Goal: Task Accomplishment & Management: Use online tool/utility

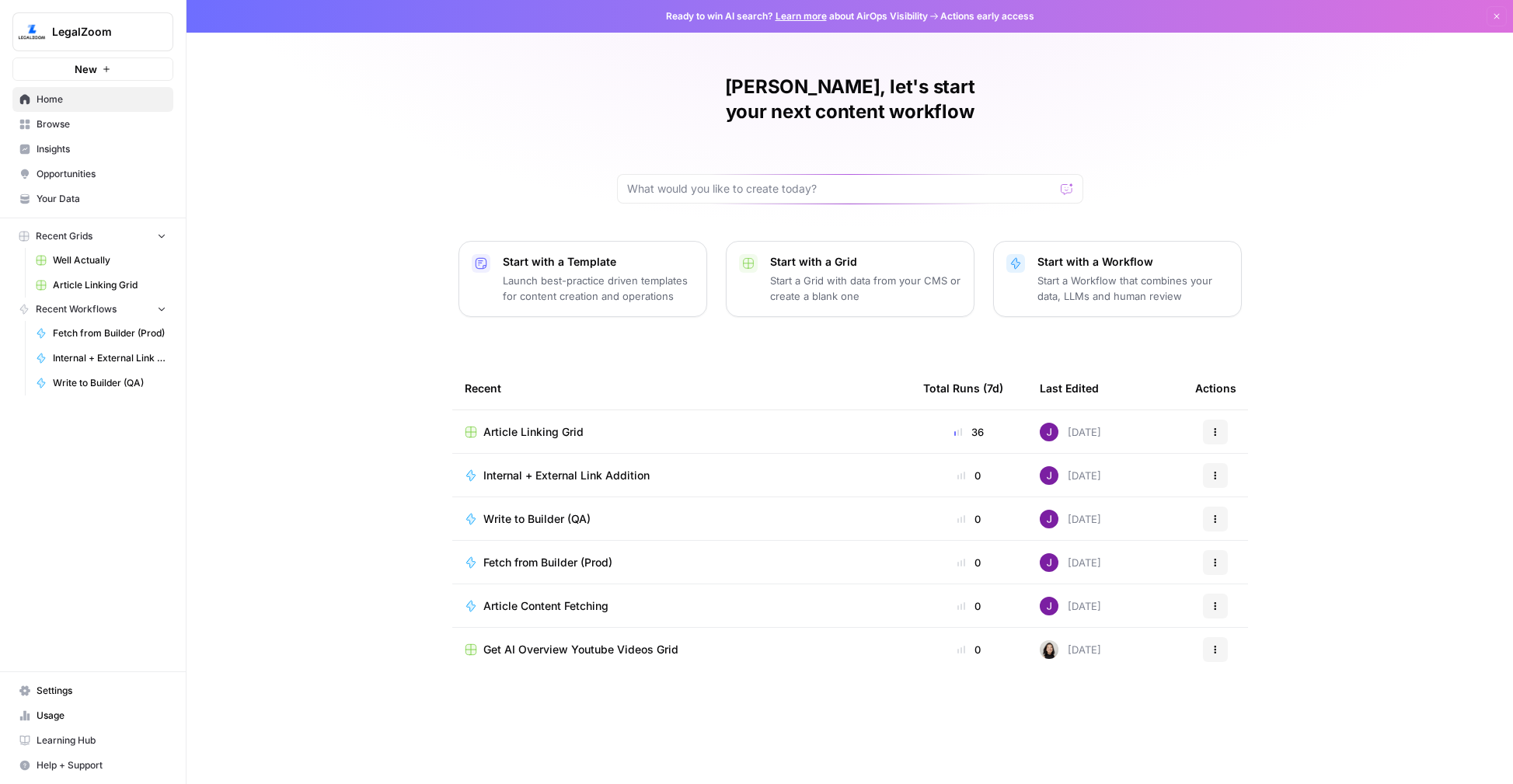
click at [547, 424] on span "Article Linking Grid" at bounding box center [533, 431] width 100 height 15
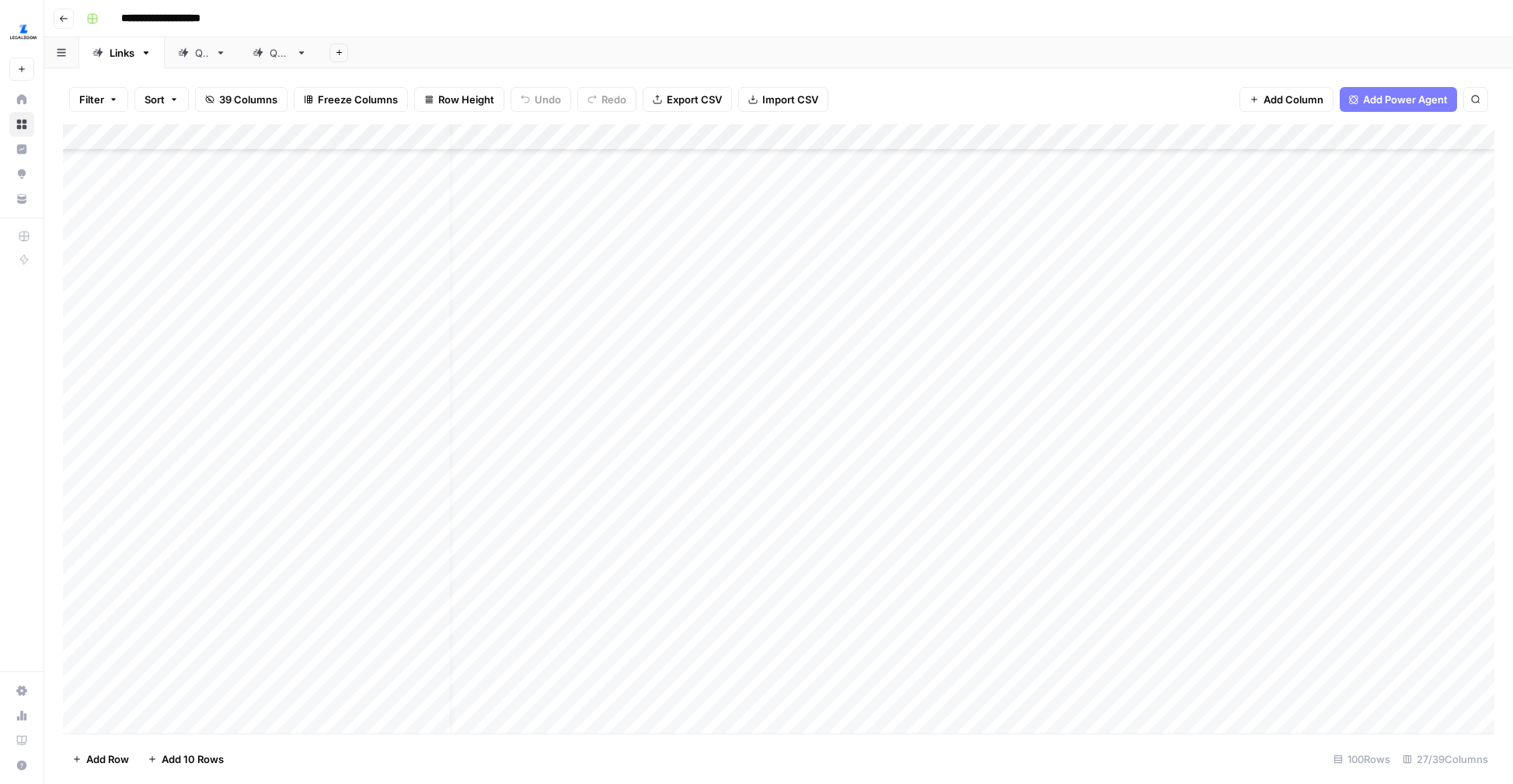
scroll to position [2196, 51]
click at [1070, 469] on div "Add Column" at bounding box center [779, 429] width 1432 height 609
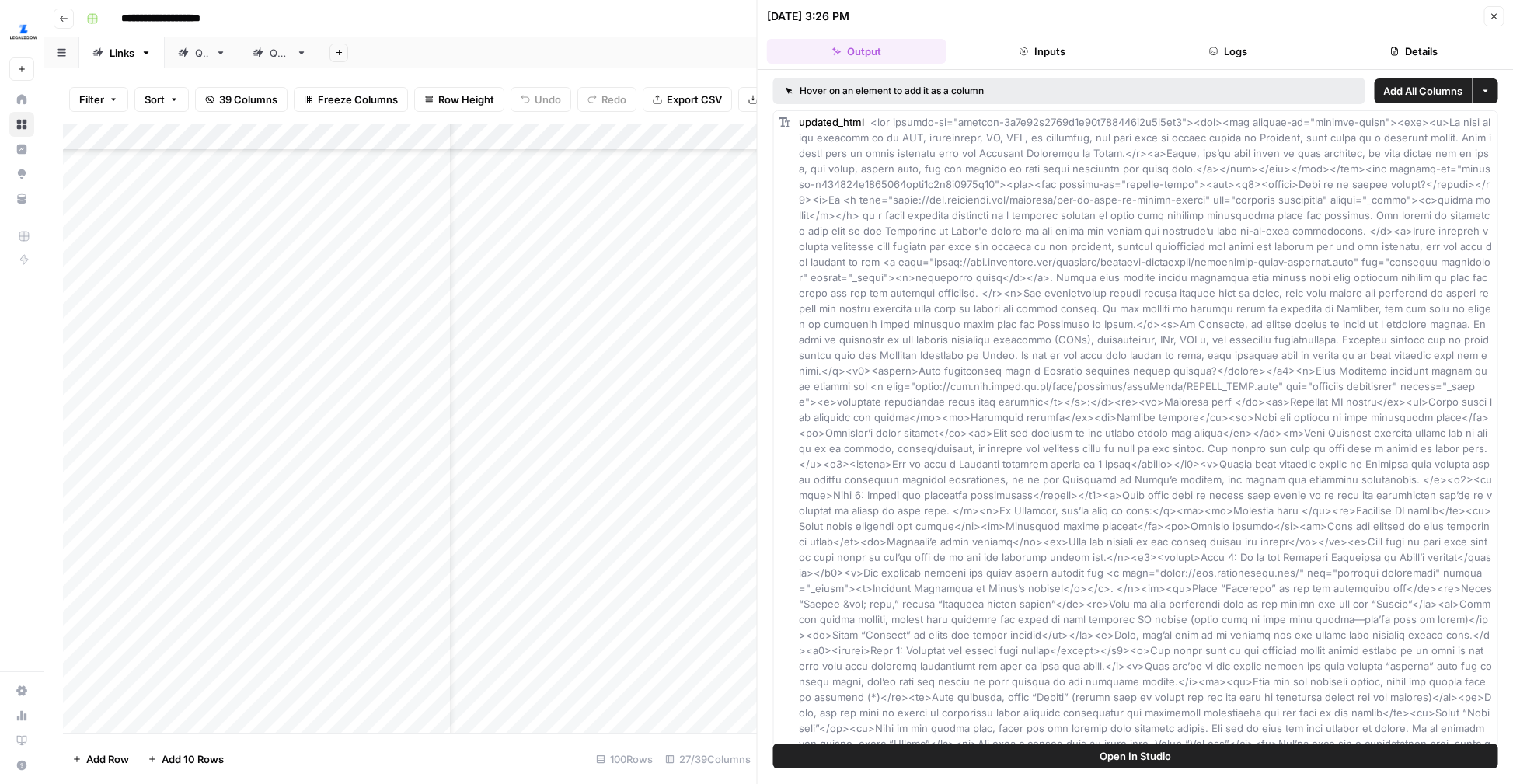
click at [1410, 44] on button "Details" at bounding box center [1414, 51] width 180 height 25
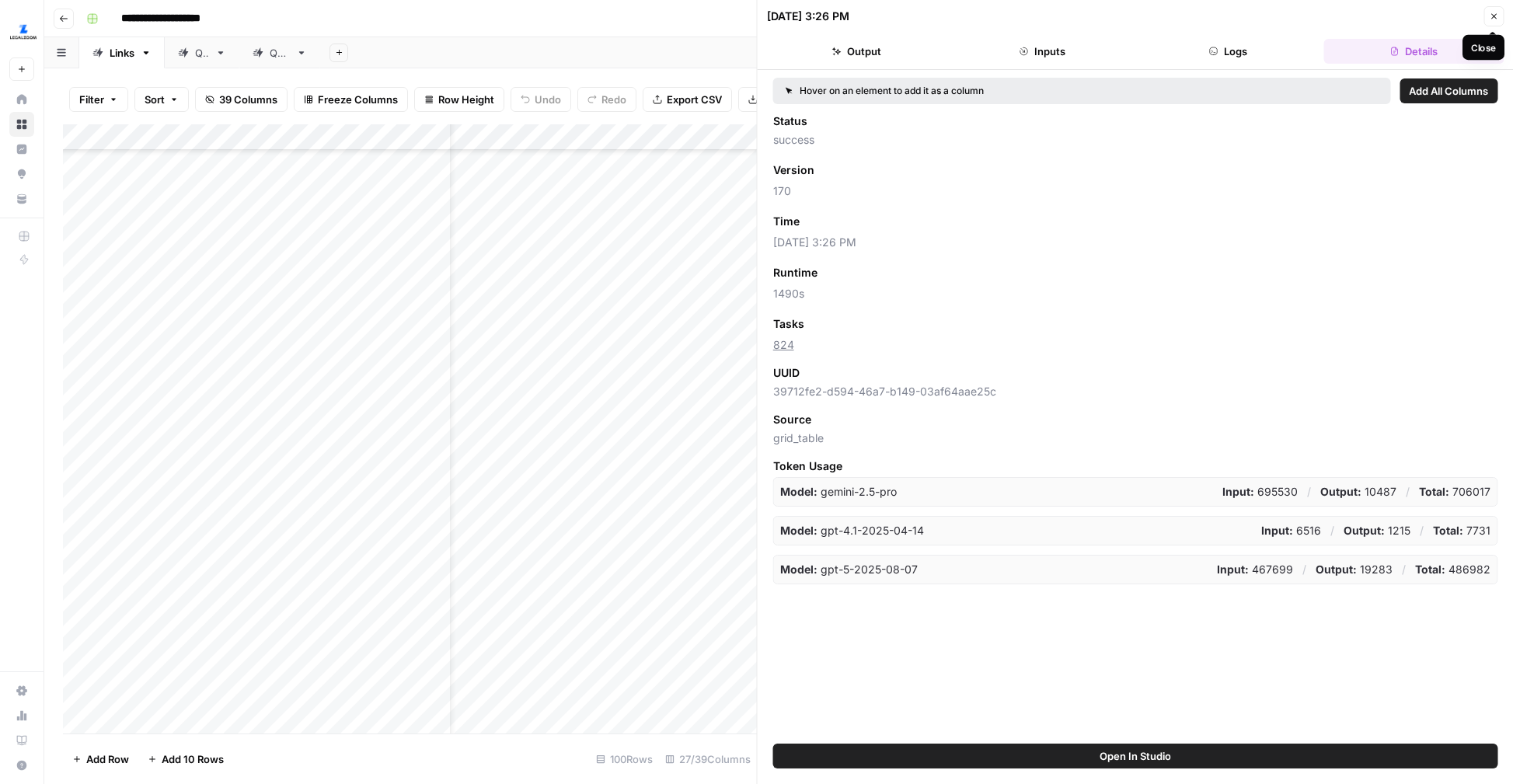
click at [1492, 22] on button "Close" at bounding box center [1493, 16] width 20 height 20
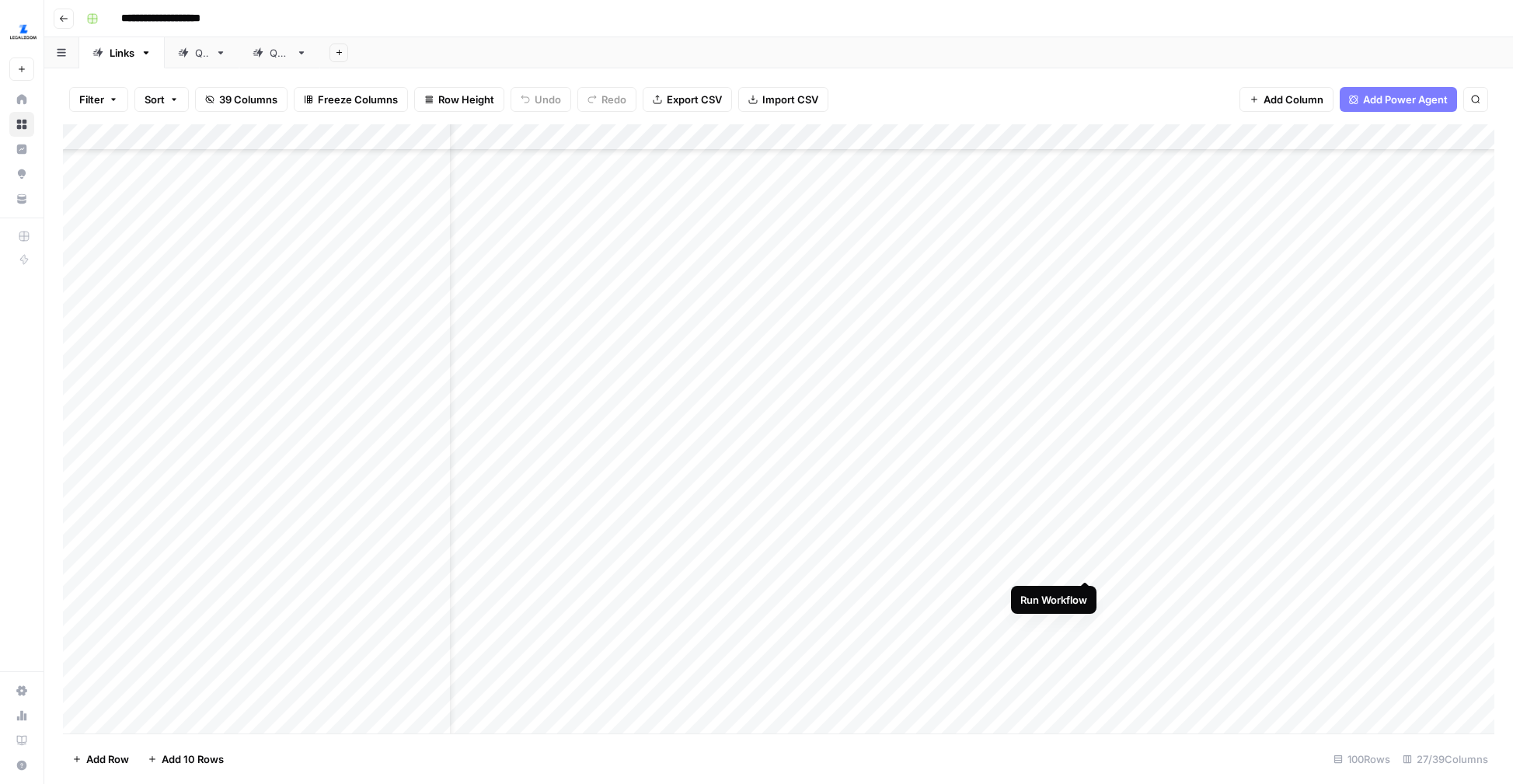
click at [1090, 549] on div "Add Column" at bounding box center [779, 429] width 1432 height 609
click at [1084, 589] on div "Add Column" at bounding box center [779, 429] width 1432 height 609
click at [1085, 636] on div "Add Column" at bounding box center [779, 429] width 1432 height 609
click at [738, 429] on div "Add Column" at bounding box center [779, 429] width 1432 height 609
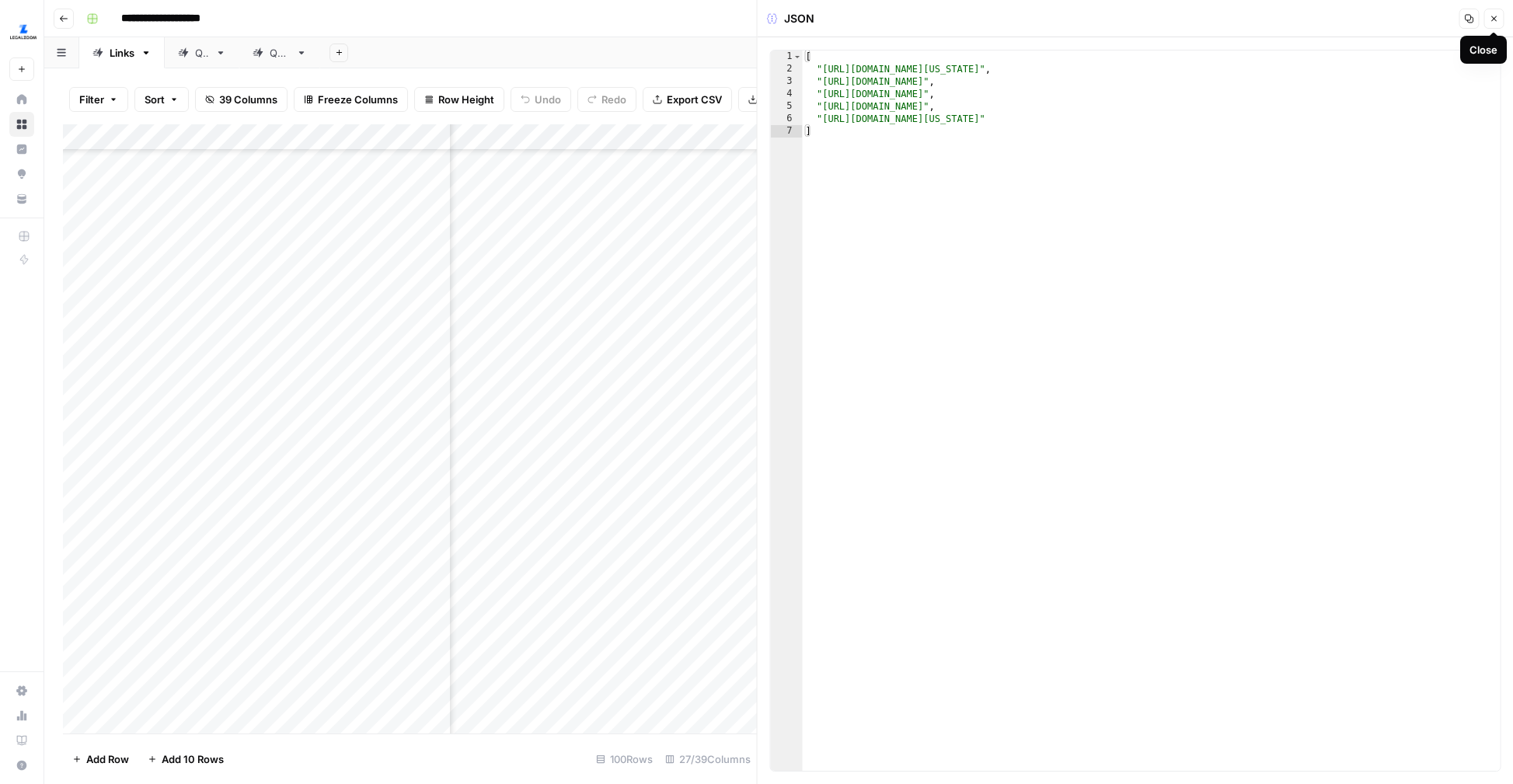
click at [1495, 20] on icon "button" at bounding box center [1494, 19] width 5 height 5
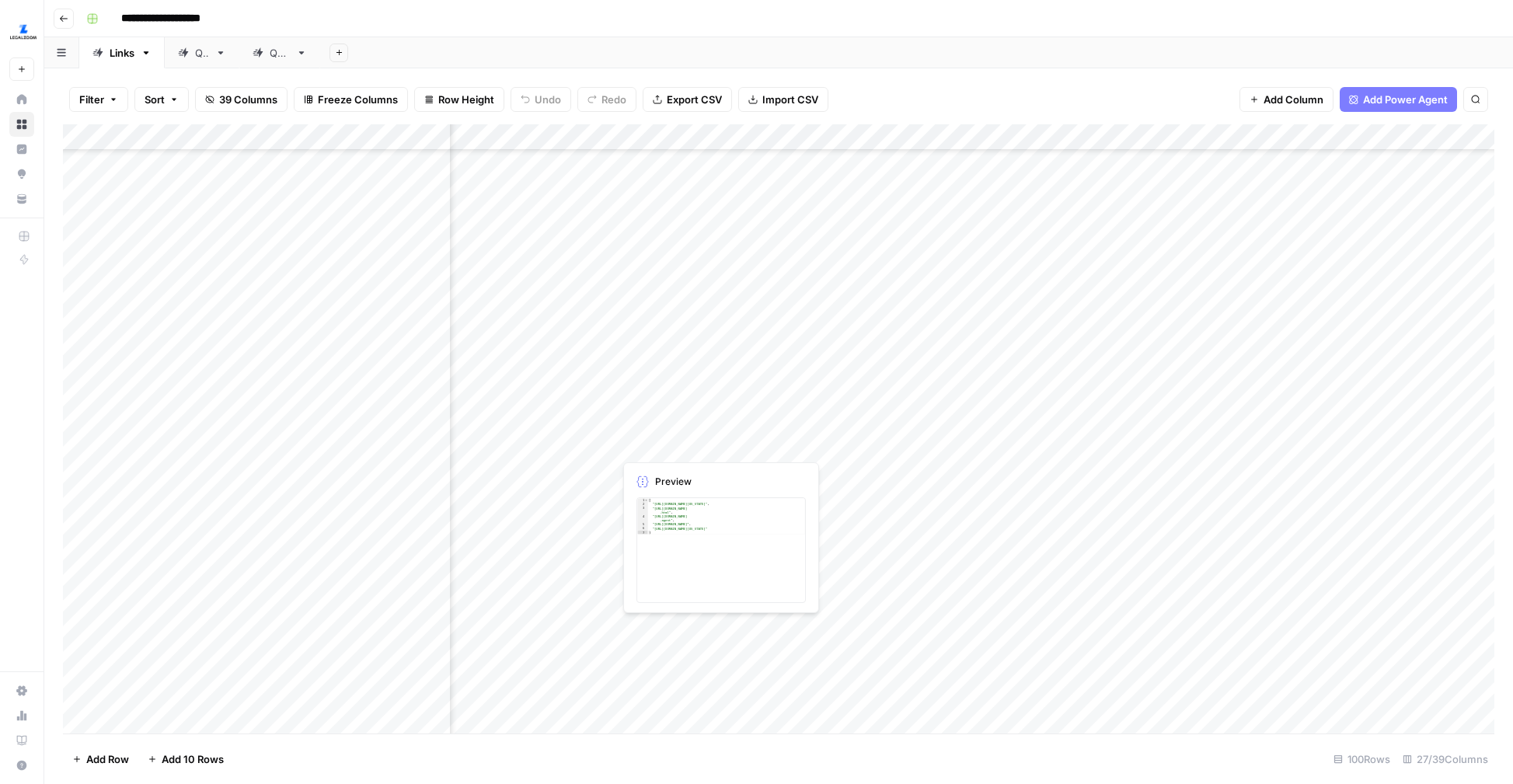
click at [739, 427] on div "Add Column" at bounding box center [779, 429] width 1432 height 609
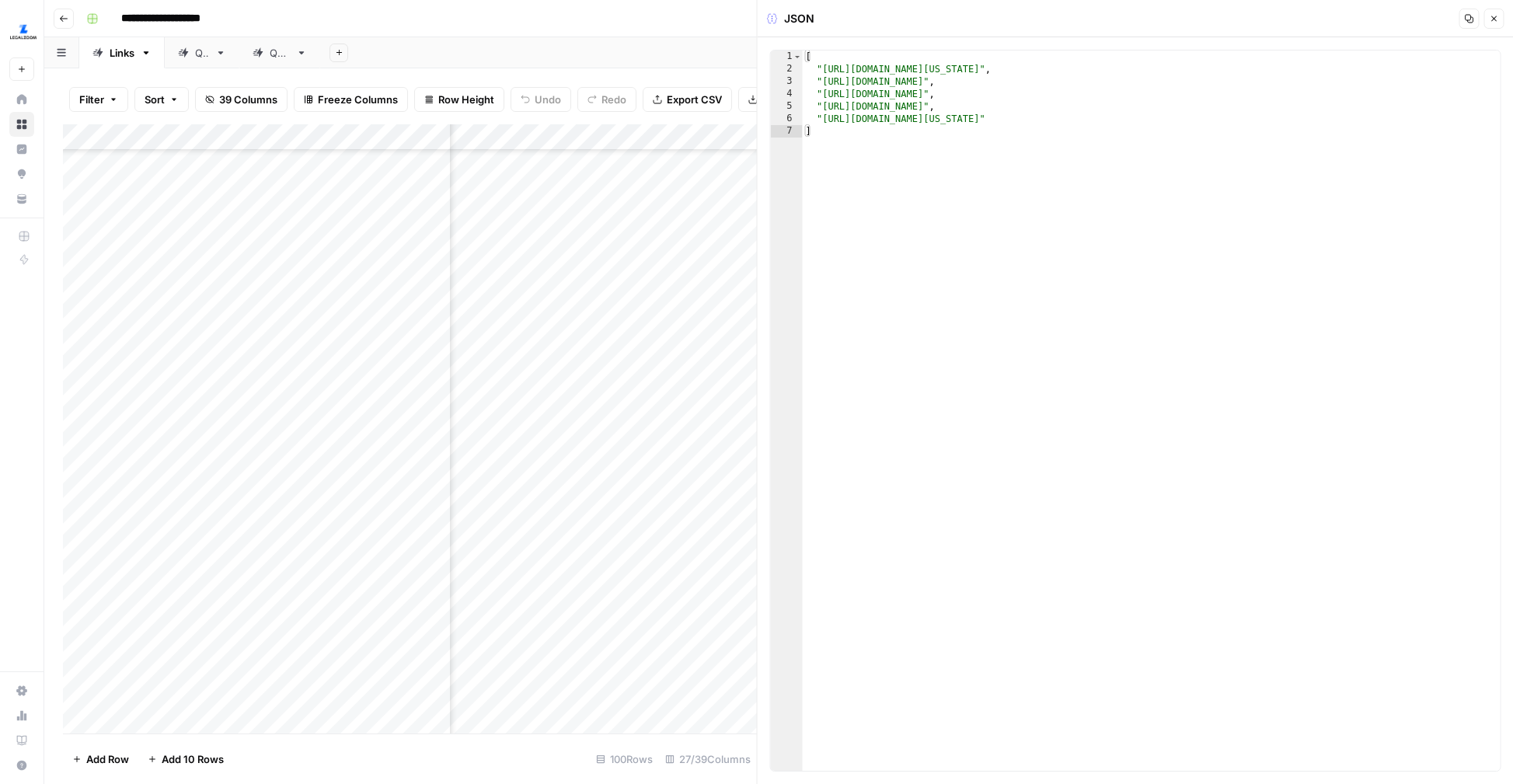
click at [1490, 20] on icon "button" at bounding box center [1493, 18] width 9 height 9
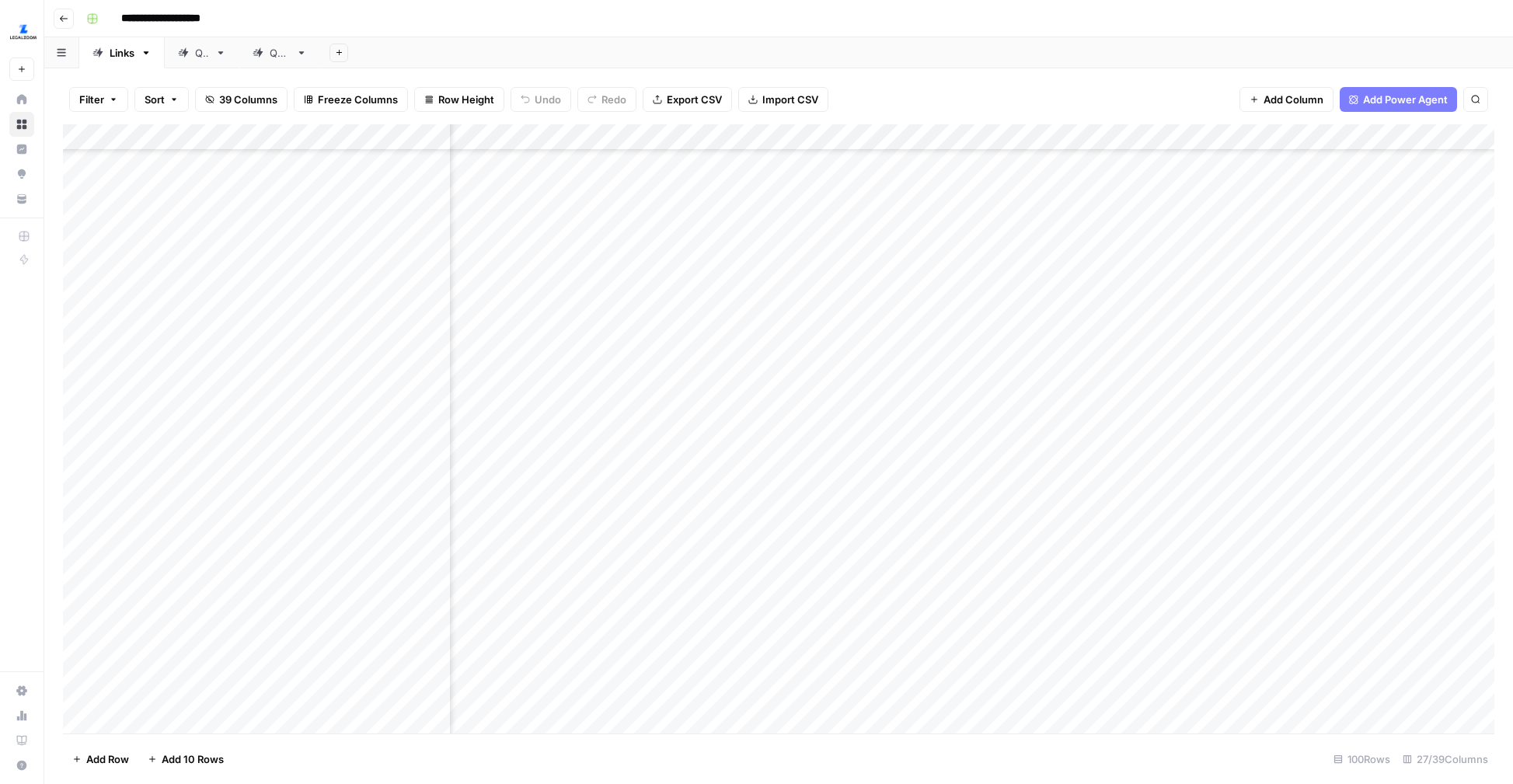
scroll to position [2196, 355]
click at [756, 427] on div "Add Column" at bounding box center [779, 429] width 1432 height 609
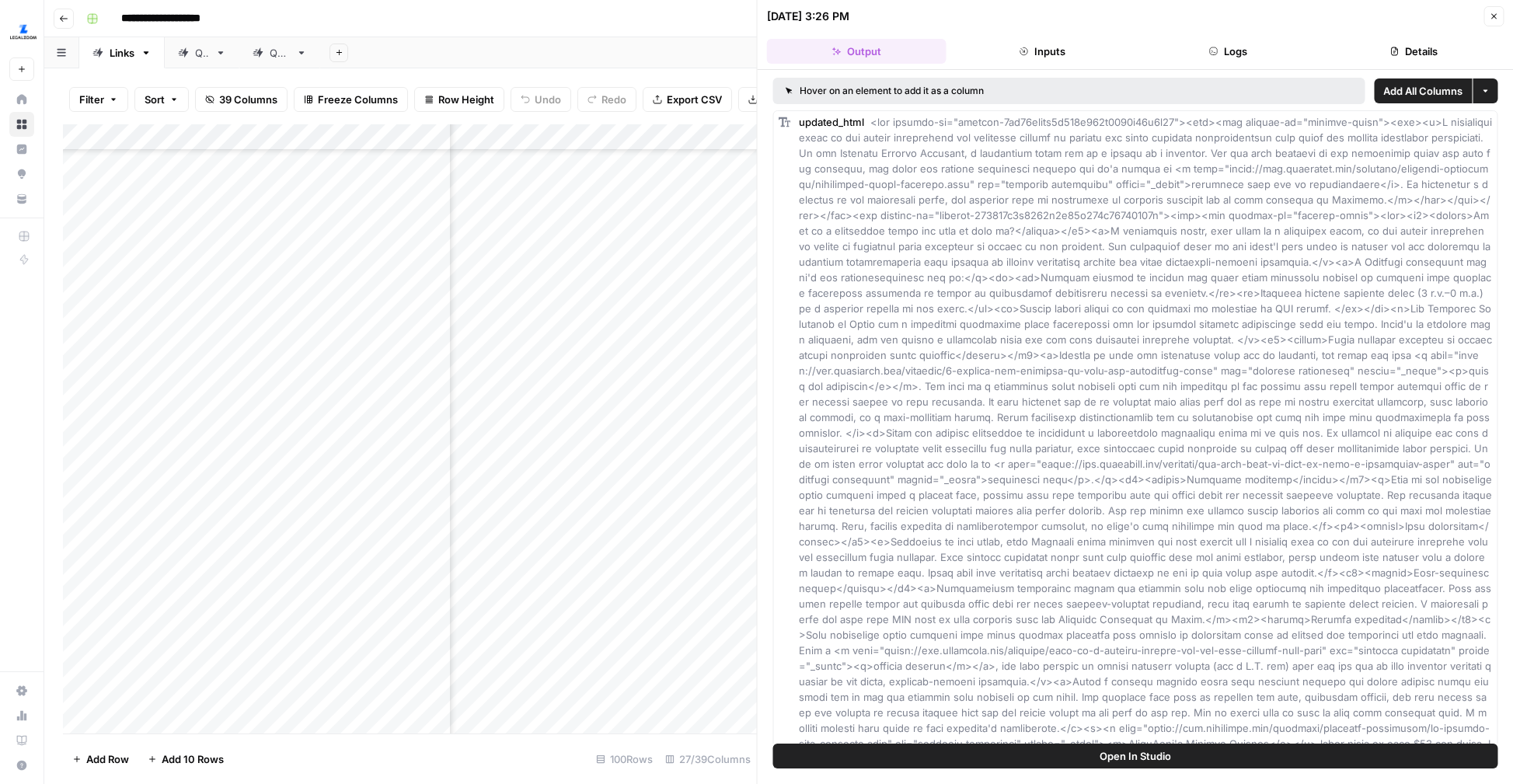
click at [1293, 51] on button "Logs" at bounding box center [1228, 51] width 180 height 25
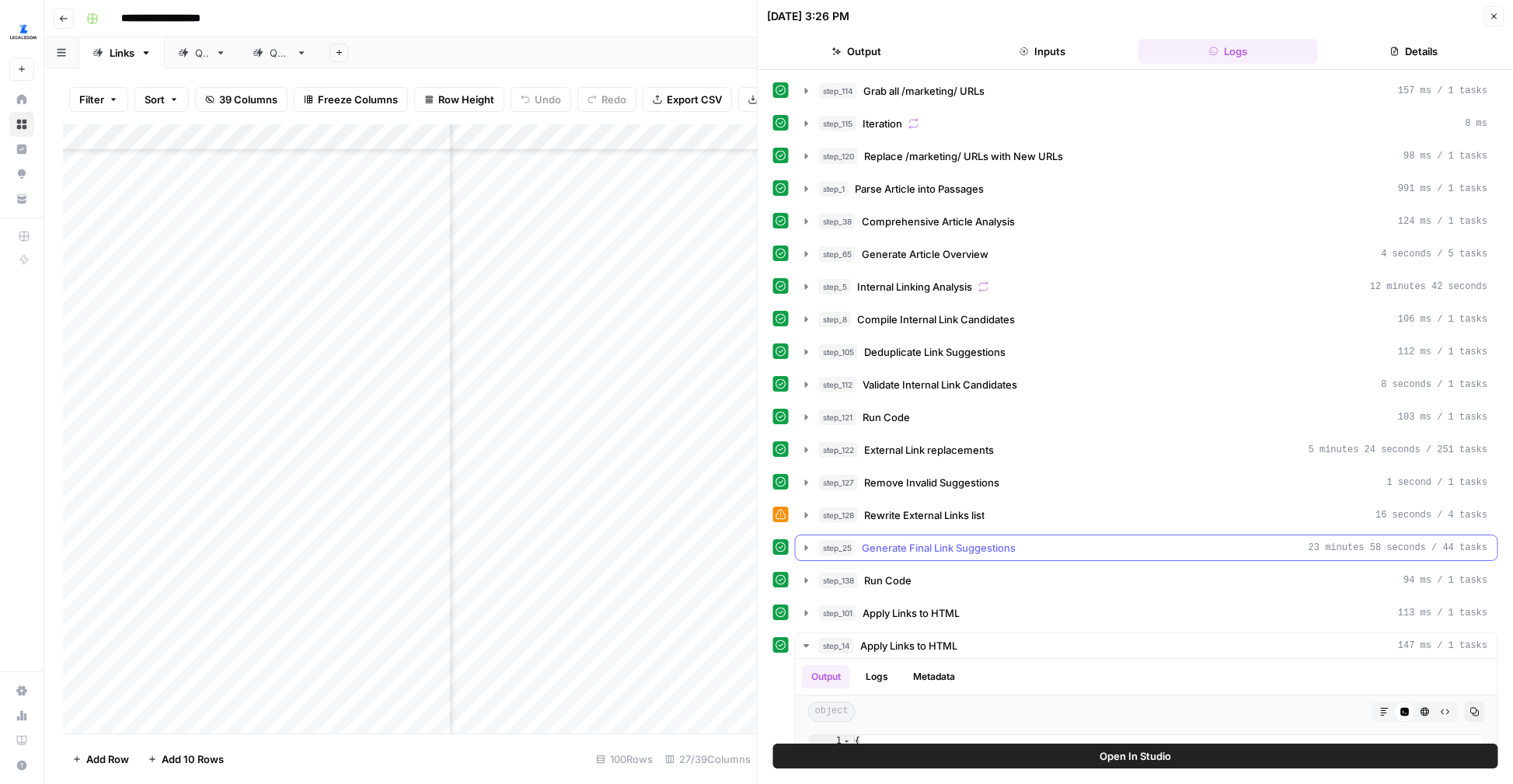
click at [806, 551] on icon "button" at bounding box center [807, 548] width 13 height 13
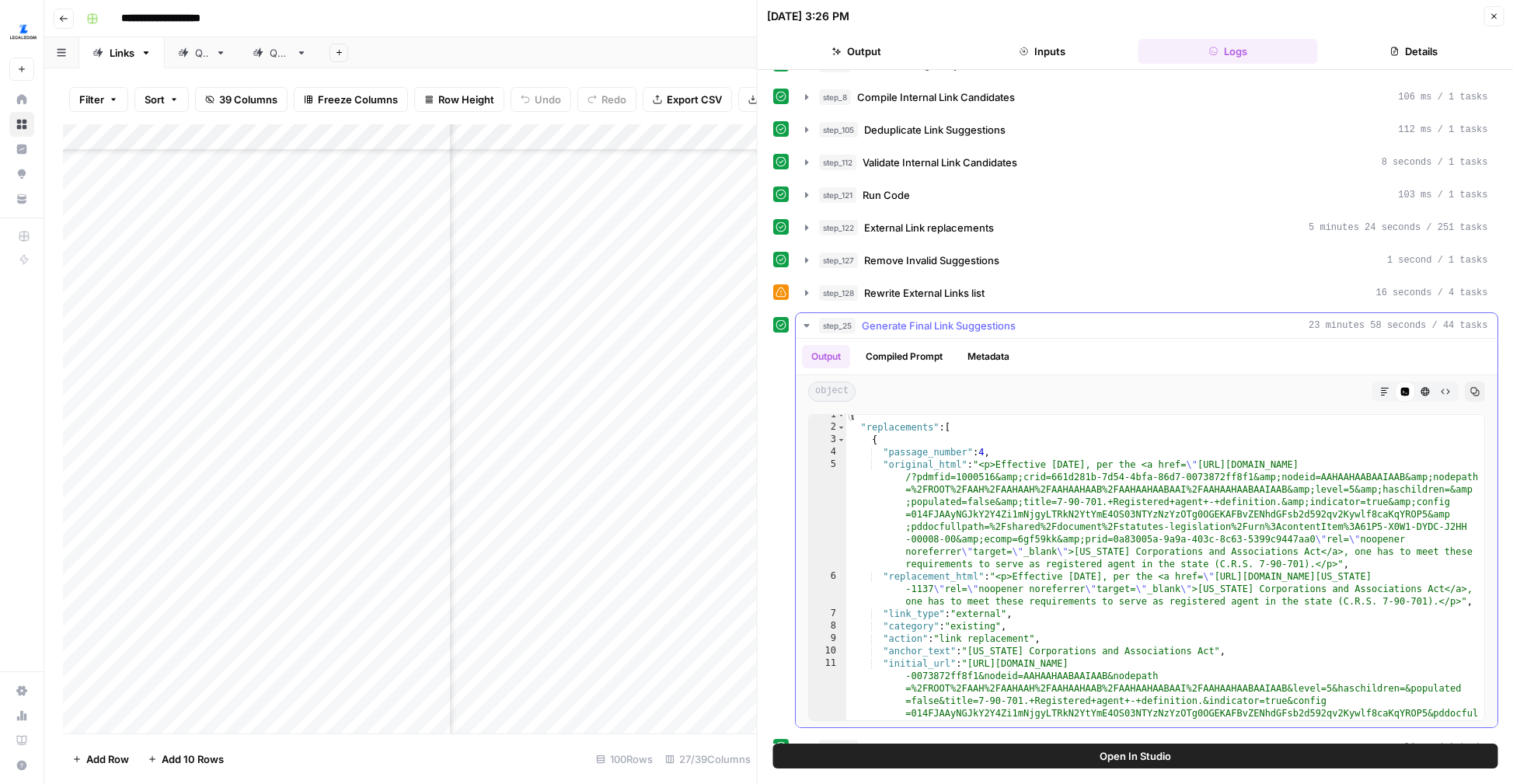
scroll to position [20, 0]
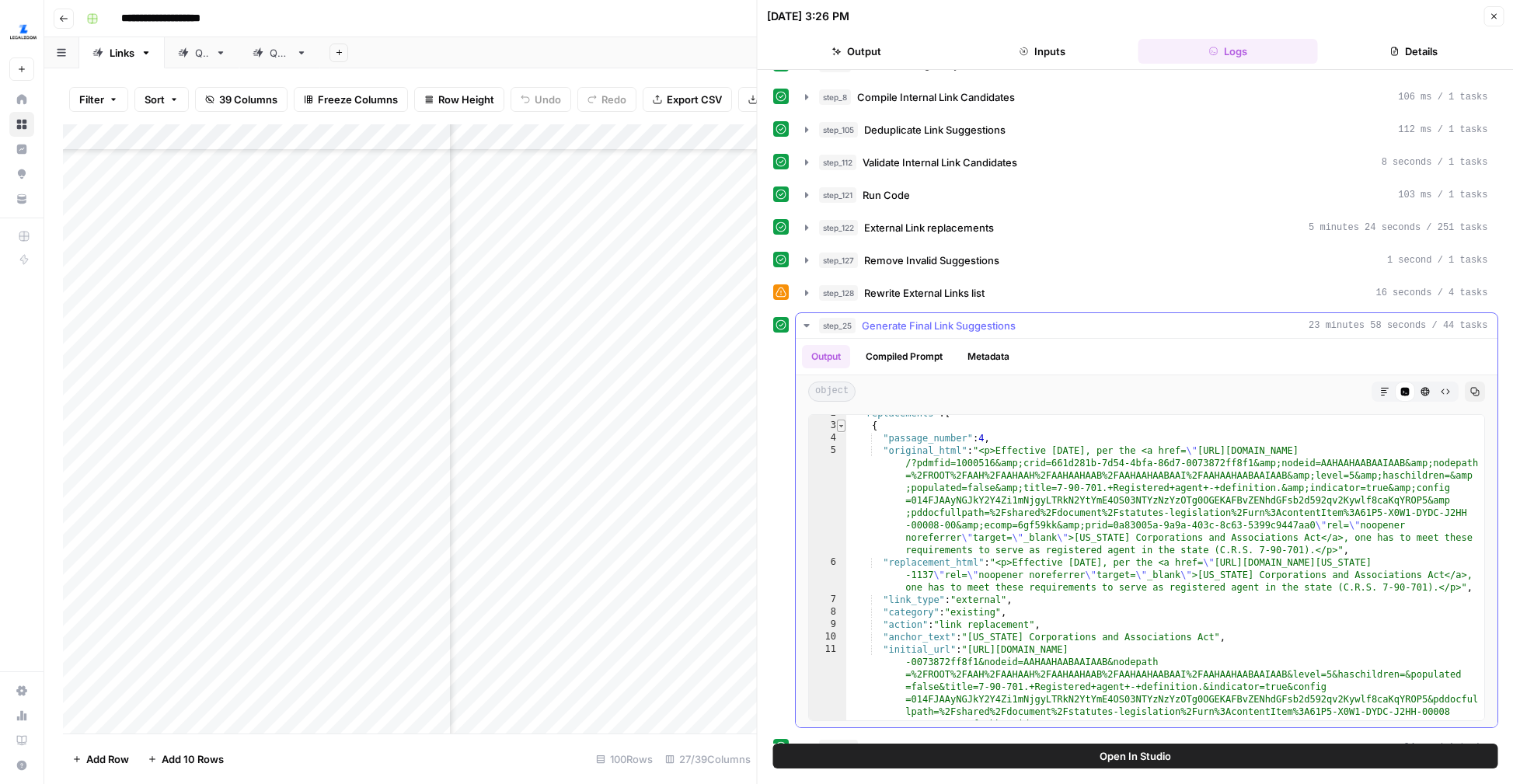
type textarea "*"
click at [843, 426] on span "Toggle code folding, rows 3 through 14" at bounding box center [840, 426] width 8 height 13
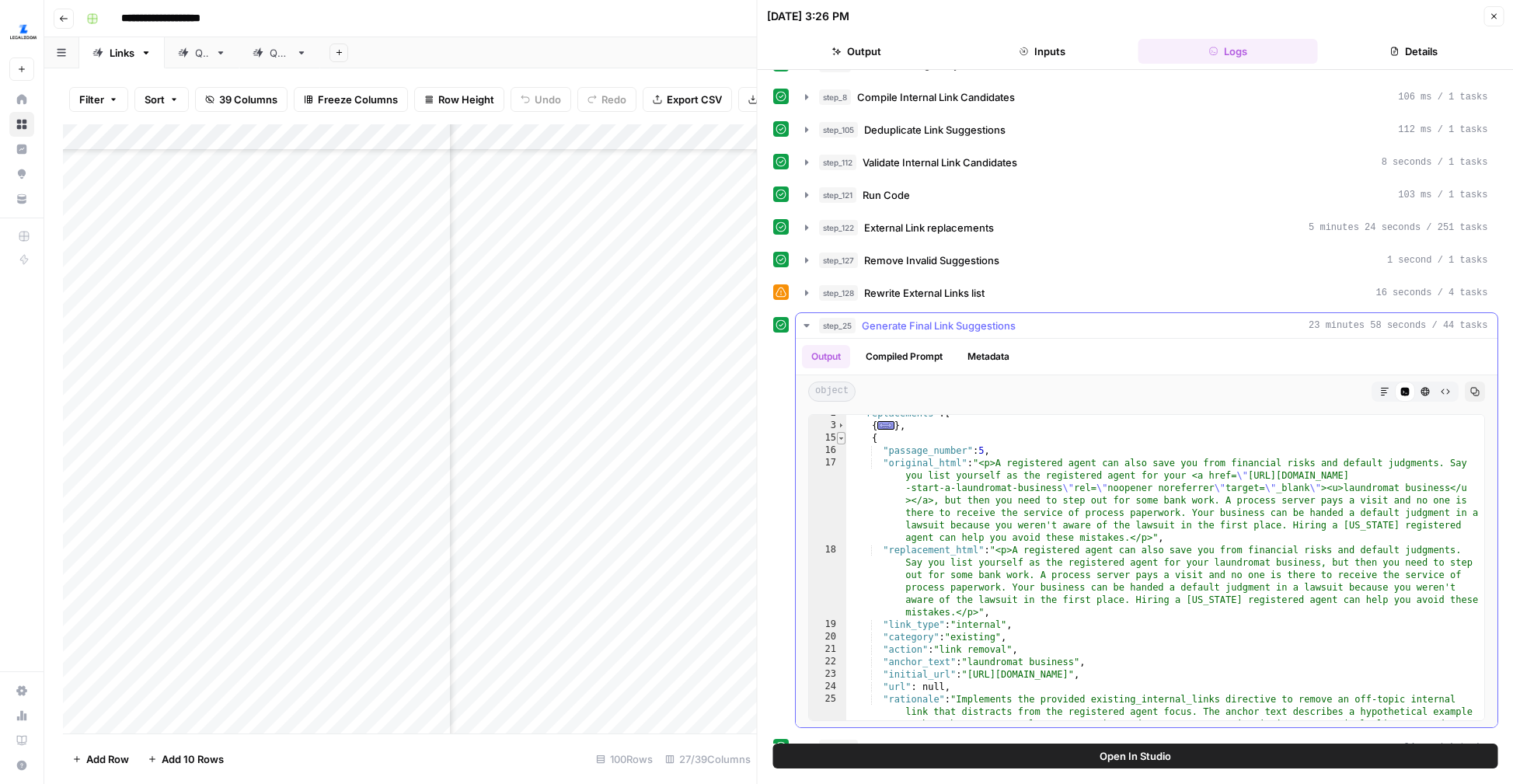
click at [843, 443] on span "Toggle code folding, rows 15 through 26" at bounding box center [840, 438] width 8 height 13
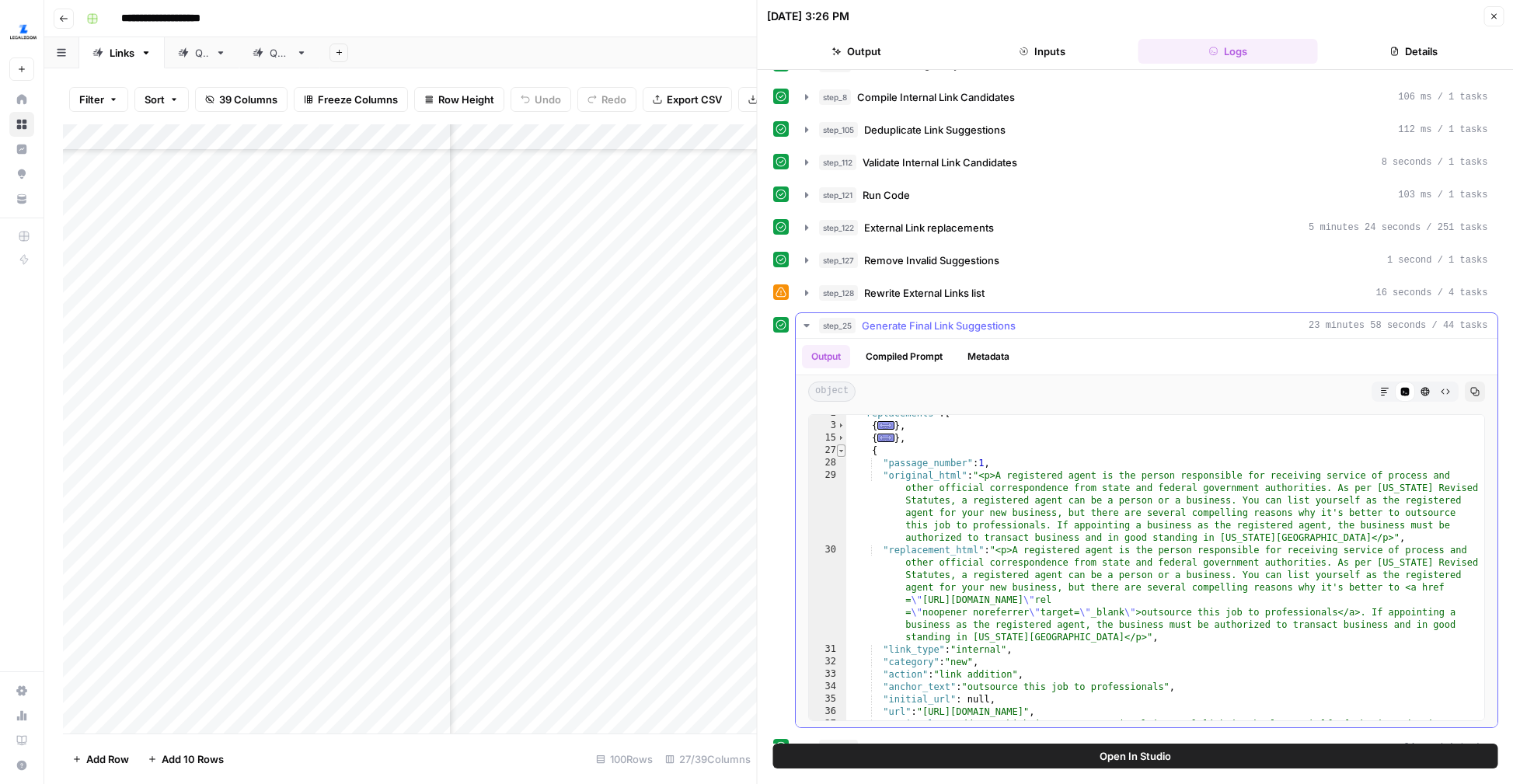
click at [844, 448] on span "Toggle code folding, rows 27 through 38" at bounding box center [840, 450] width 8 height 13
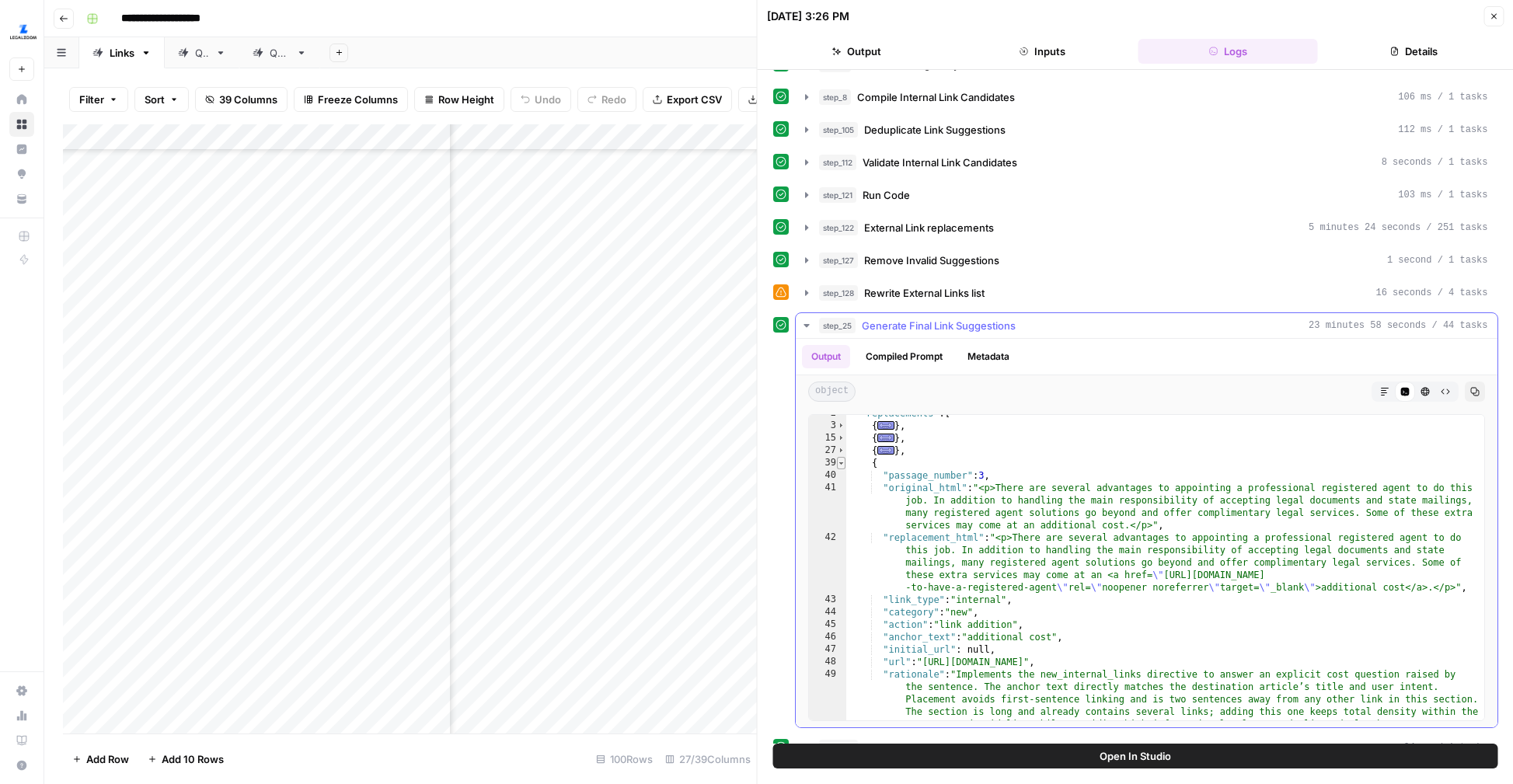
click at [841, 460] on span "Toggle code folding, rows 39 through 50" at bounding box center [840, 463] width 8 height 13
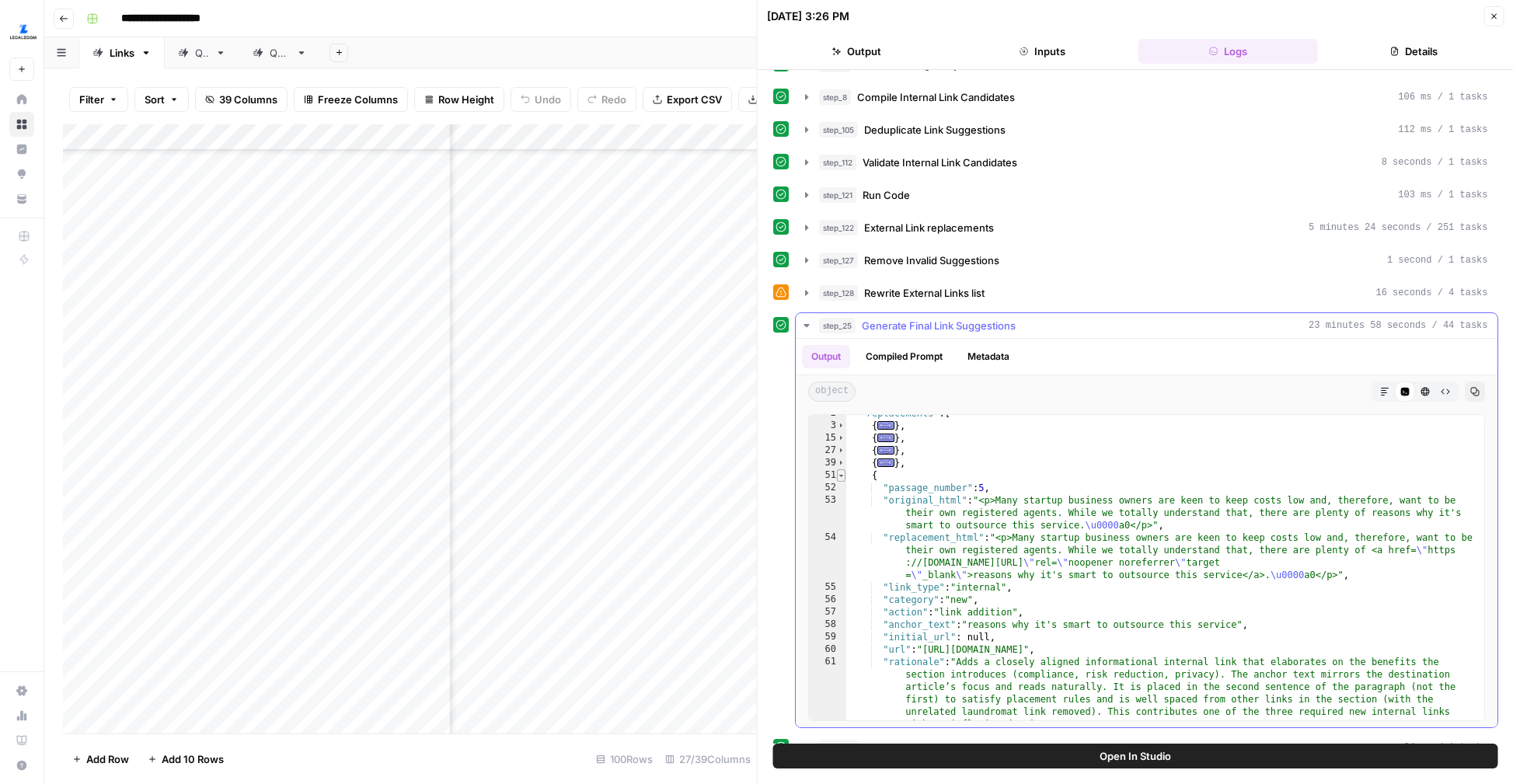
click at [843, 473] on span "Toggle code folding, rows 51 through 62" at bounding box center [840, 475] width 8 height 13
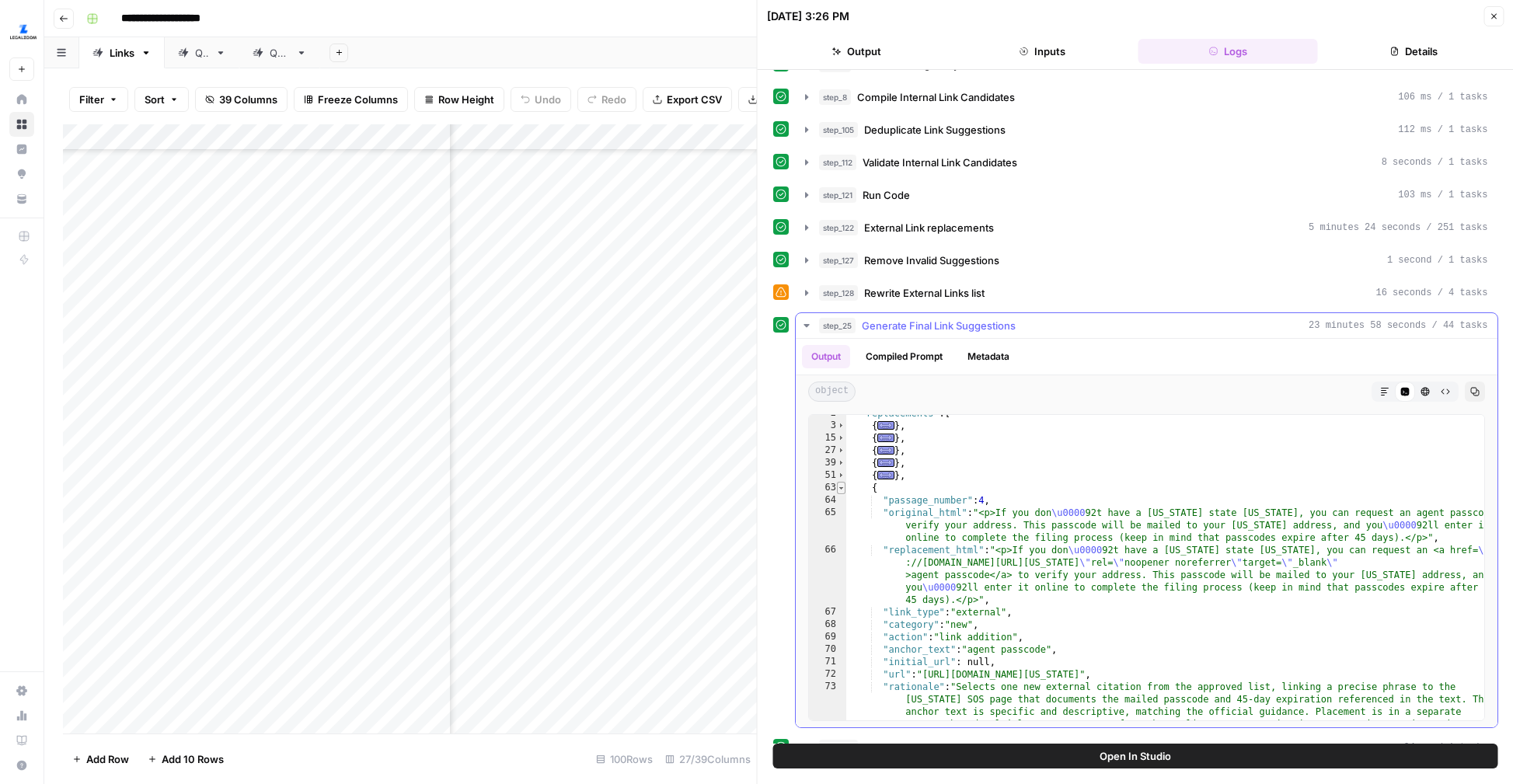
click at [840, 485] on span "Toggle code folding, rows 63 through 74" at bounding box center [840, 488] width 8 height 13
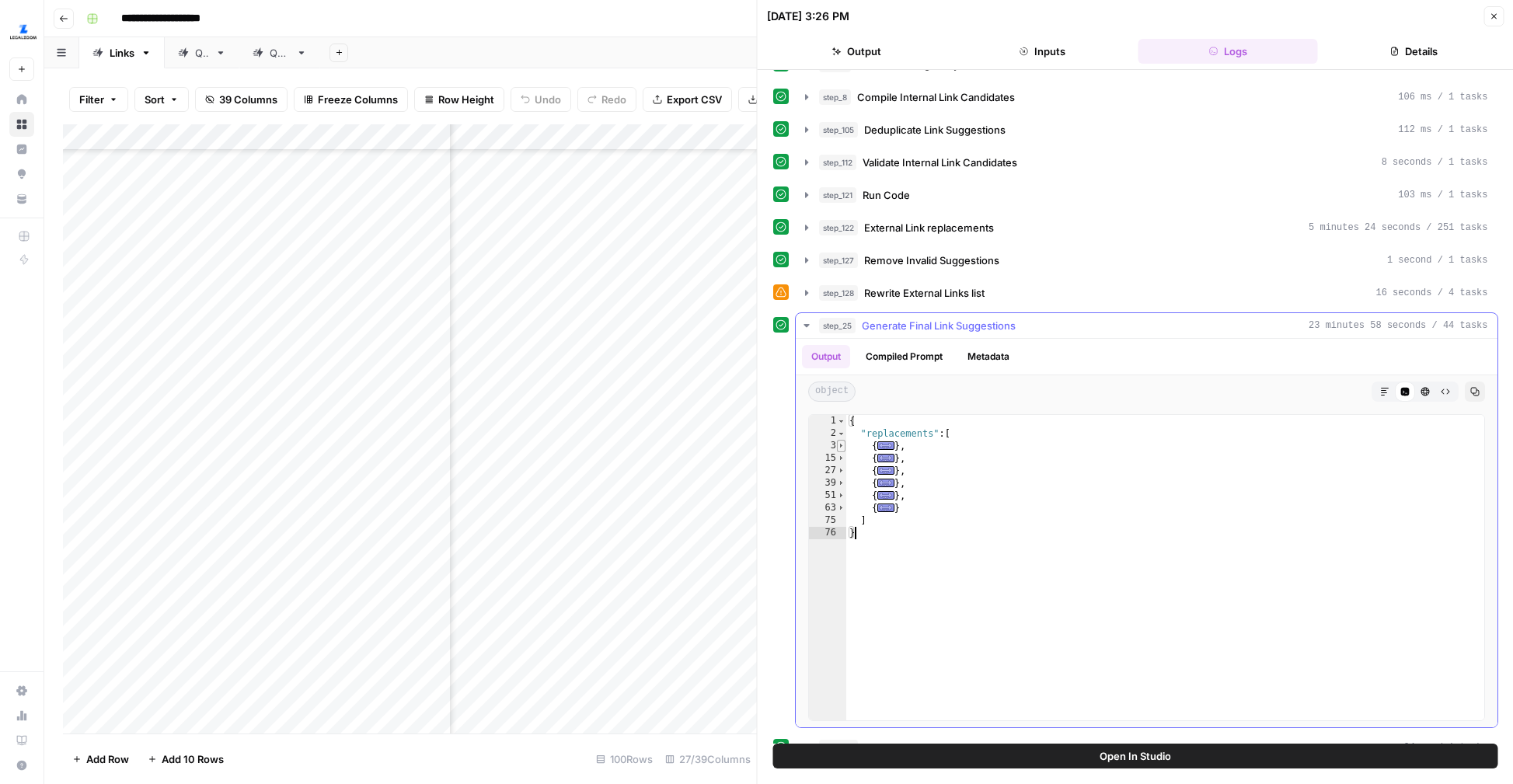
click at [841, 446] on span "Toggle code folding, rows 3 through 14" at bounding box center [840, 446] width 8 height 13
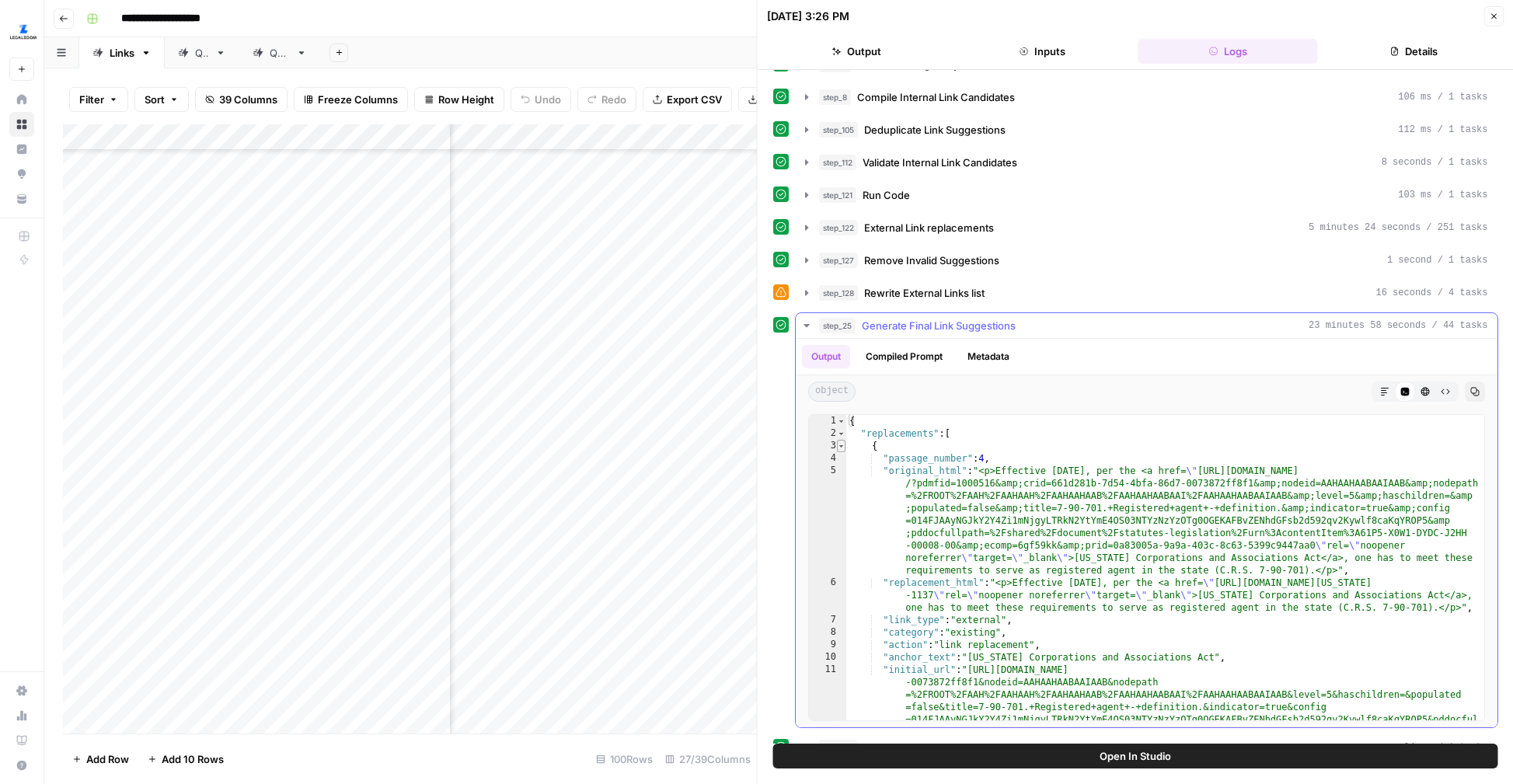
click at [841, 446] on span "Toggle code folding, rows 3 through 14" at bounding box center [840, 446] width 8 height 13
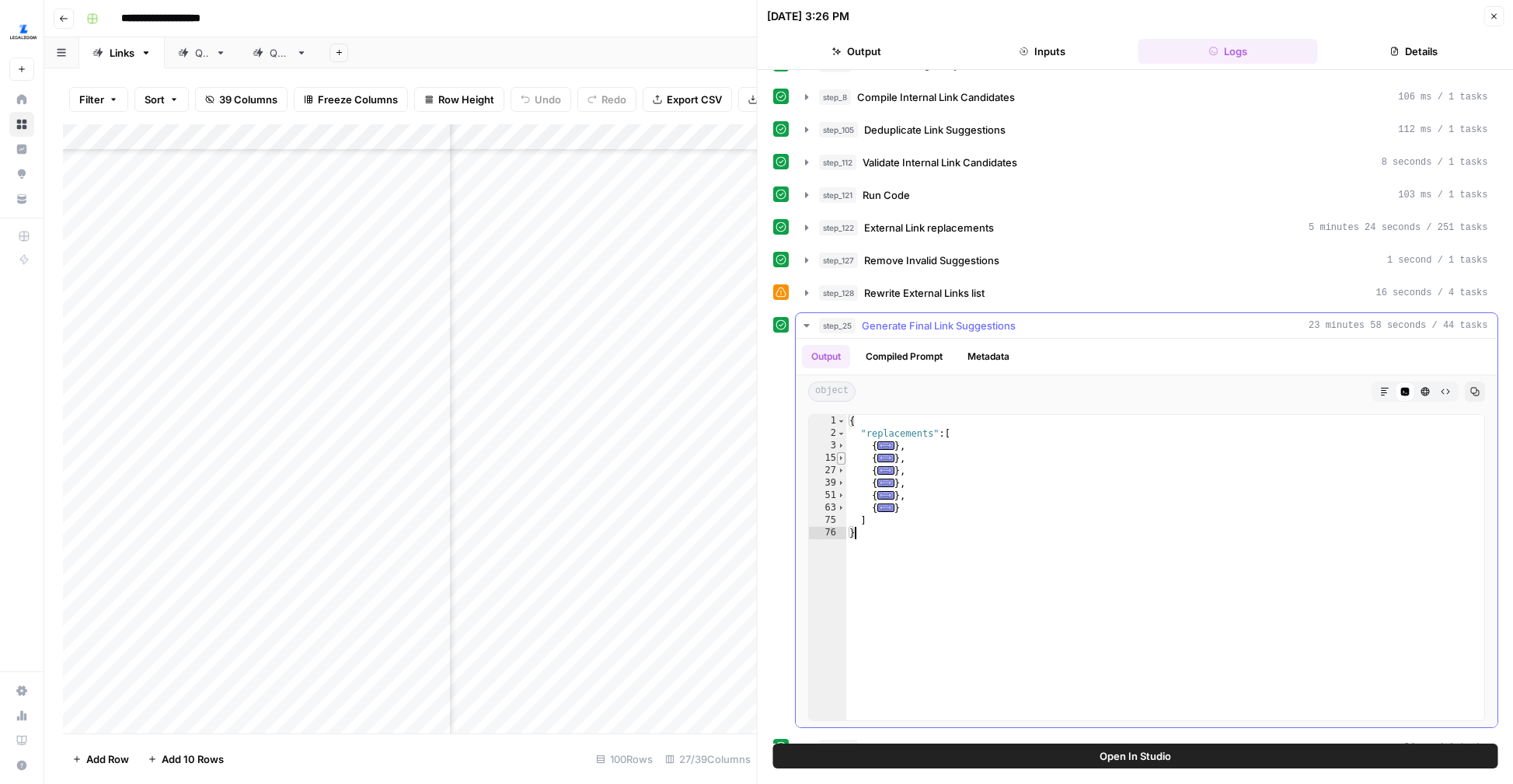
click at [841, 457] on span "Toggle code folding, rows 15 through 26" at bounding box center [840, 458] width 8 height 13
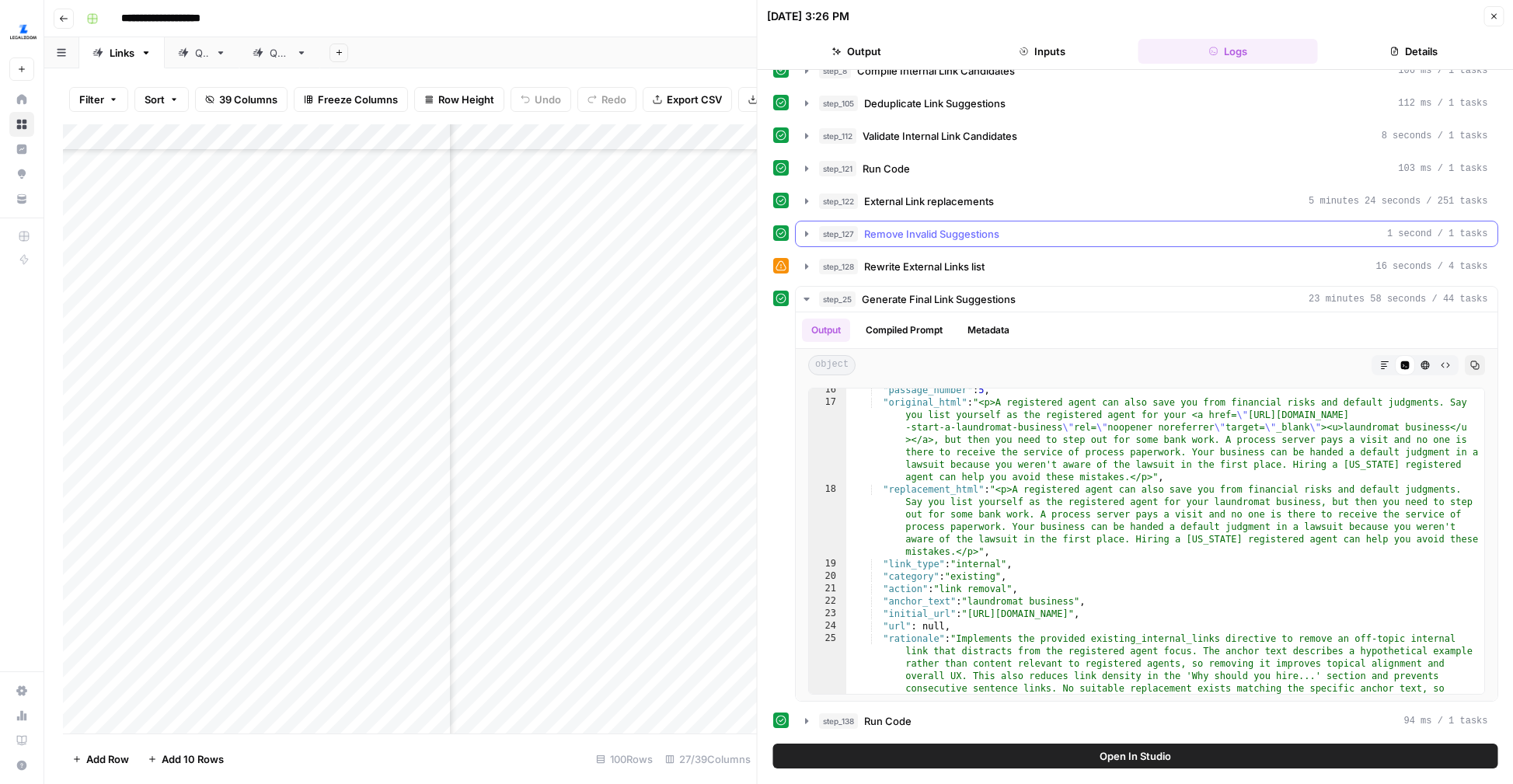
scroll to position [374, 0]
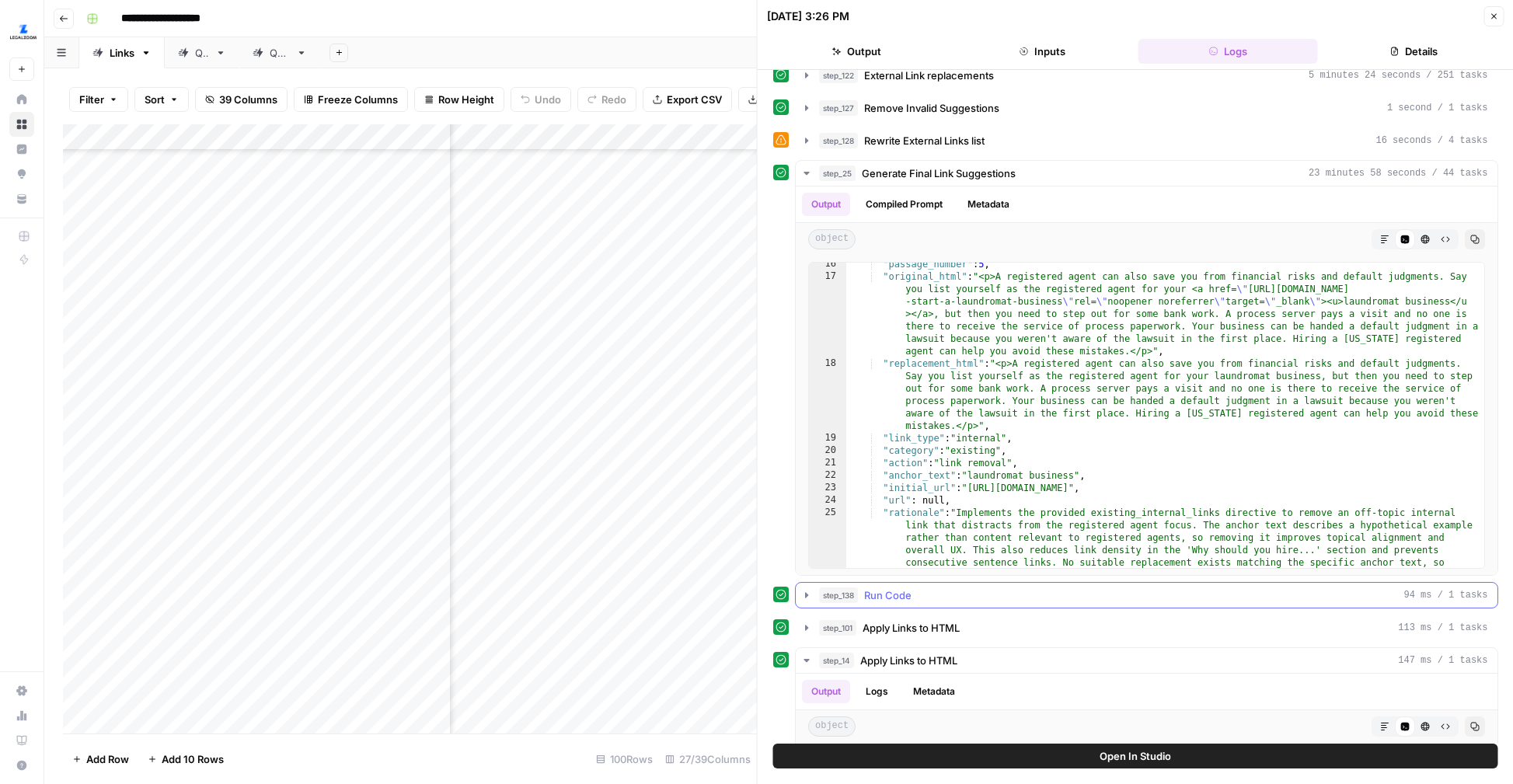
click at [805, 589] on icon "button" at bounding box center [807, 595] width 13 height 13
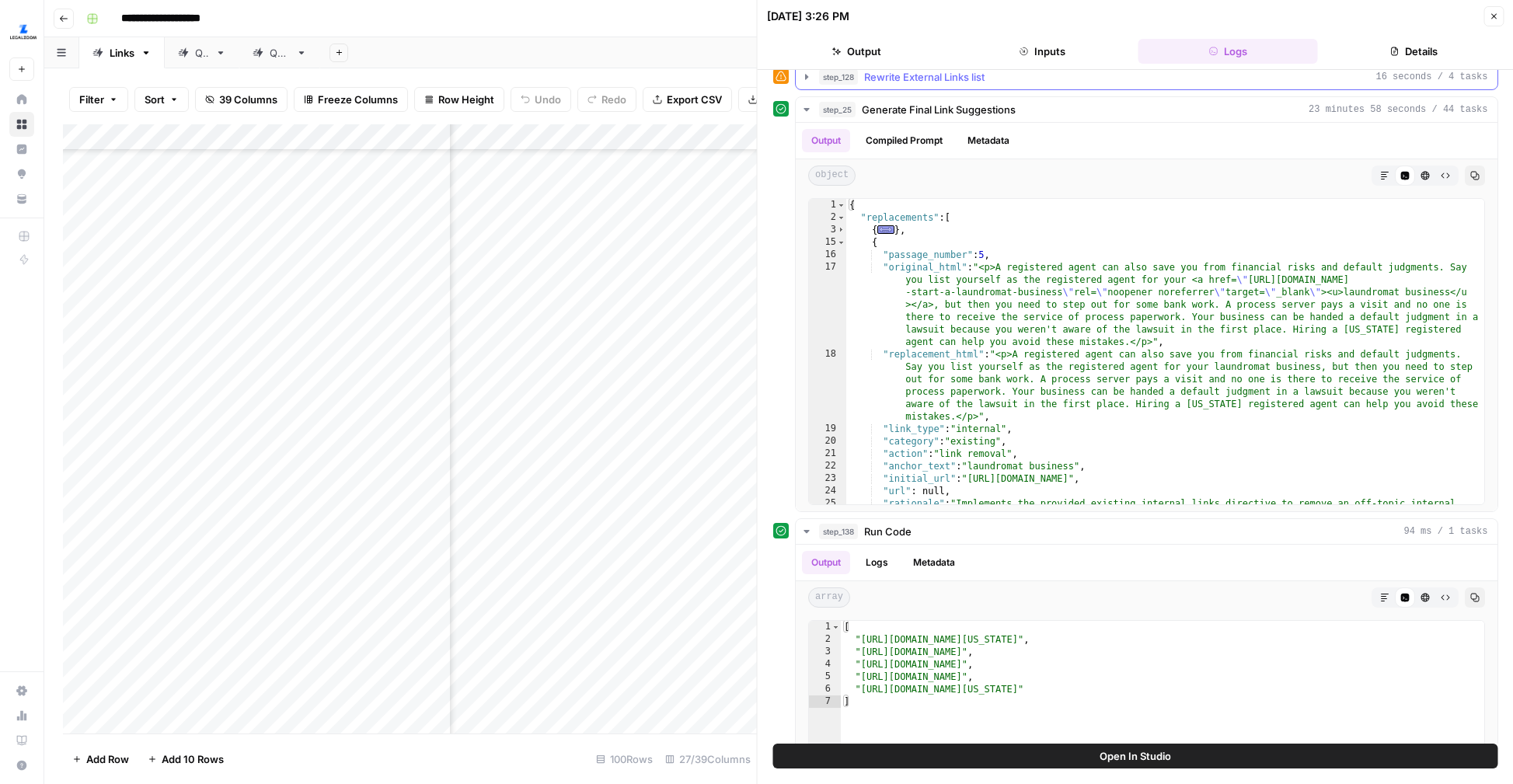
scroll to position [439, 0]
click at [840, 226] on span "Toggle code folding, rows 3 through 14" at bounding box center [840, 228] width 8 height 13
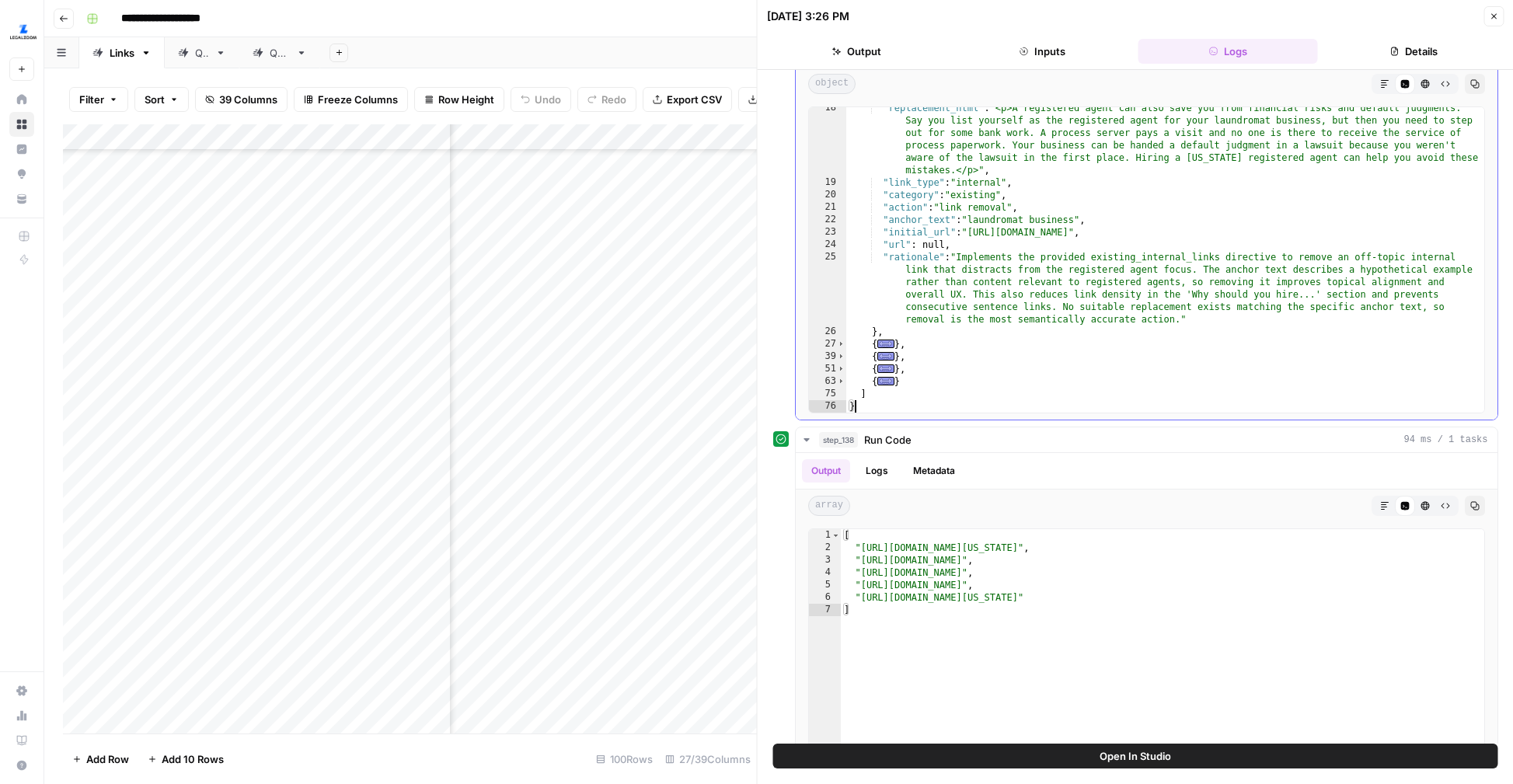
scroll to position [549, 0]
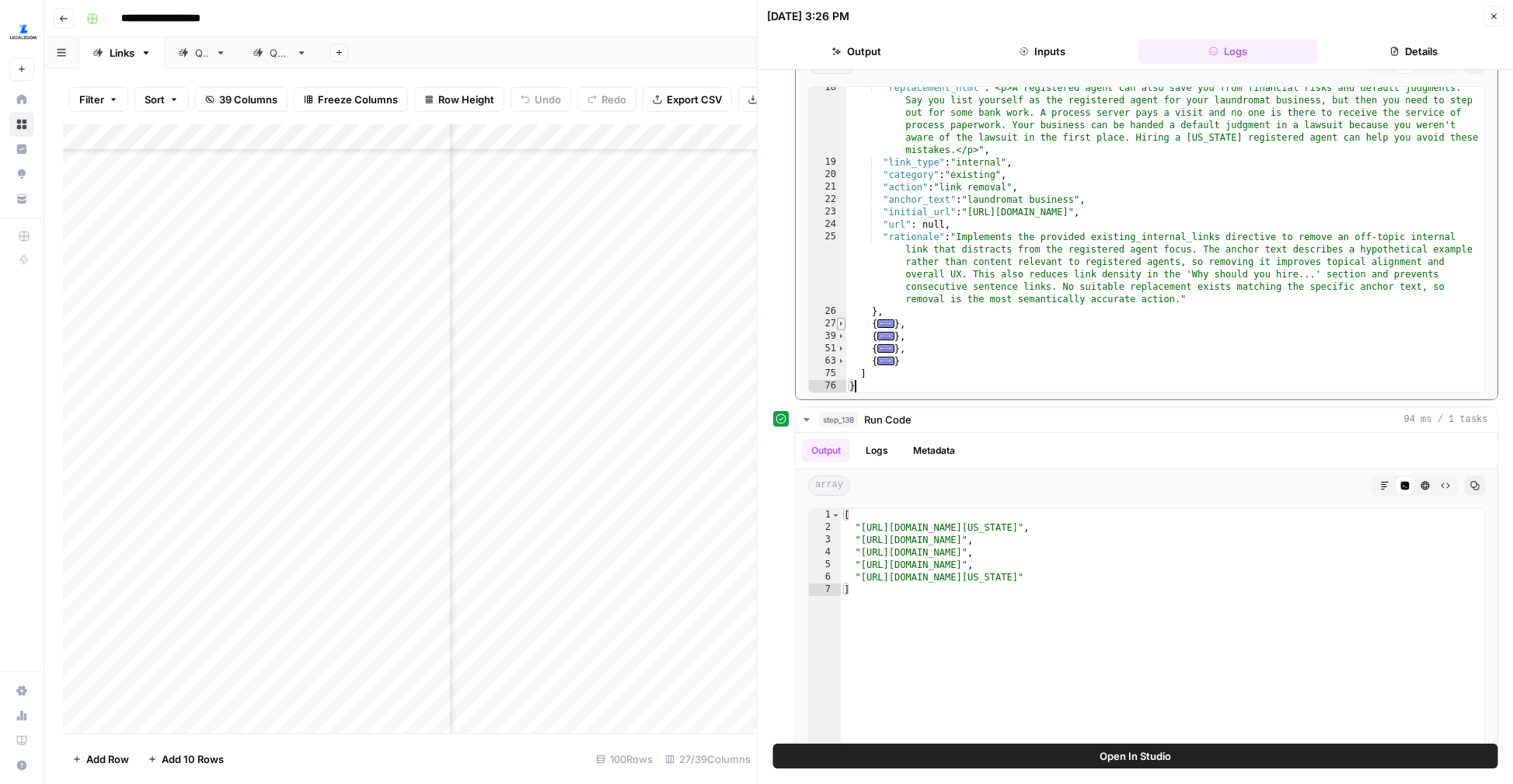
click at [840, 322] on span "Toggle code folding, rows 27 through 38" at bounding box center [840, 324] width 8 height 13
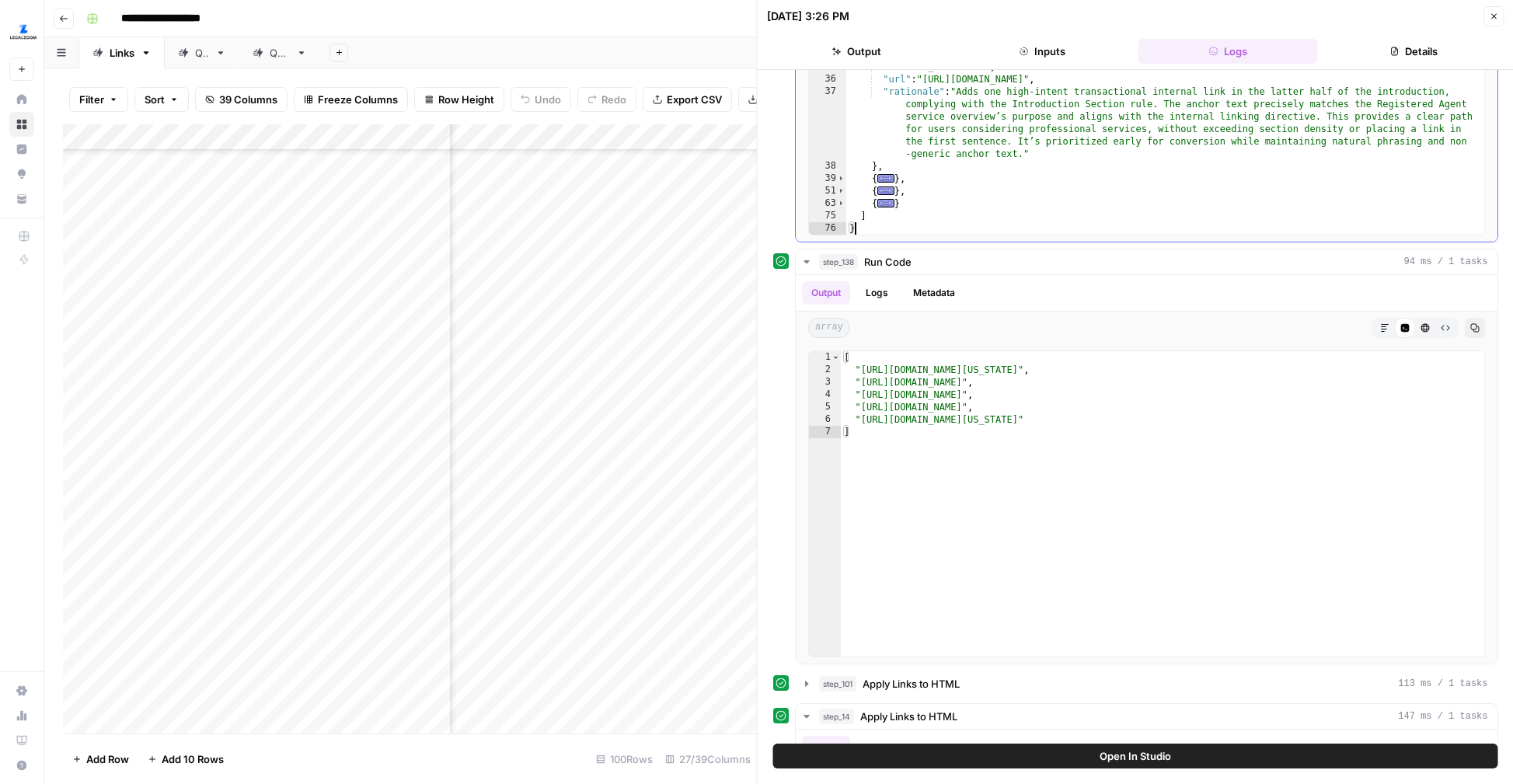
scroll to position [710, 0]
click at [840, 176] on span "Toggle code folding, rows 39 through 50" at bounding box center [840, 177] width 8 height 13
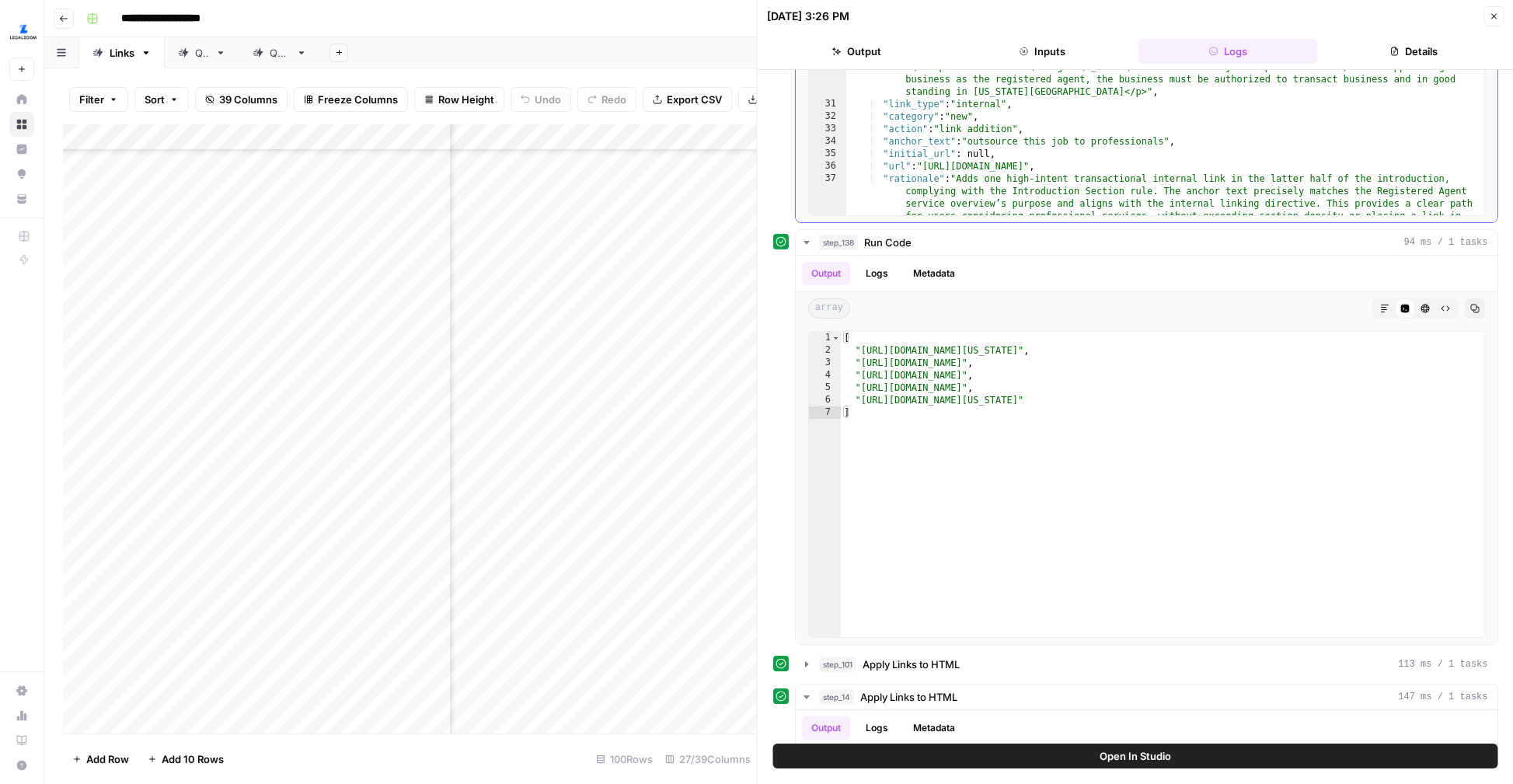
scroll to position [0, 0]
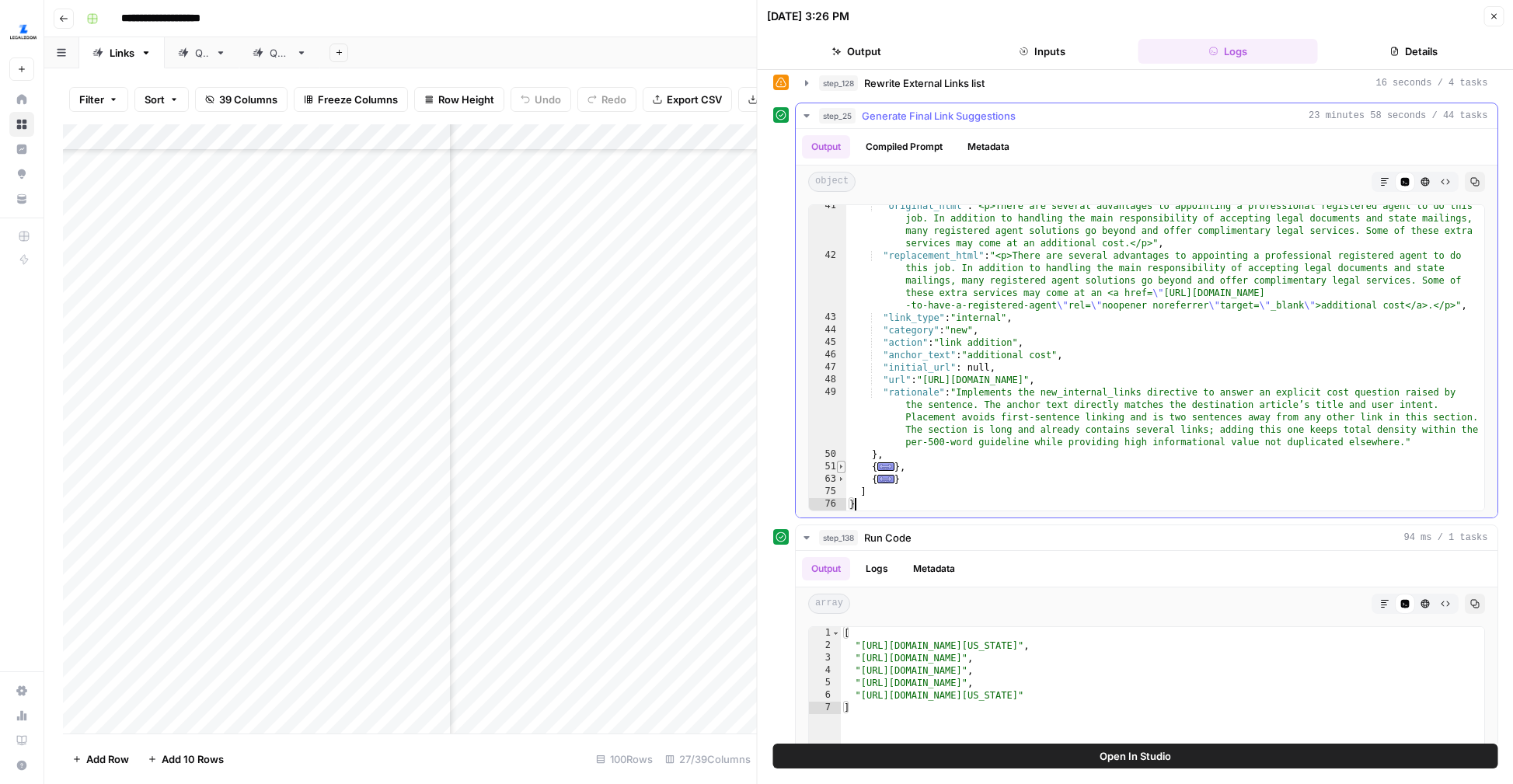
click at [840, 469] on span "Toggle code folding, rows 51 through 62" at bounding box center [840, 466] width 8 height 13
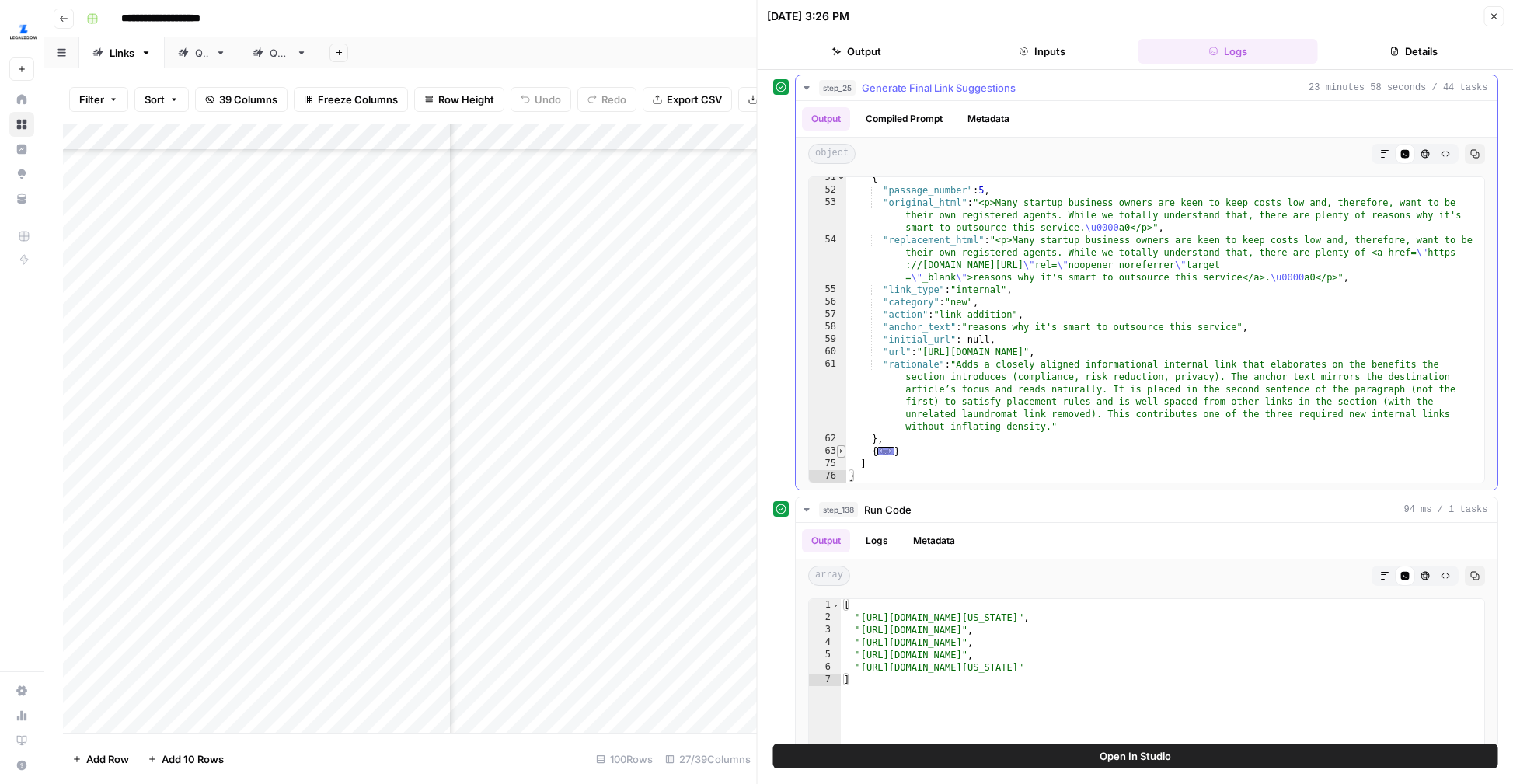
click at [845, 453] on span "Toggle code folding, rows 63 through 74" at bounding box center [840, 451] width 8 height 13
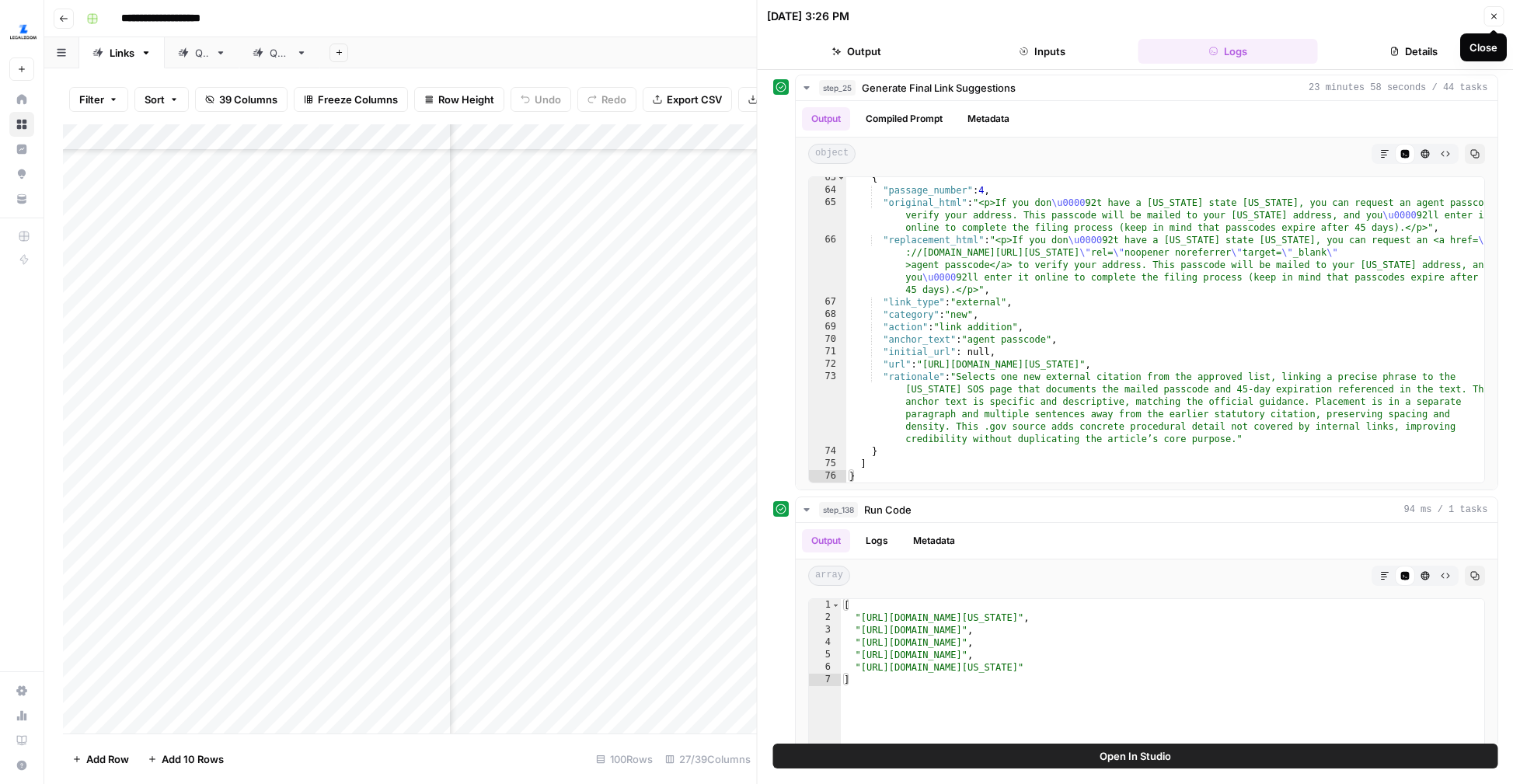
click at [1495, 13] on icon "button" at bounding box center [1493, 16] width 9 height 9
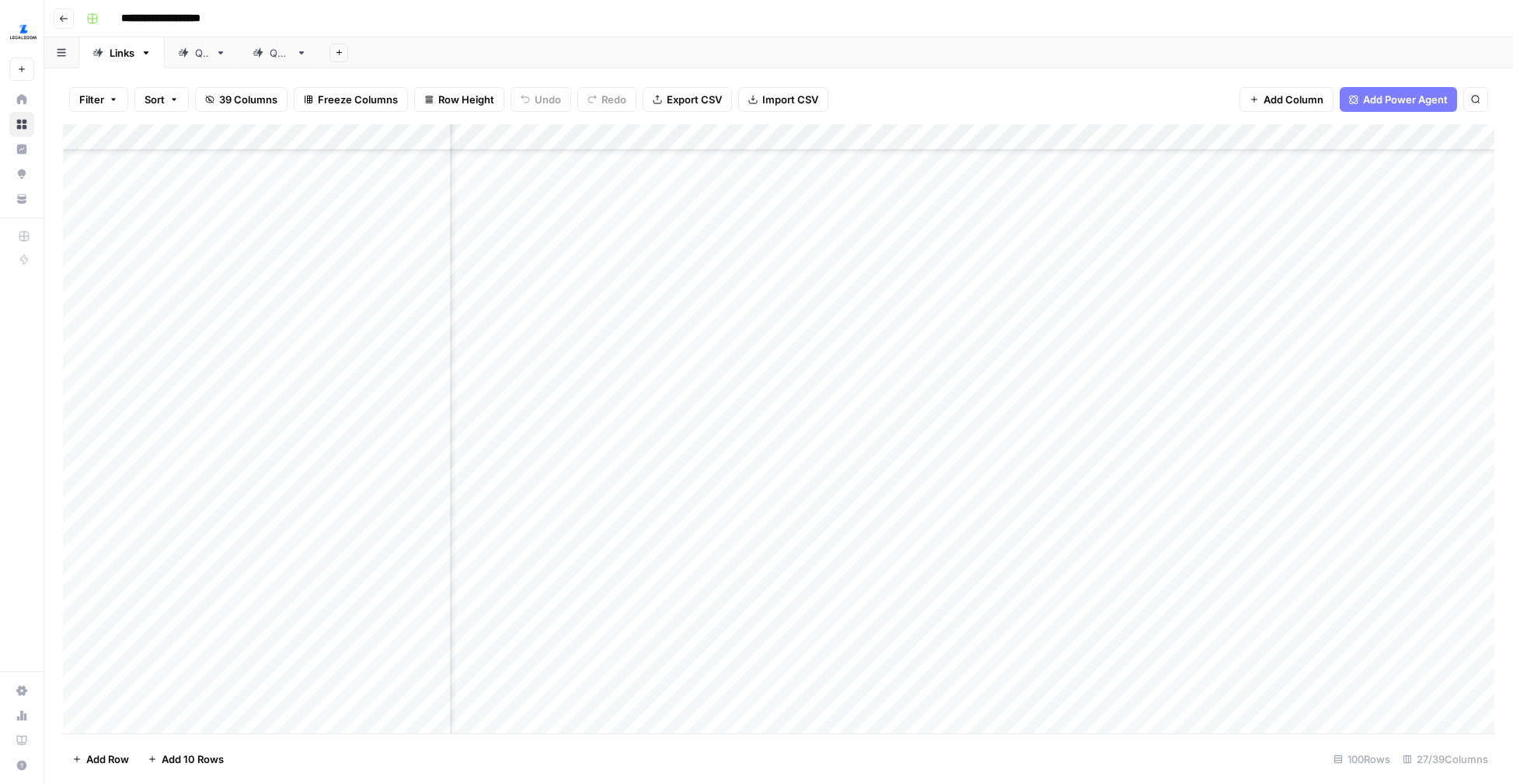
scroll to position [2192, 2029]
click at [1156, 433] on div "Add Column" at bounding box center [779, 429] width 1432 height 609
click at [559, 517] on div "Add Column" at bounding box center [779, 429] width 1432 height 609
click at [554, 550] on div "Add Column" at bounding box center [779, 429] width 1432 height 609
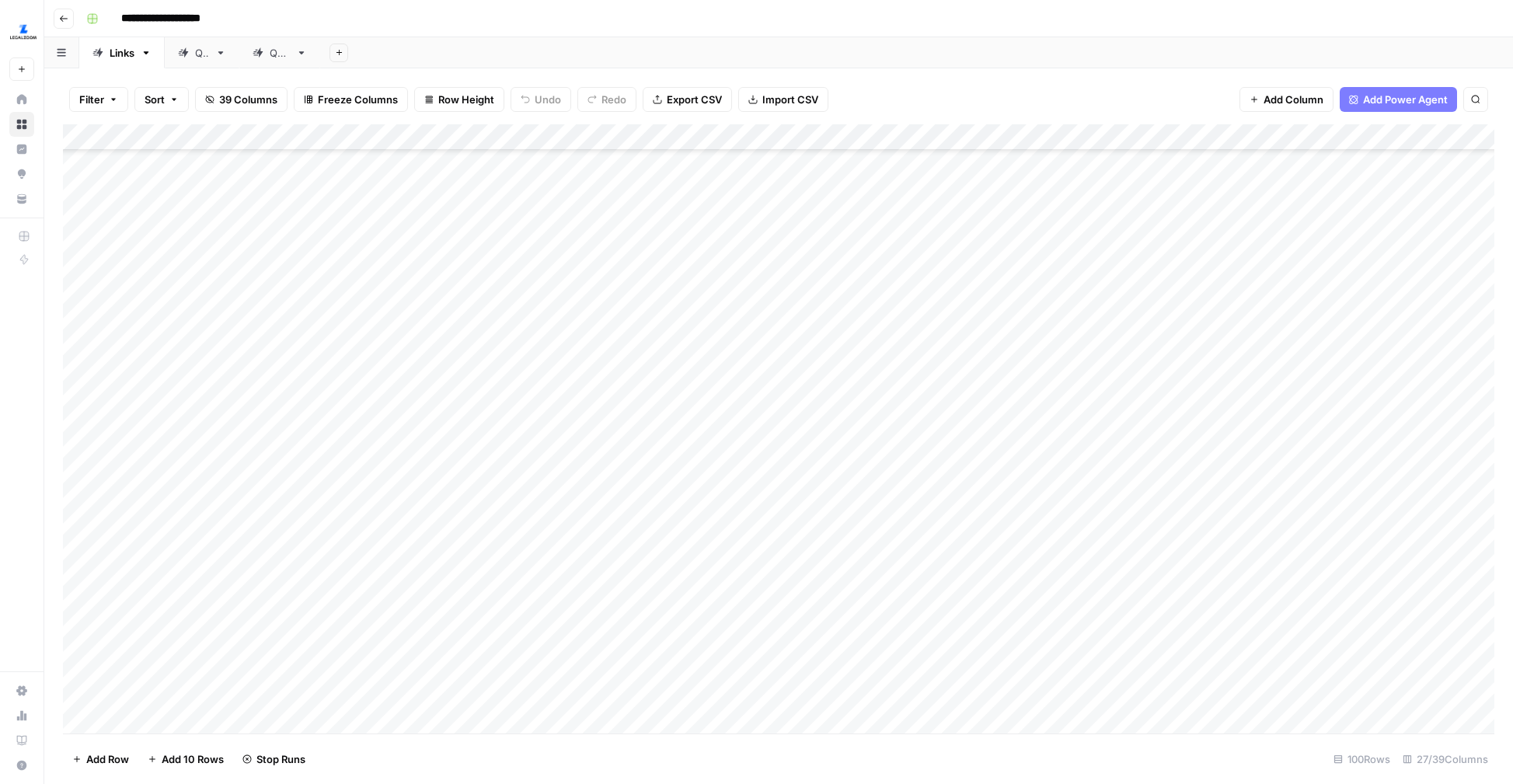
click at [557, 593] on div "Add Column" at bounding box center [779, 429] width 1432 height 609
click at [556, 638] on div "Add Column" at bounding box center [779, 429] width 1432 height 609
click at [554, 677] on div "Add Column" at bounding box center [779, 429] width 1432 height 609
click at [554, 712] on div "Add Column" at bounding box center [779, 429] width 1432 height 609
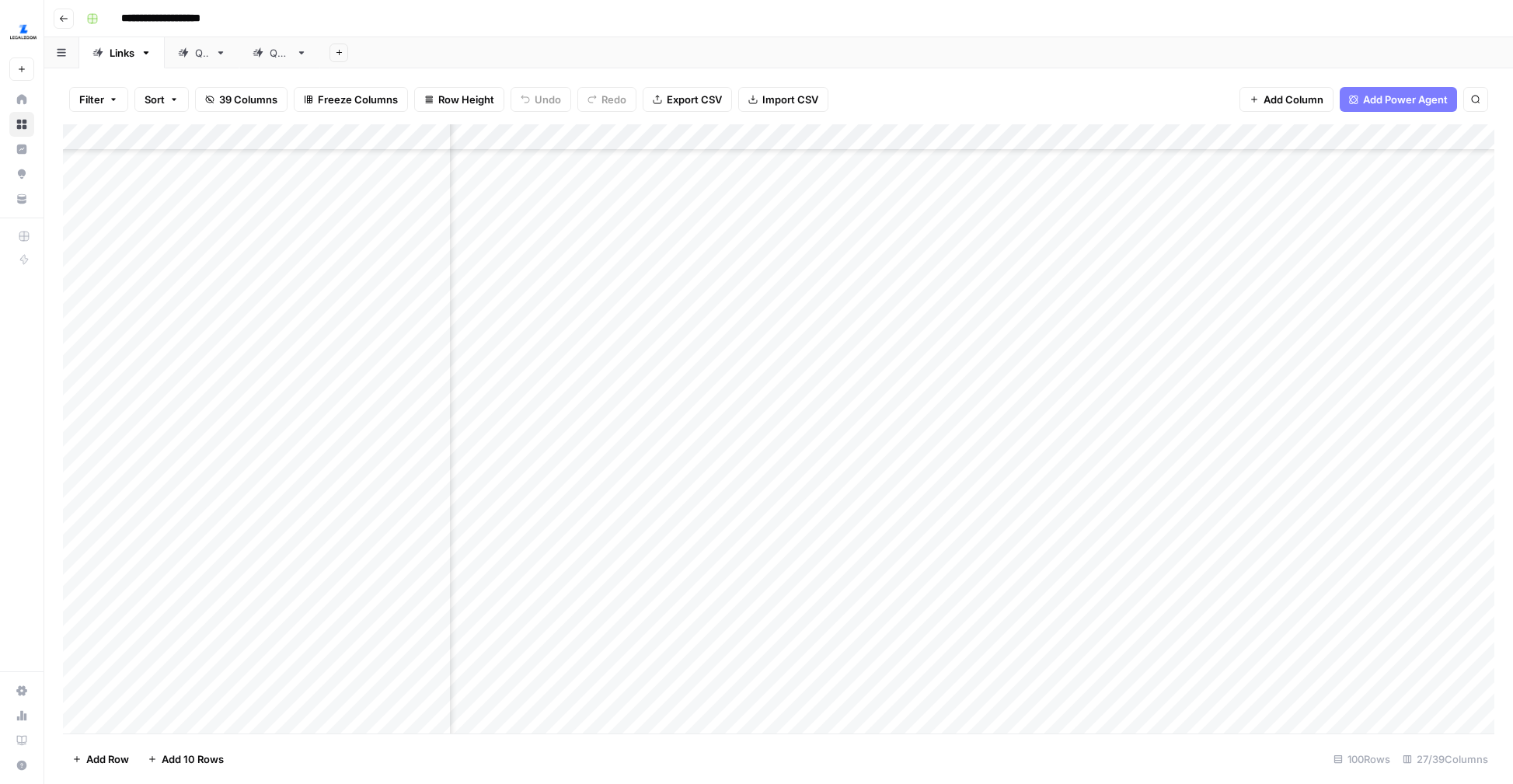
click at [1137, 493] on div "Add Column" at bounding box center [779, 429] width 1432 height 609
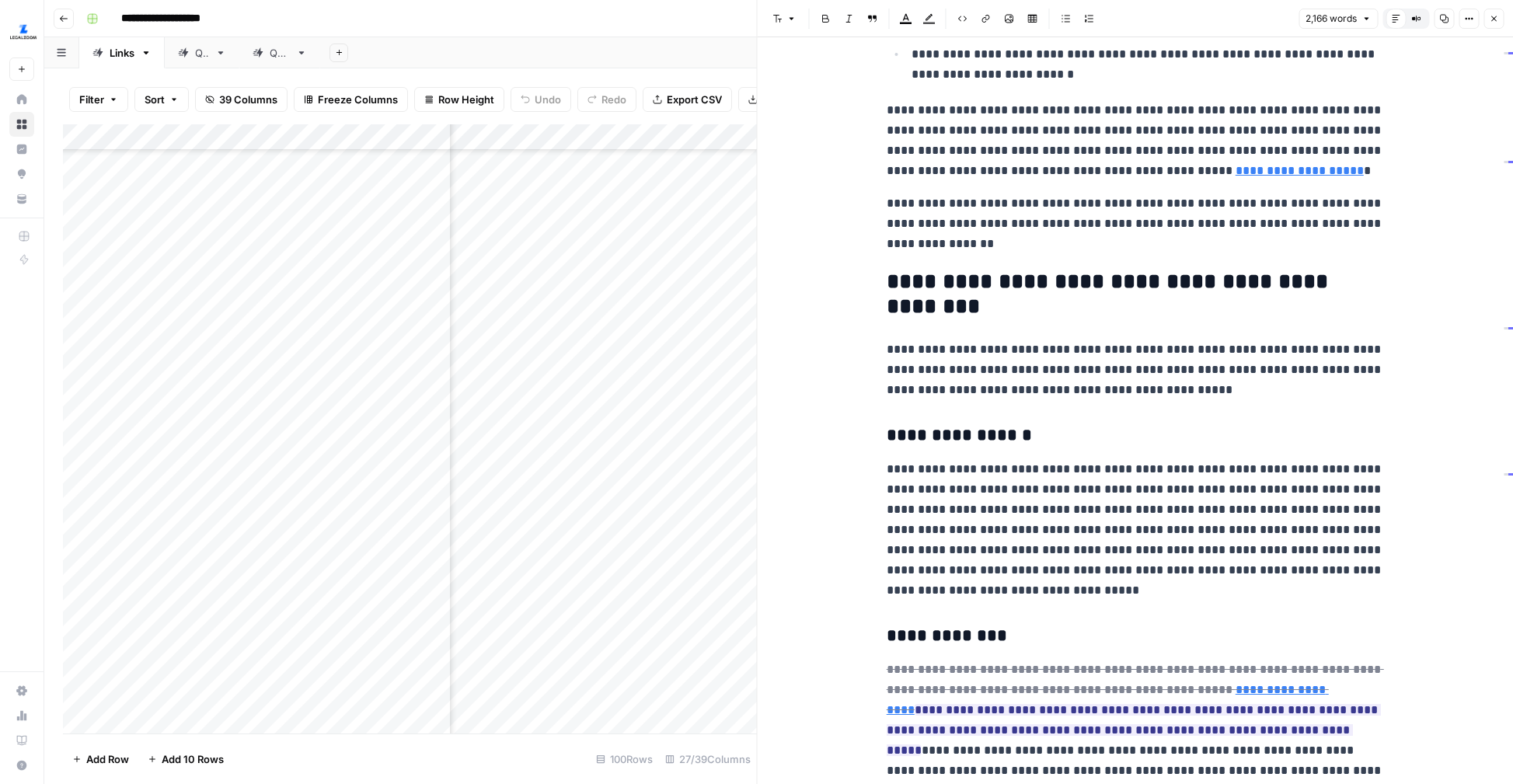
scroll to position [2604, 0]
click at [1499, 20] on button "Close" at bounding box center [1493, 18] width 20 height 20
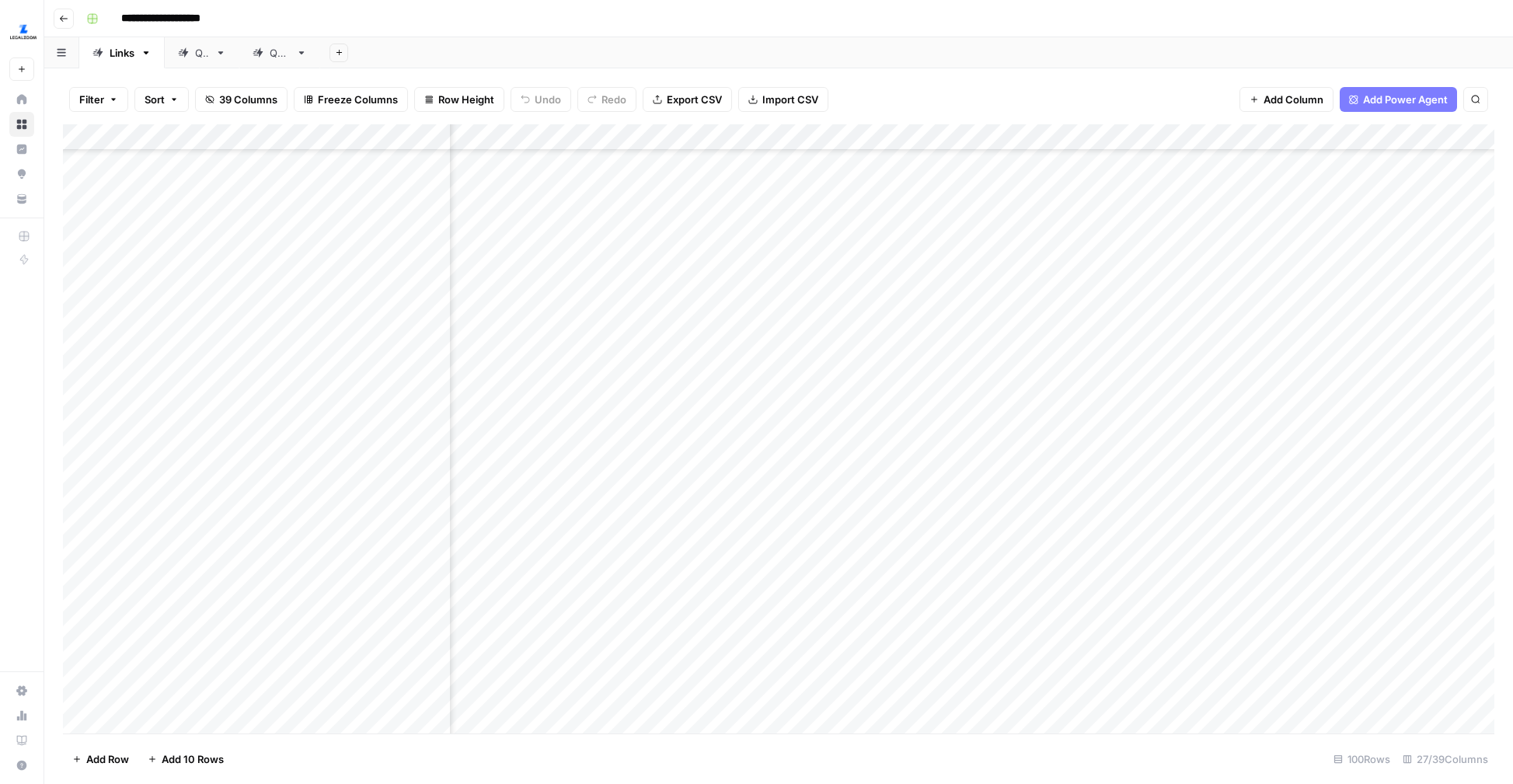
scroll to position [2129, 1123]
click at [650, 495] on div "Add Column" at bounding box center [779, 429] width 1432 height 609
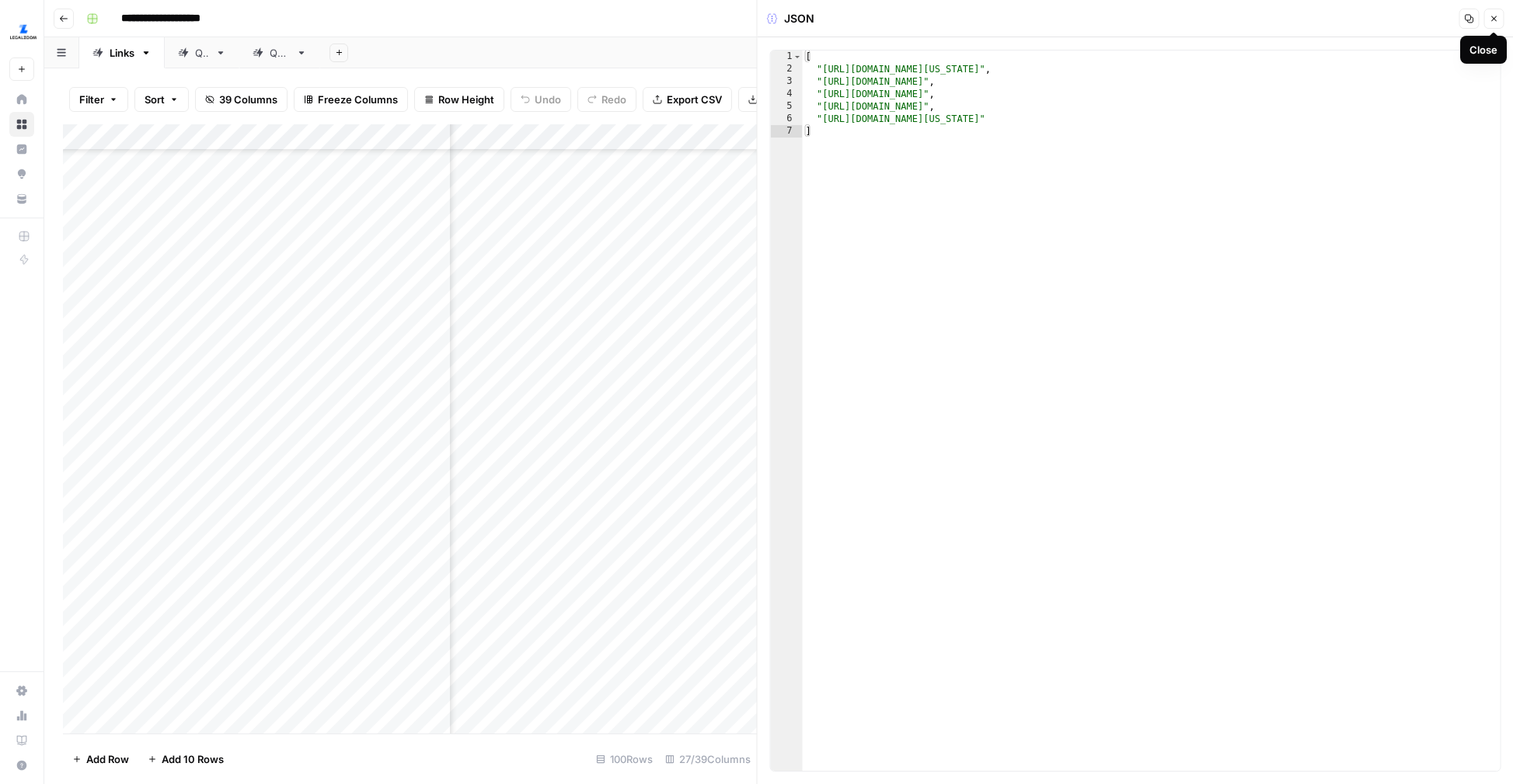
click at [1490, 19] on icon "button" at bounding box center [1493, 18] width 9 height 9
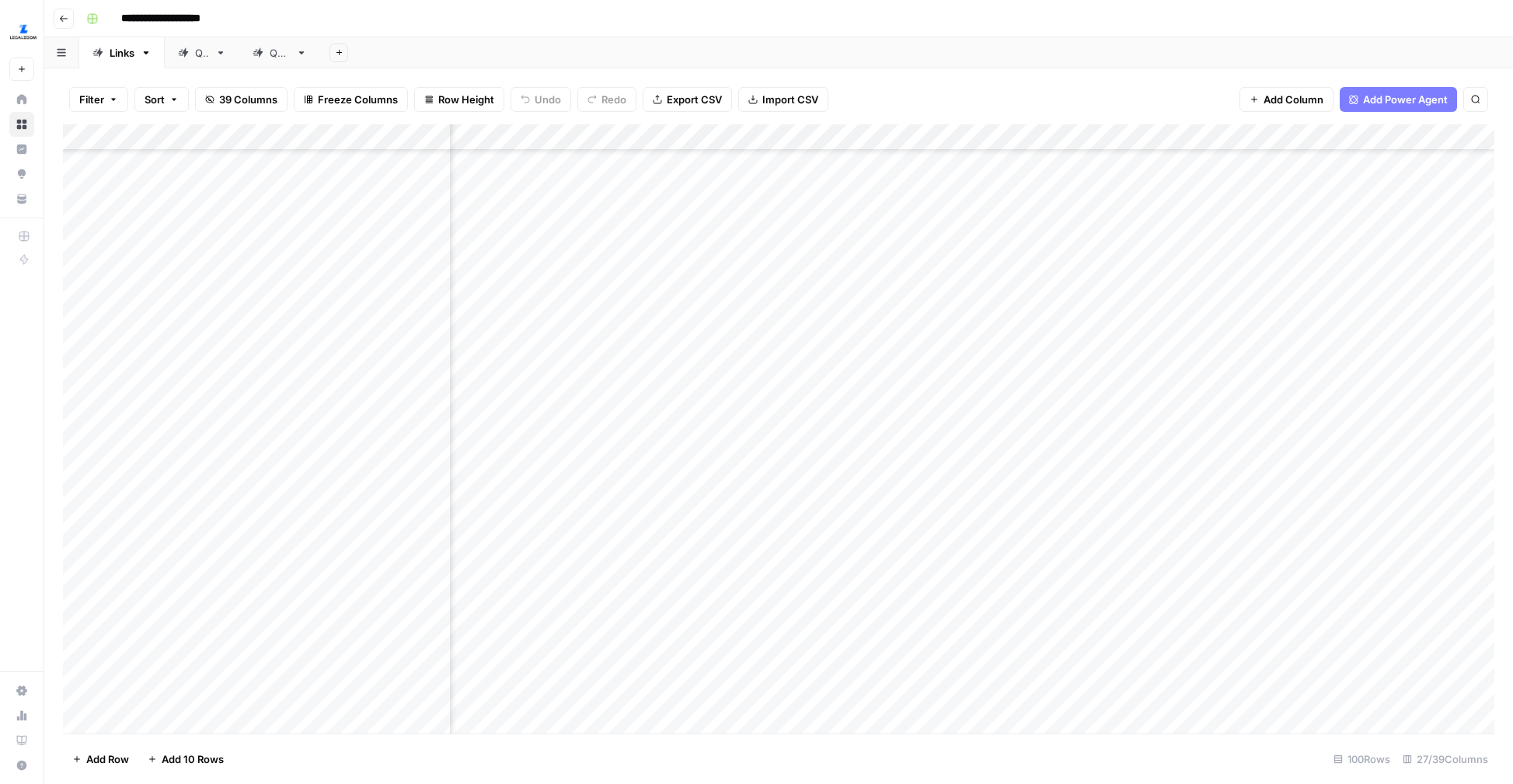
scroll to position [2129, 2113]
click at [1306, 497] on div "Add Column" at bounding box center [779, 429] width 1432 height 609
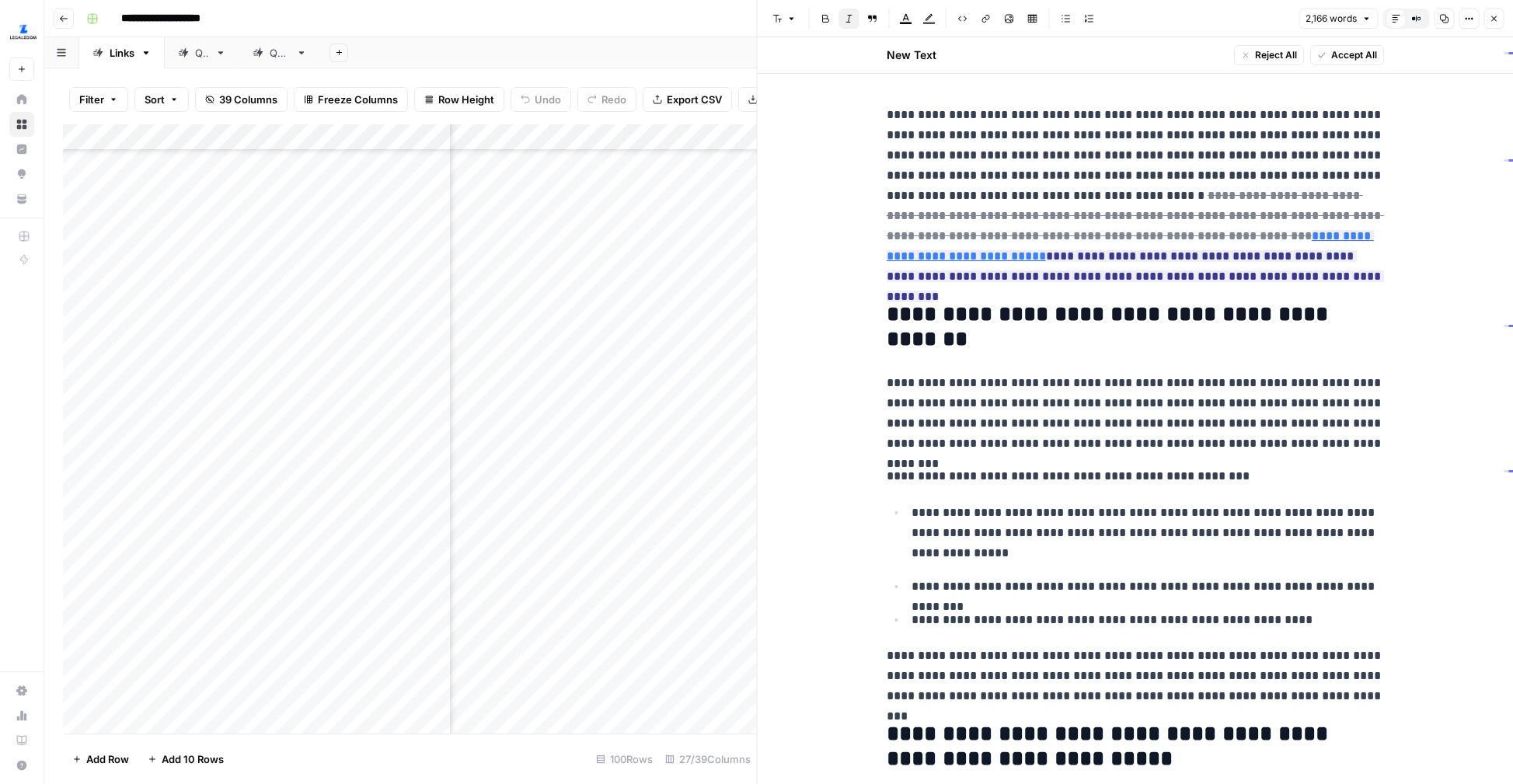
click at [1490, 18] on icon "button" at bounding box center [1493, 18] width 9 height 9
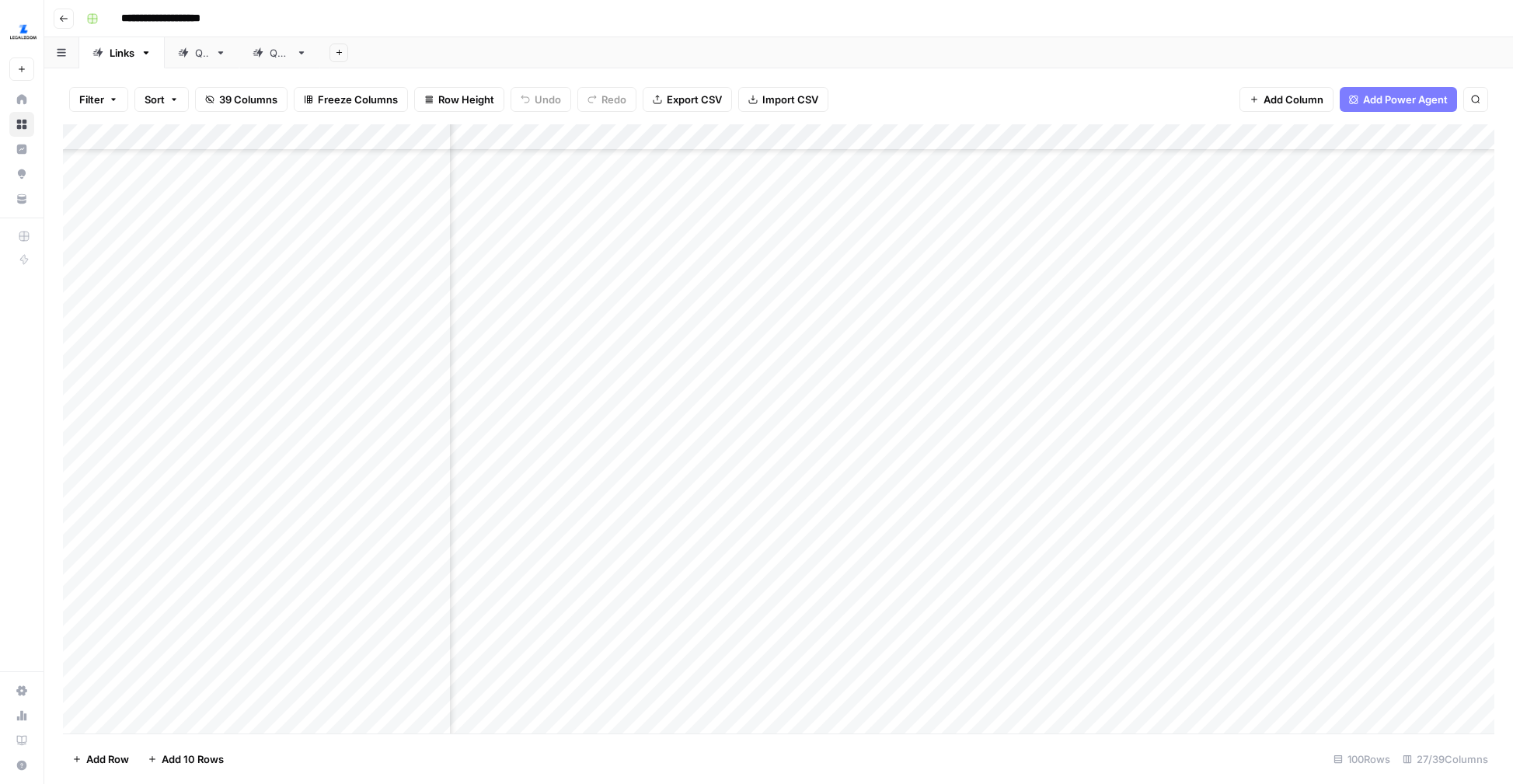
scroll to position [2129, 1025]
click at [756, 500] on div "Add Column" at bounding box center [779, 429] width 1432 height 609
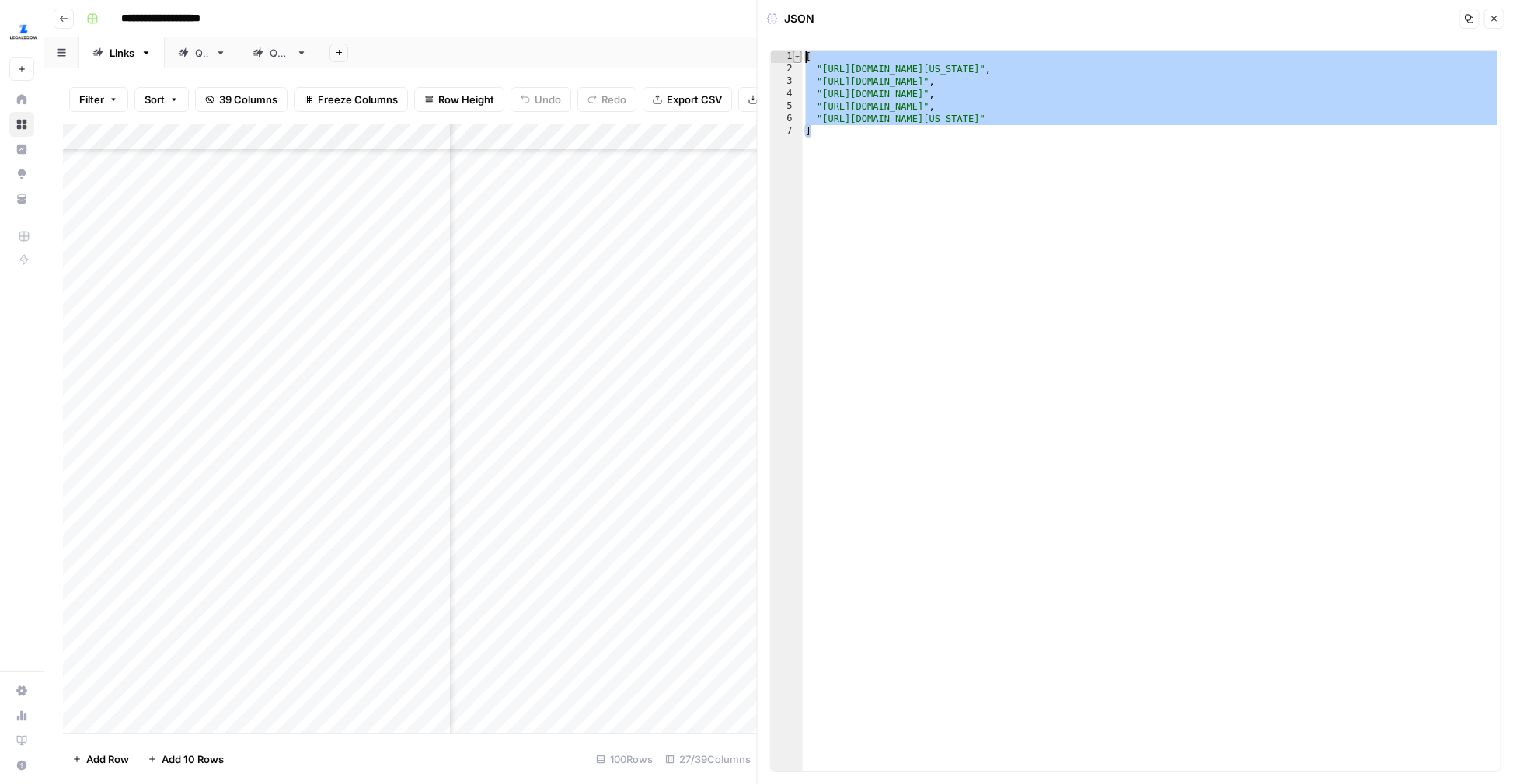
drag, startPoint x: 902, startPoint y: 129, endPoint x: 794, endPoint y: 52, distance: 132.6
click at [794, 52] on div "* 1 2 3 4 5 6 7 [ "https://leg.colorado.gov/bills/hb24-1137" , "https://www.leg…" at bounding box center [1136, 410] width 731 height 722
drag, startPoint x: 850, startPoint y: 140, endPoint x: 802, endPoint y: 53, distance: 99.4
click at [802, 53] on div "**********" at bounding box center [1136, 410] width 731 height 722
click at [1145, 104] on div "[ "https://leg.colorado.gov/bills/hb24-1137" , "https://www.legalzoom.com/busin…" at bounding box center [1151, 423] width 698 height 745
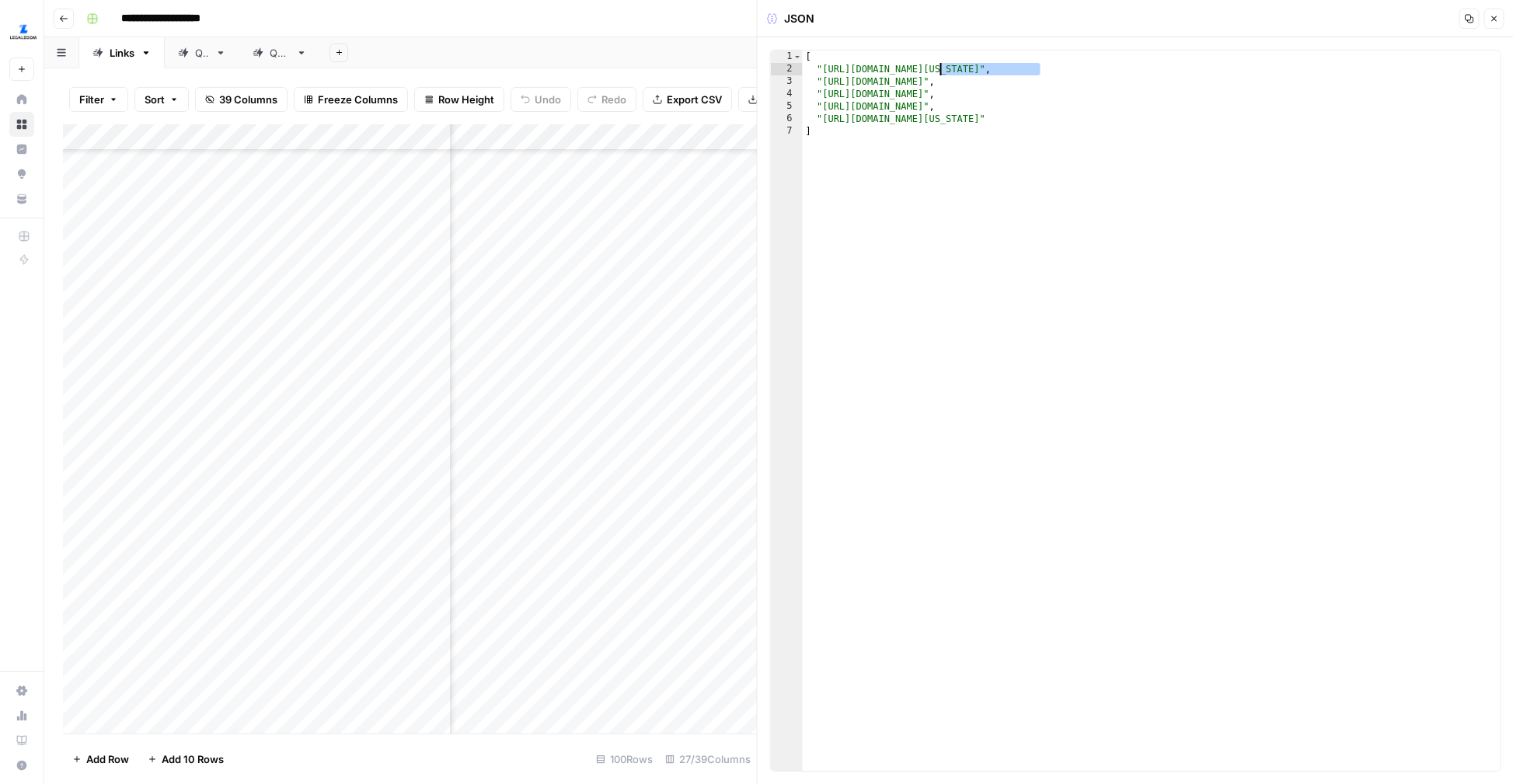
drag, startPoint x: 1043, startPoint y: 65, endPoint x: 933, endPoint y: 68, distance: 110.0
click at [933, 68] on div "[ "https://leg.colorado.gov/bills/hb24-1137" , "https://www.legalzoom.com/busin…" at bounding box center [1151, 423] width 698 height 745
type textarea "**********"
click at [1037, 69] on div "[ "https://leg.colorado.gov/bills/hb24-1137" , "https://www.legalzoom.com/busin…" at bounding box center [1151, 423] width 698 height 745
drag, startPoint x: 1045, startPoint y: 69, endPoint x: 823, endPoint y: 65, distance: 222.0
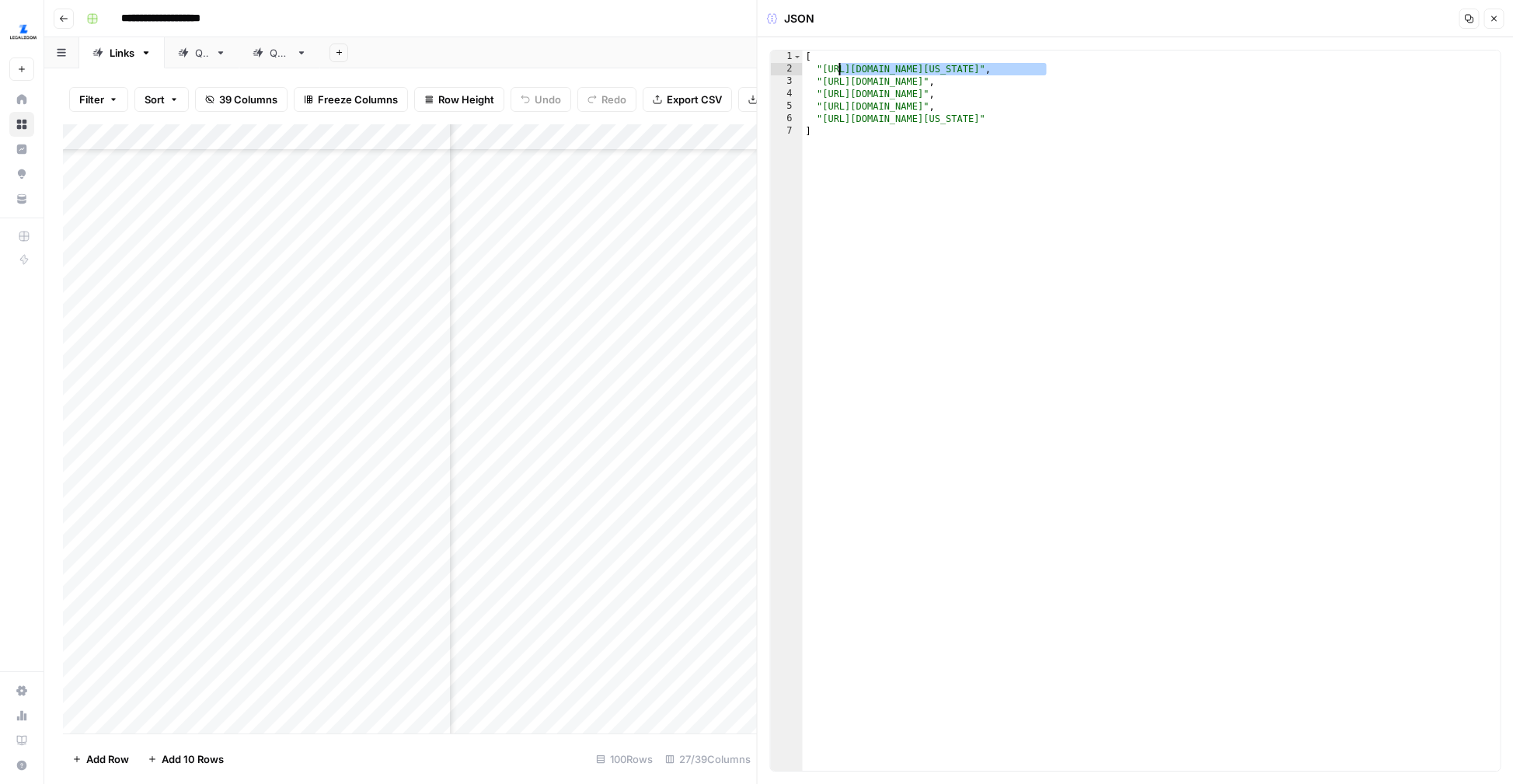
click at [823, 65] on div "[ "https://leg.colorado.gov/bills/hb24-1137" , "https://www.legalzoom.com/busin…" at bounding box center [1151, 423] width 698 height 745
click at [1495, 23] on icon "button" at bounding box center [1493, 18] width 9 height 9
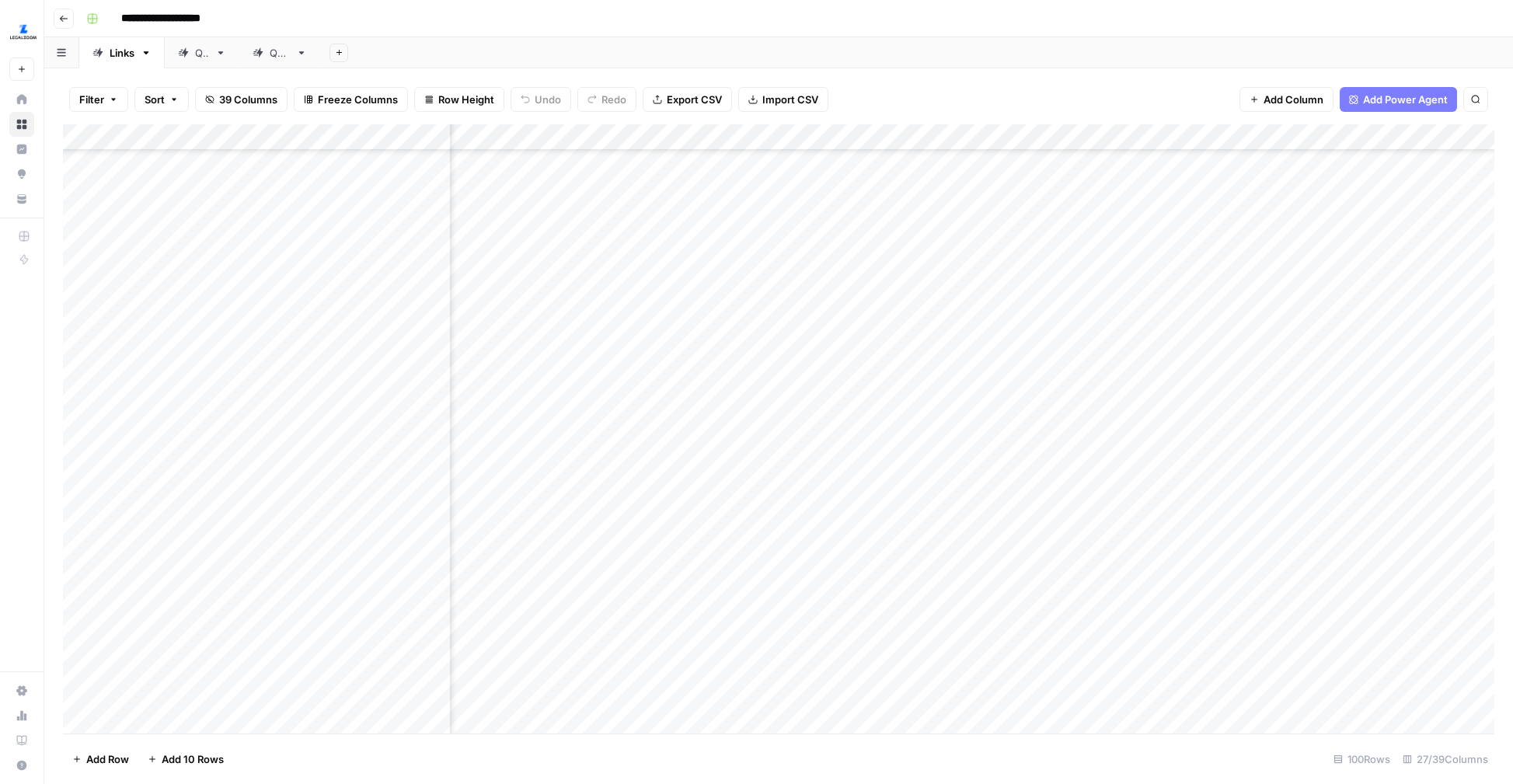
scroll to position [2129, 517]
click at [600, 496] on div "Add Column" at bounding box center [779, 429] width 1432 height 609
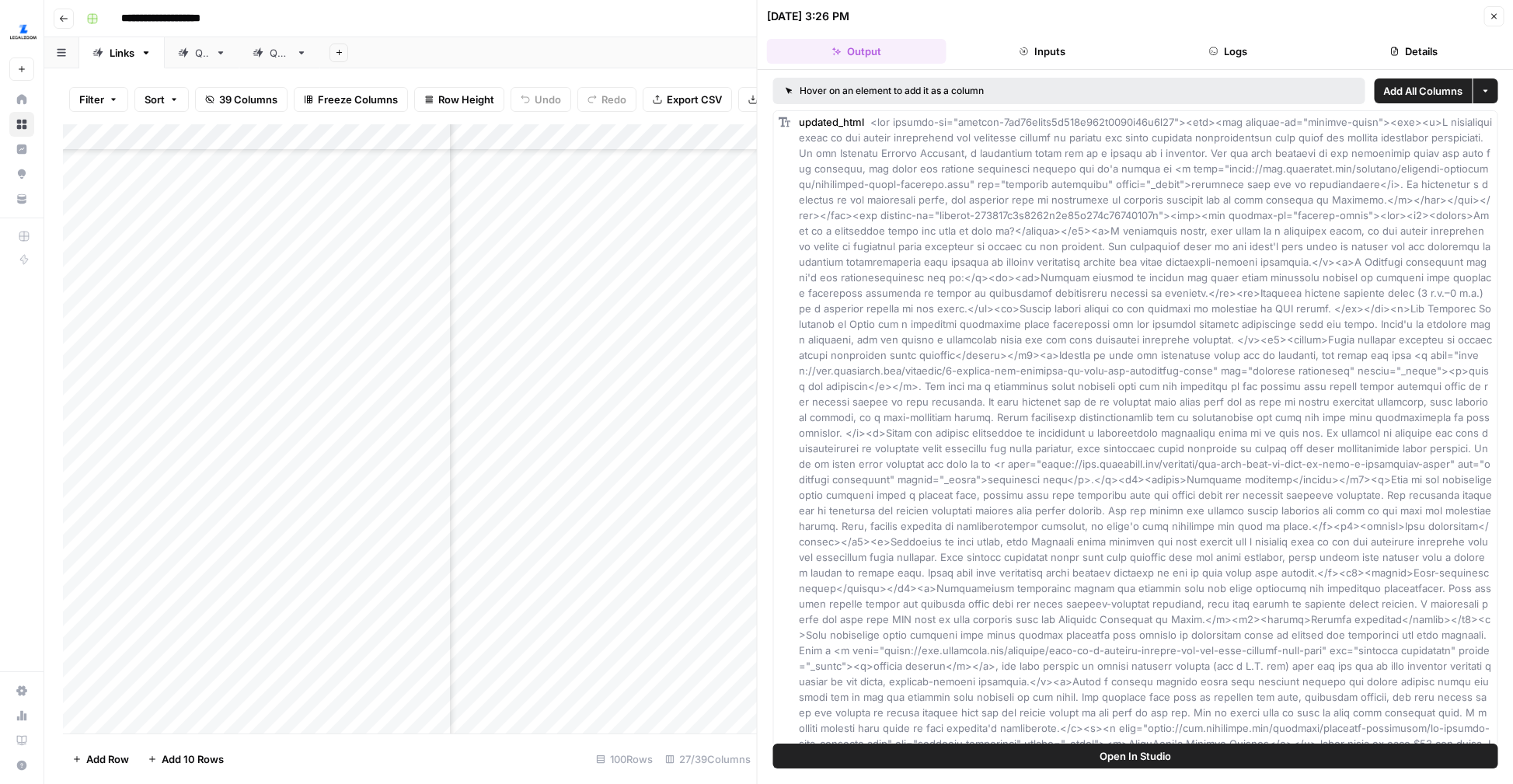
click at [1241, 64] on header "09/29/25 at 3:26 PM Close Output Inputs Logs Details" at bounding box center [1136, 34] width 756 height 69
click at [1214, 45] on button "Logs" at bounding box center [1228, 51] width 180 height 25
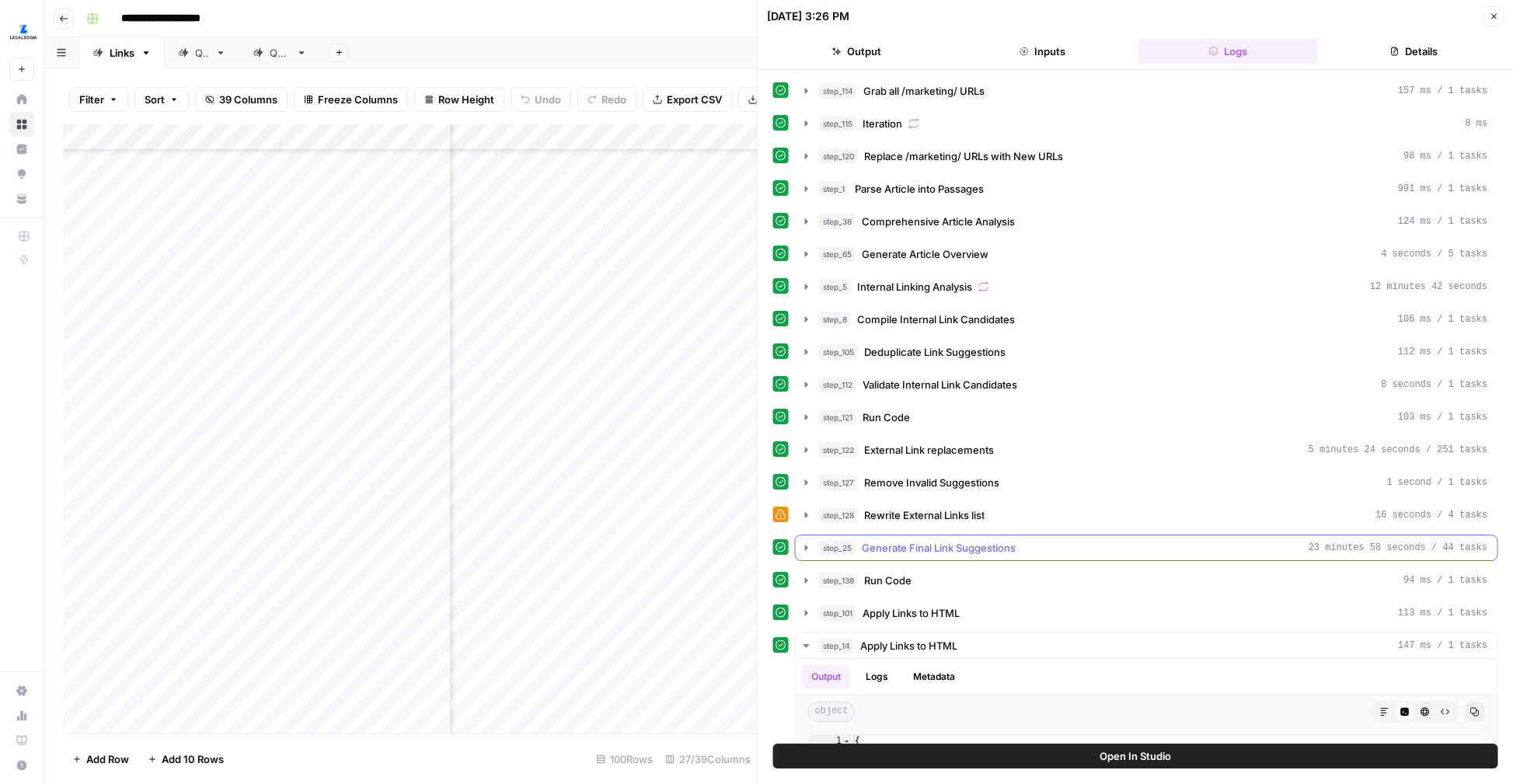
click at [807, 551] on icon "button" at bounding box center [807, 548] width 13 height 13
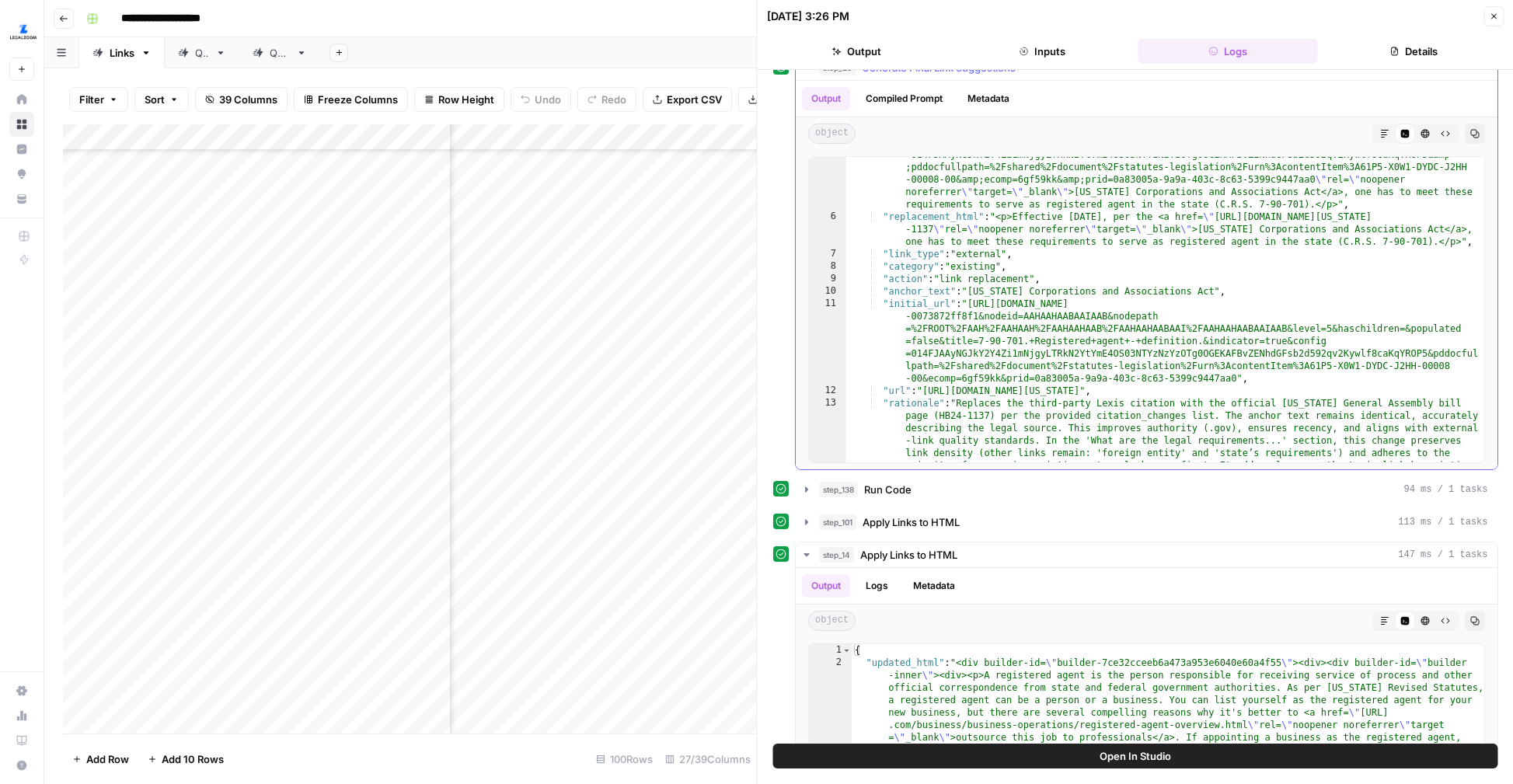
scroll to position [110, 0]
type textarea "**********"
drag, startPoint x: 928, startPoint y: 390, endPoint x: 1153, endPoint y: 388, distance: 225.0
click at [1153, 388] on div ""original_html" : "<p>Effective July 1, 2025, per the <a href= \" https://advan…" at bounding box center [1165, 348] width 638 height 504
click at [806, 518] on icon "button" at bounding box center [807, 522] width 13 height 13
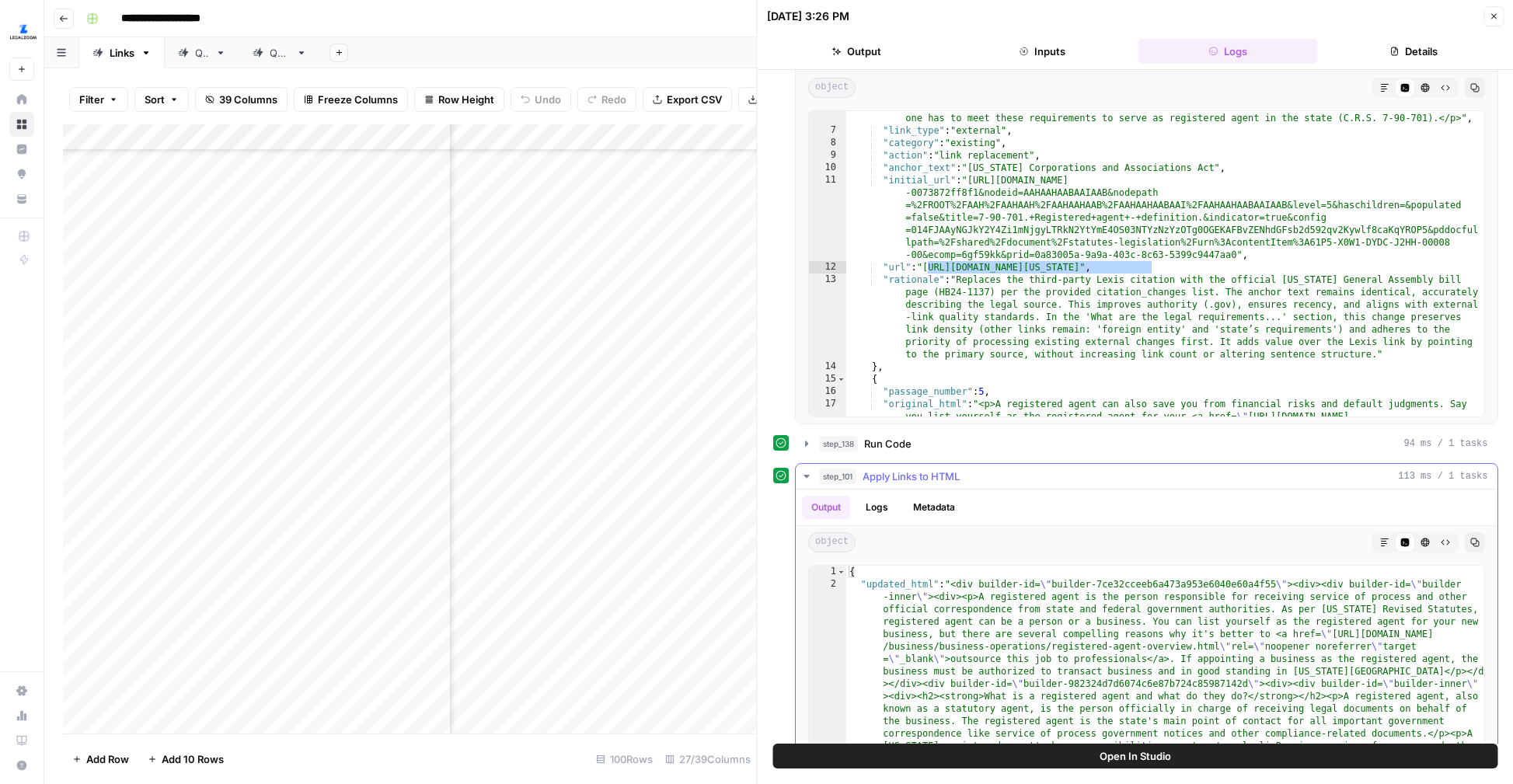
scroll to position [558, 0]
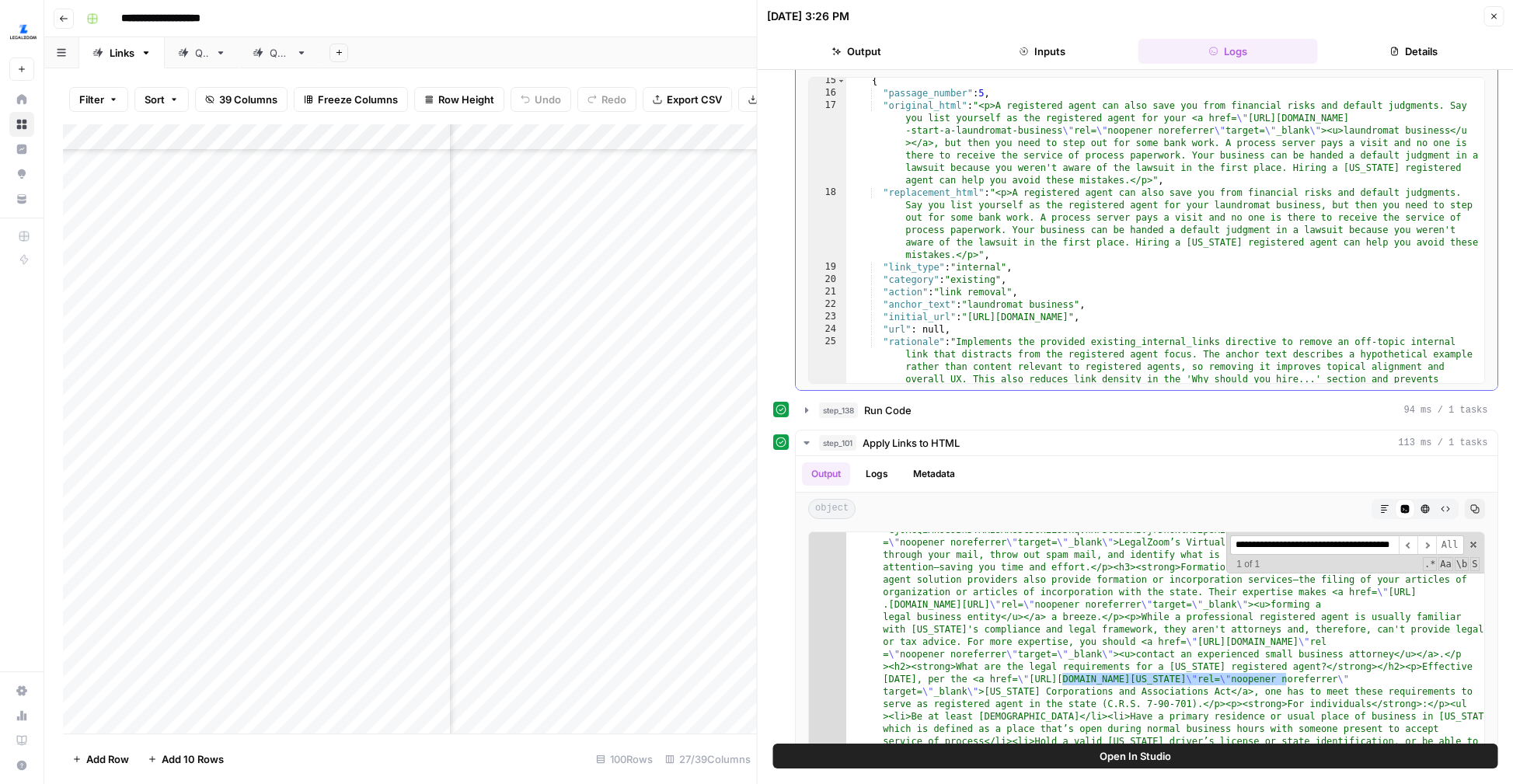
scroll to position [450, 0]
type input "**********"
type textarea "**********"
drag, startPoint x: 972, startPoint y: 318, endPoint x: 1357, endPoint y: 317, distance: 385.0
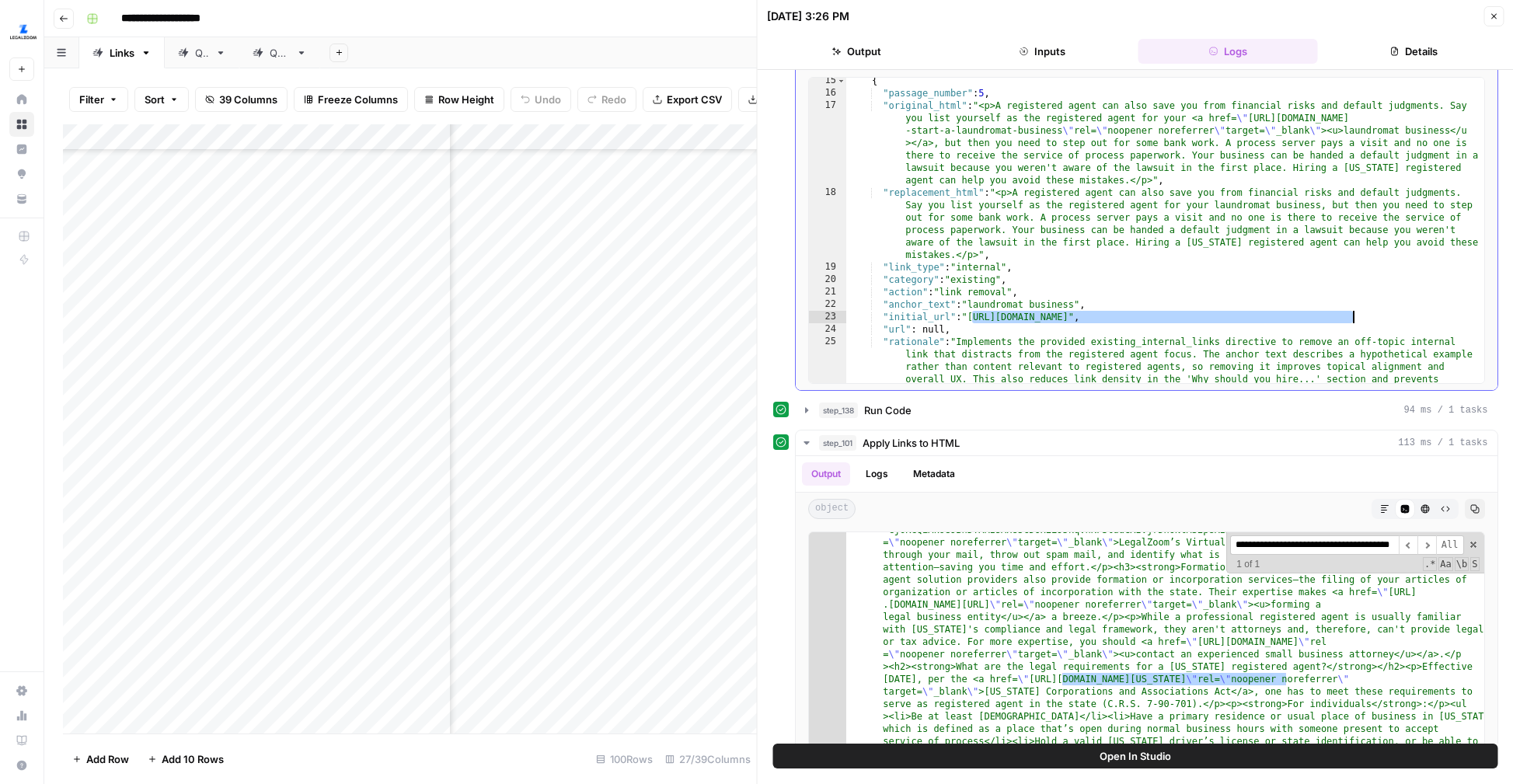
click at [1357, 317] on div "{ "passage_number" : 5 , "original_html" : "<p>A registered agent can also save…" at bounding box center [1165, 271] width 638 height 392
click at [1319, 543] on input "**********" at bounding box center [1314, 545] width 169 height 20
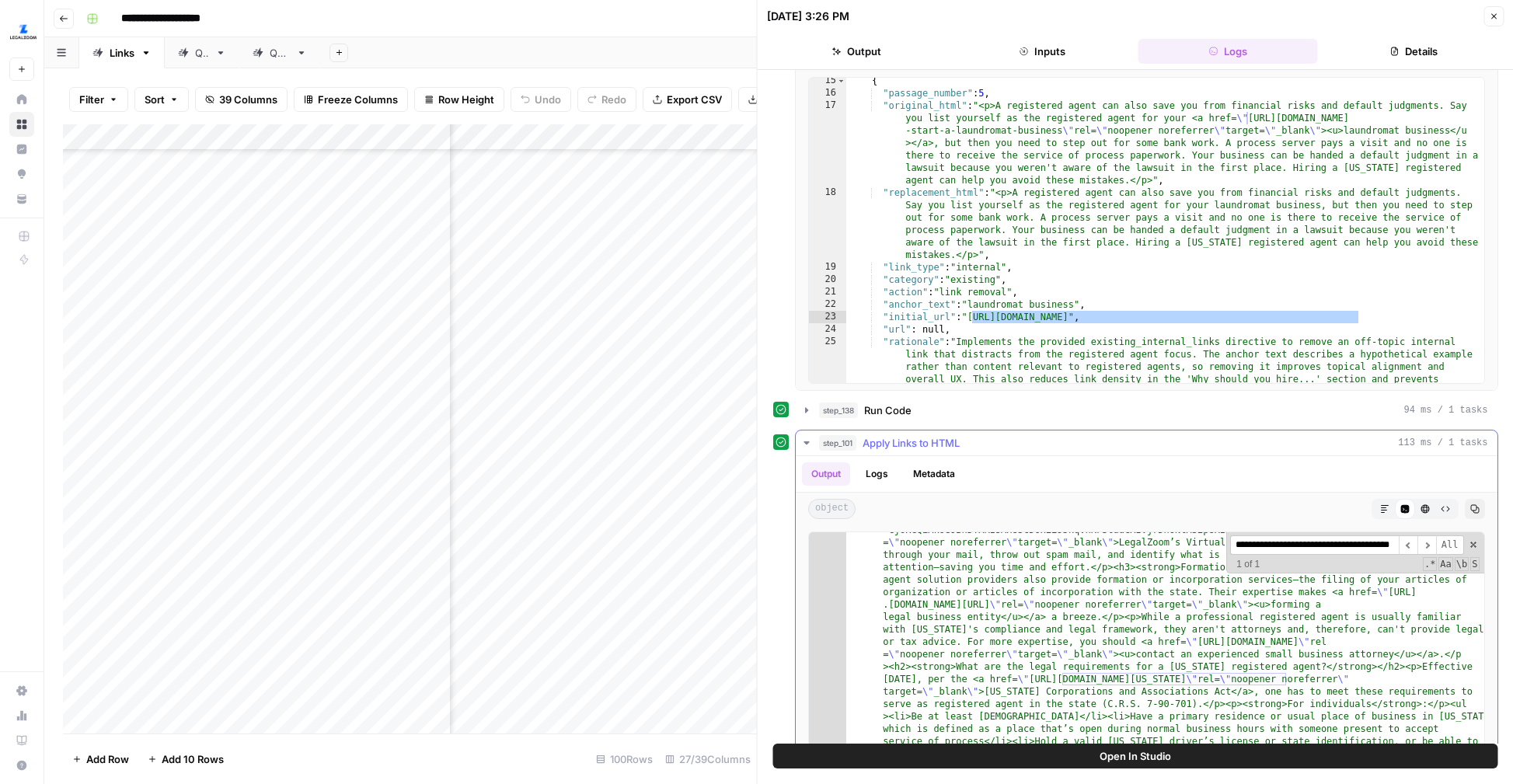
paste input "**********"
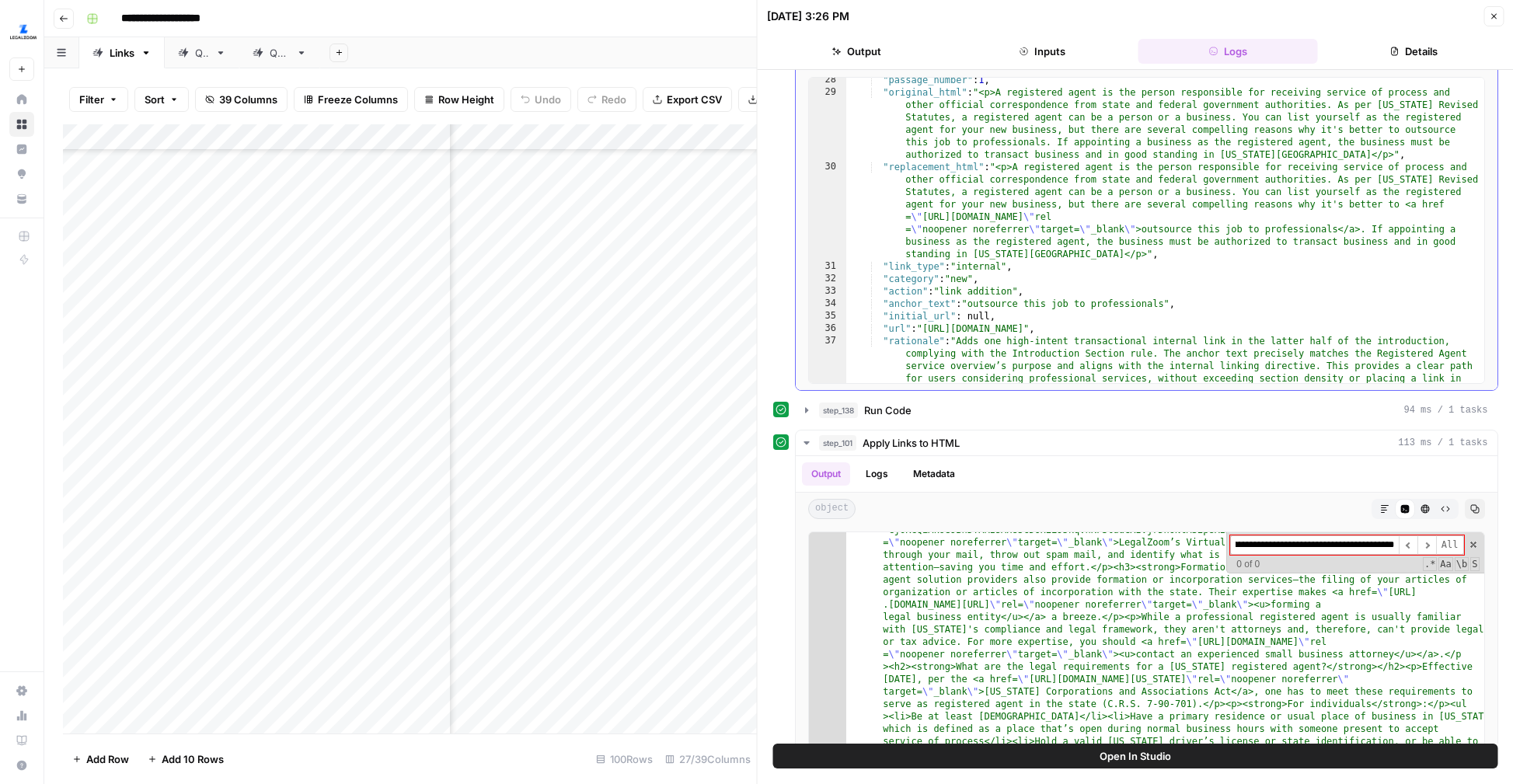
scroll to position [812, 0]
type input "**********"
type textarea "**********"
drag, startPoint x: 929, startPoint y: 329, endPoint x: 1399, endPoint y: 331, distance: 470.0
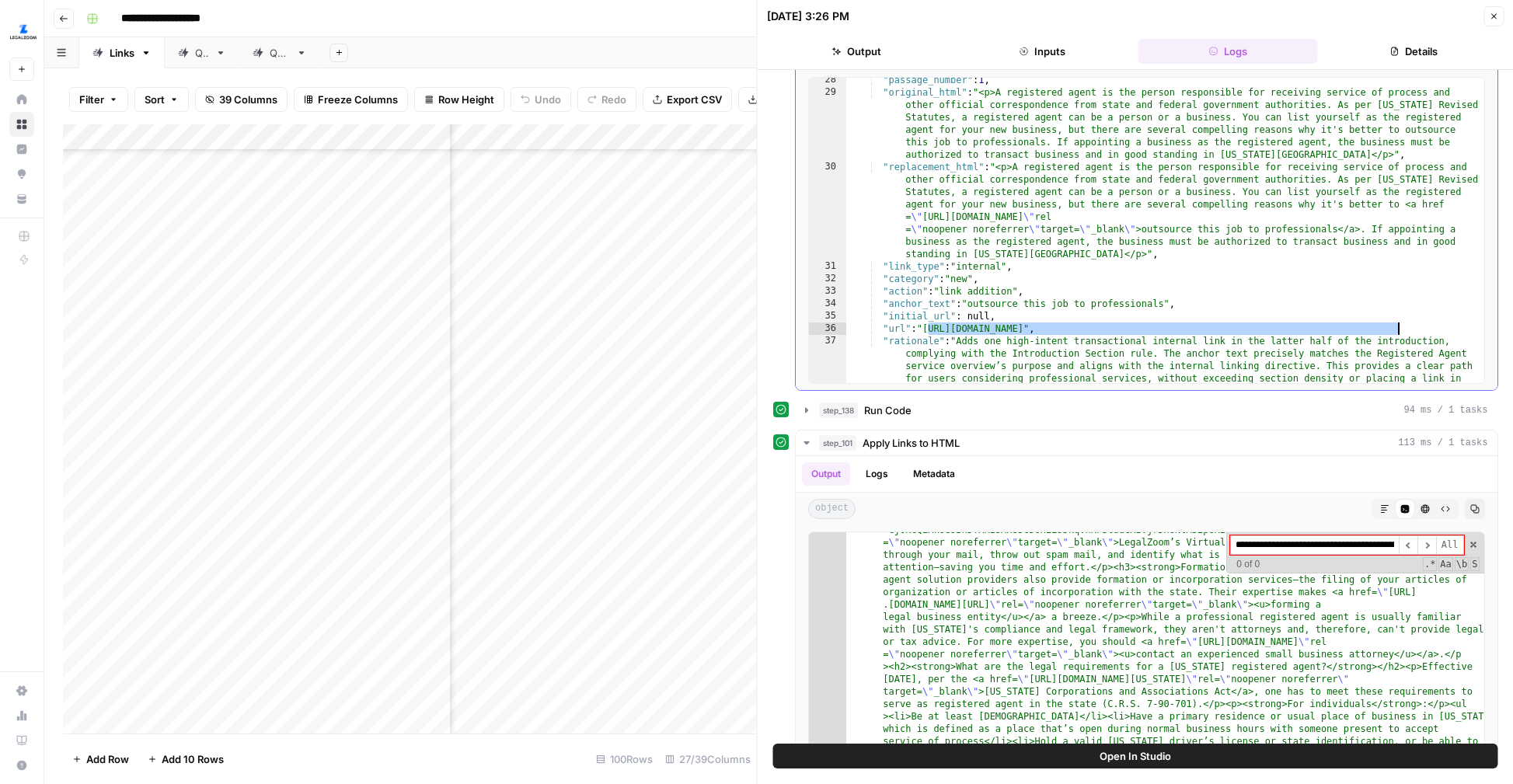
click at [1399, 331] on div ""passage_number" : 1 , "original_html" : "<p>A registered agent is the person r…" at bounding box center [1165, 270] width 638 height 392
click at [1338, 549] on input "**********" at bounding box center [1314, 545] width 169 height 20
paste input "**********"
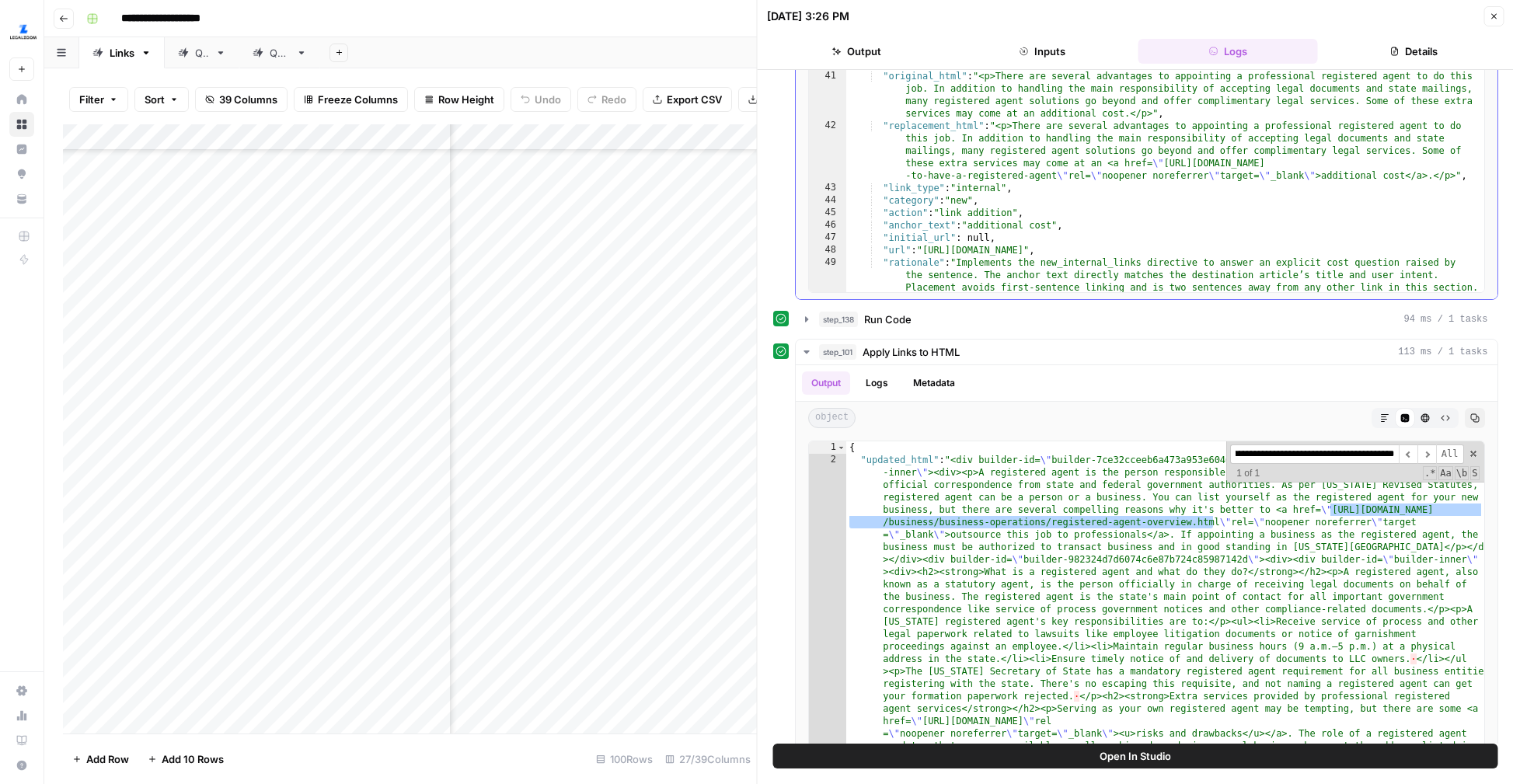
scroll to position [1112, 0]
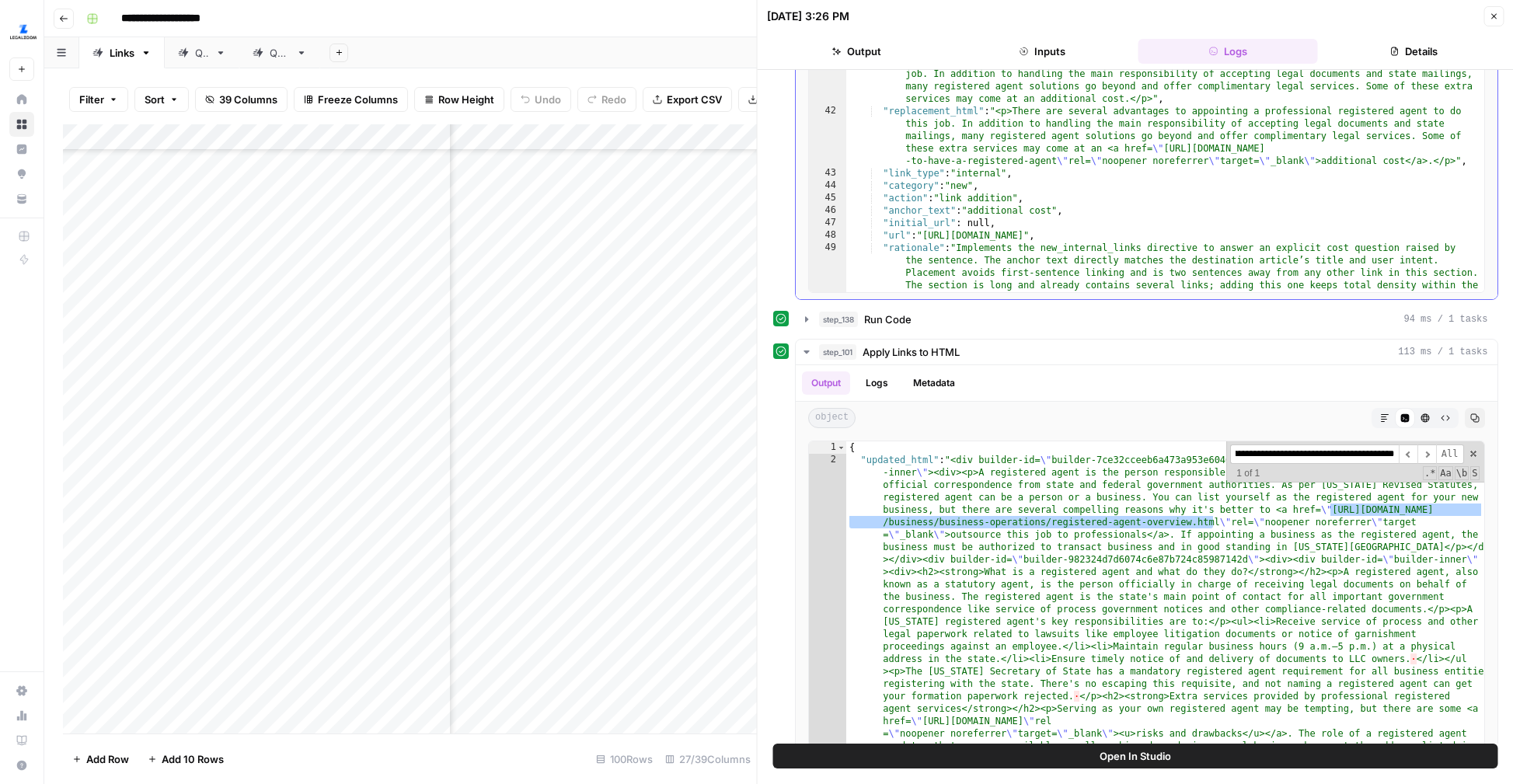
type input "**********"
type textarea "**********"
drag, startPoint x: 928, startPoint y: 234, endPoint x: 1392, endPoint y: 235, distance: 464.0
click at [1392, 235] on div ""rationale" : "Adds one high-intent transactional internal link in the latter h…" at bounding box center [1165, 164] width 638 height 442
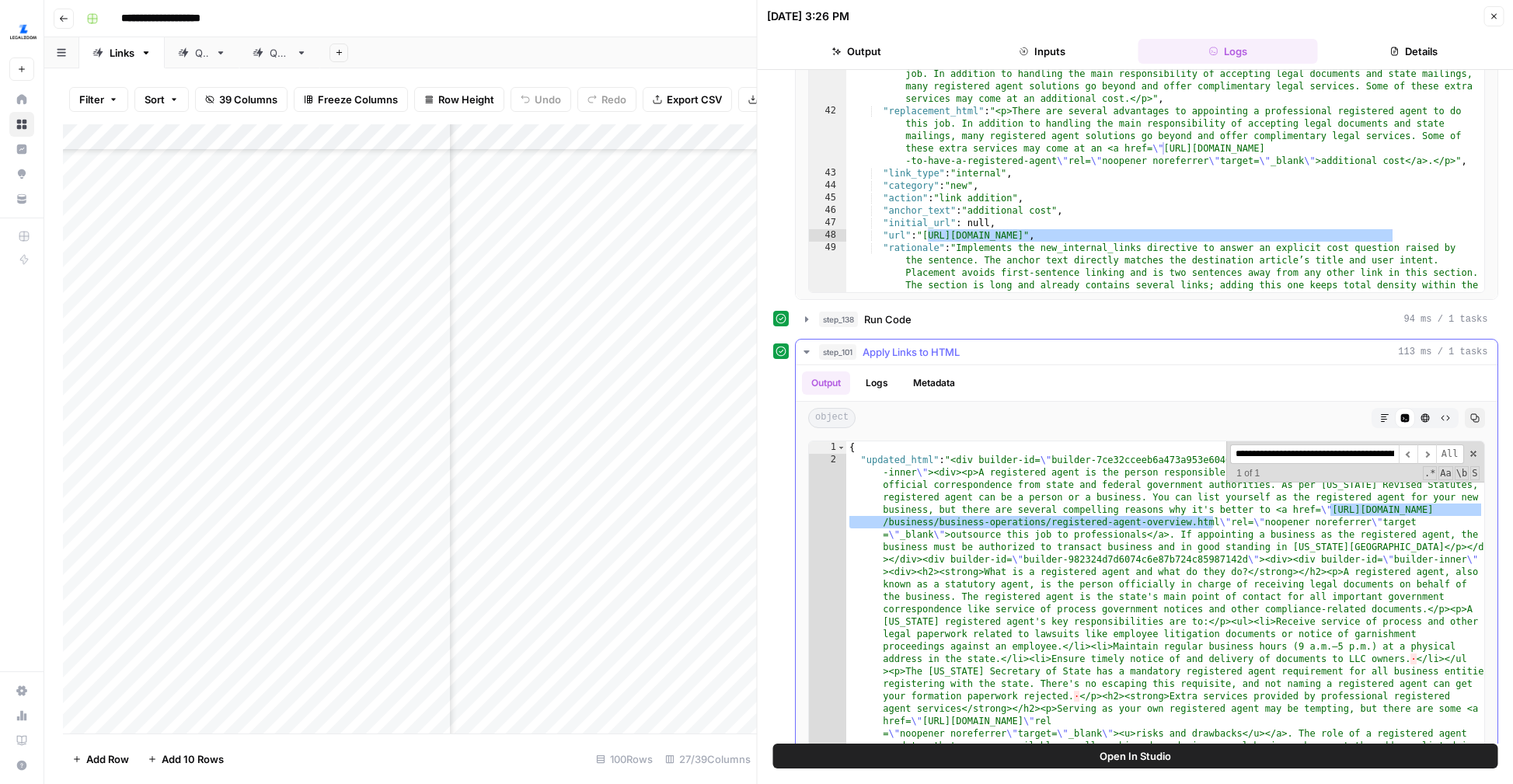
click at [1348, 456] on input "**********" at bounding box center [1314, 454] width 169 height 20
paste input
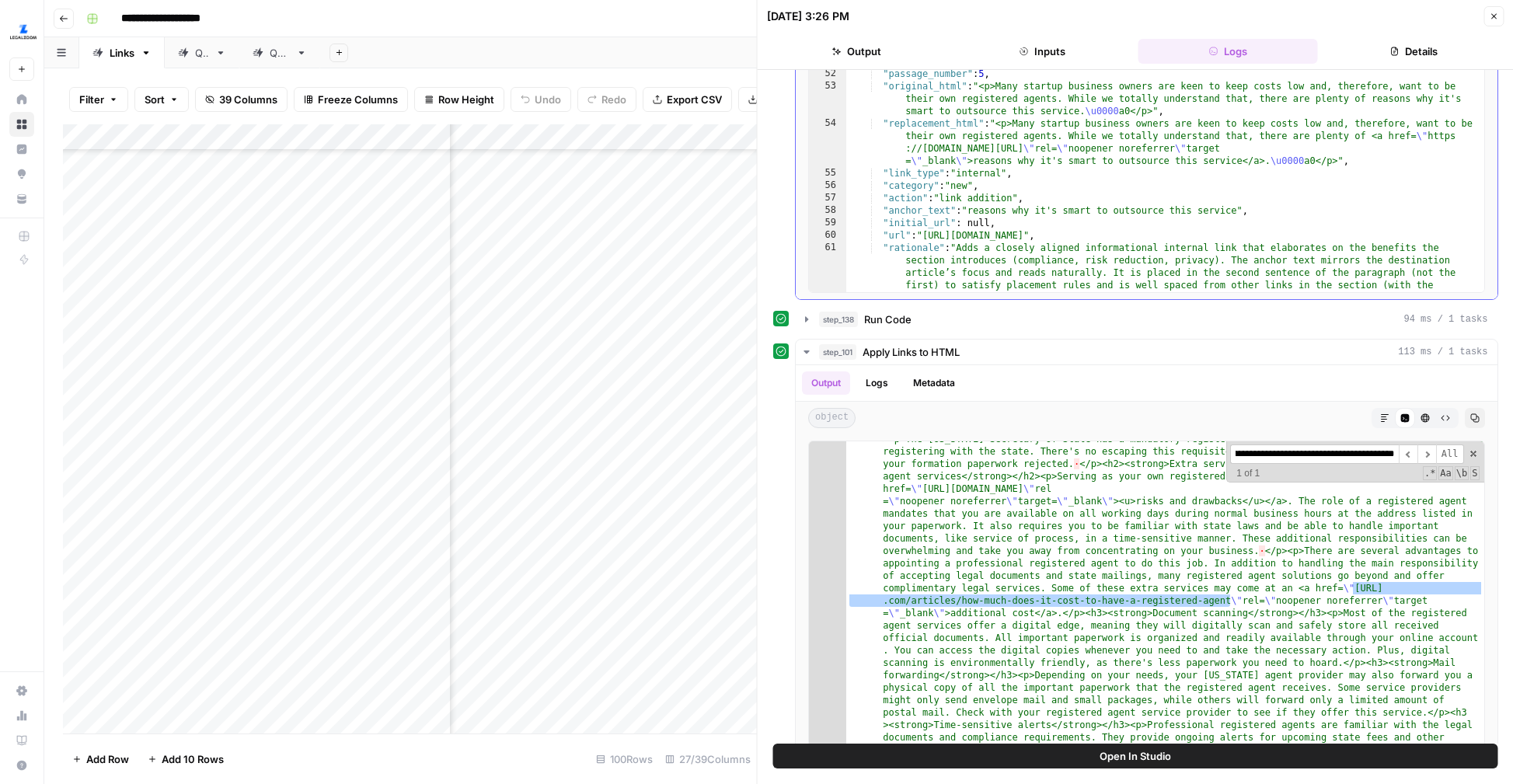
type input "**********"
type textarea "**********"
drag, startPoint x: 927, startPoint y: 236, endPoint x: 1302, endPoint y: 235, distance: 375.0
click at [1302, 235] on div ""rationale" : "Implements the new_internal_links directive to answer an explici…" at bounding box center [1165, 201] width 638 height 442
click at [1343, 455] on input "**********" at bounding box center [1314, 454] width 169 height 20
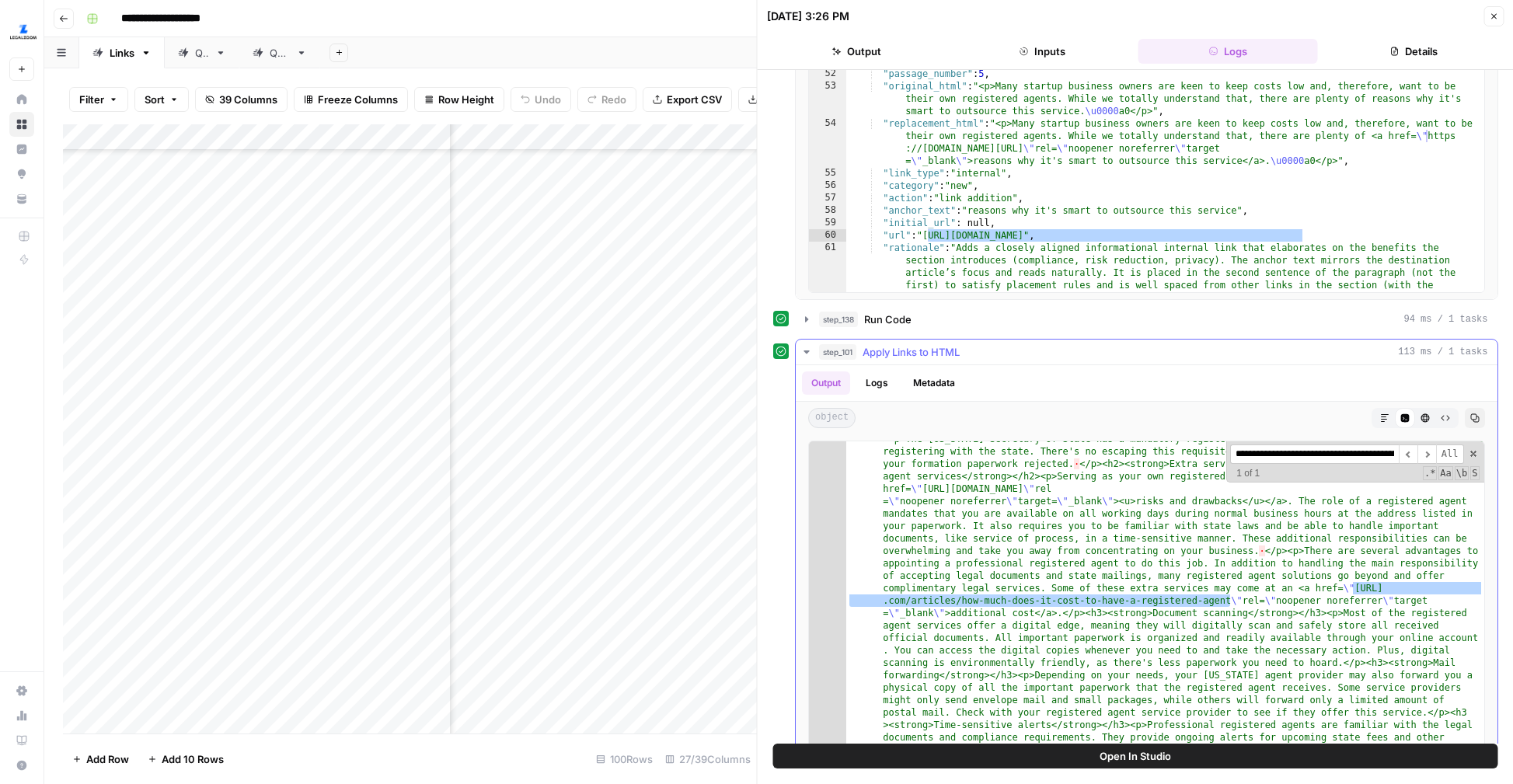
click at [1343, 455] on input "**********" at bounding box center [1314, 454] width 169 height 20
paste input
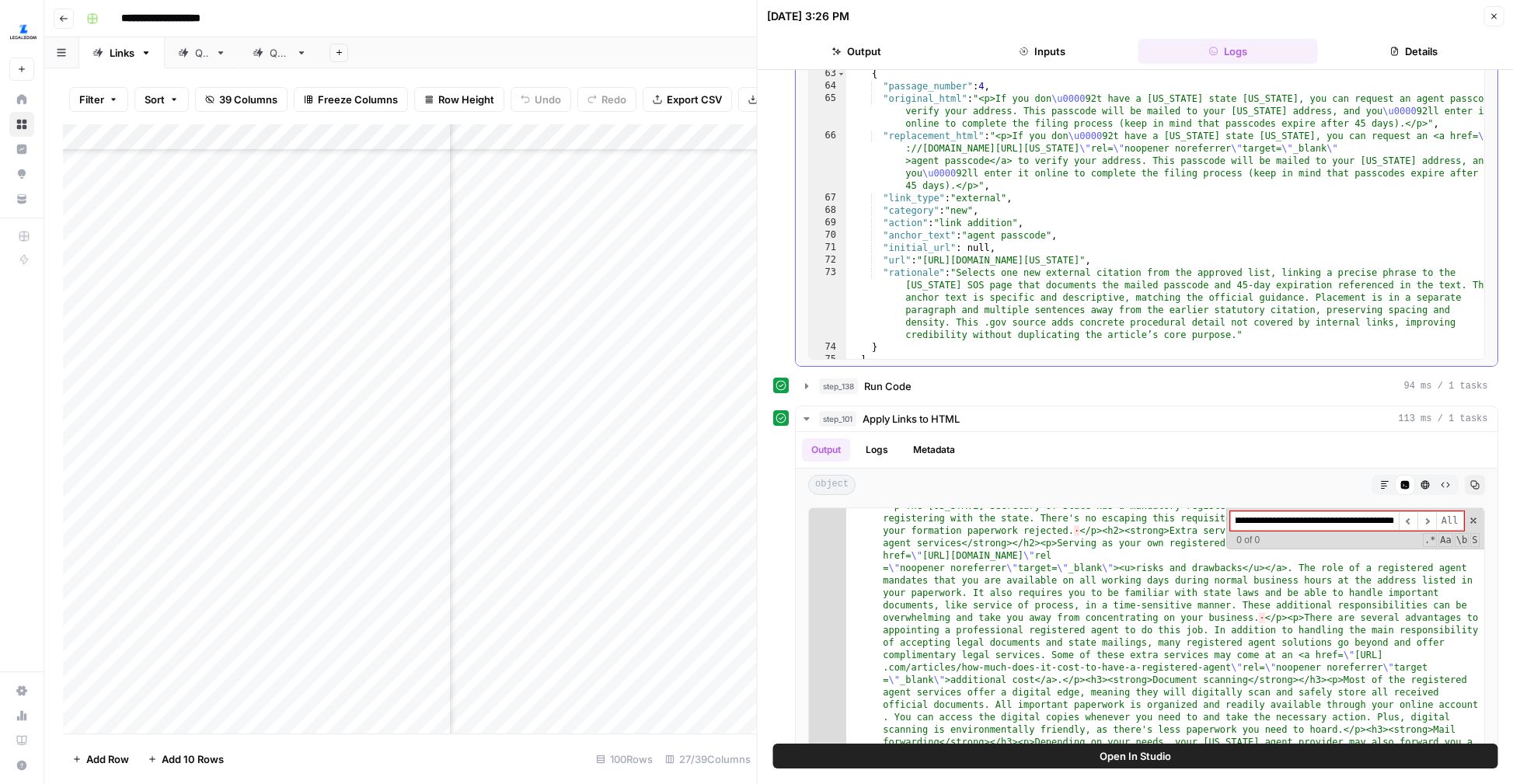
type input "**********"
type textarea "**********"
drag, startPoint x: 928, startPoint y: 260, endPoint x: 1239, endPoint y: 266, distance: 311.1
click at [1239, 266] on div ""rationale" : "Adds a closely aligned informational internal link that elaborat…" at bounding box center [1165, 176] width 638 height 392
click at [1334, 523] on input "**********" at bounding box center [1314, 521] width 169 height 20
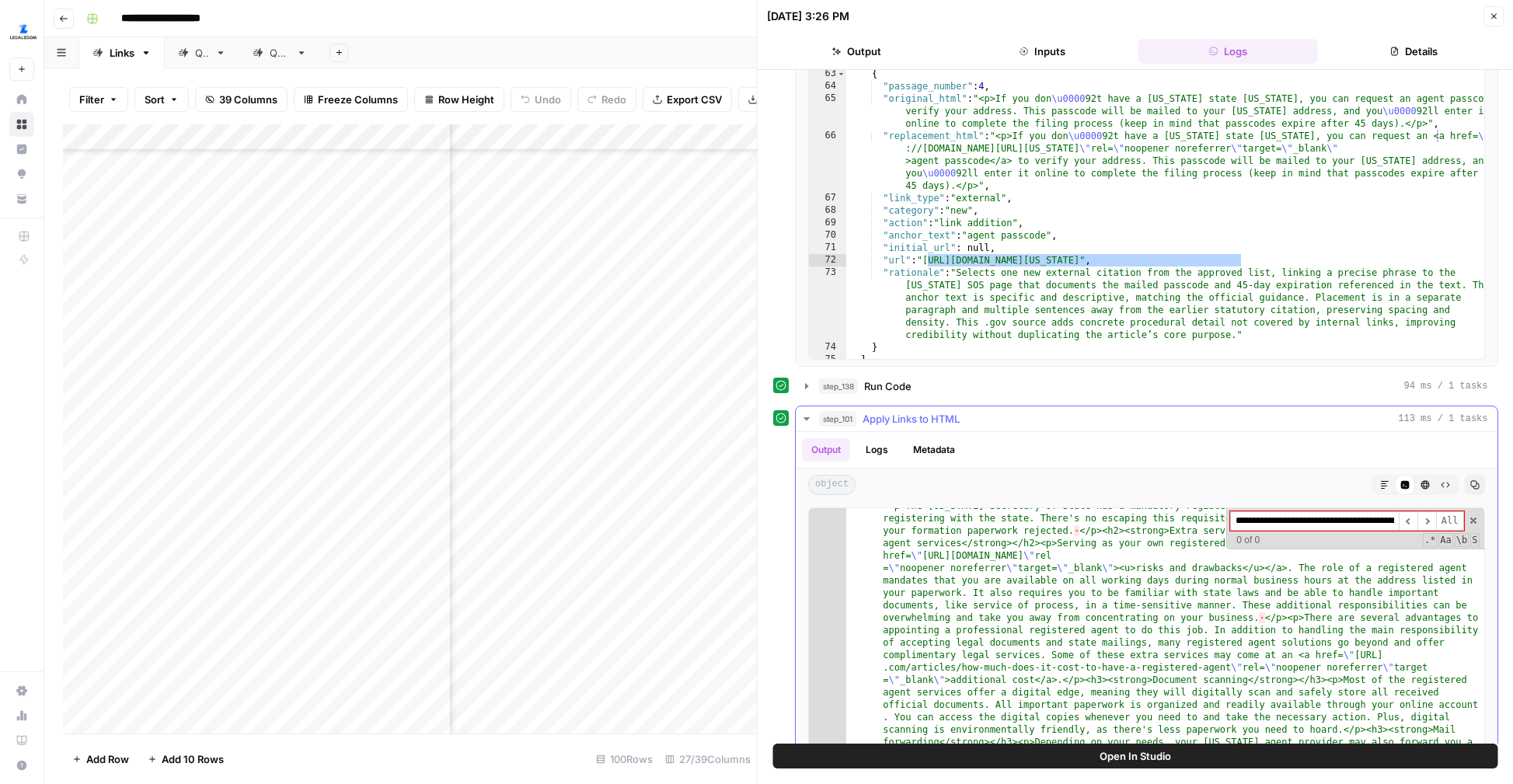
click at [1334, 523] on input "**********" at bounding box center [1314, 521] width 169 height 20
paste input
type input "**********"
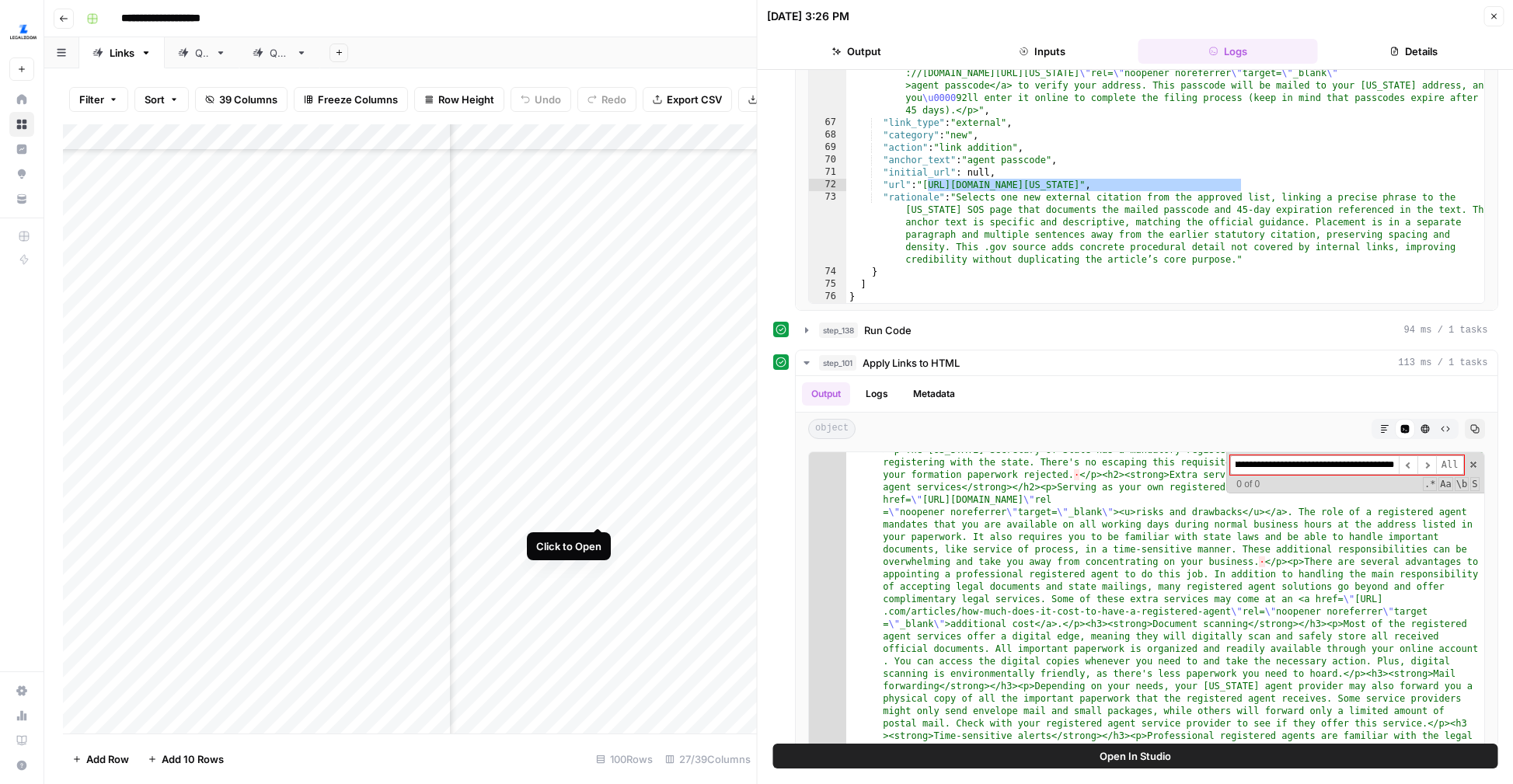
click at [599, 496] on div "Add Column" at bounding box center [410, 429] width 694 height 609
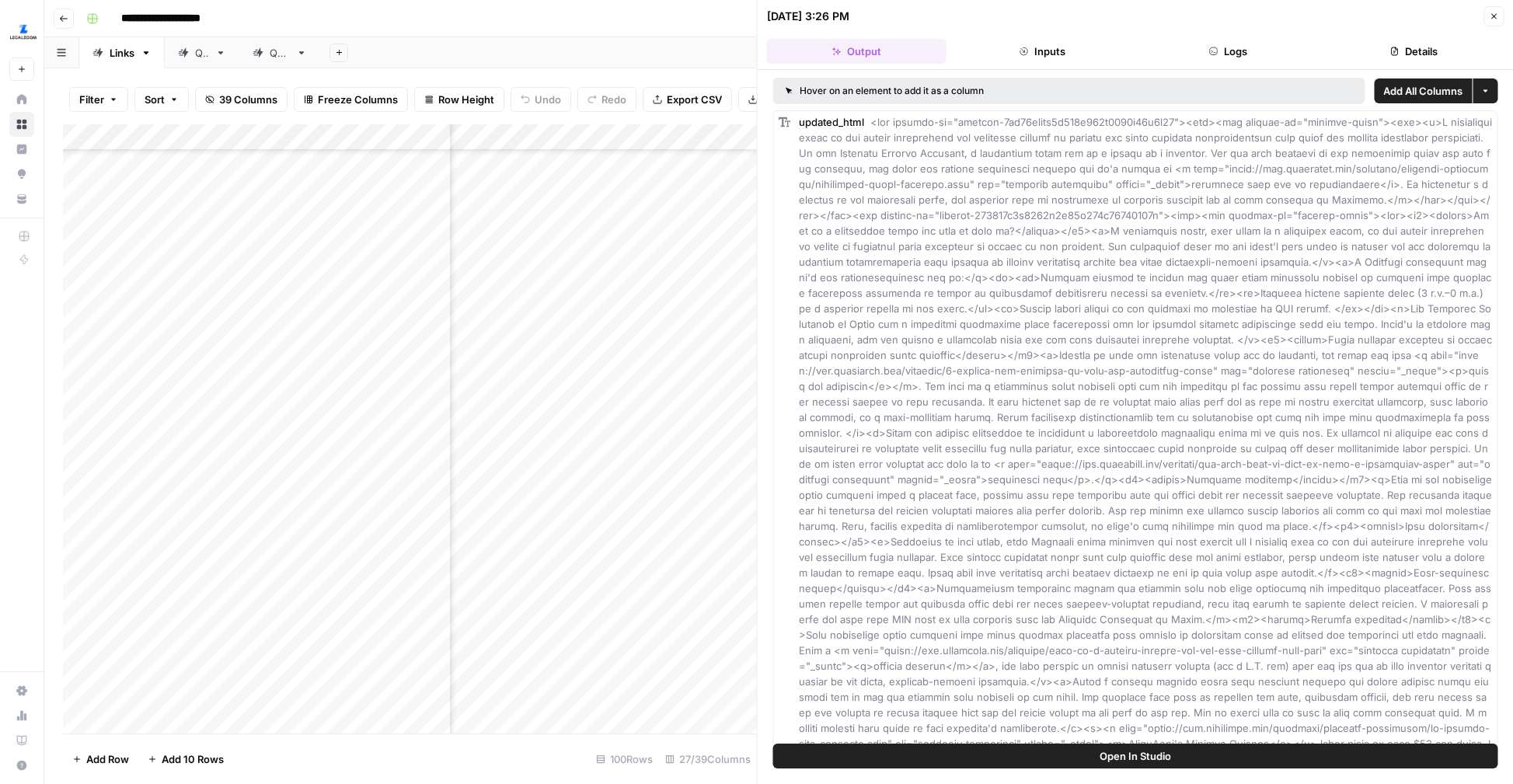
click at [944, 755] on button "Open In Studio" at bounding box center [1136, 756] width 725 height 25
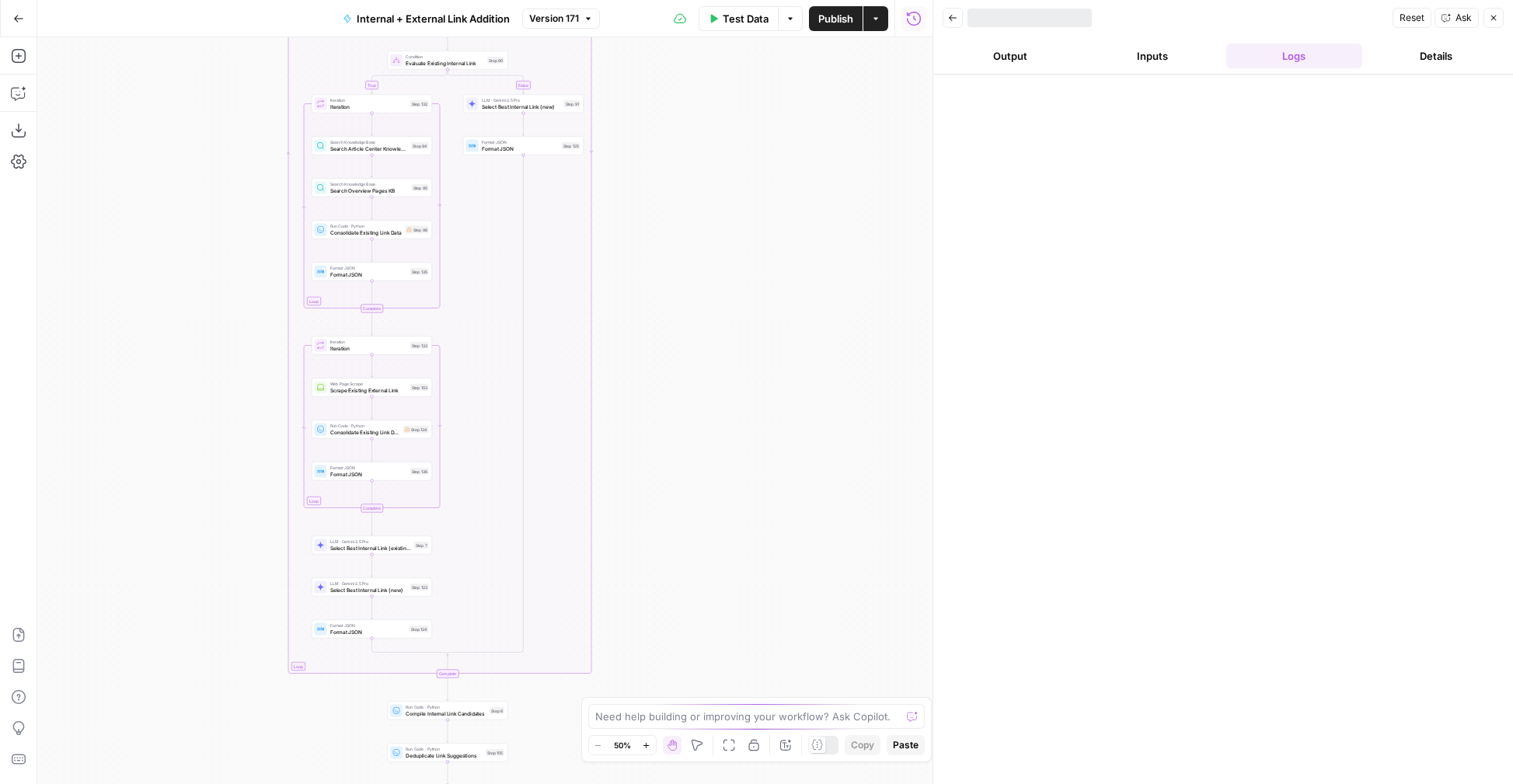
drag, startPoint x: 734, startPoint y: 640, endPoint x: 667, endPoint y: 598, distance: 79.1
click at [683, 332] on div "true false true false Workflow Input Settings Inputs Run Code · Python Grab all…" at bounding box center [485, 410] width 896 height 746
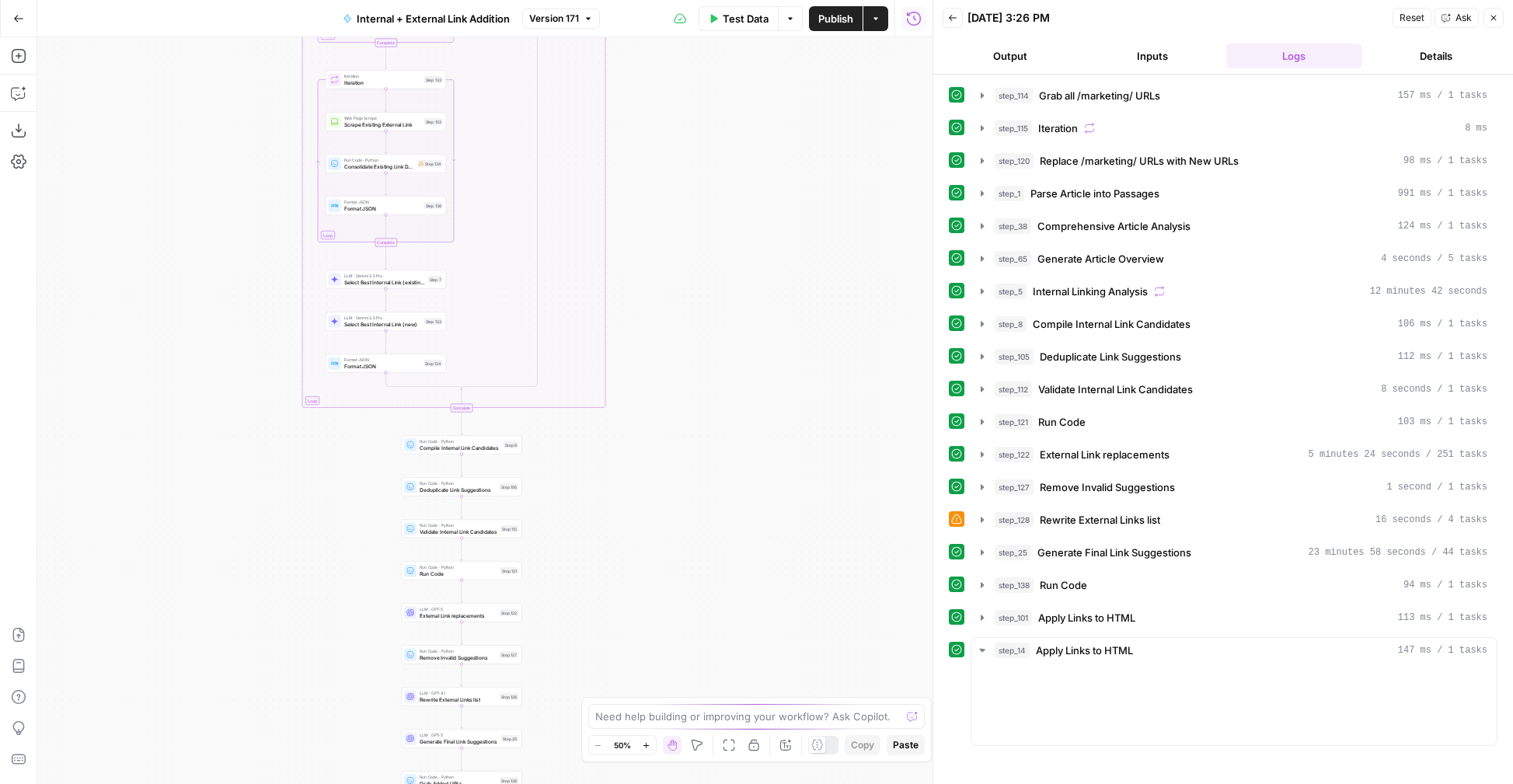
drag, startPoint x: 667, startPoint y: 609, endPoint x: 695, endPoint y: 464, distance: 147.7
click at [698, 268] on div "true false true false Workflow Input Settings Inputs Run Code · Python Grab all…" at bounding box center [485, 410] width 896 height 746
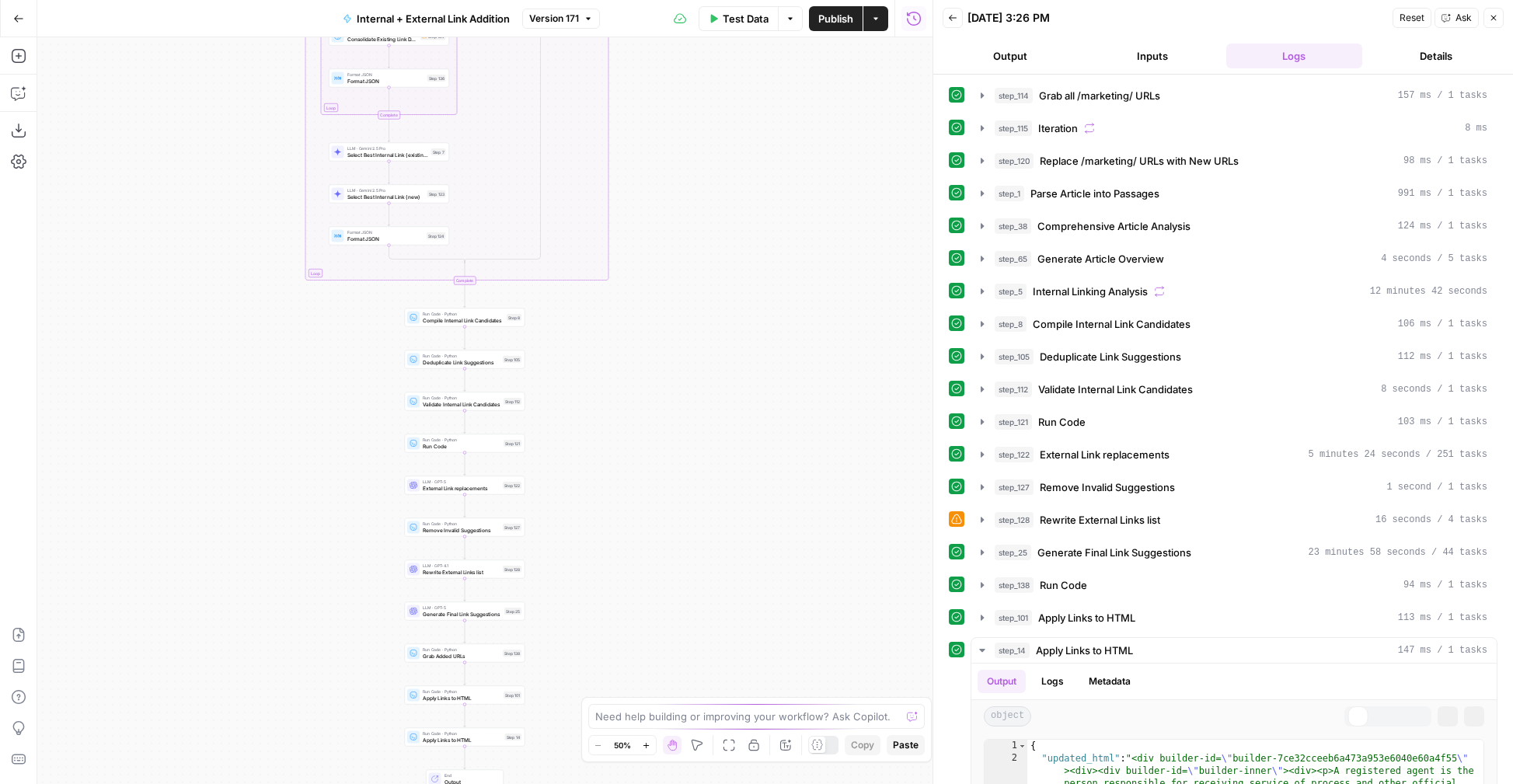
click at [687, 257] on div "true false true false Workflow Input Settings Inputs Run Code · Python Grab all…" at bounding box center [485, 410] width 896 height 746
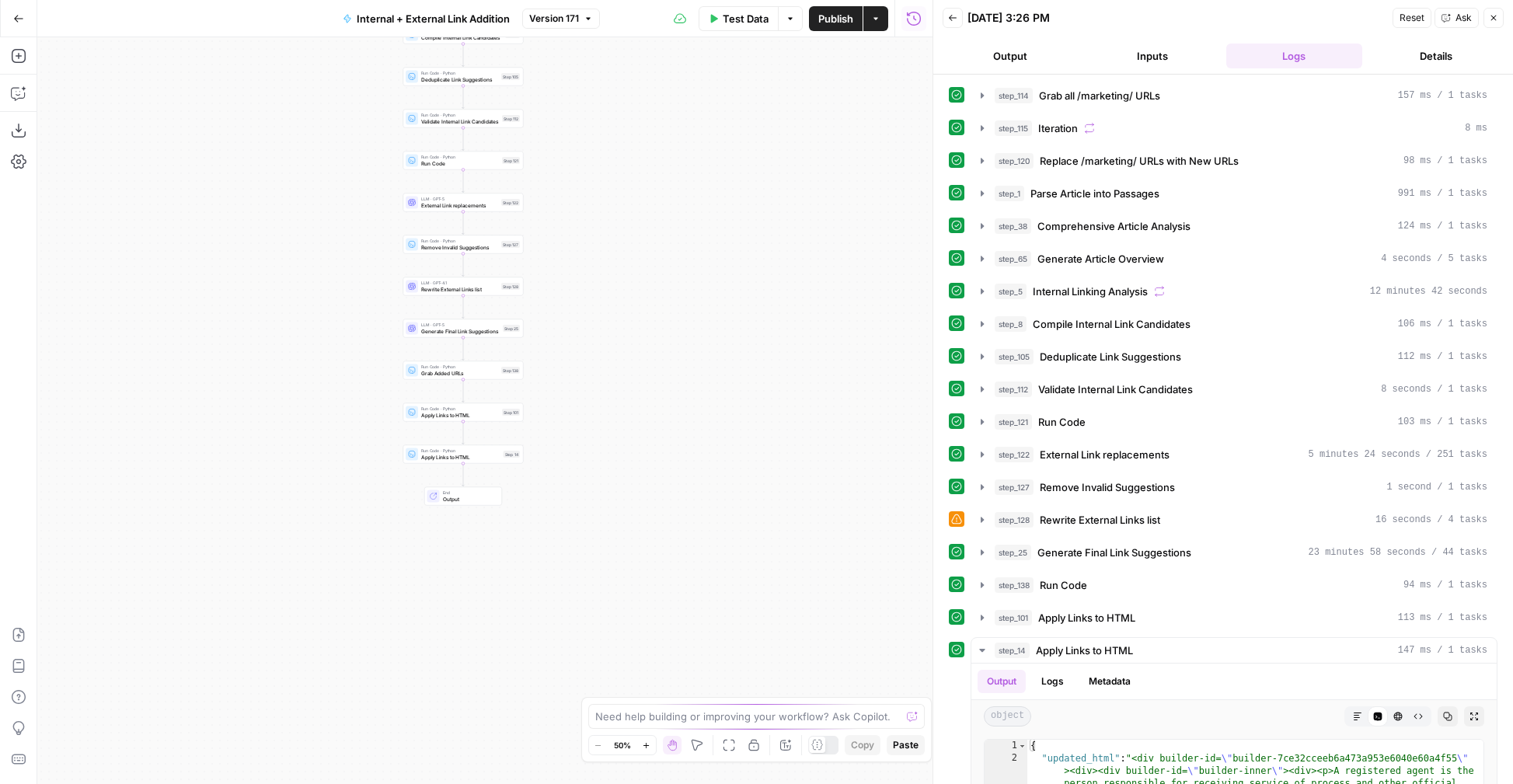
click at [645, 745] on icon "button" at bounding box center [645, 744] width 8 height 8
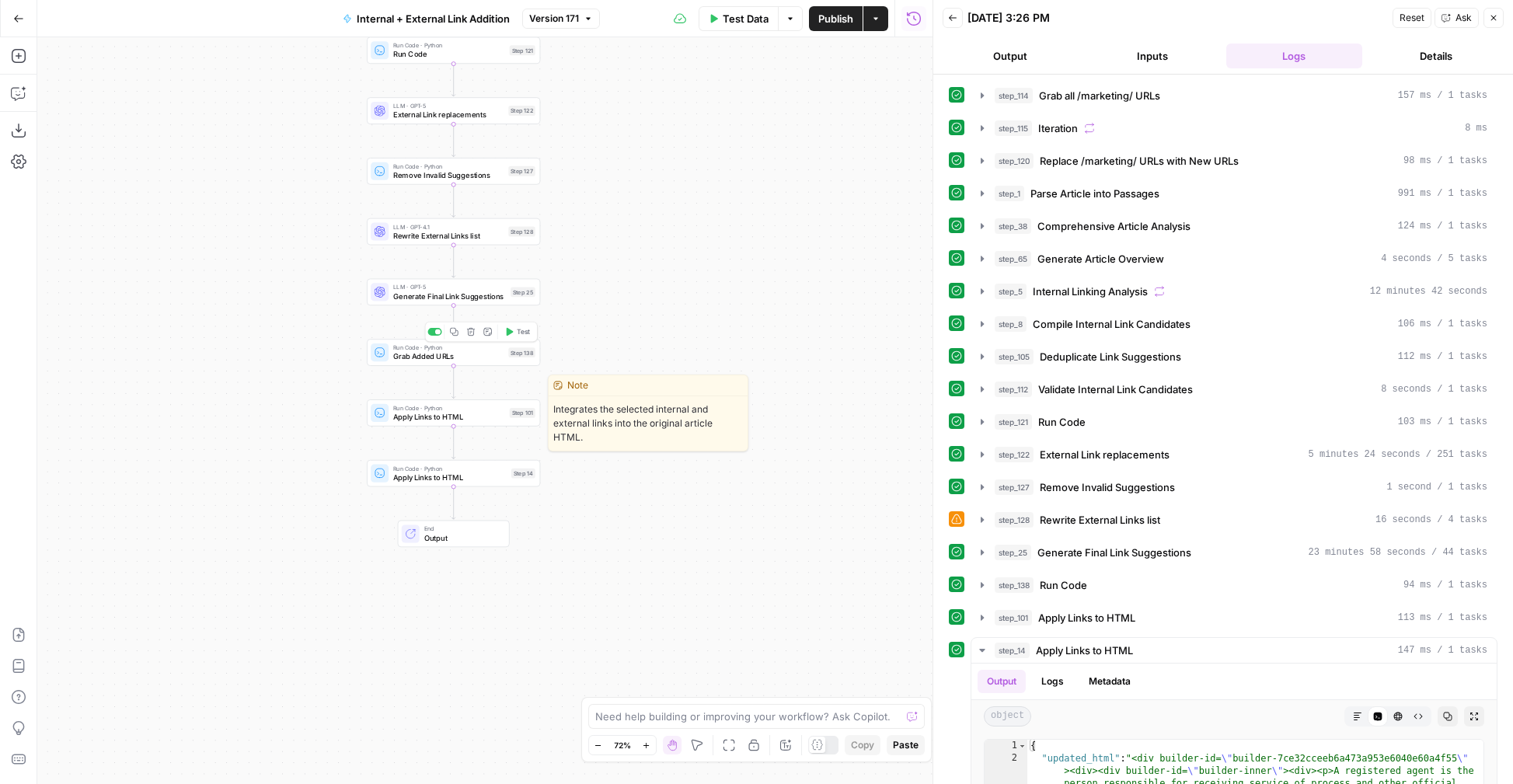
click at [499, 421] on div "Run Code · Python Apply Links to HTML Step 101 Copy step Delete step Edit Note …" at bounding box center [453, 412] width 173 height 27
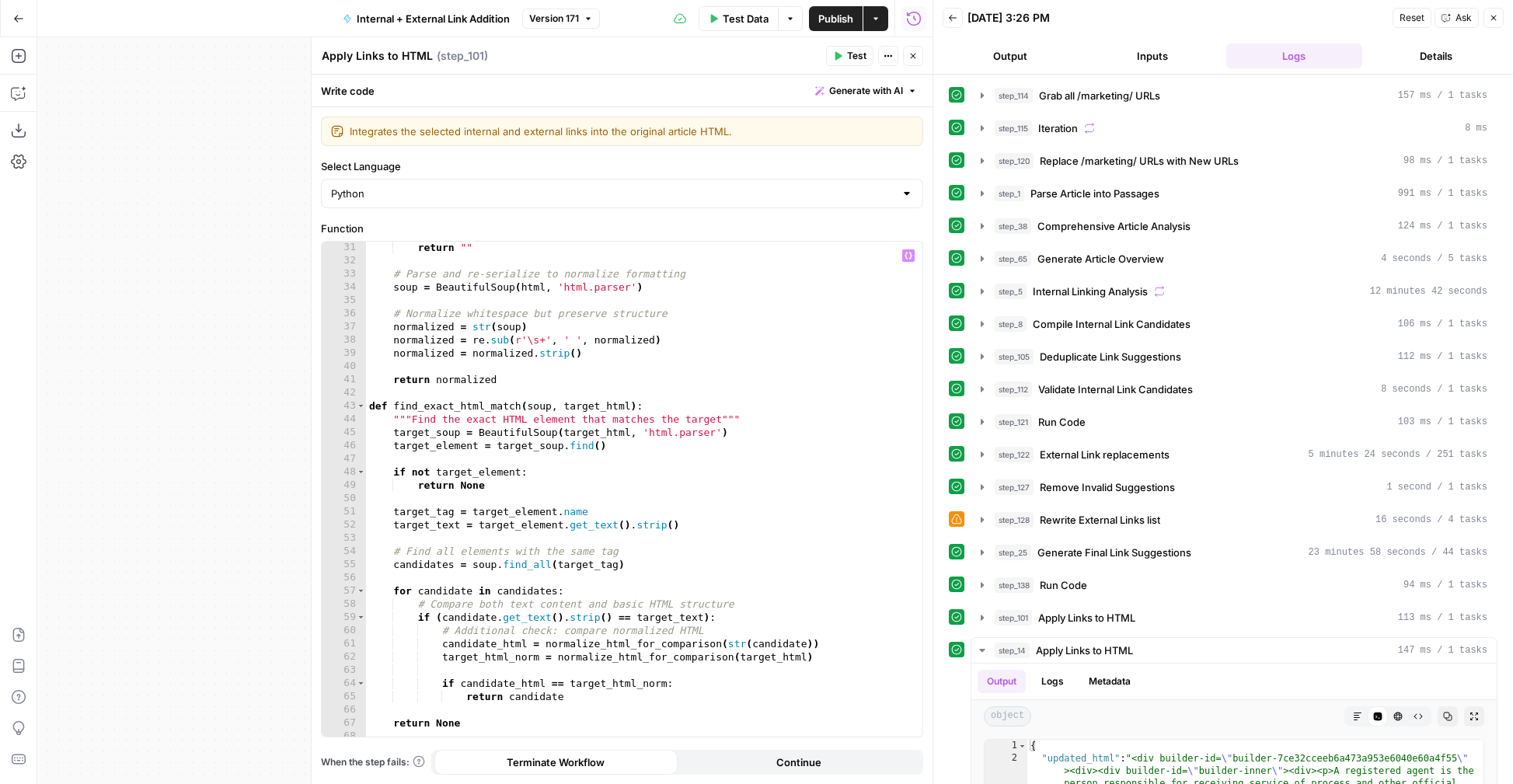
scroll to position [338, 0]
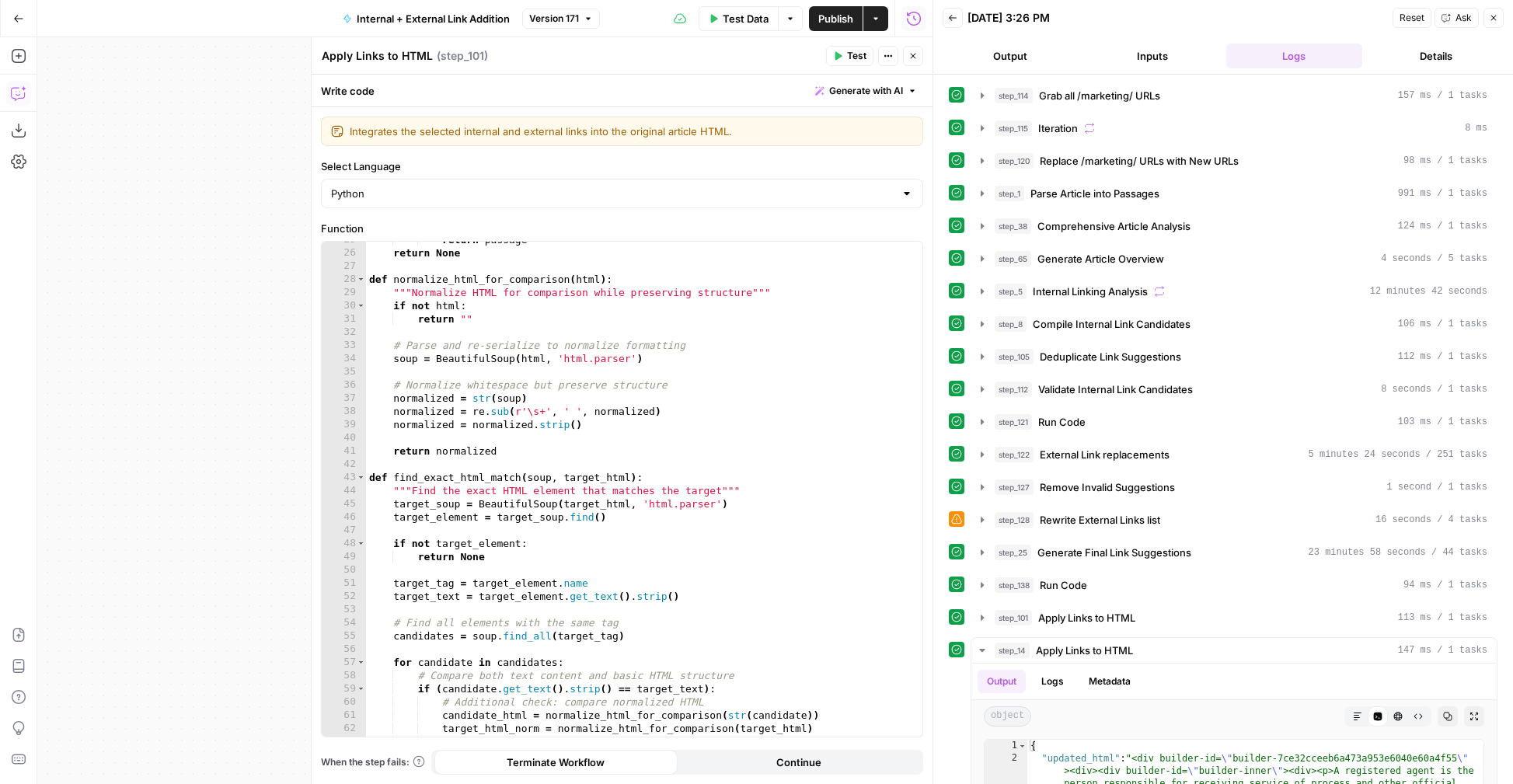
click at [17, 97] on icon "button" at bounding box center [18, 93] width 15 height 15
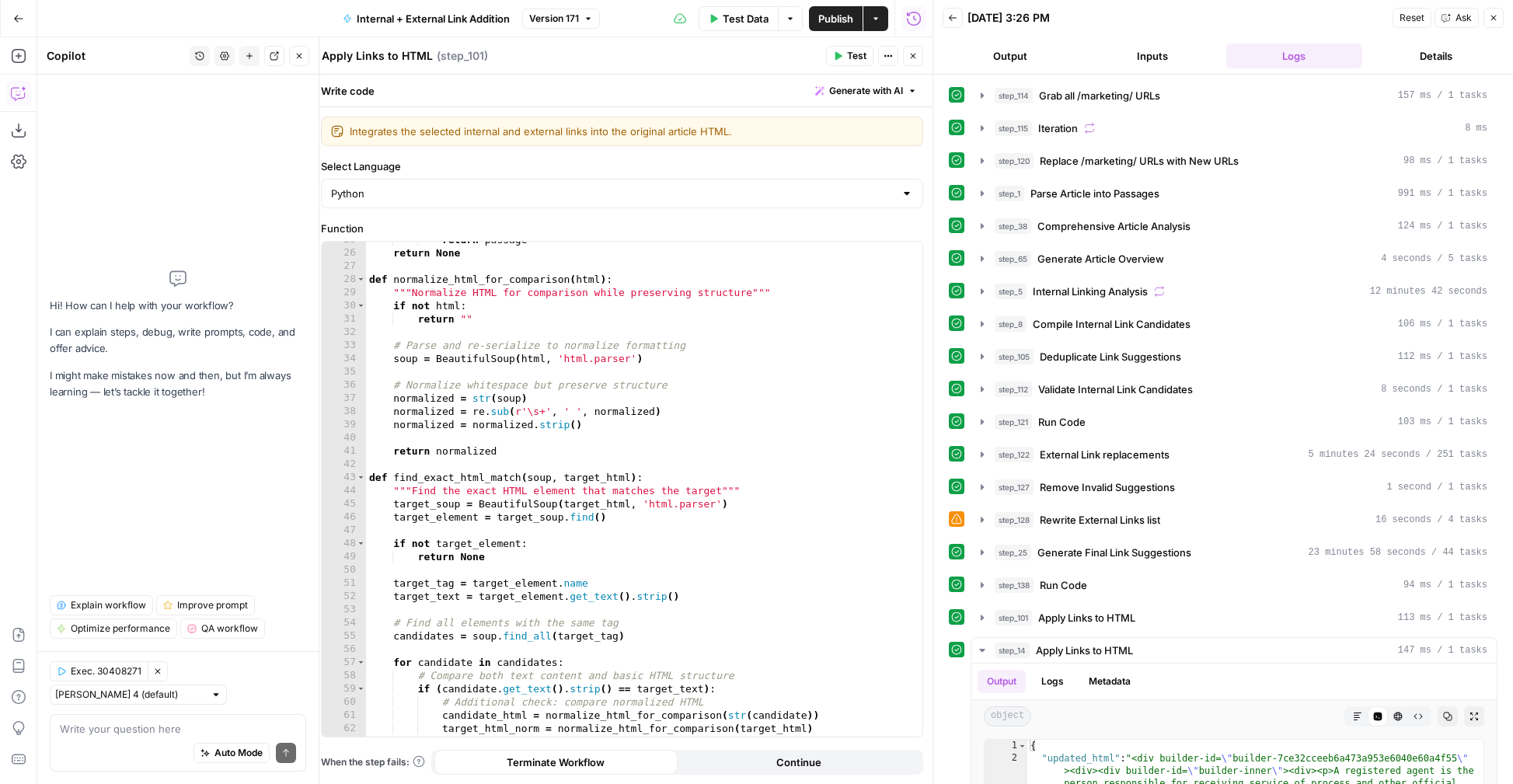
click at [187, 723] on textarea at bounding box center [178, 728] width 237 height 15
type textarea "why did step_101 only grab the first"
click at [985, 549] on icon "button" at bounding box center [982, 552] width 13 height 13
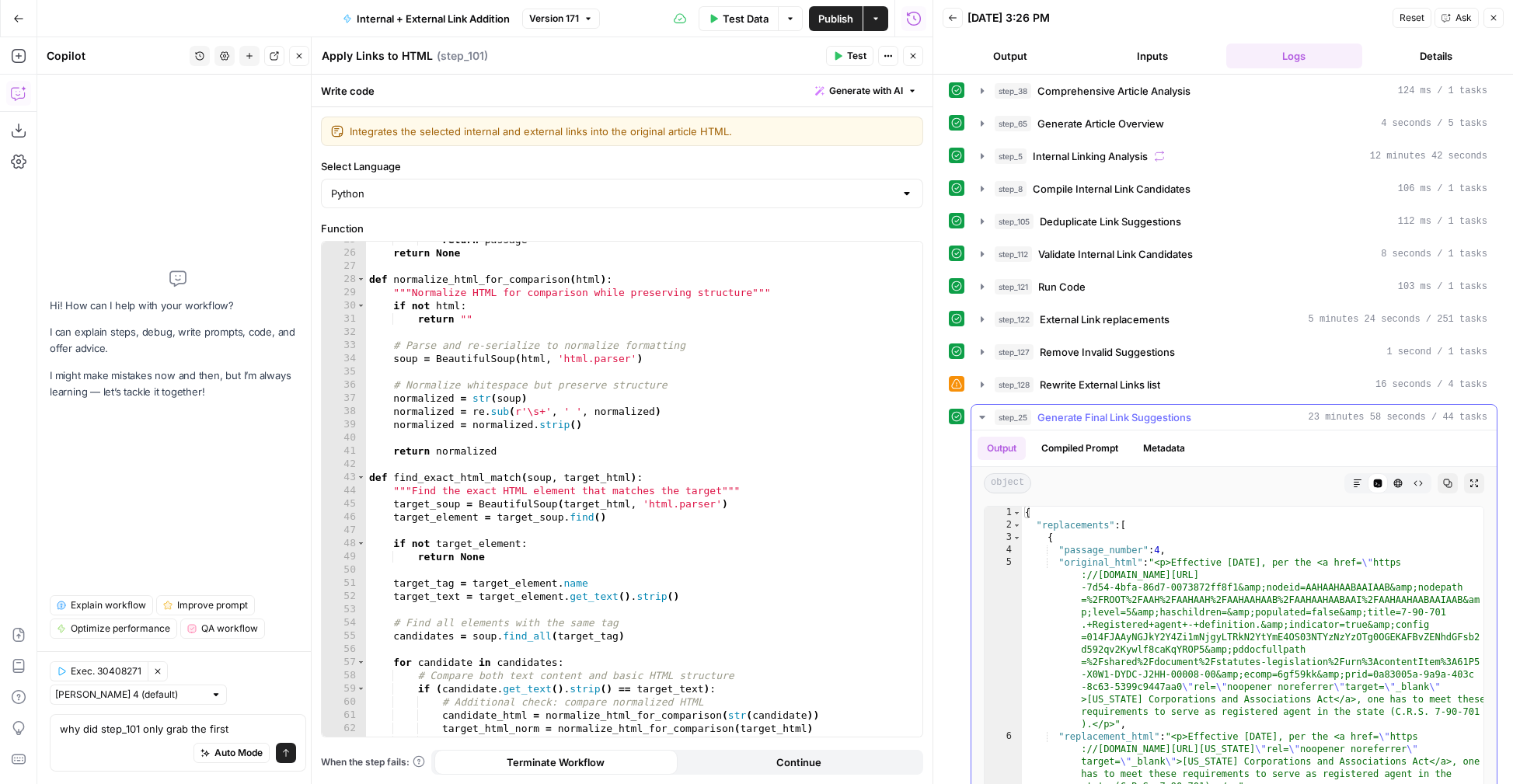
scroll to position [164, 0]
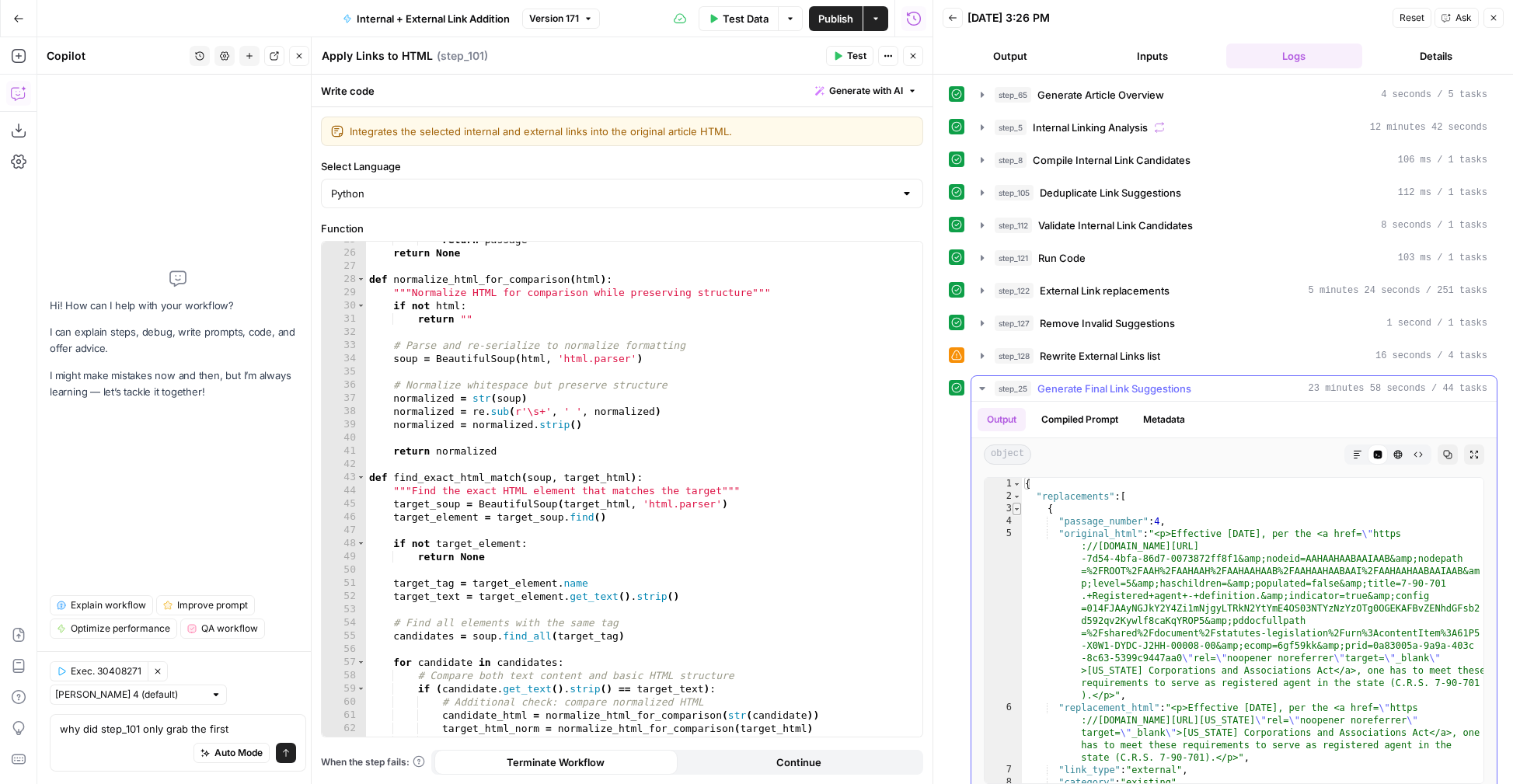
type textarea "*"
click at [1017, 509] on span "Toggle code folding, rows 3 through 14" at bounding box center [1016, 509] width 8 height 13
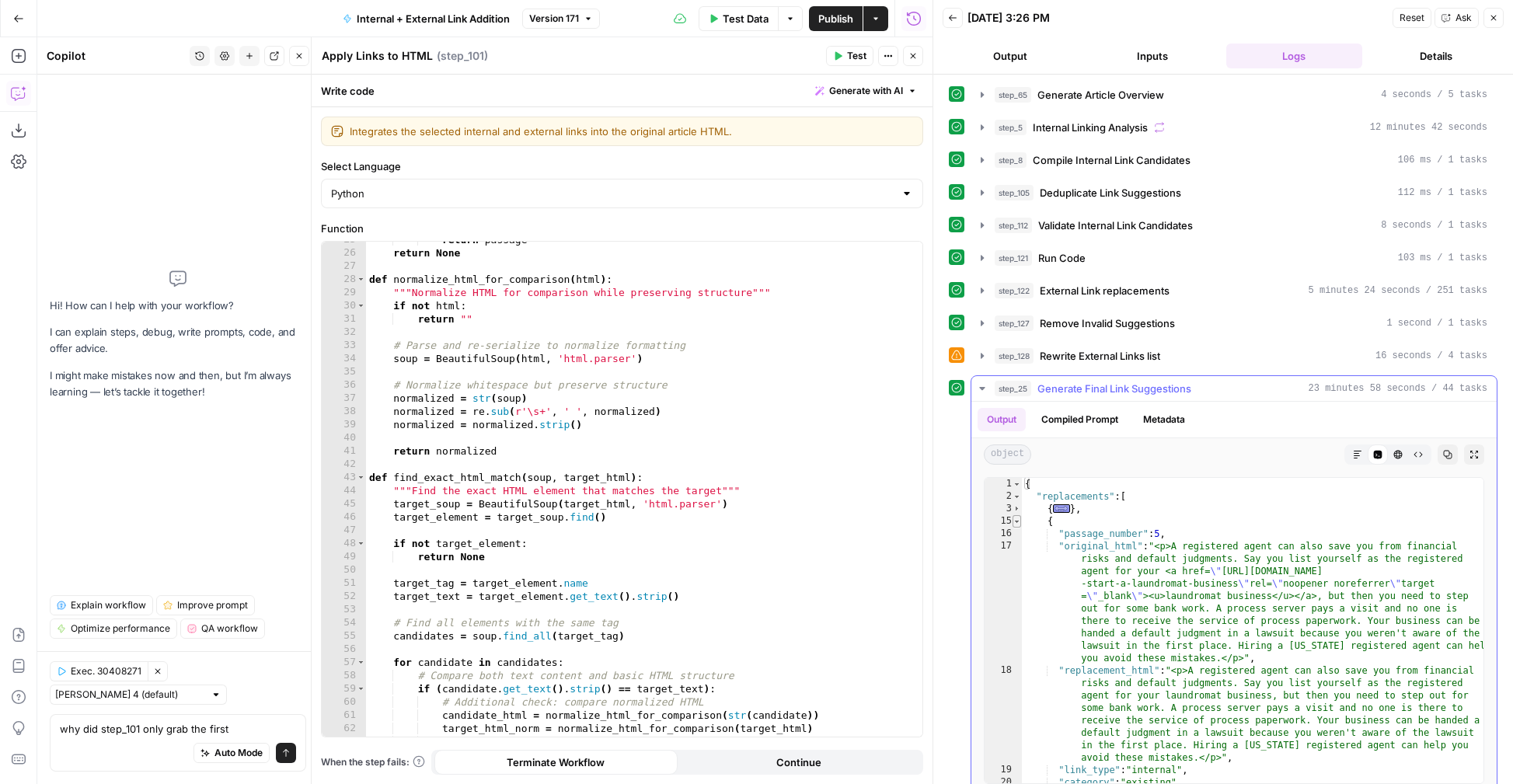
click at [1018, 525] on span "Toggle code folding, rows 15 through 26" at bounding box center [1016, 521] width 8 height 13
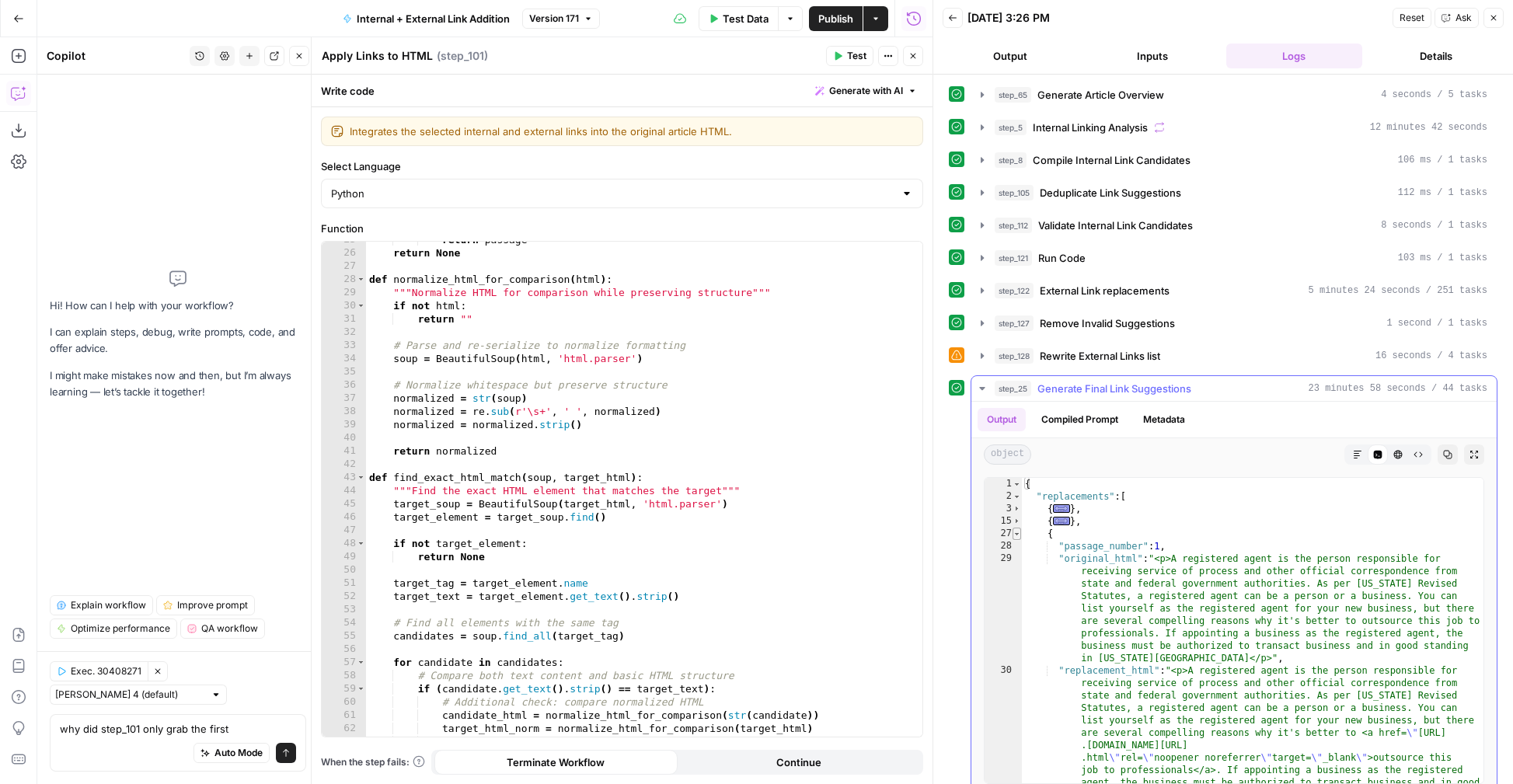
click at [1018, 534] on span "Toggle code folding, rows 27 through 38" at bounding box center [1016, 534] width 8 height 13
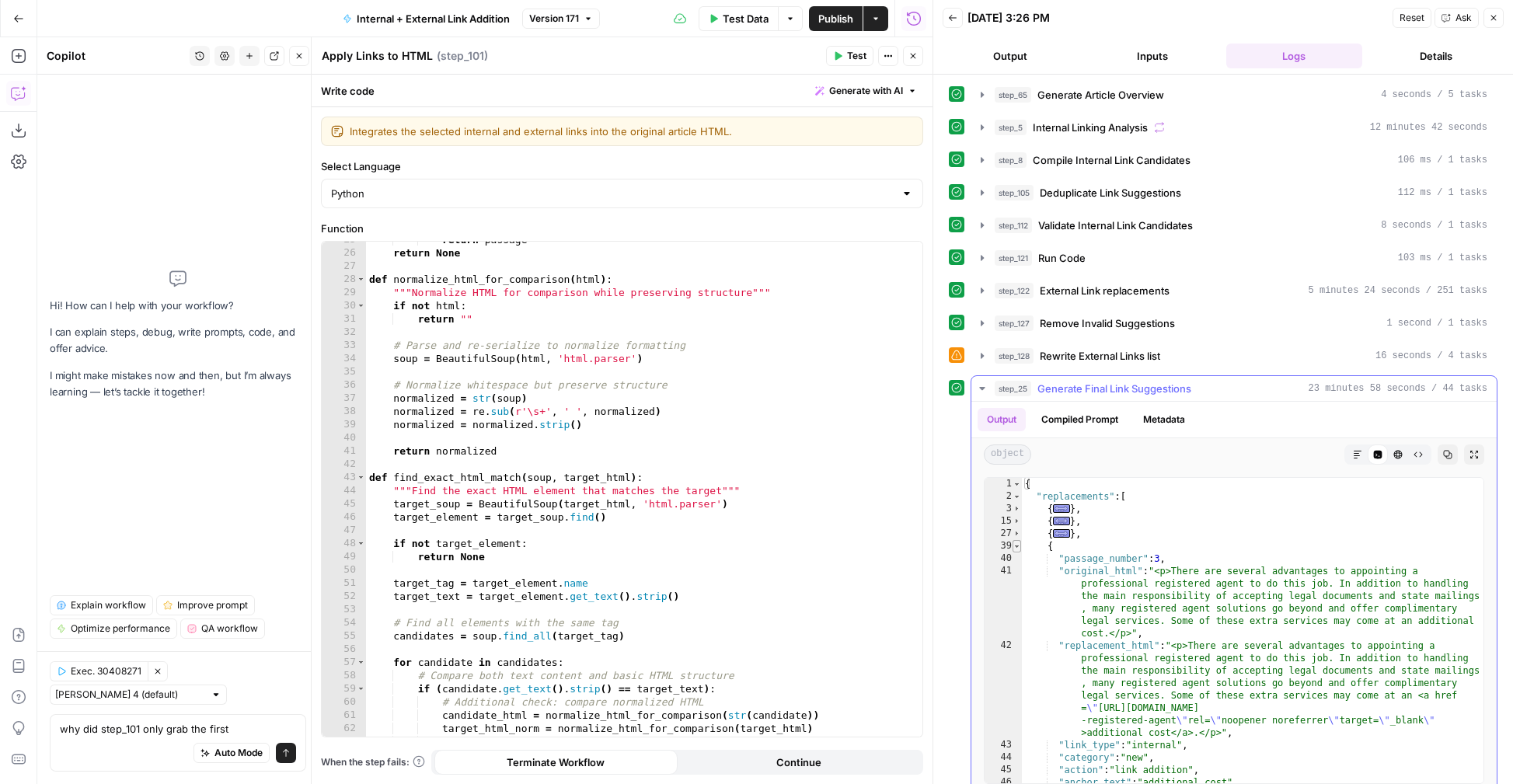
click at [1018, 545] on span "Toggle code folding, rows 39 through 50" at bounding box center [1016, 546] width 8 height 13
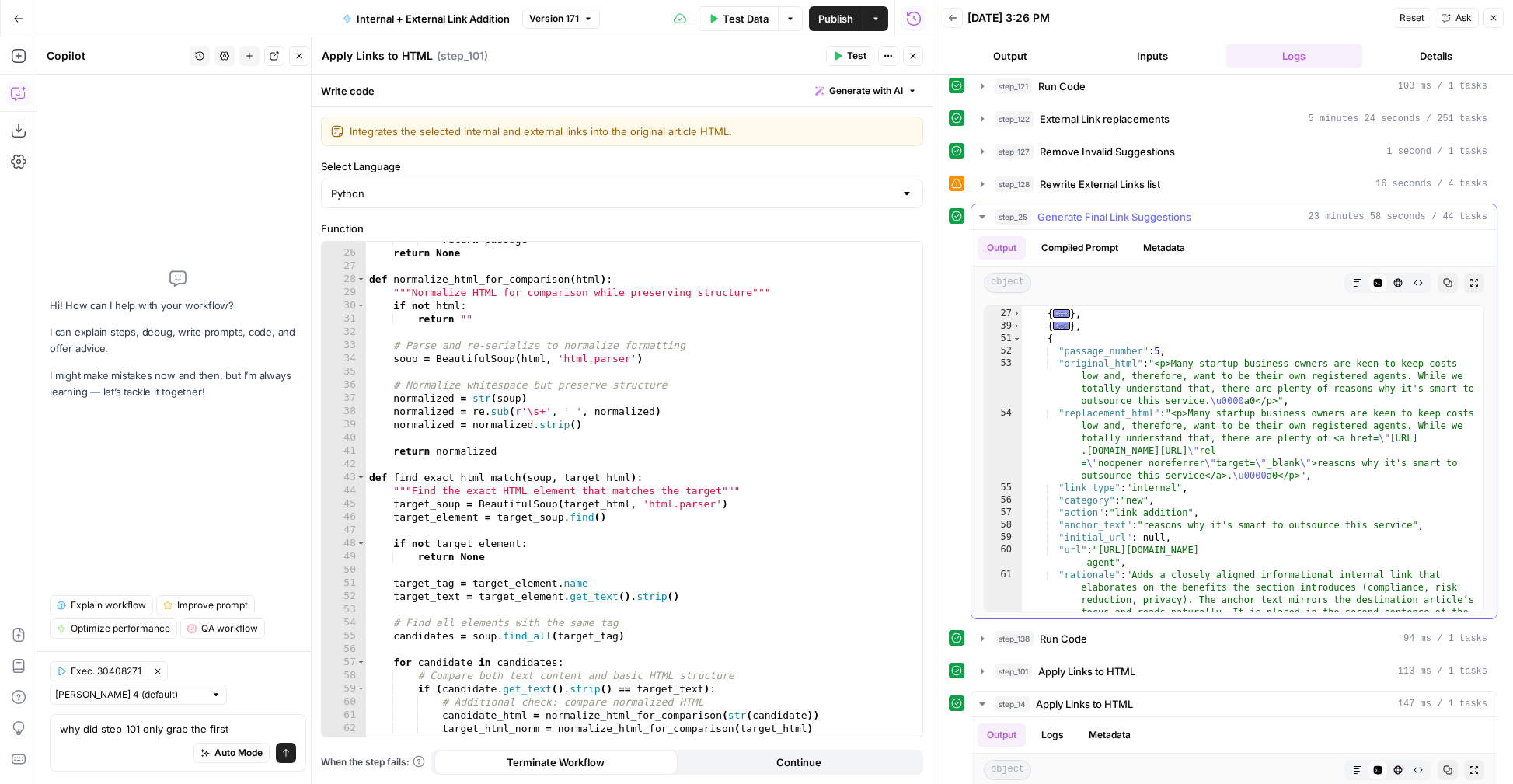
scroll to position [58, 0]
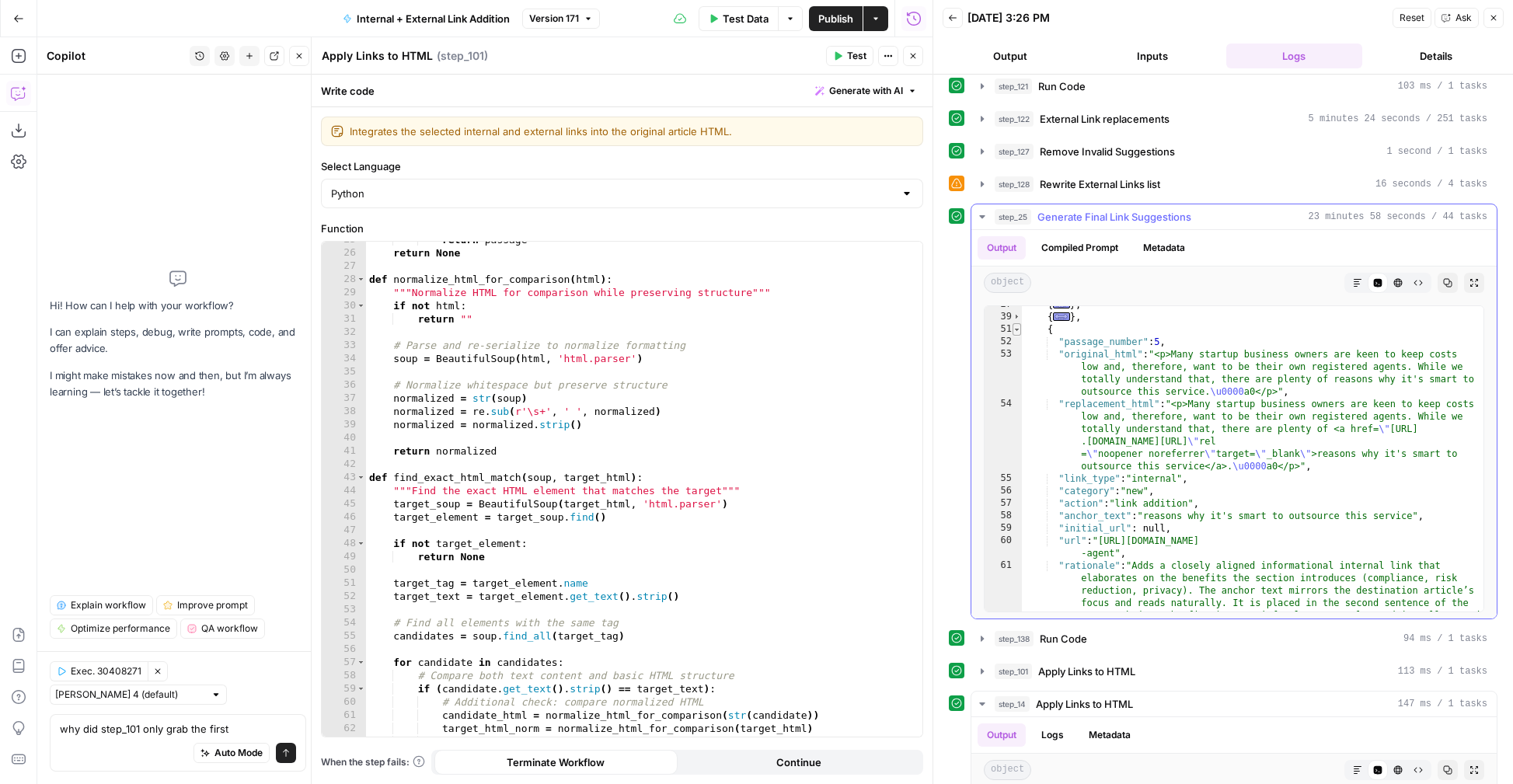
click at [1016, 332] on span "Toggle code folding, rows 51 through 62" at bounding box center [1016, 329] width 8 height 13
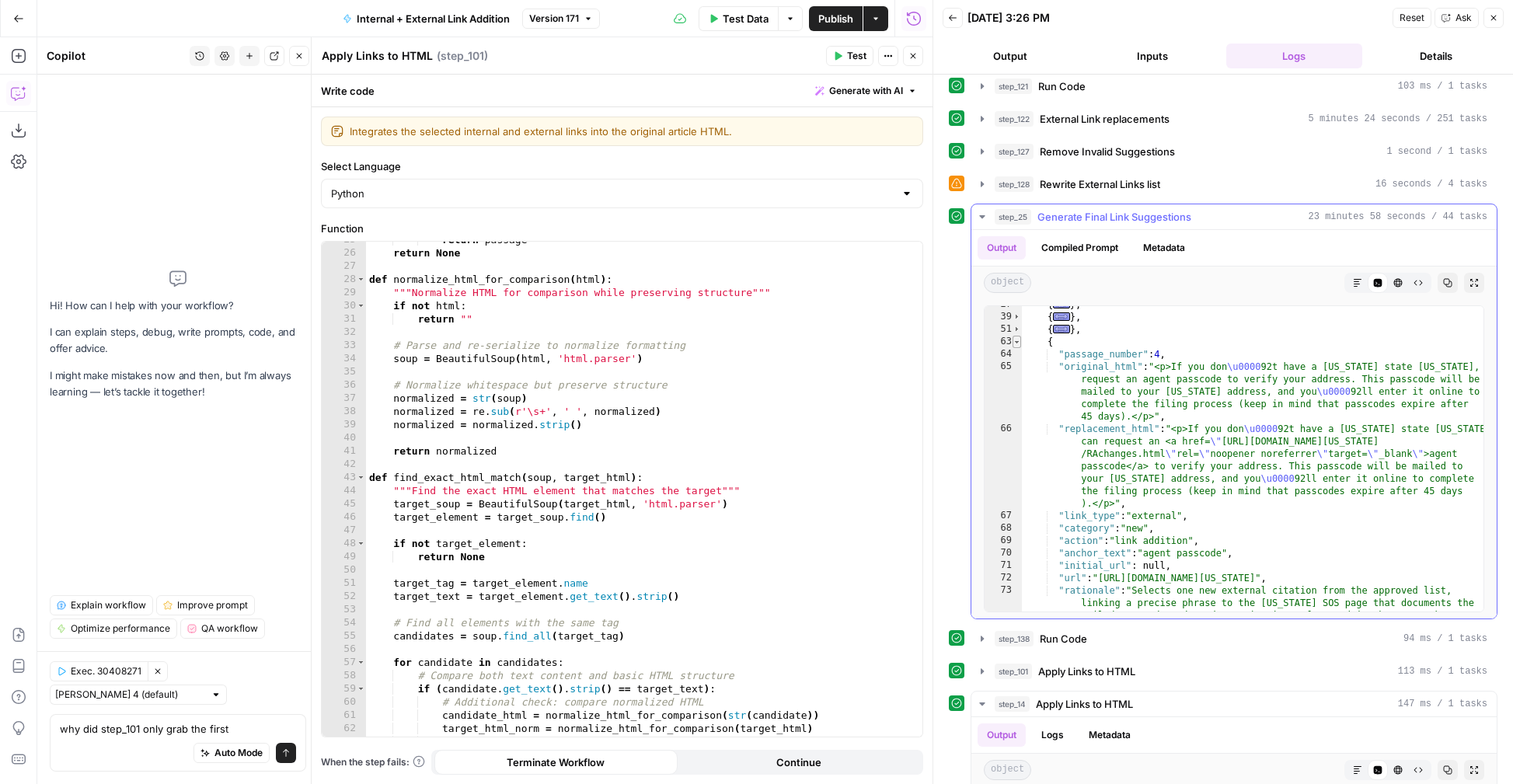
click at [1016, 342] on span "Toggle code folding, rows 63 through 74" at bounding box center [1016, 342] width 8 height 13
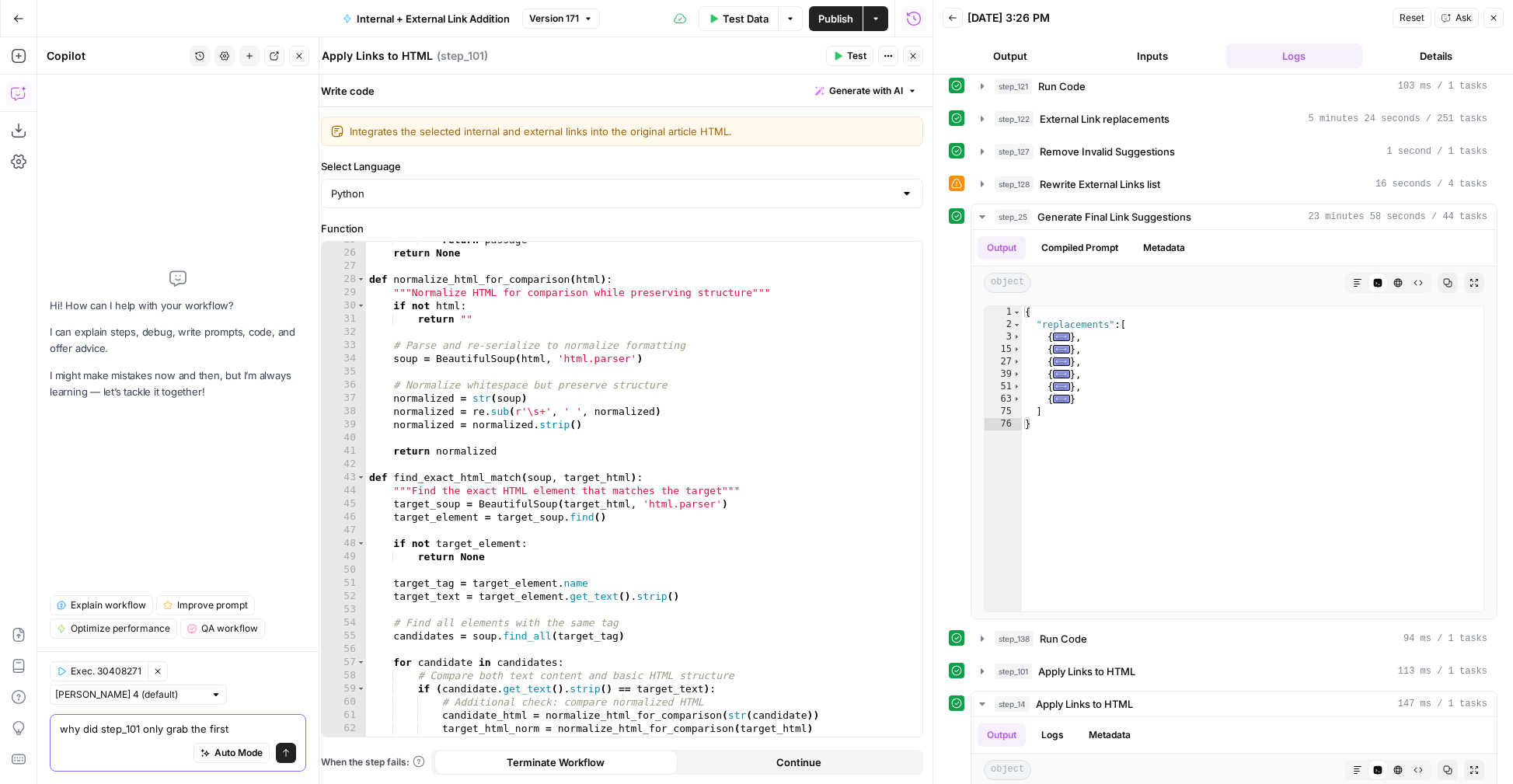
click at [229, 722] on textarea "why did step_101 only grab the first" at bounding box center [178, 728] width 237 height 15
click at [181, 732] on textarea "why did step_101 only grab the first" at bounding box center [178, 728] width 237 height 15
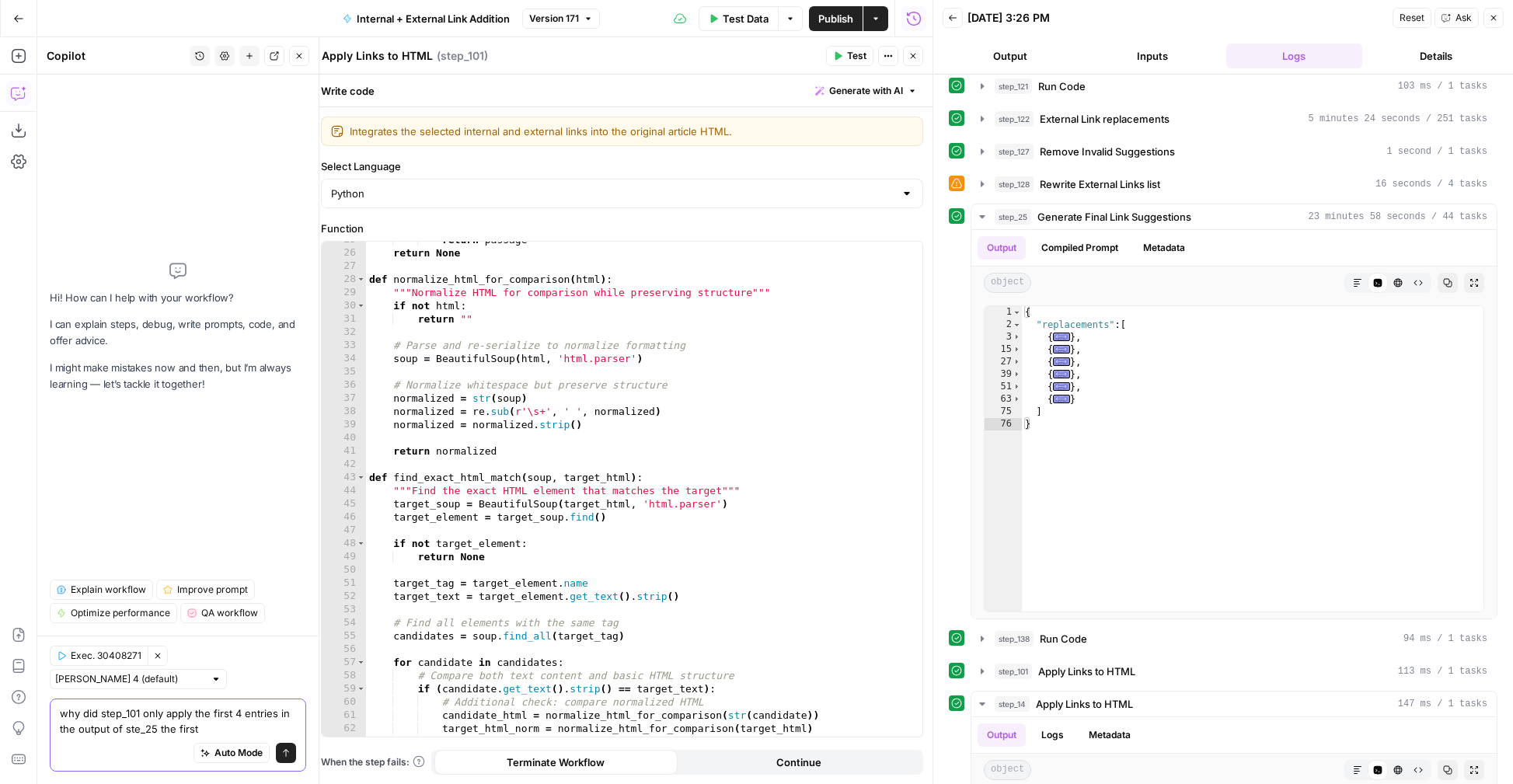
drag, startPoint x: 203, startPoint y: 733, endPoint x: 159, endPoint y: 733, distance: 44.0
click at [159, 733] on textarea "why did step_101 only apply the first 4 entries in the output of ste_25 the fir…" at bounding box center [178, 721] width 237 height 31
type textarea "why did step_101 only apply the first 4 entries in the output of ste_25"
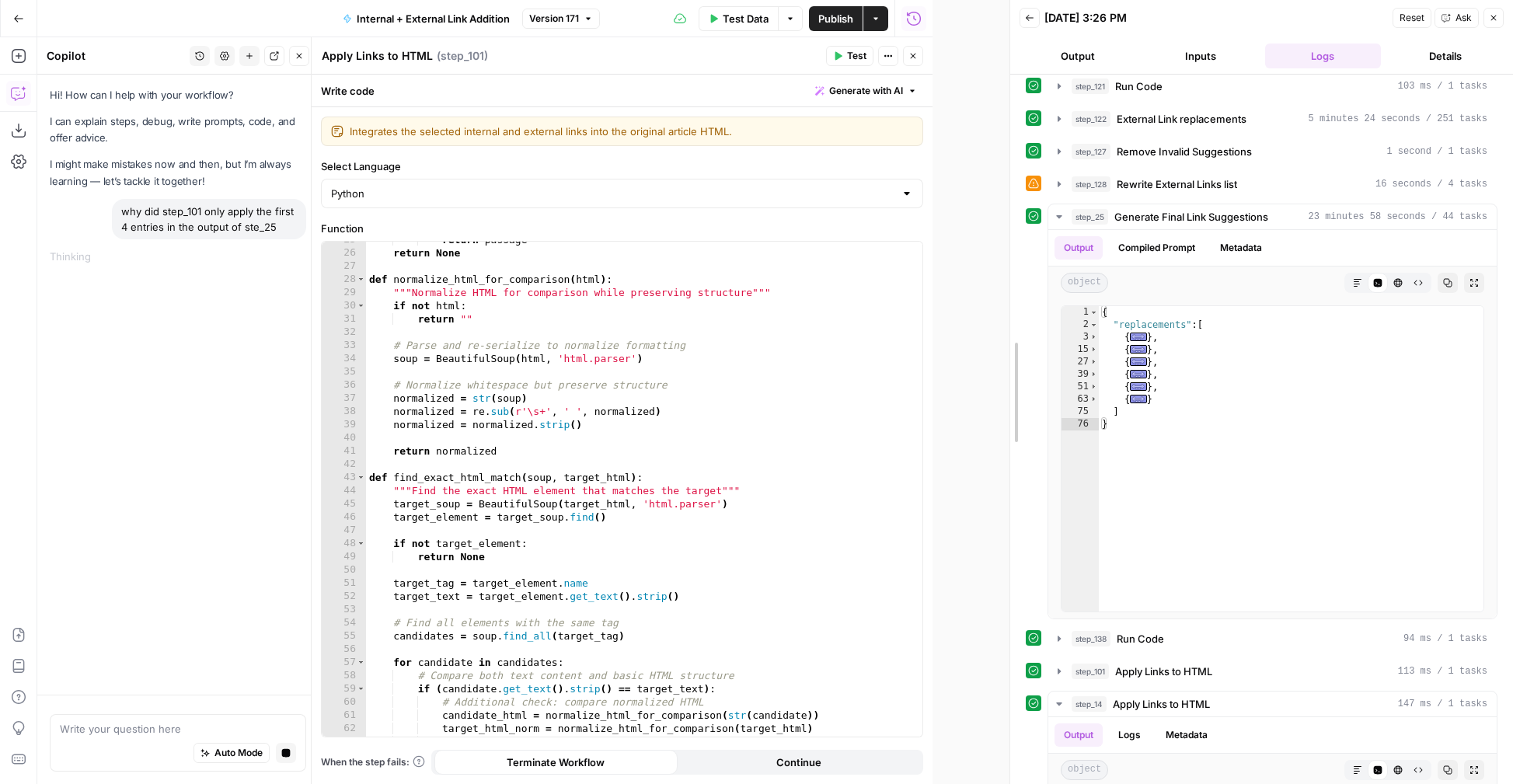
drag, startPoint x: 930, startPoint y: 106, endPoint x: 1007, endPoint y: 116, distance: 77.6
click at [1007, 116] on div at bounding box center [1009, 392] width 15 height 784
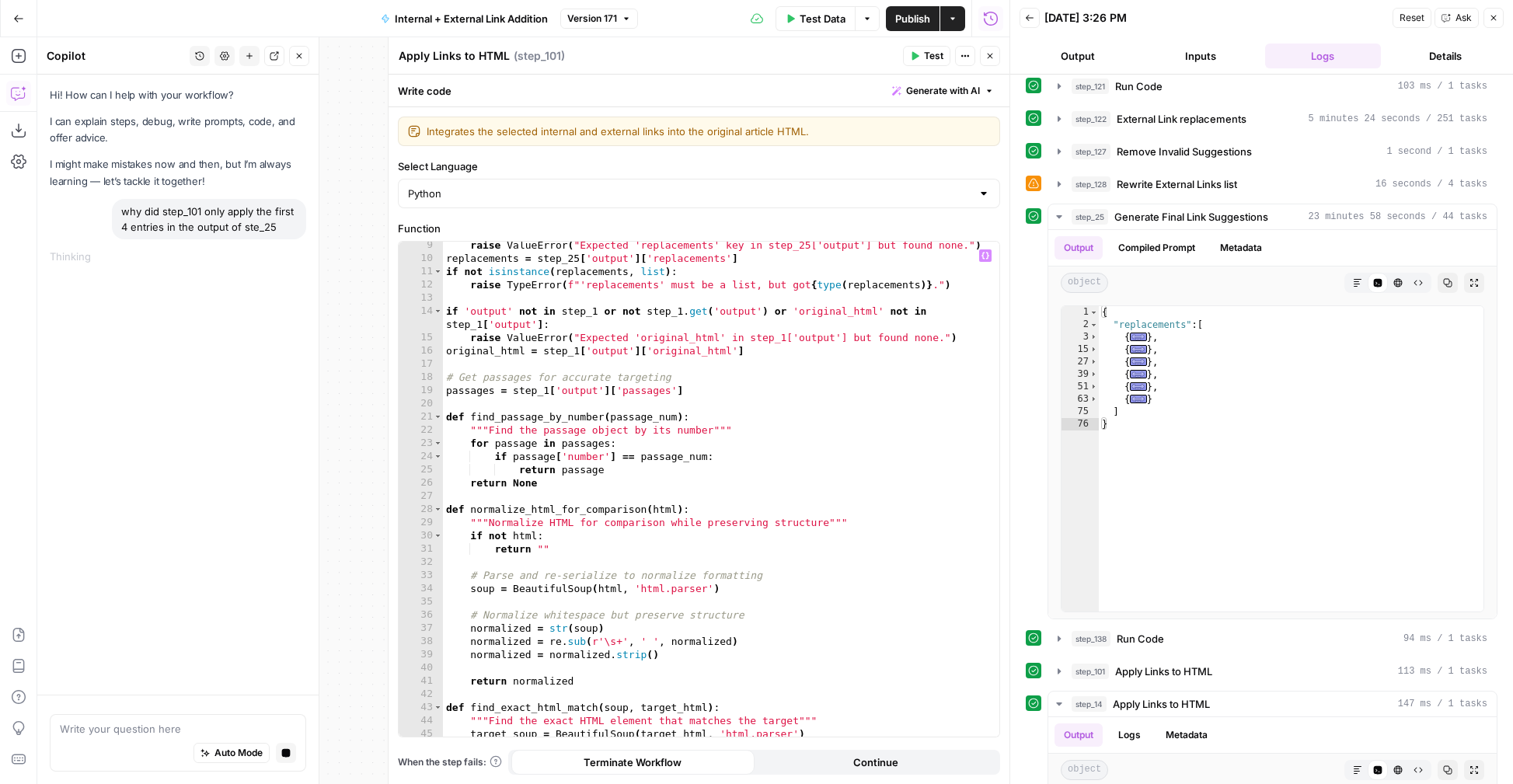
scroll to position [109, 0]
click at [1092, 401] on span "Toggle code folding, rows 63 through 74" at bounding box center [1093, 400] width 8 height 13
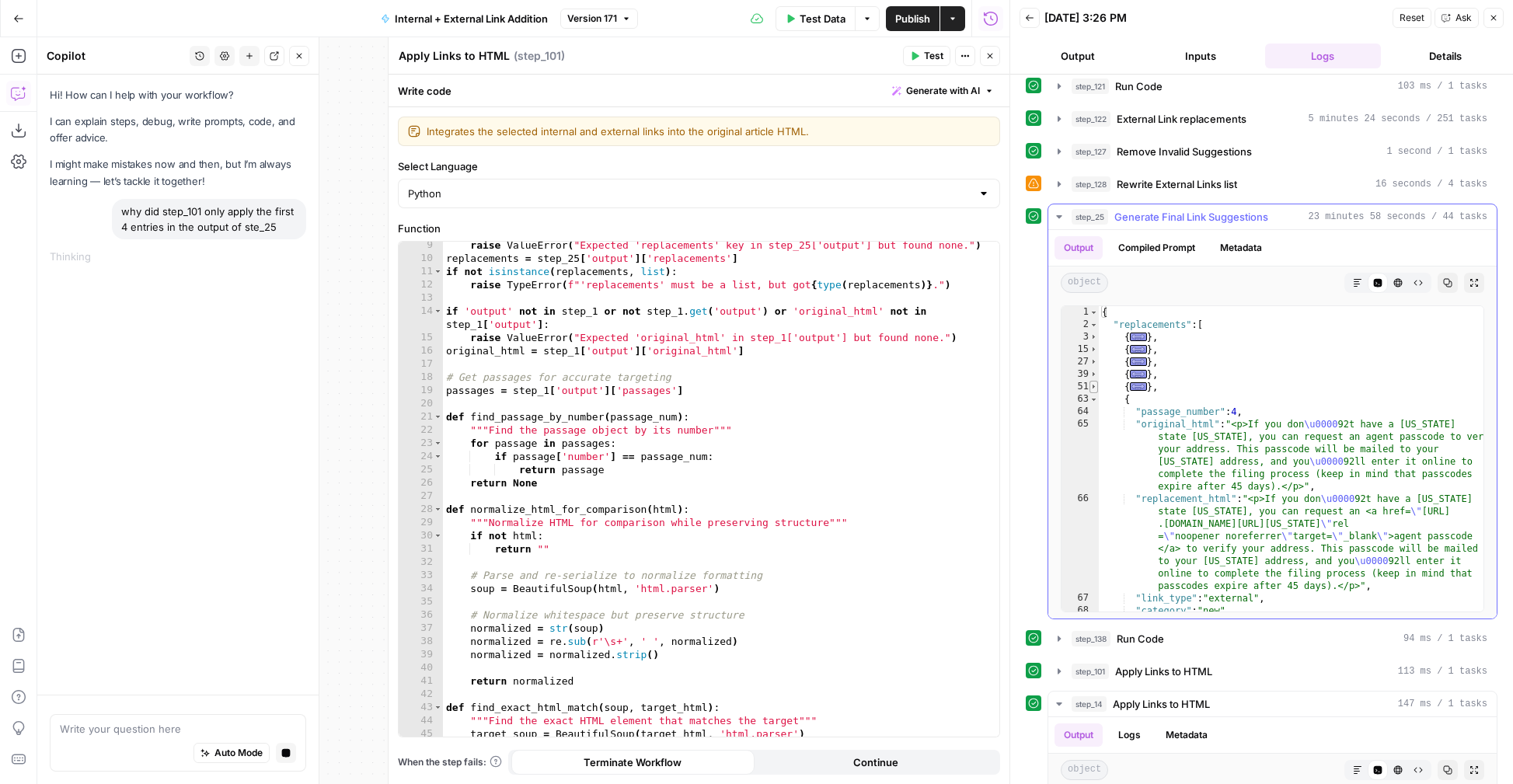
click at [1095, 388] on span "Toggle code folding, rows 51 through 62" at bounding box center [1093, 387] width 8 height 13
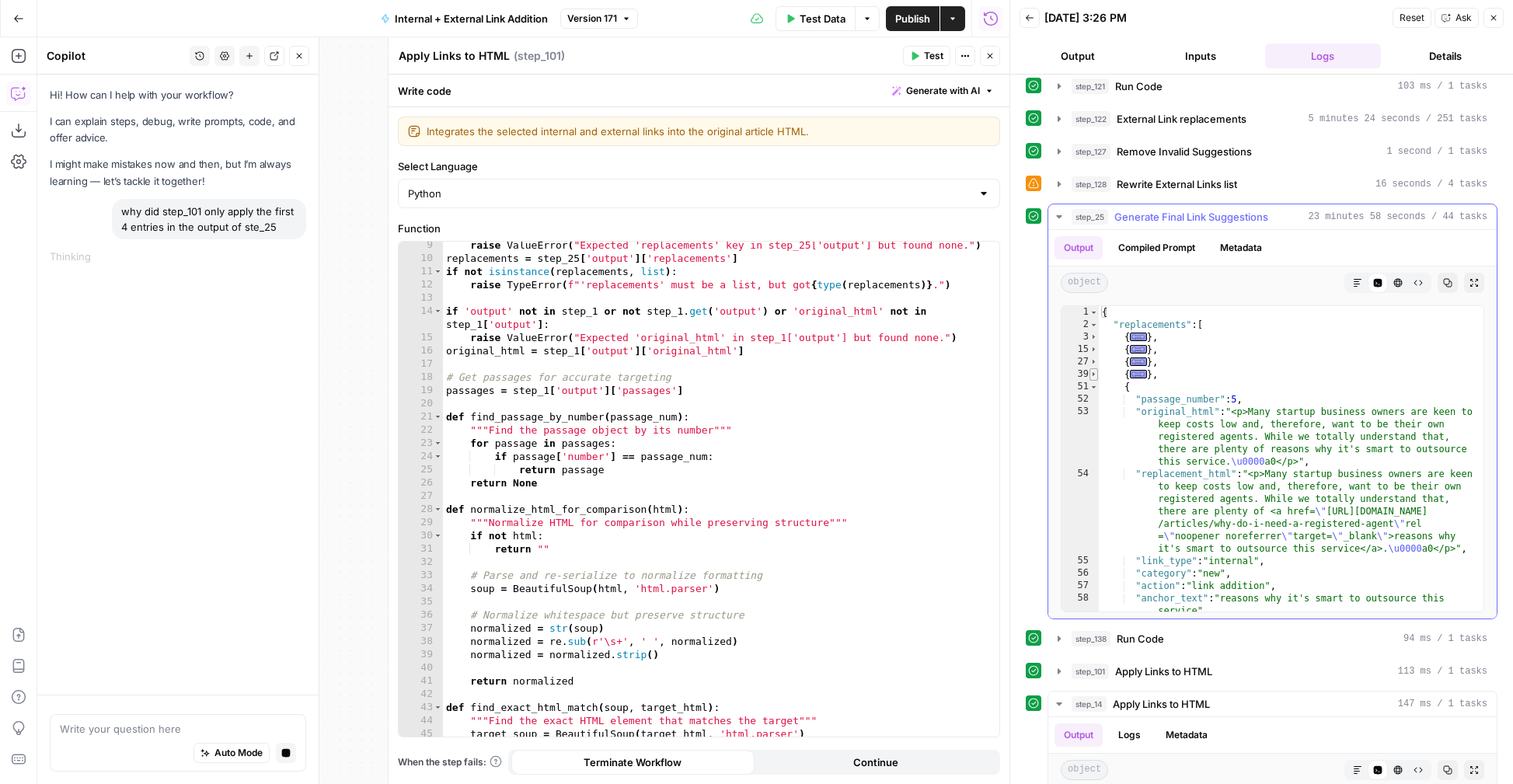
click at [1094, 374] on span "Toggle code folding, rows 39 through 50" at bounding box center [1093, 374] width 8 height 13
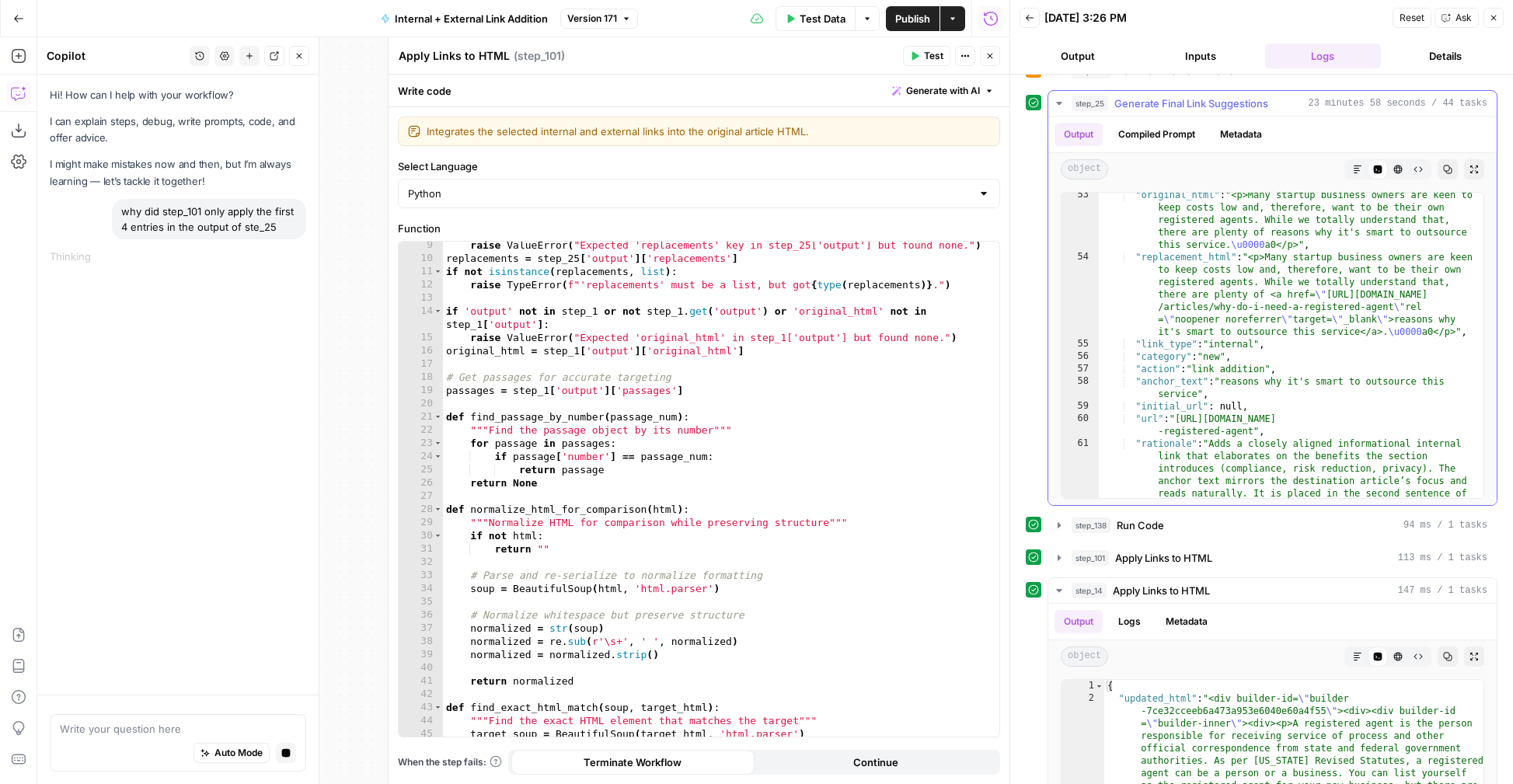
scroll to position [552, 0]
drag, startPoint x: 1181, startPoint y: 416, endPoint x: 1253, endPoint y: 431, distance: 73.5
click at [1253, 431] on div ""original_html" : "<p>Many startup business owners are keen to keep costs low a…" at bounding box center [1291, 432] width 385 height 492
type textarea "**********"
click at [1063, 526] on icon "button" at bounding box center [1059, 525] width 13 height 13
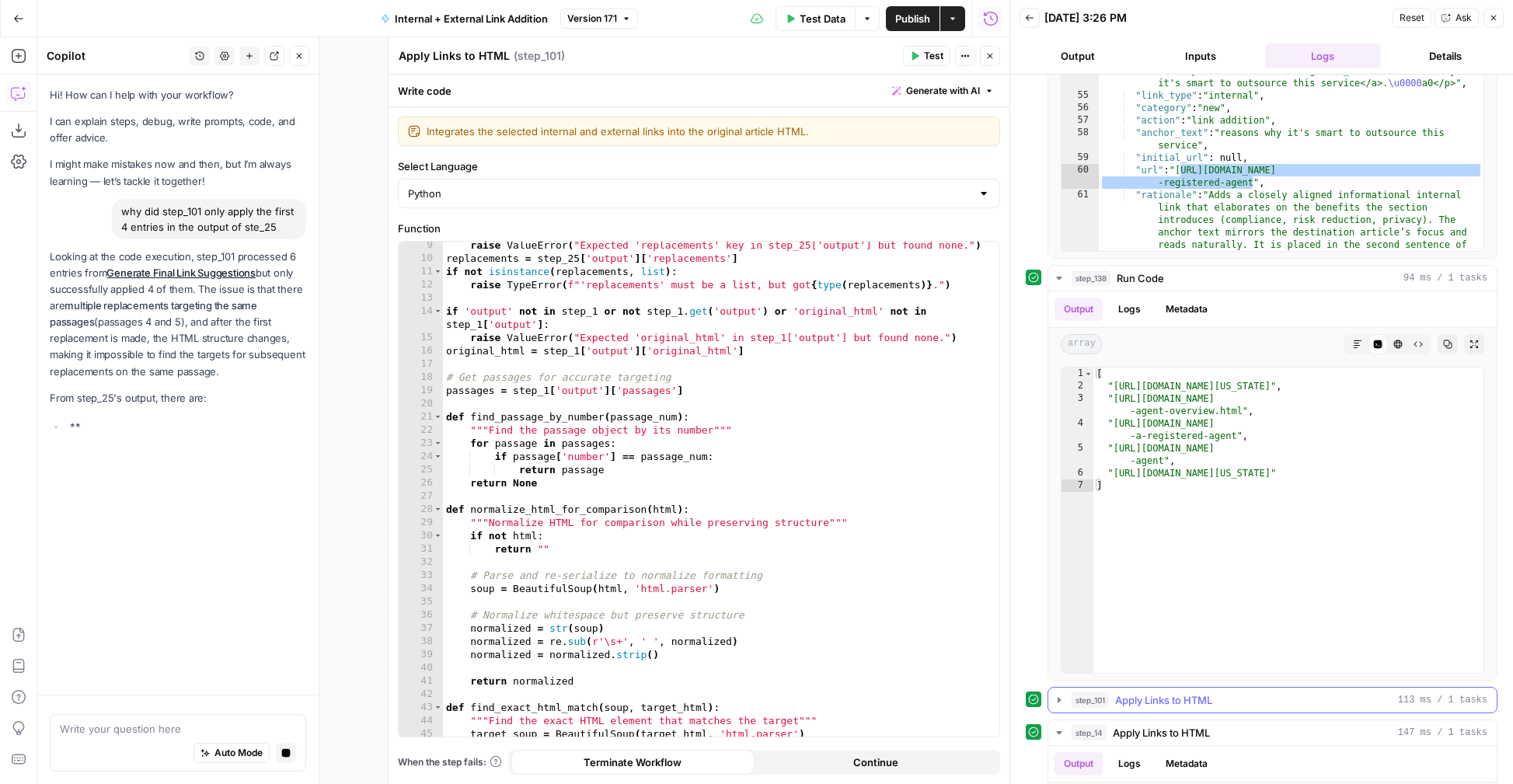
scroll to position [697, 0]
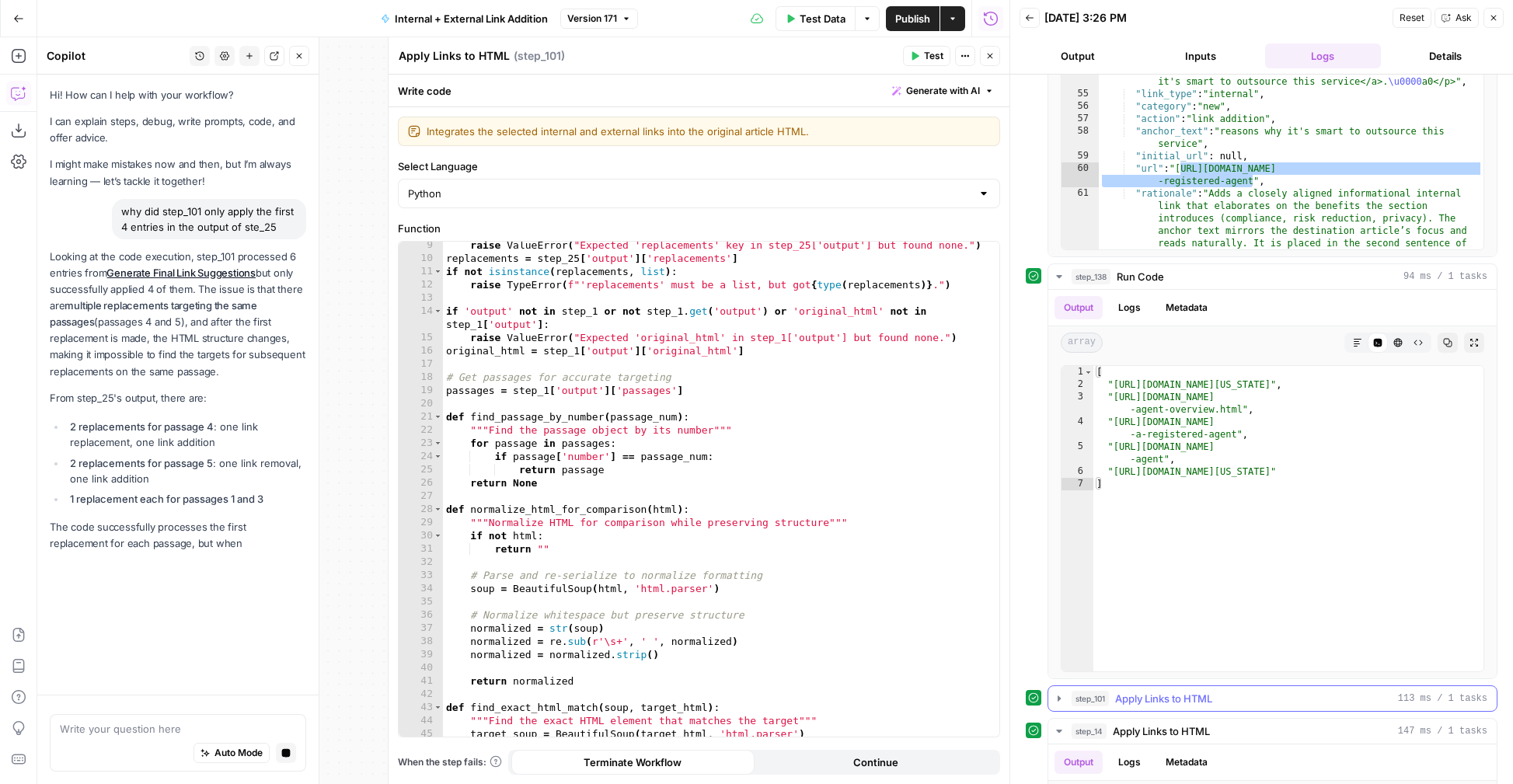
click at [1062, 694] on icon "button" at bounding box center [1059, 698] width 13 height 13
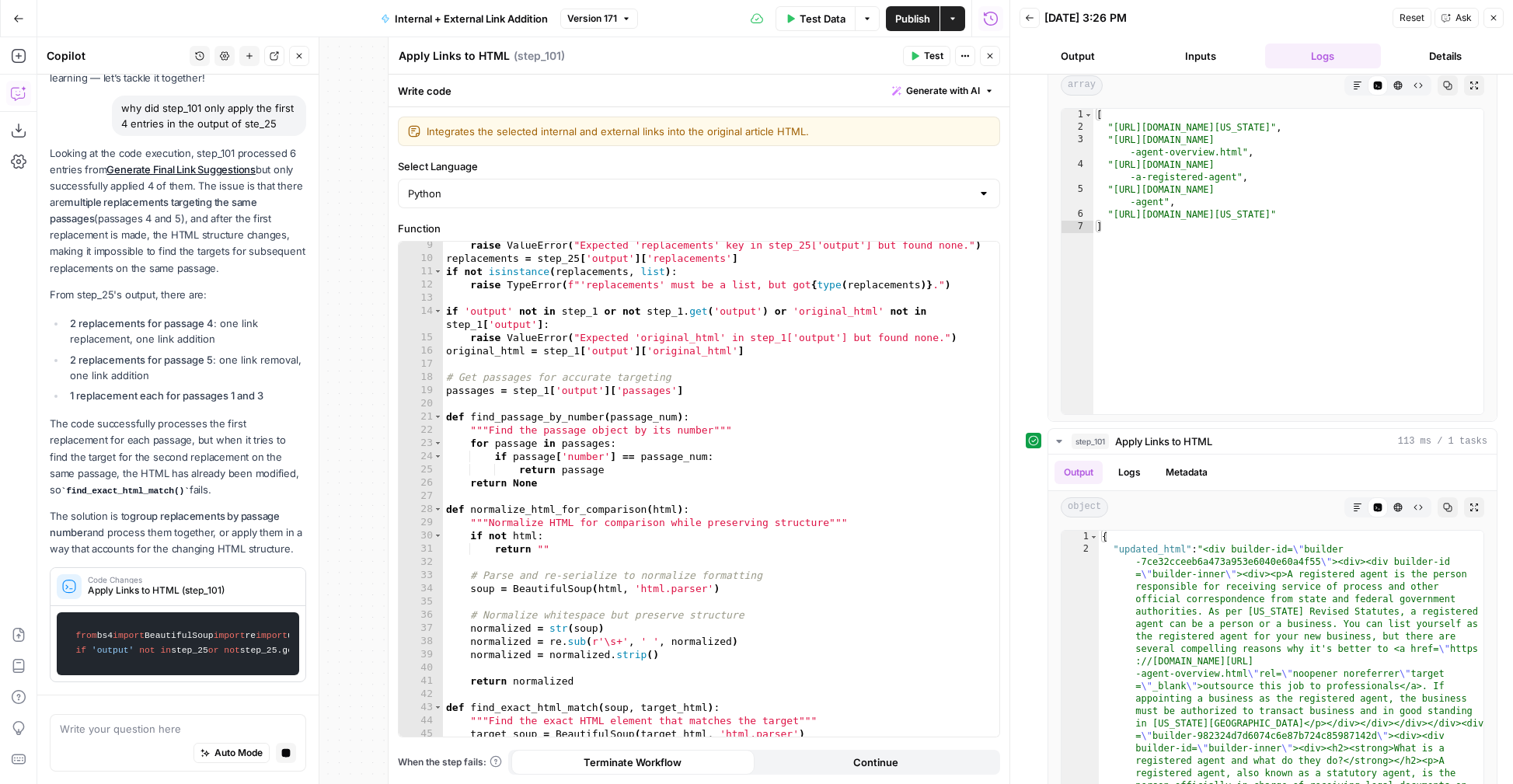
scroll to position [136, 0]
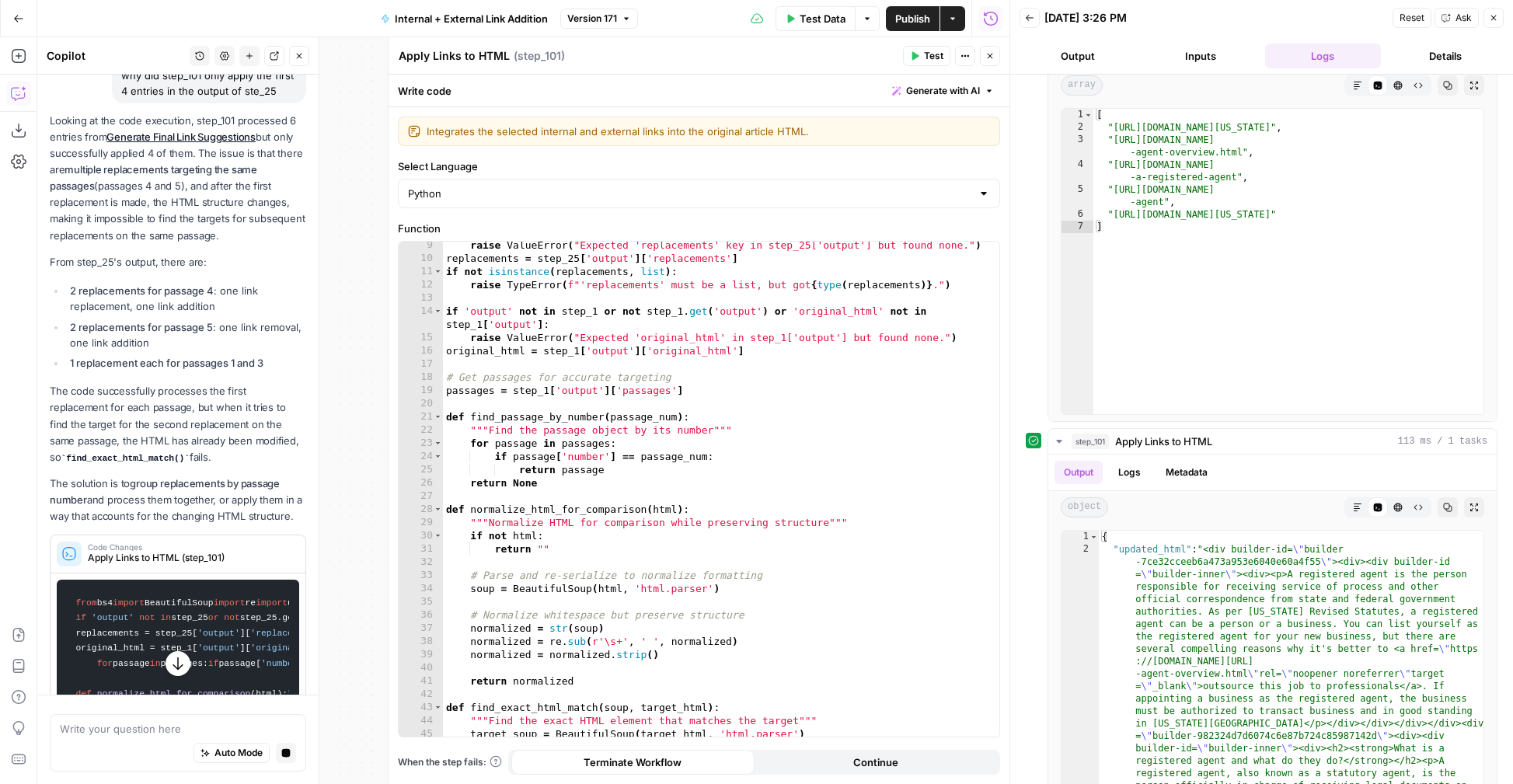
click at [292, 51] on button "Close" at bounding box center [299, 56] width 20 height 20
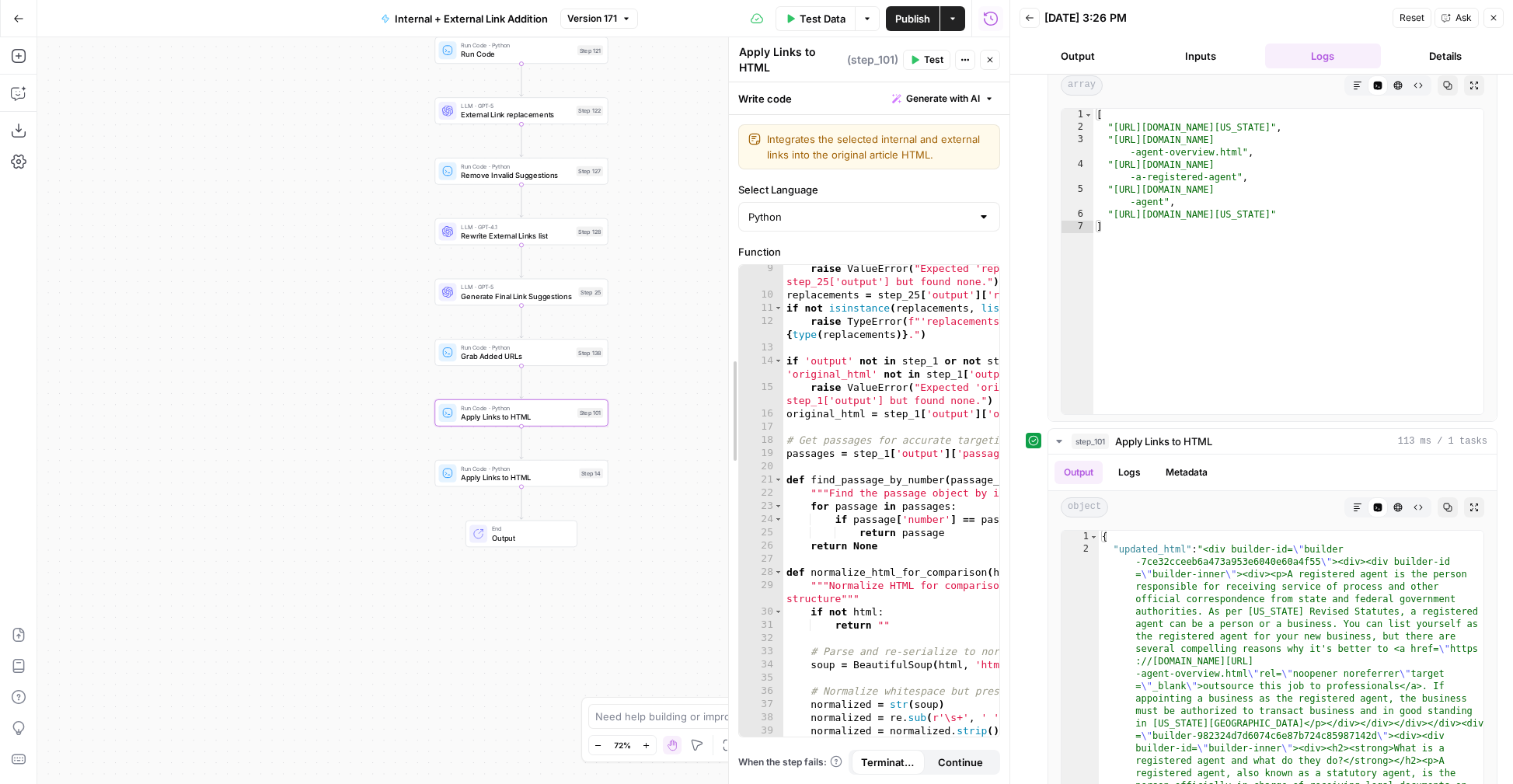
scroll to position [122, 0]
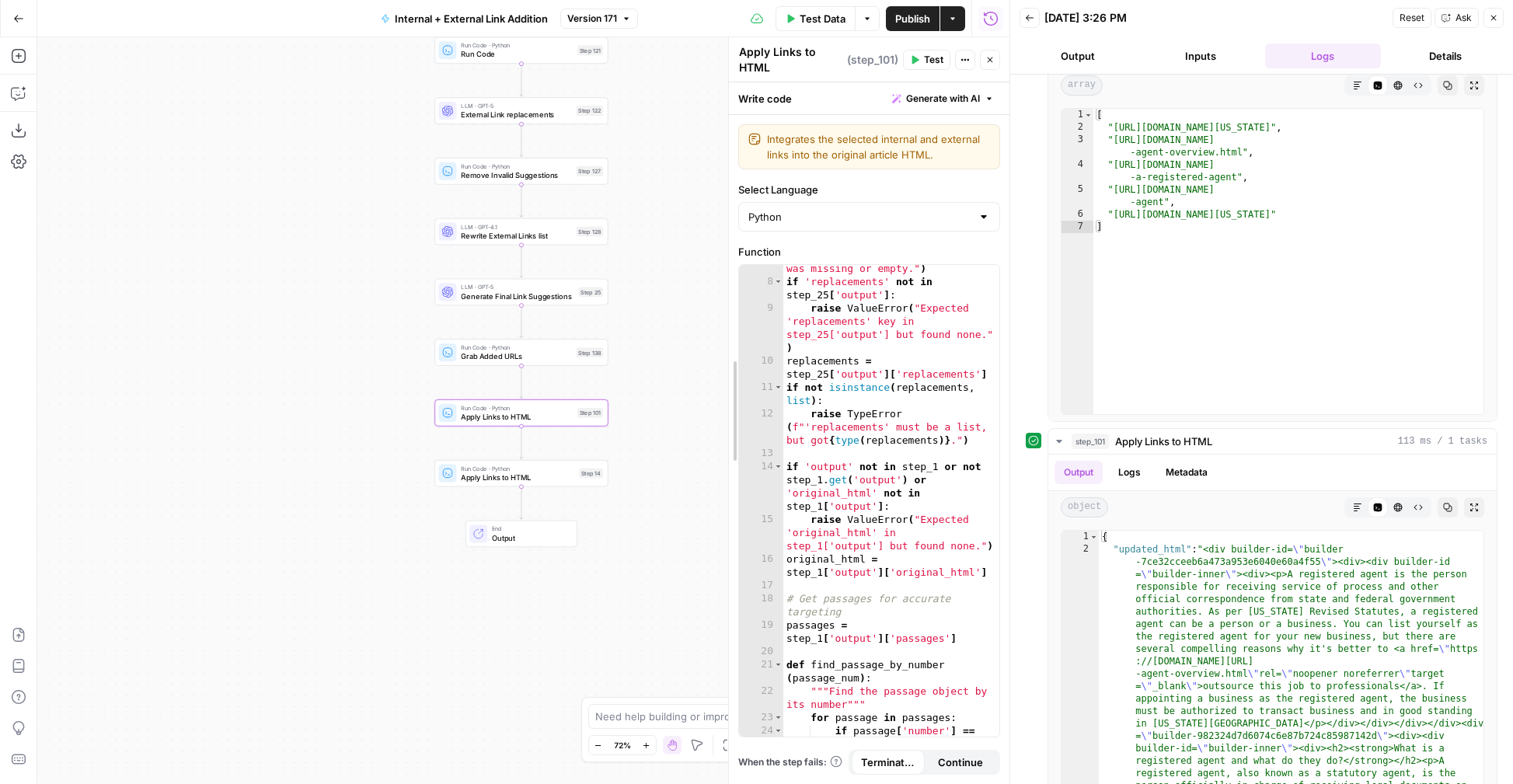
drag, startPoint x: 390, startPoint y: 124, endPoint x: 730, endPoint y: 135, distance: 340.2
click at [501, 329] on div at bounding box center [502, 331] width 14 height 8
click at [483, 472] on span "Apply Links to HTML" at bounding box center [513, 477] width 105 height 11
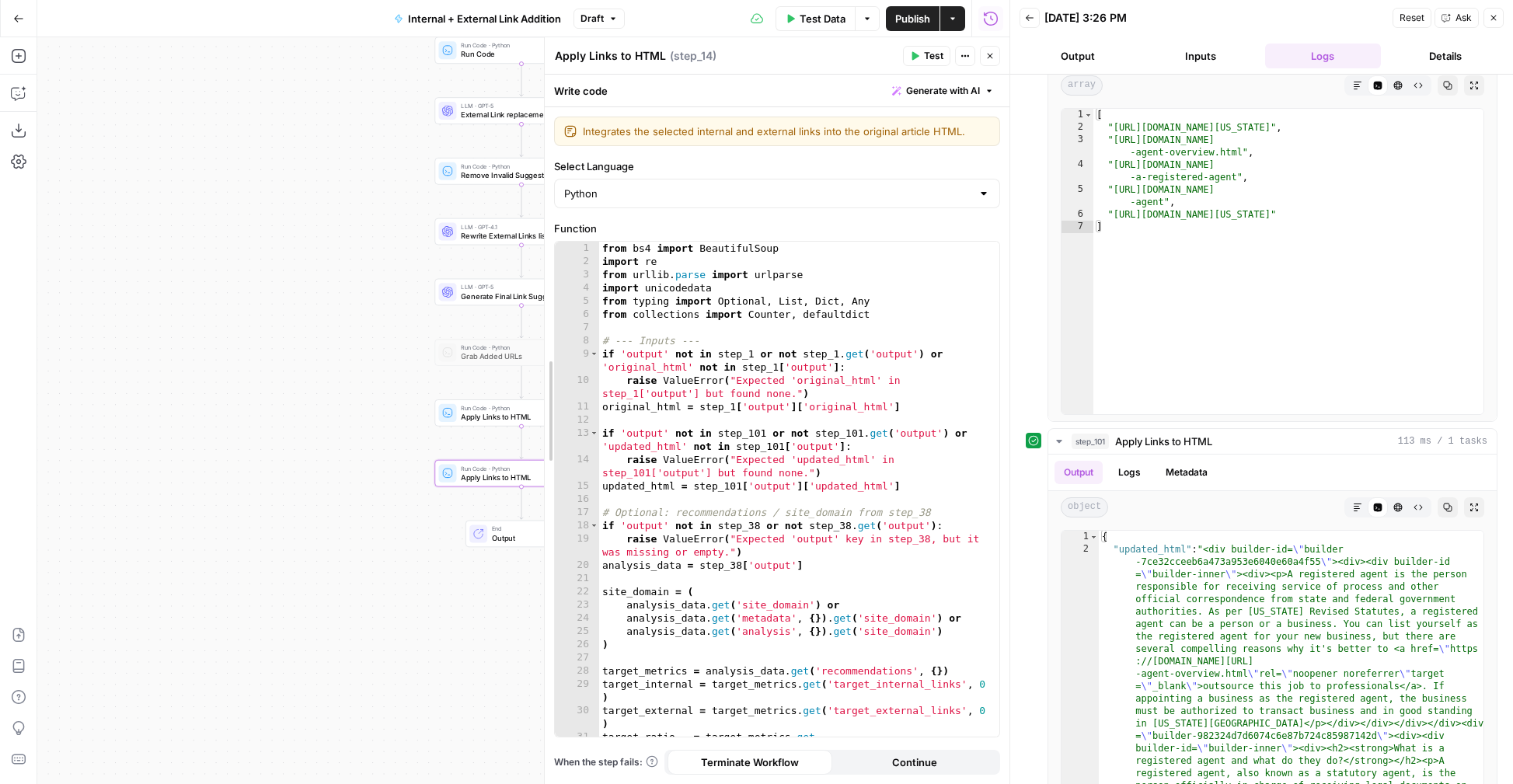
drag, startPoint x: 729, startPoint y: 360, endPoint x: 803, endPoint y: 528, distance: 183.6
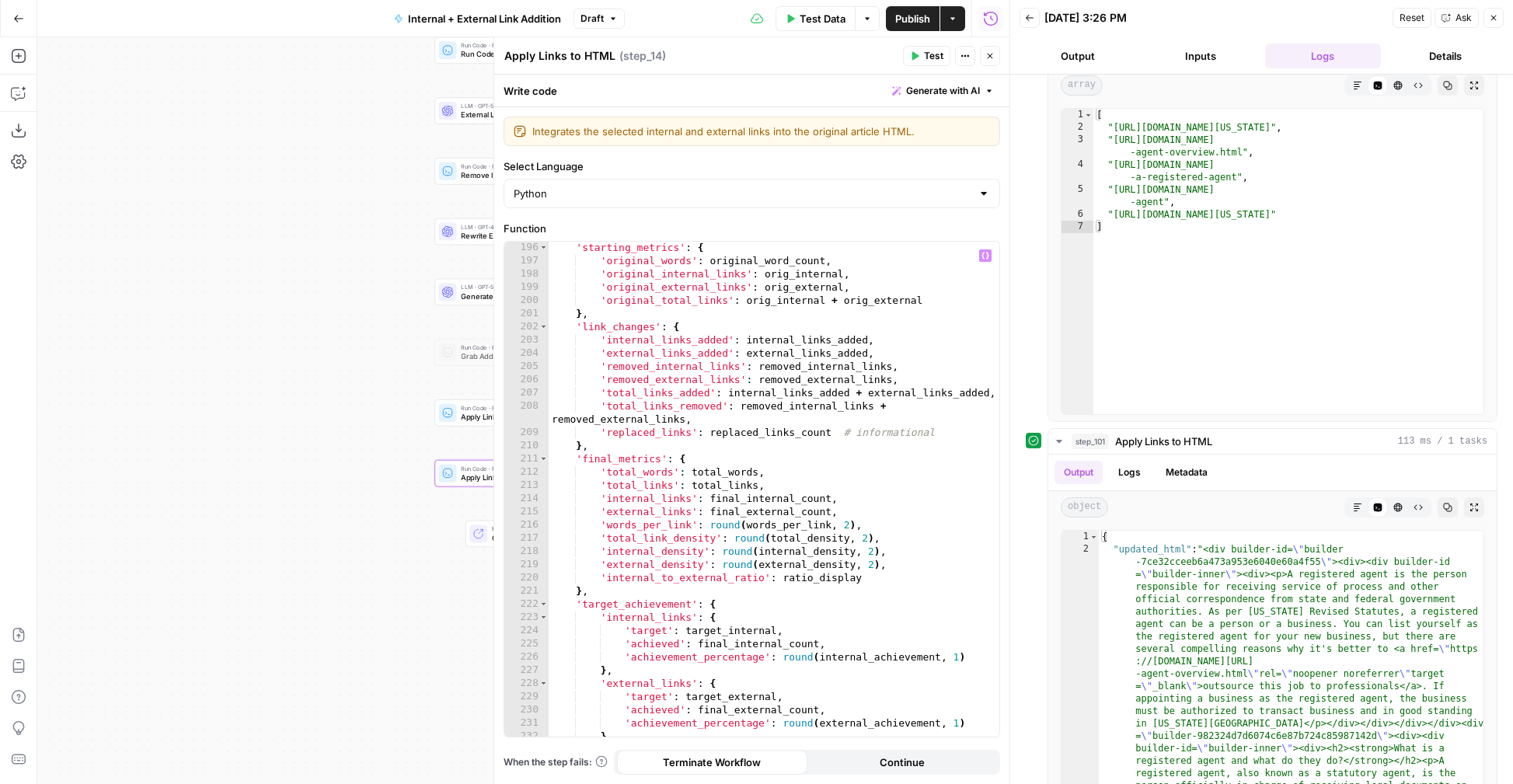
scroll to position [3030, 0]
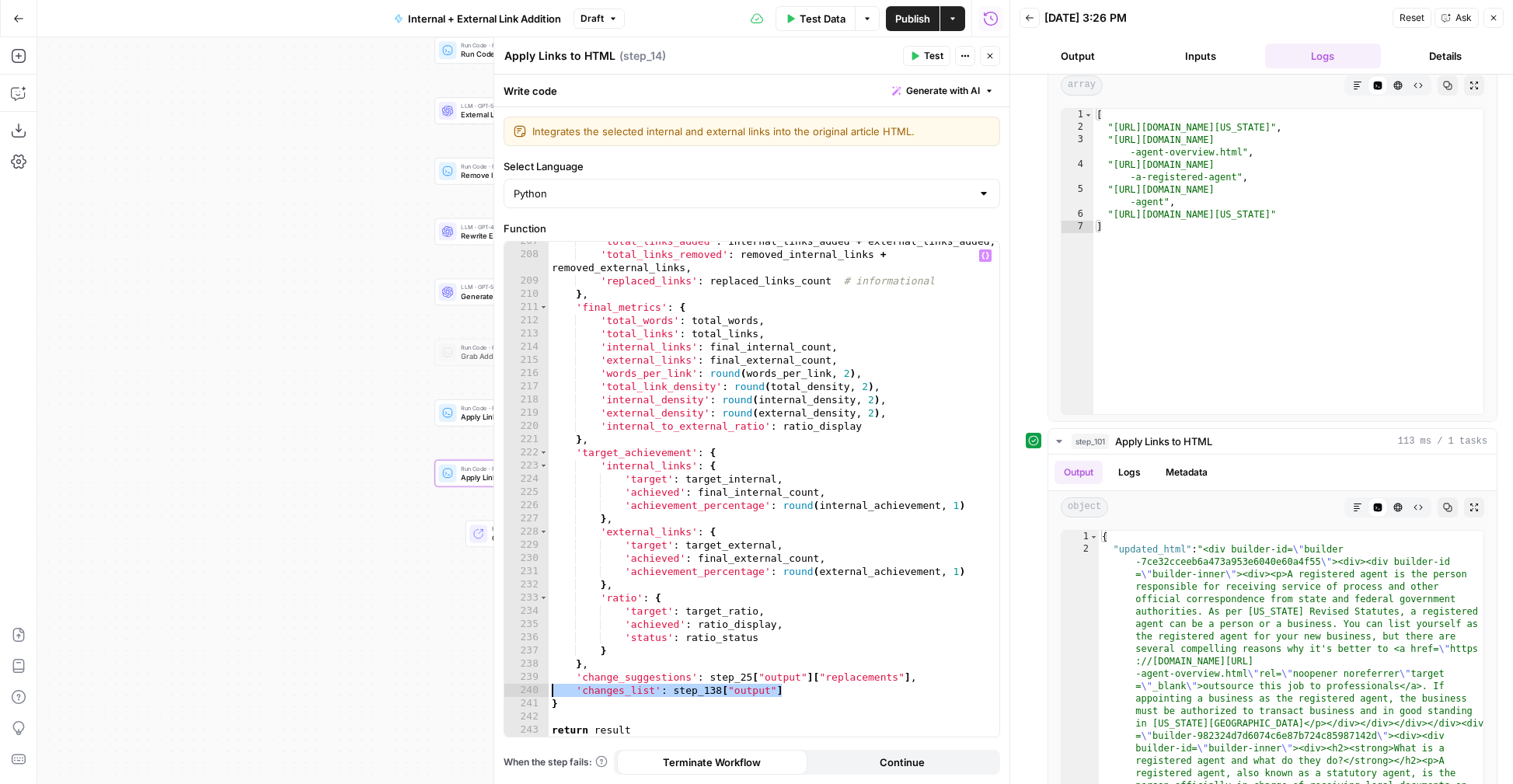
drag, startPoint x: 712, startPoint y: 690, endPoint x: 539, endPoint y: 690, distance: 173.0
click at [539, 690] on div "**********" at bounding box center [752, 489] width 495 height 494
click at [800, 695] on div "'total_links_added' : internal_links_added + external_links_added , 'total_link…" at bounding box center [774, 495] width 450 height 521
drag, startPoint x: 788, startPoint y: 695, endPoint x: 674, endPoint y: 692, distance: 114.0
click at [674, 692] on div "'total_links_added' : internal_links_added + external_links_added , 'total_link…" at bounding box center [774, 495] width 450 height 521
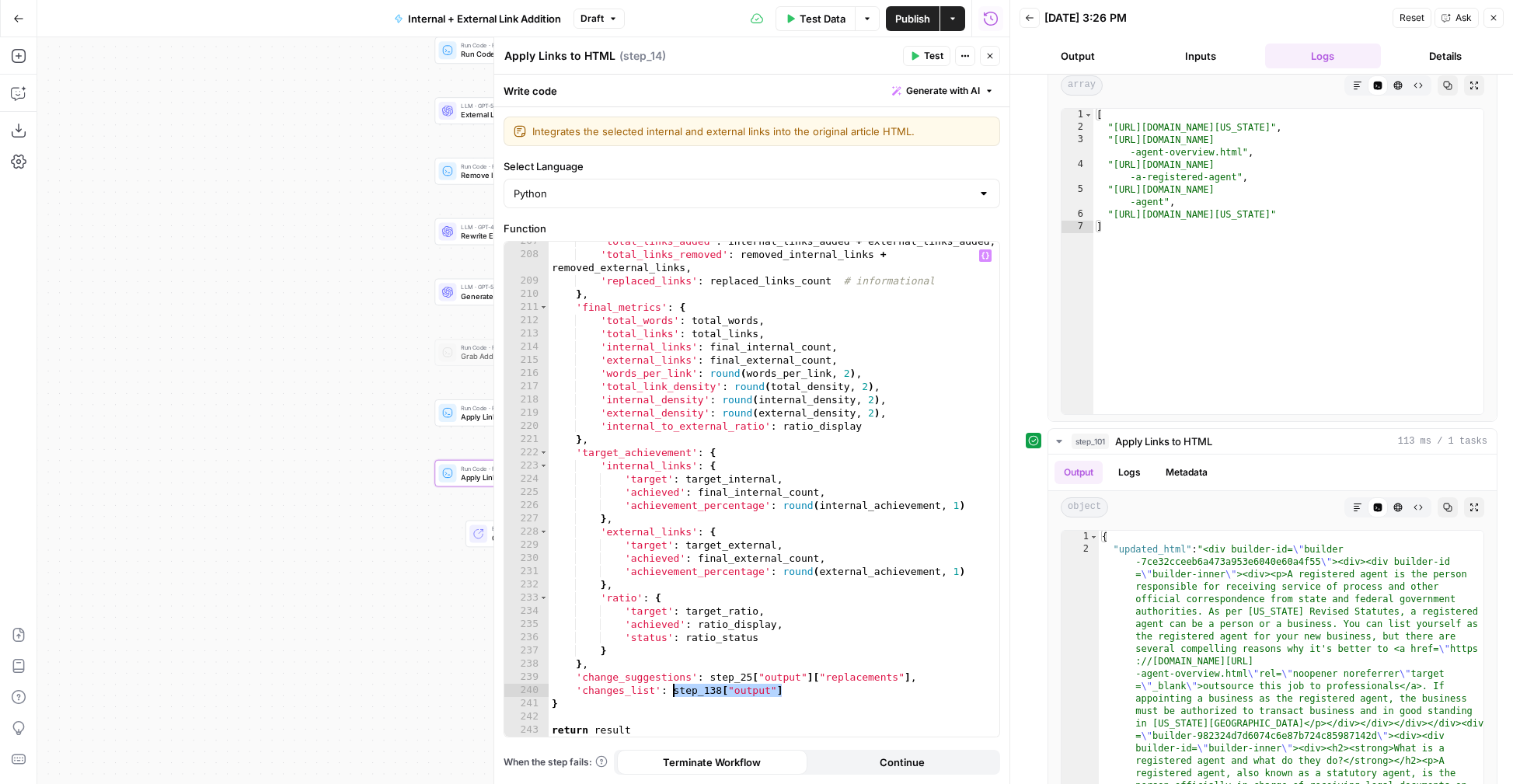
type textarea "**********"
click at [22, 97] on icon "button" at bounding box center [17, 94] width 14 height 13
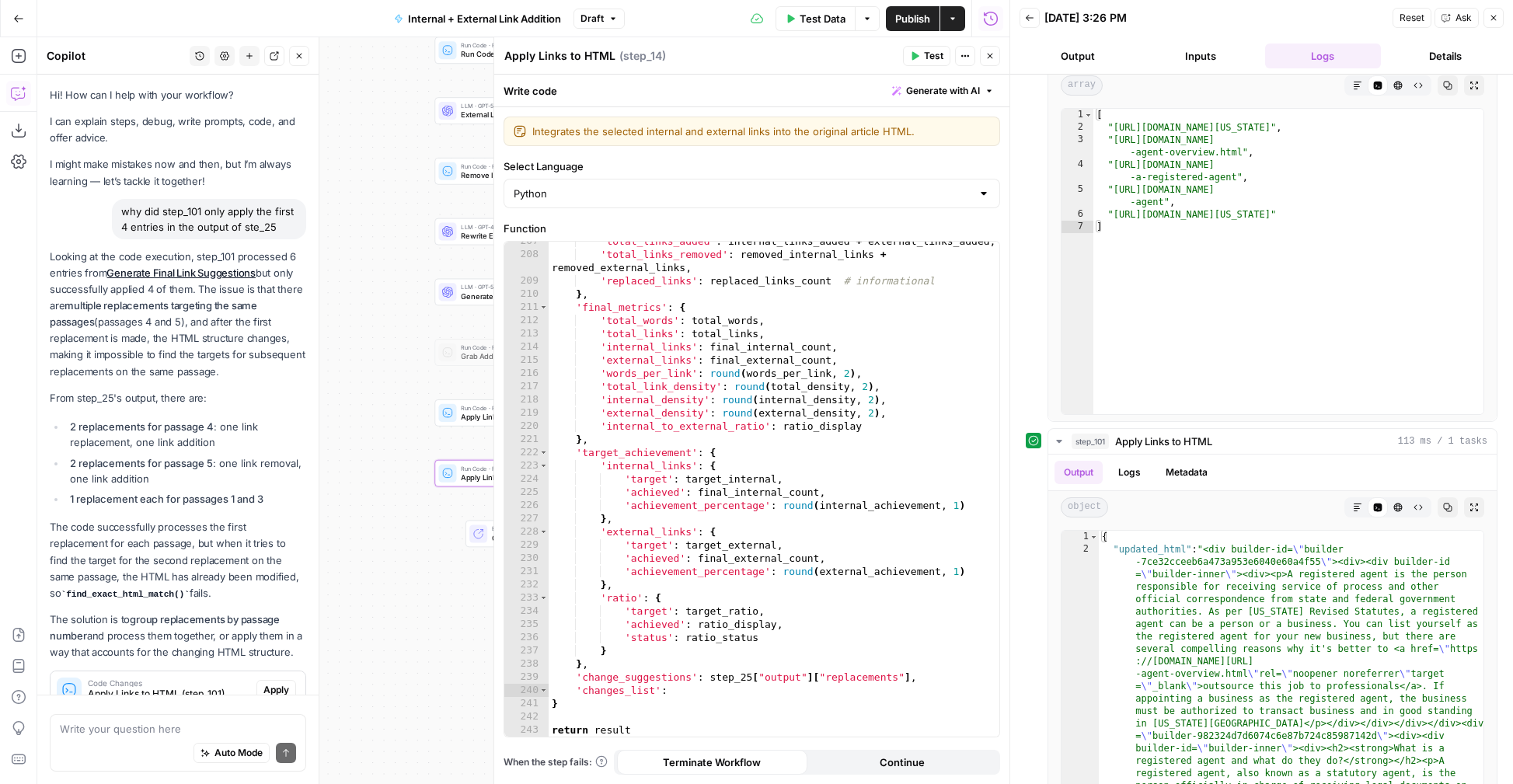
scroll to position [53, 0]
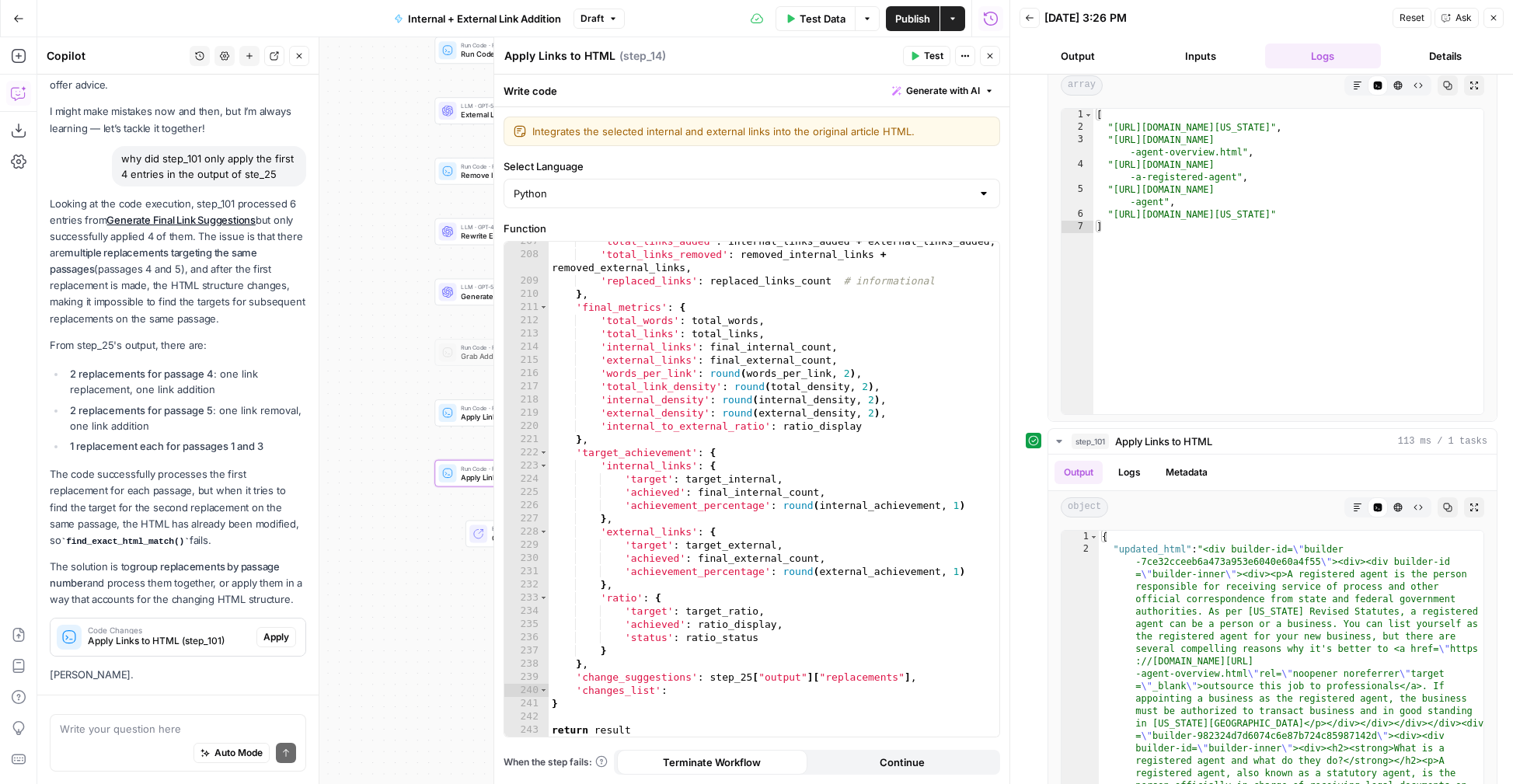
click at [130, 742] on div "Auto Mode Send" at bounding box center [178, 753] width 237 height 34
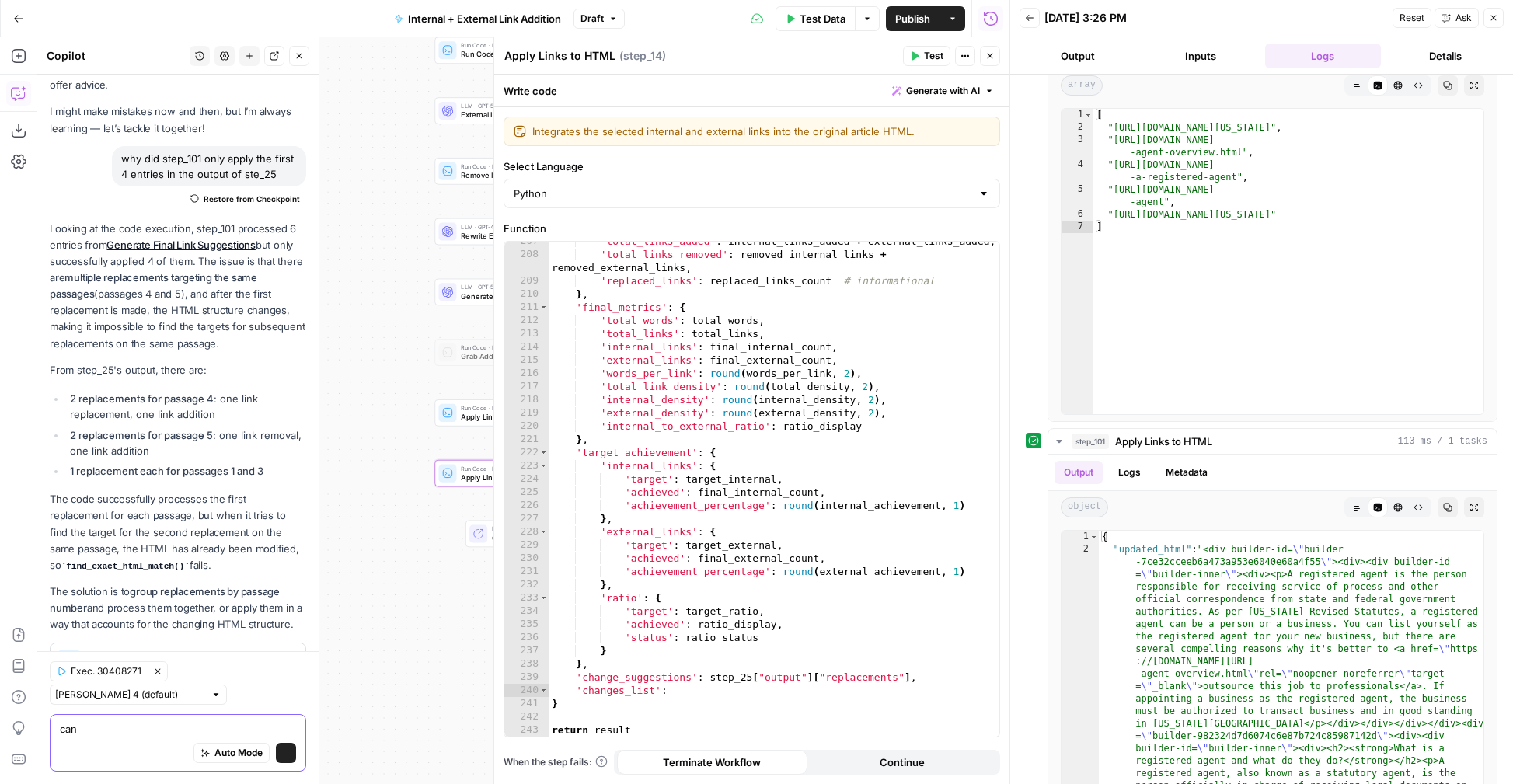
scroll to position [146, 0]
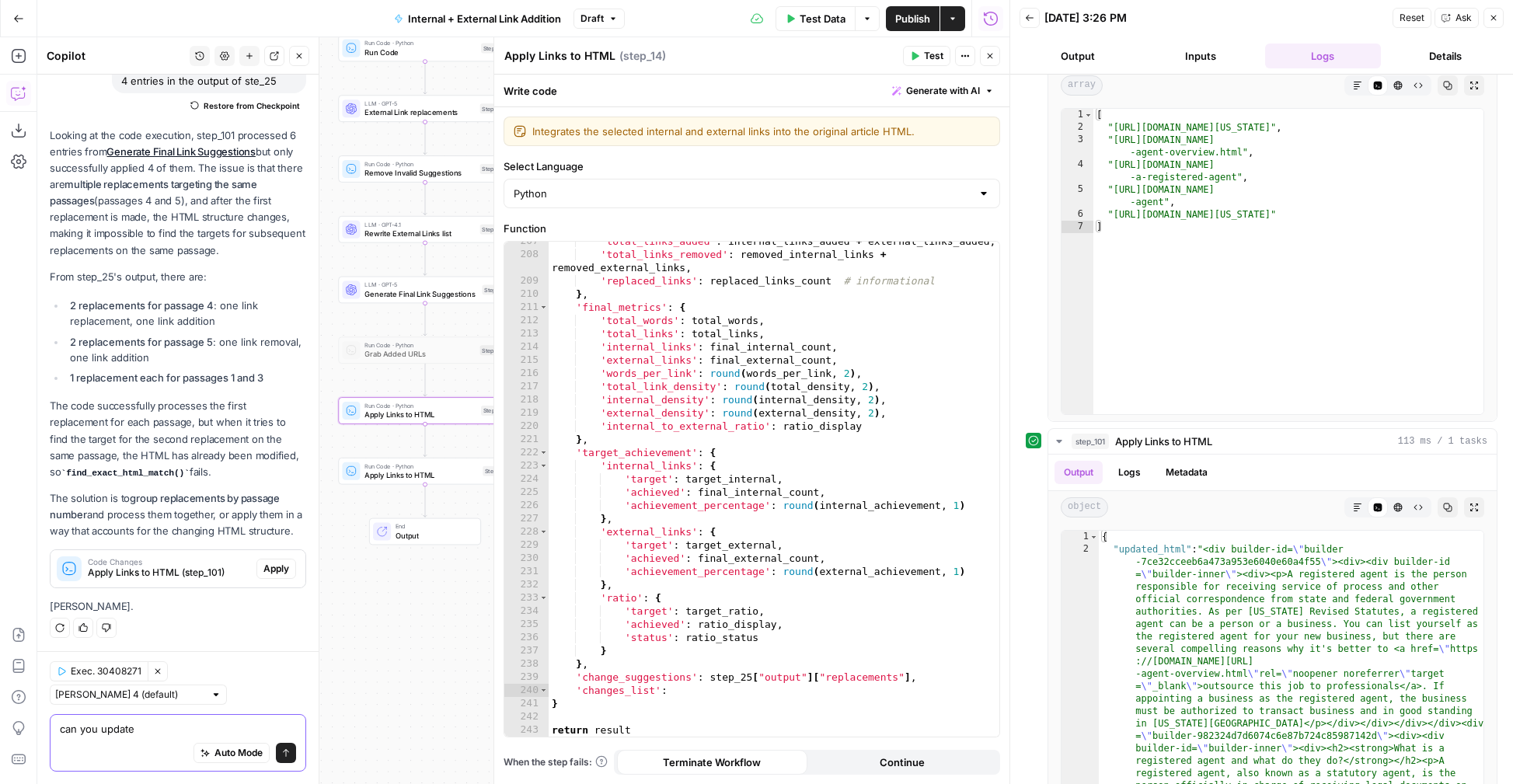
type textarea "can you update"
click at [278, 566] on span "Apply" at bounding box center [276, 567] width 25 height 14
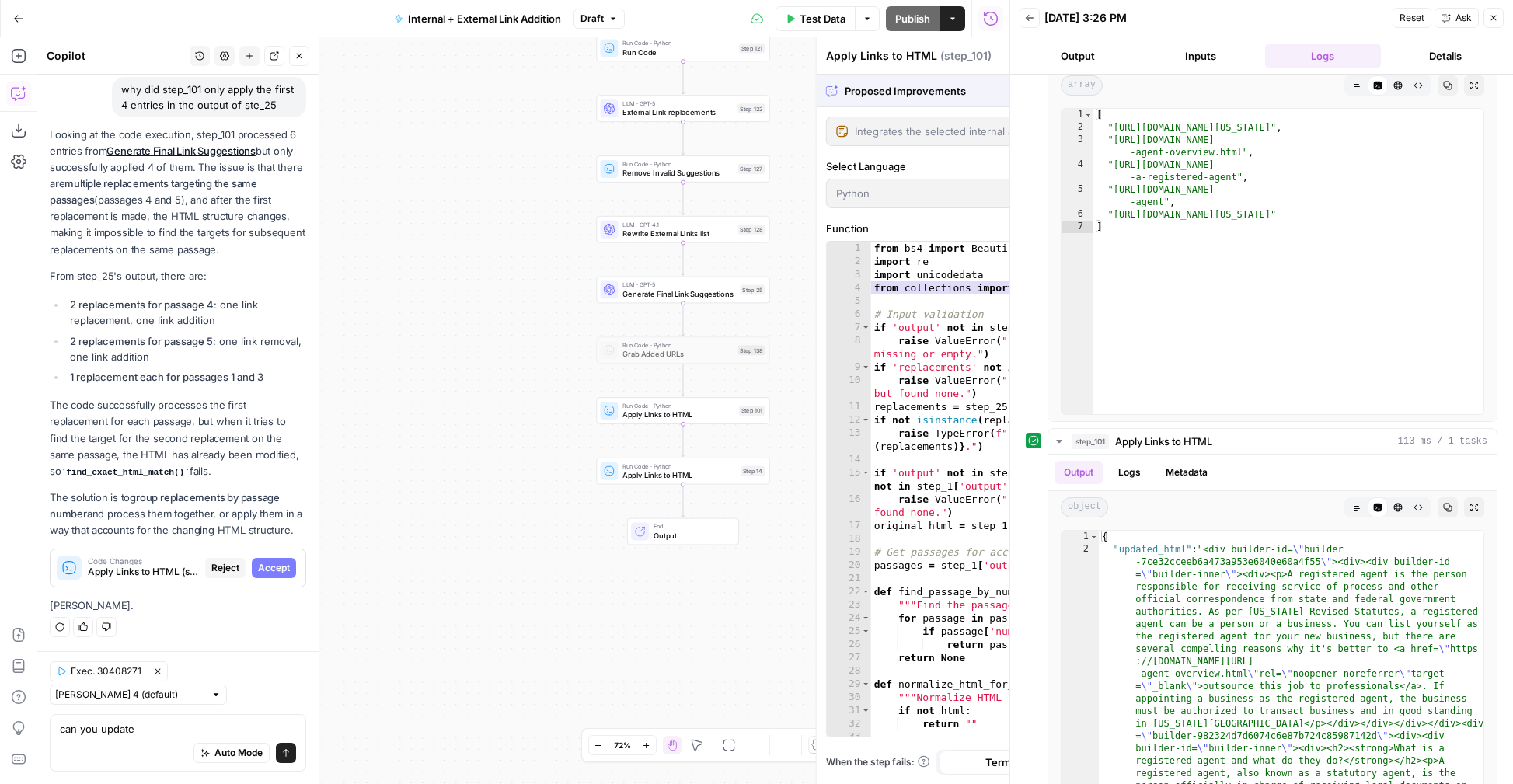
scroll to position [121, 0]
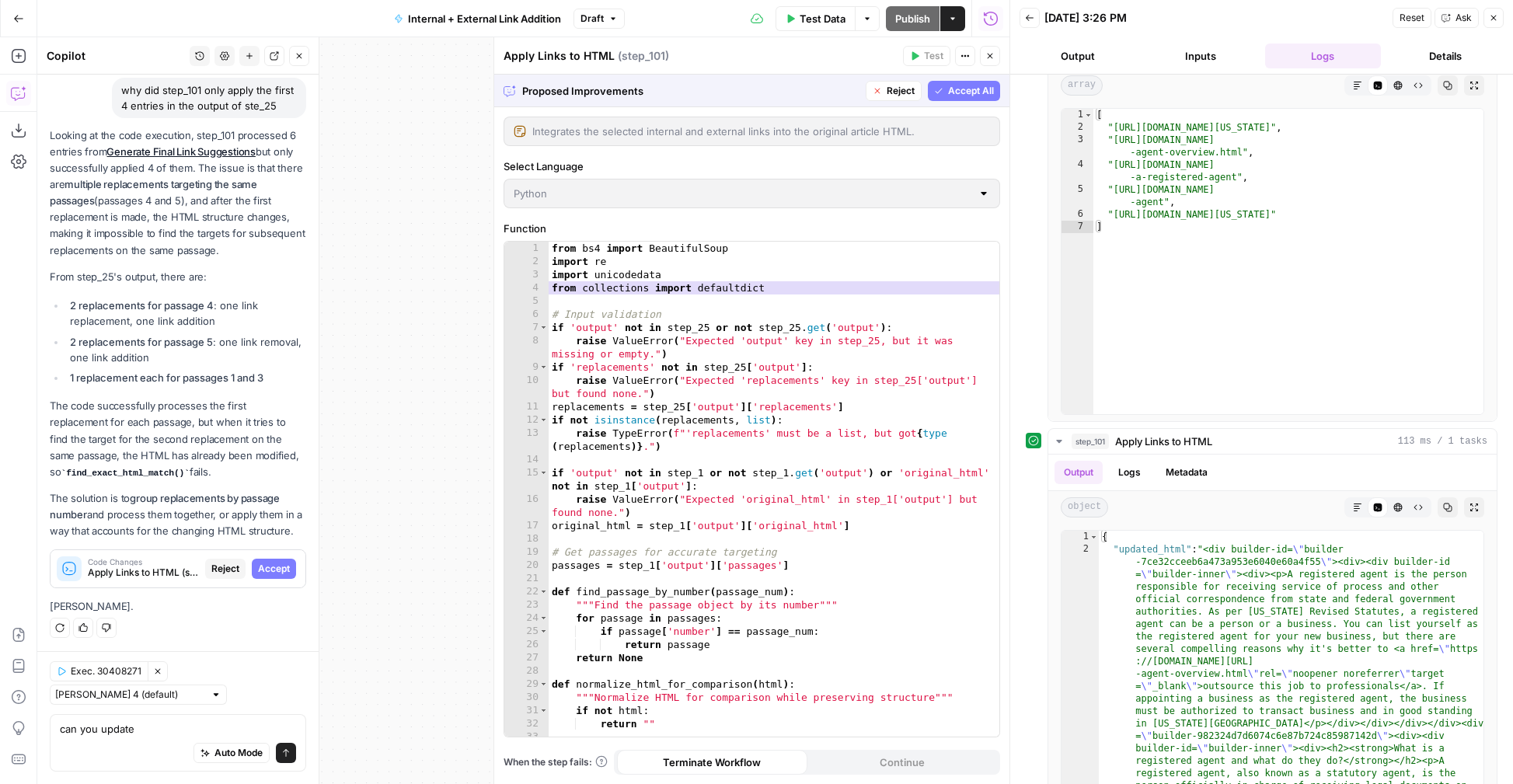
click at [980, 88] on span "Accept All" at bounding box center [970, 90] width 46 height 14
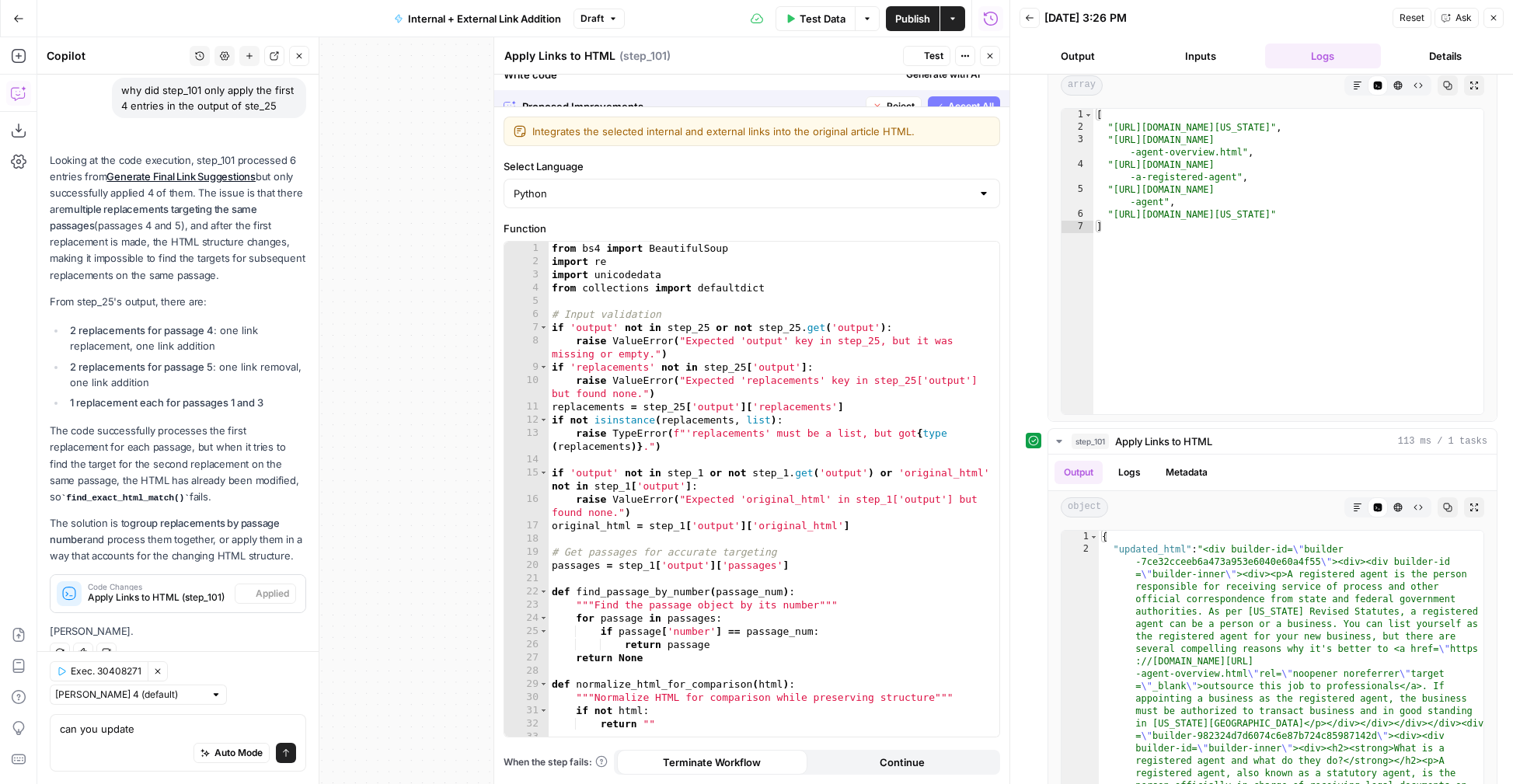
scroll to position [146, 0]
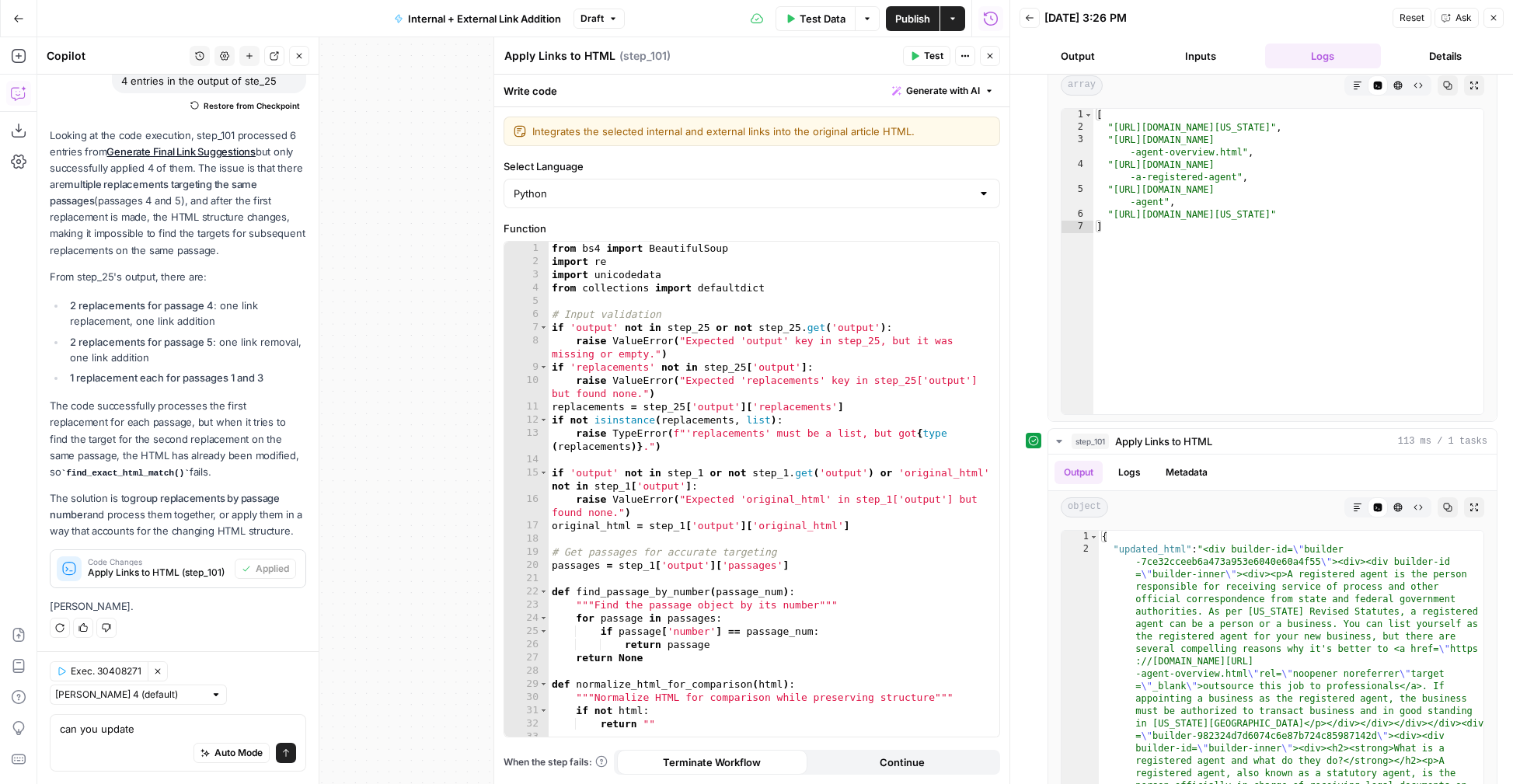
click at [922, 58] on button "Test" at bounding box center [926, 56] width 48 height 20
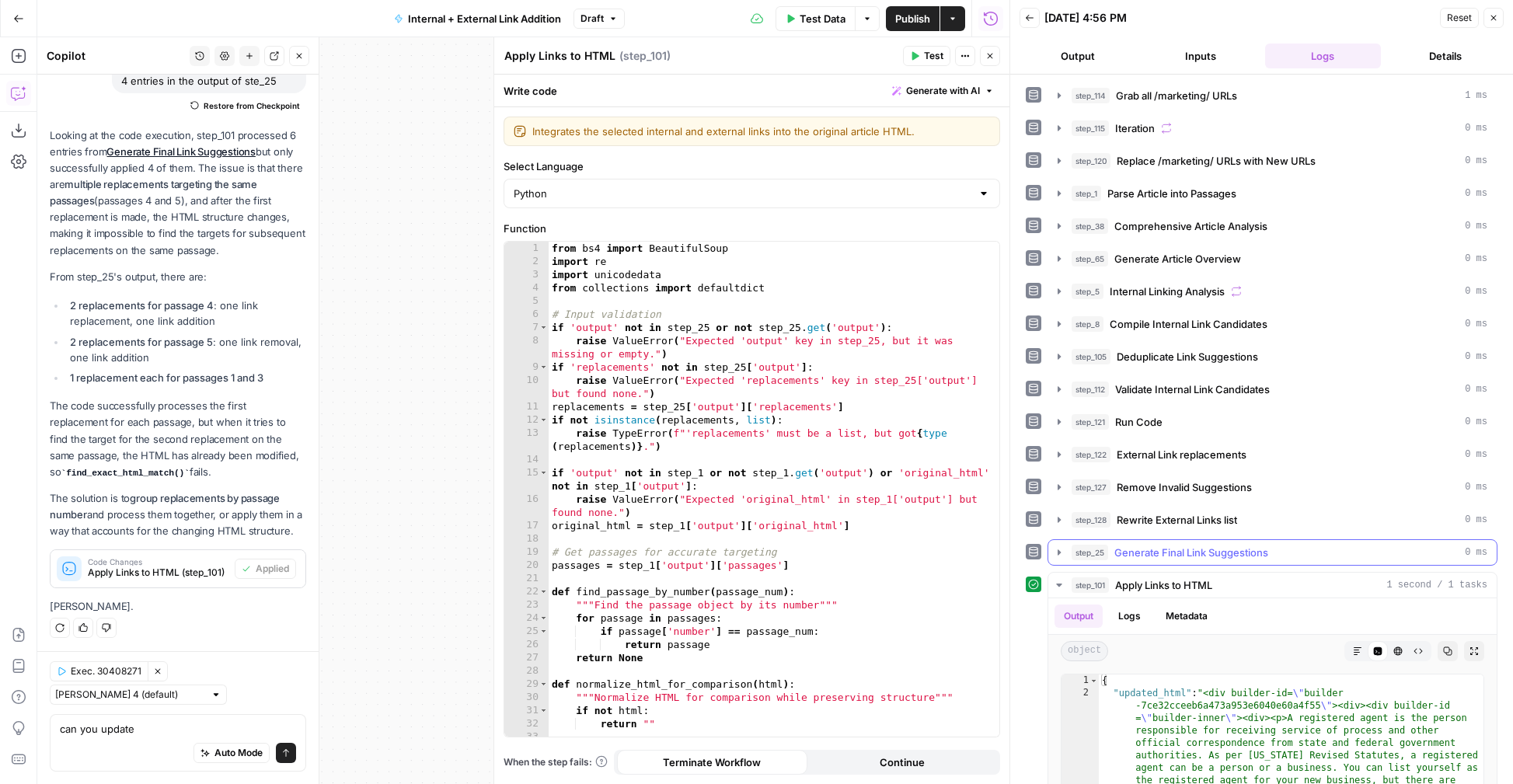
click at [1062, 547] on icon "button" at bounding box center [1059, 552] width 13 height 13
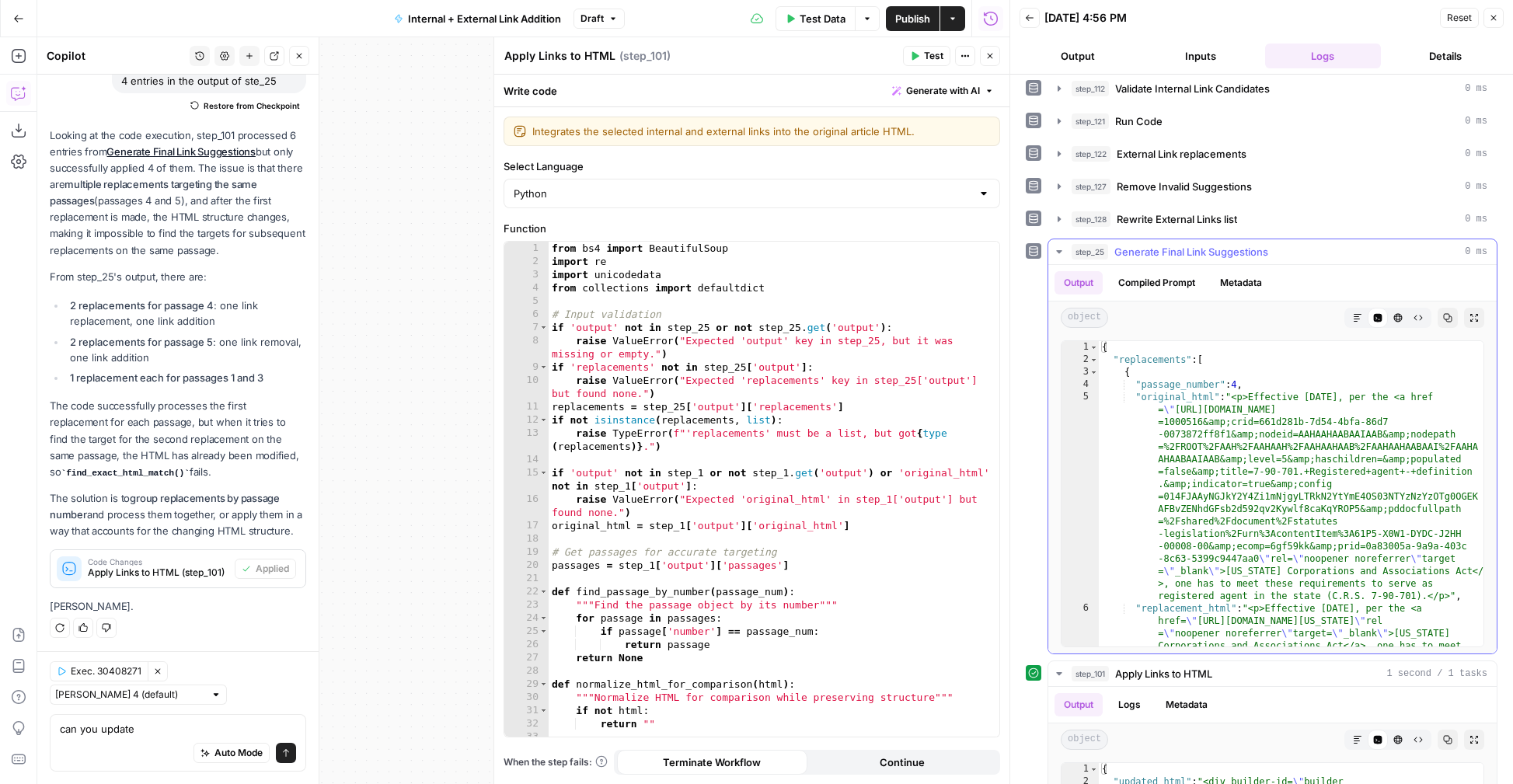
scroll to position [345, 0]
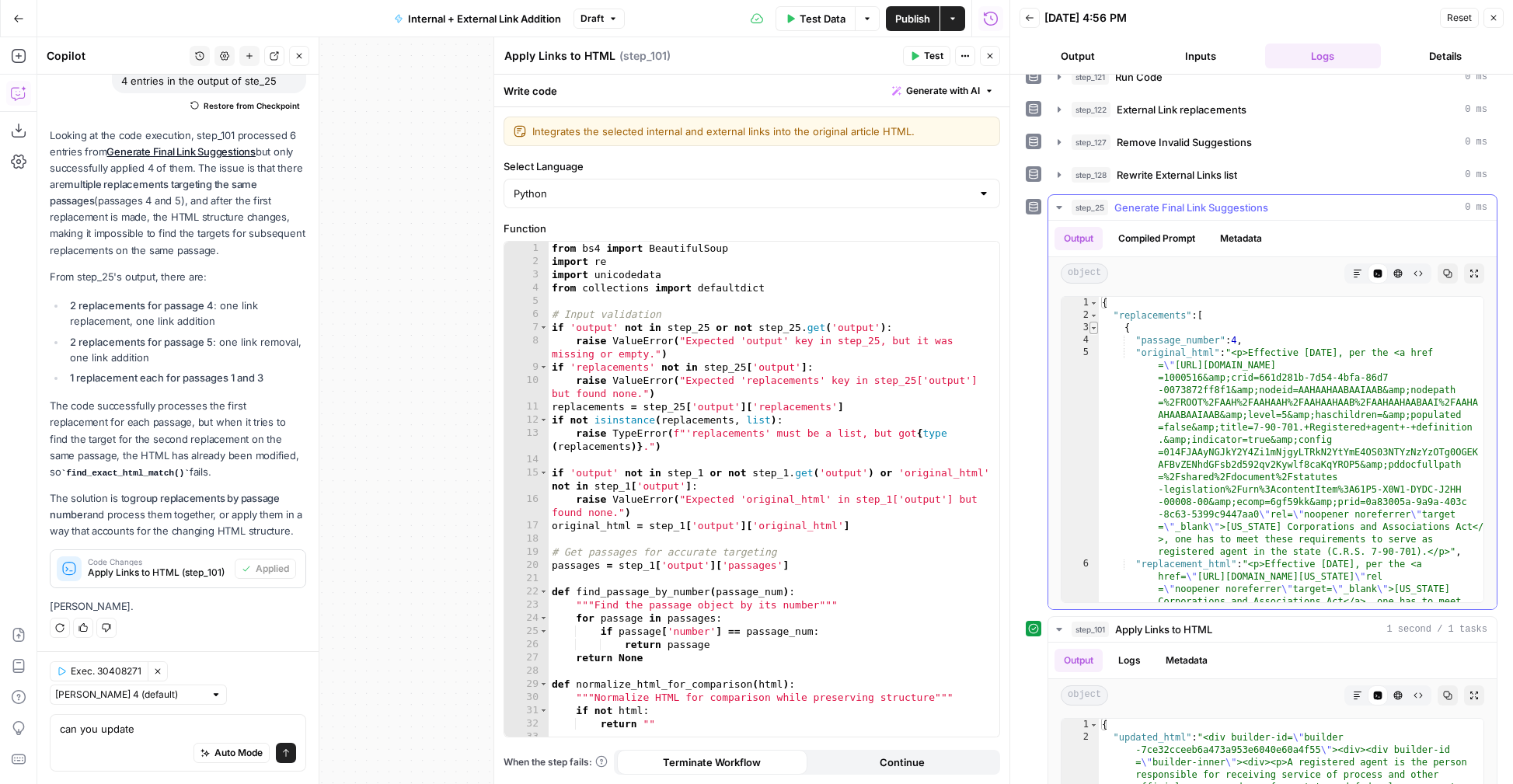
click at [1094, 327] on span "Toggle code folding, rows 3 through 14" at bounding box center [1093, 327] width 8 height 13
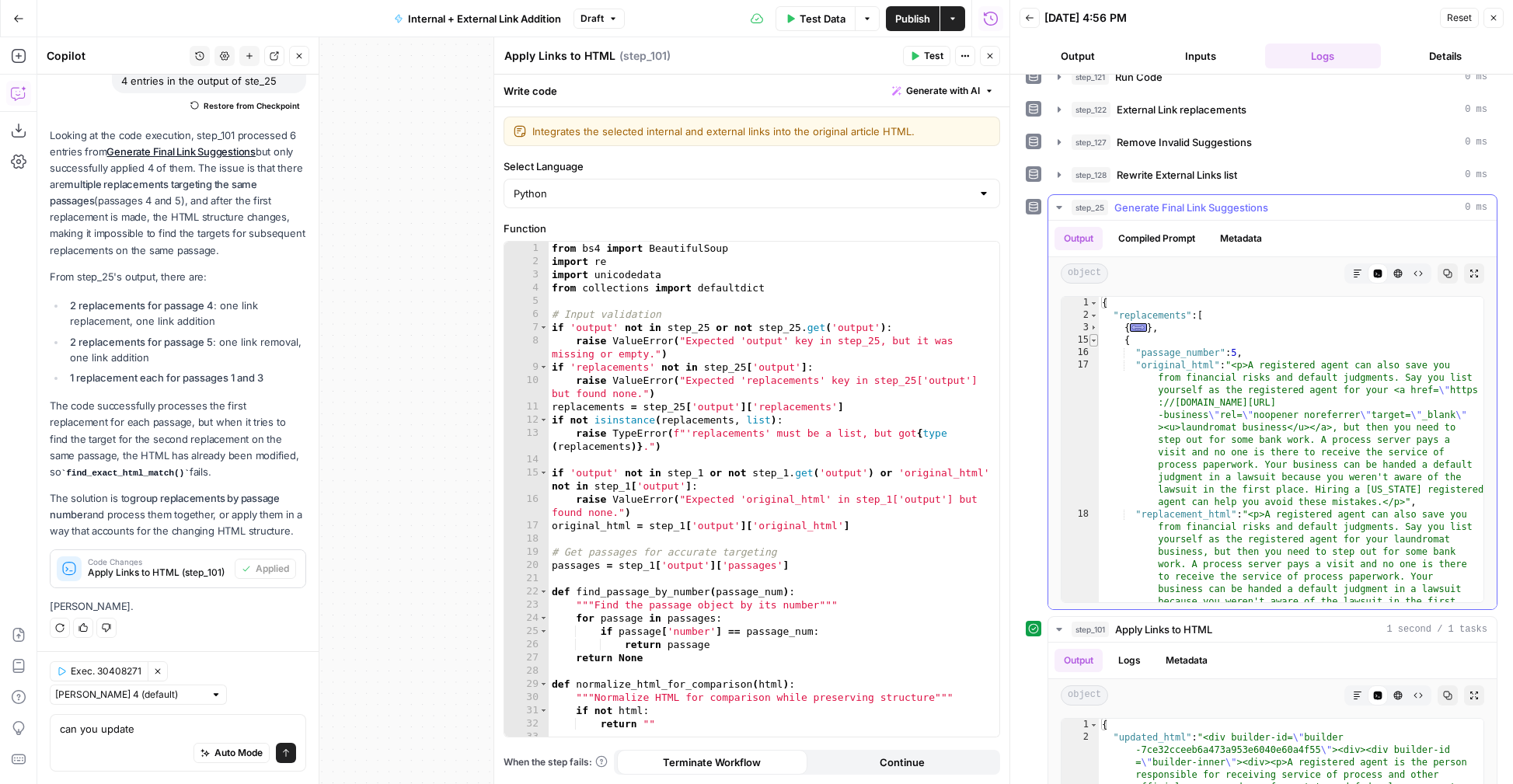
click at [1095, 341] on span "Toggle code folding, rows 15 through 26" at bounding box center [1093, 340] width 8 height 13
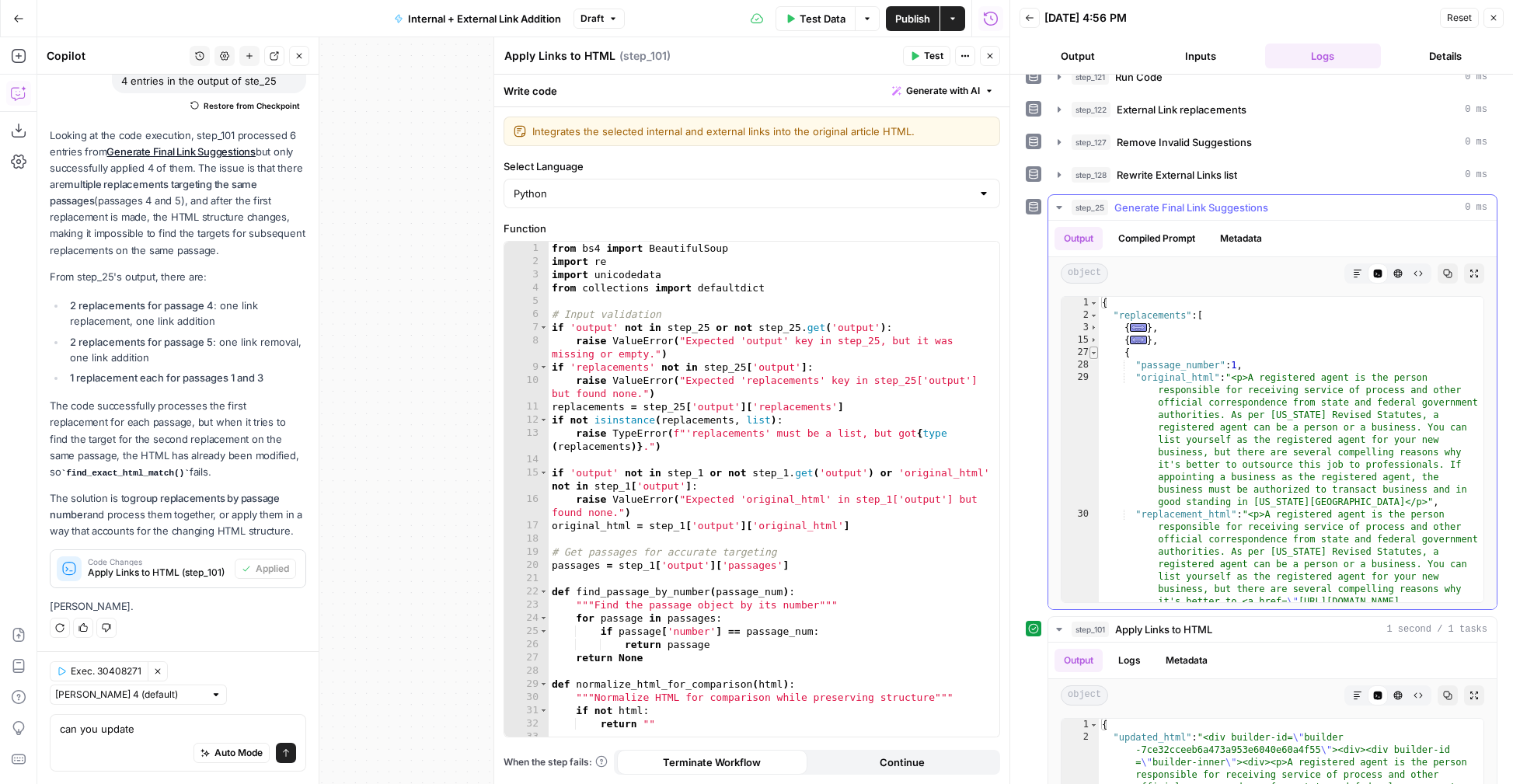
click at [1096, 355] on span "Toggle code folding, rows 27 through 38" at bounding box center [1093, 353] width 8 height 13
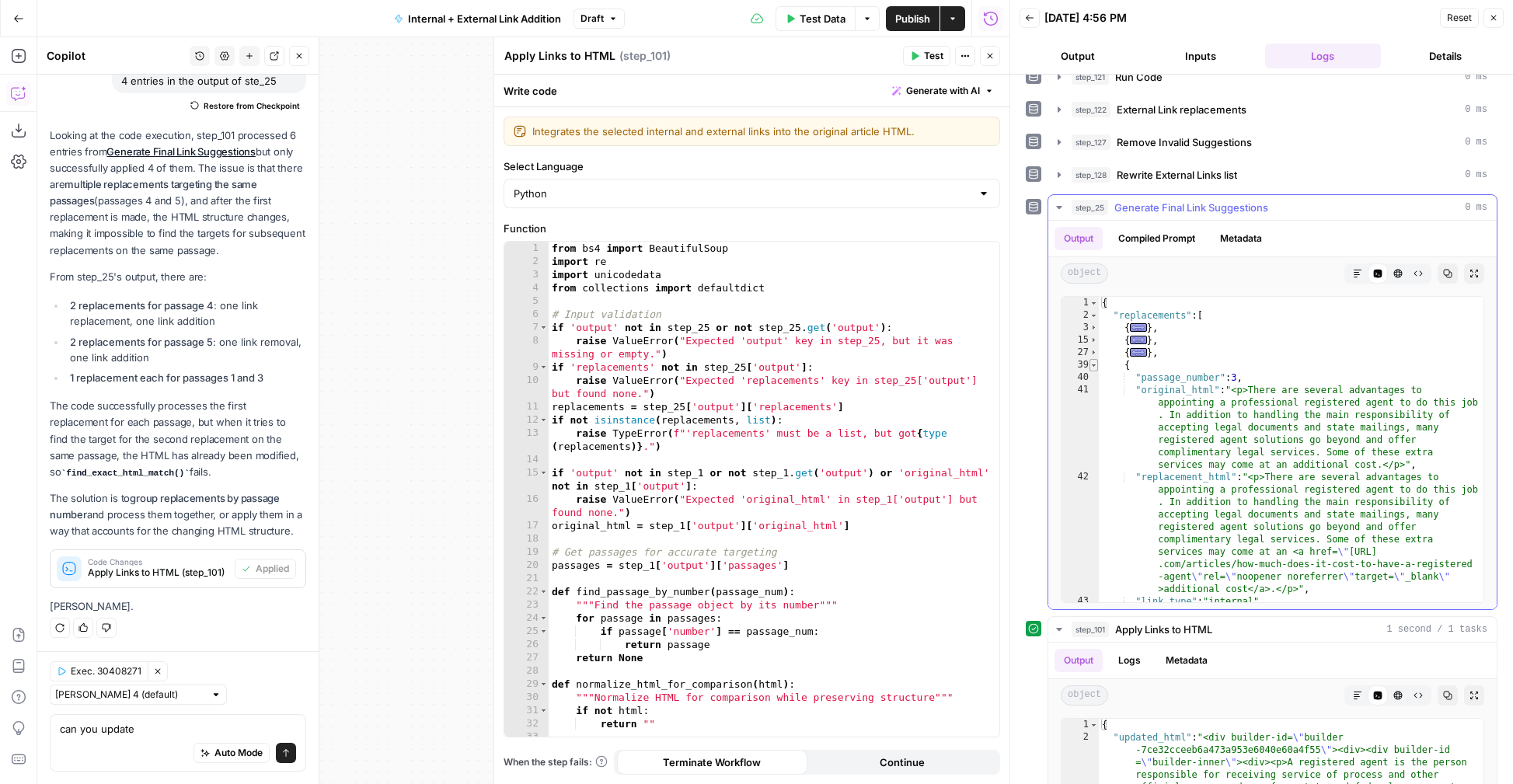
click at [1096, 367] on span "Toggle code folding, rows 39 through 50" at bounding box center [1093, 365] width 8 height 13
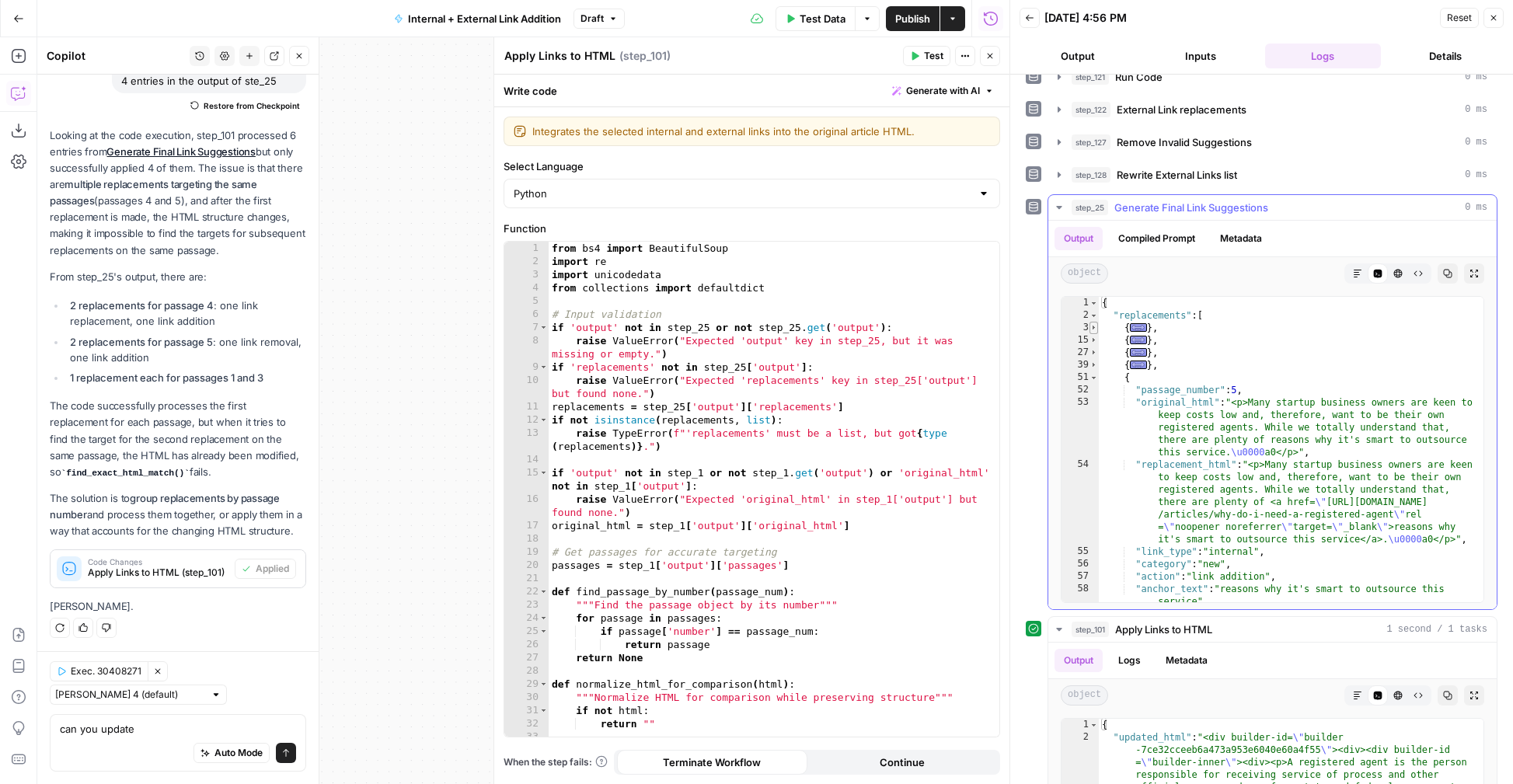
click at [1091, 327] on span "Toggle code folding, rows 3 through 14" at bounding box center [1093, 327] width 8 height 13
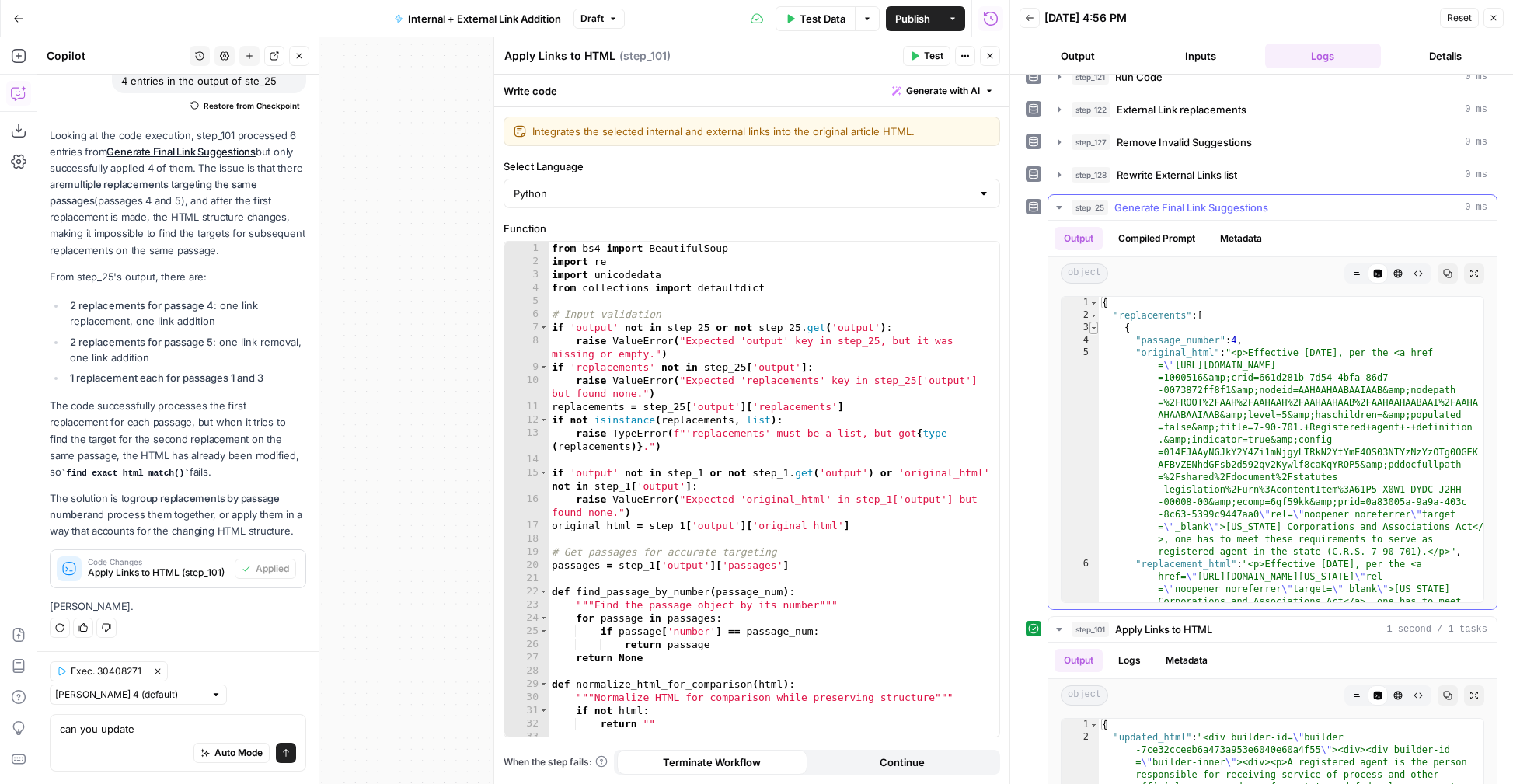
click at [1091, 327] on span "Toggle code folding, rows 3 through 14" at bounding box center [1093, 327] width 8 height 13
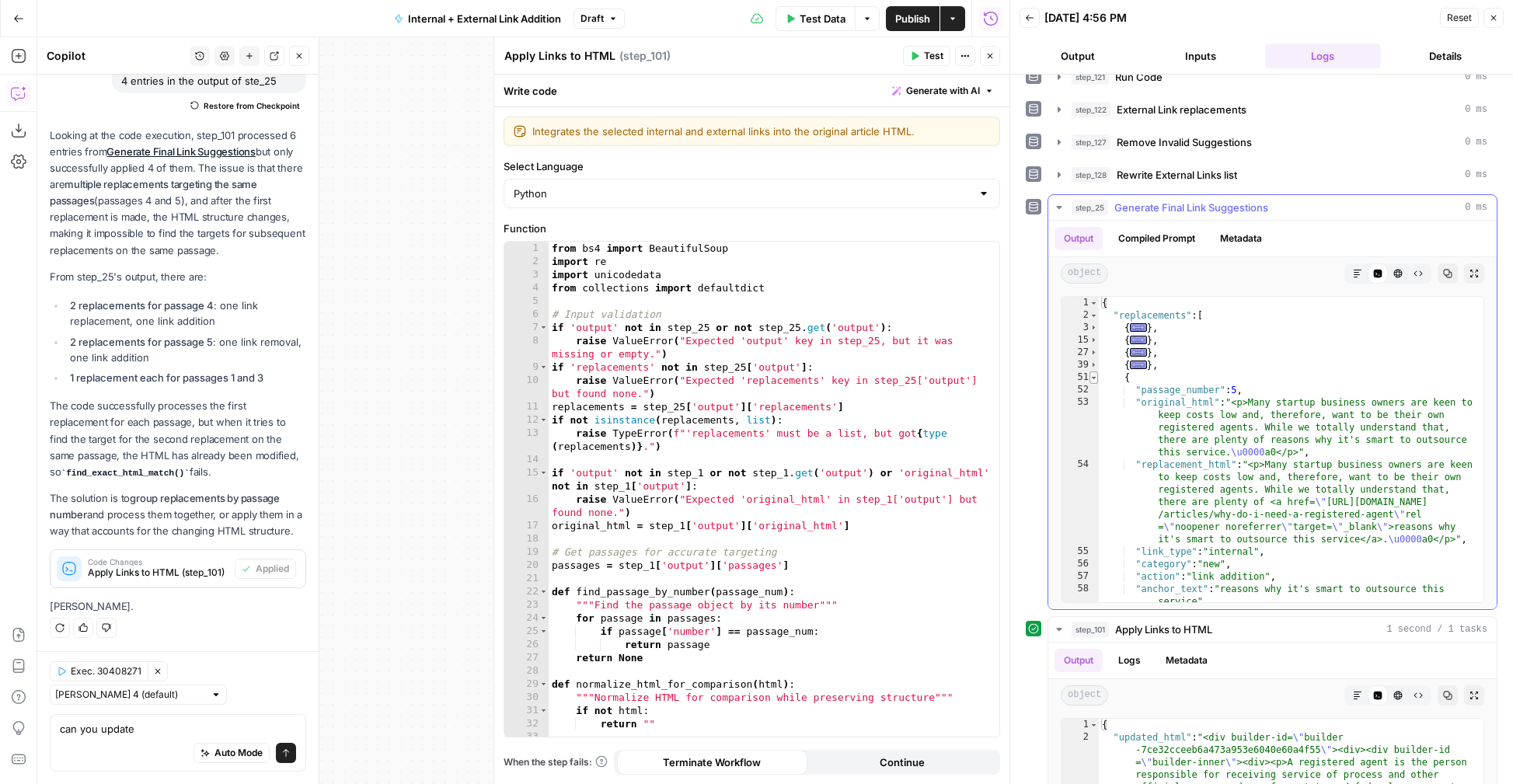
click at [1093, 377] on span "Toggle code folding, rows 51 through 62" at bounding box center [1093, 377] width 8 height 13
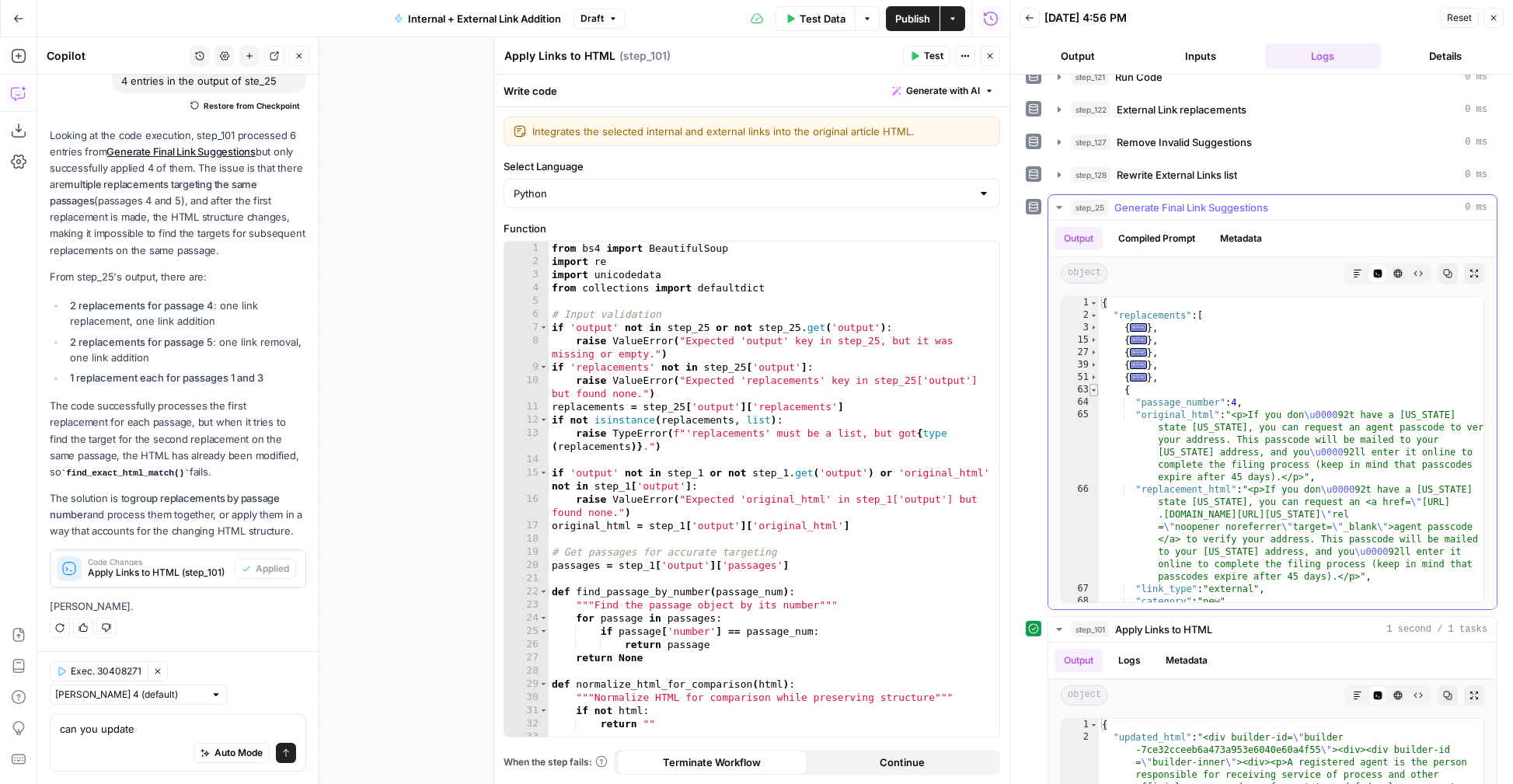
click at [1096, 388] on span "Toggle code folding, rows 63 through 74" at bounding box center [1093, 390] width 8 height 13
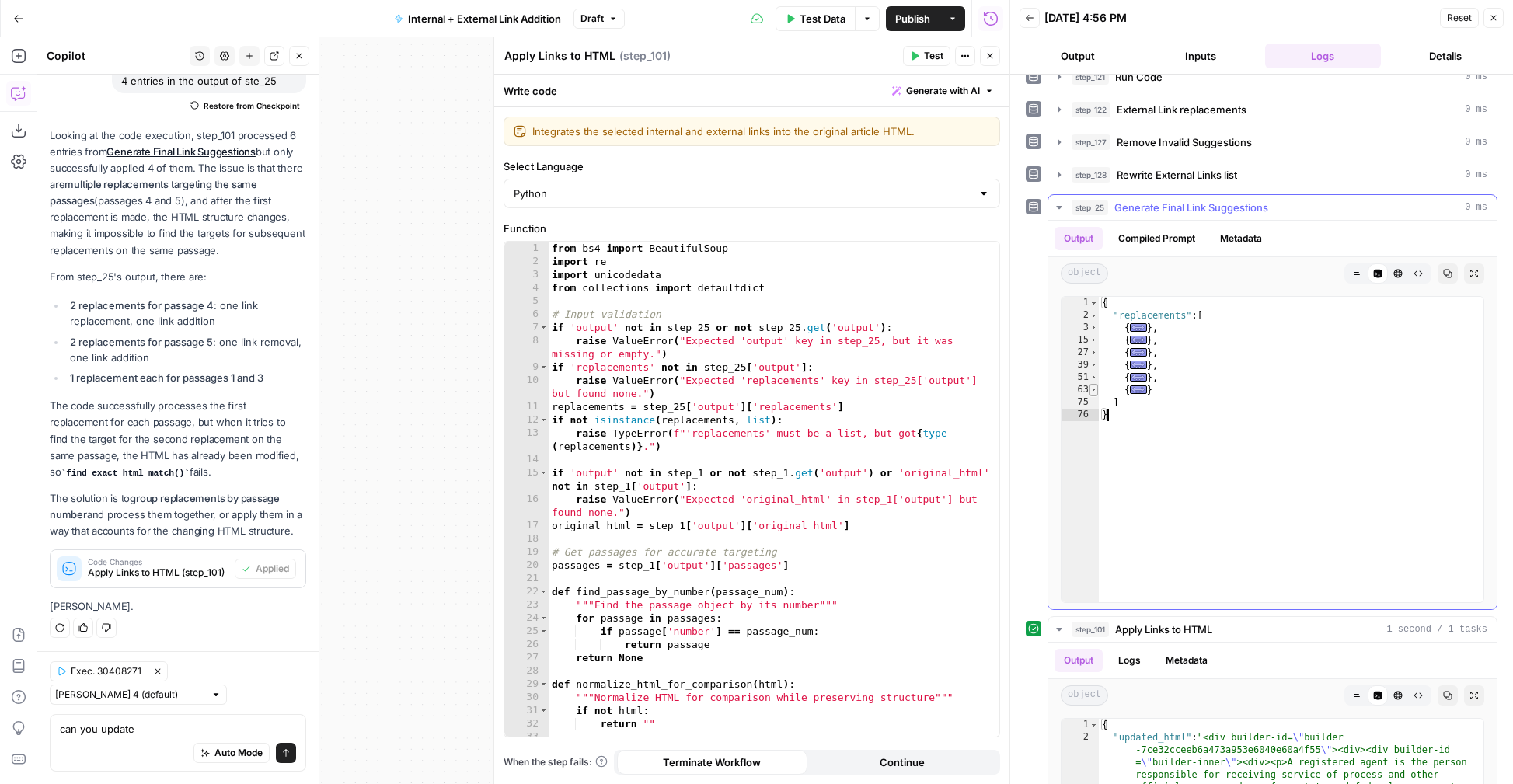
click at [1096, 389] on span "Toggle code folding, rows 63 through 74" at bounding box center [1093, 390] width 8 height 13
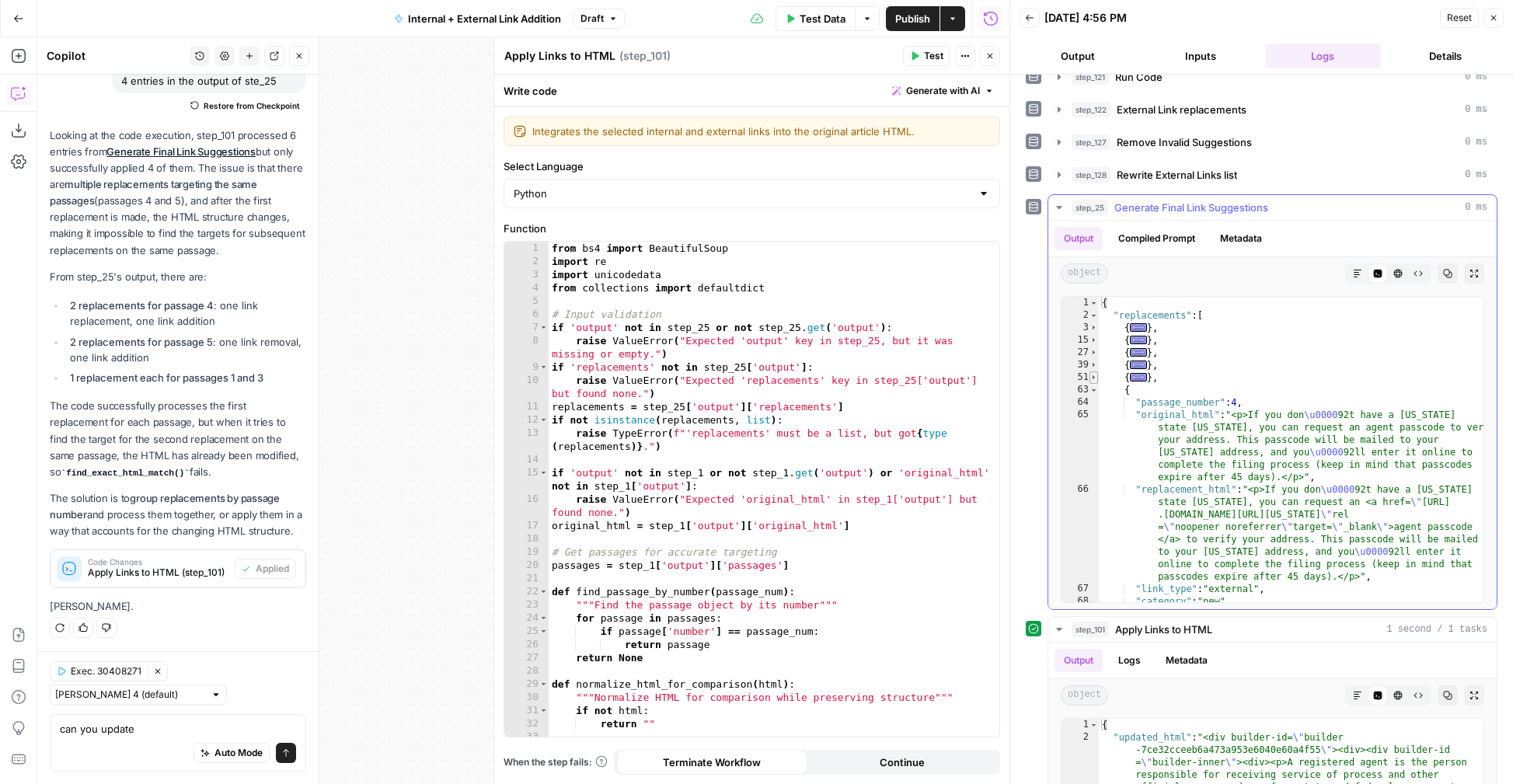
click at [1096, 375] on span "Toggle code folding, rows 51 through 62" at bounding box center [1093, 377] width 8 height 13
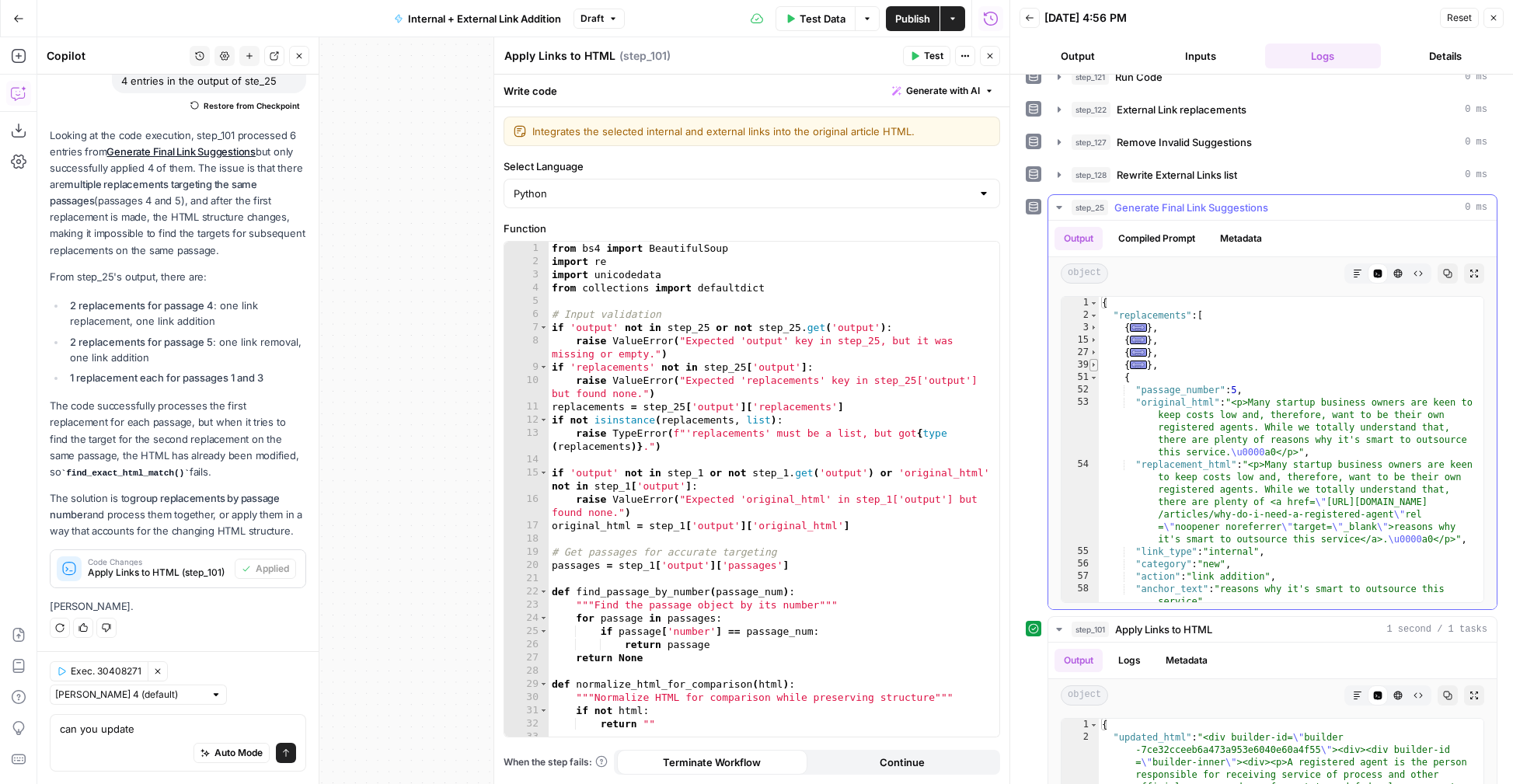
click at [1096, 366] on span "Toggle code folding, rows 39 through 50" at bounding box center [1093, 365] width 8 height 13
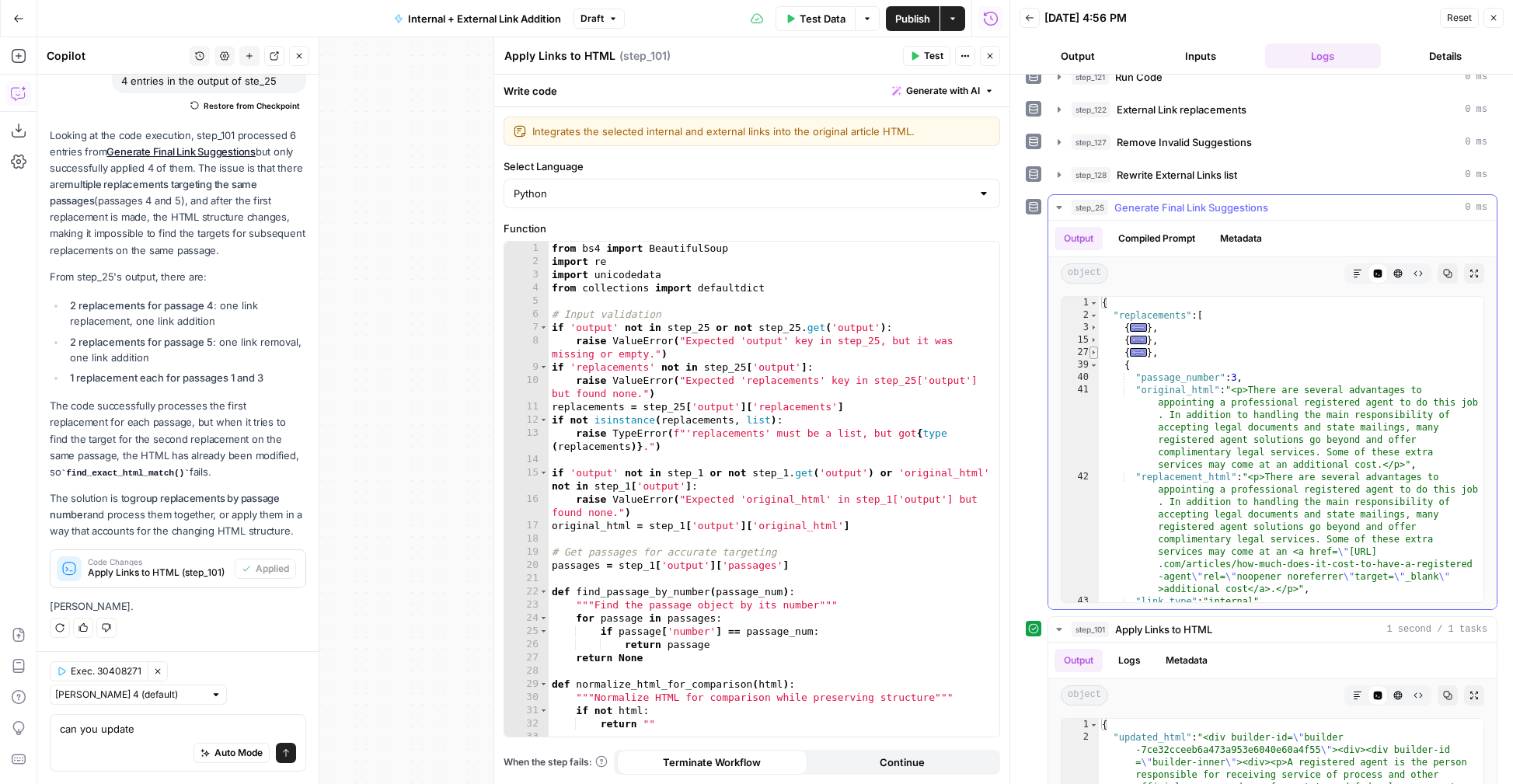
click at [1095, 355] on span "Toggle code folding, rows 27 through 38" at bounding box center [1093, 353] width 8 height 13
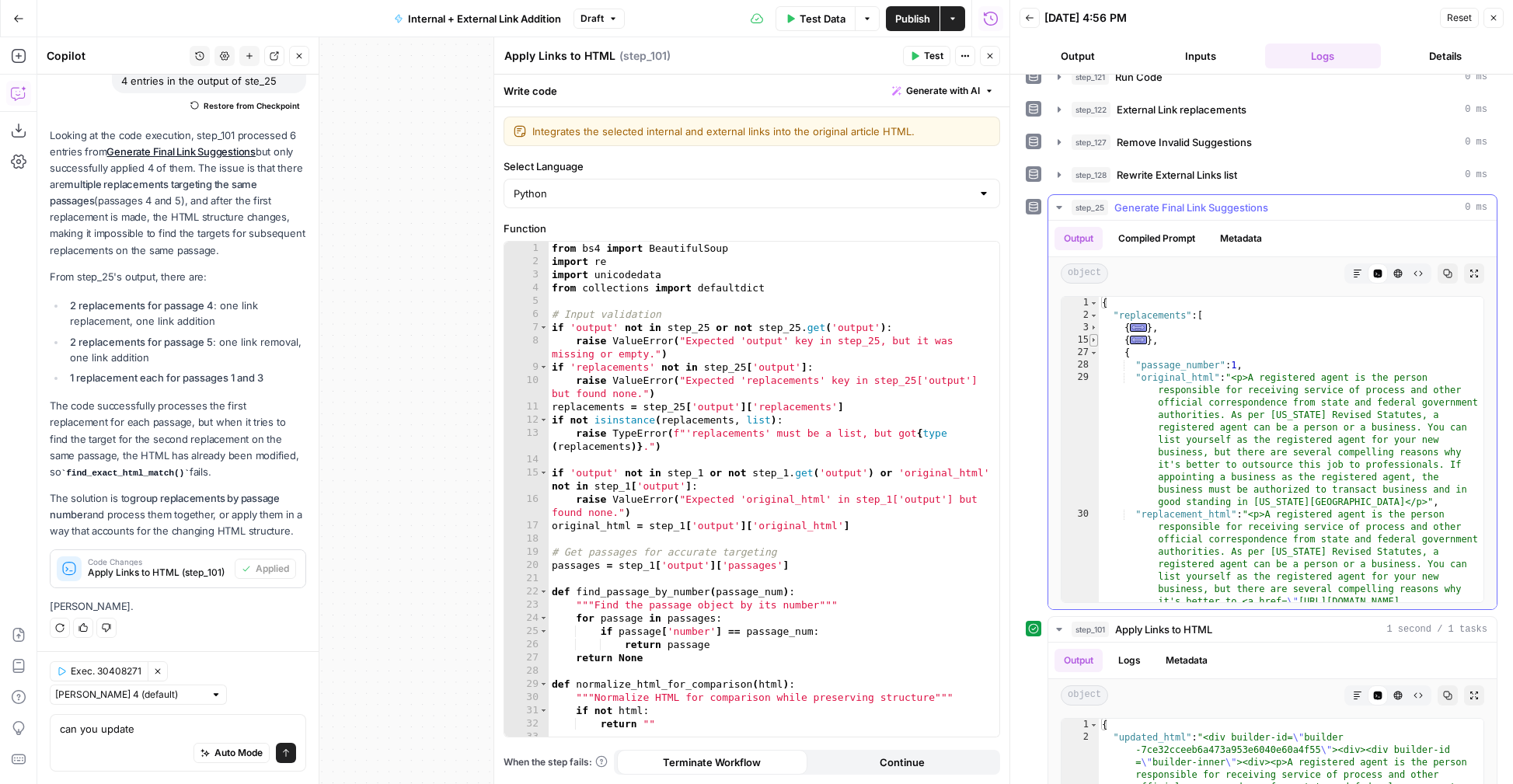
click at [1095, 342] on span "Toggle code folding, rows 15 through 26" at bounding box center [1093, 340] width 8 height 13
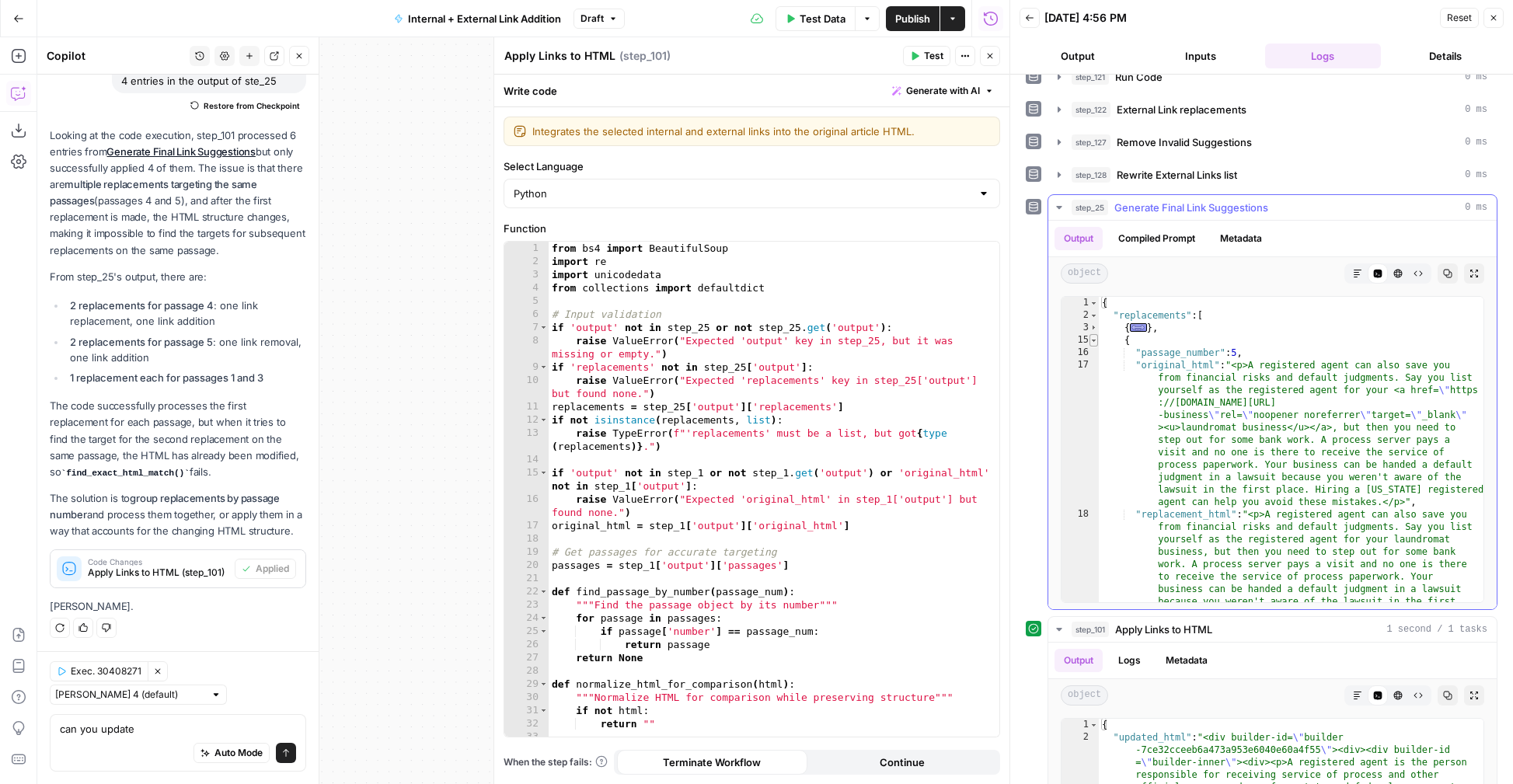
click at [1094, 337] on span "Toggle code folding, rows 15 through 26" at bounding box center [1093, 340] width 8 height 13
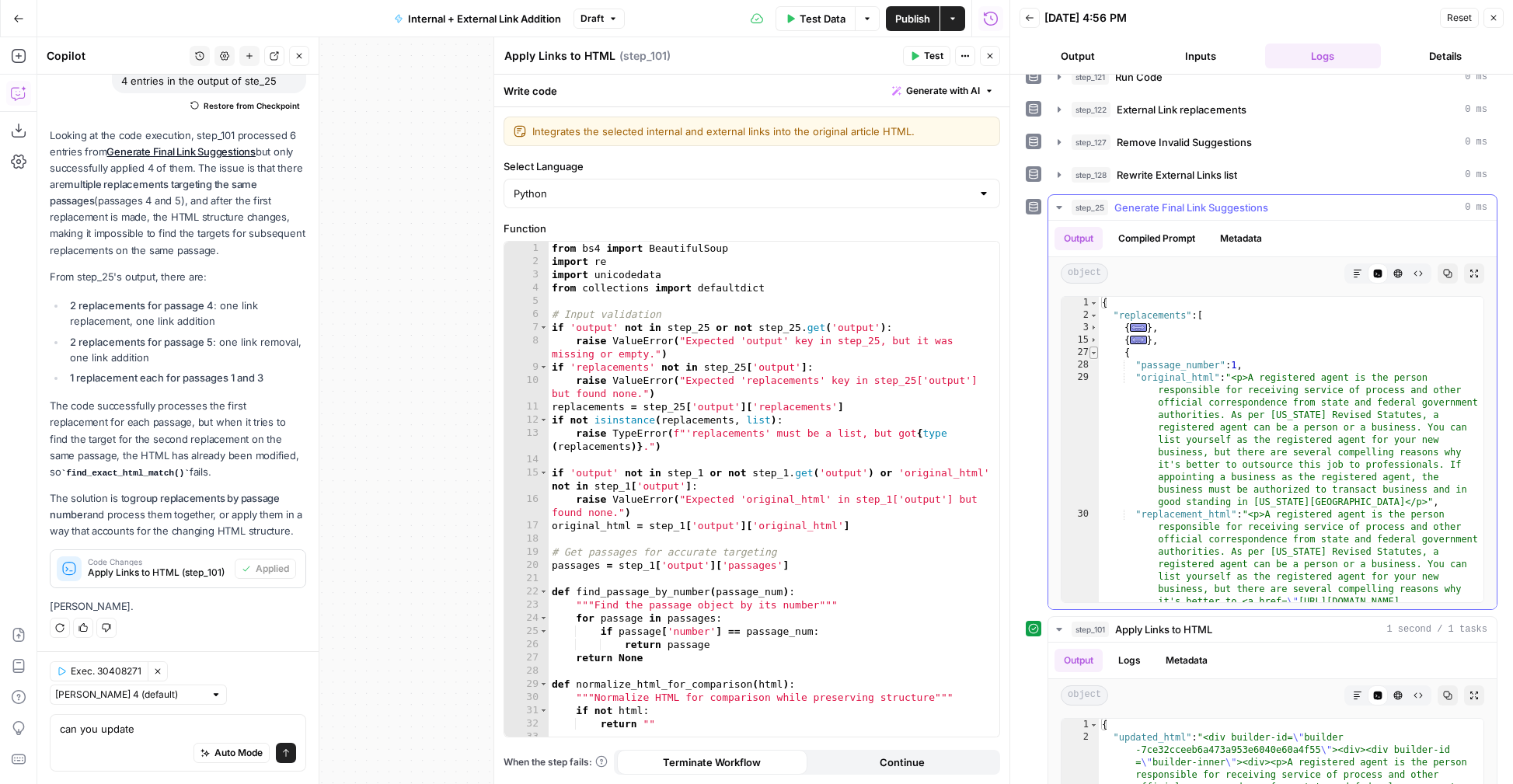
click at [1094, 357] on span "Toggle code folding, rows 27 through 38" at bounding box center [1093, 353] width 8 height 13
click at [0, 0] on span at bounding box center [0, 0] width 0 height 0
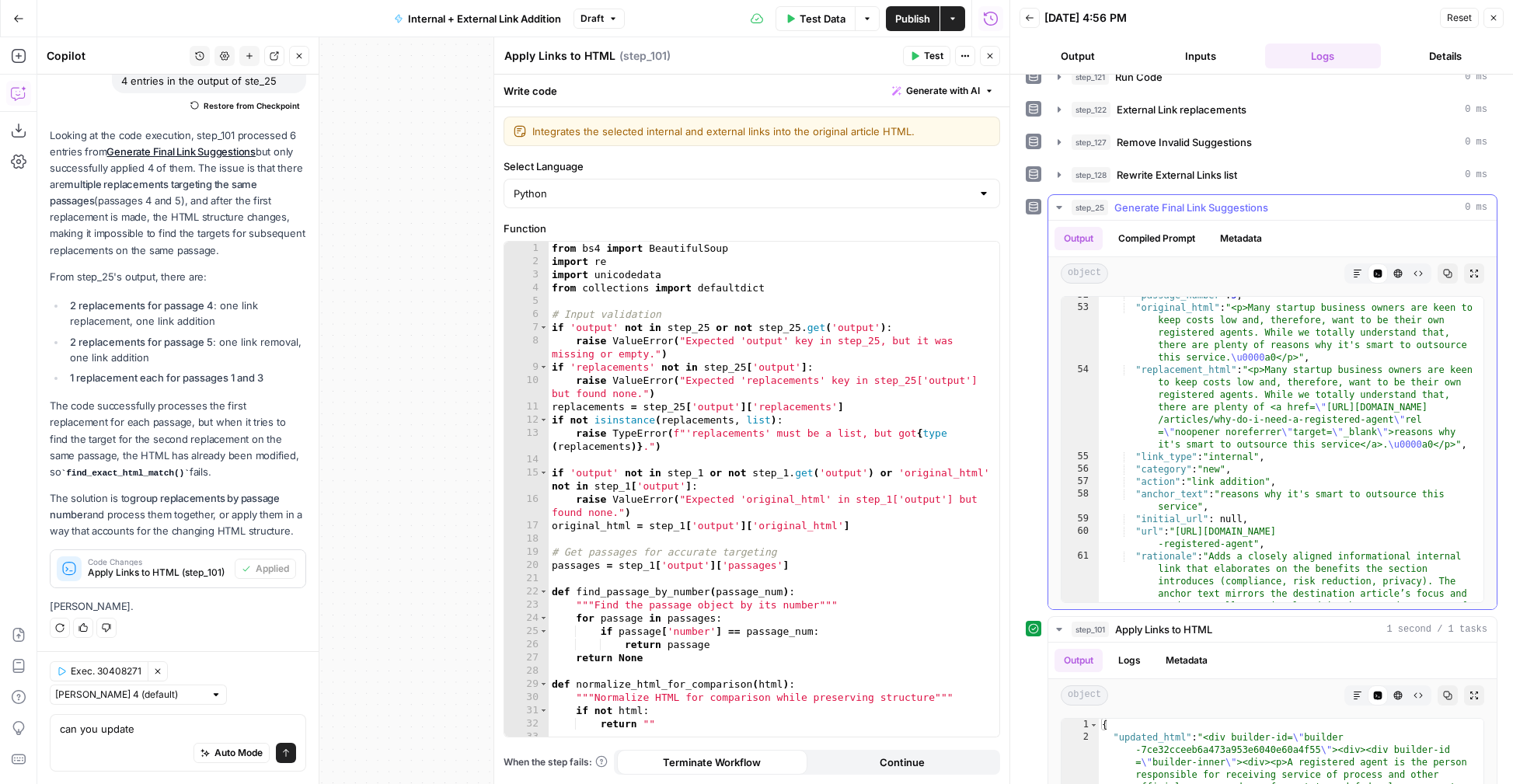
scroll to position [99, 0]
click at [1187, 531] on div ""original_html" : "<p>Many startup business owners are keen to keep costs low a…" at bounding box center [1291, 542] width 385 height 492
type textarea "**********"
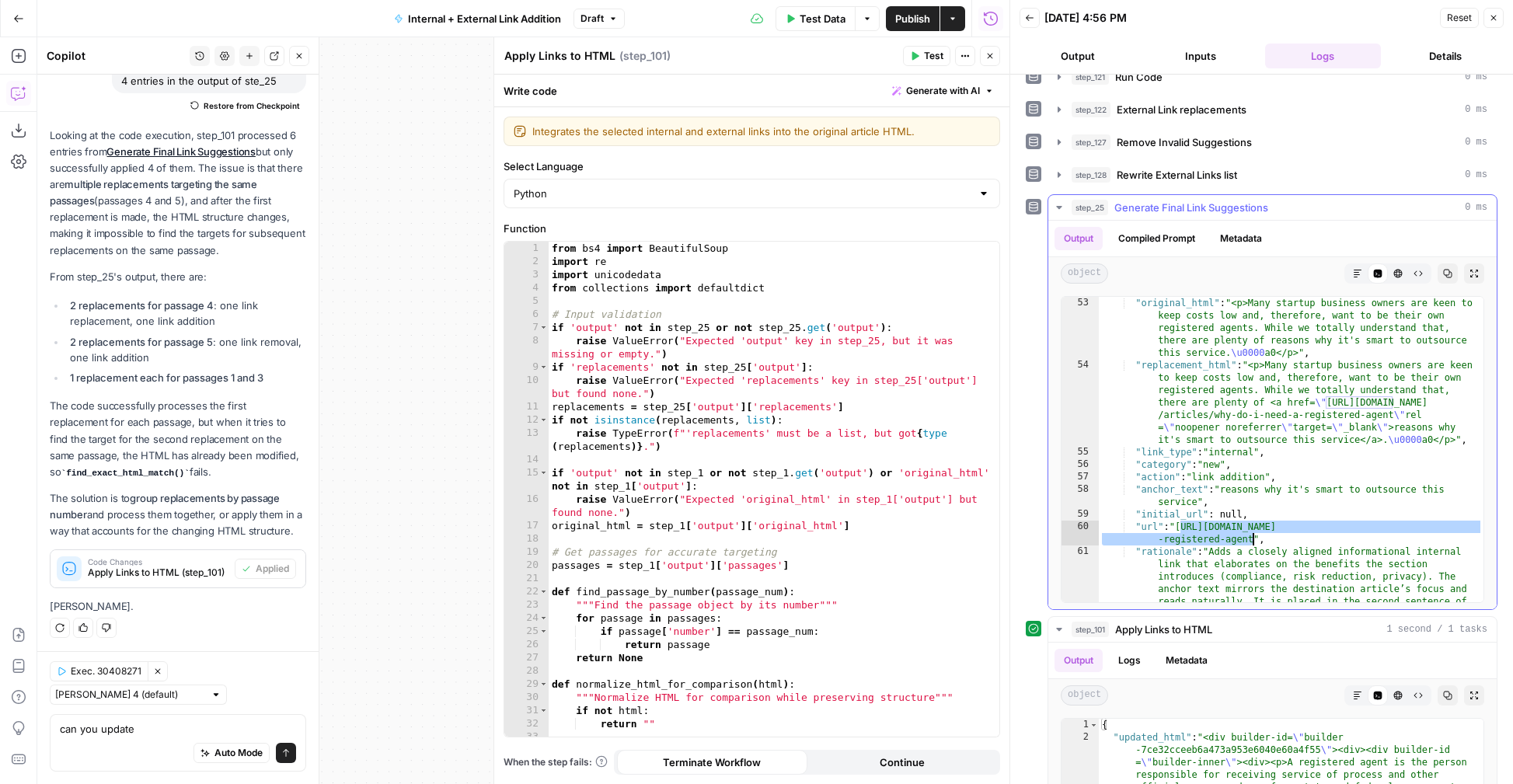
drag, startPoint x: 1181, startPoint y: 529, endPoint x: 1252, endPoint y: 540, distance: 71.8
click at [1252, 540] on div ""original_html" : "<p>Many startup business owners are keen to keep costs low a…" at bounding box center [1291, 542] width 385 height 492
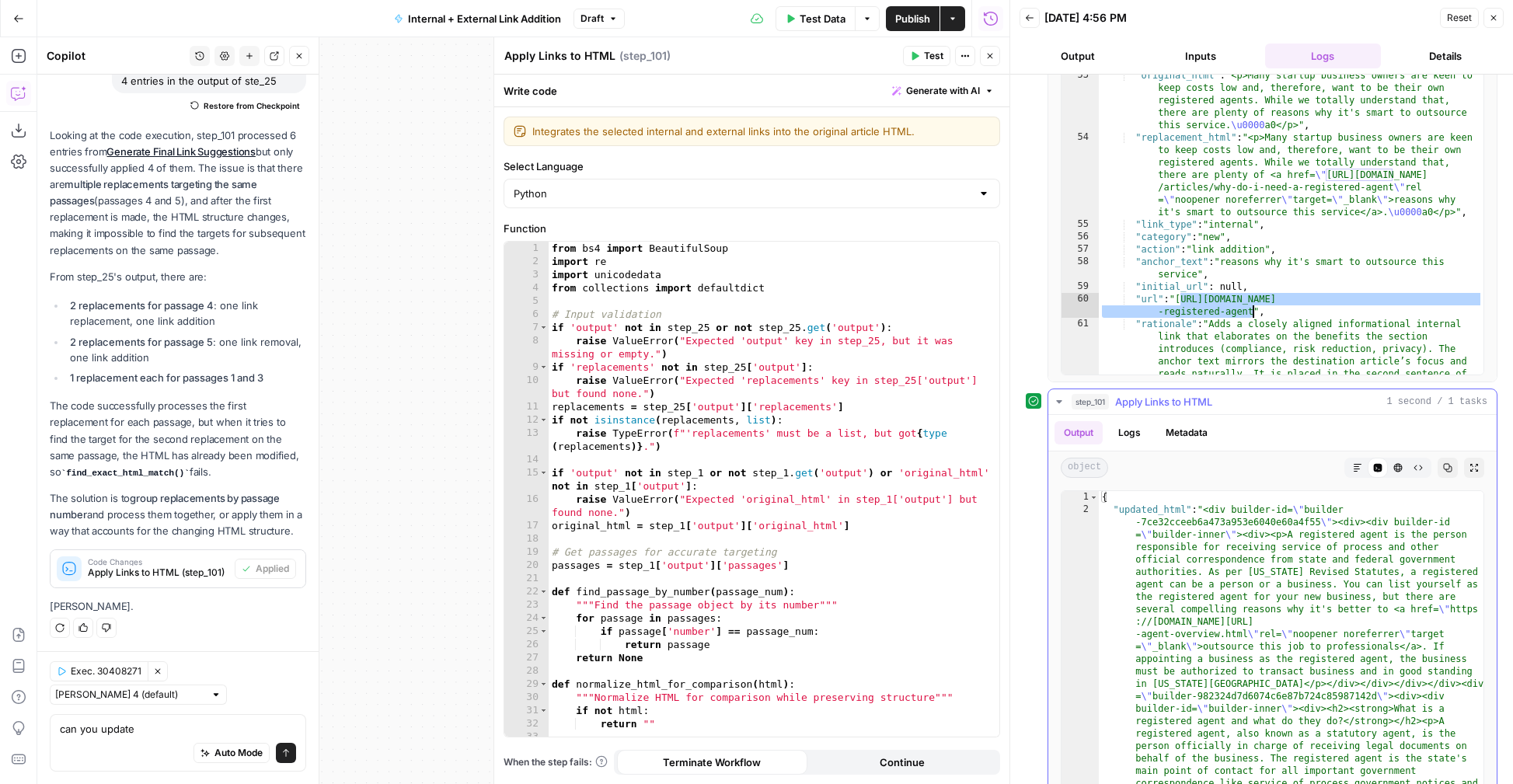
scroll to position [586, 0]
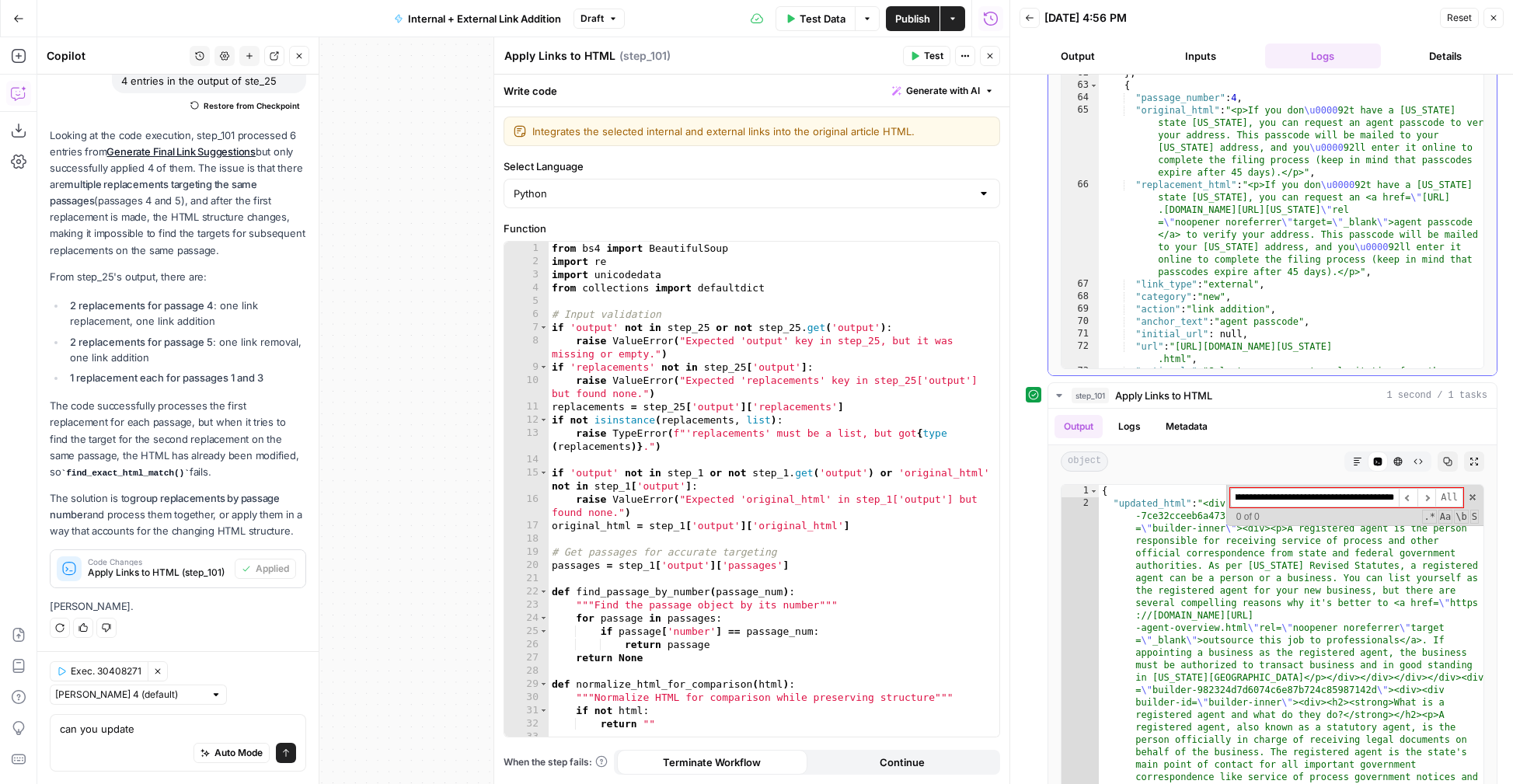
scroll to position [502, 0]
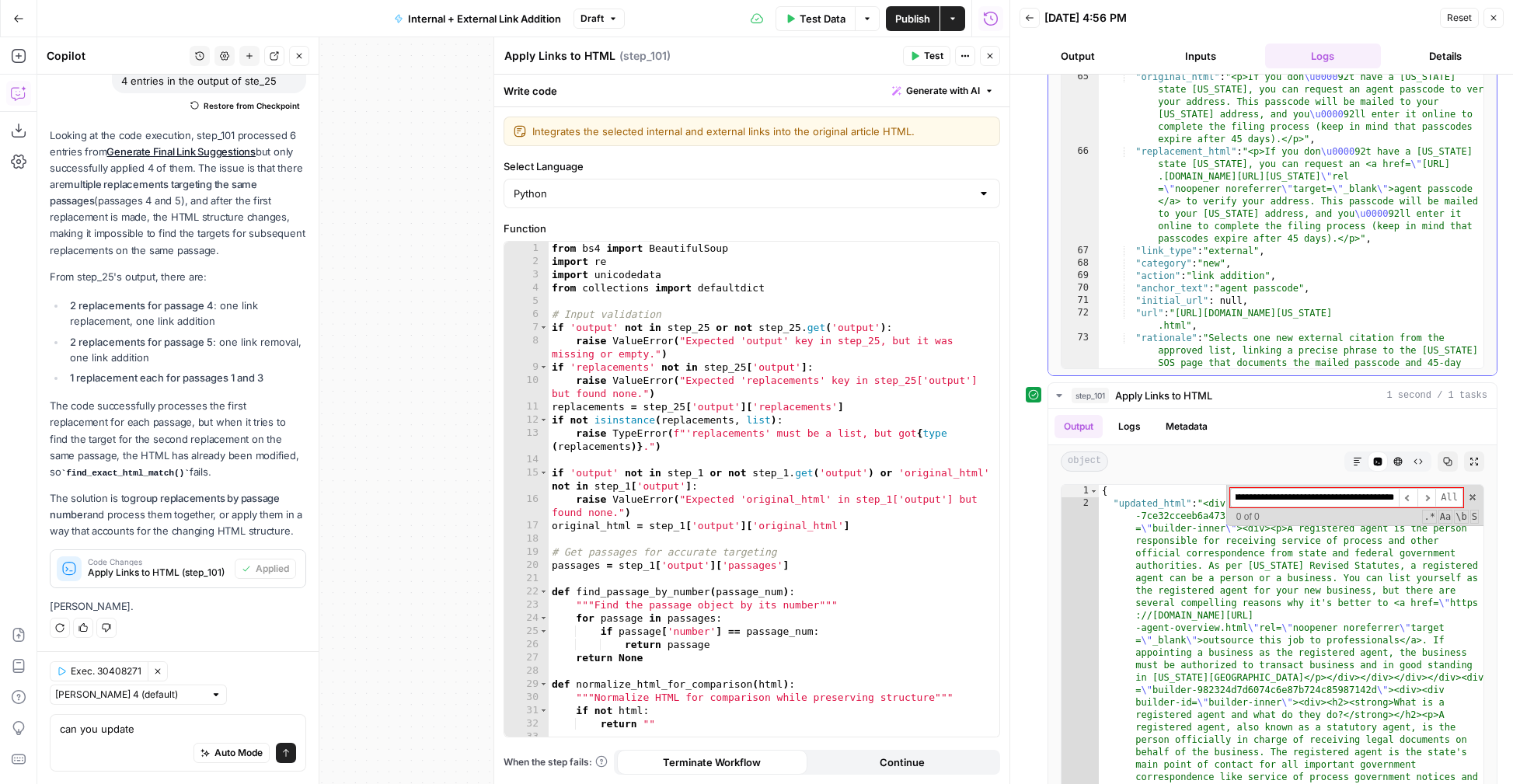
type input "**********"
type textarea "**********"
drag, startPoint x: 1183, startPoint y: 313, endPoint x: 1186, endPoint y: 327, distance: 14.3
click at [1186, 327] on div ""passage_number" : 4 , "original_html" : "<p>If you don \u0000 92t have a Color…" at bounding box center [1291, 286] width 385 height 455
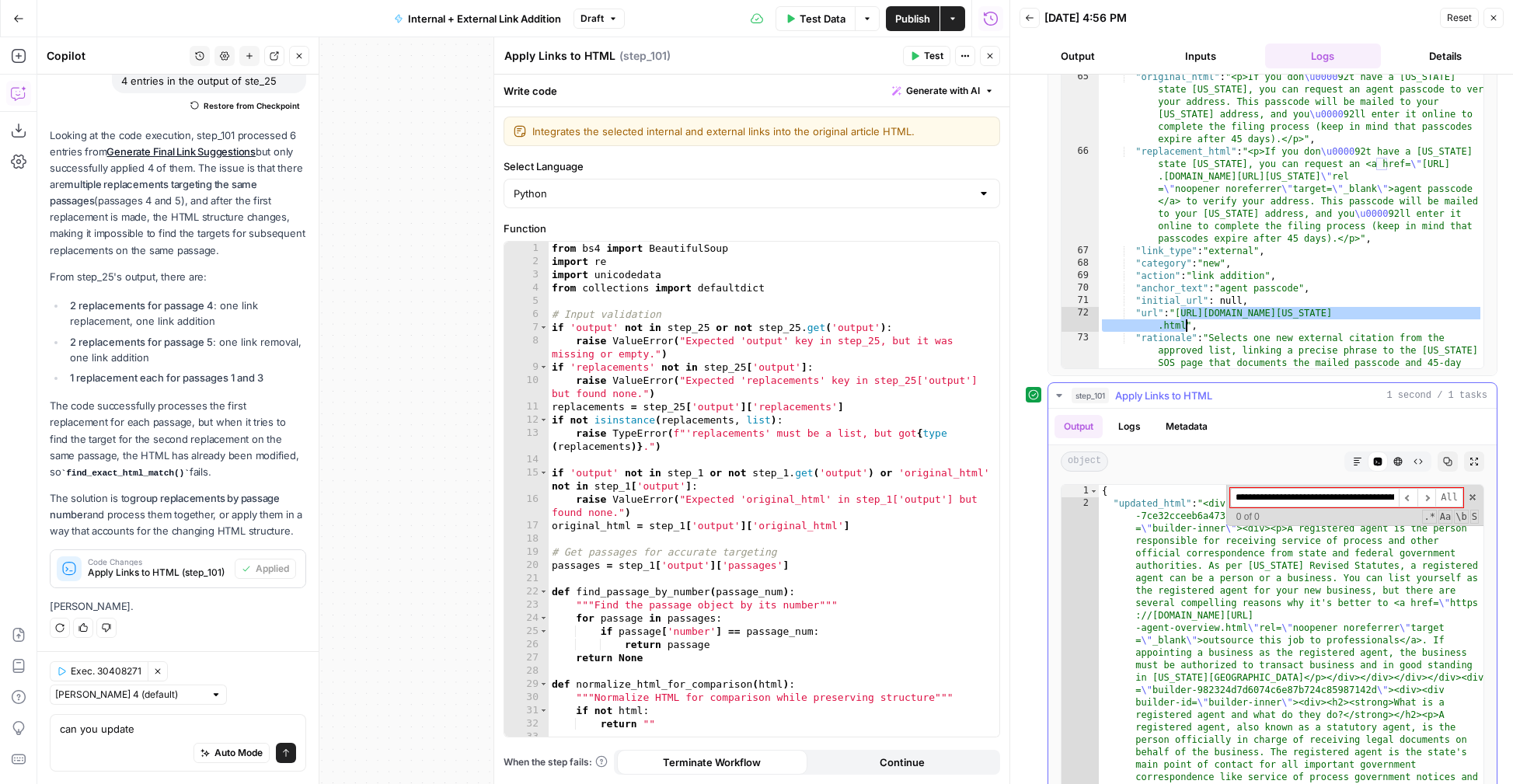
click at [1319, 498] on input "**********" at bounding box center [1314, 498] width 169 height 20
paste input
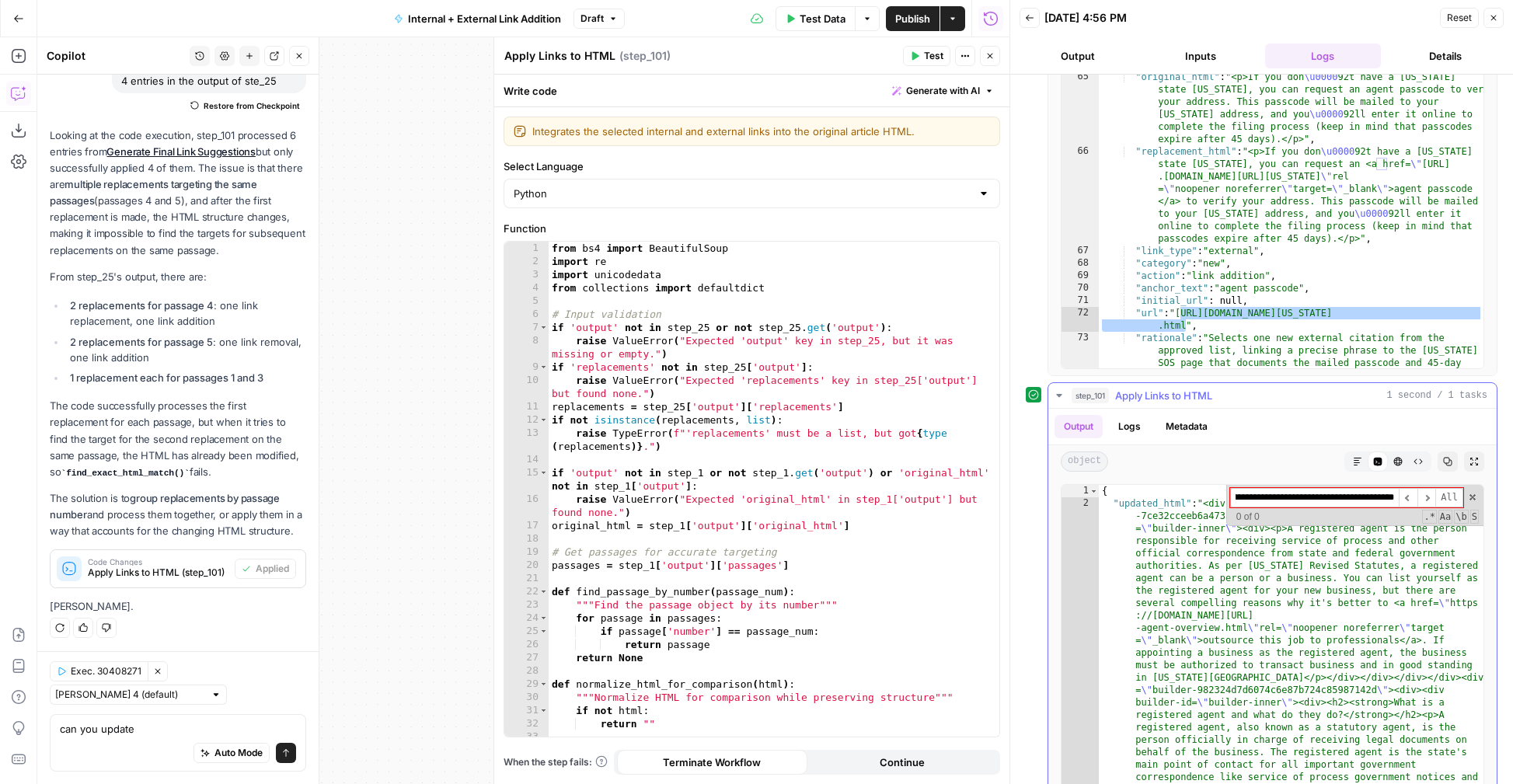
type input "**********"
click at [1305, 399] on div "step_101 Apply Links to HTML 1 second / 1 tasks" at bounding box center [1279, 395] width 416 height 15
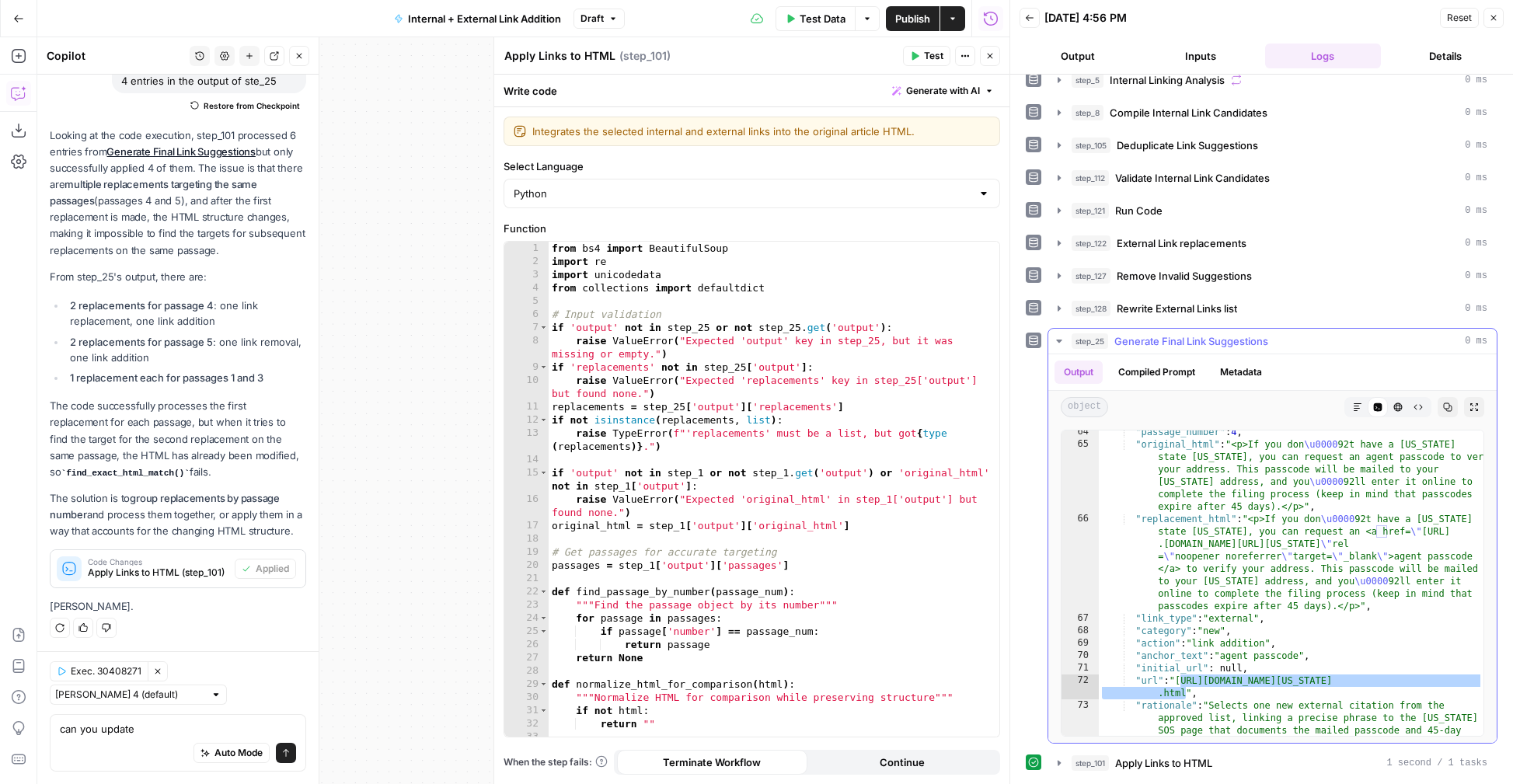
scroll to position [211, 0]
click at [162, 739] on div "Auto Mode Send" at bounding box center [178, 753] width 237 height 34
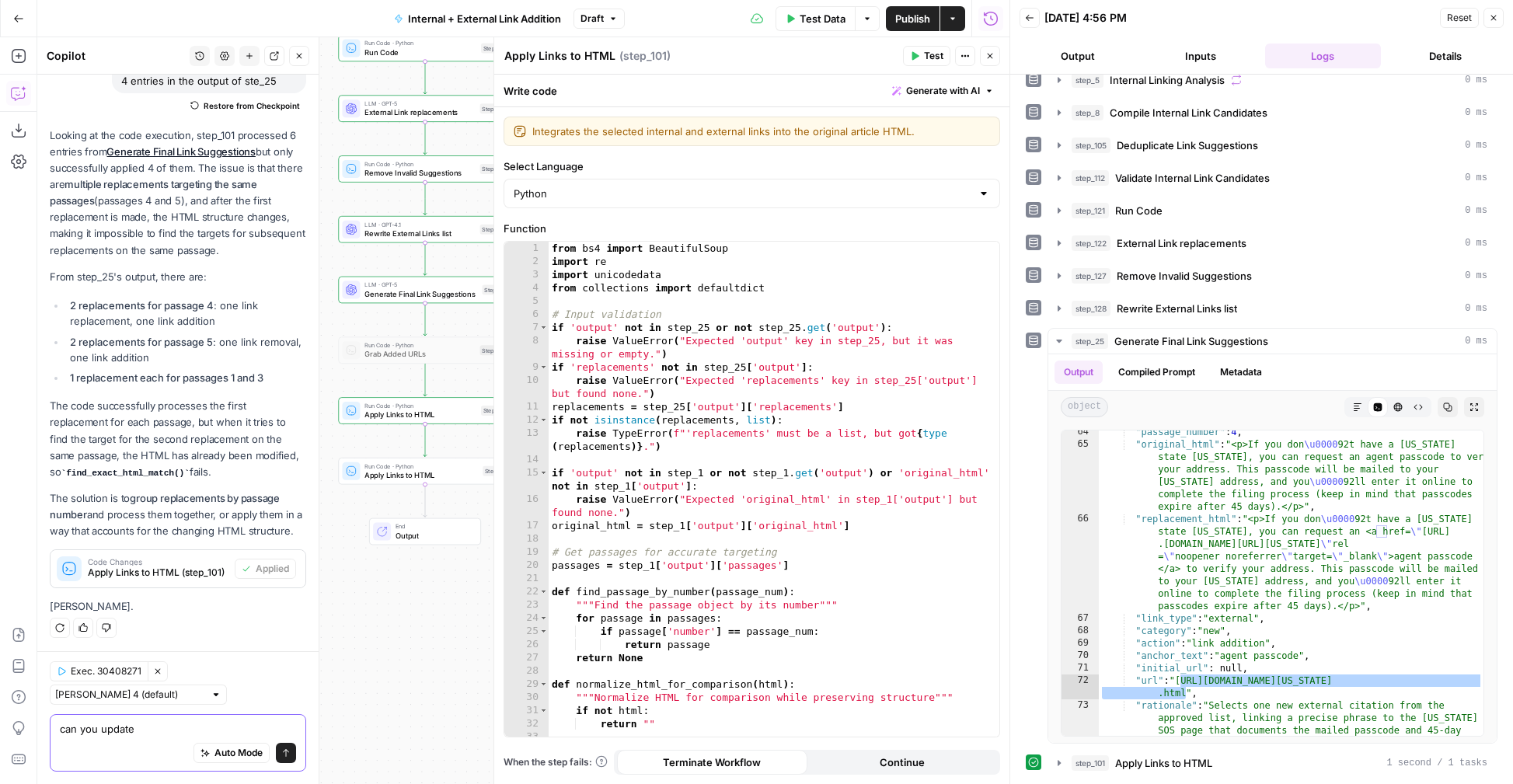
drag, startPoint x: 165, startPoint y: 732, endPoint x: 55, endPoint y: 732, distance: 110.0
click at [55, 732] on div "can you update can you update Auto Mode Send" at bounding box center [178, 742] width 256 height 58
type textarea "that still didn't work"
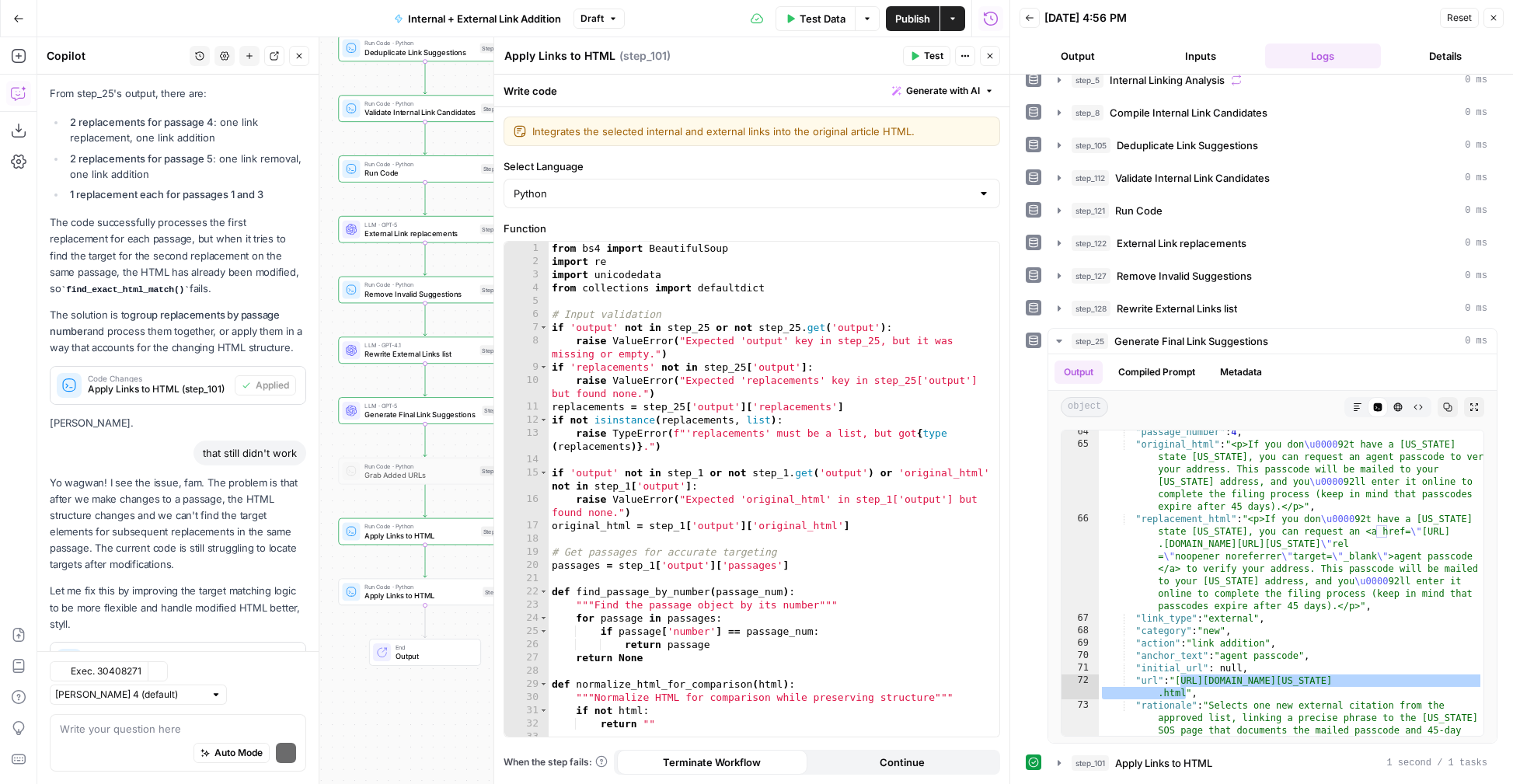
scroll to position [422, 0]
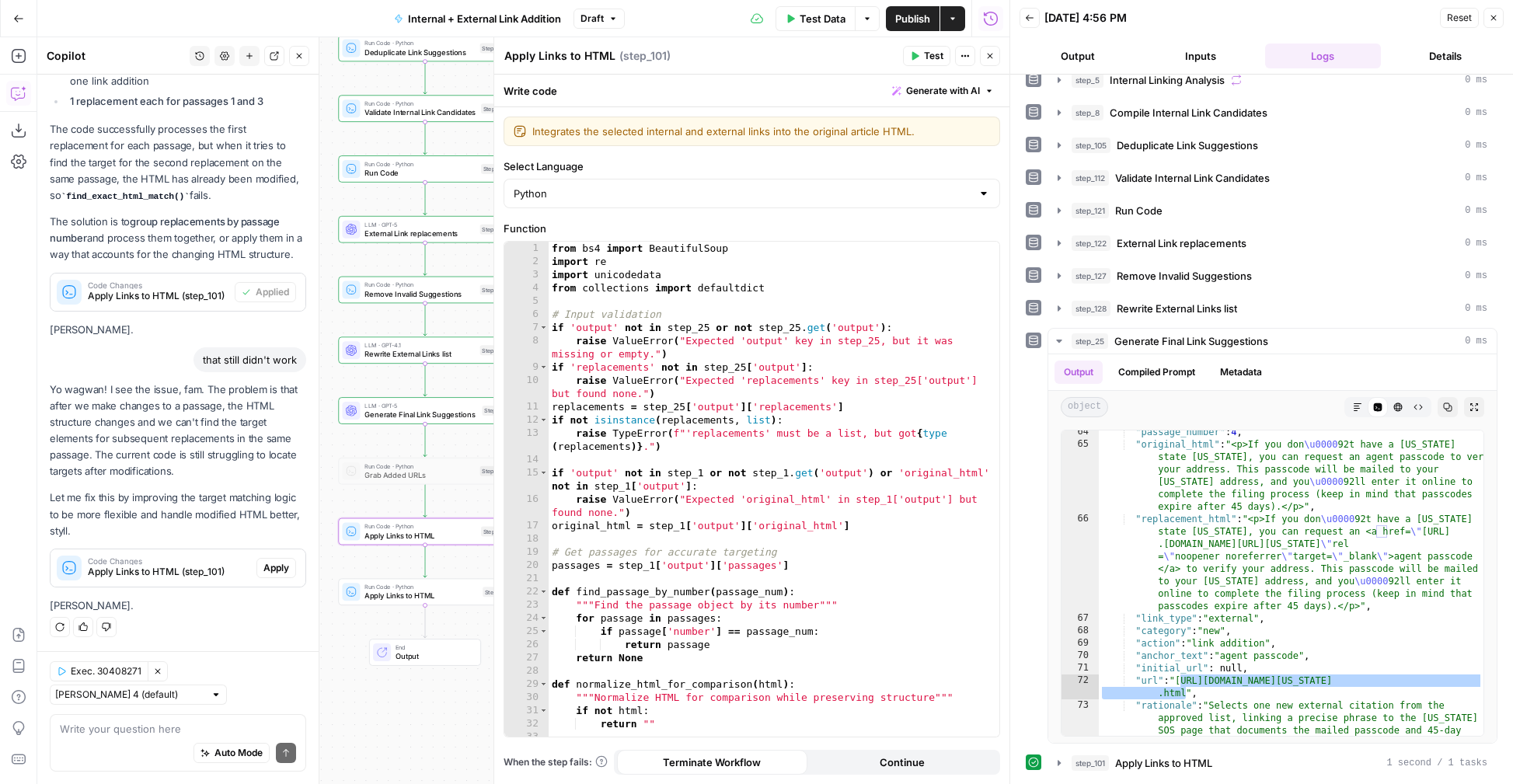
click at [268, 567] on span "Apply" at bounding box center [276, 567] width 25 height 14
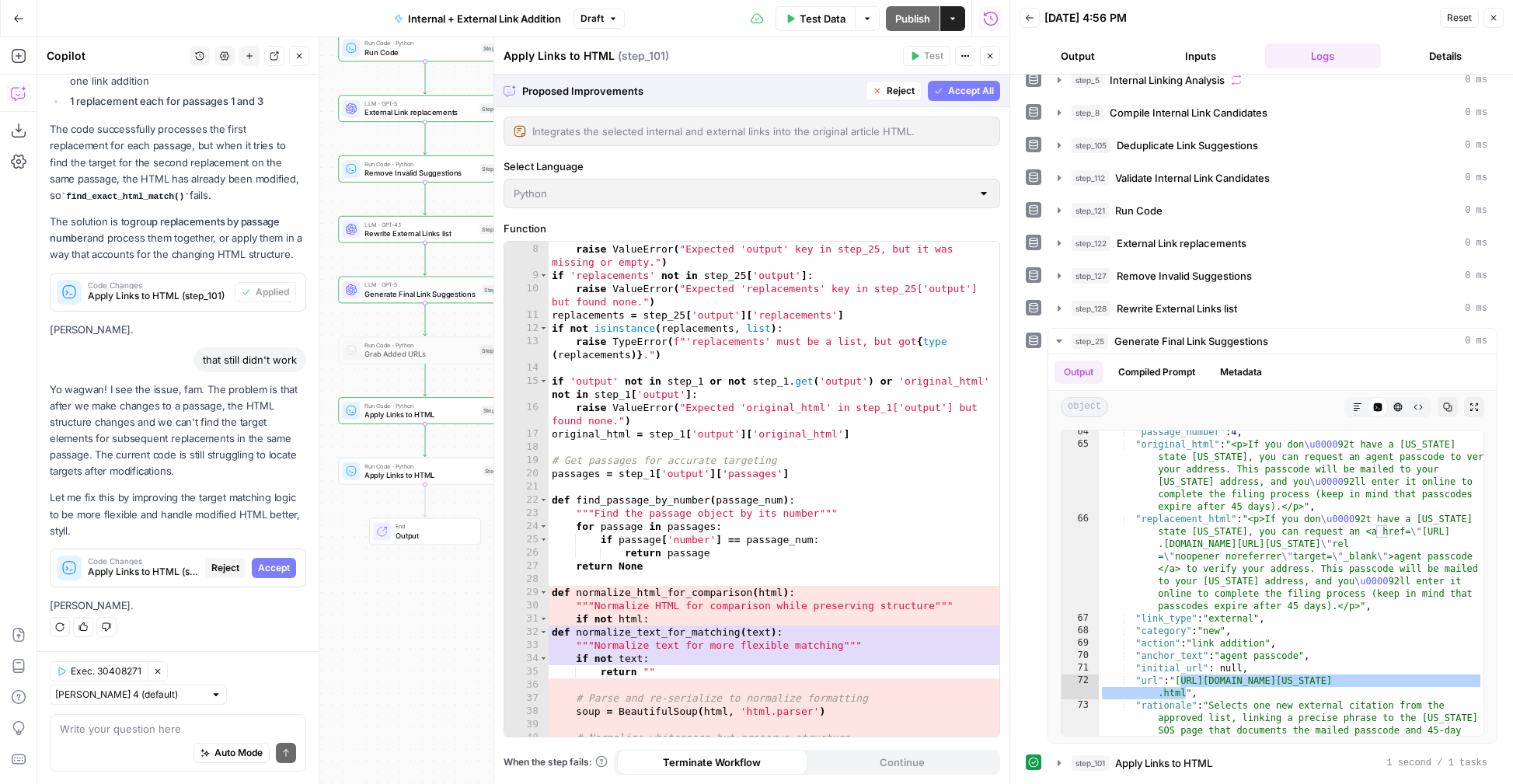
click at [963, 90] on span "Accept All" at bounding box center [970, 90] width 46 height 14
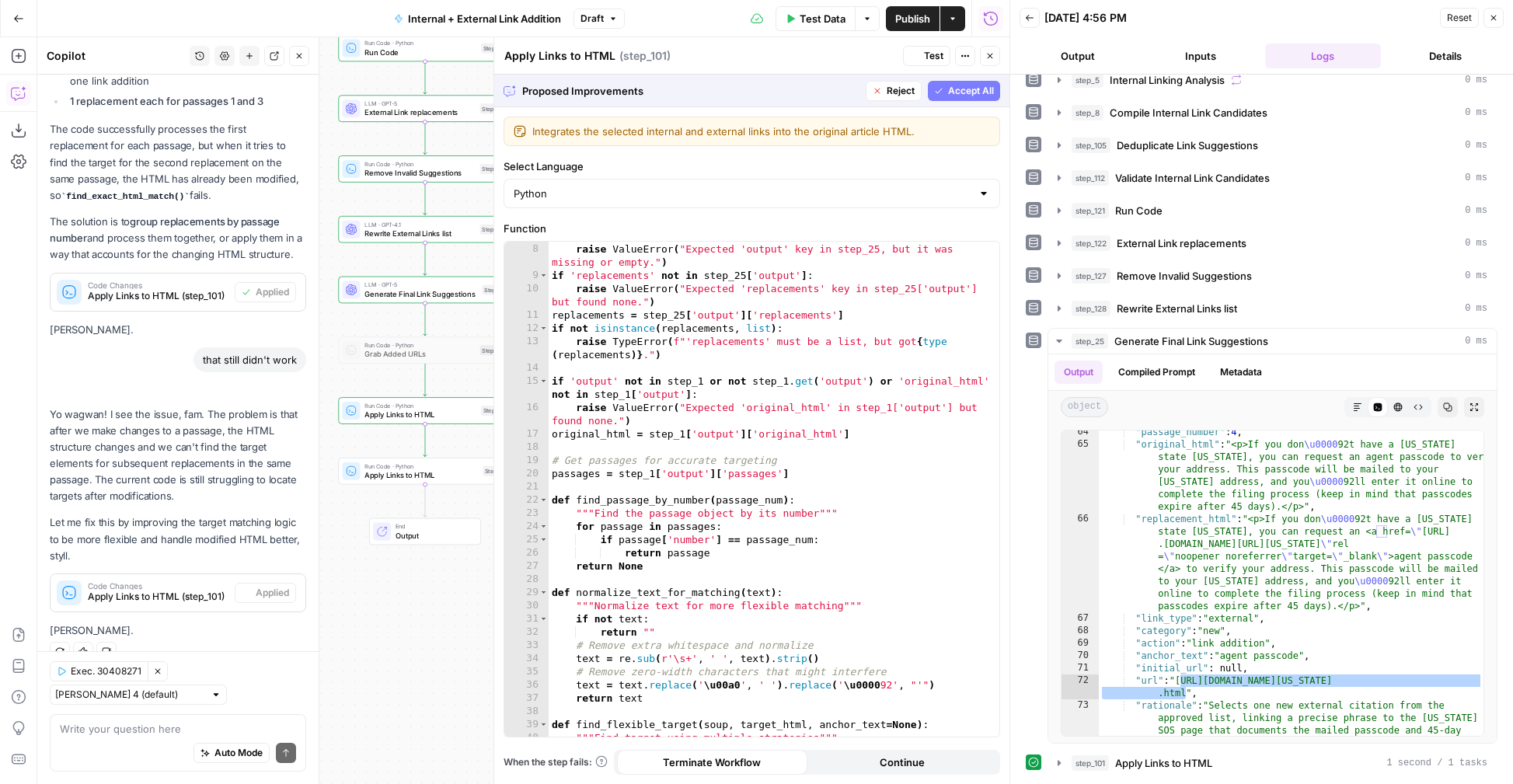
scroll to position [92, 0]
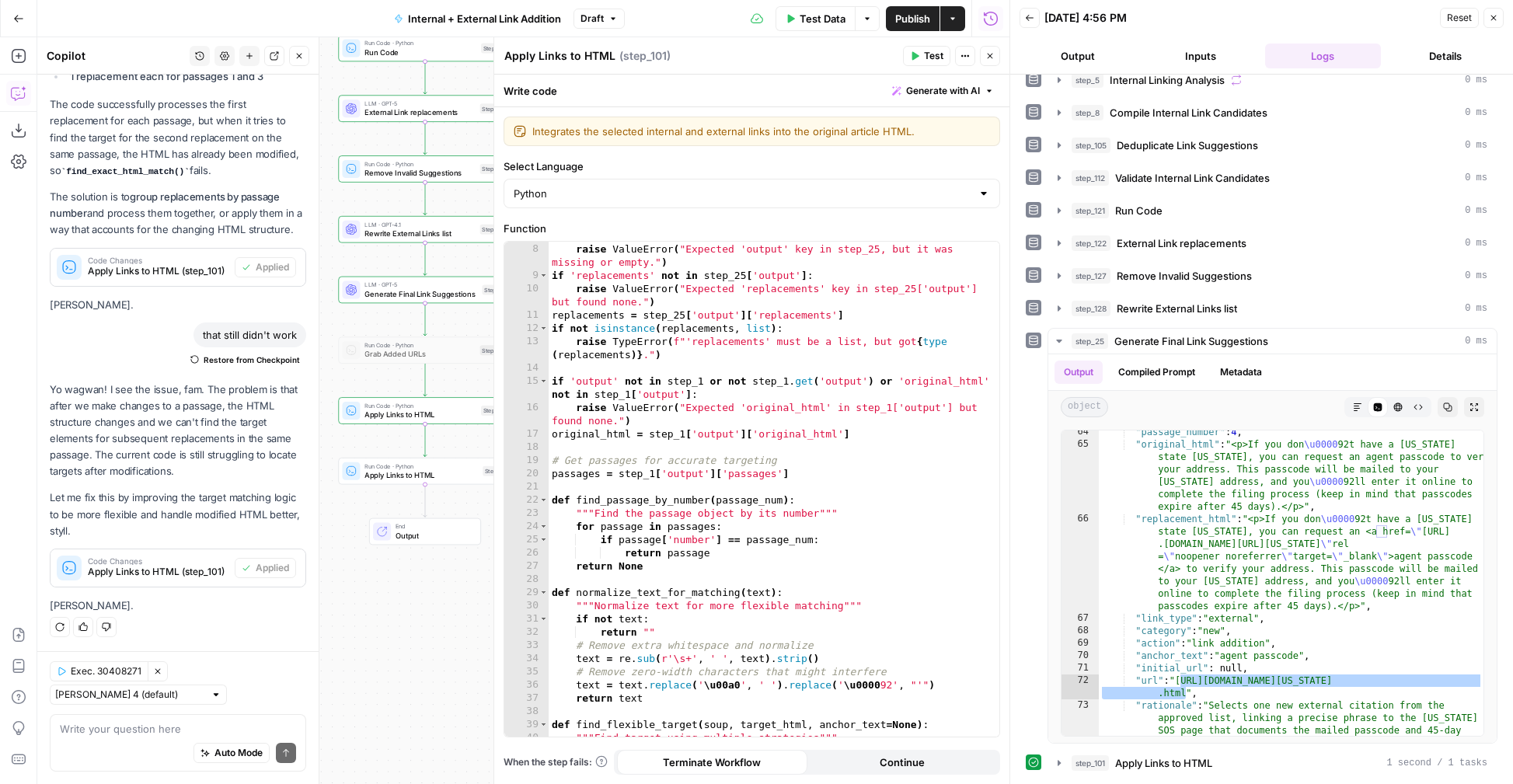
click at [935, 54] on span "Test" at bounding box center [934, 55] width 20 height 14
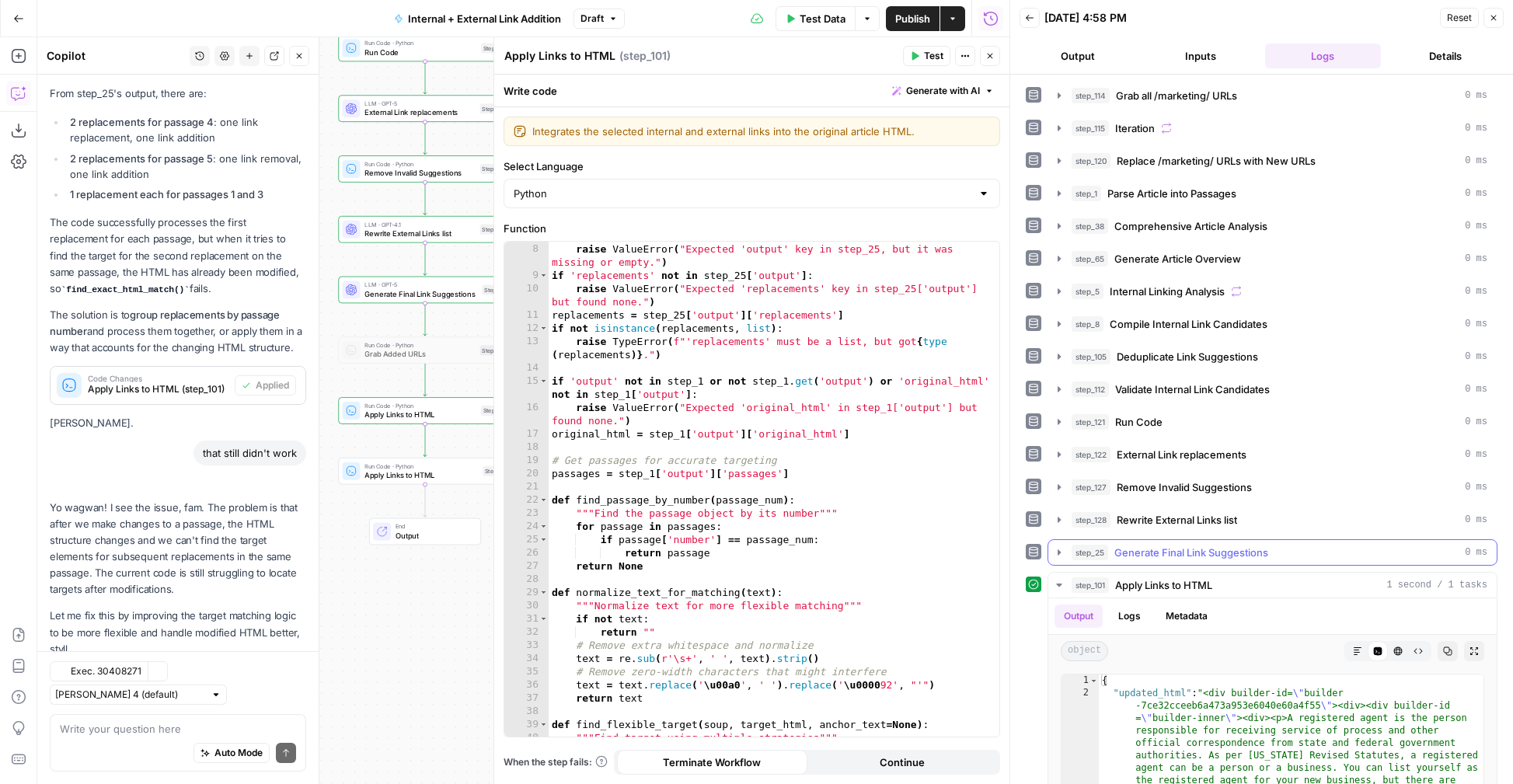
scroll to position [447, 0]
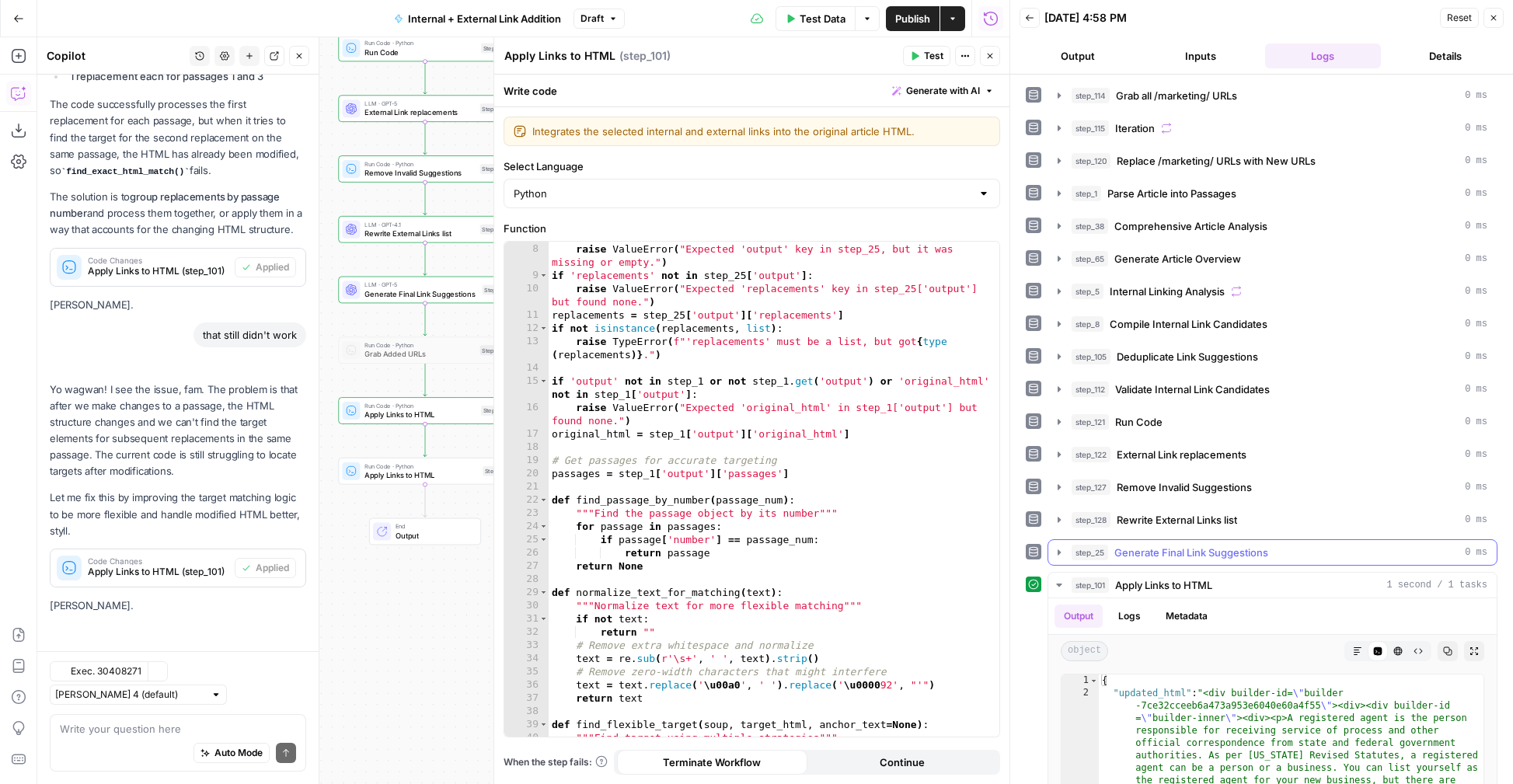
click at [1060, 551] on icon "button" at bounding box center [1059, 552] width 3 height 5
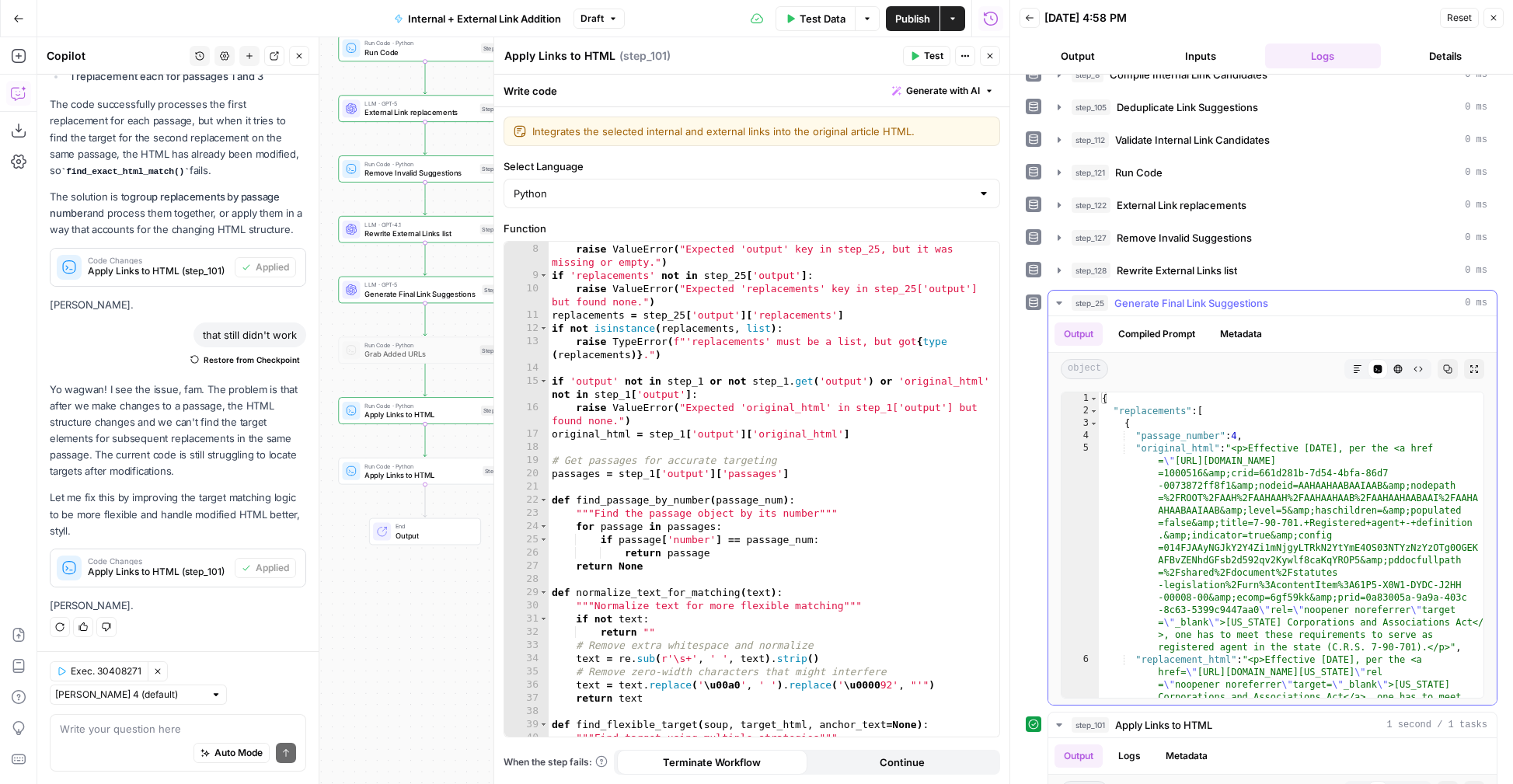
scroll to position [0, 0]
click at [1094, 424] on span "Toggle code folding, rows 3 through 14" at bounding box center [1093, 423] width 8 height 13
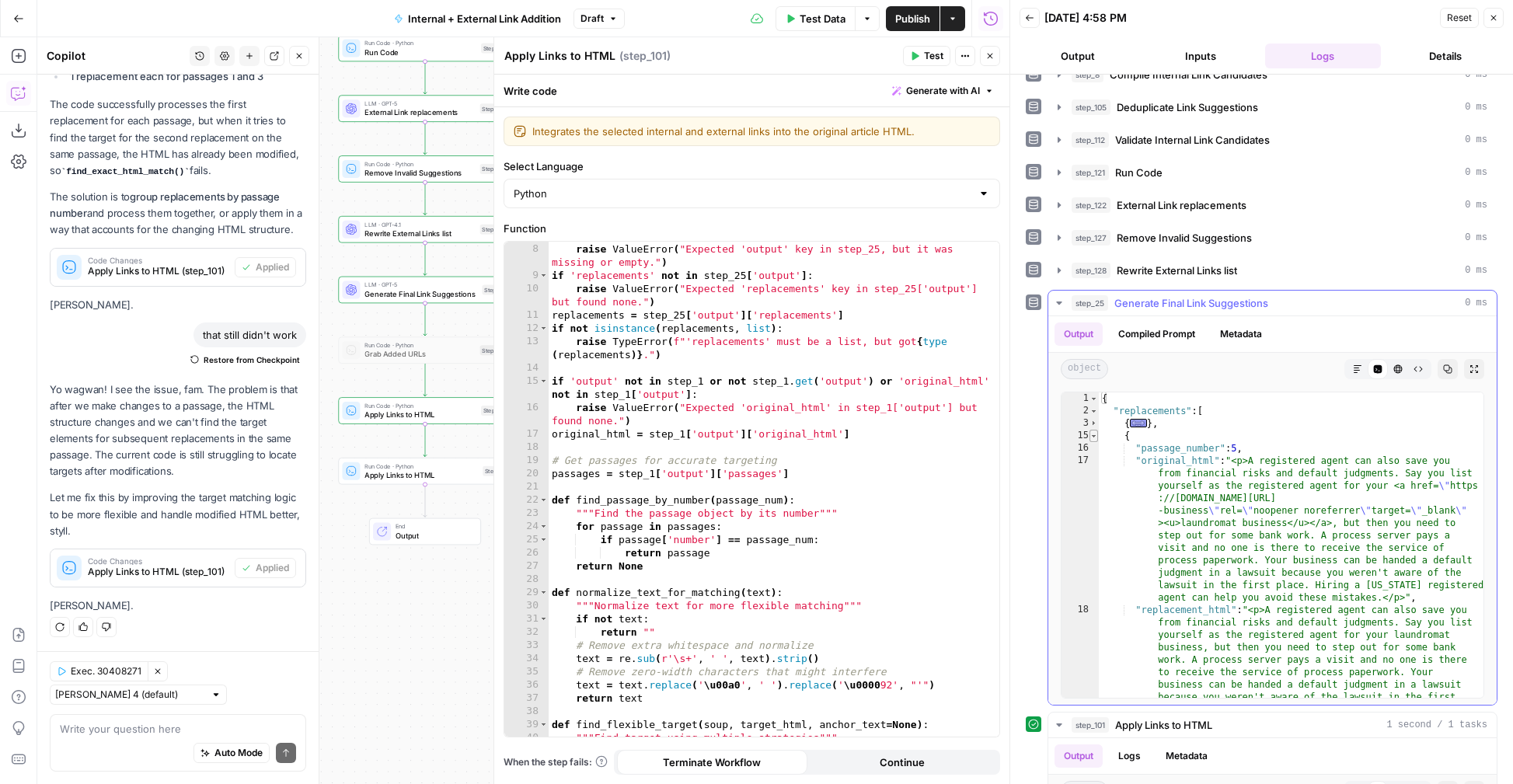
click at [1094, 434] on span "Toggle code folding, rows 15 through 26" at bounding box center [1093, 436] width 8 height 13
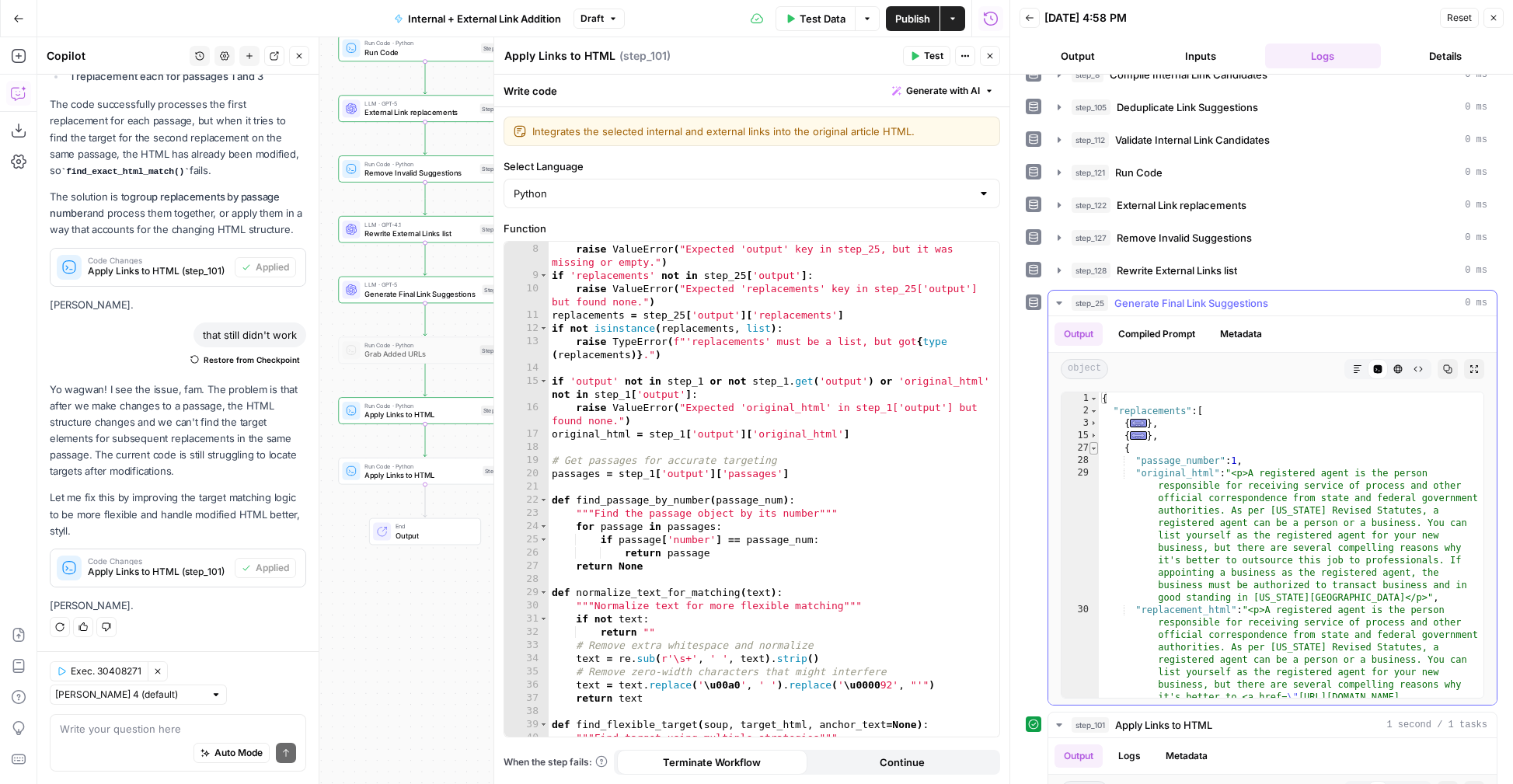
click at [1094, 449] on span "Toggle code folding, rows 27 through 38" at bounding box center [1093, 448] width 8 height 13
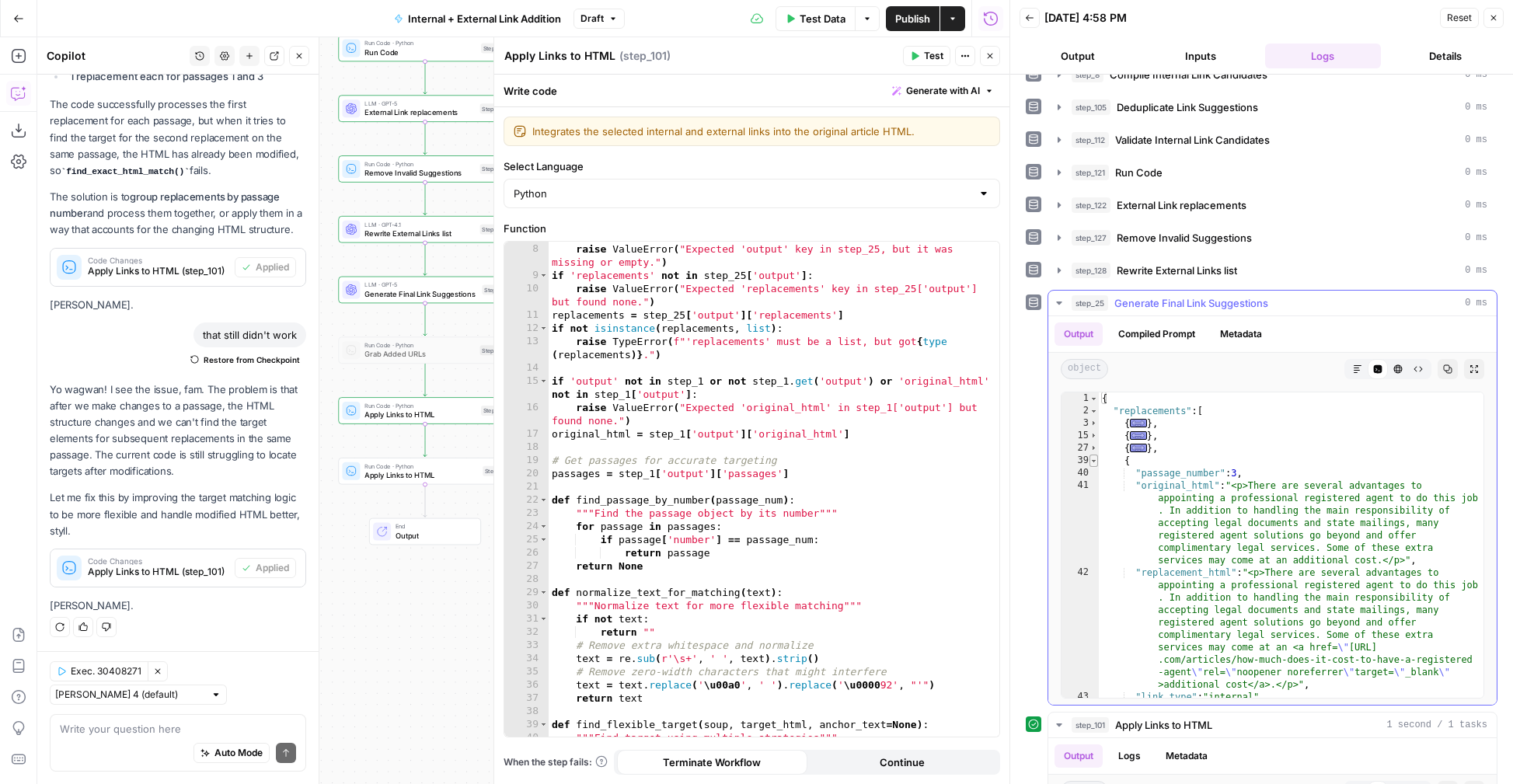
click at [1094, 460] on span "Toggle code folding, rows 39 through 50" at bounding box center [1093, 461] width 8 height 13
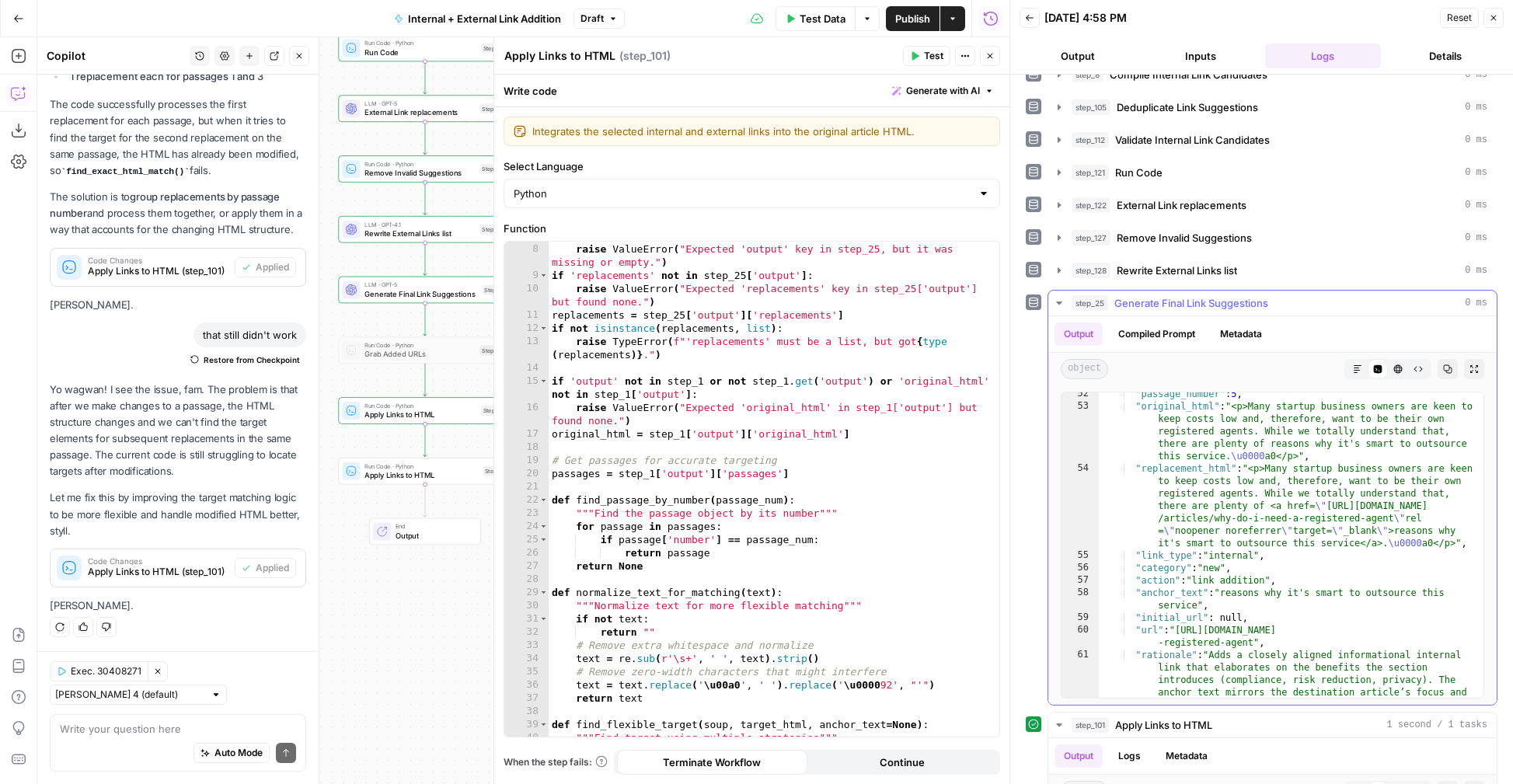
scroll to position [92, 0]
drag, startPoint x: 1181, startPoint y: 632, endPoint x: 1286, endPoint y: 346, distance: 304.7
click at [1252, 645] on div ""passage_number" : 5 , "original_html" : "<p>Many startup business owners are k…" at bounding box center [1291, 609] width 385 height 442
type textarea "**********"
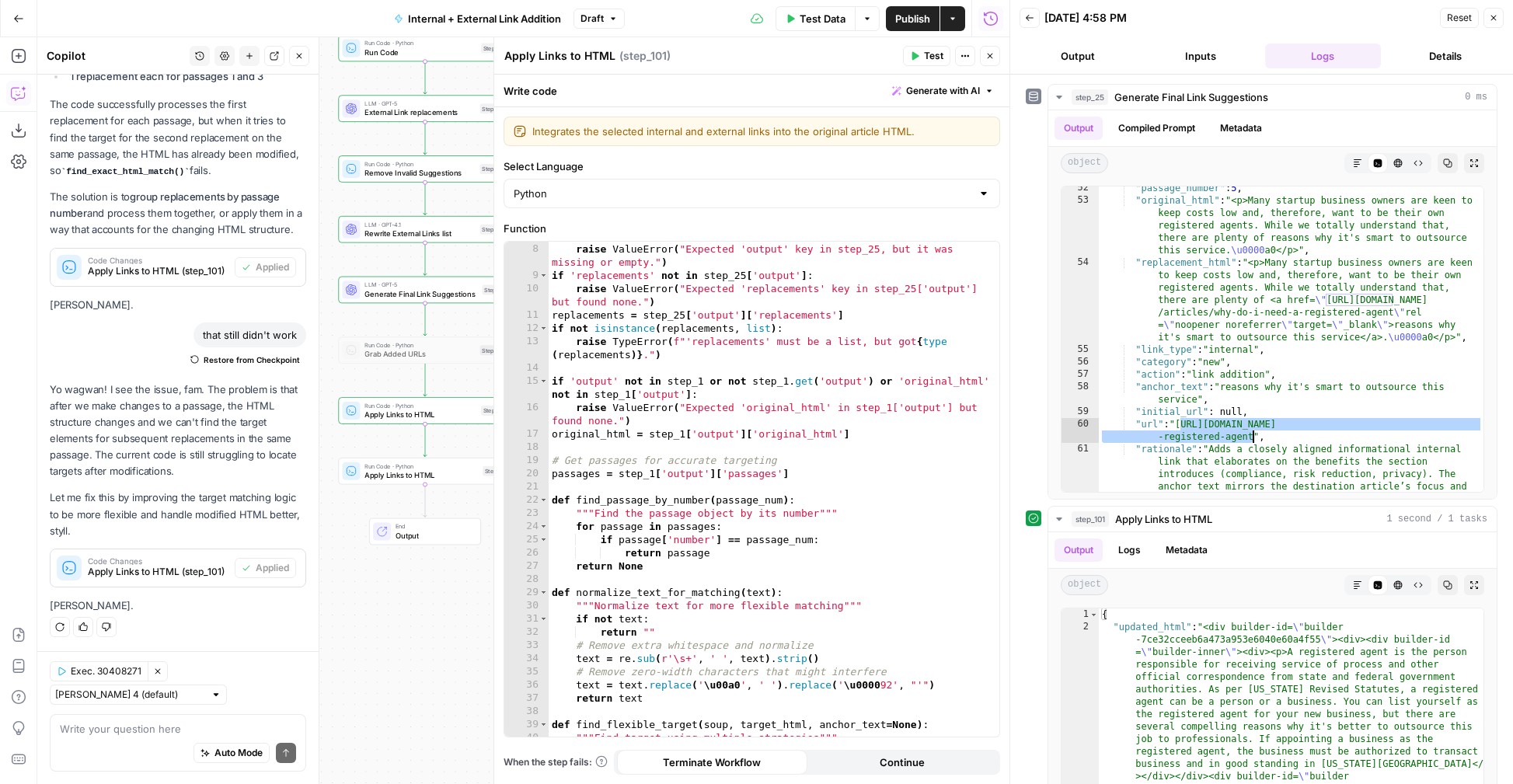
scroll to position [548, 0]
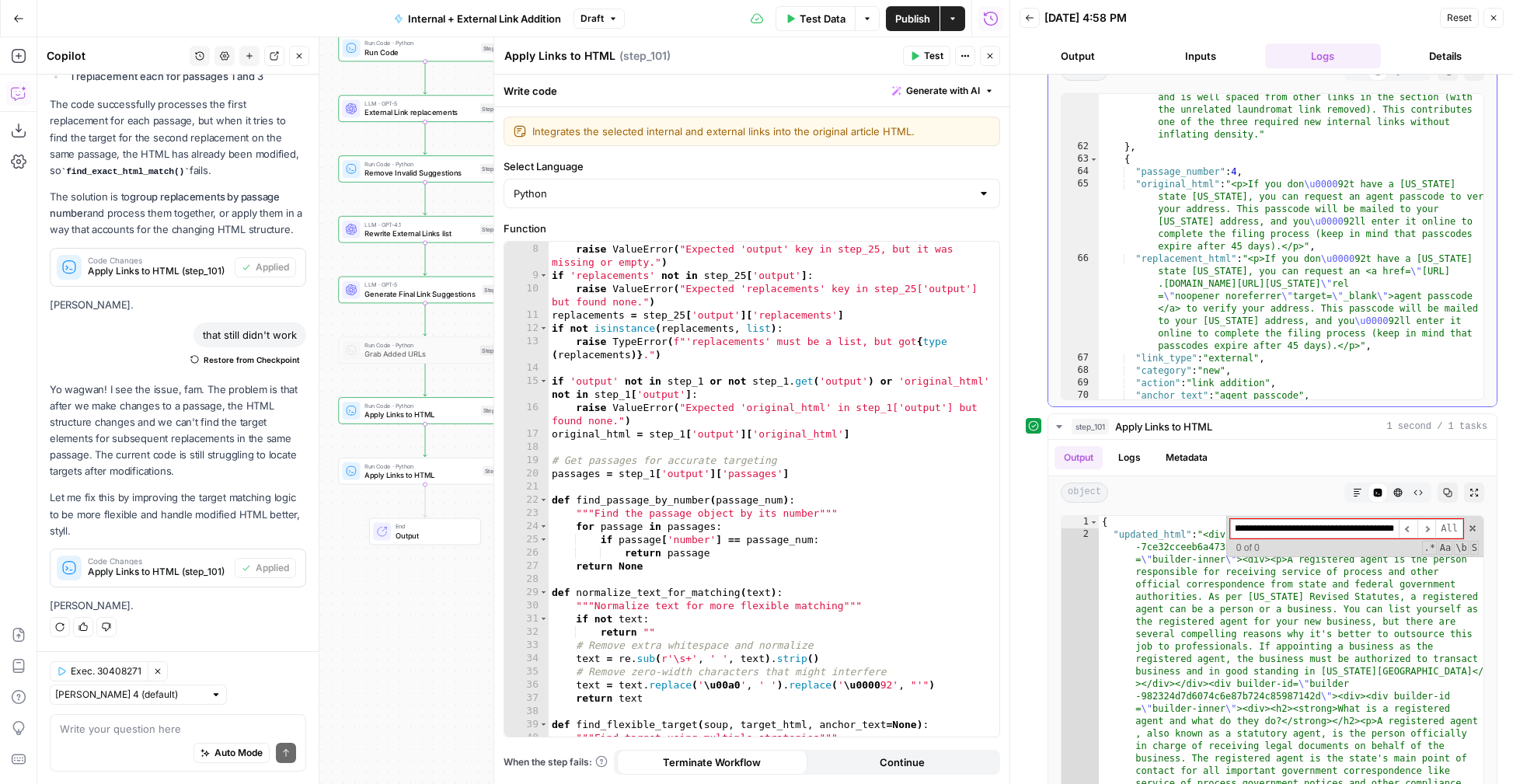
scroll to position [426, 0]
type input "**********"
click at [986, 55] on icon "button" at bounding box center [990, 56] width 9 height 9
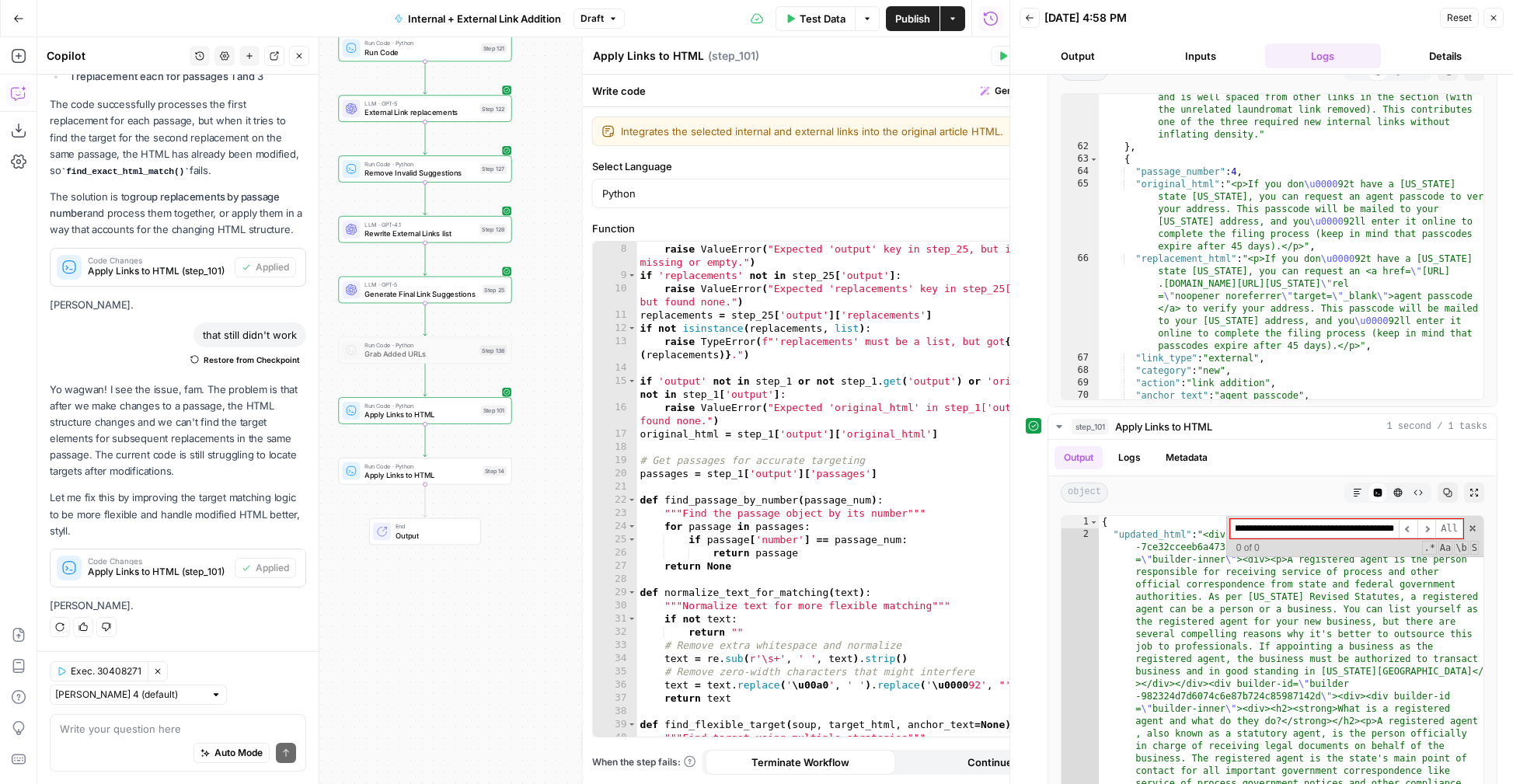
scroll to position [0, 0]
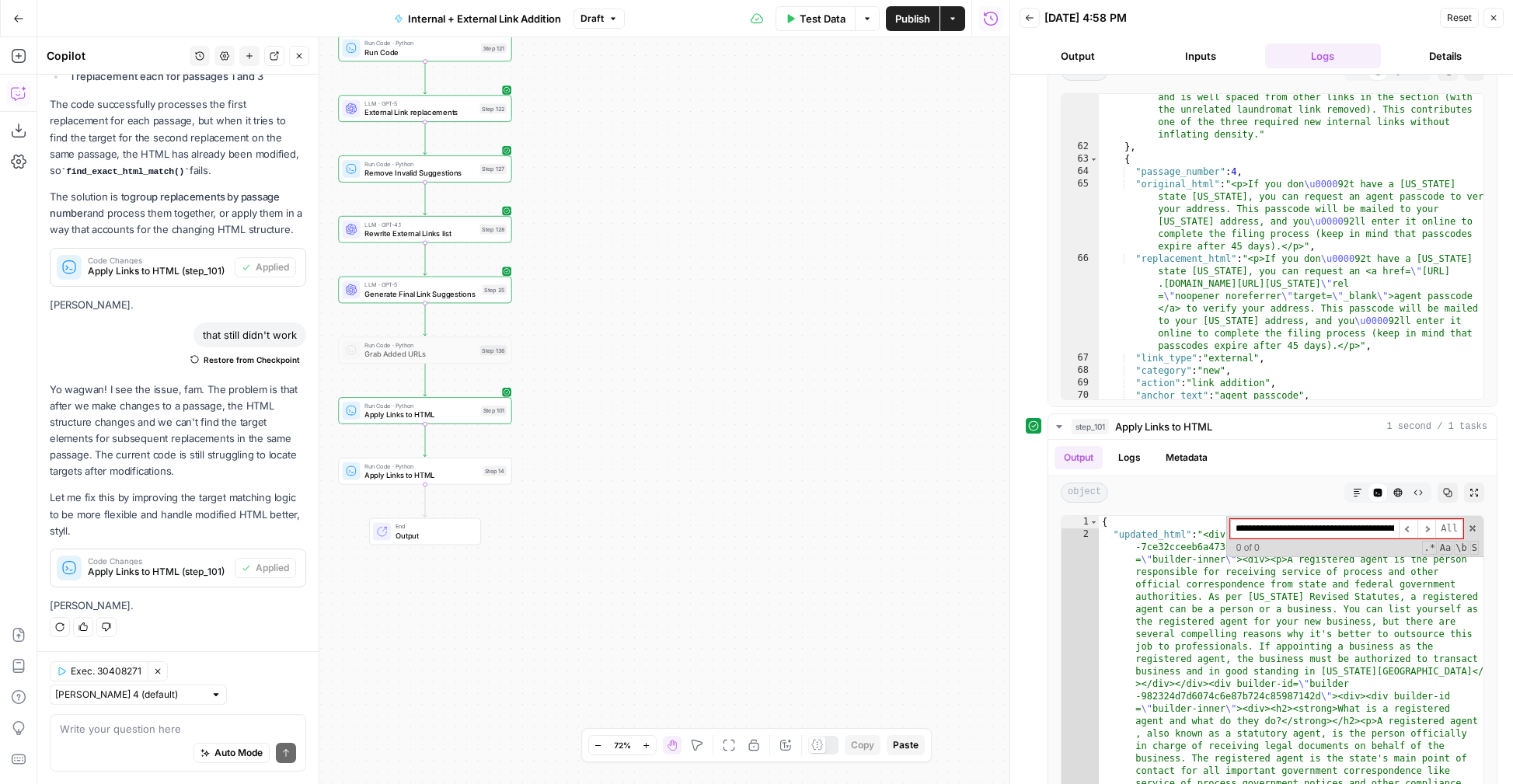
click at [298, 54] on icon "button" at bounding box center [300, 56] width 5 height 5
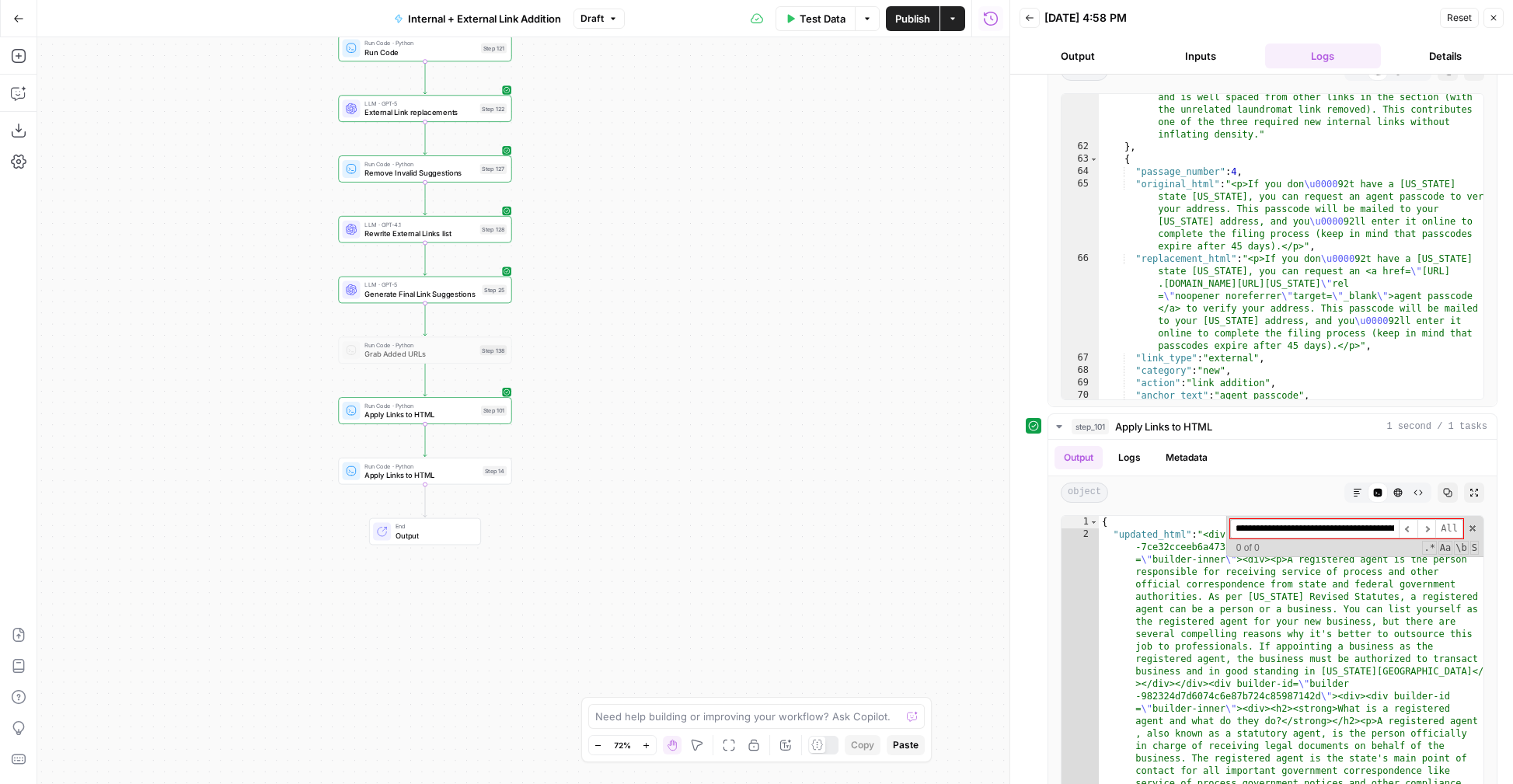
click at [604, 12] on span "Draft" at bounding box center [592, 18] width 23 height 14
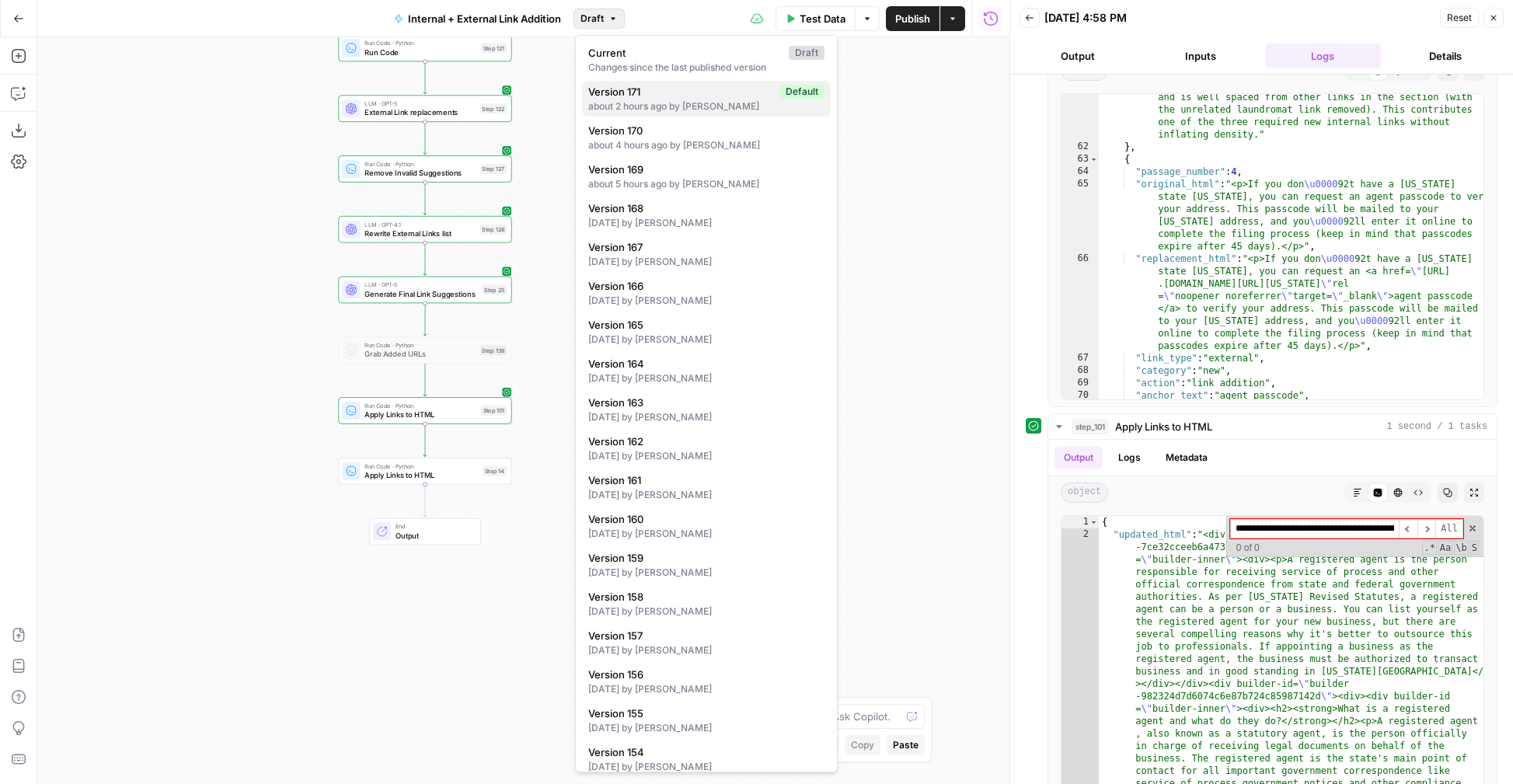
click at [656, 87] on span "Version 171" at bounding box center [681, 91] width 185 height 15
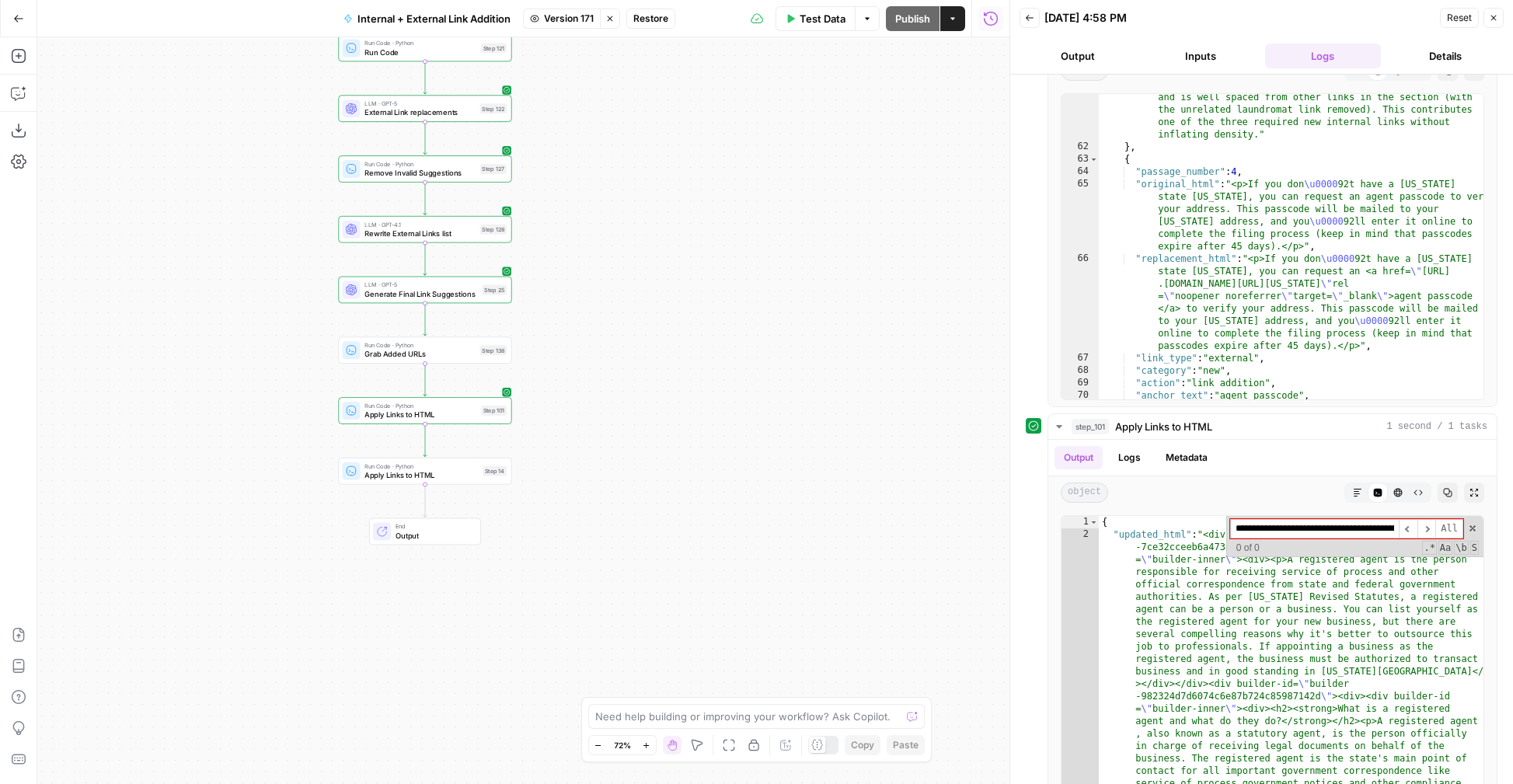
click at [649, 20] on span "Restore" at bounding box center [651, 18] width 35 height 14
click at [709, 180] on span "Restore" at bounding box center [705, 179] width 42 height 15
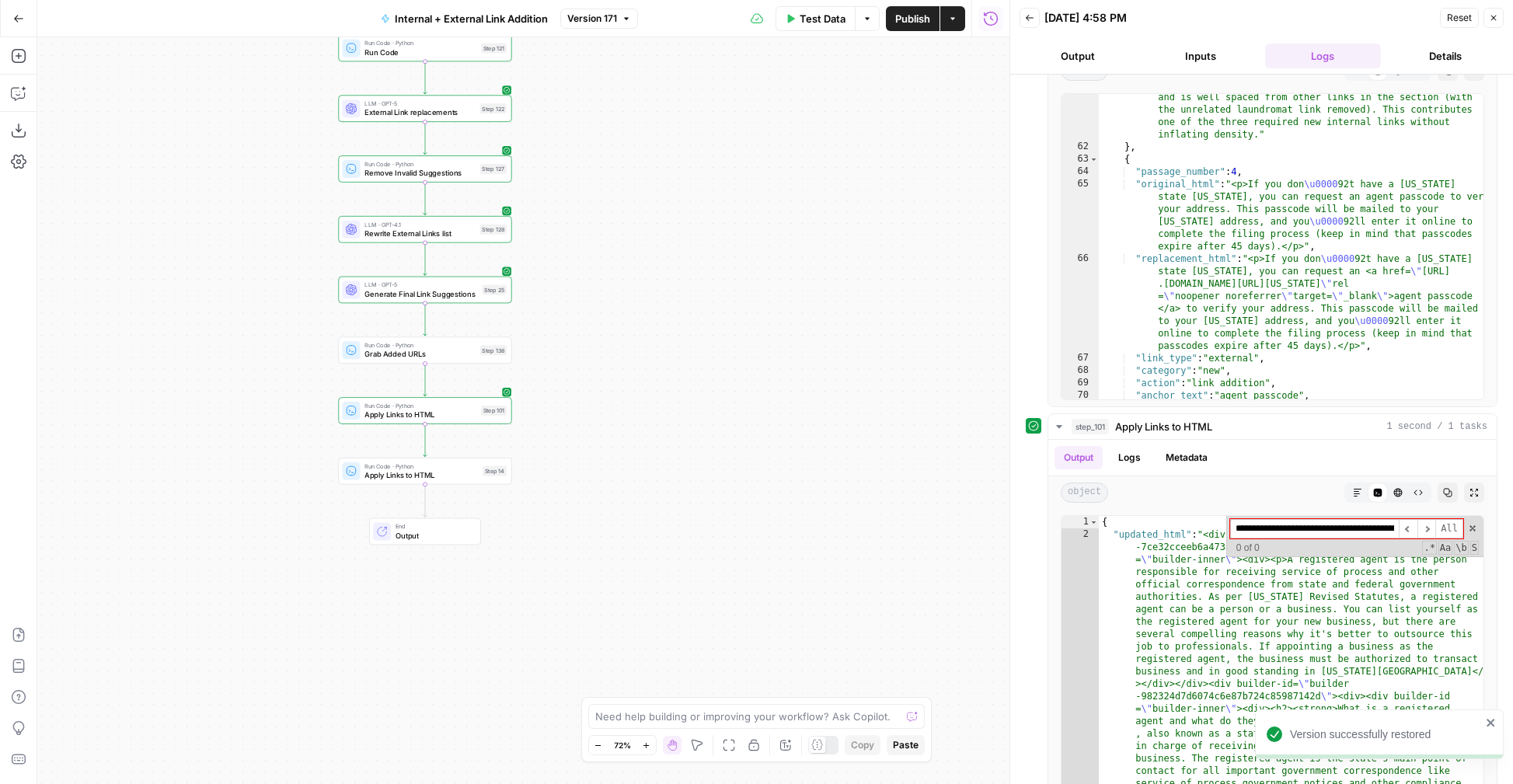
click at [1490, 19] on icon "button" at bounding box center [1493, 18] width 9 height 9
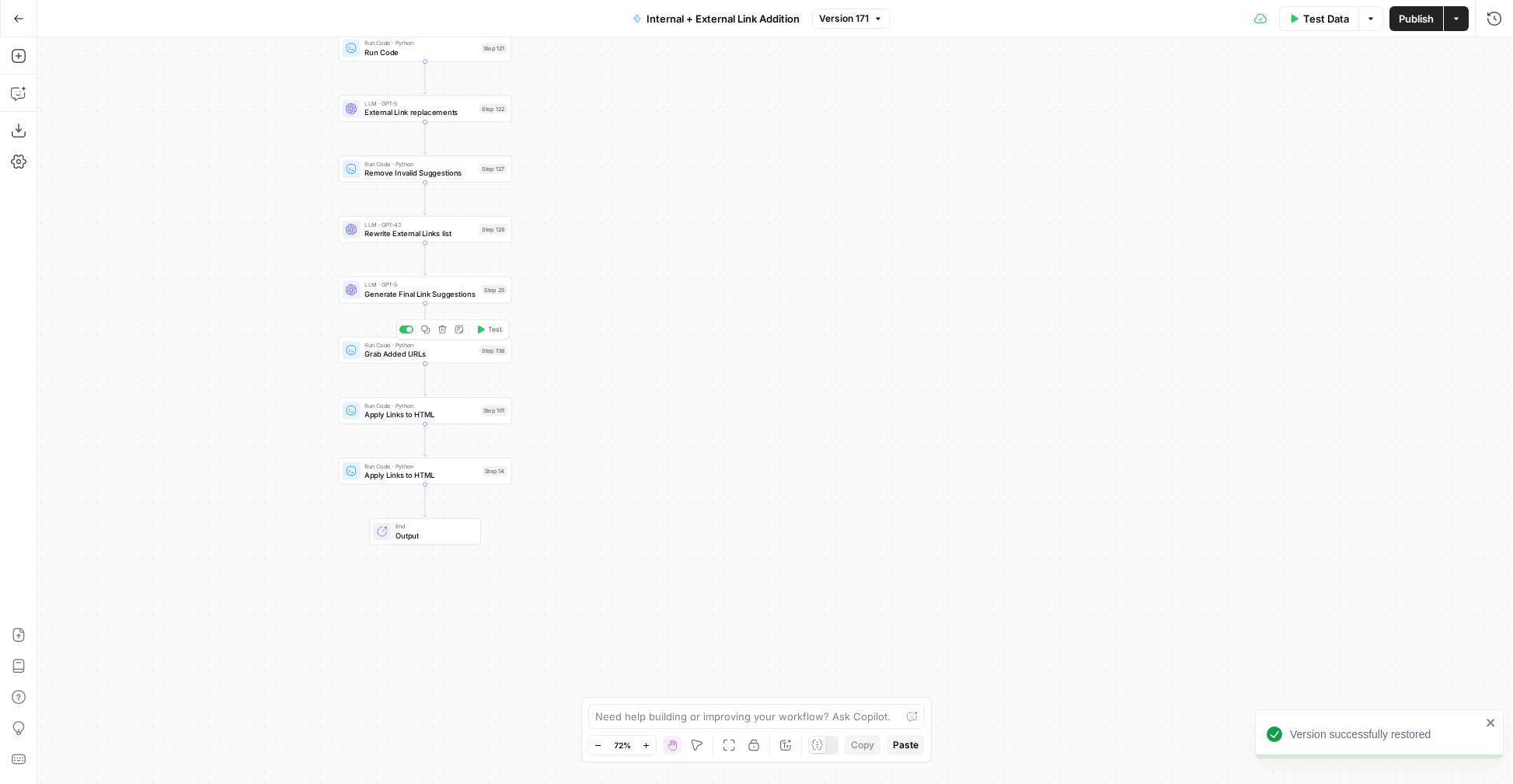
click at [455, 359] on span "Grab Added URLs" at bounding box center [420, 355] width 111 height 11
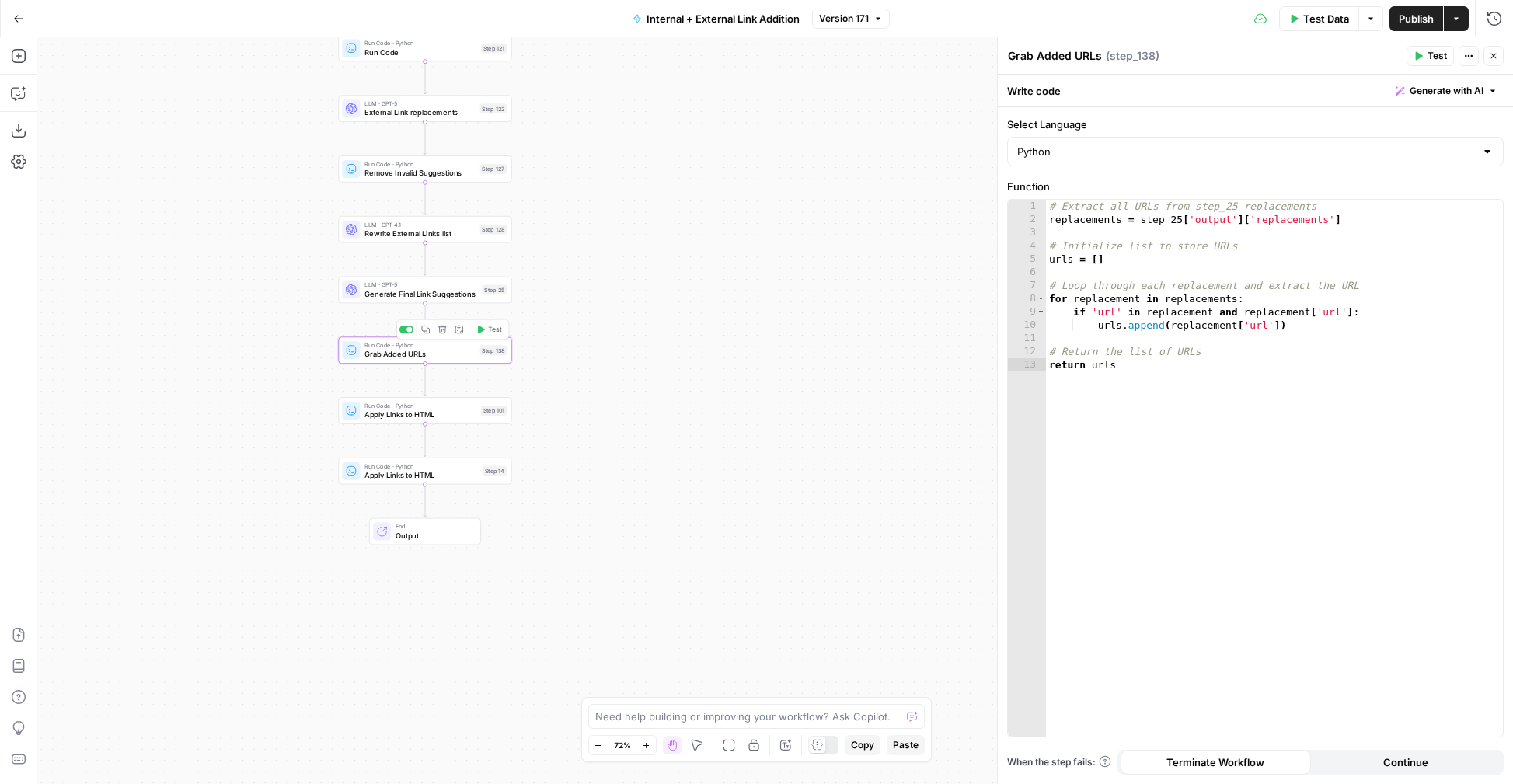
click at [462, 414] on span "Apply Links to HTML" at bounding box center [421, 414] width 112 height 11
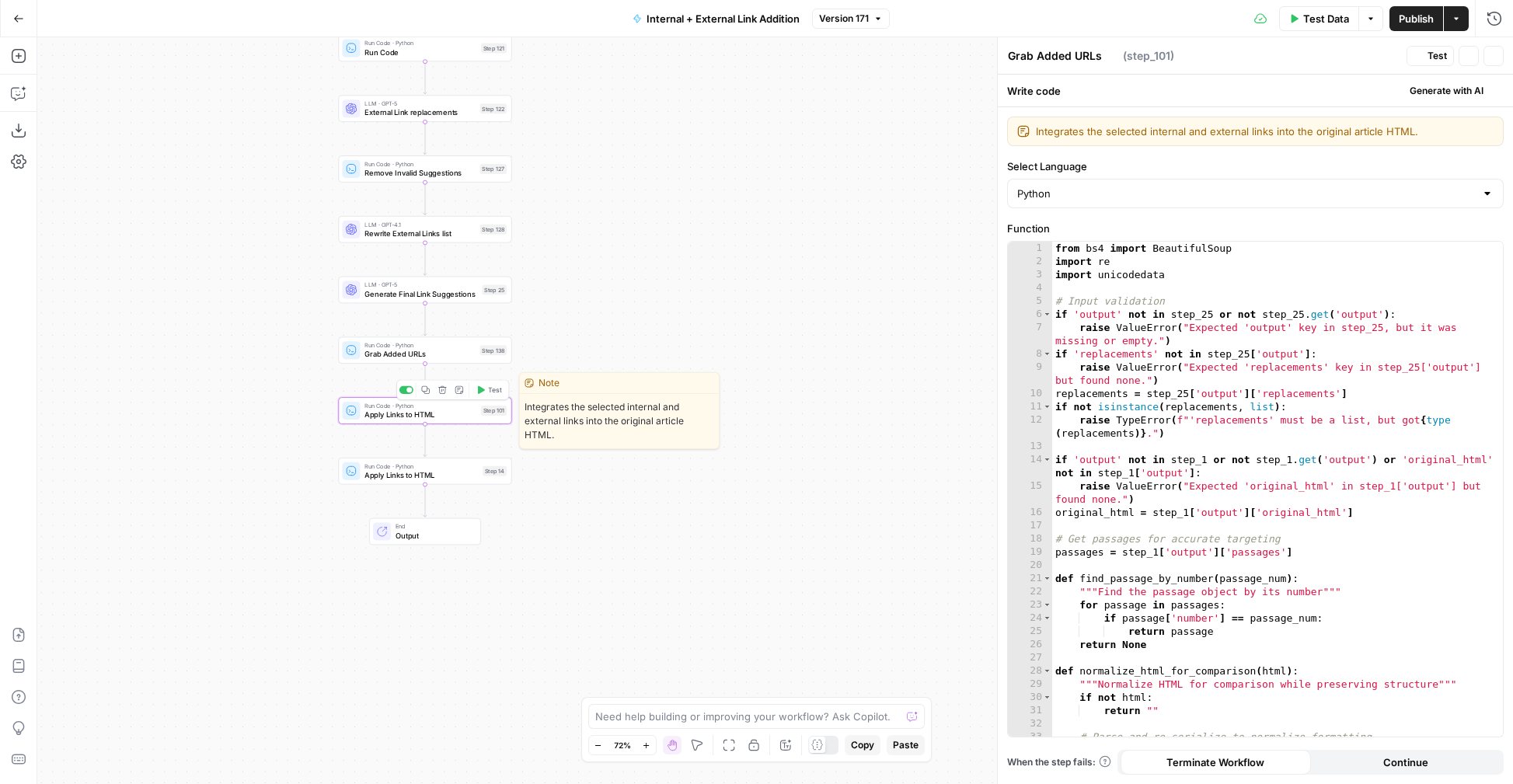
type textarea "Apply Links to HTML"
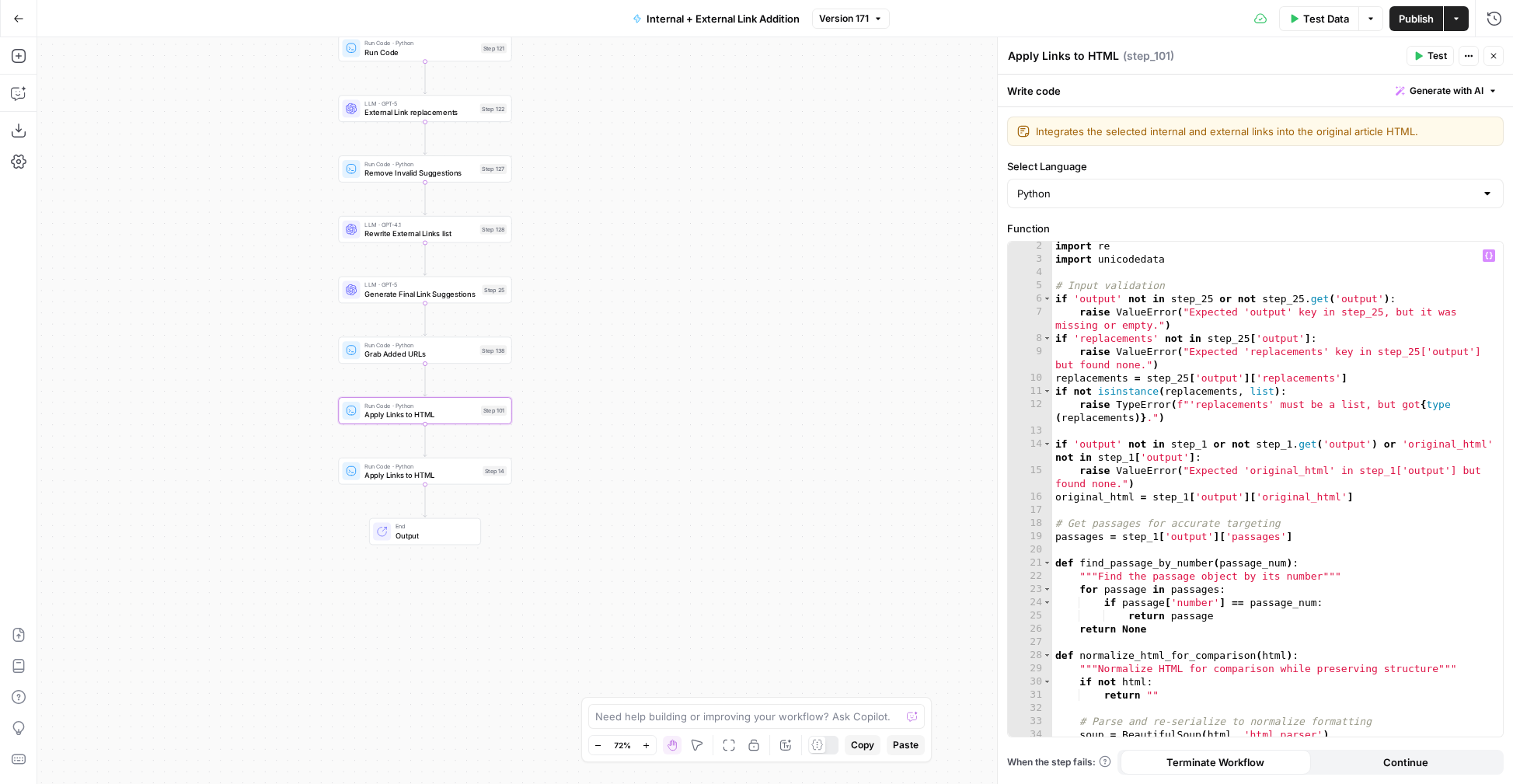
scroll to position [20, 0]
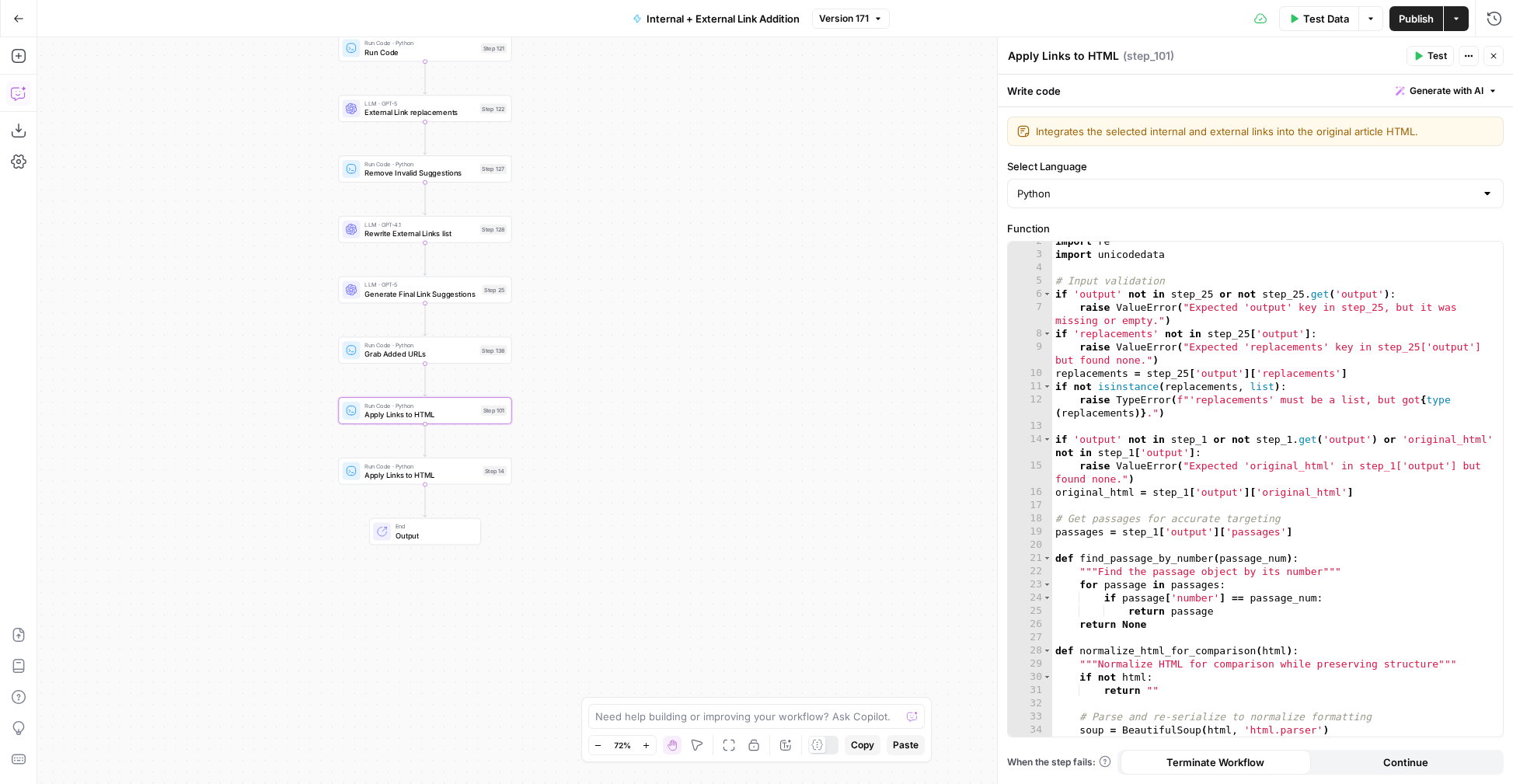
click at [23, 103] on button "Copilot" at bounding box center [19, 94] width 25 height 25
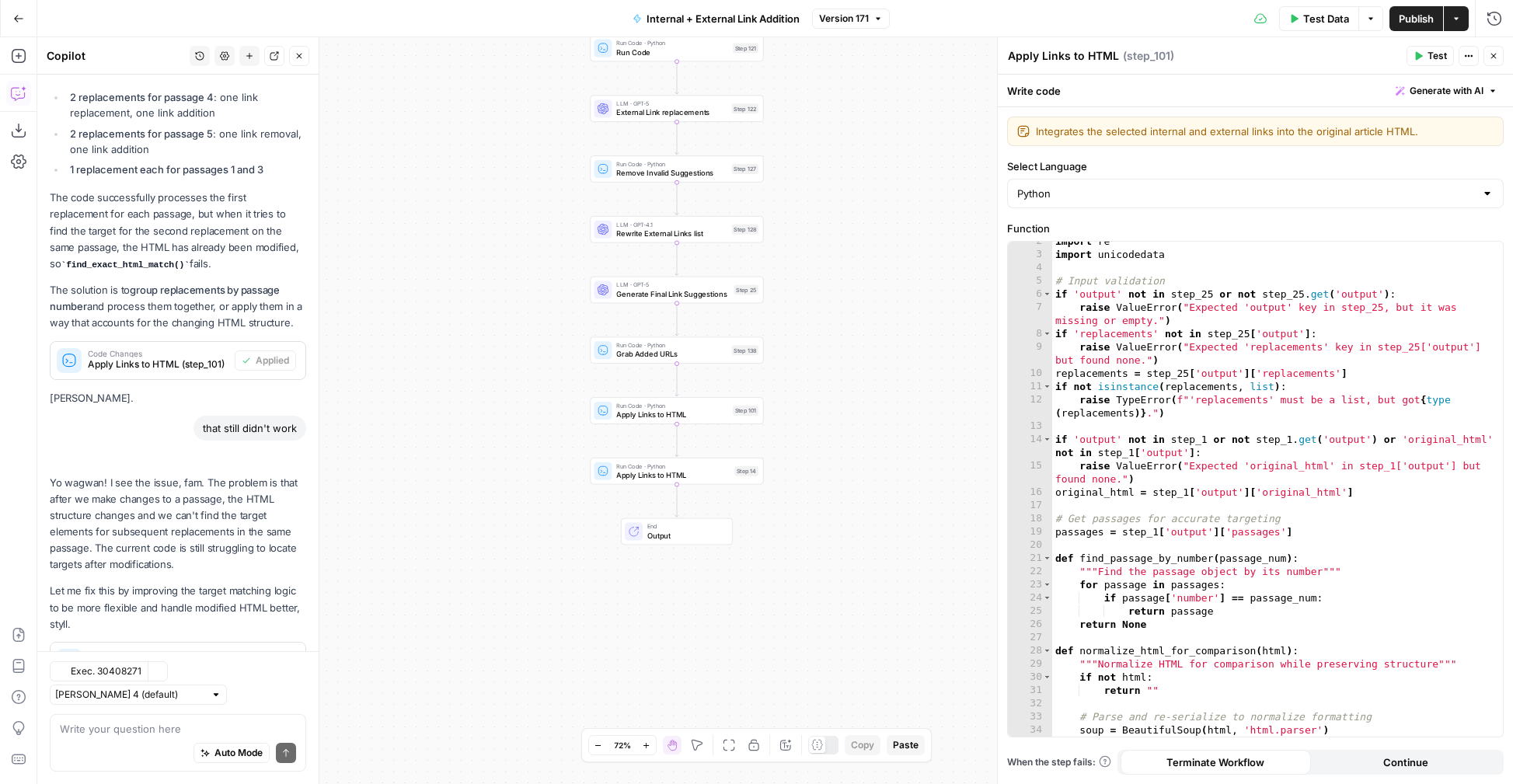
scroll to position [422, 0]
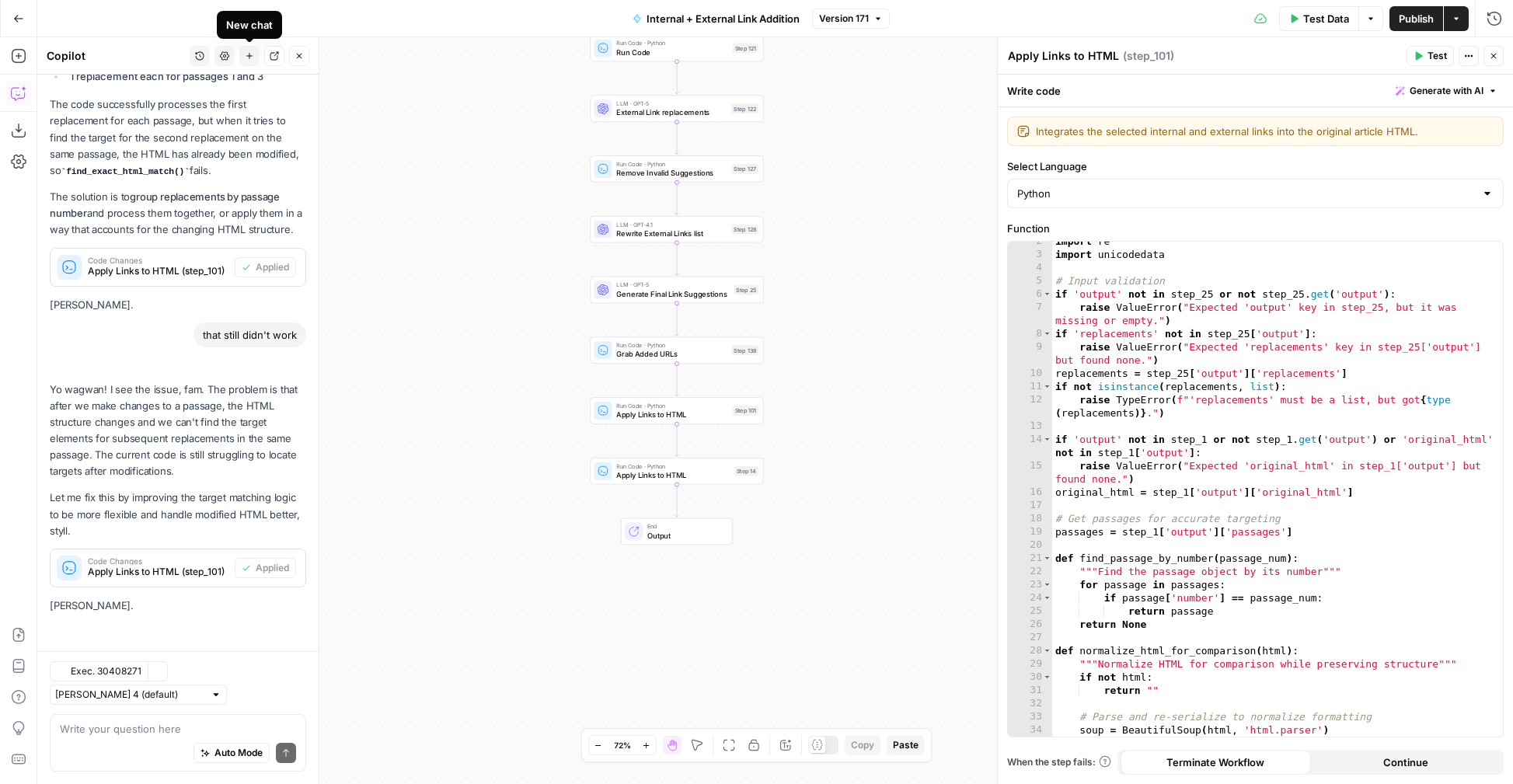
click at [248, 53] on icon "button" at bounding box center [249, 56] width 9 height 9
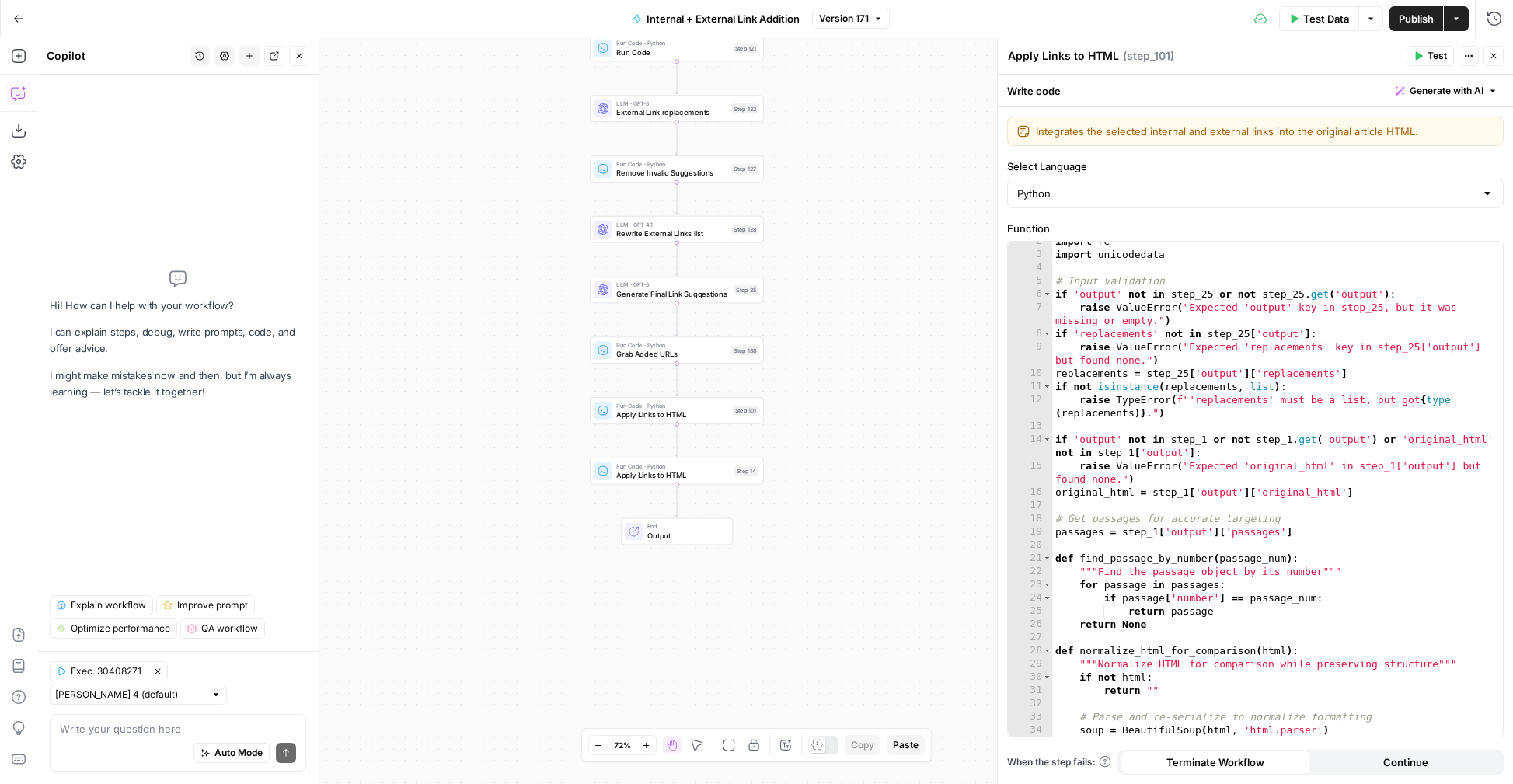
click at [138, 737] on div "Auto Mode Send" at bounding box center [178, 753] width 237 height 34
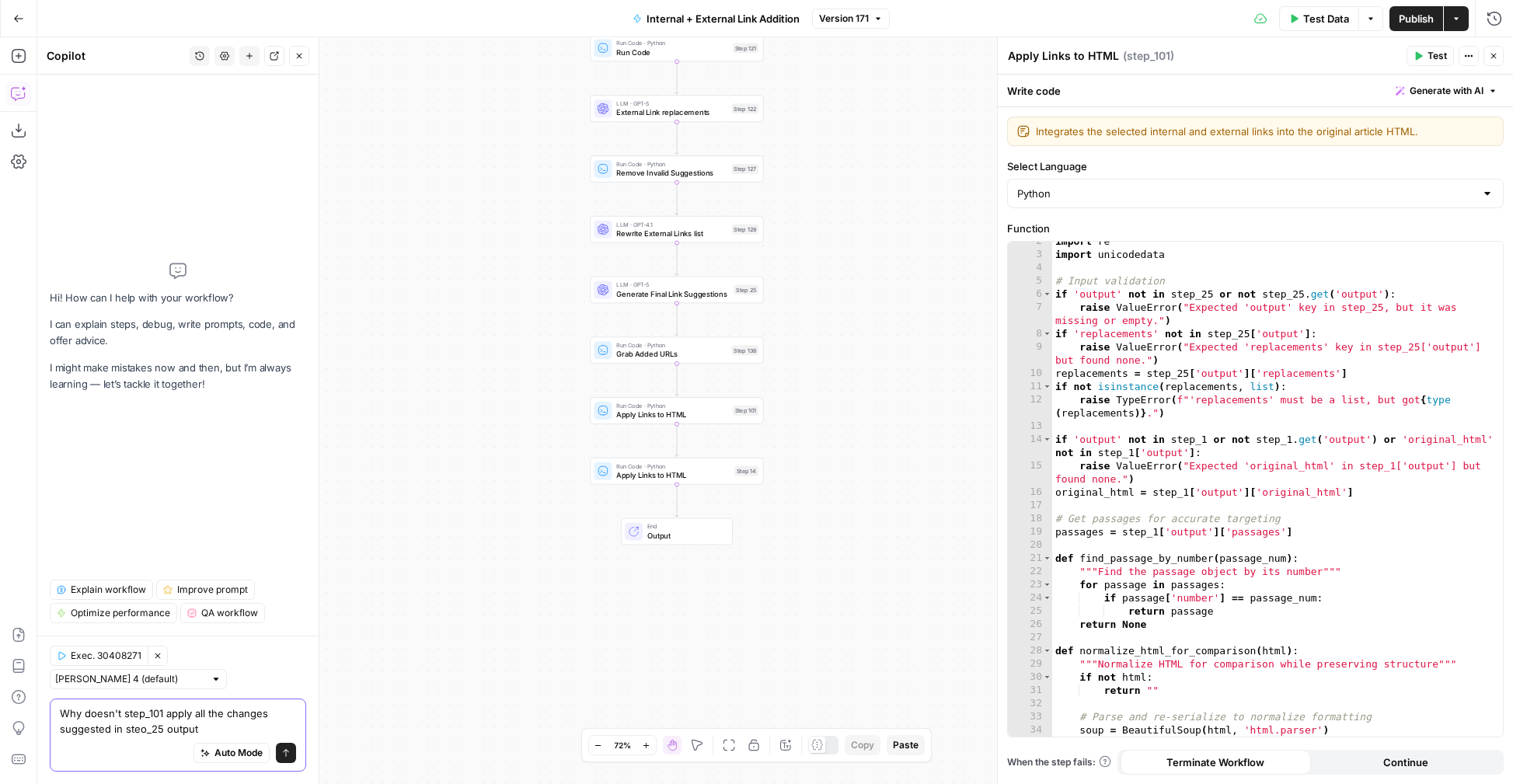
click at [142, 733] on textarea "Why doesn't step_101 apply all the changes suggested in steo_25 output" at bounding box center [178, 721] width 237 height 31
type textarea "Why doesn't step_101 apply all the changes suggested in step_25 output"
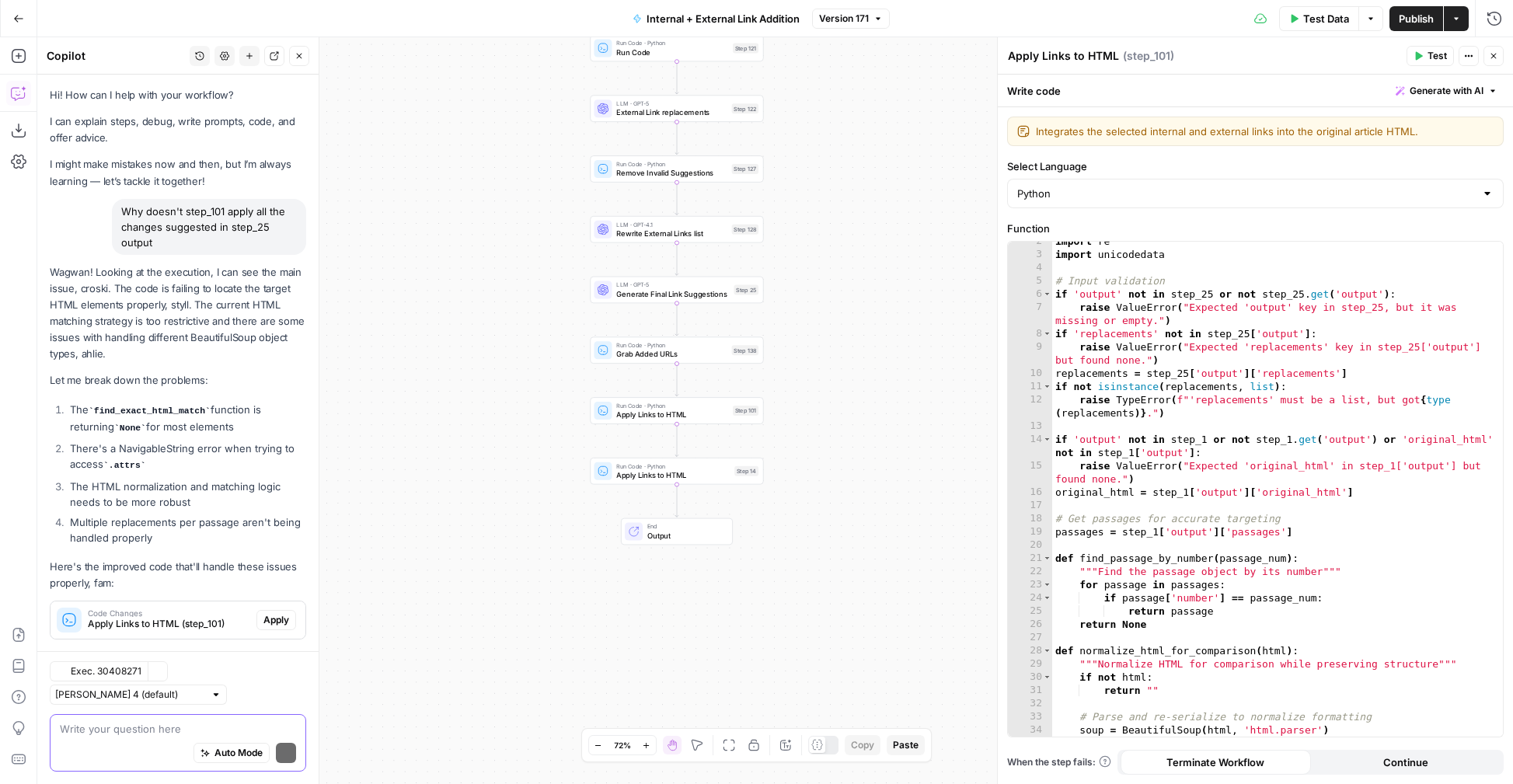
scroll to position [50, 0]
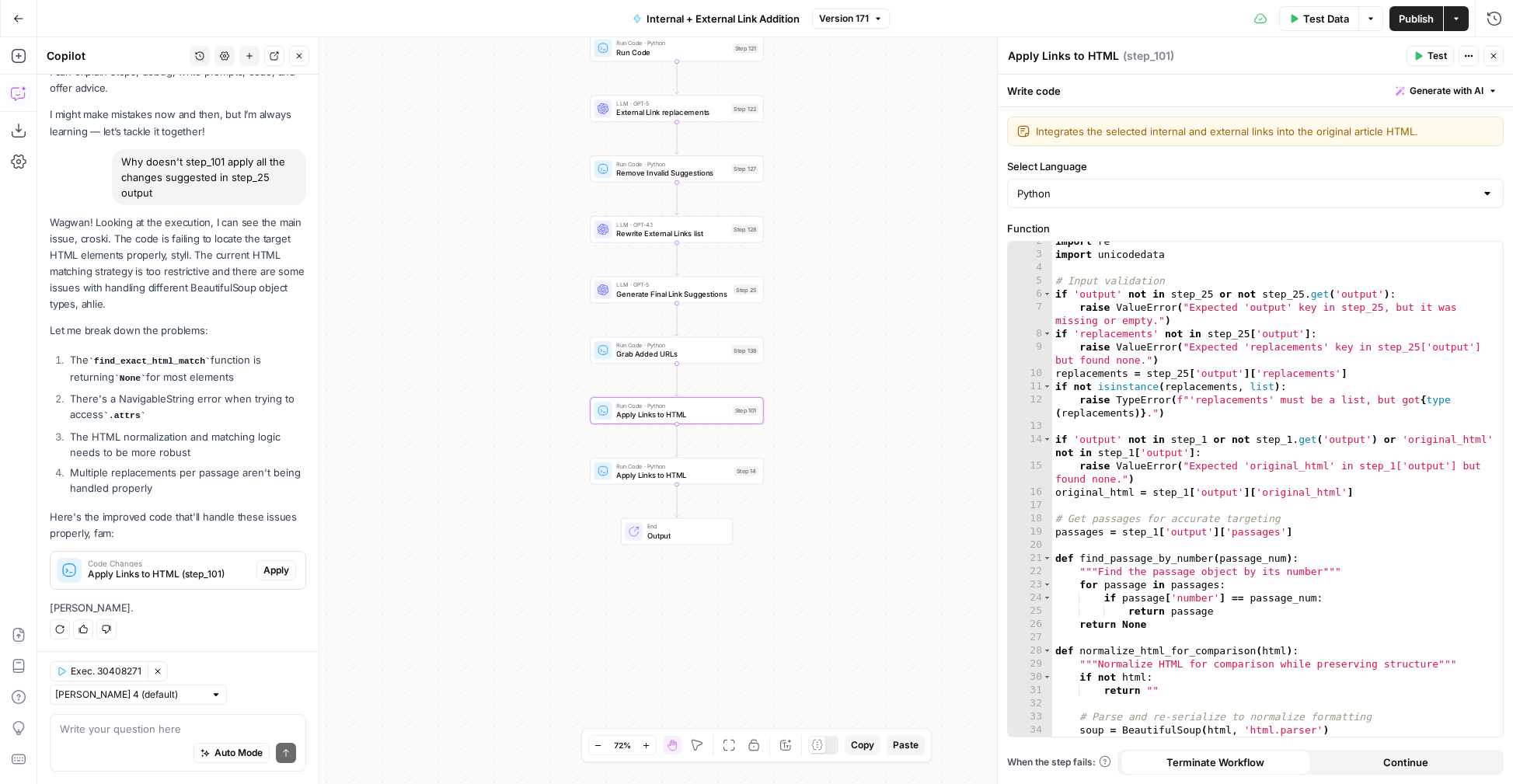
click at [281, 563] on span "Apply" at bounding box center [276, 569] width 25 height 14
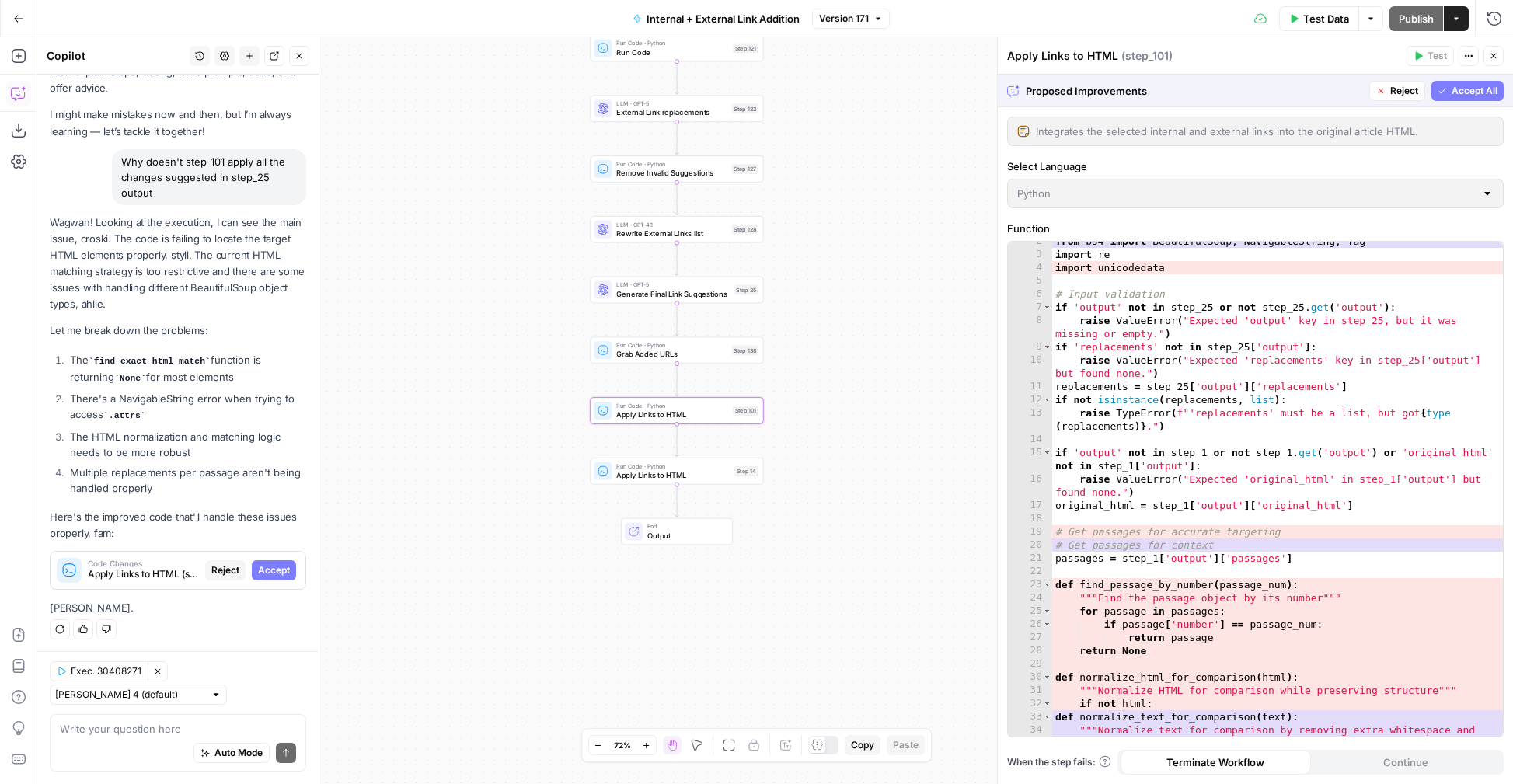
click at [277, 563] on span "Accept" at bounding box center [274, 569] width 32 height 14
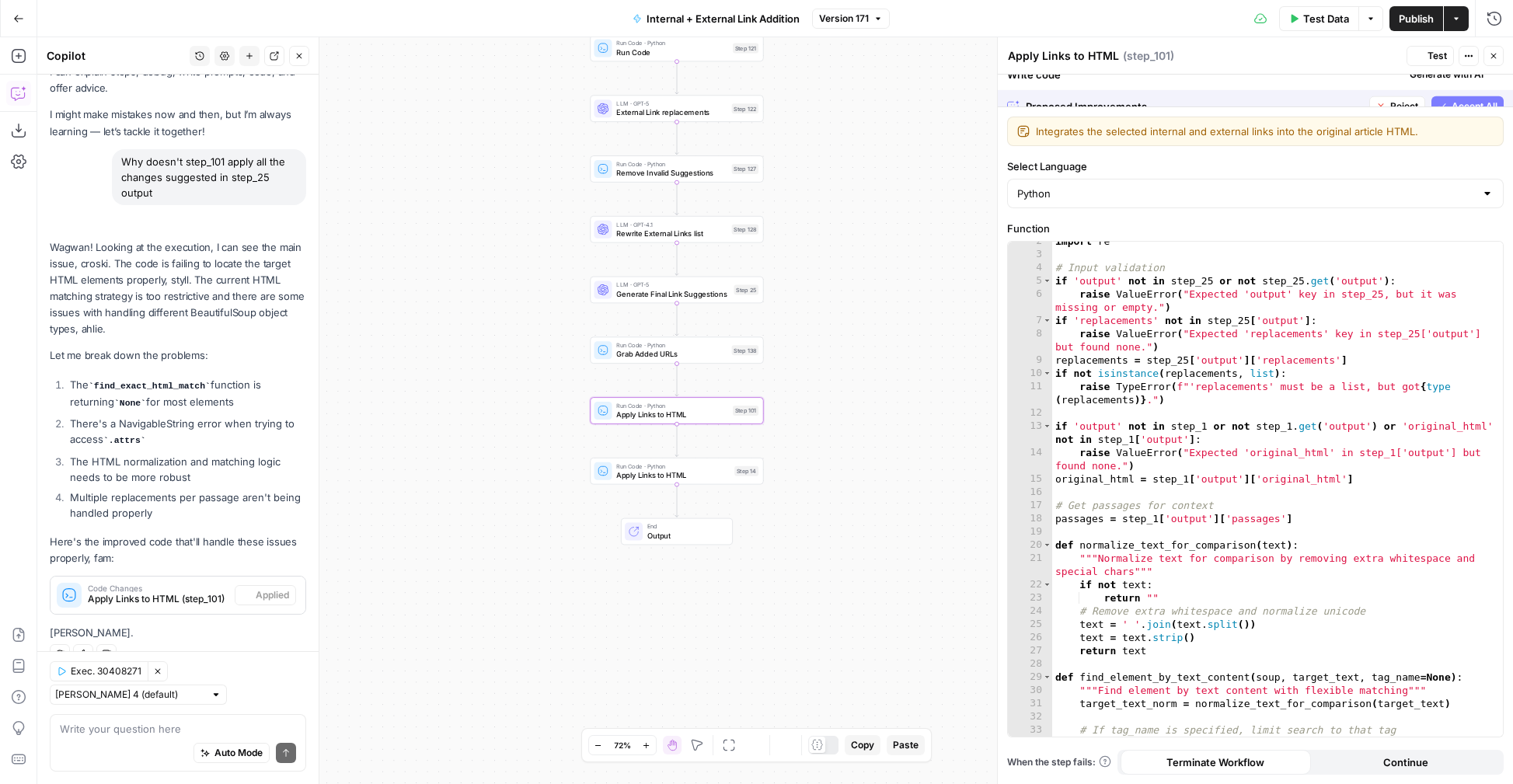
scroll to position [75, 0]
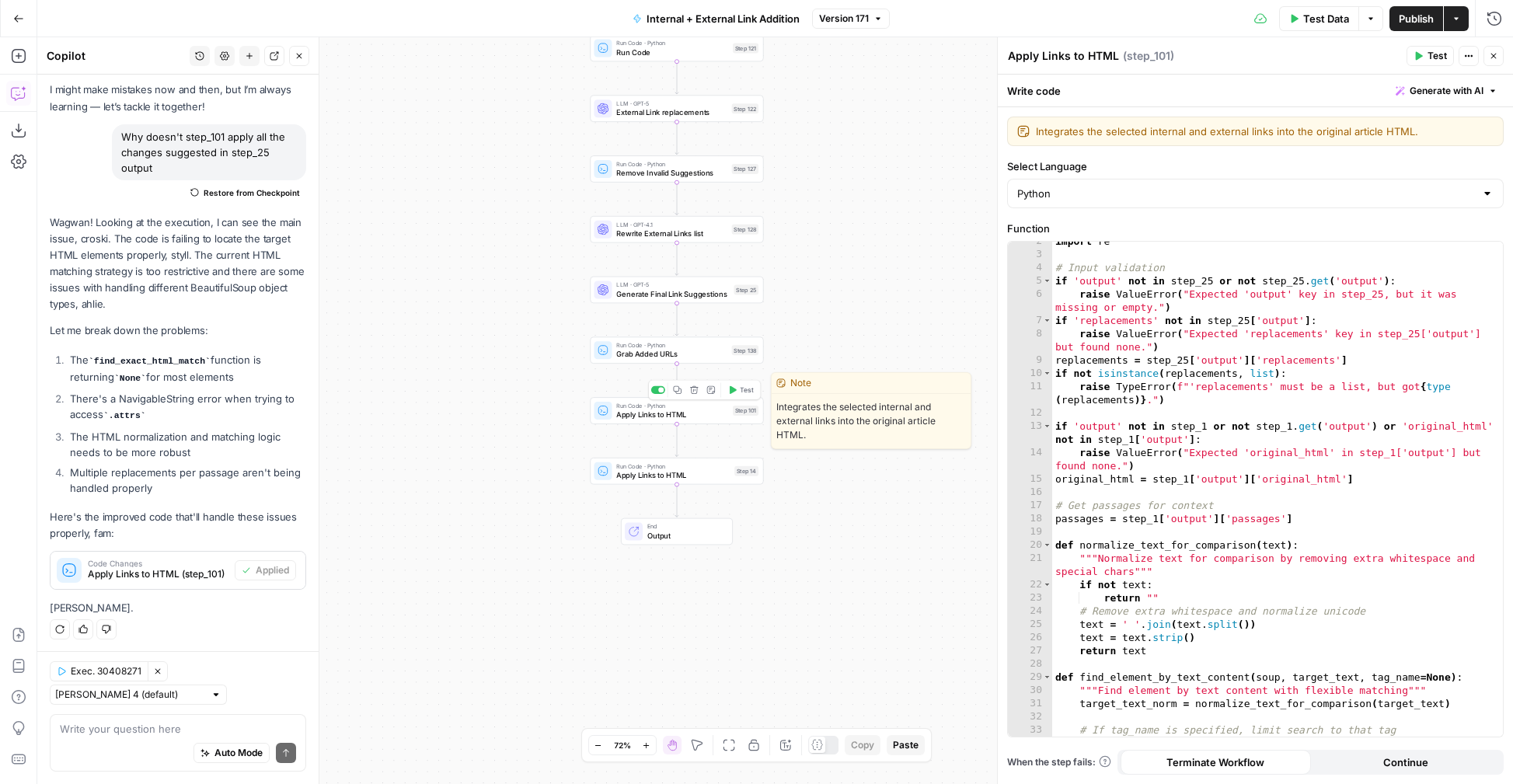
click at [747, 392] on span "Test" at bounding box center [747, 389] width 14 height 10
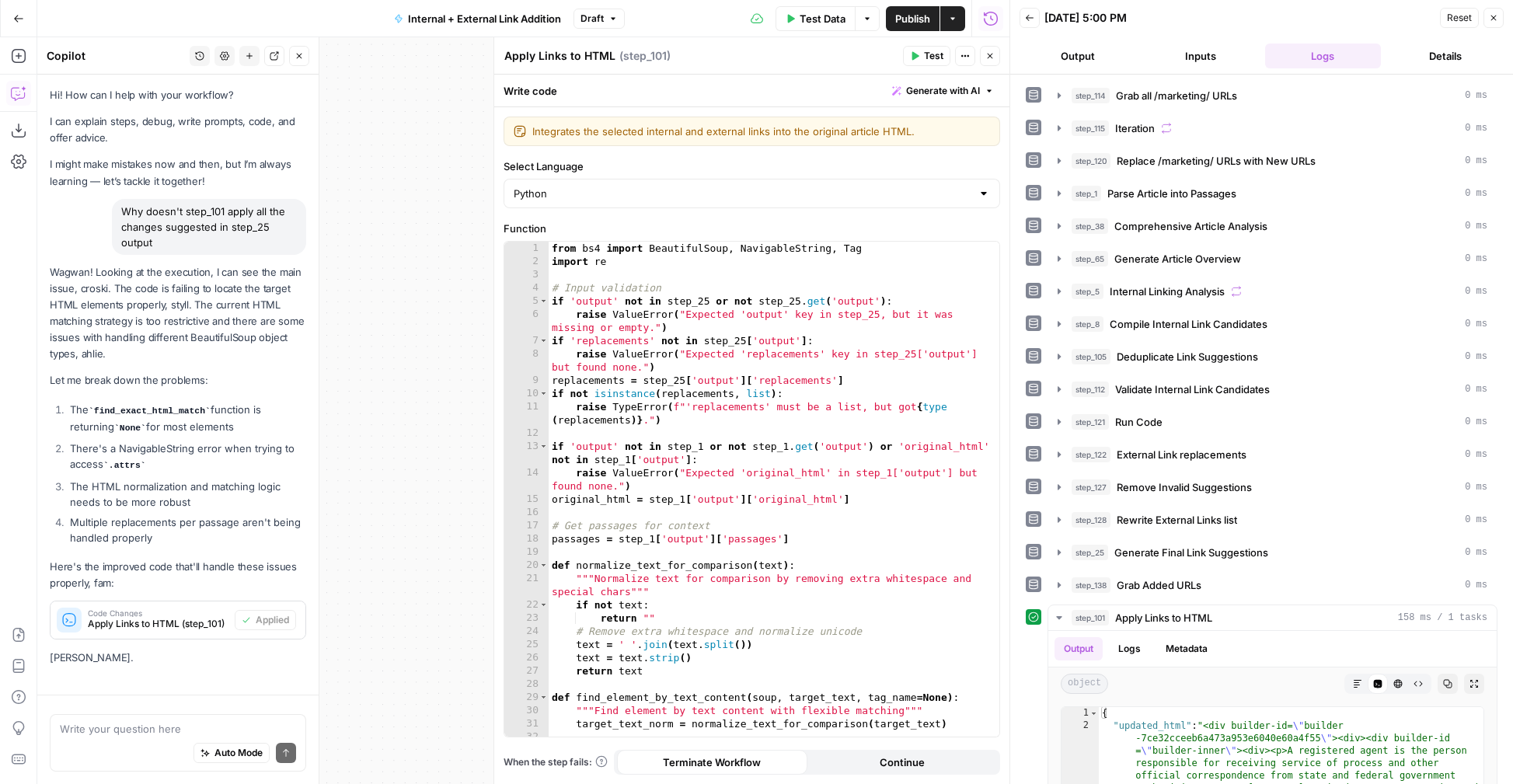
click at [991, 57] on icon "button" at bounding box center [990, 56] width 9 height 9
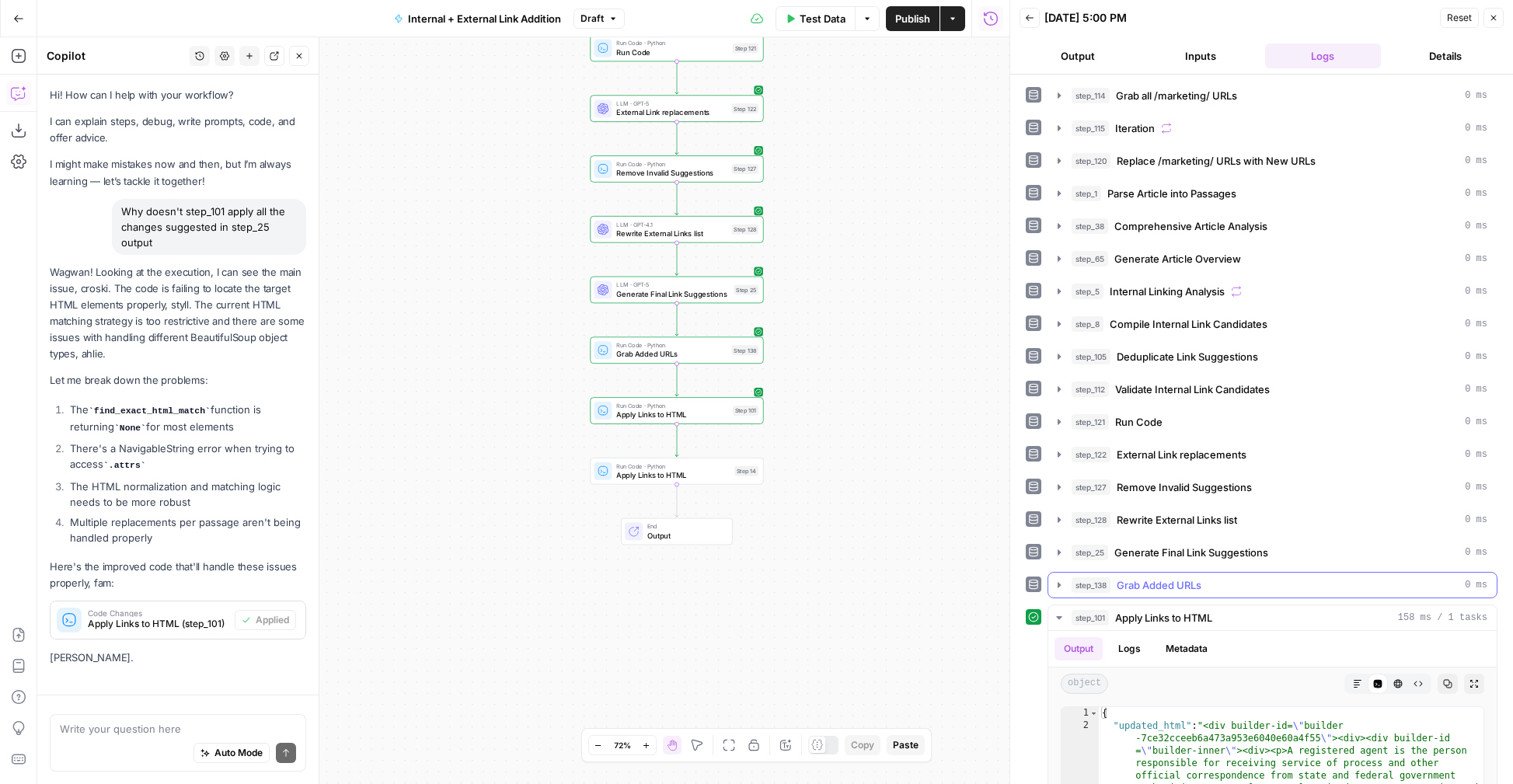
click at [1063, 582] on icon "button" at bounding box center [1059, 585] width 13 height 13
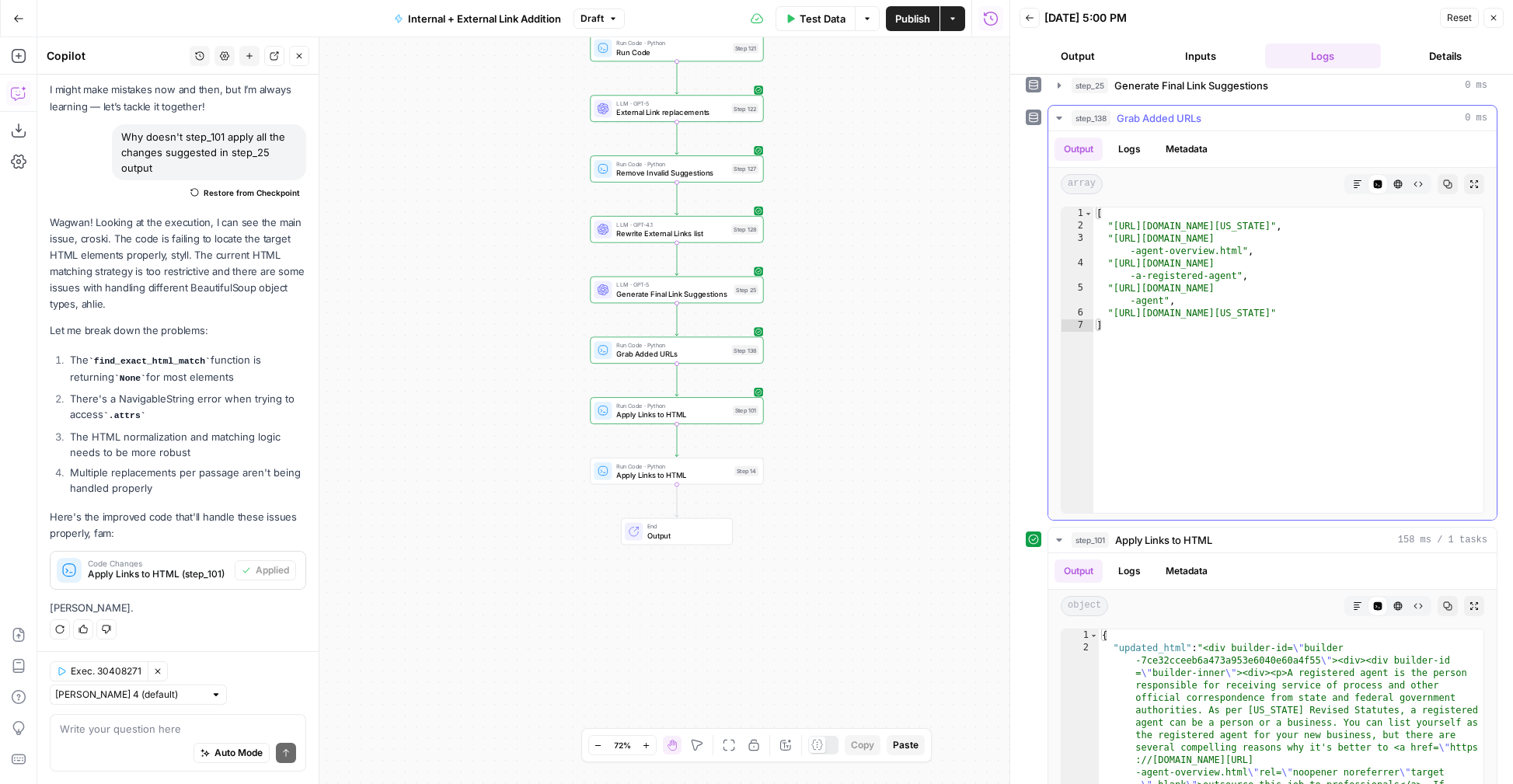
scroll to position [485, 0]
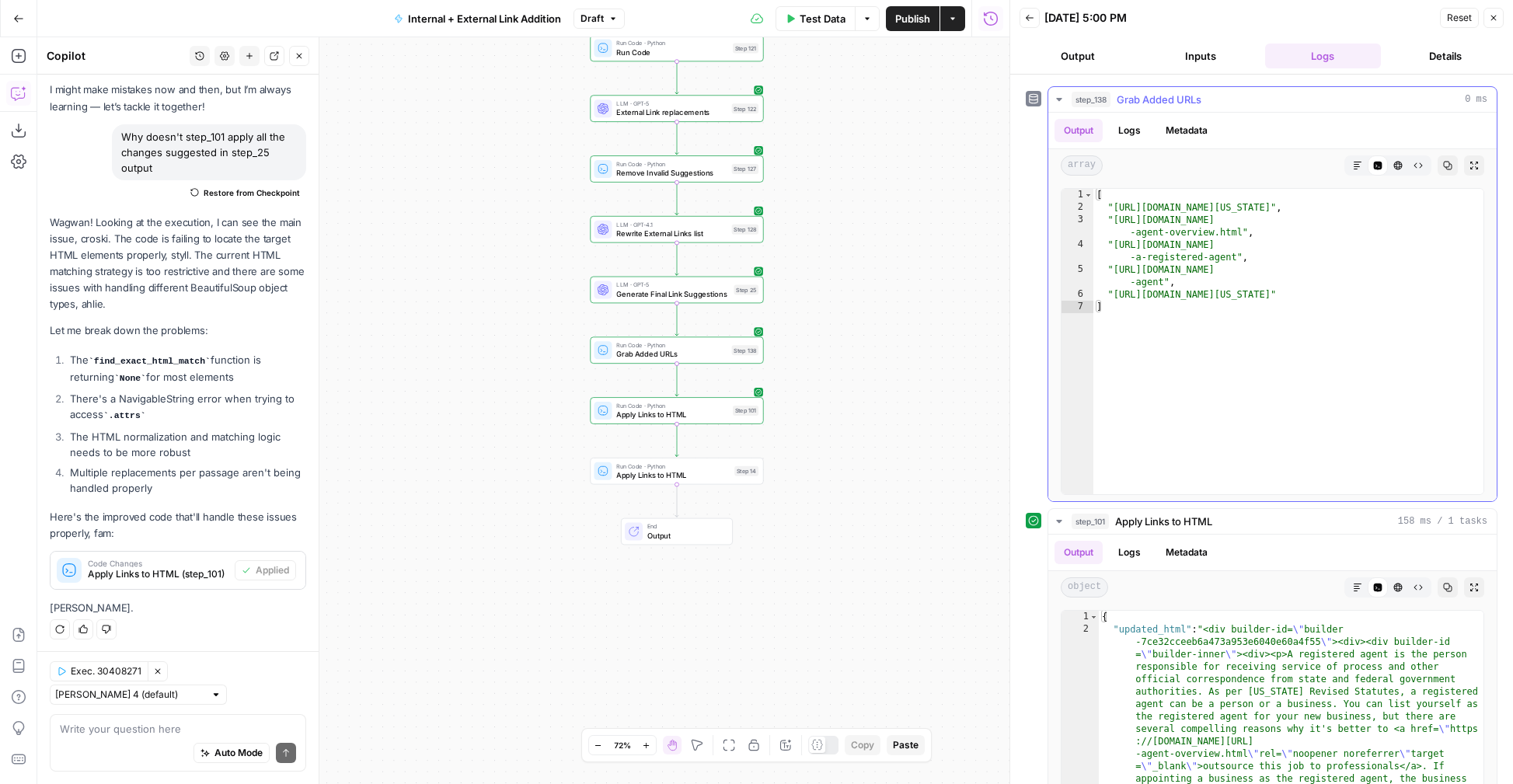
type textarea "**********"
drag, startPoint x: 1114, startPoint y: 271, endPoint x: 1162, endPoint y: 280, distance: 48.8
click at [1162, 280] on div "[ "https://leg.colorado.gov/bills/hb24-1137" , "https://www.legalzoom.com/busin…" at bounding box center [1288, 354] width 390 height 330
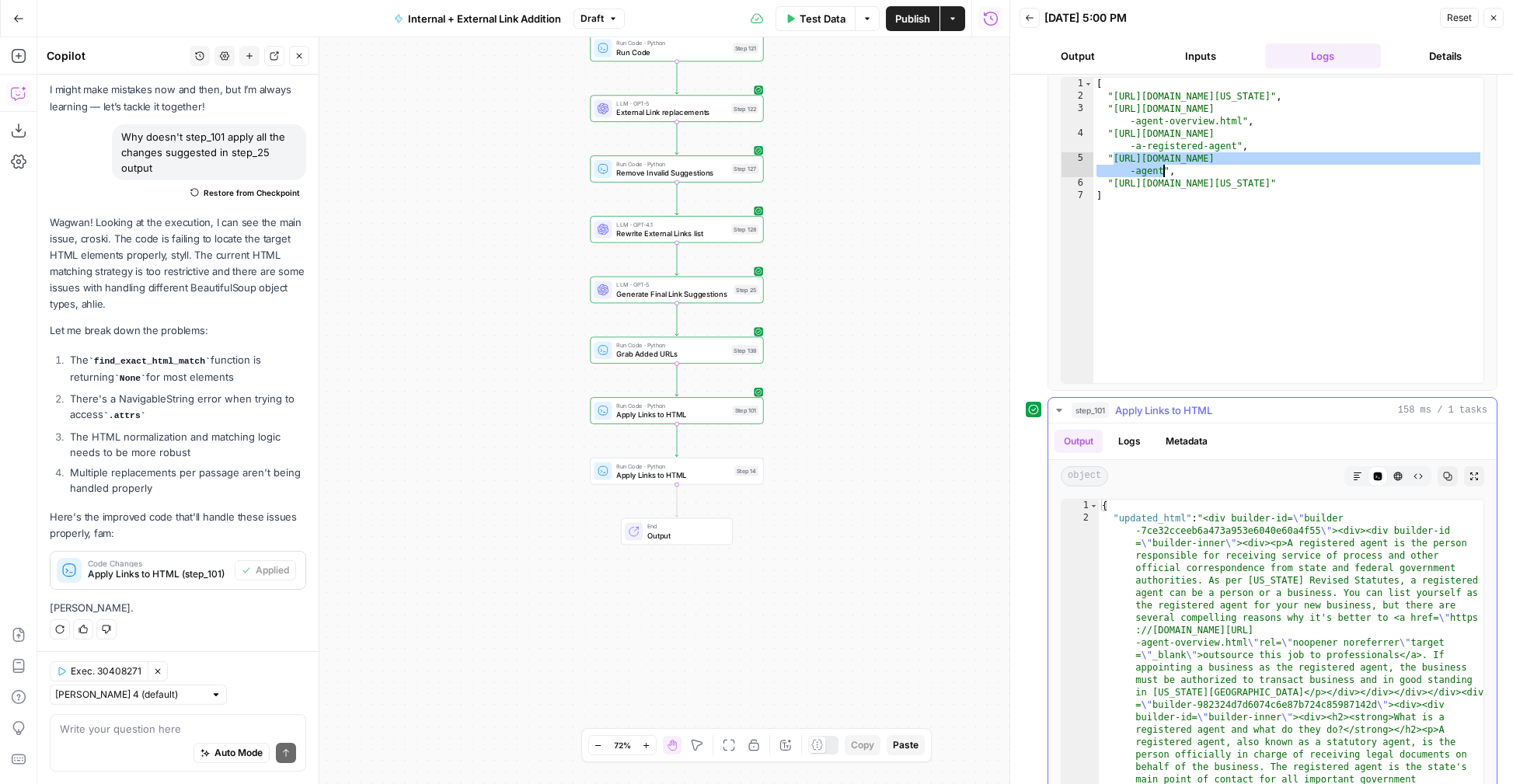
scroll to position [610, 0]
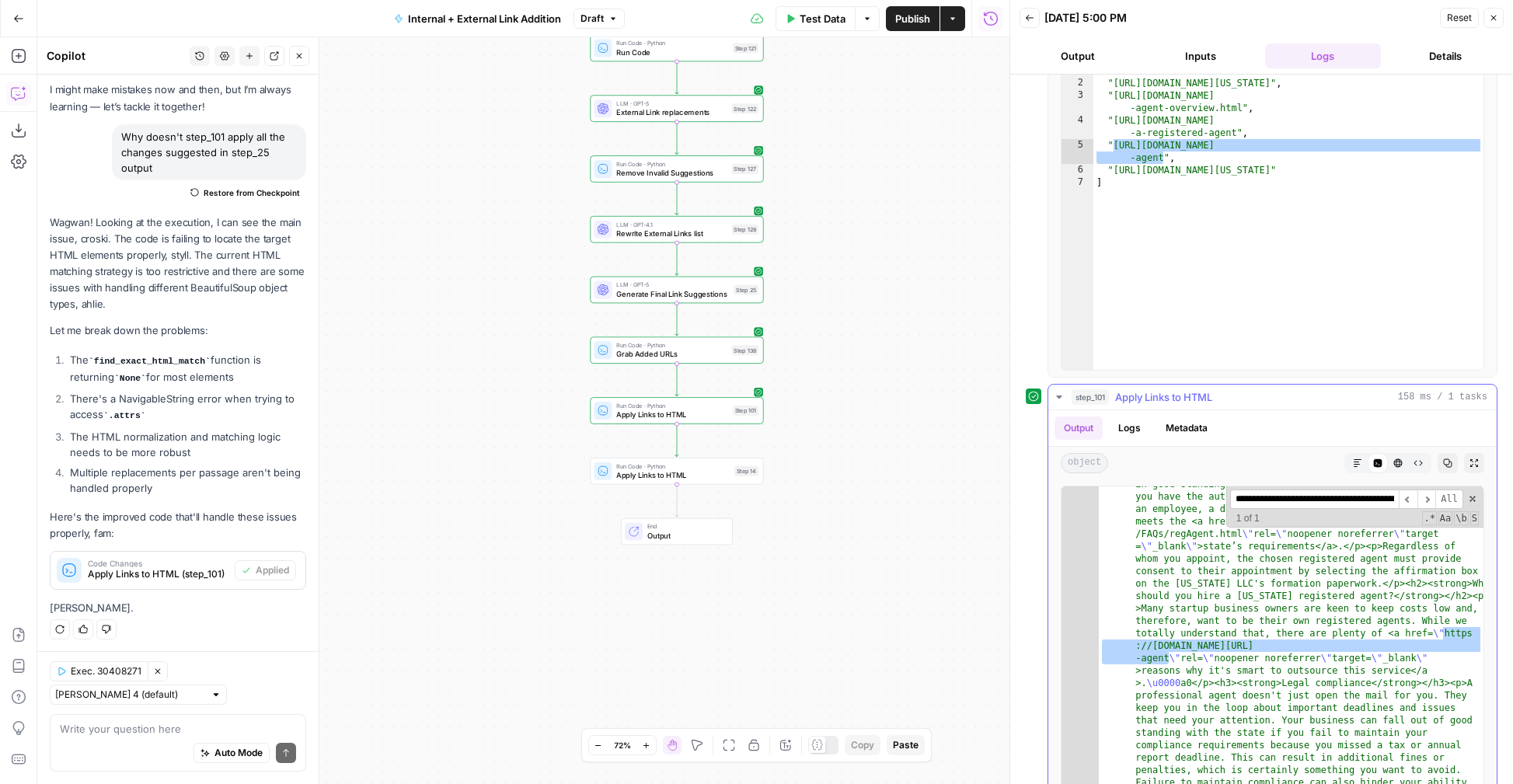
scroll to position [0, 216]
type input "**********"
type textarea "**********"
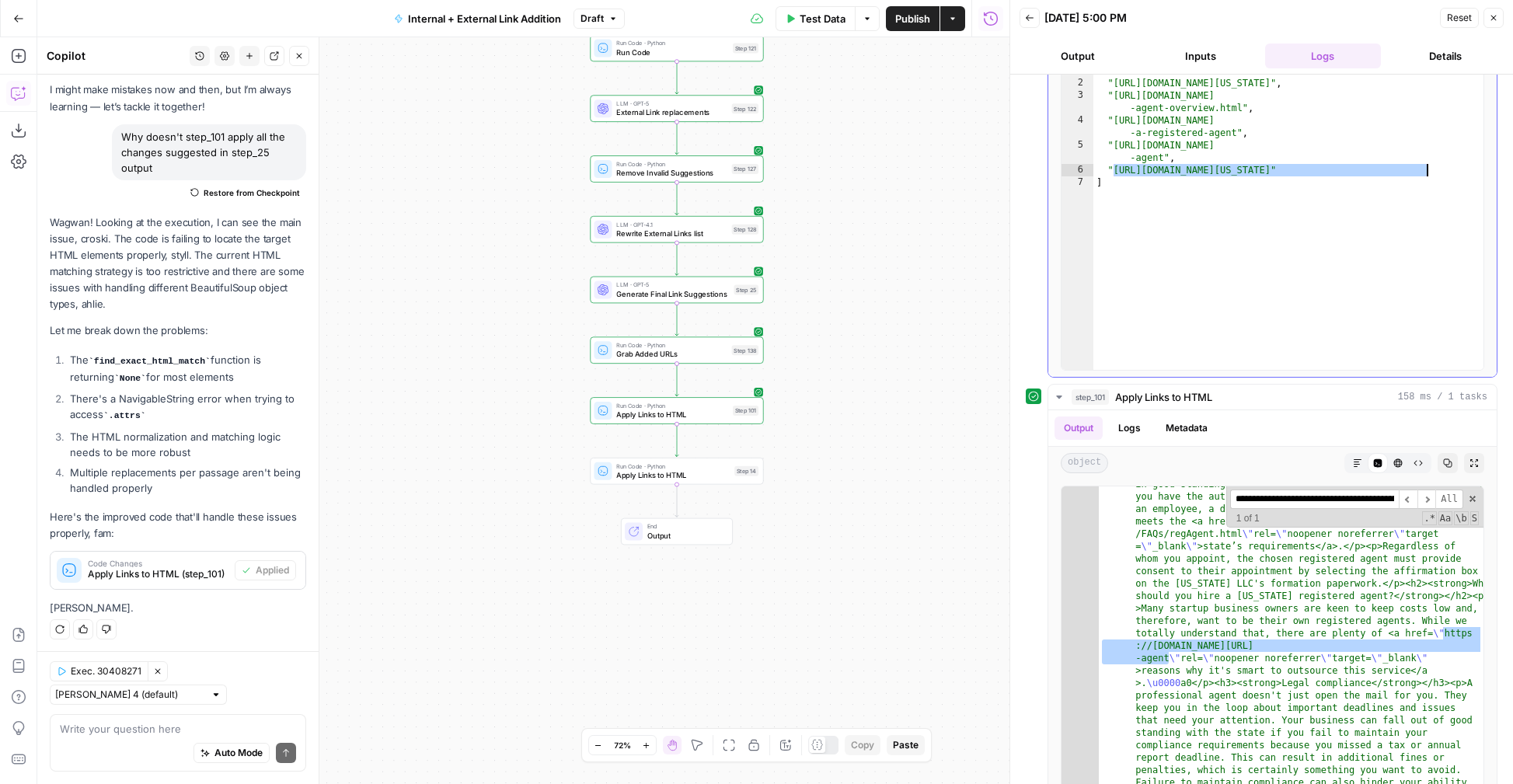
drag, startPoint x: 1114, startPoint y: 170, endPoint x: 1425, endPoint y: 166, distance: 311.0
click at [1425, 166] on div "[ "https://leg.colorado.gov/bills/hb24-1137" , "https://www.legalzoom.com/busin…" at bounding box center [1288, 229] width 390 height 330
paste input
type input "**********"
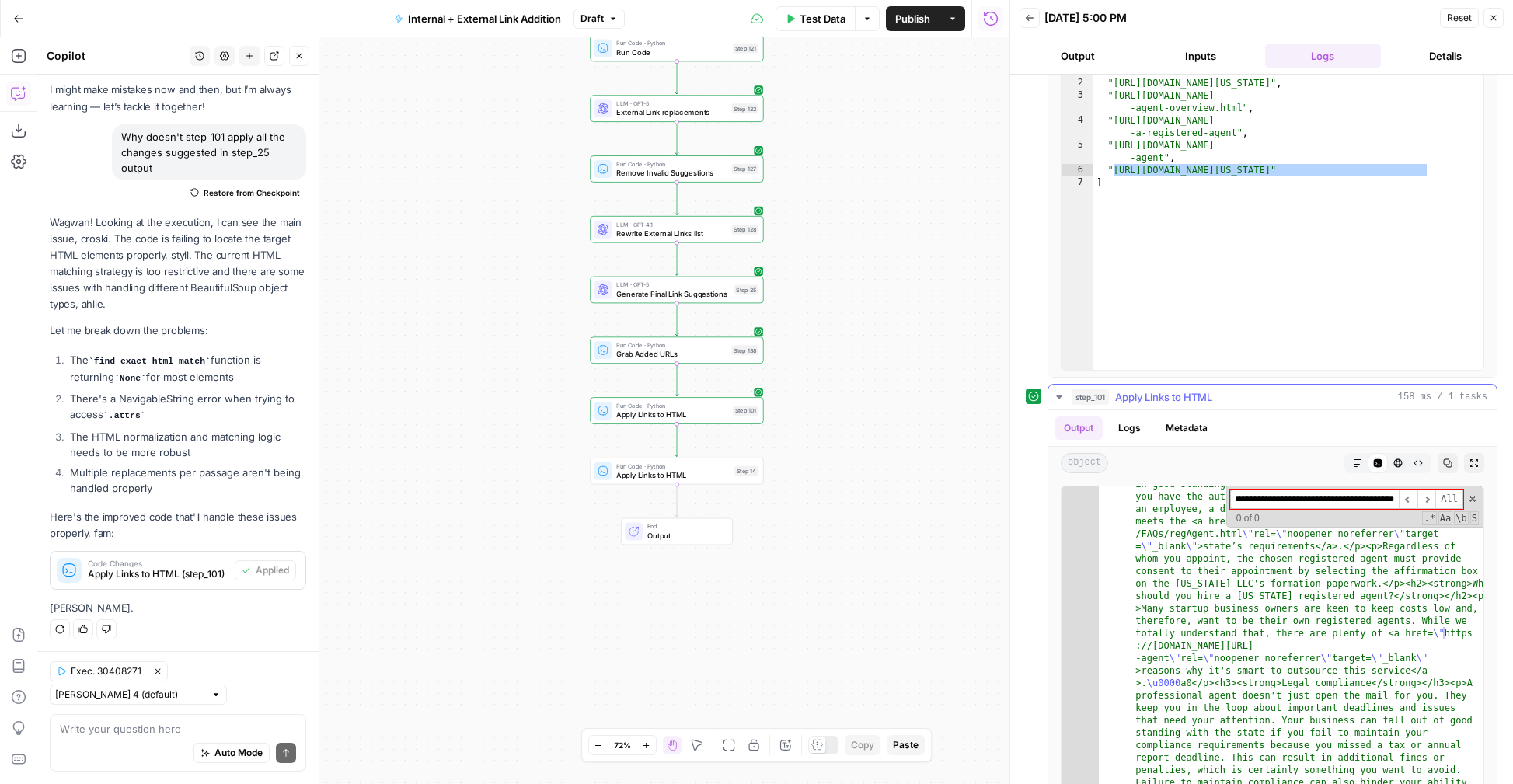
scroll to position [0, 154]
click at [1369, 494] on input "**********" at bounding box center [1314, 499] width 169 height 20
paste input
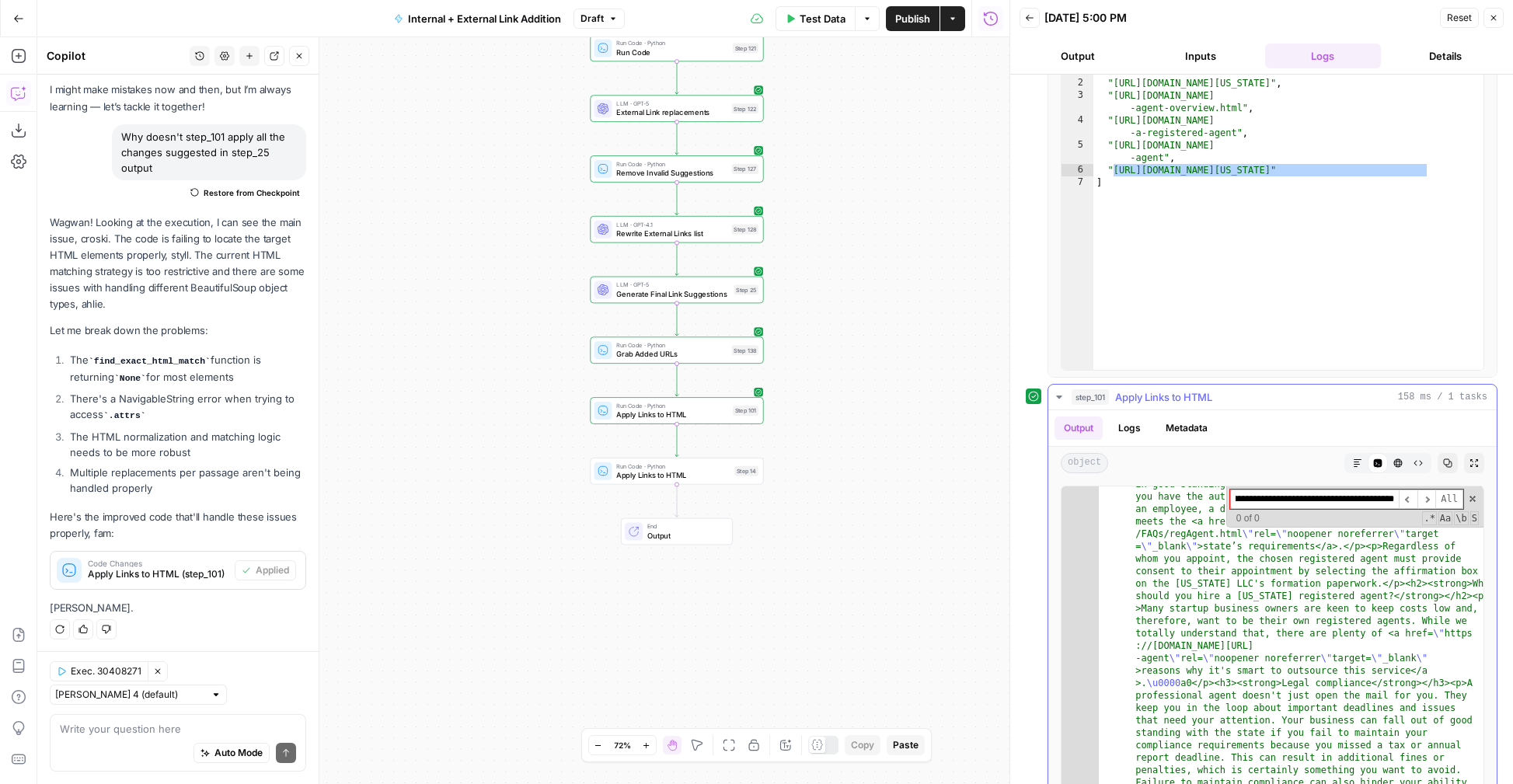
click at [1369, 498] on input "**********" at bounding box center [1314, 499] width 169 height 20
type textarea "**********"
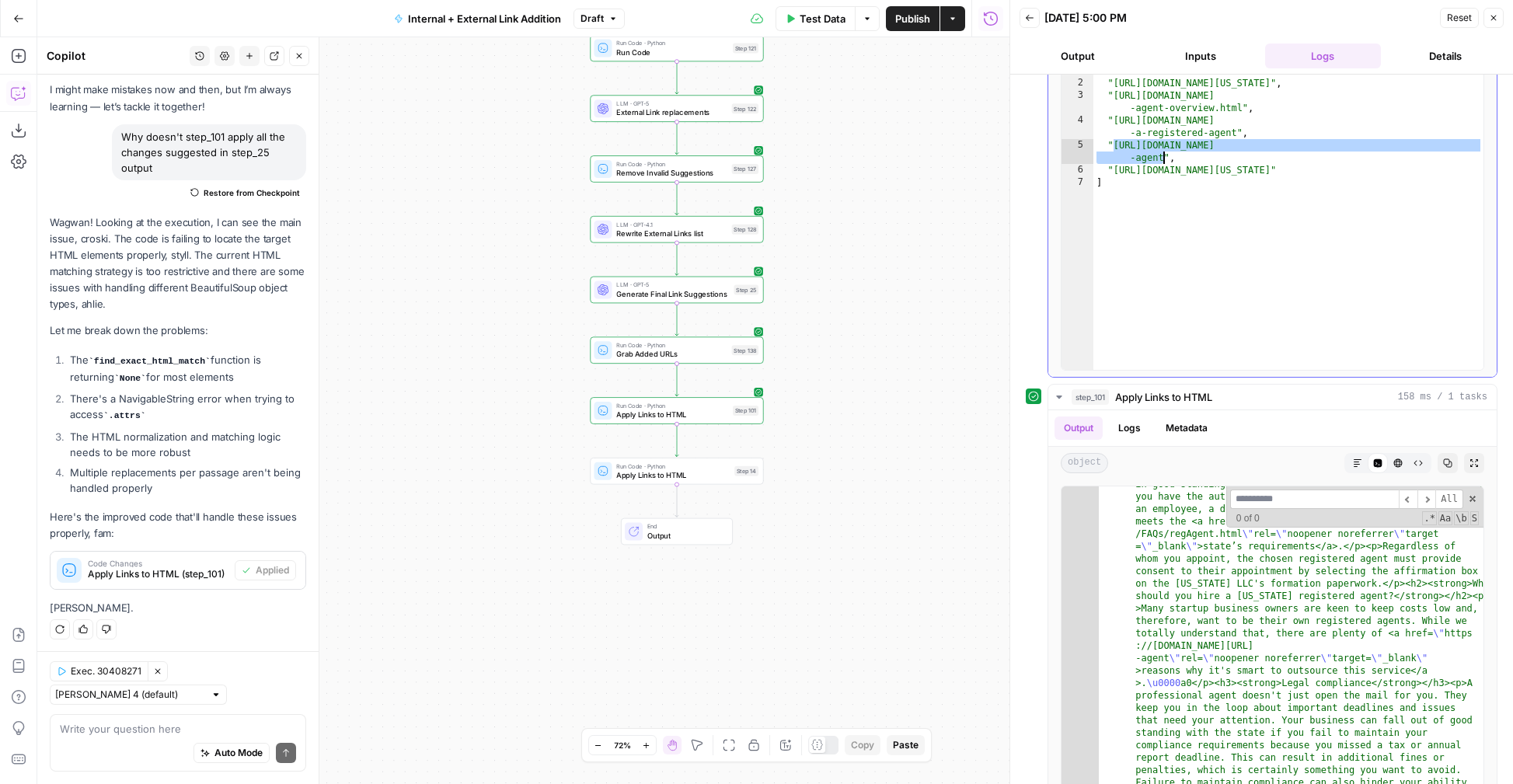
drag, startPoint x: 1113, startPoint y: 144, endPoint x: 1165, endPoint y: 158, distance: 53.9
click at [1165, 158] on div "[ "https://leg.colorado.gov/bills/hb24-1137" , "https://www.legalzoom.com/busin…" at bounding box center [1288, 229] width 390 height 330
click at [1294, 498] on input at bounding box center [1314, 499] width 169 height 20
click at [1276, 498] on input at bounding box center [1314, 499] width 169 height 20
paste input "**********"
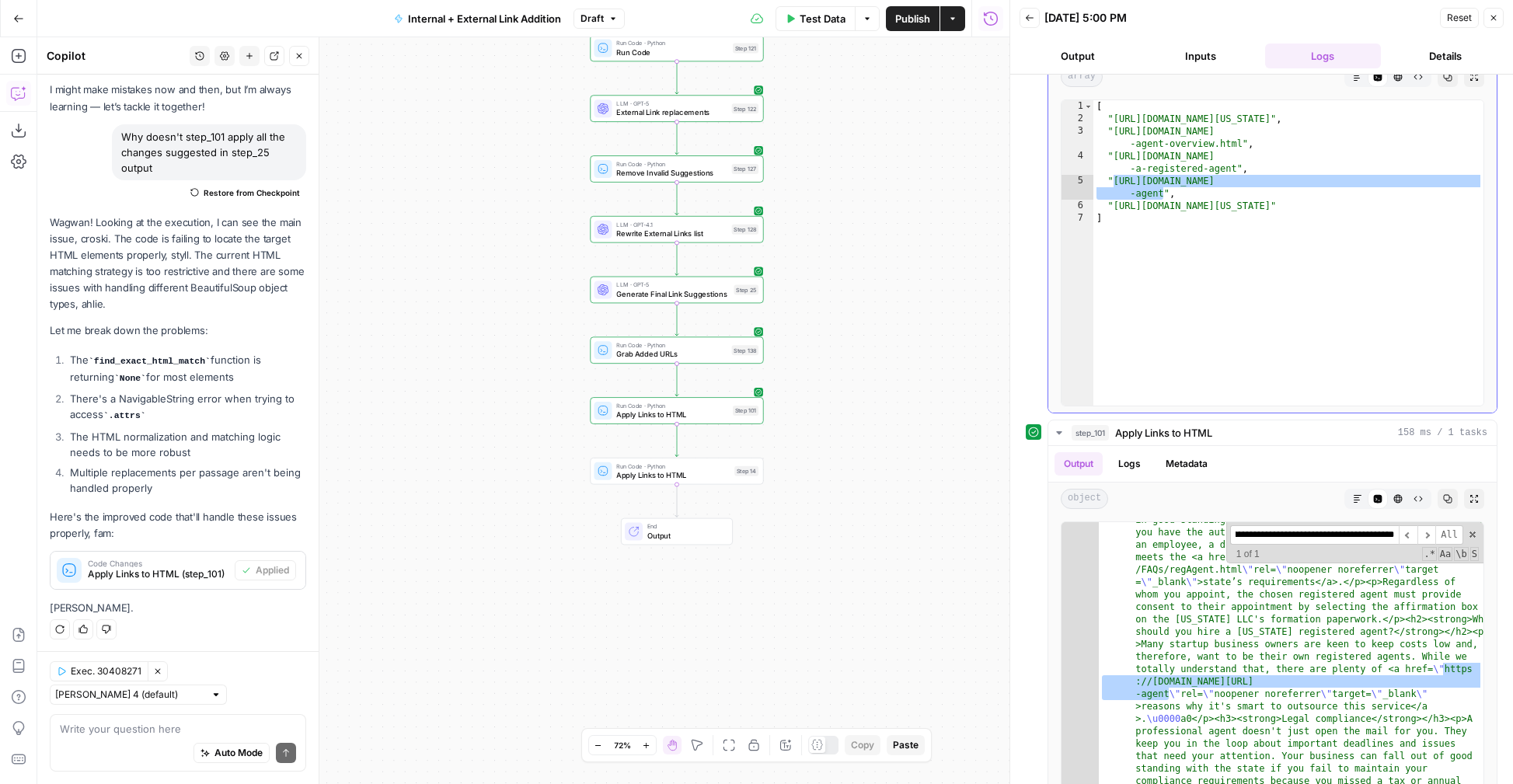
scroll to position [571, 0]
type input "**********"
type textarea "**********"
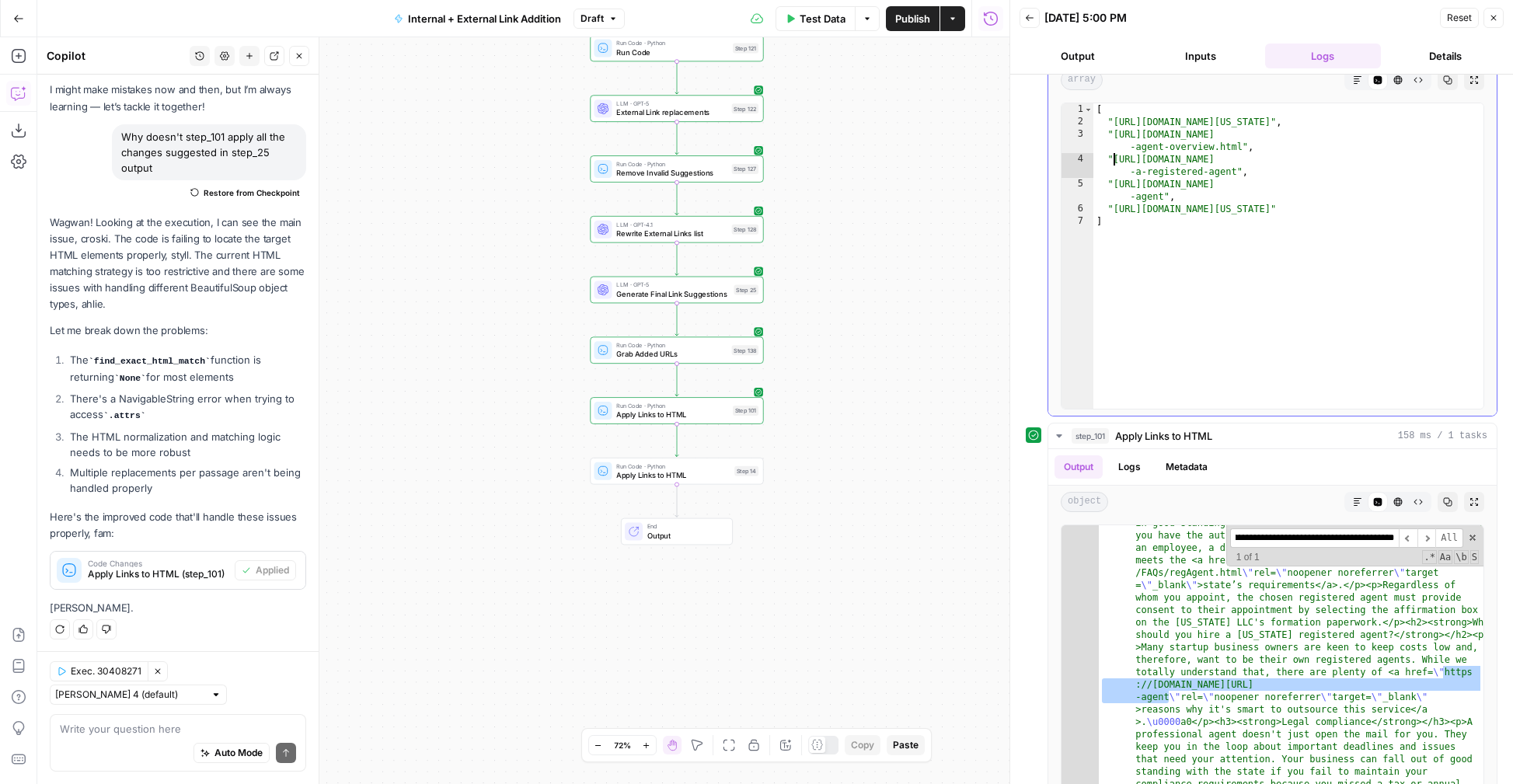
scroll to position [0, 0]
drag, startPoint x: 1114, startPoint y: 159, endPoint x: 1236, endPoint y: 170, distance: 122.5
click at [1236, 170] on div "[ "https://leg.colorado.gov/bills/hb24-1137" , "https://www.legalzoom.com/busin…" at bounding box center [1288, 268] width 390 height 330
click at [1312, 532] on input "**********" at bounding box center [1314, 538] width 169 height 20
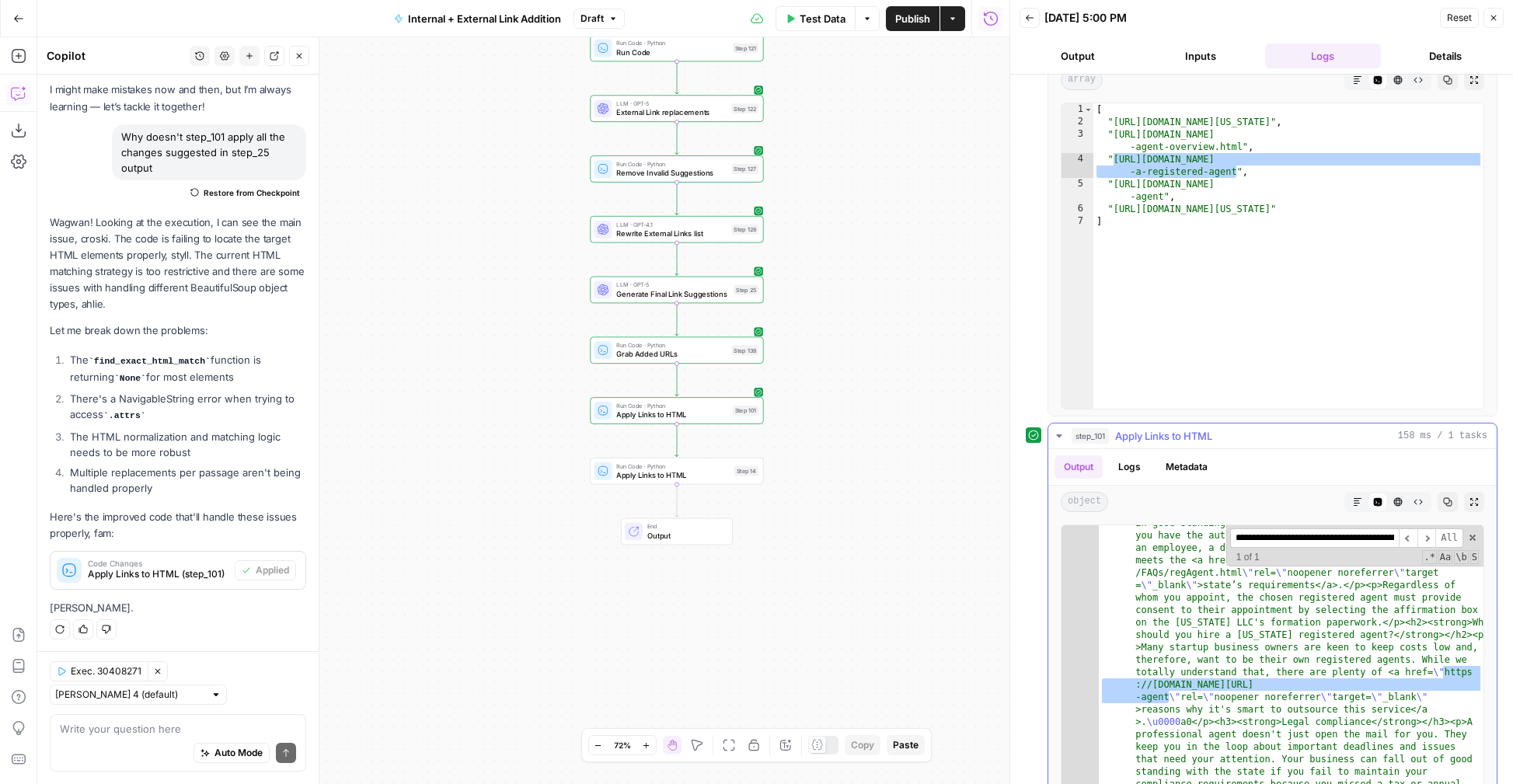
click at [1312, 532] on input "**********" at bounding box center [1314, 538] width 169 height 20
paste input "**********"
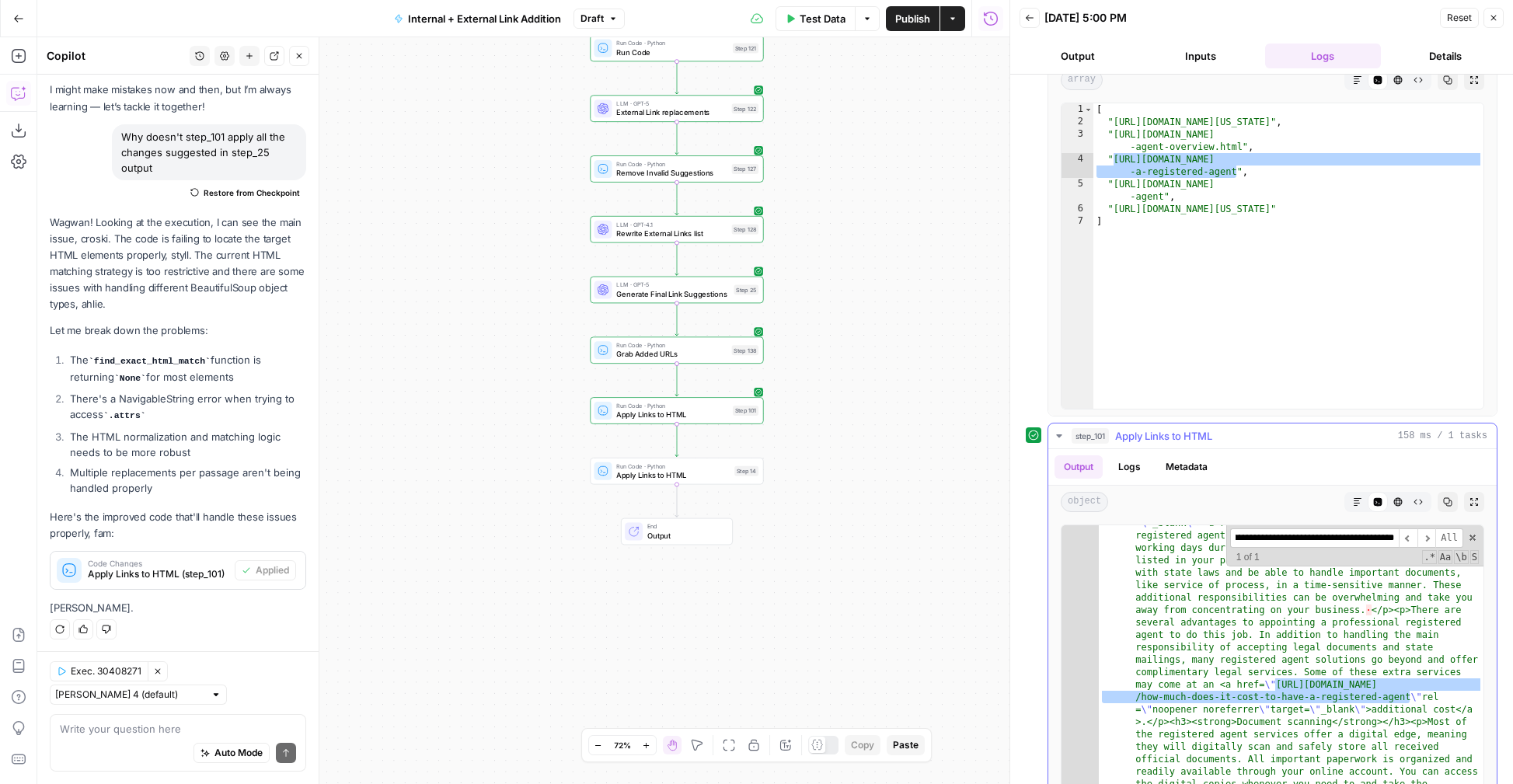
scroll to position [519, 0]
type input "**********"
type textarea "**********"
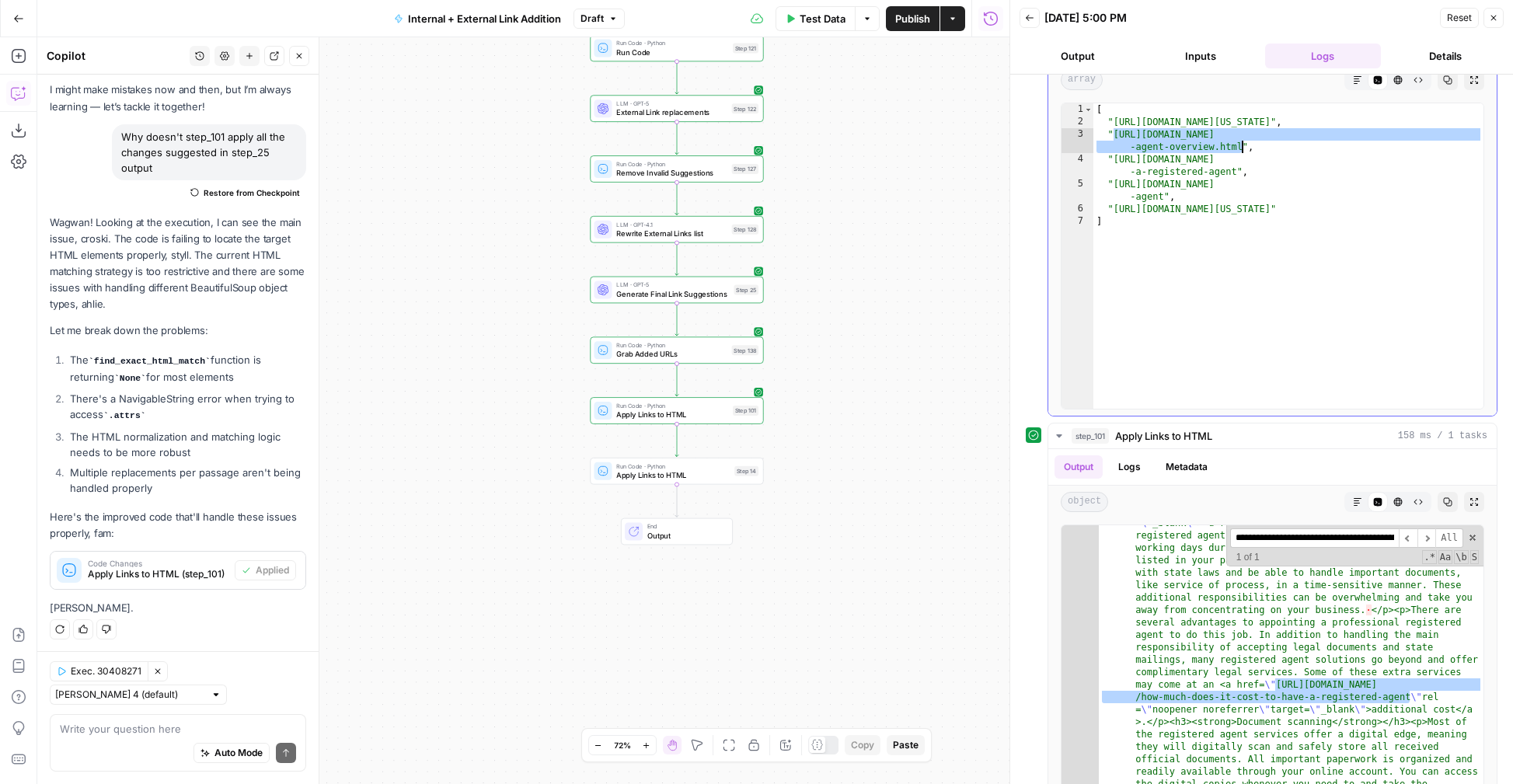
drag, startPoint x: 1116, startPoint y: 132, endPoint x: 1241, endPoint y: 151, distance: 126.4
click at [1241, 151] on div "[ "https://leg.colorado.gov/bills/hb24-1137" , "https://www.legalzoom.com/busin…" at bounding box center [1288, 268] width 390 height 330
click at [1319, 536] on input "**********" at bounding box center [1314, 538] width 169 height 20
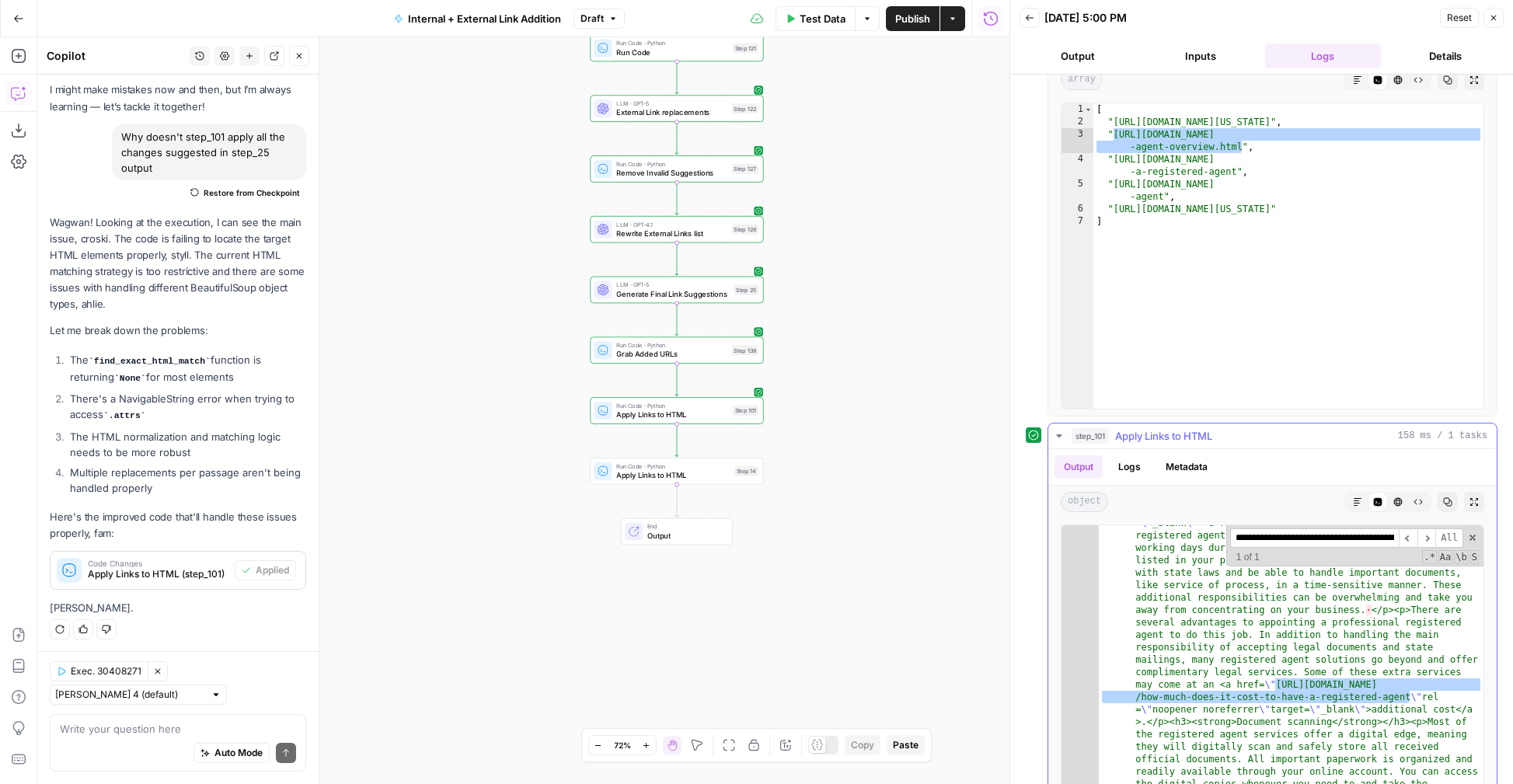
paste input "**"
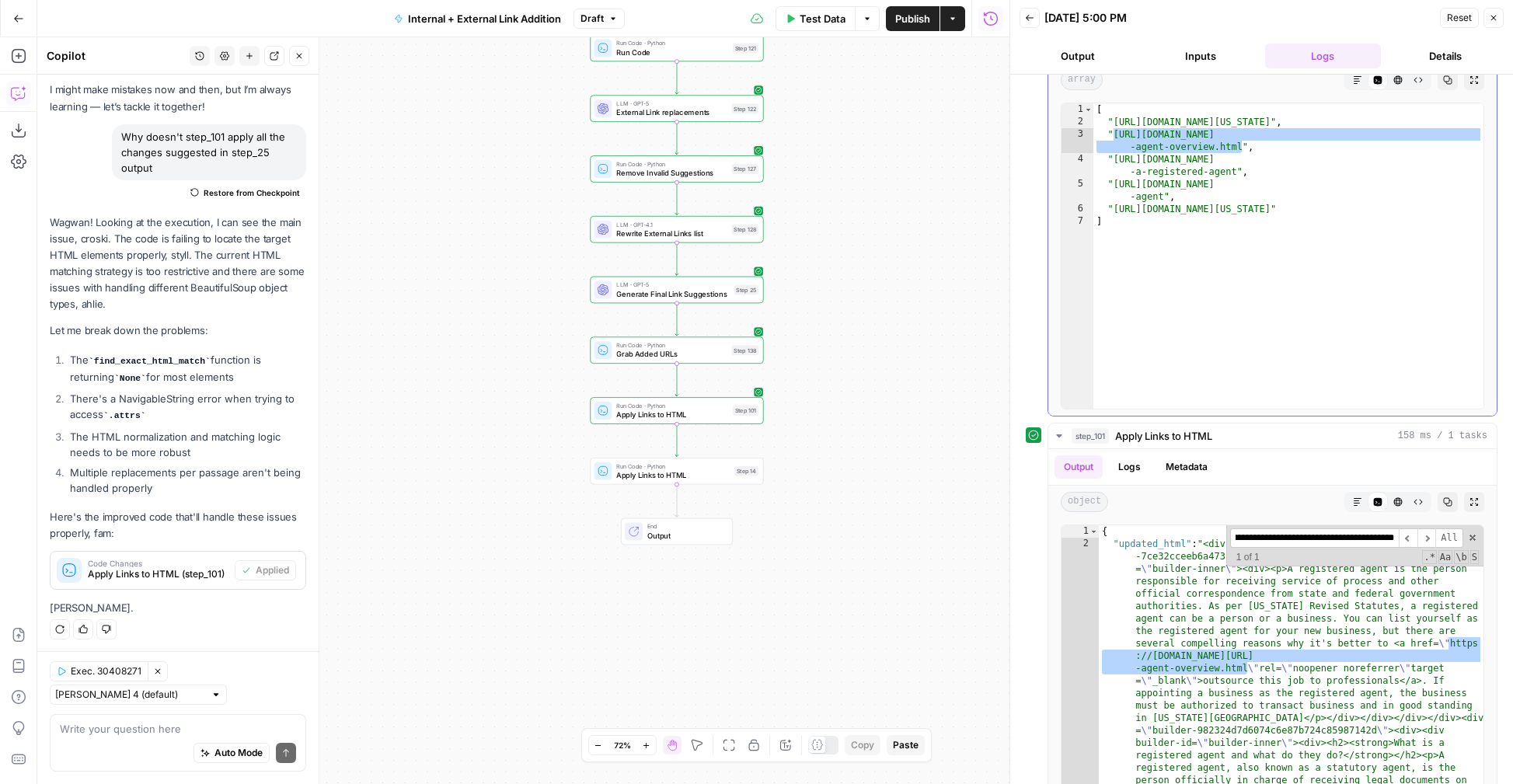
type input "**********"
type textarea "**********"
drag, startPoint x: 1114, startPoint y: 121, endPoint x: 1337, endPoint y: 125, distance: 223.0
click at [1337, 125] on div "[ "https://leg.colorado.gov/bills/hb24-1137" , "https://www.legalzoom.com/busin…" at bounding box center [1288, 268] width 390 height 330
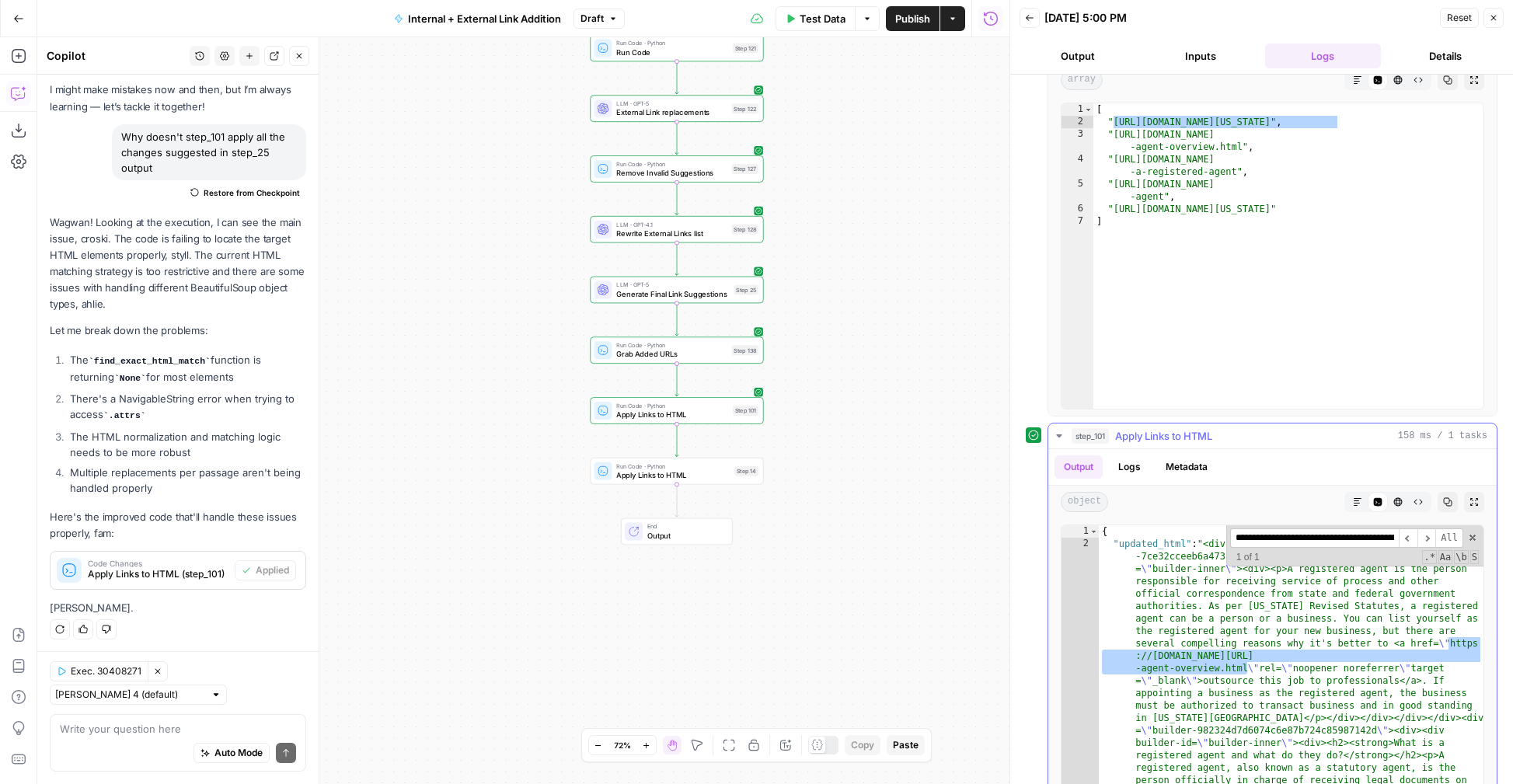
click at [1304, 534] on input "**********" at bounding box center [1314, 538] width 169 height 20
paste input
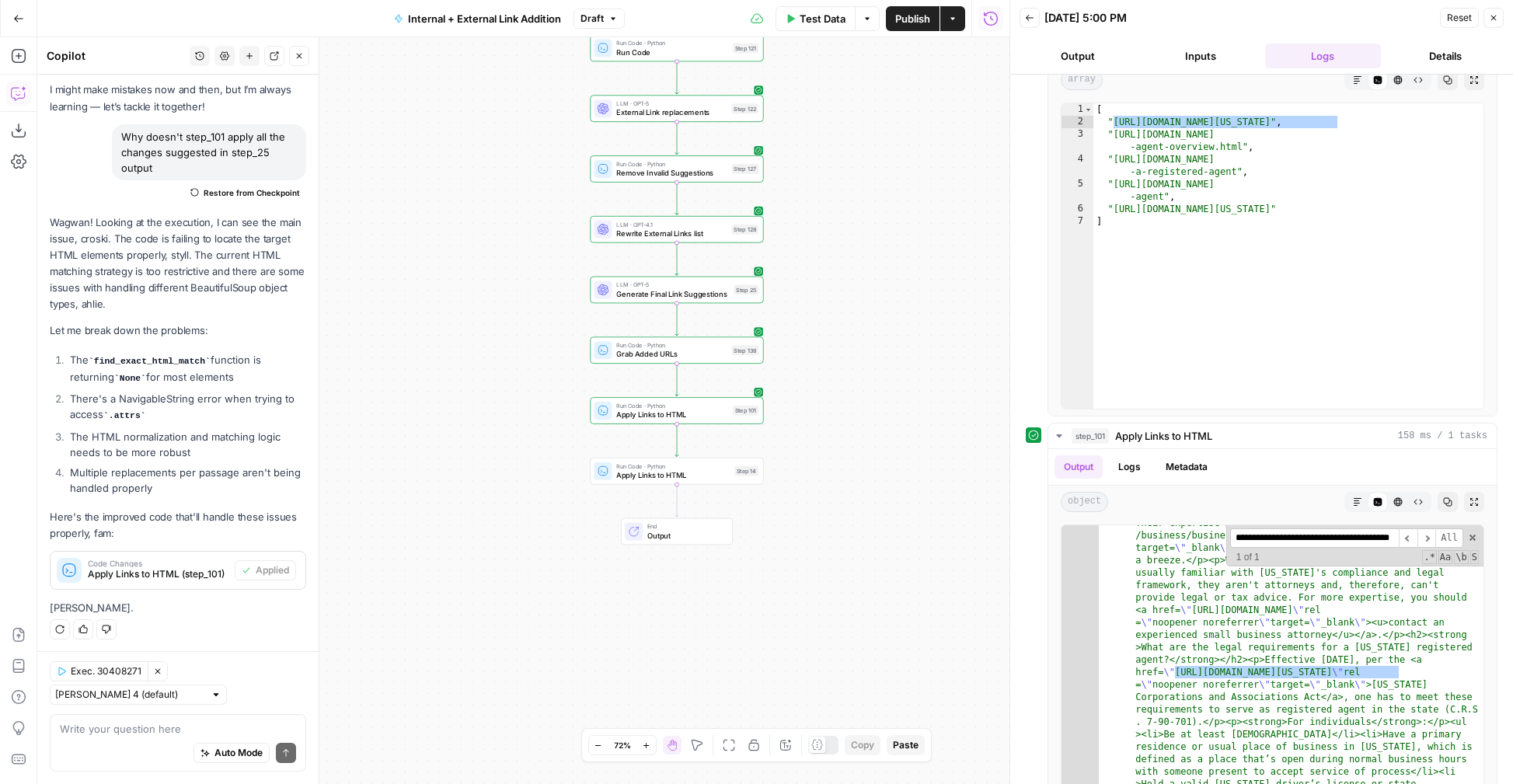
type input "**********"
type textarea "**********"
drag, startPoint x: 1113, startPoint y: 209, endPoint x: 1267, endPoint y: 204, distance: 154.1
click at [1267, 204] on div "[ "https://leg.colorado.gov/bills/hb24-1137" , "https://www.legalzoom.com/busin…" at bounding box center [1288, 268] width 390 height 330
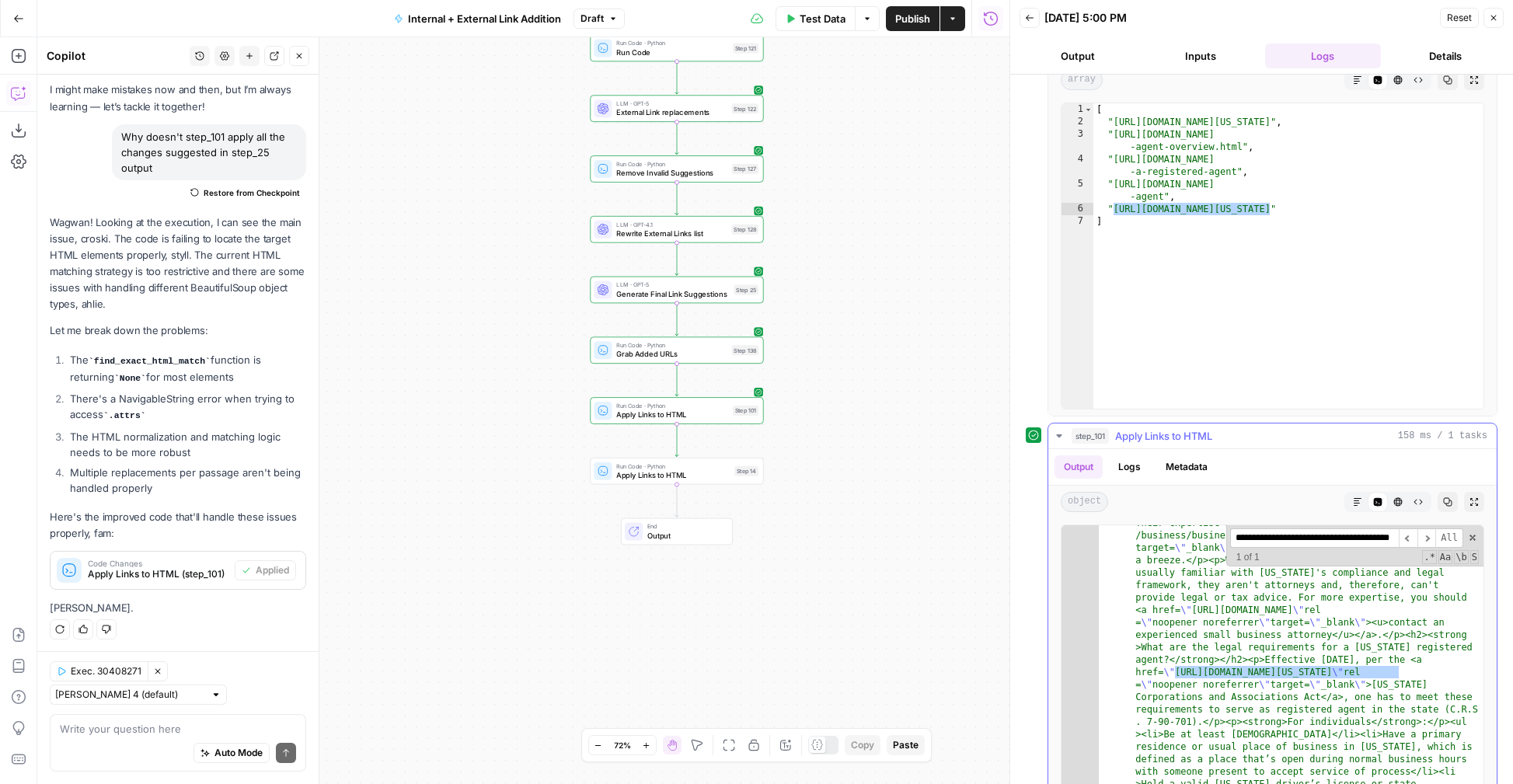
click at [1342, 540] on input "**********" at bounding box center [1314, 538] width 169 height 20
paste input
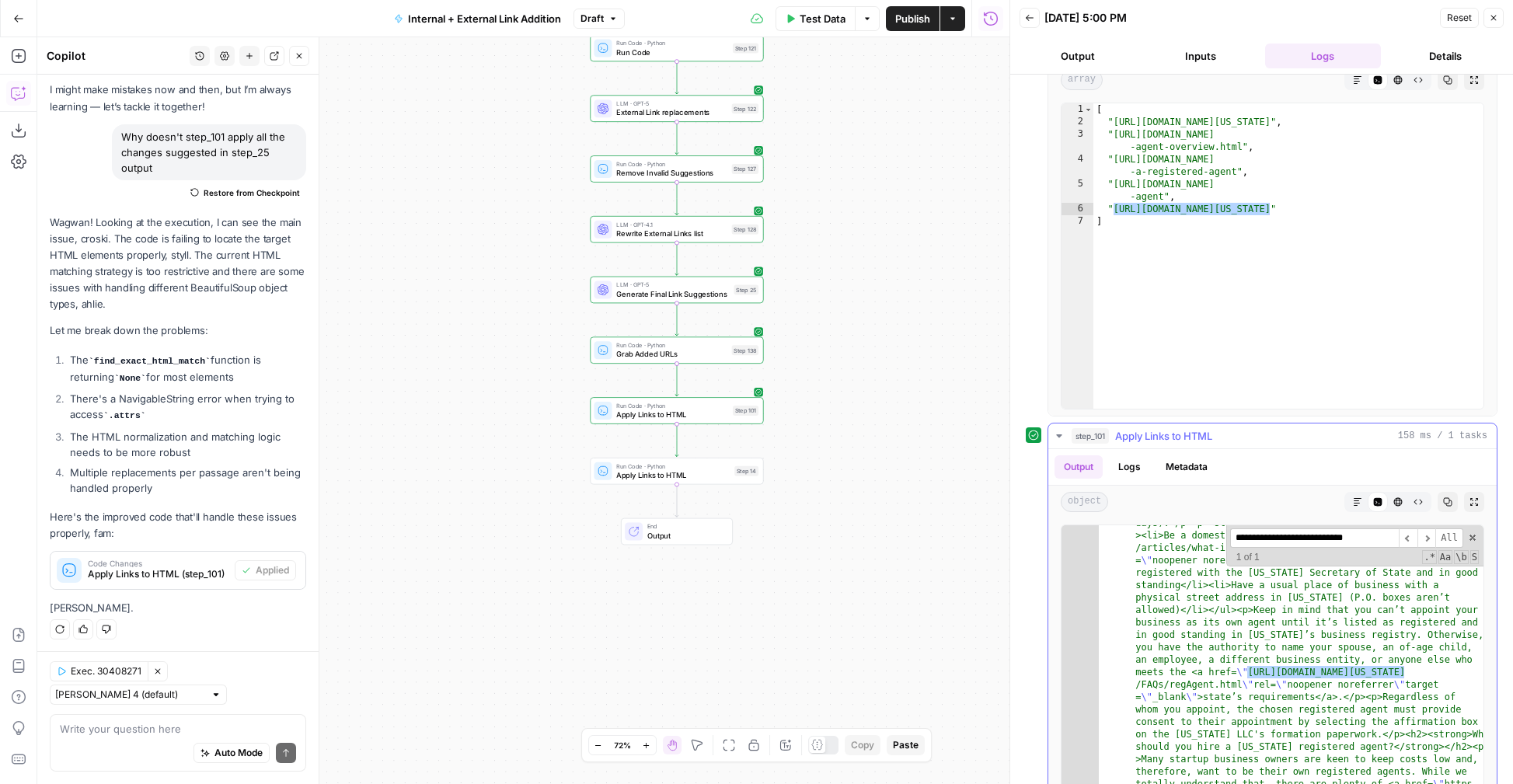
scroll to position [1898, 0]
type input "**********"
click at [658, 327] on div at bounding box center [661, 329] width 5 height 5
click at [634, 477] on span "Apply Links to HTML" at bounding box center [669, 475] width 105 height 11
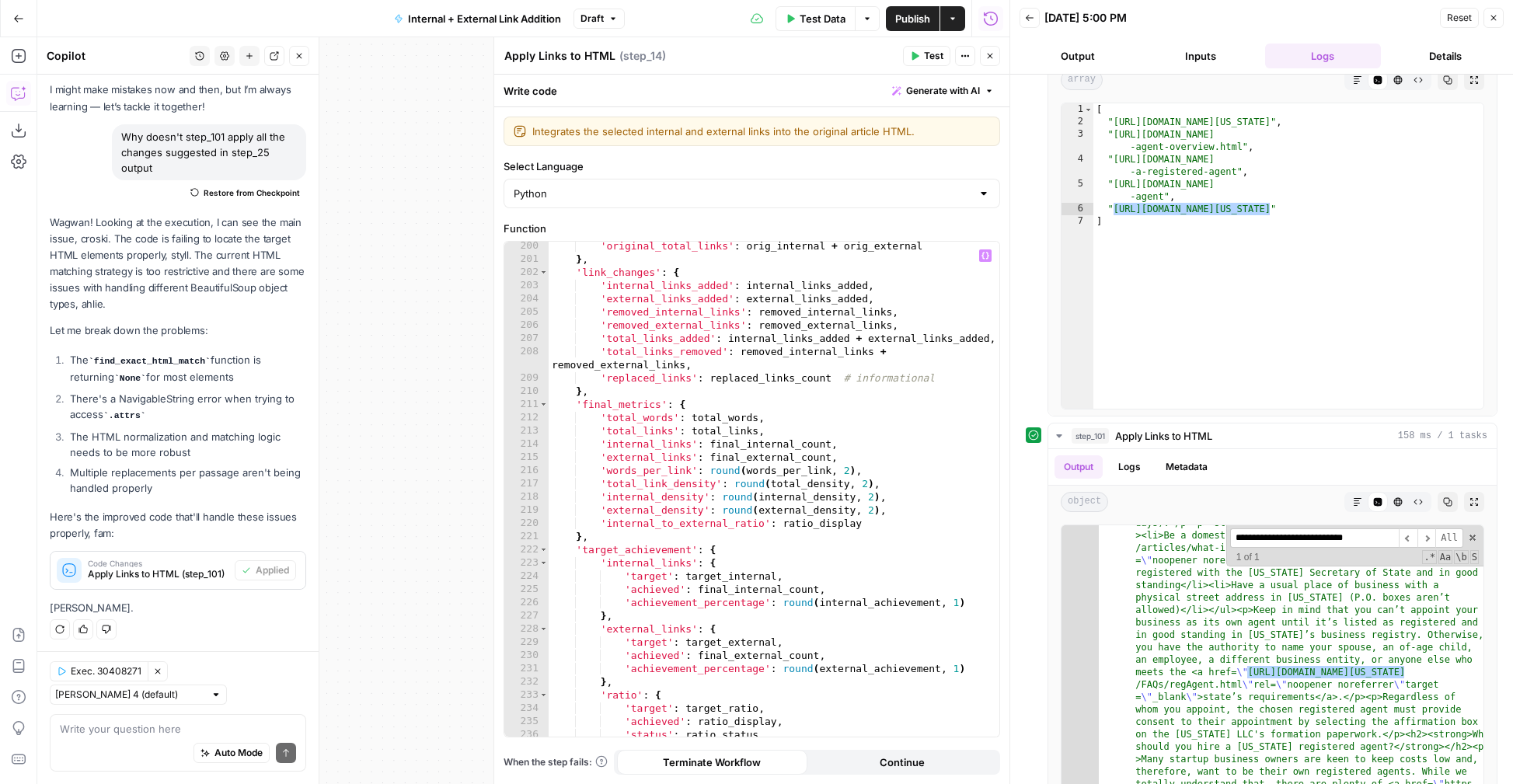
scroll to position [3030, 0]
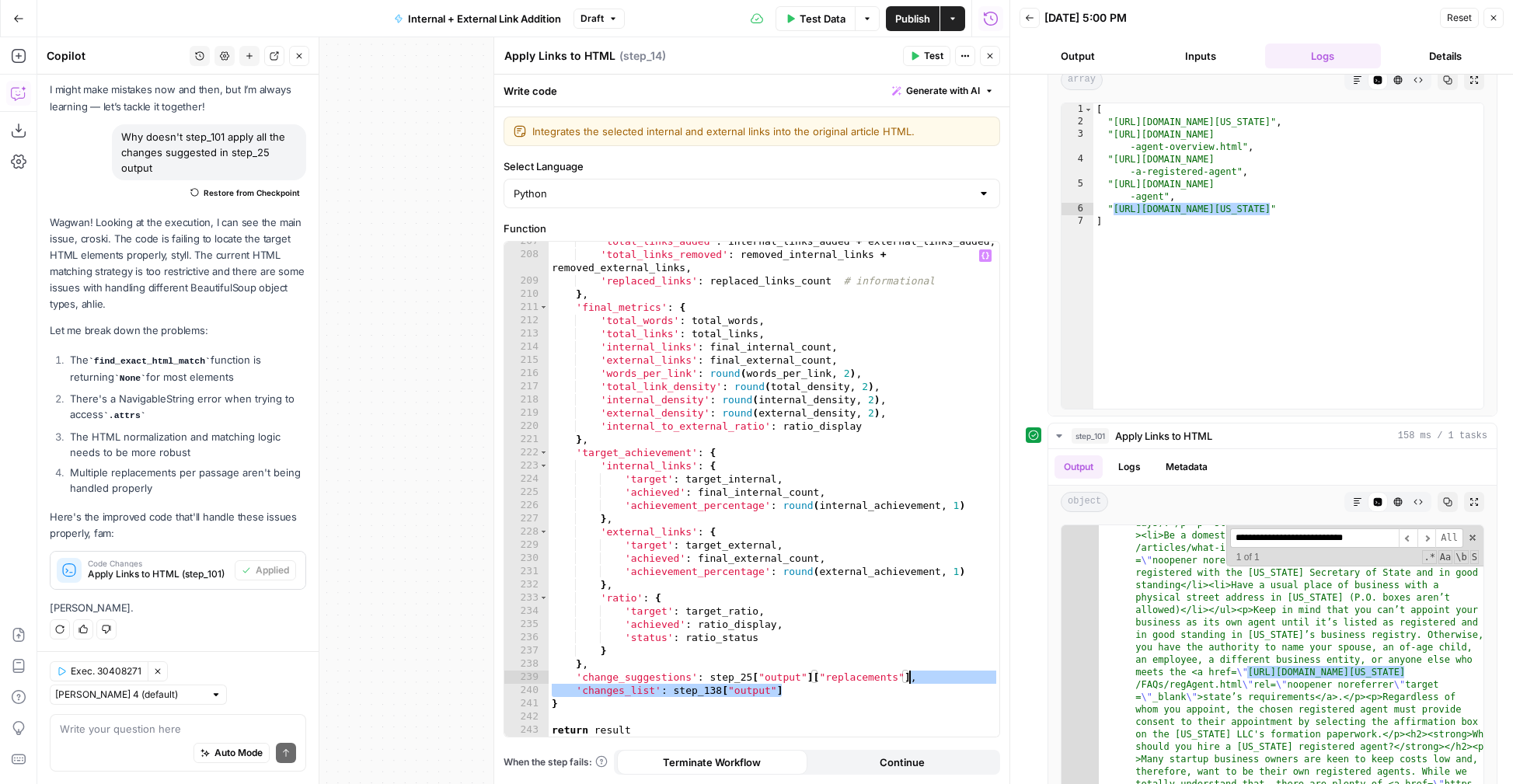
drag, startPoint x: 788, startPoint y: 689, endPoint x: 910, endPoint y: 683, distance: 122.1
click at [910, 683] on div "'total_links_added' : internal_links_added + external_links_added , 'total_link…" at bounding box center [774, 495] width 450 height 521
type textarea "**********"
click at [103, 723] on textarea at bounding box center [178, 728] width 237 height 15
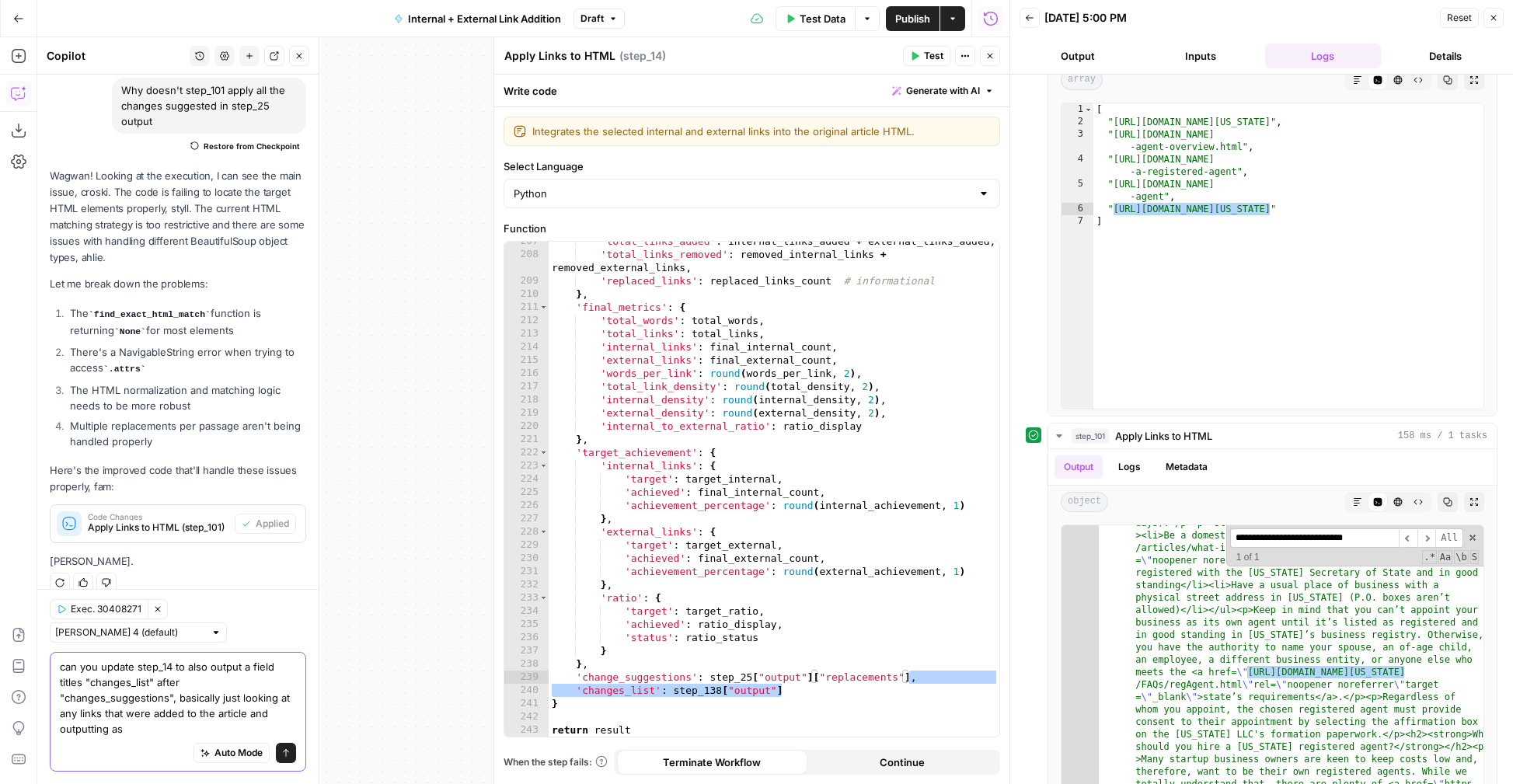
scroll to position [137, 0]
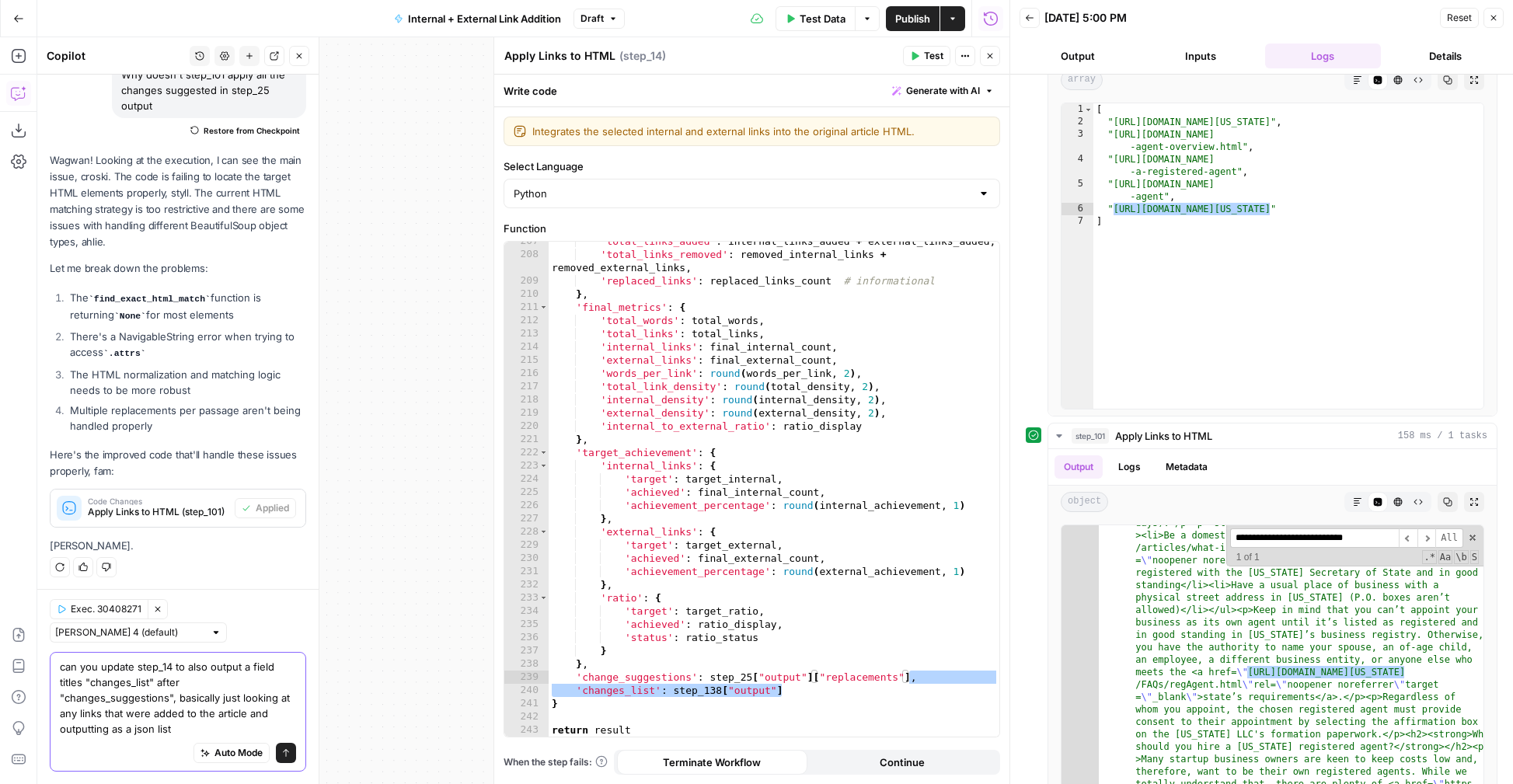
type textarea "can you update step_14 to also output a field titles "changes_list" after "chan…"
click at [282, 748] on icon "submit" at bounding box center [286, 752] width 9 height 9
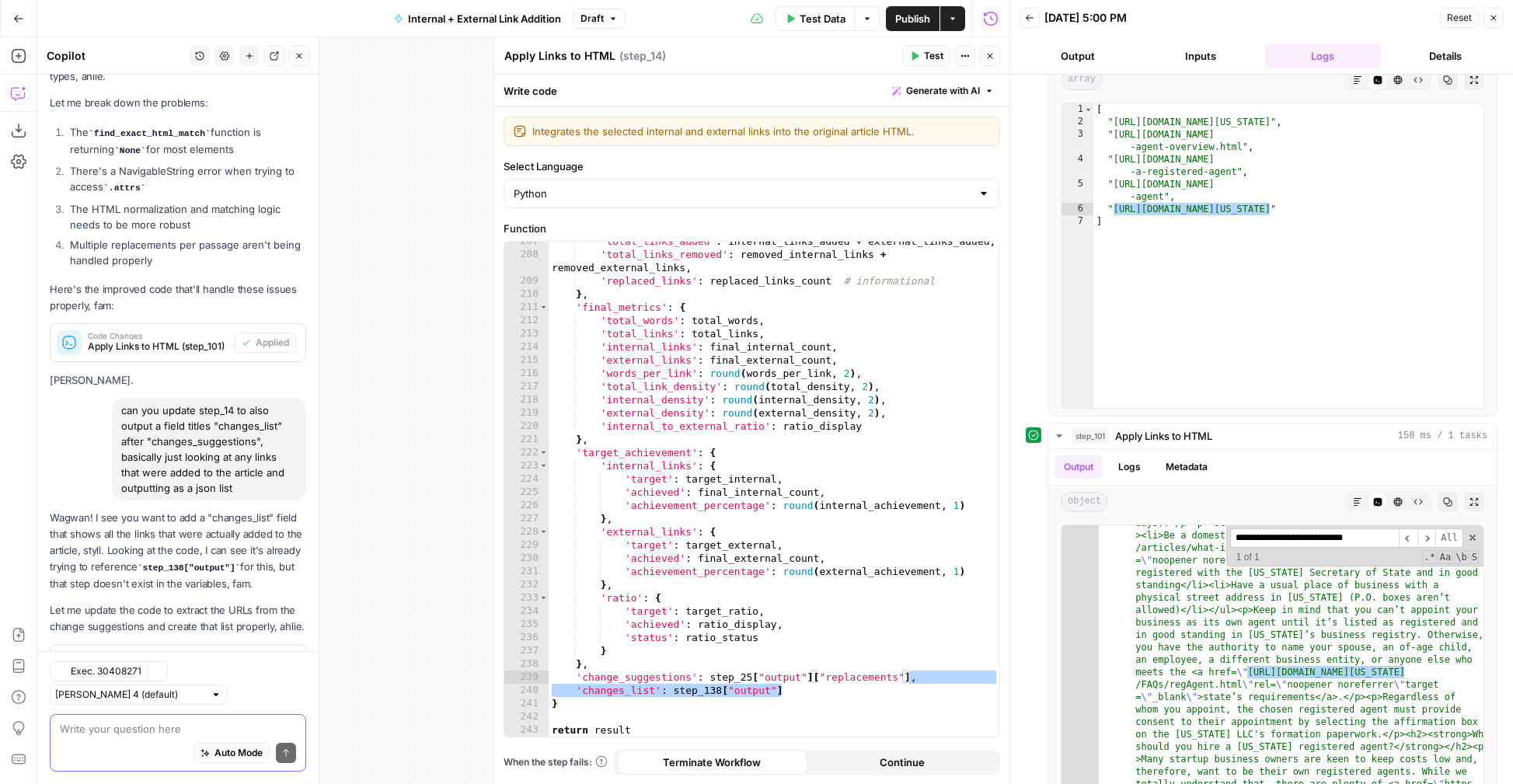
scroll to position [395, 0]
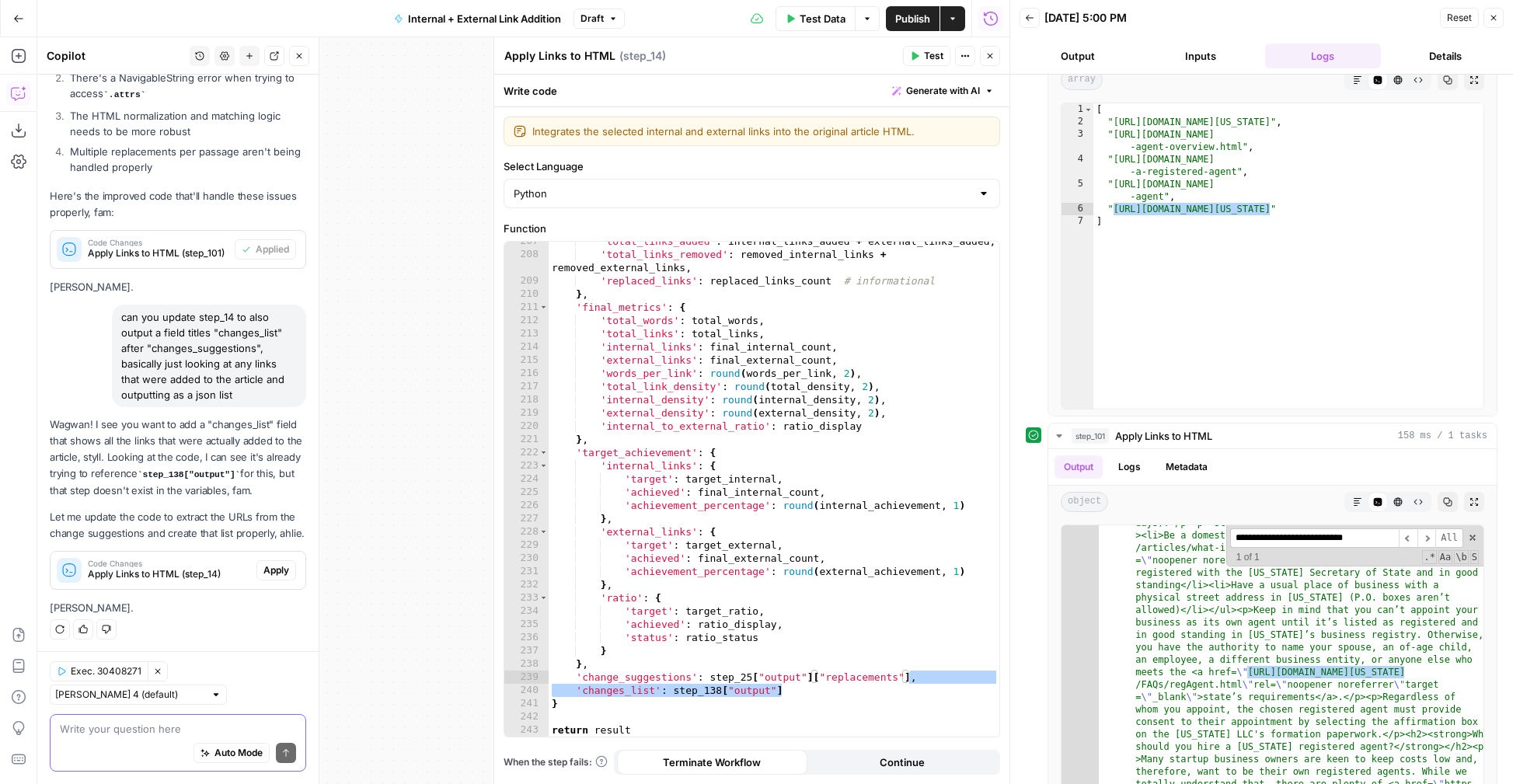
click at [271, 567] on span "Apply" at bounding box center [276, 569] width 25 height 14
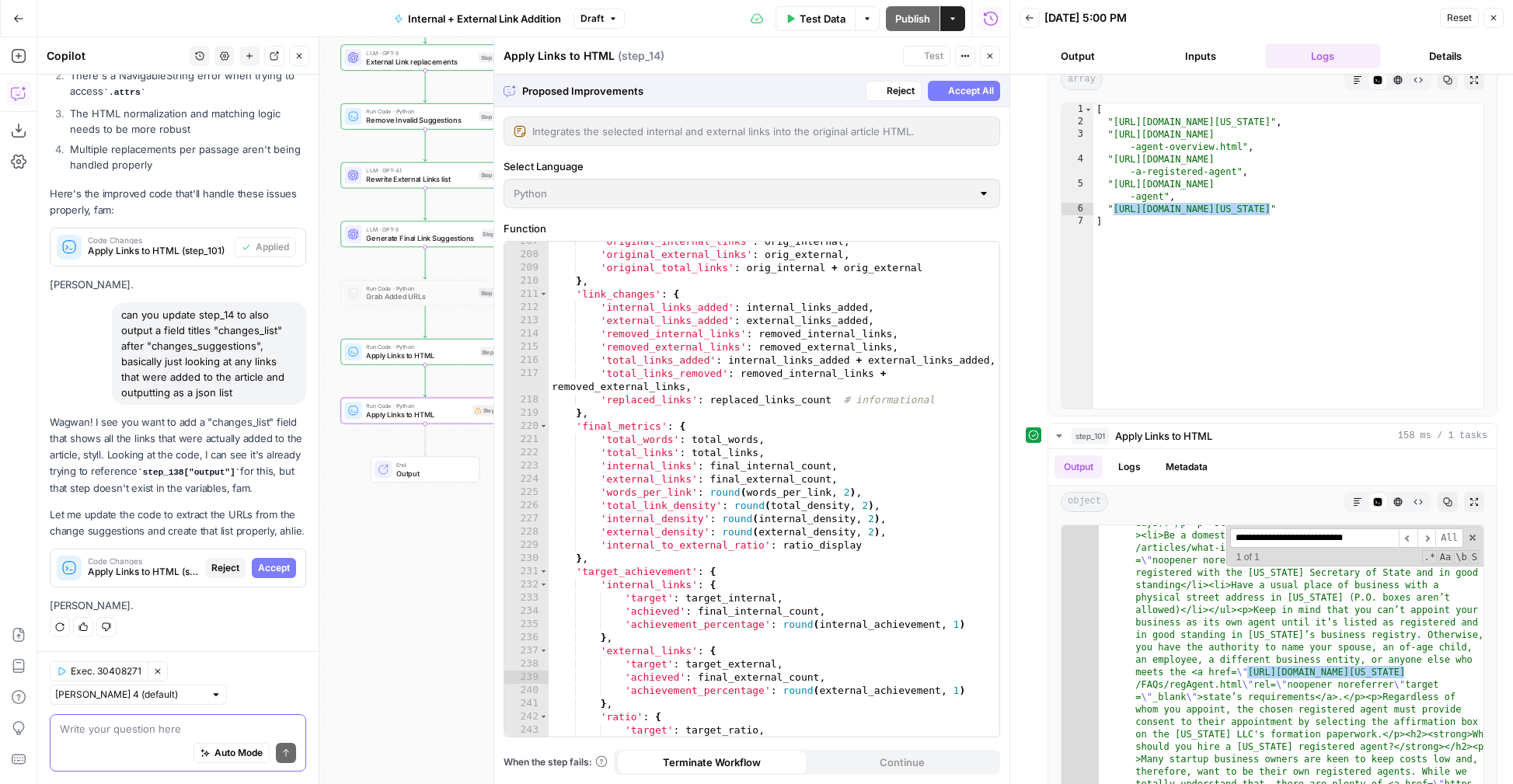
scroll to position [371, 0]
click at [274, 569] on span "Accept" at bounding box center [274, 569] width 32 height 14
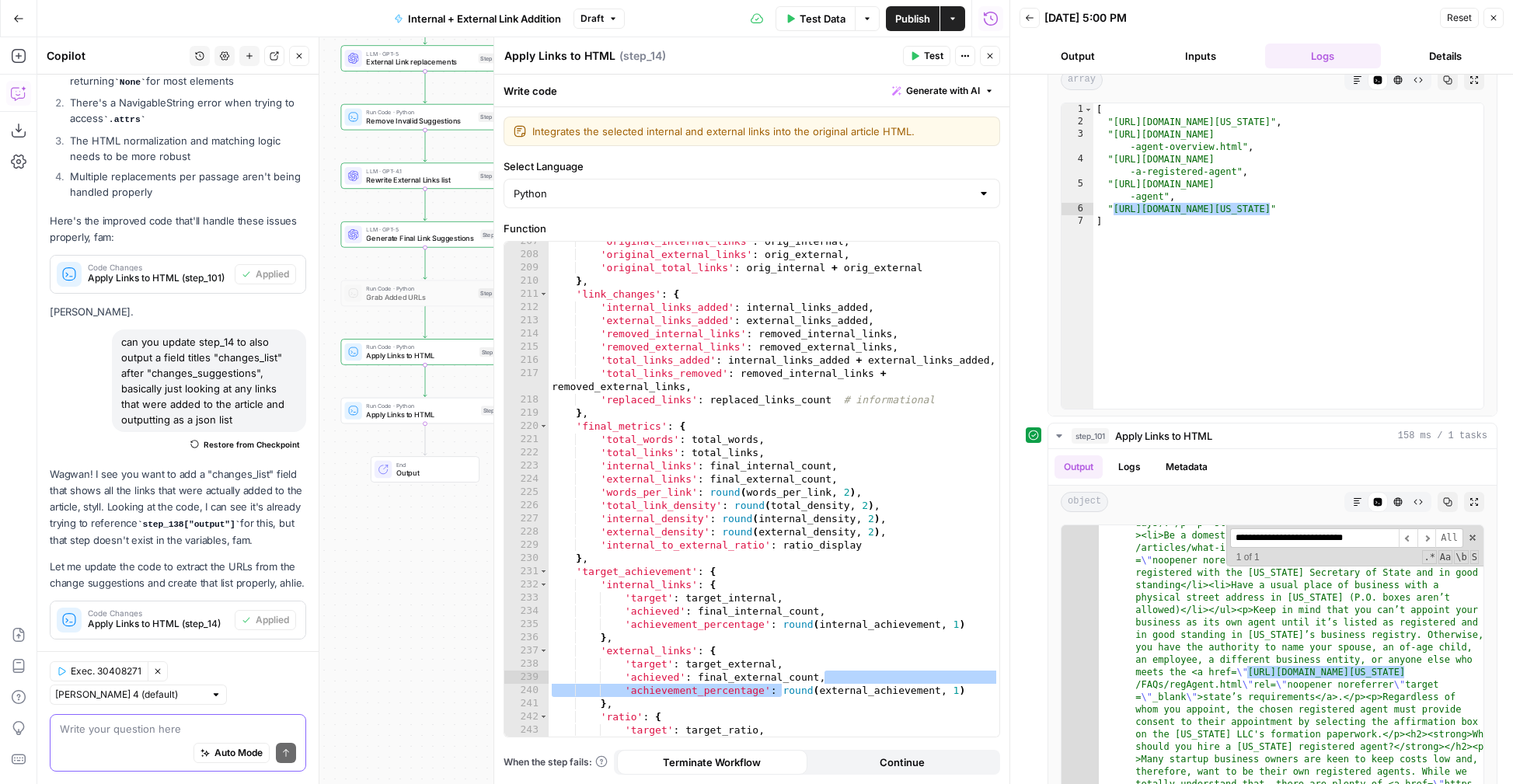
scroll to position [420, 0]
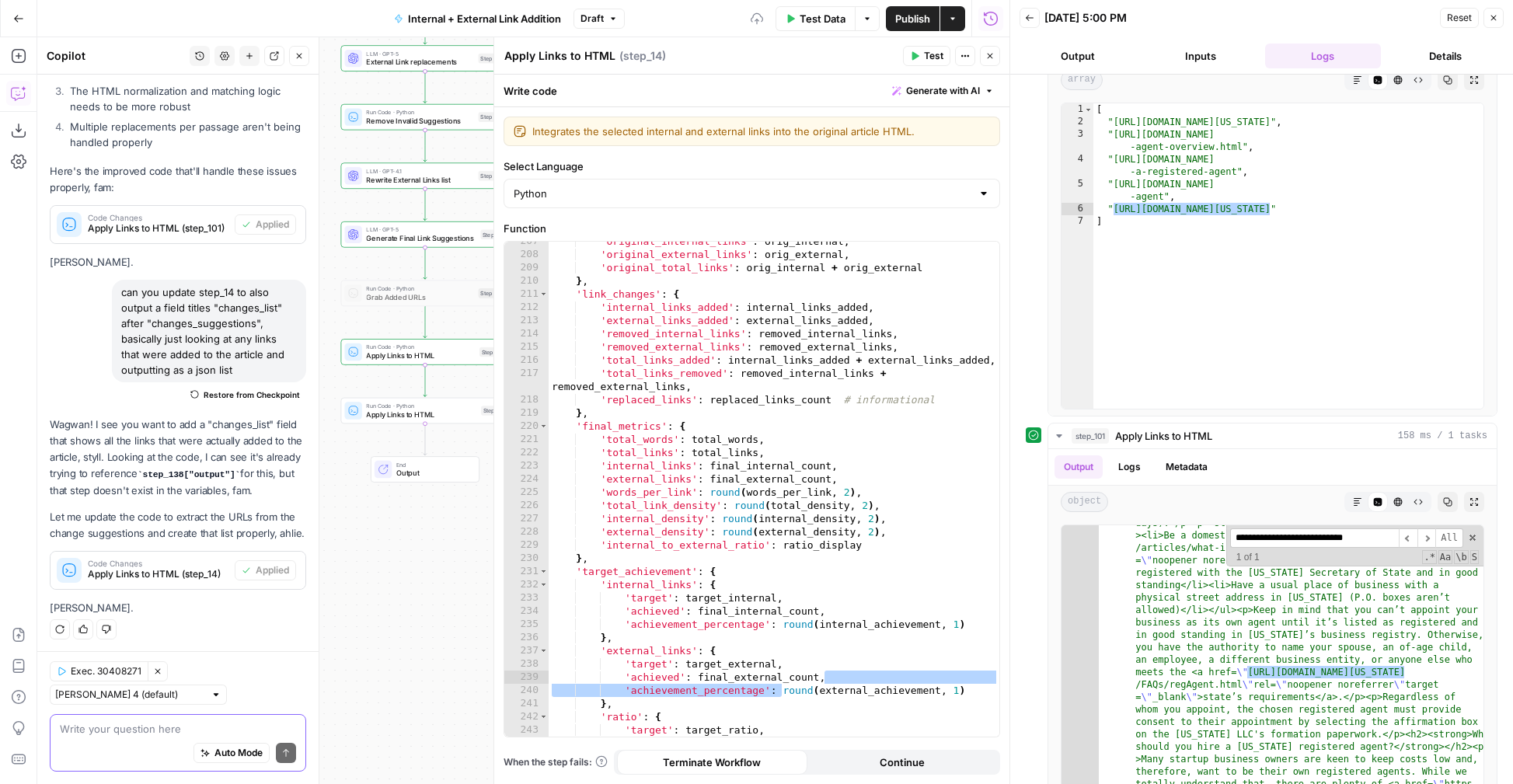
click at [914, 60] on icon "button" at bounding box center [914, 56] width 9 height 9
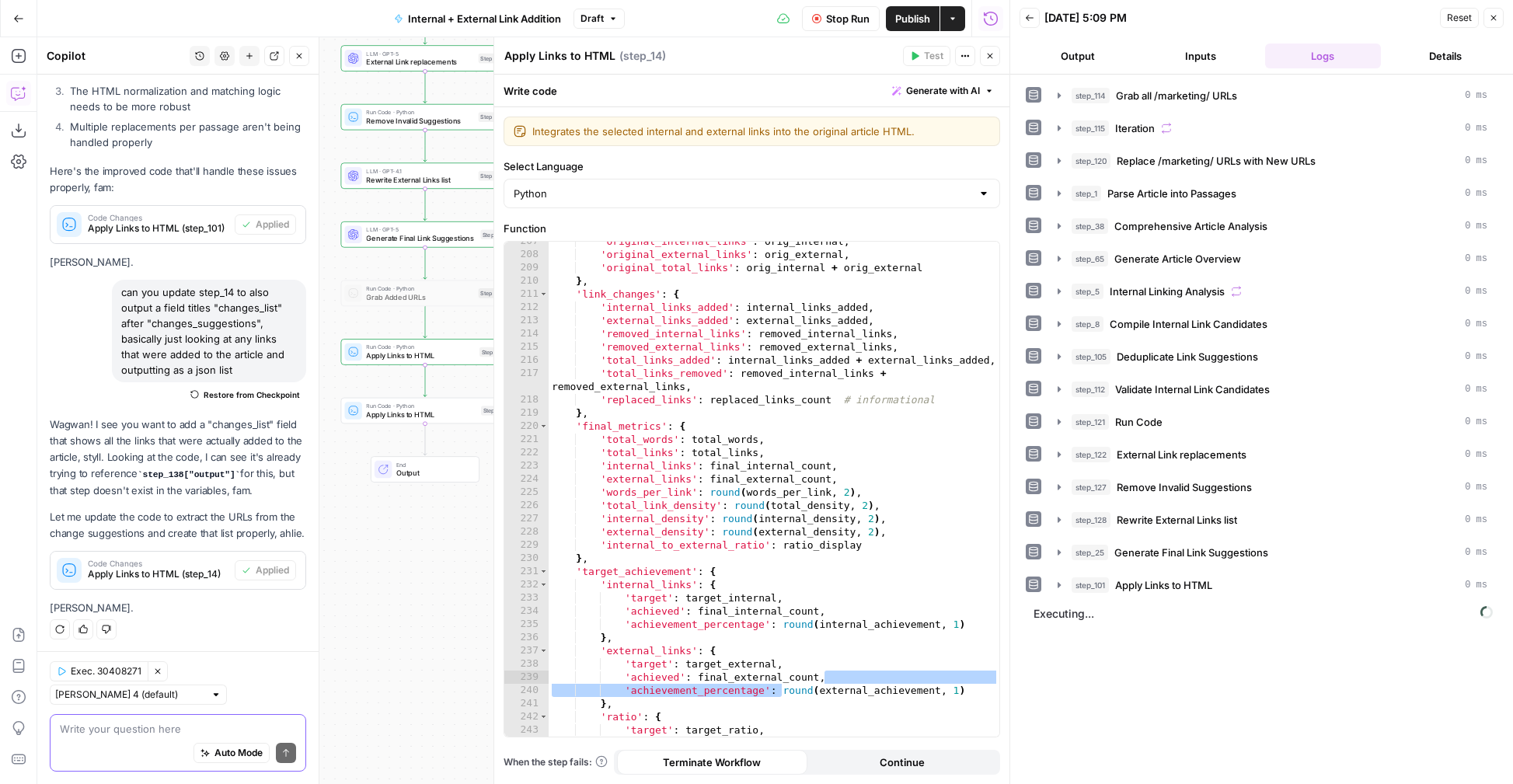
click at [997, 55] on button "Close" at bounding box center [990, 56] width 20 height 20
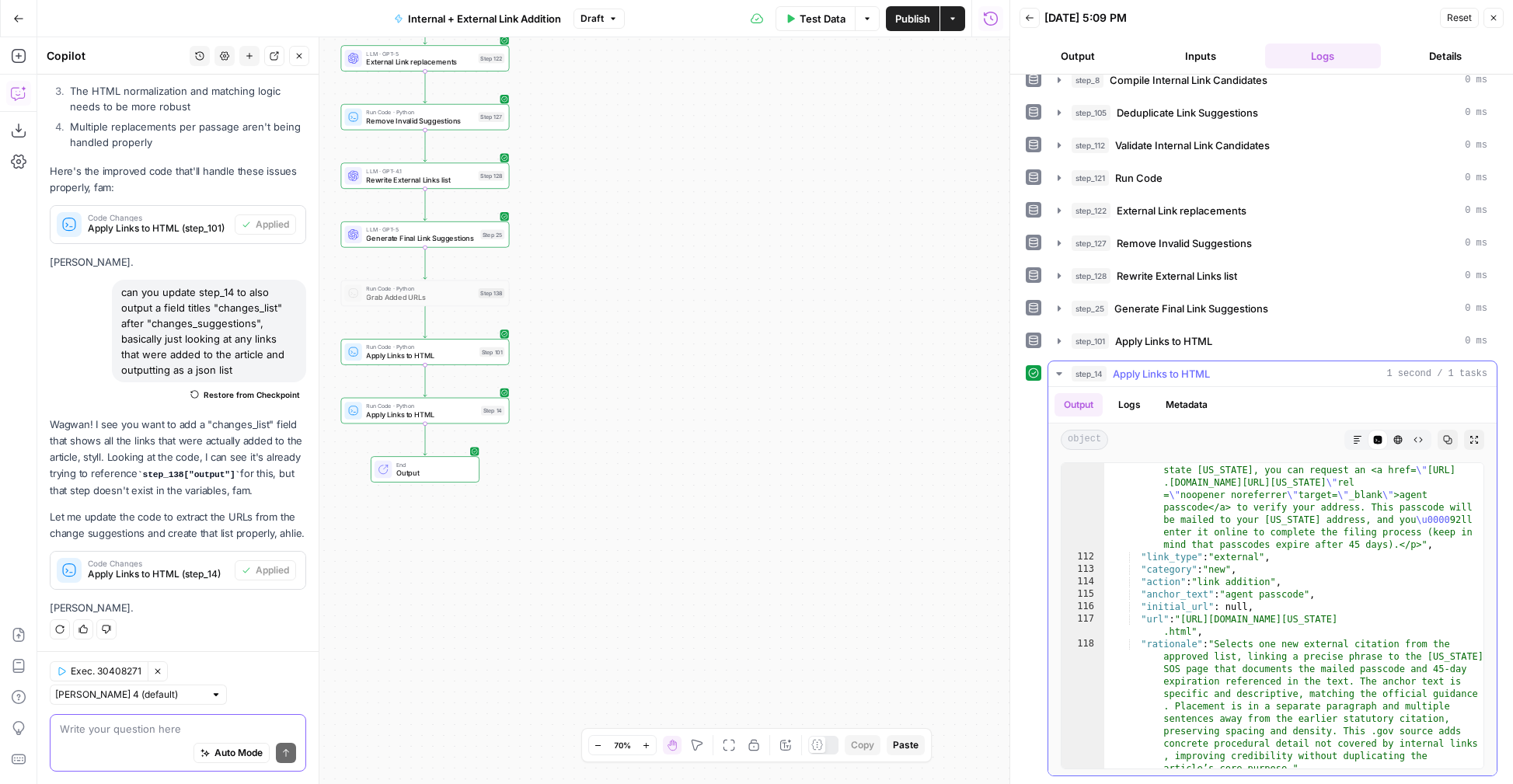
scroll to position [7287, 0]
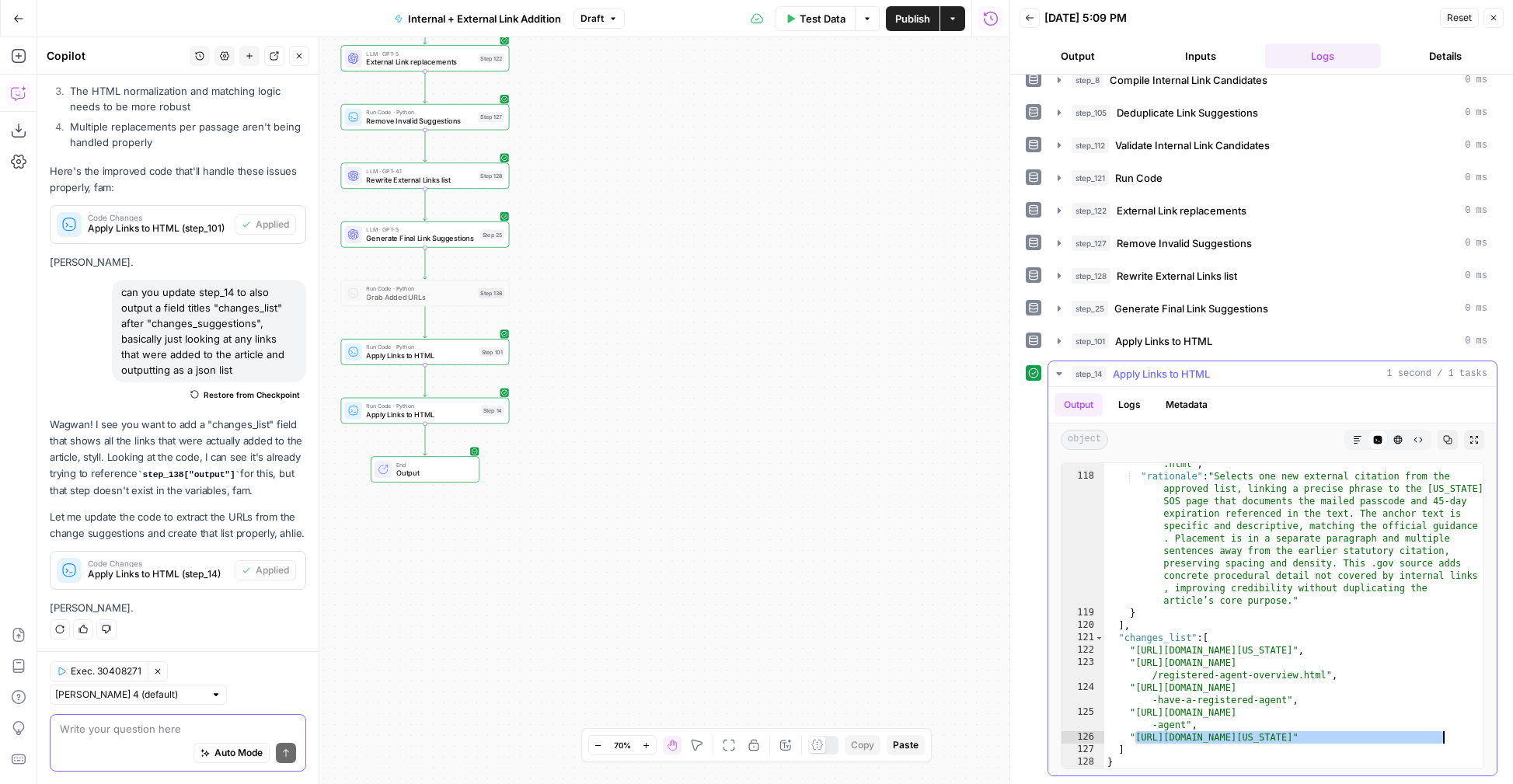
drag, startPoint x: 1136, startPoint y: 739, endPoint x: 1445, endPoint y: 732, distance: 309.1
click at [1445, 732] on div ""url" : "https://www.sos.state.co.us/pubs/business/RAchanges .html" , "rational…" at bounding box center [1294, 616] width 379 height 343
drag, startPoint x: 1450, startPoint y: 733, endPoint x: 1136, endPoint y: 742, distance: 314.1
click at [1136, 742] on div ""url" : "https://www.sos.state.co.us/pubs/business/RAchanges .html" , "rational…" at bounding box center [1294, 616] width 379 height 343
click at [1304, 632] on div ""url" : "https://www.sos.state.co.us/pubs/business/RAchanges .html" , "rational…" at bounding box center [1294, 616] width 379 height 343
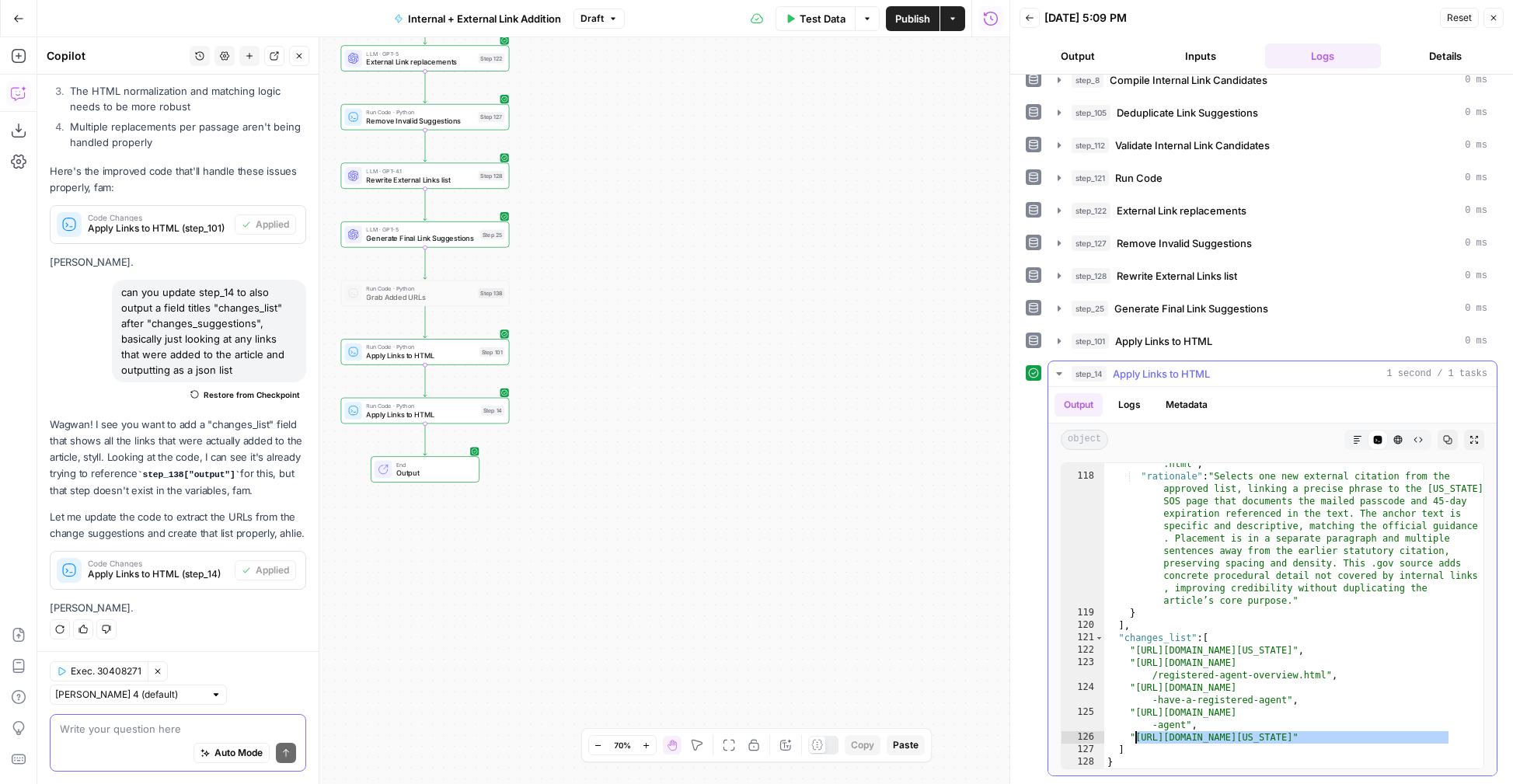
type textarea "**********"
type input "**********"
click at [1430, 476] on span "​" at bounding box center [1426, 476] width 19 height 20
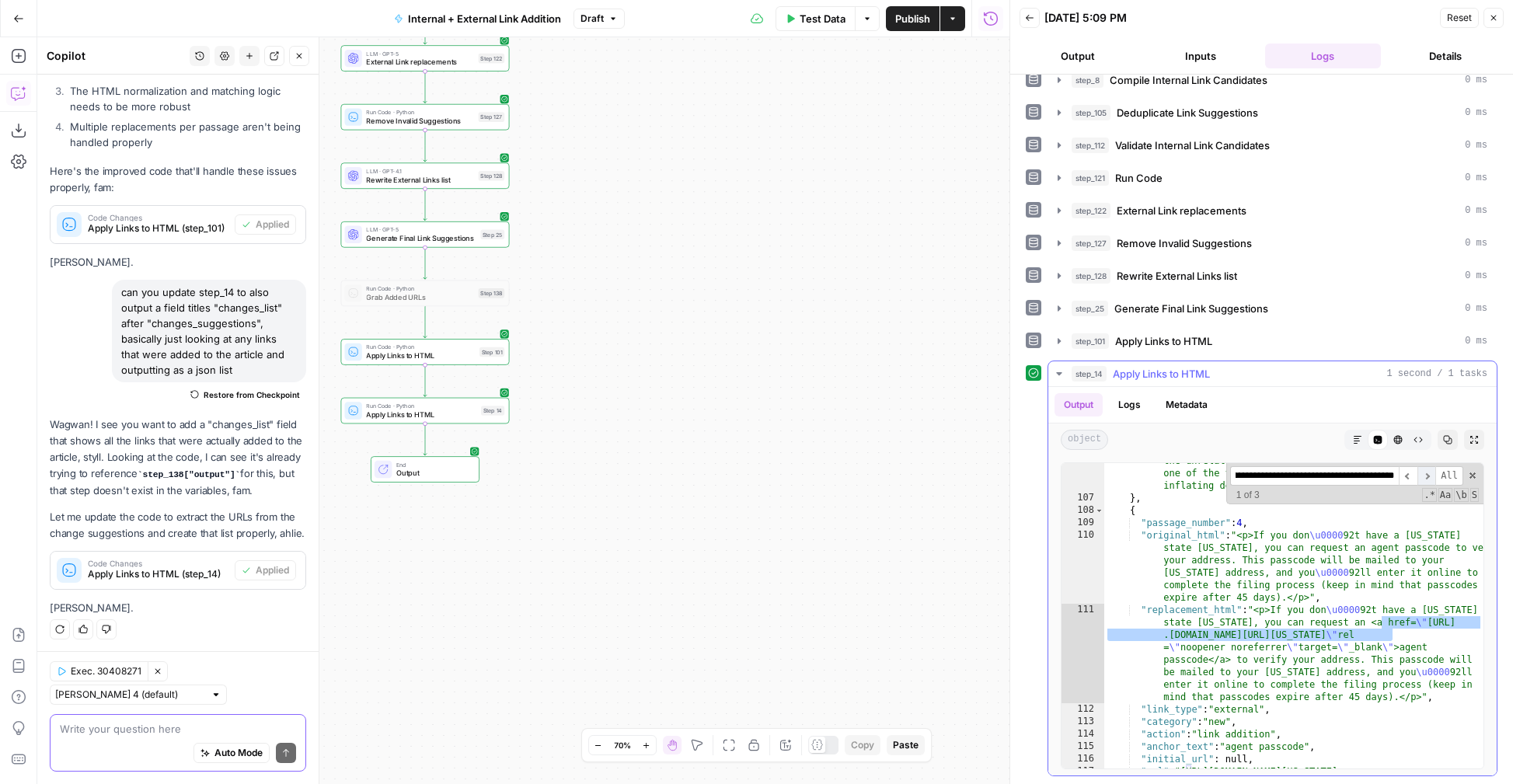
click at [1429, 476] on span "​" at bounding box center [1426, 476] width 19 height 20
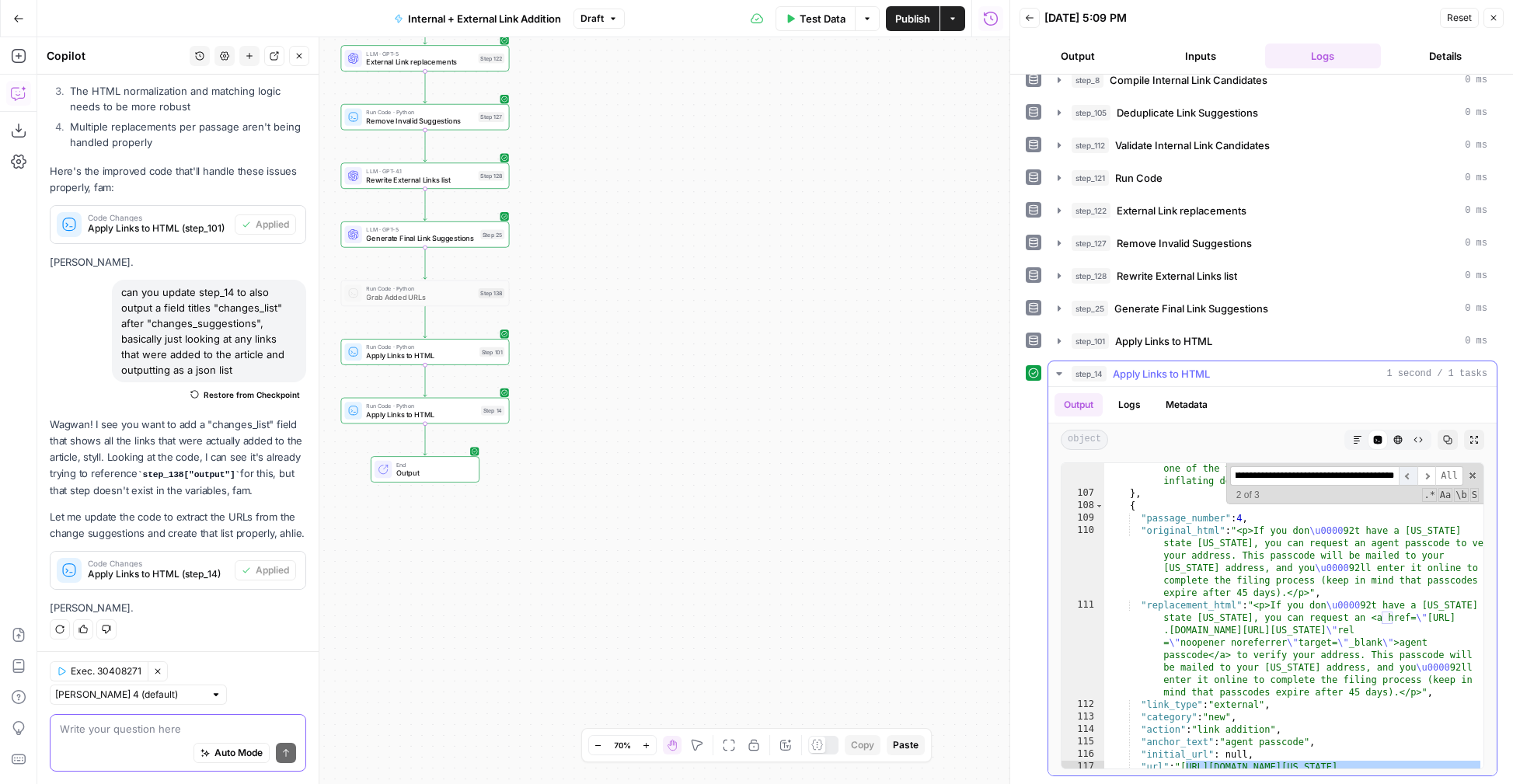
click at [1410, 477] on span "​" at bounding box center [1408, 476] width 19 height 20
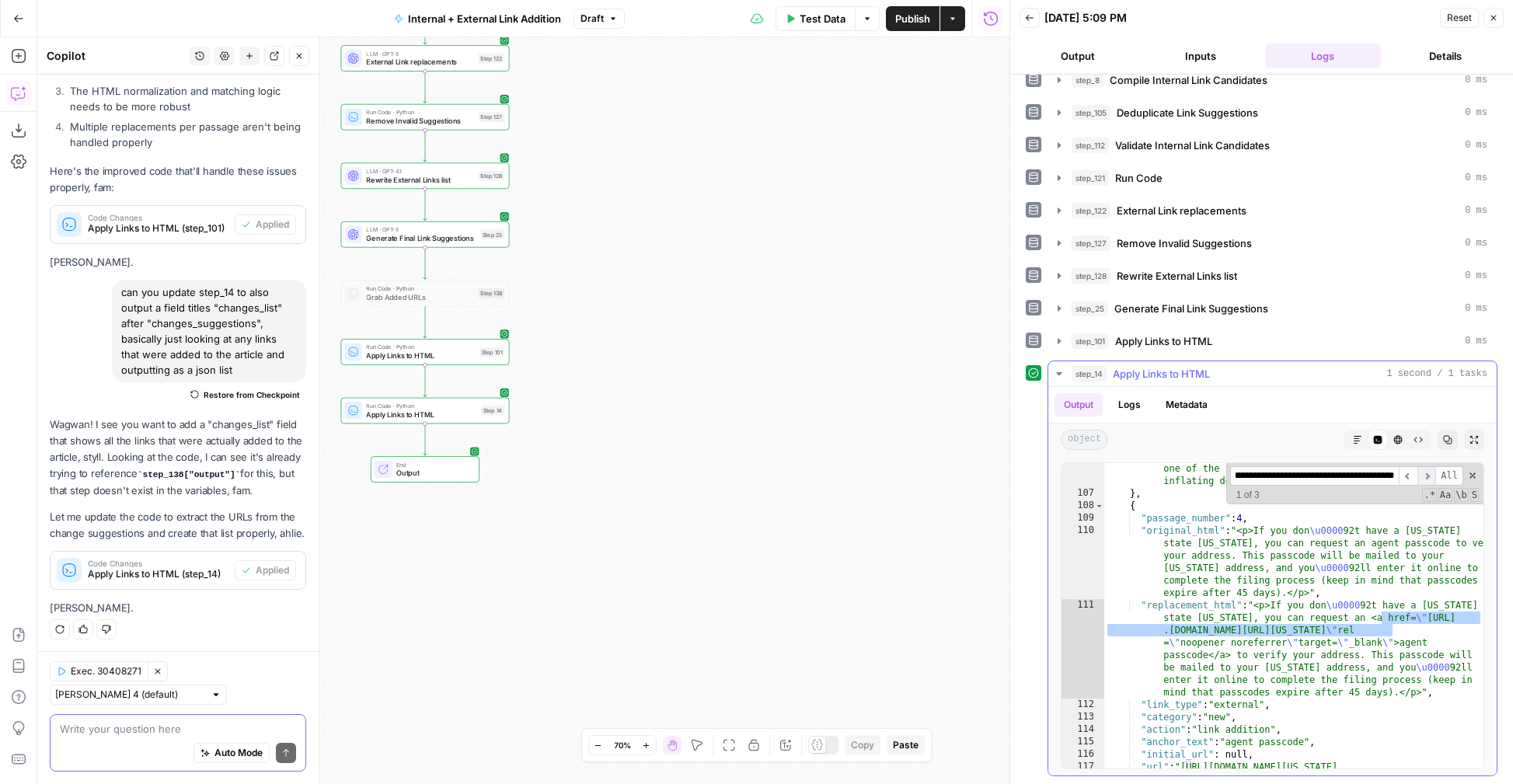
click at [1425, 480] on span "​" at bounding box center [1426, 476] width 19 height 20
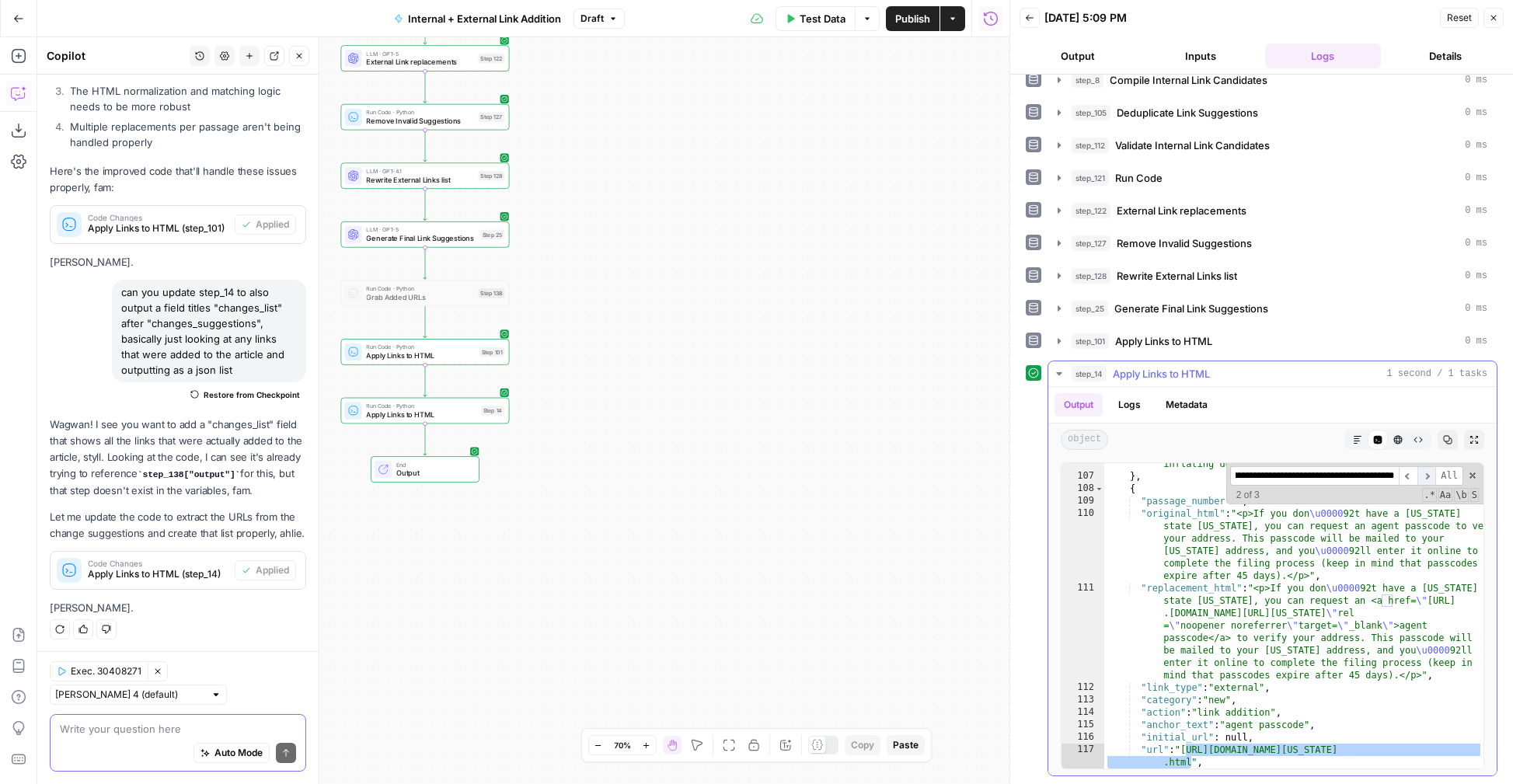
click at [1425, 480] on span "​" at bounding box center [1426, 476] width 19 height 20
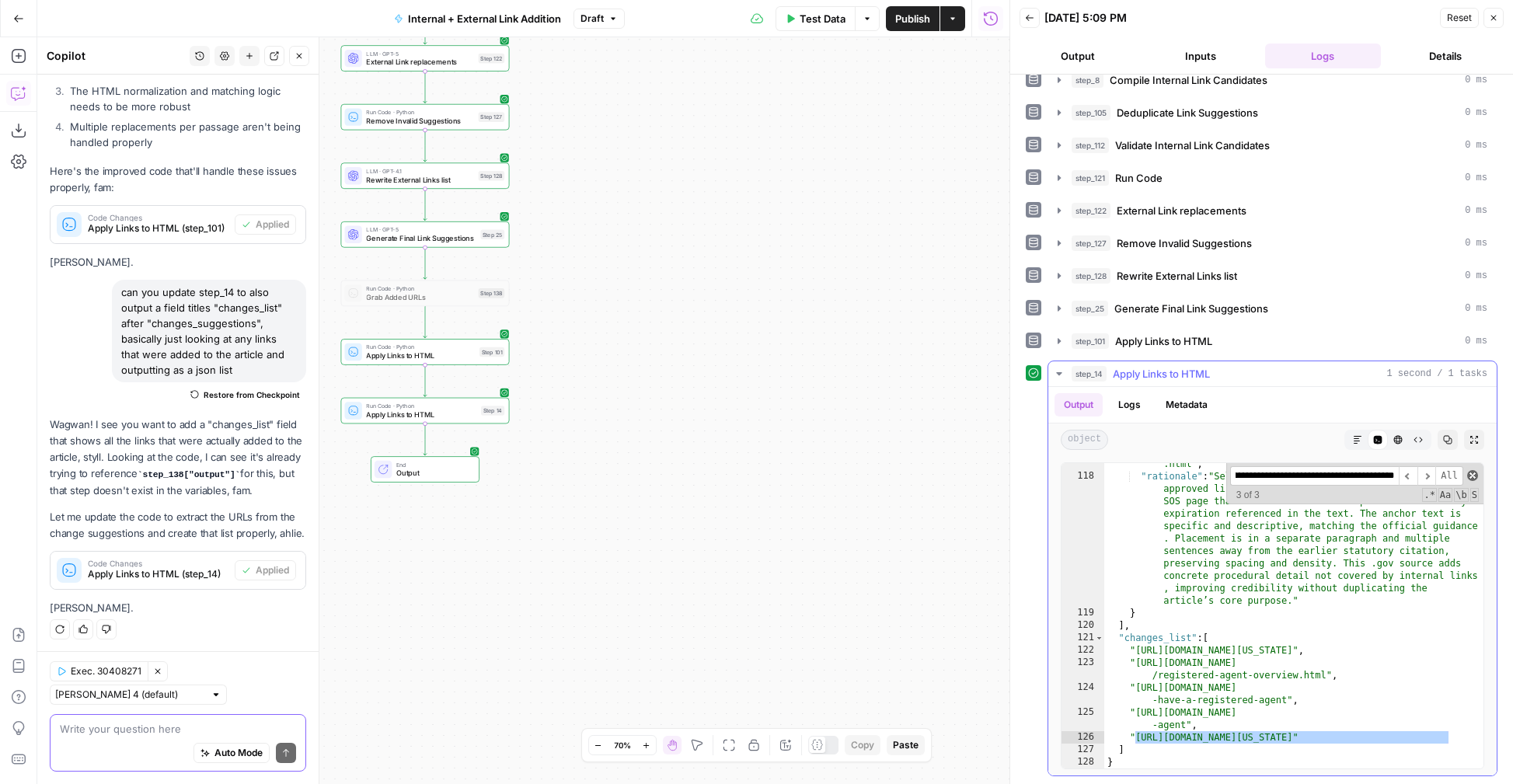
click at [1476, 475] on span at bounding box center [1472, 475] width 11 height 11
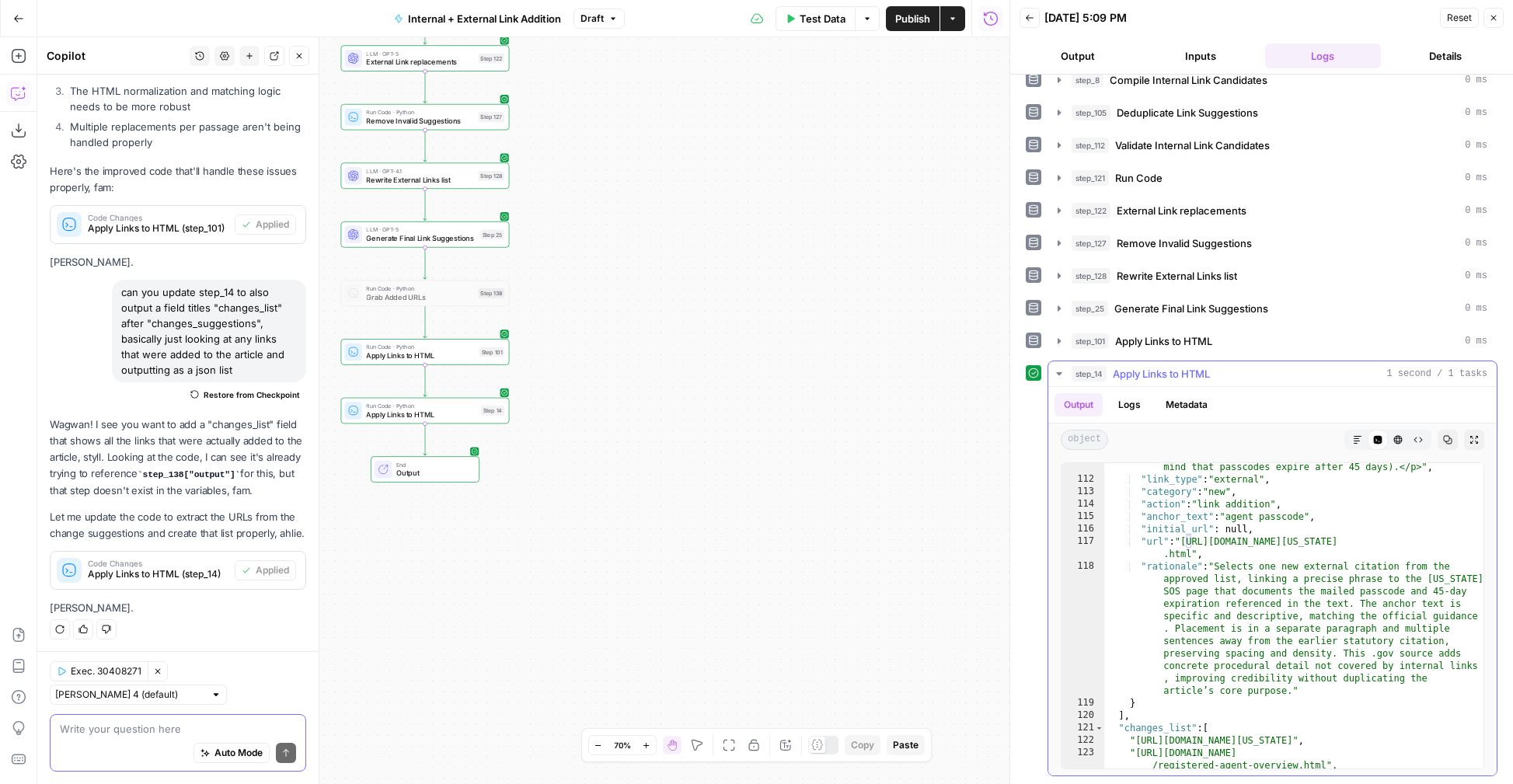
scroll to position [7287, 0]
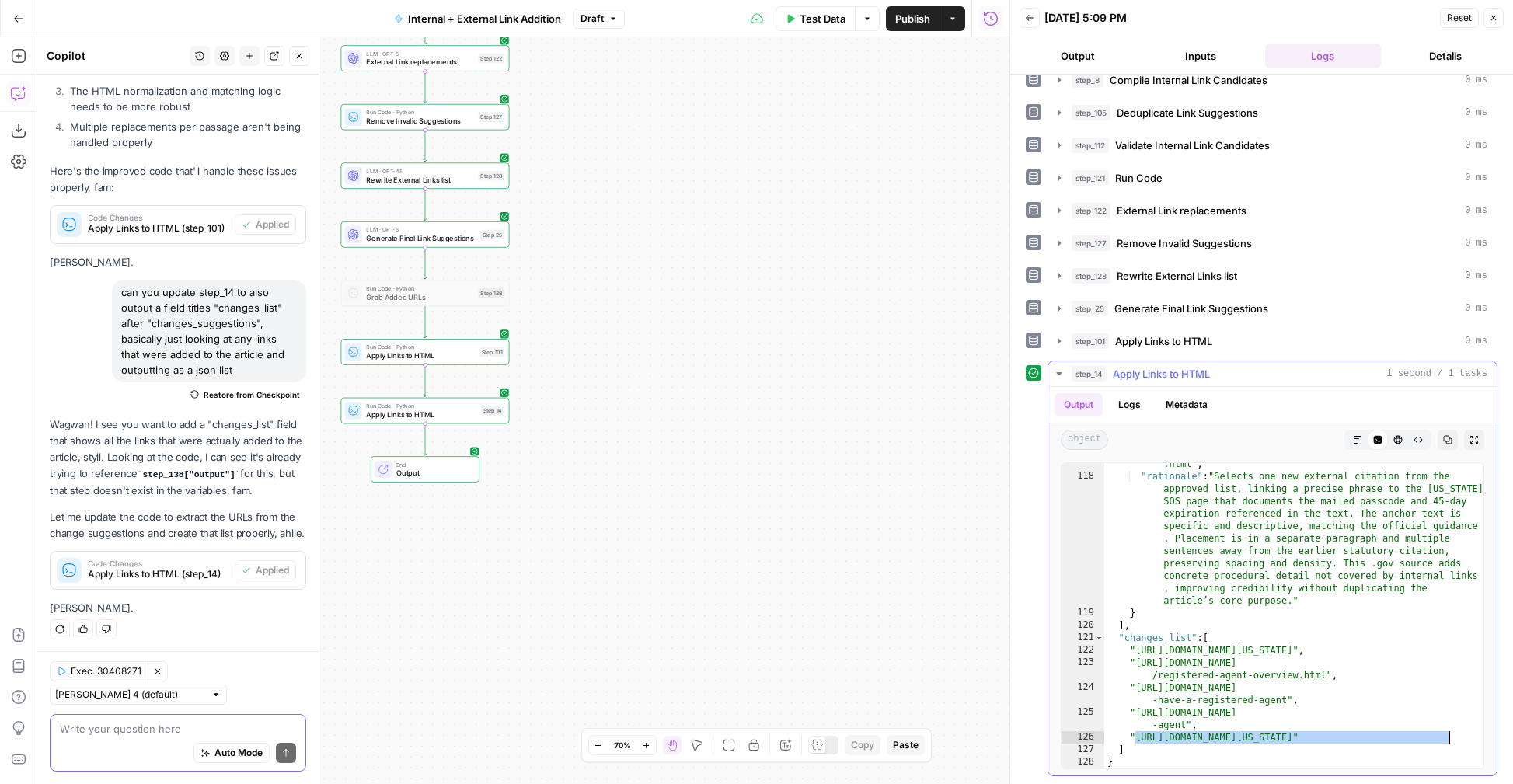
click at [1317, 679] on div ""url" : "https://www.sos.state.co.us/pubs/business/RAchanges .html" , "rational…" at bounding box center [1294, 616] width 379 height 343
type textarea "**********"
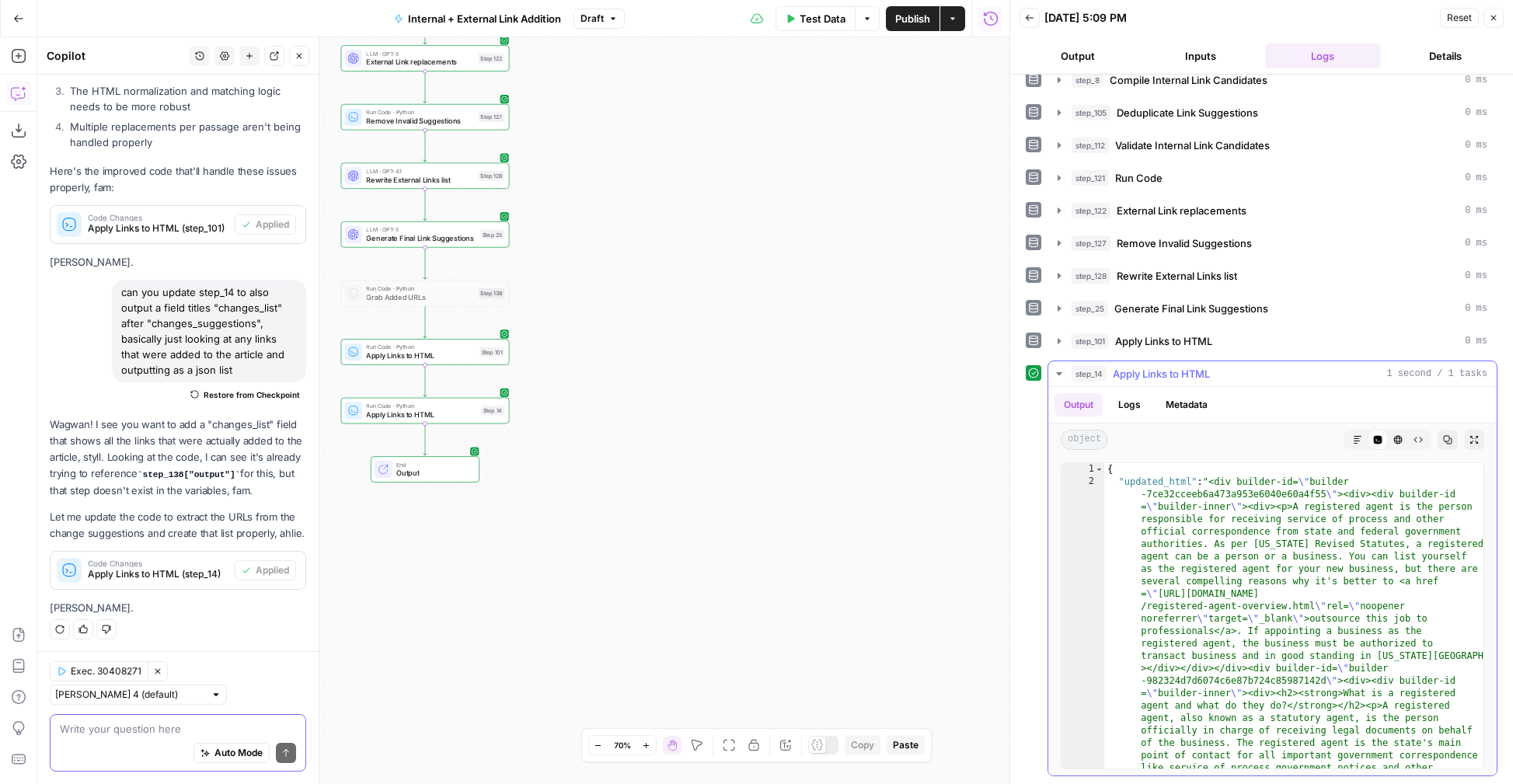
scroll to position [0, 0]
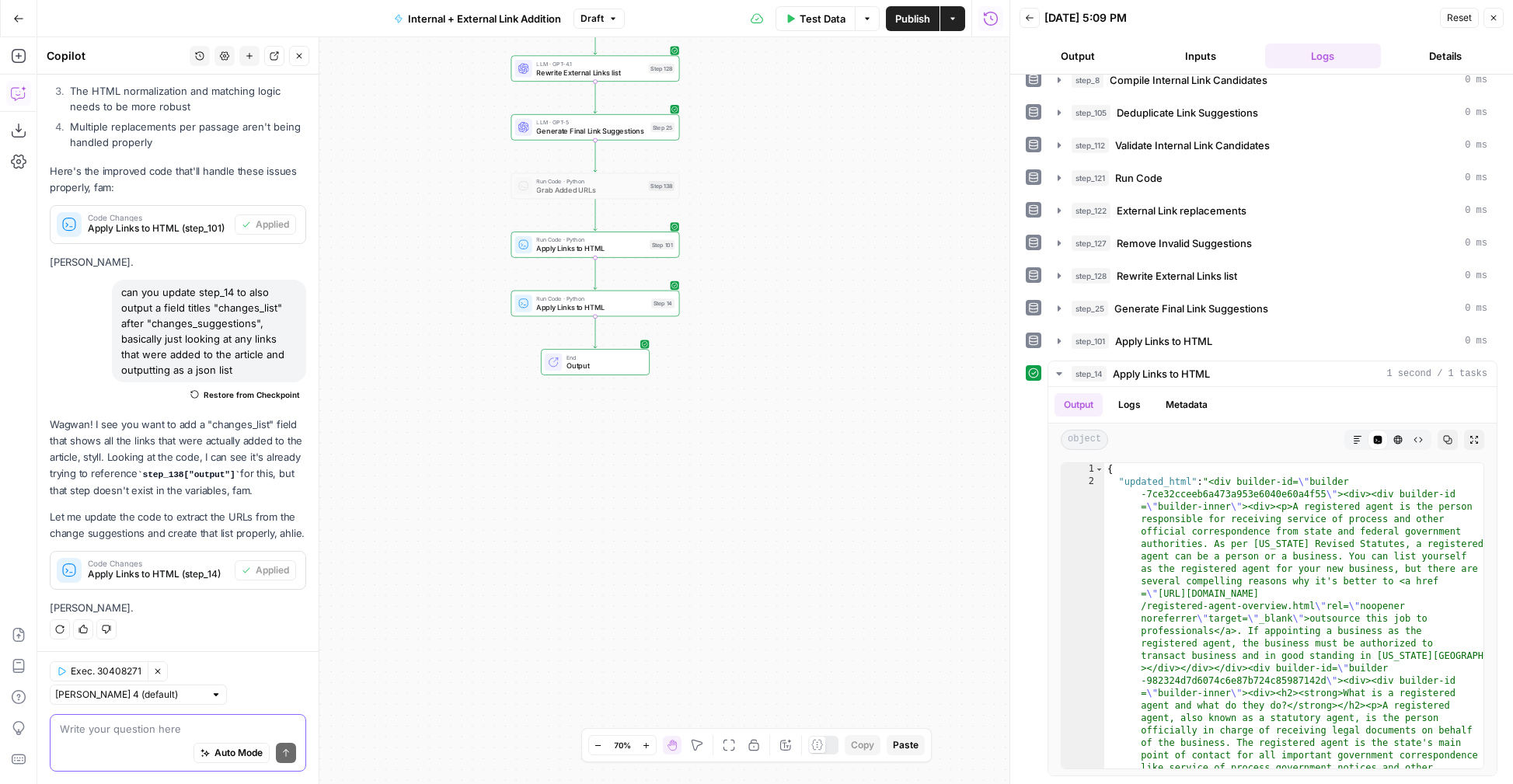
drag, startPoint x: 524, startPoint y: 498, endPoint x: 694, endPoint y: 391, distance: 200.9
click at [694, 391] on div "true false true false Workflow Input Settings Inputs Run Code · Python Grab all…" at bounding box center [523, 410] width 972 height 746
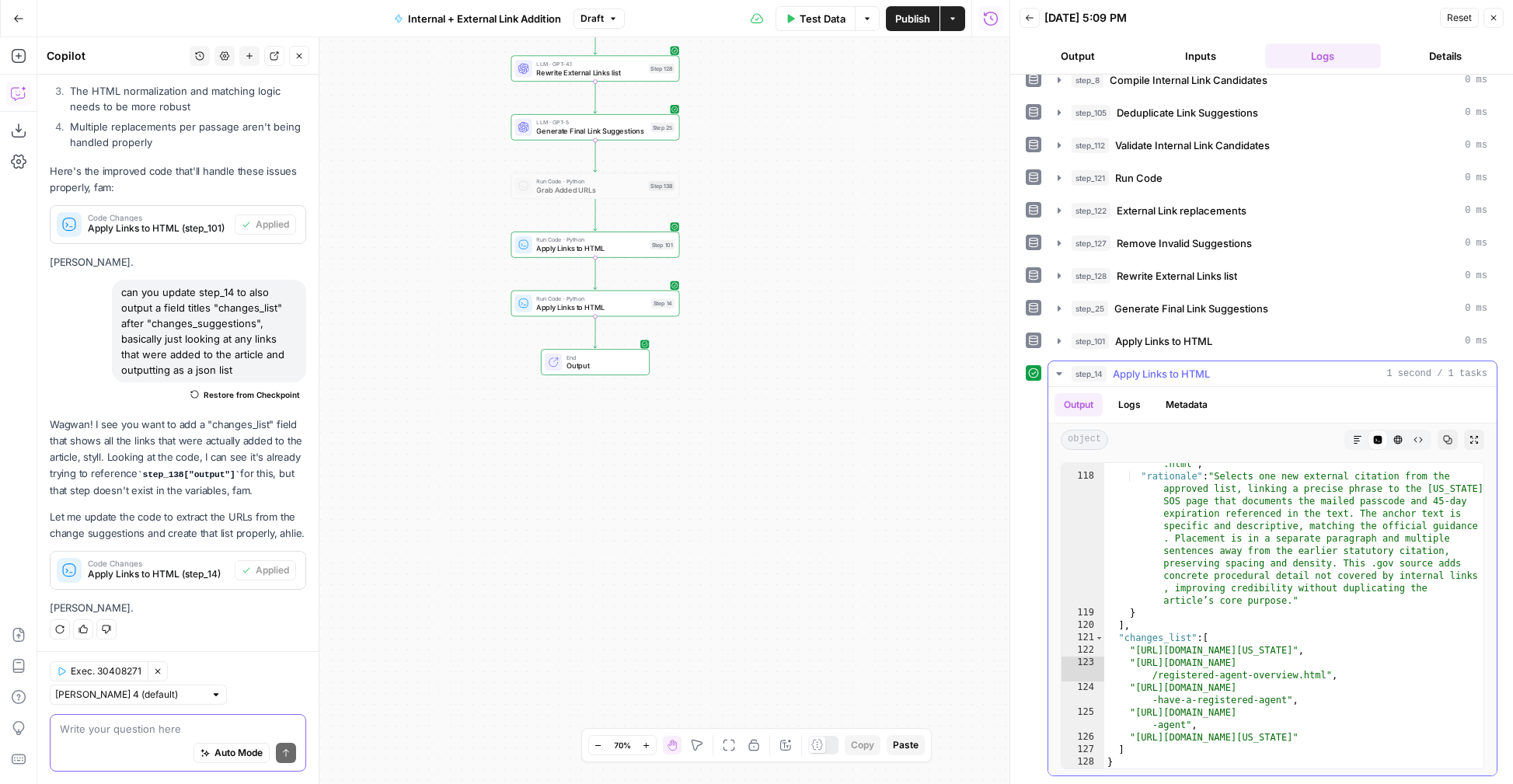
scroll to position [7287, 0]
click at [605, 20] on button "Draft" at bounding box center [599, 18] width 51 height 20
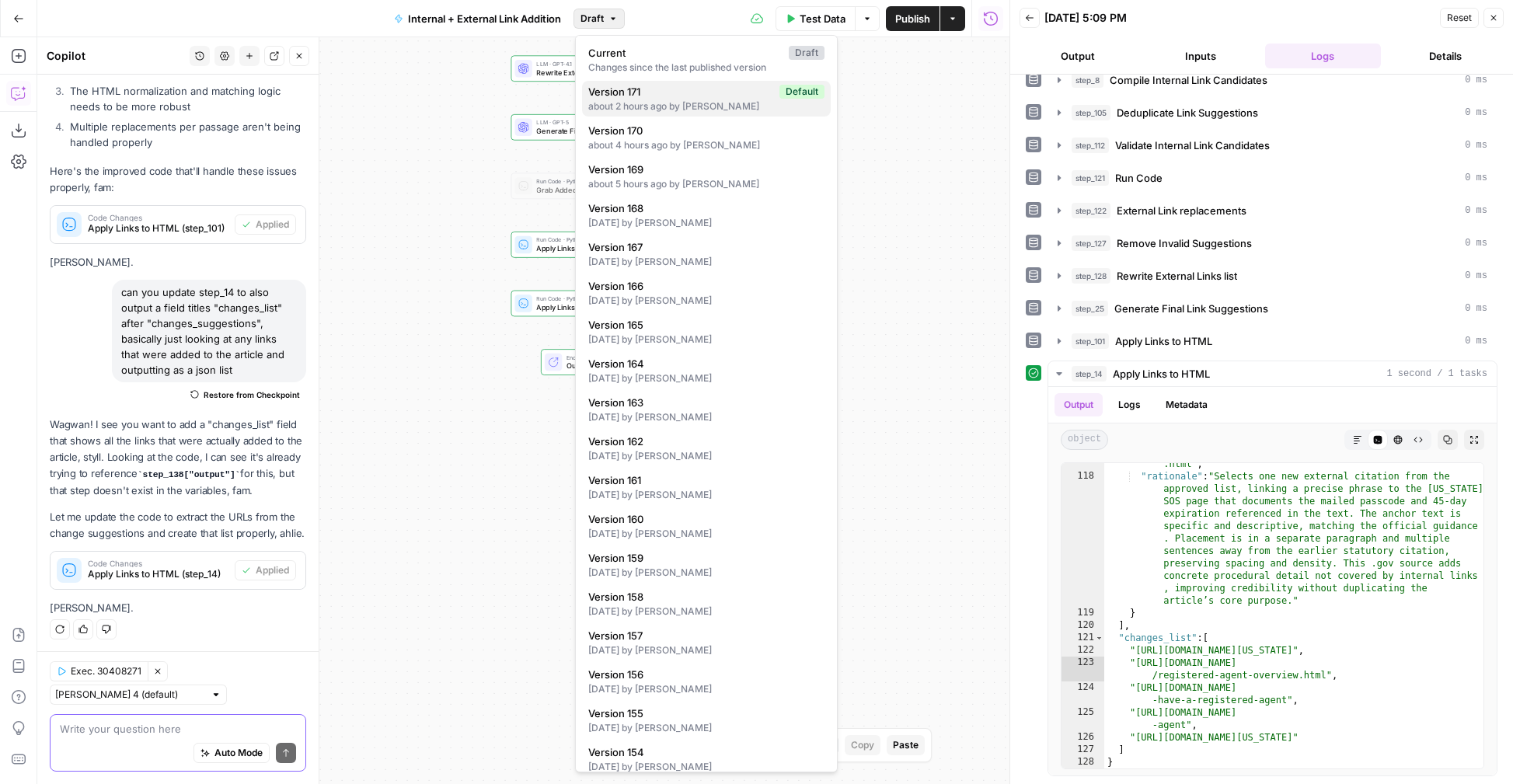
click at [678, 103] on div "about 2 hours ago by Joel Fazecas" at bounding box center [707, 106] width 237 height 14
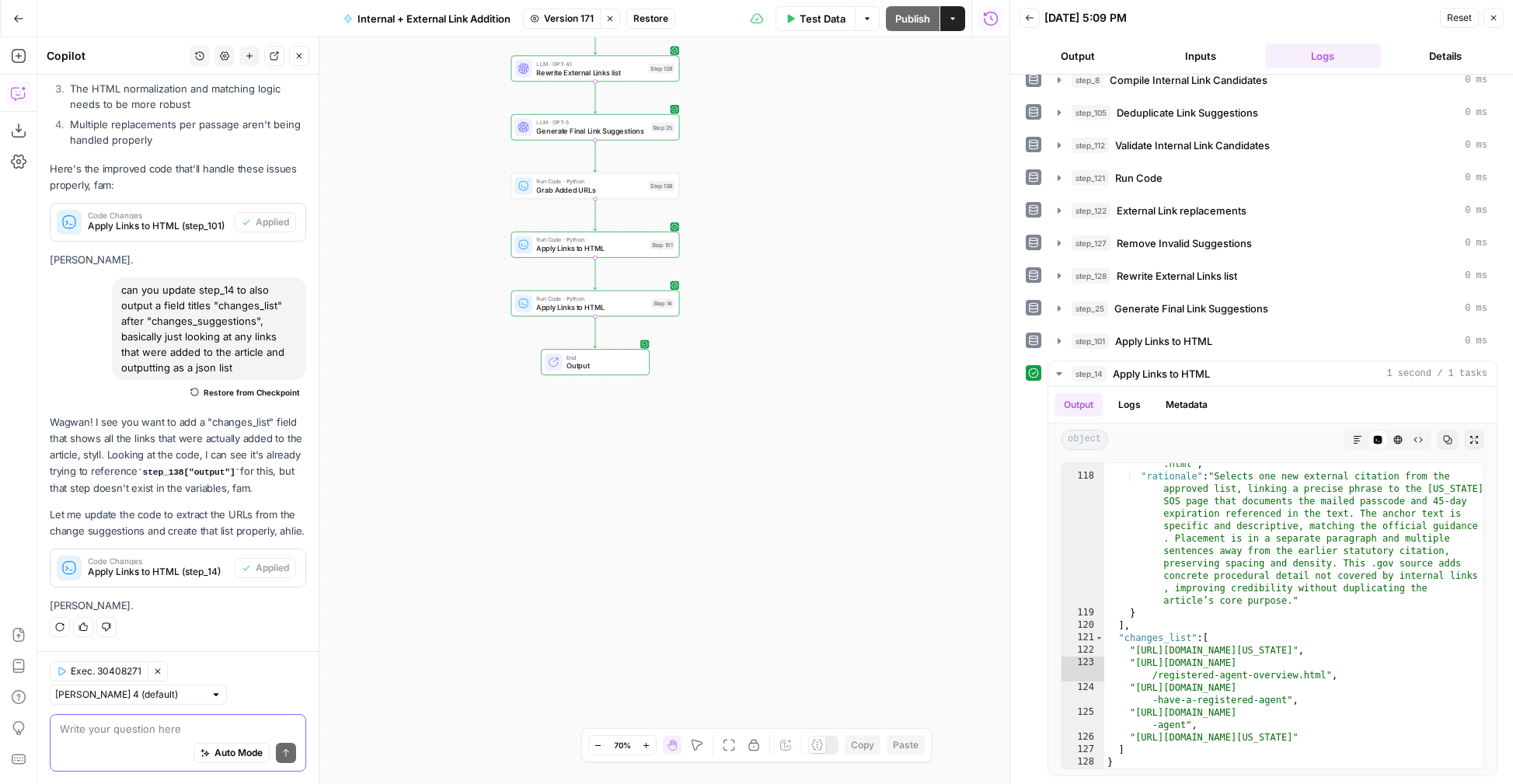
scroll to position [395, 0]
click at [580, 20] on span "Version 171" at bounding box center [569, 18] width 50 height 14
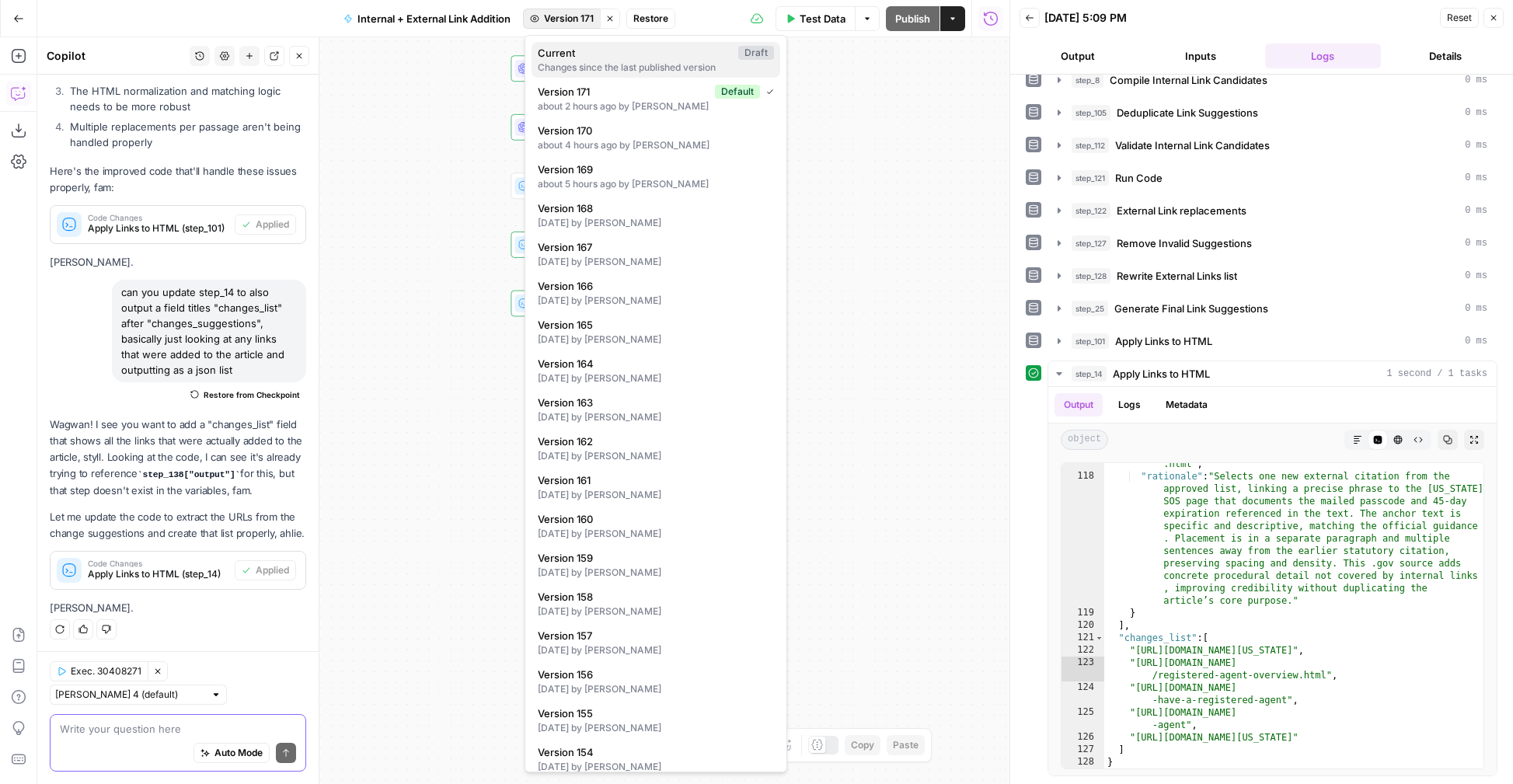
click at [617, 62] on div "Changes since the last published version" at bounding box center [656, 67] width 237 height 14
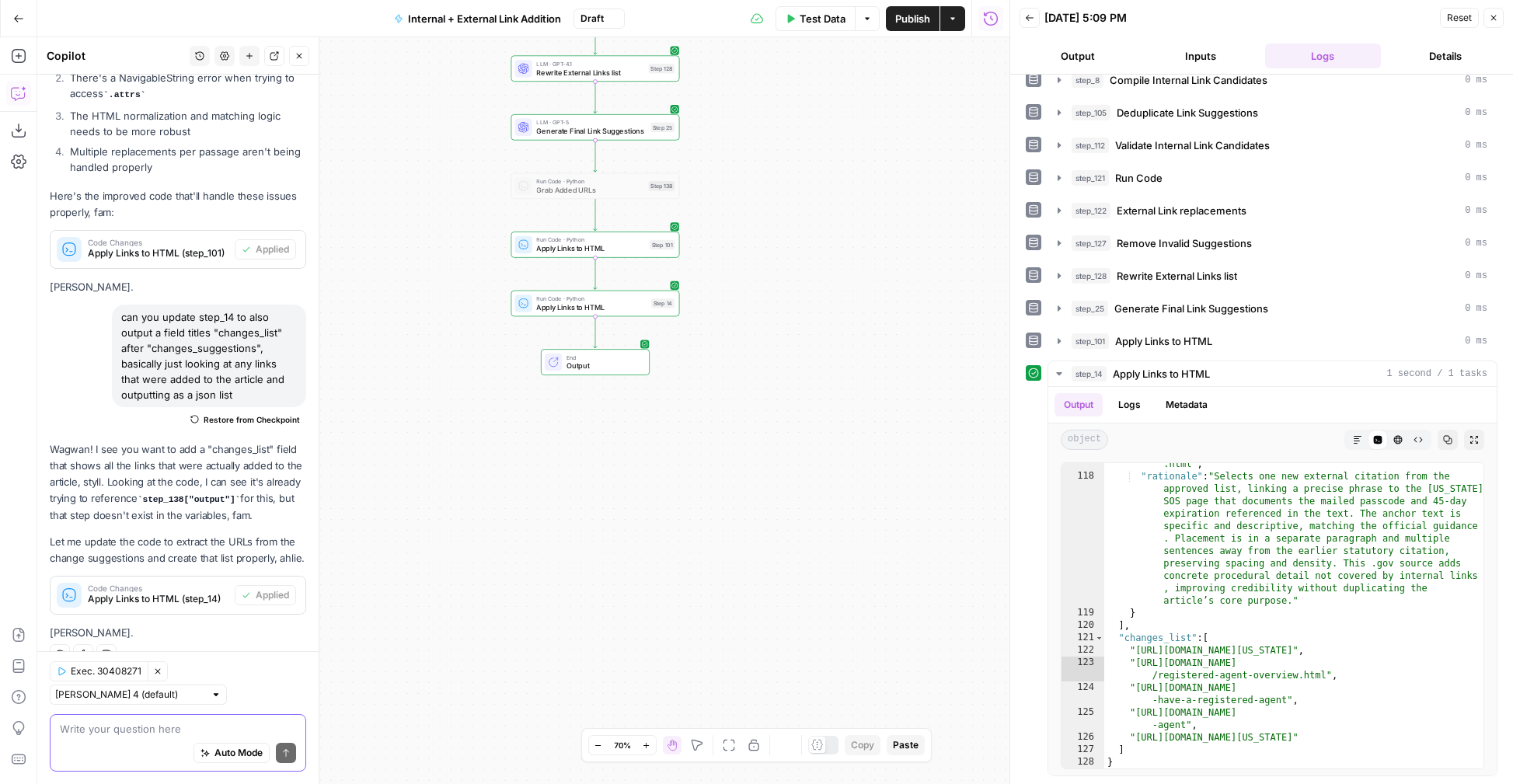
scroll to position [420, 0]
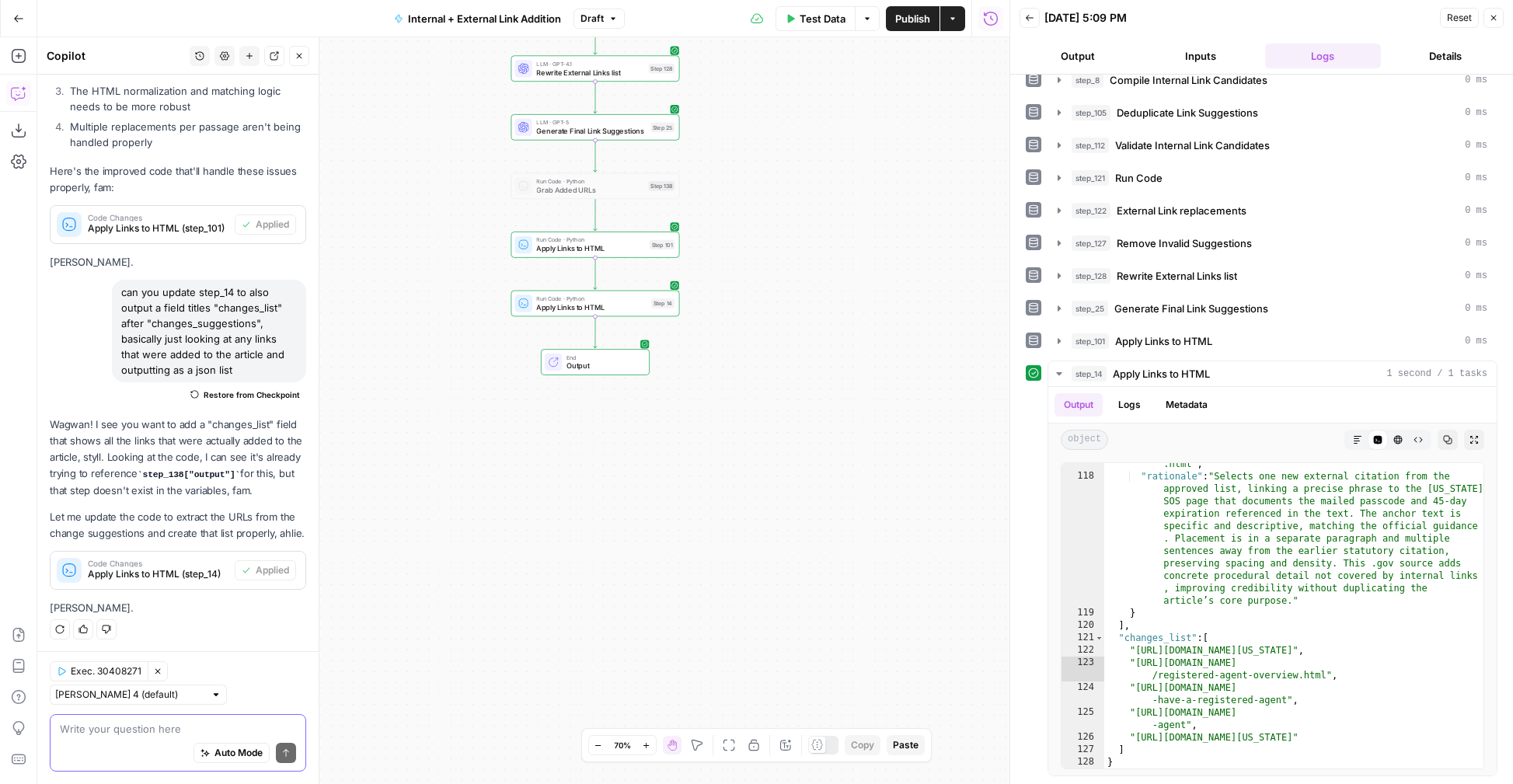
click at [611, 22] on icon "button" at bounding box center [613, 18] width 9 height 9
click at [906, 160] on div "true false true false Workflow Input Settings Inputs Run Code · Python Grab all…" at bounding box center [523, 410] width 972 height 746
click at [598, 23] on div "Delete step" at bounding box center [612, 21] width 52 height 14
click at [635, 248] on span "Apply Links to HTML" at bounding box center [590, 248] width 109 height 11
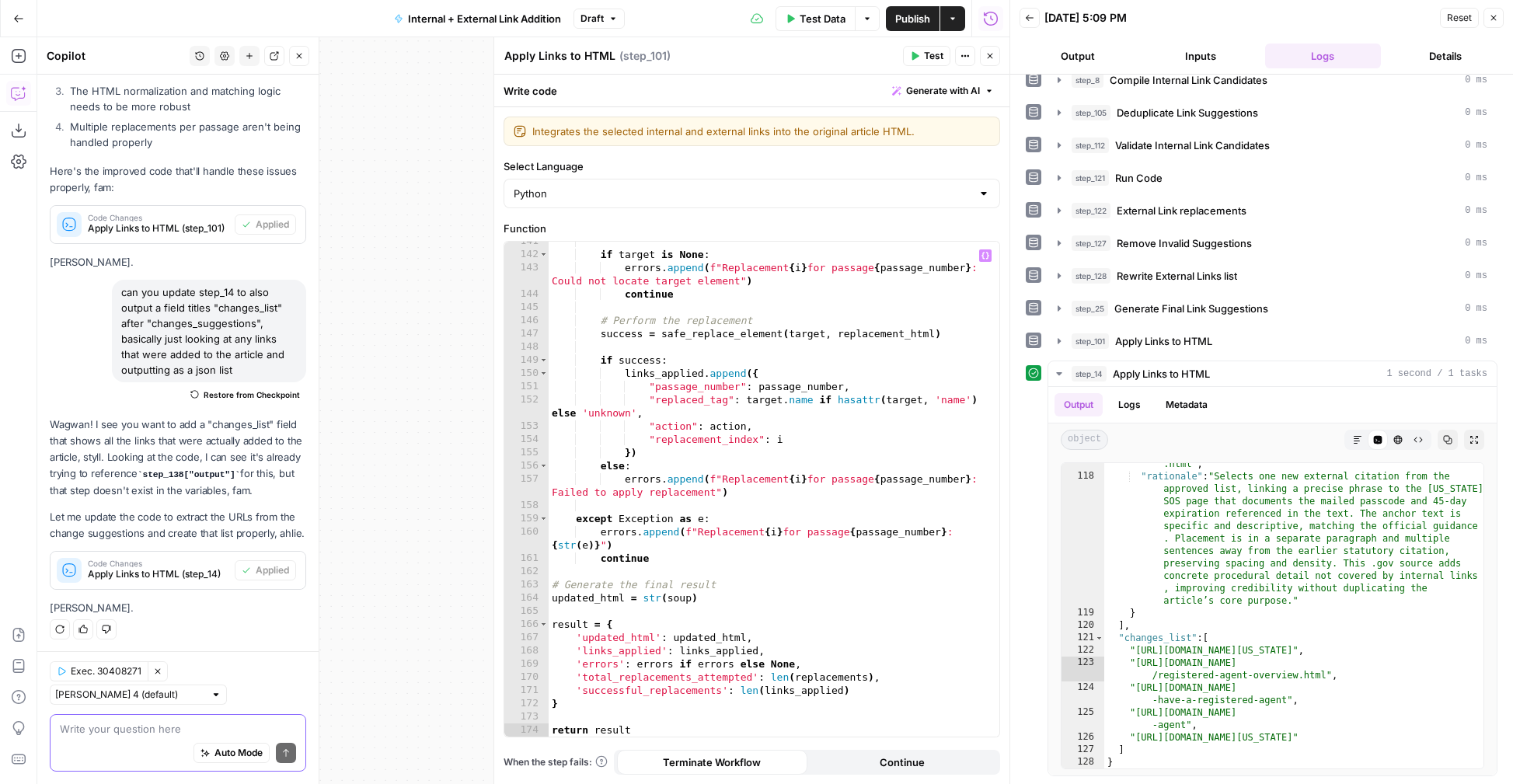
scroll to position [2040, 0]
click at [985, 60] on button "Close" at bounding box center [990, 56] width 20 height 20
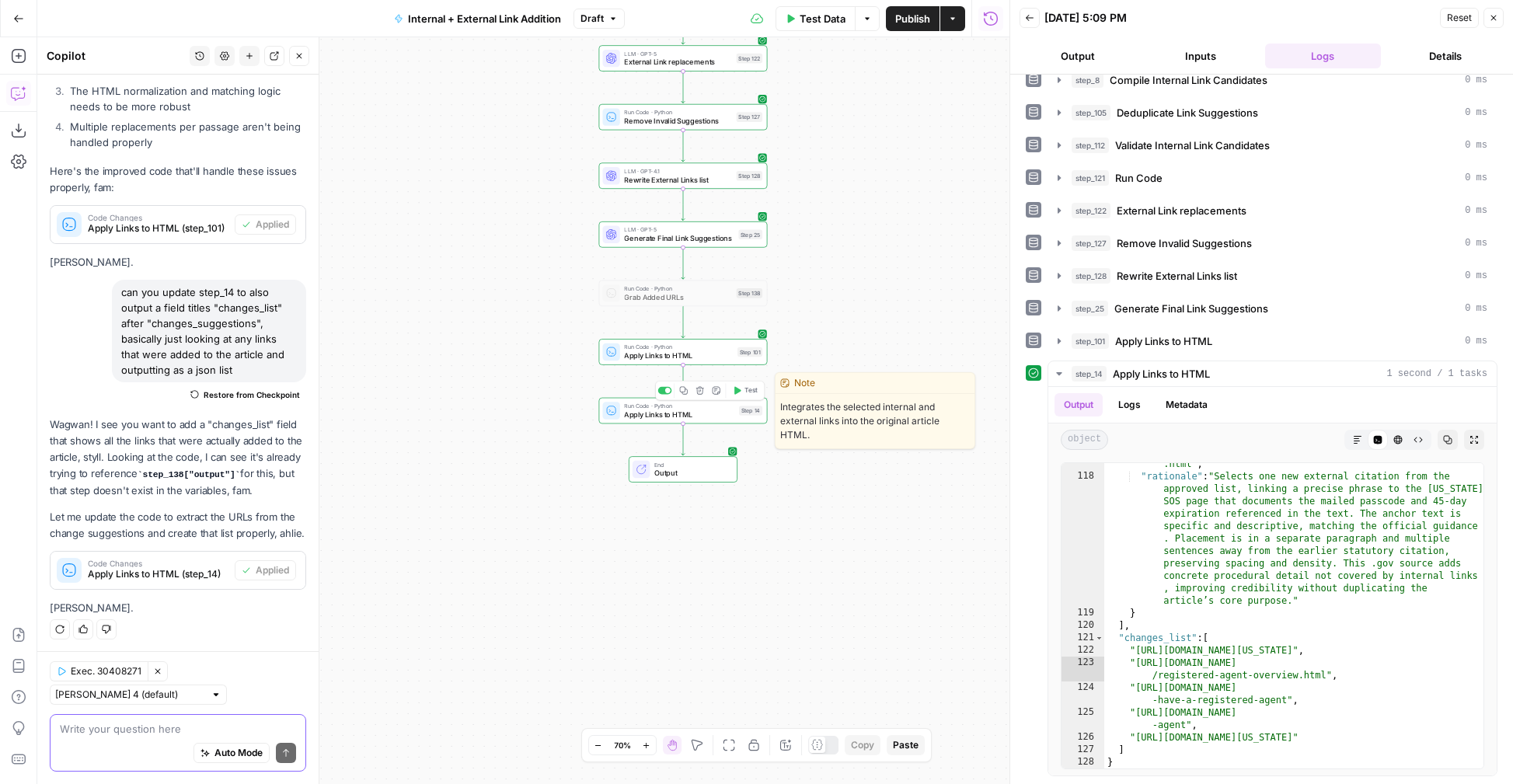
click at [631, 420] on div "Run Code · Python Apply Links to HTML Step 14 Copy step Delete step Edit Note T…" at bounding box center [683, 410] width 169 height 26
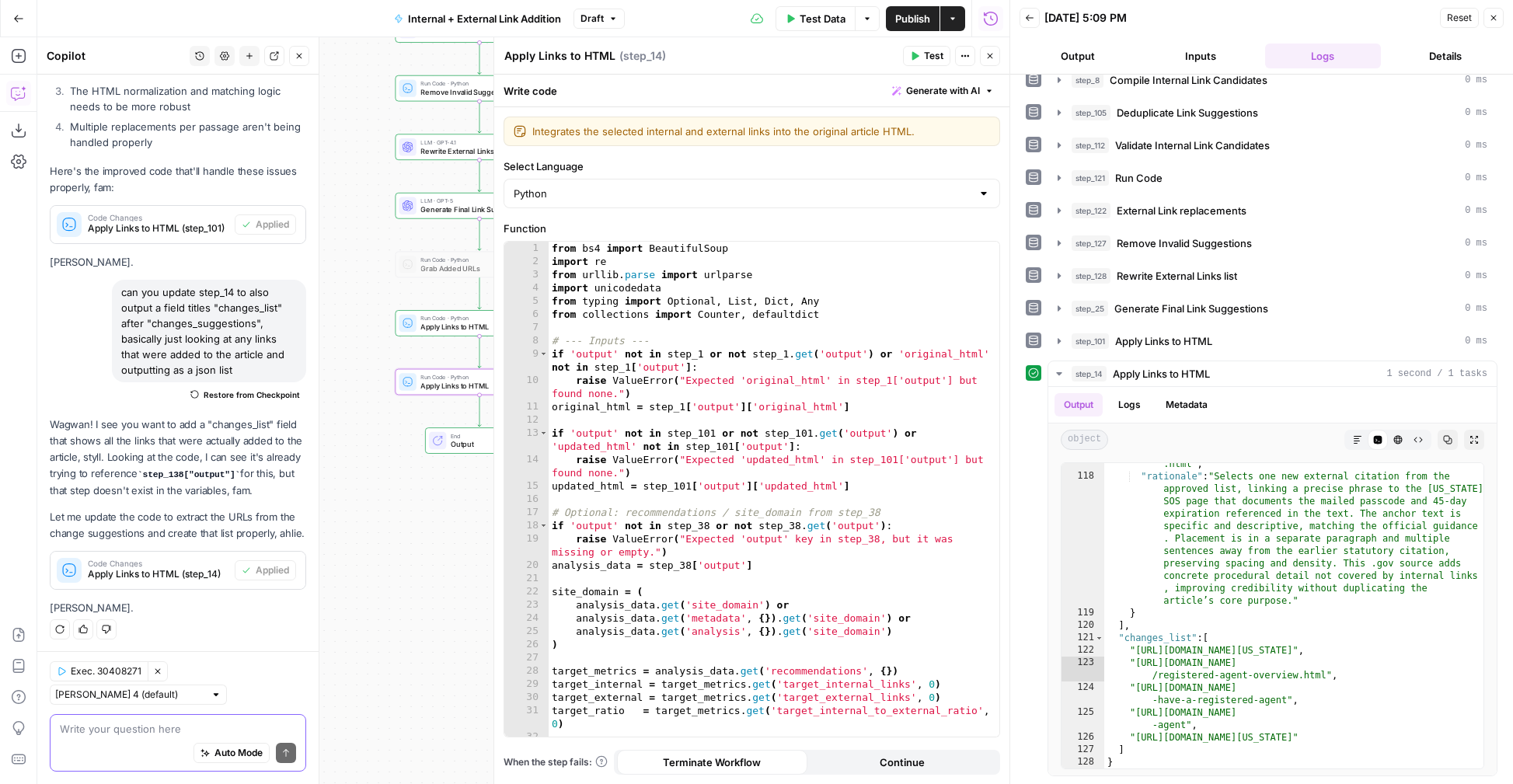
drag, startPoint x: 480, startPoint y: 549, endPoint x: 276, endPoint y: 520, distance: 206.1
click at [276, 520] on body "LegalZoom New Home Browse Insights Opportunities Your Data Recent Grids Well Ac…" at bounding box center [756, 392] width 1513 height 784
click at [157, 724] on textarea at bounding box center [178, 728] width 237 height 15
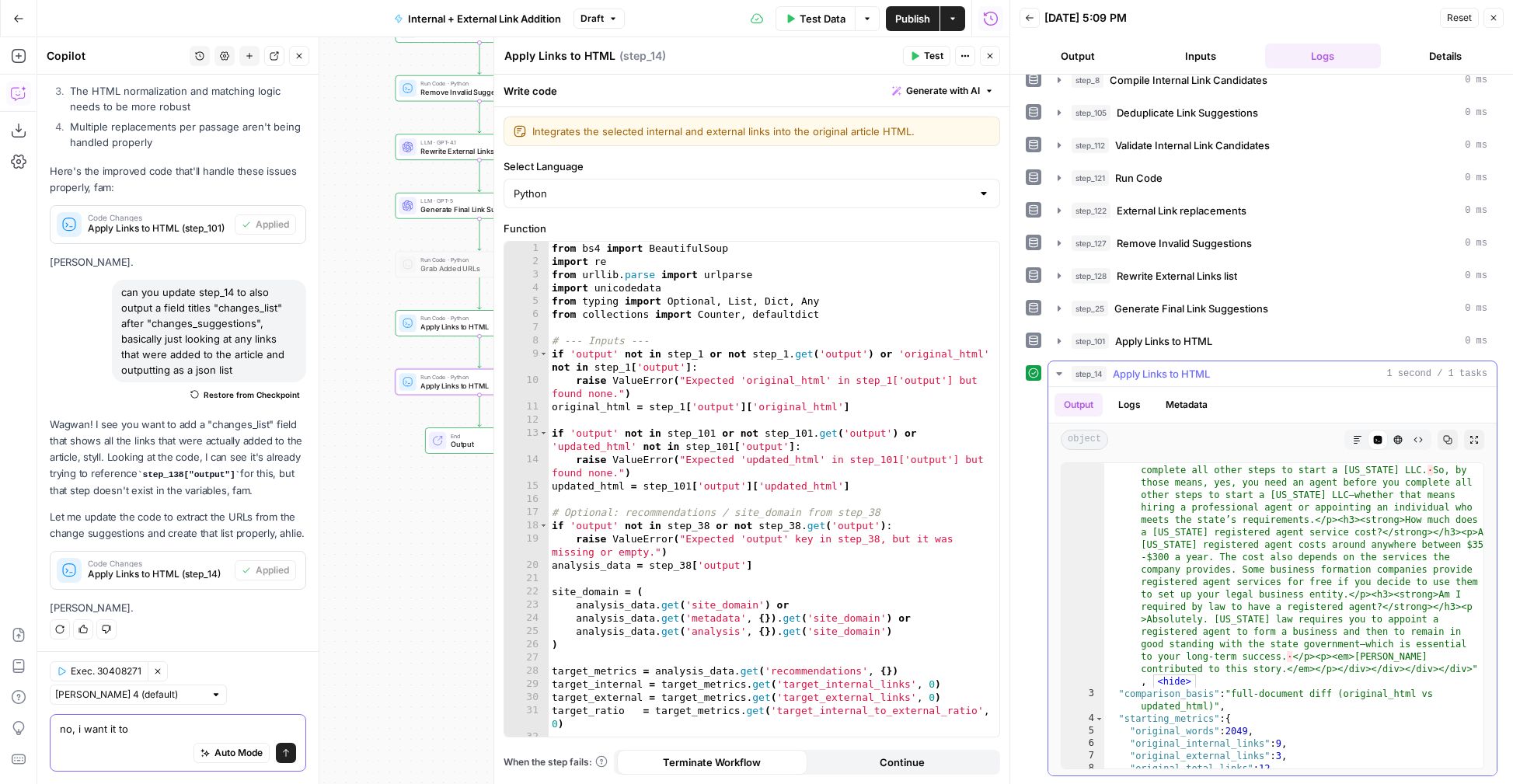
scroll to position [3571, 0]
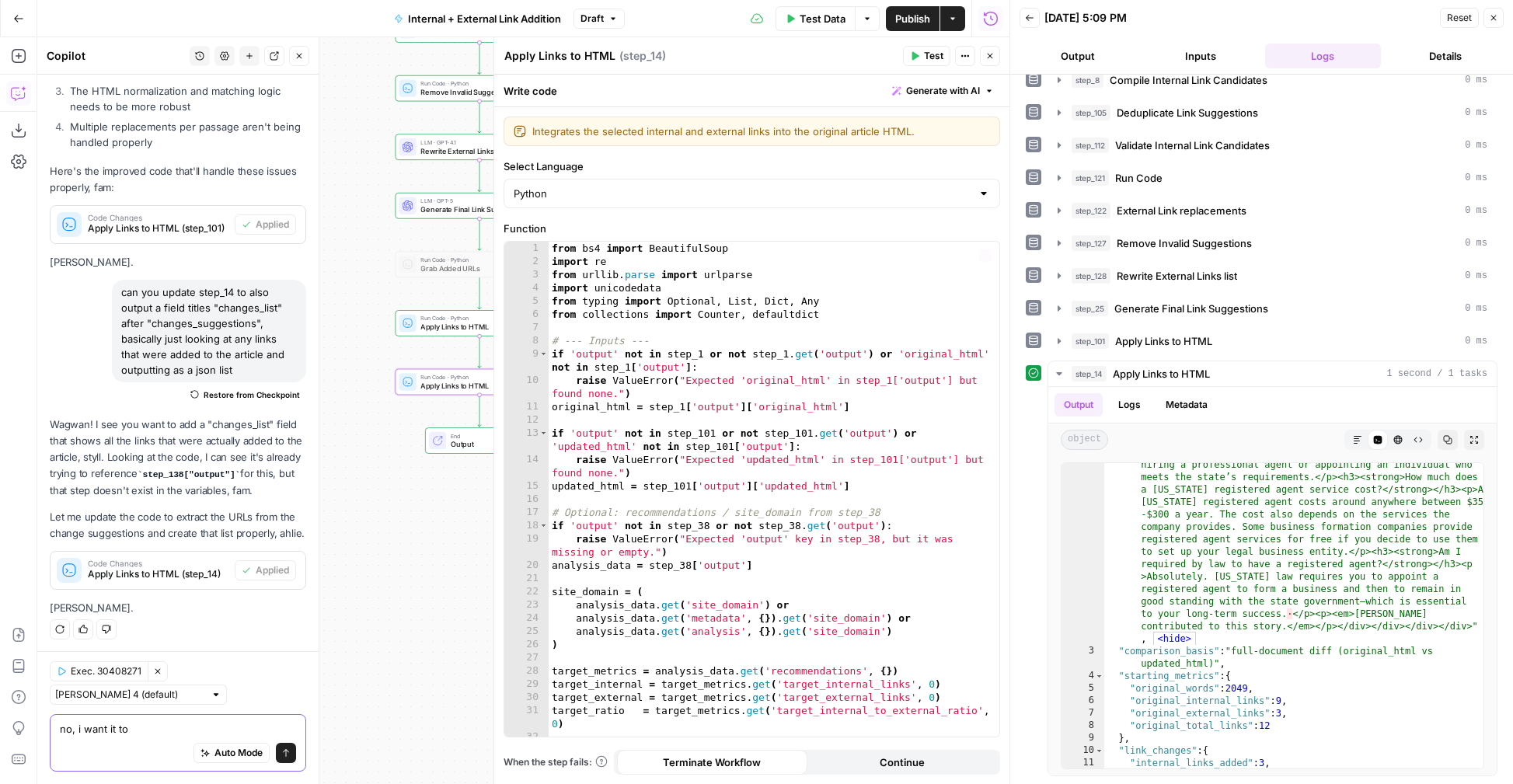
type textarea "no, i want it to"
click at [990, 56] on icon "button" at bounding box center [990, 56] width 5 height 5
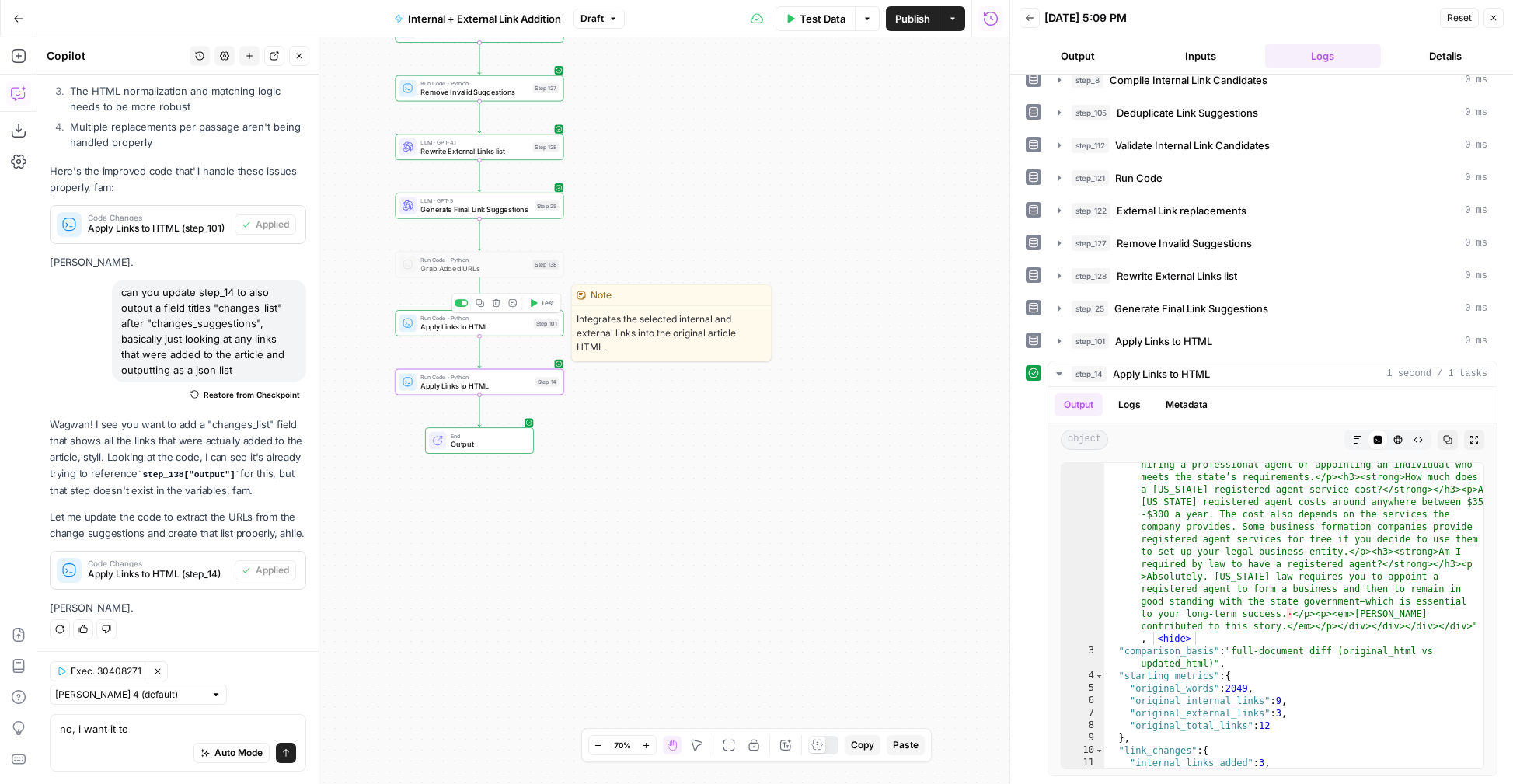
click at [534, 328] on div "Run Code · Python Apply Links to HTML Step 101 Copy step Delete step Edit Note …" at bounding box center [478, 323] width 160 height 19
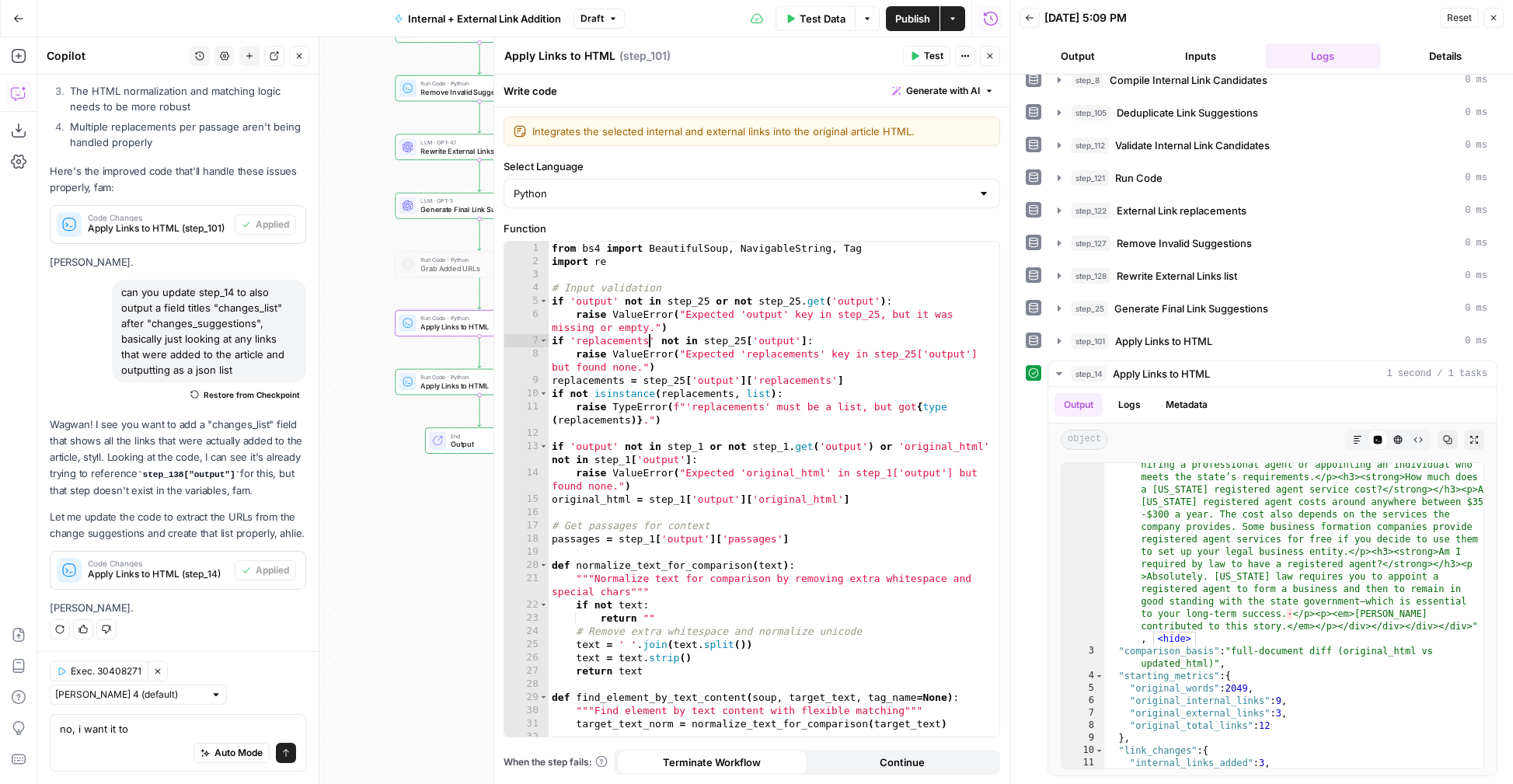
click at [651, 336] on div "from bs4 import BeautifulSoup , NavigableString , Tag import re # Input validat…" at bounding box center [774, 503] width 450 height 521
type textarea "**********"
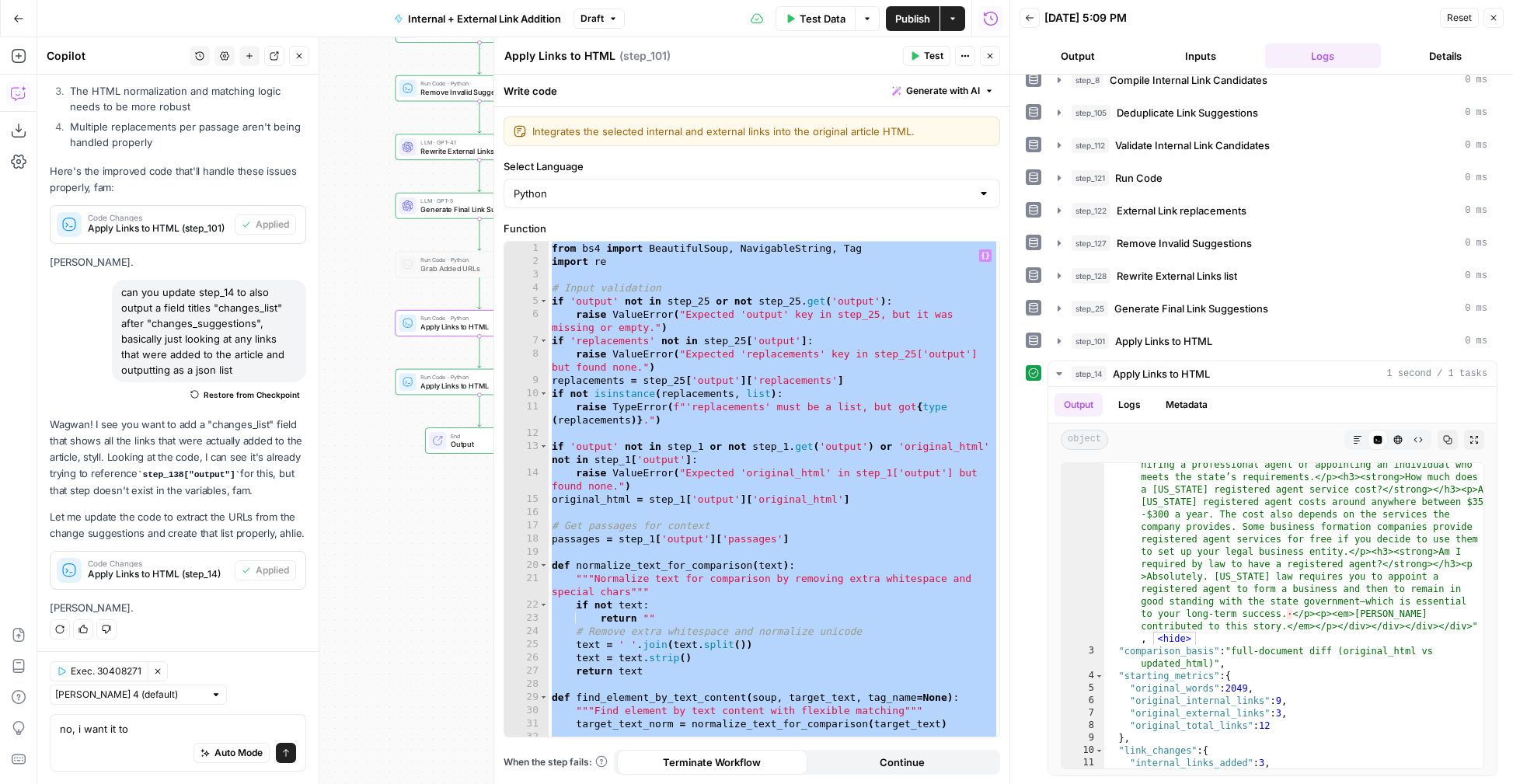
click at [988, 60] on button "Close" at bounding box center [990, 56] width 20 height 20
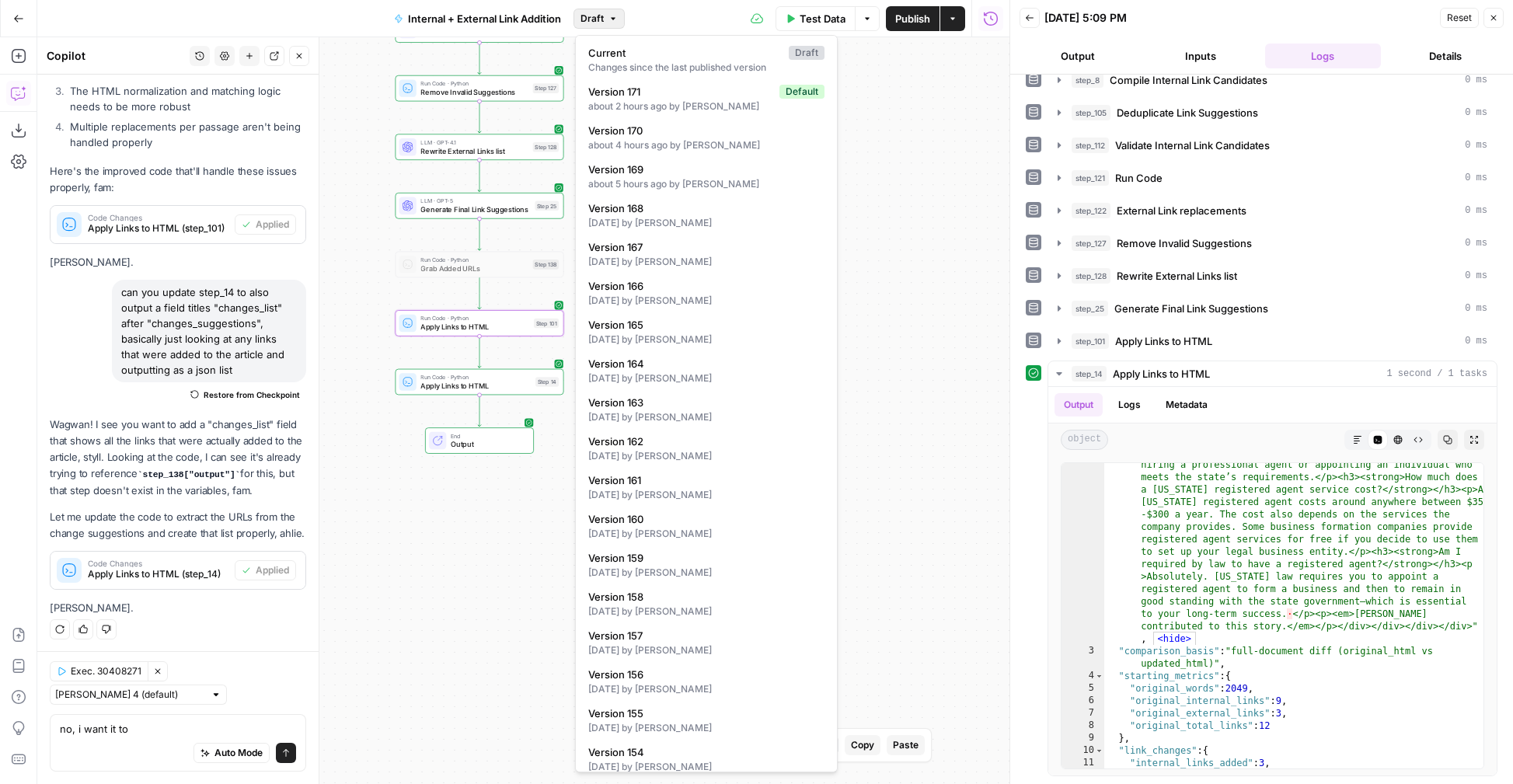
drag, startPoint x: 583, startPoint y: 13, endPoint x: 632, endPoint y: 81, distance: 83.8
click at [583, 13] on span "Draft" at bounding box center [592, 18] width 23 height 14
click at [668, 97] on span "Version 171" at bounding box center [681, 91] width 185 height 15
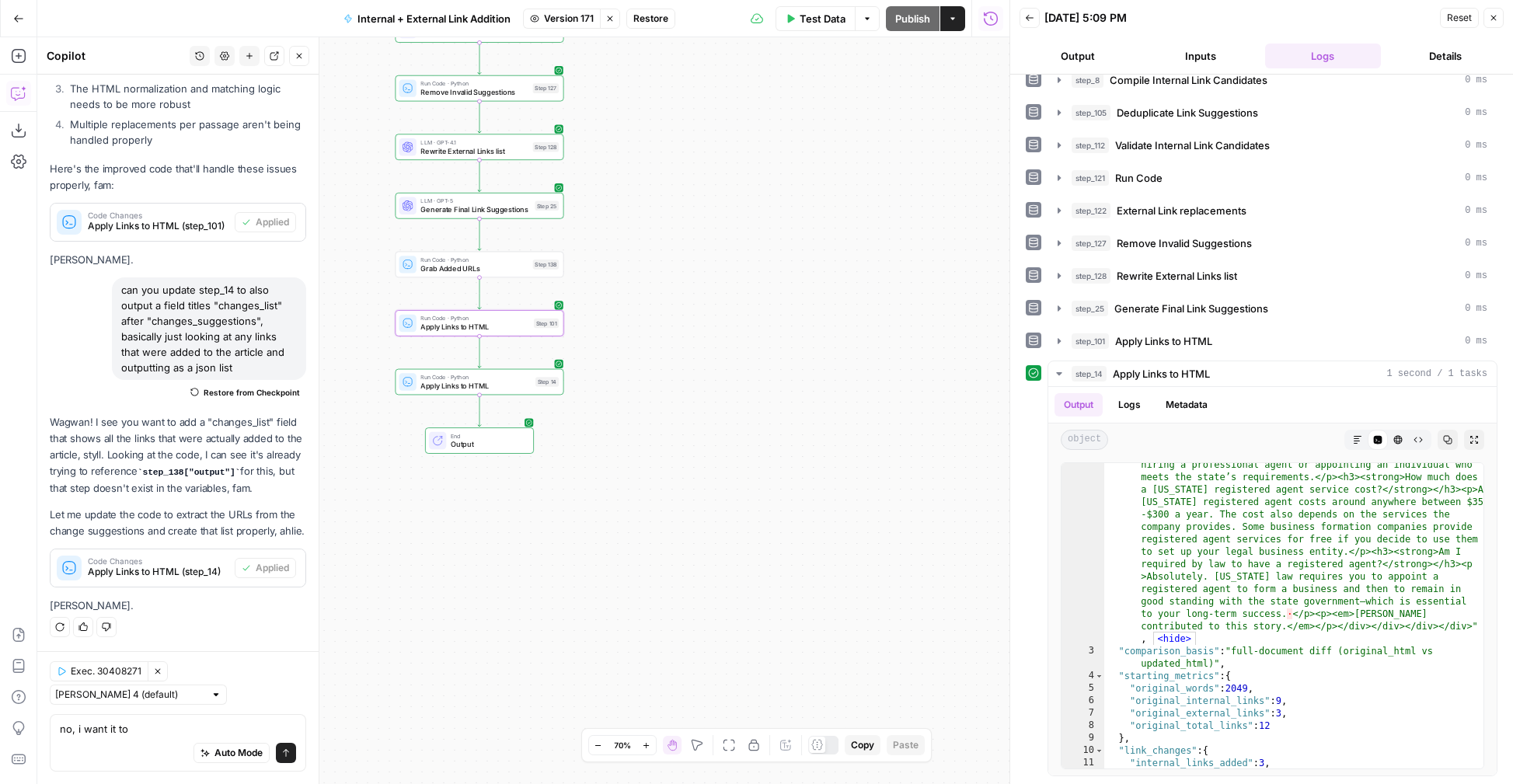
click at [667, 22] on span "Restore" at bounding box center [651, 18] width 35 height 14
click at [692, 176] on span "Restore" at bounding box center [705, 179] width 42 height 15
click at [295, 55] on icon "button" at bounding box center [299, 56] width 9 height 9
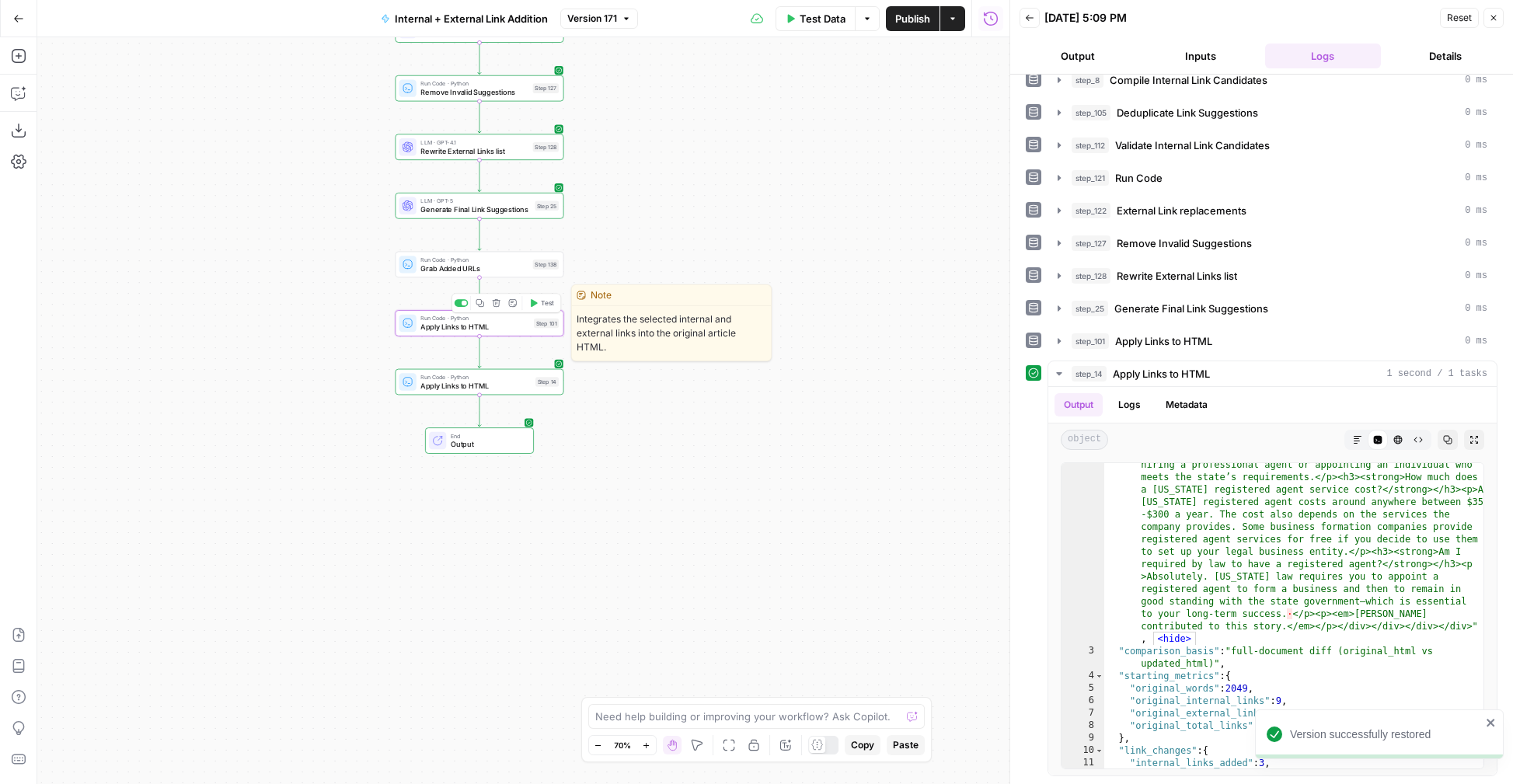
click at [421, 321] on span "Apply Links to HTML" at bounding box center [475, 327] width 109 height 11
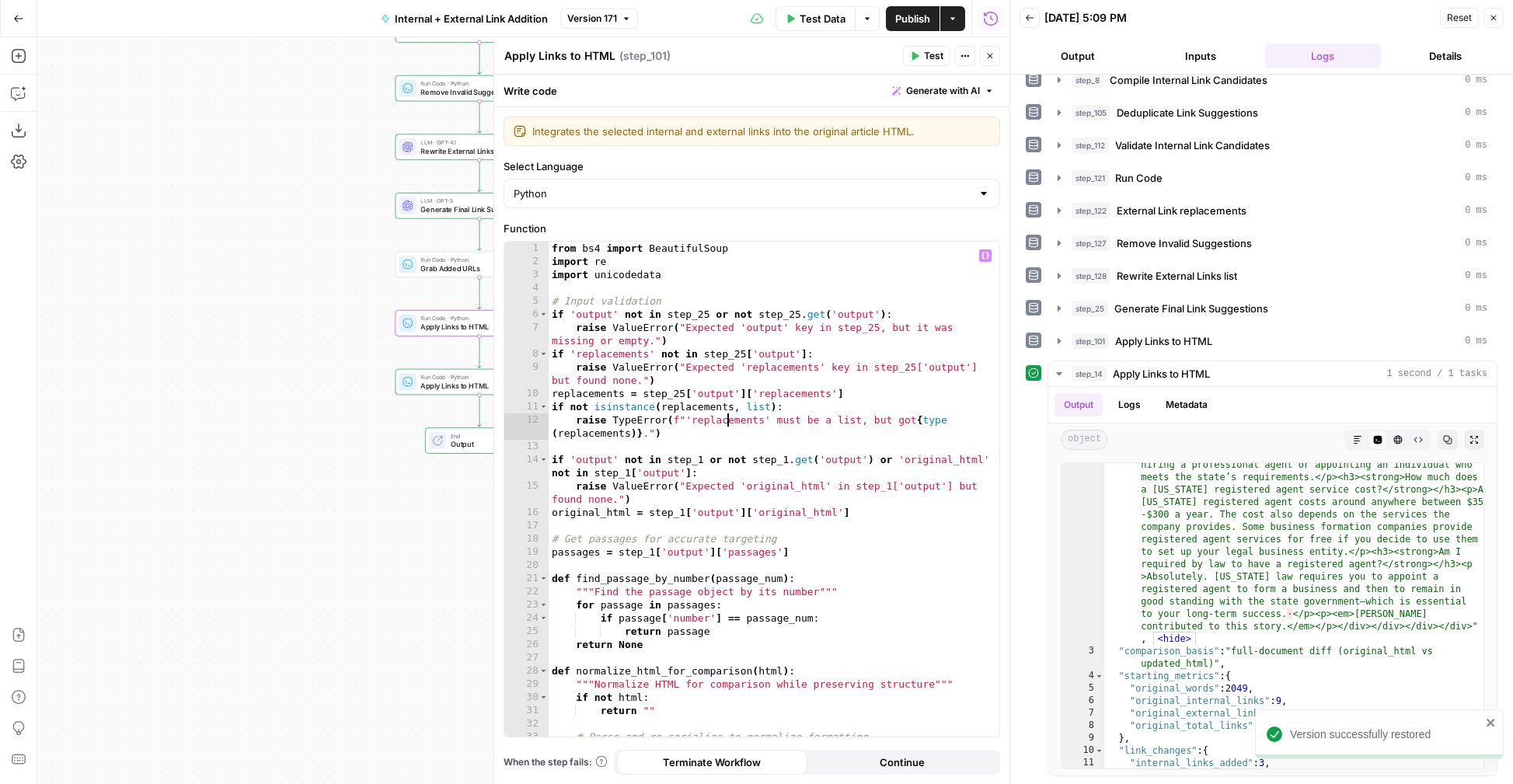
click at [726, 425] on div "from bs4 import BeautifulSoup import re import unicodedata # Input validation i…" at bounding box center [774, 503] width 450 height 521
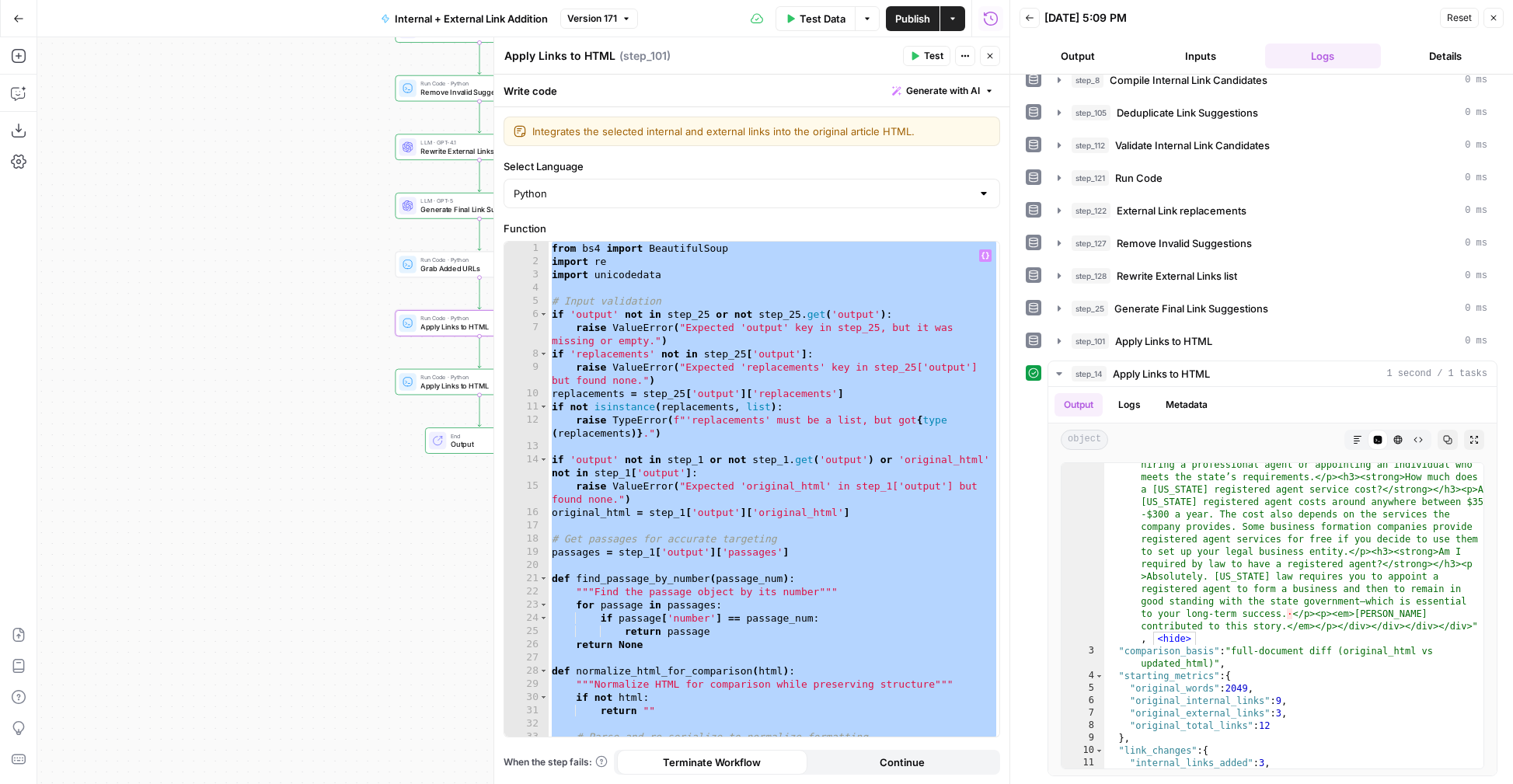
paste textarea
type textarea "**********"
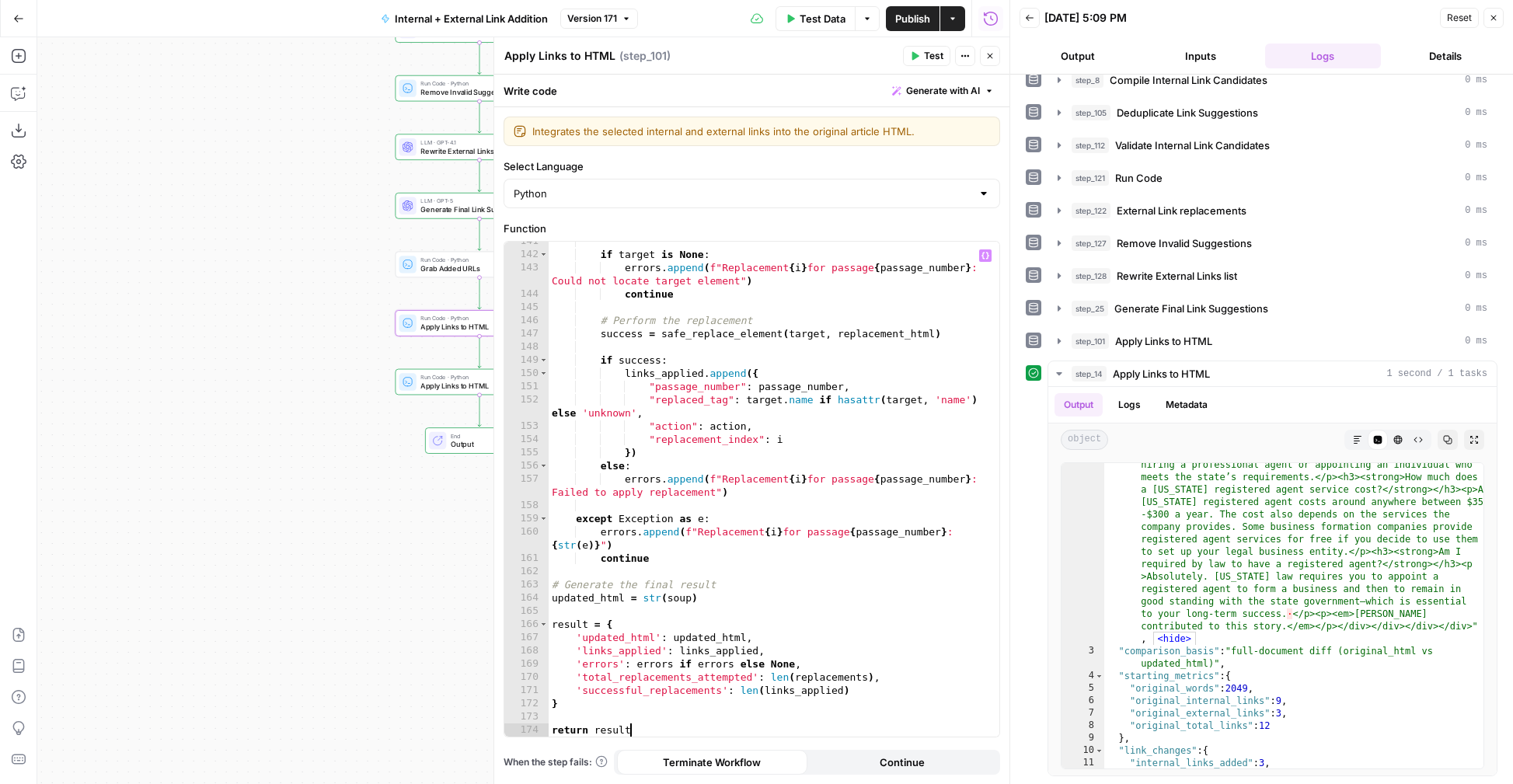
scroll to position [2040, 0]
click at [986, 54] on icon "button" at bounding box center [990, 56] width 9 height 9
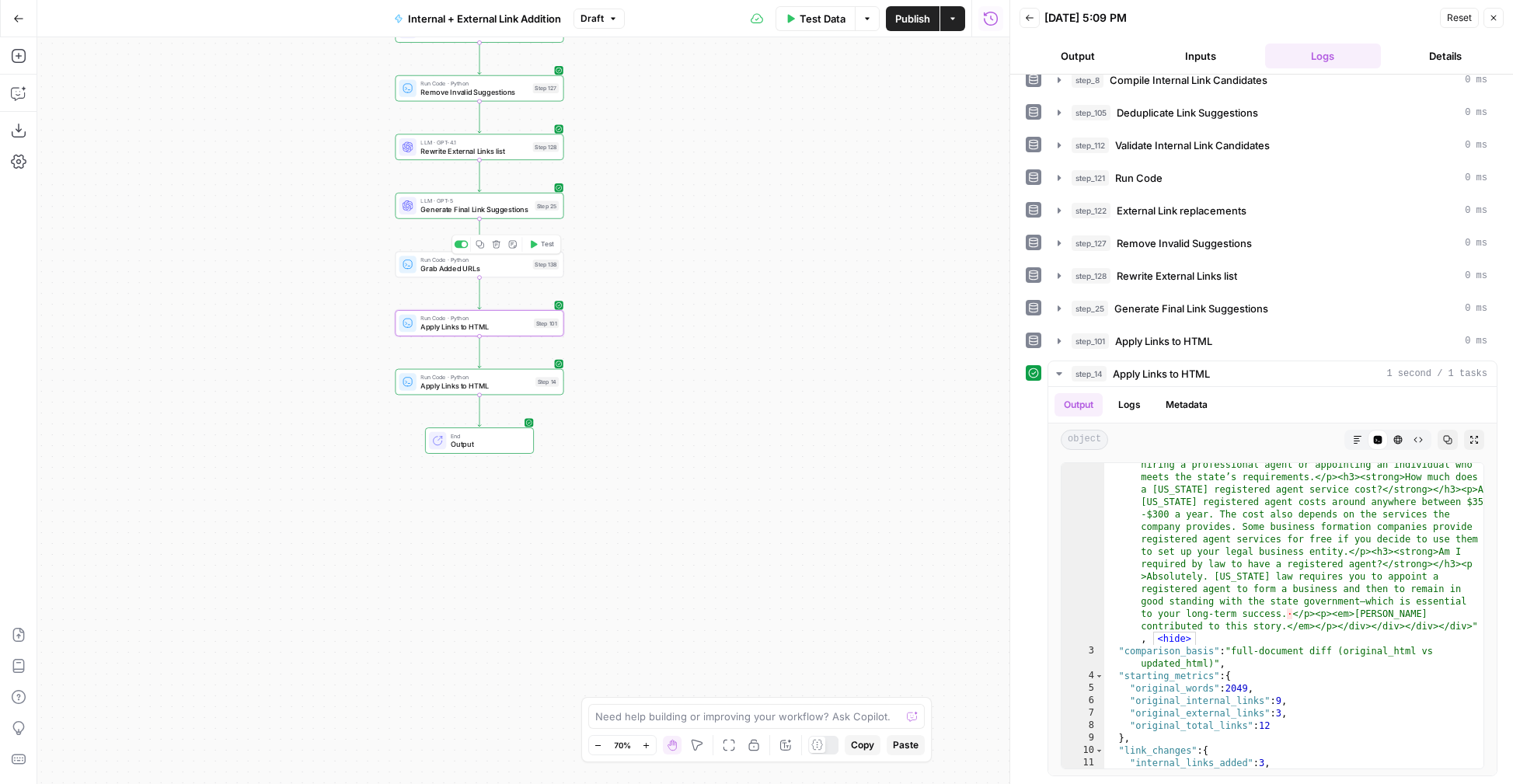
click at [463, 244] on div at bounding box center [464, 244] width 5 height 5
click at [23, 102] on button "Copilot" at bounding box center [19, 94] width 25 height 25
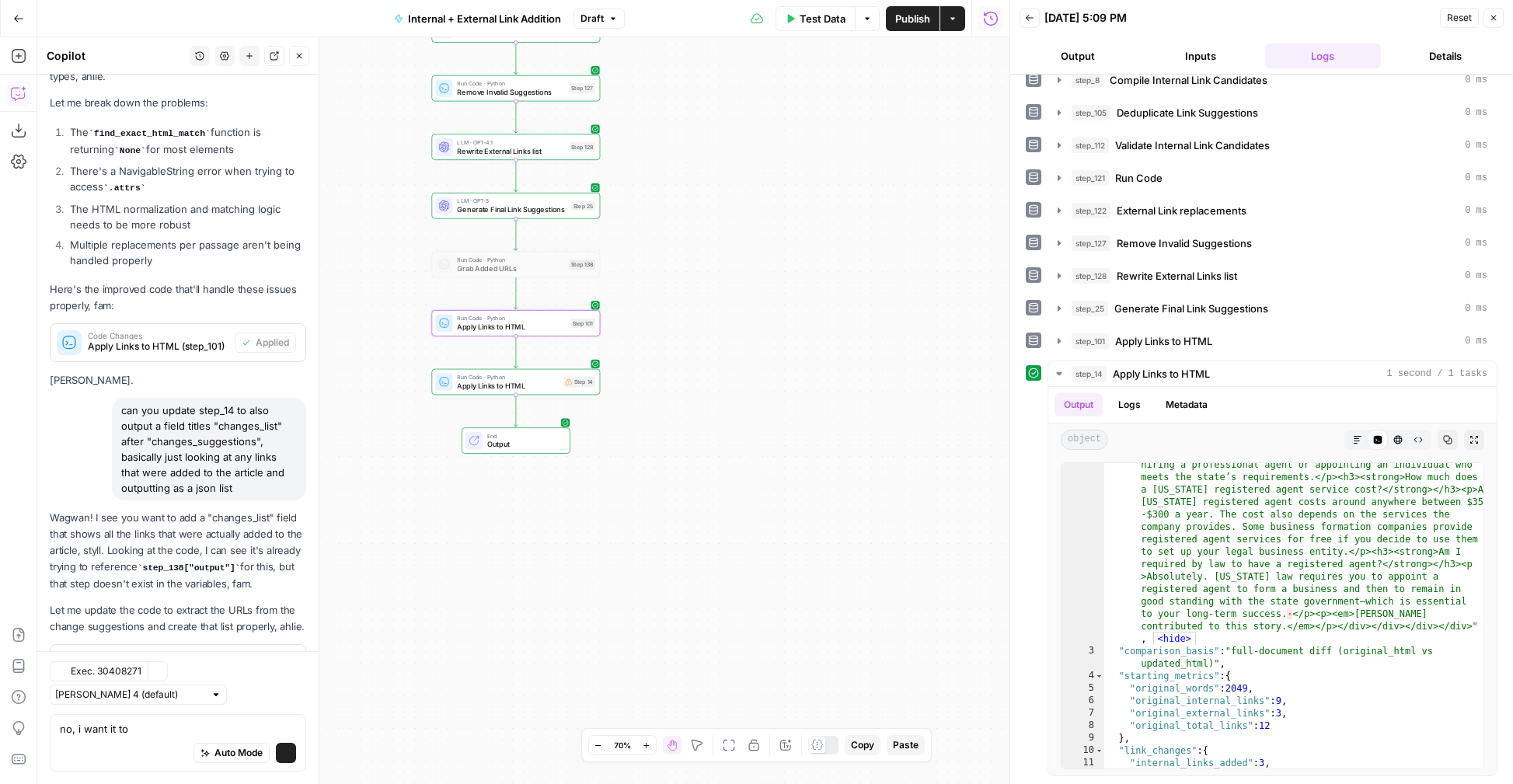
scroll to position [395, 0]
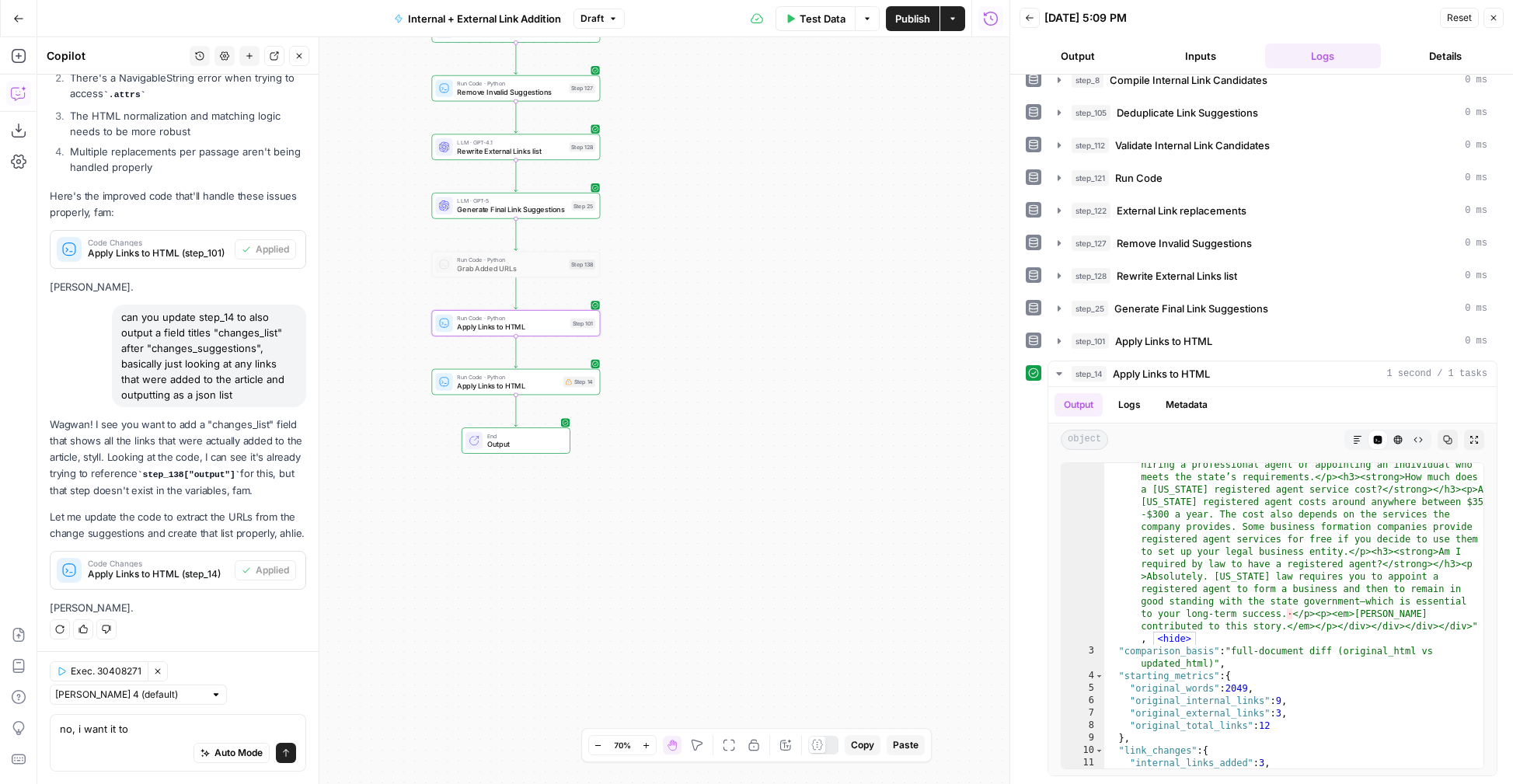
drag, startPoint x: 162, startPoint y: 722, endPoint x: 51, endPoint y: 722, distance: 111.0
click at [51, 722] on div "no, i want it to no, i want it to Auto Mode Send" at bounding box center [178, 742] width 256 height 58
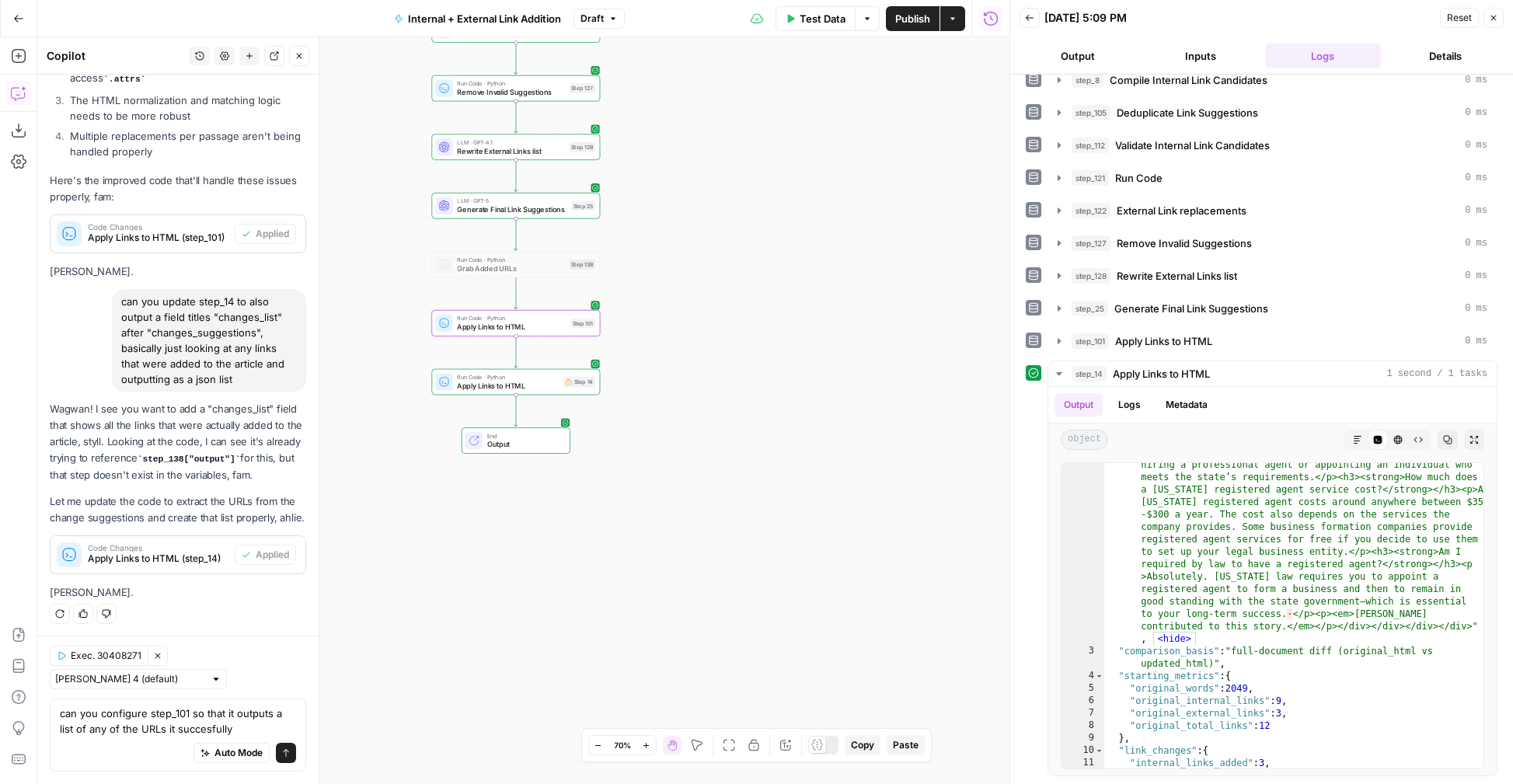
click at [122, 729] on textarea "can you configure step_101 so that it outputs a list of any of the URLs it succ…" at bounding box center [178, 721] width 237 height 31
click at [80, 729] on textarea "can you configure step_101 so that it outputs a list of any of the new URLs it …" at bounding box center [178, 721] width 237 height 31
click at [270, 723] on textarea "can you configure step_101 so that it outputs a list of all of the new URLs it …" at bounding box center [178, 721] width 237 height 31
click at [220, 733] on textarea "can you configure step_101 so that it outputs a list of all of the new URLs it …" at bounding box center [178, 721] width 237 height 31
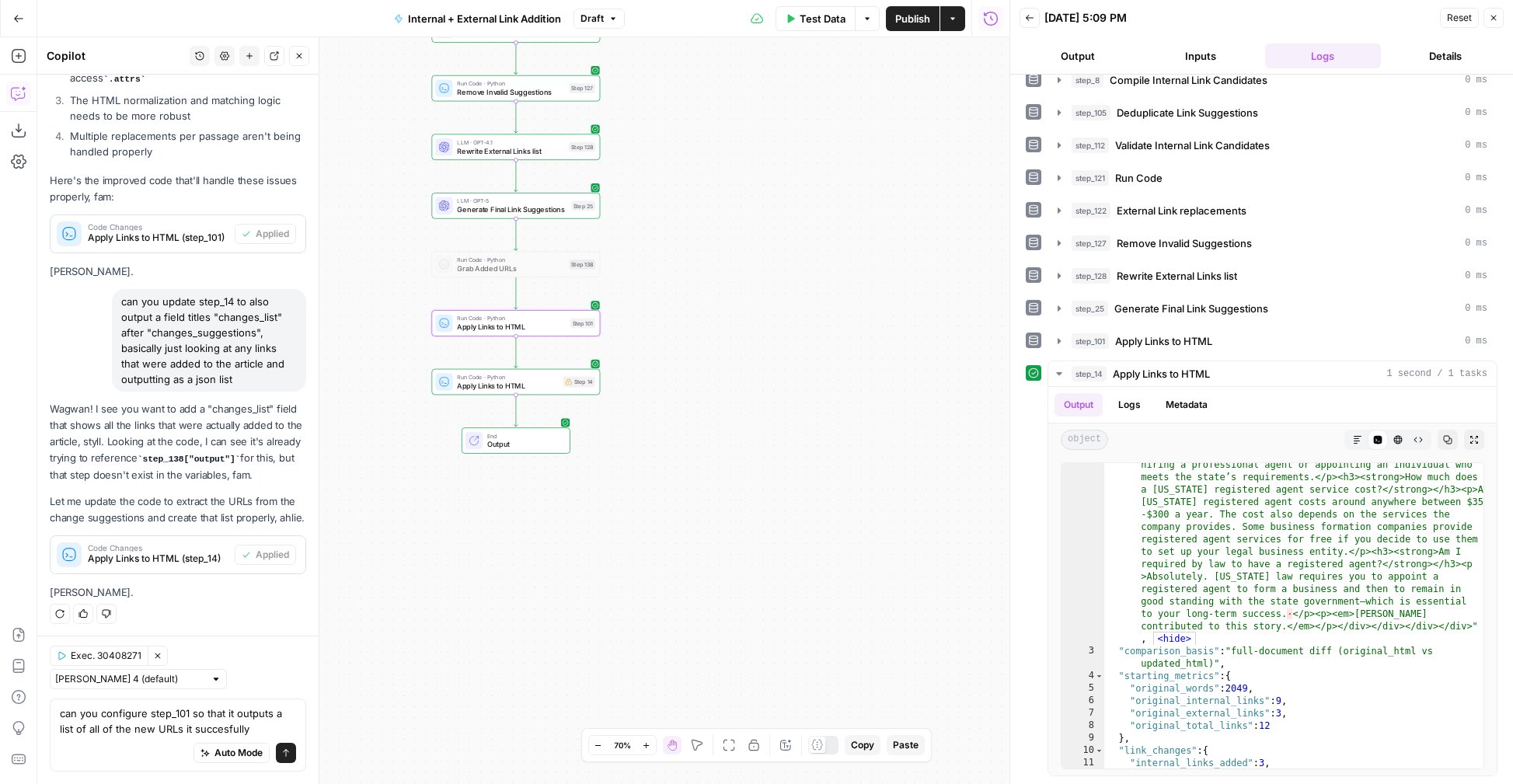
click at [220, 733] on textarea "can you configure step_101 so that it outputs a list of all of the new URLs it …" at bounding box center [178, 721] width 237 height 31
click at [208, 733] on textarea "can you configure step_101 so that it outputs a list of all of the new URLs it …" at bounding box center [178, 721] width 237 height 31
click at [256, 731] on textarea "can you configure step_101 so that it outputs a list of all of the new URLs it …" at bounding box center [178, 721] width 237 height 31
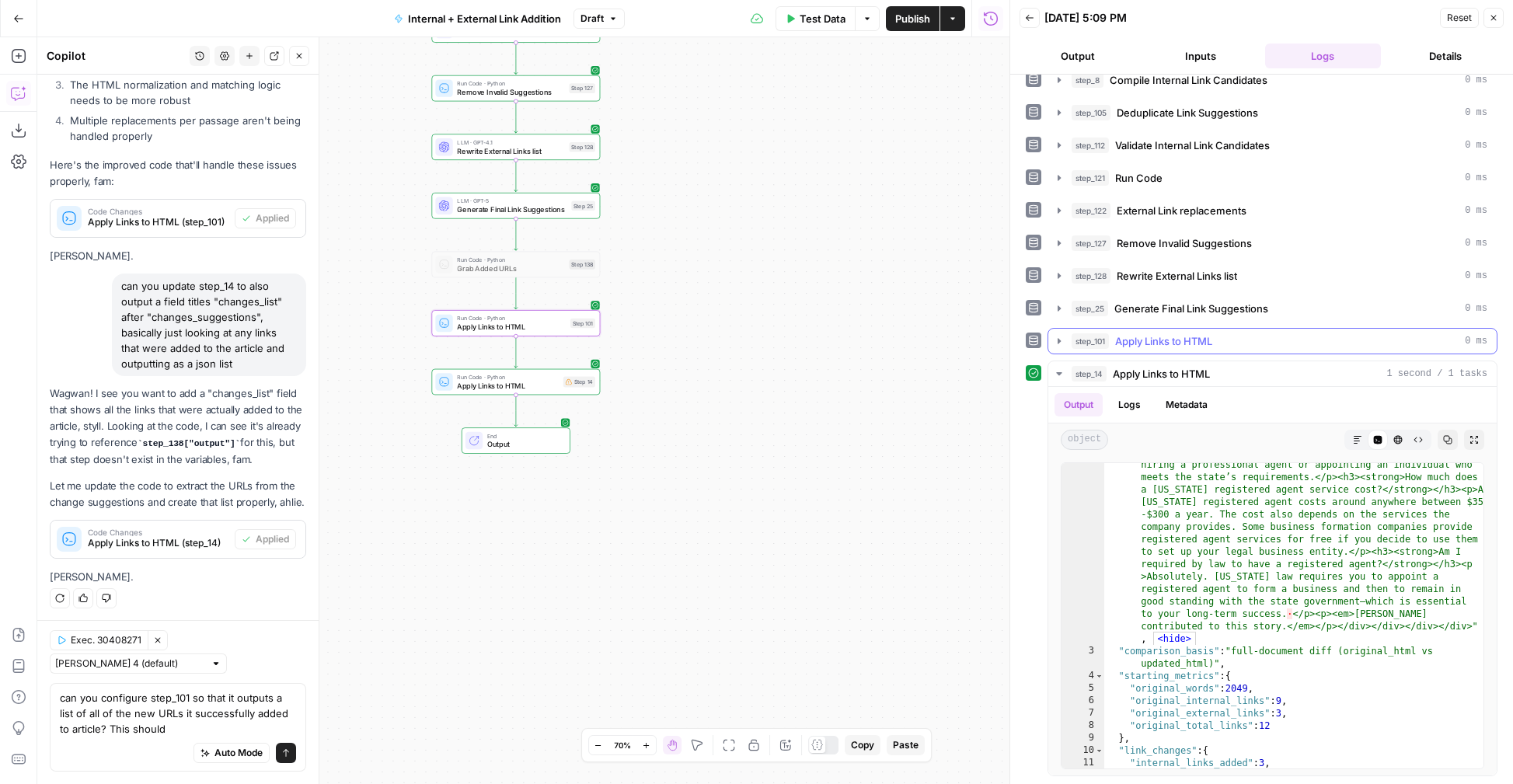
click at [1057, 332] on button "step_101 Apply Links to HTML 0 ms" at bounding box center [1272, 341] width 449 height 25
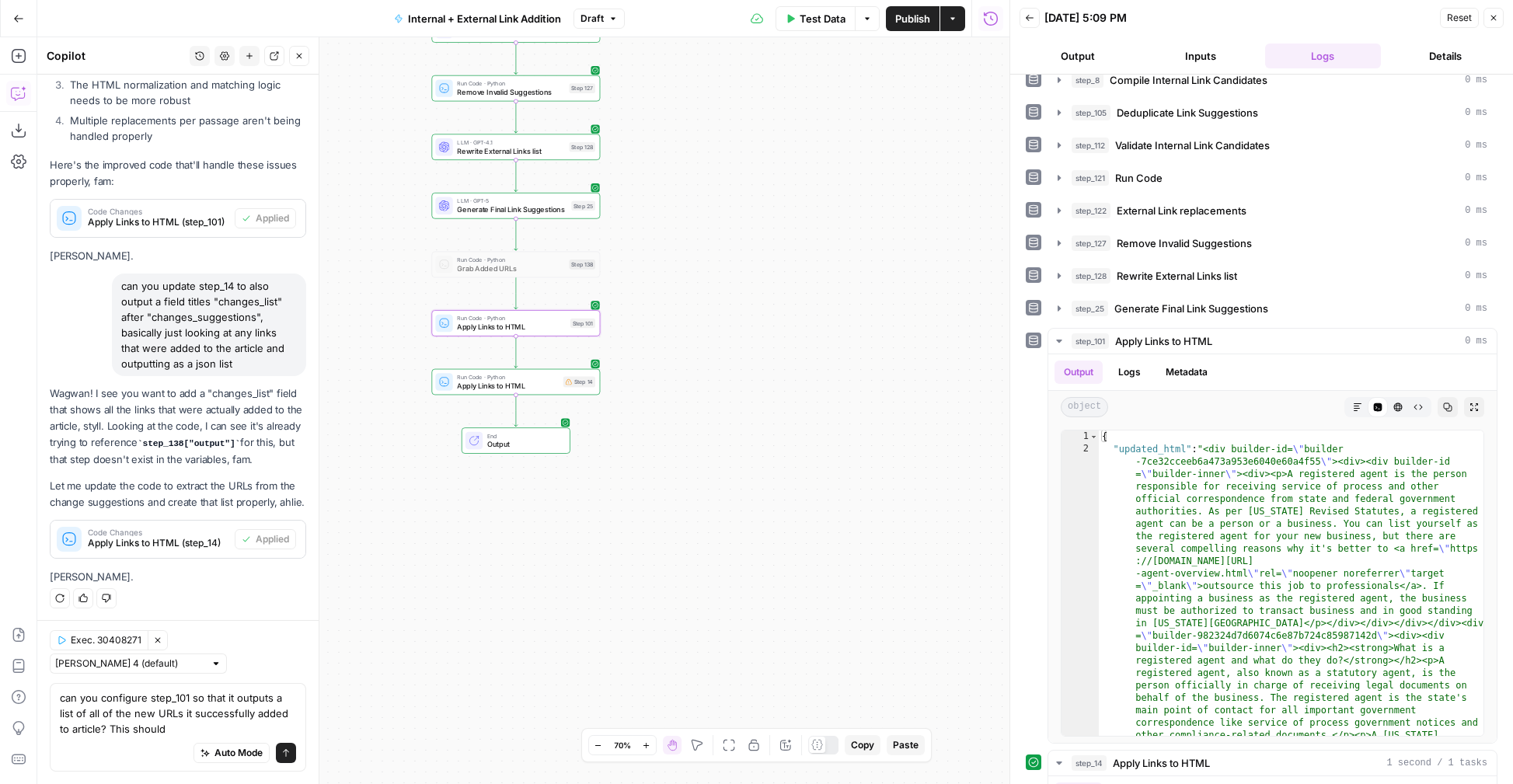
scroll to position [0, 0]
click at [164, 732] on textarea "can you configure step_101 so that it outputs a list of all of the new URLs it …" at bounding box center [178, 713] width 237 height 47
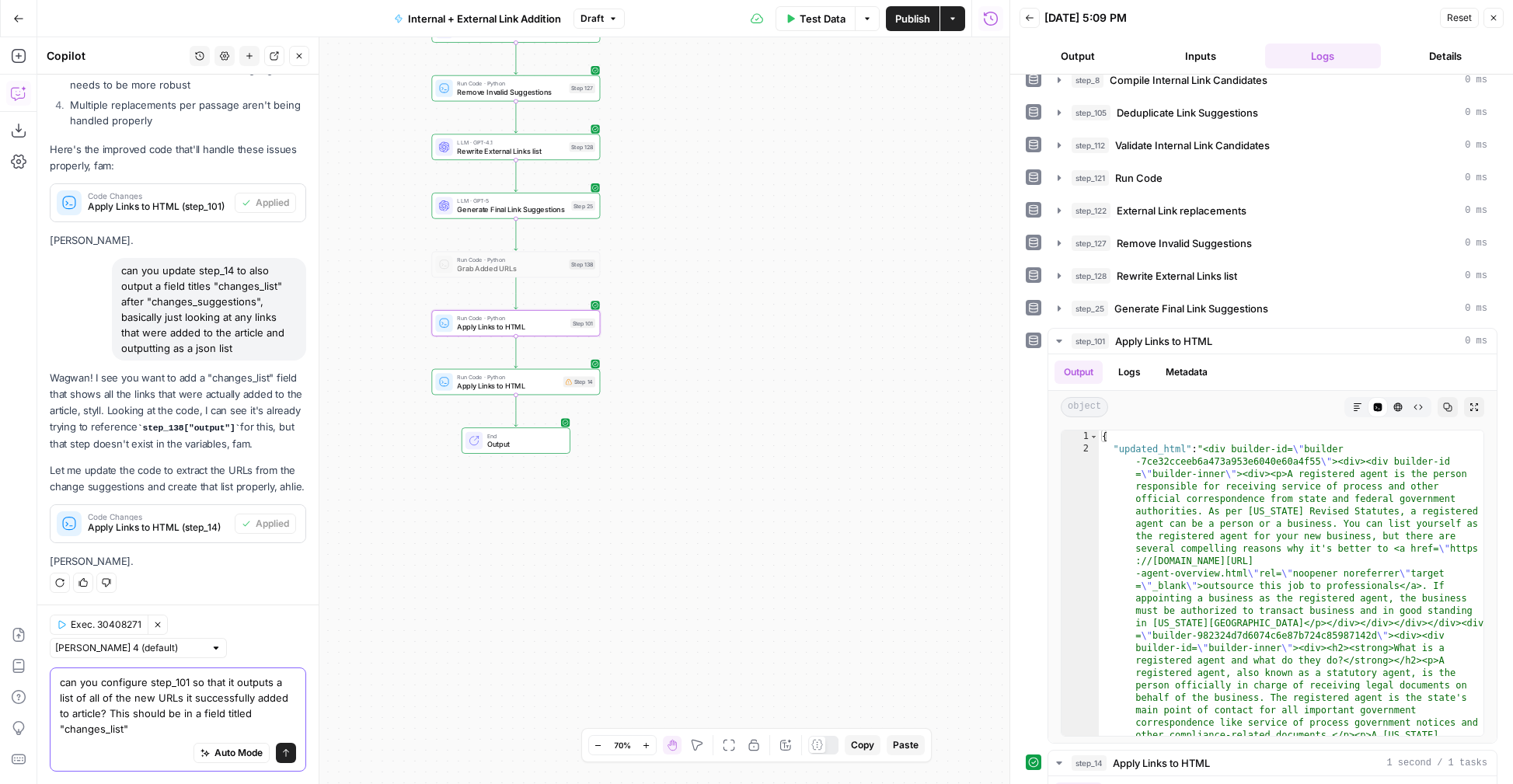
type textarea "can you configure step_101 so that it outputs a list of all of the new URLs it …"
click at [293, 751] on button "Send" at bounding box center [286, 752] width 20 height 20
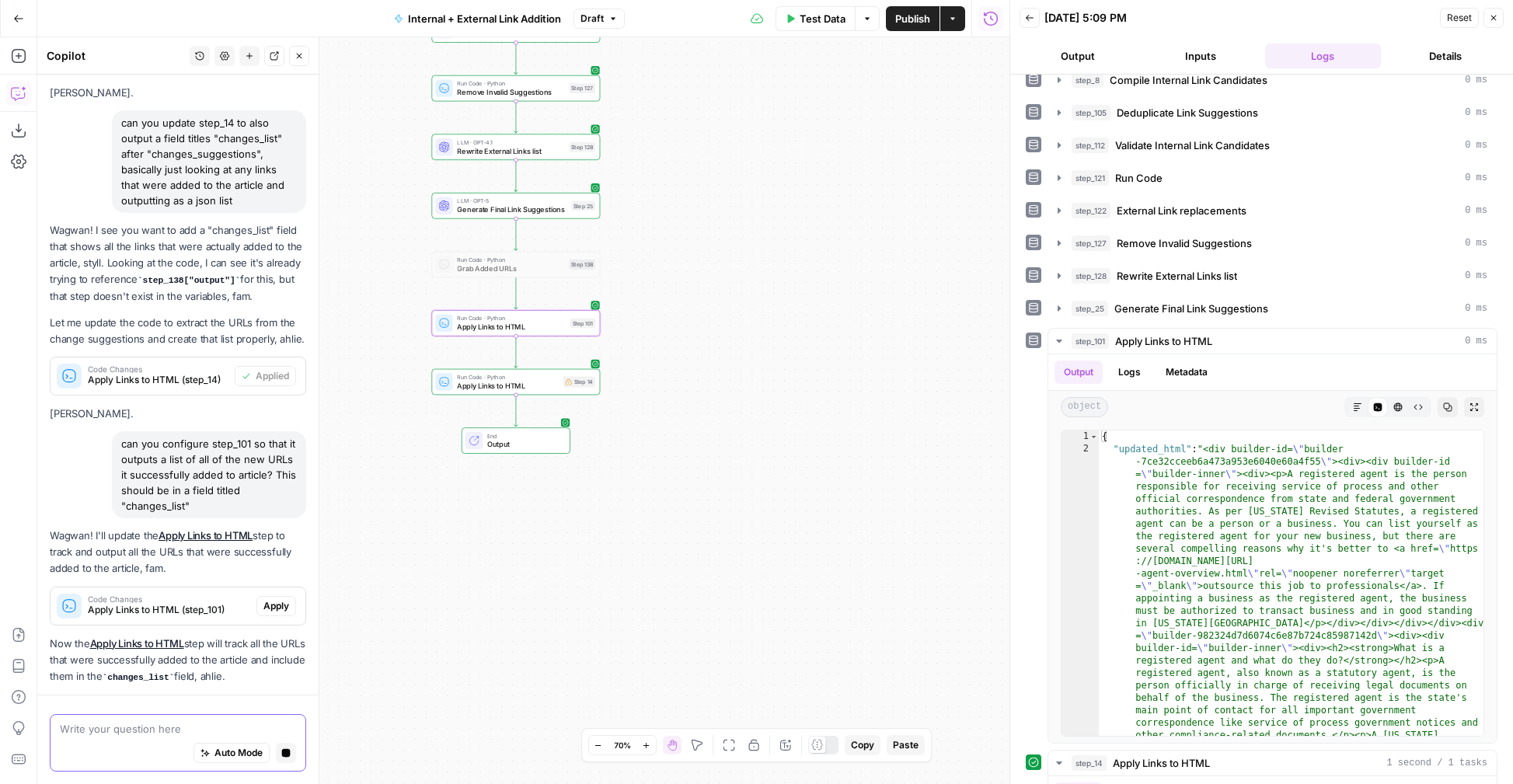
scroll to position [591, 0]
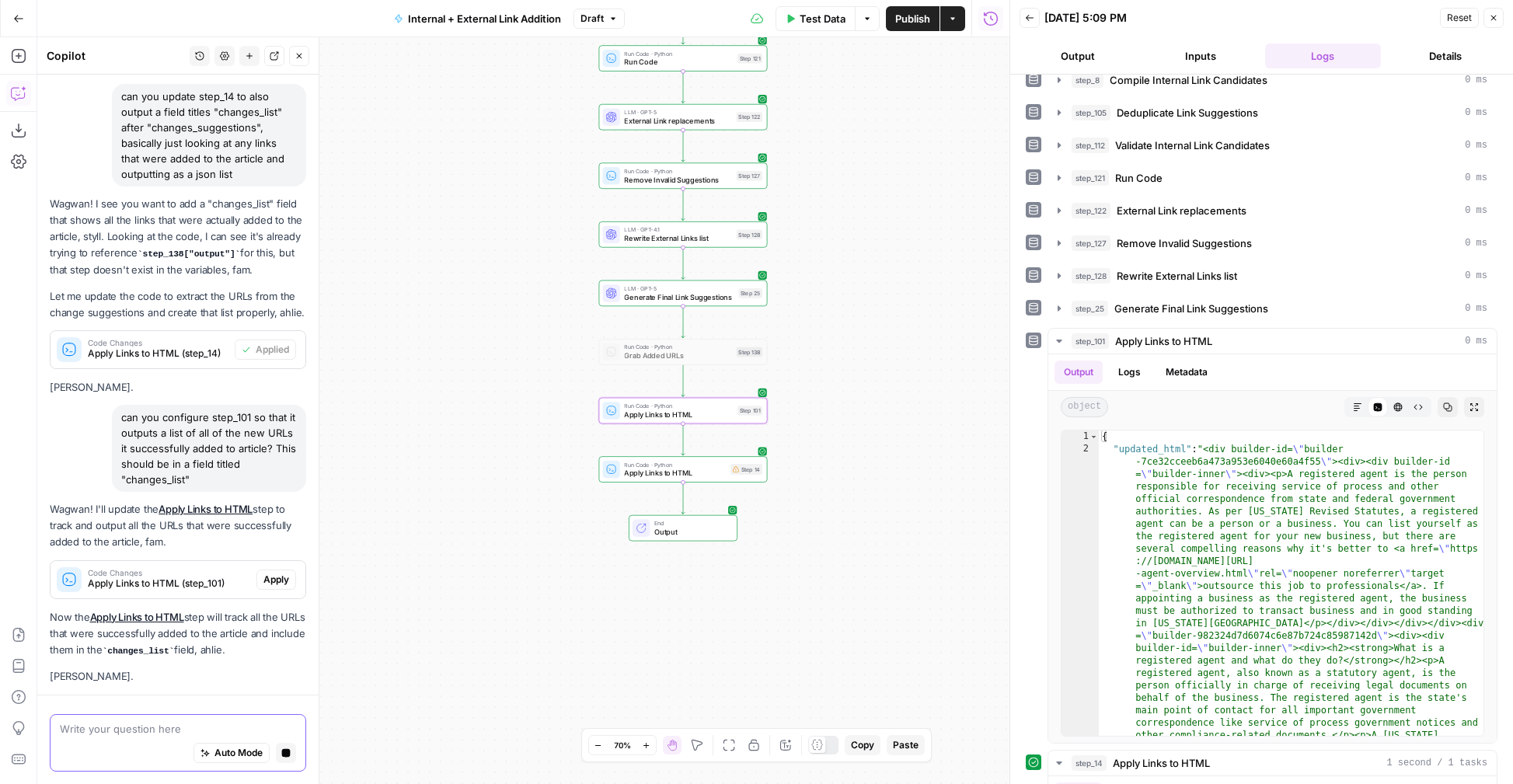
click at [270, 609] on p "Now the Apply Links to HTML step will track all the URLs that were successfully…" at bounding box center [178, 633] width 256 height 50
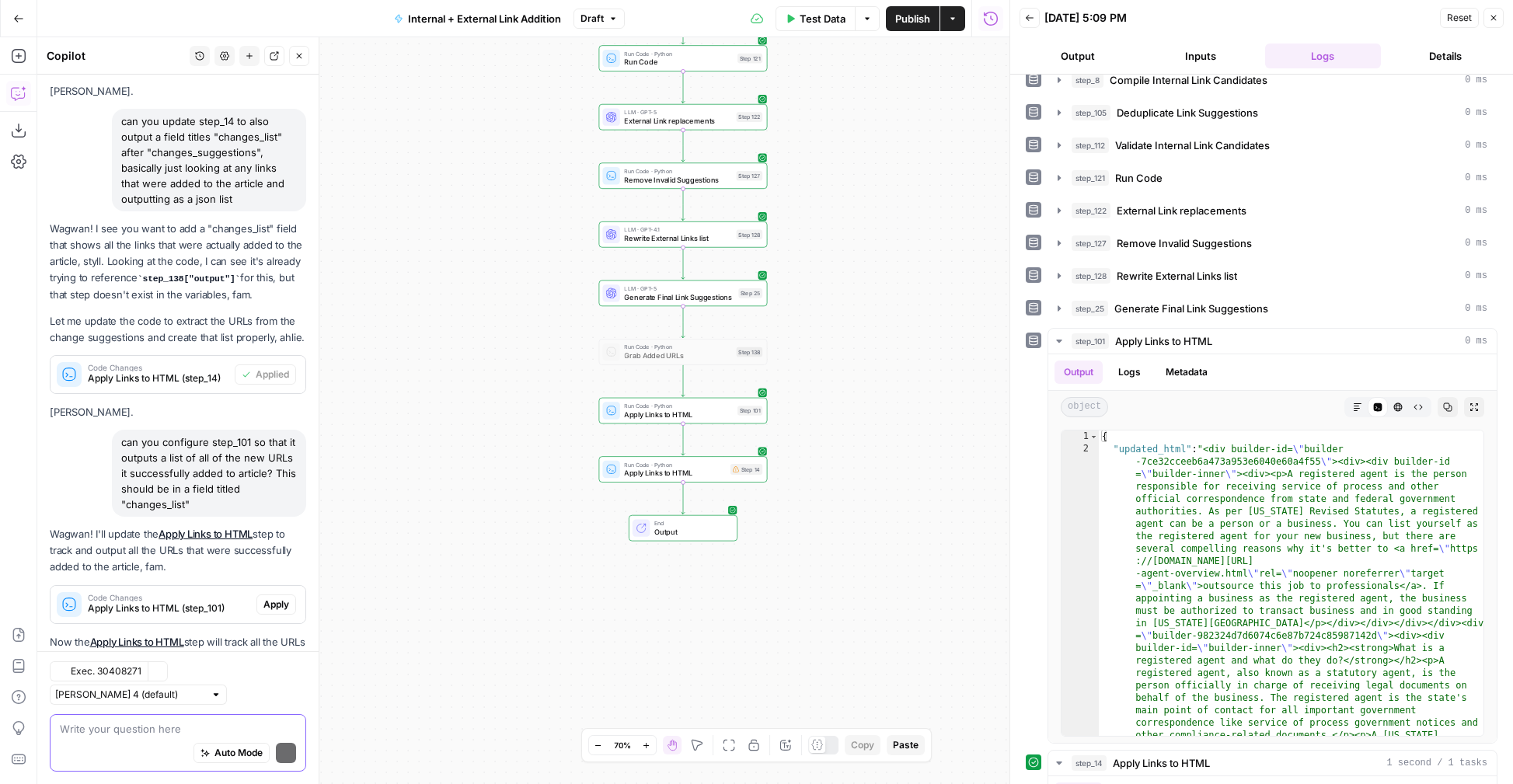
scroll to position [684, 0]
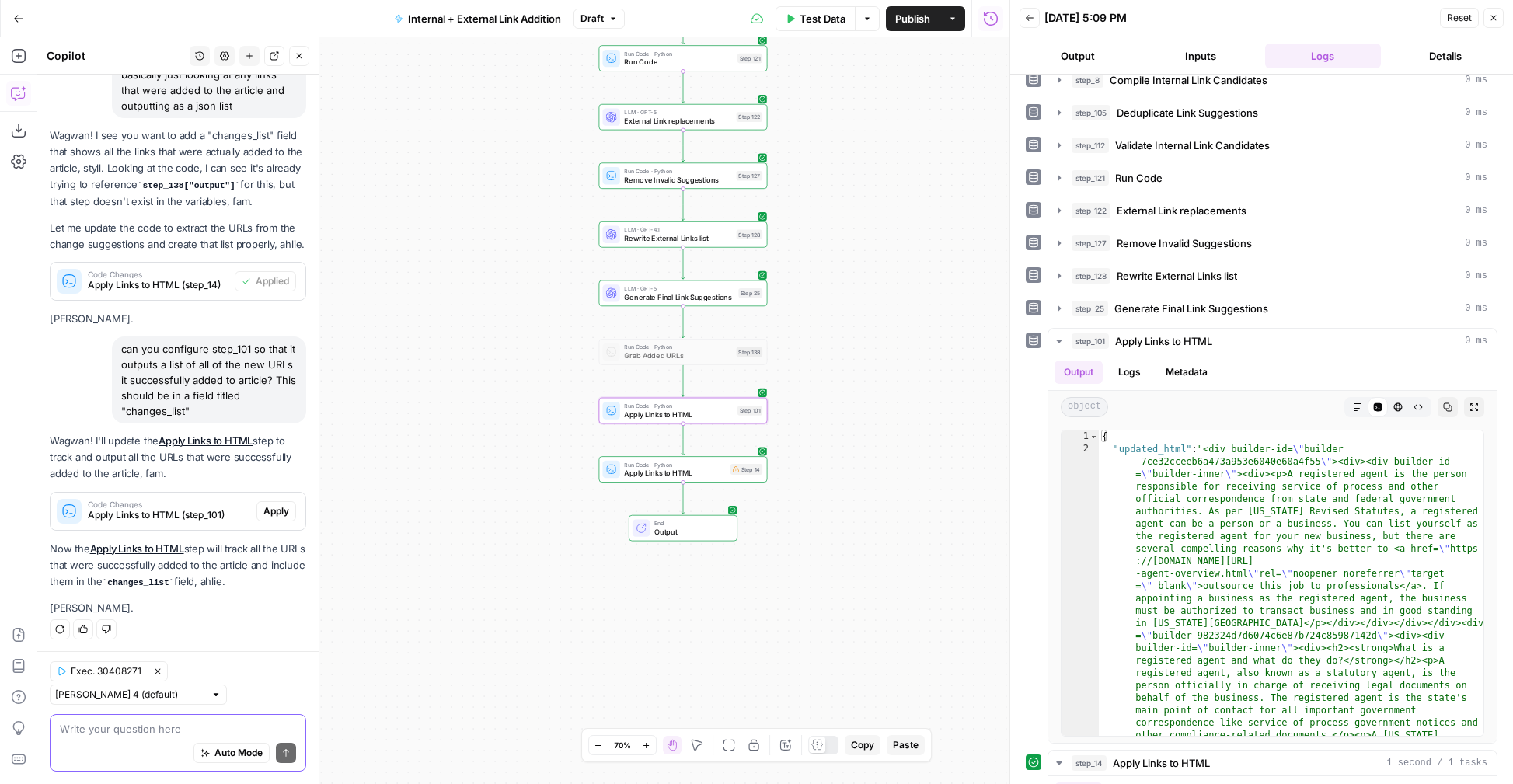
click at [274, 513] on span "Apply" at bounding box center [276, 511] width 25 height 14
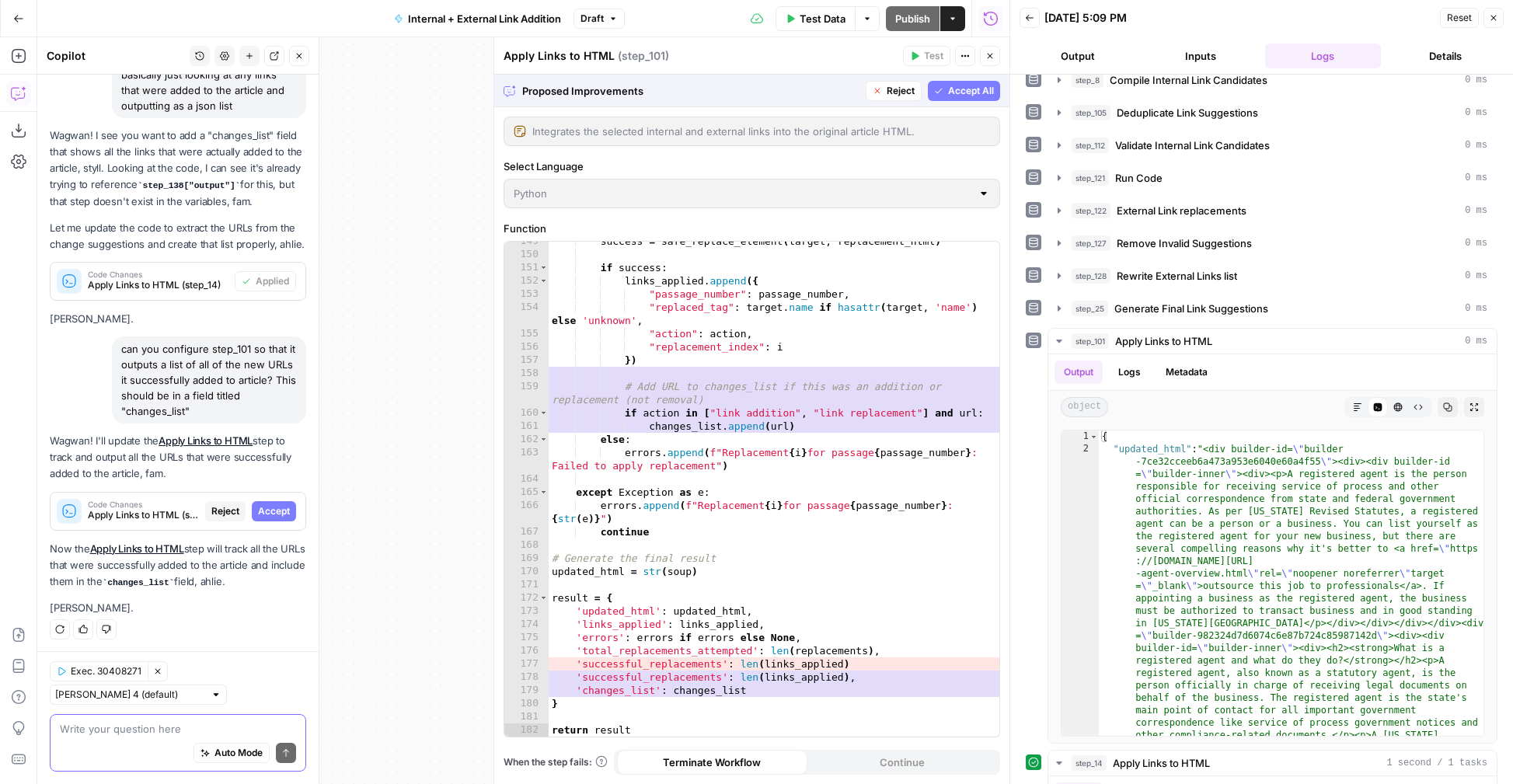
scroll to position [2159, 0]
click at [969, 92] on span "Accept All" at bounding box center [970, 90] width 46 height 14
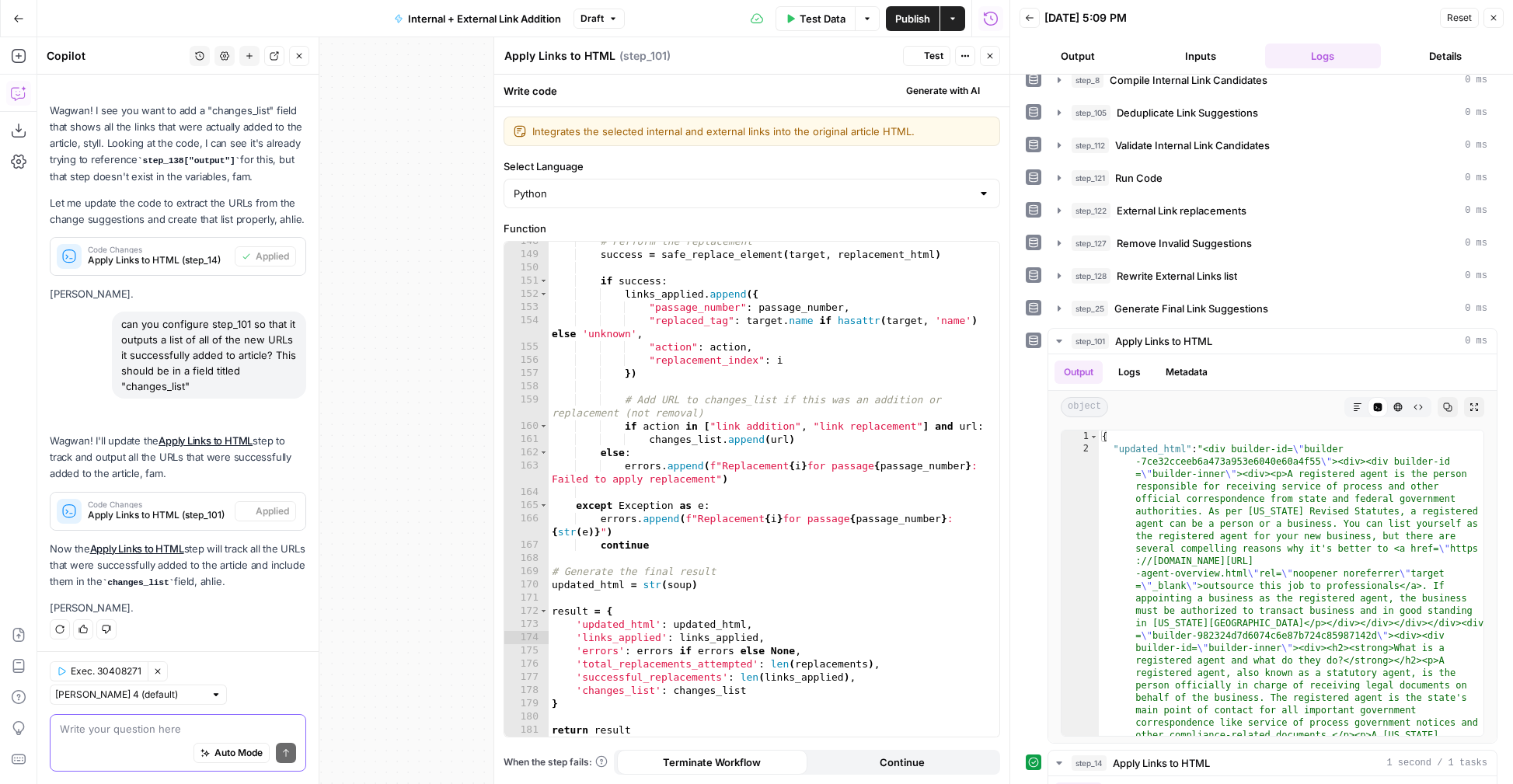
scroll to position [2145, 0]
click at [934, 56] on span "Test" at bounding box center [934, 55] width 20 height 14
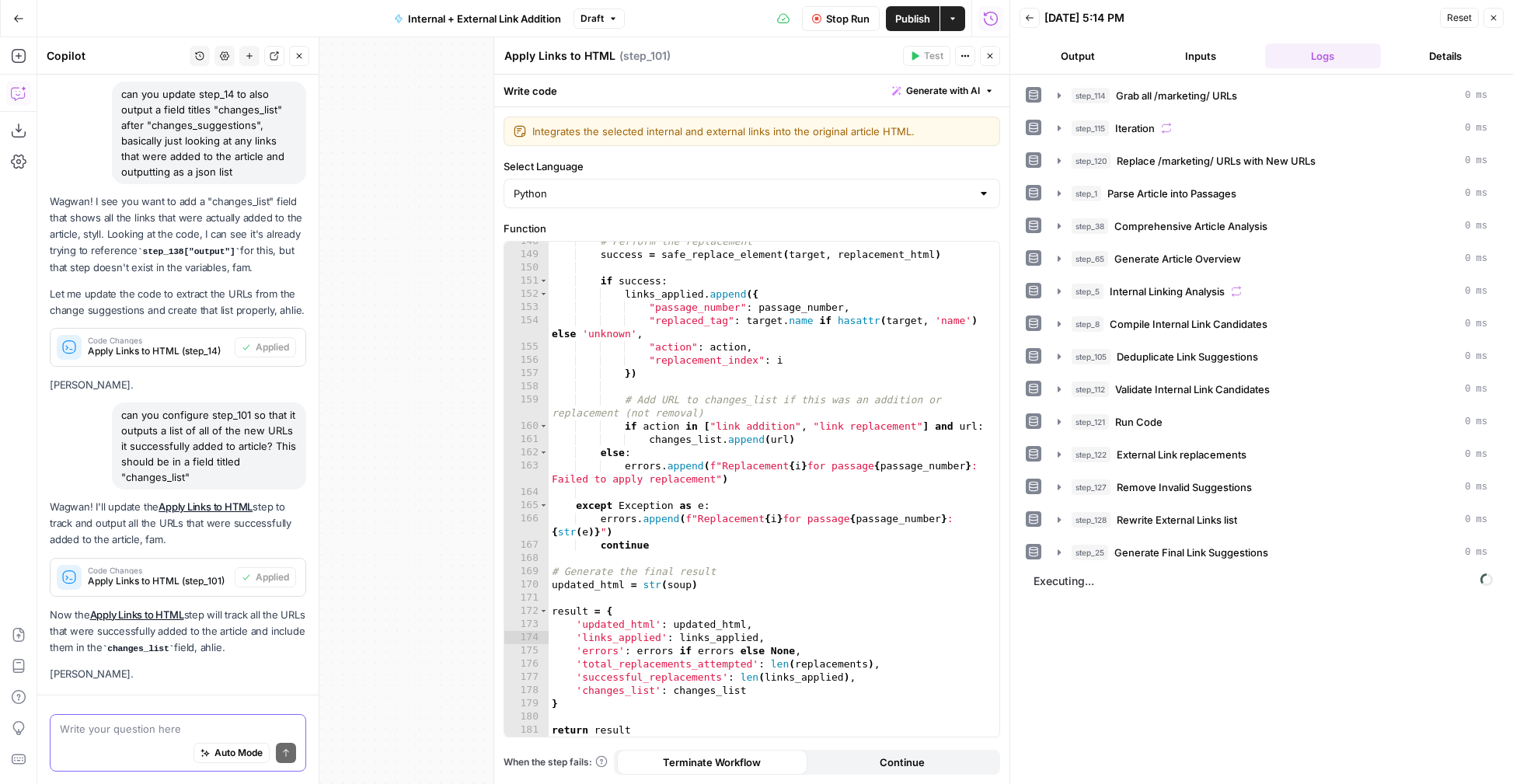
click at [991, 60] on button "Close" at bounding box center [990, 56] width 20 height 20
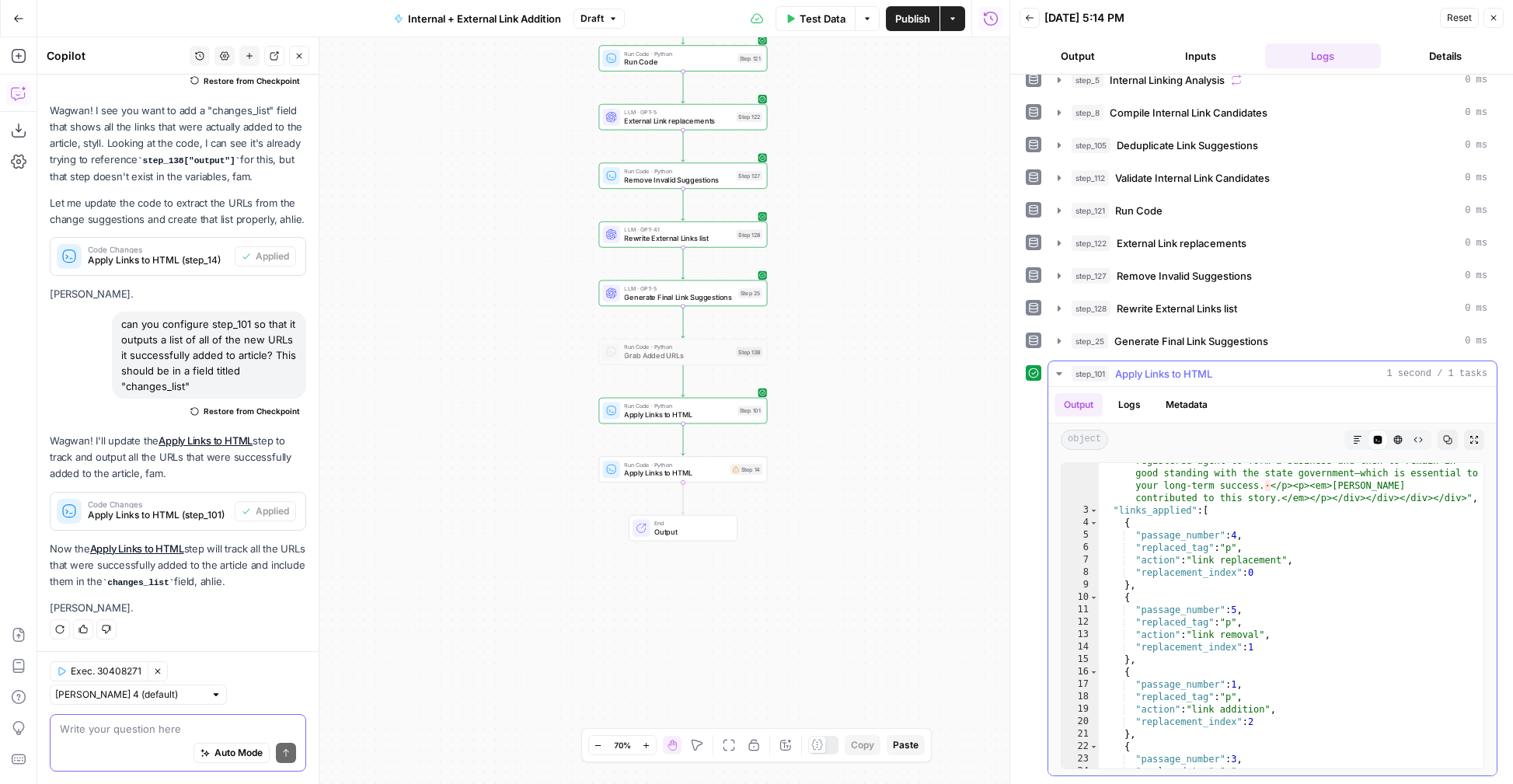
scroll to position [3932, 0]
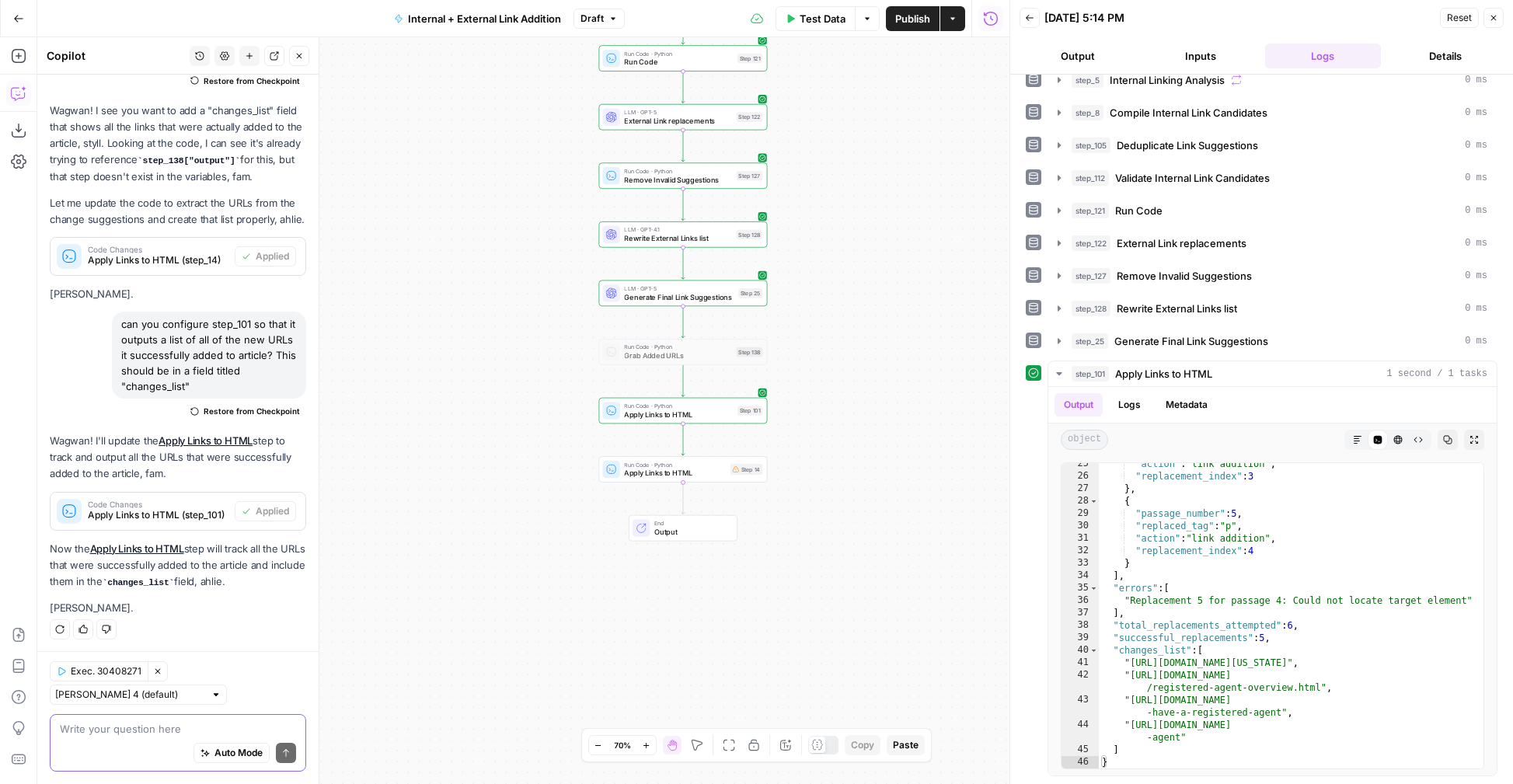
click at [686, 468] on span "Apply Links to HTML" at bounding box center [674, 473] width 102 height 11
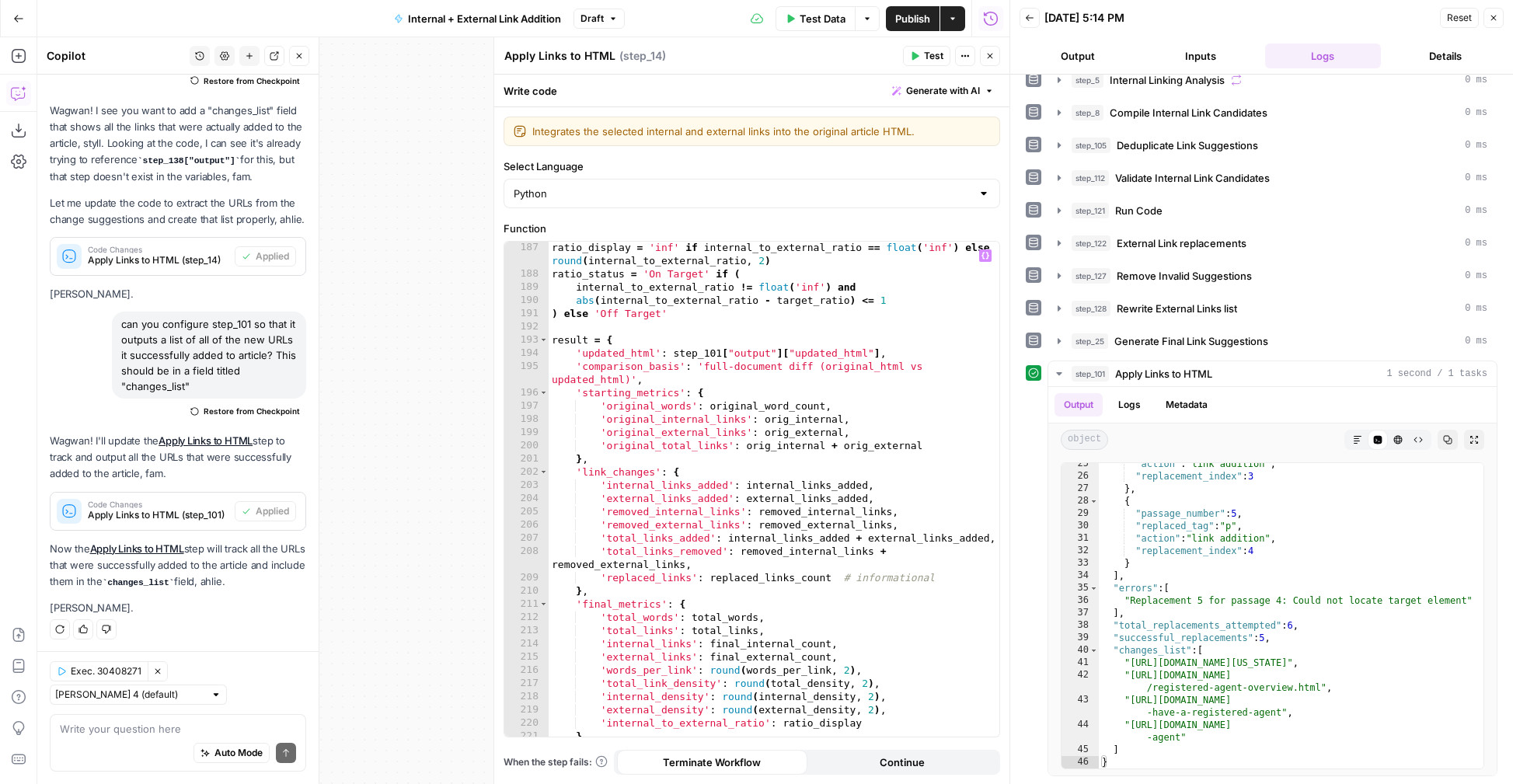
scroll to position [2733, 0]
drag, startPoint x: 673, startPoint y: 355, endPoint x: 878, endPoint y: 355, distance: 205.0
click at [878, 355] on div "external_achievement = ( final_external_count / target_external * 100 ) if targ…" at bounding box center [774, 482] width 450 height 534
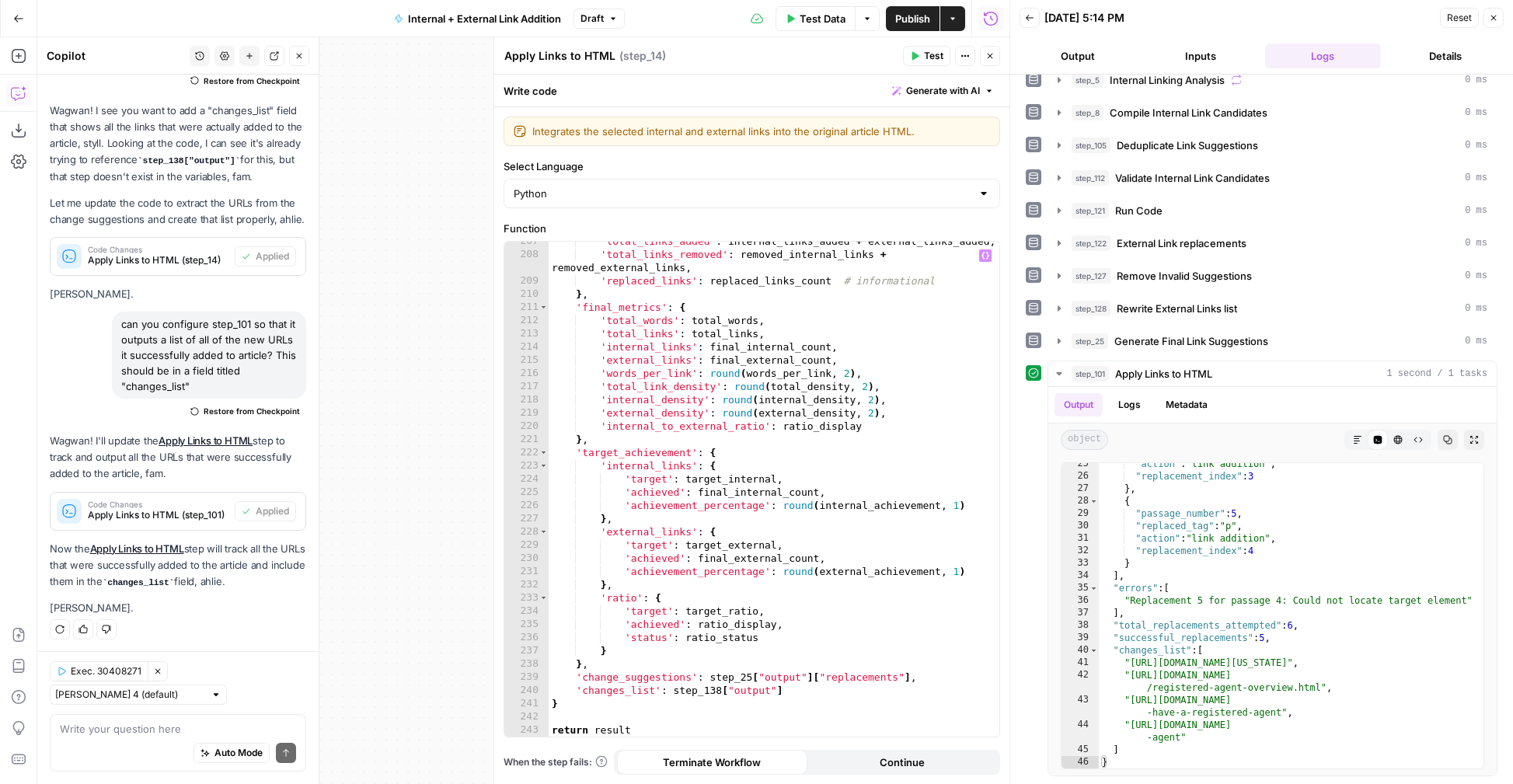
scroll to position [3030, 0]
drag, startPoint x: 783, startPoint y: 693, endPoint x: 675, endPoint y: 690, distance: 108.0
click at [675, 690] on div "'total_links_added' : internal_links_added + external_links_added , 'total_link…" at bounding box center [774, 495] width 450 height 521
paste textarea "**********"
click at [842, 692] on div "'total_links_added' : internal_links_added + external_links_added , 'total_link…" at bounding box center [774, 495] width 450 height 521
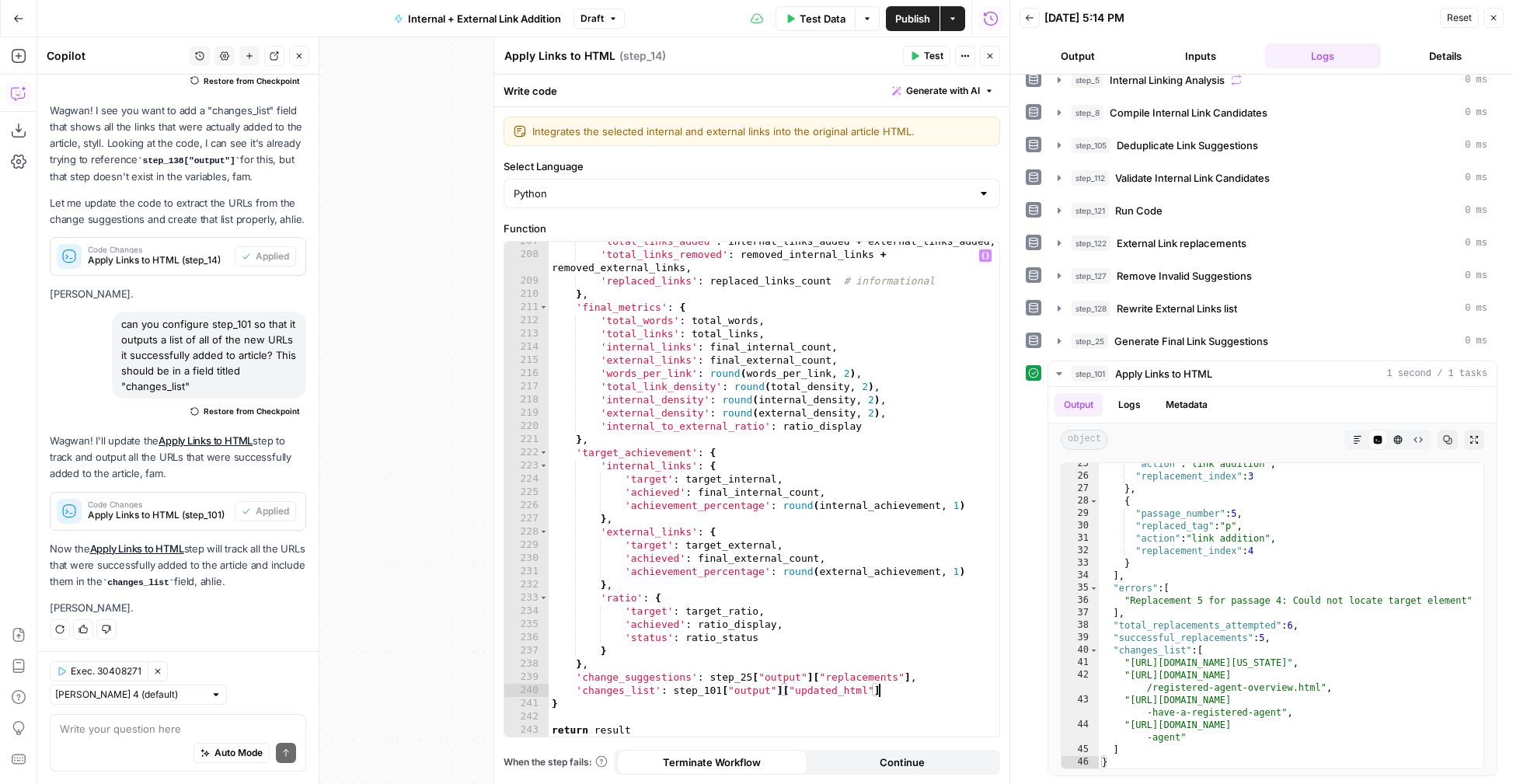
click at [842, 692] on div "'total_links_added' : internal_links_added + external_links_added , 'total_link…" at bounding box center [774, 495] width 450 height 521
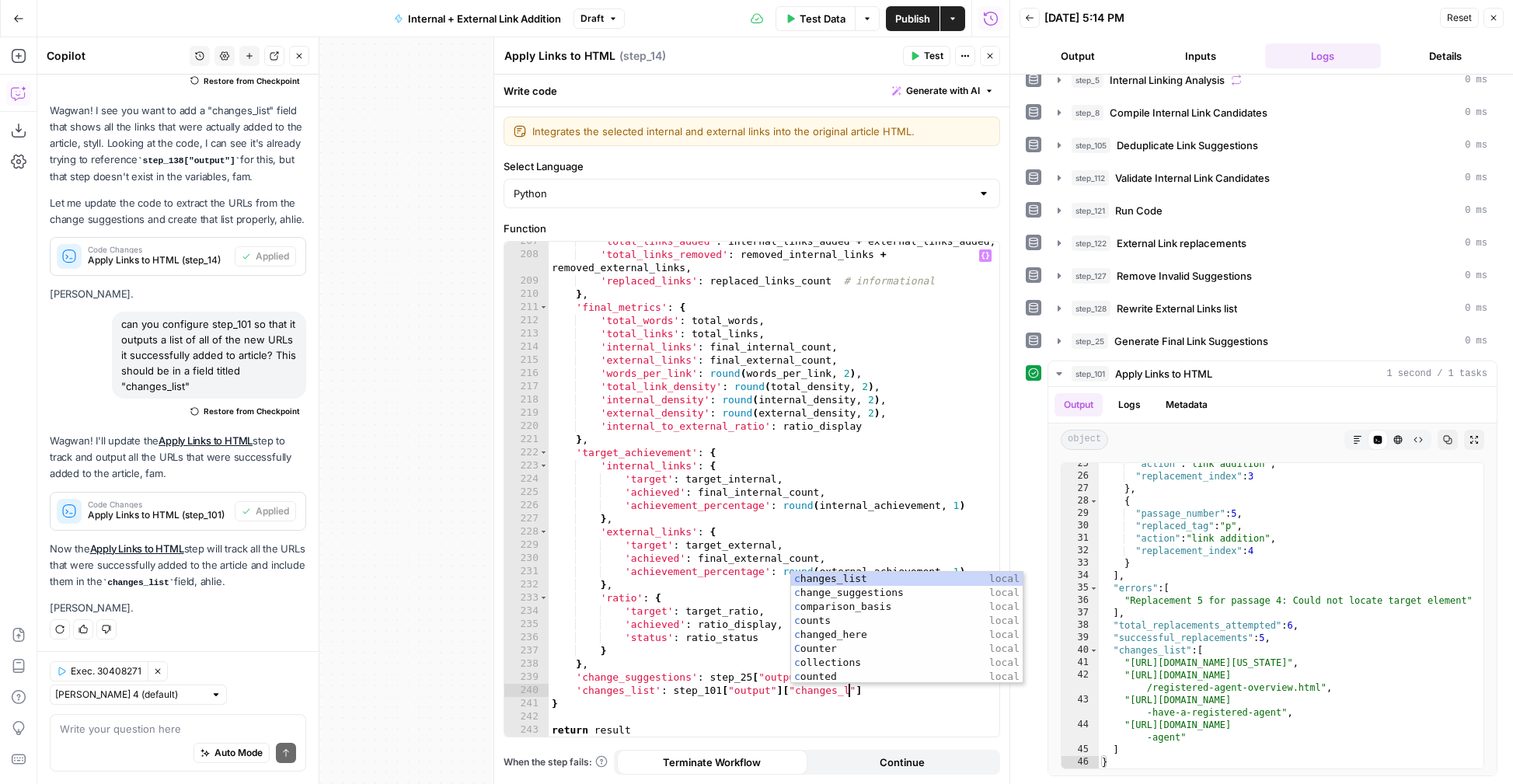
click at [913, 700] on div "'total_links_added' : internal_links_added + external_links_added , 'total_link…" at bounding box center [774, 495] width 450 height 521
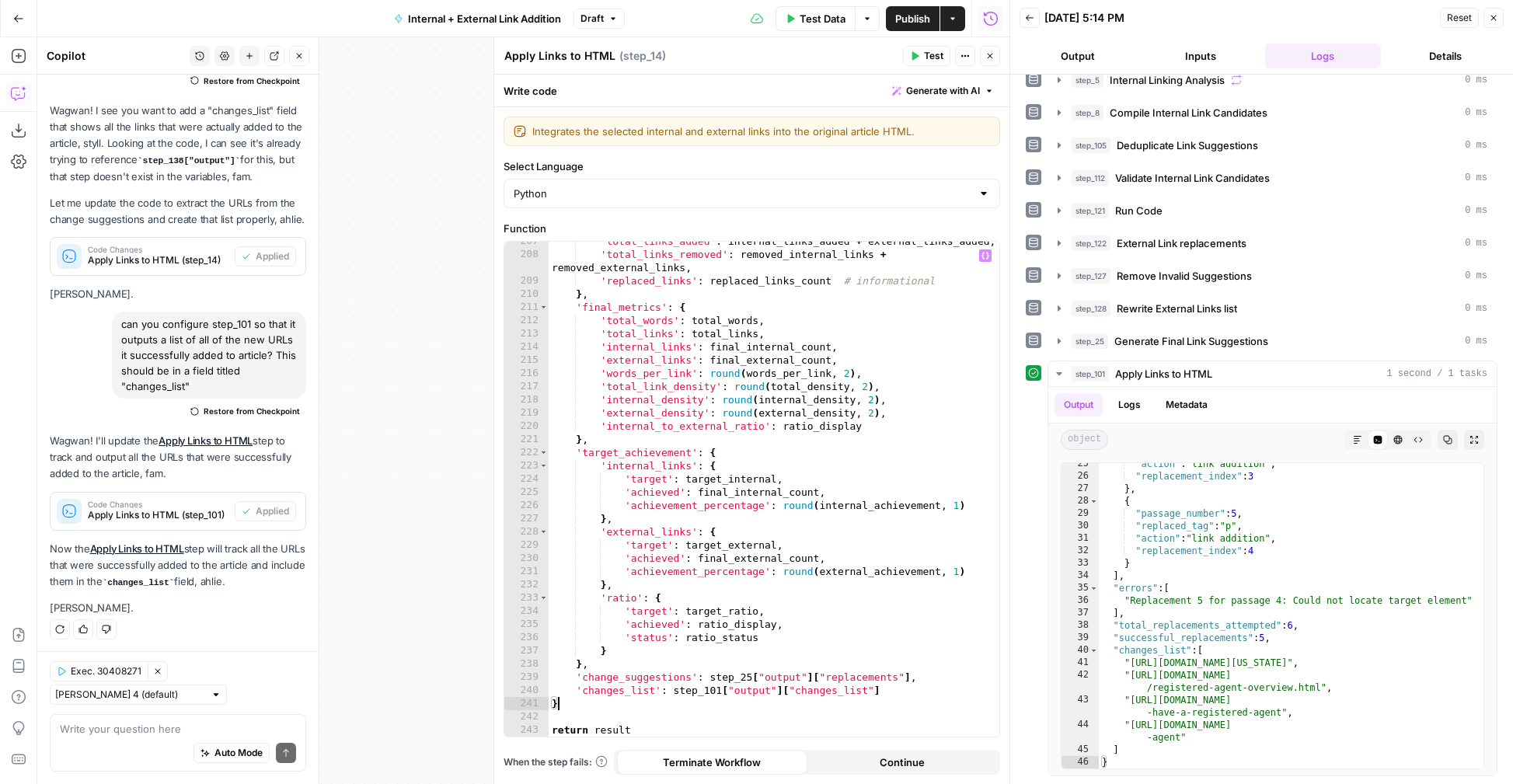
scroll to position [0, 0]
type textarea "*"
click at [932, 55] on span "Test" at bounding box center [934, 55] width 20 height 14
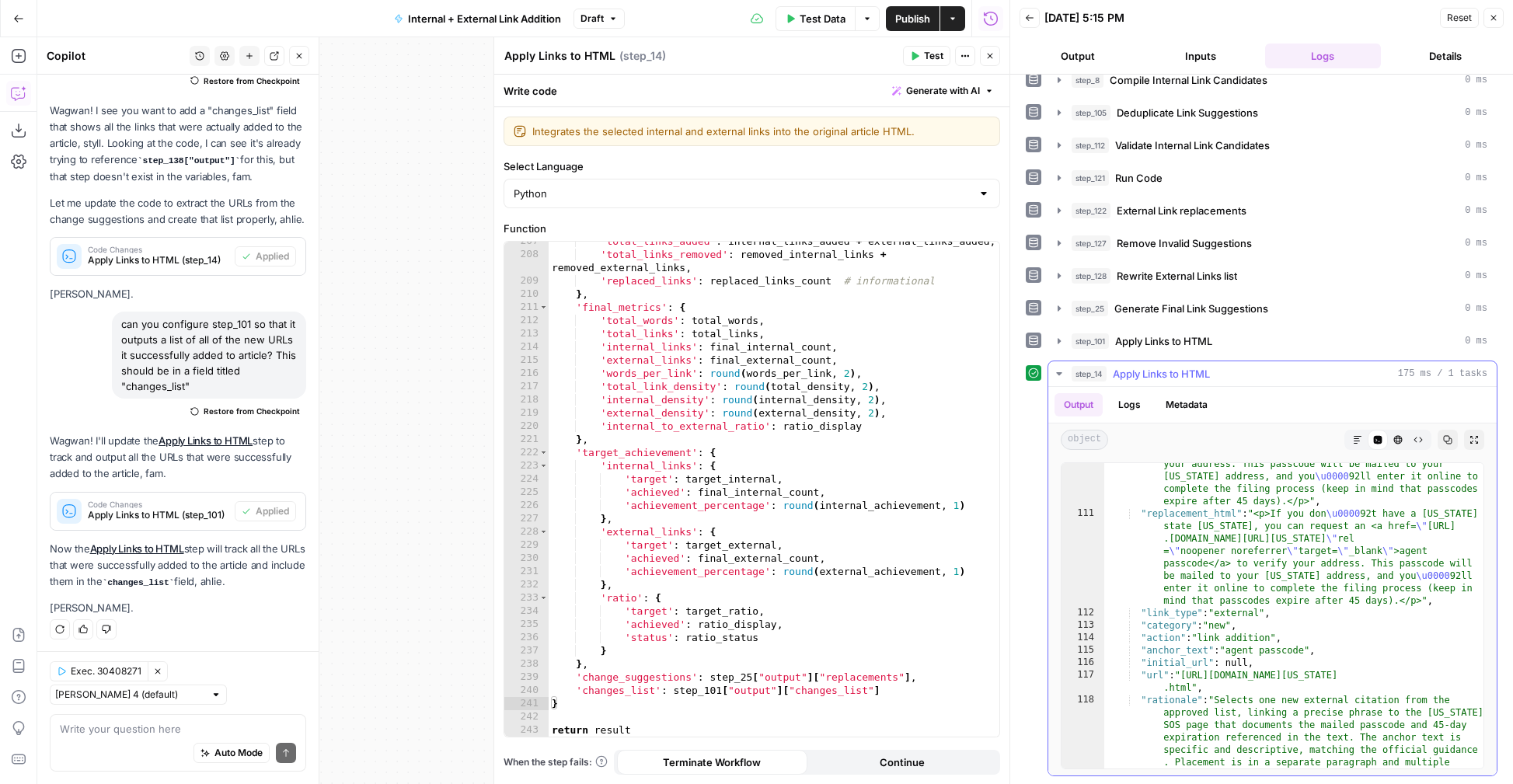
scroll to position [7274, 0]
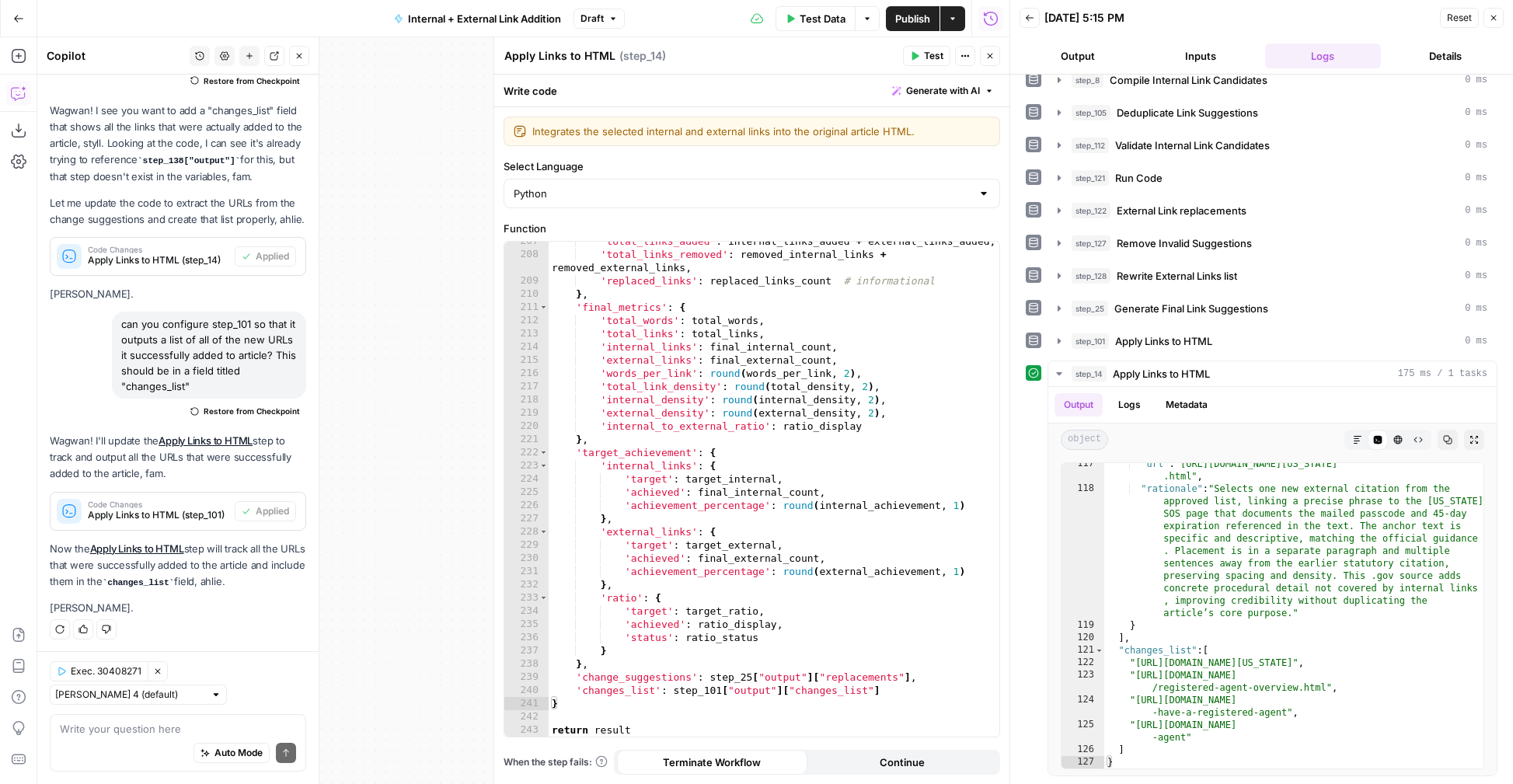
click at [989, 60] on button "Close" at bounding box center [990, 56] width 20 height 20
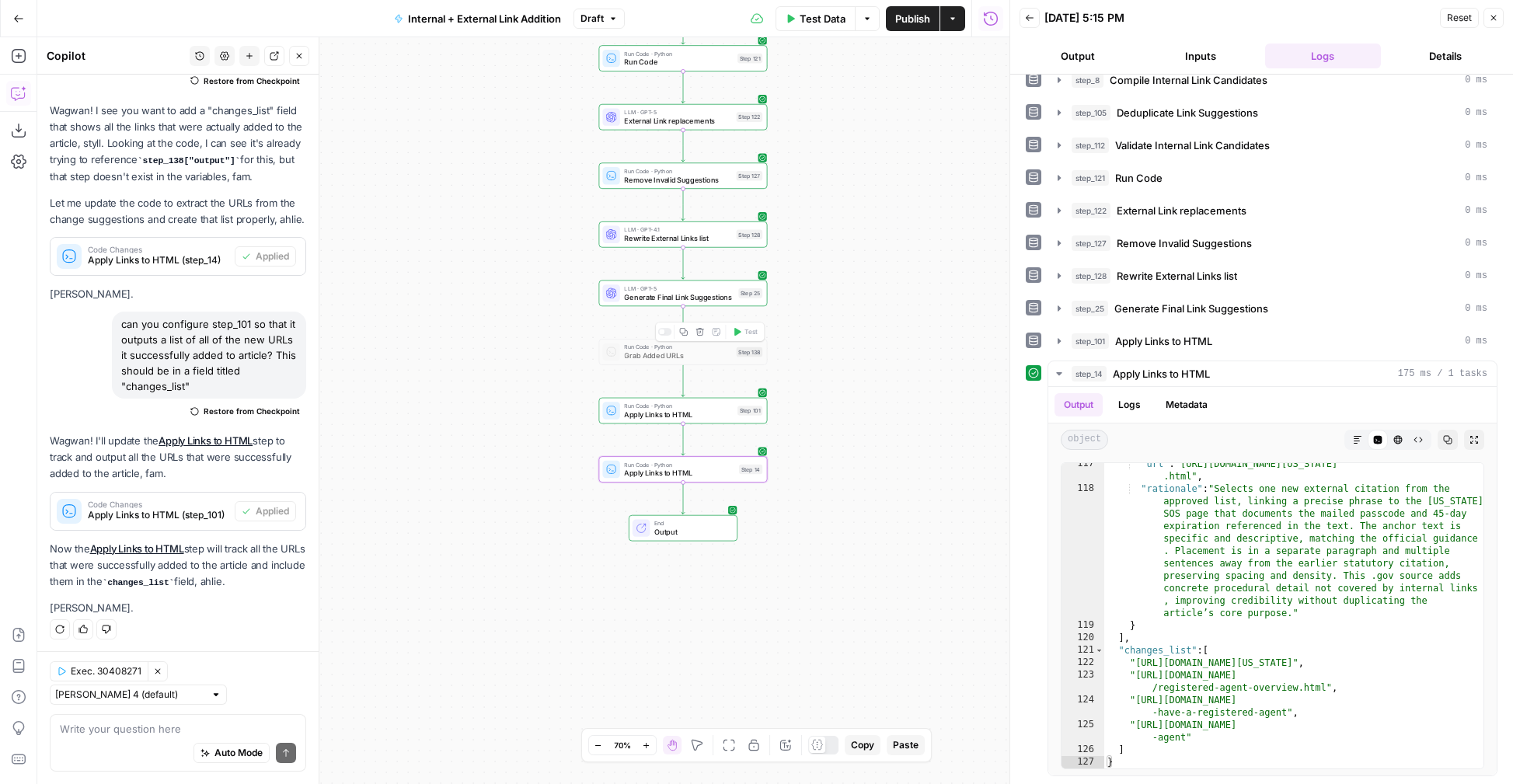
click at [738, 354] on div "Step 138" at bounding box center [749, 352] width 26 height 10
click at [701, 333] on icon "button" at bounding box center [699, 330] width 8 height 8
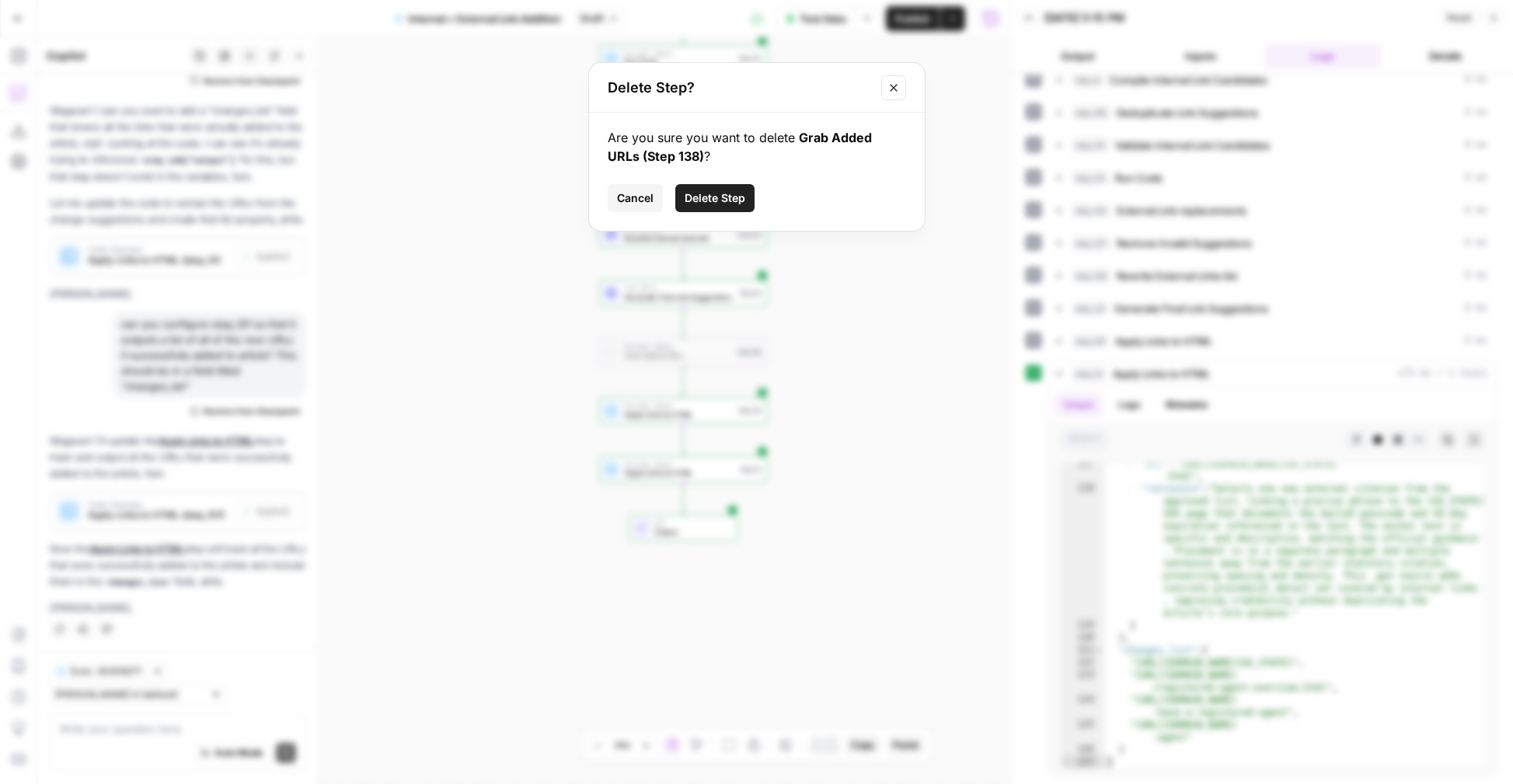
click at [701, 198] on span "Delete Step" at bounding box center [714, 198] width 60 height 15
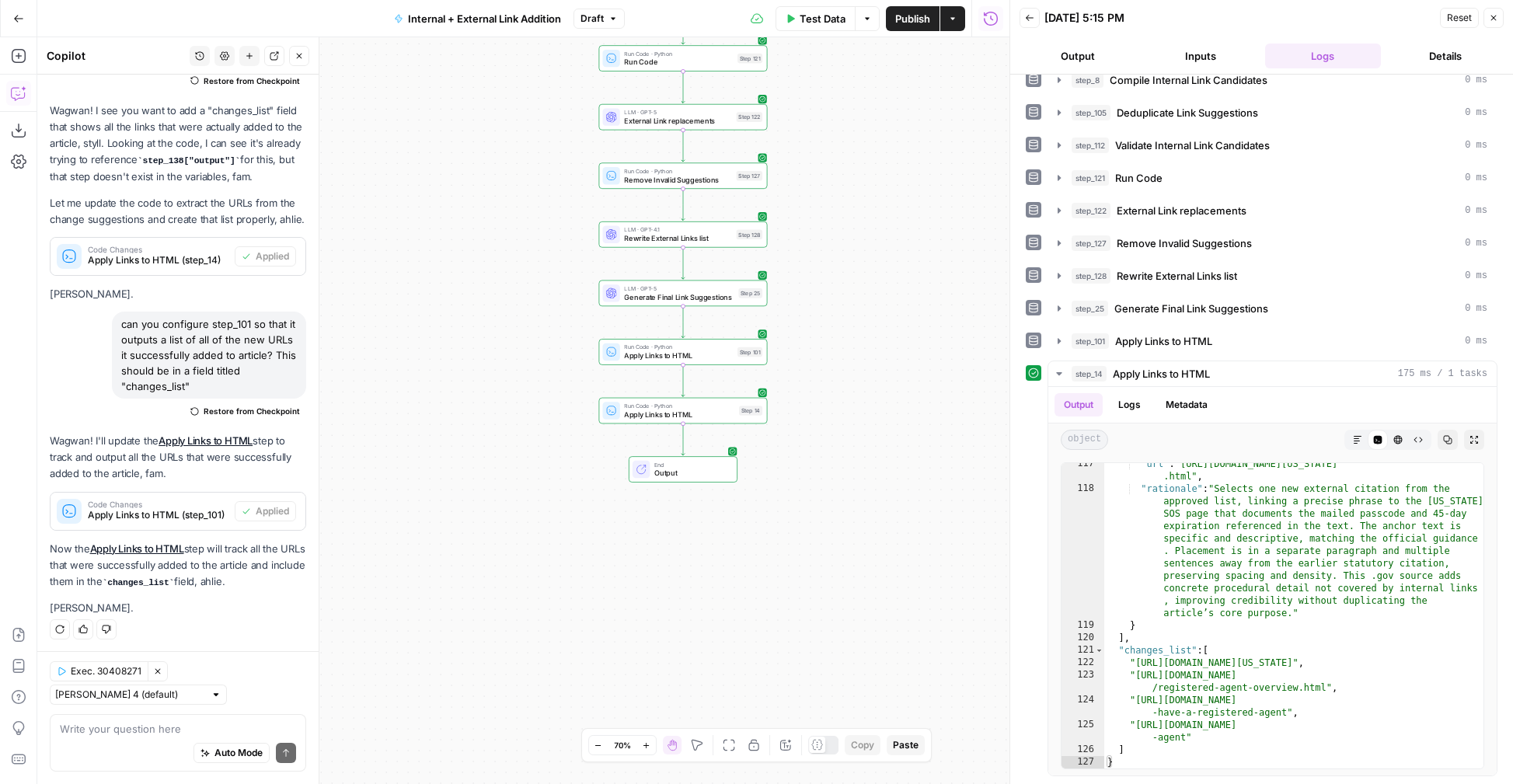
click at [889, 23] on button "Publish" at bounding box center [912, 19] width 53 height 25
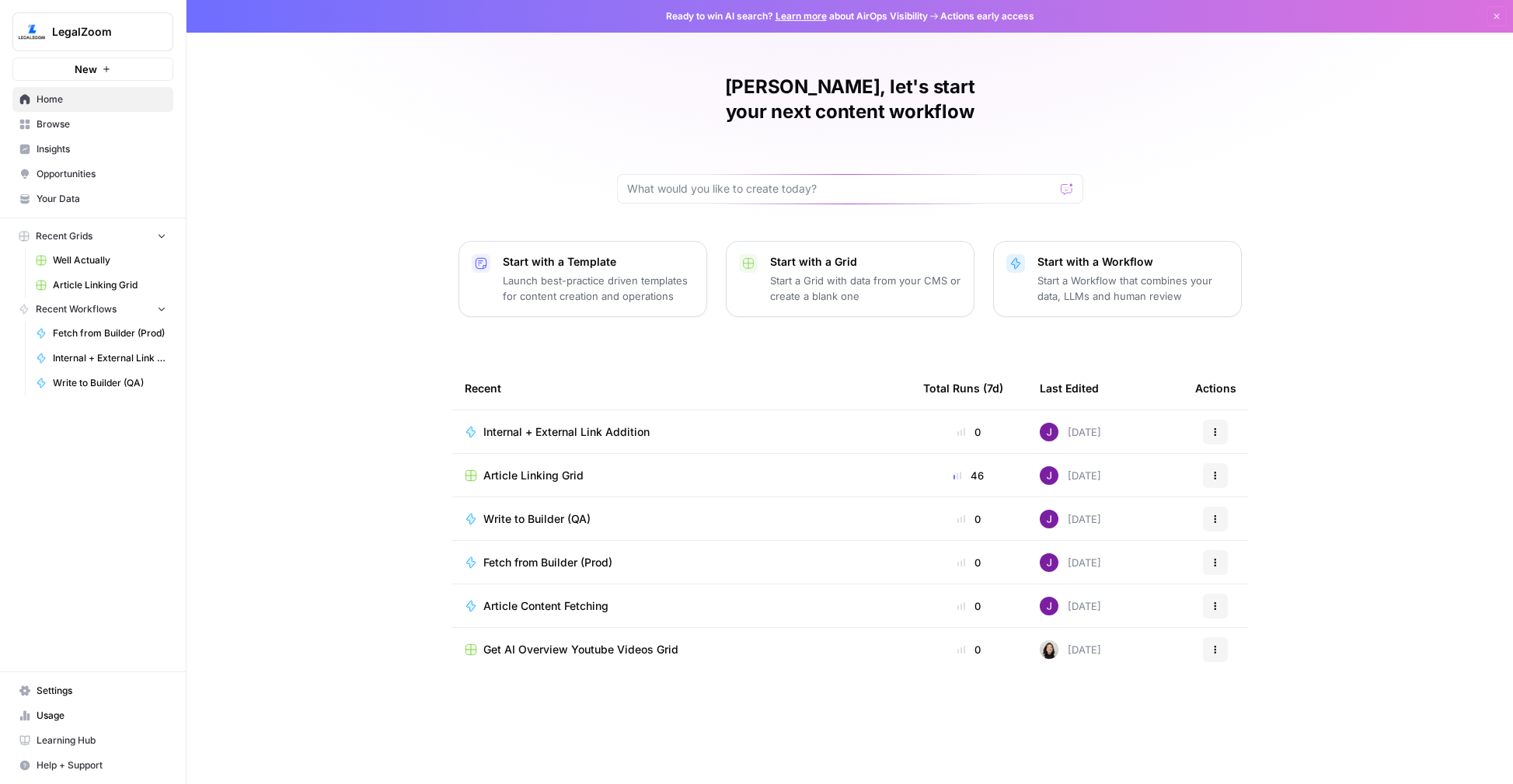
click at [537, 467] on span "Article Linking Grid" at bounding box center [533, 475] width 100 height 15
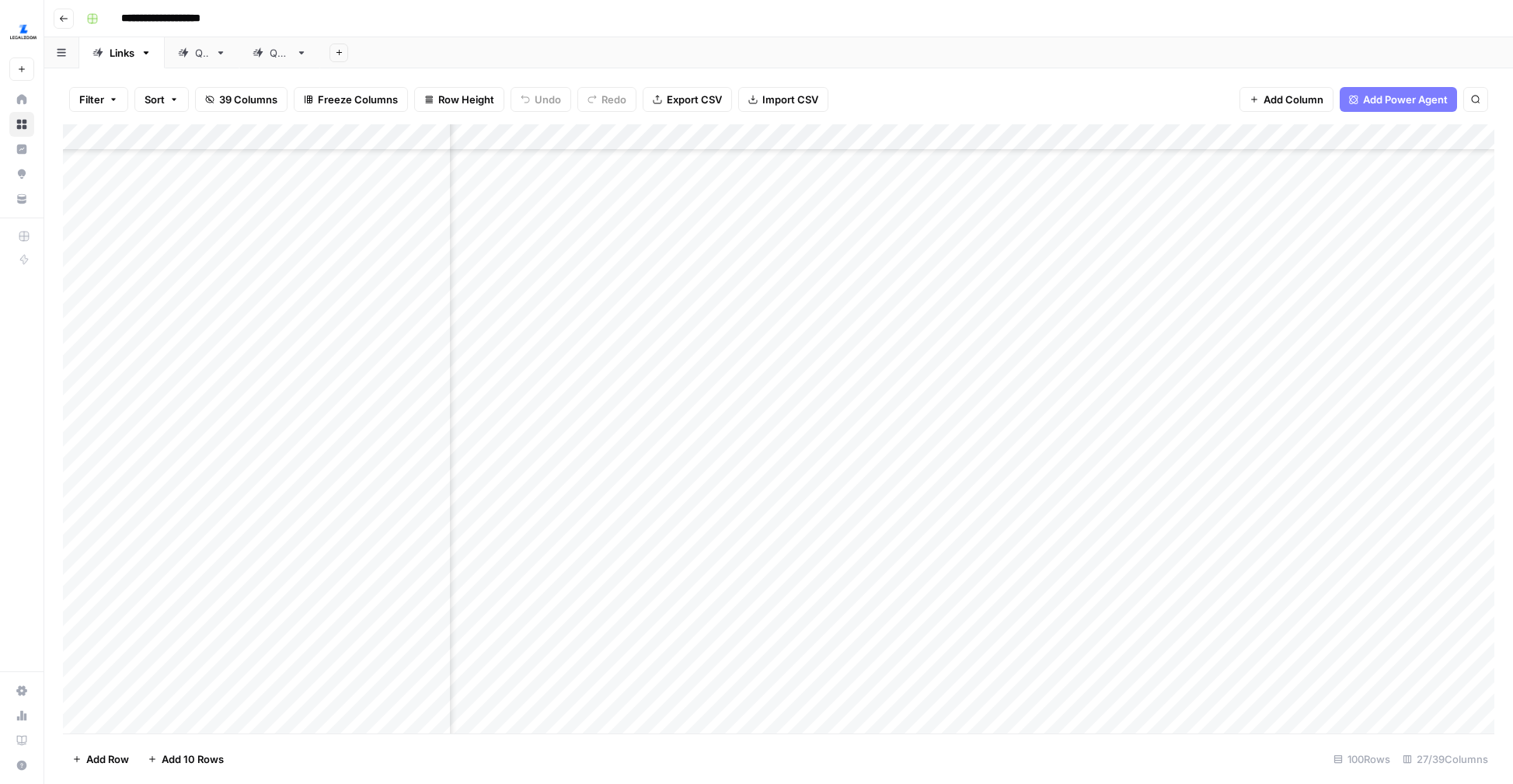
scroll to position [2458, 572]
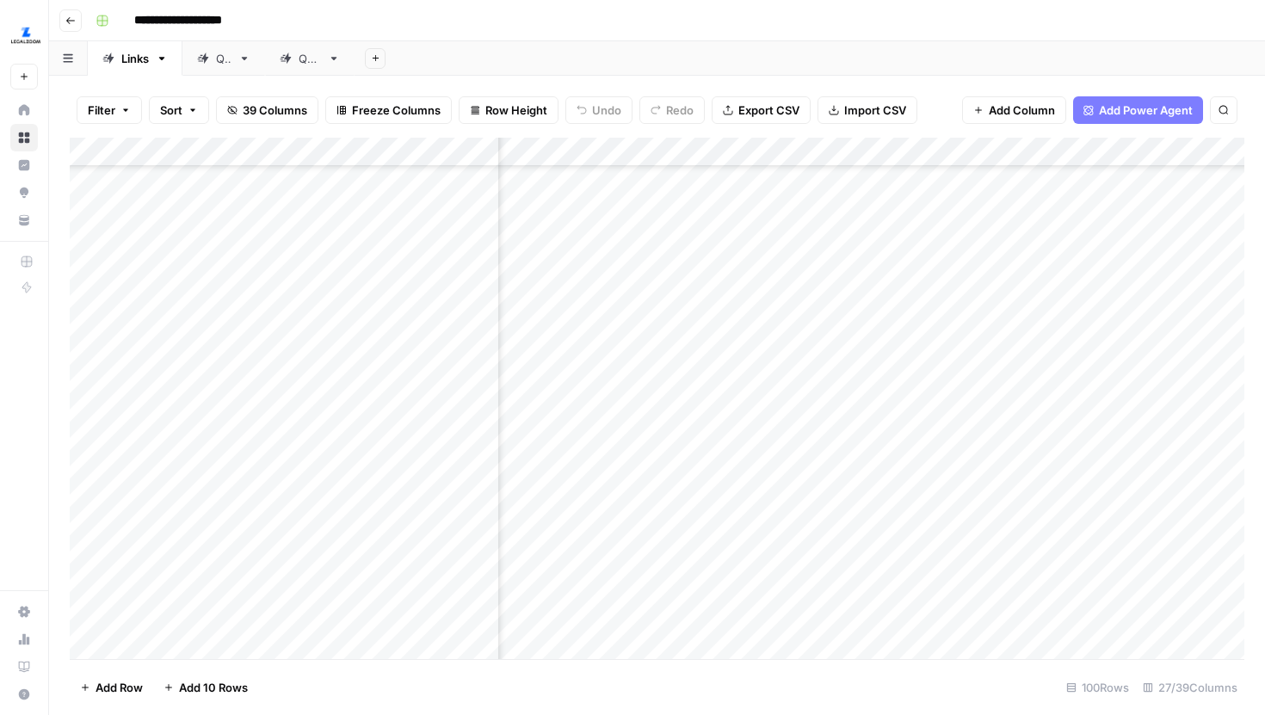
scroll to position [2273, 1179]
click at [785, 189] on div "Add Column" at bounding box center [657, 399] width 1175 height 522
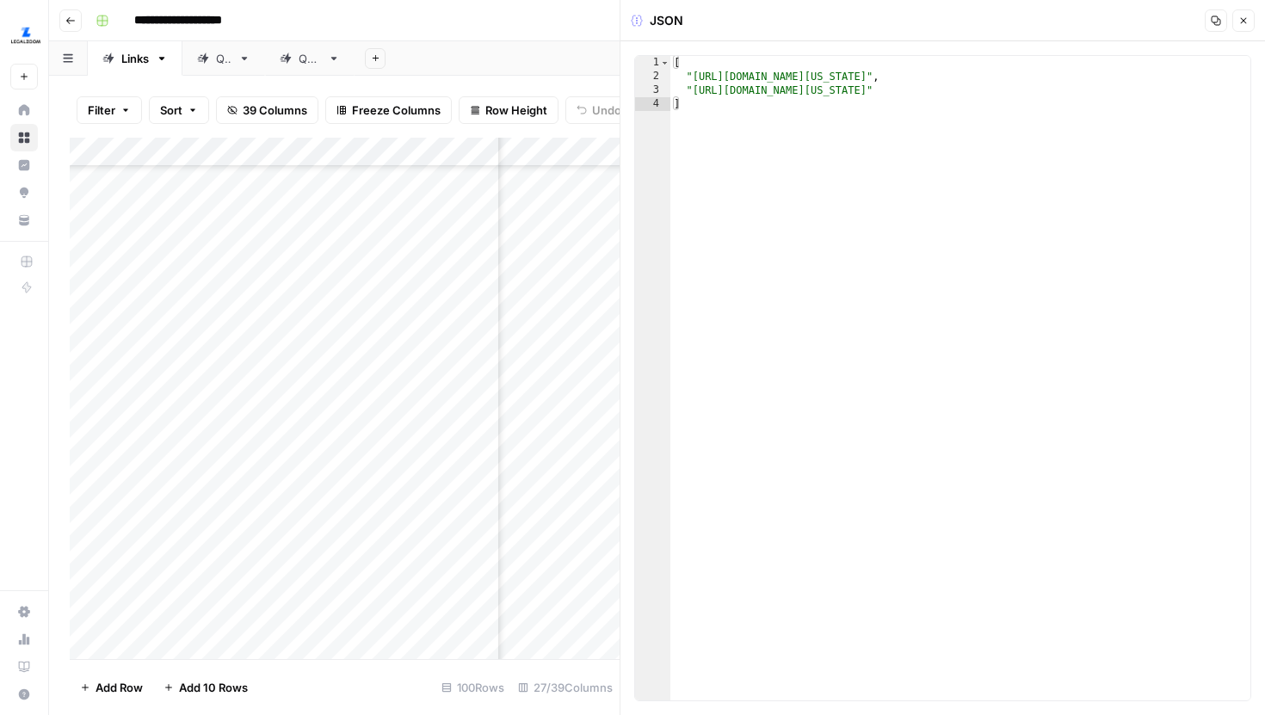
click at [1237, 26] on button "Close" at bounding box center [1244, 20] width 22 height 22
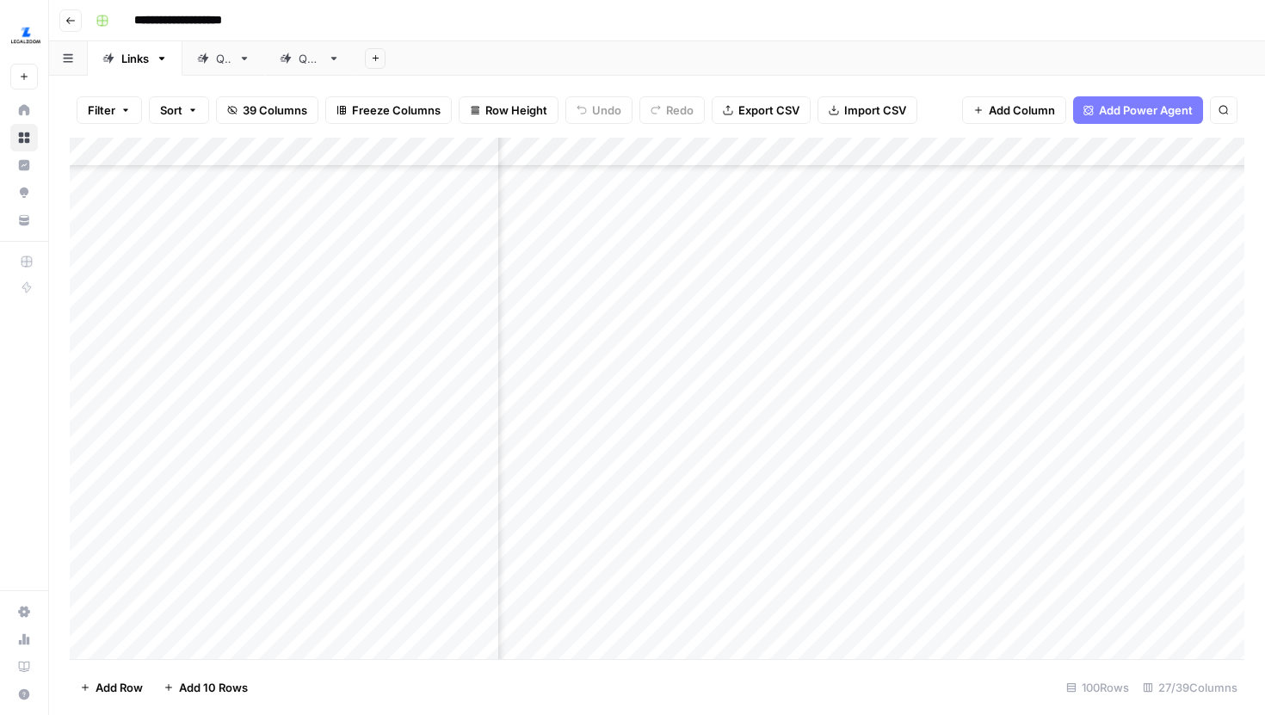
scroll to position [2273, 1269]
click at [680, 199] on div "Add Column" at bounding box center [657, 399] width 1175 height 522
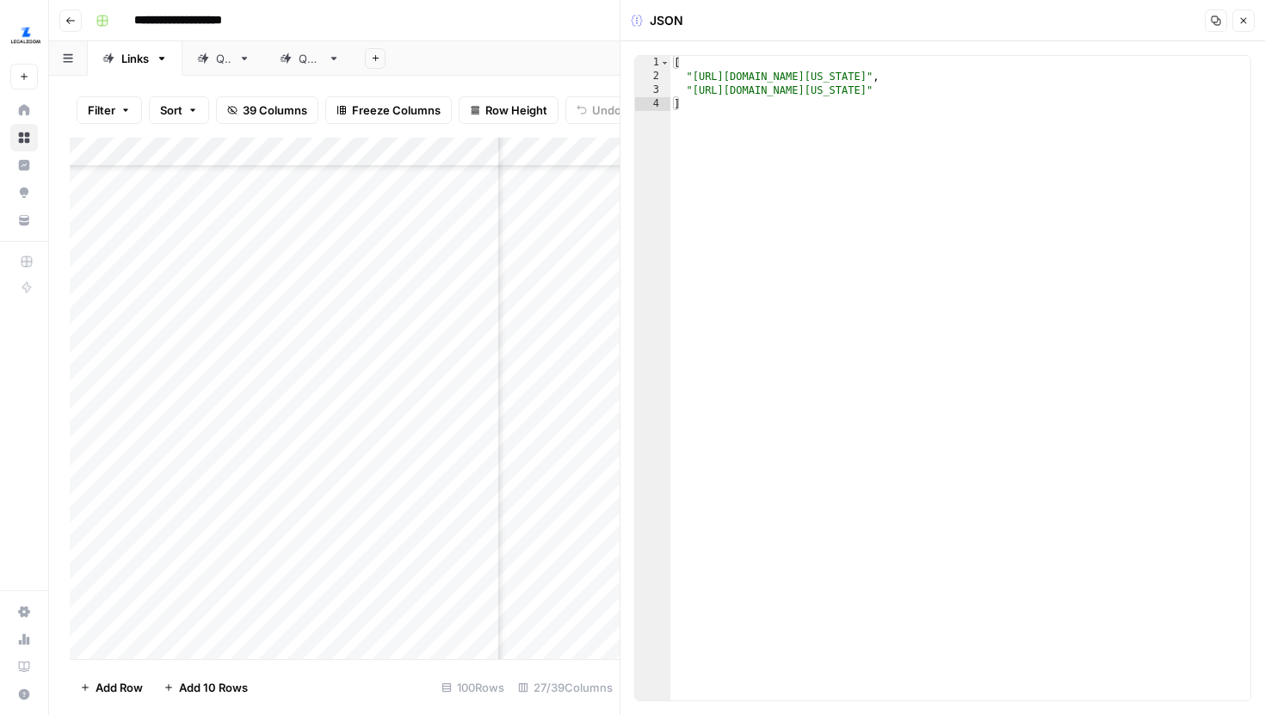
click at [883, 90] on div "[ "[URL][DOMAIN_NAME][US_STATE]" , "[URL][DOMAIN_NAME][US_STATE]" ]" at bounding box center [961, 392] width 580 height 672
type textarea "**********"
click at [1245, 25] on icon "button" at bounding box center [1244, 20] width 10 height 10
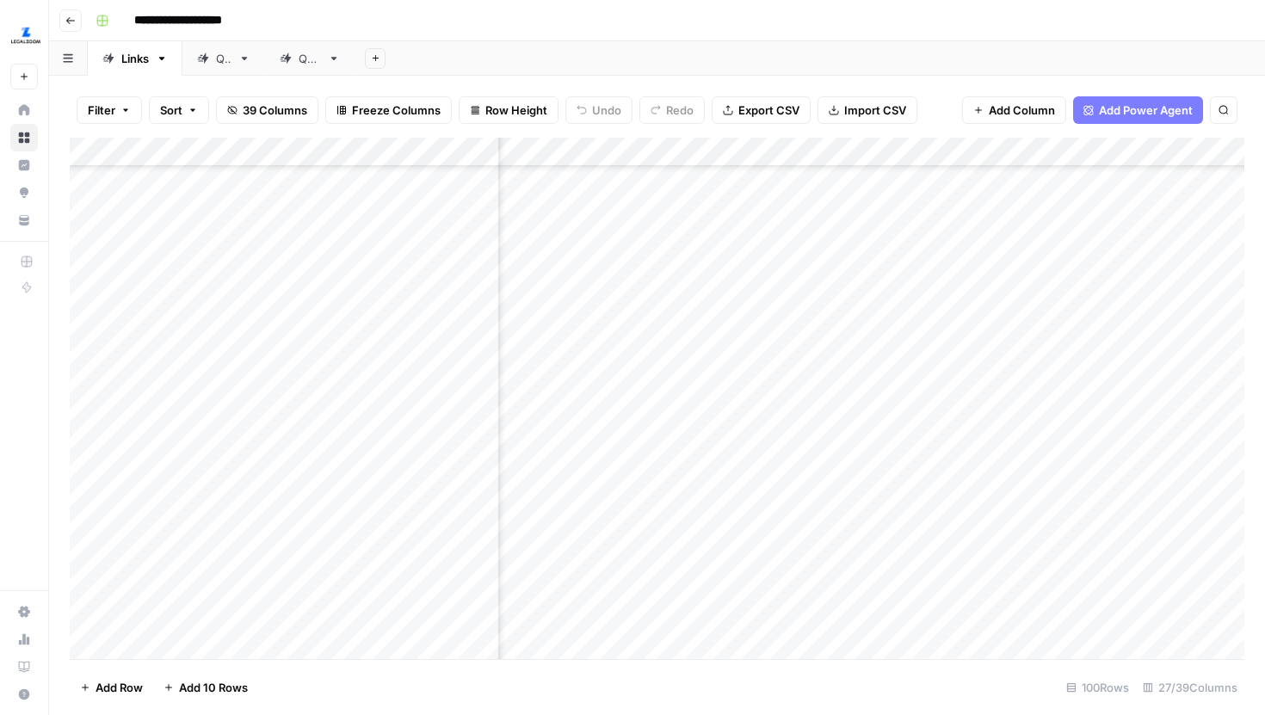
scroll to position [2247, 2125]
click at [1085, 220] on div "Add Column" at bounding box center [657, 399] width 1175 height 522
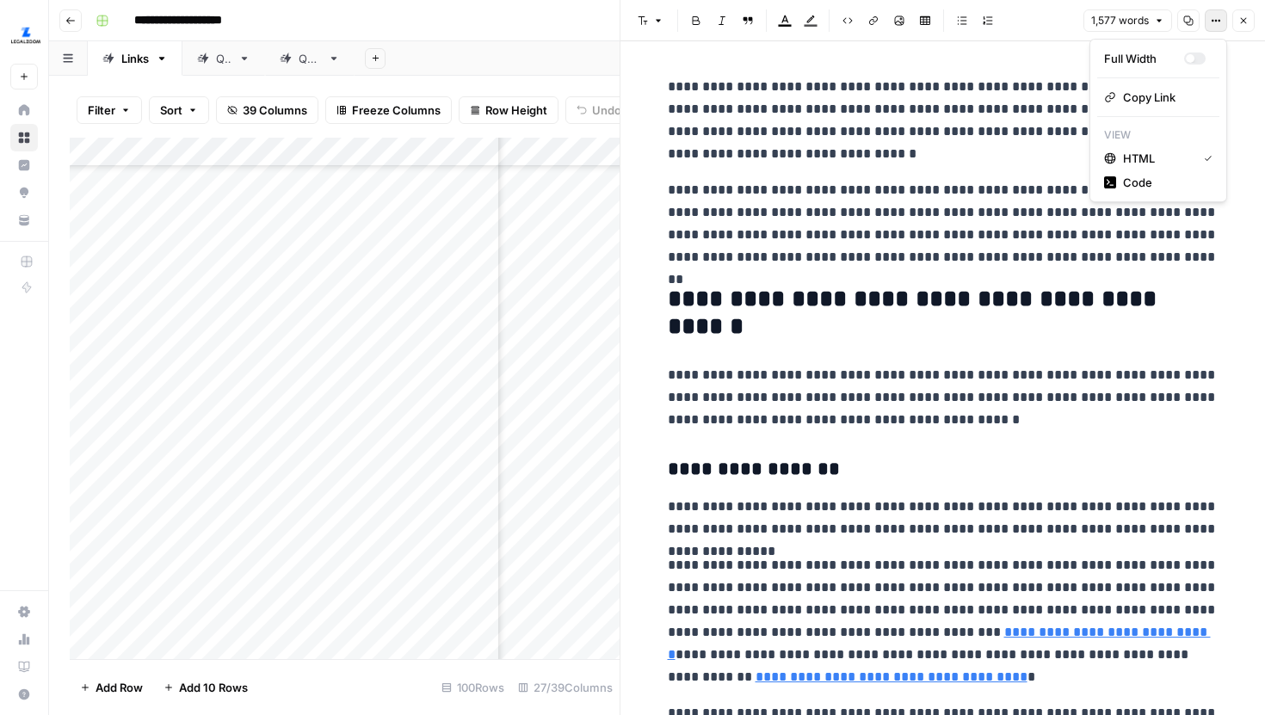
click at [1209, 17] on button "Options" at bounding box center [1216, 20] width 22 height 22
click at [1149, 174] on span "Code" at bounding box center [1164, 182] width 83 height 17
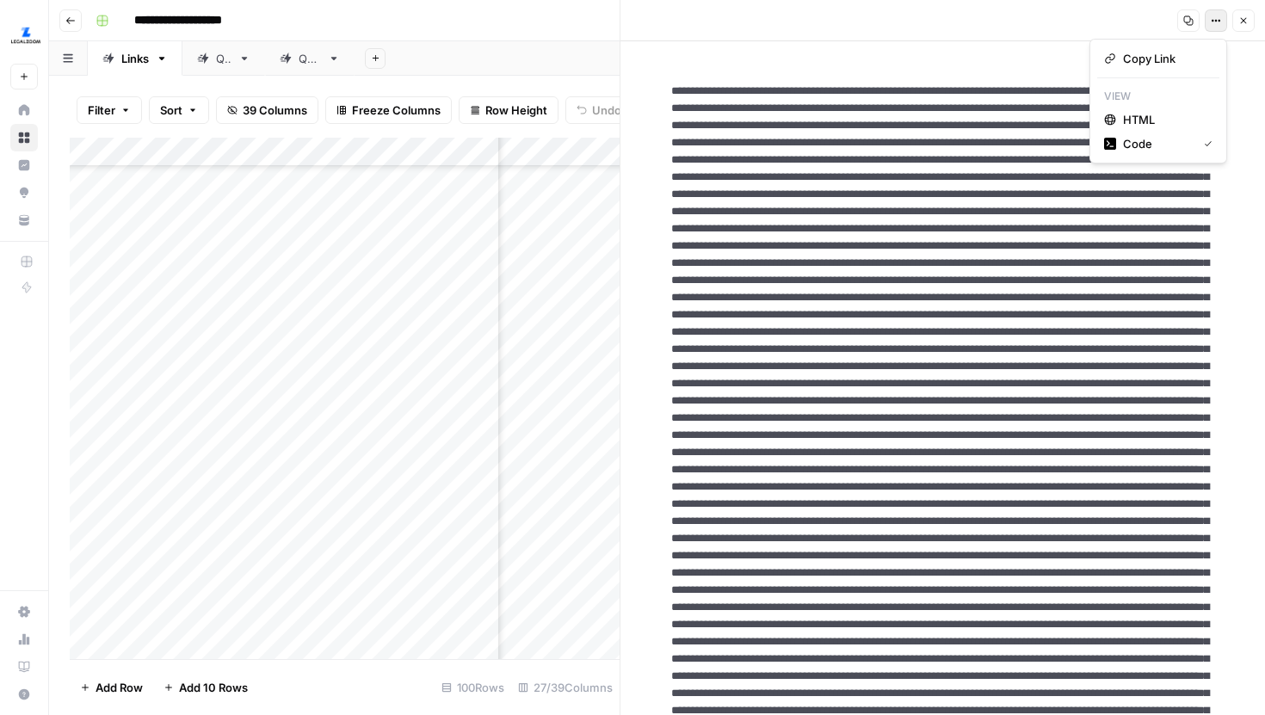
click at [1218, 12] on button "Options" at bounding box center [1216, 20] width 22 height 22
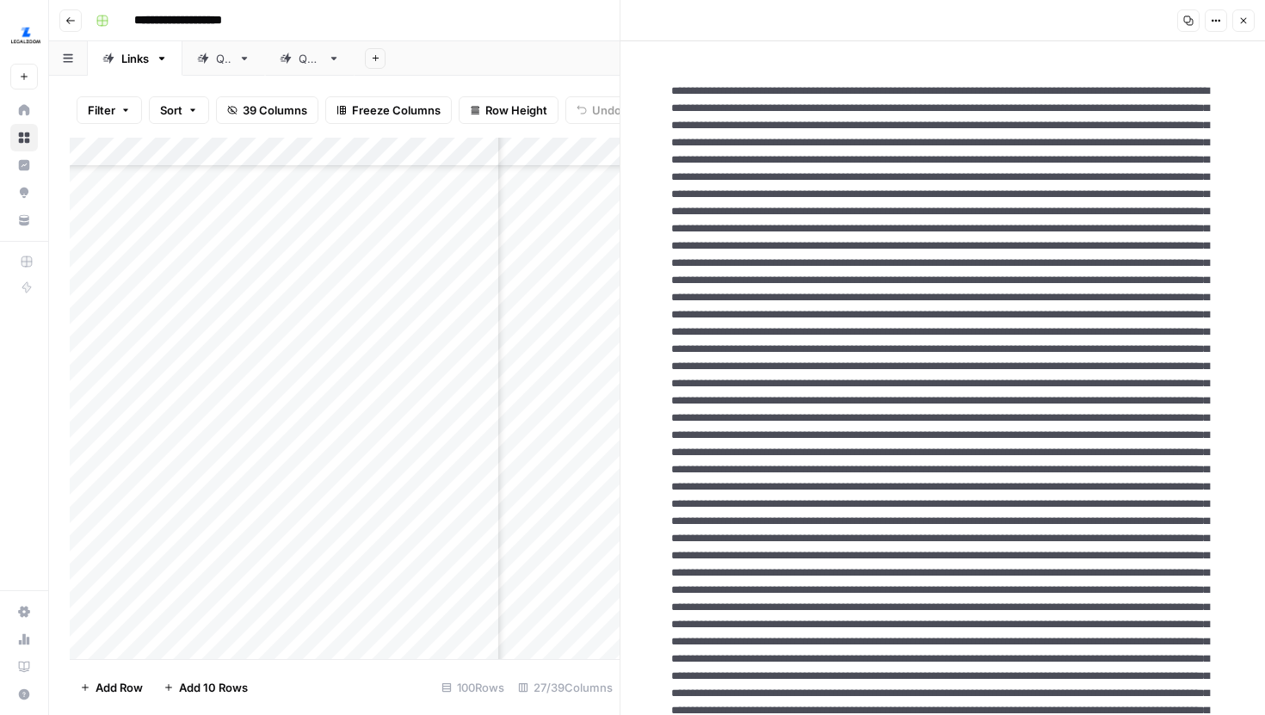
click at [1244, 30] on button "Close" at bounding box center [1244, 20] width 22 height 22
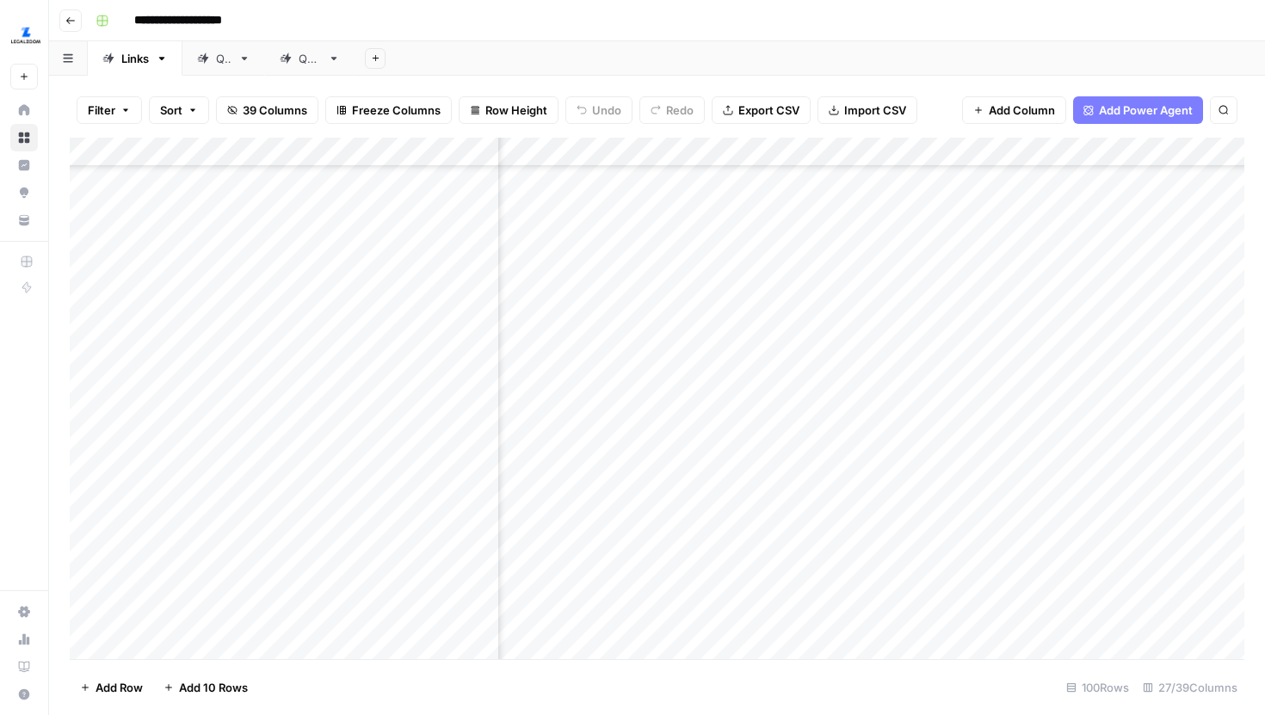
scroll to position [2247, 1280]
click at [659, 219] on div "Add Column" at bounding box center [657, 399] width 1175 height 522
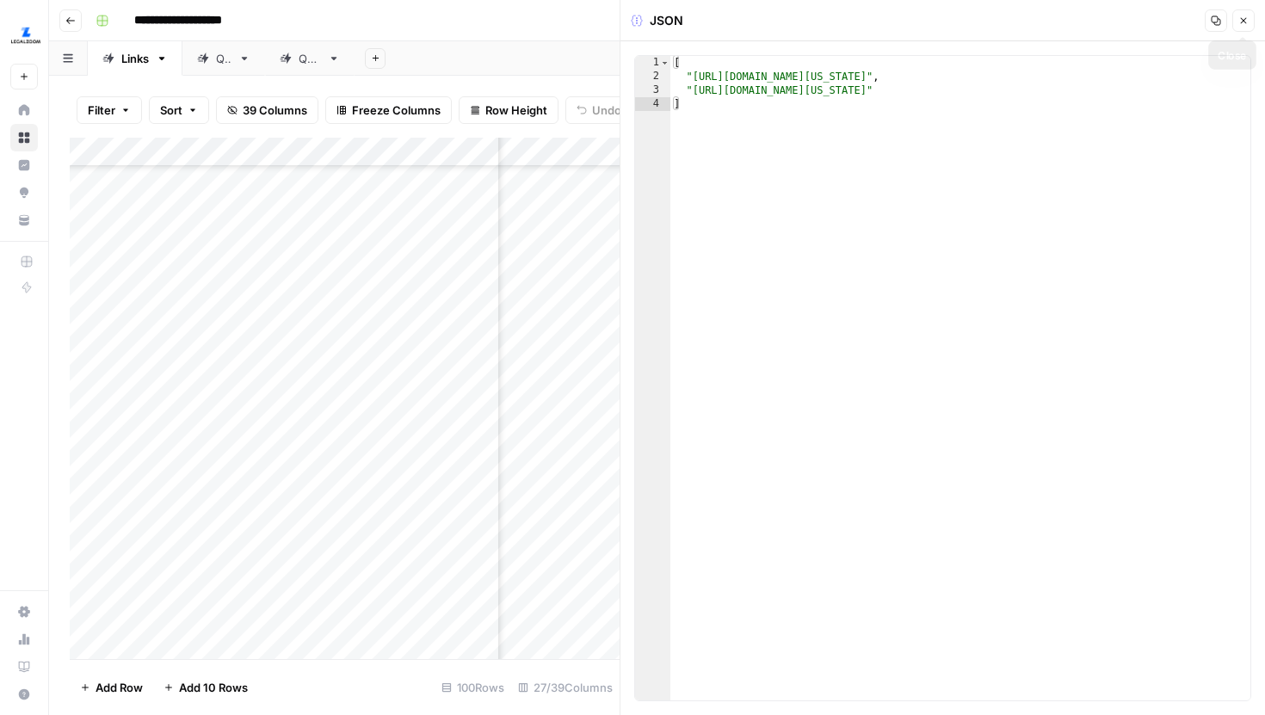
click at [1247, 27] on button "Close" at bounding box center [1244, 20] width 22 height 22
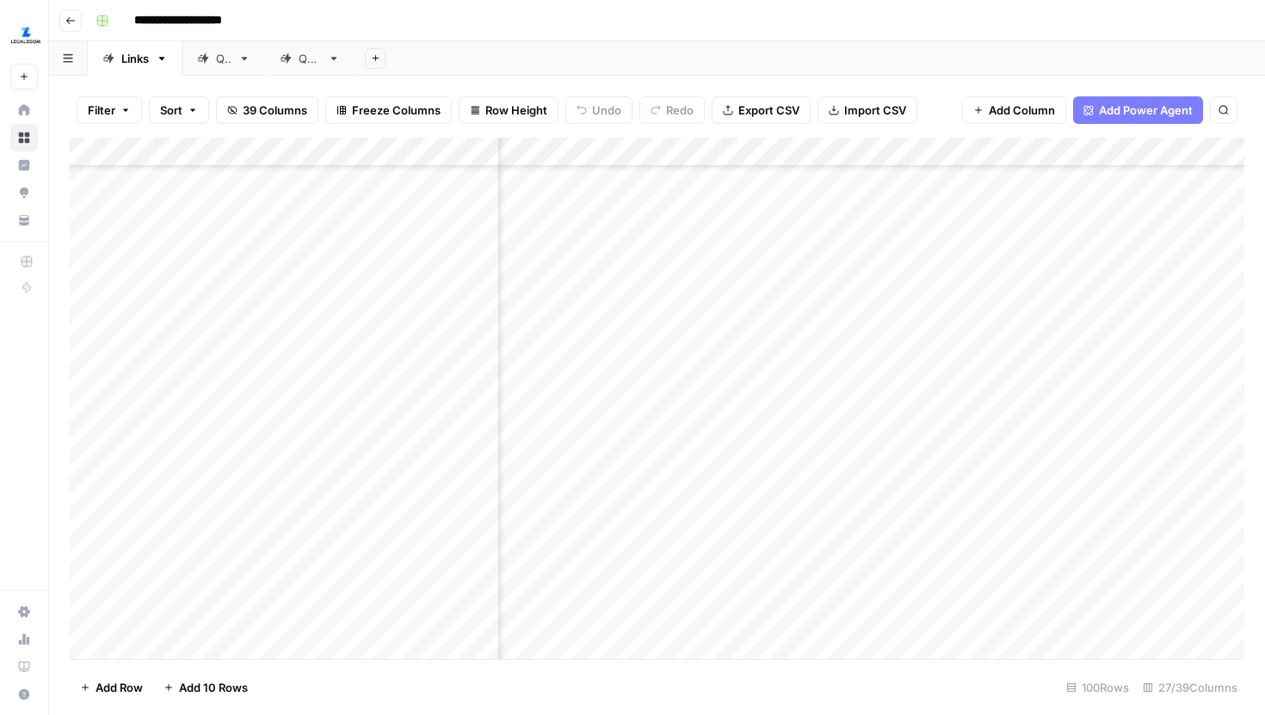
click at [683, 218] on div "Add Column" at bounding box center [657, 399] width 1175 height 522
click at [684, 217] on div "Add Column" at bounding box center [657, 399] width 1175 height 522
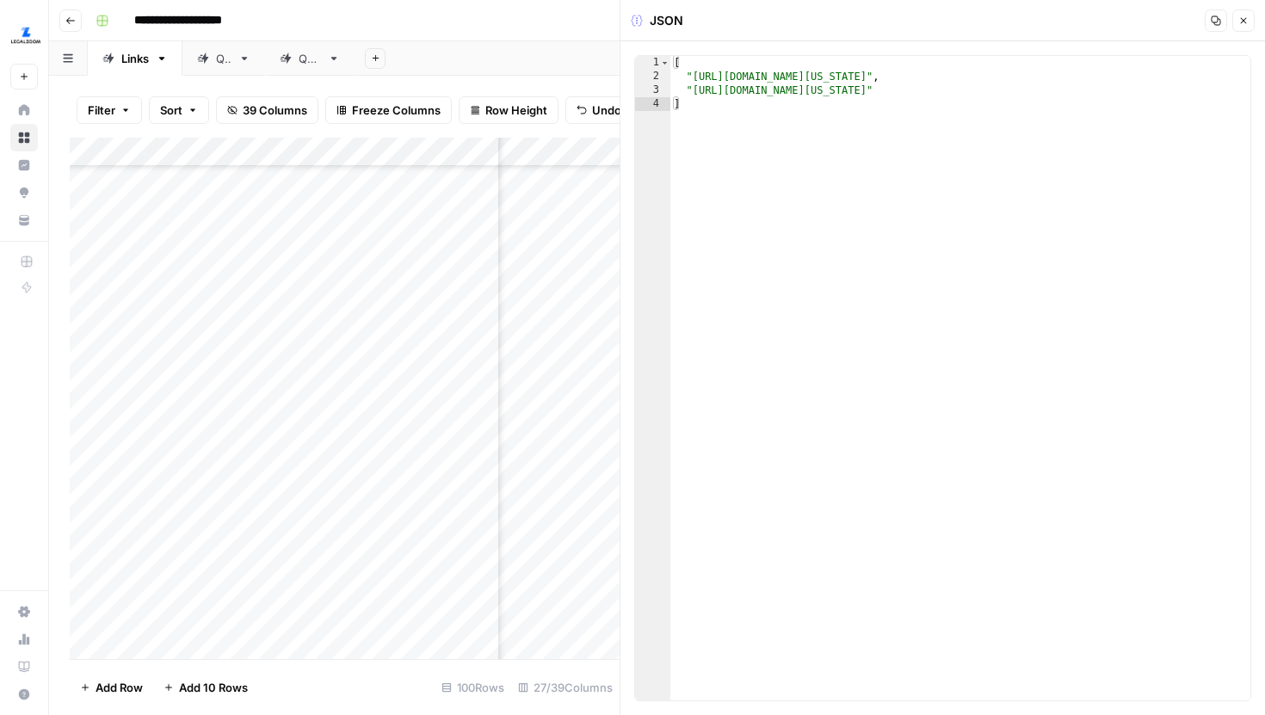
type textarea "**********"
drag, startPoint x: 696, startPoint y: 75, endPoint x: 1121, endPoint y: 71, distance: 425.3
click at [1121, 71] on div "[ "[URL][DOMAIN_NAME][US_STATE]" , "[URL][DOMAIN_NAME][US_STATE]" ]" at bounding box center [961, 392] width 580 height 672
click at [1249, 26] on button "Close" at bounding box center [1244, 20] width 22 height 22
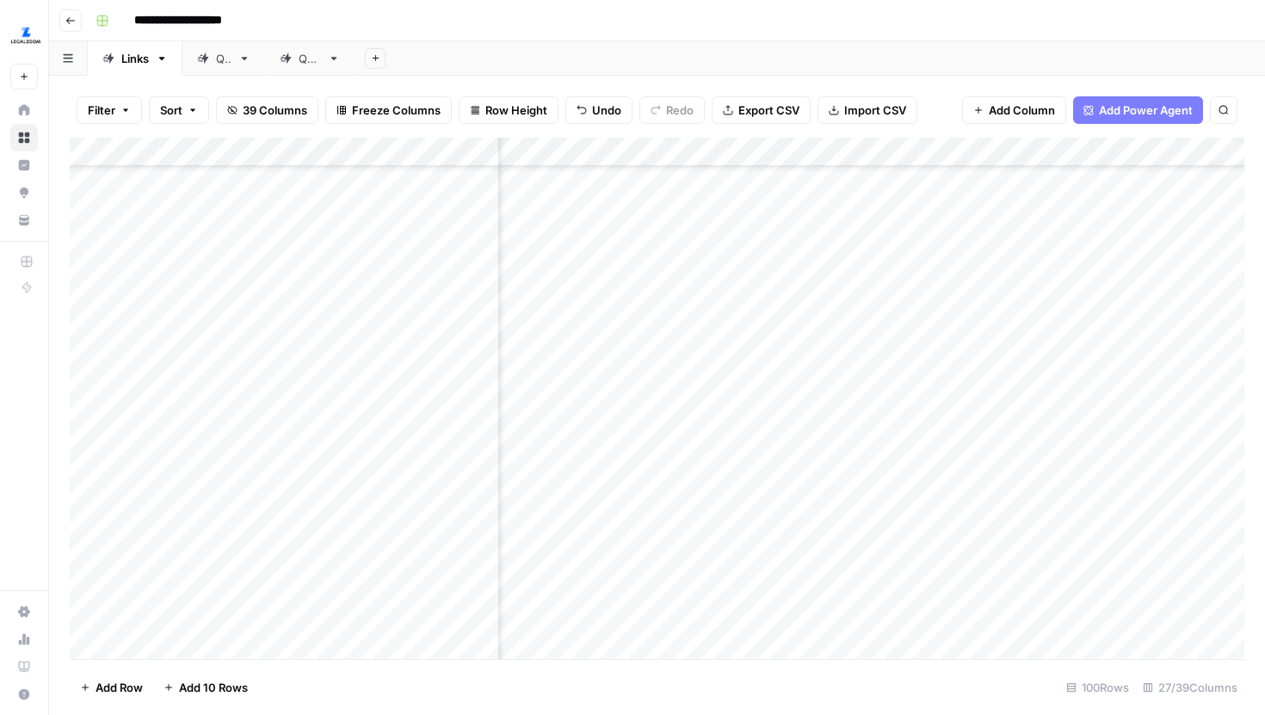
scroll to position [2247, 2323]
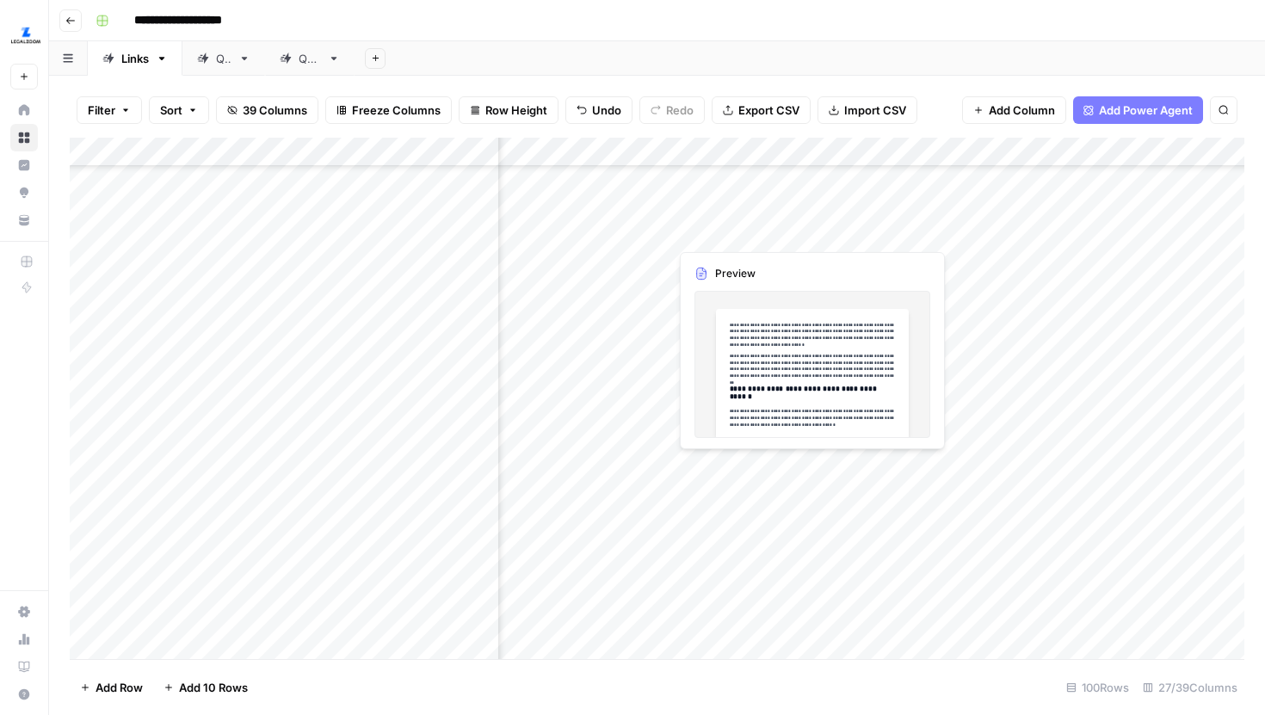
click at [884, 217] on div "Add Column" at bounding box center [657, 399] width 1175 height 522
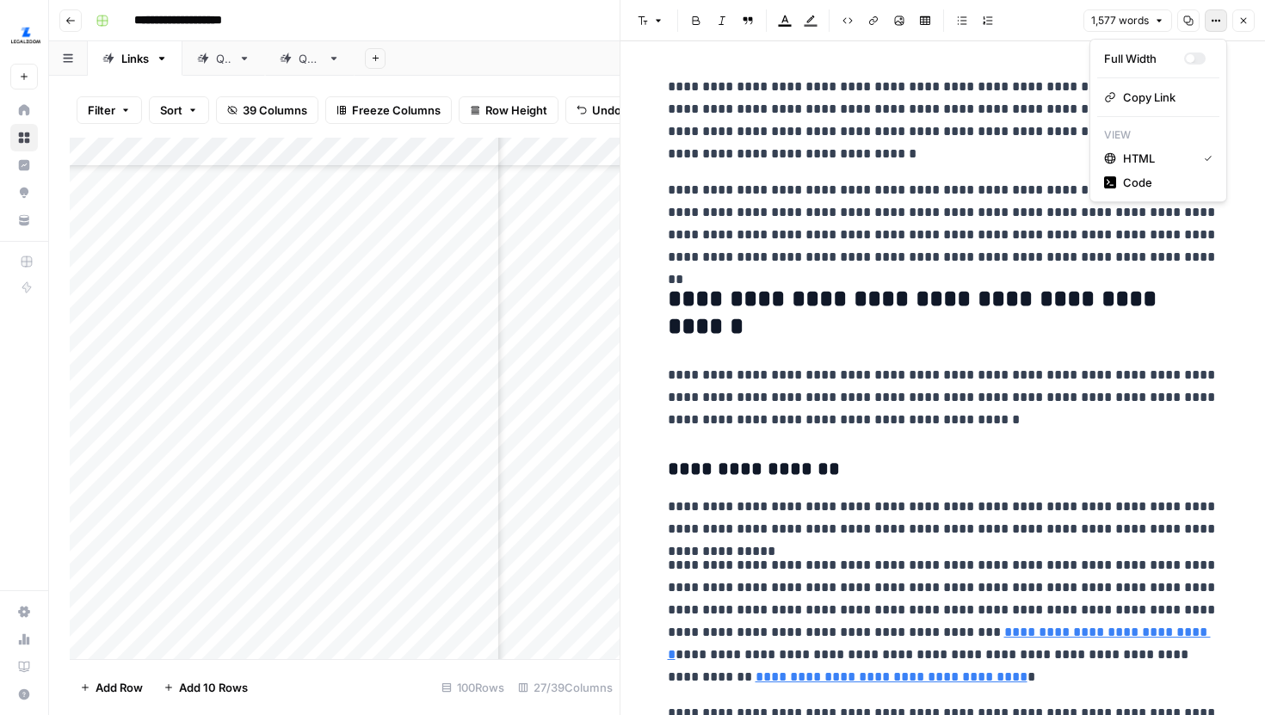
click at [1209, 28] on button "Options" at bounding box center [1216, 20] width 22 height 22
click at [1149, 178] on span "Code" at bounding box center [1164, 182] width 83 height 17
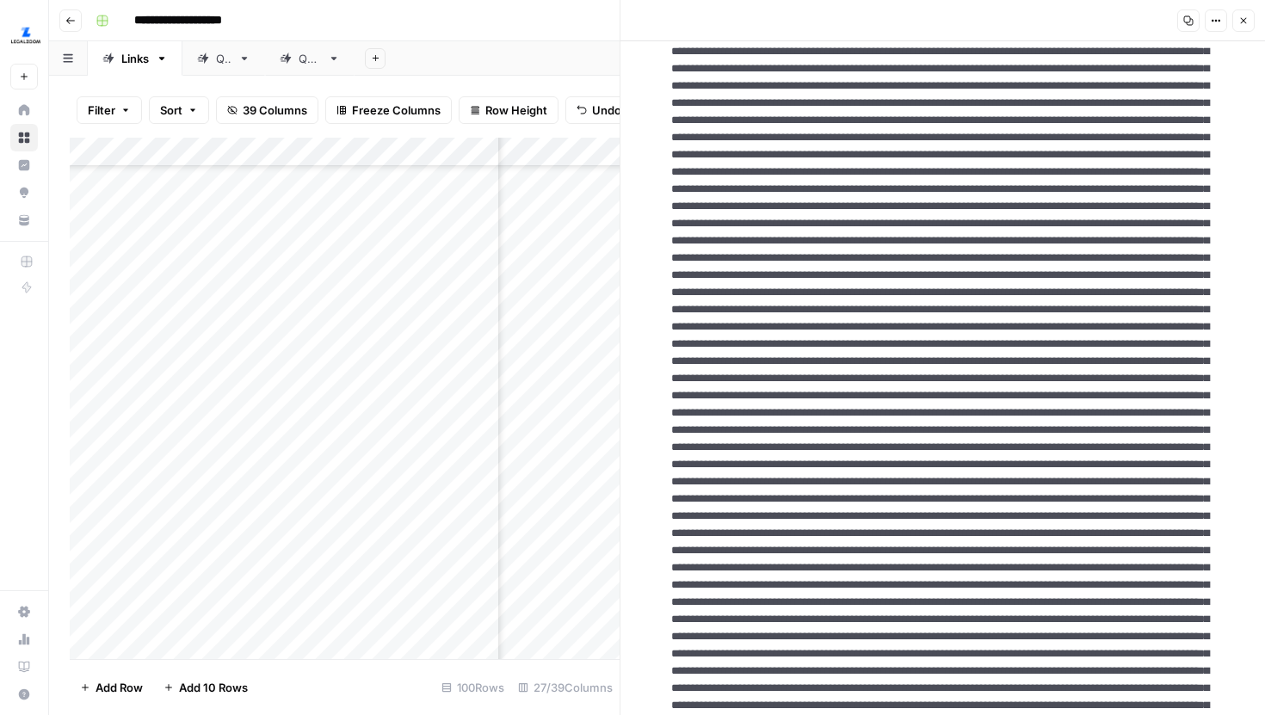
click at [1248, 18] on icon "button" at bounding box center [1244, 20] width 10 height 10
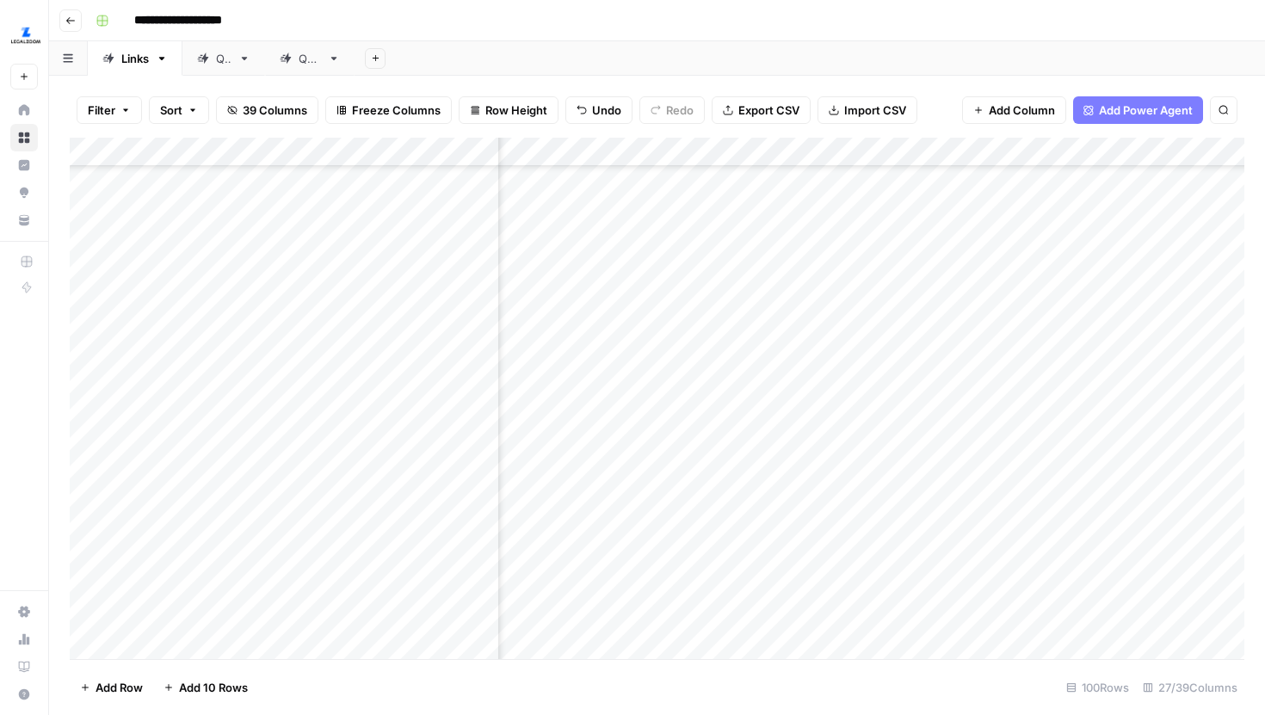
scroll to position [2247, 1043]
click at [862, 226] on div "Add Column" at bounding box center [657, 399] width 1175 height 522
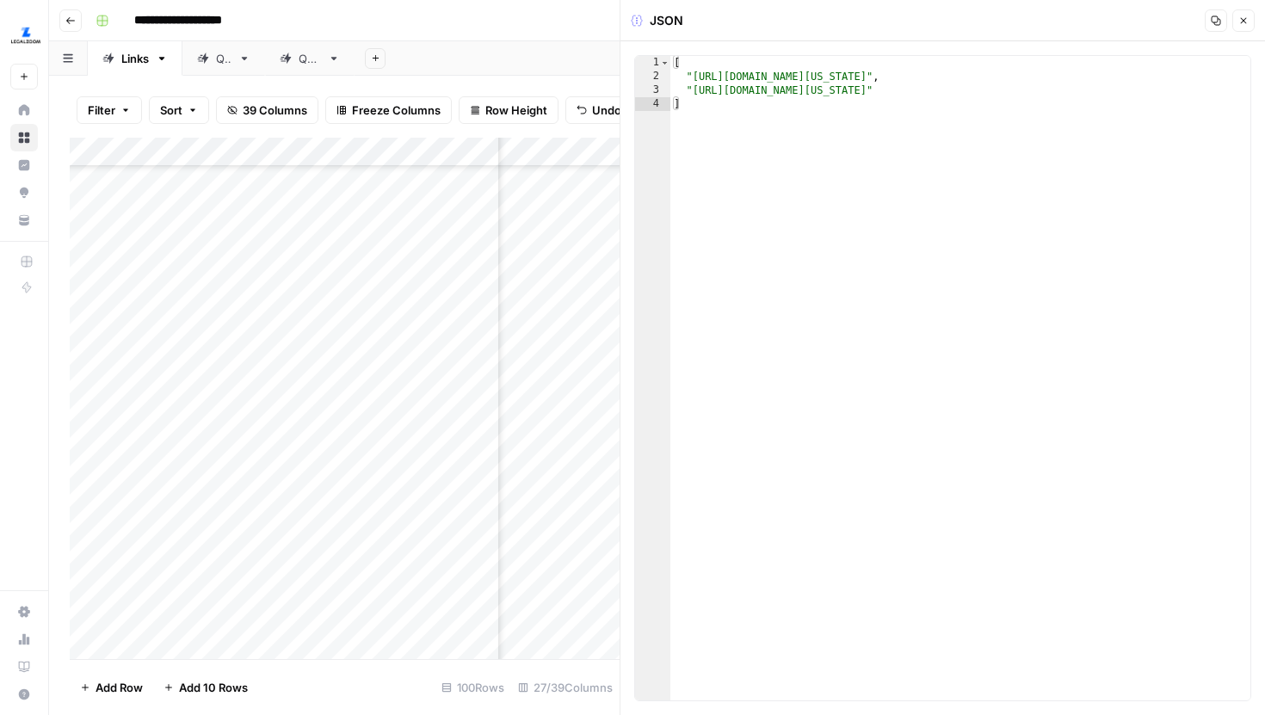
type textarea "**********"
drag, startPoint x: 694, startPoint y: 94, endPoint x: 1149, endPoint y: 91, distance: 455.4
click at [1149, 91] on div "[ "https://www.legalzoom.com/articles/how-to-start-an-llc-in-mississippi" , "ht…" at bounding box center [961, 392] width 580 height 672
click at [1241, 27] on button "Close" at bounding box center [1244, 20] width 22 height 22
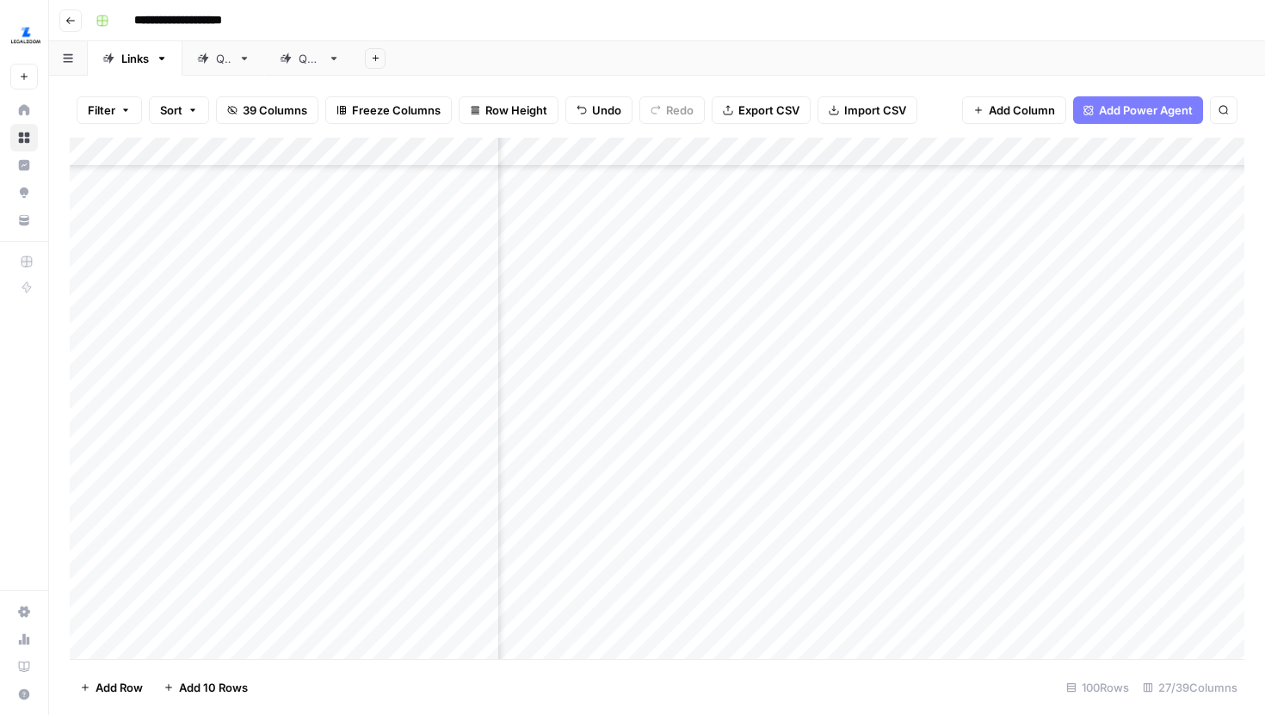
scroll to position [2247, 2104]
click at [1109, 217] on div "Add Column" at bounding box center [657, 399] width 1175 height 522
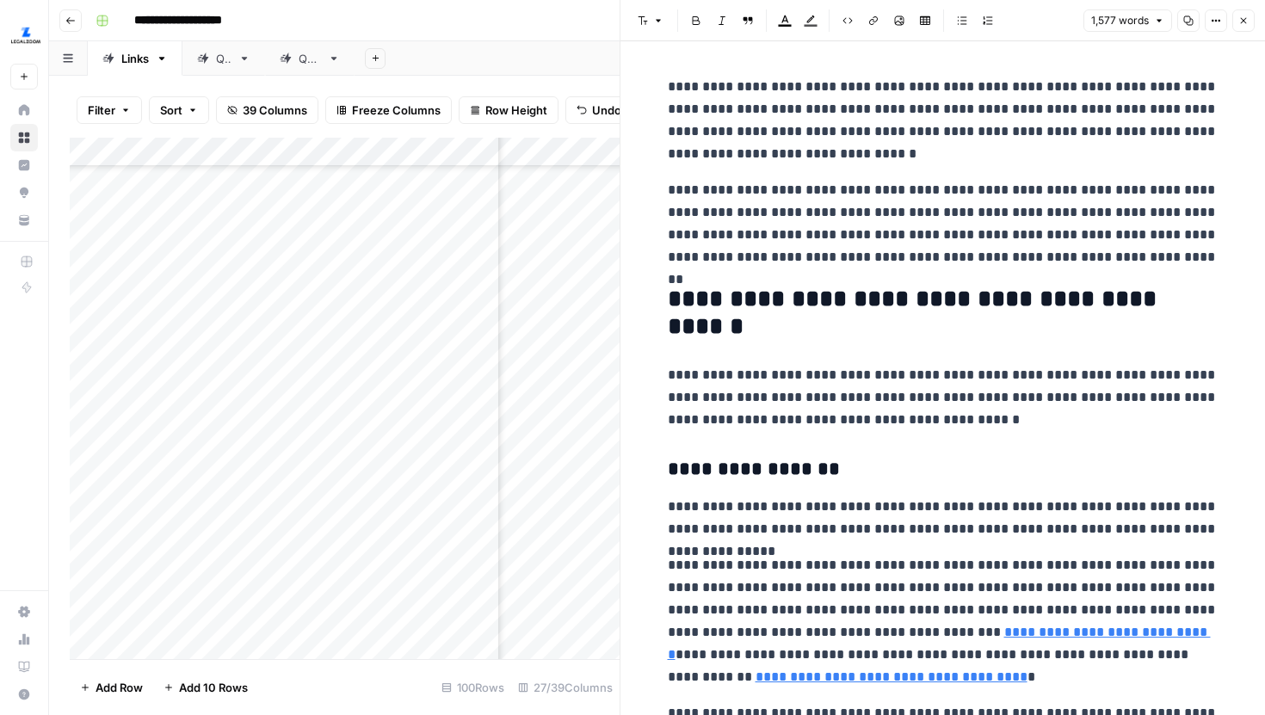
click at [1211, 22] on icon "button" at bounding box center [1216, 20] width 10 height 10
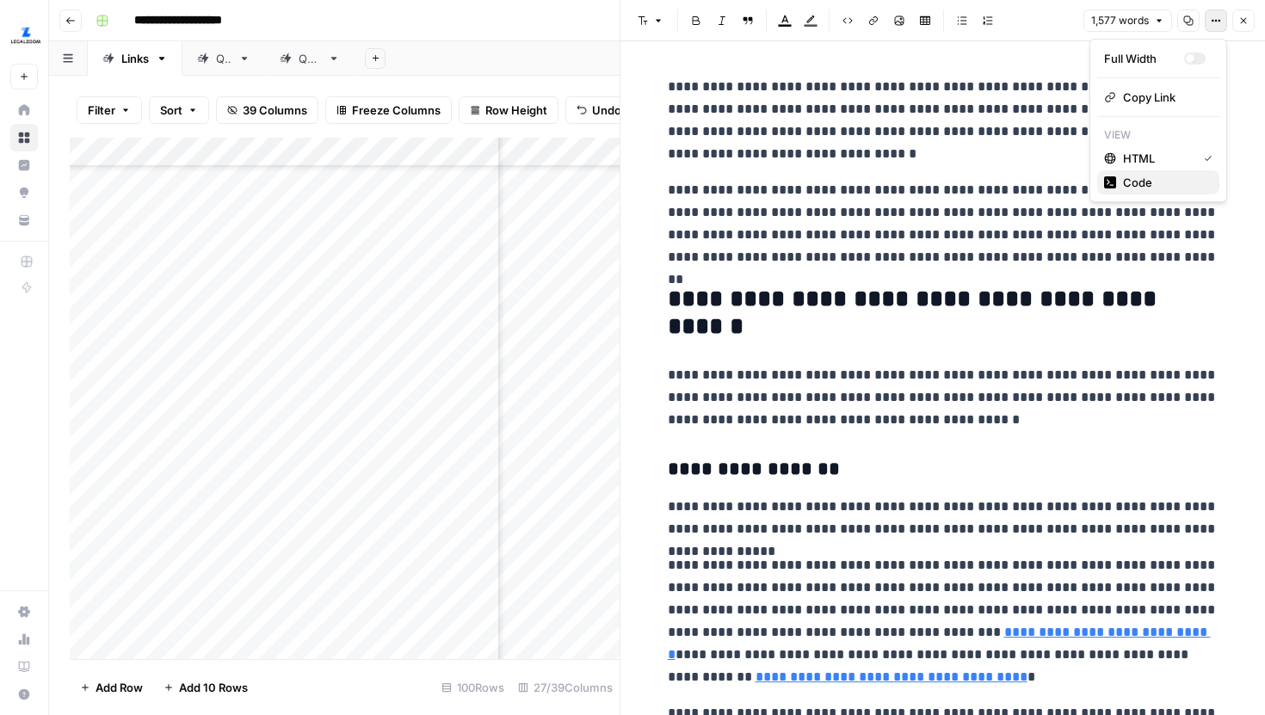
click at [1152, 177] on span "Code" at bounding box center [1164, 182] width 83 height 17
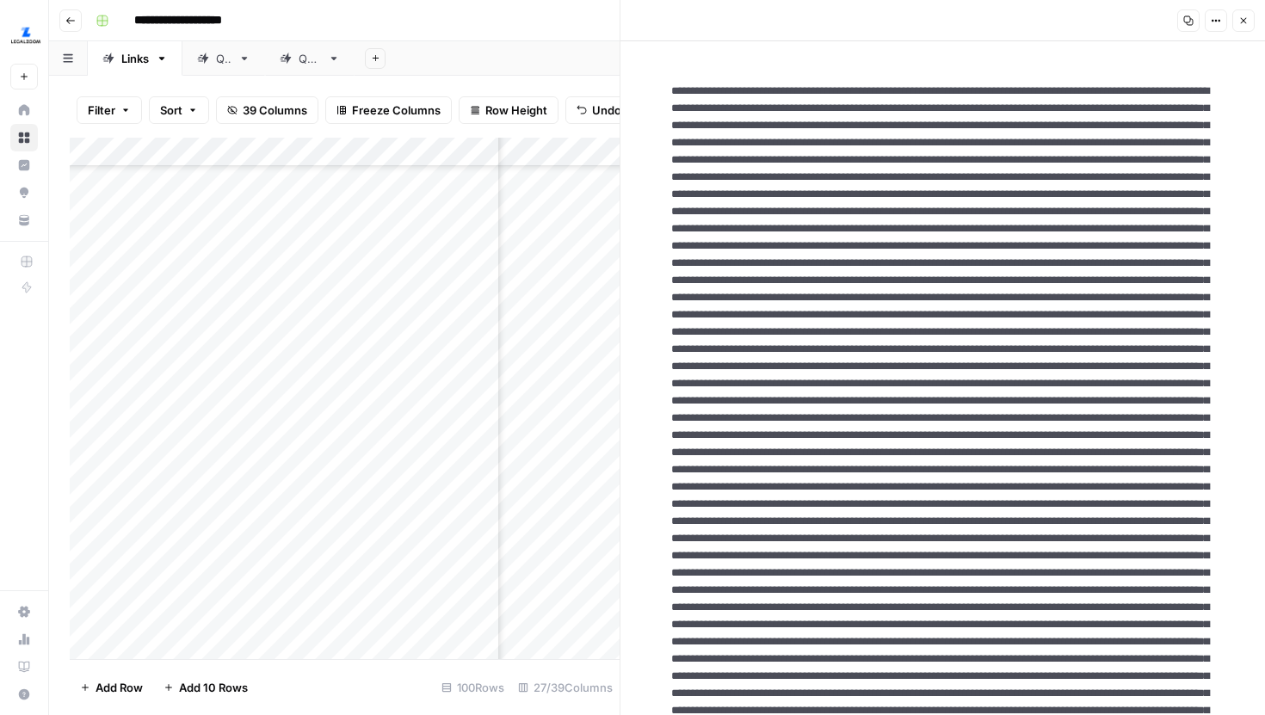
click at [1235, 18] on button "Close" at bounding box center [1244, 20] width 22 height 22
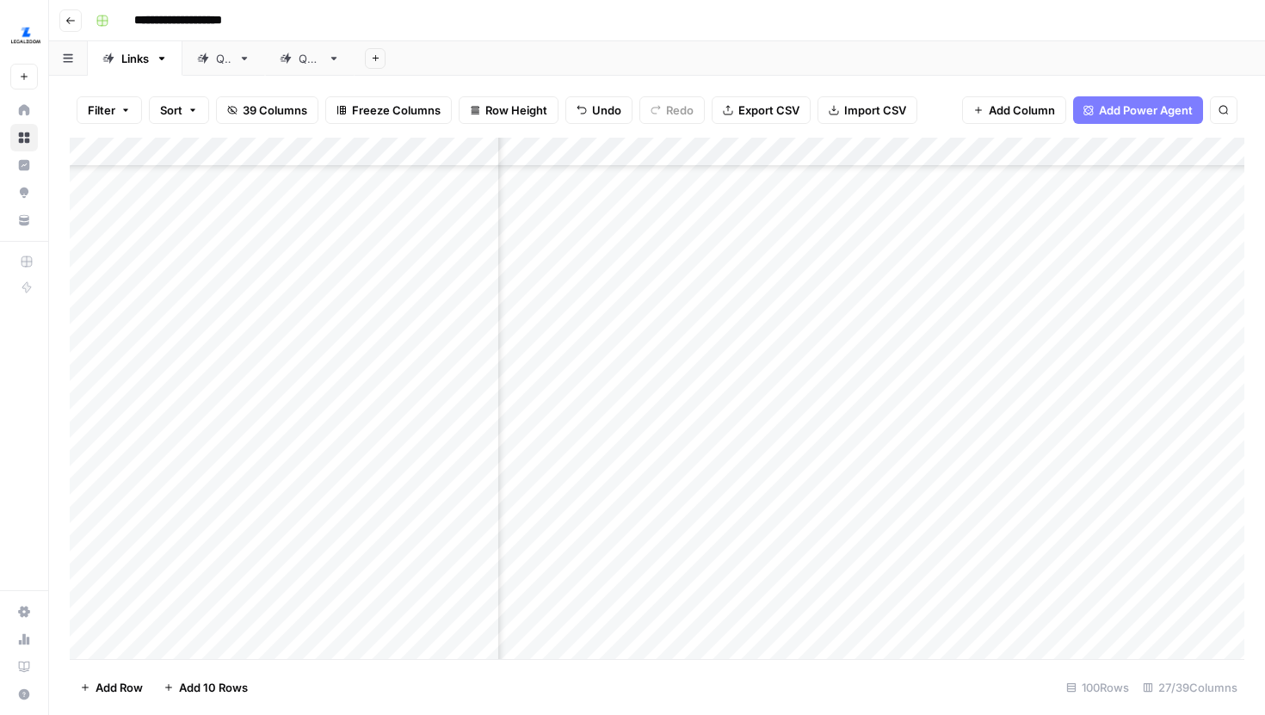
scroll to position [2247, 877]
click at [1083, 214] on div "Add Column" at bounding box center [657, 399] width 1175 height 522
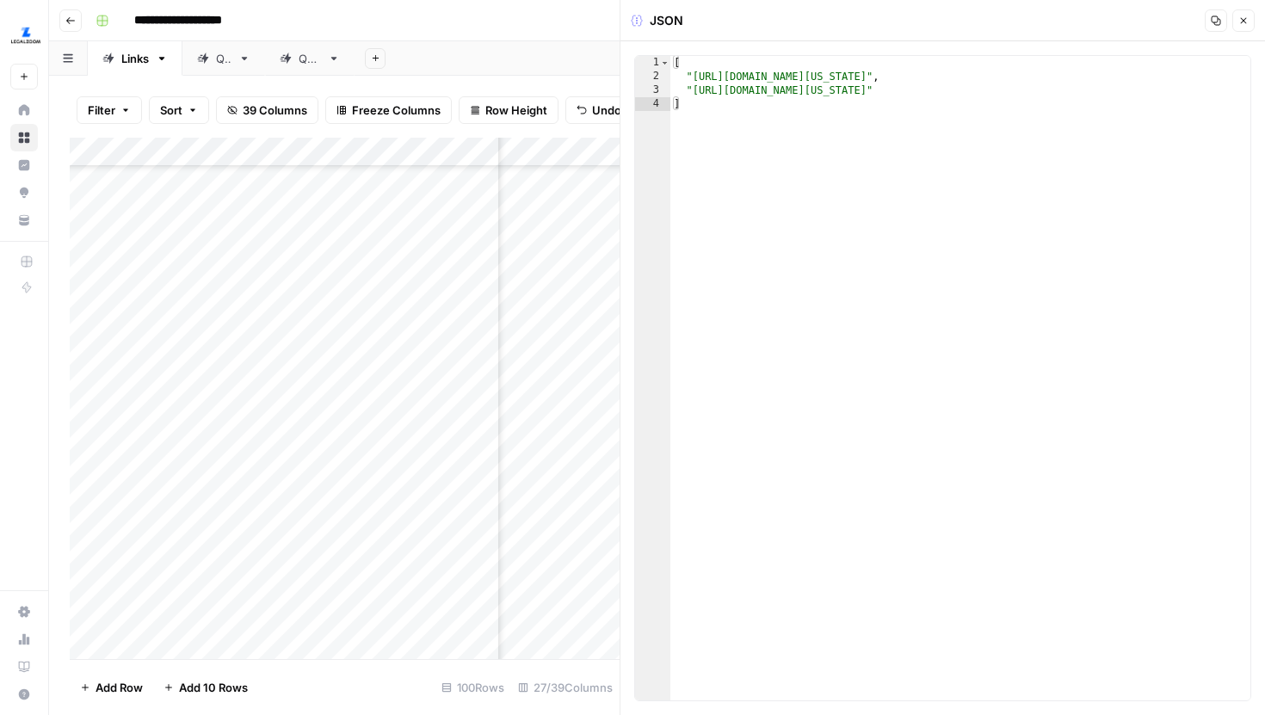
type textarea "**********"
drag, startPoint x: 1164, startPoint y: 90, endPoint x: 630, endPoint y: 91, distance: 533.7
click at [630, 91] on div "**********" at bounding box center [943, 378] width 645 height 674
type textarea "**********"
click at [1239, 18] on icon "button" at bounding box center [1244, 20] width 10 height 10
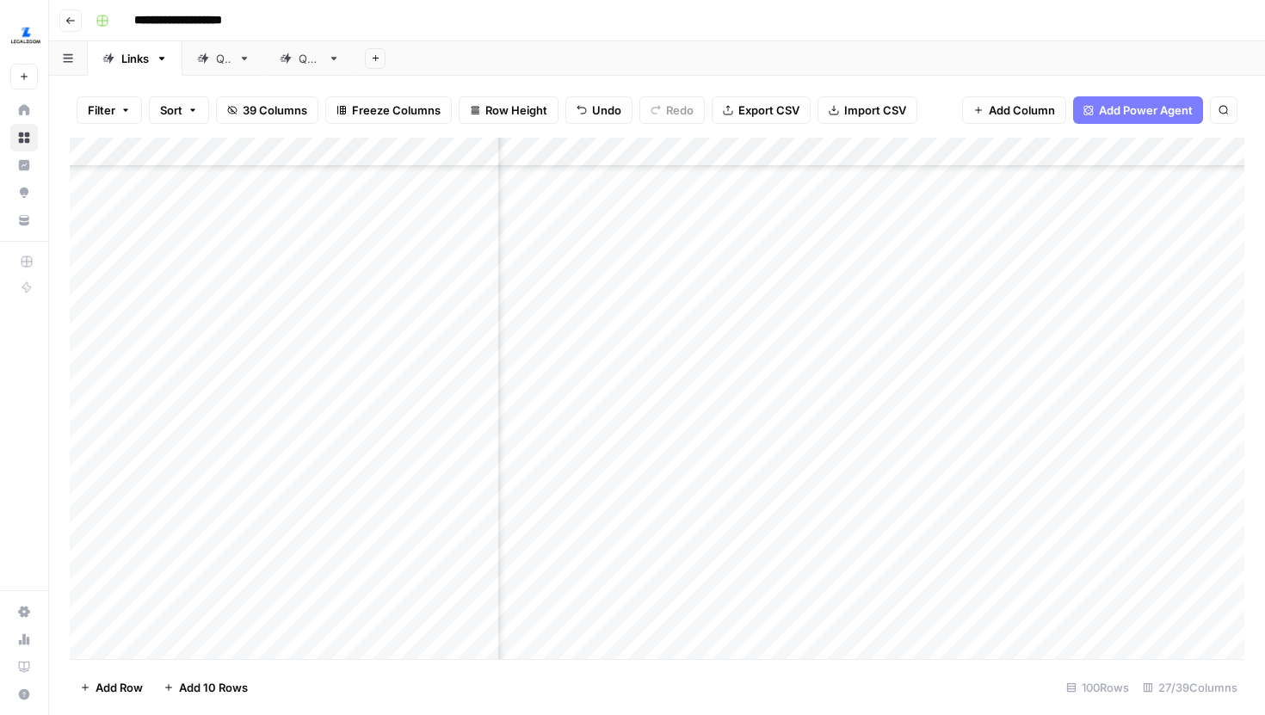
click at [1062, 214] on div "Add Column" at bounding box center [657, 399] width 1175 height 522
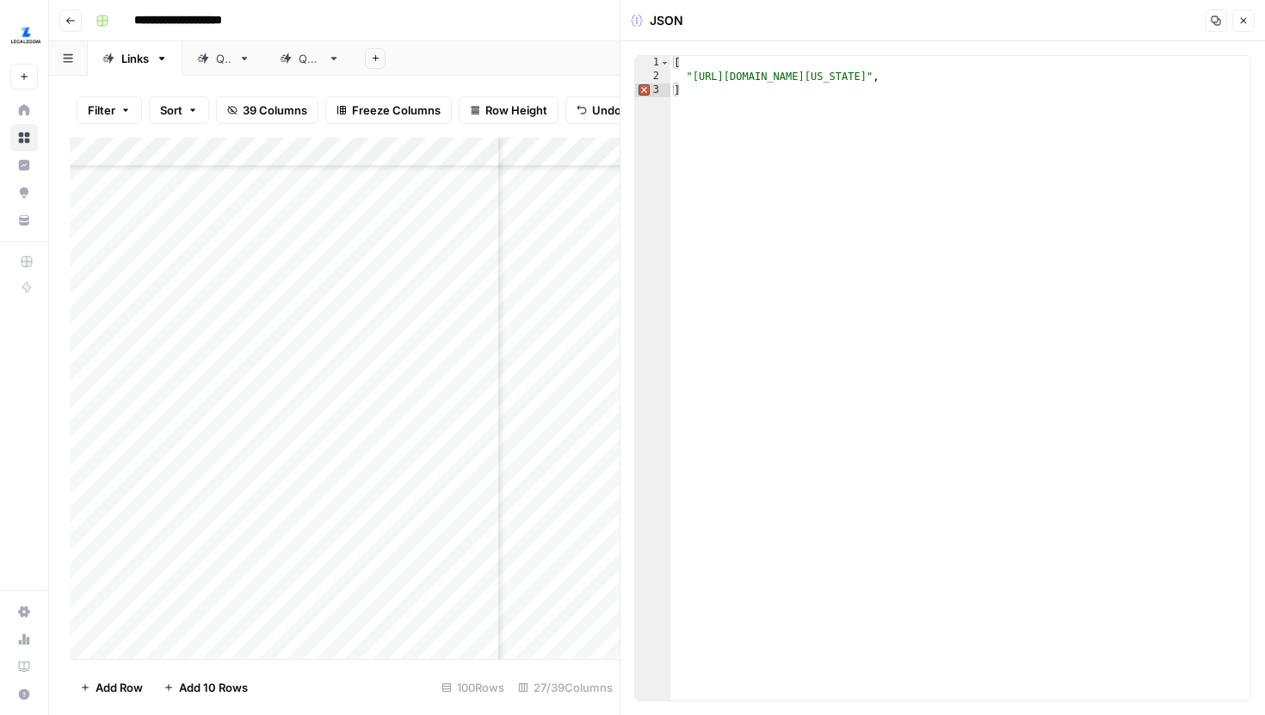
click at [642, 90] on span "Error, read annotations row 3" at bounding box center [642, 91] width 15 height 14
click at [693, 93] on div "[ "https://www.legalzoom.com/articles/how-to-start-an-llc-in-mississippi" , ]" at bounding box center [961, 392] width 580 height 672
click at [1149, 82] on div "[ "https://www.legalzoom.com/articles/how-to-start-an-llc-in-mississippi" , ]" at bounding box center [961, 392] width 580 height 672
type textarea "**********"
click at [1239, 25] on icon "button" at bounding box center [1244, 20] width 10 height 10
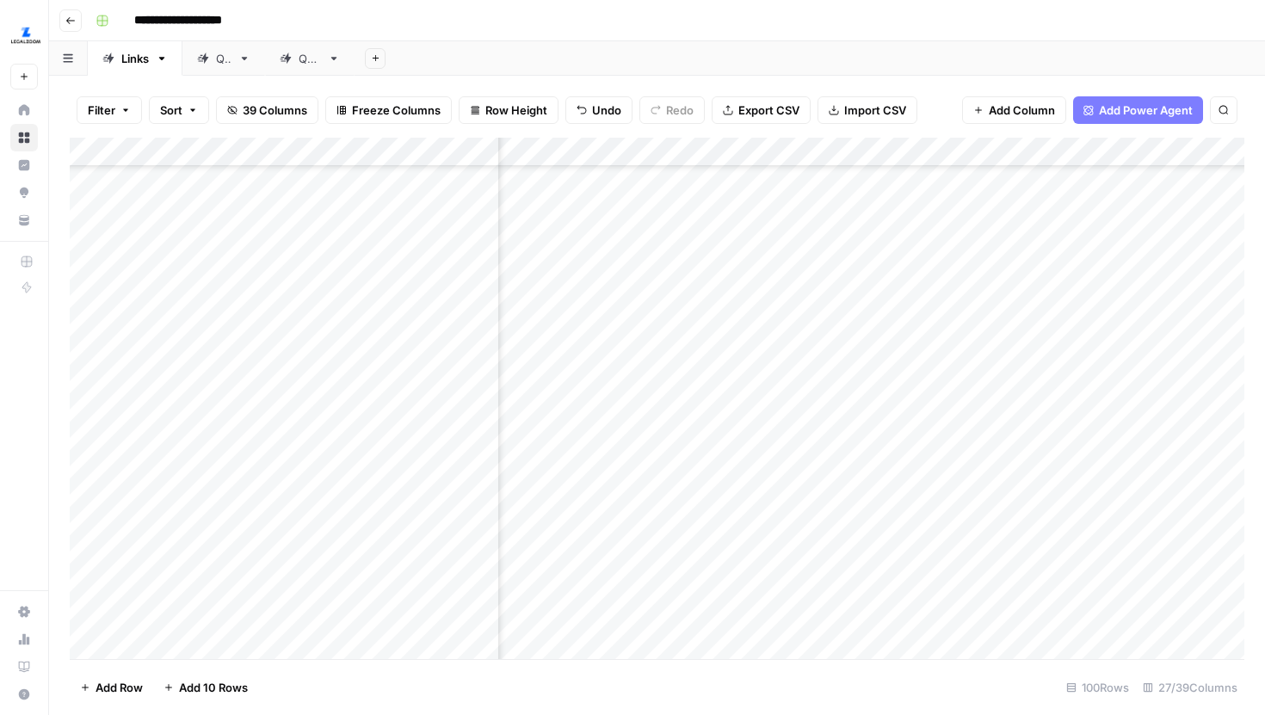
scroll to position [2247, 970]
click at [943, 108] on div "Filter Sort 39 Columns Freeze Columns Row Height Undo Redo Export CSV Import CS…" at bounding box center [657, 110] width 1175 height 55
click at [653, 277] on div "Add Column" at bounding box center [657, 399] width 1175 height 522
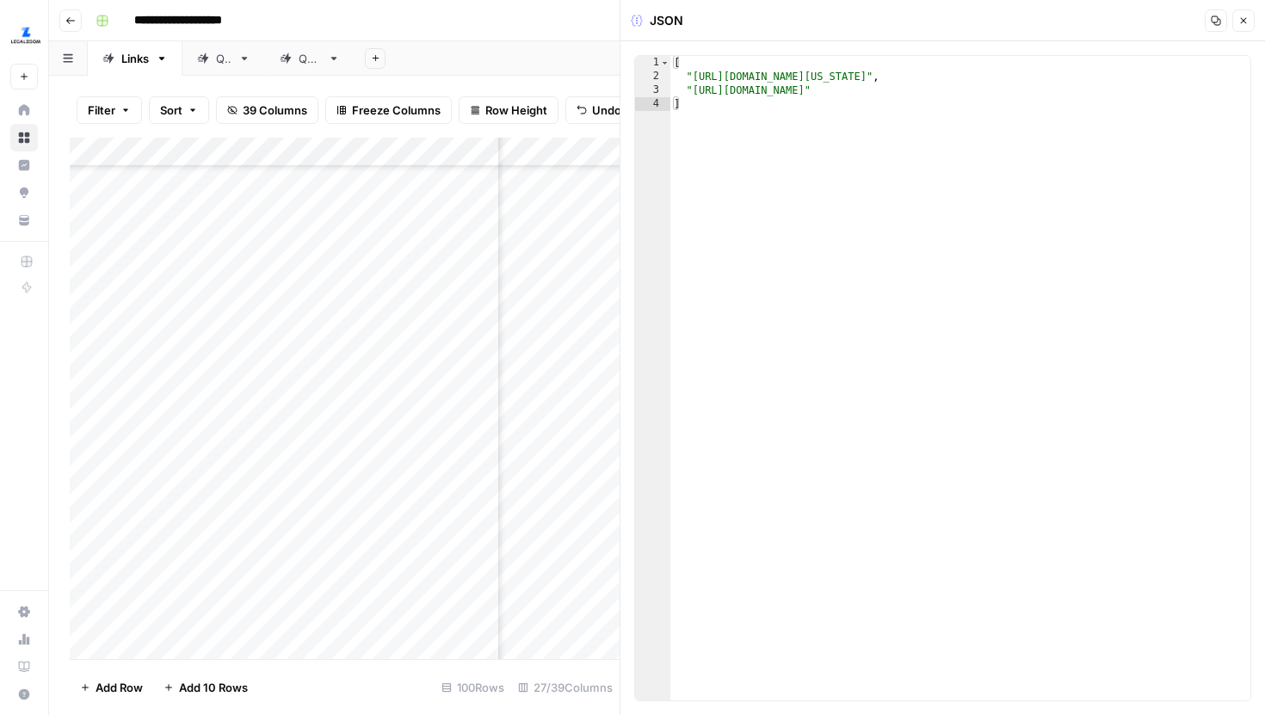
type textarea "**********"
drag, startPoint x: 1061, startPoint y: 93, endPoint x: 693, endPoint y: 91, distance: 367.6
click at [693, 91] on div "[ "https://www.legalzoom.com/business/business-formation/michigan/llc-overview.…" at bounding box center [961, 392] width 580 height 672
click at [1244, 19] on icon "button" at bounding box center [1244, 20] width 10 height 10
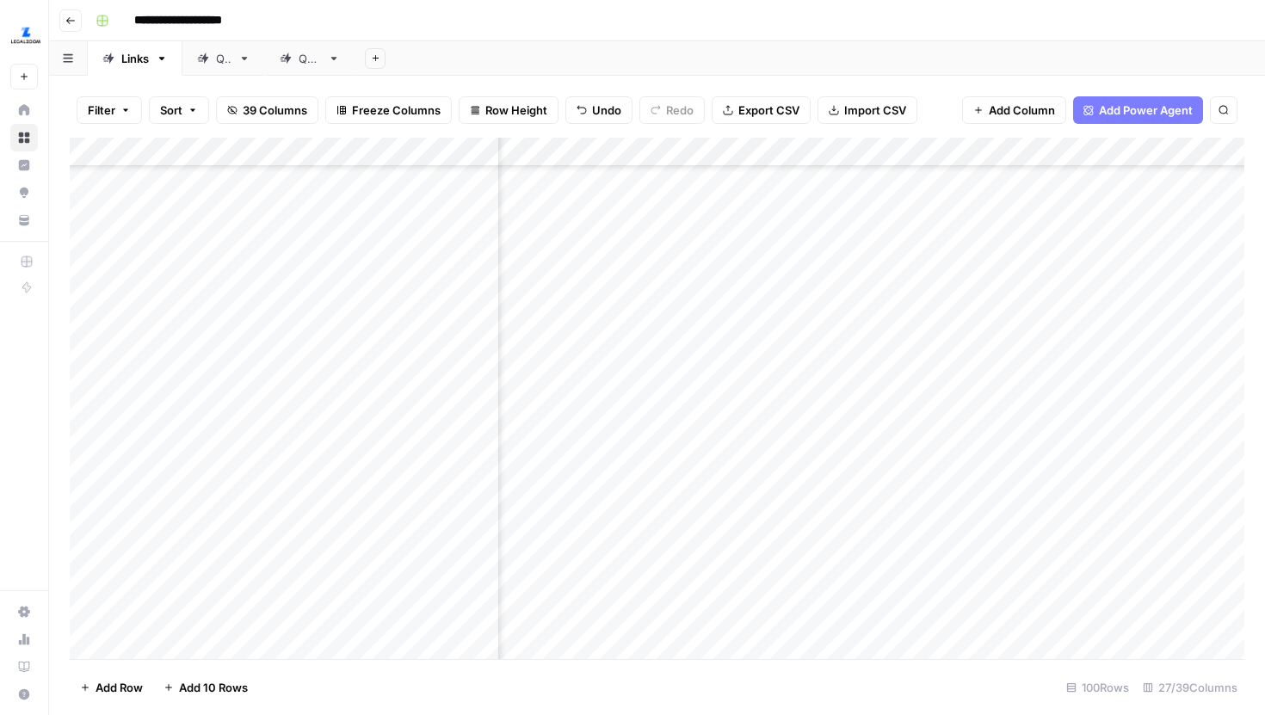
scroll to position [2323, 2079]
click at [1128, 275] on div "Add Column" at bounding box center [657, 399] width 1175 height 522
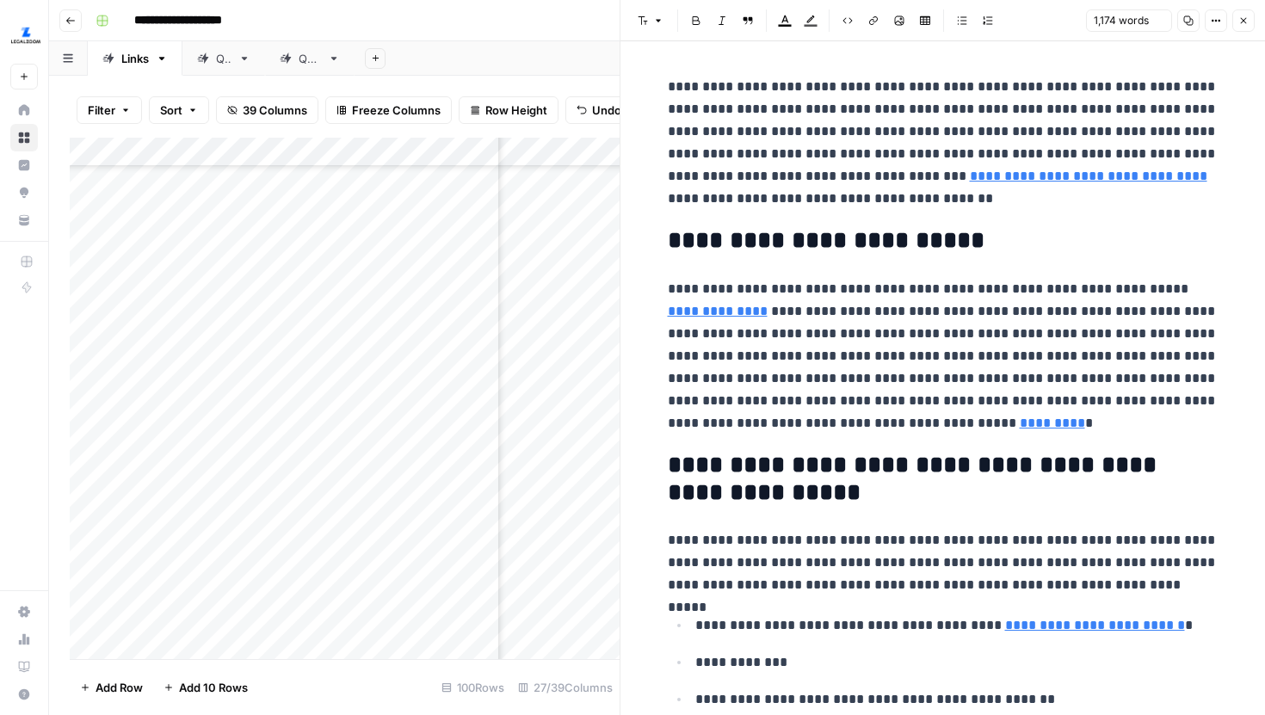
click at [1071, 229] on h2 "**********" at bounding box center [943, 241] width 551 height 28
click at [1220, 34] on header "Font style Bold Italic Block quote Text color Highlight color Code block Link I…" at bounding box center [943, 20] width 645 height 41
click at [1220, 28] on button "Options" at bounding box center [1216, 20] width 22 height 22
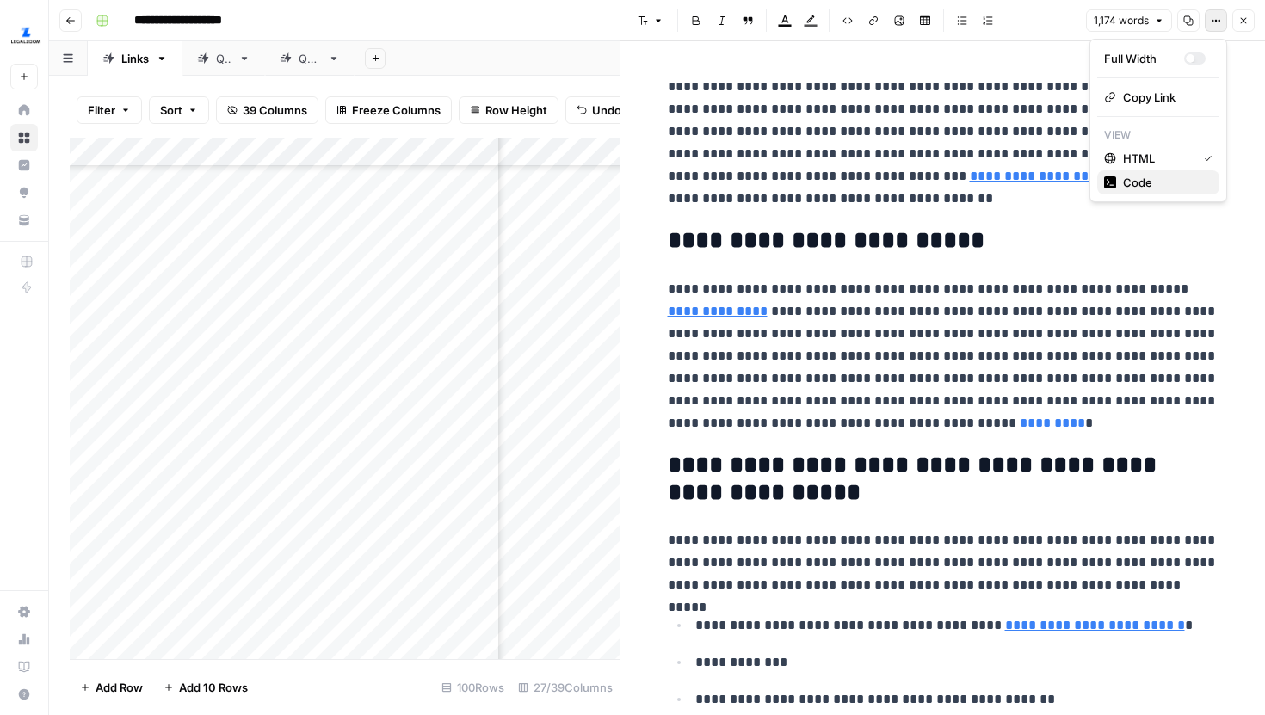
click at [1166, 184] on span "Code" at bounding box center [1164, 182] width 83 height 17
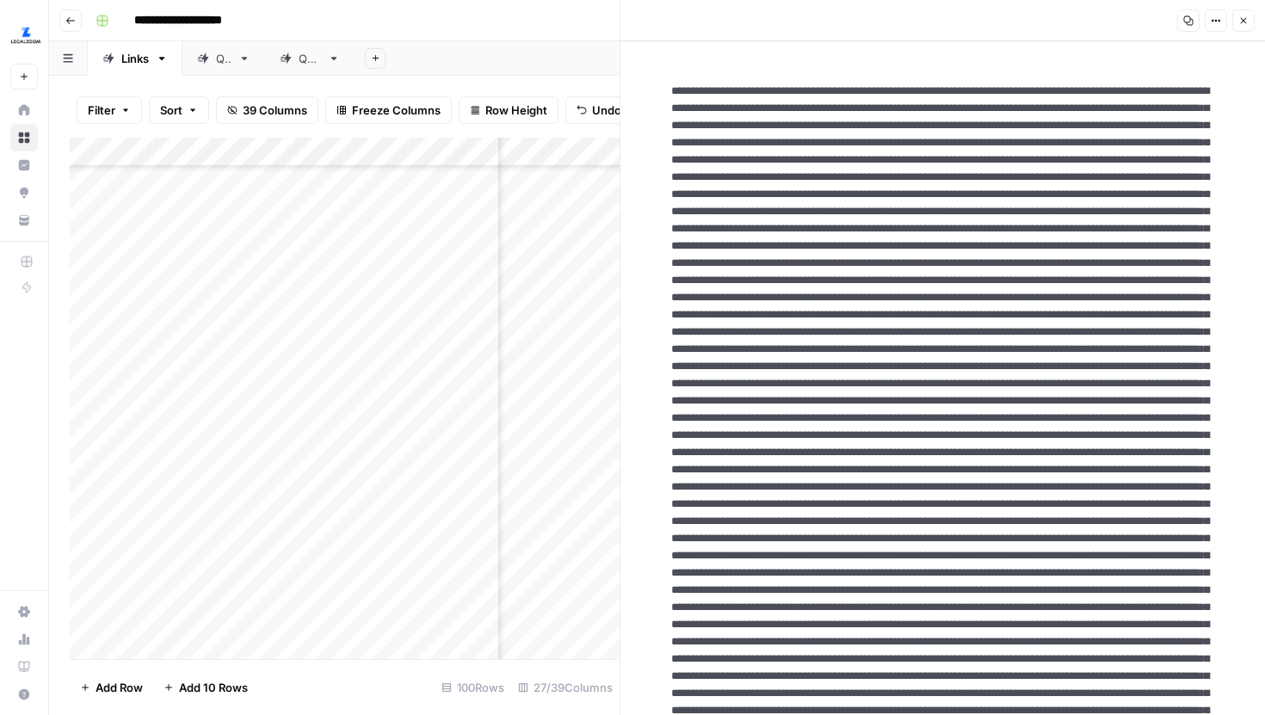
click at [1240, 26] on button "Close" at bounding box center [1244, 20] width 22 height 22
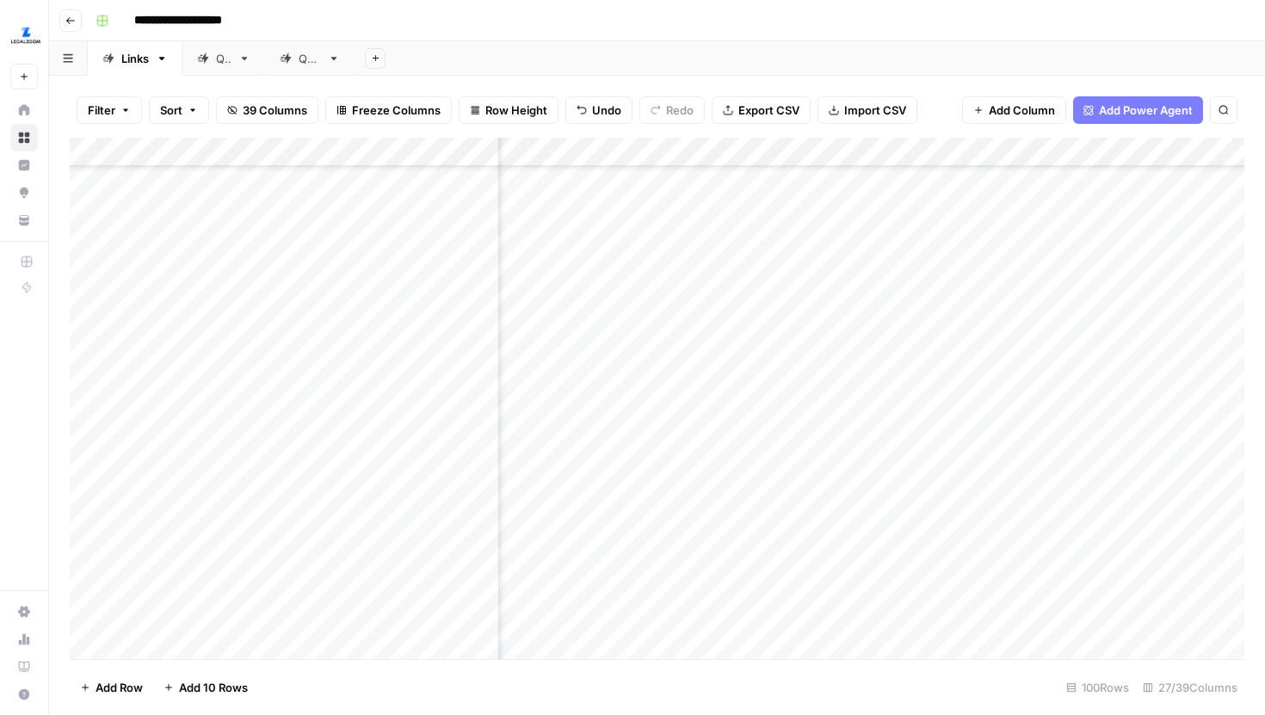
scroll to position [2323, 1243]
click at [718, 277] on div "Add Column" at bounding box center [657, 399] width 1175 height 522
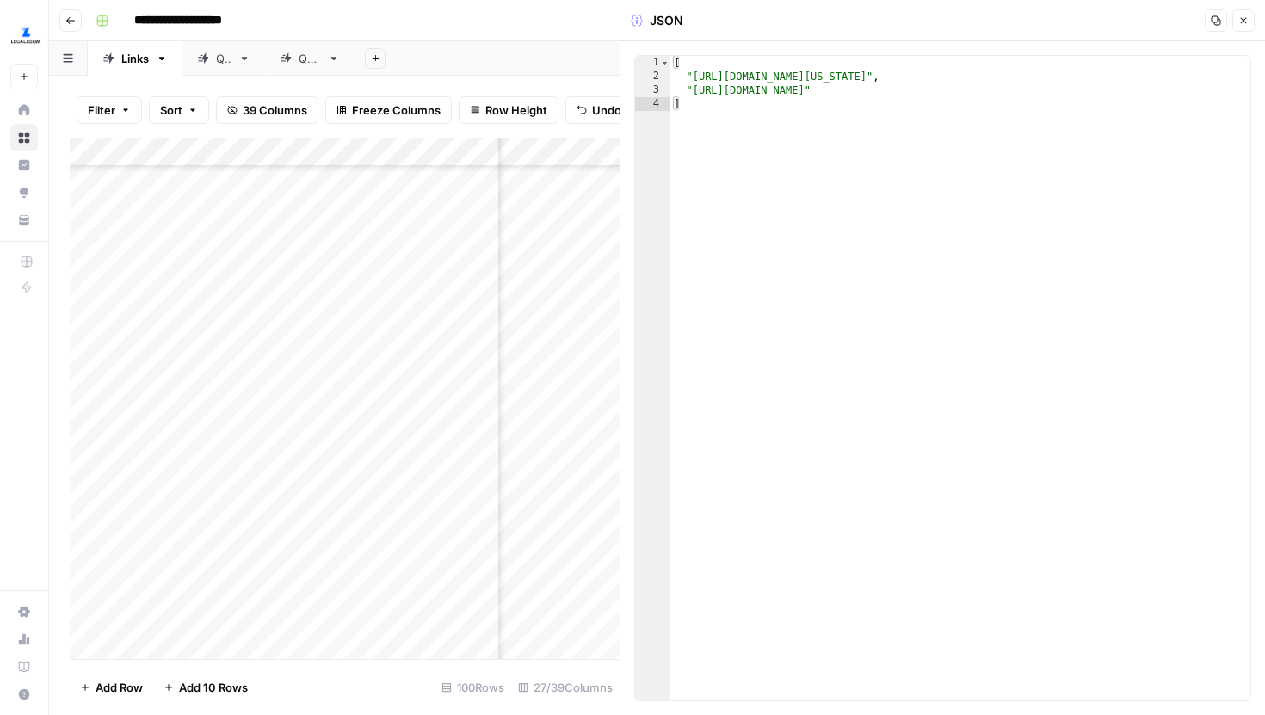
type textarea "**********"
drag, startPoint x: 1080, startPoint y: 92, endPoint x: 625, endPoint y: 91, distance: 455.4
click at [625, 91] on div "**********" at bounding box center [943, 357] width 646 height 715
type textarea "**********"
click at [1245, 14] on button "Close" at bounding box center [1244, 20] width 22 height 22
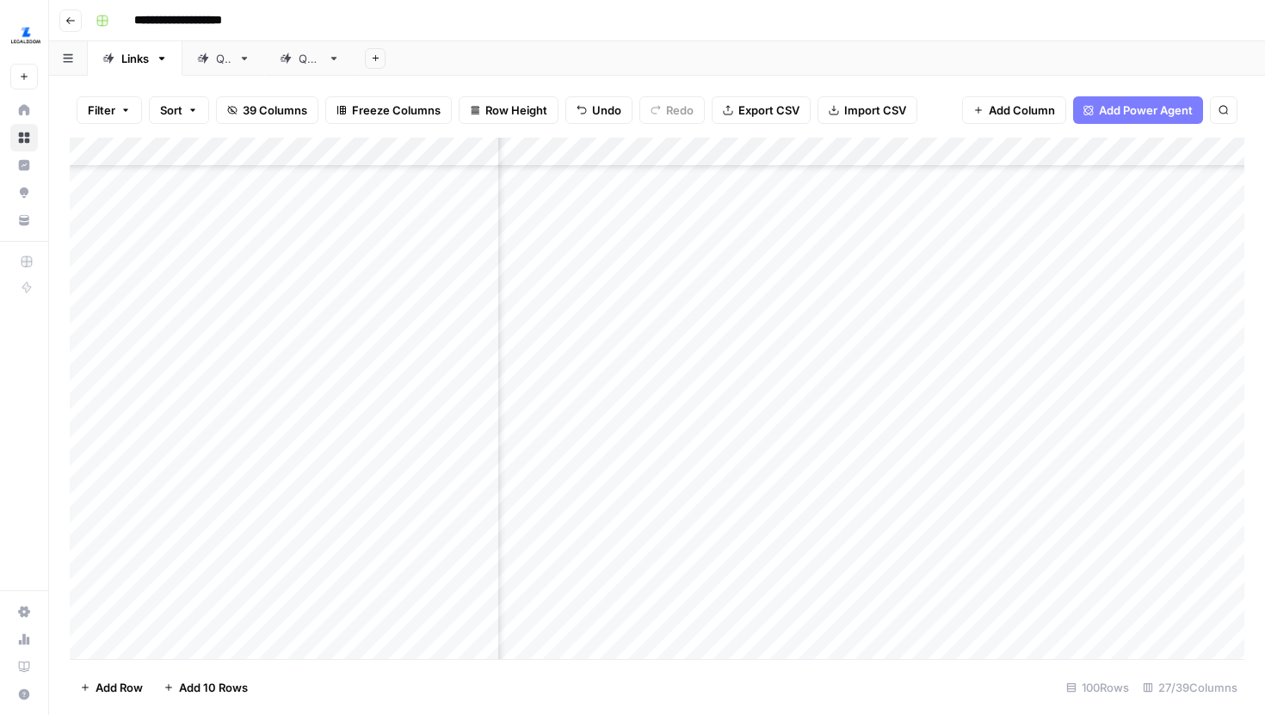
scroll to position [2323, 1270]
click at [696, 322] on div "Add Column" at bounding box center [657, 399] width 1175 height 522
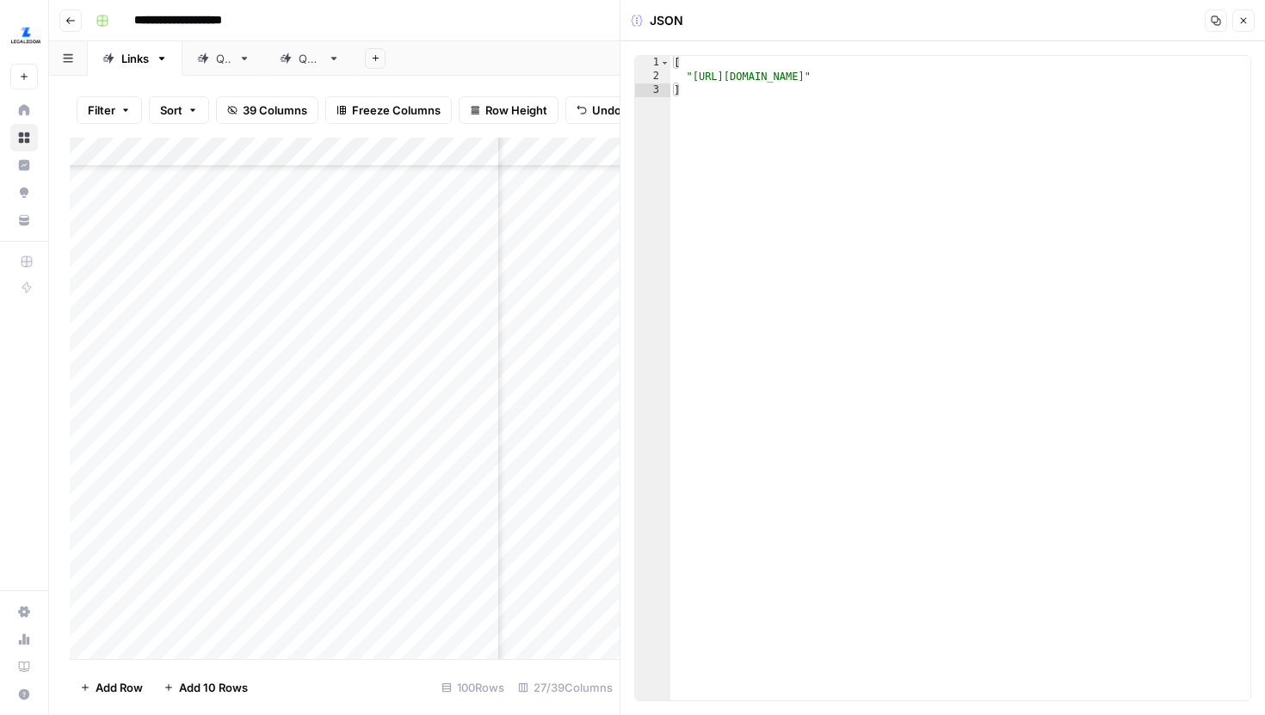
click at [1246, 27] on button "Close" at bounding box center [1244, 20] width 22 height 22
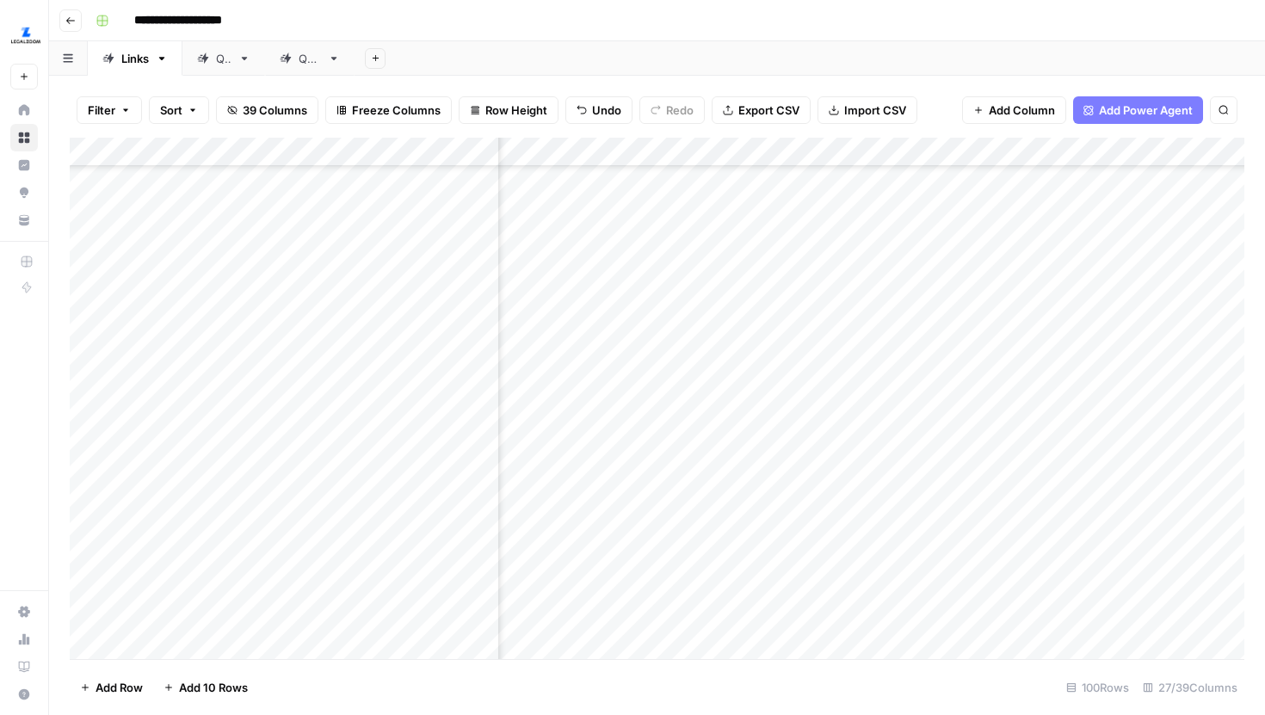
scroll to position [2323, 1205]
click at [759, 362] on div "Add Column" at bounding box center [657, 399] width 1175 height 522
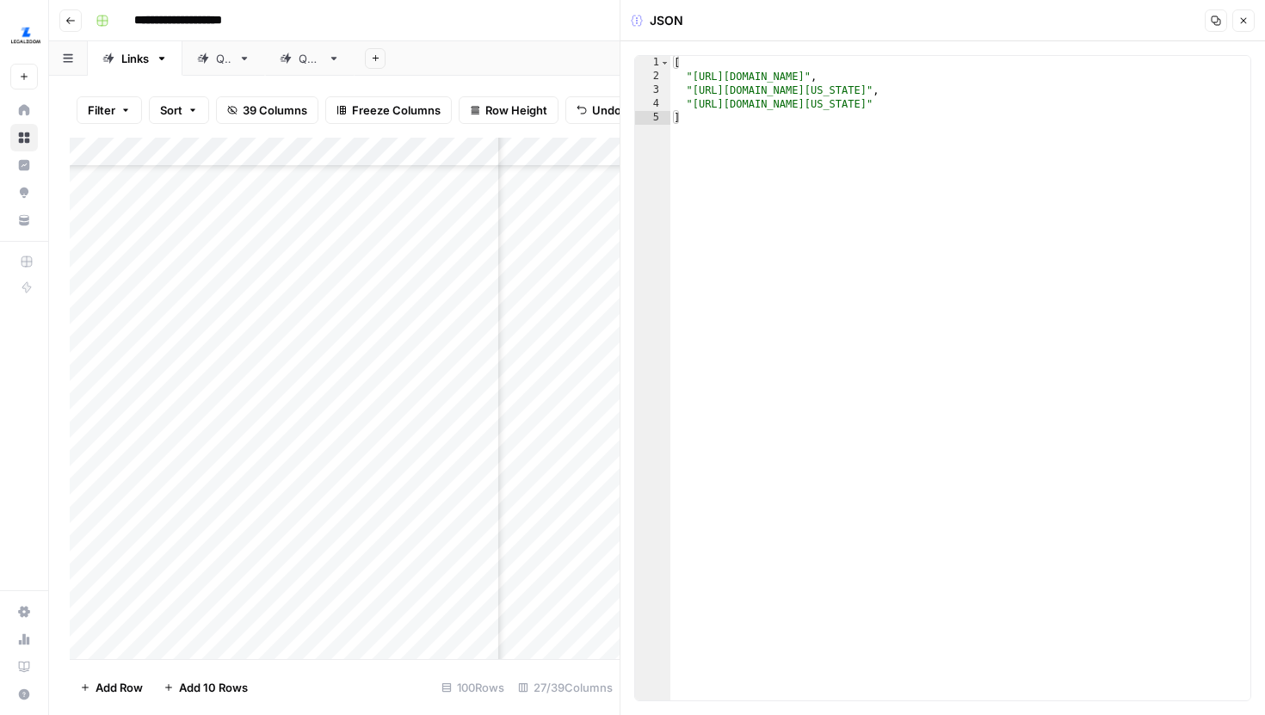
click at [1245, 13] on button "Close" at bounding box center [1244, 20] width 22 height 22
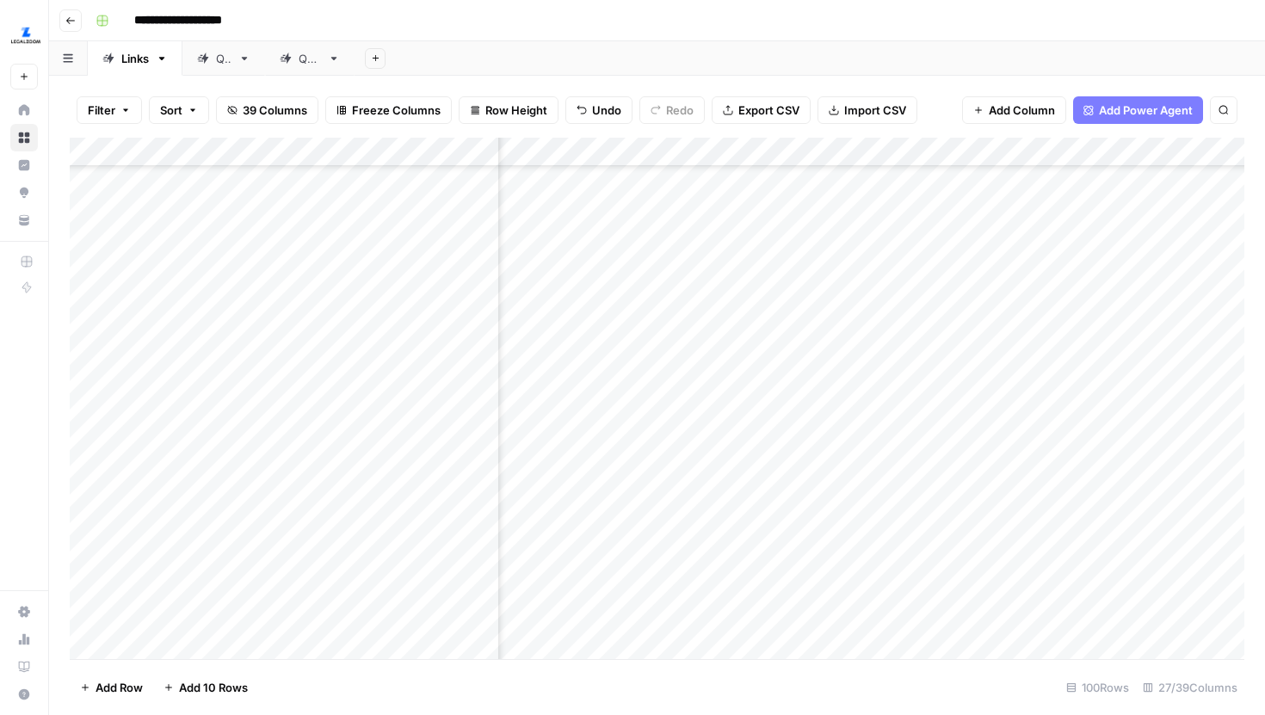
scroll to position [2426, 1205]
click at [764, 396] on div "Add Column" at bounding box center [657, 399] width 1175 height 522
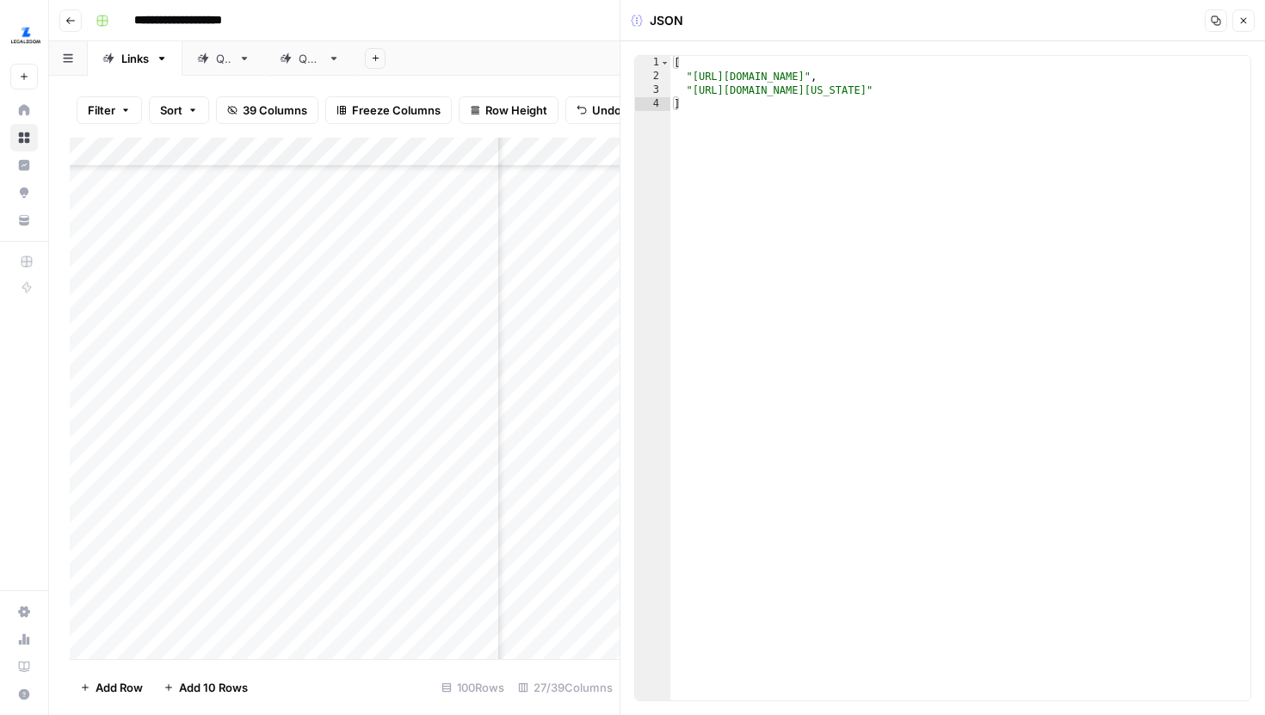
click at [1243, 21] on icon "button" at bounding box center [1244, 21] width 6 height 6
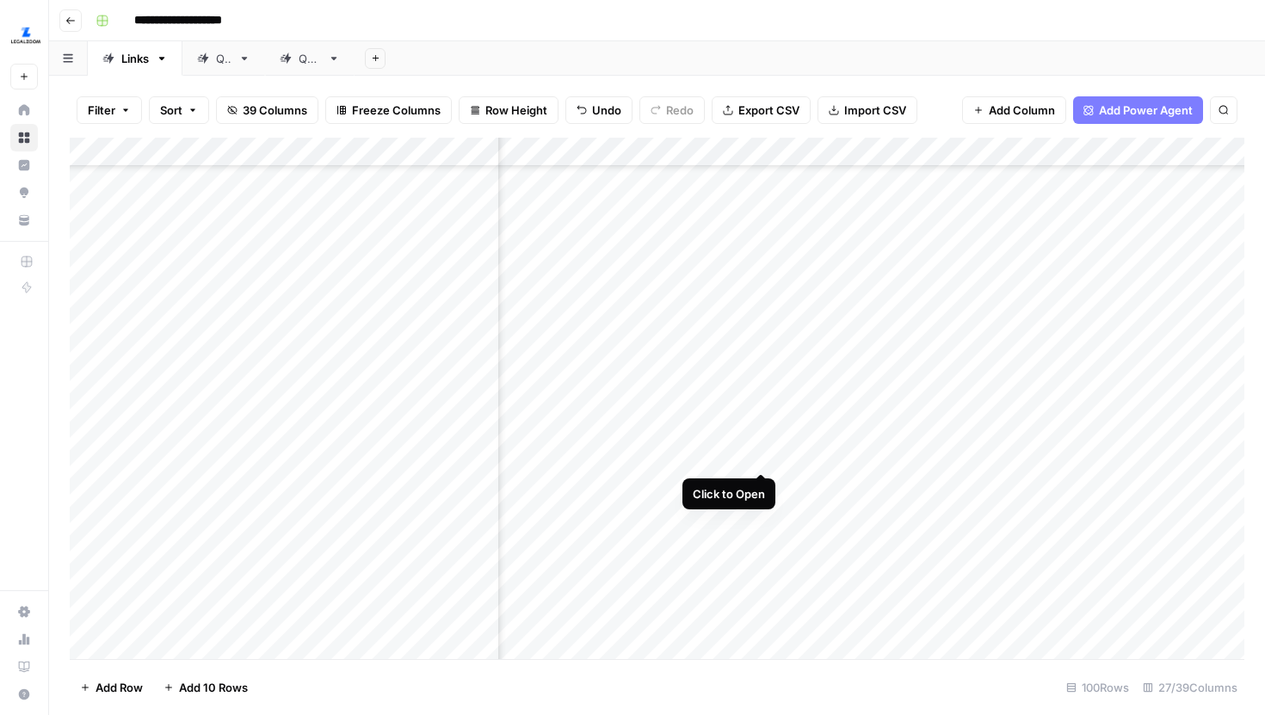
click at [762, 434] on div "Add Column" at bounding box center [657, 399] width 1175 height 522
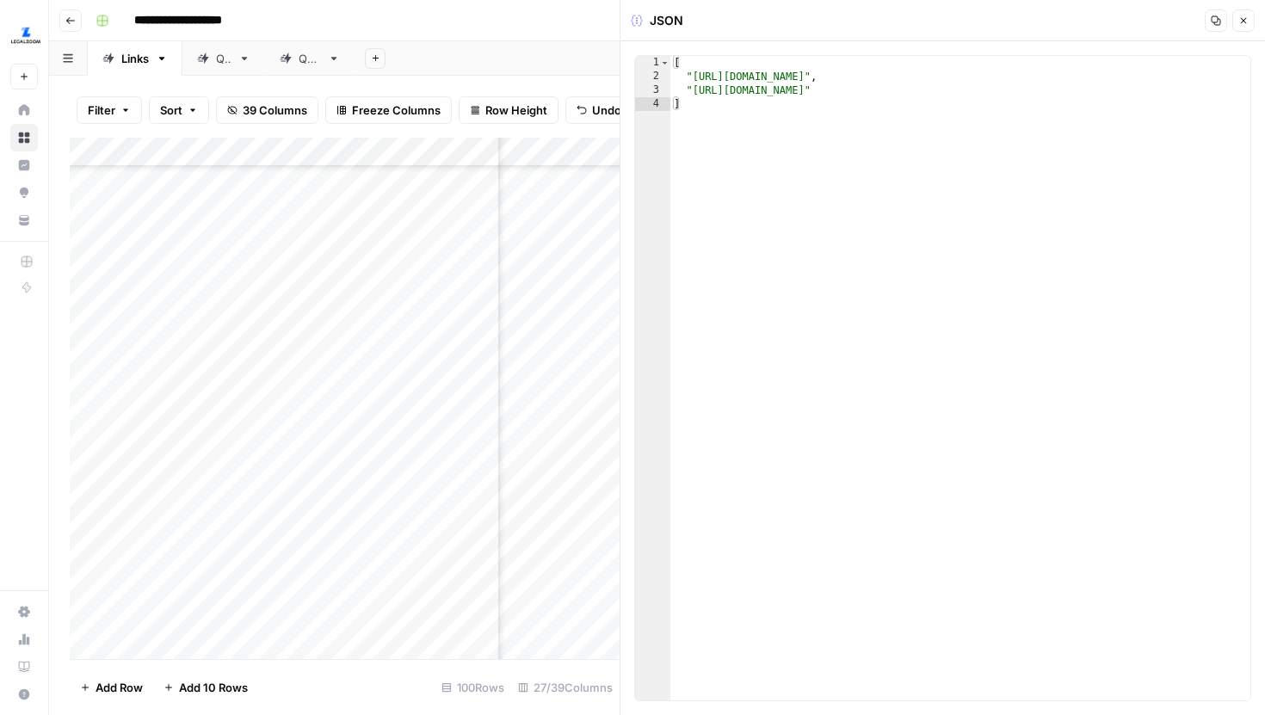
type textarea "**********"
drag, startPoint x: 1114, startPoint y: 94, endPoint x: 694, endPoint y: 93, distance: 420.1
click at [694, 93] on div "[ "https://www.legalzoom.com/business/business-formation/new-jersey/llc-overvie…" at bounding box center [961, 392] width 580 height 672
click at [1238, 15] on button "Close" at bounding box center [1244, 20] width 22 height 22
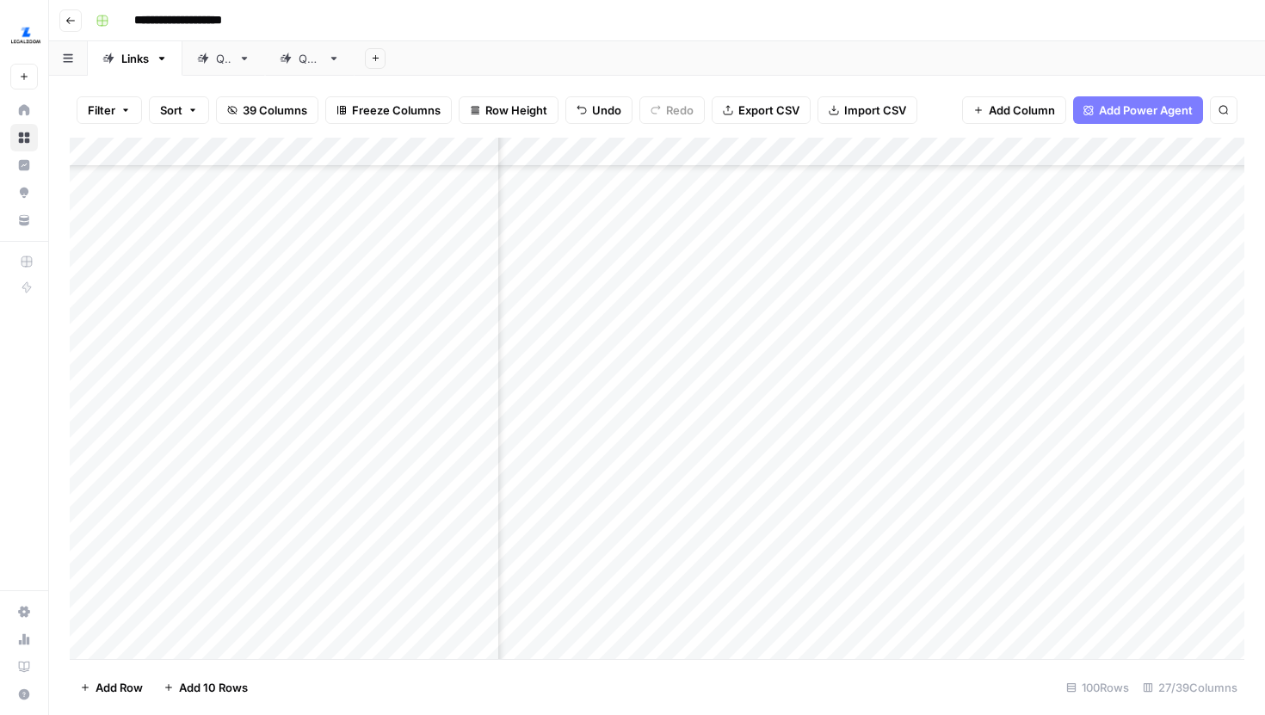
scroll to position [2426, 818]
click at [755, 440] on div "Add Column" at bounding box center [657, 399] width 1175 height 522
click at [749, 443] on div "Add Column" at bounding box center [657, 399] width 1175 height 522
click at [974, 84] on div "Filter Sort 39 Columns Freeze Columns Row Height Undo Redo Export CSV Import CS…" at bounding box center [657, 110] width 1175 height 55
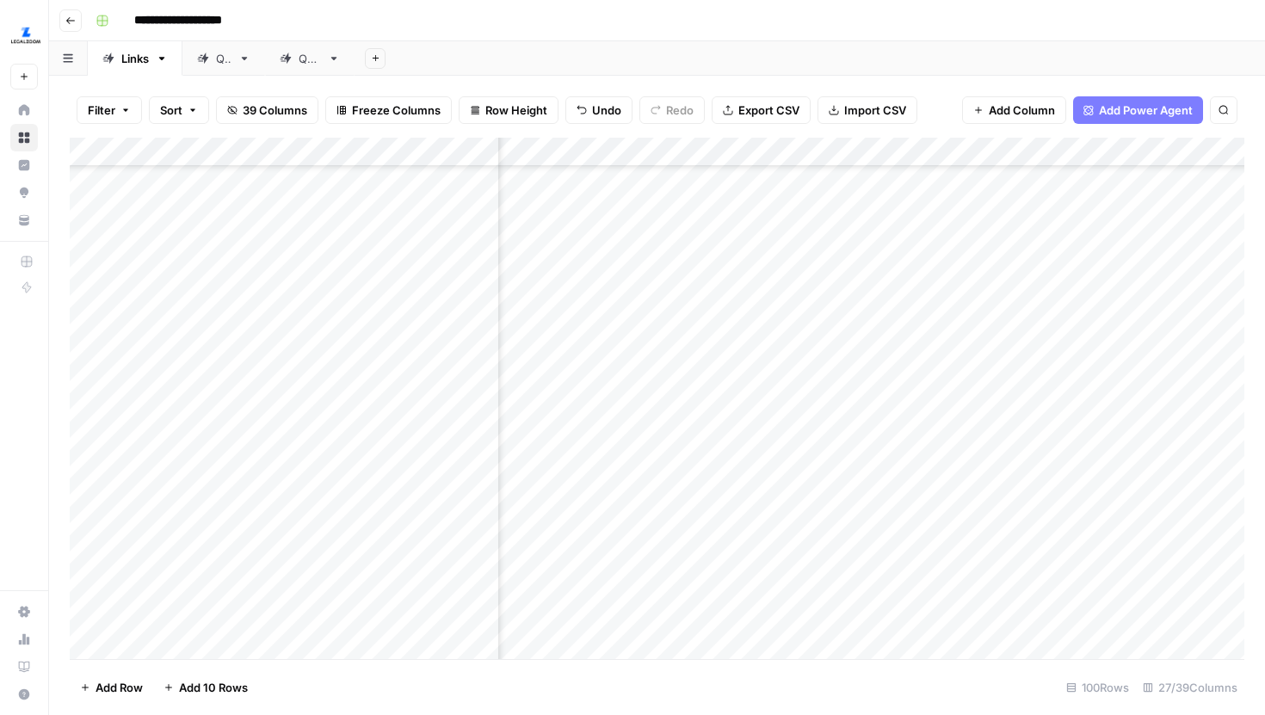
scroll to position [2426, 2066]
click at [1149, 439] on div "Add Column" at bounding box center [657, 399] width 1175 height 522
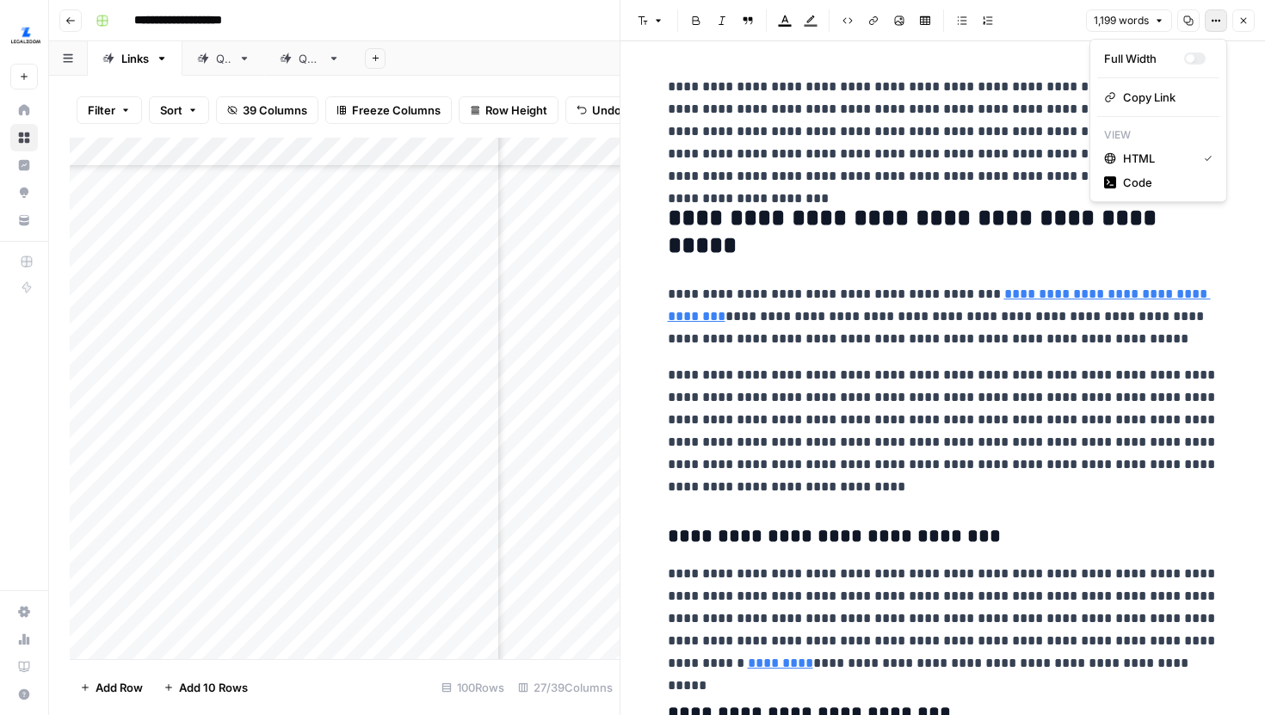
click at [1216, 27] on button "Options" at bounding box center [1216, 20] width 22 height 22
click at [1154, 188] on span "Code" at bounding box center [1164, 182] width 83 height 17
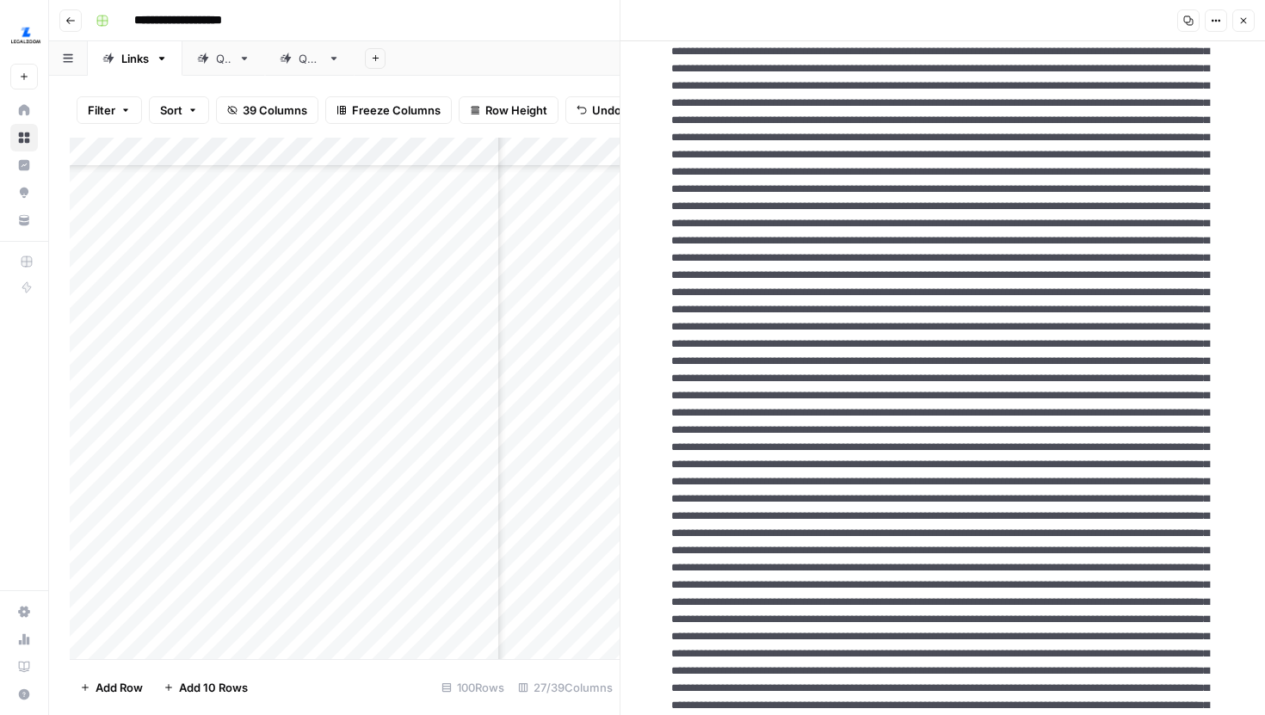
click at [1243, 26] on button "Close" at bounding box center [1244, 20] width 22 height 22
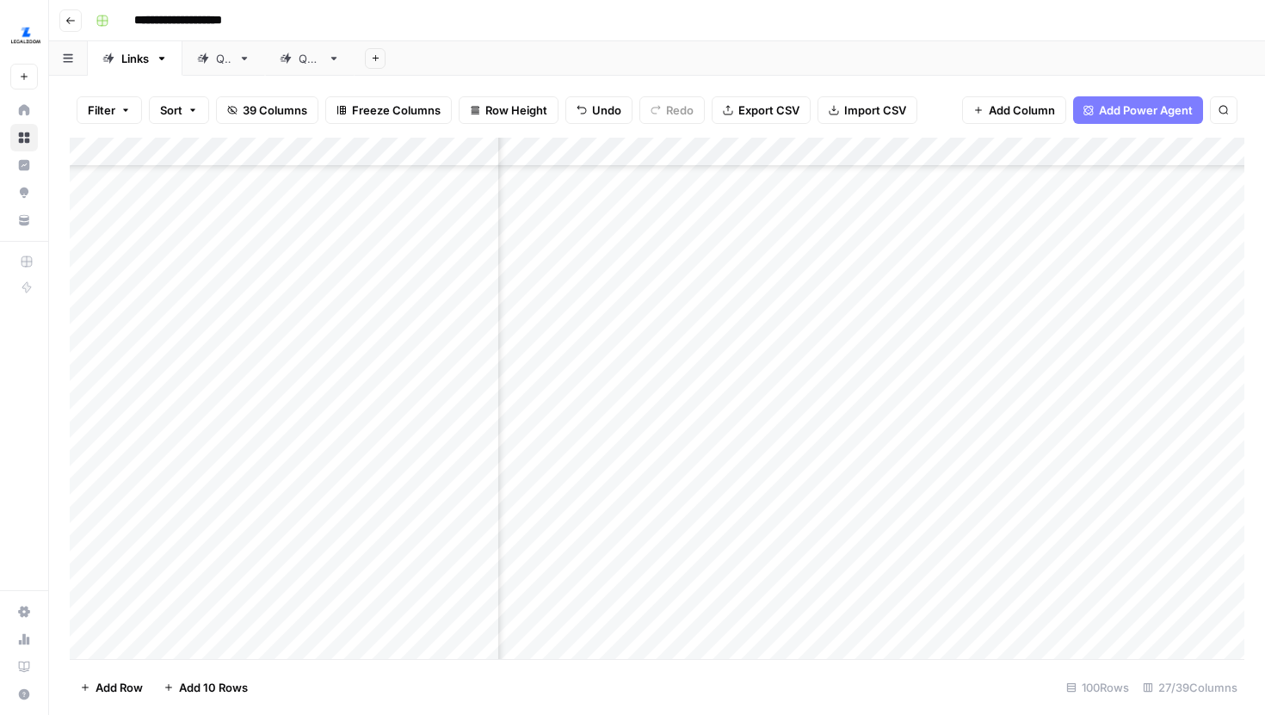
scroll to position [2426, 1209]
click at [759, 441] on div "Add Column" at bounding box center [657, 399] width 1175 height 522
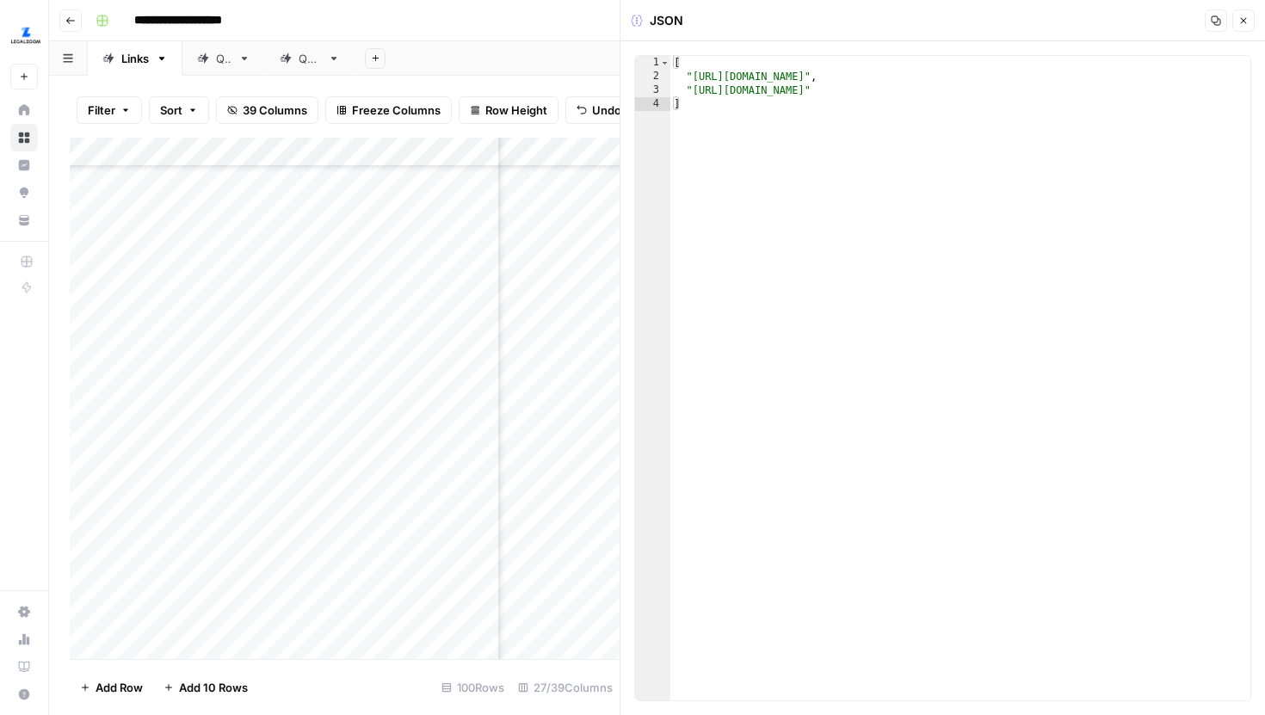
type textarea "**********"
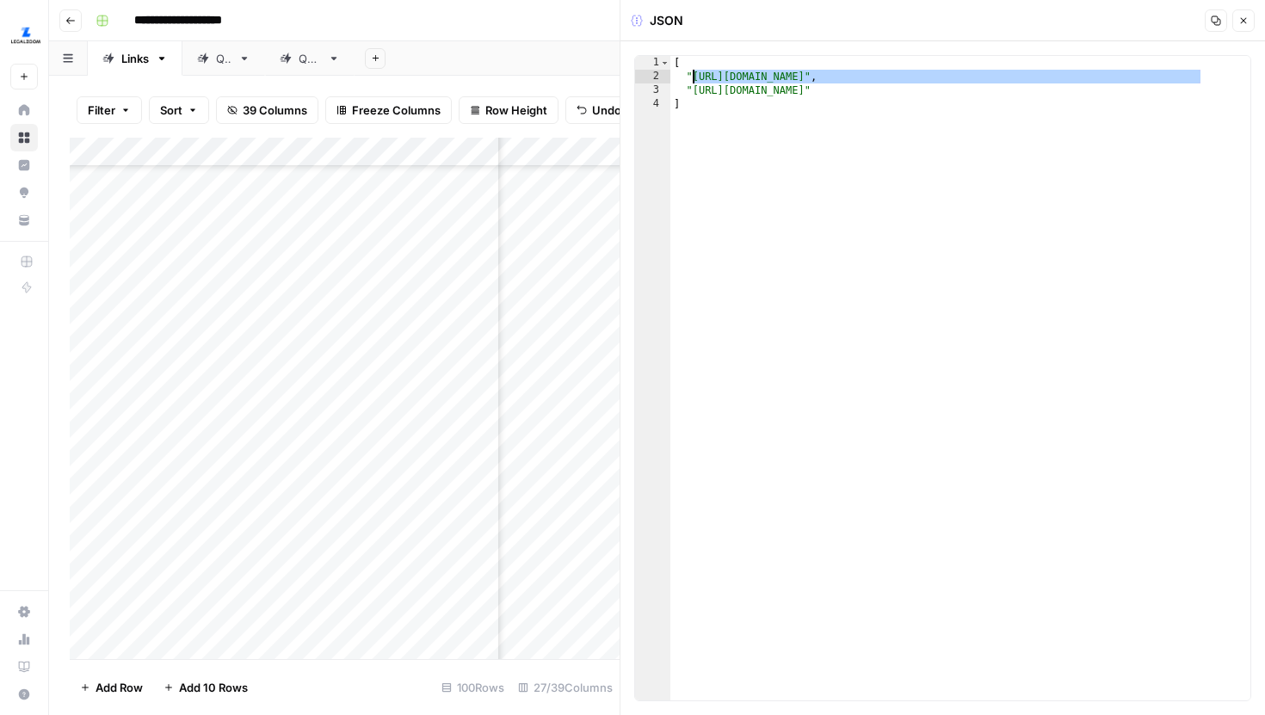
drag, startPoint x: 1201, startPoint y: 73, endPoint x: 695, endPoint y: 77, distance: 506.2
click at [695, 77] on div "[ "https://www.legalzoom.com/business/business-formation/new-jersey/llc-overvie…" at bounding box center [961, 392] width 580 height 672
click at [1246, 25] on icon "button" at bounding box center [1244, 20] width 10 height 10
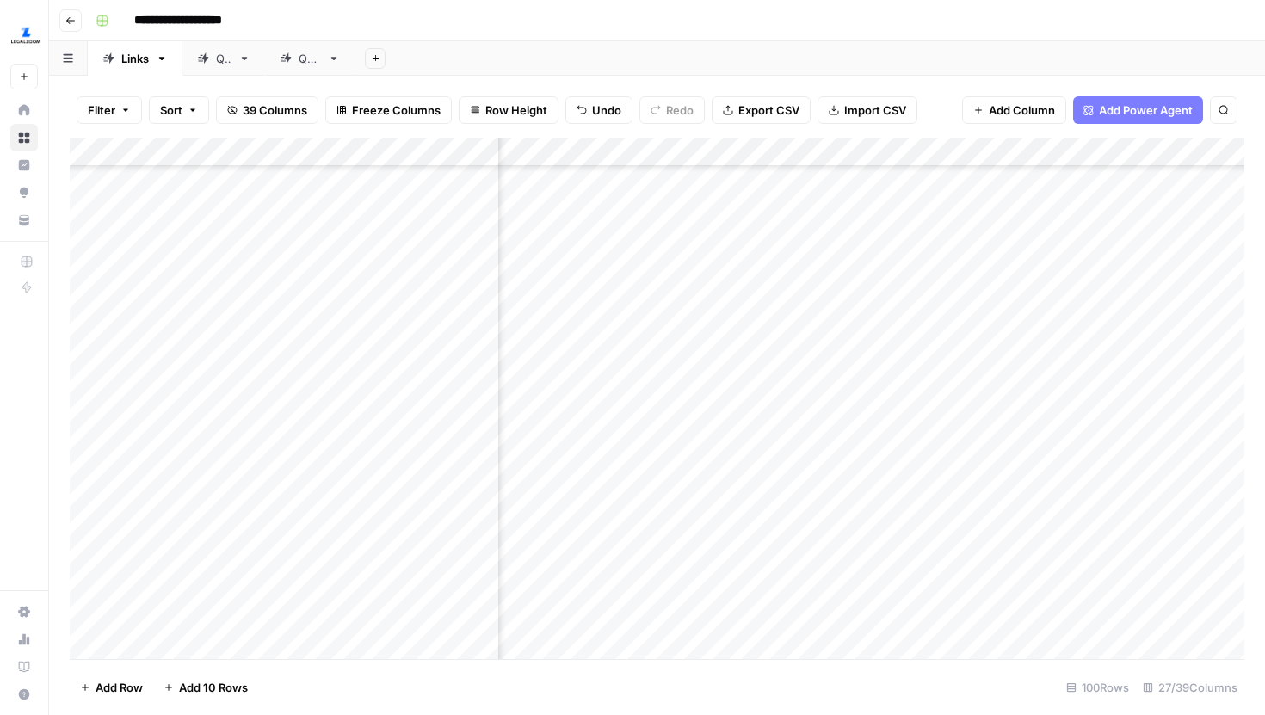
scroll to position [2426, 2236]
click at [976, 437] on div "Add Column" at bounding box center [657, 399] width 1175 height 522
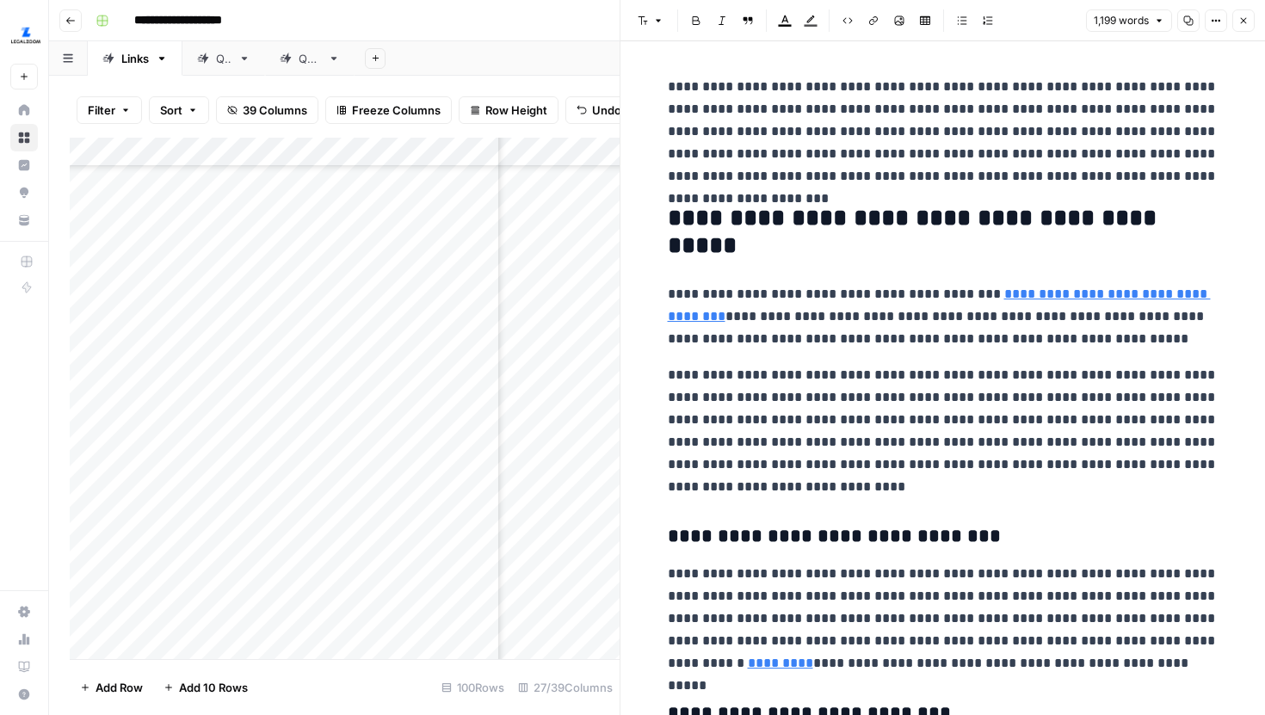
click at [1220, 18] on icon "button" at bounding box center [1216, 20] width 10 height 10
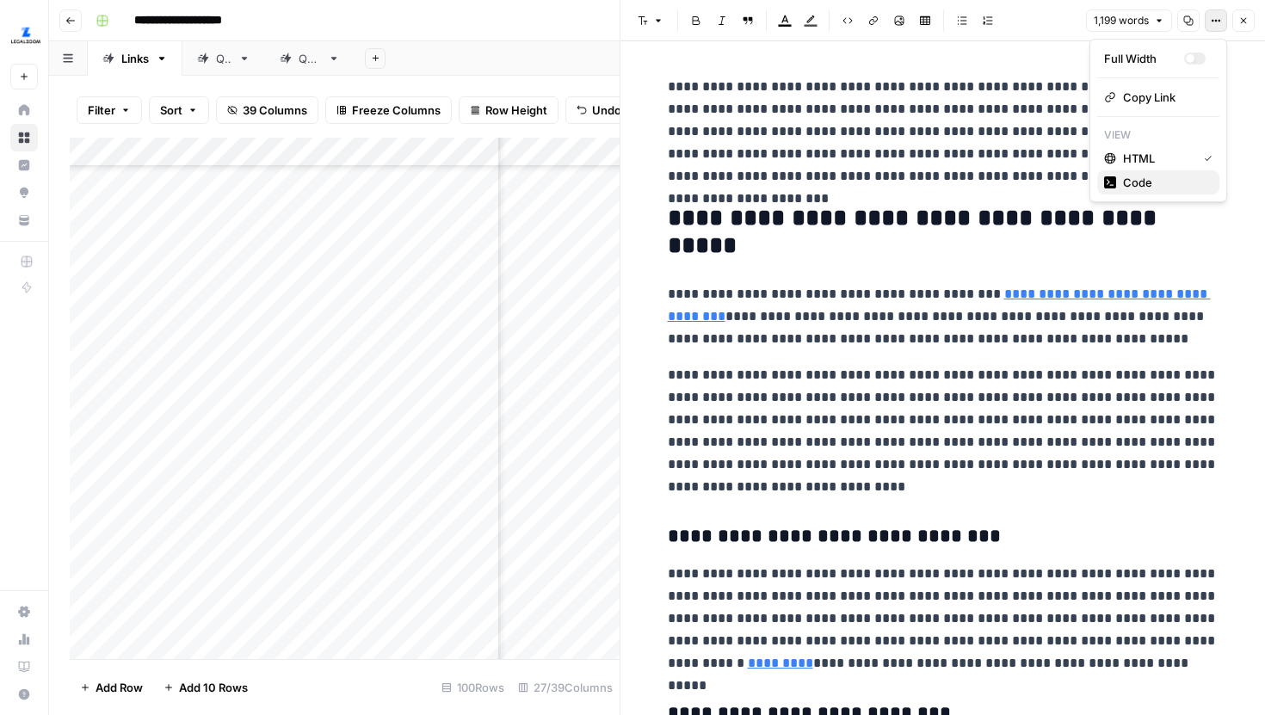
click at [1123, 185] on span "Code" at bounding box center [1164, 182] width 83 height 17
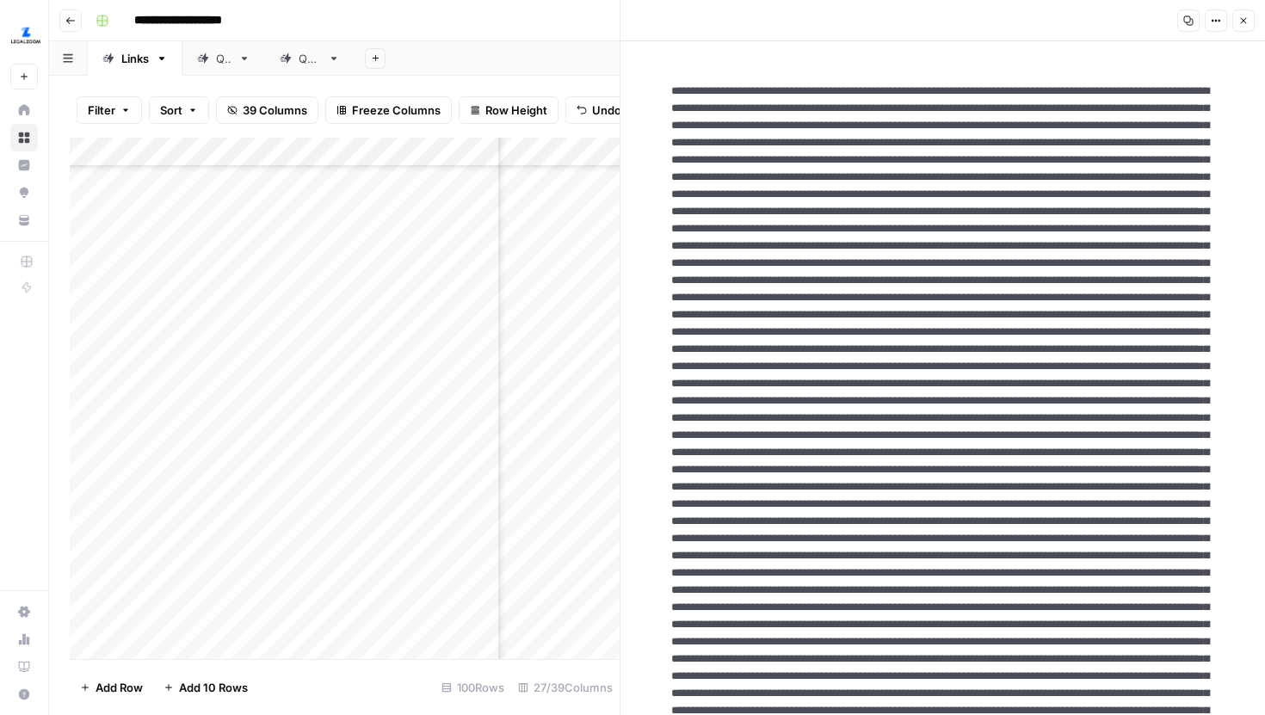
click at [1246, 25] on icon "button" at bounding box center [1244, 20] width 10 height 10
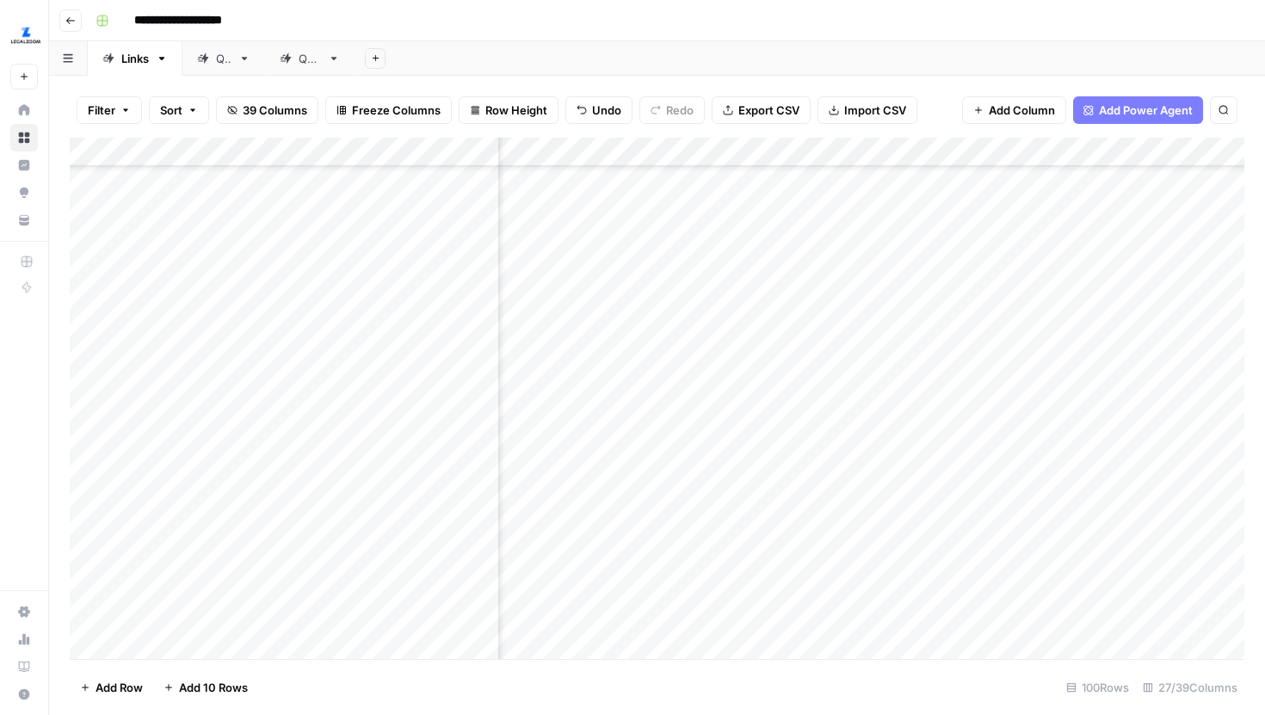
scroll to position [2426, 1164]
click at [799, 438] on div "Add Column" at bounding box center [657, 399] width 1175 height 522
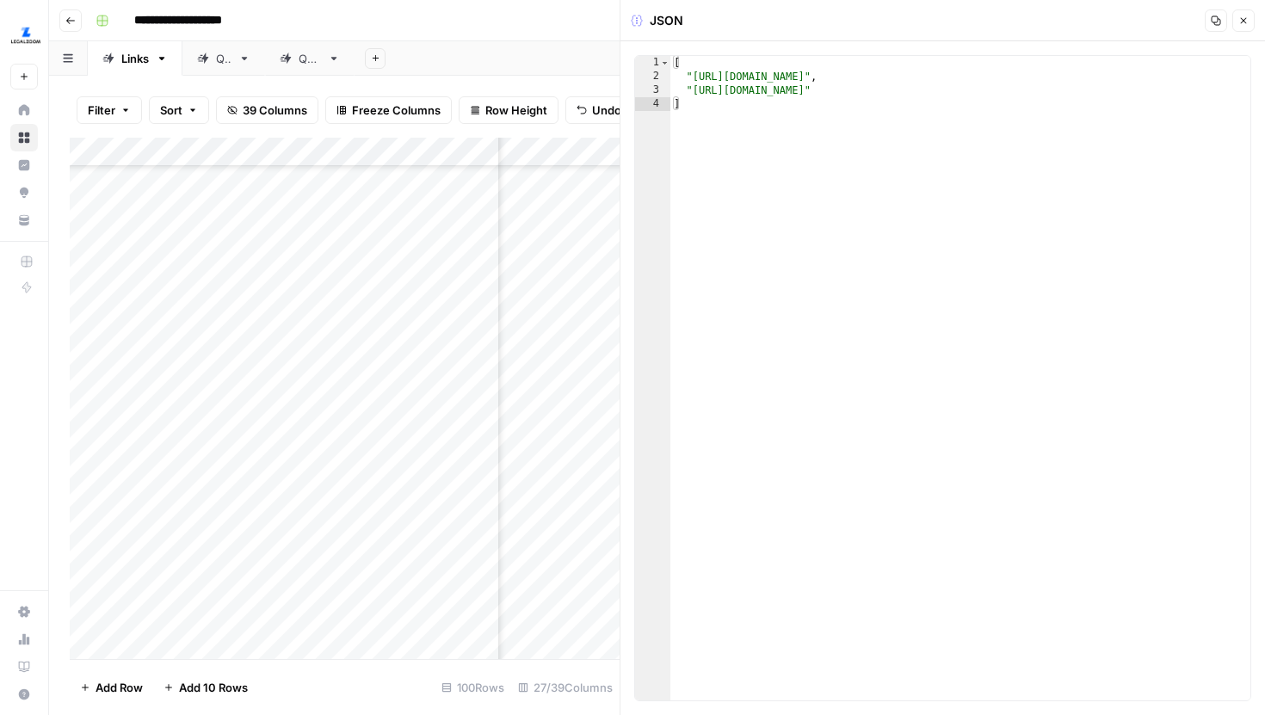
type textarea "**********"
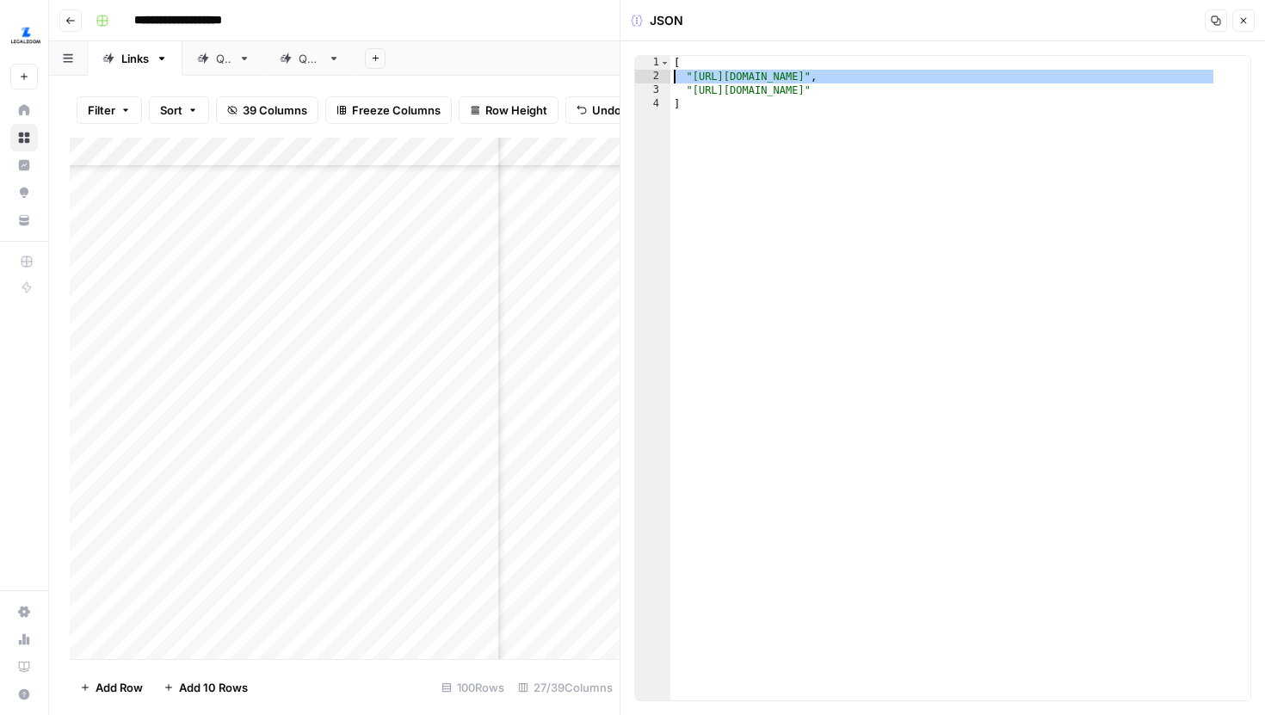
drag, startPoint x: 1223, startPoint y: 74, endPoint x: 643, endPoint y: 78, distance: 580.2
click at [643, 78] on div "**********" at bounding box center [942, 378] width 617 height 646
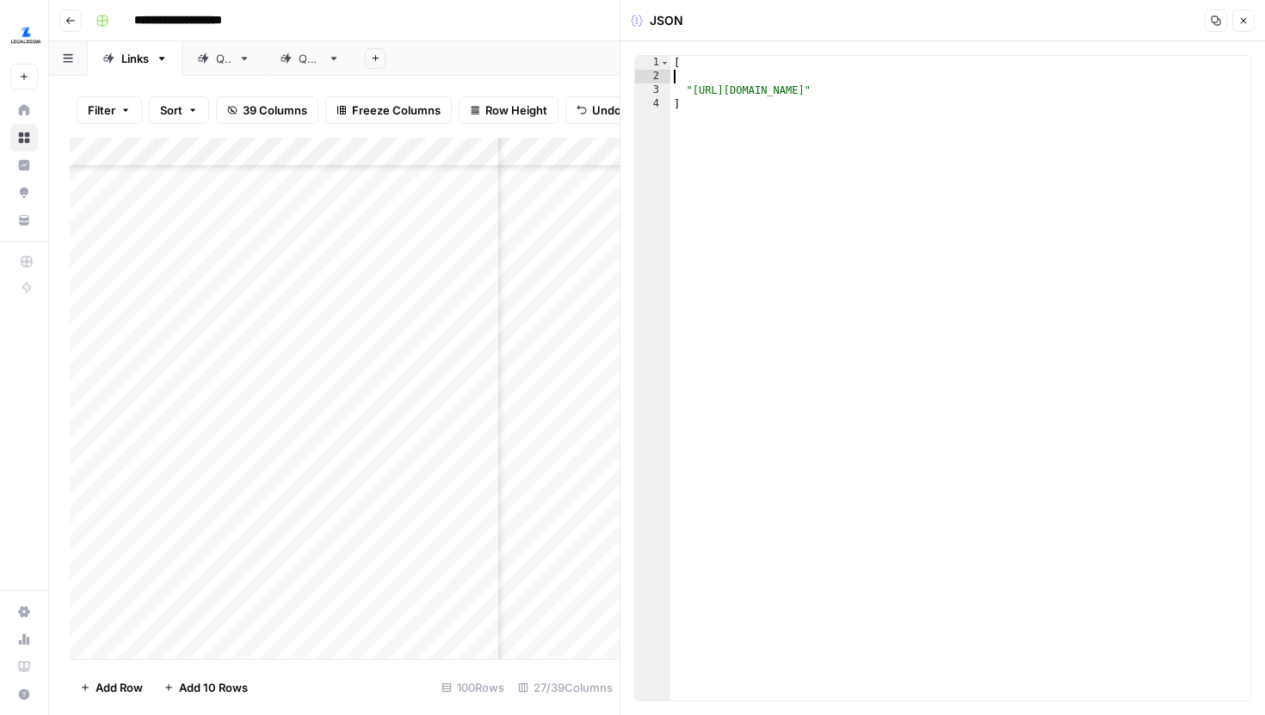
type textarea "*"
click at [1240, 15] on icon "button" at bounding box center [1244, 20] width 10 height 10
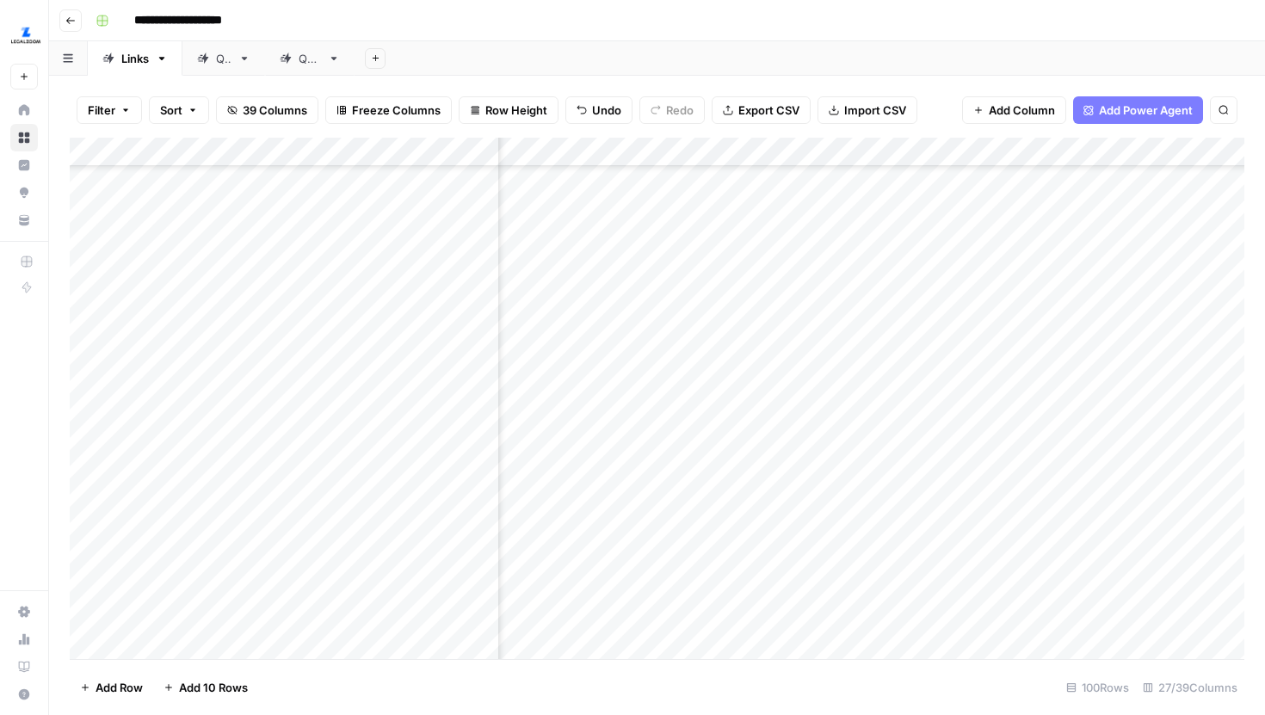
scroll to position [2572, 1066]
click at [903, 340] on div "Add Column" at bounding box center [657, 399] width 1175 height 522
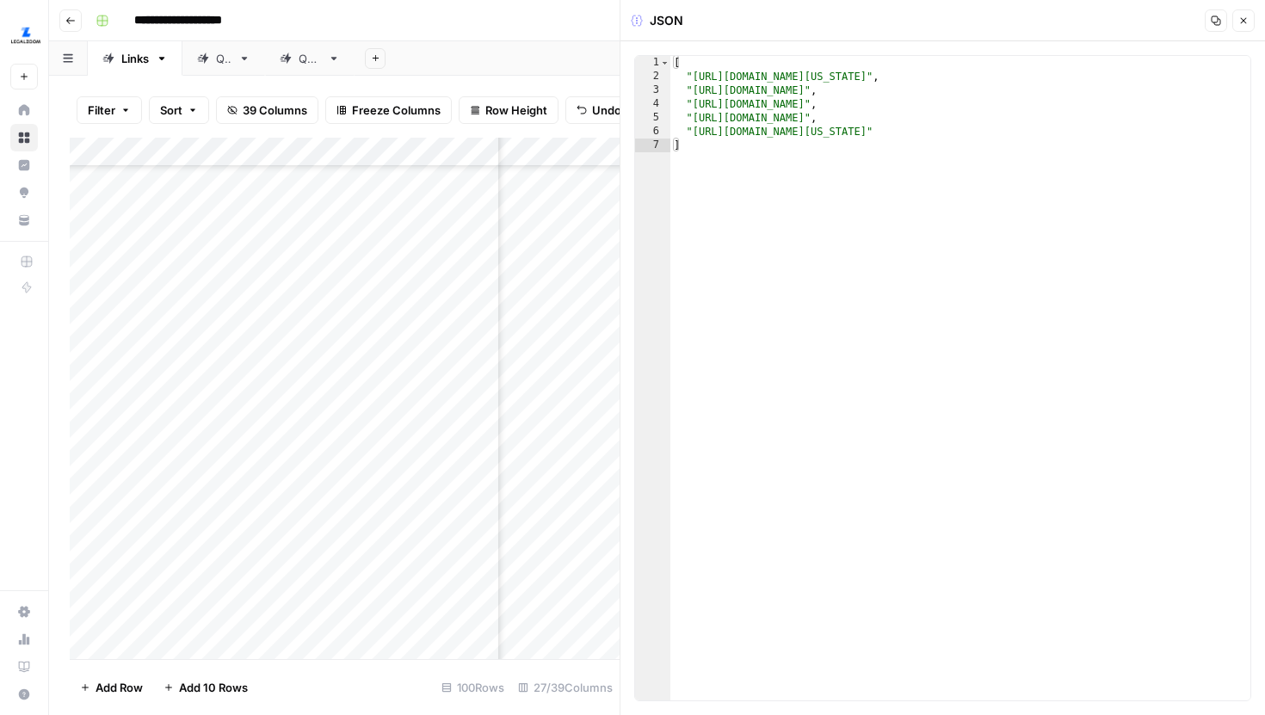
type textarea "**********"
drag, startPoint x: 941, startPoint y: 76, endPoint x: 695, endPoint y: 78, distance: 246.2
click at [695, 78] on div "[ "https://leg.colorado.gov/bills/hb24-1137" , "https://www.legalzoom.com/busin…" at bounding box center [961, 392] width 580 height 672
click at [1255, 22] on header "JSON Copy Close" at bounding box center [943, 20] width 645 height 41
click at [1247, 22] on icon "button" at bounding box center [1244, 20] width 10 height 10
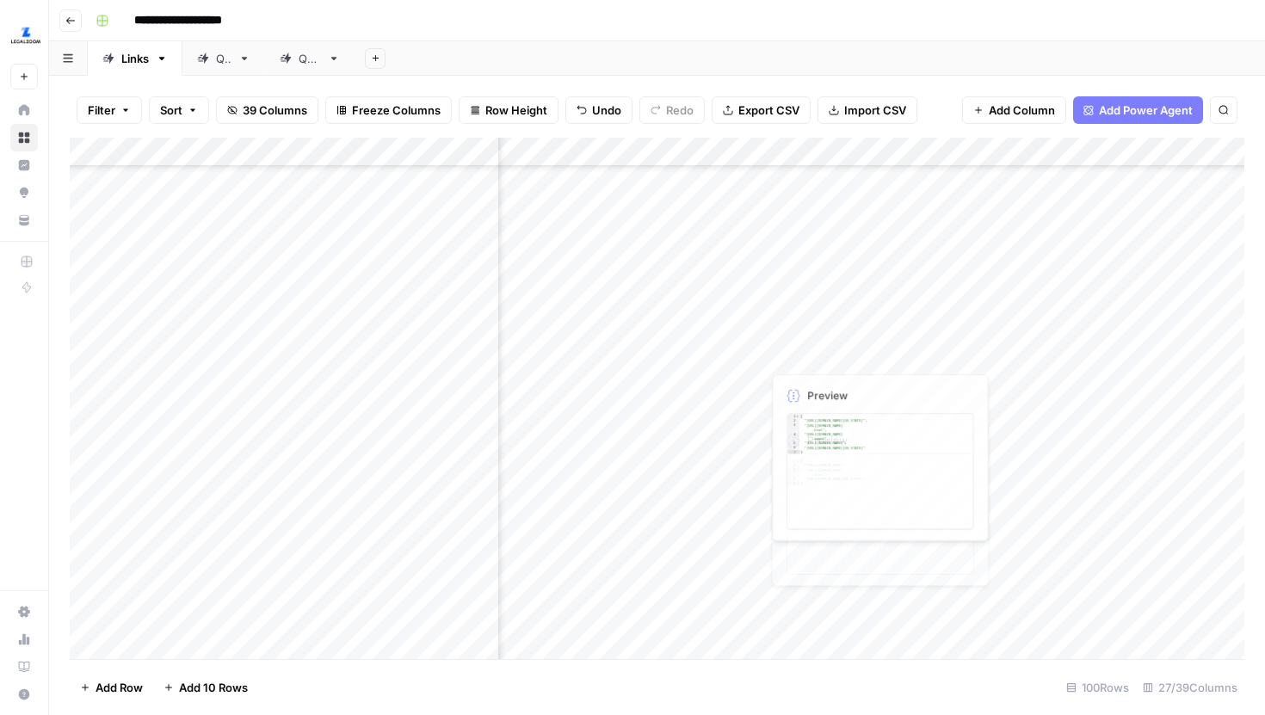
scroll to position [2572, 834]
click at [733, 336] on div "Add Column" at bounding box center [657, 399] width 1175 height 522
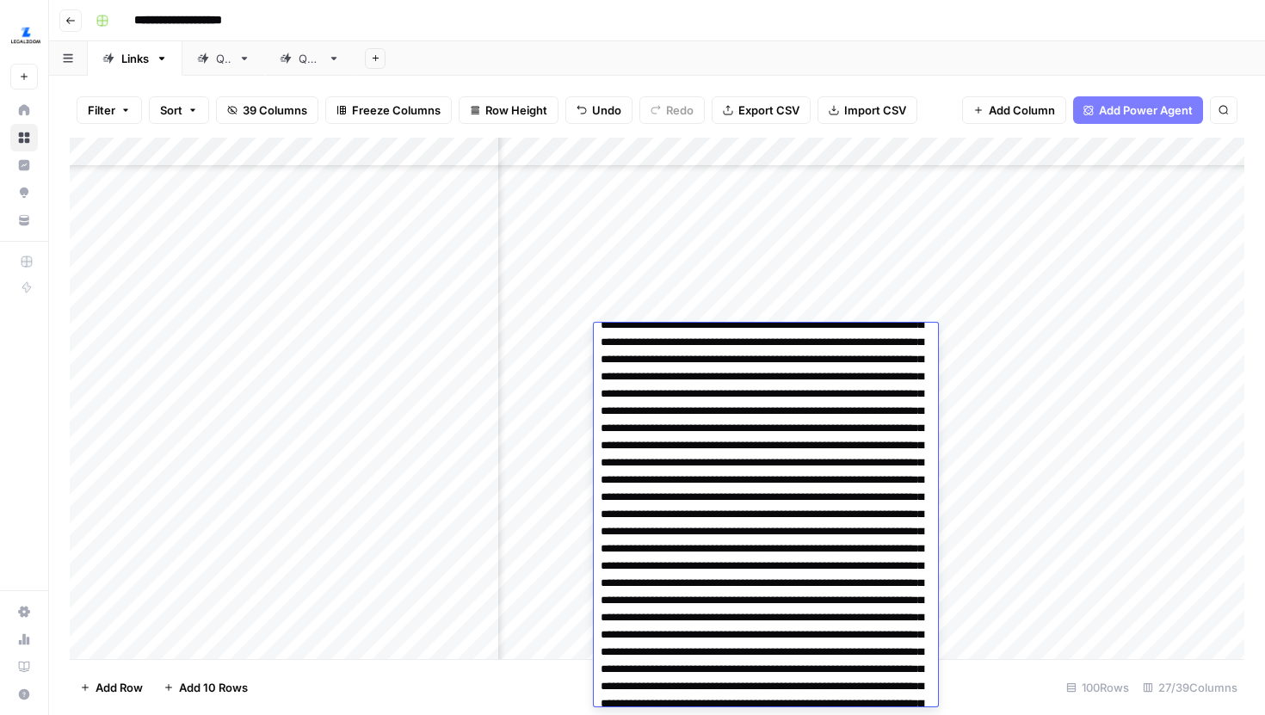
click at [955, 66] on div "Add Sheet" at bounding box center [810, 58] width 911 height 34
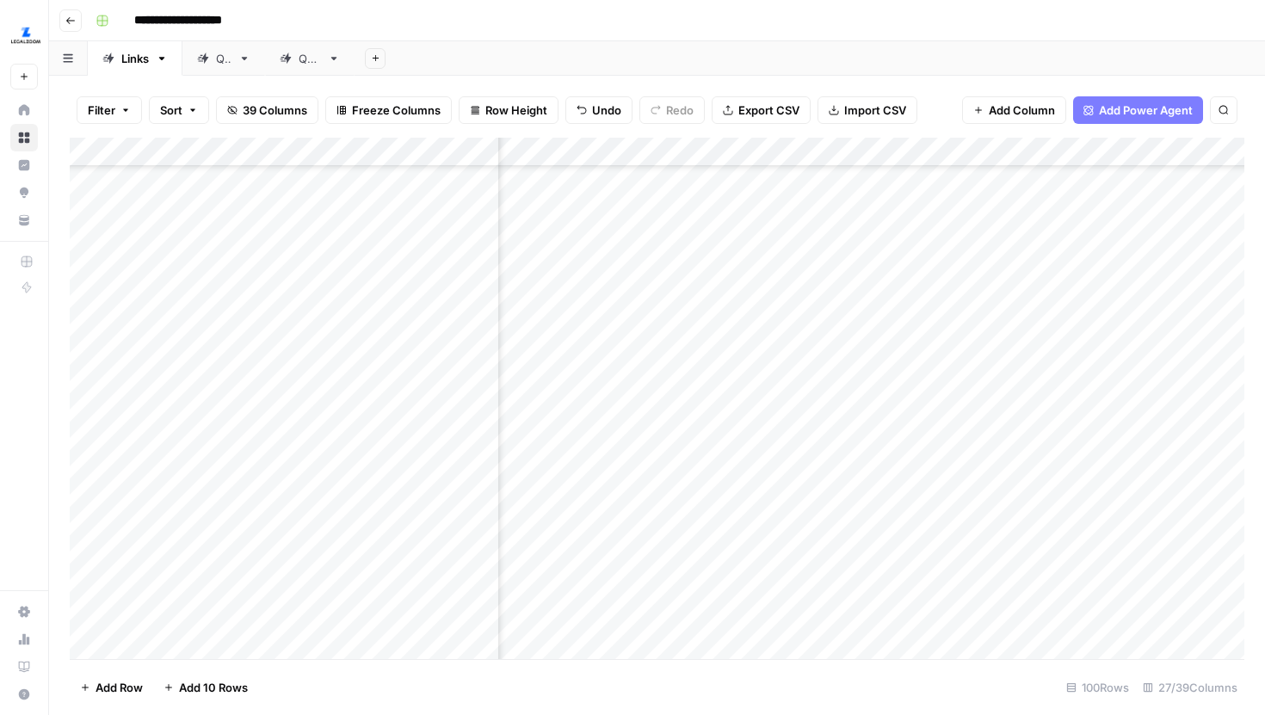
scroll to position [2572, 992]
click at [972, 472] on div "Add Column" at bounding box center [657, 399] width 1175 height 522
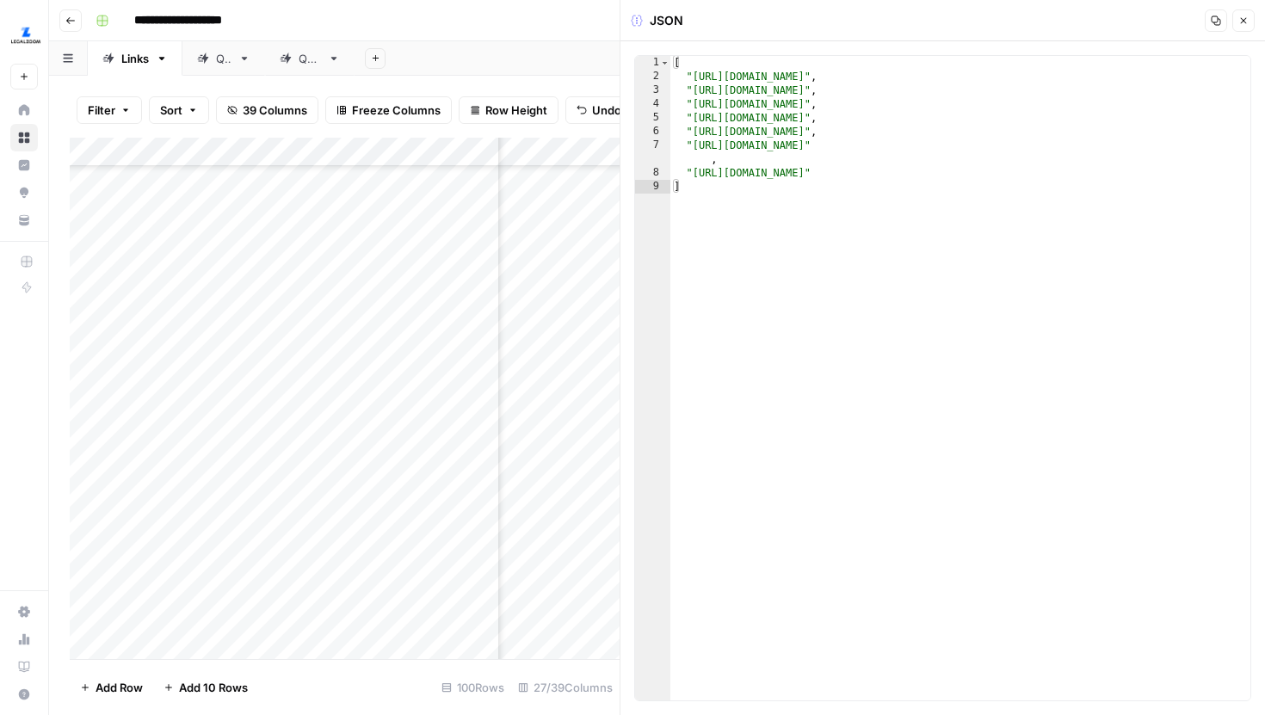
click at [1246, 25] on icon "button" at bounding box center [1244, 20] width 10 height 10
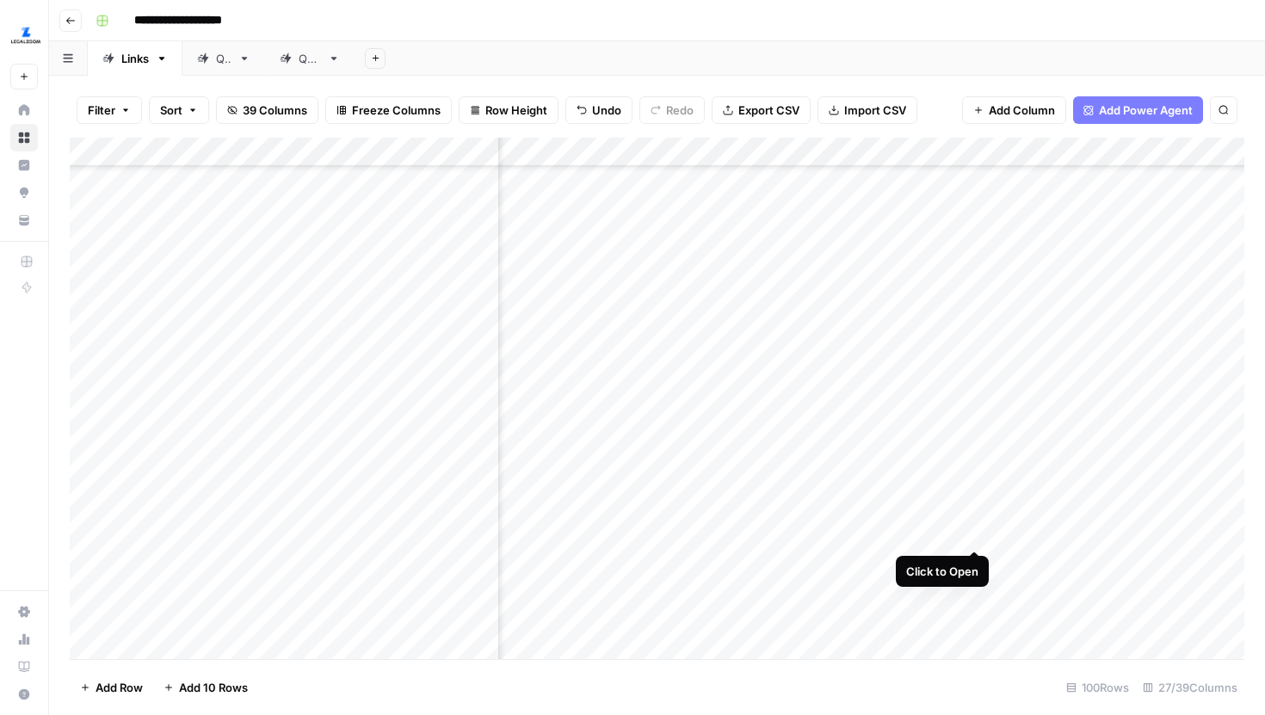
click at [976, 516] on div "Add Column" at bounding box center [657, 399] width 1175 height 522
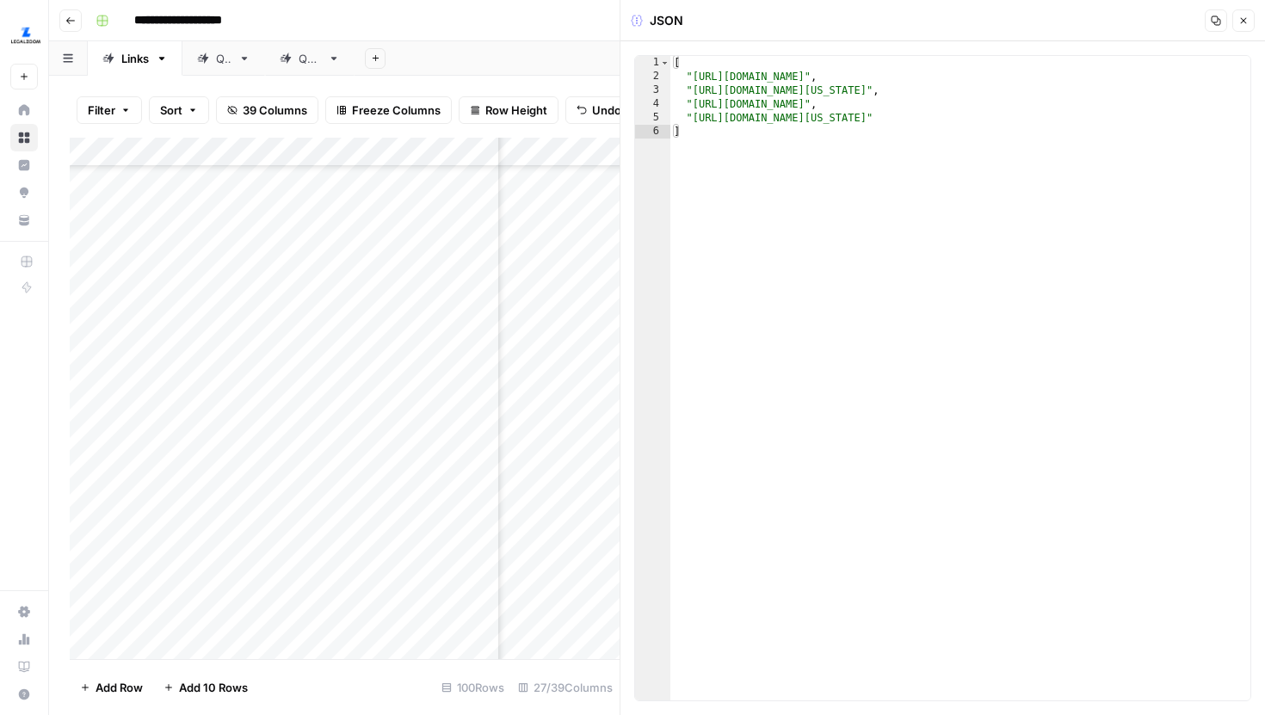
click at [1243, 20] on icon "button" at bounding box center [1244, 21] width 6 height 6
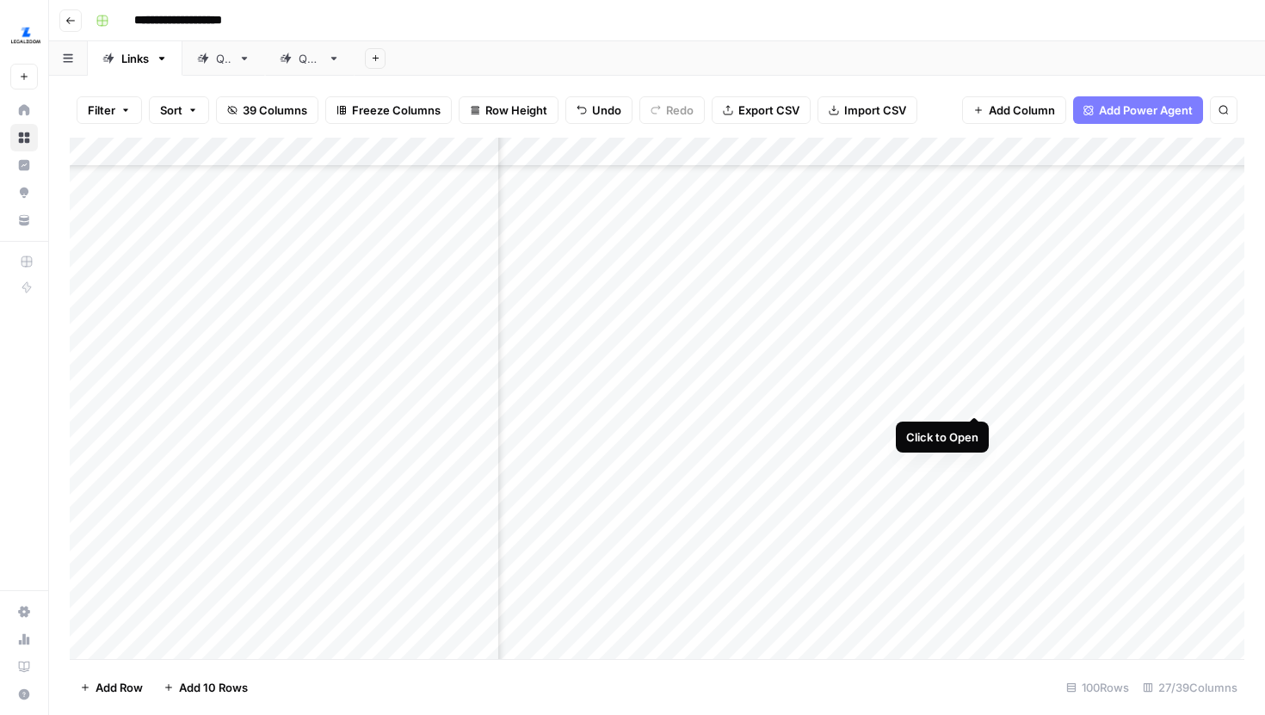
click at [975, 384] on div "Add Column" at bounding box center [657, 399] width 1175 height 522
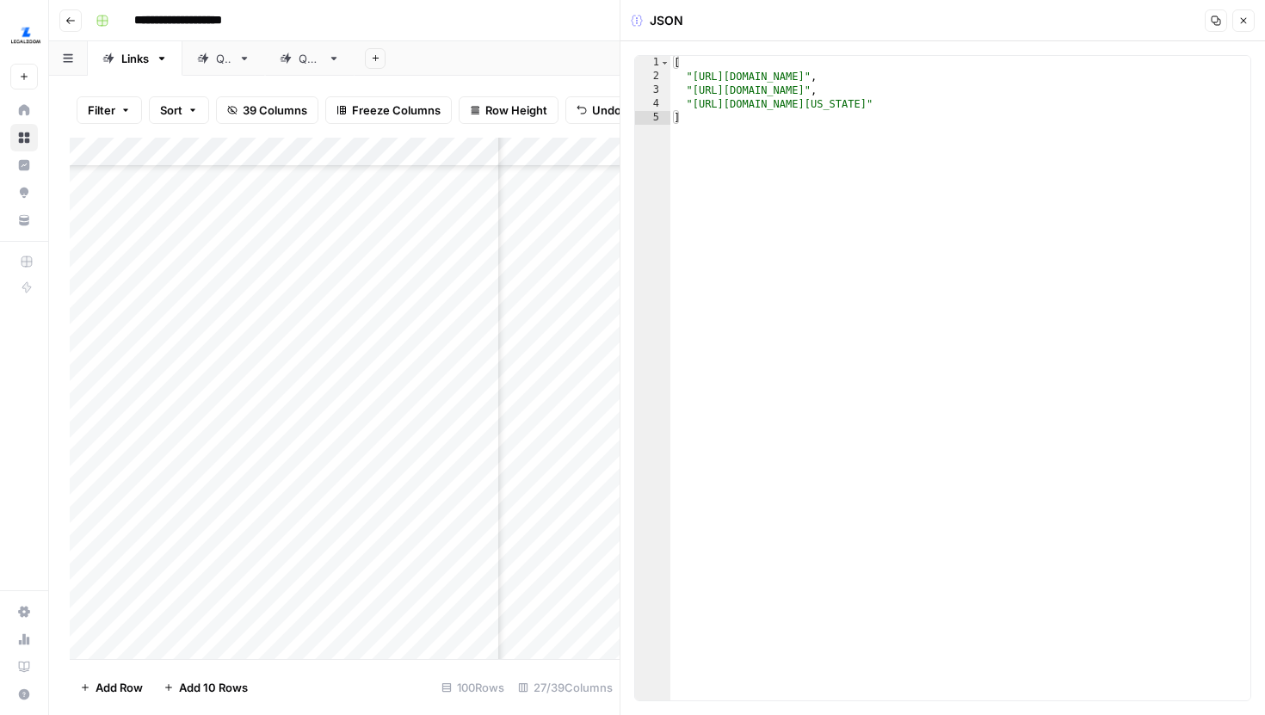
click at [1247, 28] on button "Close" at bounding box center [1244, 20] width 22 height 22
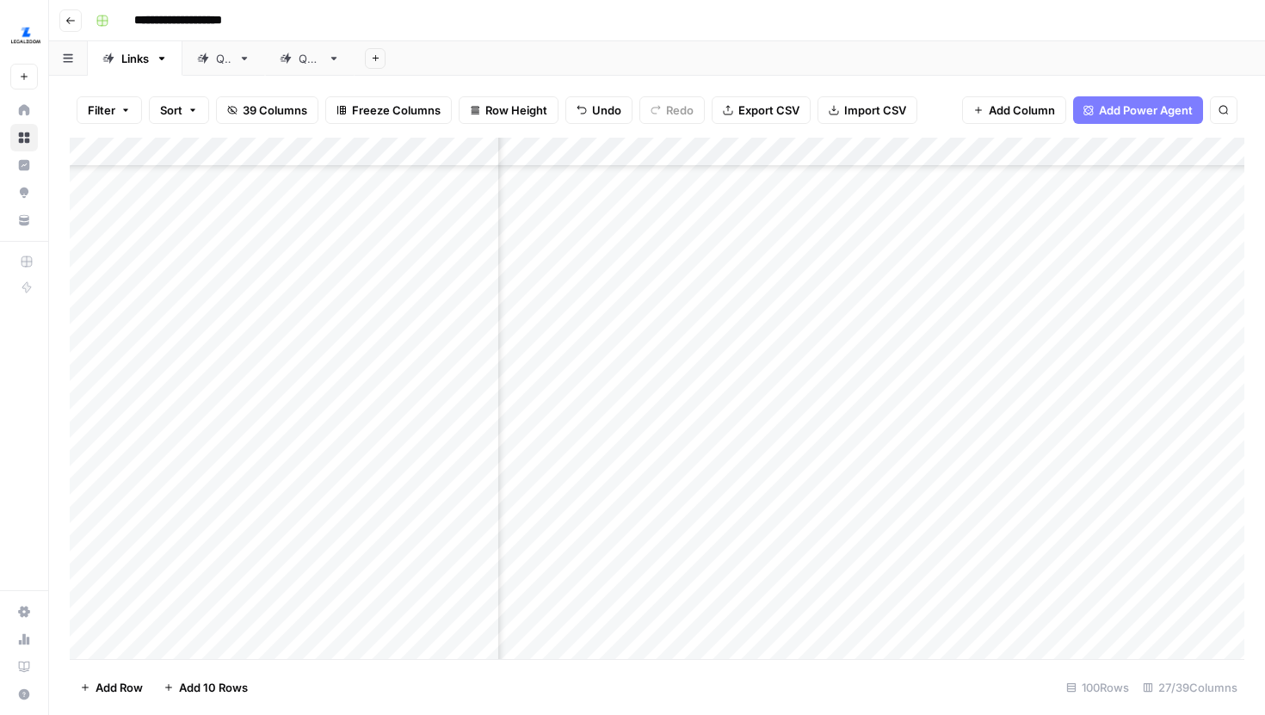
scroll to position [2572, 1115]
click at [851, 339] on div "Add Column" at bounding box center [657, 399] width 1175 height 522
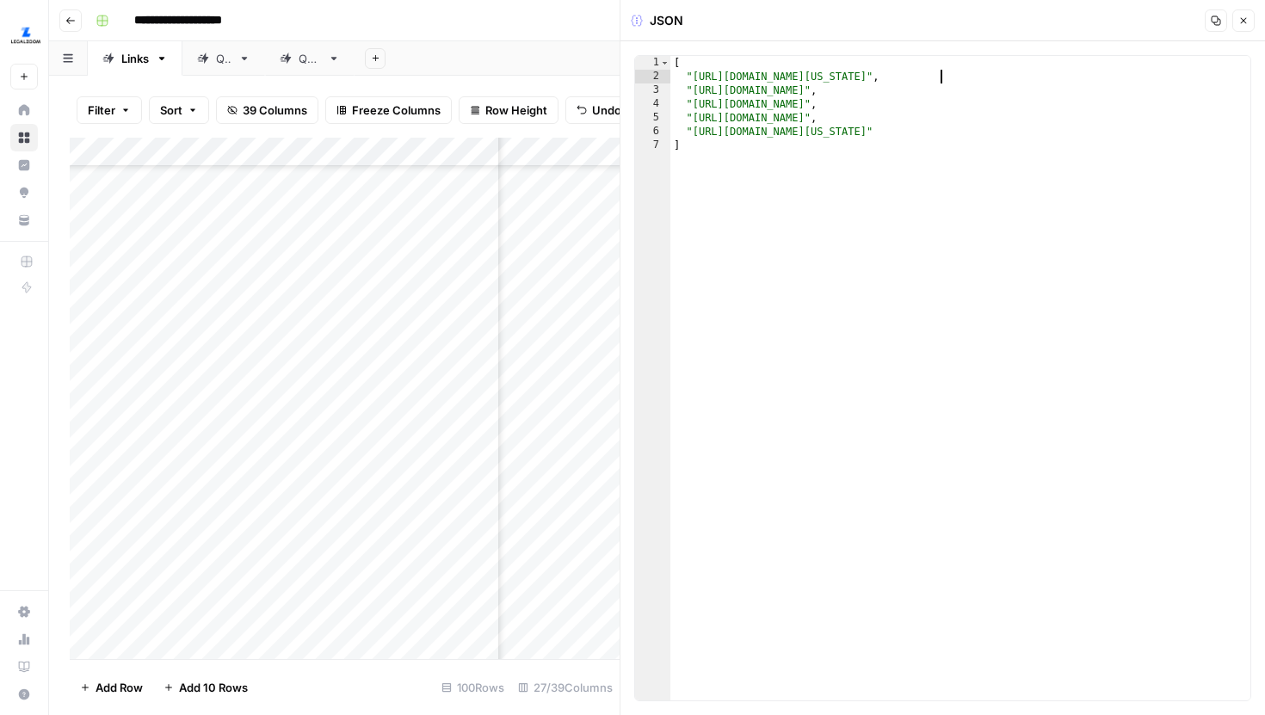
click at [941, 77] on div "[ "https://leg.colorado.gov/bills/hb24-1137" , "https://www.legalzoom.com/busin…" at bounding box center [961, 392] width 580 height 672
drag, startPoint x: 1039, startPoint y: 130, endPoint x: 698, endPoint y: 133, distance: 340.9
click at [698, 133] on div "[ "https://leg.colorado.gov/bills/hb24-1137" , "https://www.legalzoom.com/busin…" at bounding box center [961, 392] width 580 height 672
type textarea "**********"
click at [1237, 17] on button "Close" at bounding box center [1244, 20] width 22 height 22
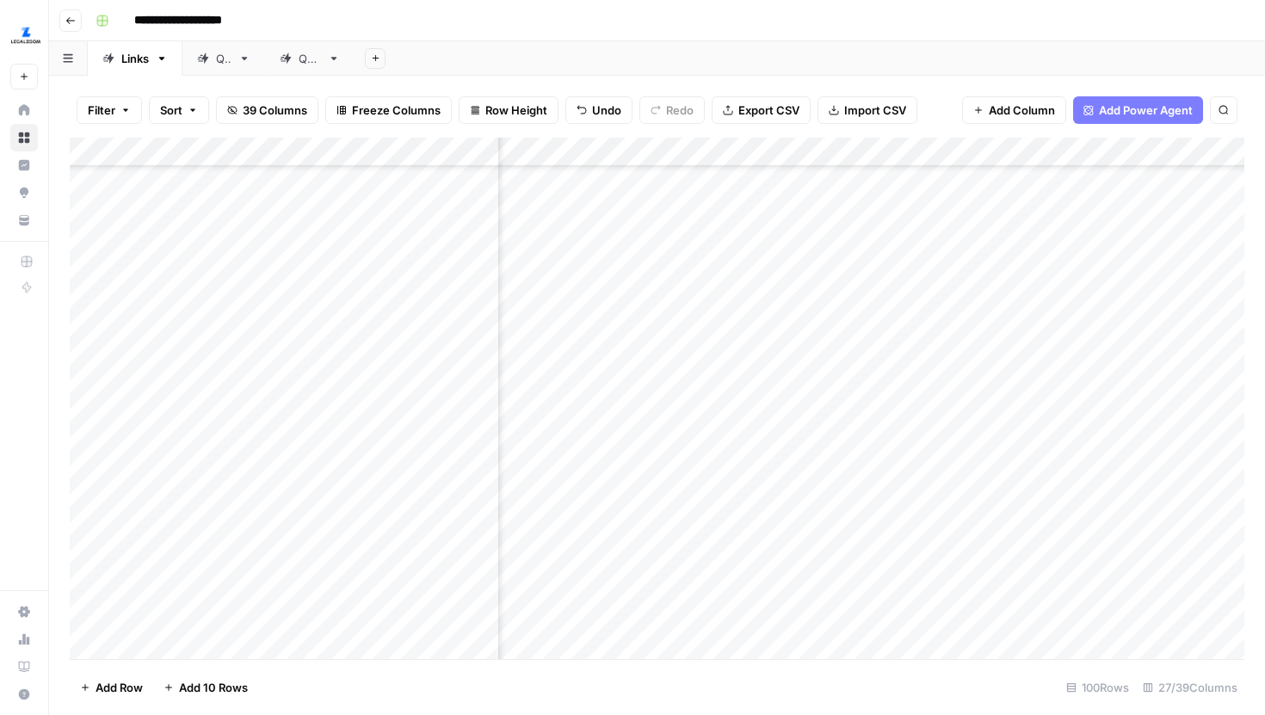
scroll to position [2572, 662]
click at [897, 332] on div "Add Column" at bounding box center [657, 399] width 1175 height 522
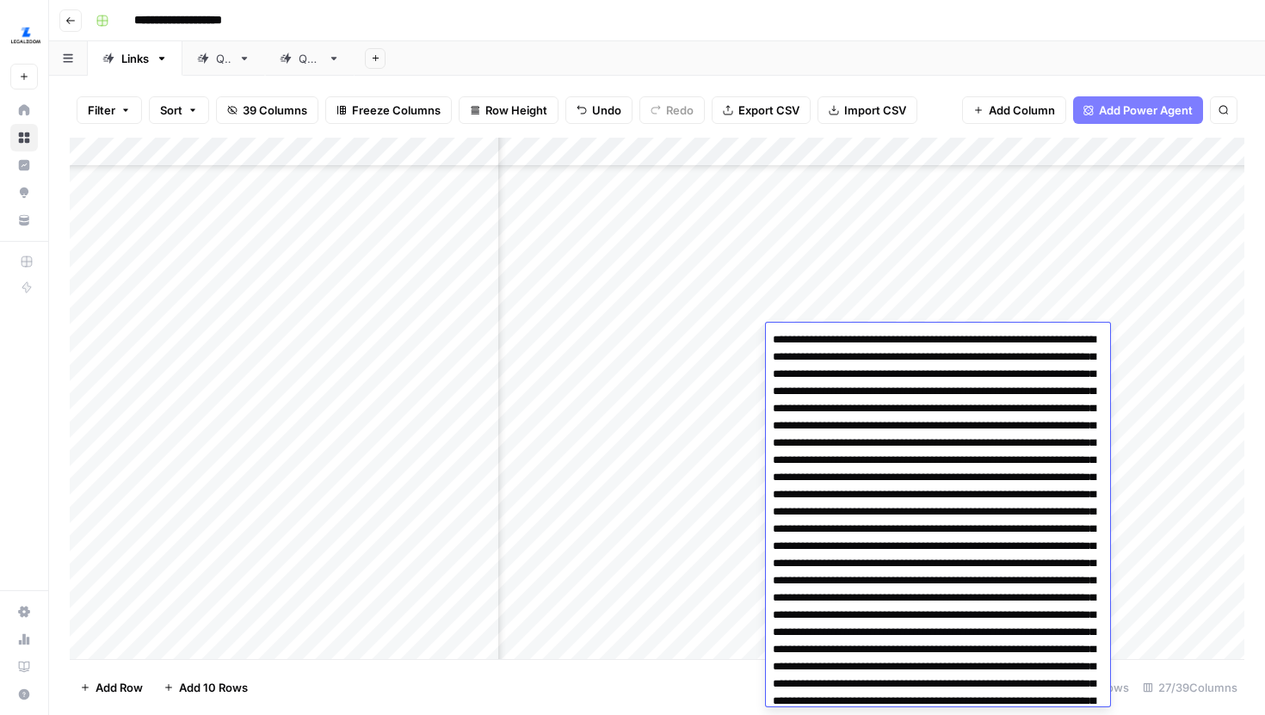
scroll to position [4776, 0]
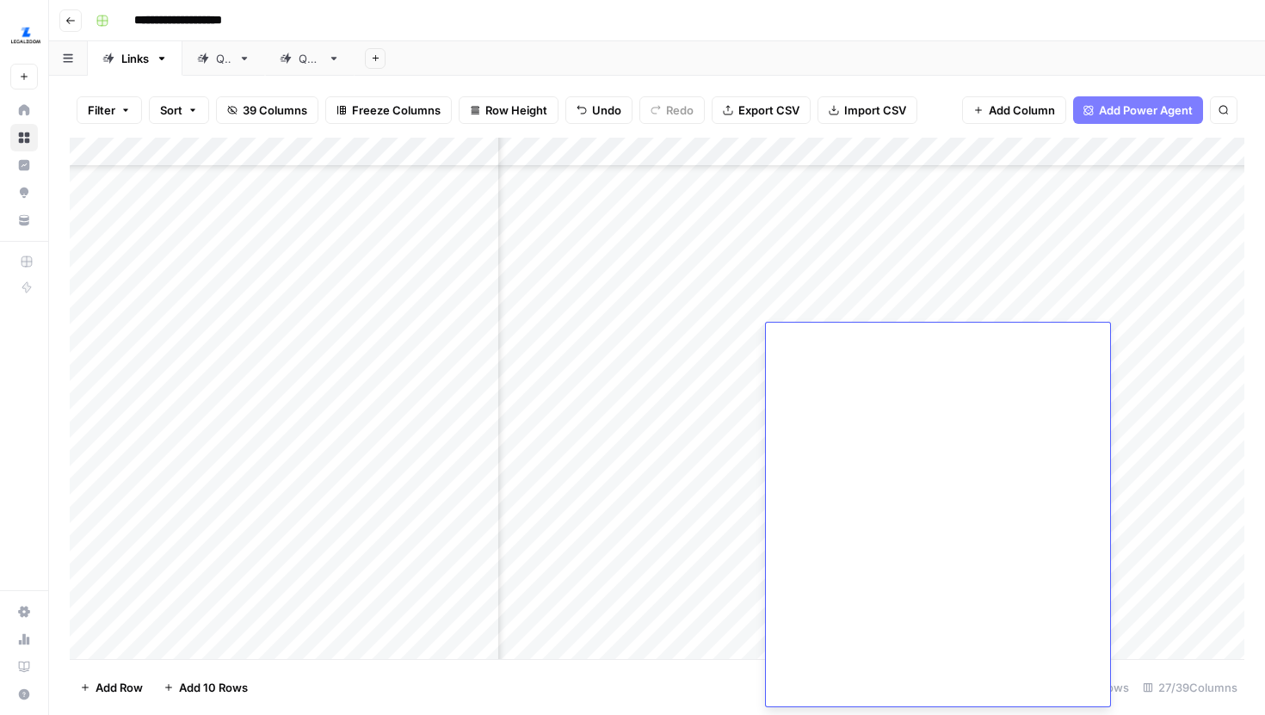
click at [1060, 63] on div "Add Sheet" at bounding box center [810, 58] width 911 height 34
click at [783, 339] on div "Add Column" at bounding box center [657, 399] width 1175 height 522
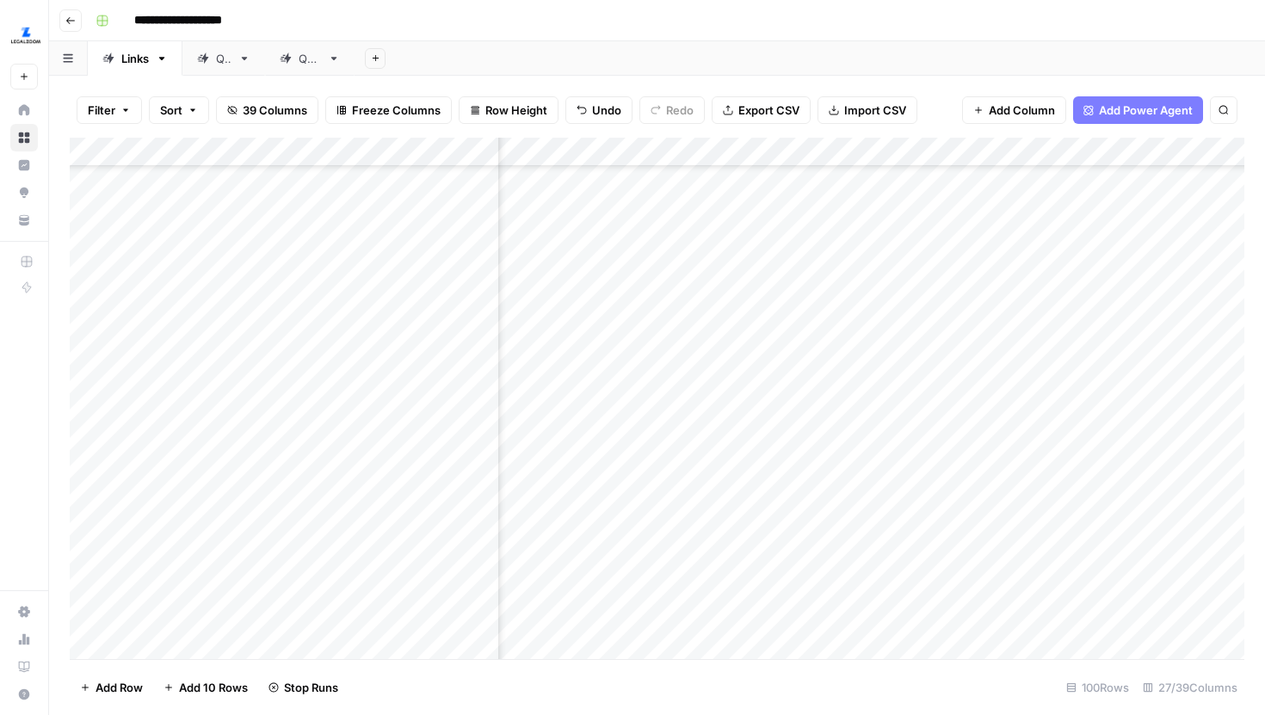
click at [1028, 364] on div "Add Column" at bounding box center [657, 399] width 1175 height 522
click at [1018, 405] on div "Add Column" at bounding box center [657, 399] width 1175 height 522
click at [1025, 440] on div "Add Column" at bounding box center [657, 399] width 1175 height 522
click at [1027, 453] on div "Add Column" at bounding box center [657, 399] width 1175 height 522
click at [1025, 495] on div "Add Column" at bounding box center [657, 399] width 1175 height 522
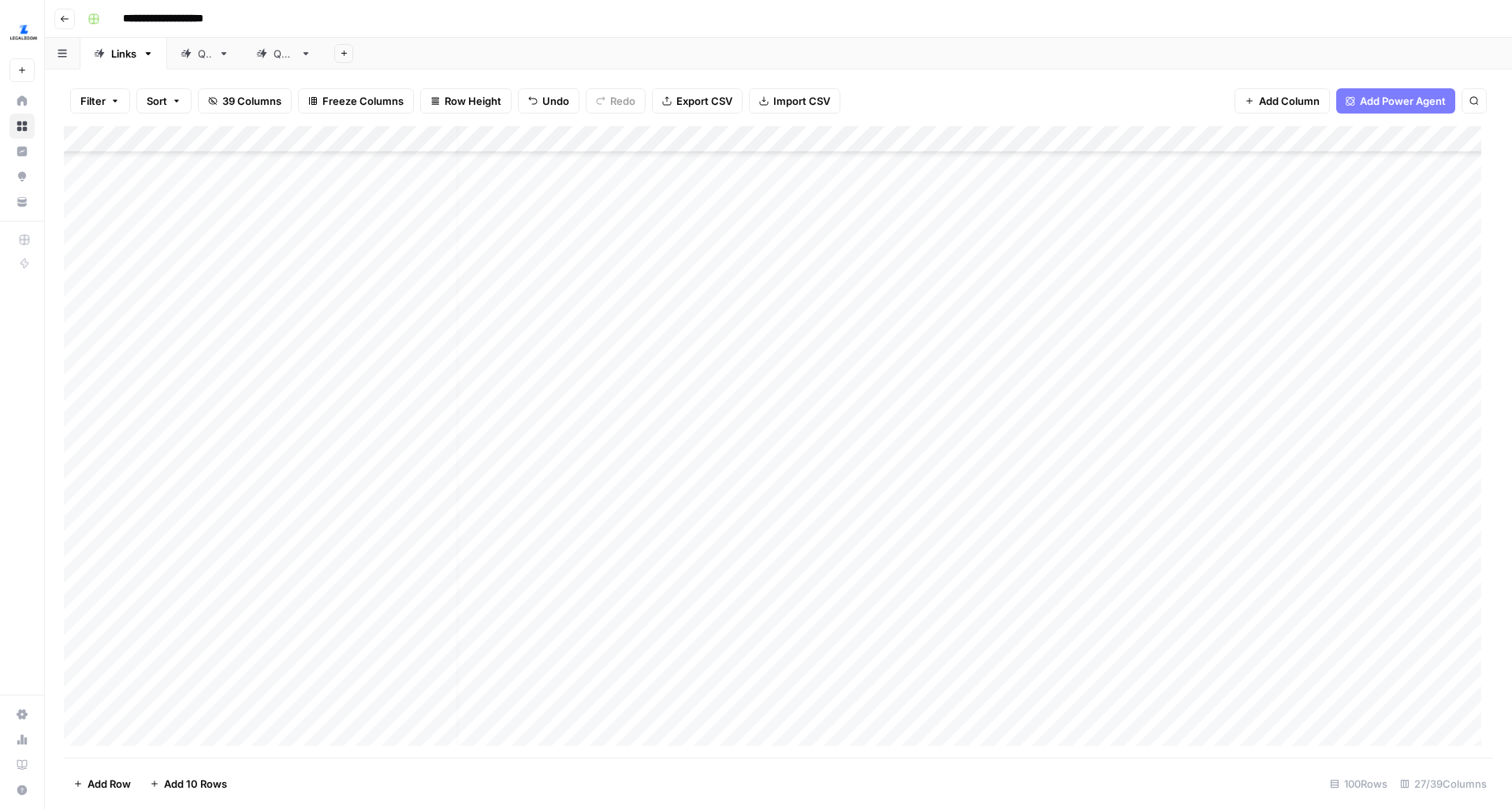
scroll to position [2649, 0]
click at [571, 511] on div "Add Column" at bounding box center [778, 443] width 1430 height 632
click at [1148, 427] on div "Add Column" at bounding box center [778, 443] width 1430 height 632
click at [1148, 474] on div "Add Column" at bounding box center [778, 443] width 1430 height 632
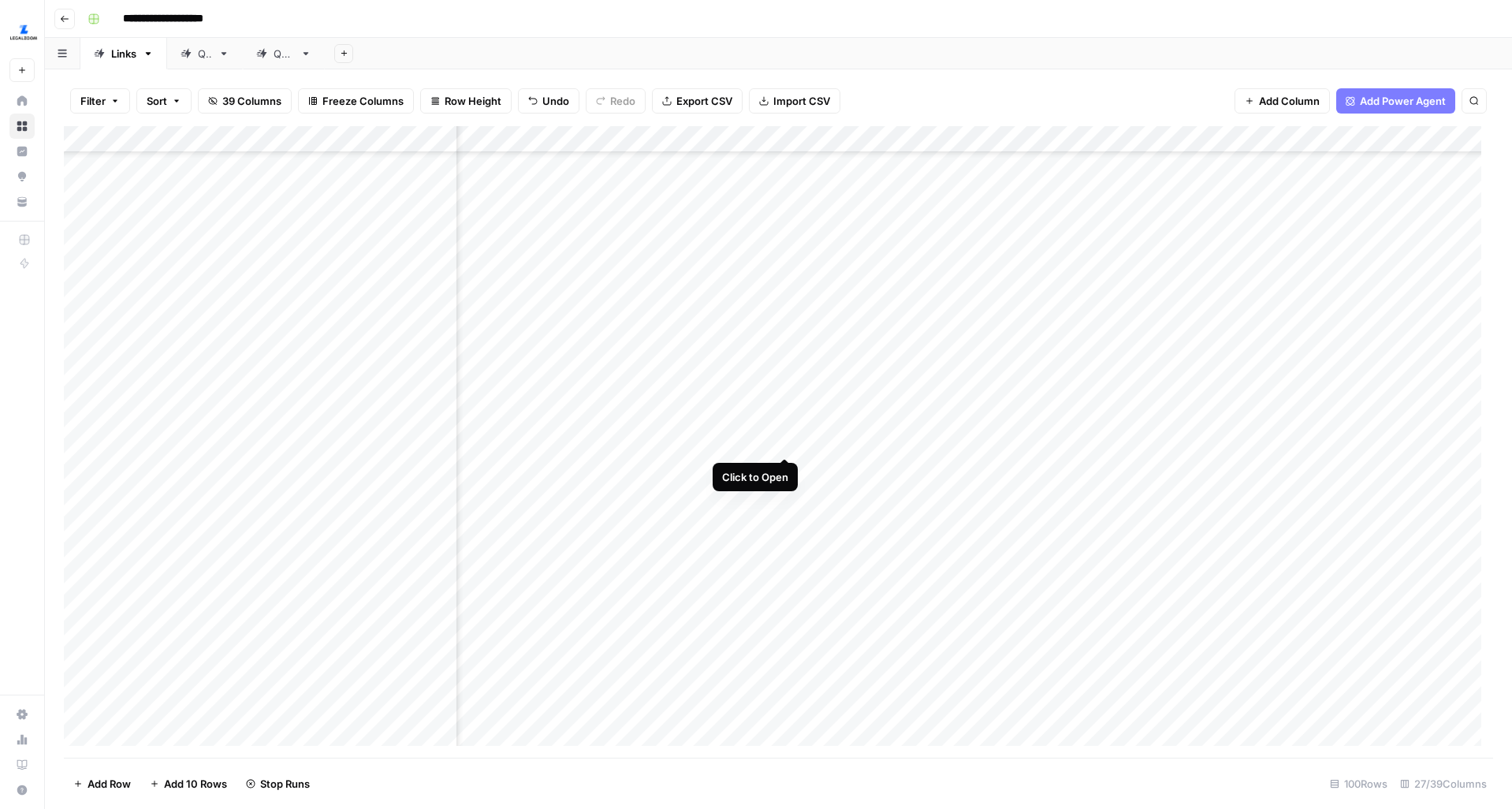
click at [786, 426] on div "Add Column" at bounding box center [778, 443] width 1430 height 632
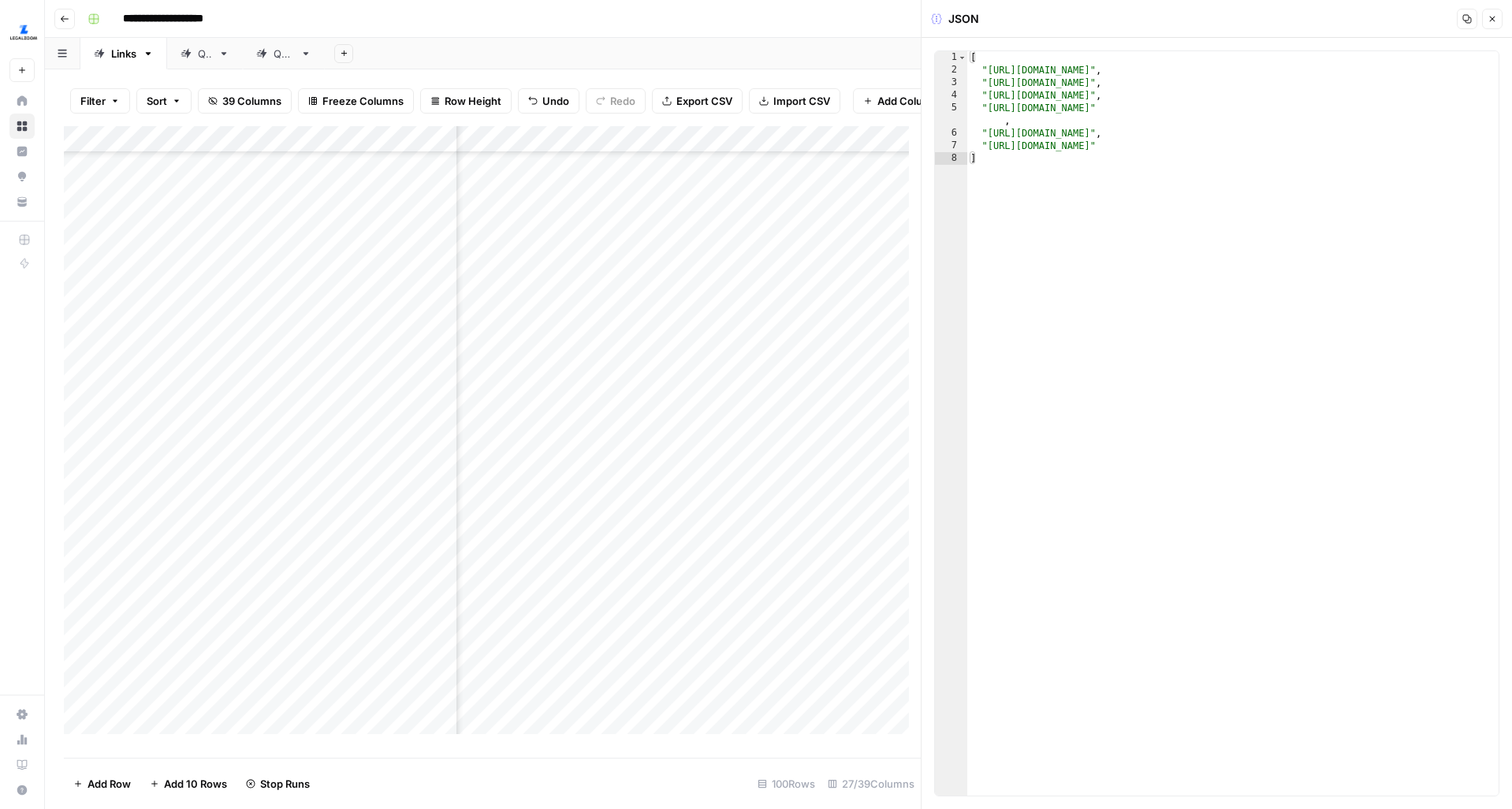
click at [1158, 20] on icon "button" at bounding box center [1493, 19] width 5 height 5
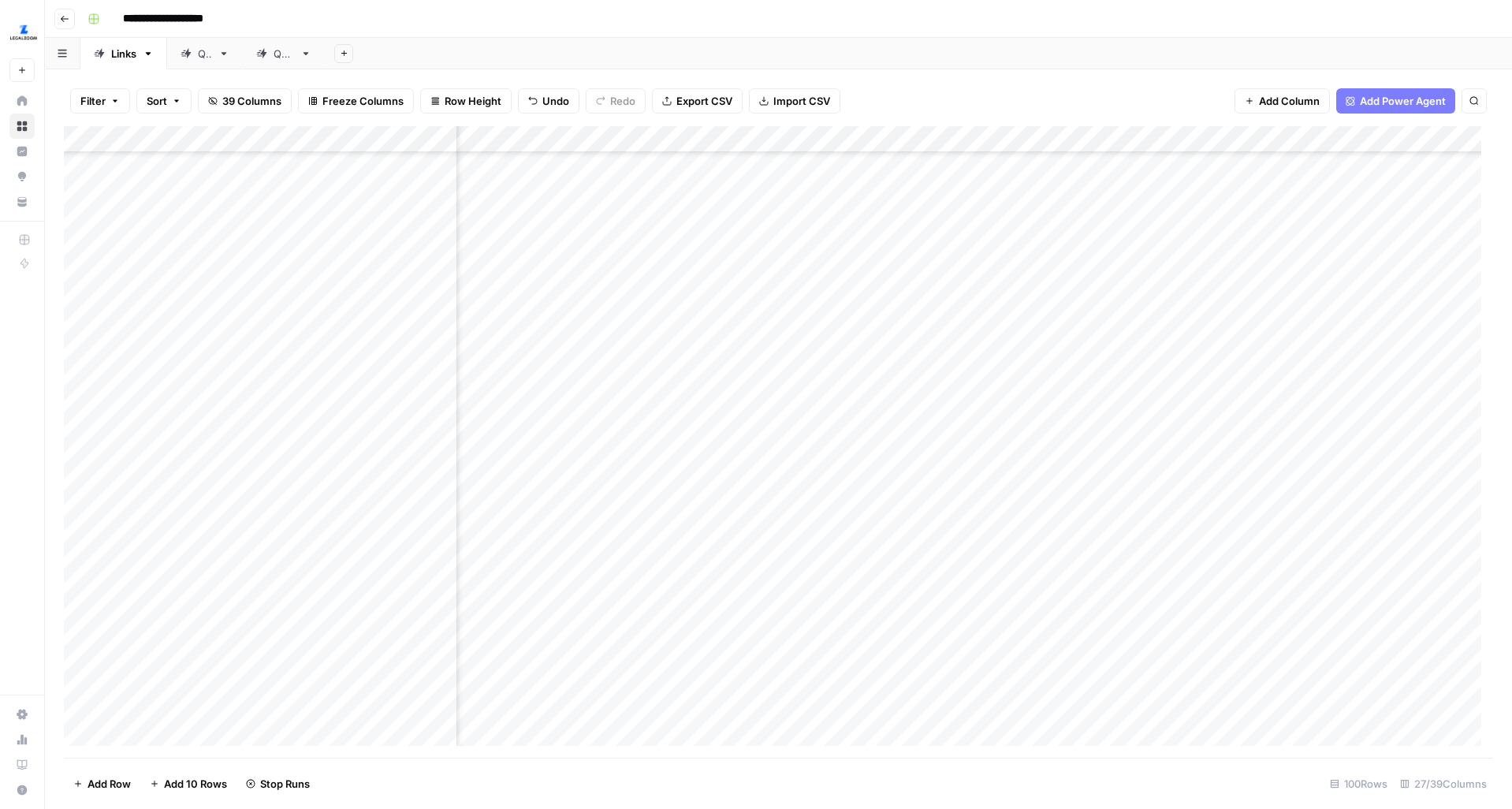
click at [786, 467] on div "Add Column" at bounding box center [778, 443] width 1430 height 632
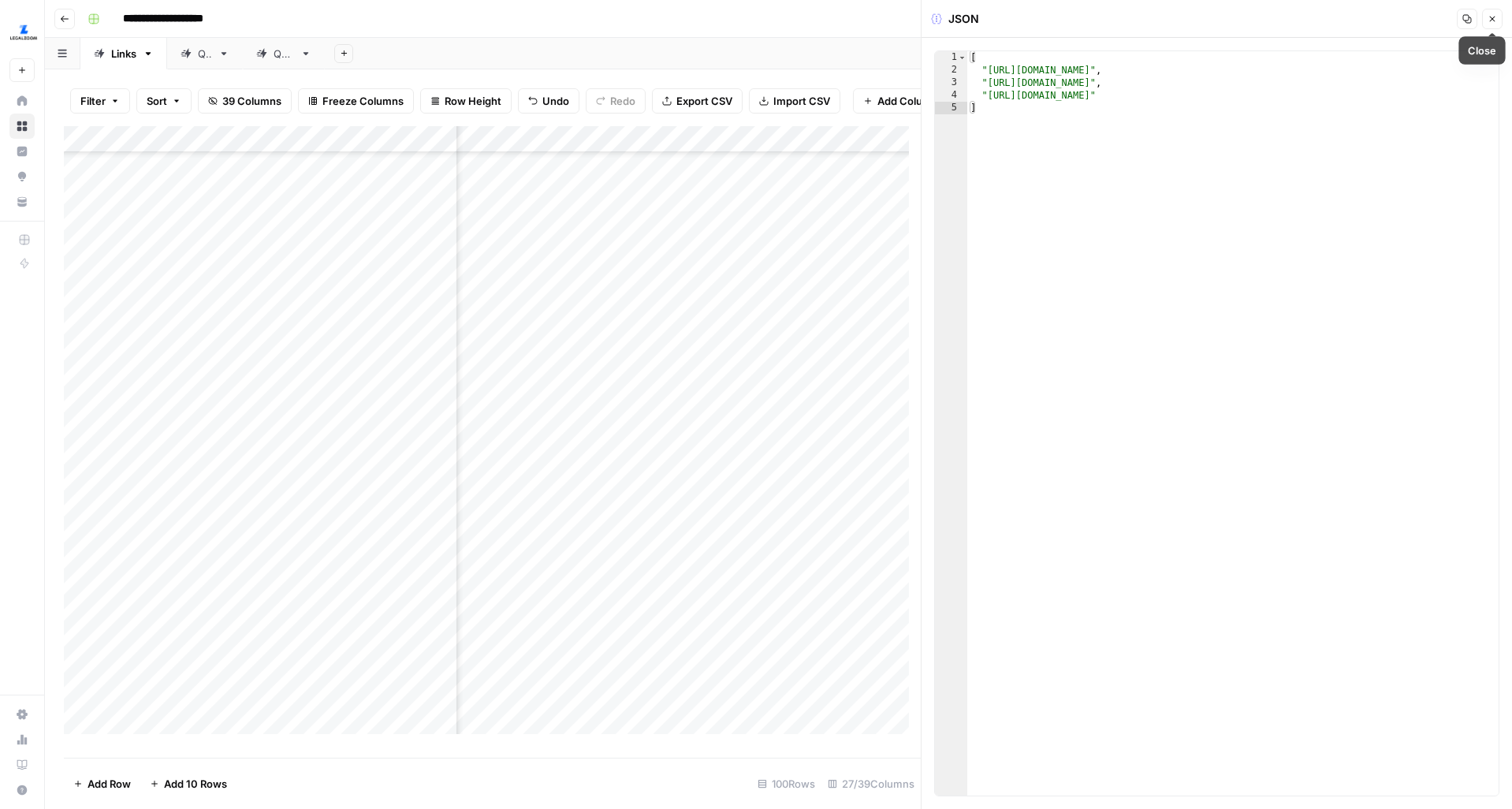
click at [1158, 27] on button "Close" at bounding box center [1492, 18] width 20 height 20
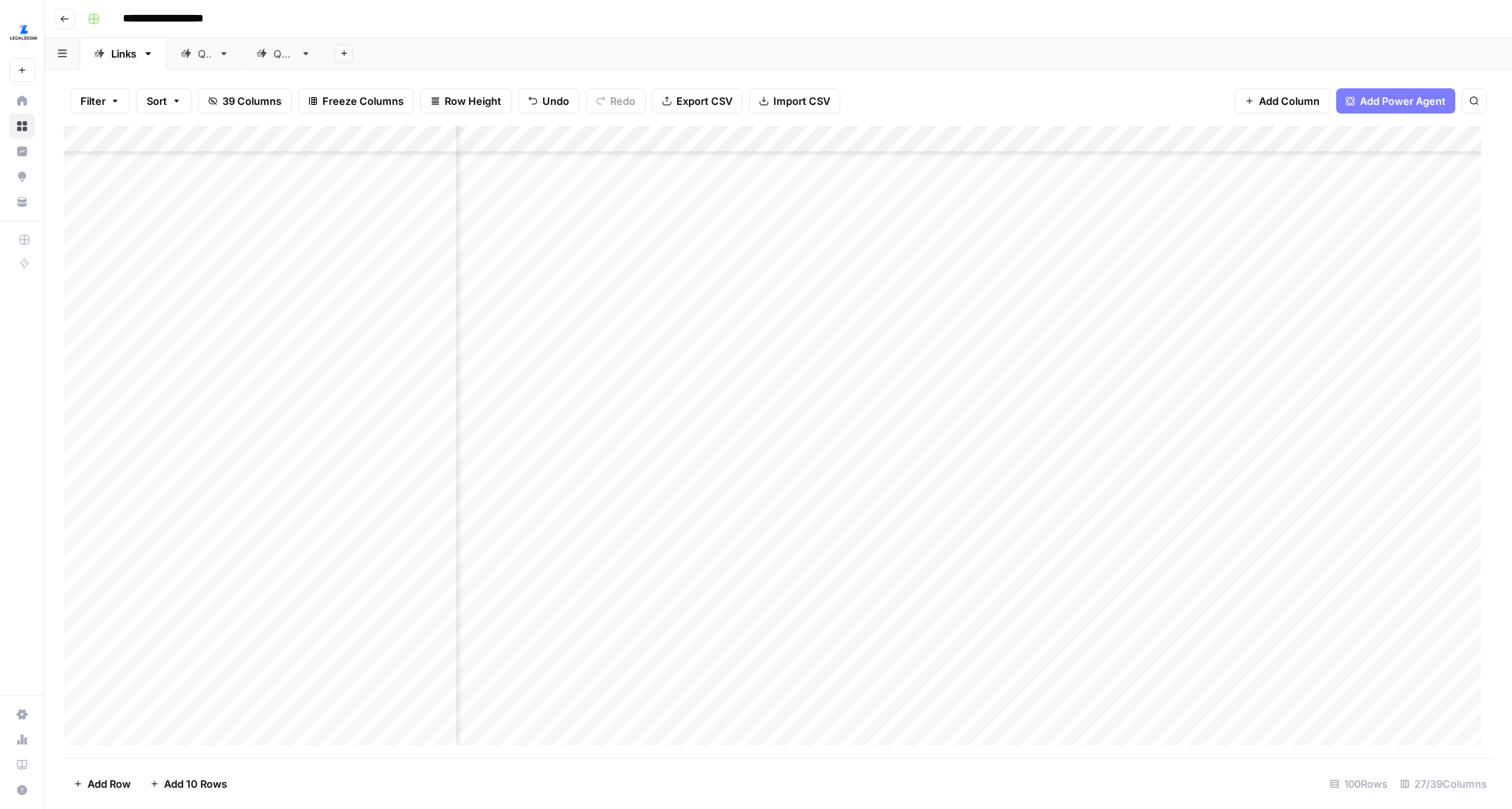
scroll to position [2568, 0]
click at [1154, 592] on div "Add Column" at bounding box center [778, 443] width 1430 height 632
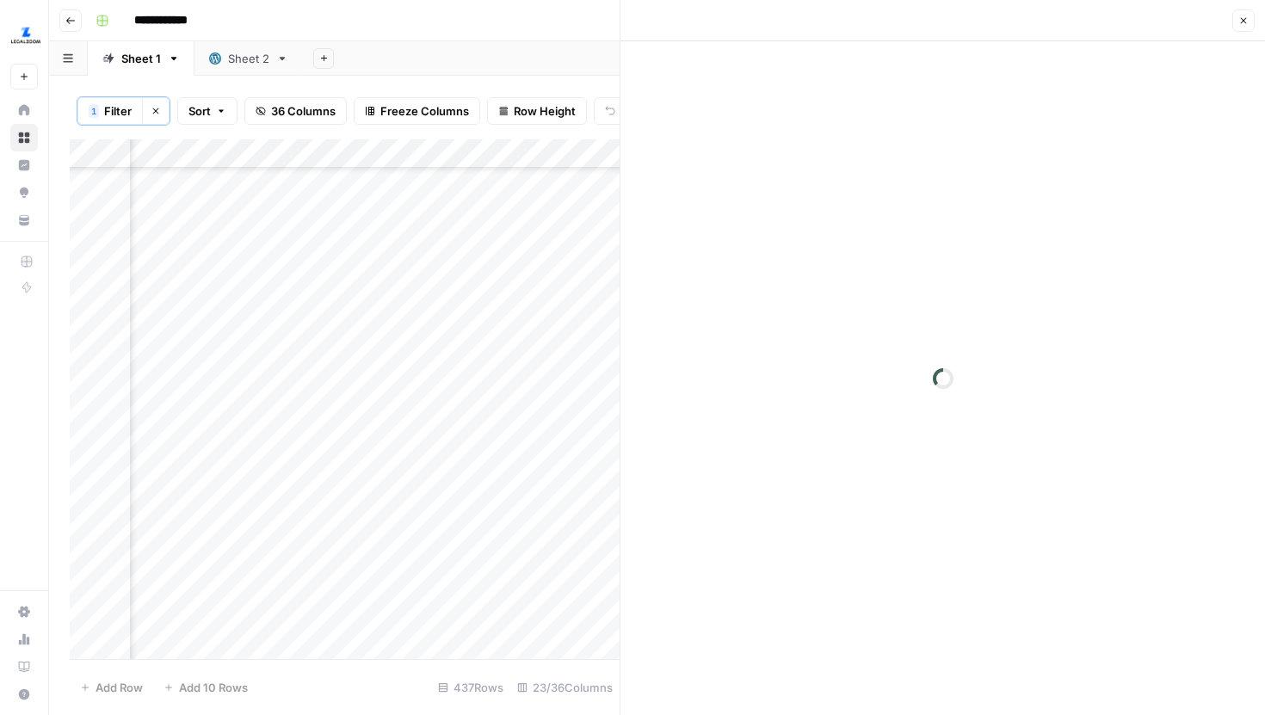
scroll to position [0, 2697]
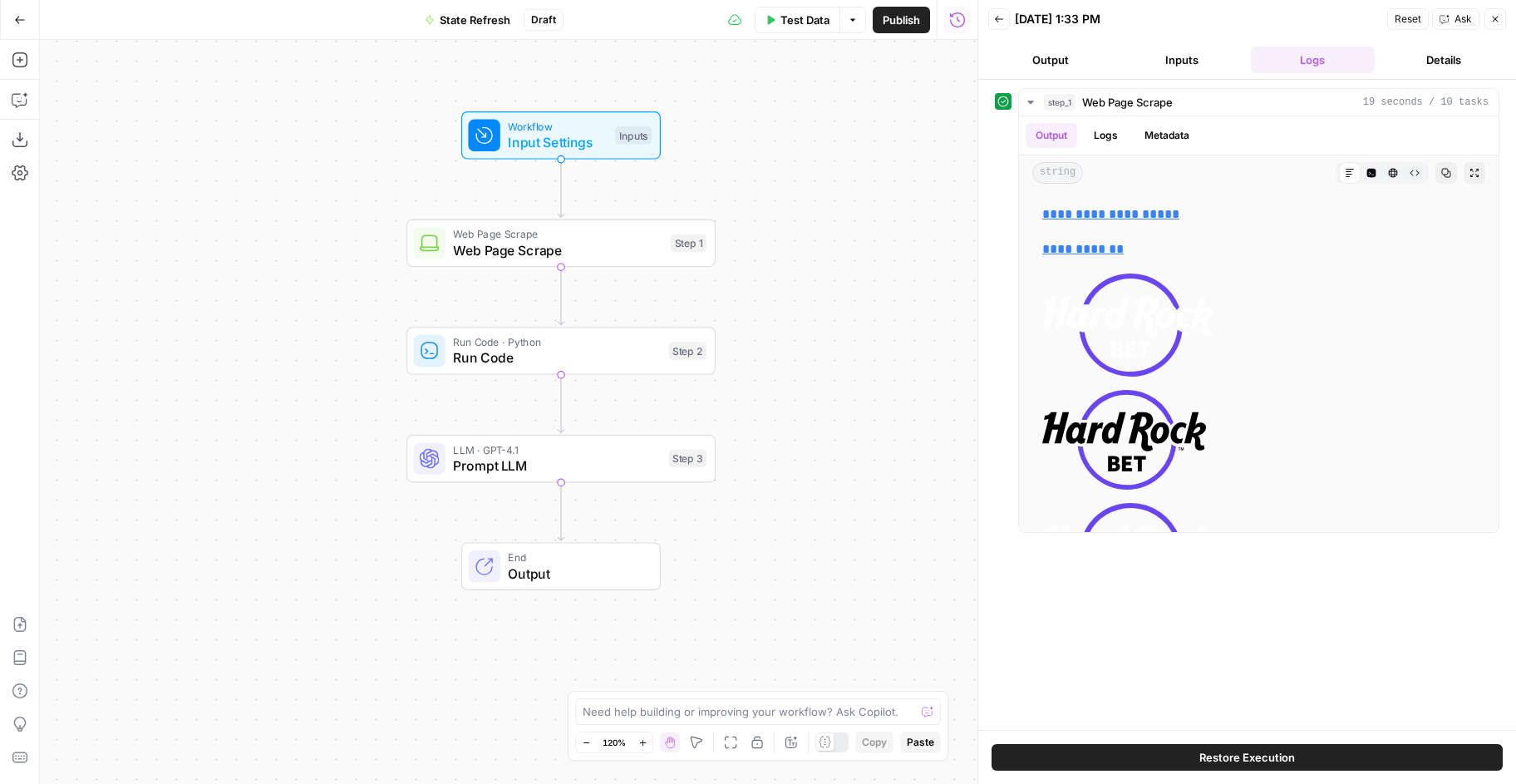
drag, startPoint x: 772, startPoint y: 361, endPoint x: 826, endPoint y: 306, distance: 77.1
click at [827, 307] on div "Workflow Input Settings Inputs Web Page Scrape Web Page Scrape Step 1 Run Code …" at bounding box center [508, 411] width 938 height 743
click at [490, 477] on div "LLM · GPT-4.1 Prompt LLM Step 3 Copy step Delete step Add Note Test" at bounding box center [563, 458] width 309 height 48
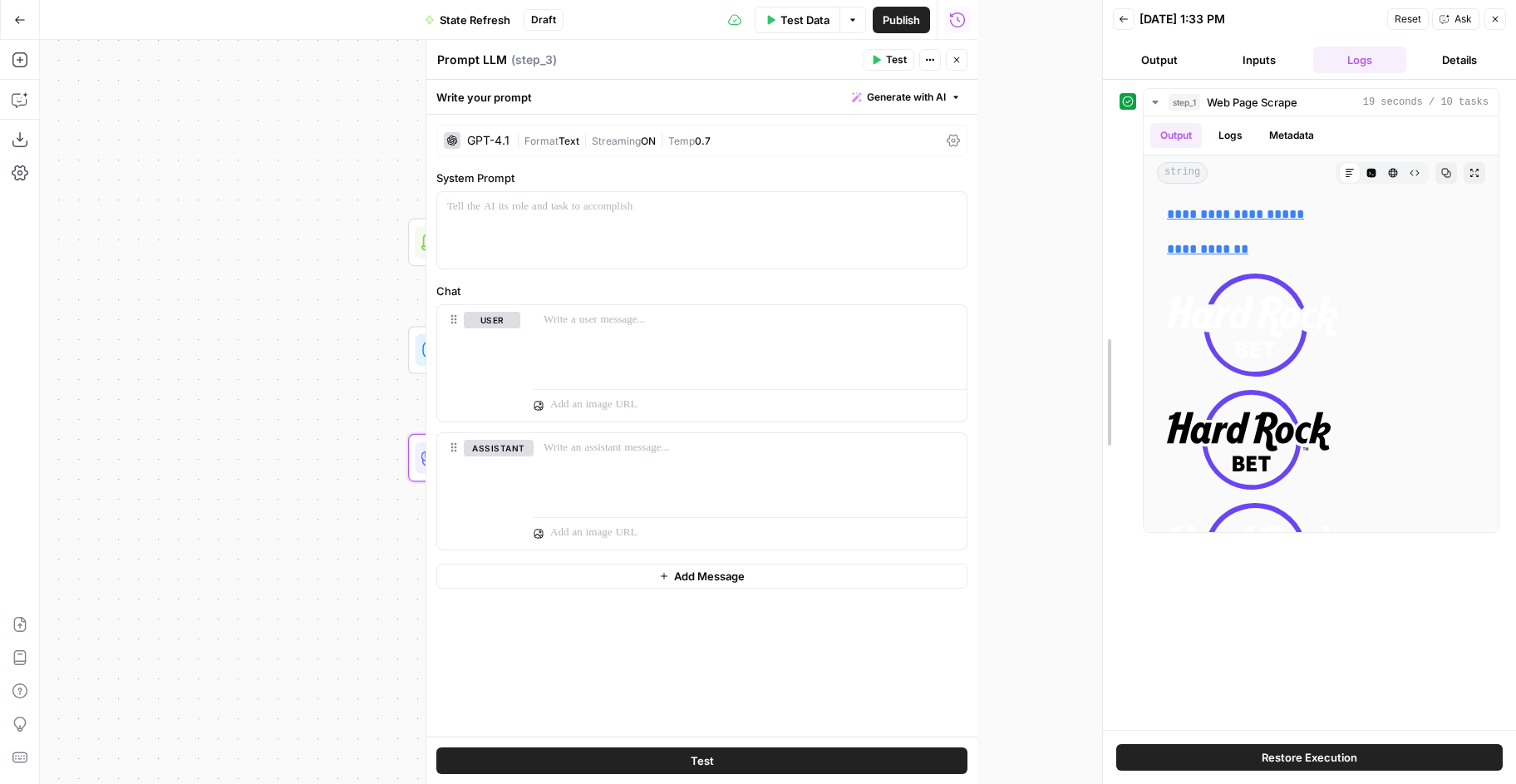
drag, startPoint x: 978, startPoint y: 97, endPoint x: 1103, endPoint y: 99, distance: 125.0
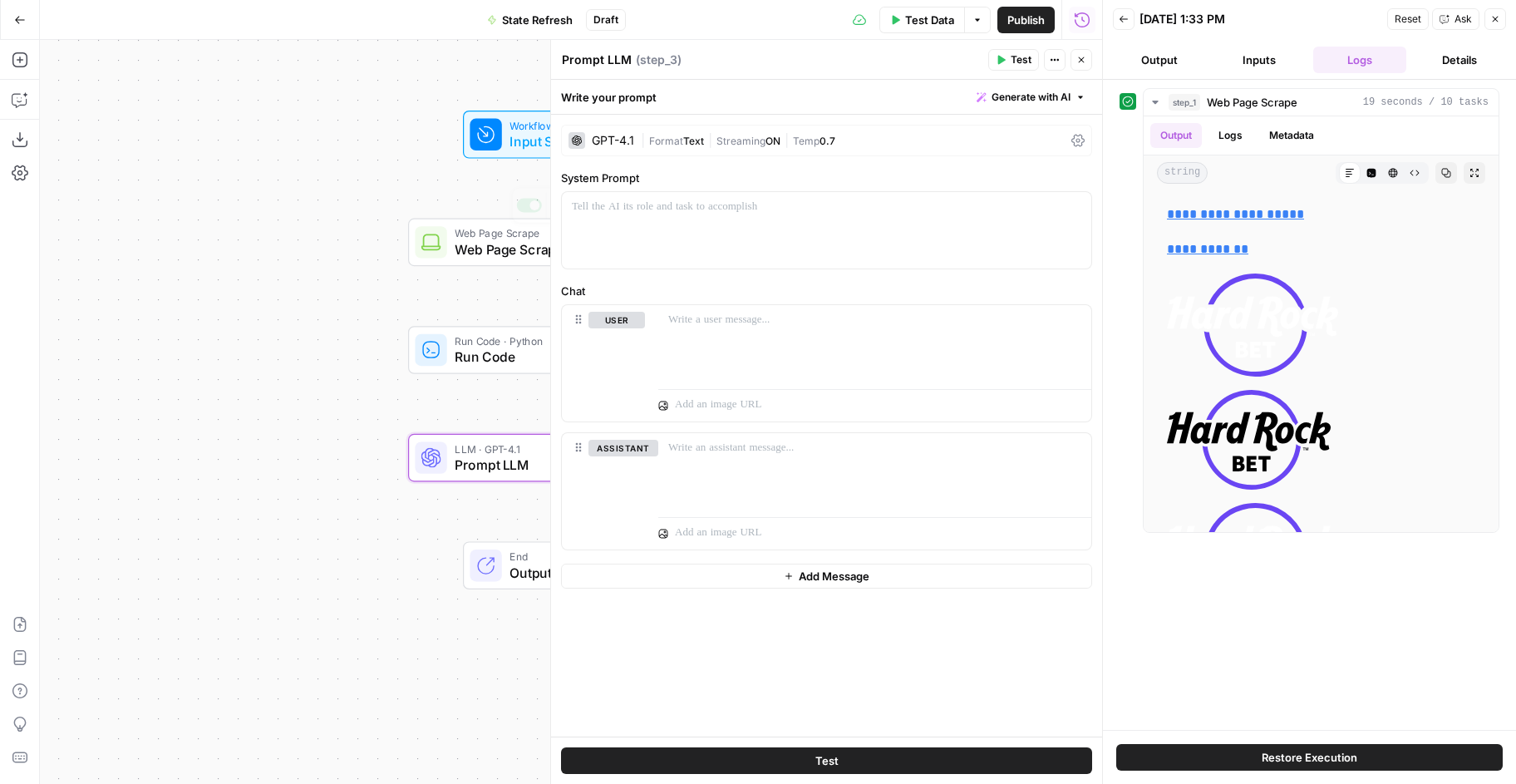
drag, startPoint x: 386, startPoint y: 308, endPoint x: 163, endPoint y: 300, distance: 223.1
click at [163, 300] on div "Workflow Input Settings Inputs Web Page Scrape Web Page Scrape Step 1 Copy step…" at bounding box center [571, 411] width 1062 height 743
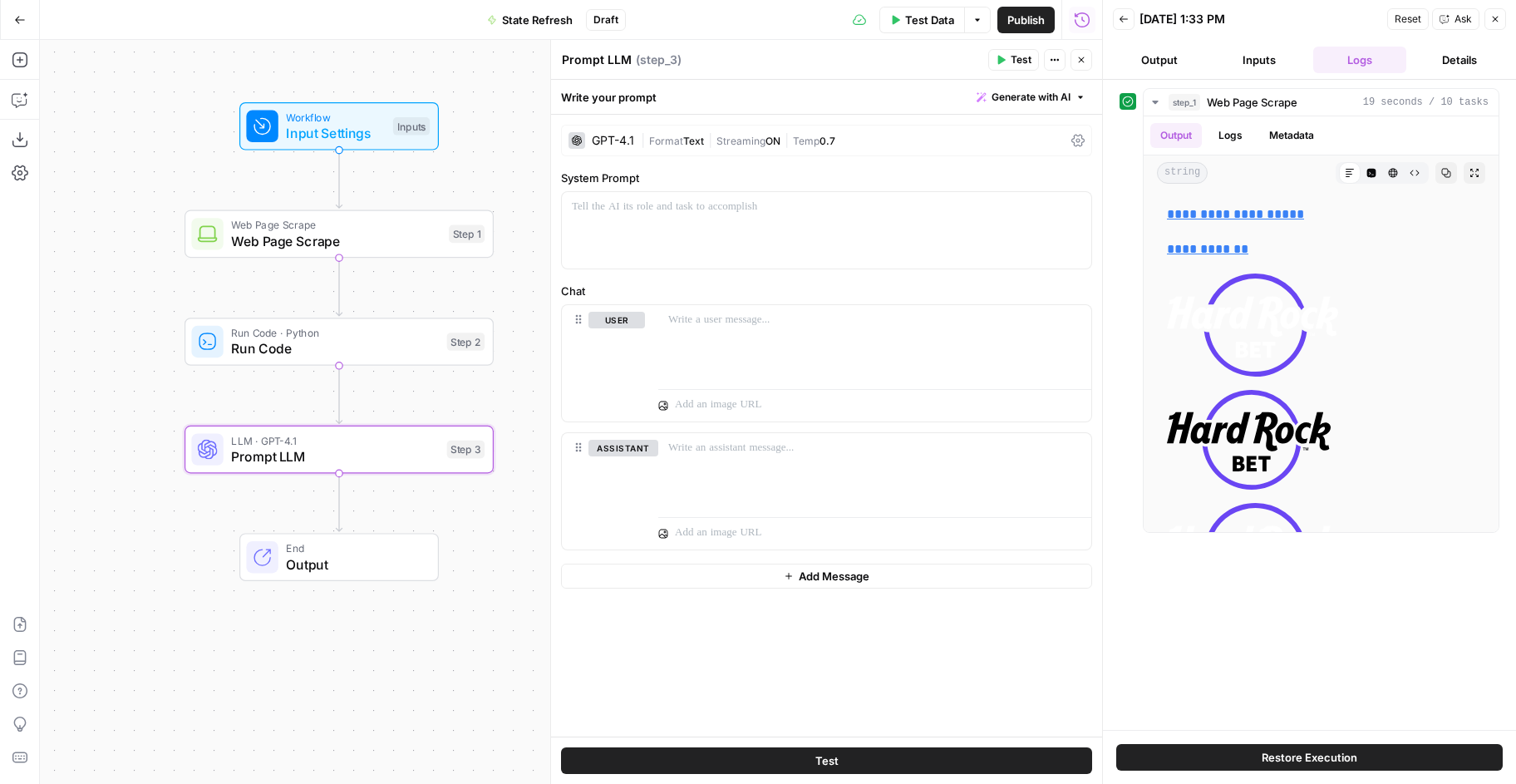
click at [1164, 86] on div "**********" at bounding box center [1309, 405] width 413 height 650
click at [1156, 101] on icon "button" at bounding box center [1155, 101] width 6 height 3
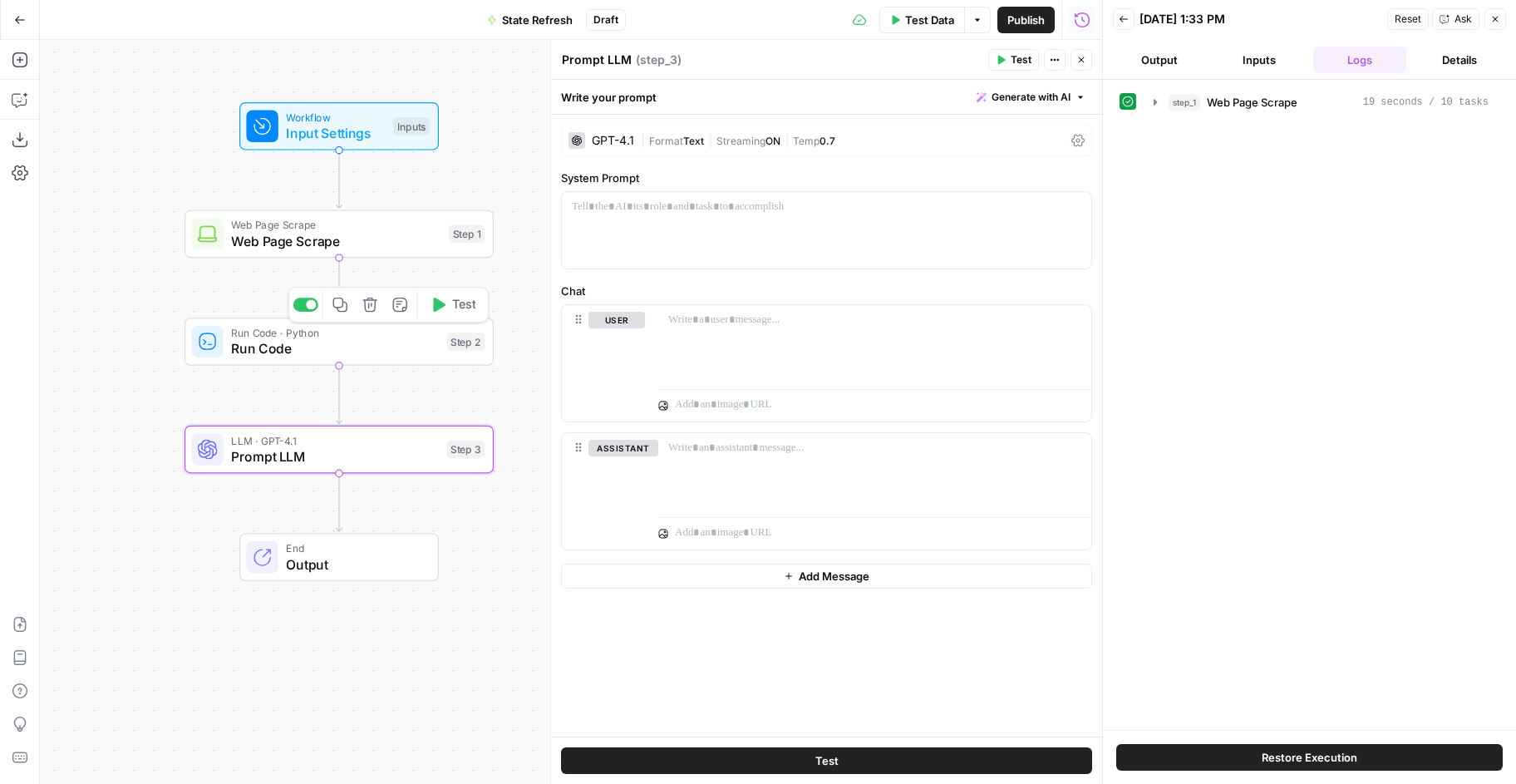
click at [457, 313] on span "Test" at bounding box center [463, 304] width 24 height 18
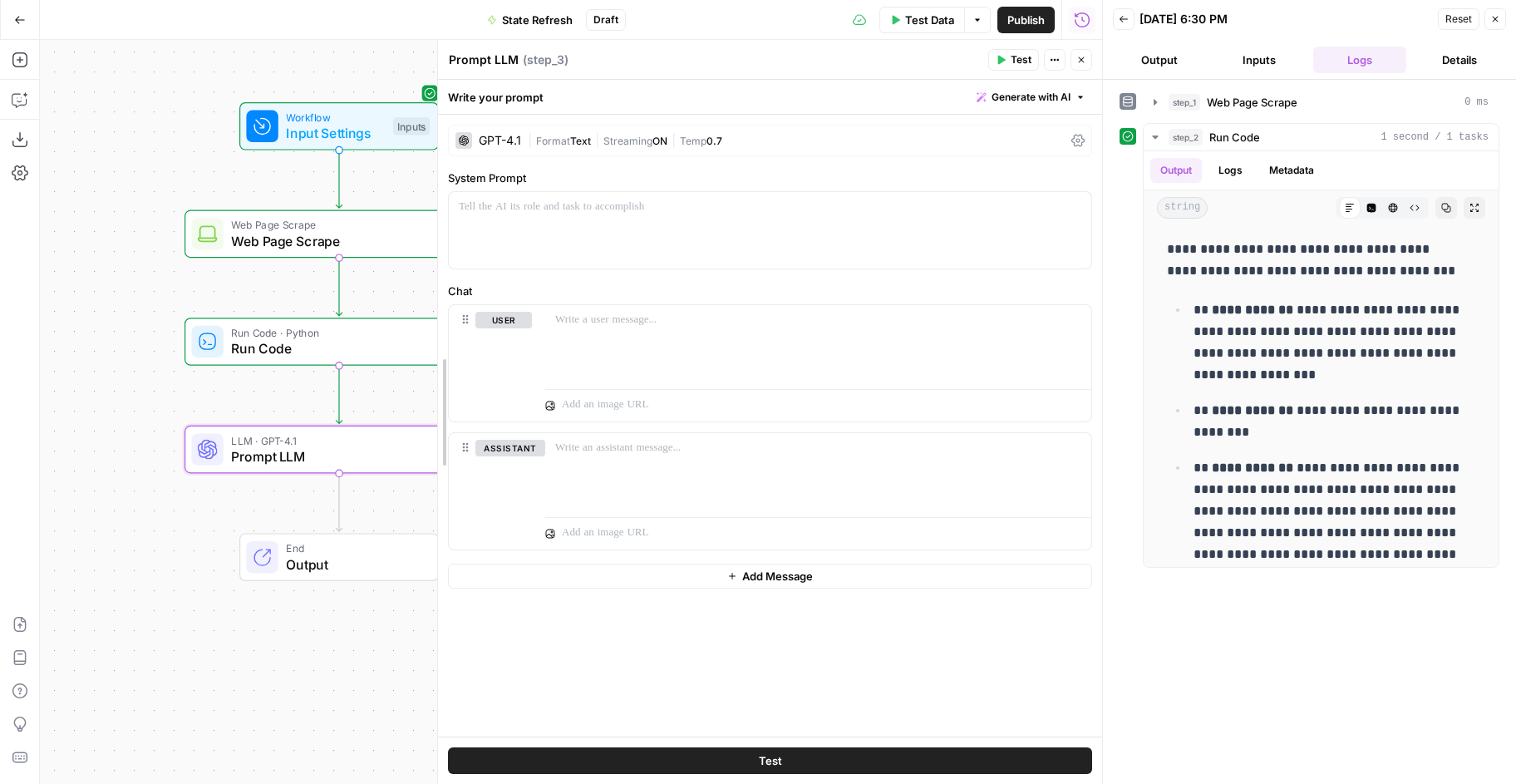
drag, startPoint x: 552, startPoint y: 155, endPoint x: 223, endPoint y: 183, distance: 330.2
click at [223, 183] on body "LegalZoom New Home Browse Insights Opportunities Your Data Recent Grids Content…" at bounding box center [758, 392] width 1516 height 784
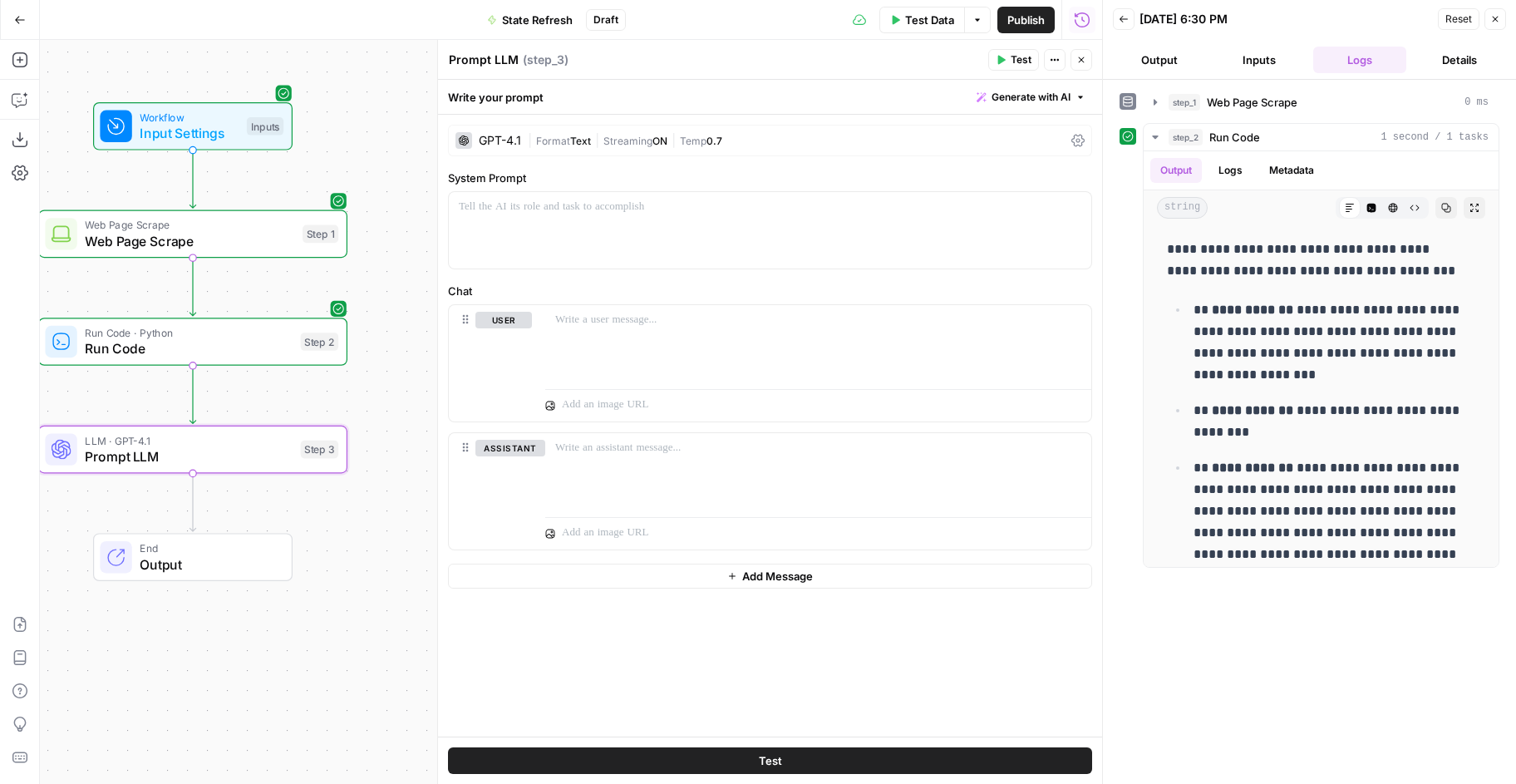
drag, startPoint x: 255, startPoint y: 407, endPoint x: 76, endPoint y: 407, distance: 179.0
click at [76, 407] on div "Workflow Input Settings Inputs Web Page Scrape Web Page Scrape Step 1 Run Code …" at bounding box center [571, 411] width 1062 height 743
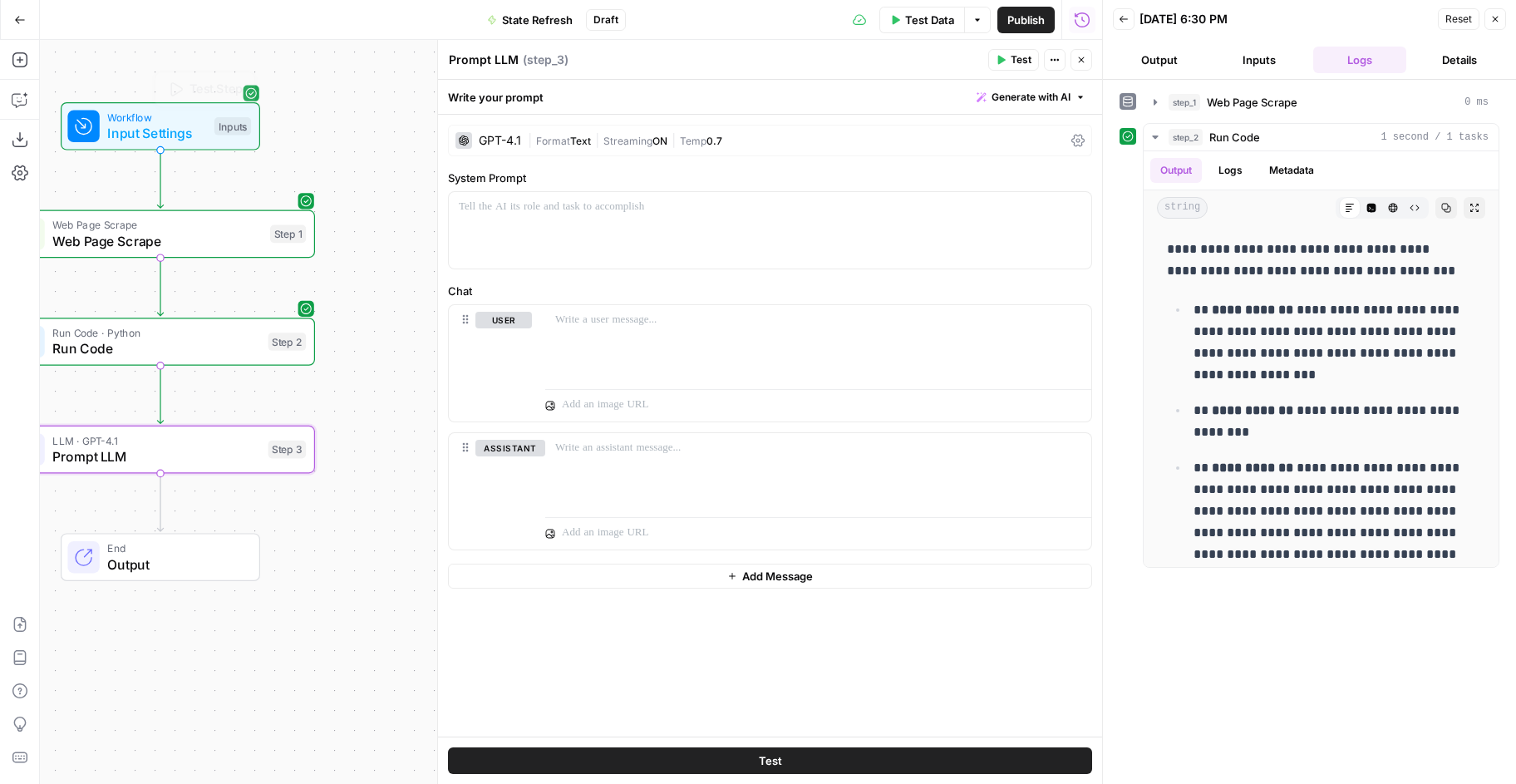
click at [19, 87] on button "Copilot" at bounding box center [20, 100] width 27 height 27
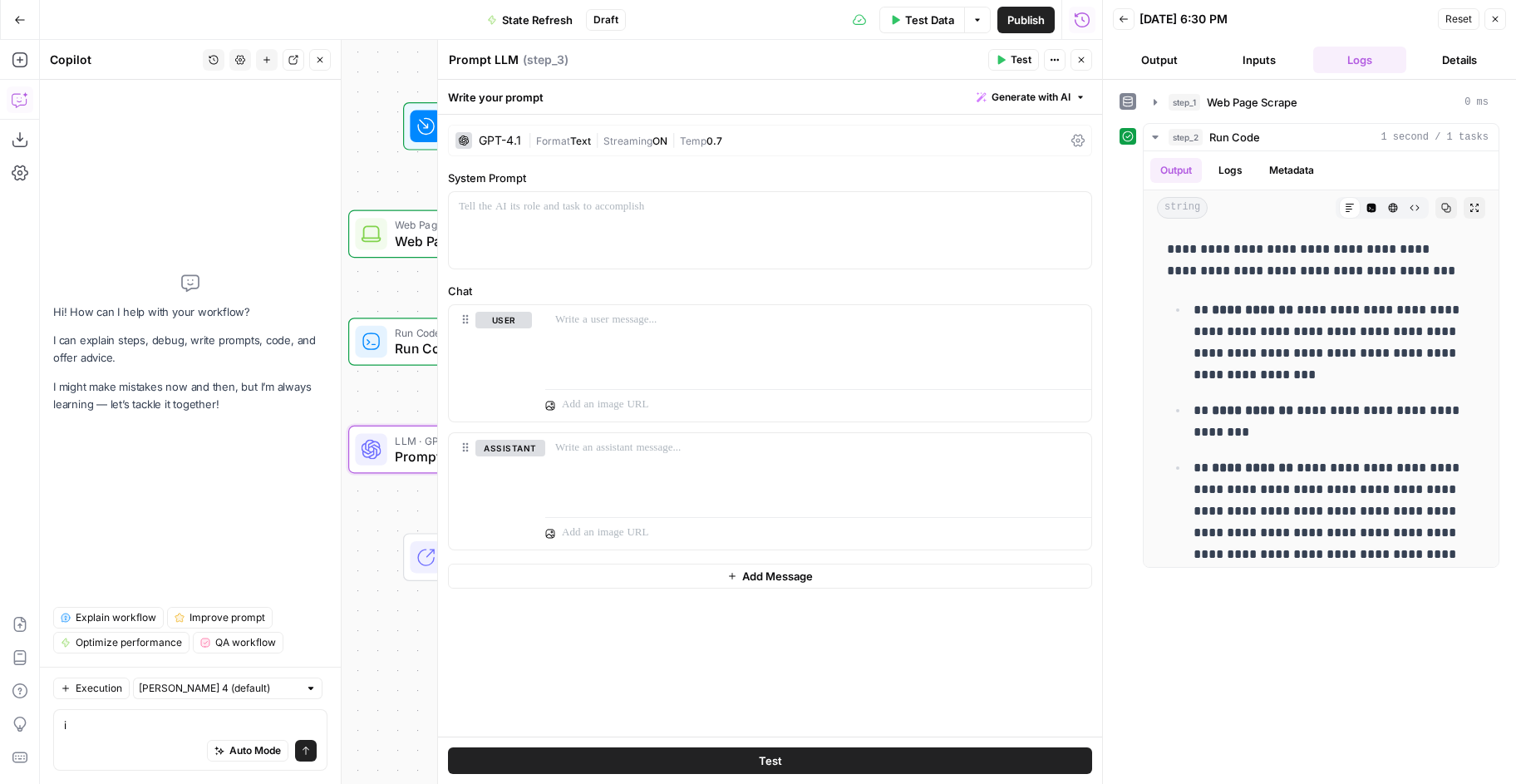
type textarea "i"
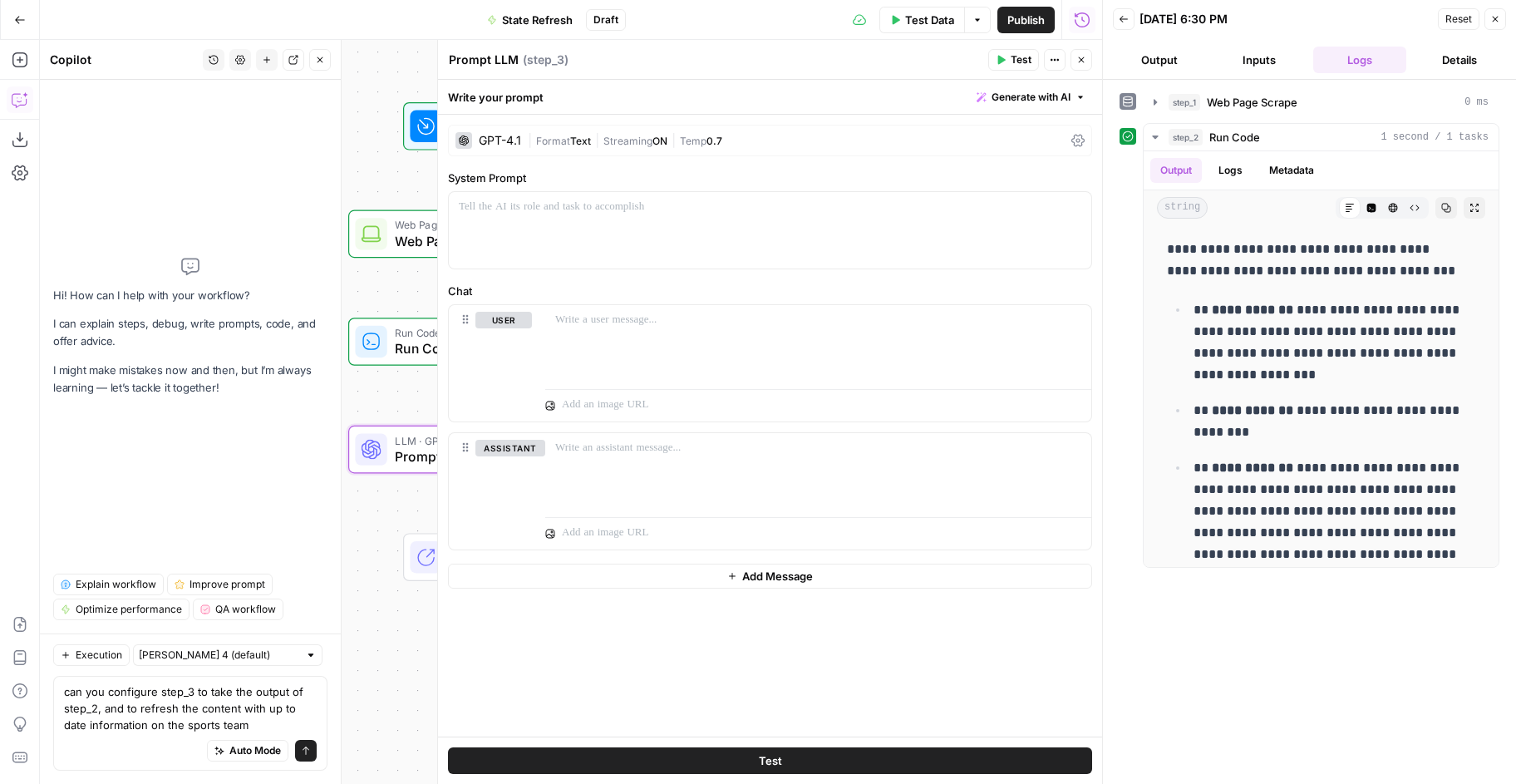
type textarea "can you configure step_3 to take the output of step_2, and to refresh the conte…"
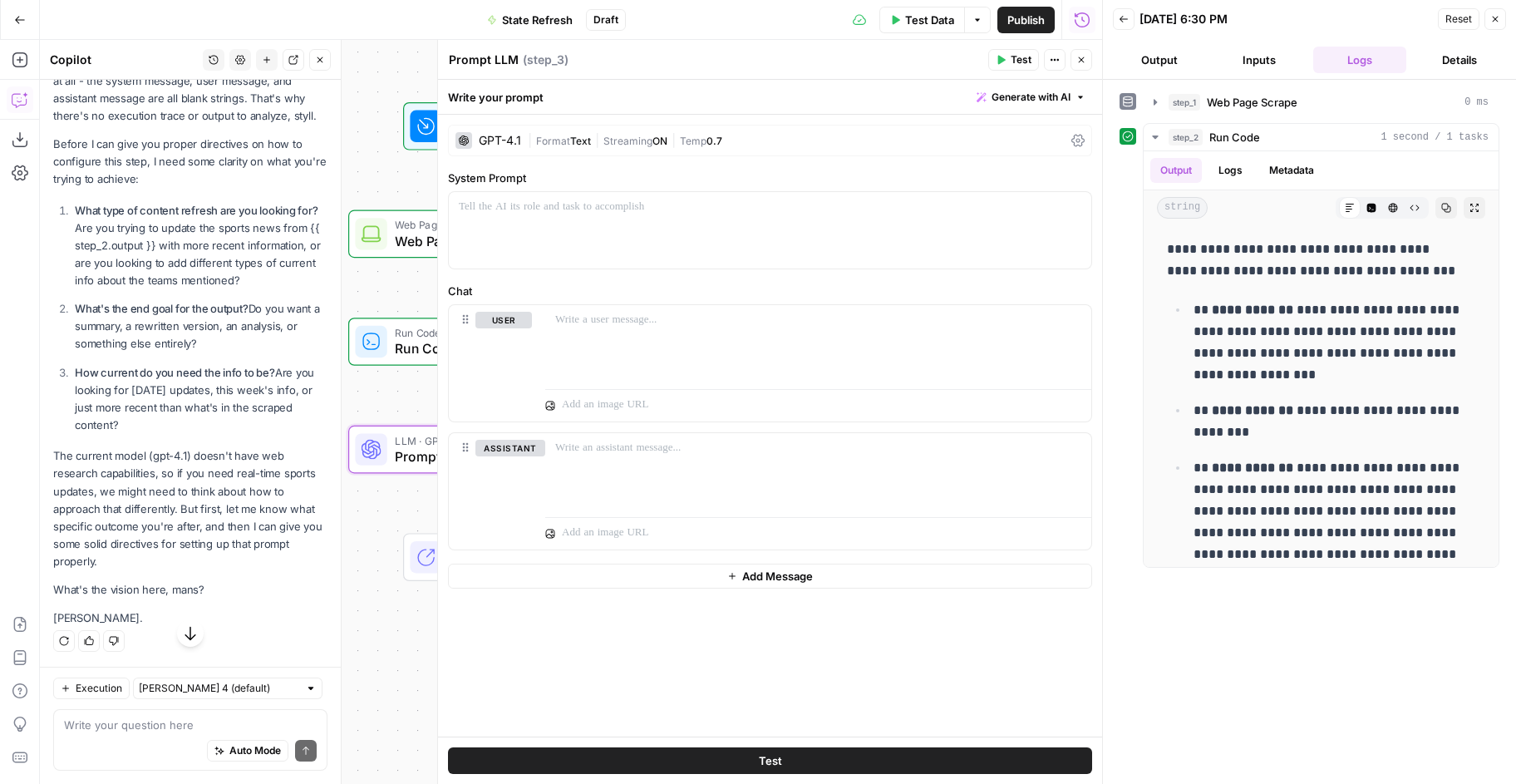
scroll to position [413, 0]
click at [63, 731] on div "more recent information more recent information Auto Mode Send" at bounding box center [190, 740] width 274 height 62
click at [63, 726] on div "more recent information more recent information Auto Mode Send" at bounding box center [190, 740] width 274 height 62
click at [67, 726] on textarea "more recent information" at bounding box center [190, 724] width 253 height 16
click at [251, 724] on textarea "1. more recent information" at bounding box center [190, 724] width 253 height 16
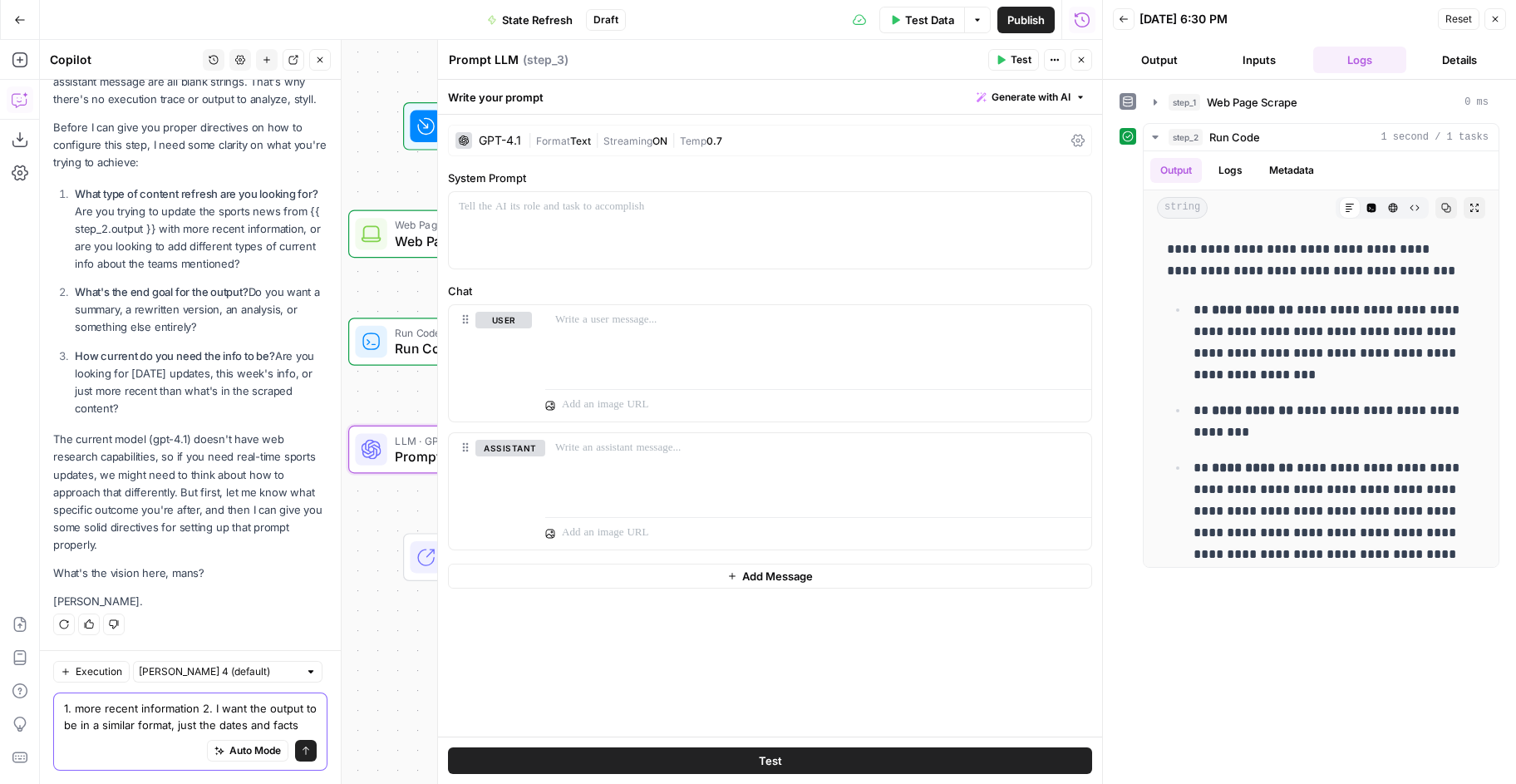
scroll to position [446, 0]
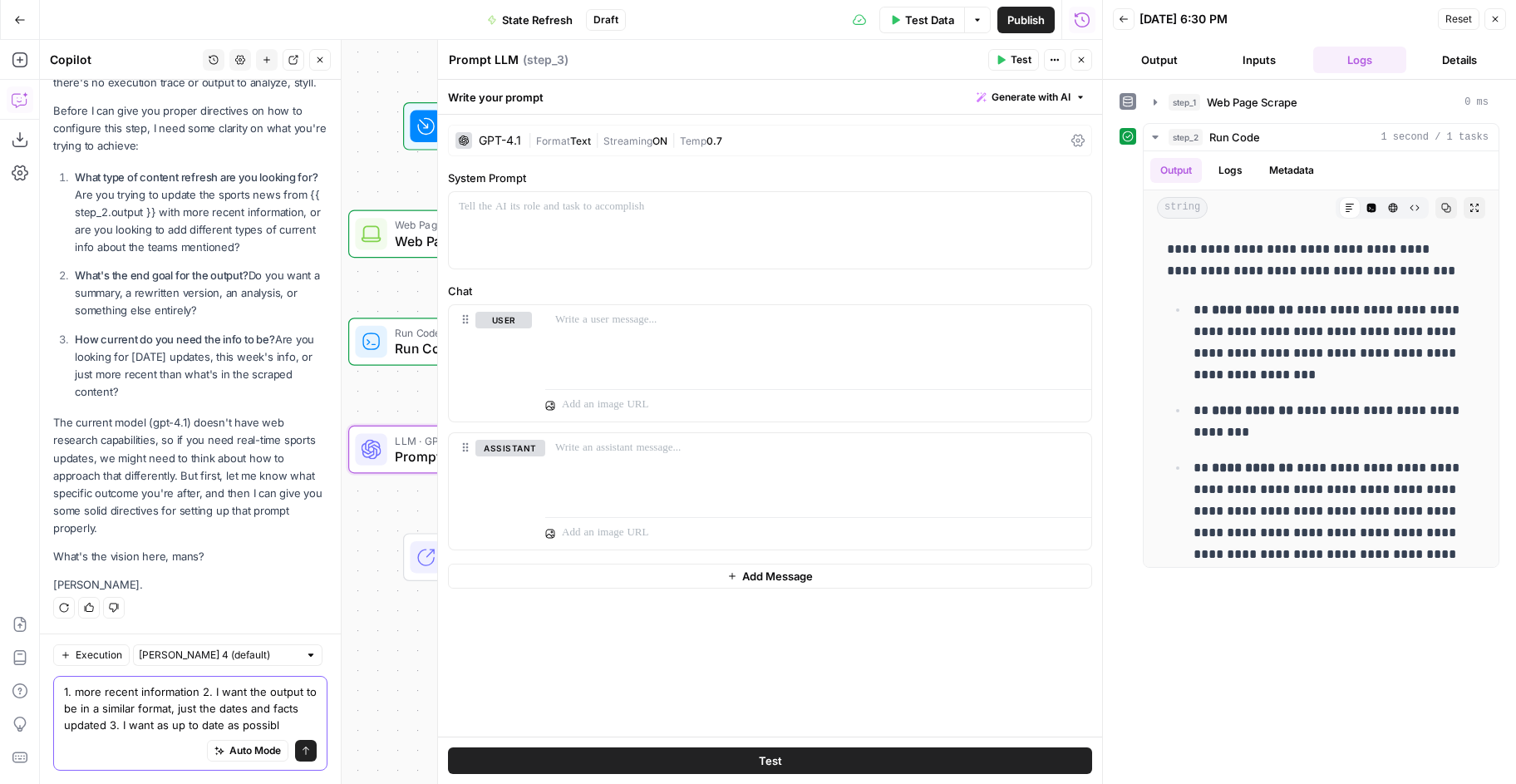
type textarea "1. more recent information 2. I want the output to be in a similar format, just…"
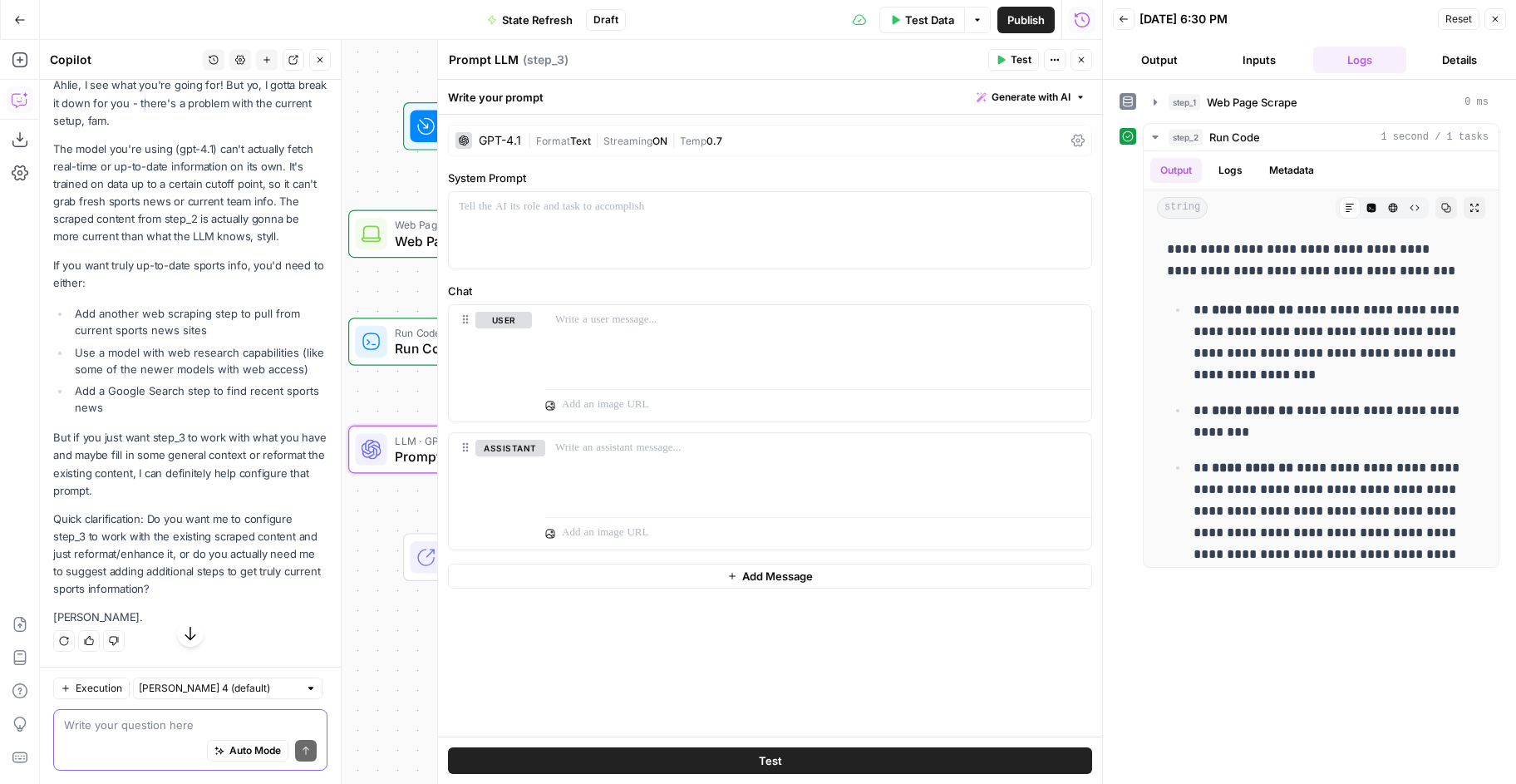
scroll to position [1092, 0]
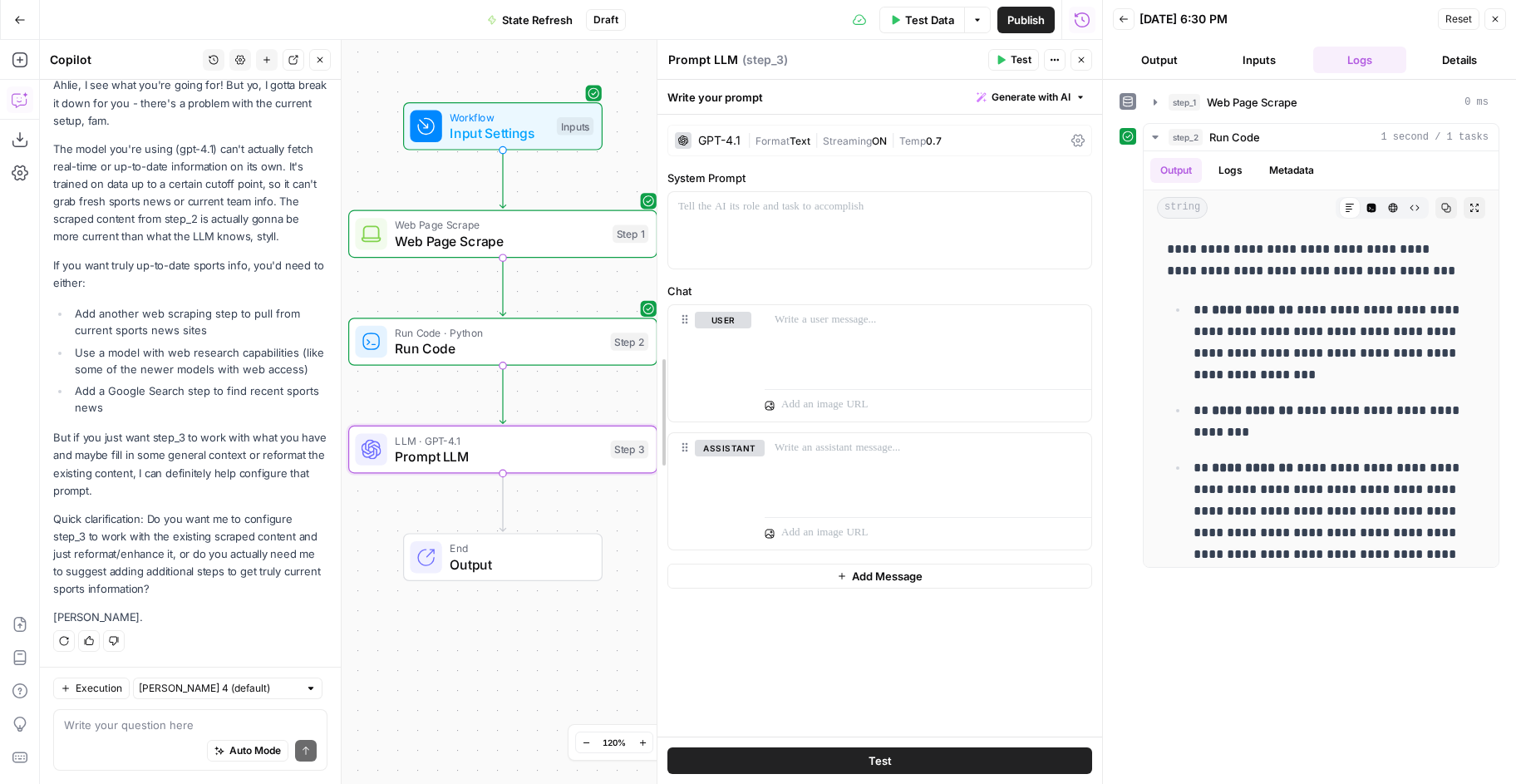
drag, startPoint x: 437, startPoint y: 290, endPoint x: 659, endPoint y: 288, distance: 222.0
drag, startPoint x: 660, startPoint y: 283, endPoint x: 711, endPoint y: 279, distance: 51.2
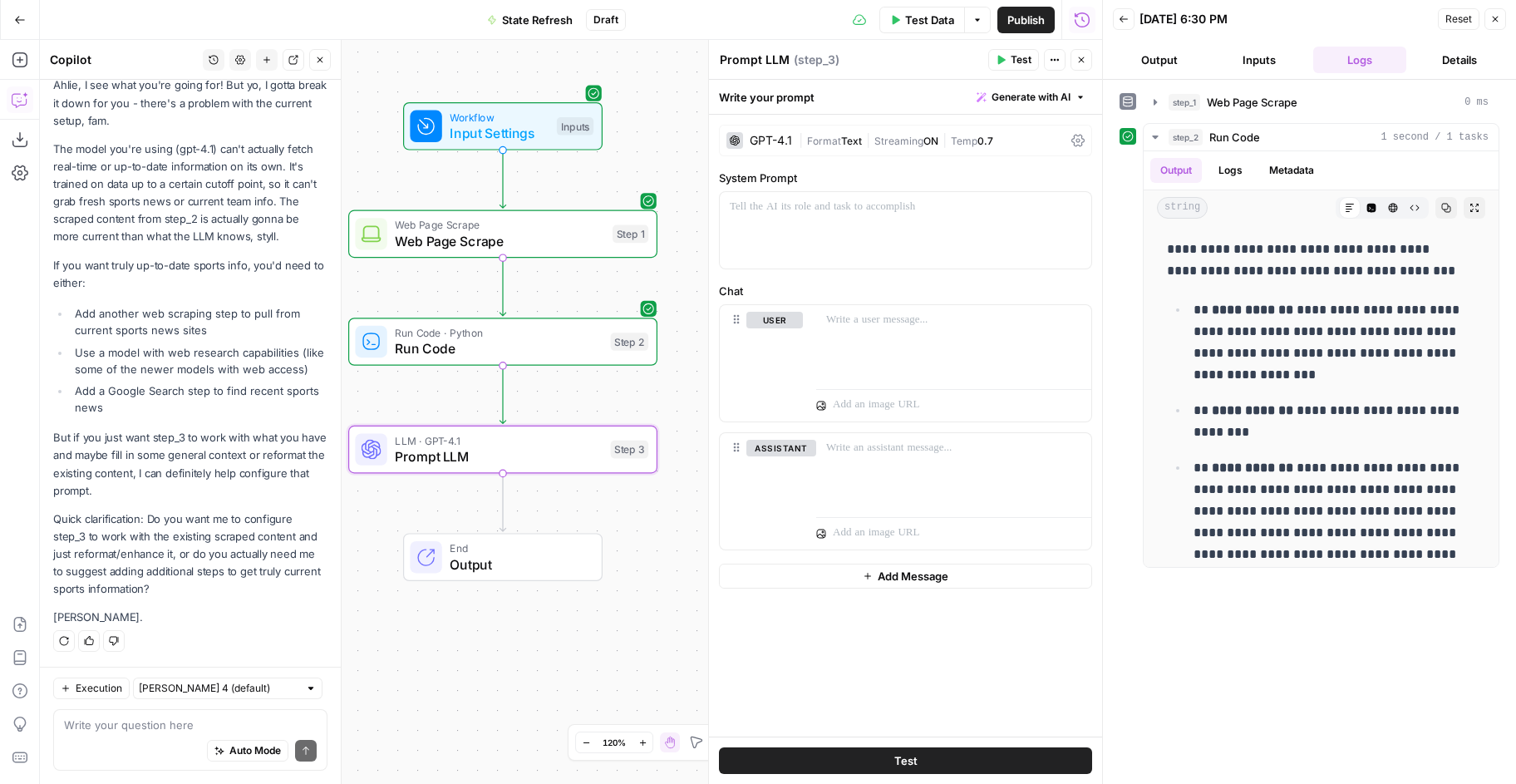
click at [320, 62] on icon "button" at bounding box center [320, 60] width 10 height 10
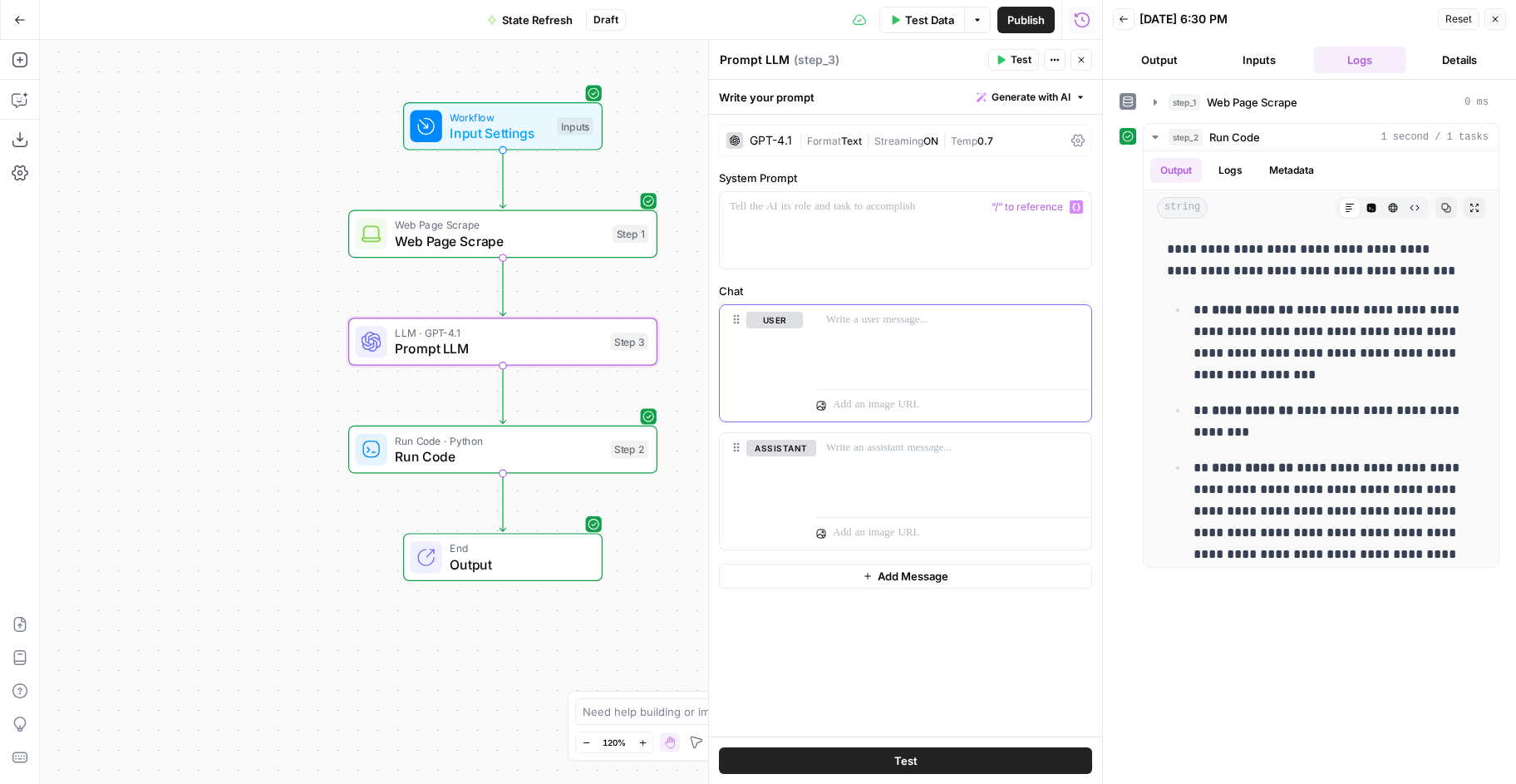
click at [870, 317] on p at bounding box center [954, 320] width 255 height 16
click at [1079, 321] on icon "button" at bounding box center [1076, 321] width 9 height 8
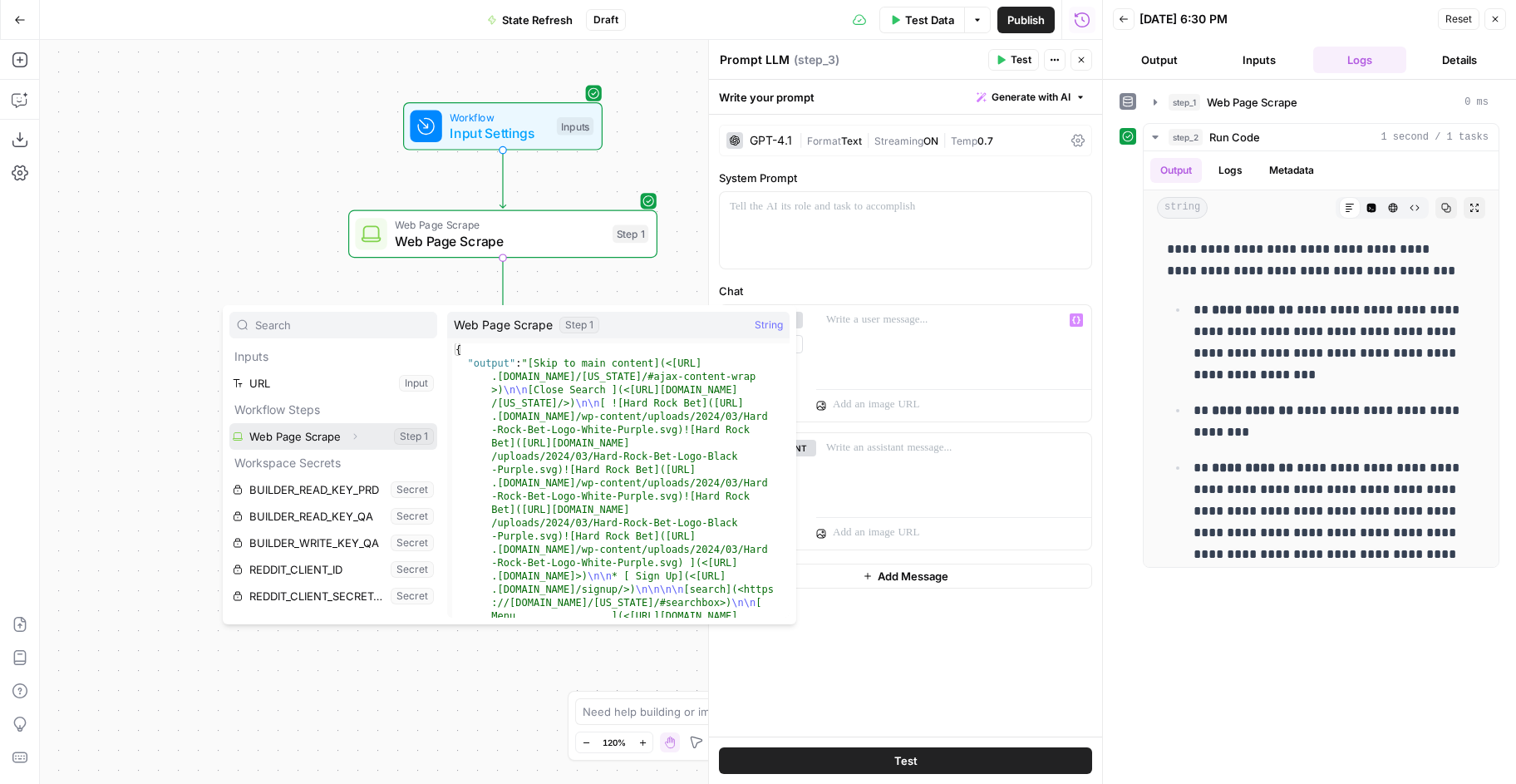
click at [350, 436] on span "button" at bounding box center [354, 436] width 10 height 10
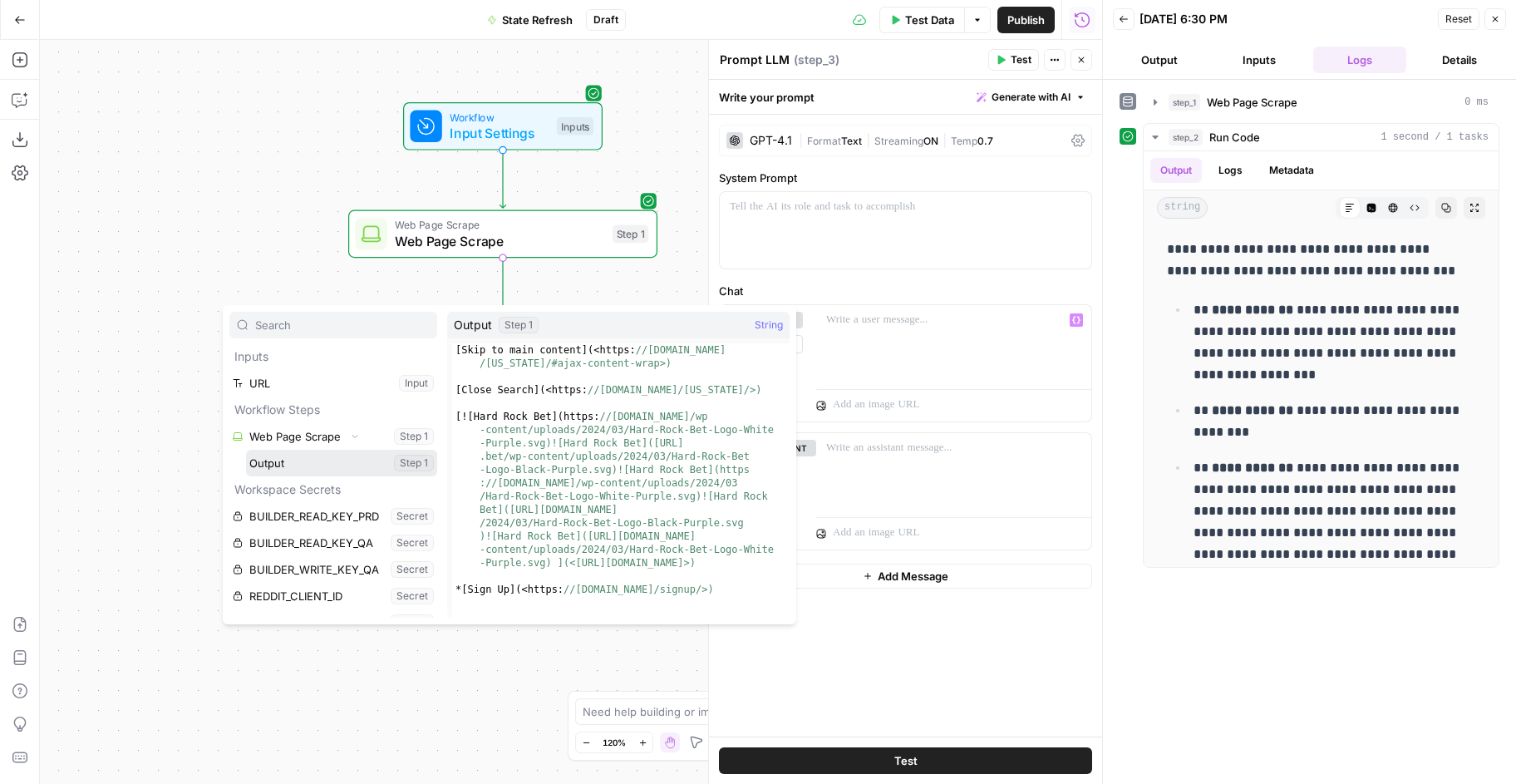
click at [295, 461] on button "Select variable Output" at bounding box center [342, 463] width 191 height 27
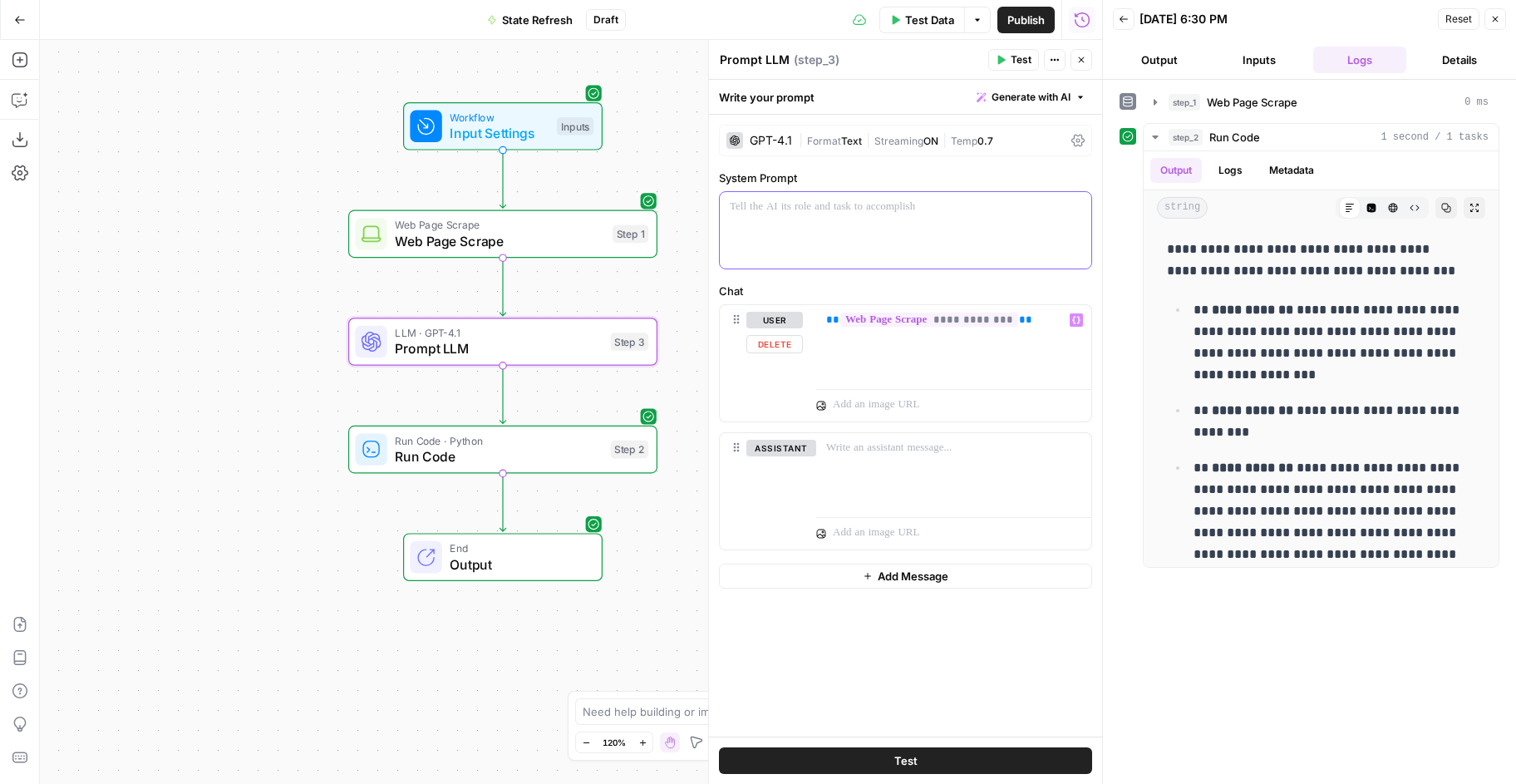
click at [878, 228] on div at bounding box center [905, 230] width 372 height 76
click at [828, 321] on span "**" at bounding box center [833, 319] width 14 height 11
click at [1502, 21] on button "Close" at bounding box center [1495, 19] width 21 height 21
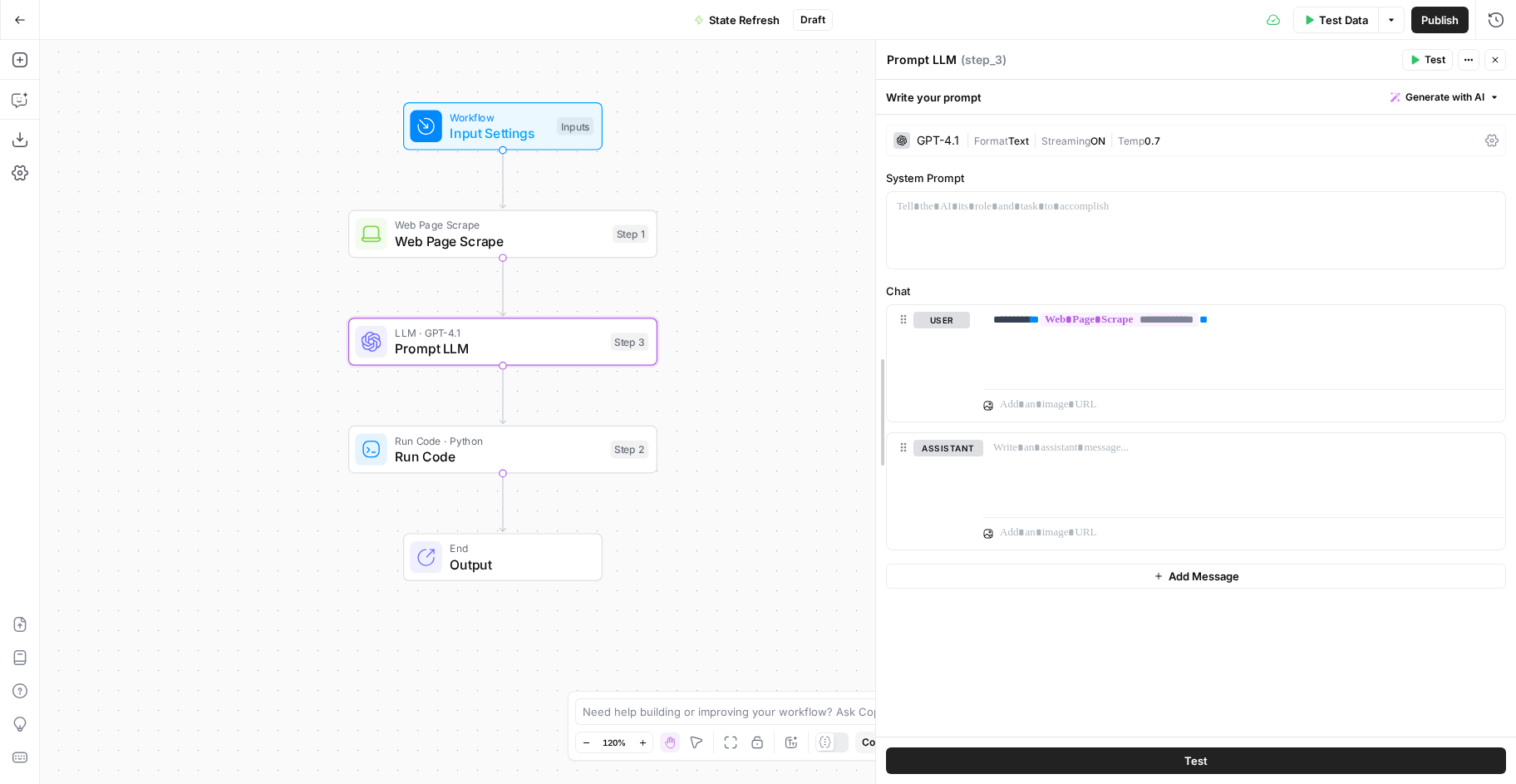
drag, startPoint x: 1125, startPoint y: 236, endPoint x: 869, endPoint y: 235, distance: 256.0
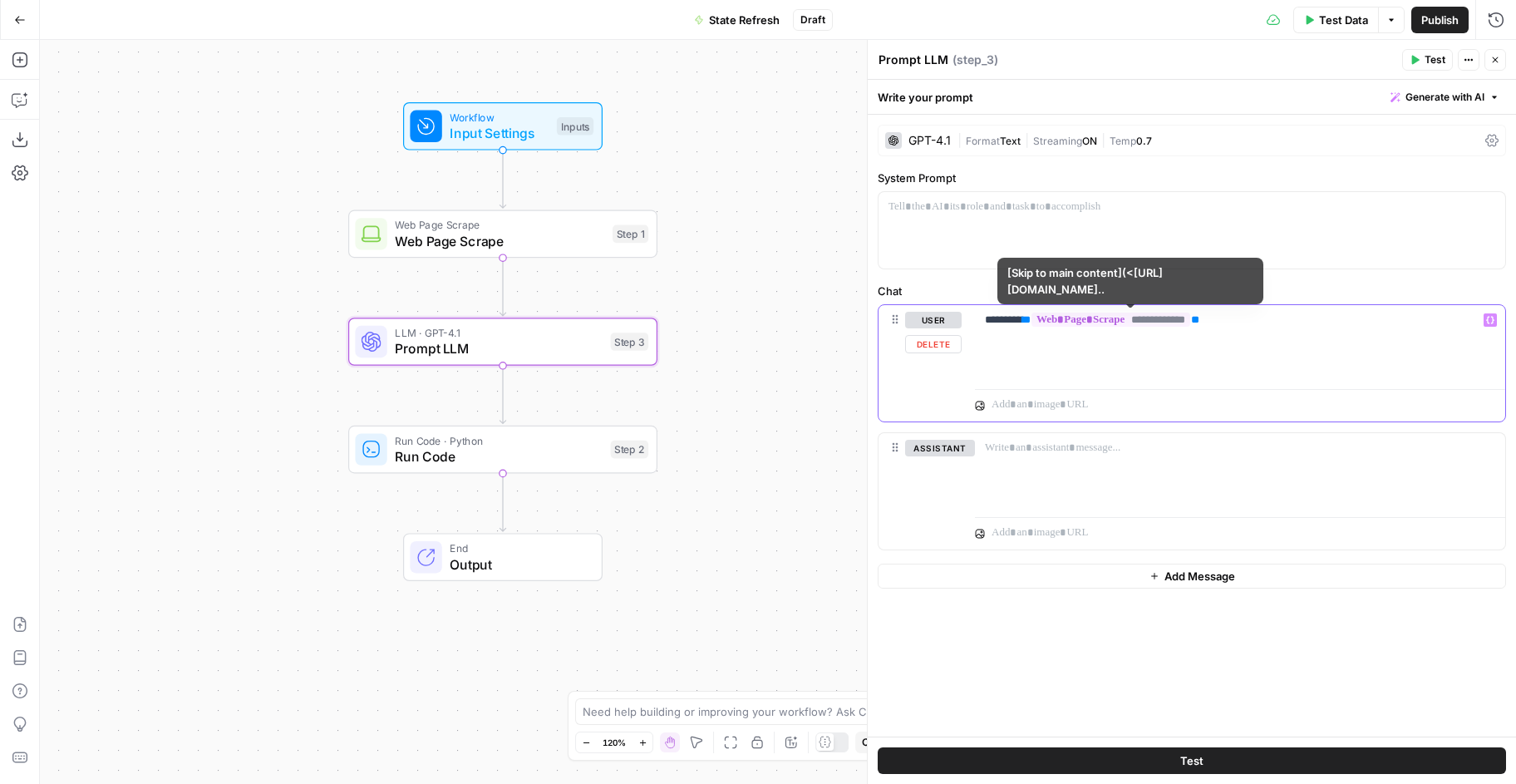
click at [1264, 321] on p "**********" at bounding box center [1240, 320] width 511 height 16
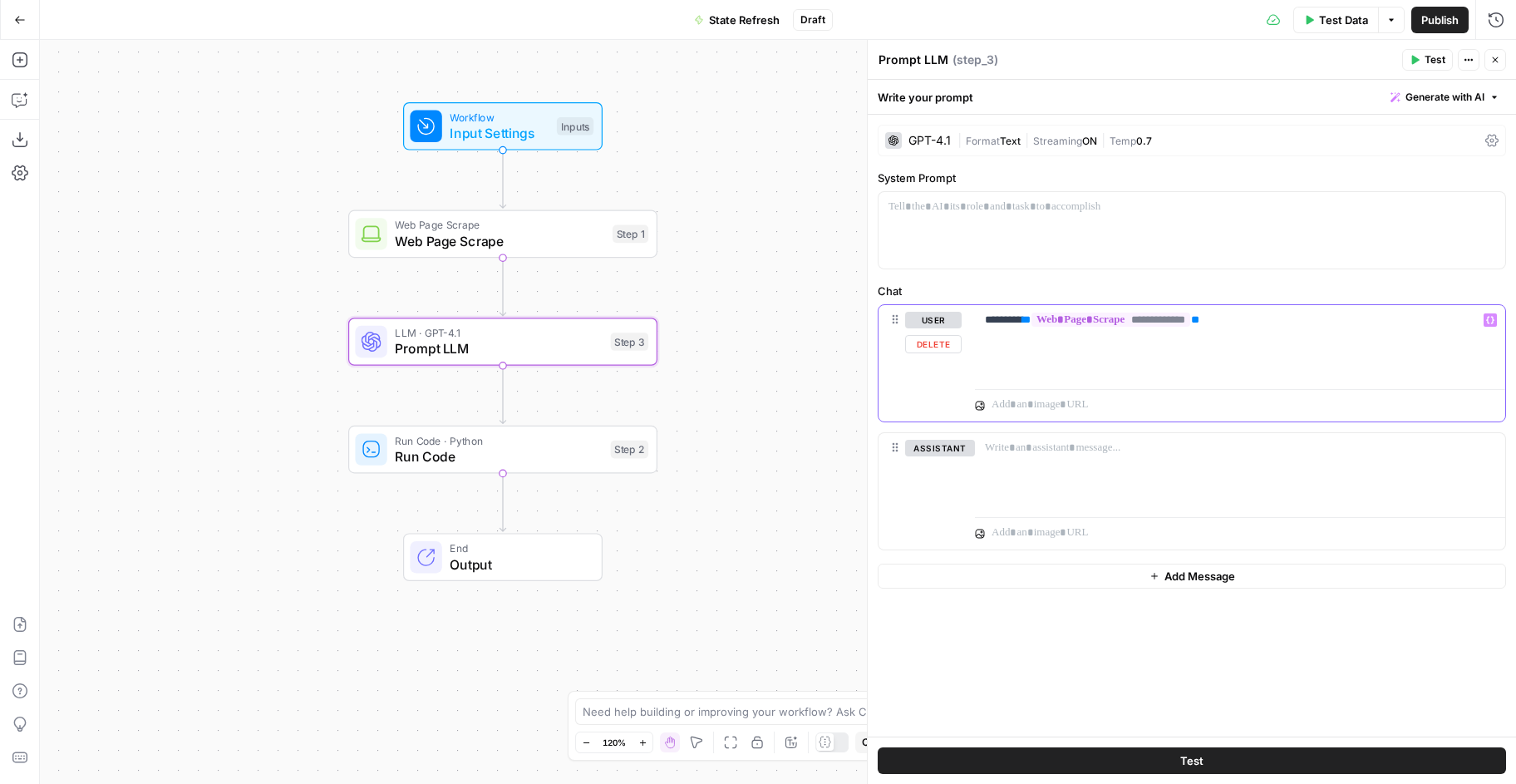
click at [1030, 320] on p "**********" at bounding box center [1240, 320] width 511 height 16
drag, startPoint x: 1249, startPoint y: 369, endPoint x: 869, endPoint y: 375, distance: 380.0
click at [869, 375] on div "**********" at bounding box center [1192, 411] width 649 height 743
copy p "**********"
click at [1028, 357] on p "**********" at bounding box center [1240, 337] width 511 height 50
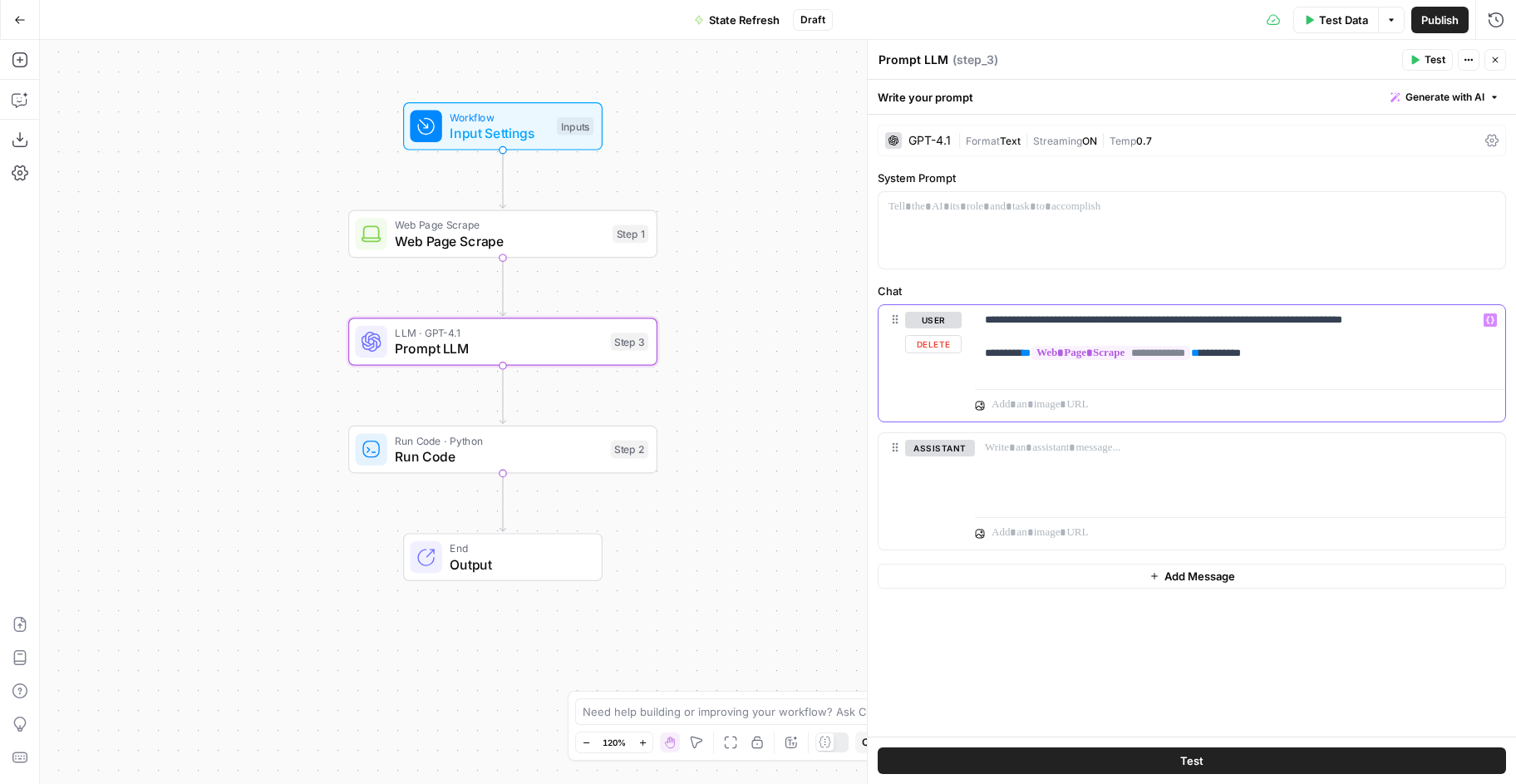
click at [1056, 375] on div "**********" at bounding box center [1240, 343] width 530 height 76
click at [1226, 764] on button "Test" at bounding box center [1192, 761] width 629 height 27
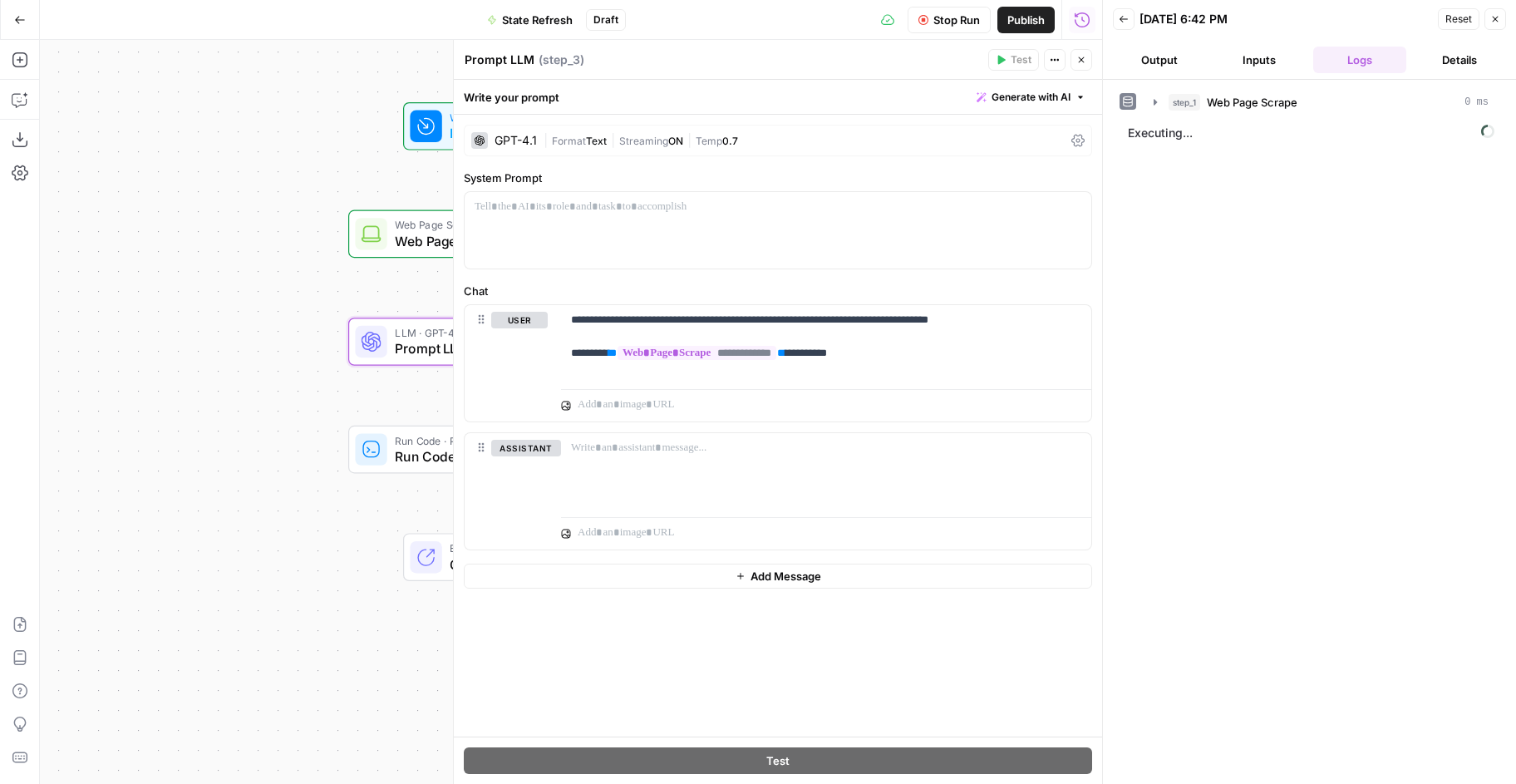
click at [1086, 62] on button "Close" at bounding box center [1081, 60] width 21 height 21
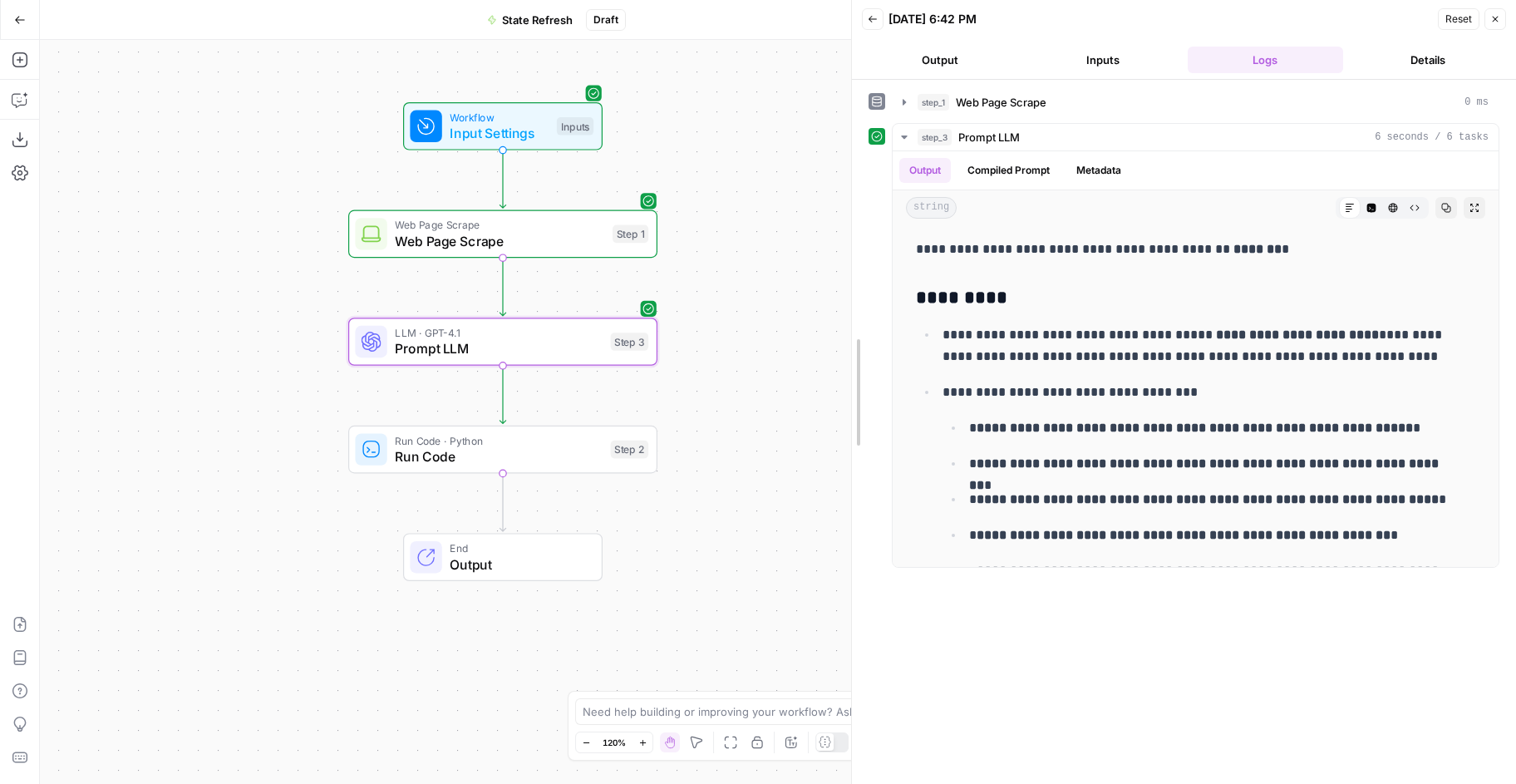
drag, startPoint x: 1099, startPoint y: 320, endPoint x: 779, endPoint y: 322, distance: 320.0
click at [779, 322] on body "Hard Rock Digital New Home Browse Insights Opportunities Your Data Recent Grids…" at bounding box center [758, 392] width 1516 height 784
click at [551, 363] on div "LLM · GPT-4.1 Prompt LLM Step 3 Copy step Delete step Add Note Test" at bounding box center [503, 342] width 309 height 48
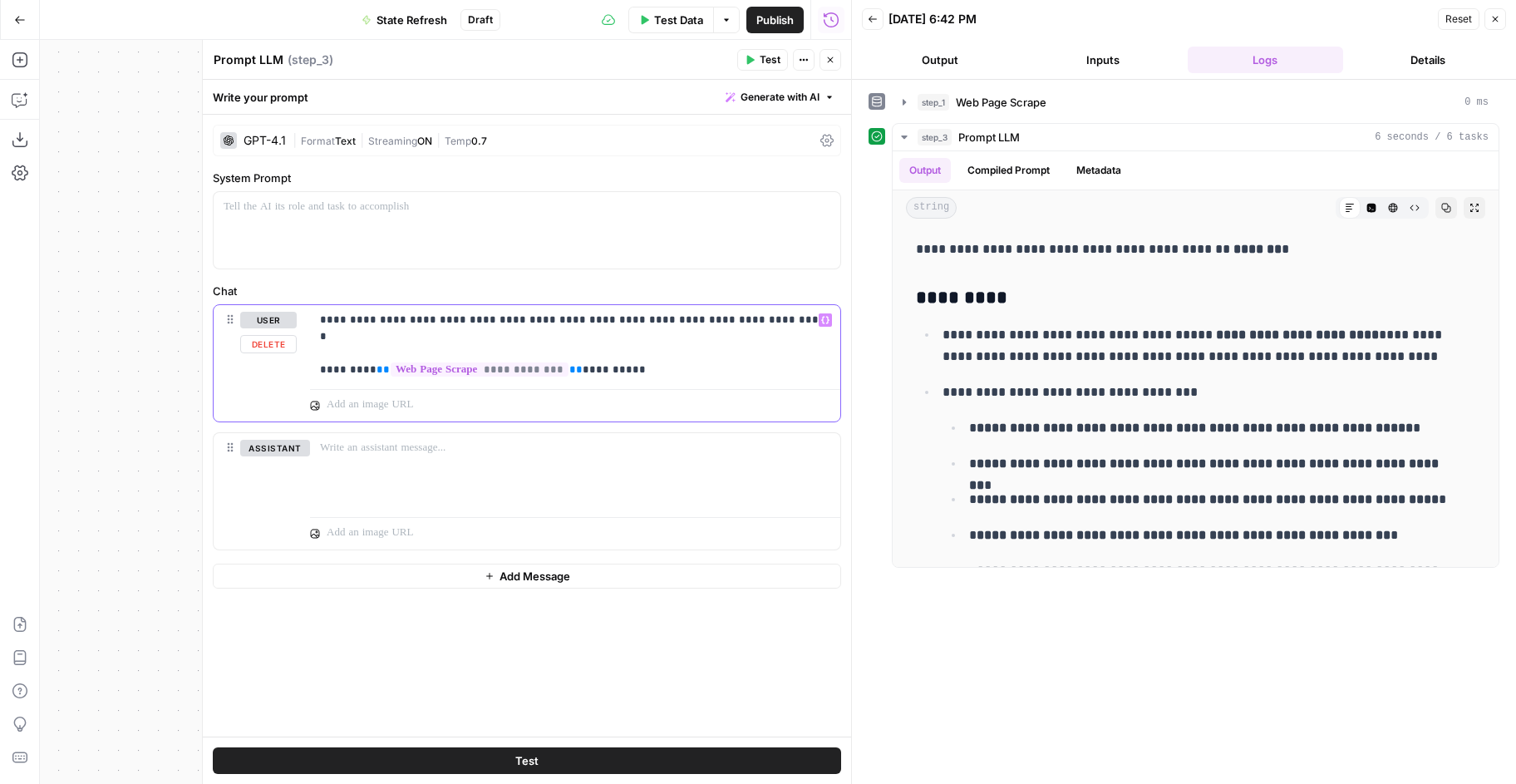
click at [676, 366] on div "**********" at bounding box center [575, 343] width 530 height 76
click at [773, 314] on p "**********" at bounding box center [575, 337] width 511 height 50
click at [770, 57] on span "Test" at bounding box center [771, 59] width 21 height 14
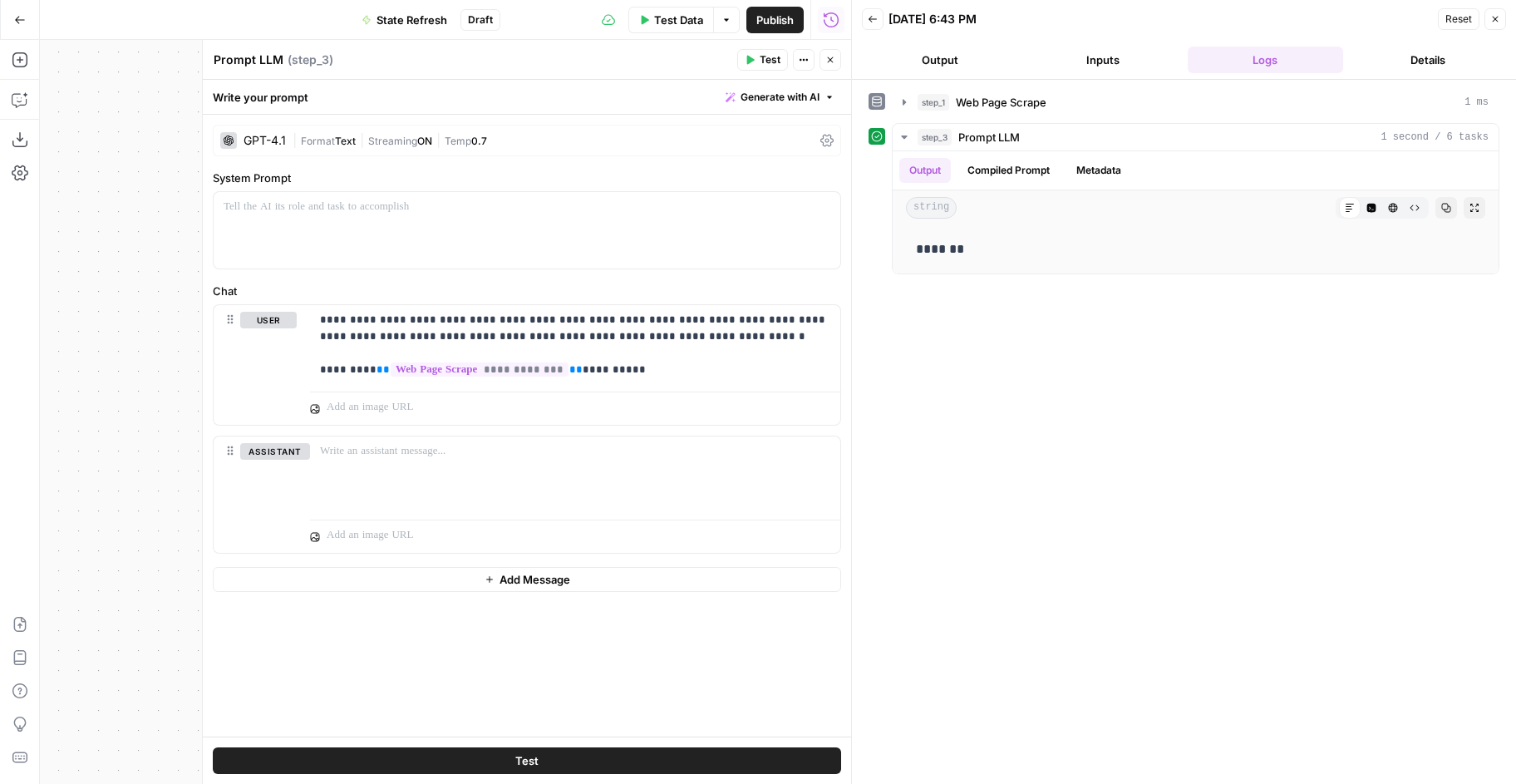
click at [829, 52] on div "Run History E" at bounding box center [831, 55] width 70 height 14
click at [831, 55] on icon "button" at bounding box center [830, 60] width 10 height 10
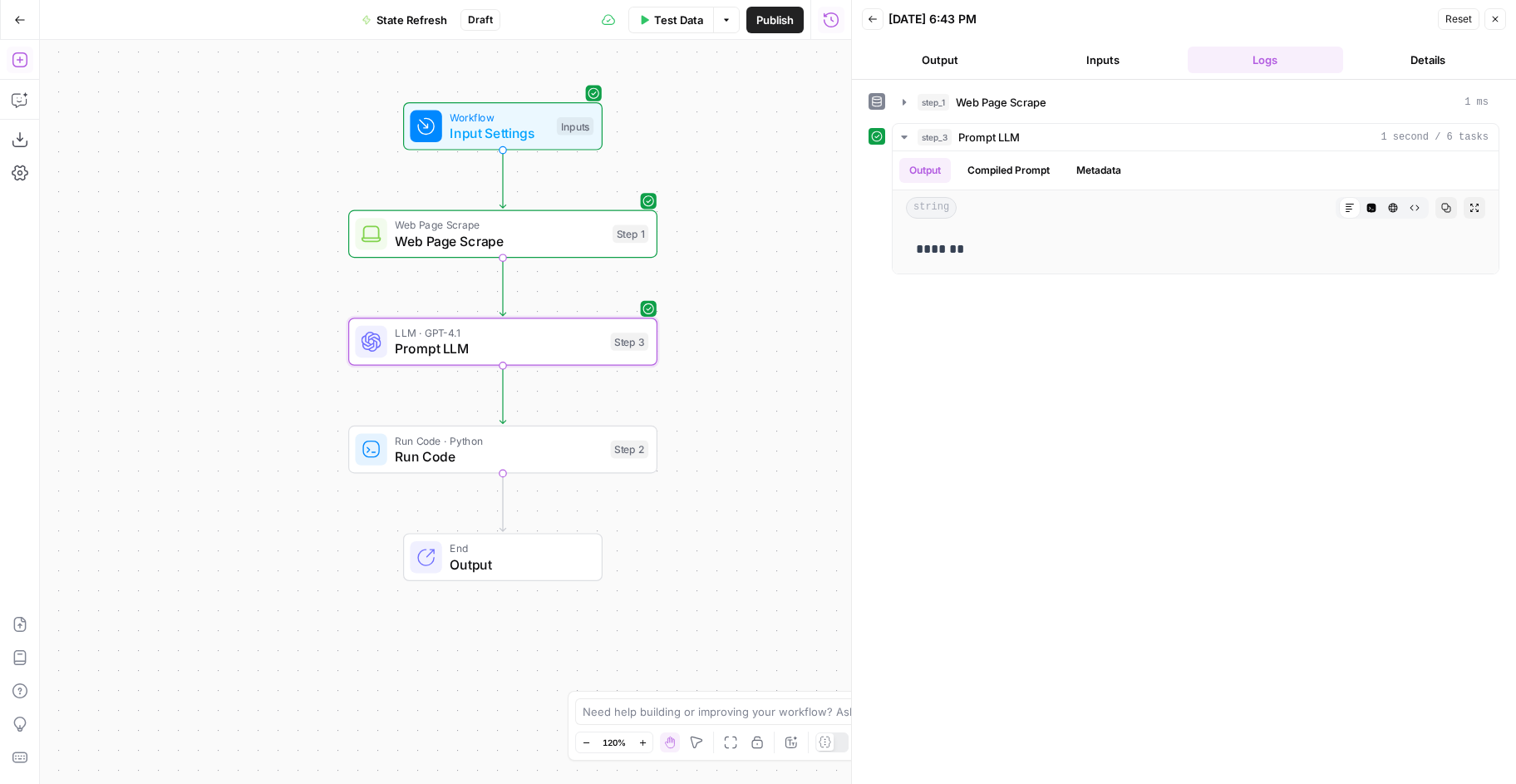
click at [24, 56] on icon "button" at bounding box center [19, 59] width 16 height 16
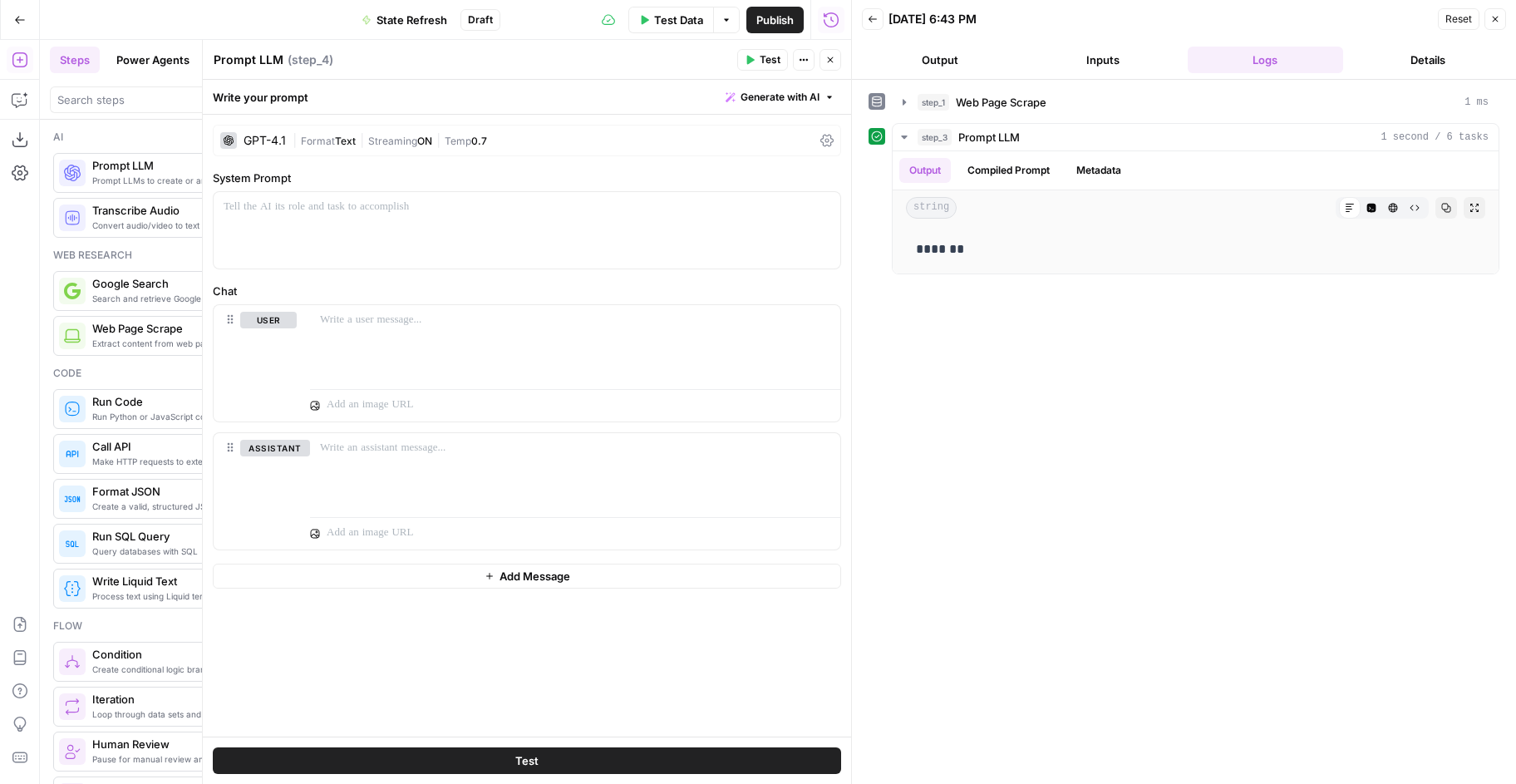
click at [828, 55] on icon "button" at bounding box center [830, 60] width 10 height 10
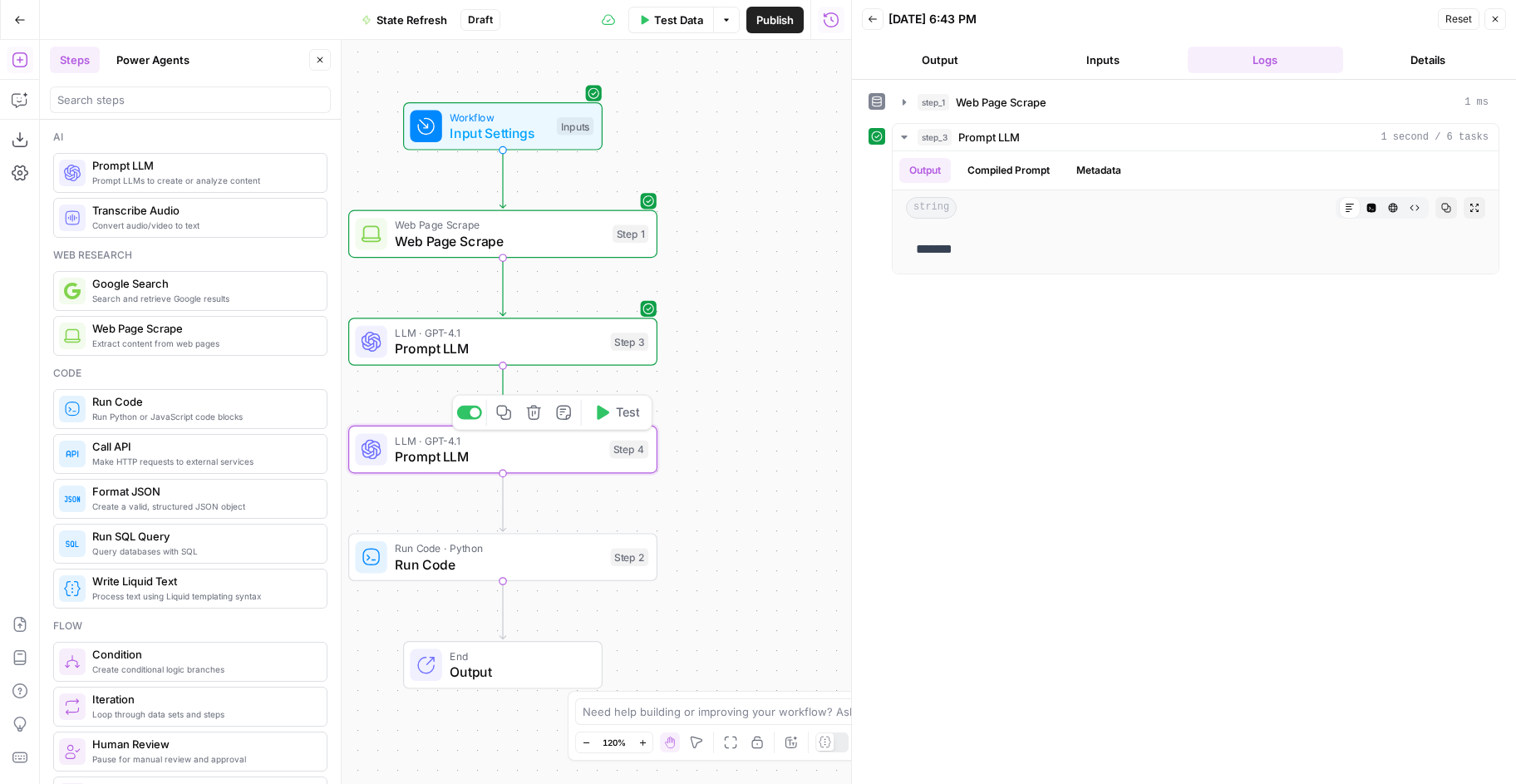
click at [538, 406] on icon "button" at bounding box center [533, 411] width 14 height 14
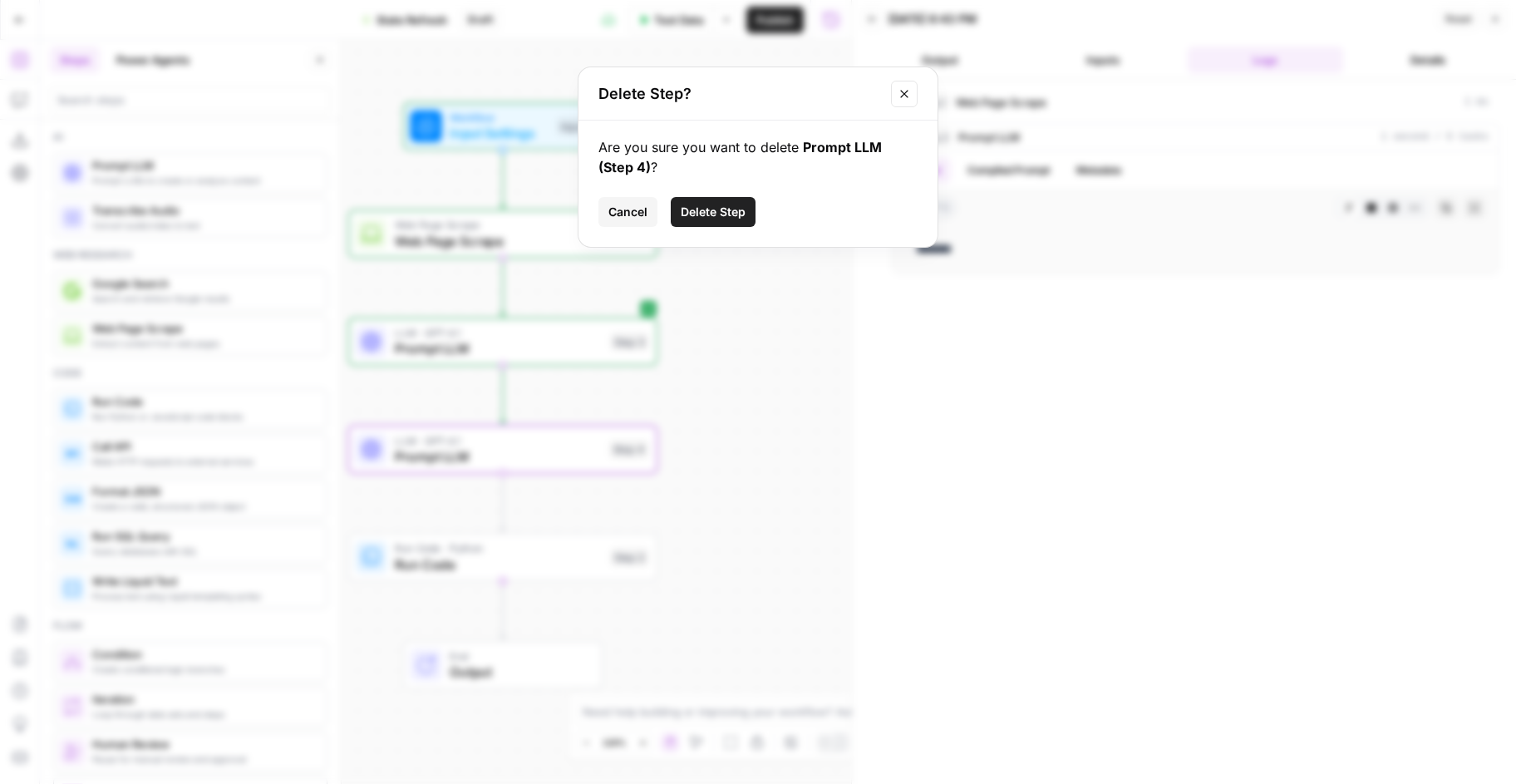
click at [704, 204] on span "Delete Step" at bounding box center [713, 211] width 65 height 16
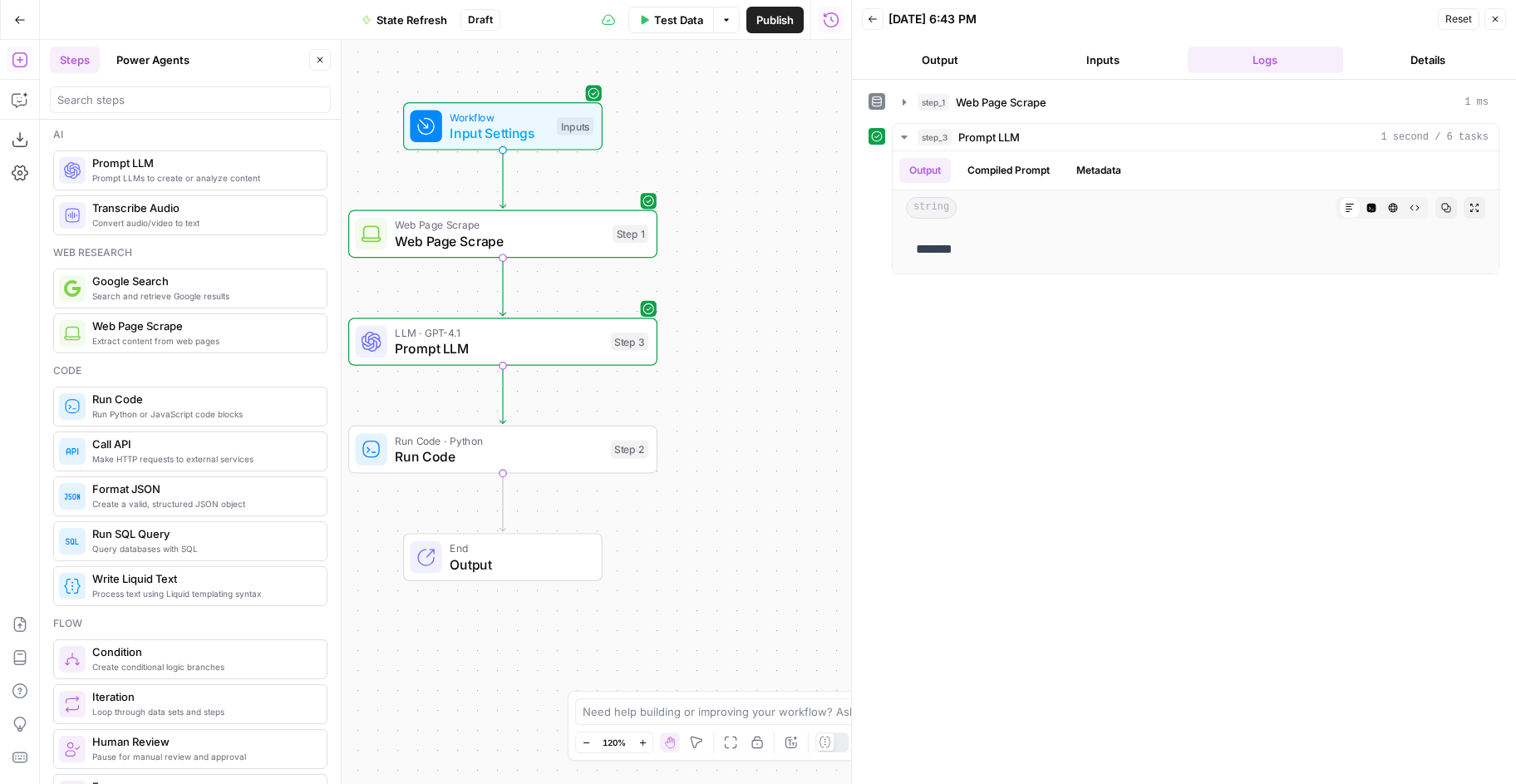
scroll to position [3, 0]
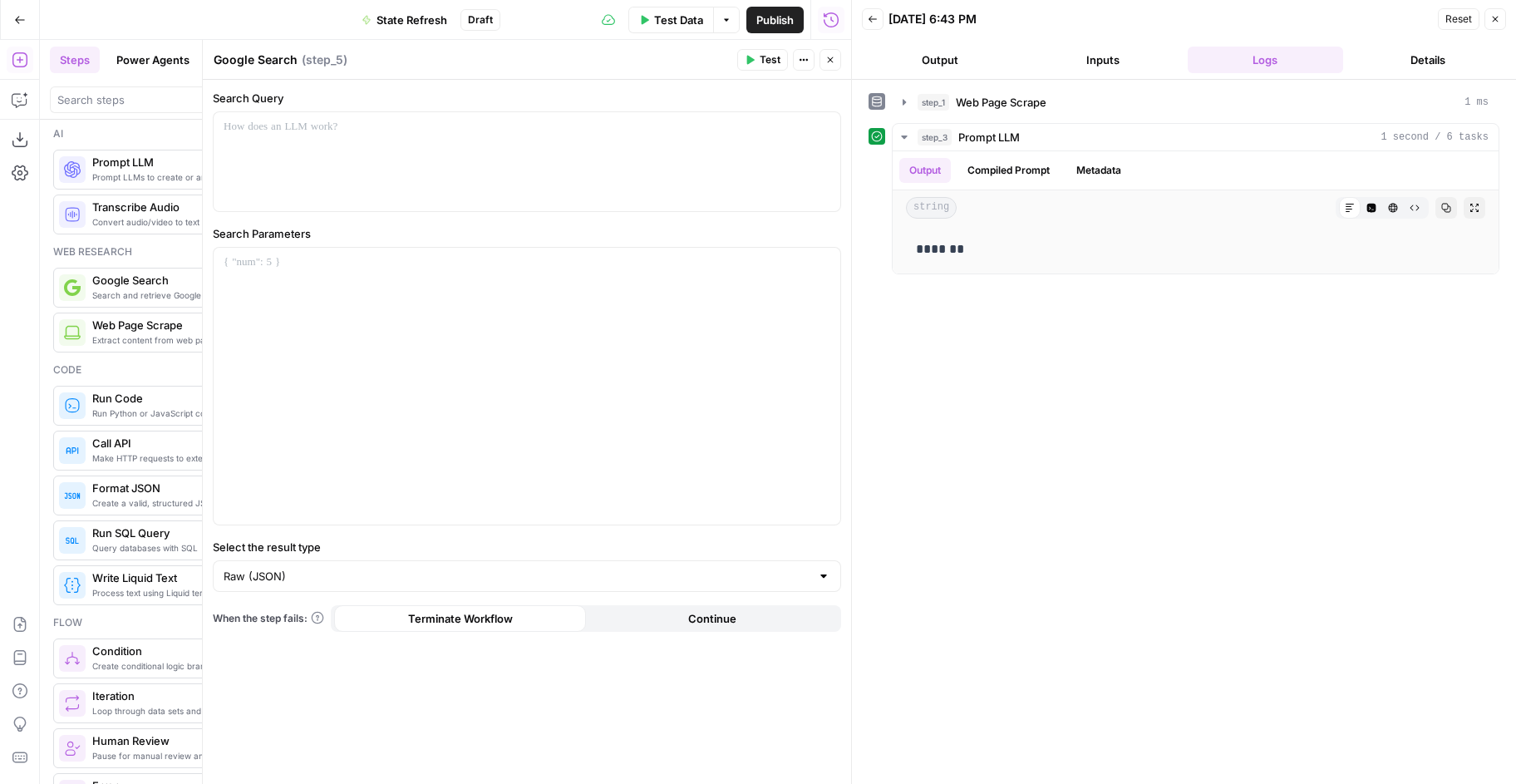
click at [838, 57] on button "Close" at bounding box center [830, 60] width 21 height 21
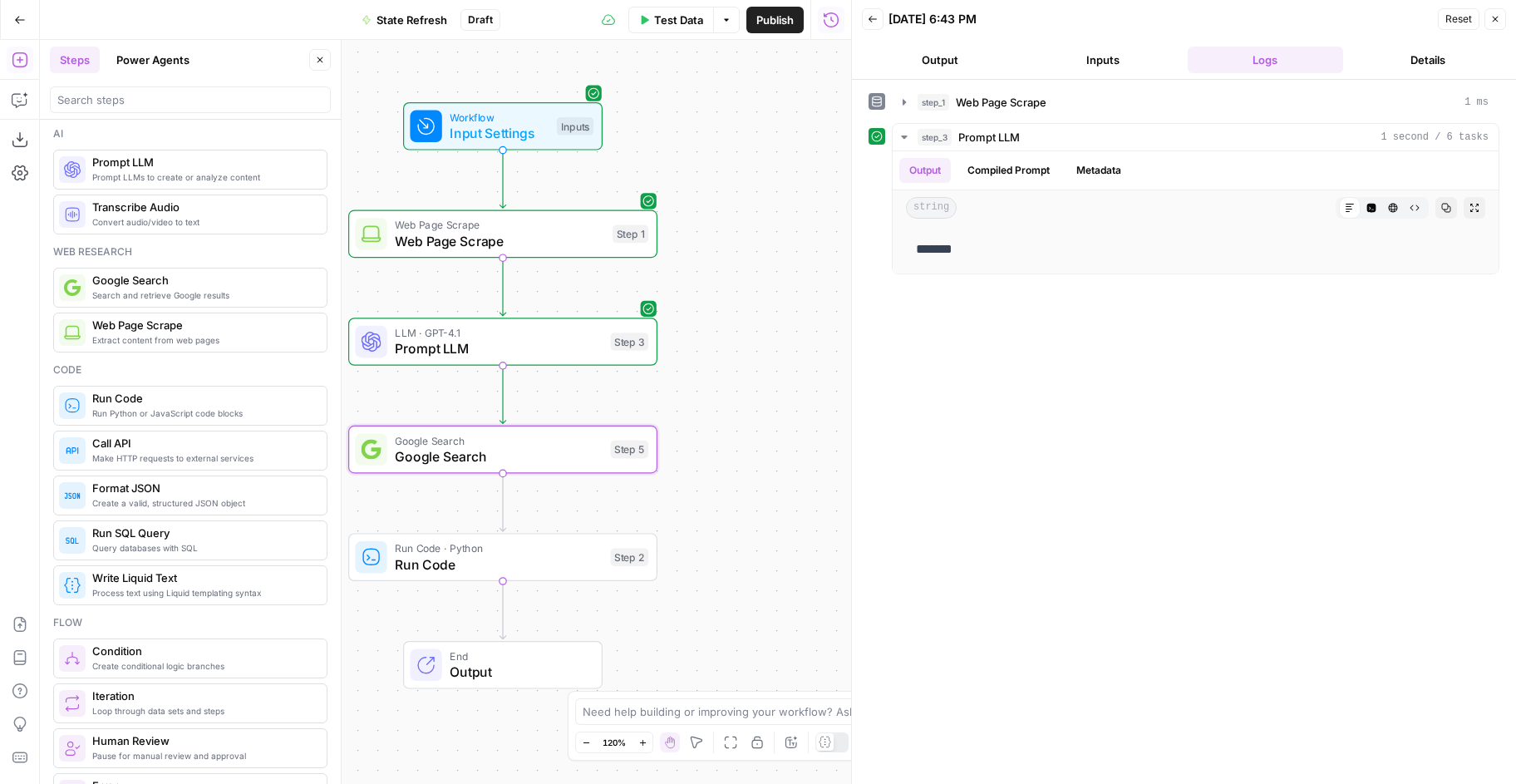
click at [320, 58] on icon "button" at bounding box center [320, 60] width 10 height 10
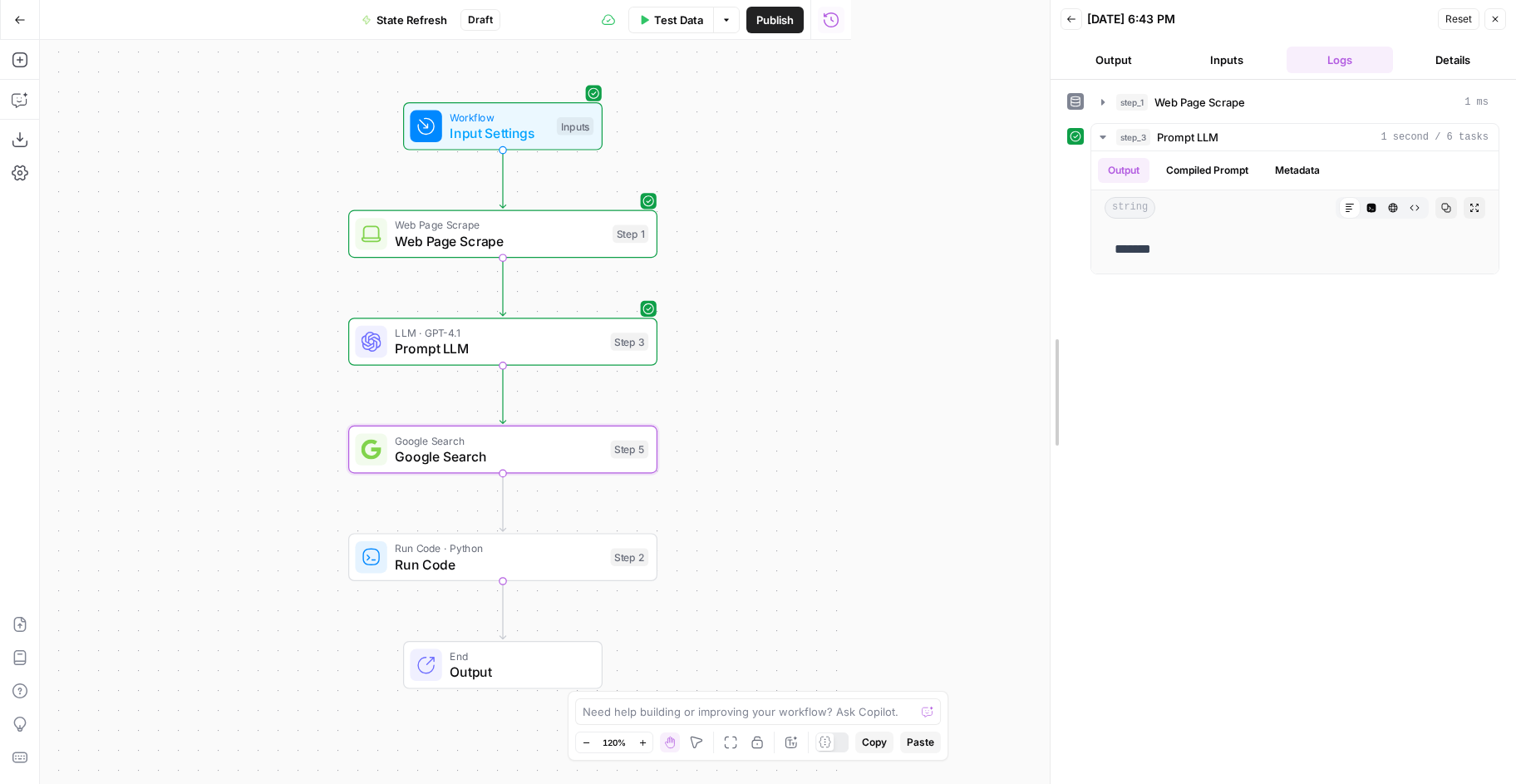
drag, startPoint x: 851, startPoint y: 247, endPoint x: 749, endPoint y: 362, distance: 153.7
click at [606, 457] on div "Google Search Google Search Step 5 Copy step Delete step Add Note Test" at bounding box center [502, 449] width 294 height 34
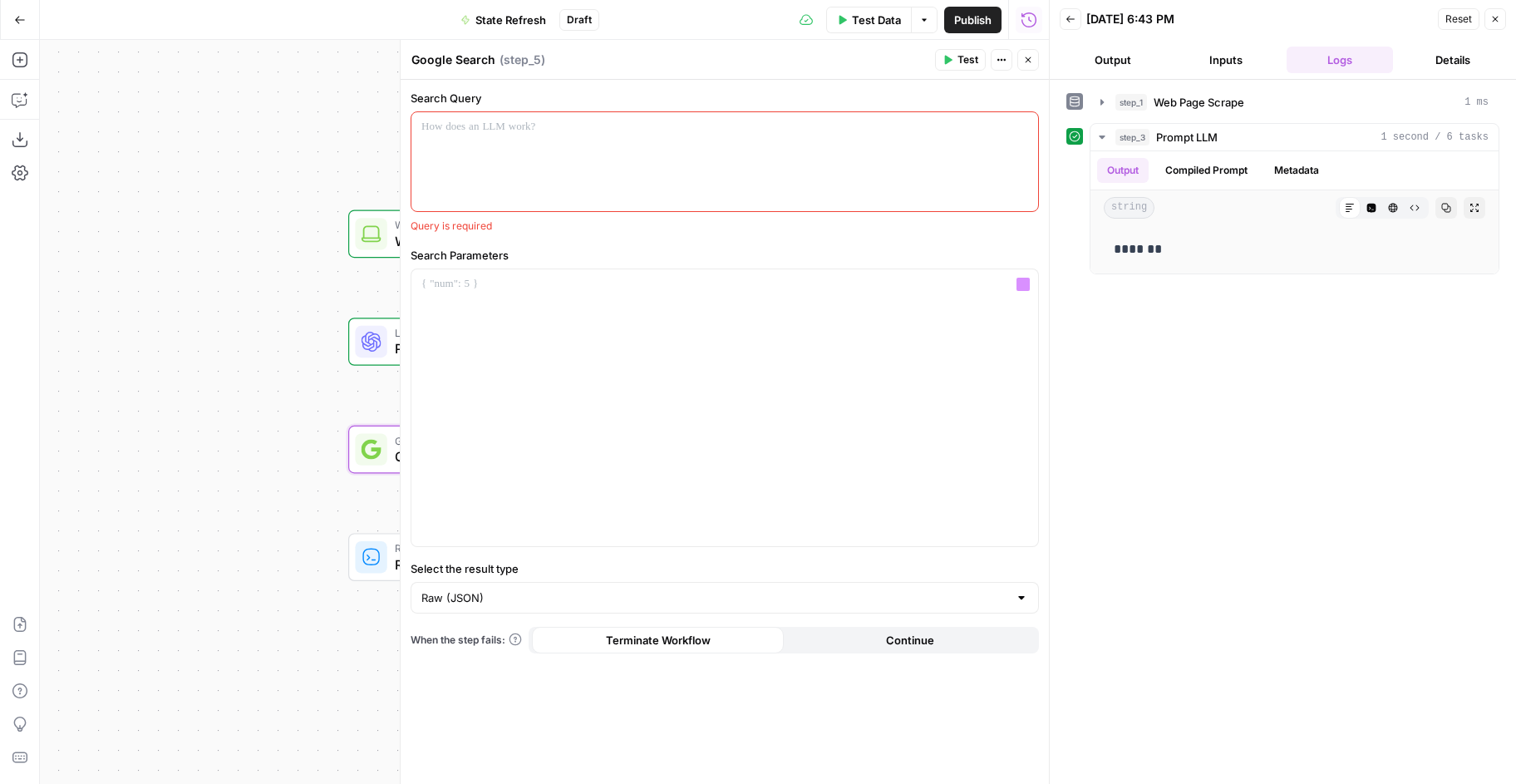
click at [710, 159] on div at bounding box center [724, 161] width 627 height 98
click at [1025, 128] on icon "button" at bounding box center [1023, 126] width 9 height 9
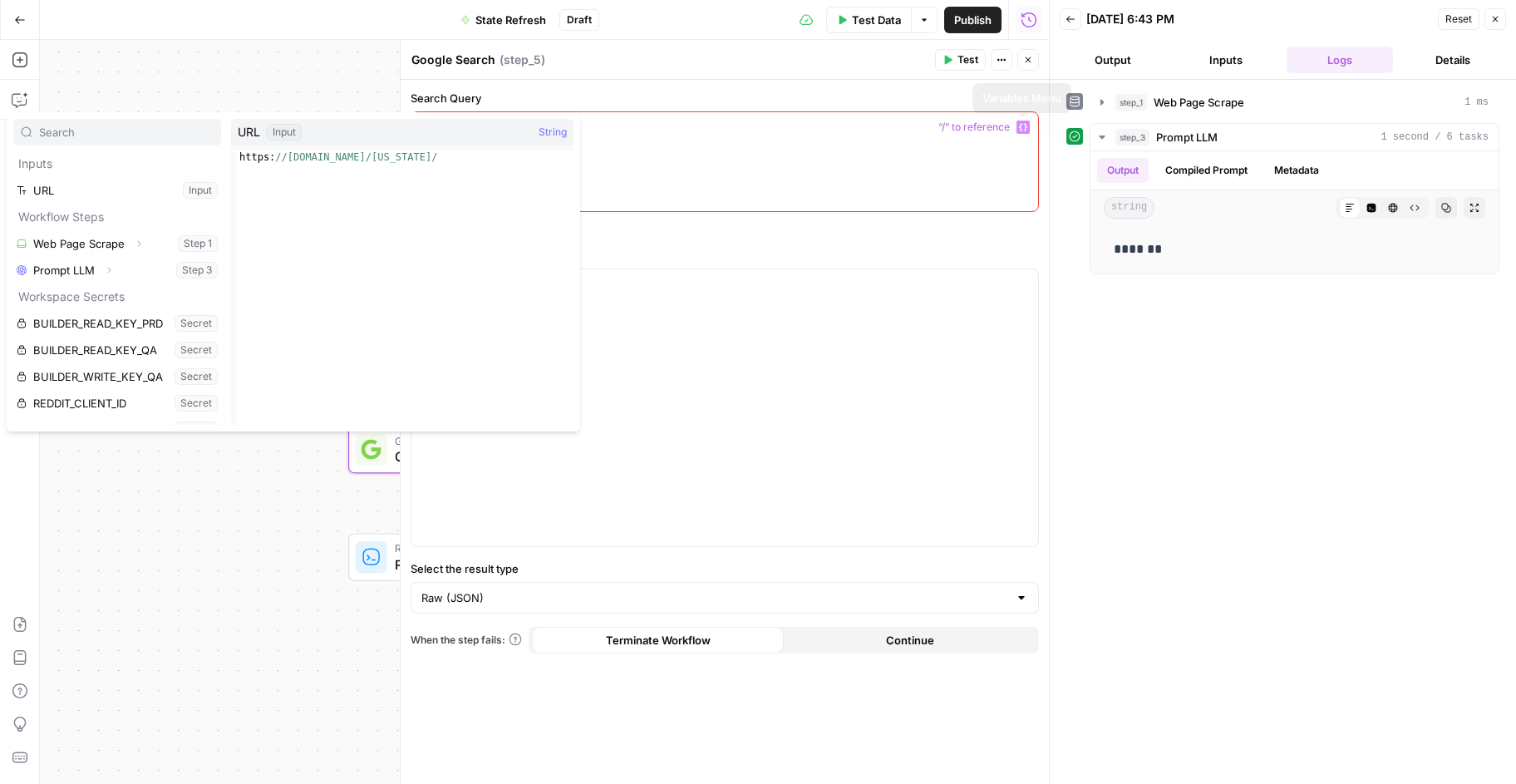
click at [974, 148] on div at bounding box center [724, 161] width 627 height 98
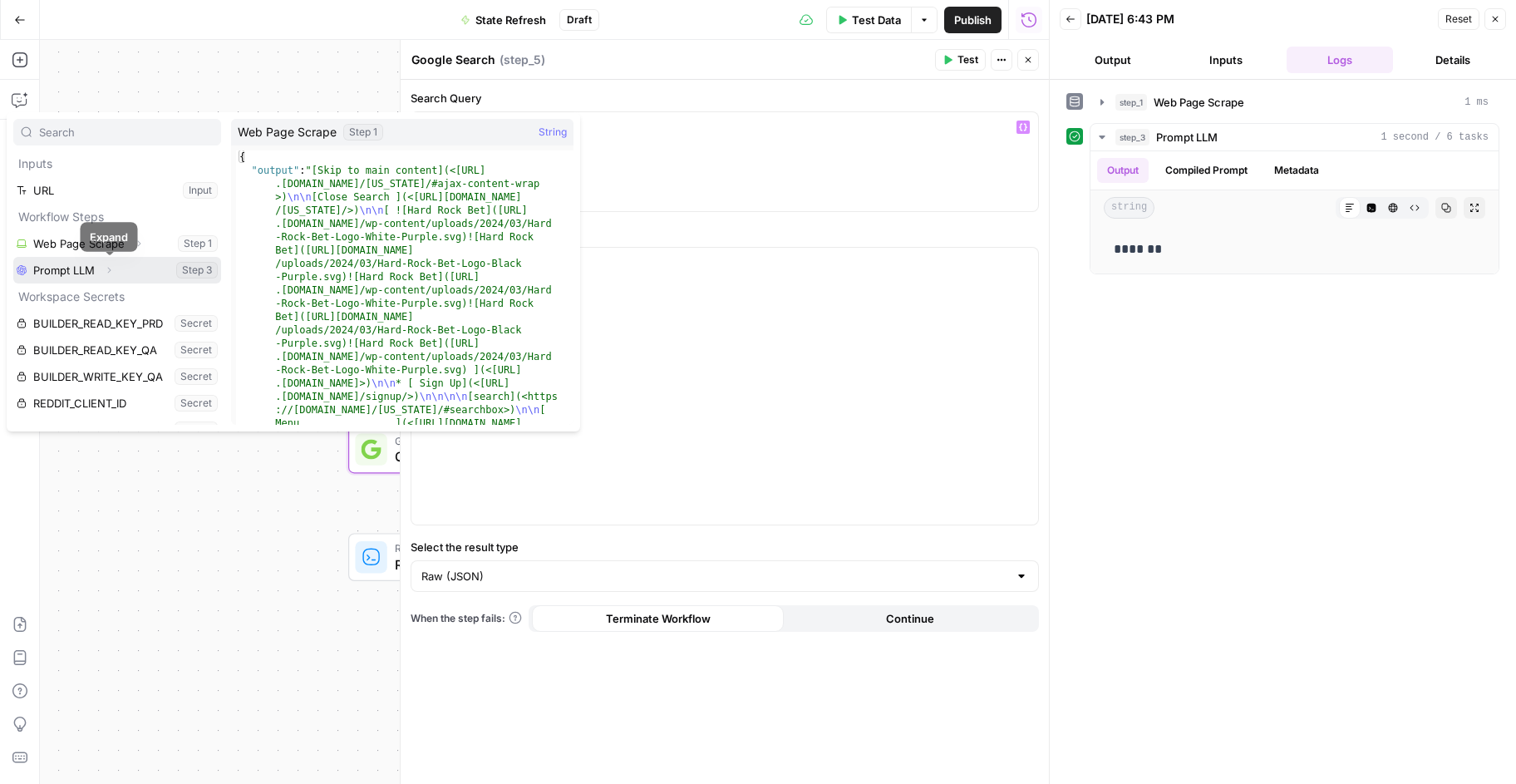
click at [110, 266] on icon "button" at bounding box center [109, 270] width 10 height 10
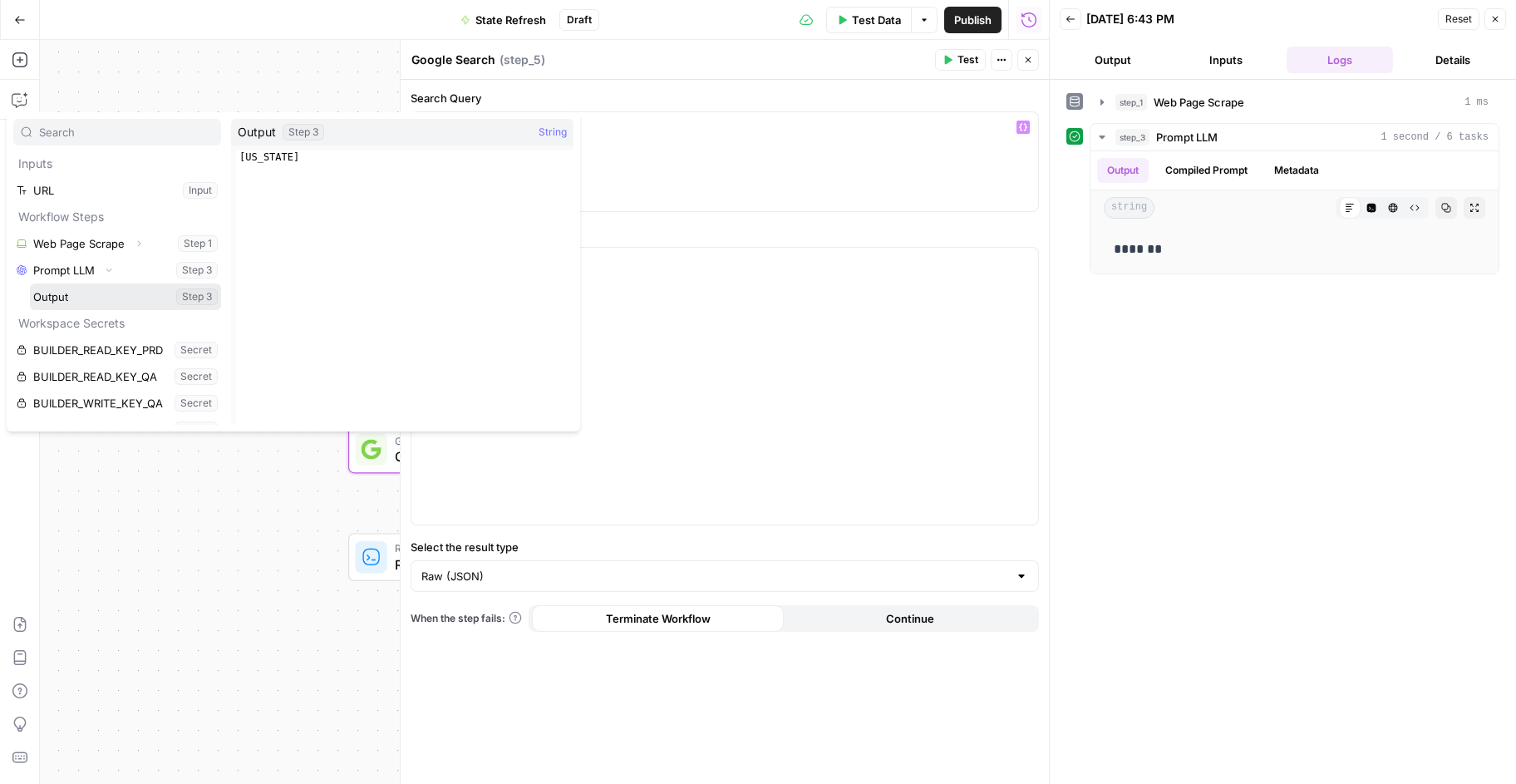
click at [74, 292] on button "Select variable Output" at bounding box center [126, 297] width 191 height 27
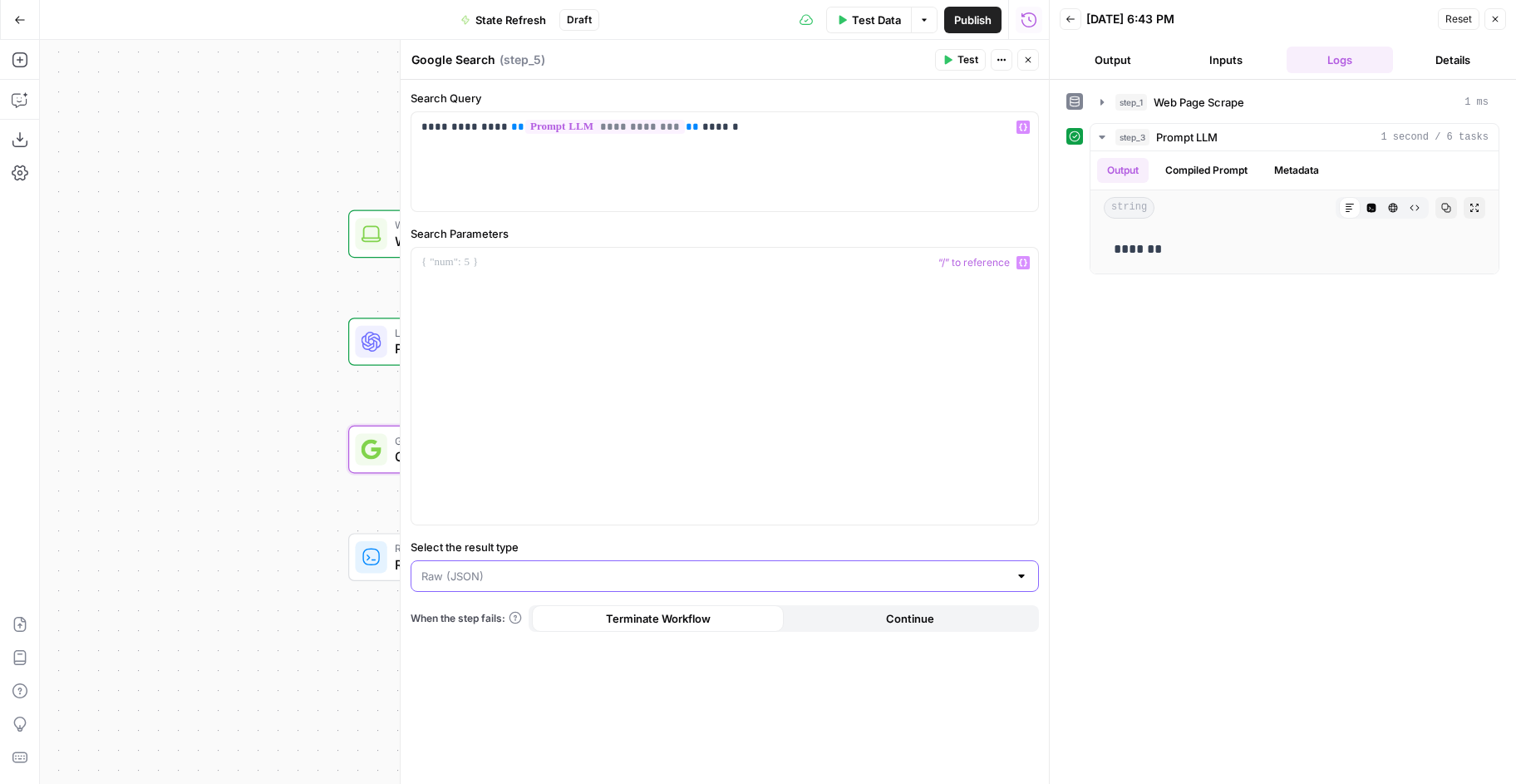
click at [941, 579] on input "Select the result type" at bounding box center [715, 575] width 587 height 16
type input "Raw (JSON)"
click at [843, 529] on div "**********" at bounding box center [724, 432] width 648 height 704
click at [961, 51] on button "Test" at bounding box center [960, 60] width 51 height 21
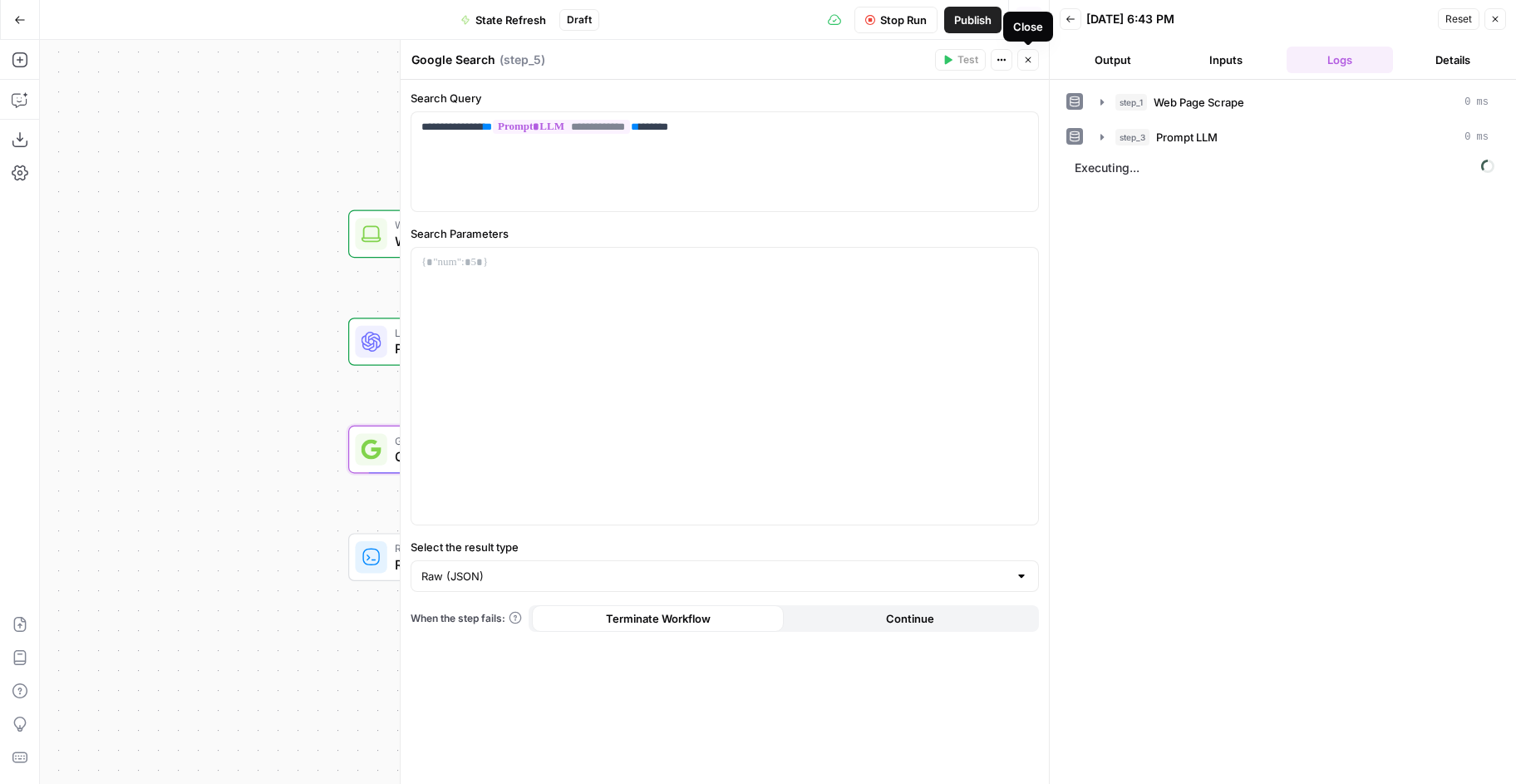
click at [1029, 62] on icon "button" at bounding box center [1028, 60] width 10 height 10
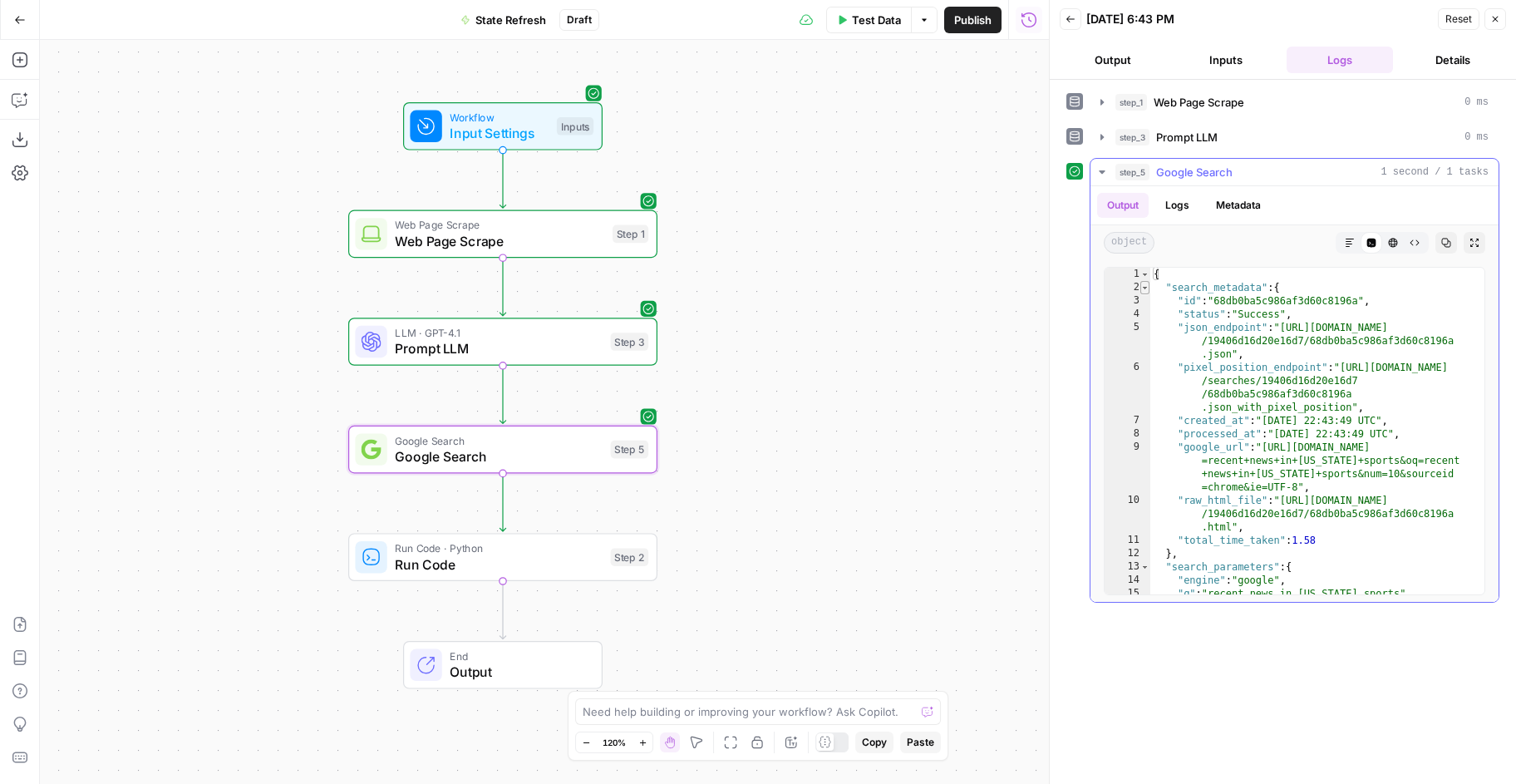
type textarea "*"
click at [1146, 289] on span "Toggle code folding, rows 2 through 12" at bounding box center [1144, 288] width 9 height 14
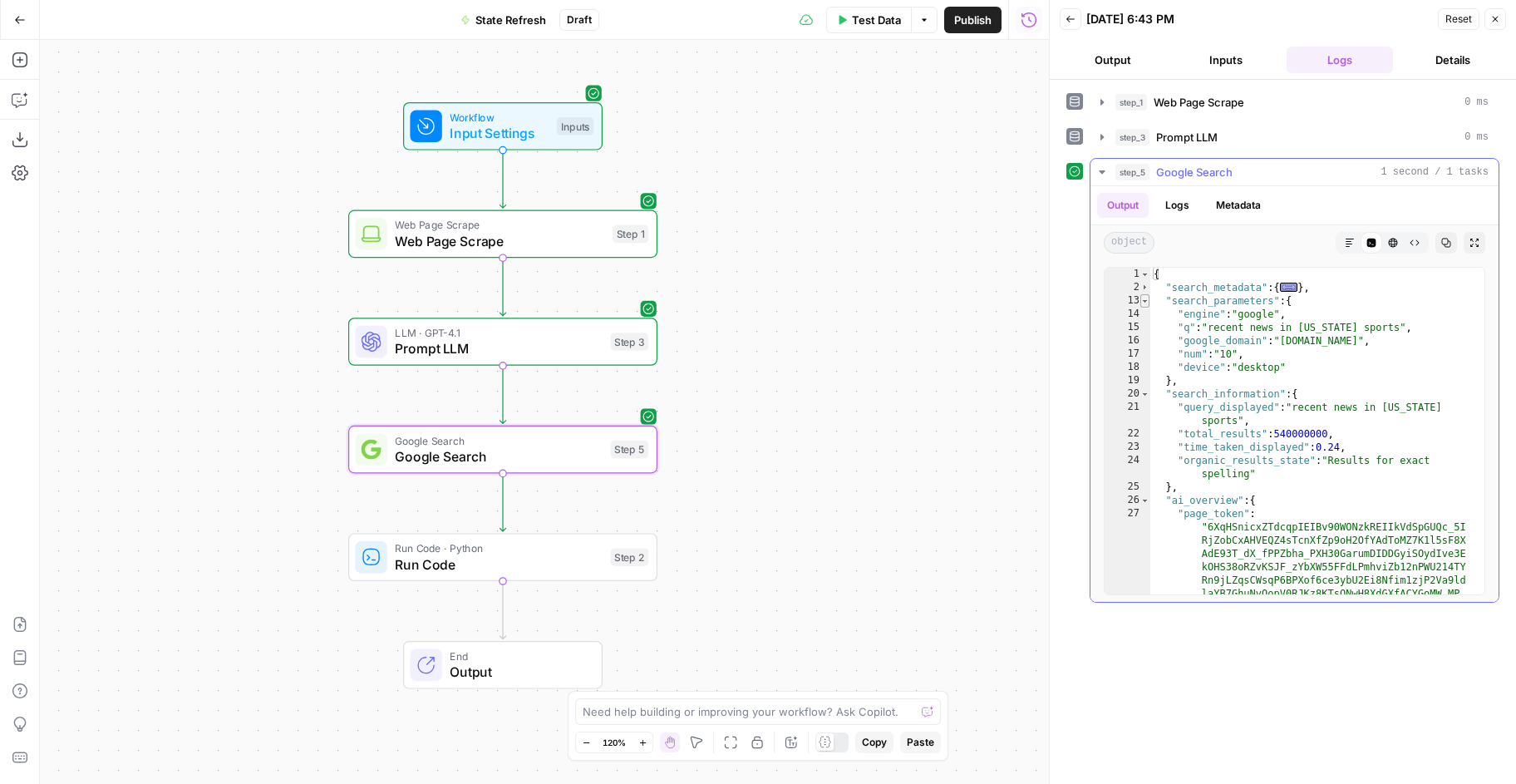
click at [1143, 301] on span "Toggle code folding, rows 13 through 19" at bounding box center [1144, 301] width 9 height 14
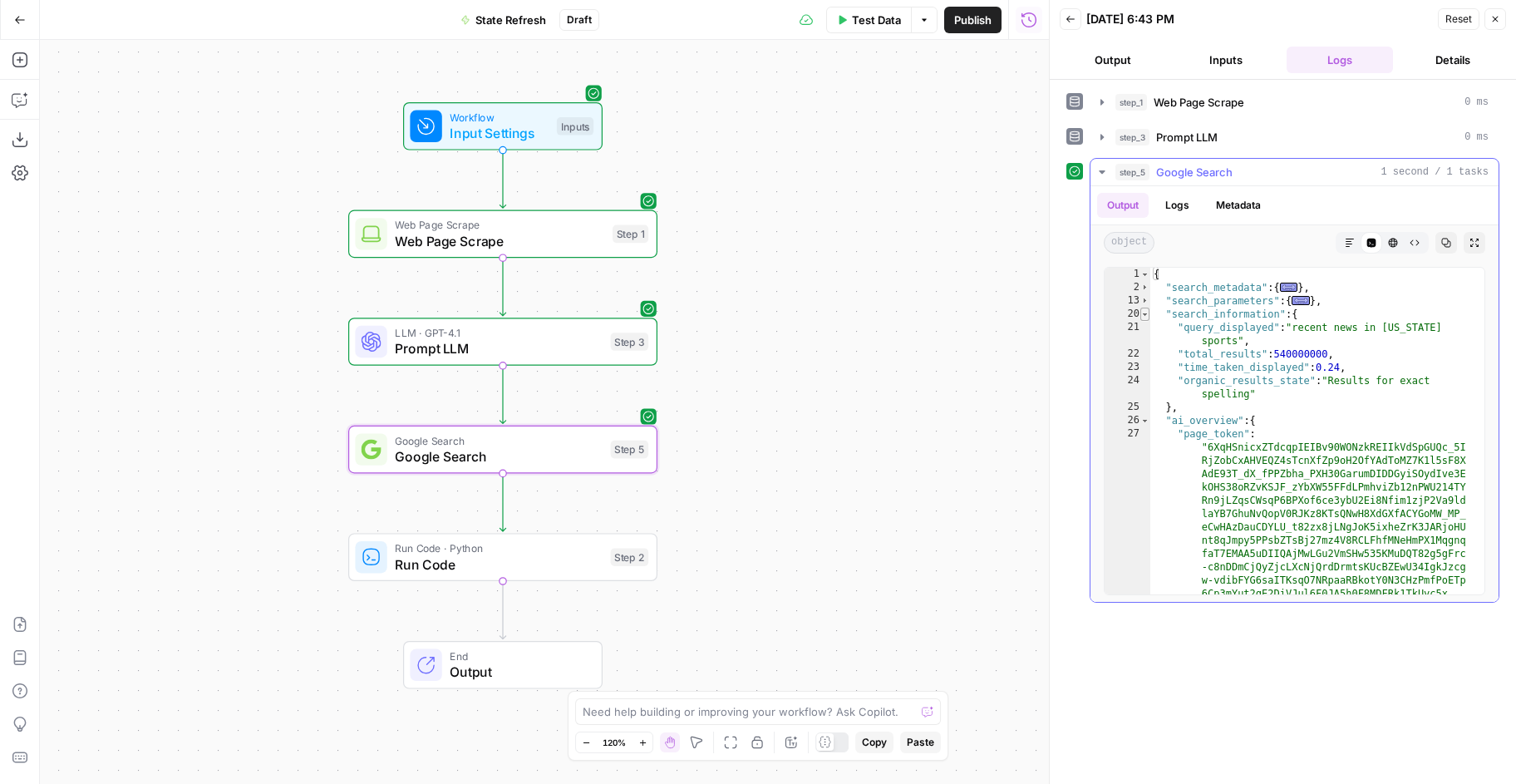
click at [1145, 317] on span "Toggle code folding, rows 20 through 25" at bounding box center [1144, 315] width 9 height 14
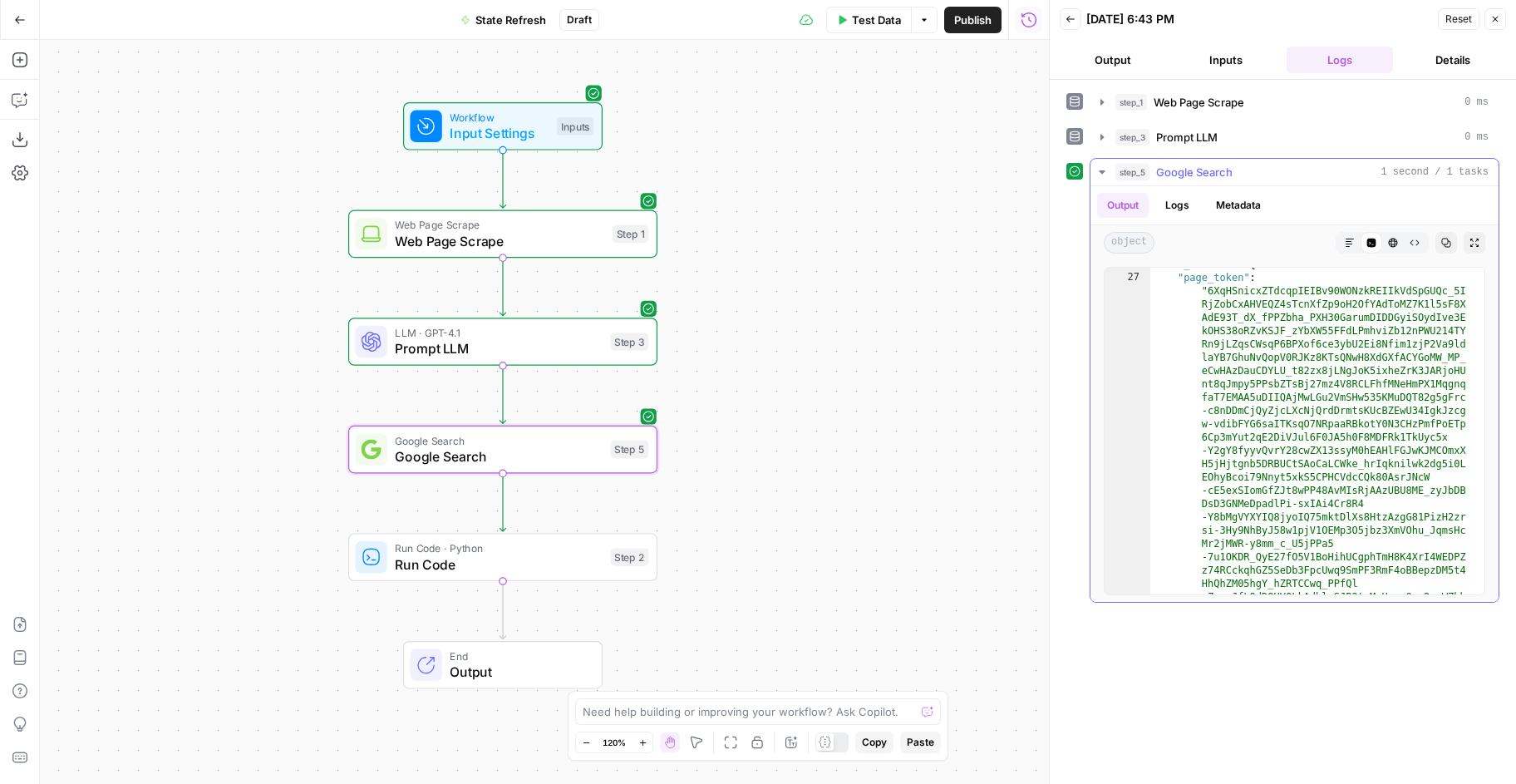
scroll to position [0, 0]
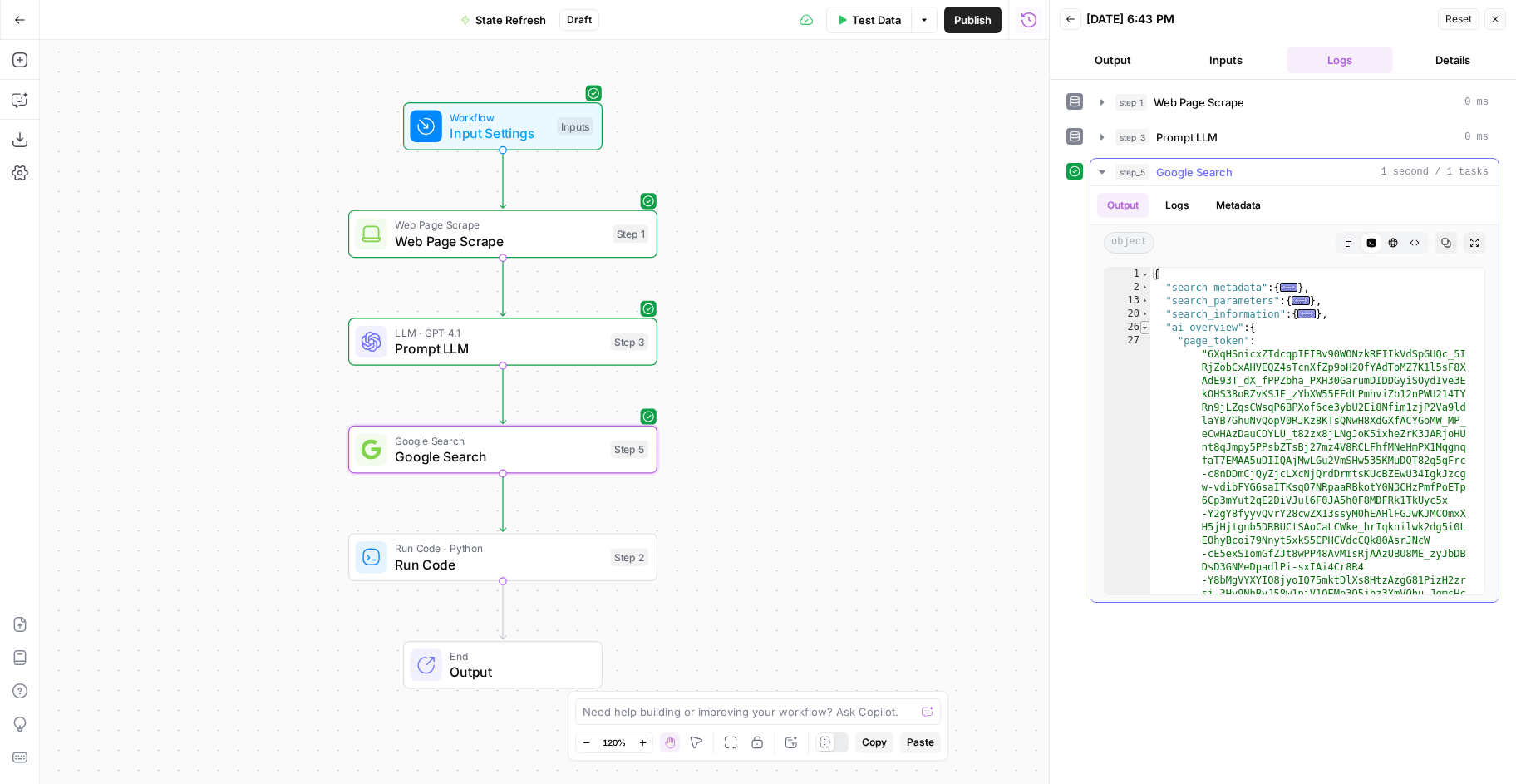
click at [1144, 327] on span "Toggle code folding, rows 26 through 29" at bounding box center [1144, 327] width 9 height 14
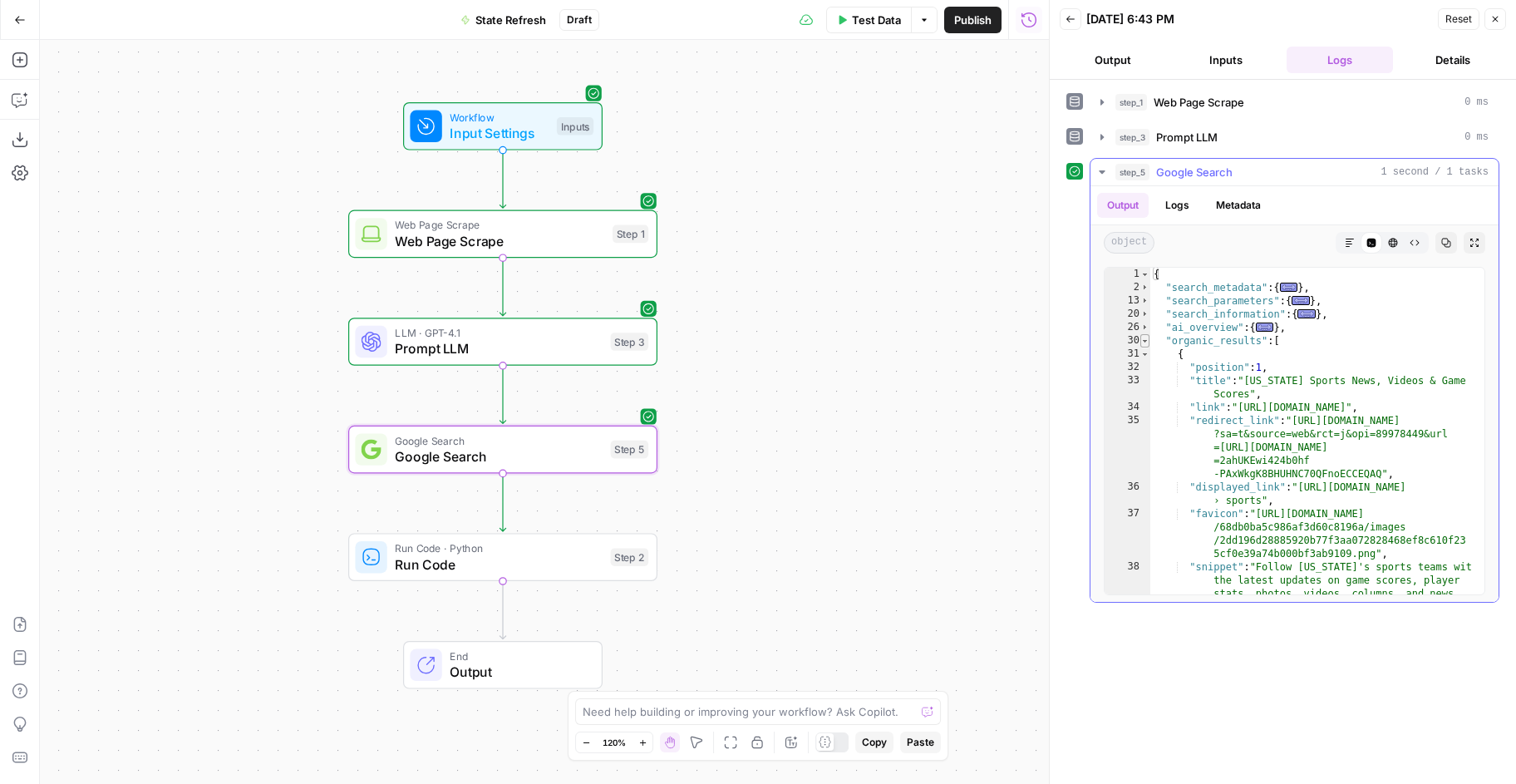
click at [1144, 340] on span "Toggle code folding, rows 30 through 259" at bounding box center [1144, 341] width 9 height 14
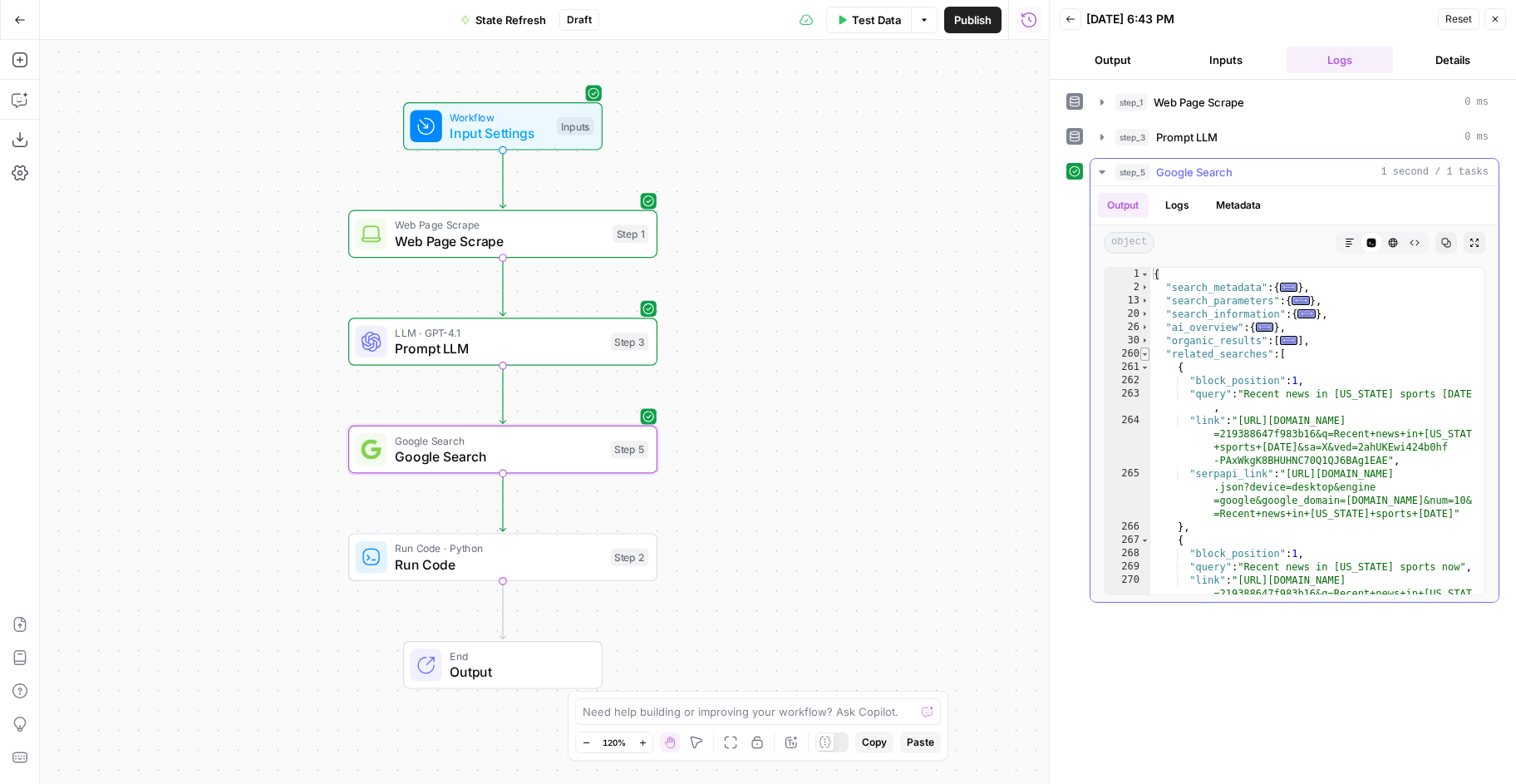
click at [1145, 355] on span "Toggle code folding, rows 260 through 309" at bounding box center [1144, 354] width 9 height 14
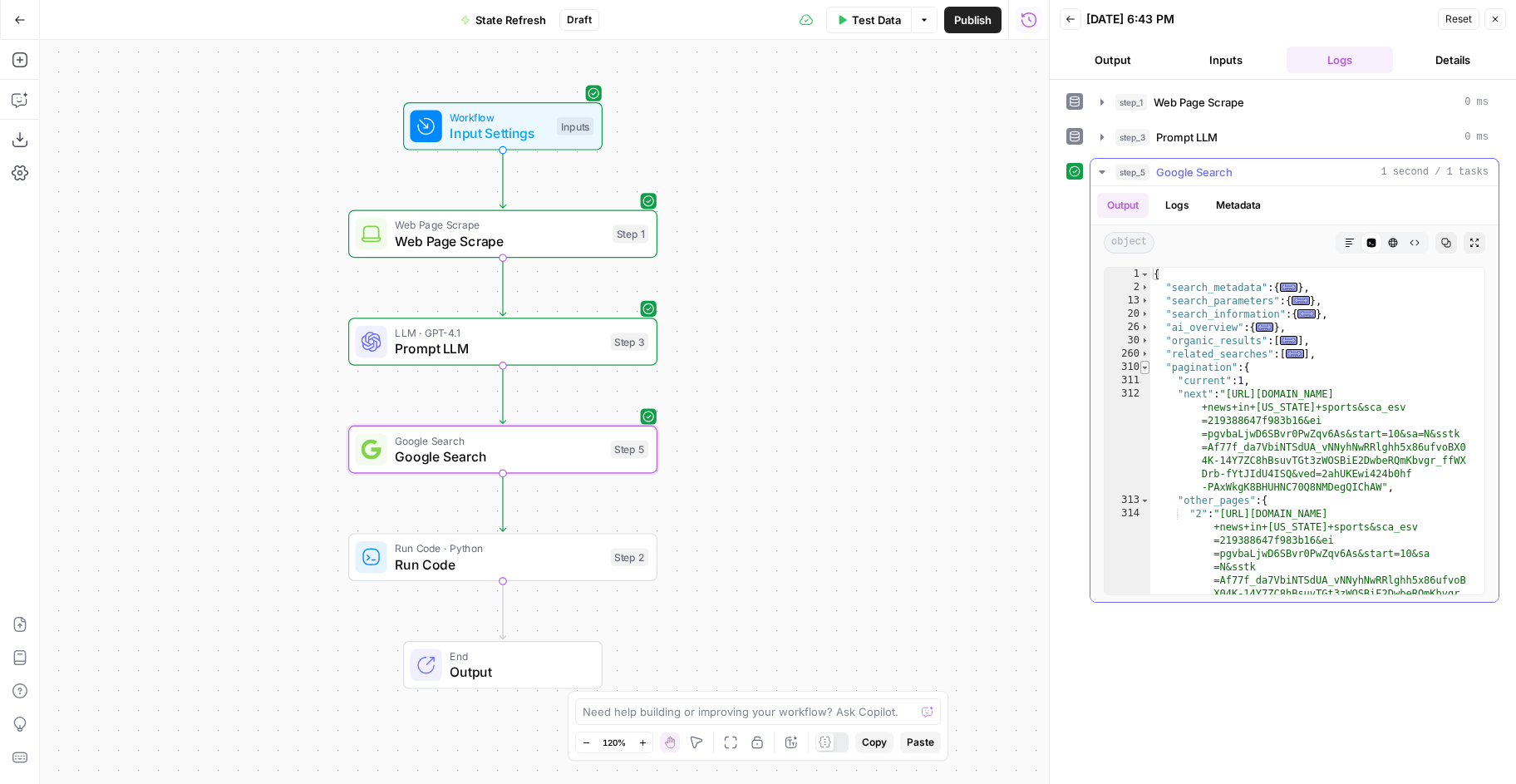
click at [1145, 367] on span "Toggle code folding, rows 310 through 324" at bounding box center [1144, 368] width 9 height 14
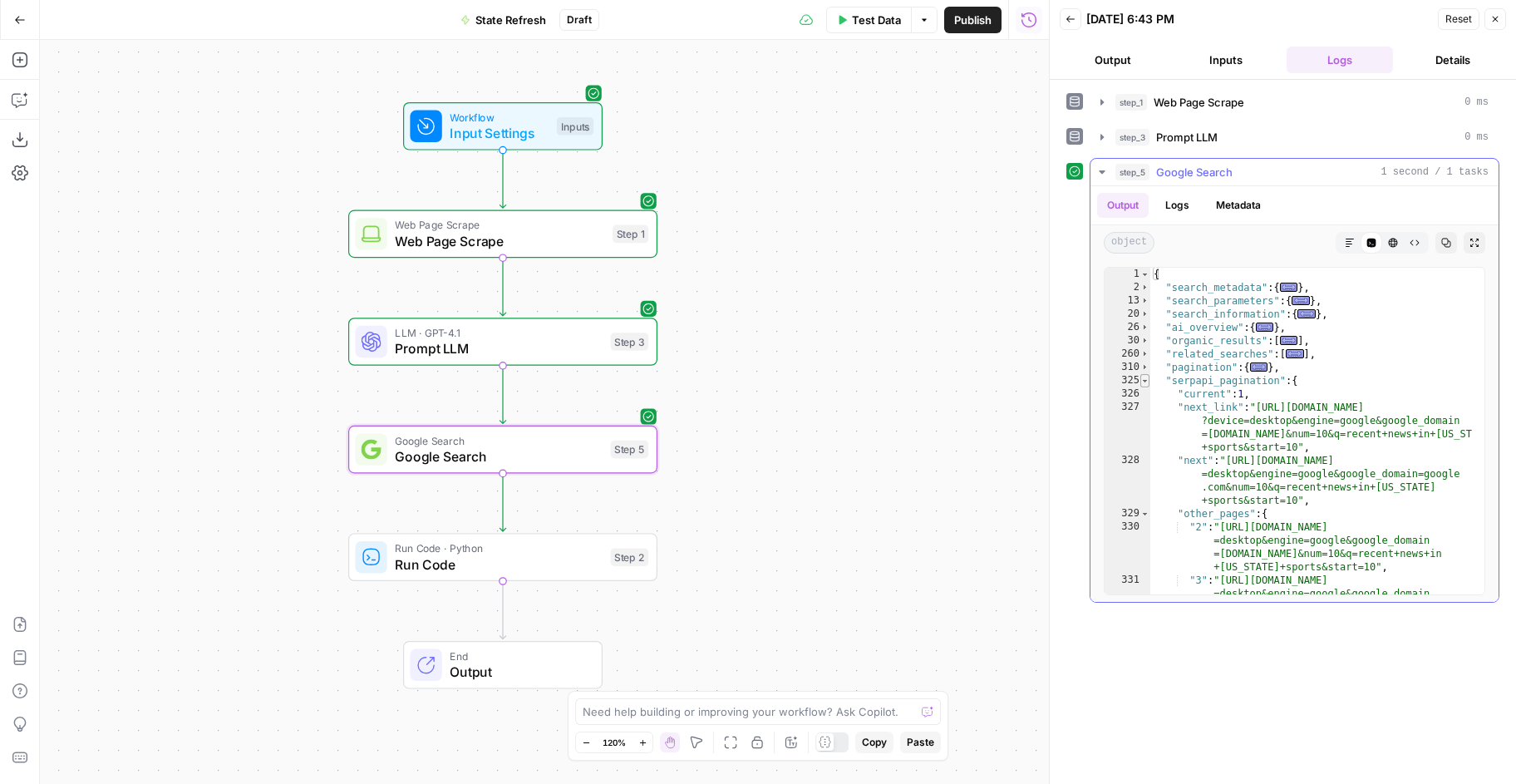
click at [1143, 380] on span "Toggle code folding, rows 325 through 340" at bounding box center [1144, 380] width 9 height 14
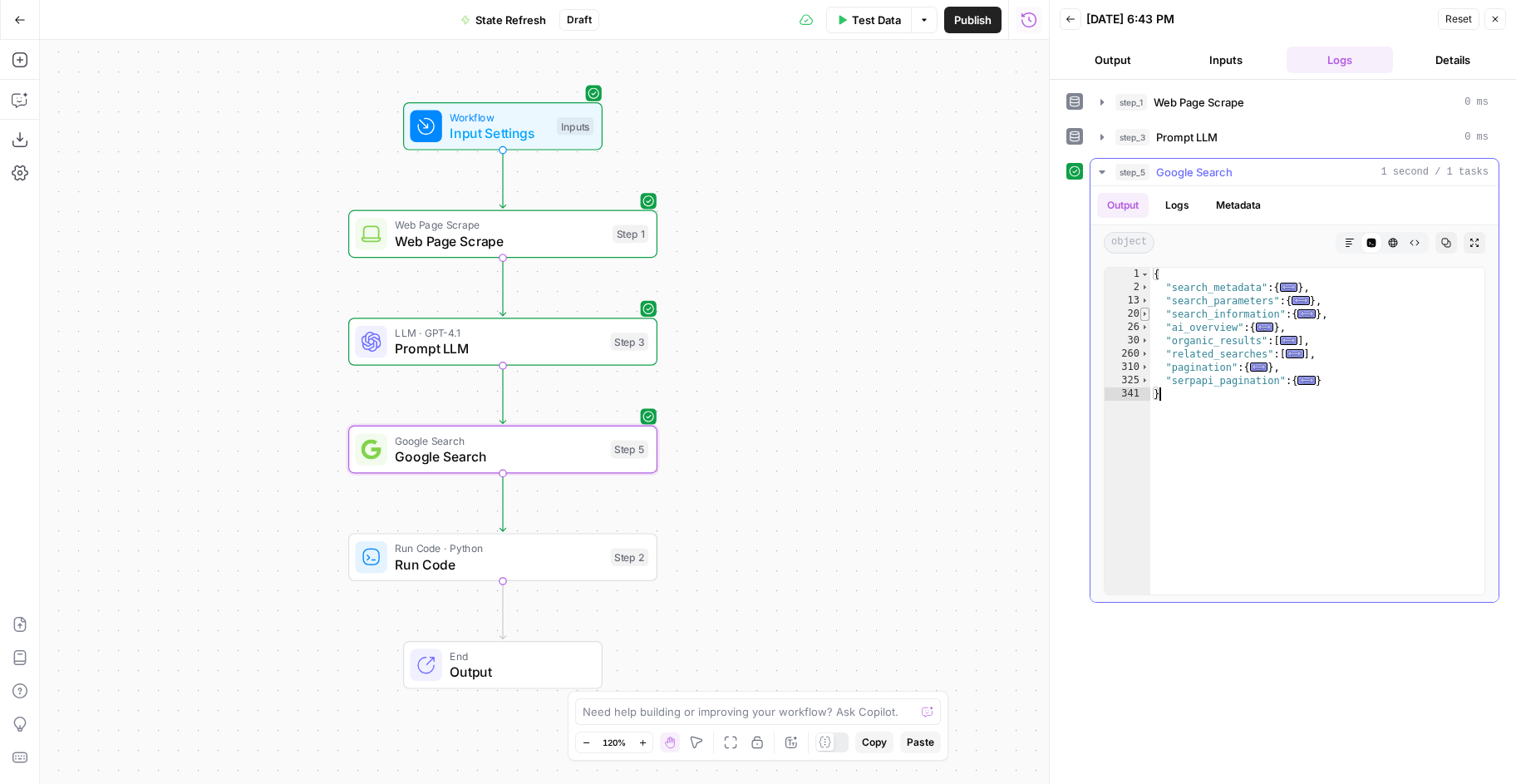
click at [1147, 310] on span "Toggle code folding, rows 20 through 25" at bounding box center [1144, 315] width 9 height 14
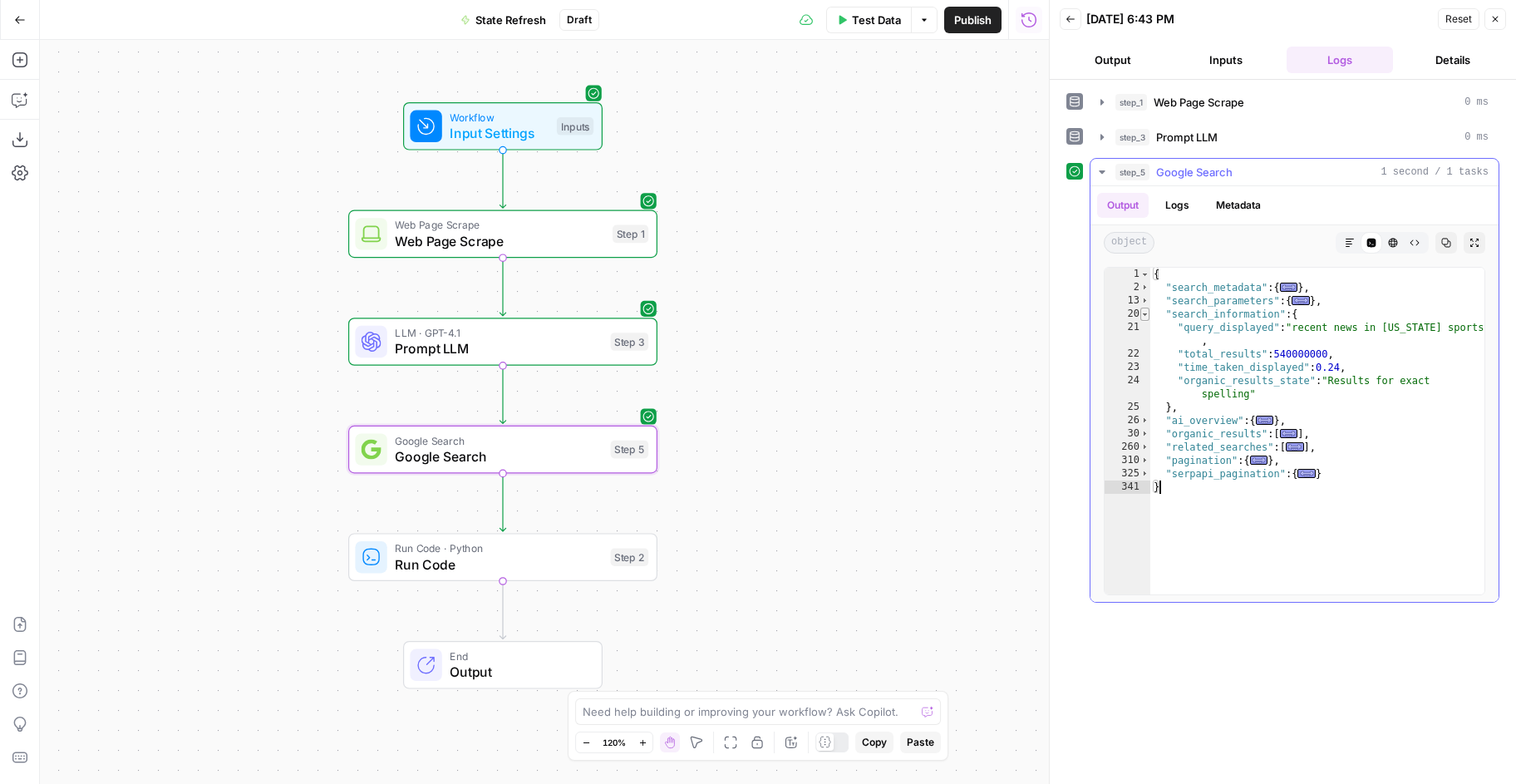
click at [1147, 310] on span "Toggle code folding, rows 20 through 25" at bounding box center [1144, 315] width 9 height 14
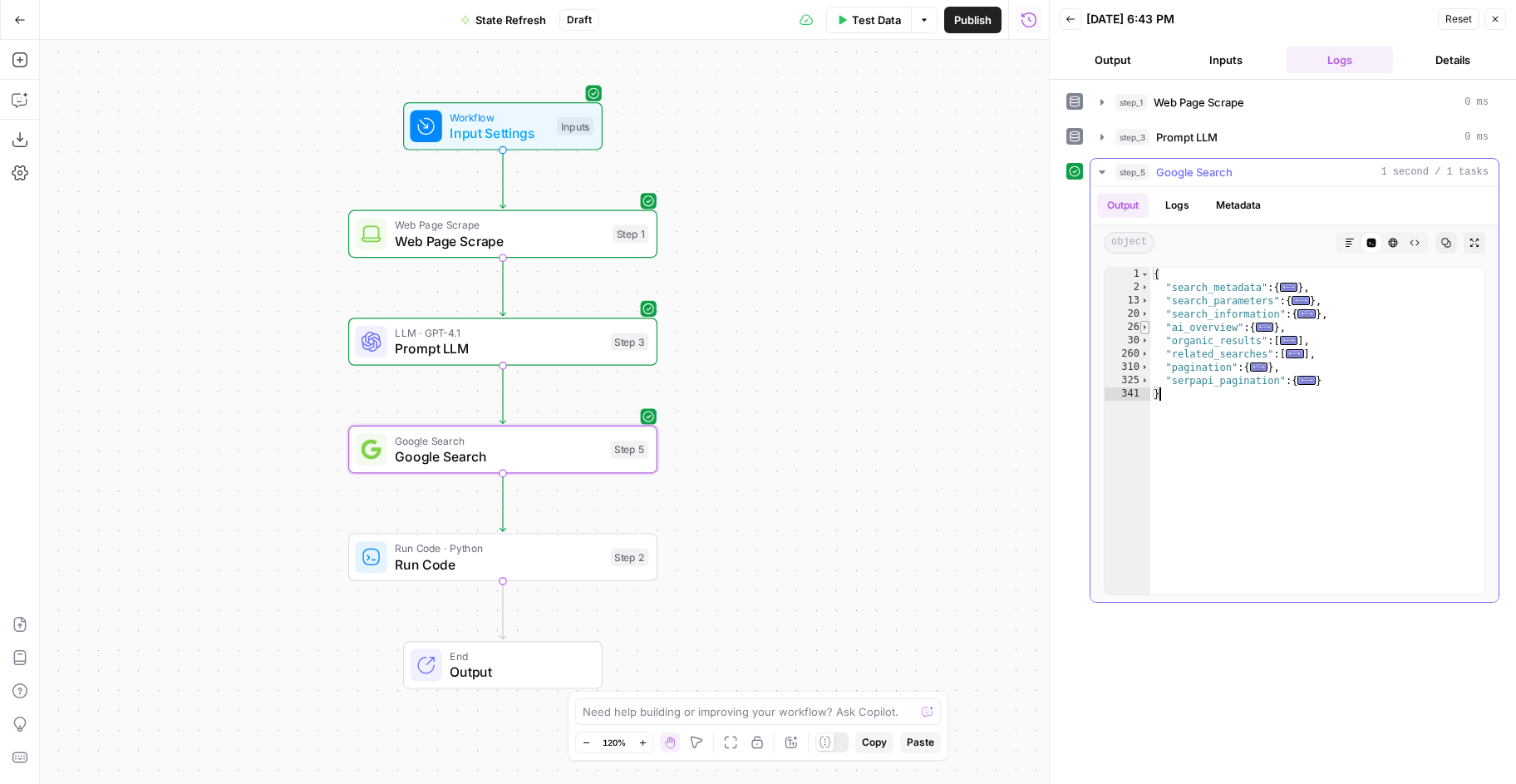
click at [1147, 326] on span "Toggle code folding, rows 26 through 29" at bounding box center [1144, 327] width 9 height 14
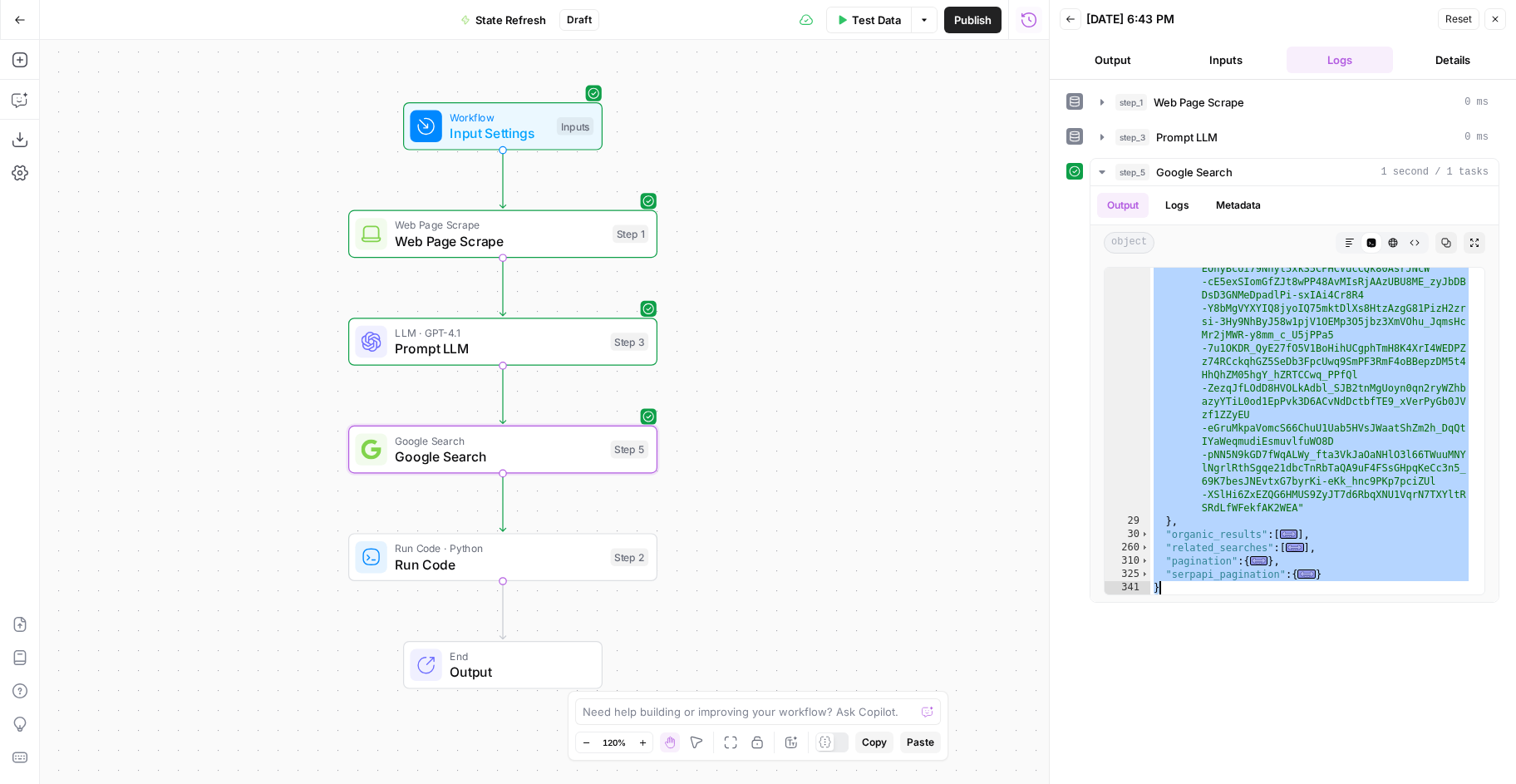
scroll to position [738, 0]
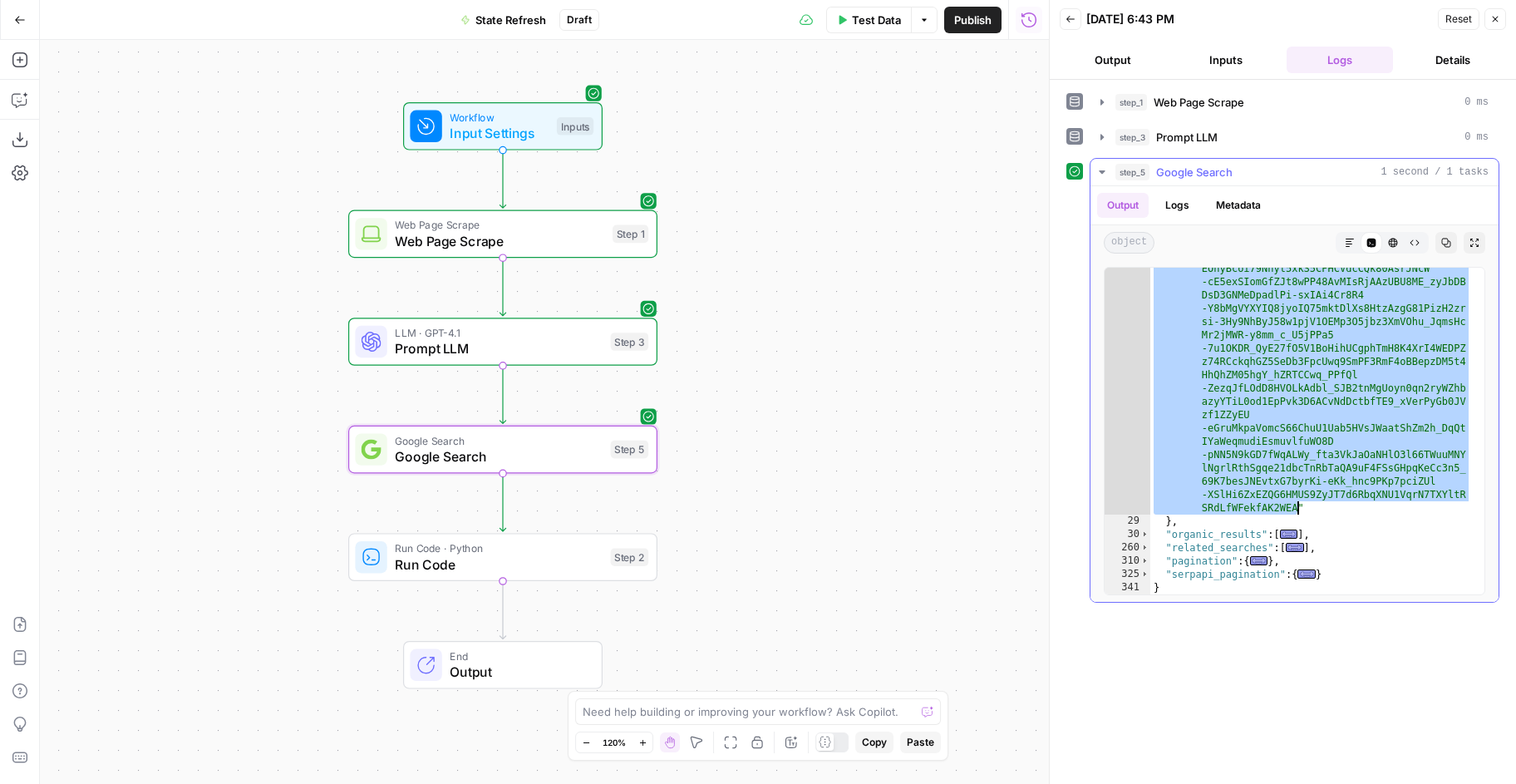
drag, startPoint x: 1280, startPoint y: 434, endPoint x: 1299, endPoint y: 504, distance: 72.5
click at [1299, 504] on div ""serpapi_link" : "[URL][DOMAIN_NAME] ?engine=google_ai_overview&page_token =6Xq…" at bounding box center [1310, 452] width 322 height 805
click at [482, 458] on span "Google Search" at bounding box center [498, 456] width 208 height 20
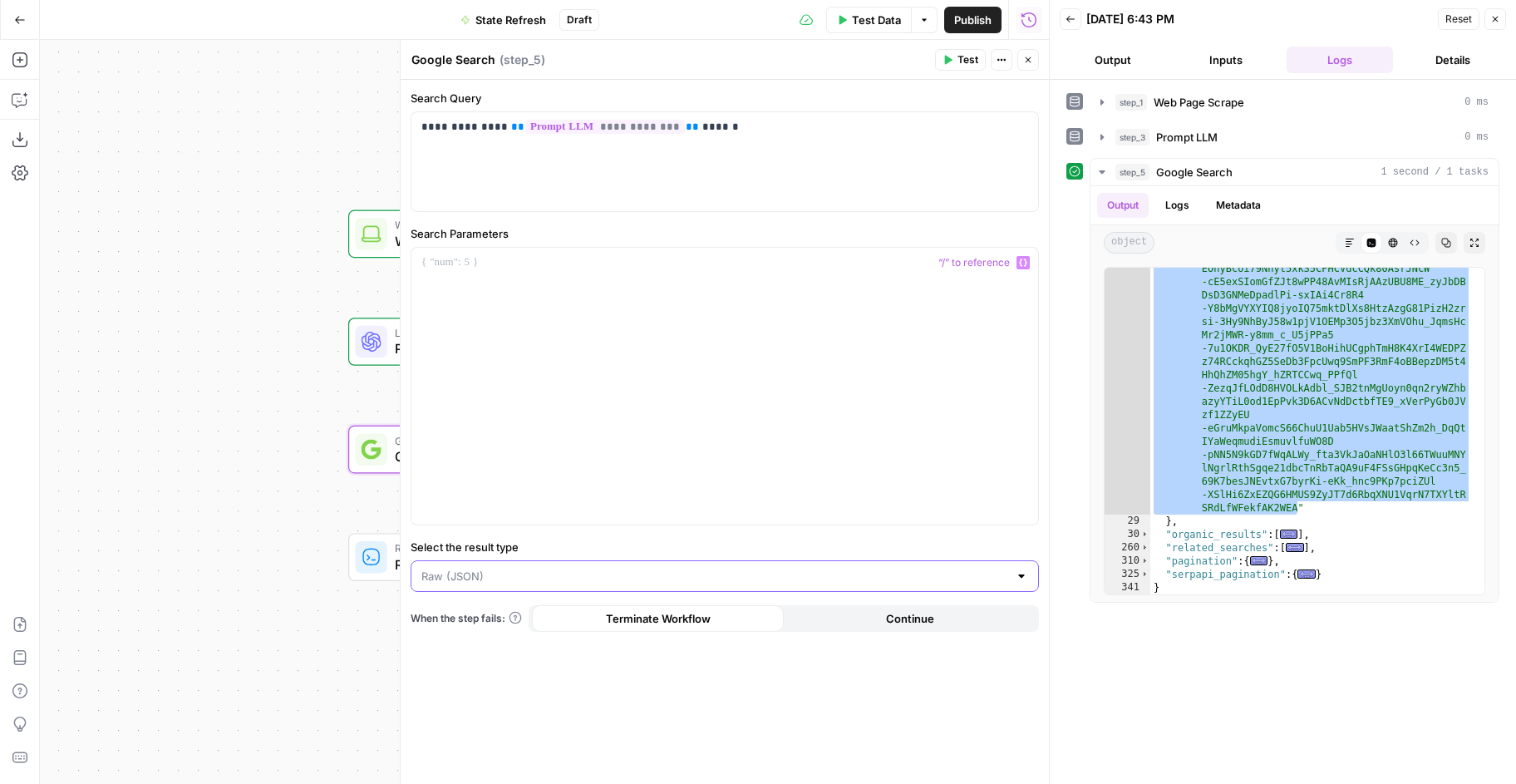
click at [604, 571] on input "Select the result type" at bounding box center [715, 575] width 587 height 16
type input "Raw (JSON)"
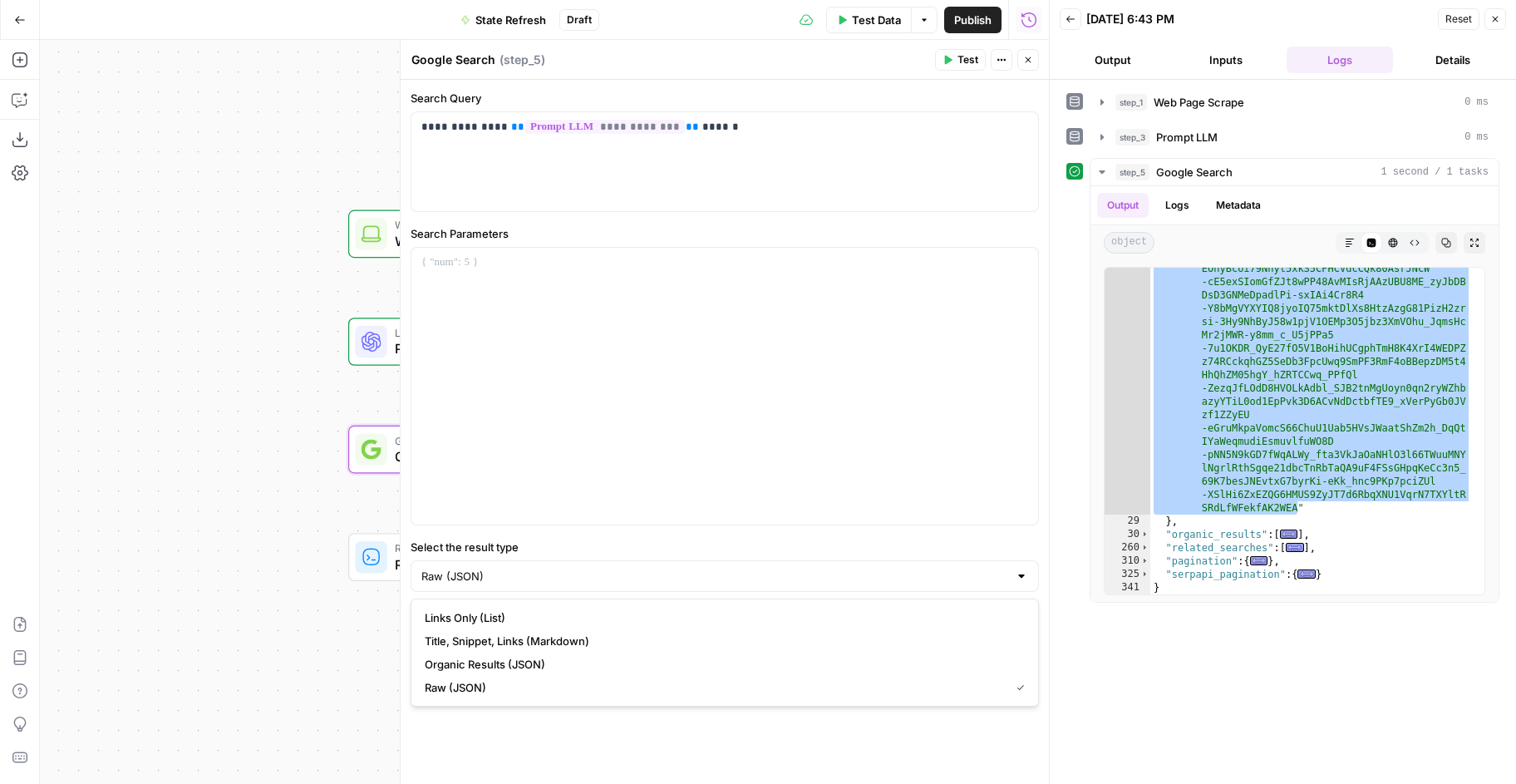
click at [562, 548] on label "Select the result type" at bounding box center [724, 546] width 629 height 16
click at [562, 568] on input "Raw (JSON)" at bounding box center [715, 575] width 587 height 16
type input "Raw (JSON)"
click at [1250, 386] on div ""serpapi_link" : "[URL][DOMAIN_NAME] ?engine=google_ai_overview&page_token =6Xq…" at bounding box center [1310, 452] width 322 height 805
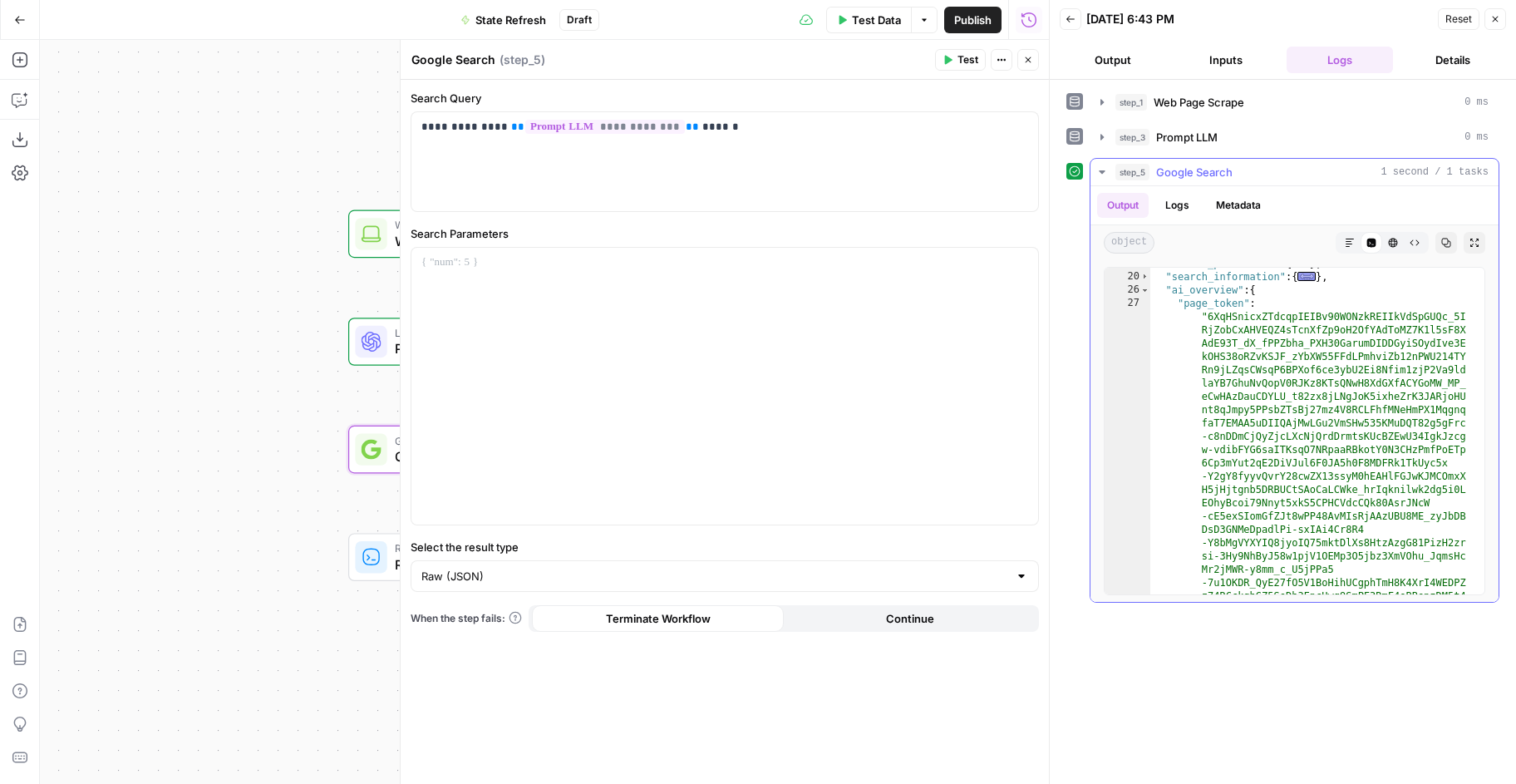
scroll to position [0, 0]
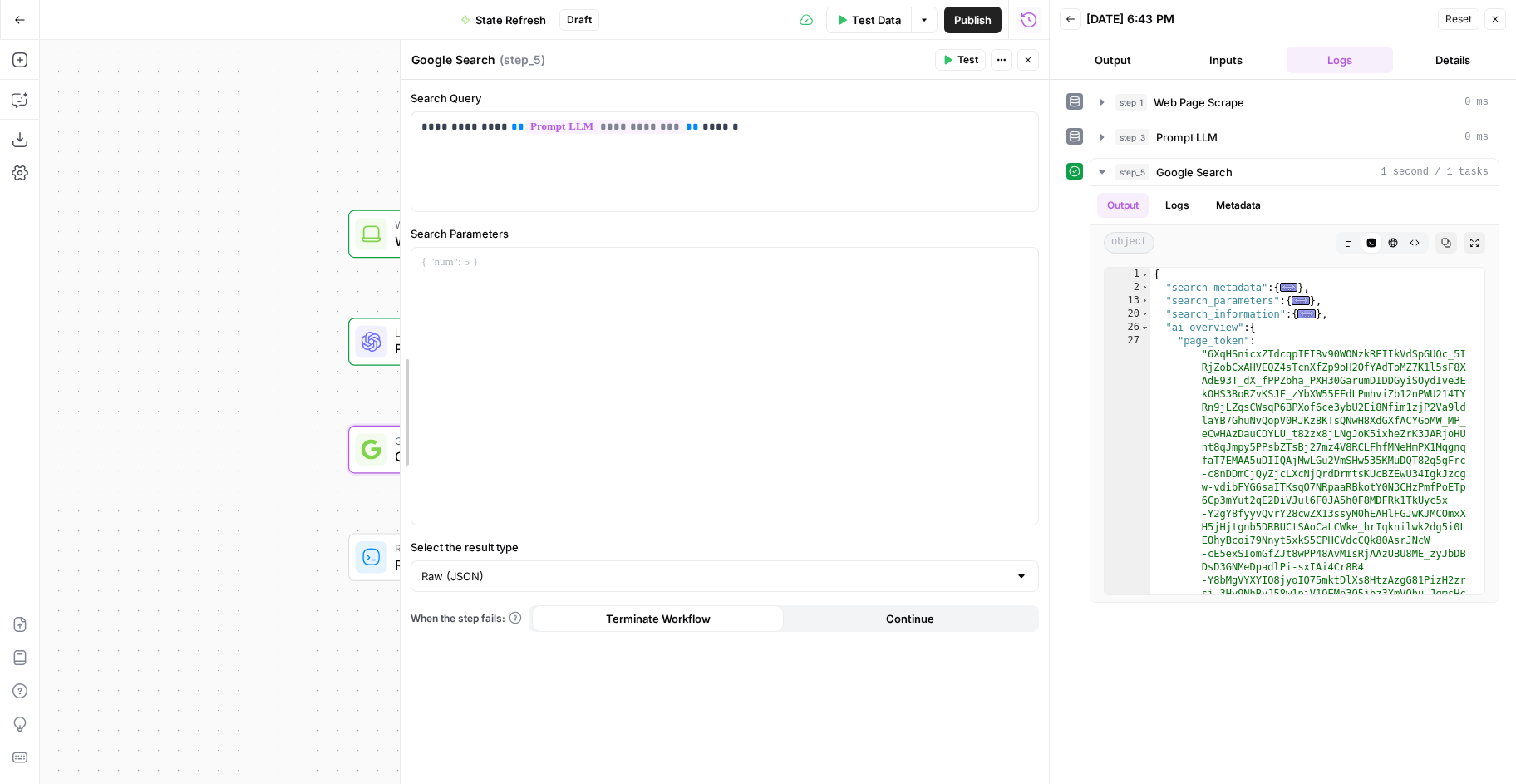
drag, startPoint x: 399, startPoint y: 182, endPoint x: 576, endPoint y: 182, distance: 177.0
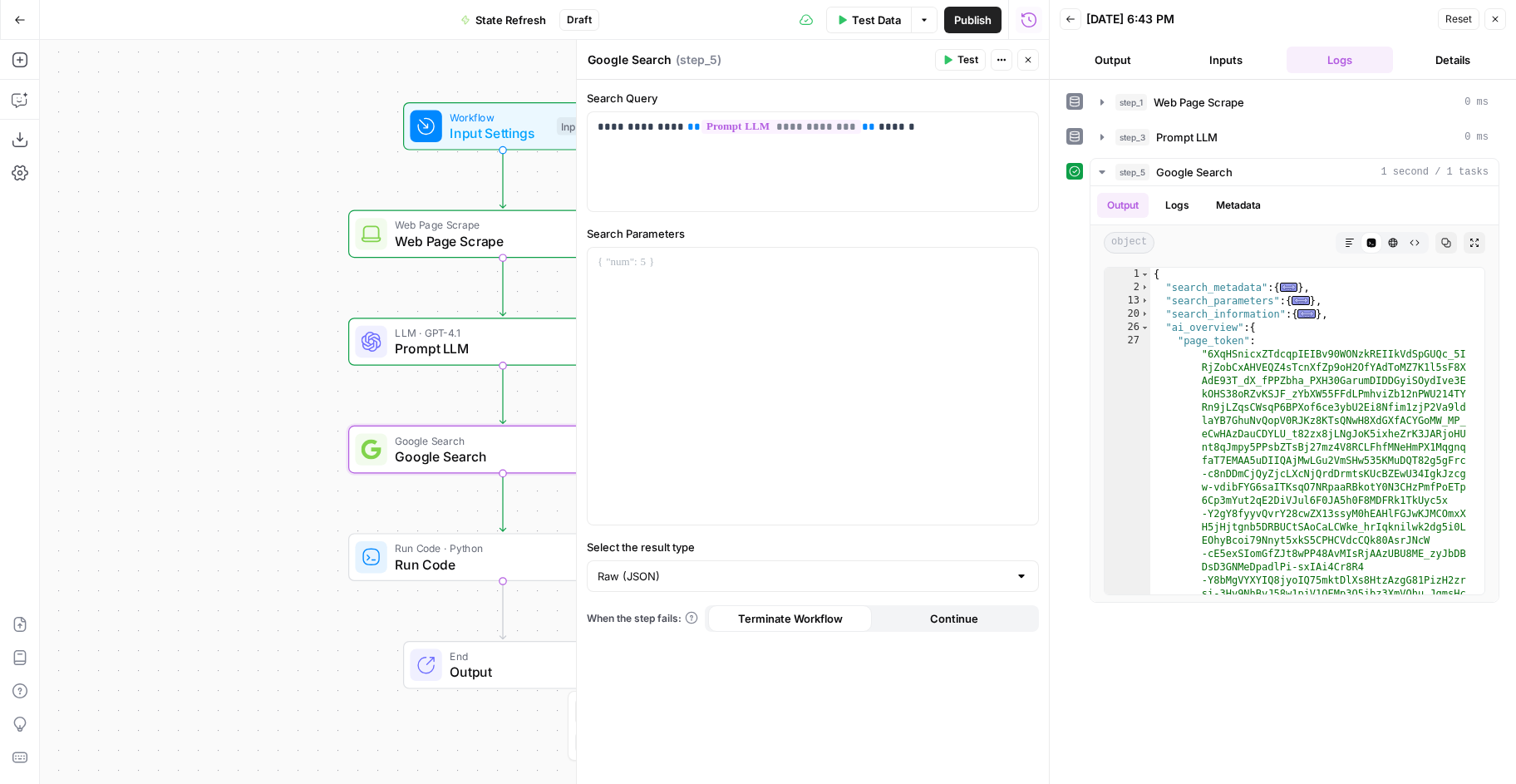
drag, startPoint x: 284, startPoint y: 366, endPoint x: 68, endPoint y: 327, distance: 219.5
click at [68, 327] on div "Workflow Input Settings Inputs Web Page Scrape Web Page Scrape Step 1 LLM · GPT…" at bounding box center [544, 411] width 1009 height 743
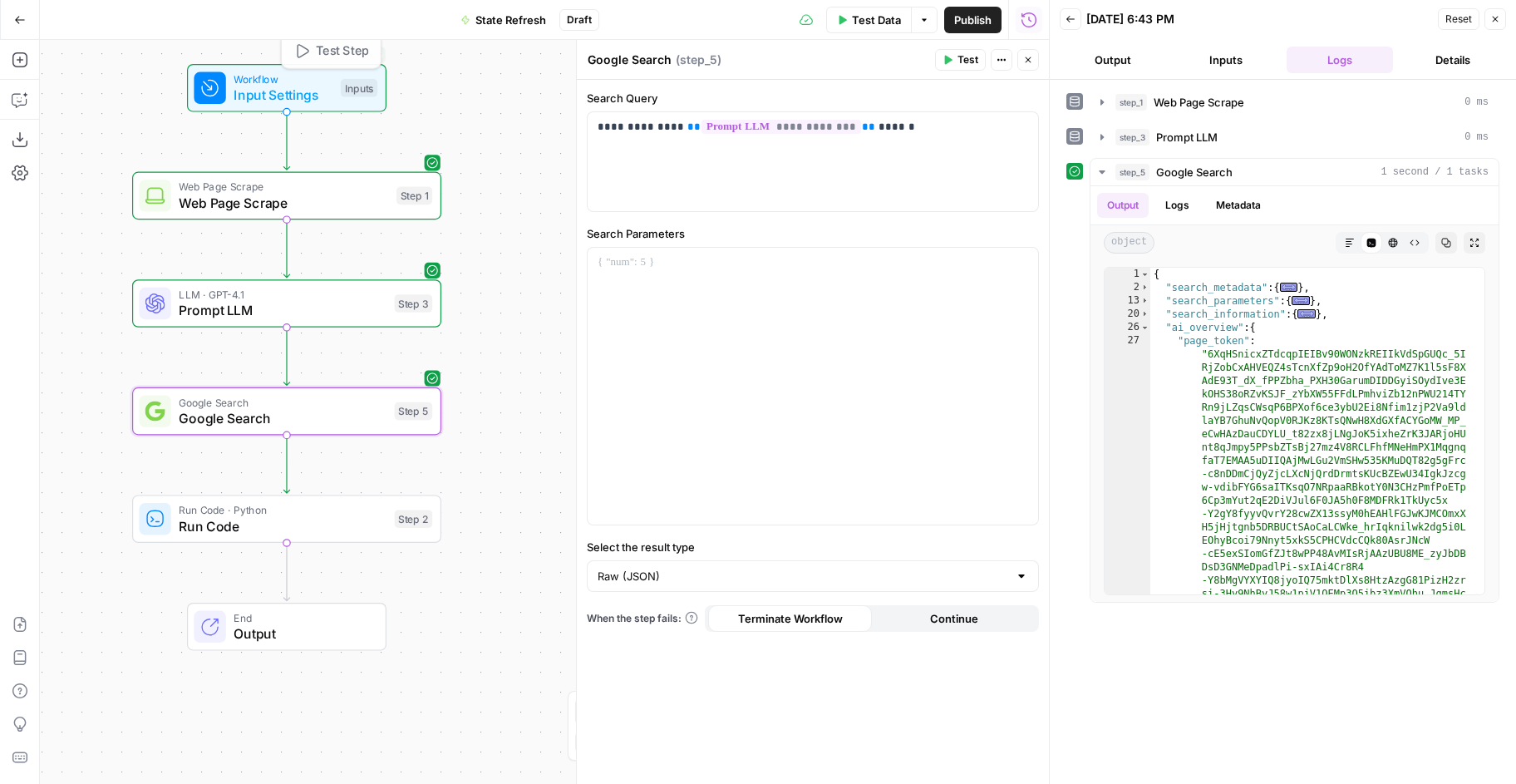
click at [6, 98] on div "Add Steps Copilot Download as JSON Settings Import JSON AirOps Academy Help Giv…" at bounding box center [19, 411] width 40 height 743
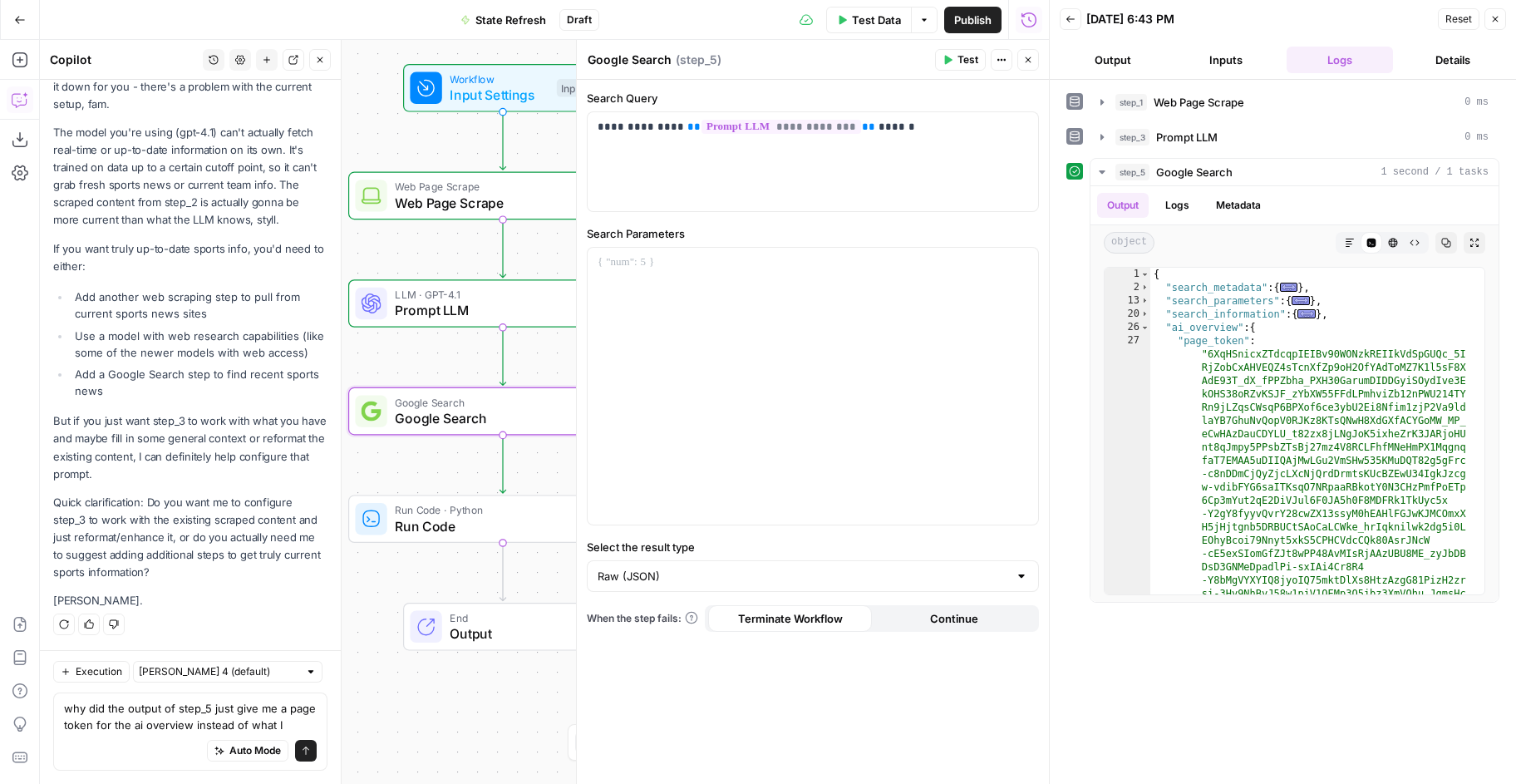
scroll to position [1179, 0]
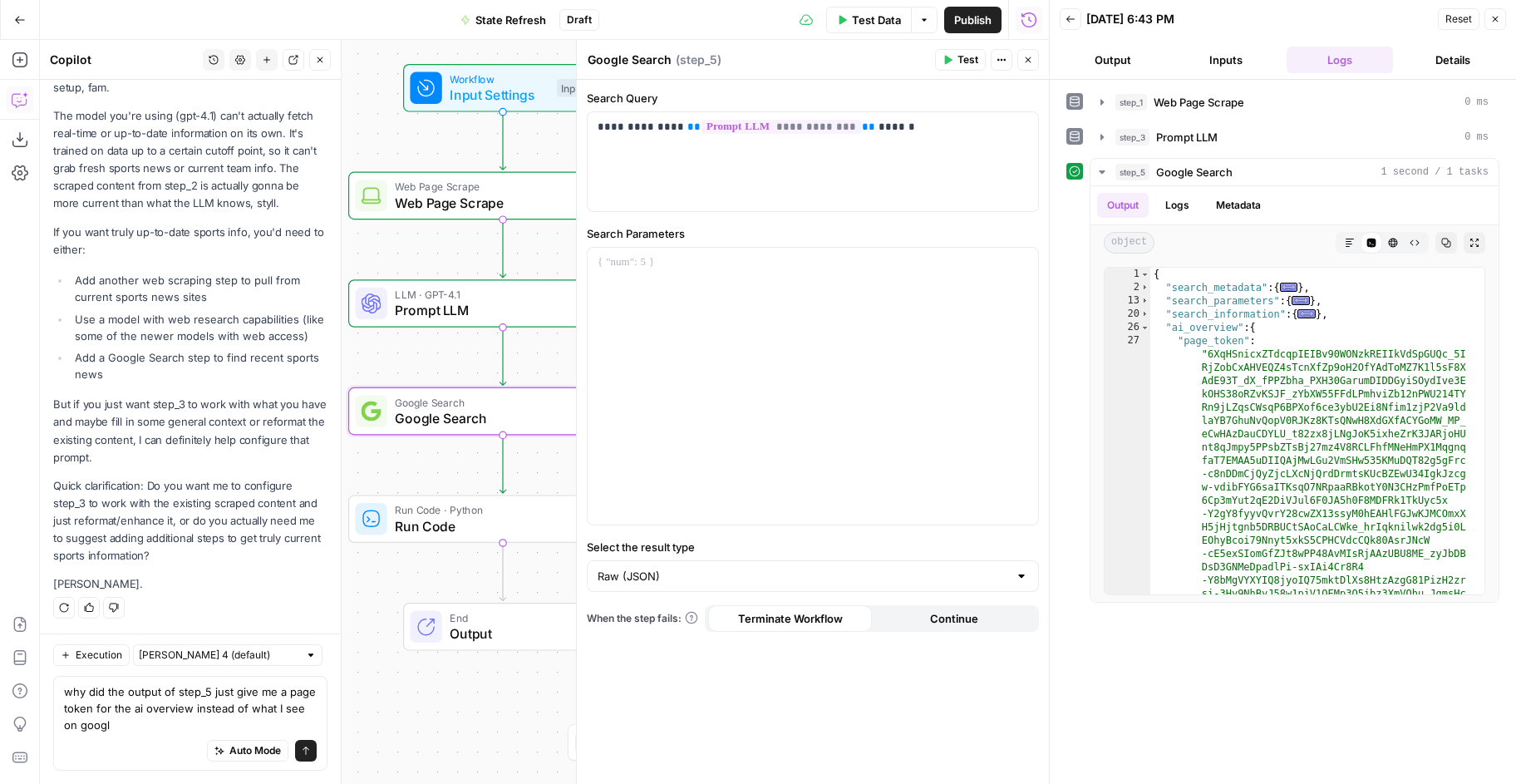
type textarea "why did the output of step_5 just give me a page token for the ai overview inst…"
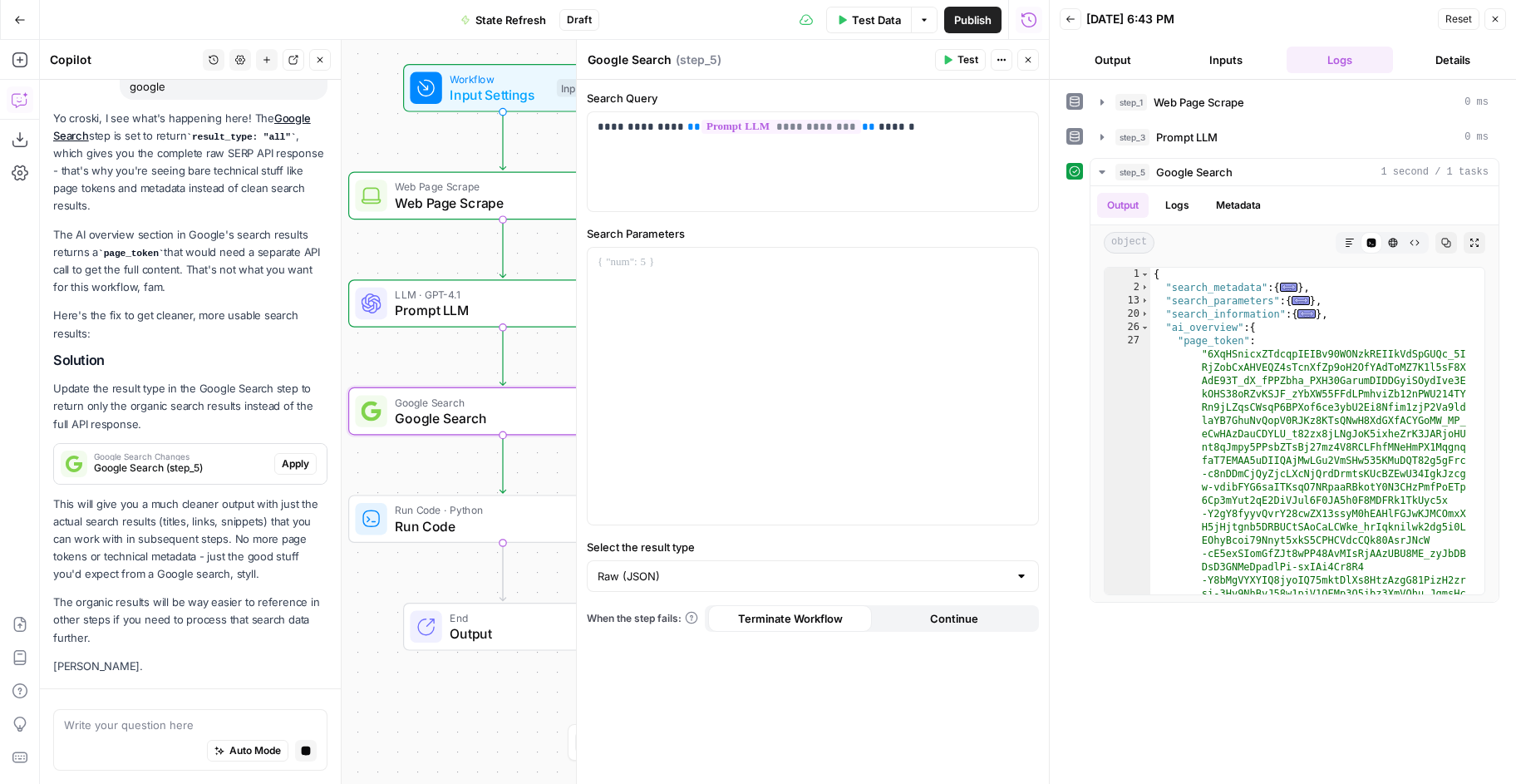
scroll to position [1806, 0]
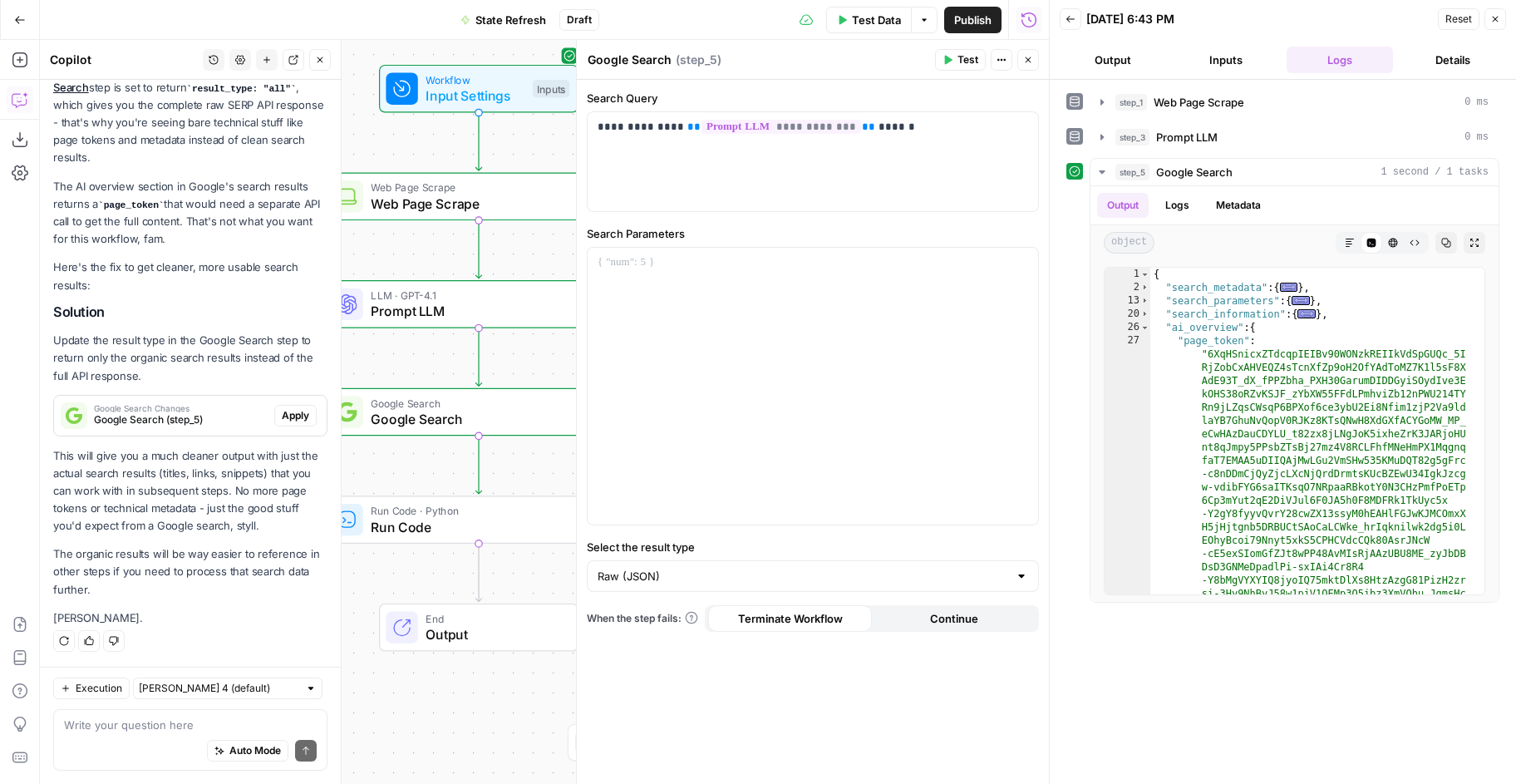
drag, startPoint x: 286, startPoint y: 415, endPoint x: 256, endPoint y: 304, distance: 115.0
click at [256, 304] on div "Yo croski, I see what's happening here! The Google Search step is set to return…" at bounding box center [190, 344] width 274 height 565
click at [1137, 325] on div "26" at bounding box center [1127, 327] width 45 height 14
click at [1143, 325] on span "Toggle code folding, rows 26 through 29" at bounding box center [1144, 327] width 9 height 14
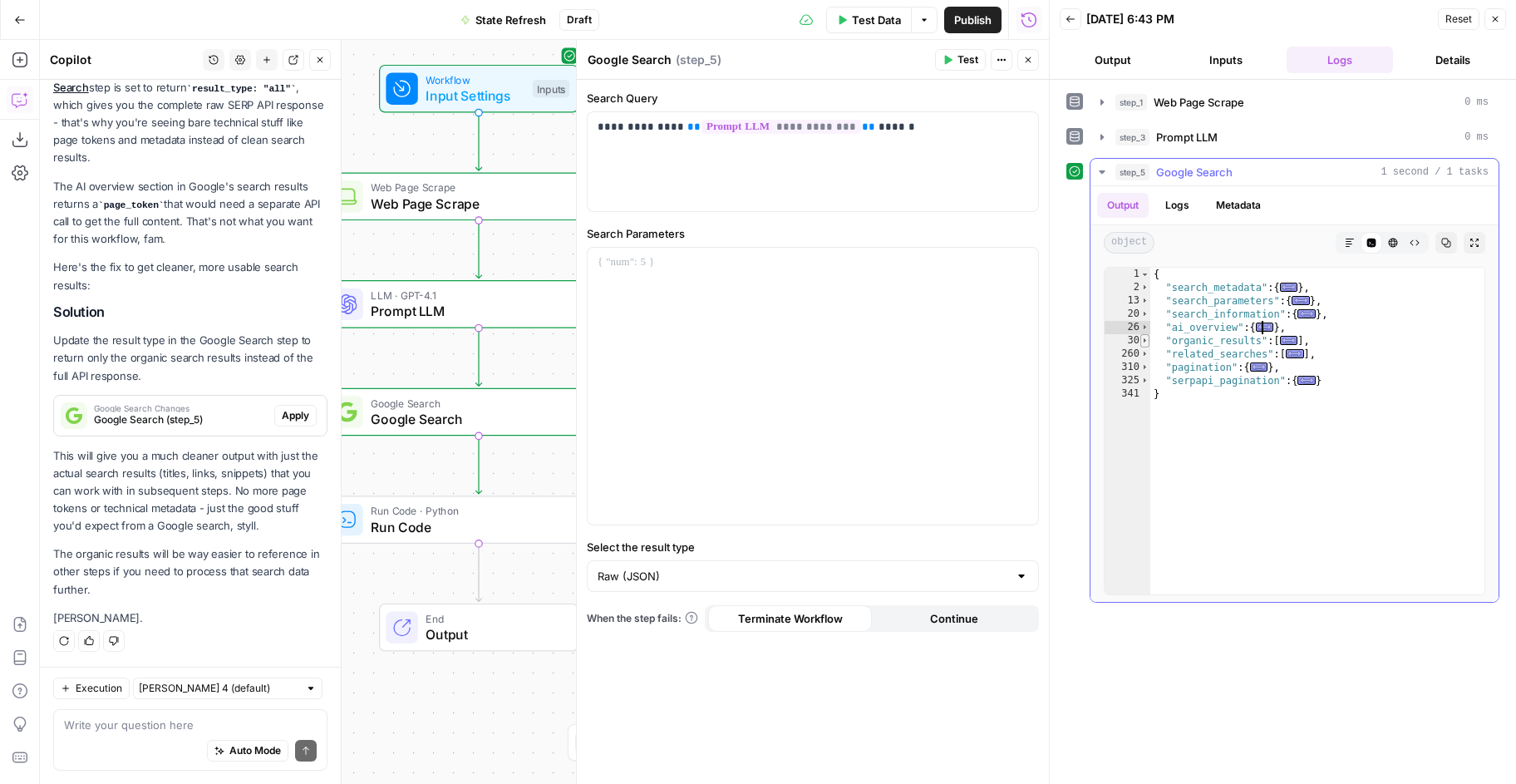
click at [1144, 338] on span "Toggle code folding, rows 30 through 259" at bounding box center [1144, 341] width 9 height 14
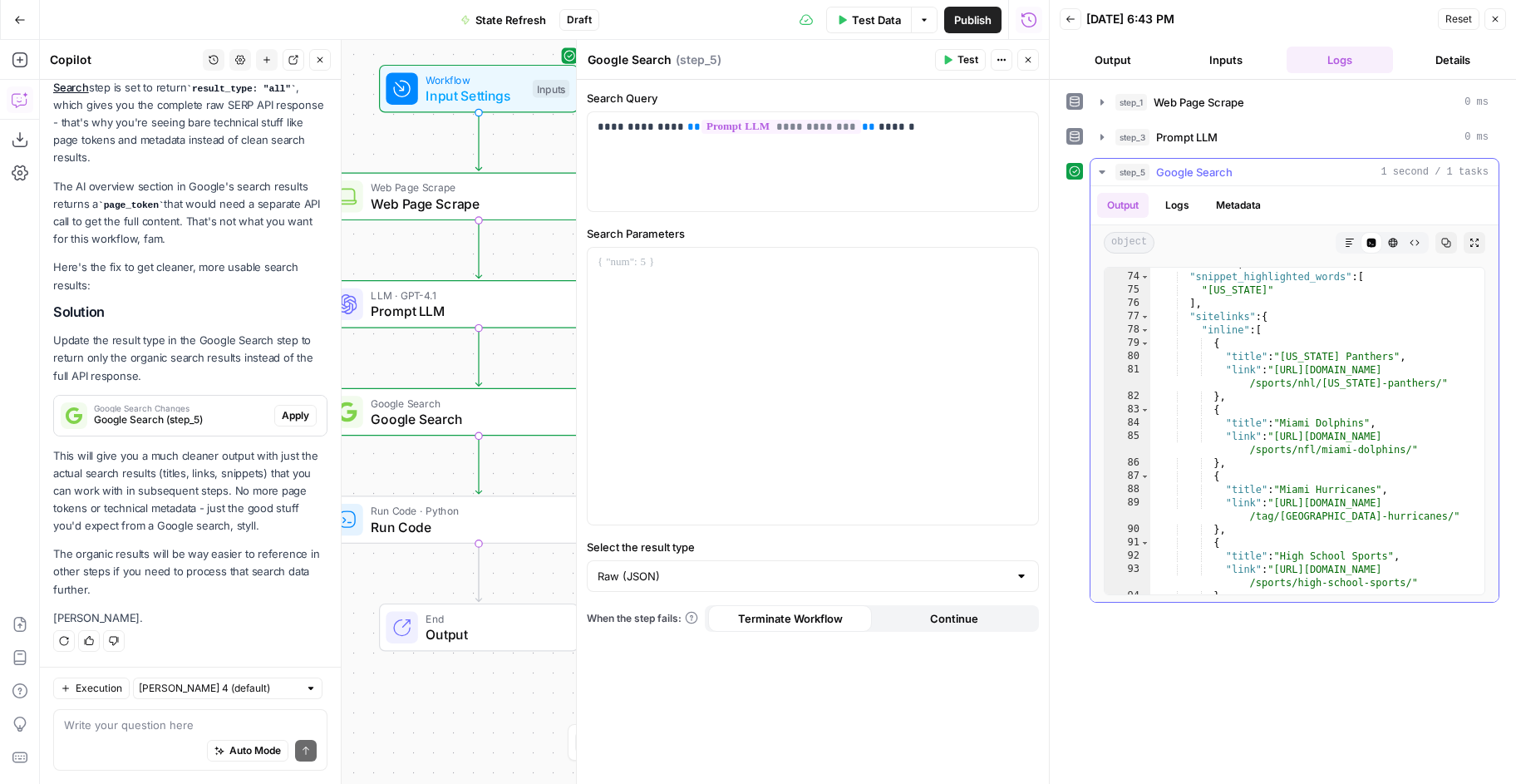
scroll to position [1294, 0]
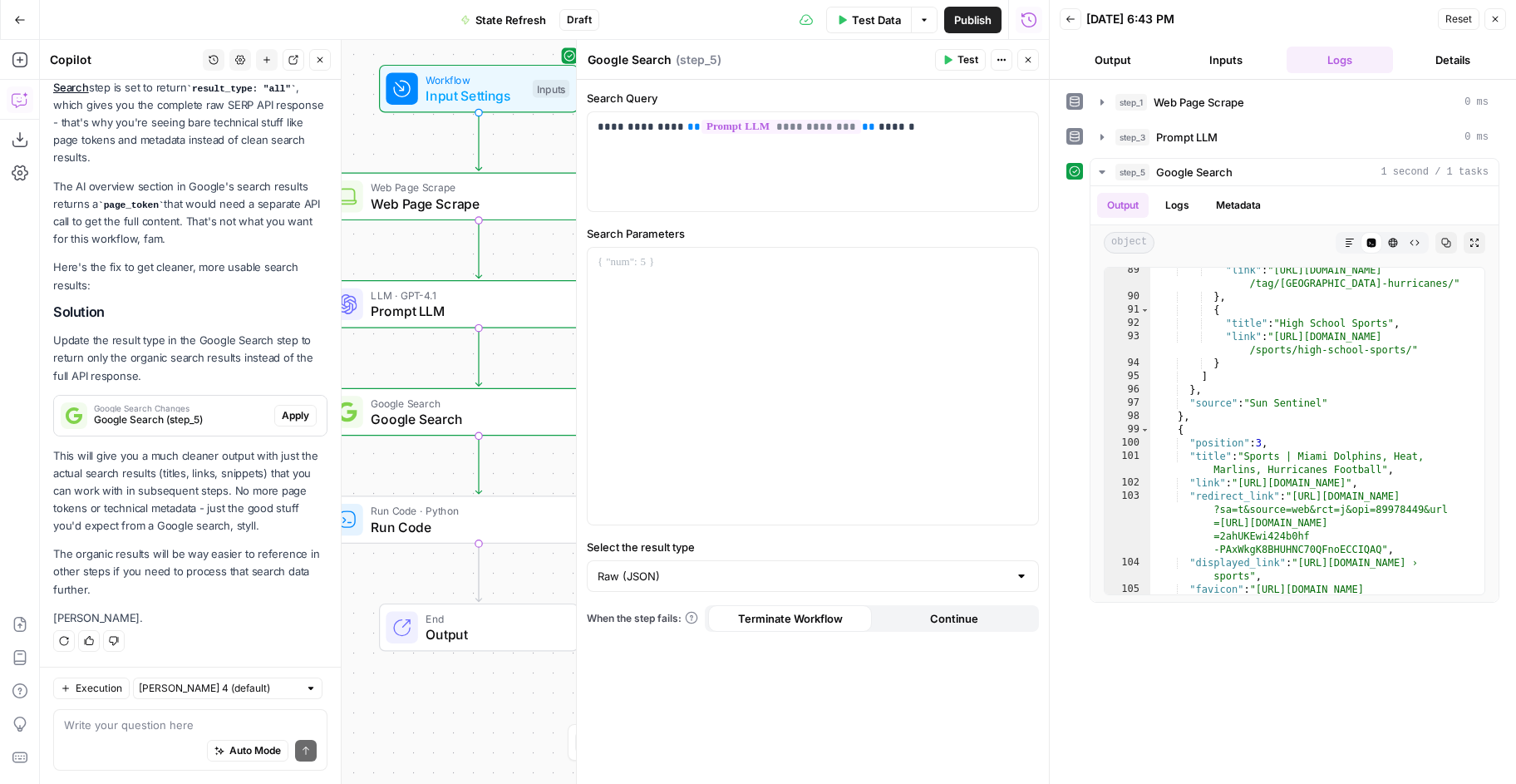
click at [1030, 63] on icon "button" at bounding box center [1028, 60] width 10 height 10
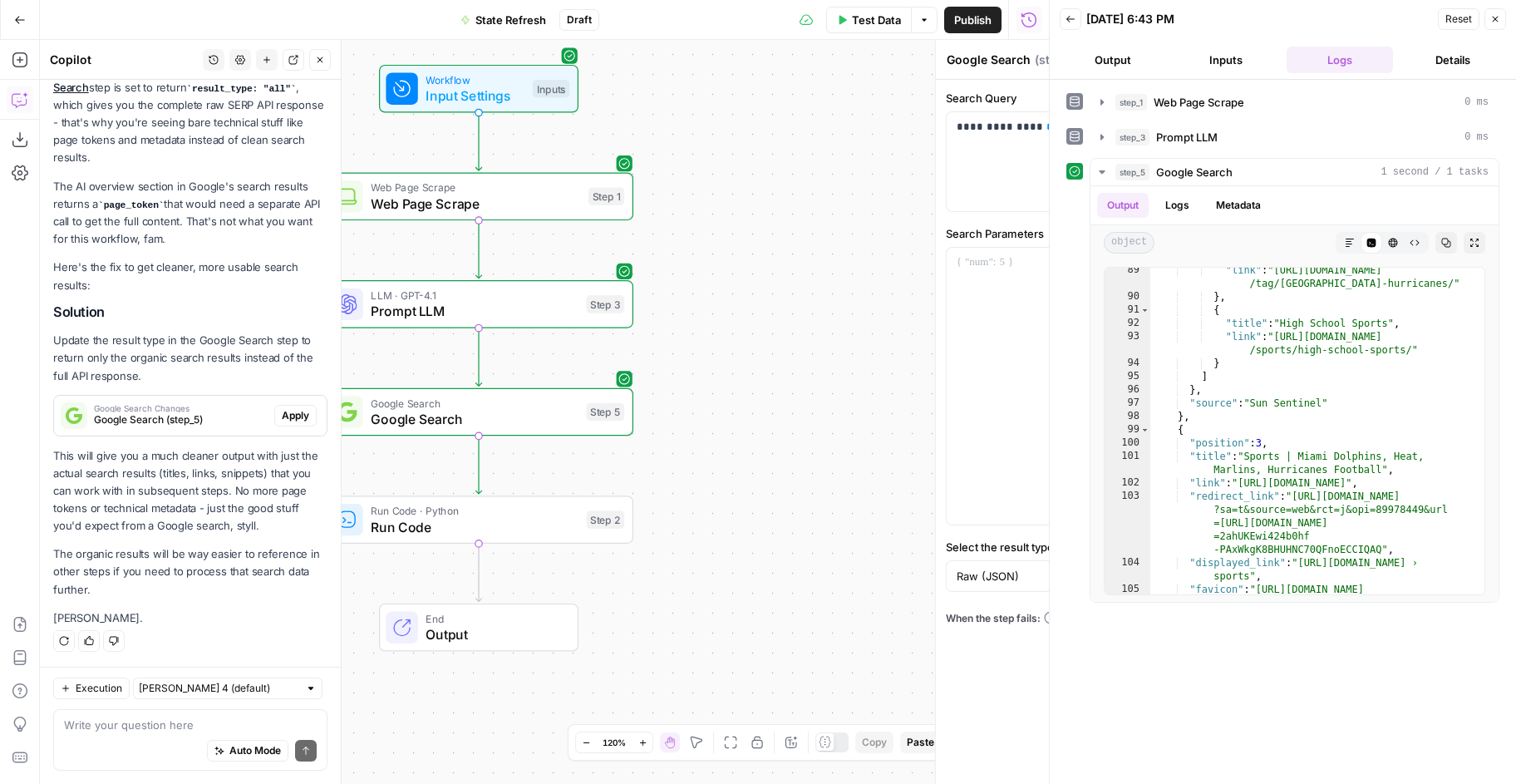
scroll to position [1806, 0]
click at [323, 64] on button "Close" at bounding box center [320, 60] width 21 height 21
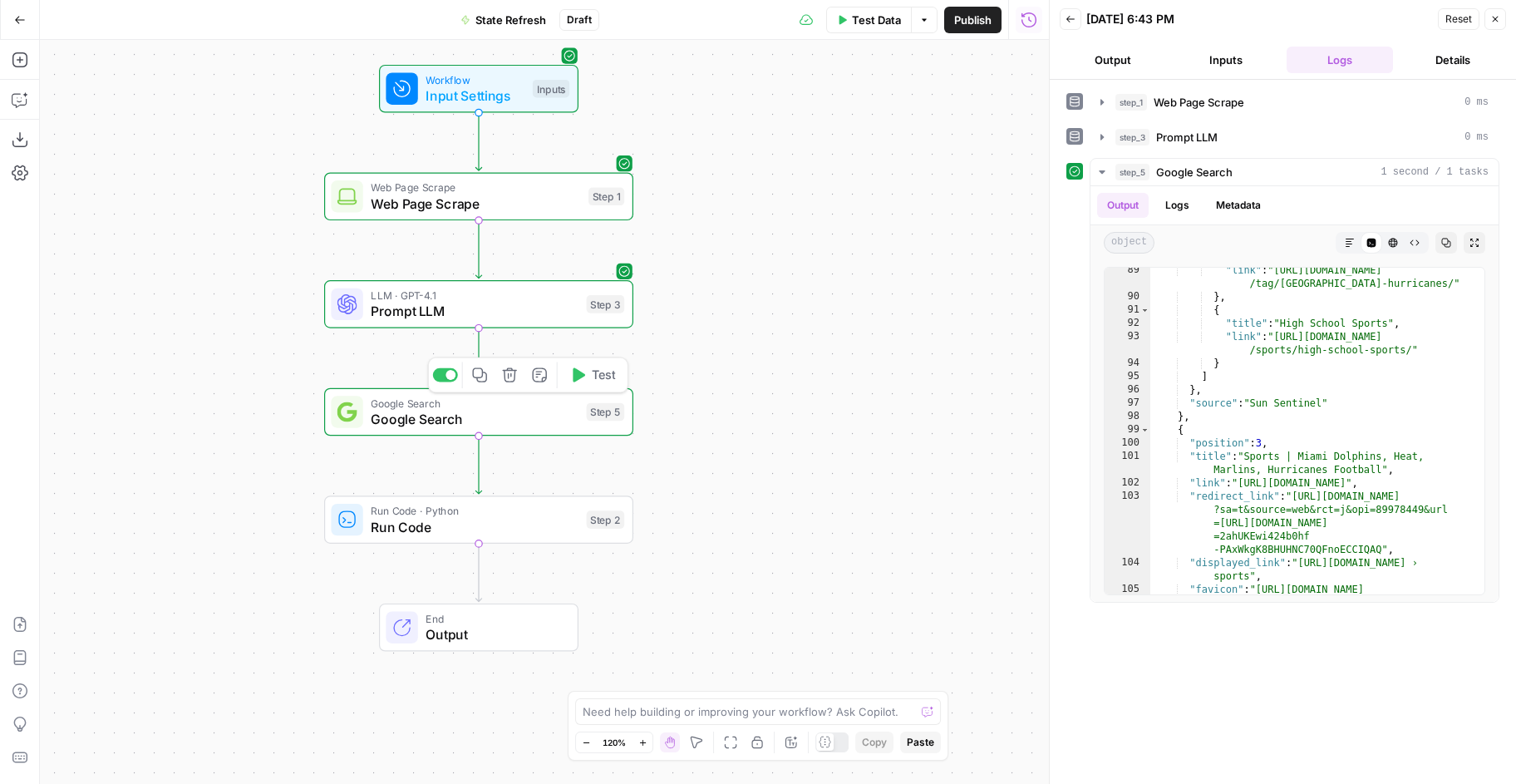
click at [600, 371] on span "Test" at bounding box center [604, 375] width 24 height 18
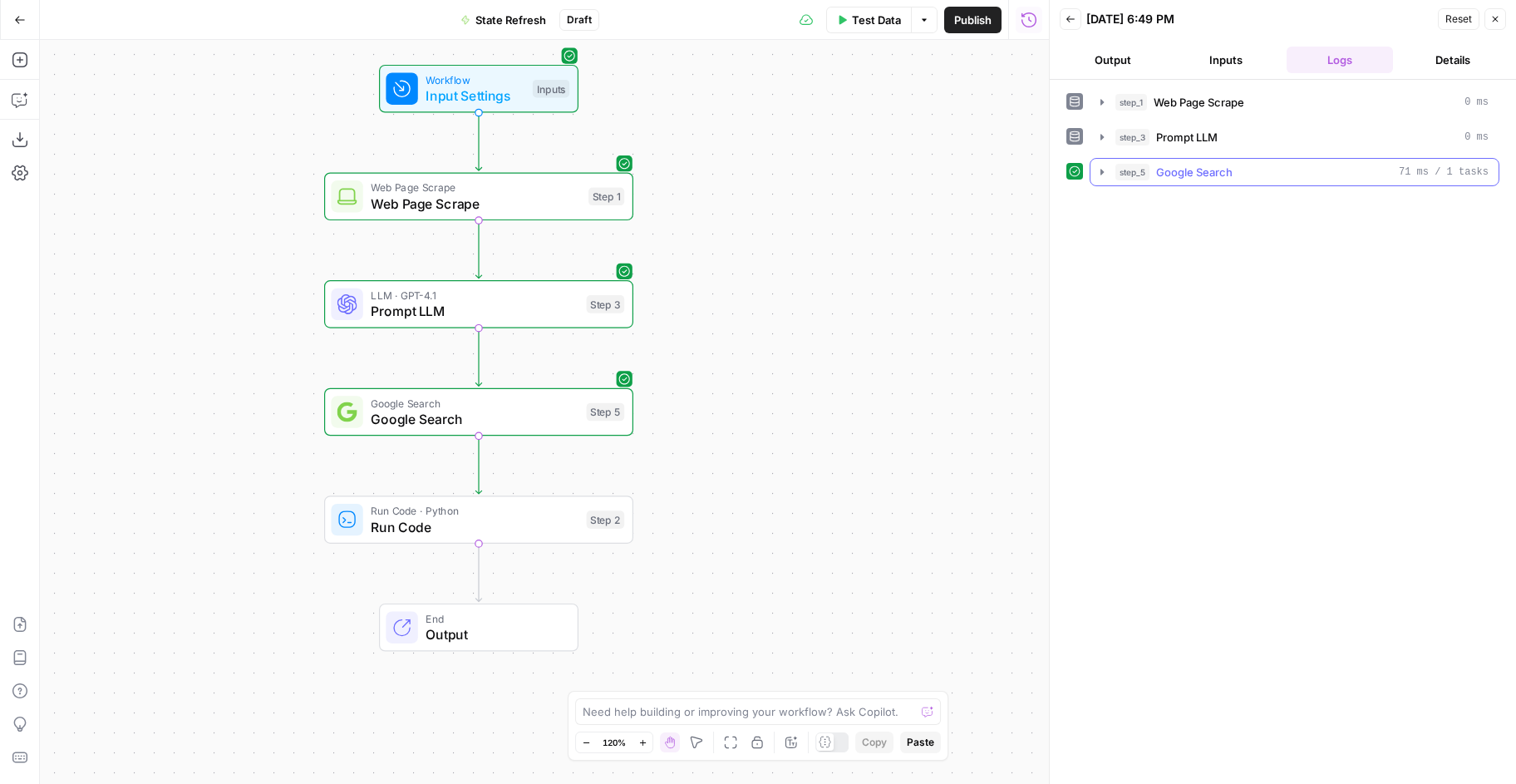
click at [1096, 173] on icon "button" at bounding box center [1103, 172] width 14 height 14
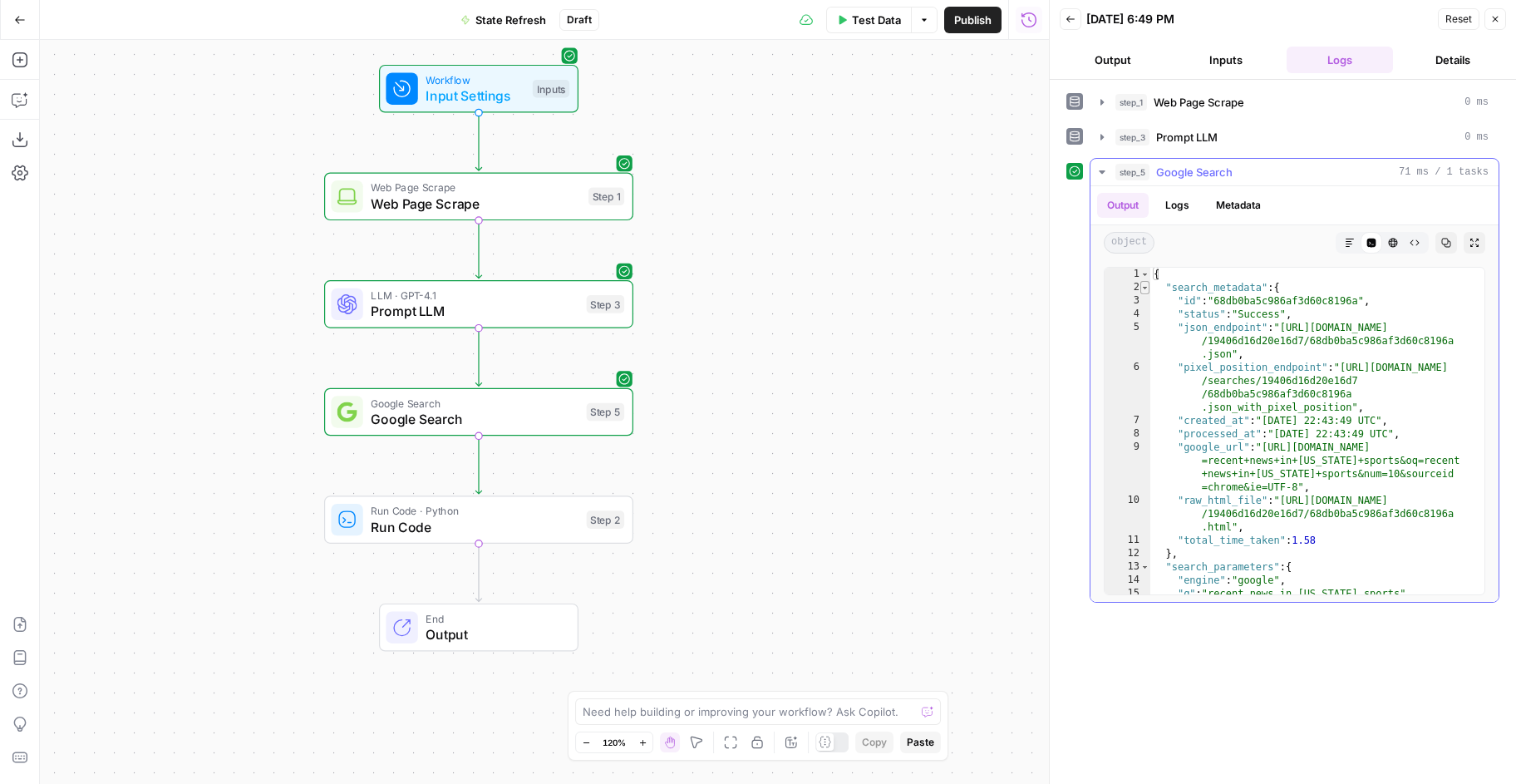
type textarea "*"
click at [1146, 289] on span "Toggle code folding, rows 2 through 12" at bounding box center [1144, 288] width 9 height 14
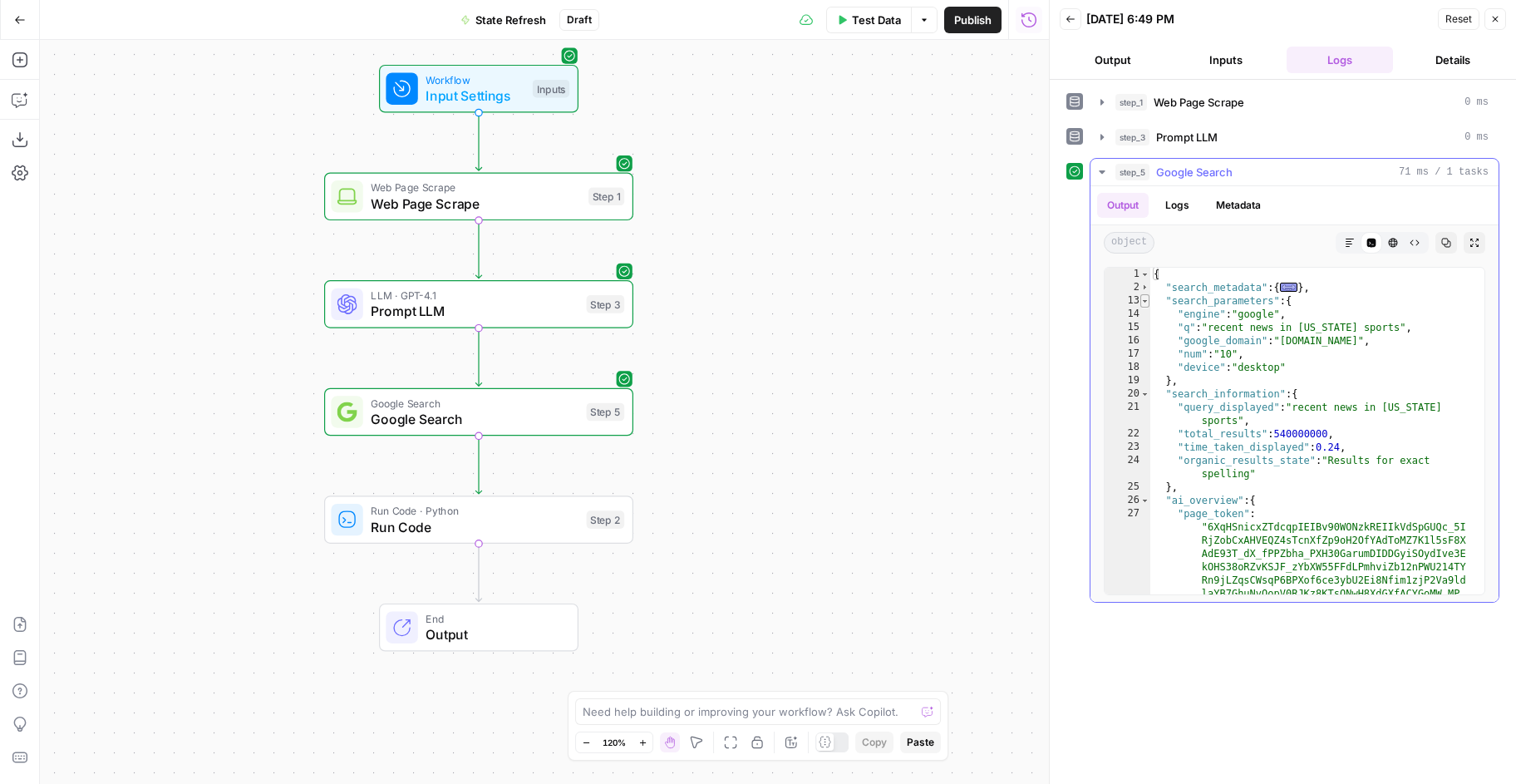
click at [1146, 304] on span "Toggle code folding, rows 13 through 19" at bounding box center [1144, 301] width 9 height 14
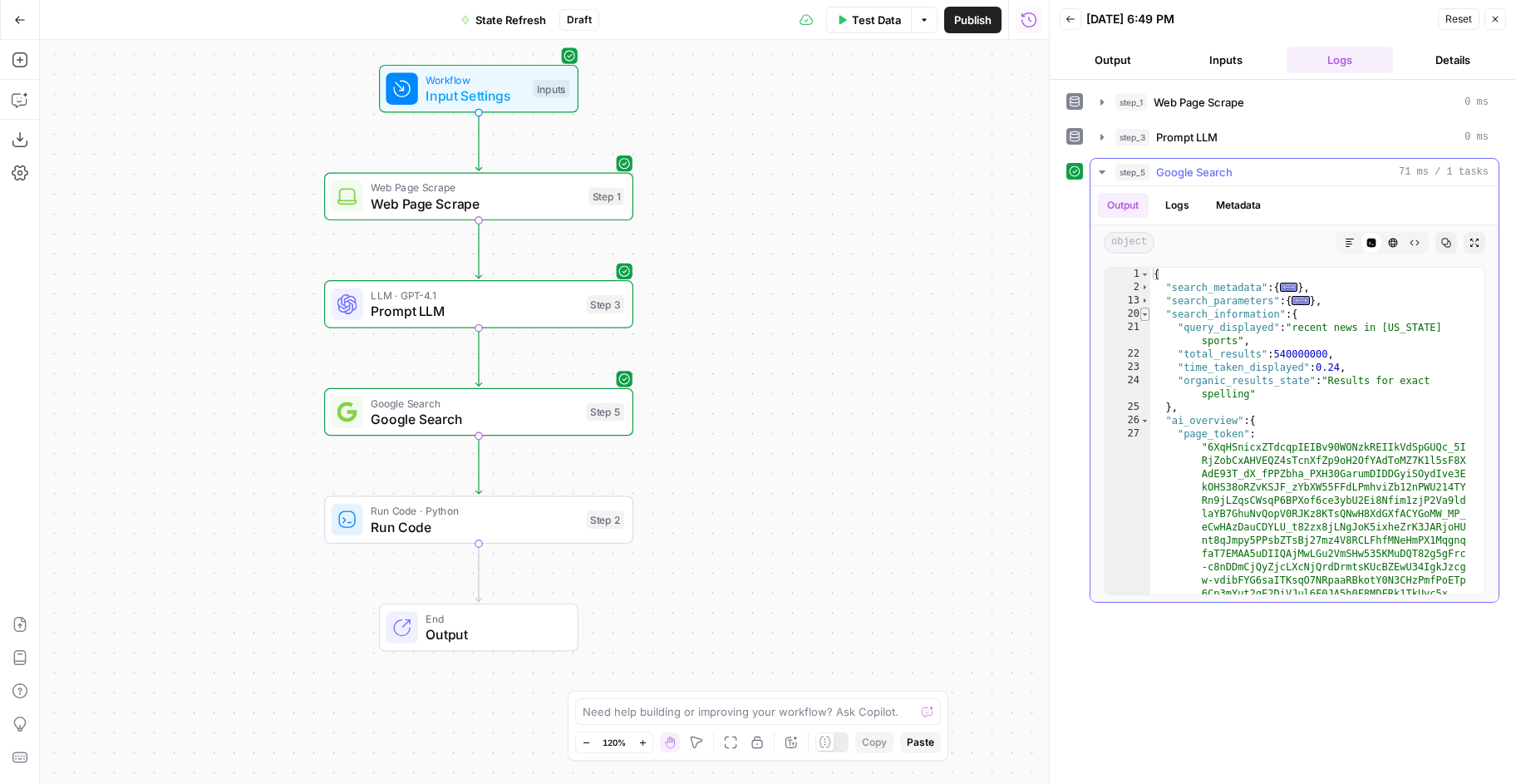
click at [1146, 312] on span "Toggle code folding, rows 20 through 25" at bounding box center [1144, 315] width 9 height 14
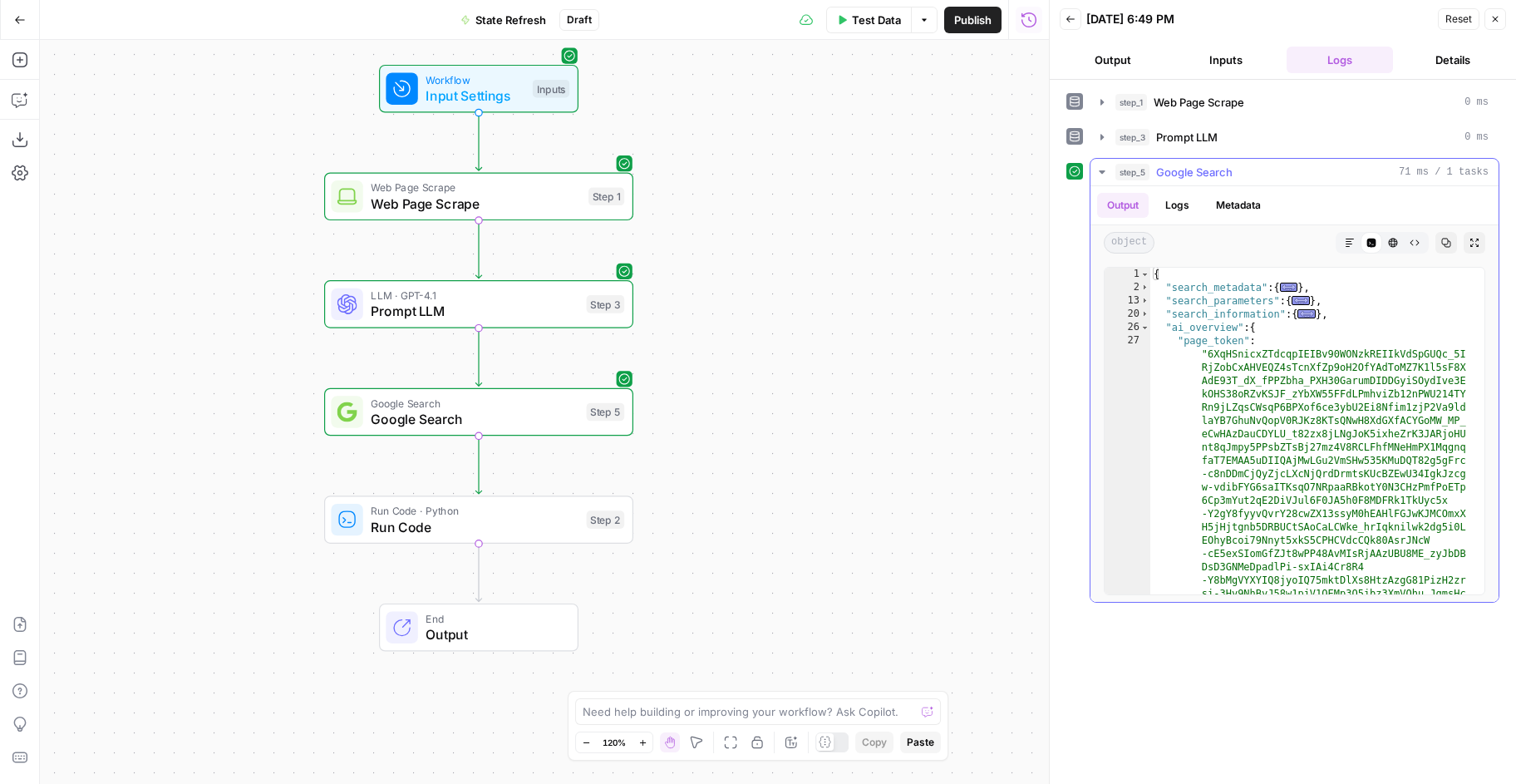
scroll to position [0, 0]
click at [1141, 328] on span "Toggle code folding, rows 26 through 29" at bounding box center [1144, 327] width 9 height 14
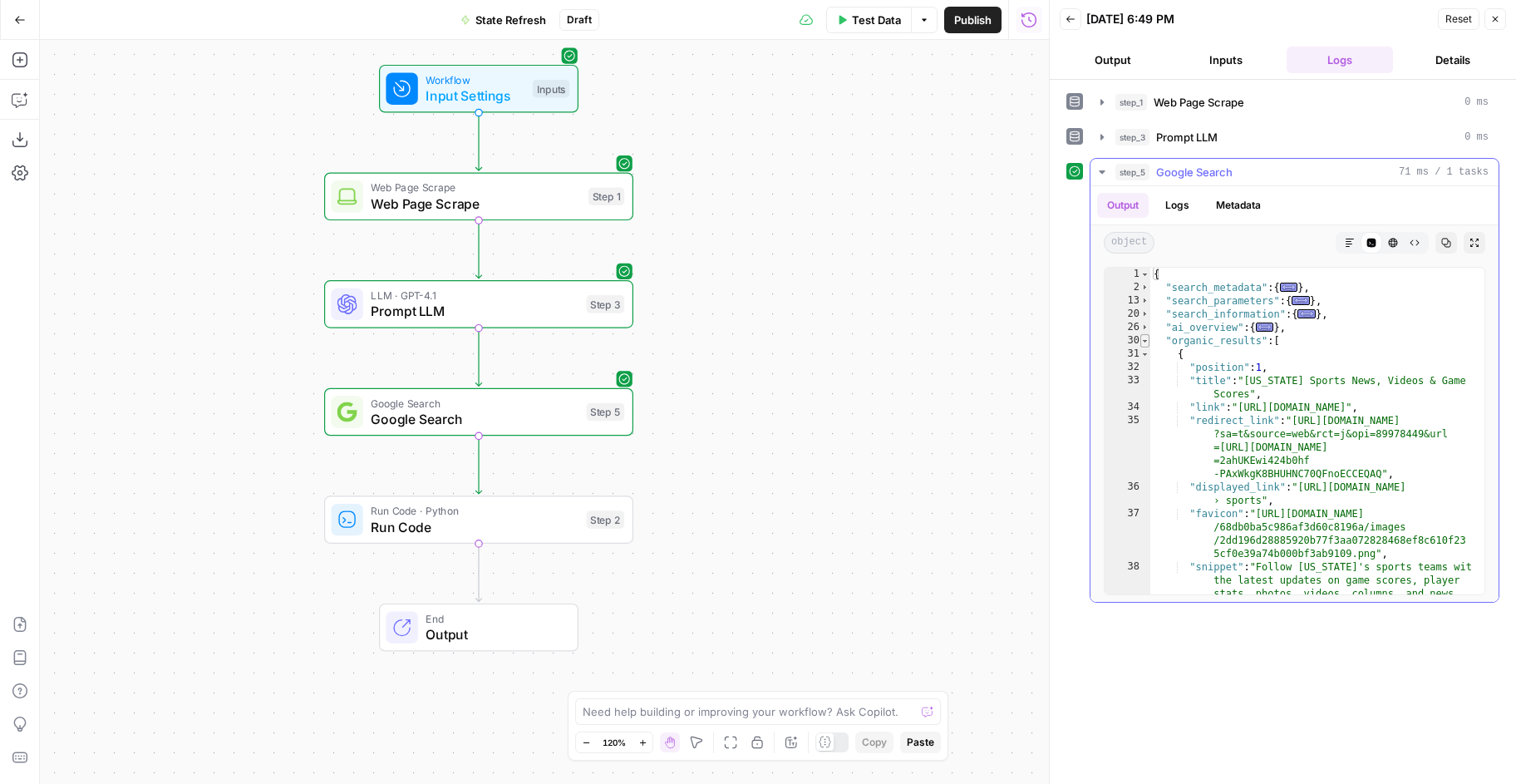
click at [1142, 343] on span "Toggle code folding, rows 30 through 259" at bounding box center [1144, 341] width 9 height 14
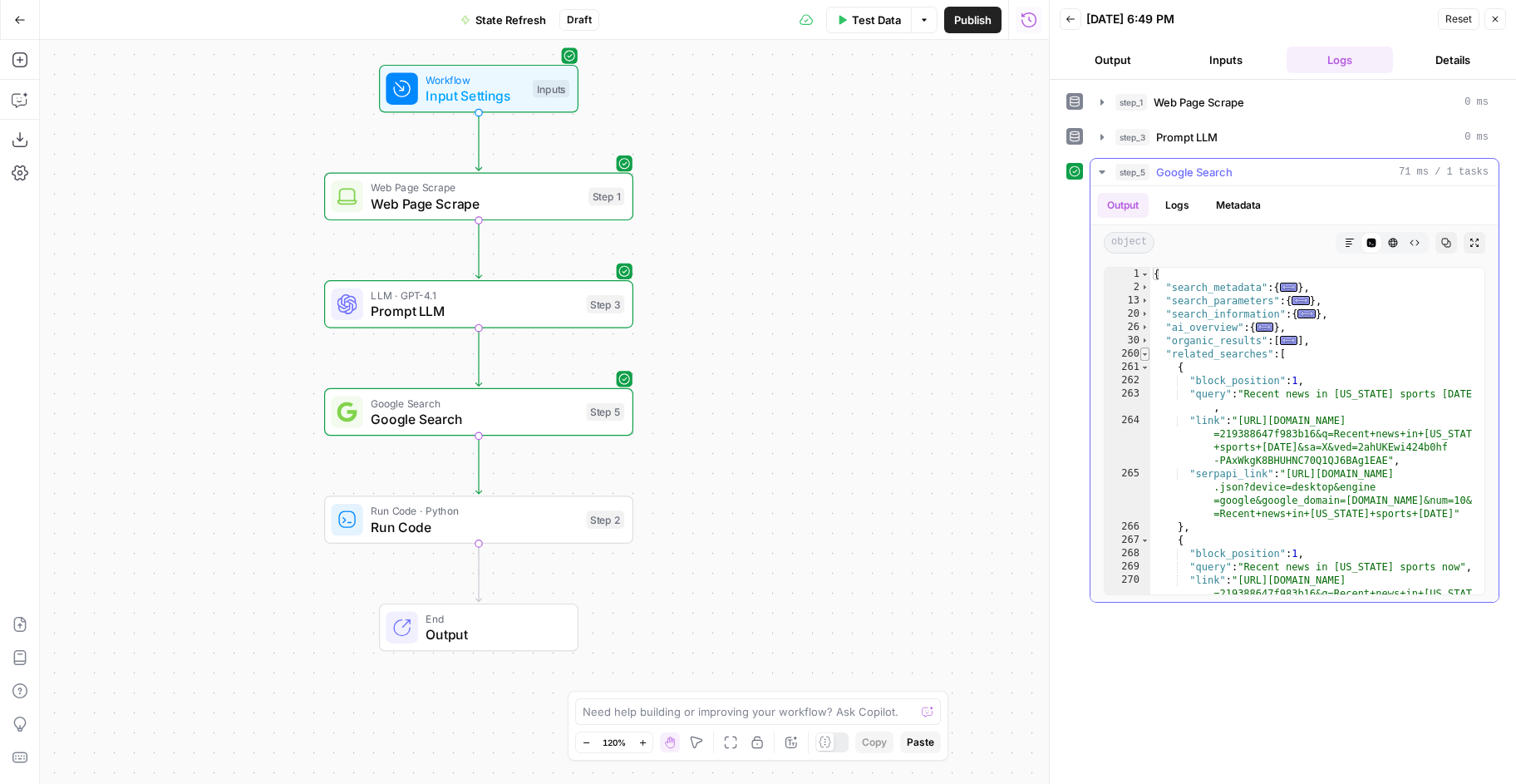
click at [1144, 353] on span "Toggle code folding, rows 260 through 309" at bounding box center [1144, 354] width 9 height 14
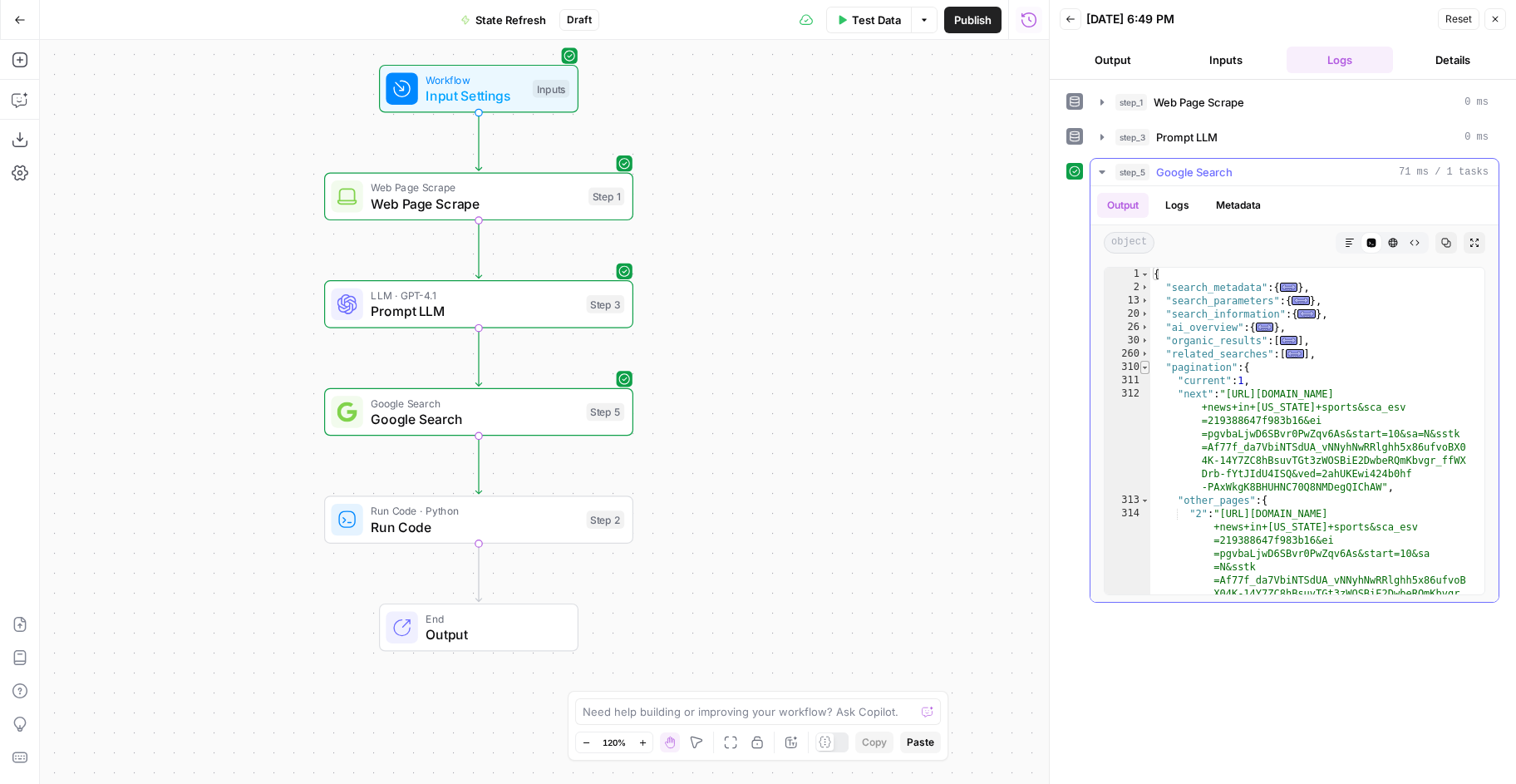
click at [1144, 367] on span "Toggle code folding, rows 310 through 324" at bounding box center [1144, 368] width 9 height 14
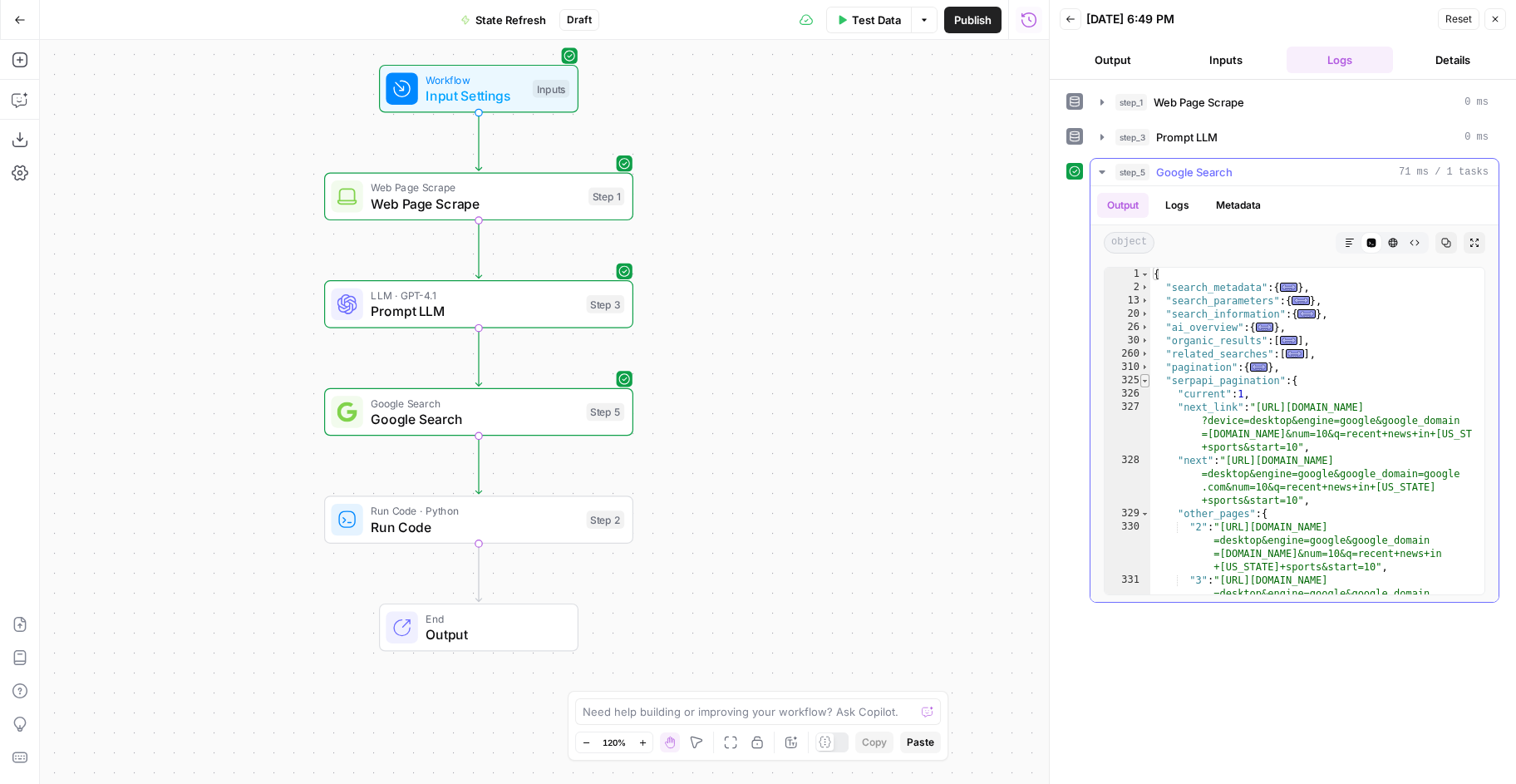
click at [1144, 378] on span "Toggle code folding, rows 325 through 340" at bounding box center [1144, 380] width 9 height 14
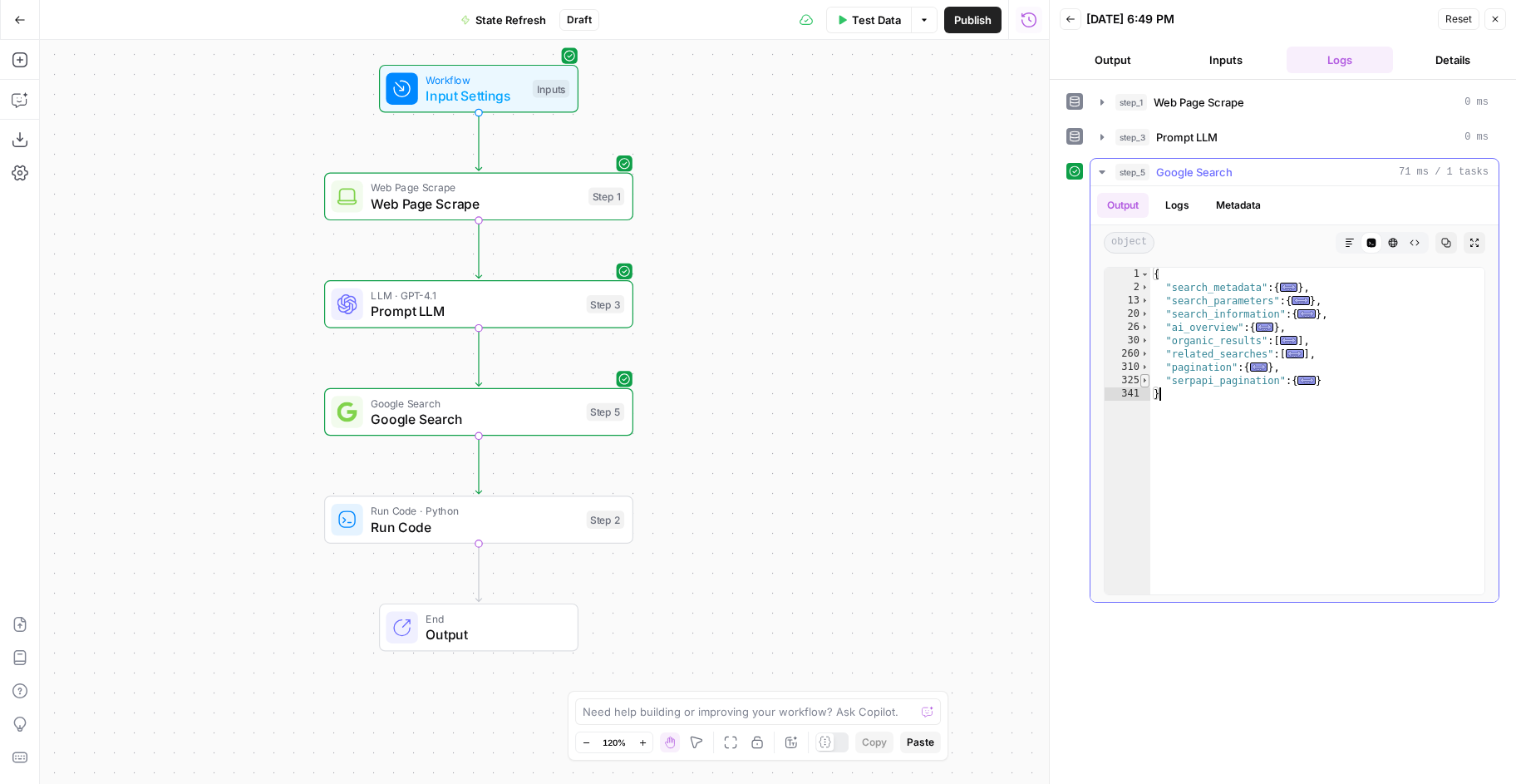
click at [1144, 379] on span "Toggle code folding, rows 325 through 340" at bounding box center [1144, 380] width 9 height 14
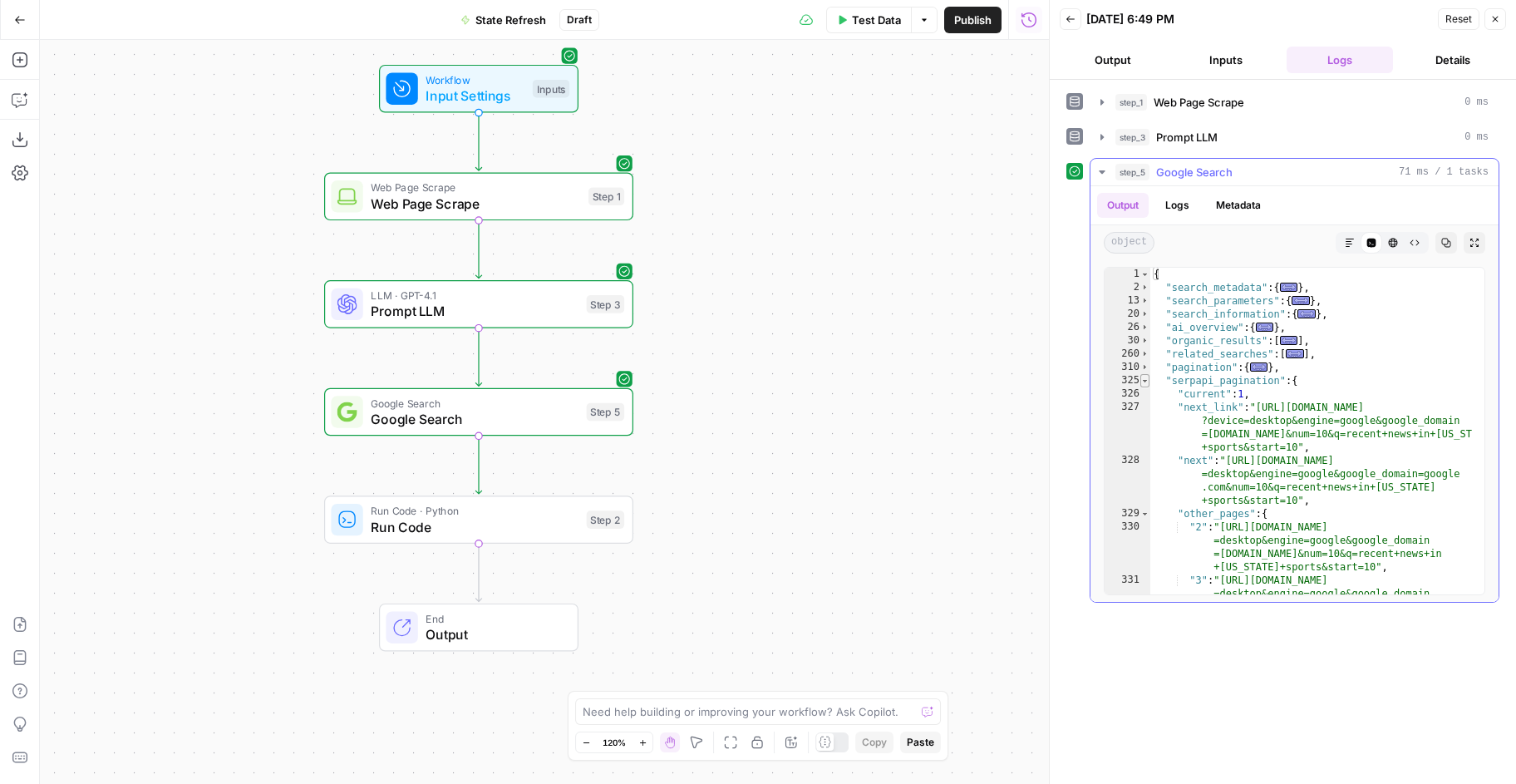
click at [1145, 378] on span "Toggle code folding, rows 325 through 340" at bounding box center [1144, 380] width 9 height 14
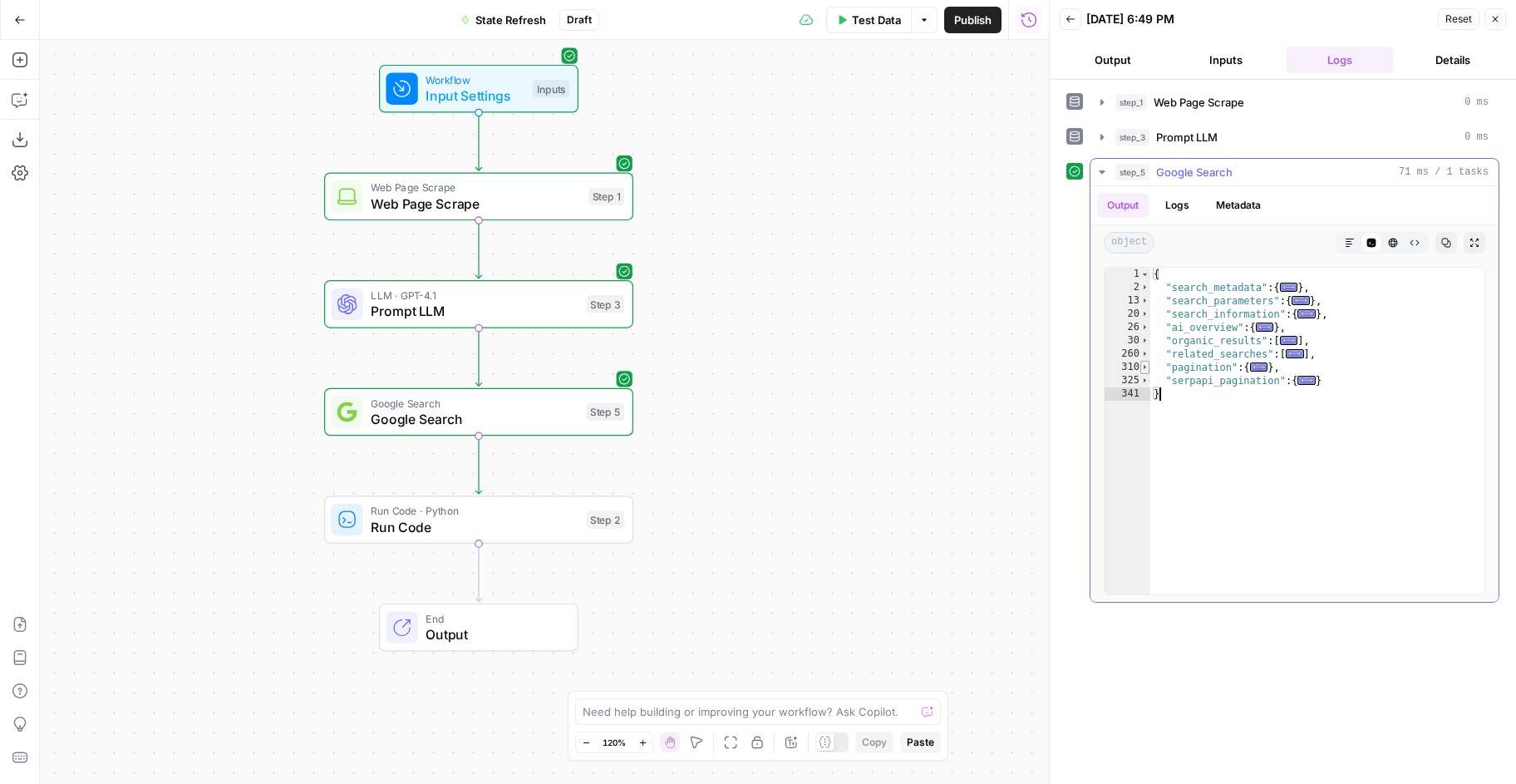
click at [1146, 369] on span "Toggle code folding, rows 310 through 324" at bounding box center [1144, 368] width 9 height 14
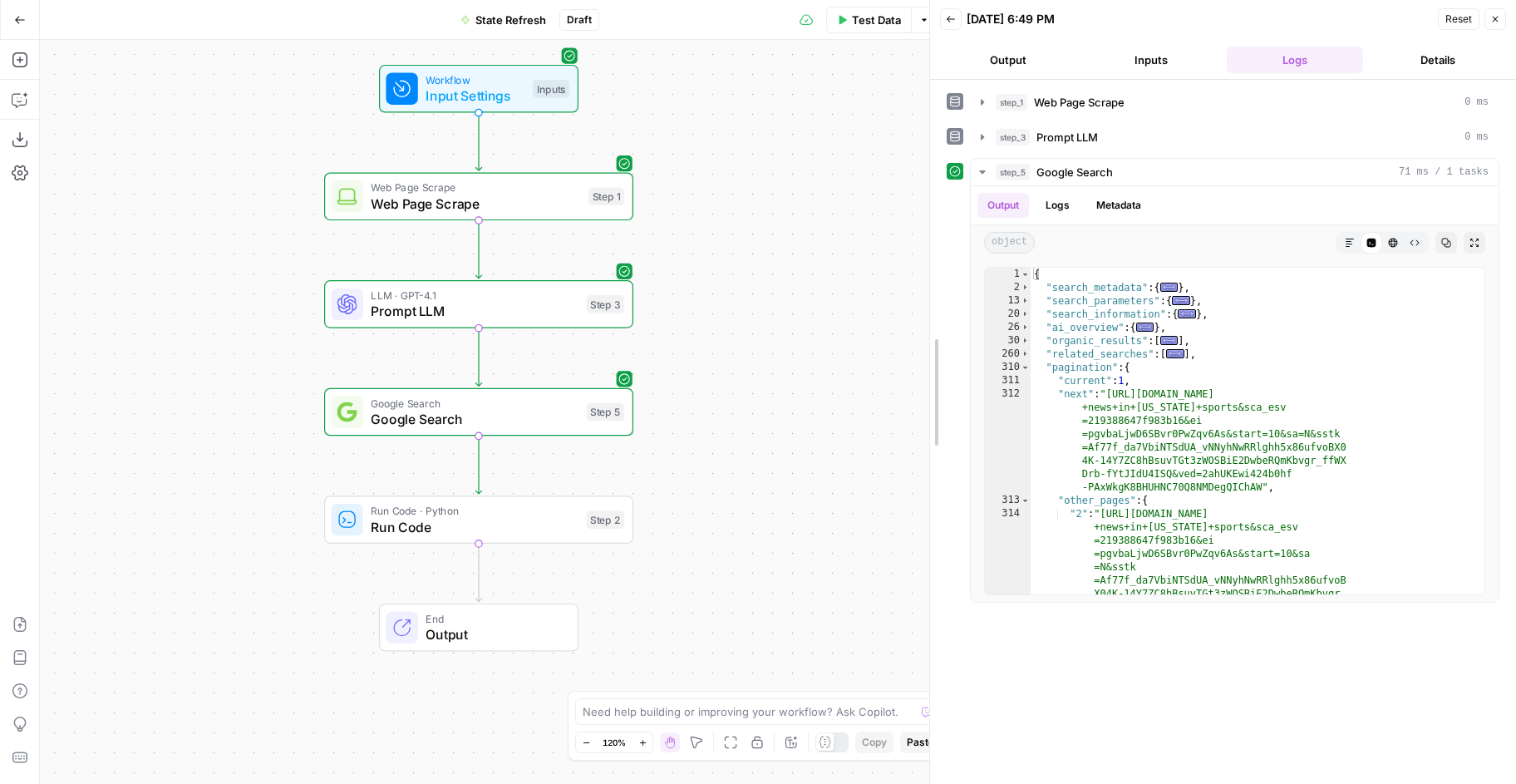
drag, startPoint x: 1050, startPoint y: 394, endPoint x: 818, endPoint y: 394, distance: 232.0
click at [818, 394] on body "Hard Rock Digital New Home Browse Insights Opportunities Your Data Recent Grids…" at bounding box center [758, 392] width 1516 height 784
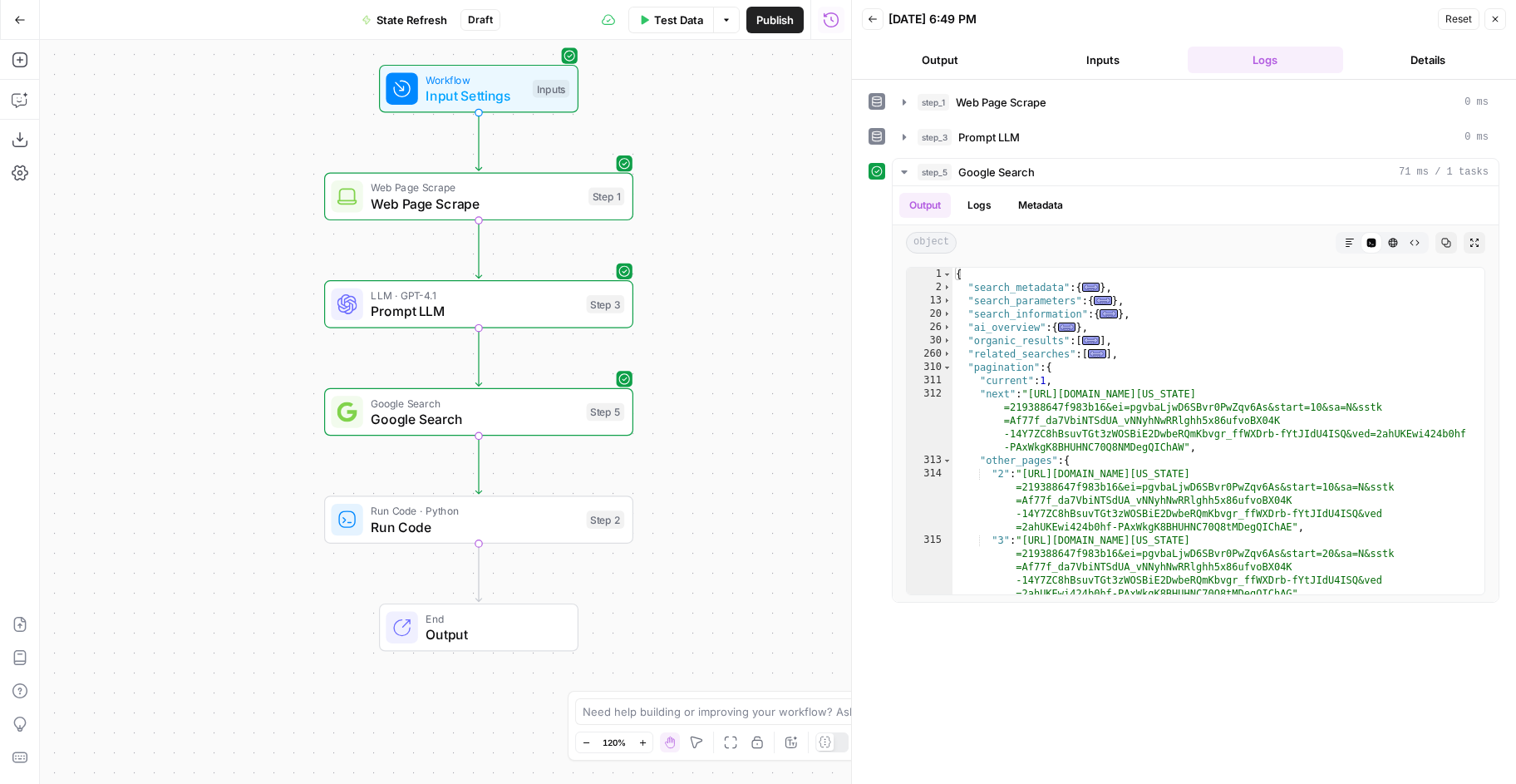
click at [581, 322] on div "LLM · GPT-4.1 Prompt LLM Step 3 Copy step Delete step Add Note Test" at bounding box center [479, 304] width 309 height 48
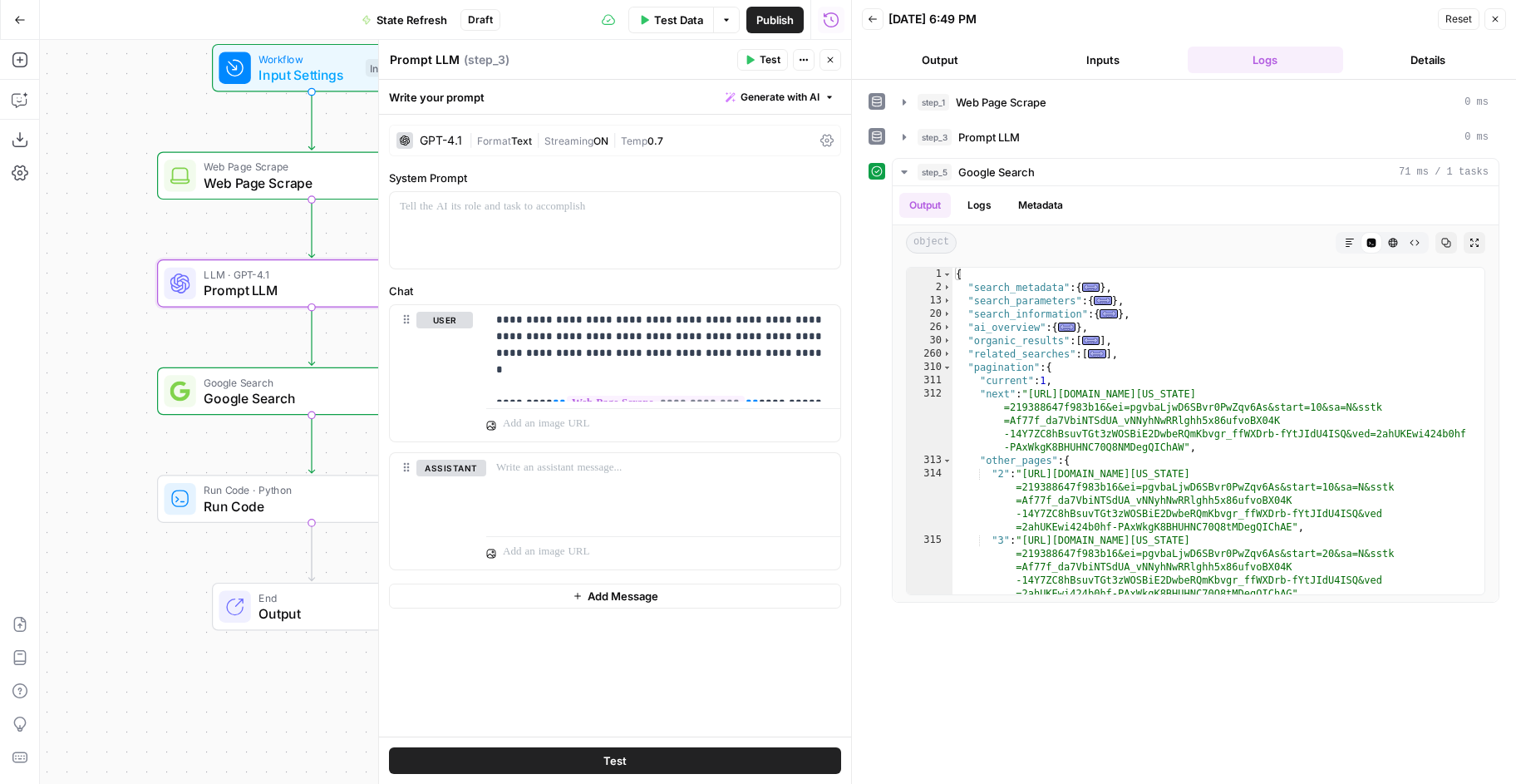
drag, startPoint x: 254, startPoint y: 367, endPoint x: 87, endPoint y: 347, distance: 168.2
click at [87, 347] on div "Workflow Input Settings Inputs Web Page Scrape Web Page Scrape Step 1 LLM · GPT…" at bounding box center [445, 411] width 811 height 743
click at [240, 409] on div "Google Search Google Search Step 5 Copy step Delete step Add Note Test" at bounding box center [312, 391] width 309 height 48
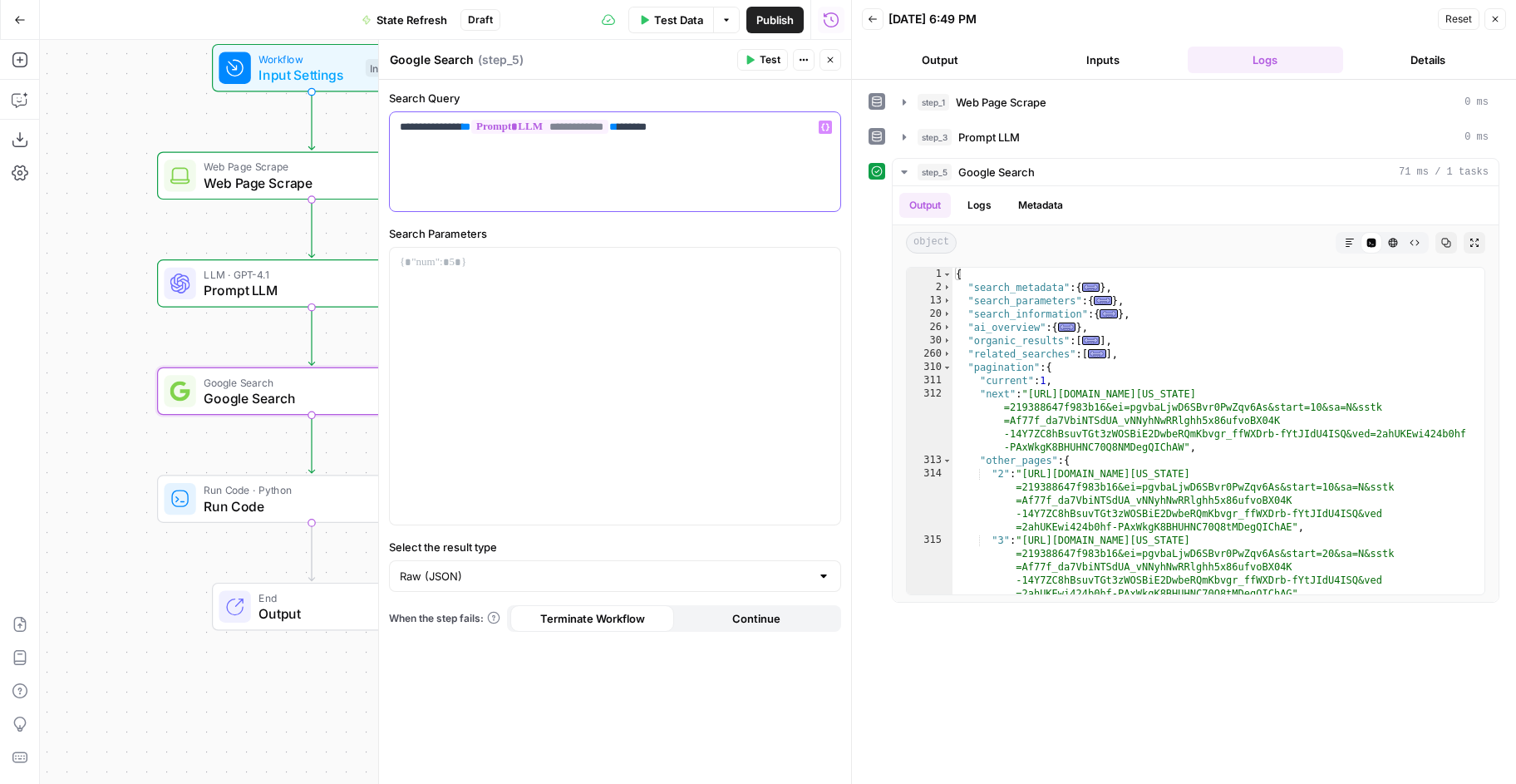
drag, startPoint x: 708, startPoint y: 130, endPoint x: 388, endPoint y: 125, distance: 320.0
click at [389, 125] on div "**********" at bounding box center [615, 161] width 452 height 100
click at [749, 153] on div "**********" at bounding box center [615, 161] width 451 height 98
drag, startPoint x: 724, startPoint y: 126, endPoint x: 405, endPoint y: 126, distance: 319.0
click at [405, 126] on p "**********" at bounding box center [615, 126] width 431 height 16
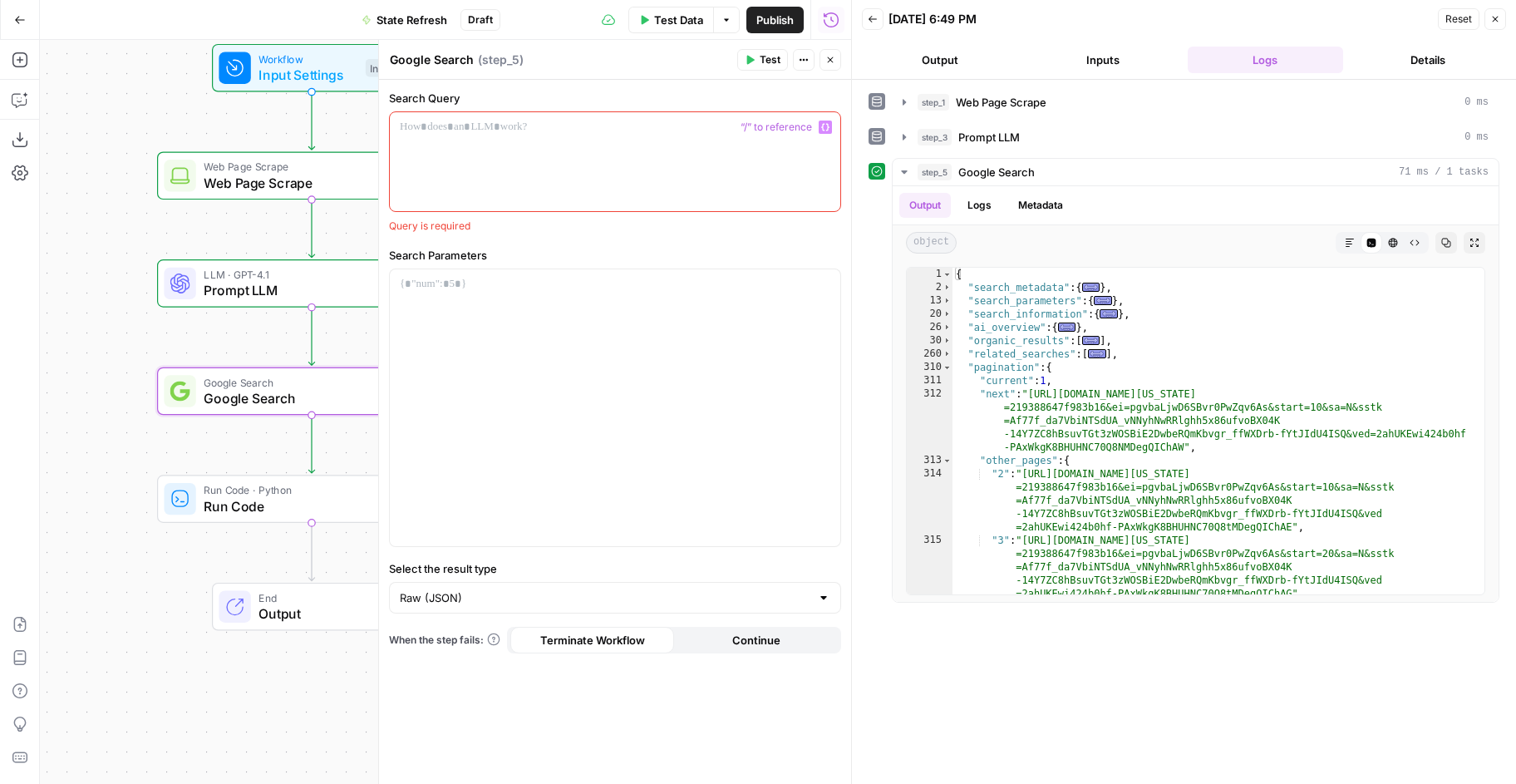
click at [830, 58] on icon "button" at bounding box center [830, 60] width 10 height 10
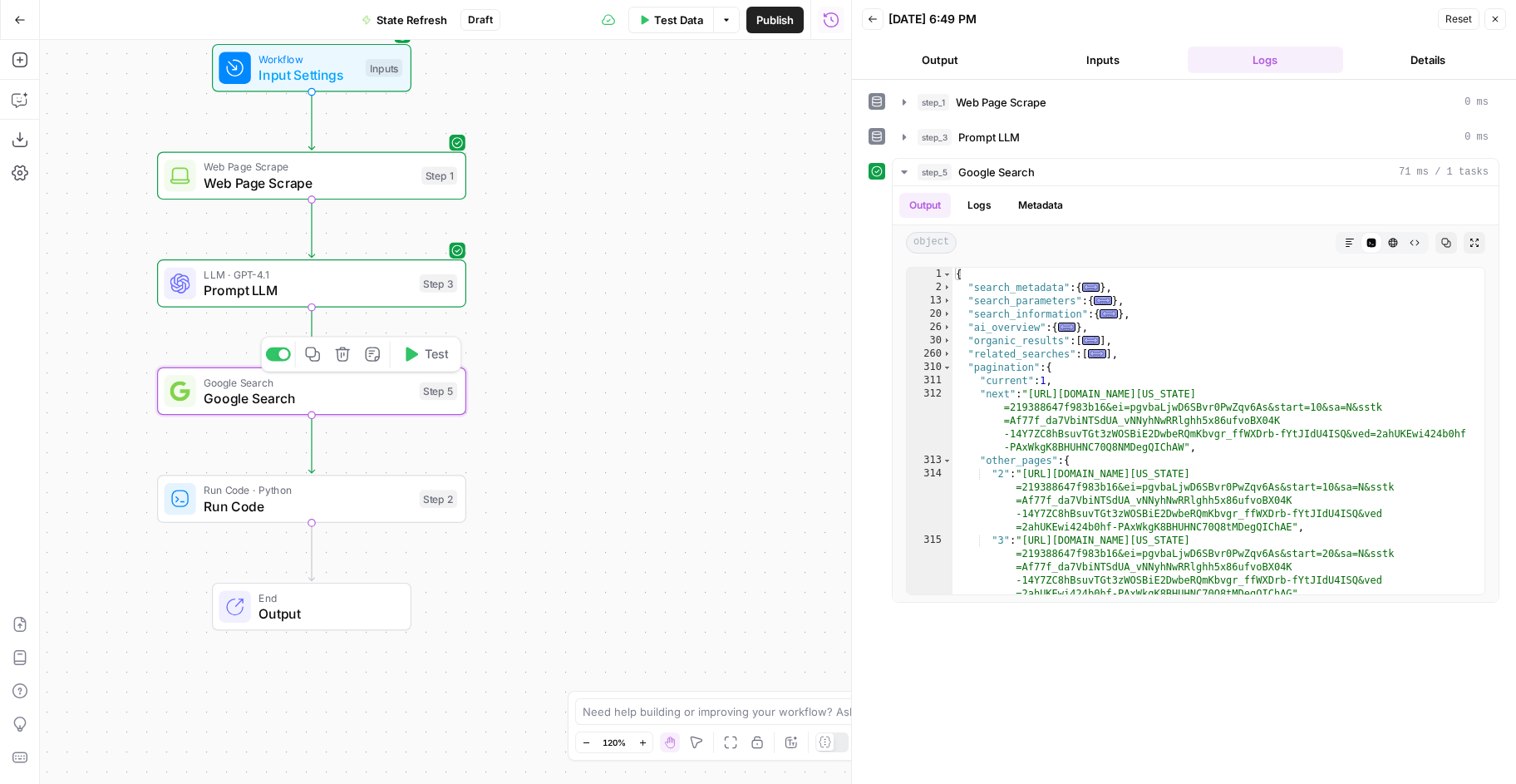
click at [344, 349] on icon "button" at bounding box center [342, 353] width 14 height 14
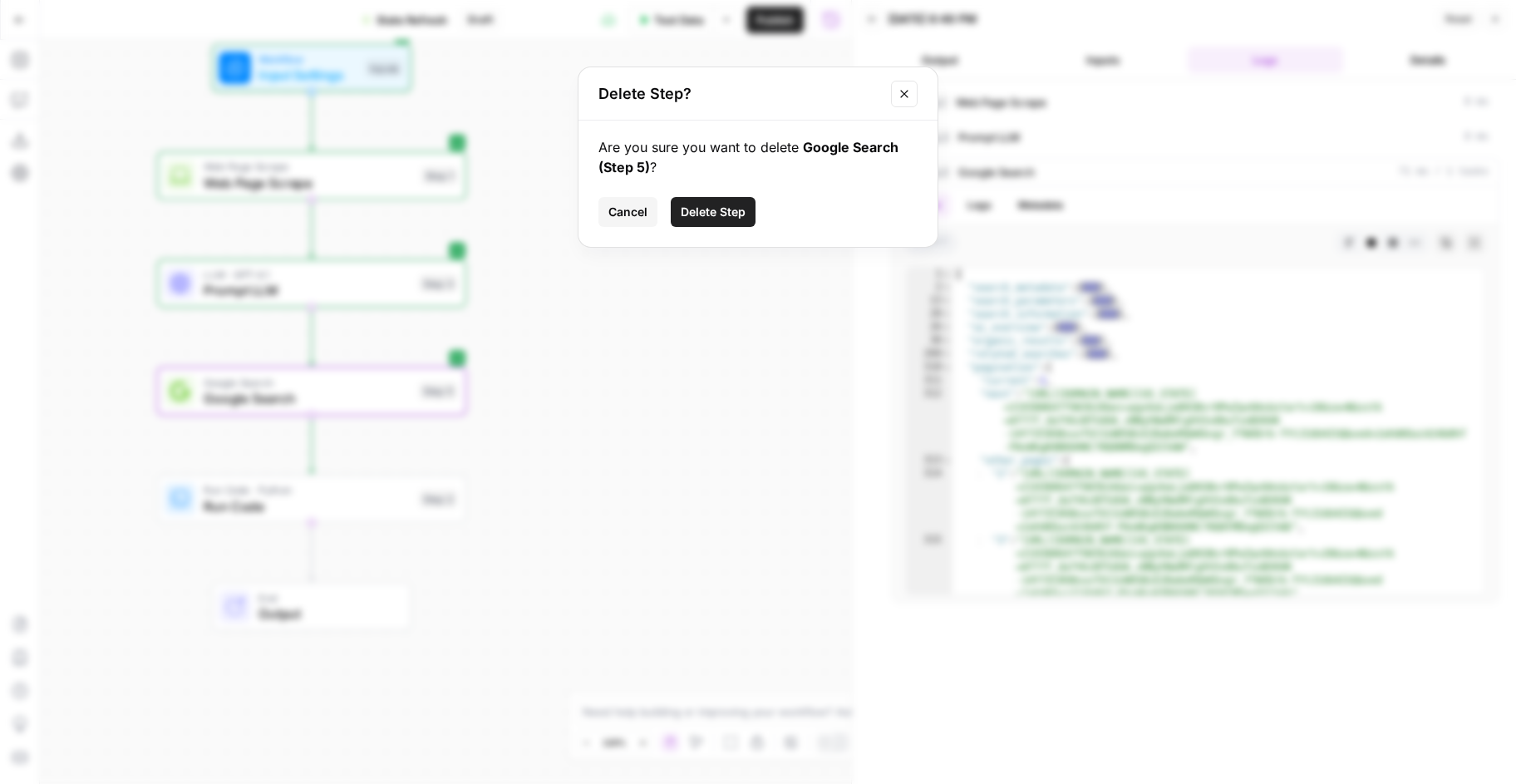
click at [748, 204] on button "Delete Step" at bounding box center [714, 211] width 85 height 30
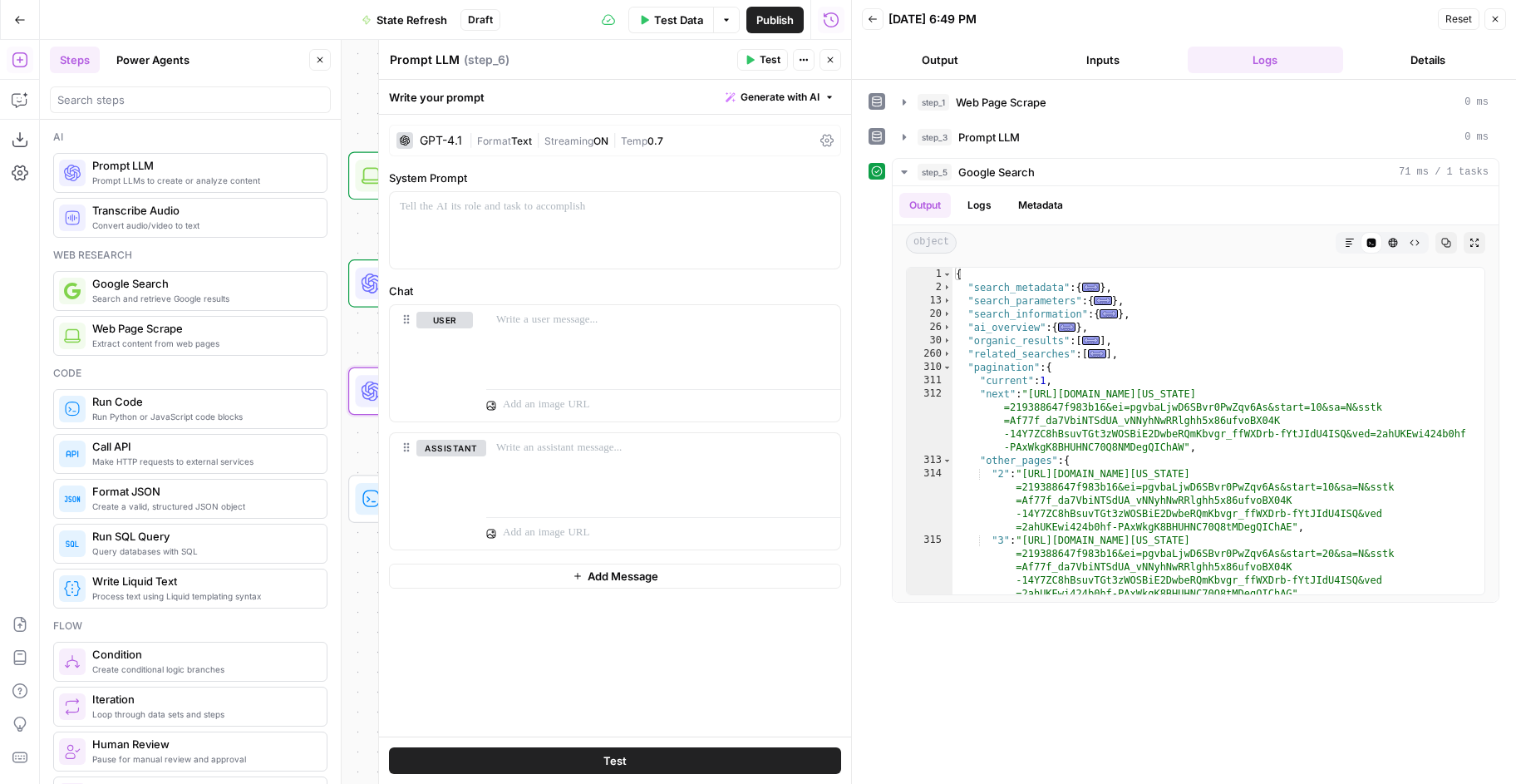
click at [318, 60] on icon "button" at bounding box center [320, 60] width 10 height 10
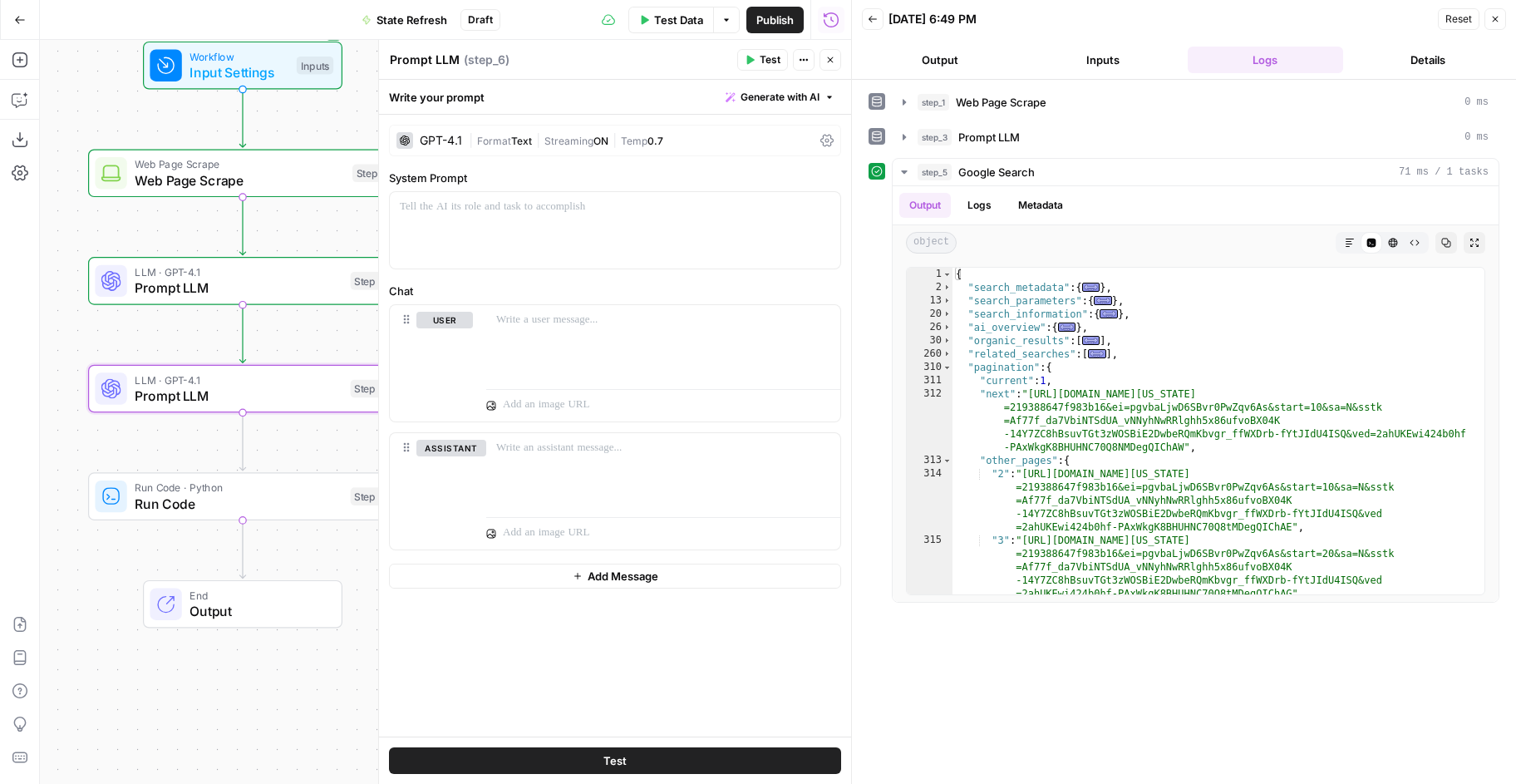
drag, startPoint x: 299, startPoint y: 250, endPoint x: 23, endPoint y: 242, distance: 276.1
click at [23, 242] on div "Add Steps Copilot Download as JSON Settings Import JSON AirOps Academy Help Giv…" at bounding box center [425, 411] width 851 height 743
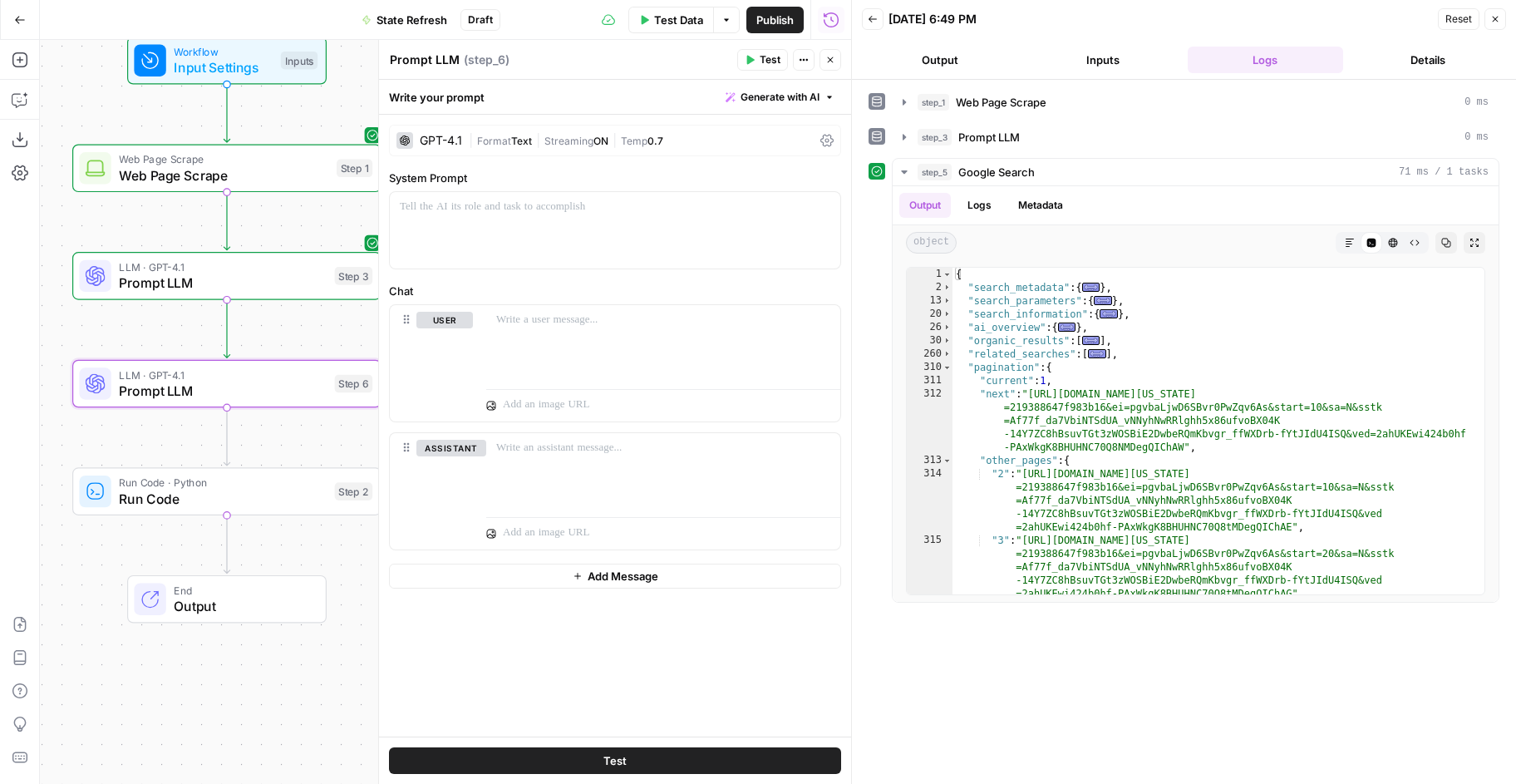
click at [1495, 14] on icon "button" at bounding box center [1495, 19] width 10 height 10
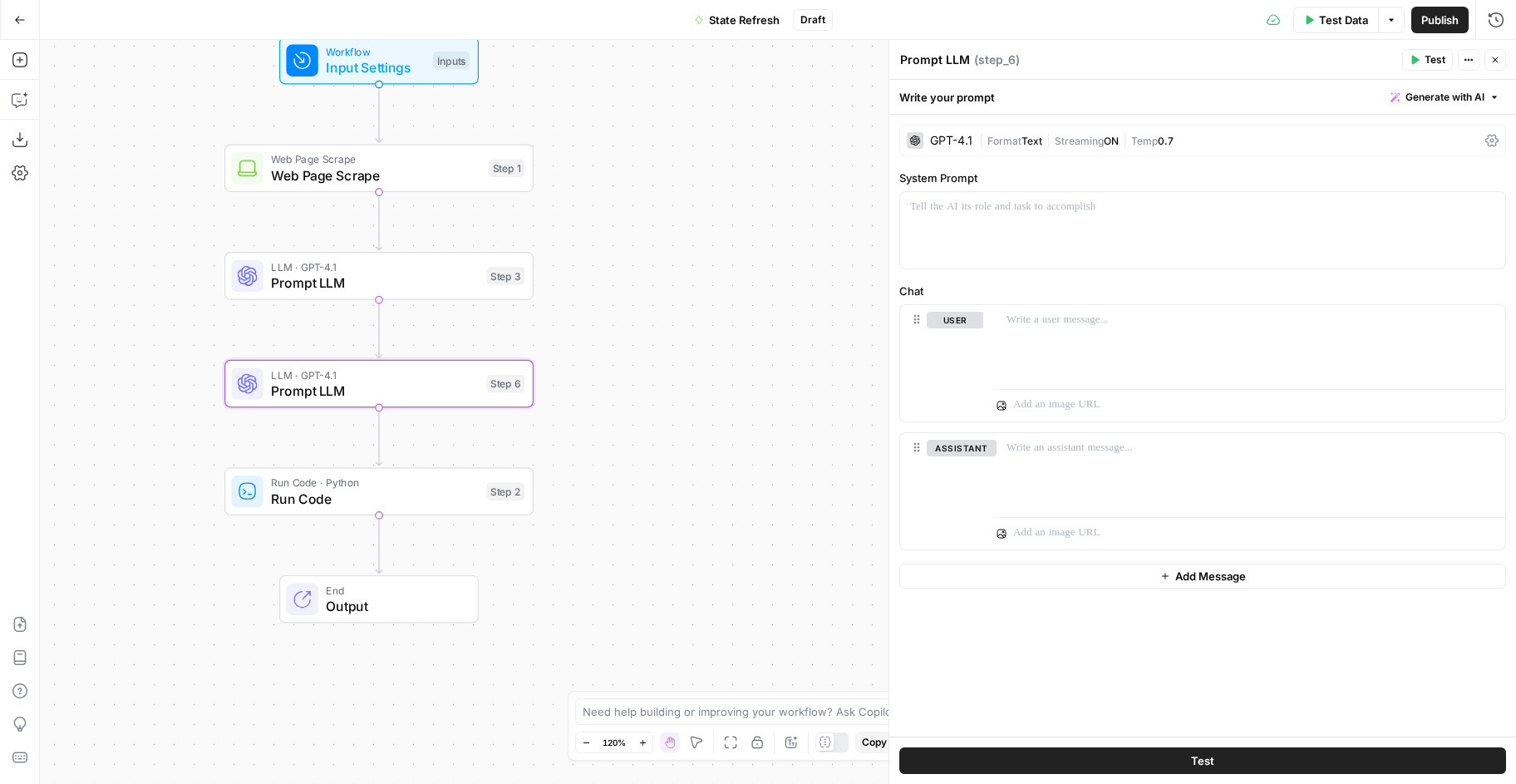
drag, startPoint x: 666, startPoint y: 273, endPoint x: 818, endPoint y: 273, distance: 152.0
click at [818, 273] on div "Workflow Input Settings Inputs Web Page Scrape Web Page Scrape Step 1 LLM · GPT…" at bounding box center [777, 411] width 1476 height 743
click at [953, 140] on div "GPT-4.1" at bounding box center [951, 140] width 42 height 12
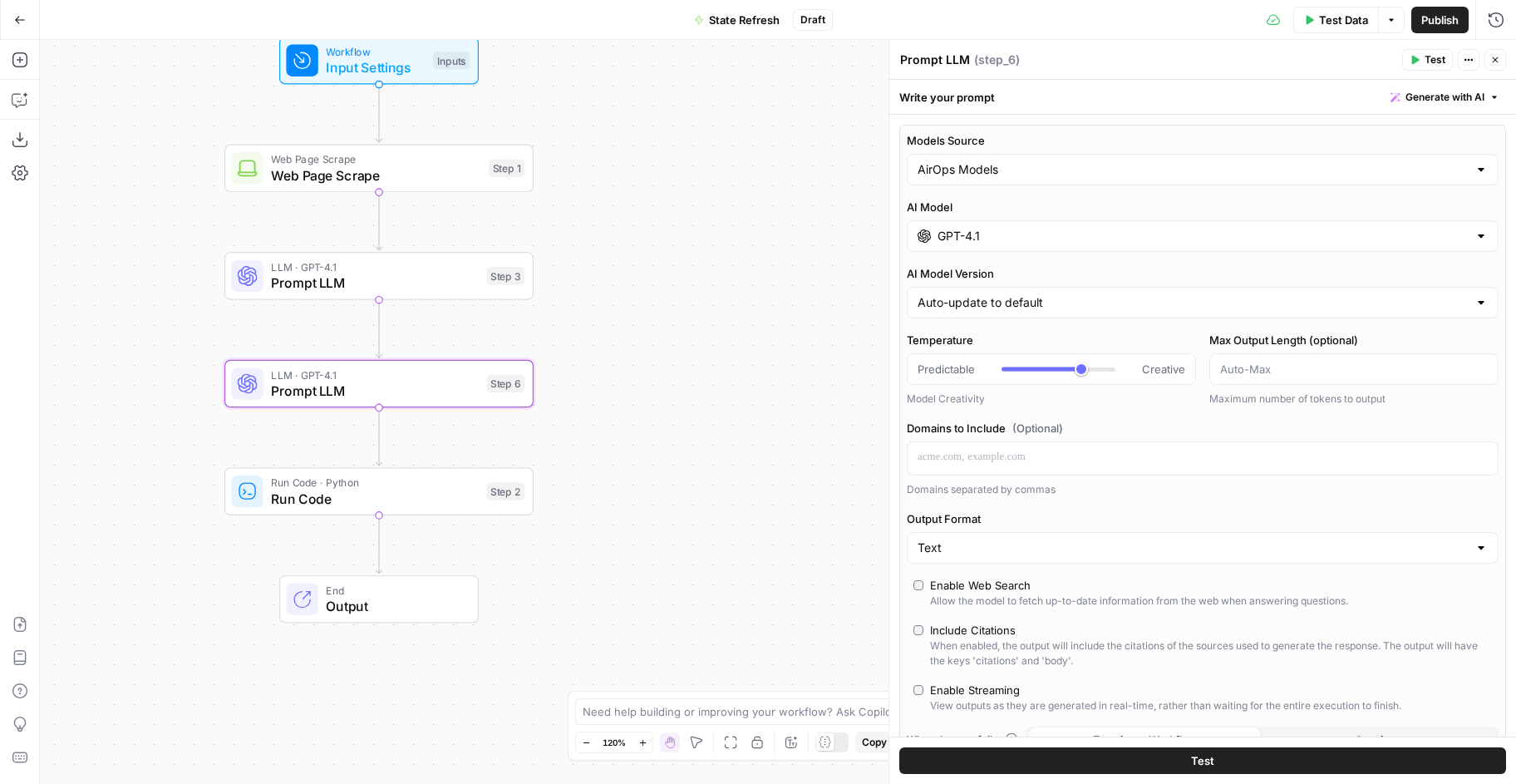
click at [1005, 242] on input "GPT-4.1" at bounding box center [1202, 236] width 530 height 16
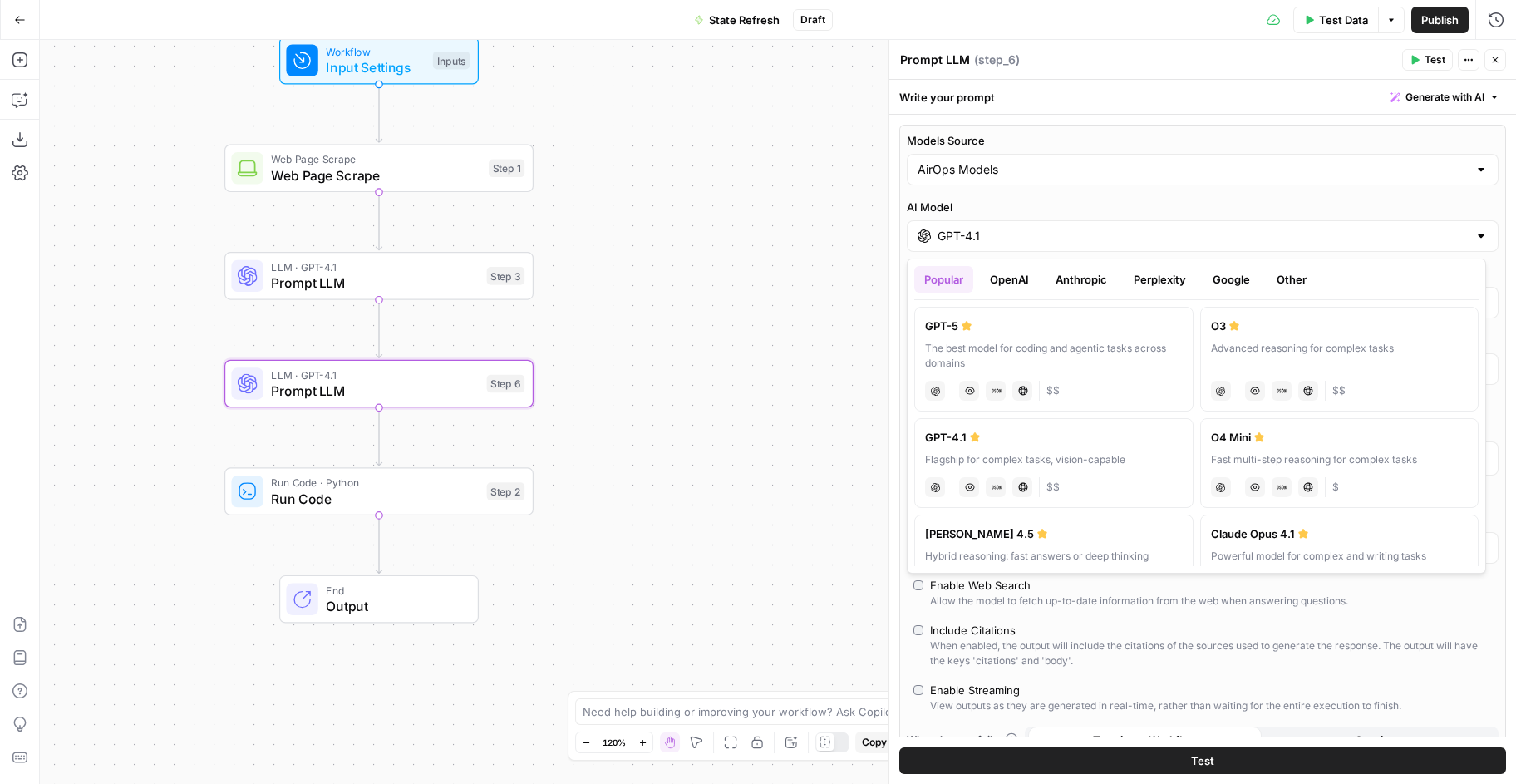
click at [1114, 281] on button "Anthropic" at bounding box center [1081, 279] width 71 height 27
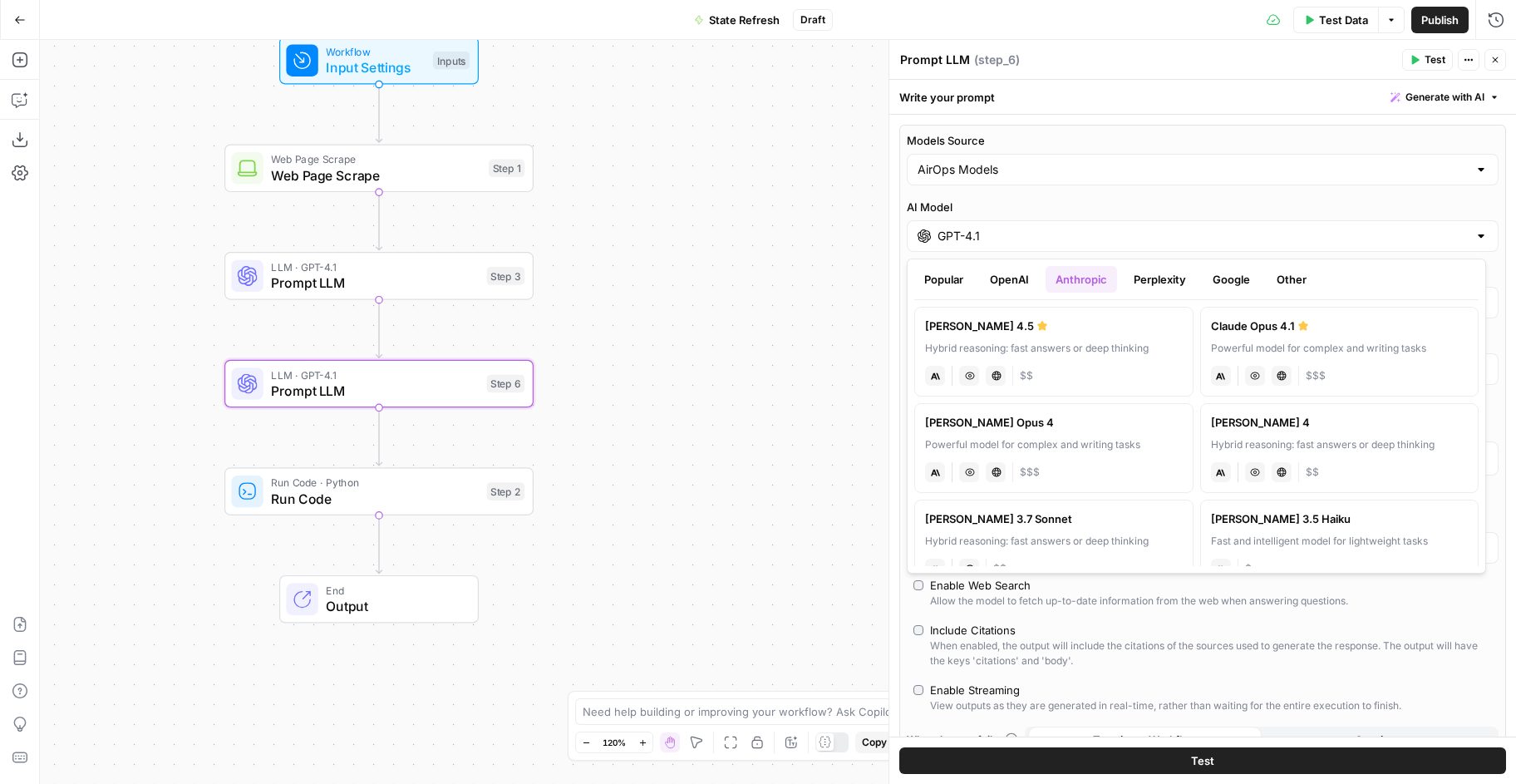
click at [1277, 429] on div "Claude Sonnet 4" at bounding box center [1339, 422] width 258 height 16
type input "Claude Sonnet 4"
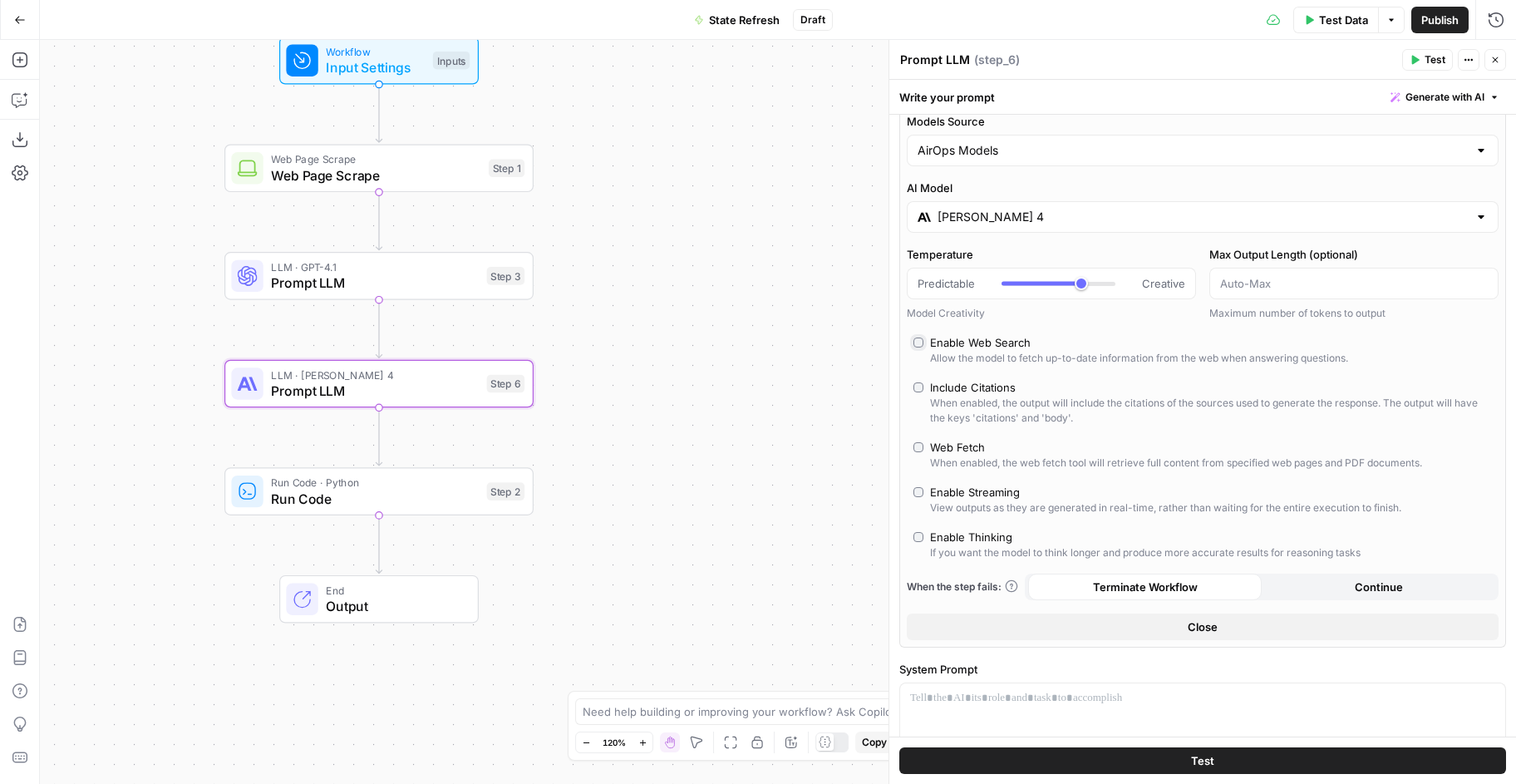
scroll to position [22, 0]
drag, startPoint x: 1076, startPoint y: 286, endPoint x: 1034, endPoint y: 286, distance: 42.0
click at [1034, 286] on div at bounding box center [1058, 279] width 114 height 16
drag, startPoint x: 1034, startPoint y: 284, endPoint x: 1015, endPoint y: 283, distance: 19.0
click at [1015, 283] on div at bounding box center [1058, 279] width 114 height 16
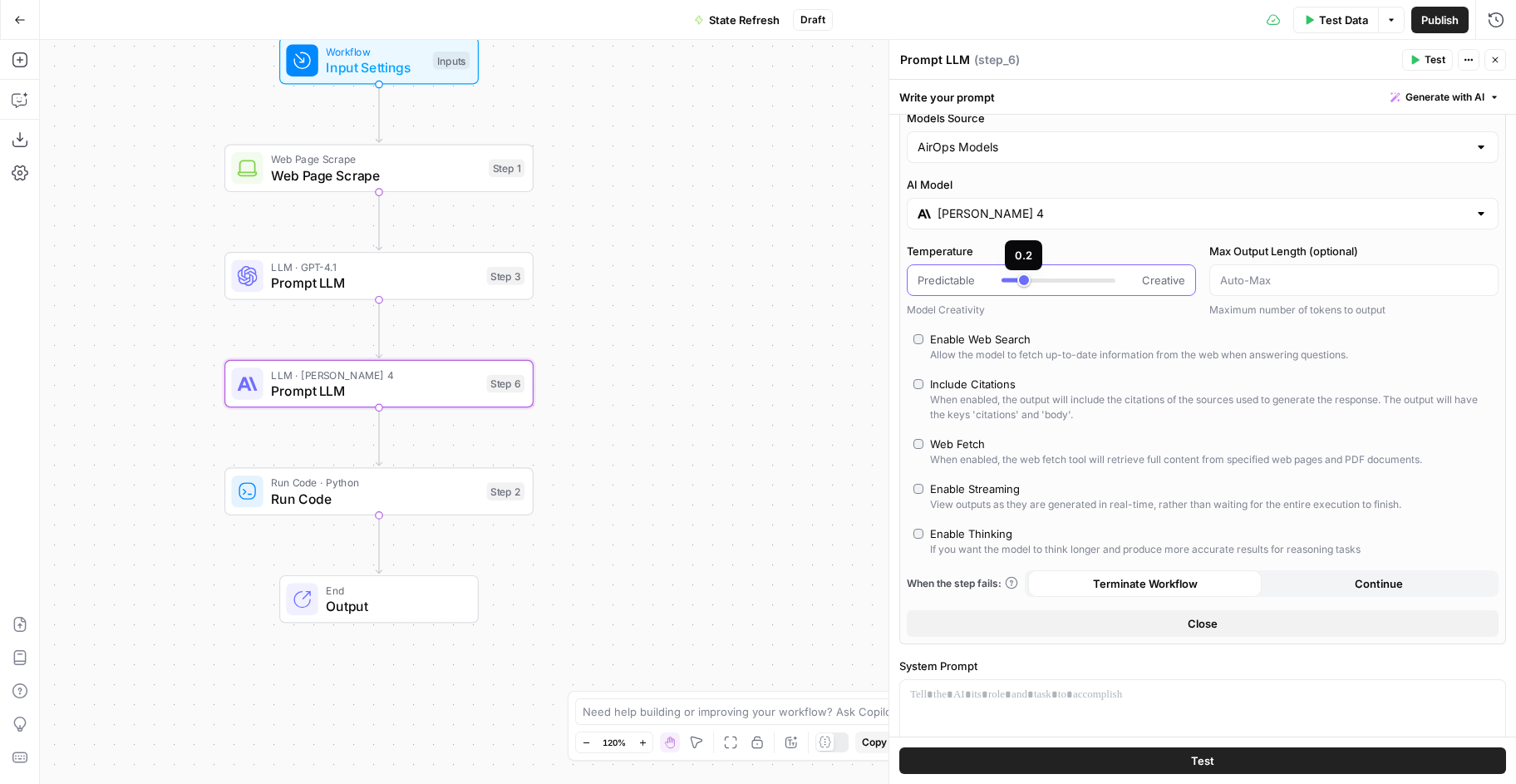
type input "***"
click at [1014, 280] on div at bounding box center [1058, 280] width 114 height 4
click at [1064, 246] on label "Temperature" at bounding box center [1052, 250] width 290 height 16
click at [917, 280] on input "Temperature" at bounding box center [917, 280] width 1 height 1
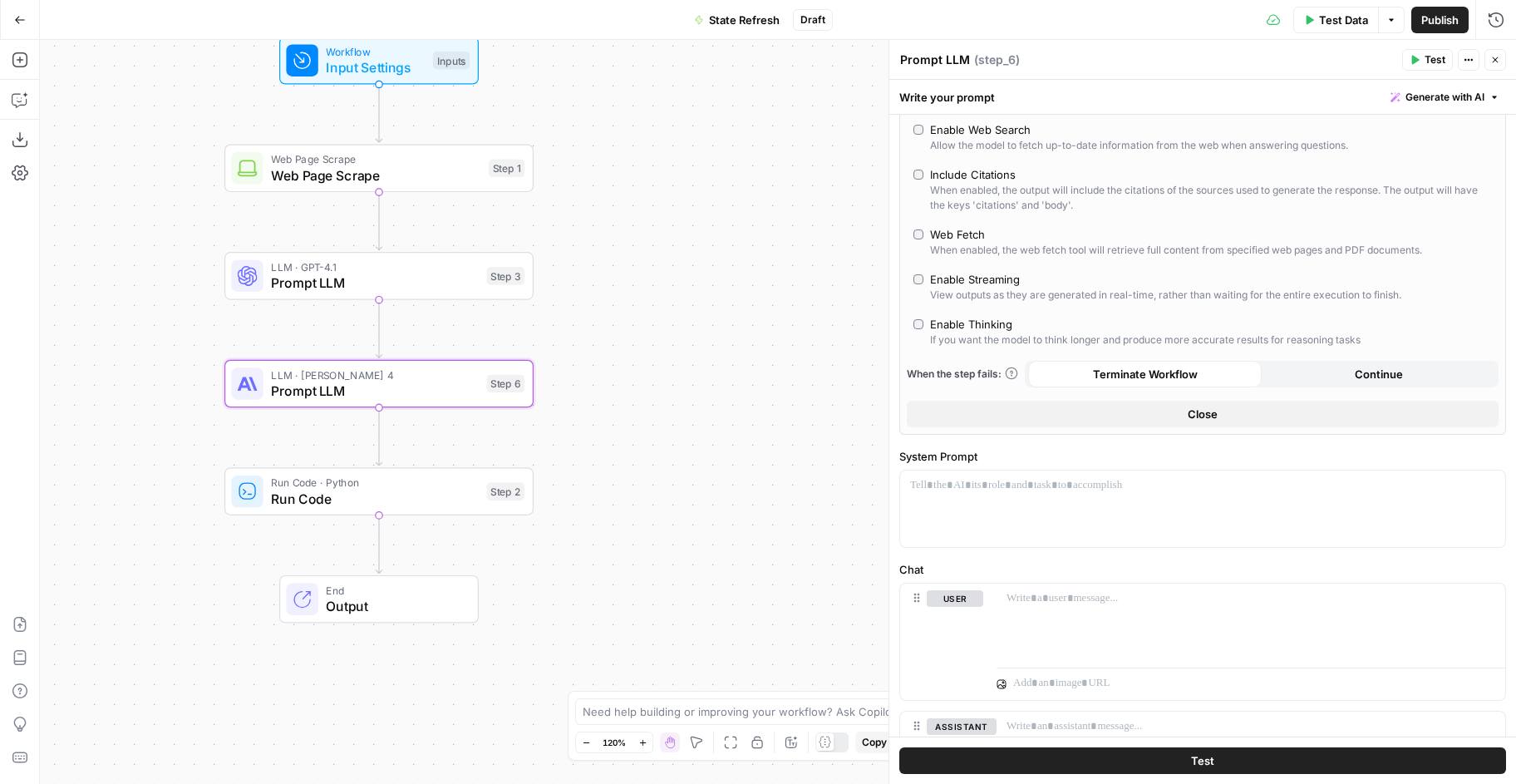
scroll to position [285, 0]
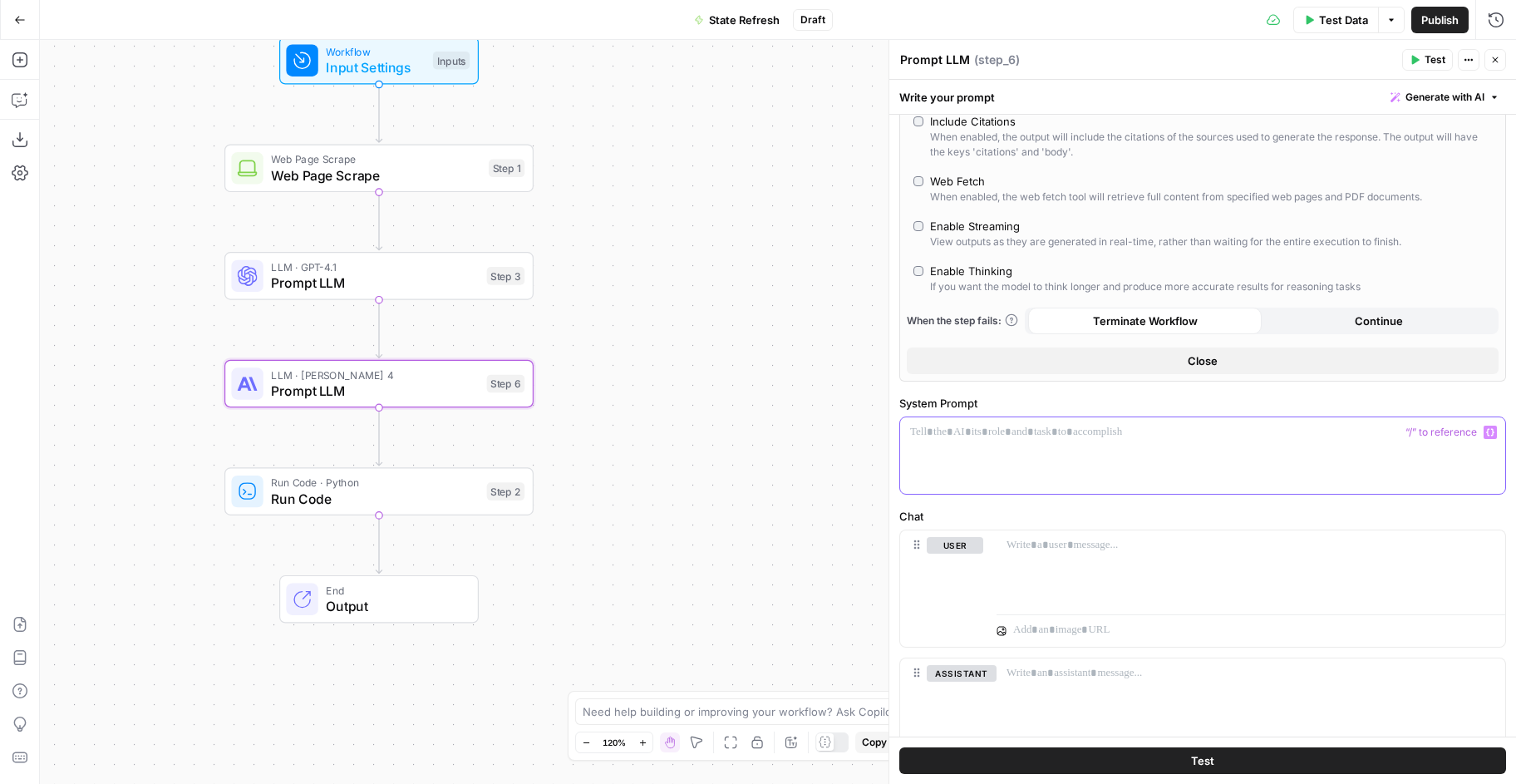
click at [1083, 437] on p at bounding box center [1203, 432] width 585 height 16
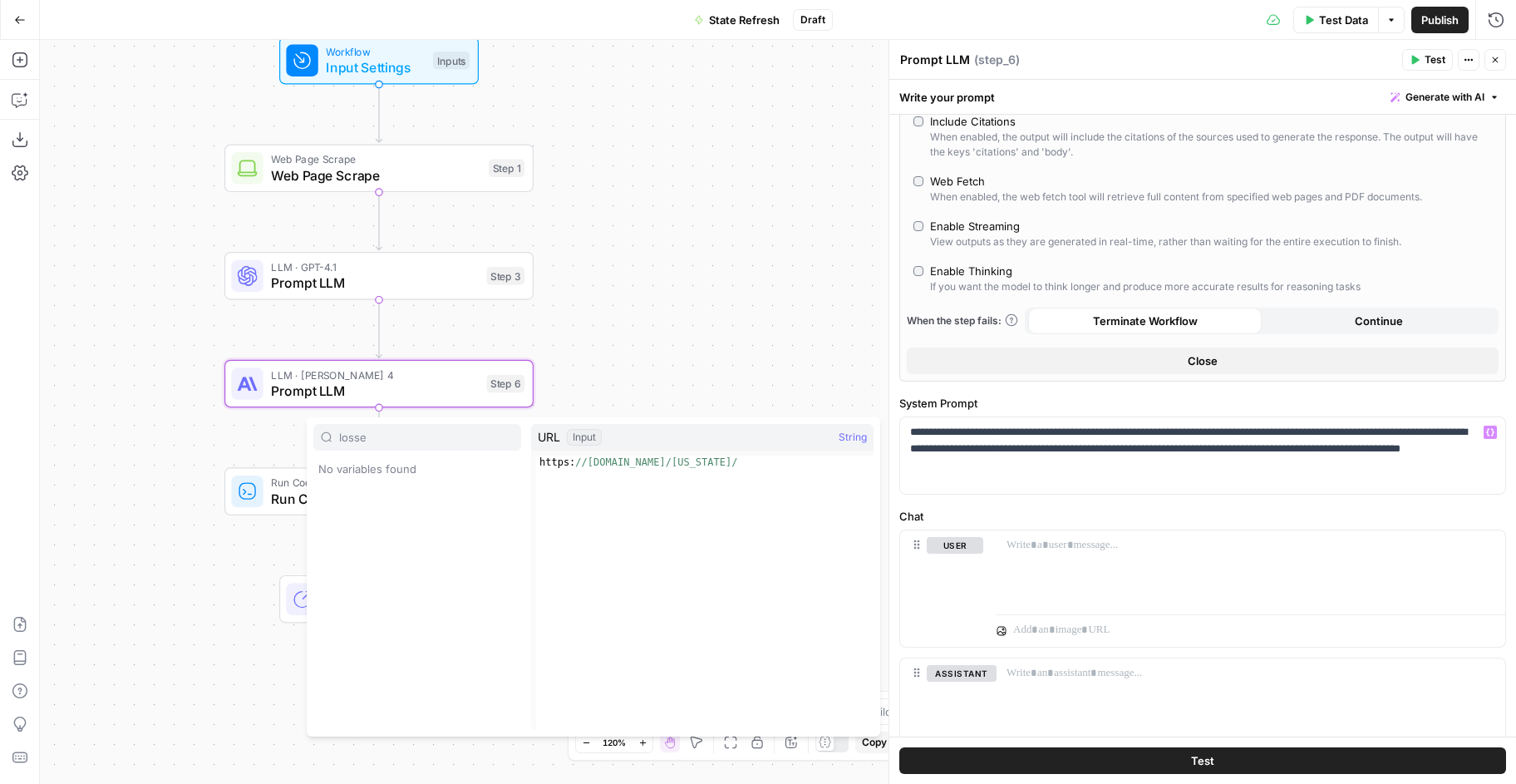
type input "losse"
click at [1156, 470] on p "**********" at bounding box center [1196, 449] width 573 height 50
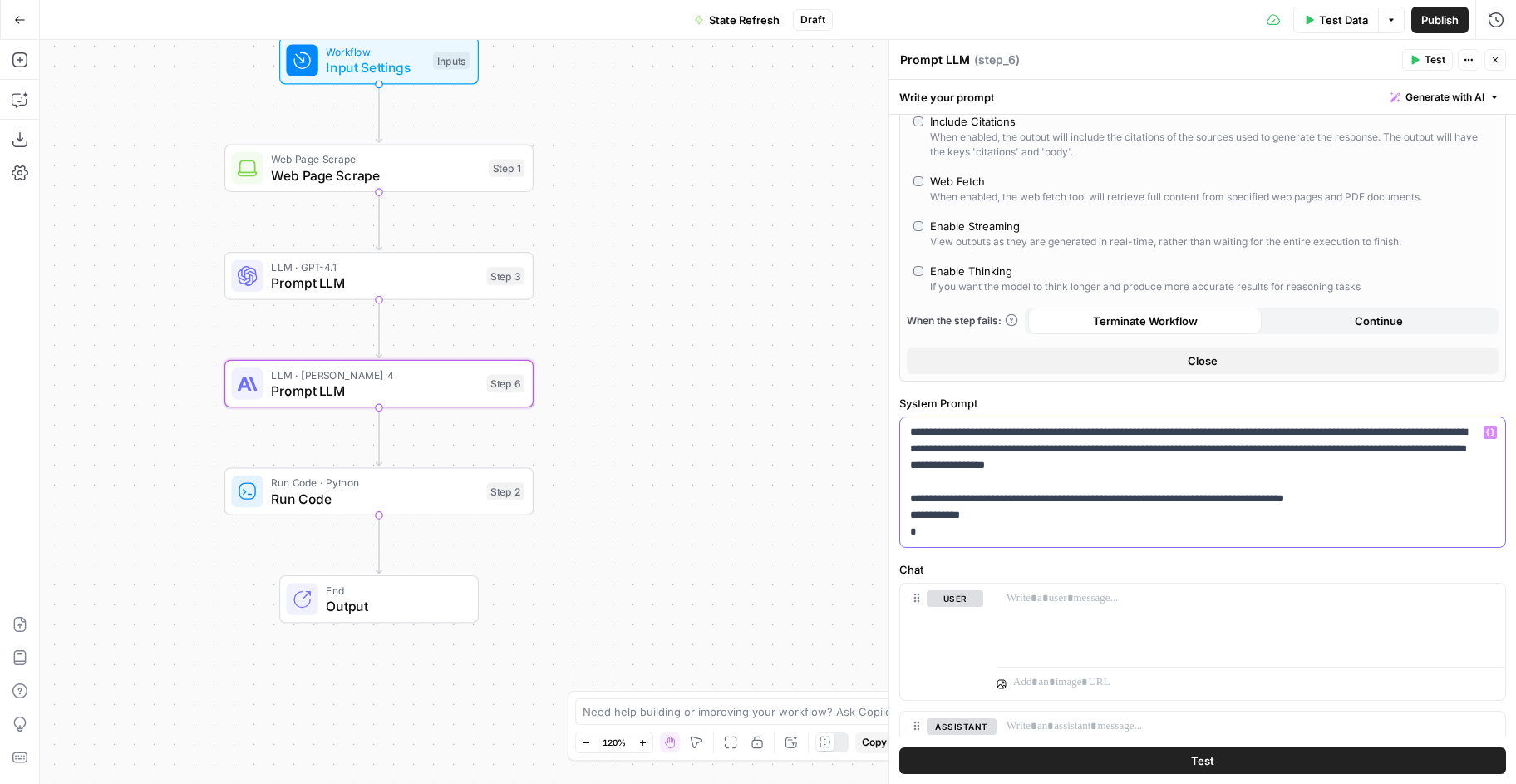
drag, startPoint x: 952, startPoint y: 528, endPoint x: 903, endPoint y: 512, distance: 51.5
click at [902, 512] on div "**********" at bounding box center [1202, 482] width 605 height 129
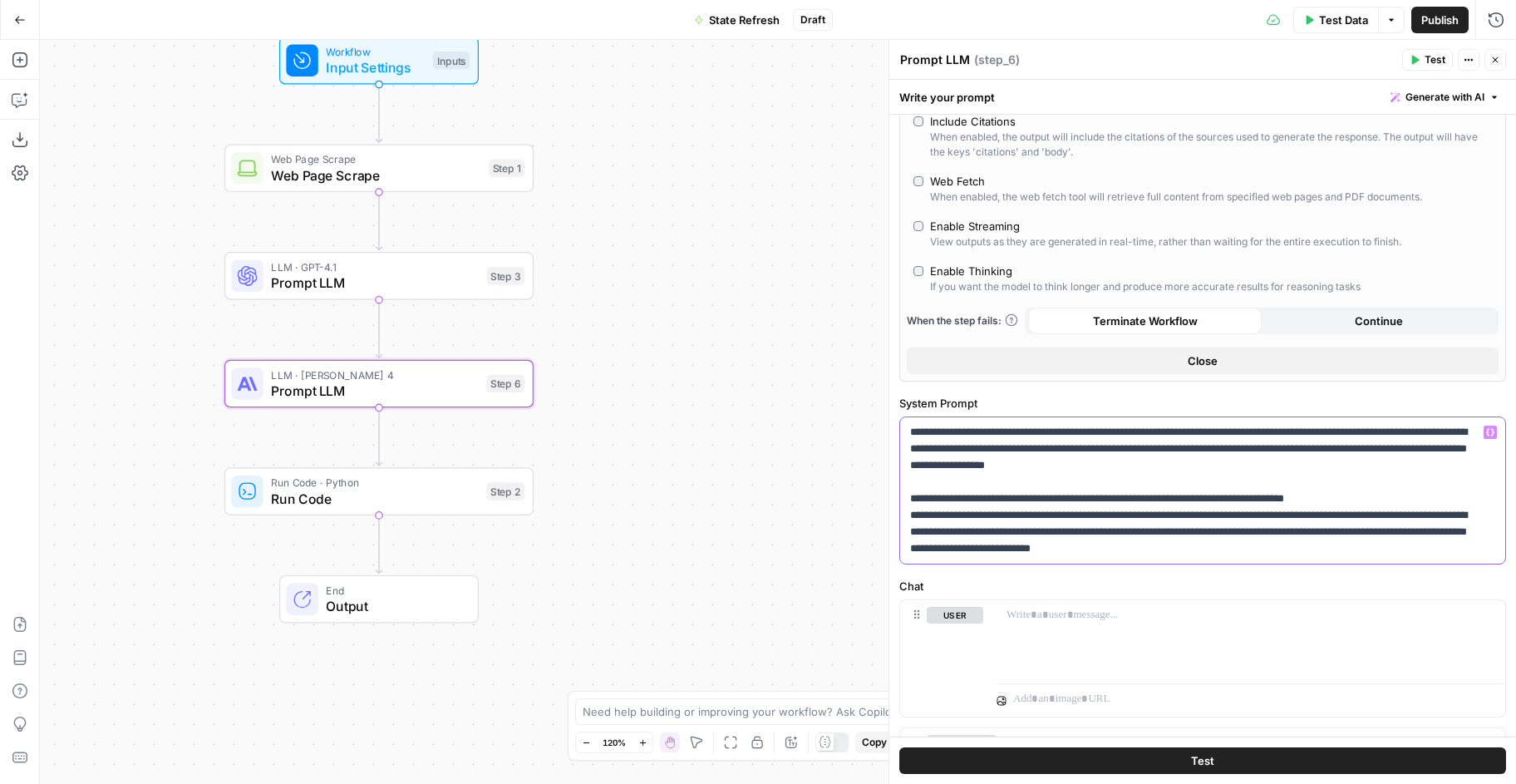
drag, startPoint x: 1419, startPoint y: 550, endPoint x: 1300, endPoint y: 548, distance: 119.0
click at [1300, 548] on p "**********" at bounding box center [1196, 490] width 573 height 133
copy p "**********"
click at [1418, 548] on p "**********" at bounding box center [1196, 490] width 573 height 133
click at [1109, 565] on p "**********" at bounding box center [1196, 498] width 573 height 150
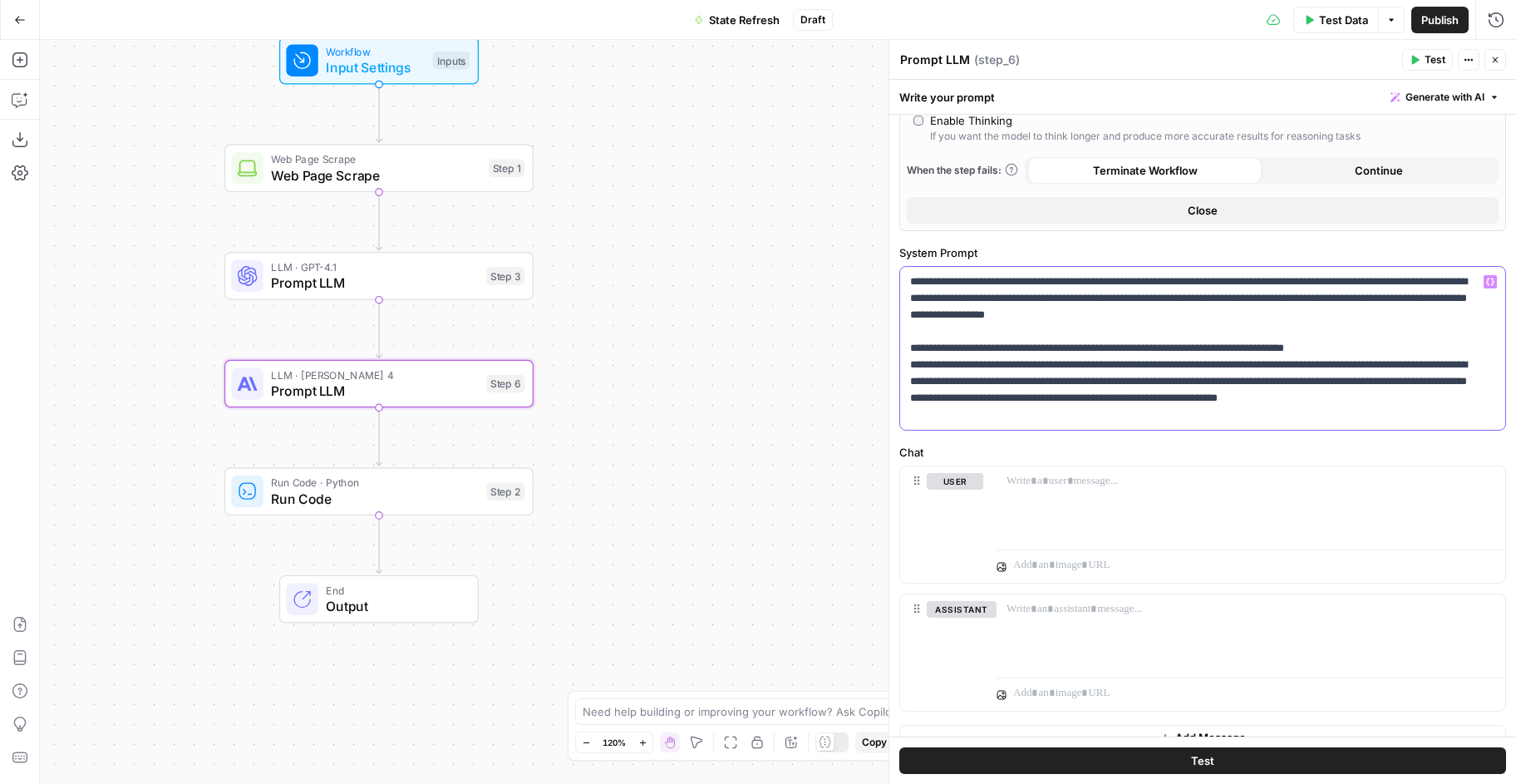
scroll to position [440, 0]
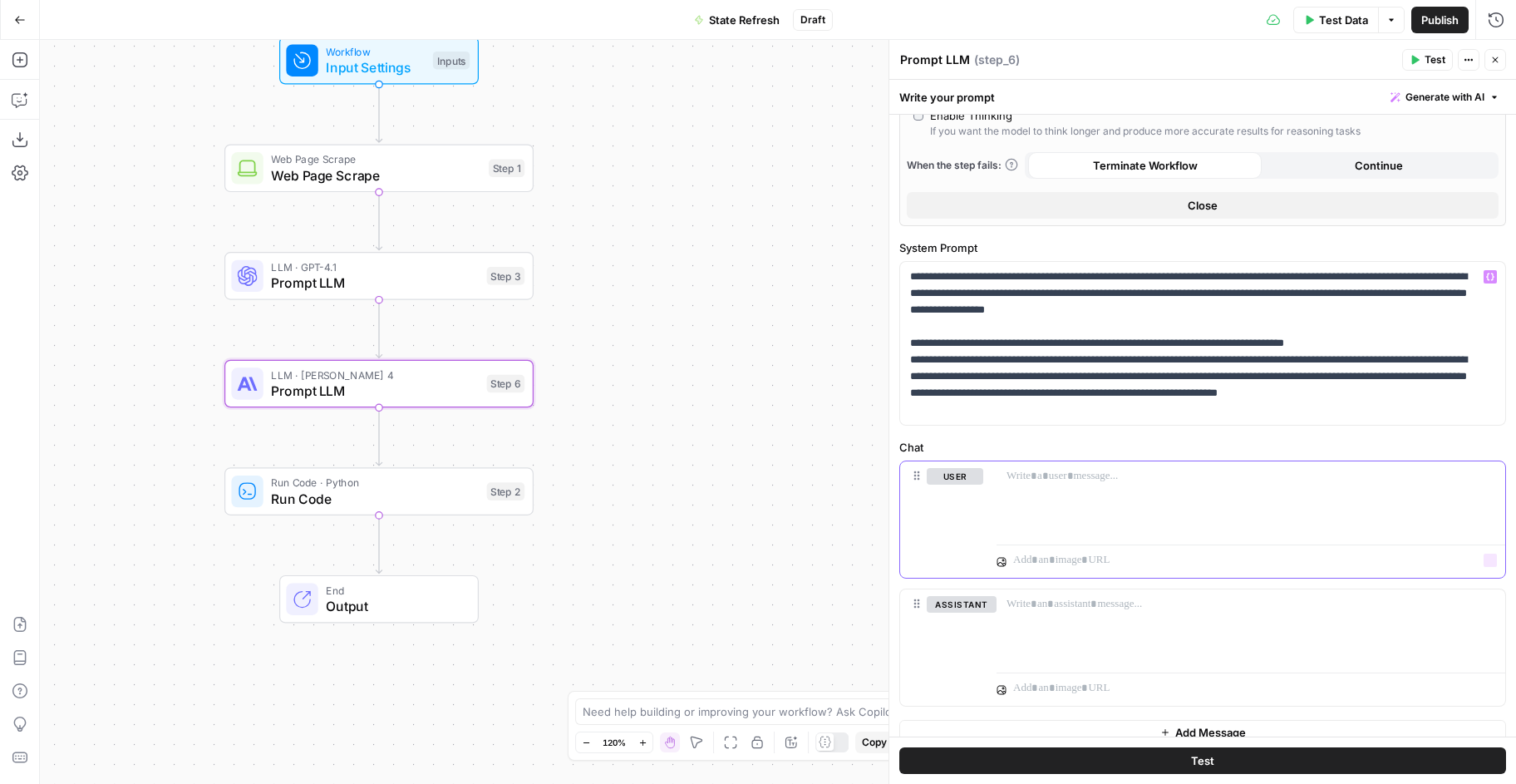
click at [1104, 499] on div at bounding box center [1250, 499] width 509 height 76
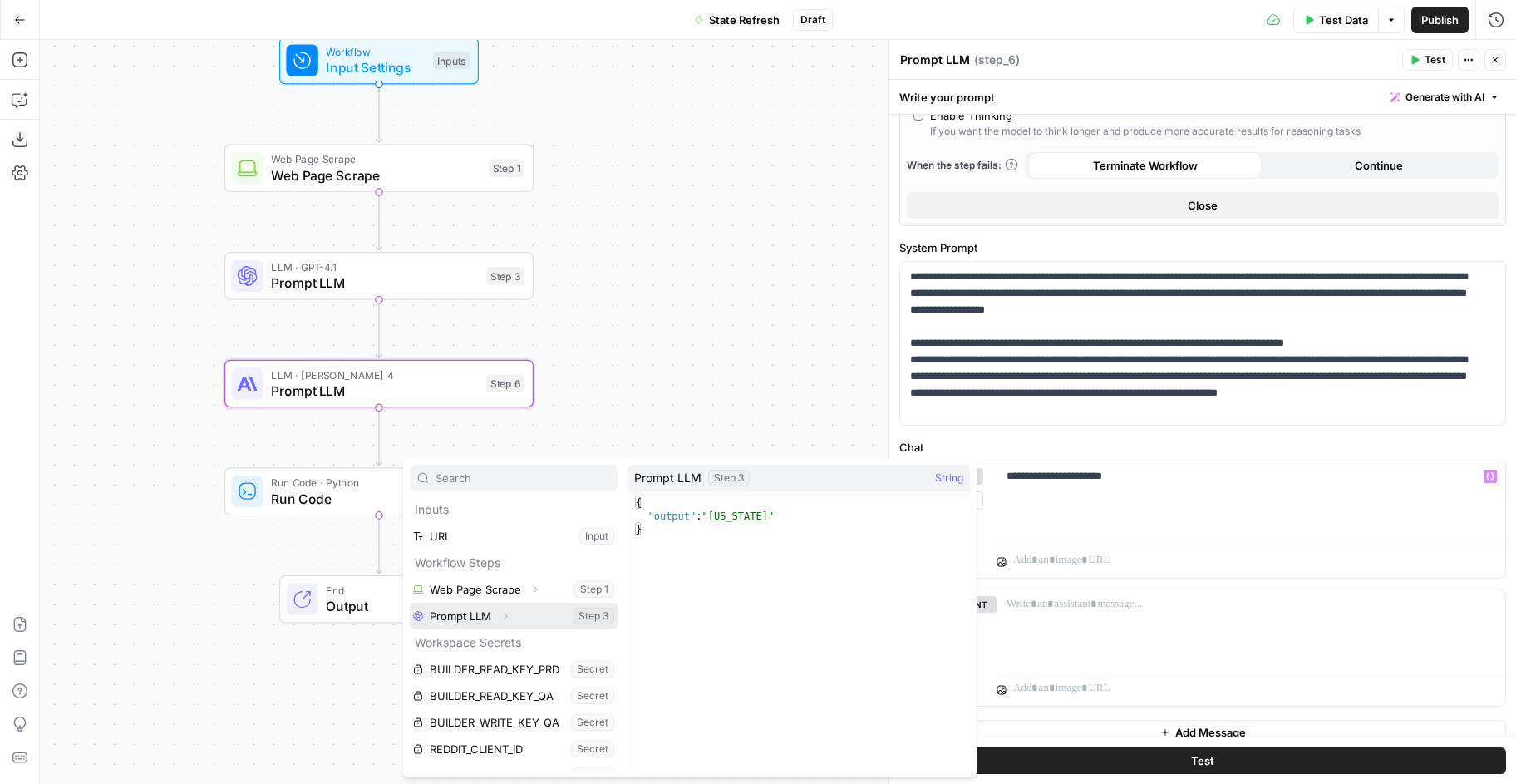
click at [506, 616] on icon "button" at bounding box center [506, 616] width 3 height 6
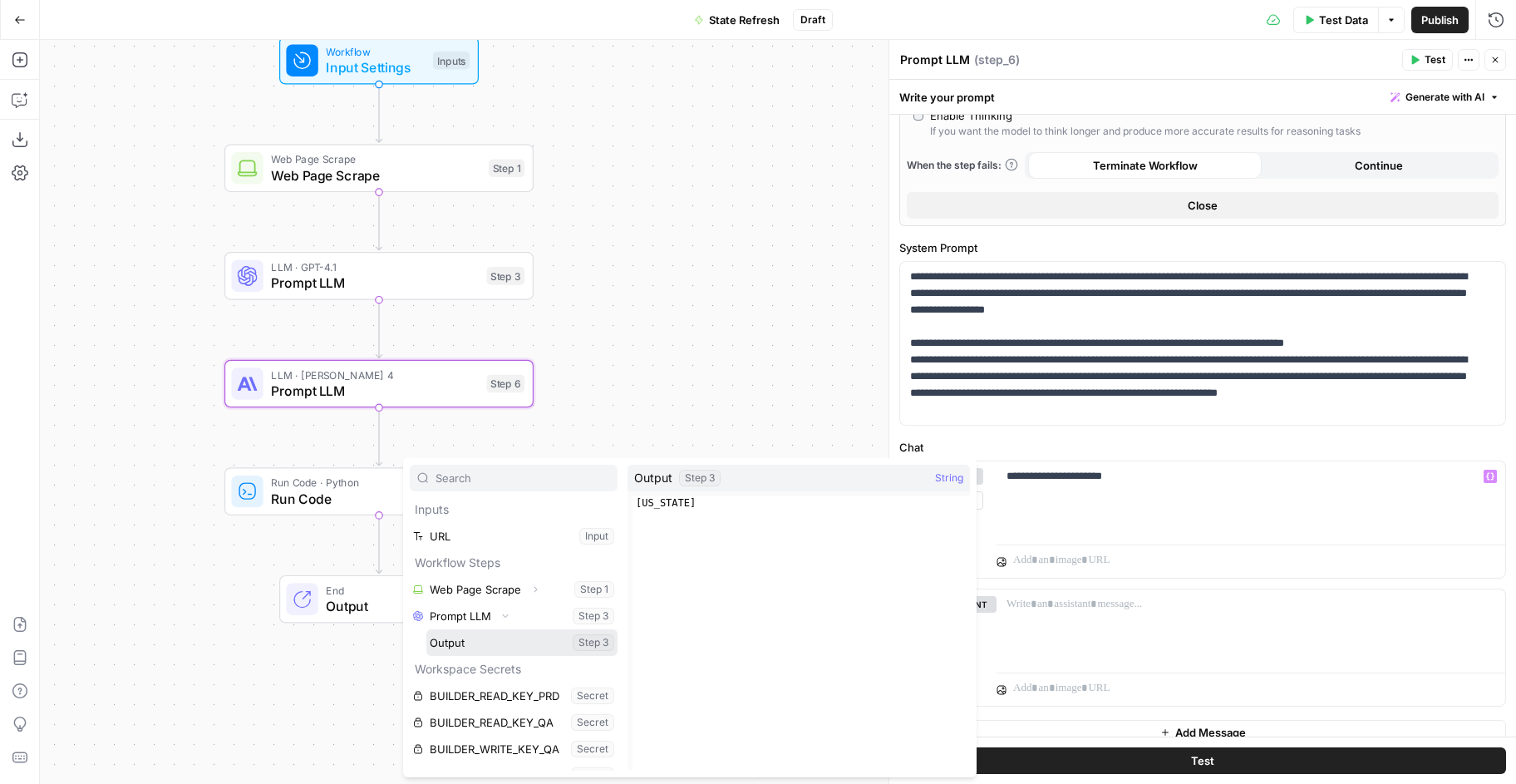
click at [457, 642] on button "Select variable Output" at bounding box center [522, 643] width 191 height 27
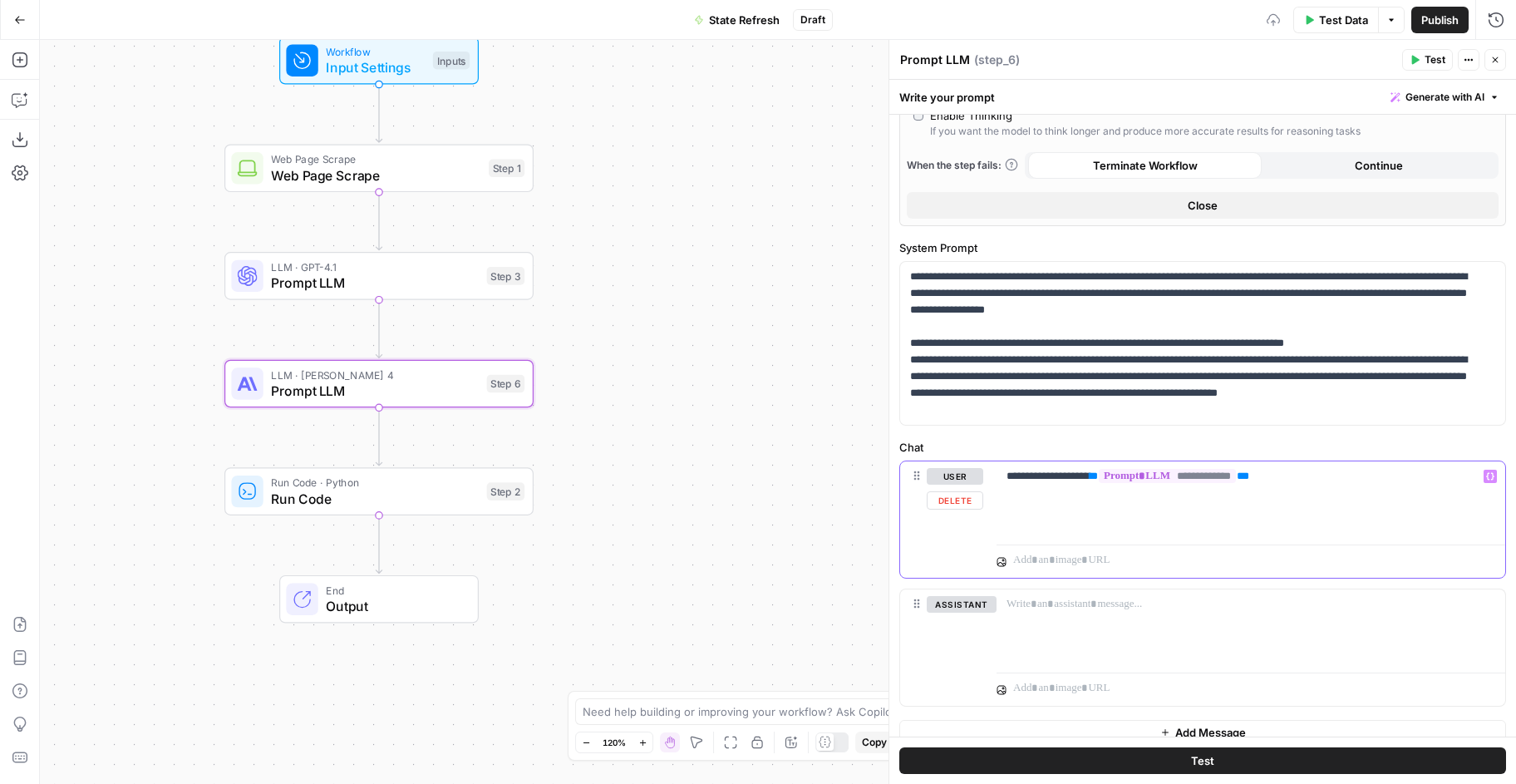
click at [1298, 489] on div "**********" at bounding box center [1250, 499] width 509 height 76
drag, startPoint x: 1234, startPoint y: 503, endPoint x: 944, endPoint y: 503, distance: 290.0
click at [944, 503] on div "**********" at bounding box center [1202, 519] width 605 height 117
click at [1028, 759] on button "Test" at bounding box center [1202, 761] width 606 height 27
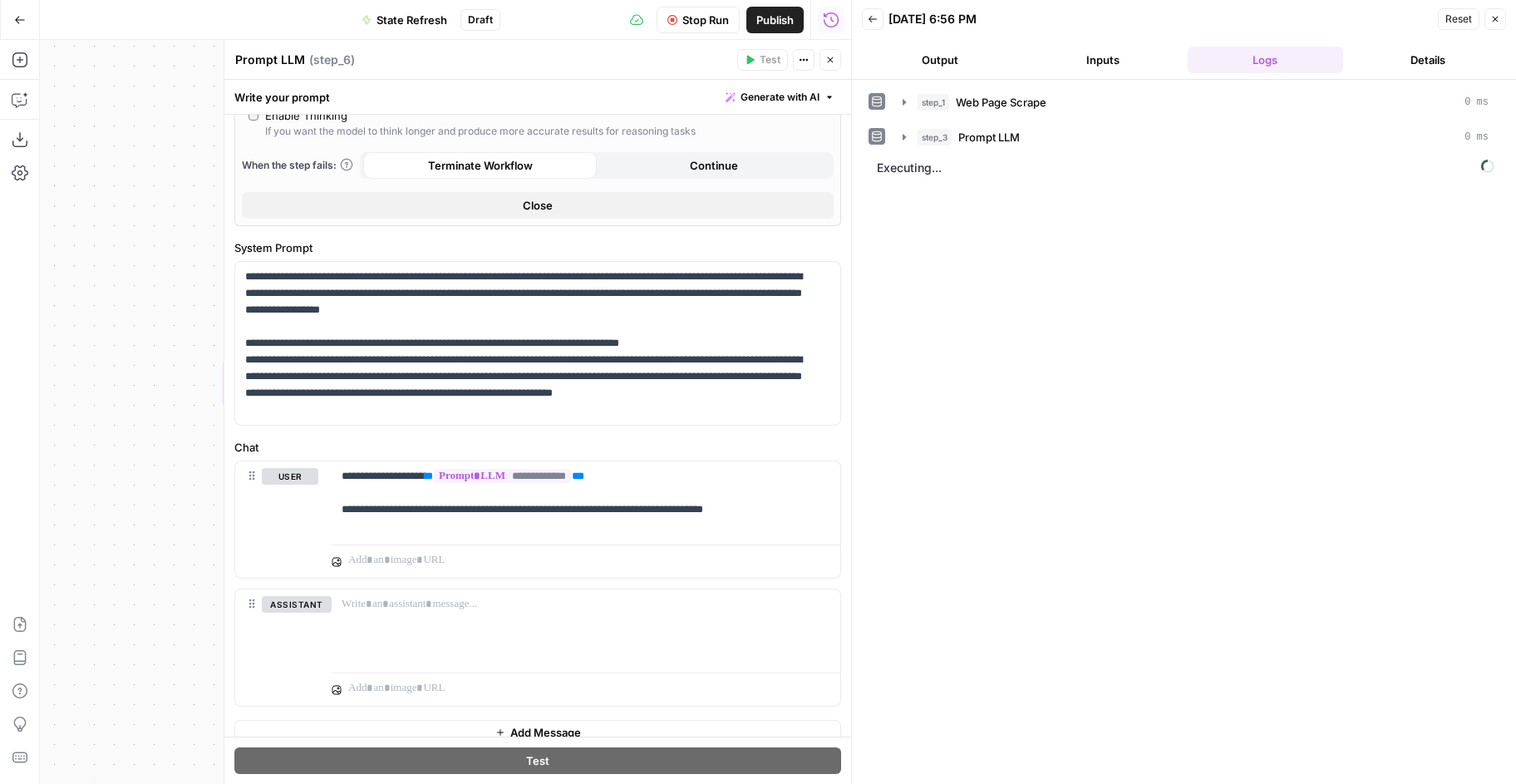
click at [826, 57] on icon "button" at bounding box center [830, 60] width 10 height 10
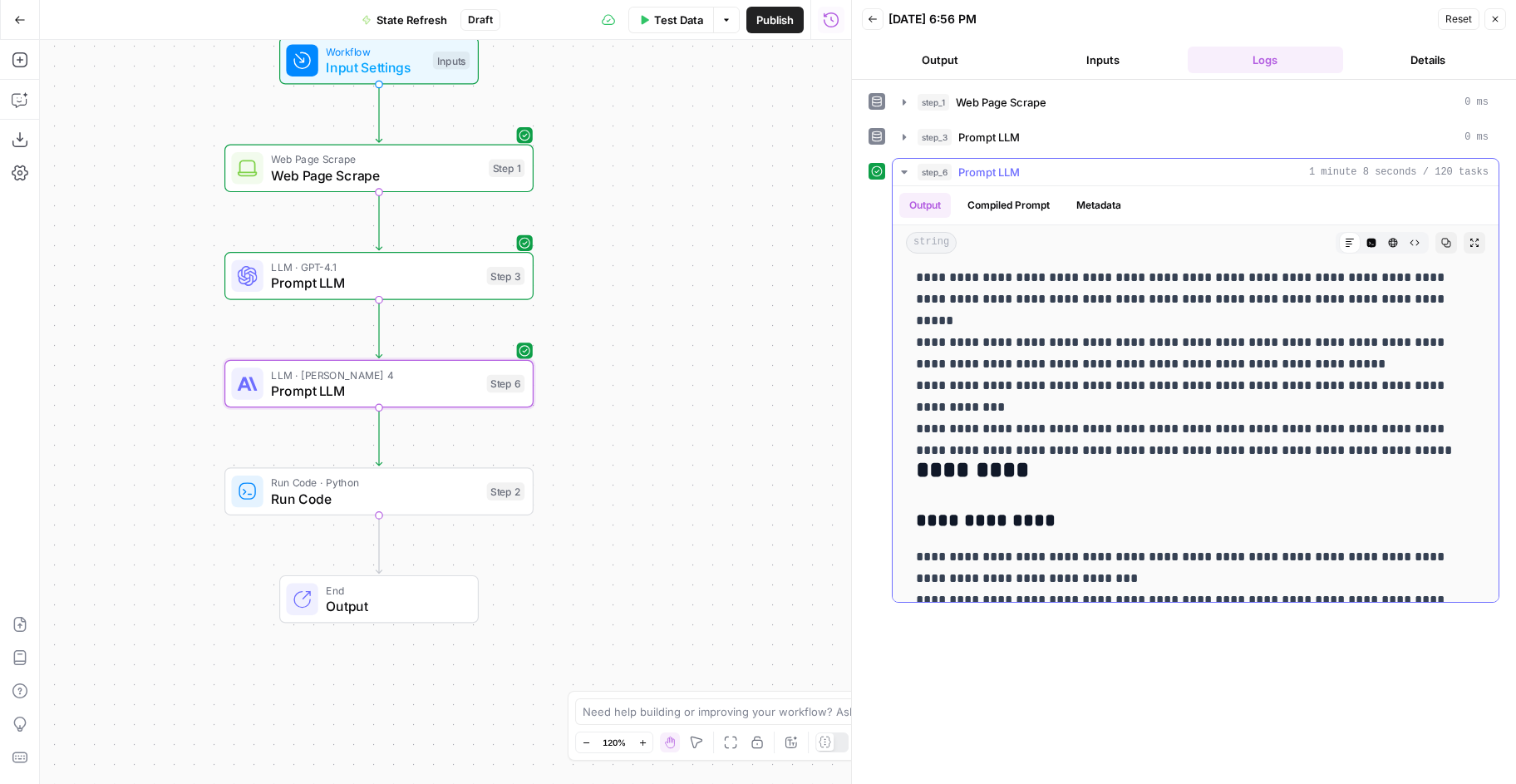
scroll to position [479, 0]
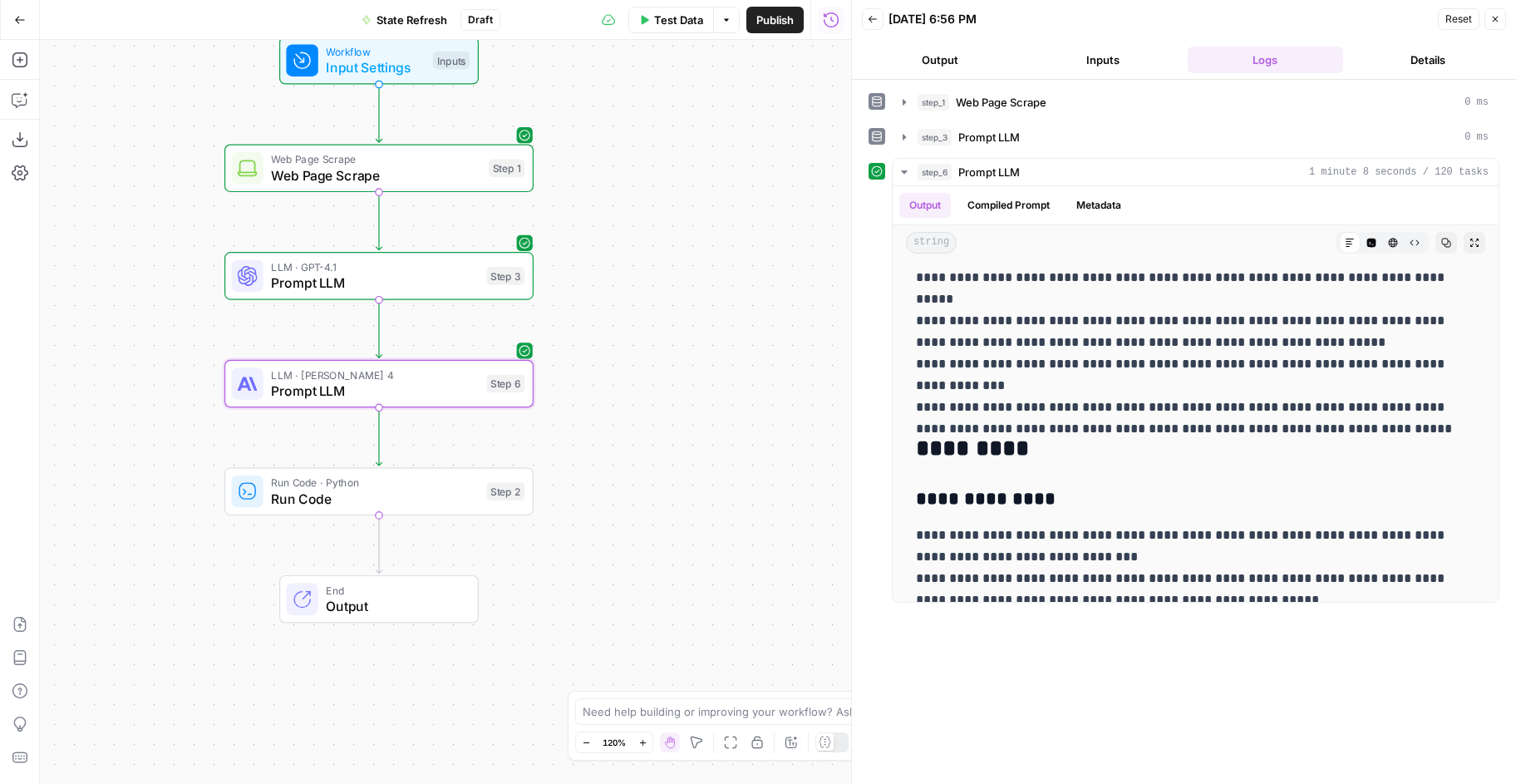
click at [487, 377] on div "Step 6" at bounding box center [506, 383] width 39 height 18
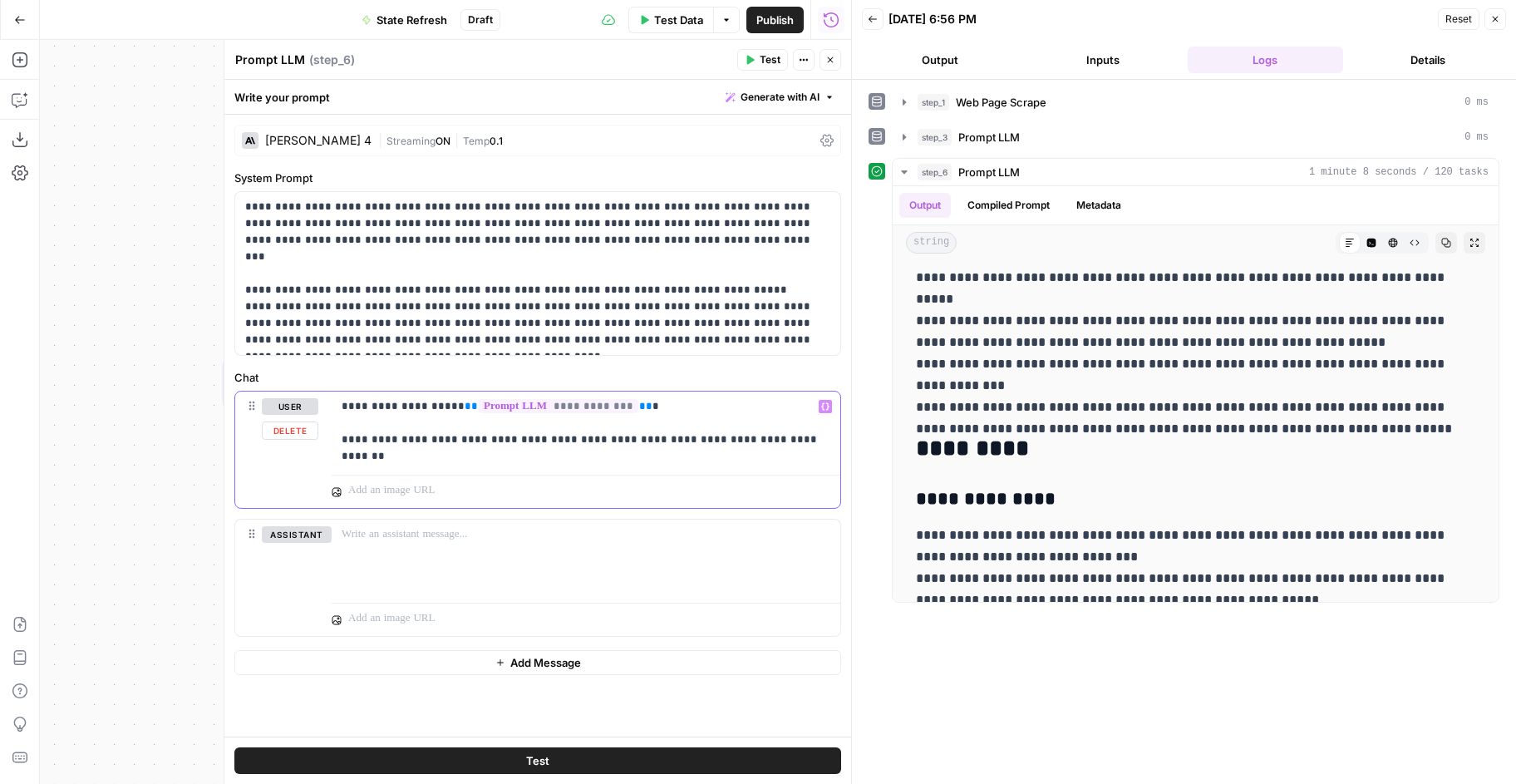
click at [786, 448] on div "**********" at bounding box center [585, 429] width 509 height 76
click at [397, 325] on p "**********" at bounding box center [538, 273] width 585 height 150
click at [372, 340] on p "**********" at bounding box center [538, 273] width 585 height 150
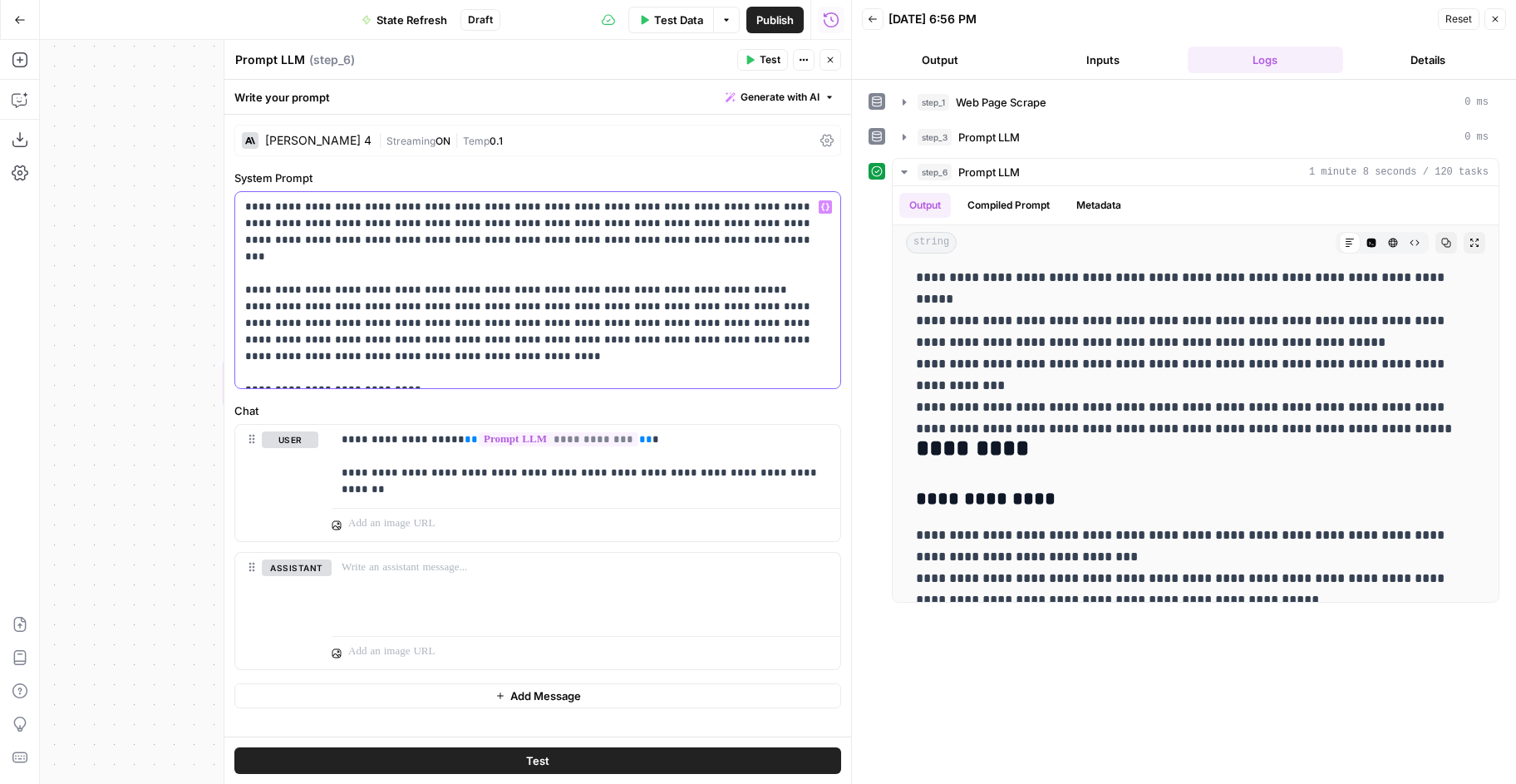
drag, startPoint x: 597, startPoint y: 239, endPoint x: 239, endPoint y: 243, distance: 358.0
click at [239, 243] on div "**********" at bounding box center [538, 290] width 605 height 196
click at [437, 364] on p "**********" at bounding box center [538, 290] width 585 height 182
click at [431, 374] on p "**********" at bounding box center [538, 290] width 585 height 182
drag, startPoint x: 500, startPoint y: 377, endPoint x: 439, endPoint y: 378, distance: 61.0
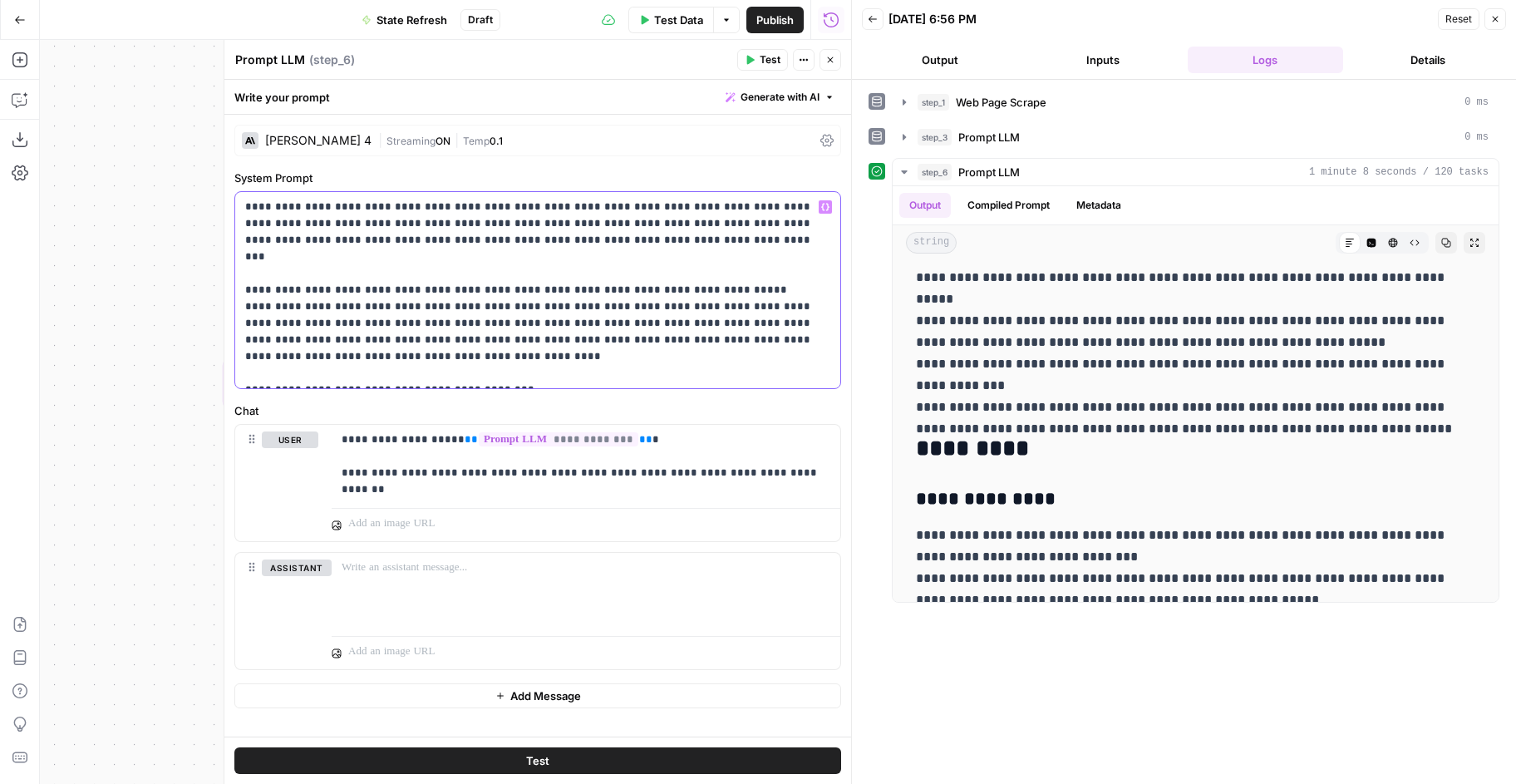
click at [439, 378] on p "**********" at bounding box center [538, 290] width 585 height 182
click at [511, 378] on p "**********" at bounding box center [538, 290] width 585 height 182
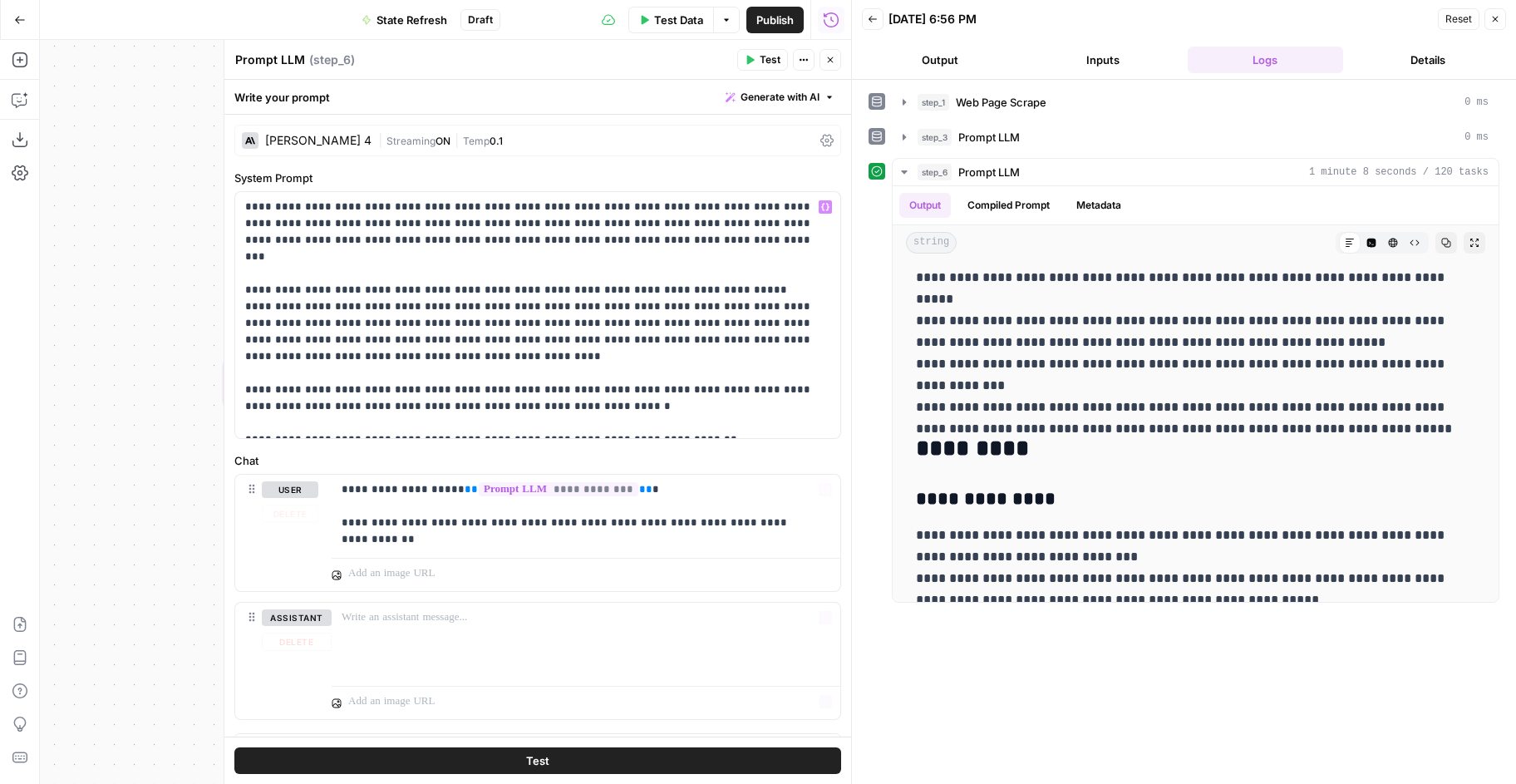
click at [543, 766] on button "Test" at bounding box center [538, 761] width 606 height 27
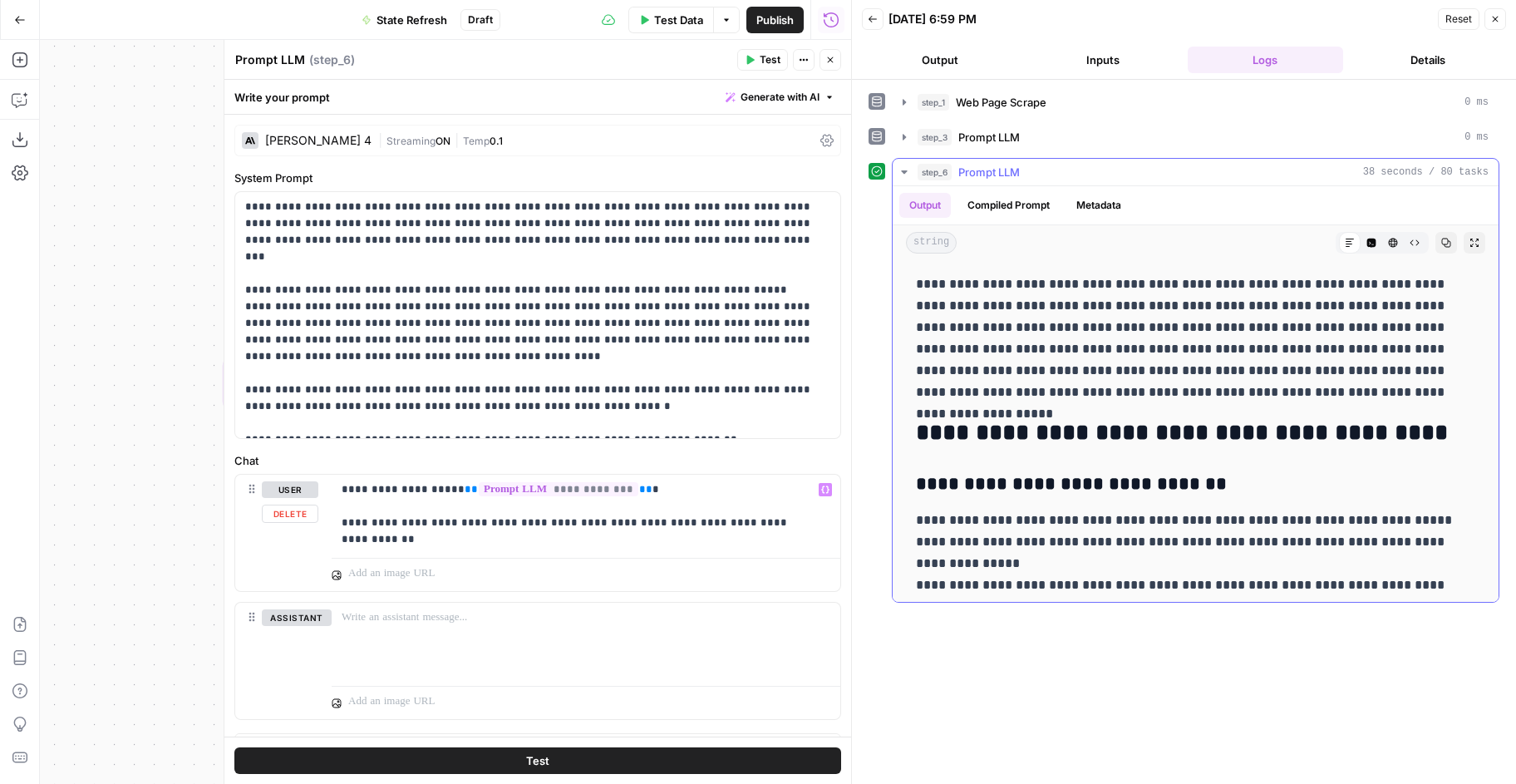
click at [1126, 465] on div "**********" at bounding box center [1195, 662] width 579 height 792
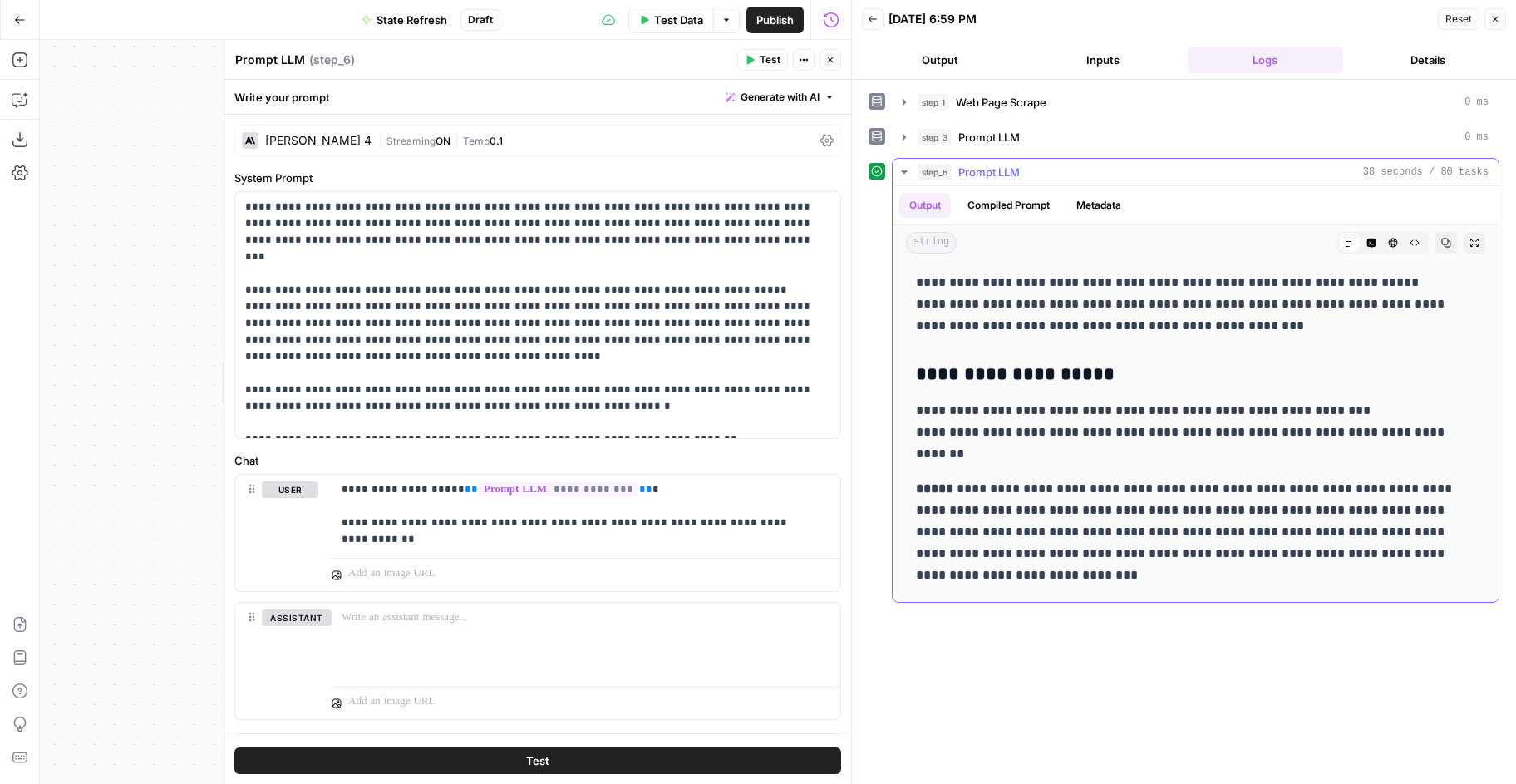
scroll to position [413, 0]
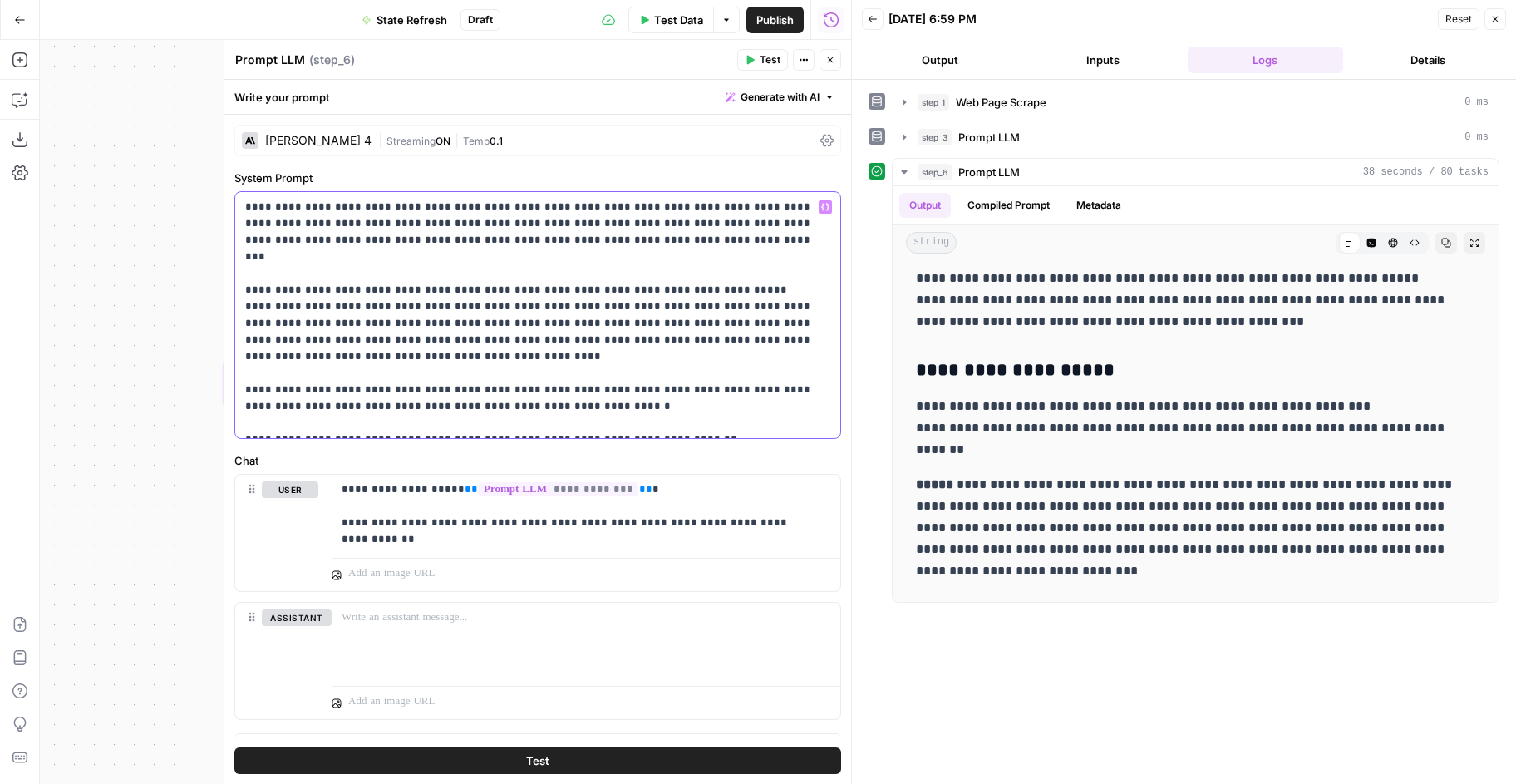
click at [585, 394] on p "**********" at bounding box center [531, 315] width 573 height 233
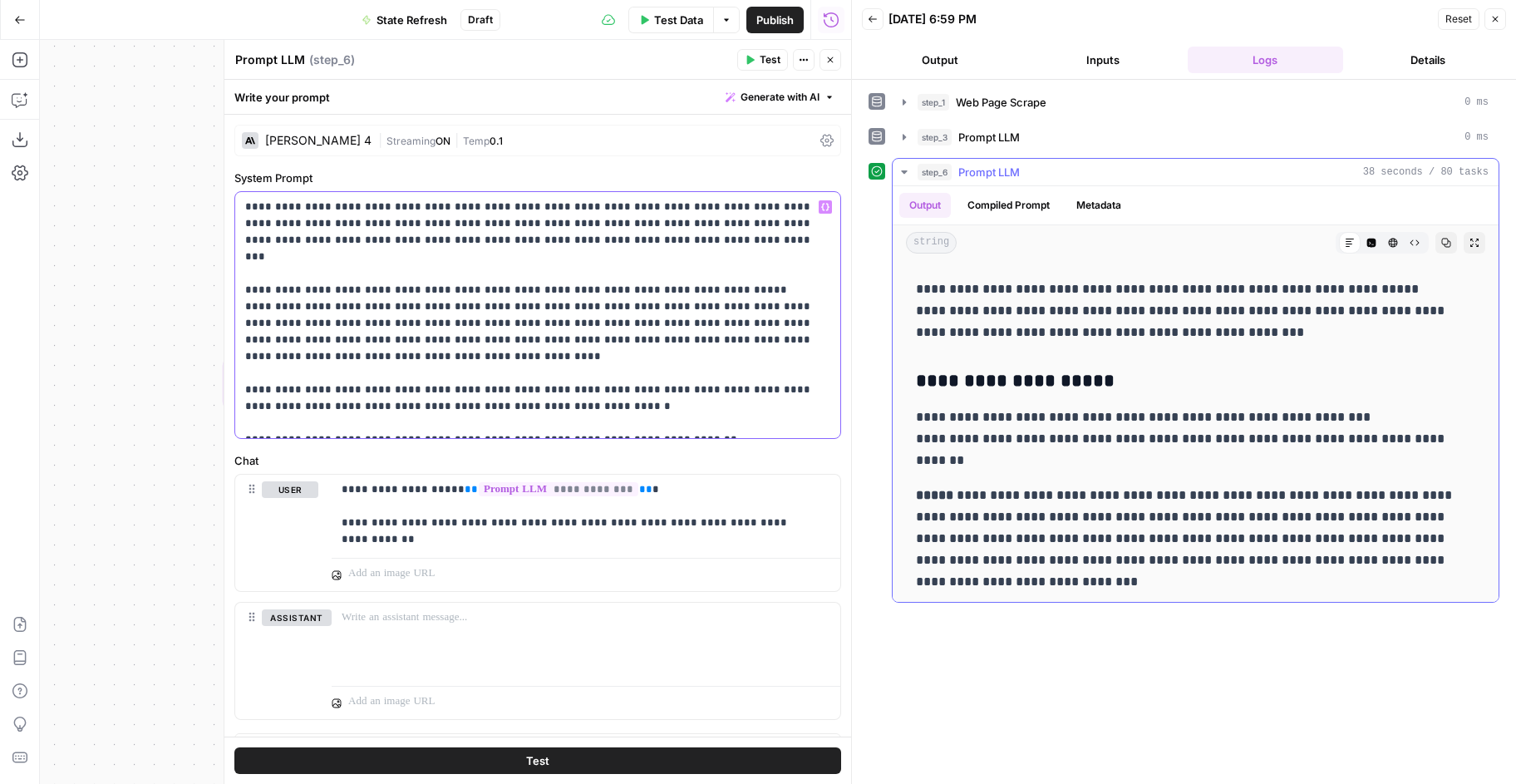
scroll to position [462, 0]
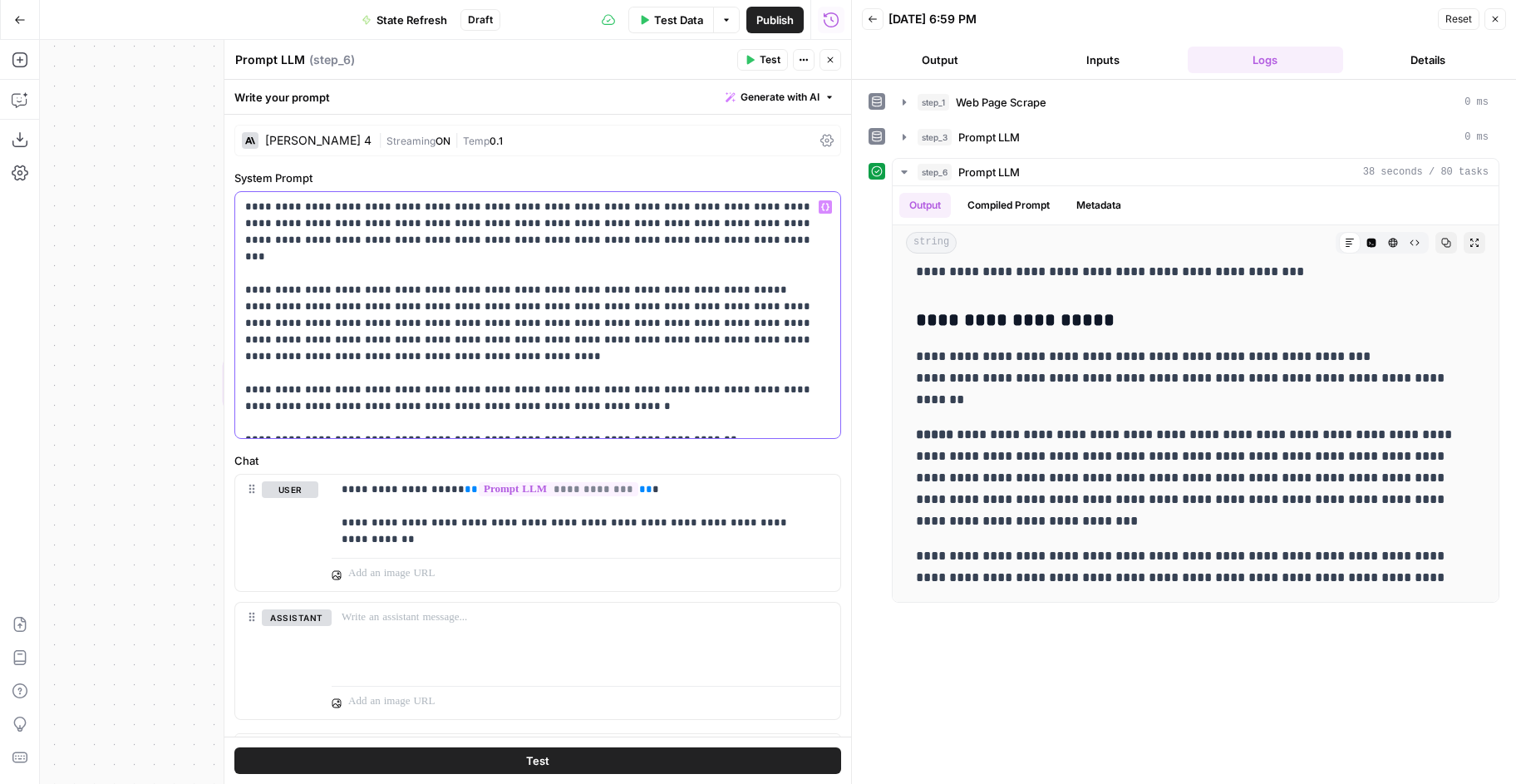
click at [669, 429] on p "**********" at bounding box center [531, 315] width 573 height 233
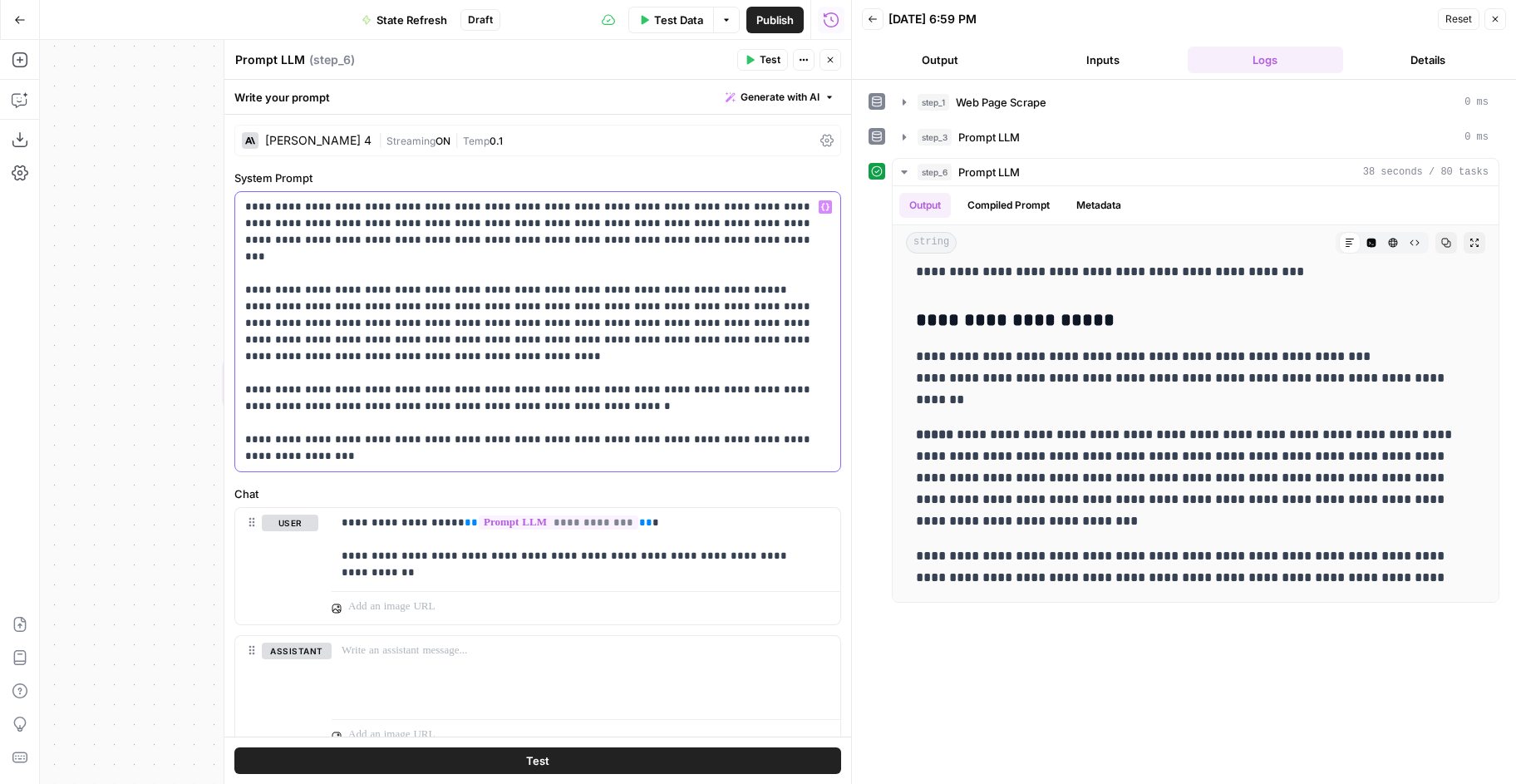
drag, startPoint x: 584, startPoint y: 454, endPoint x: 213, endPoint y: 457, distance: 371.0
click at [213, 457] on body "Hard Rock Digital New Home Browse Insights Opportunities Your Data Recent Grids…" at bounding box center [758, 392] width 1516 height 784
drag, startPoint x: 393, startPoint y: 460, endPoint x: 660, endPoint y: 428, distance: 268.9
click at [660, 428] on p "**********" at bounding box center [531, 331] width 573 height 266
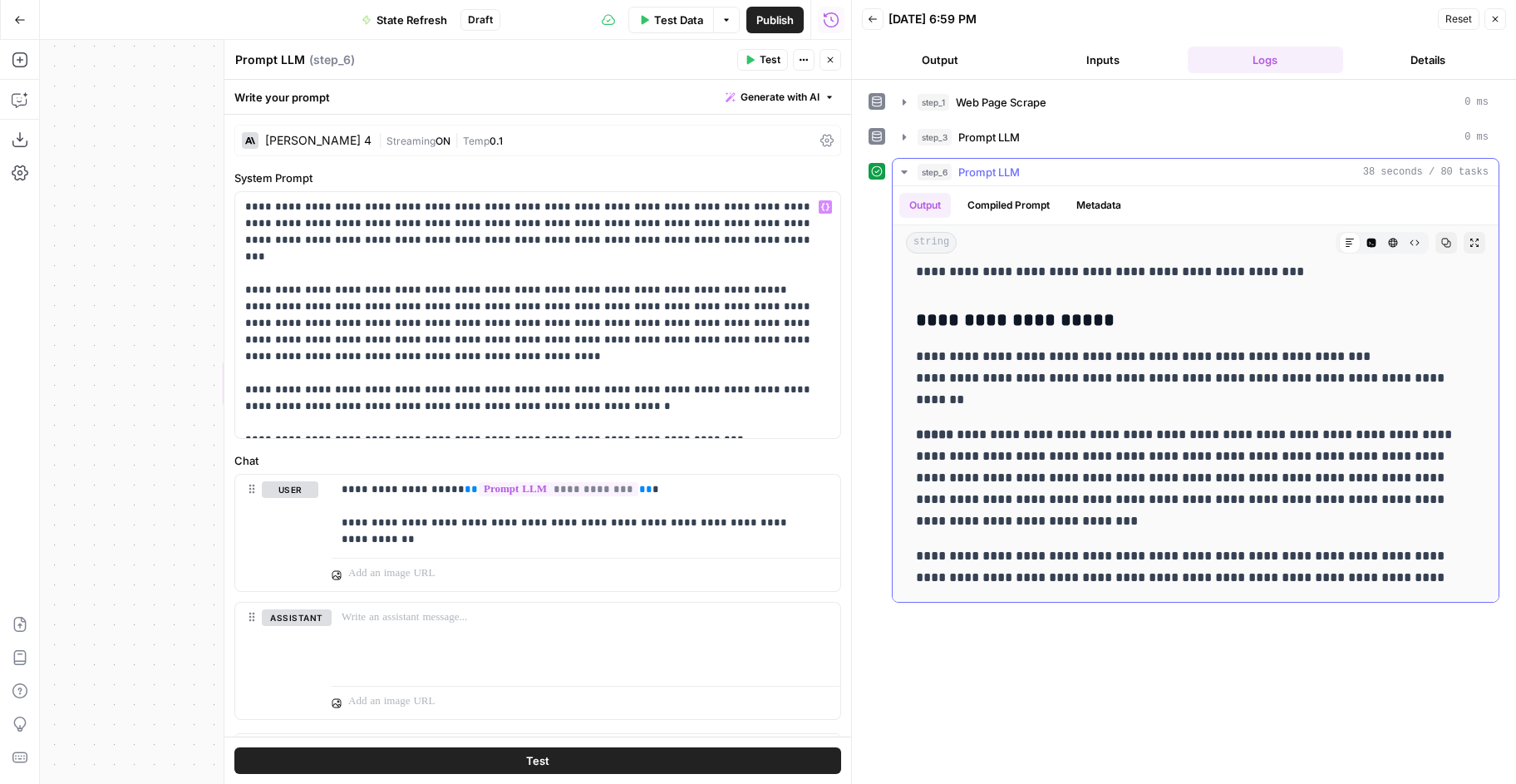
drag, startPoint x: 1424, startPoint y: 574, endPoint x: 904, endPoint y: 431, distance: 539.3
click at [904, 431] on div "**********" at bounding box center [1196, 199] width 606 height 804
copy div "**********"
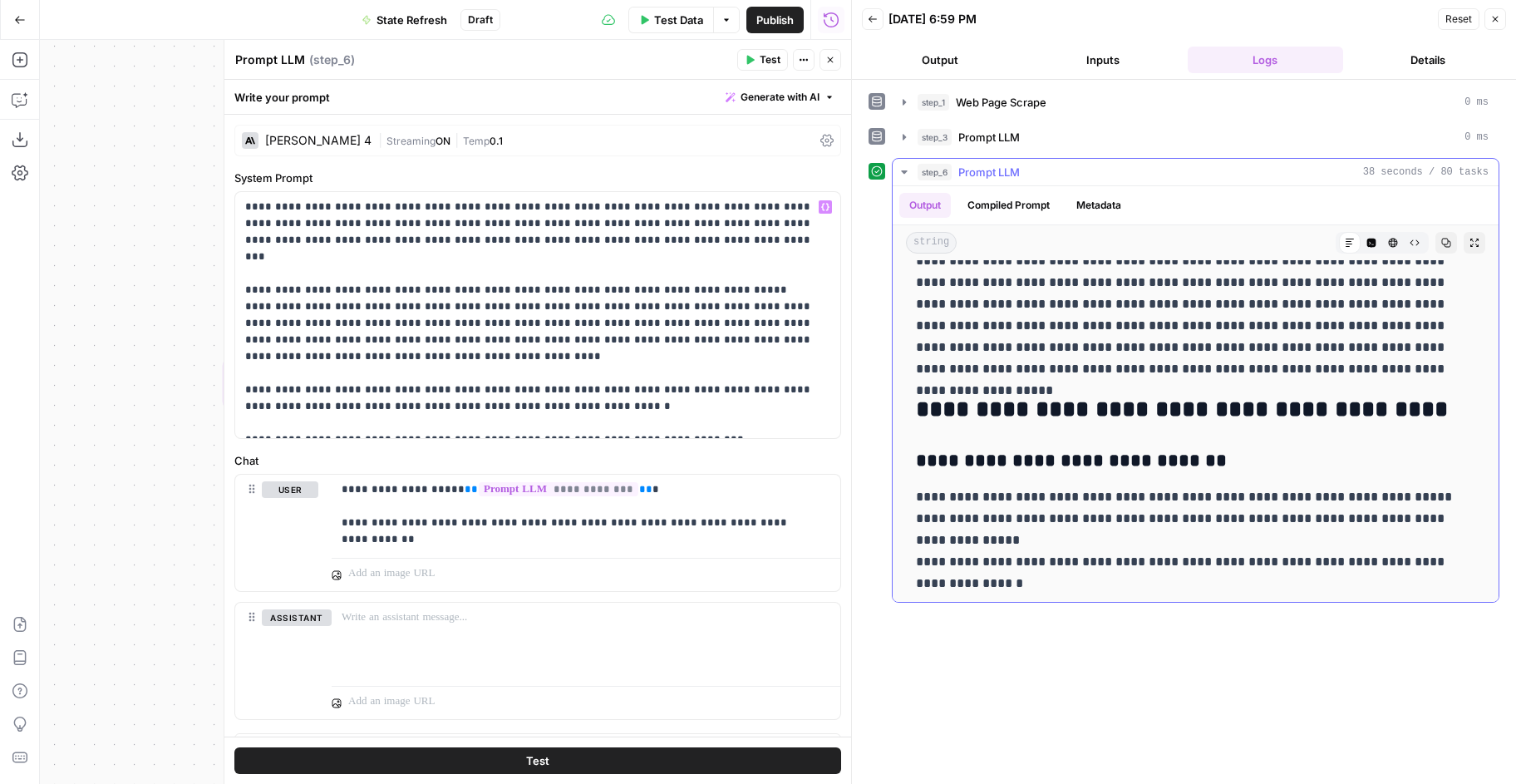
scroll to position [0, 0]
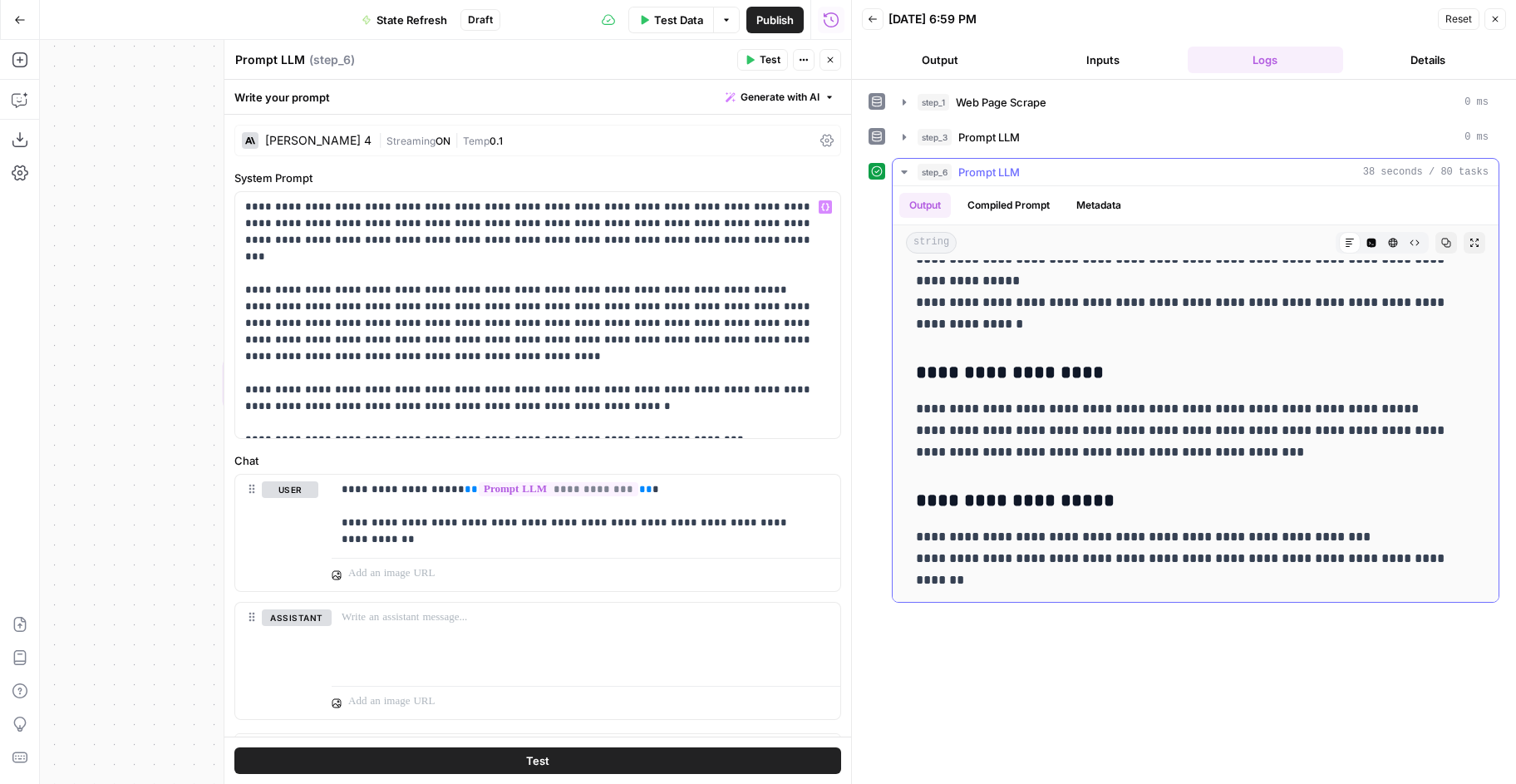
click at [1132, 465] on div "**********" at bounding box center [1195, 380] width 579 height 792
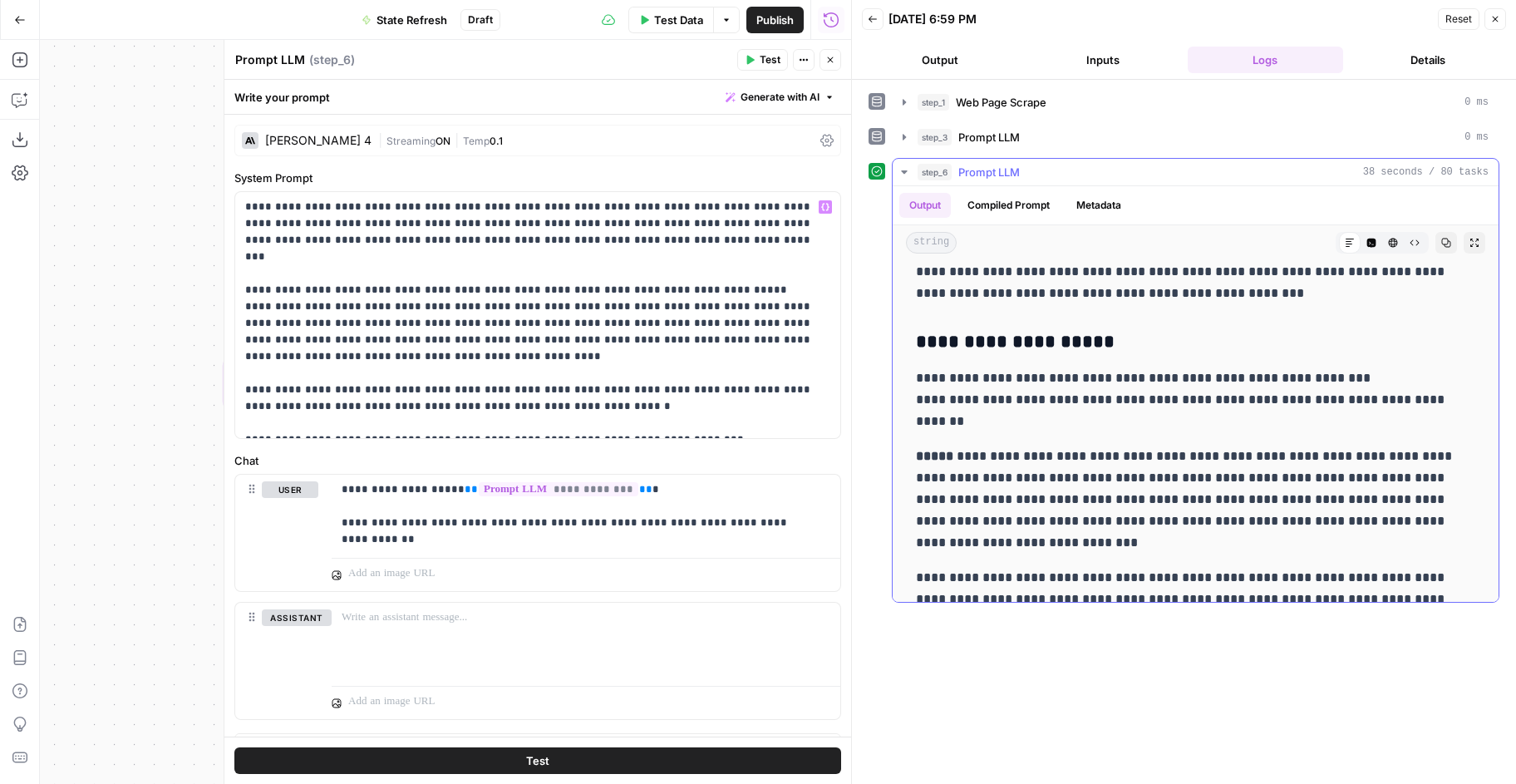
scroll to position [462, 0]
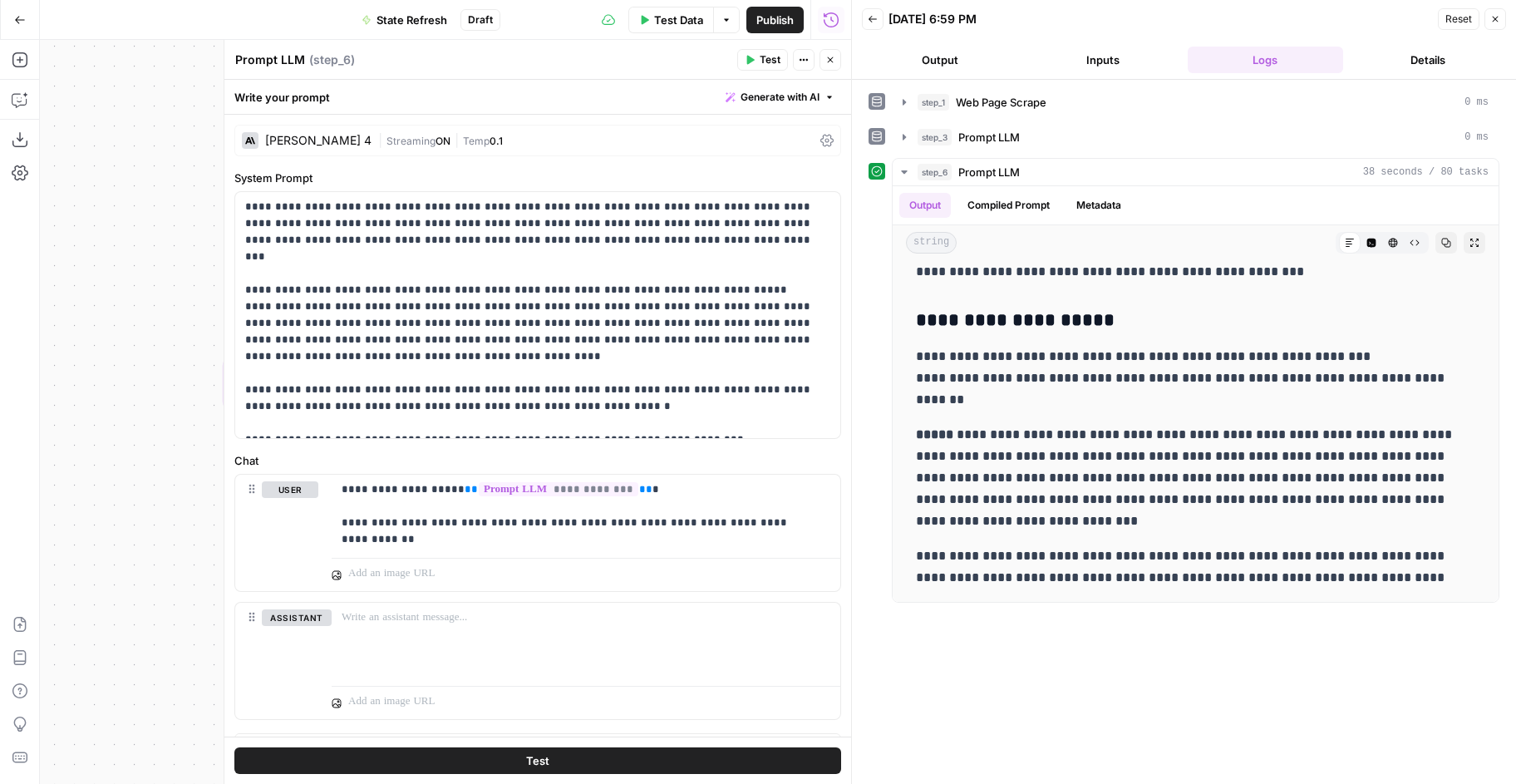
click at [830, 65] on button "Close" at bounding box center [830, 60] width 21 height 21
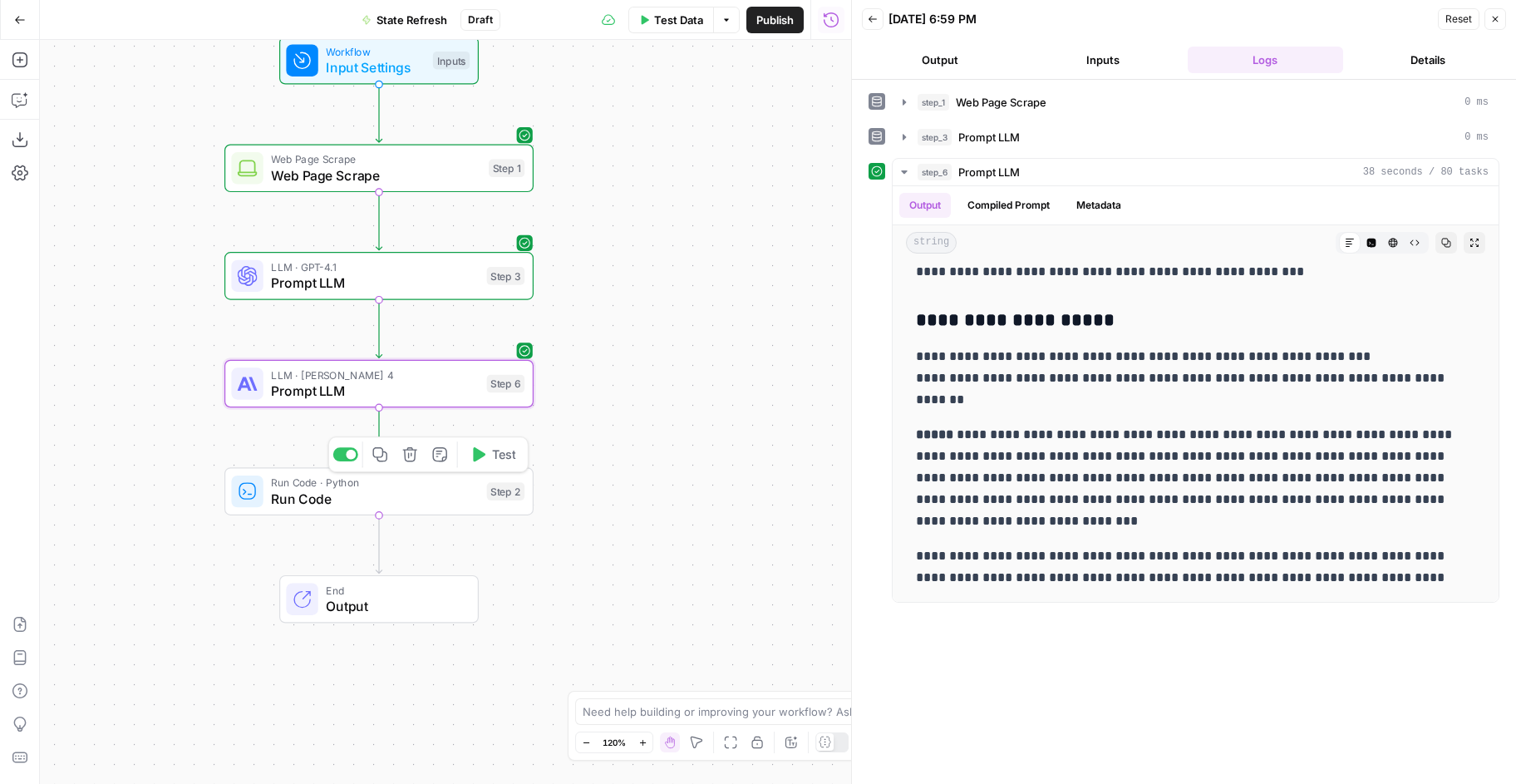
click at [495, 456] on span "Test" at bounding box center [504, 454] width 24 height 18
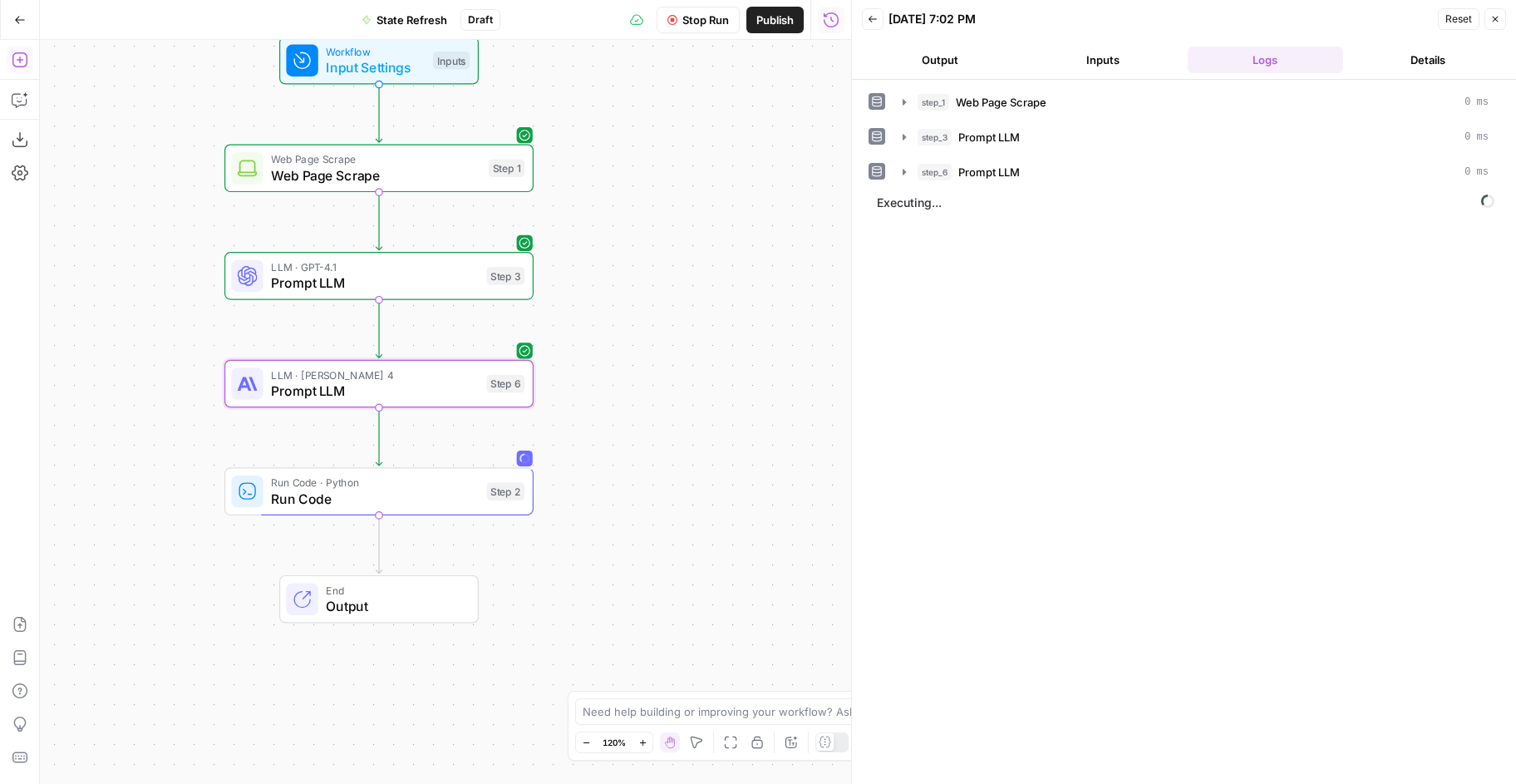
click at [20, 62] on icon "button" at bounding box center [19, 59] width 16 height 16
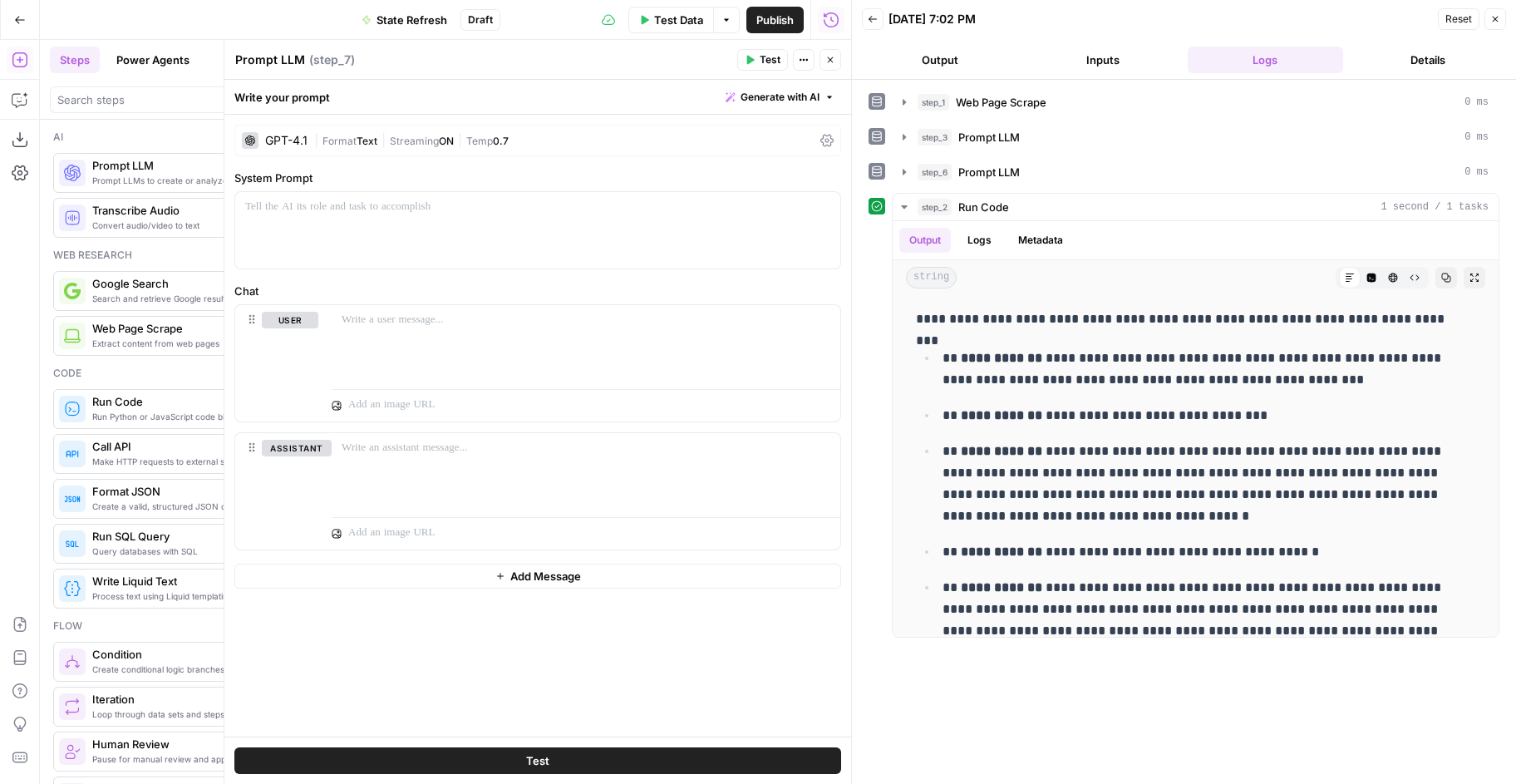
click at [839, 57] on button "Close" at bounding box center [830, 60] width 21 height 21
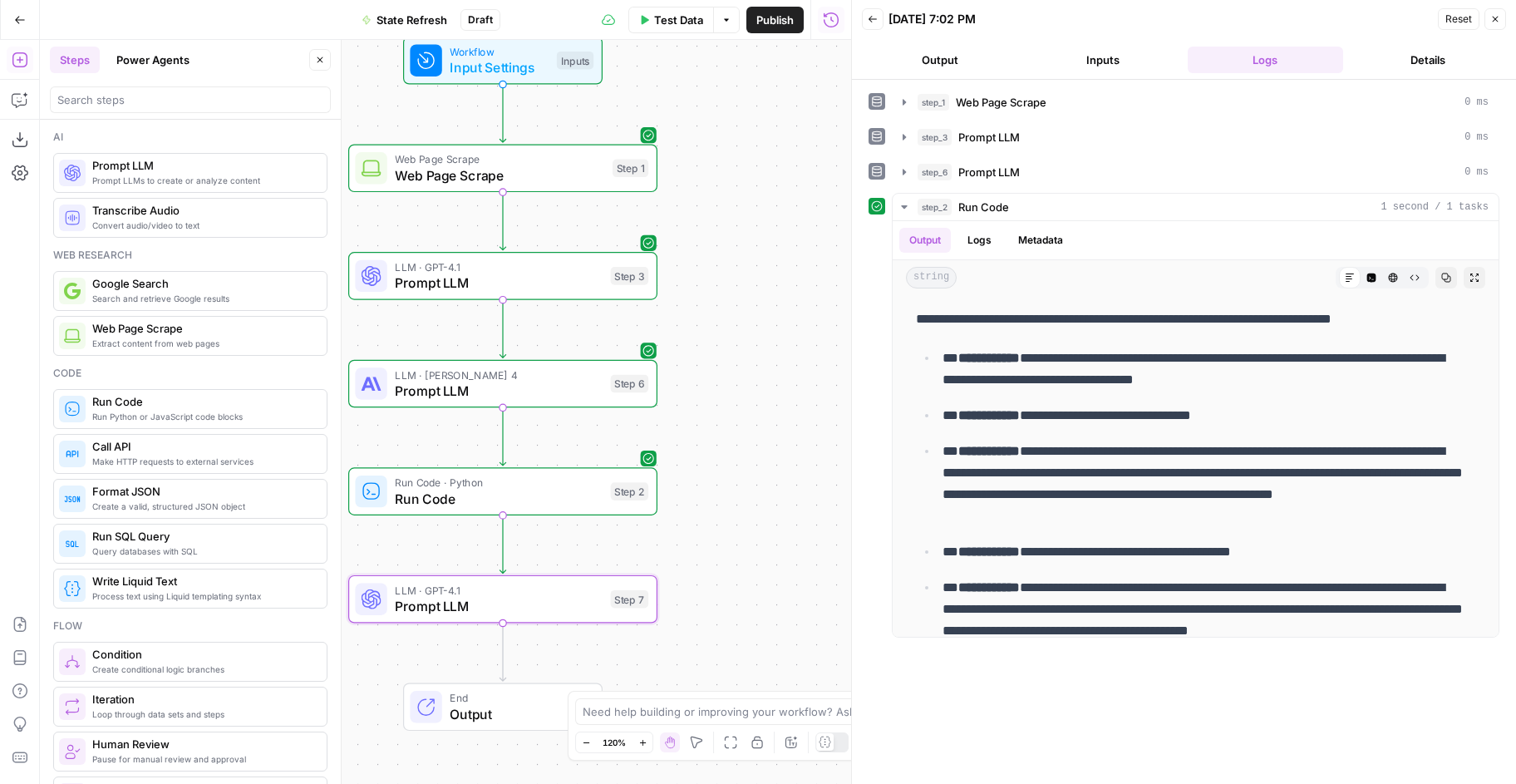
click at [312, 60] on button "Close" at bounding box center [320, 60] width 21 height 21
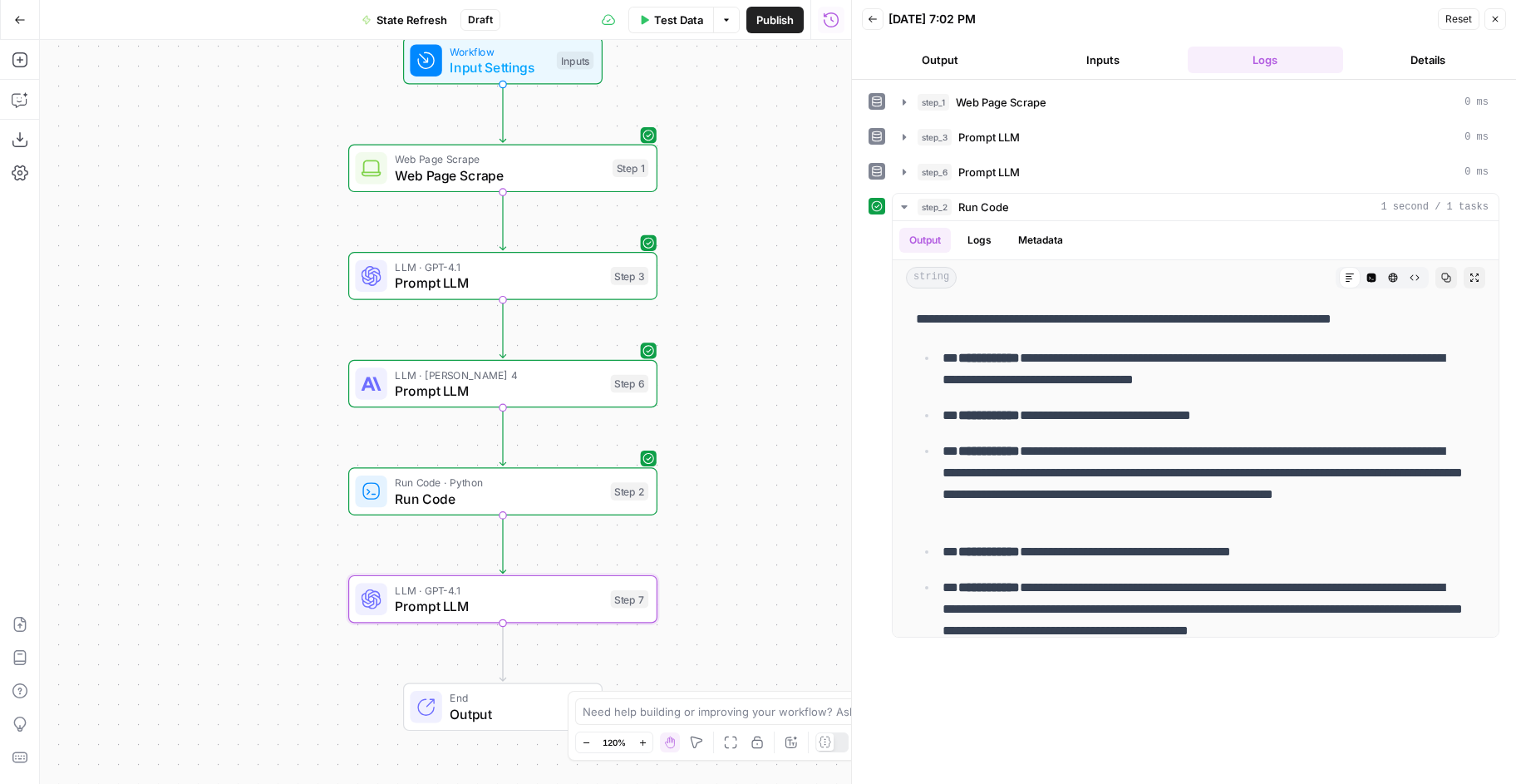
click at [463, 596] on span "Prompt LLM" at bounding box center [498, 605] width 208 height 20
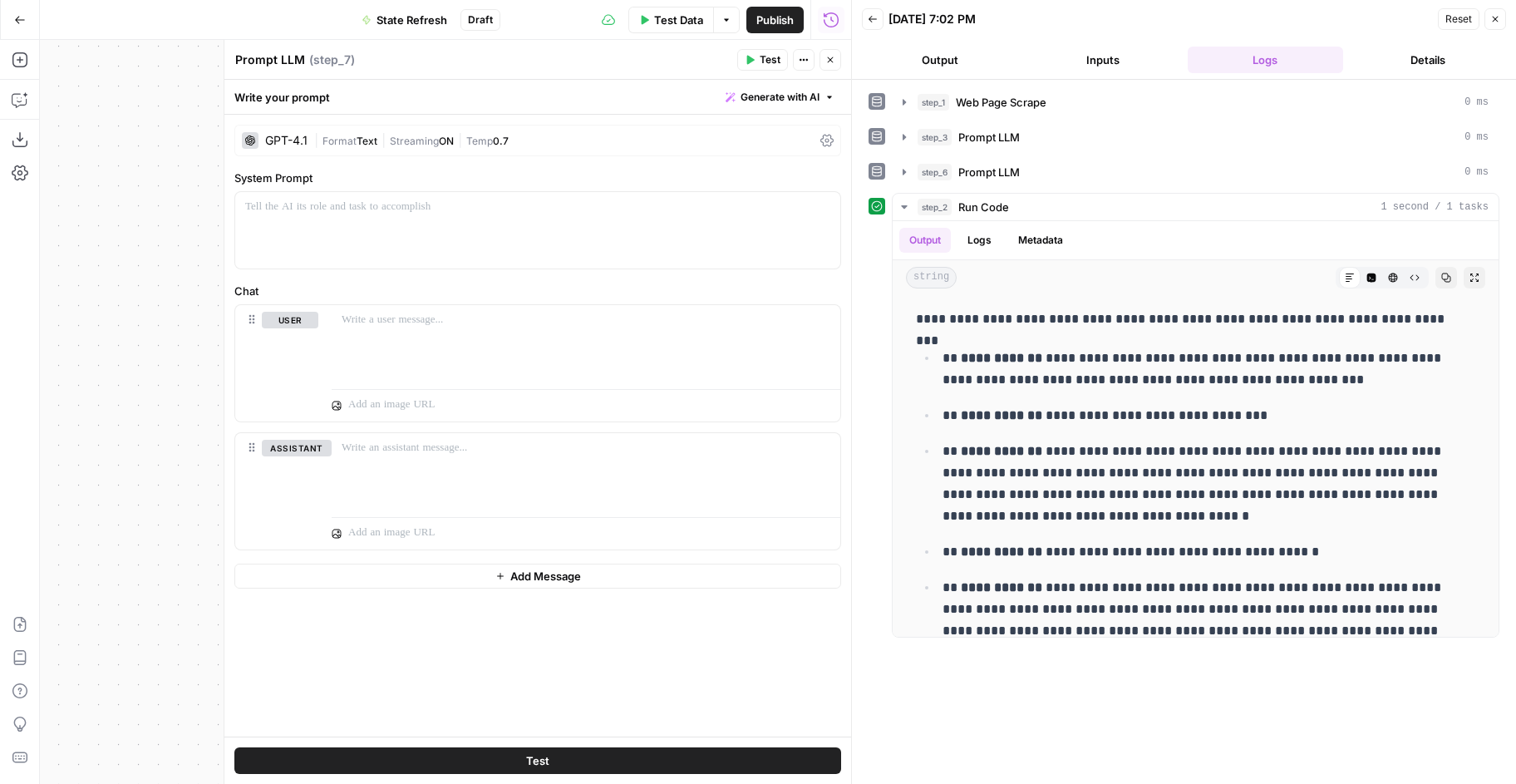
click at [301, 135] on div "GPT-4.1" at bounding box center [287, 140] width 42 height 12
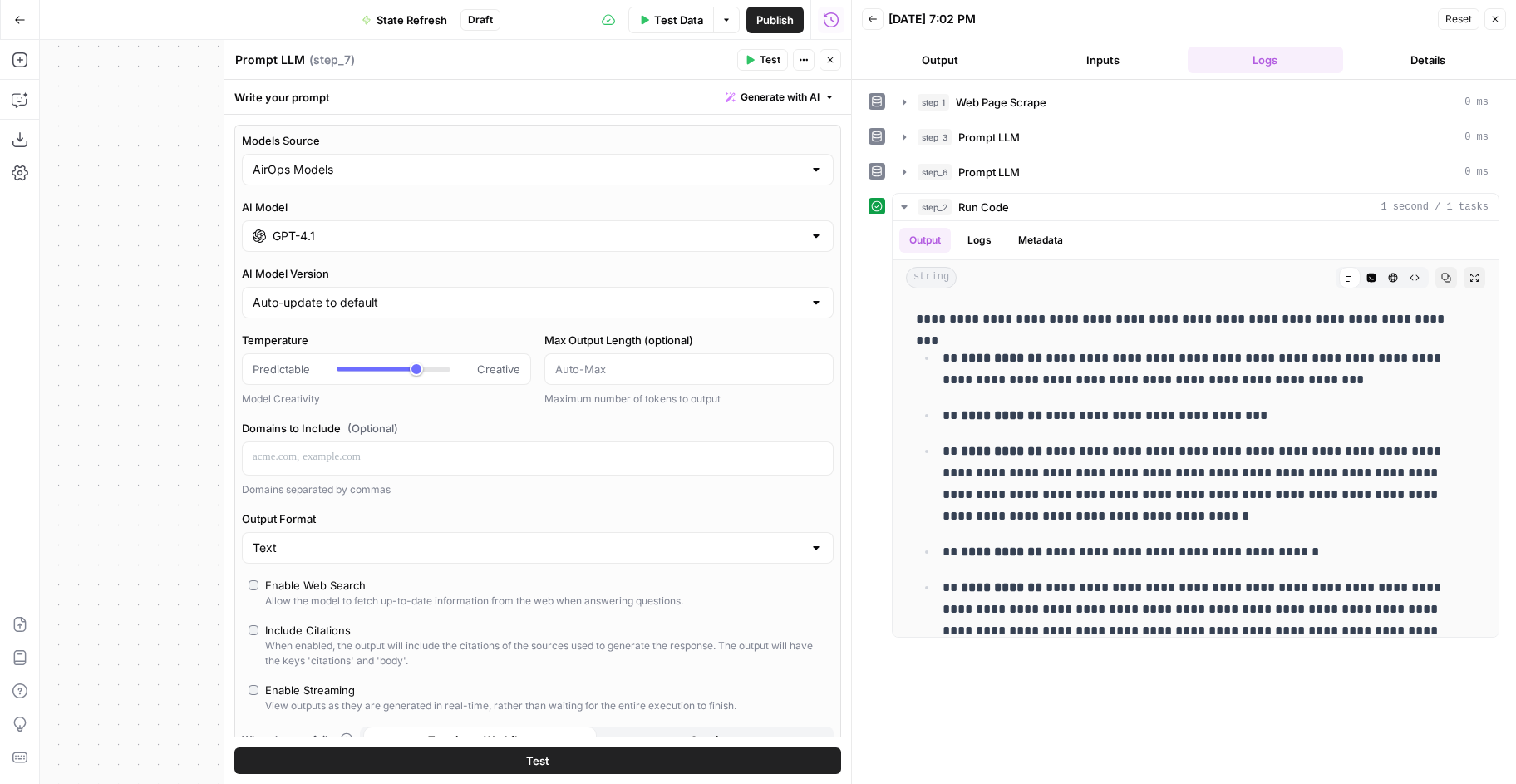
click at [492, 231] on input "GPT-4.1" at bounding box center [537, 236] width 530 height 16
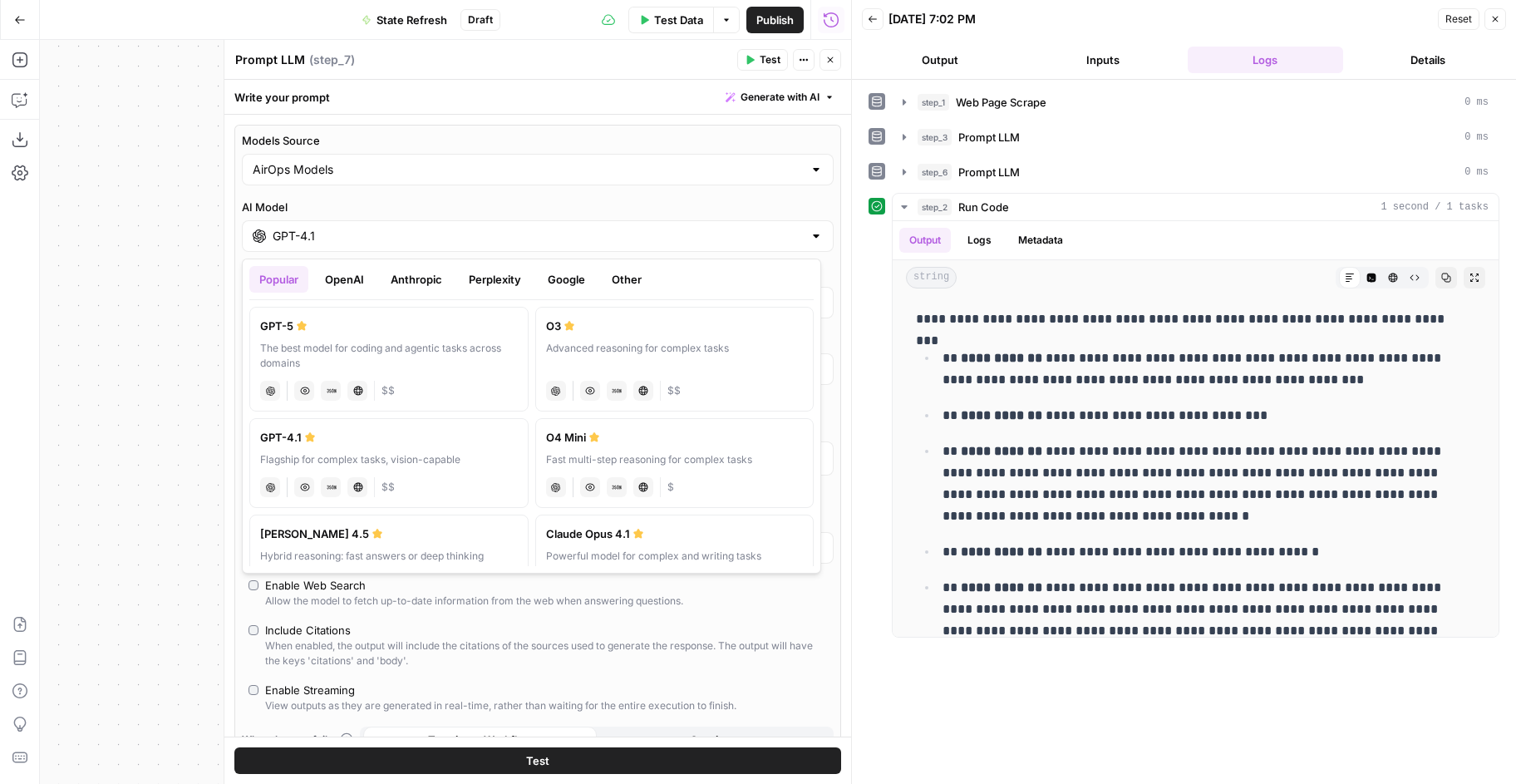
click at [439, 270] on button "Anthropic" at bounding box center [416, 279] width 71 height 27
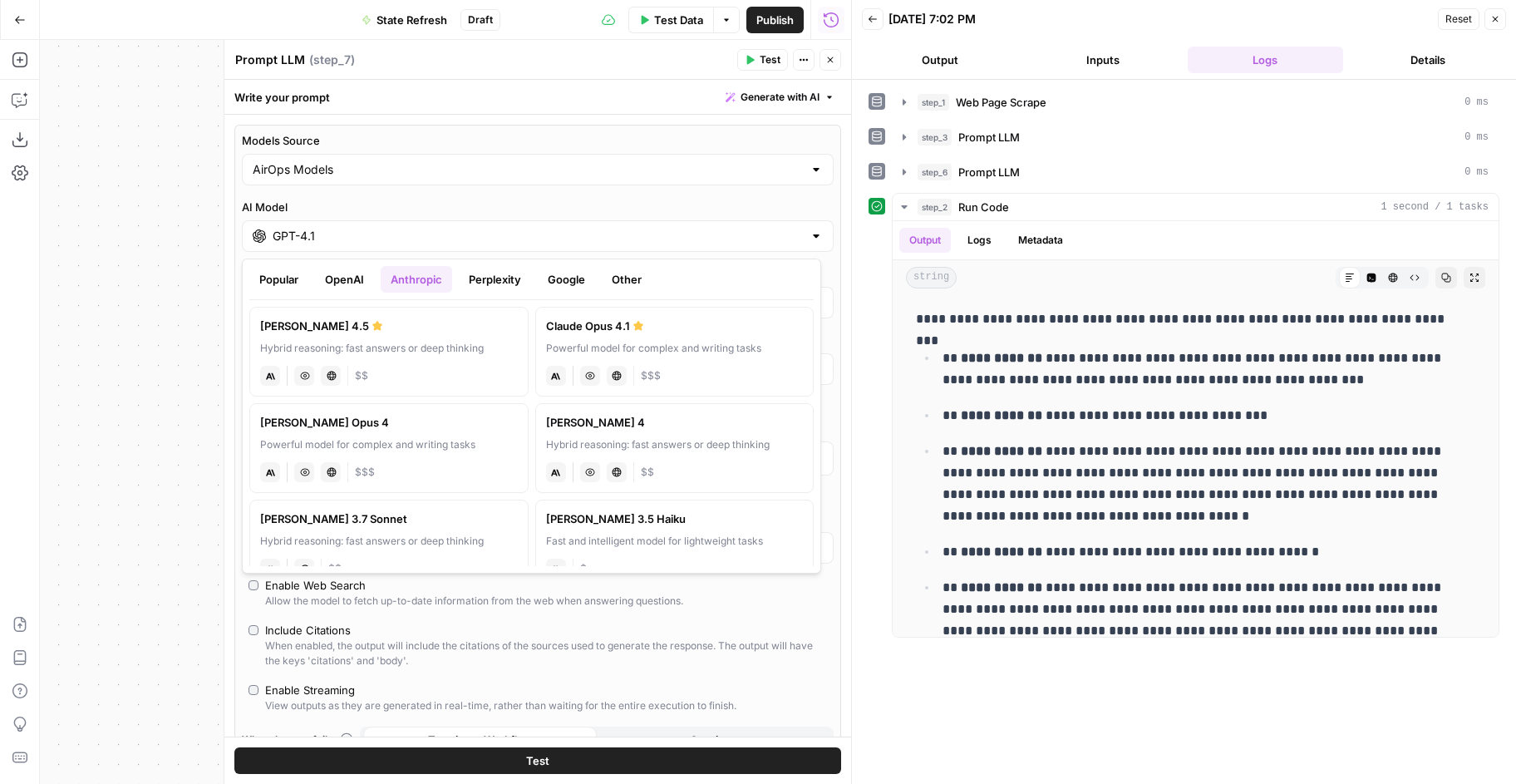
click at [600, 428] on div "Claude Sonnet 4" at bounding box center [675, 422] width 258 height 16
type input "Claude Sonnet 4"
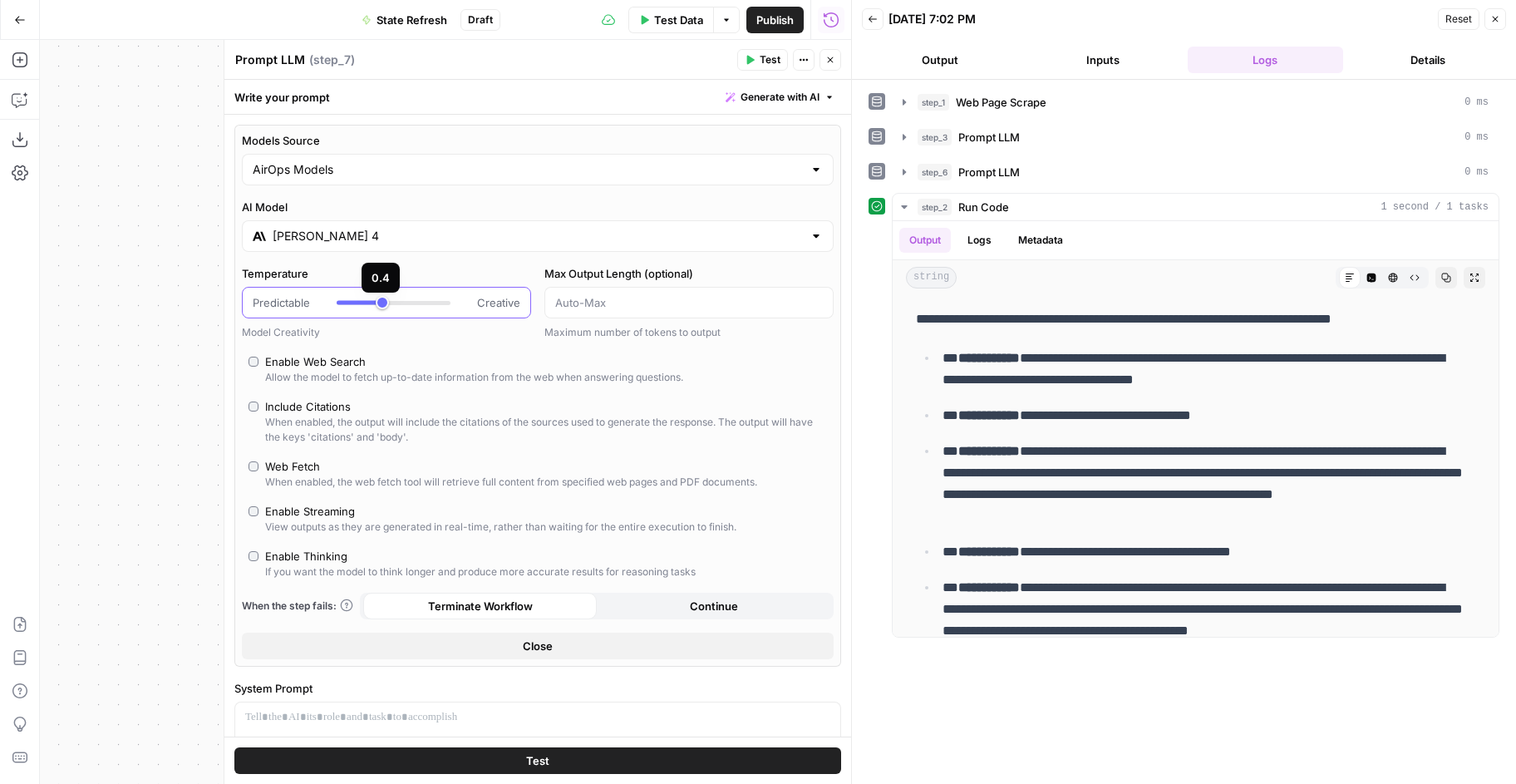
type input "***"
drag, startPoint x: 409, startPoint y: 303, endPoint x: 367, endPoint y: 303, distance: 42.0
click at [367, 303] on div at bounding box center [353, 303] width 34 height 4
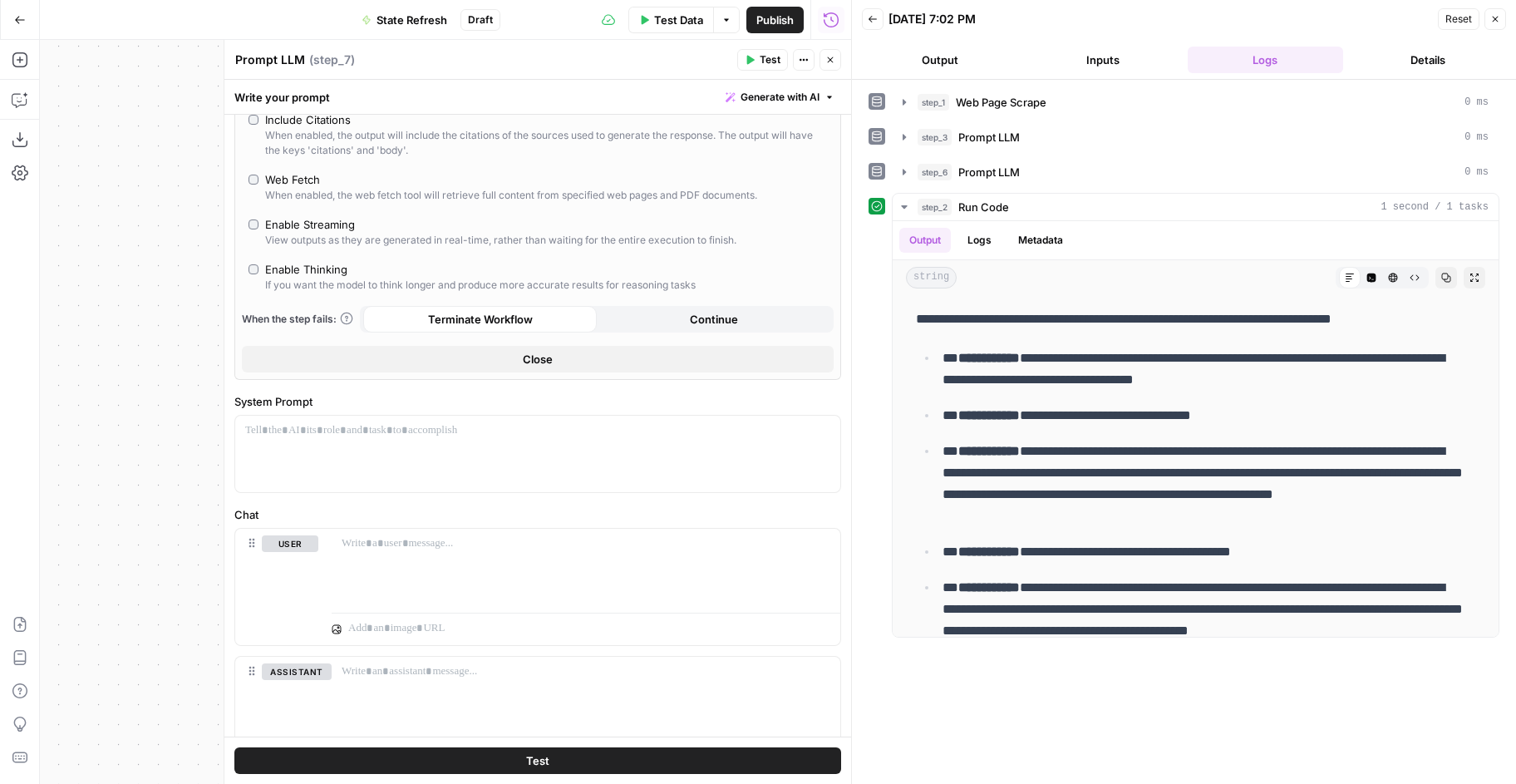
scroll to position [340, 0]
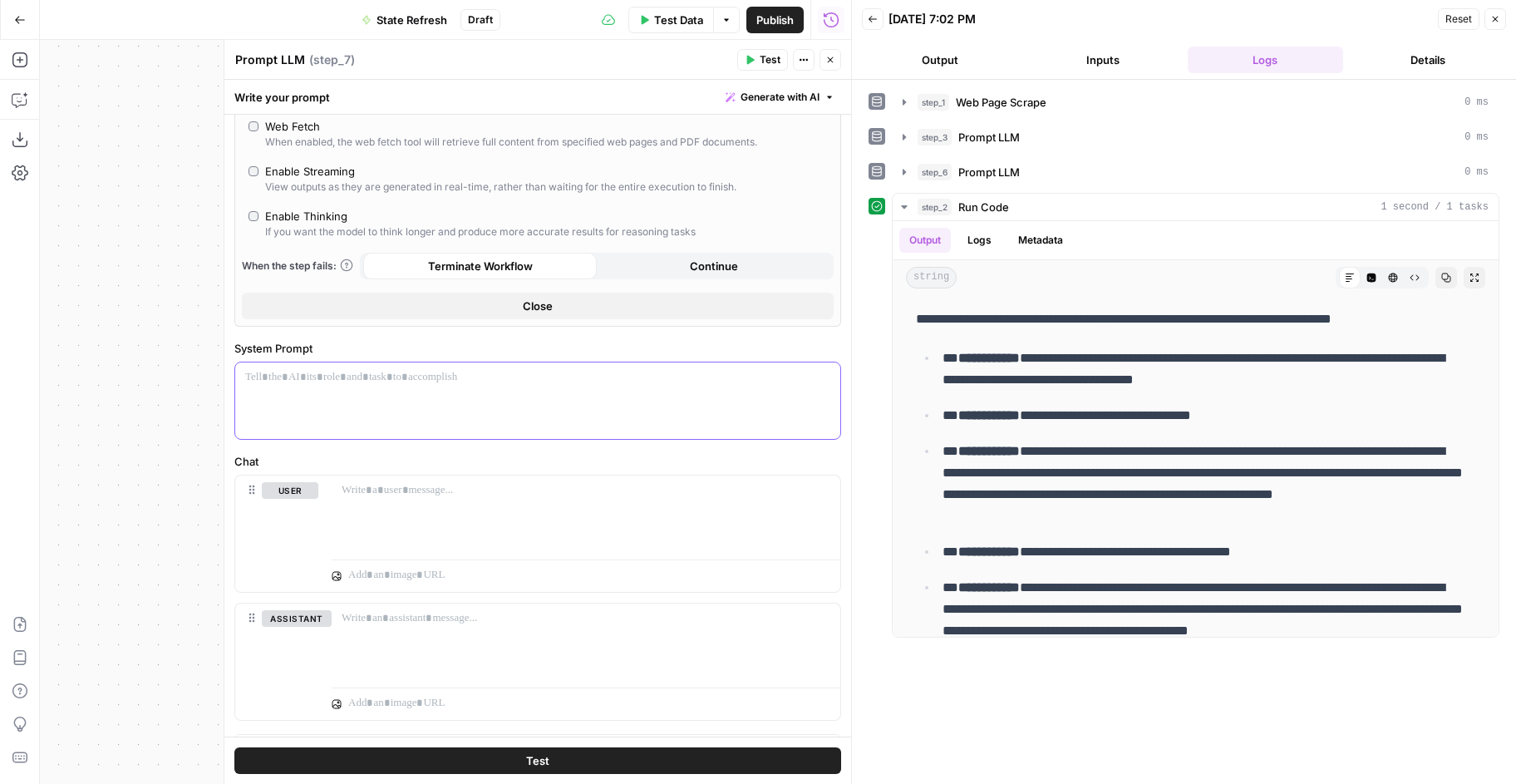
click at [386, 391] on div at bounding box center [538, 400] width 605 height 76
click at [482, 514] on div at bounding box center [585, 513] width 509 height 76
click at [594, 404] on div at bounding box center [538, 400] width 605 height 76
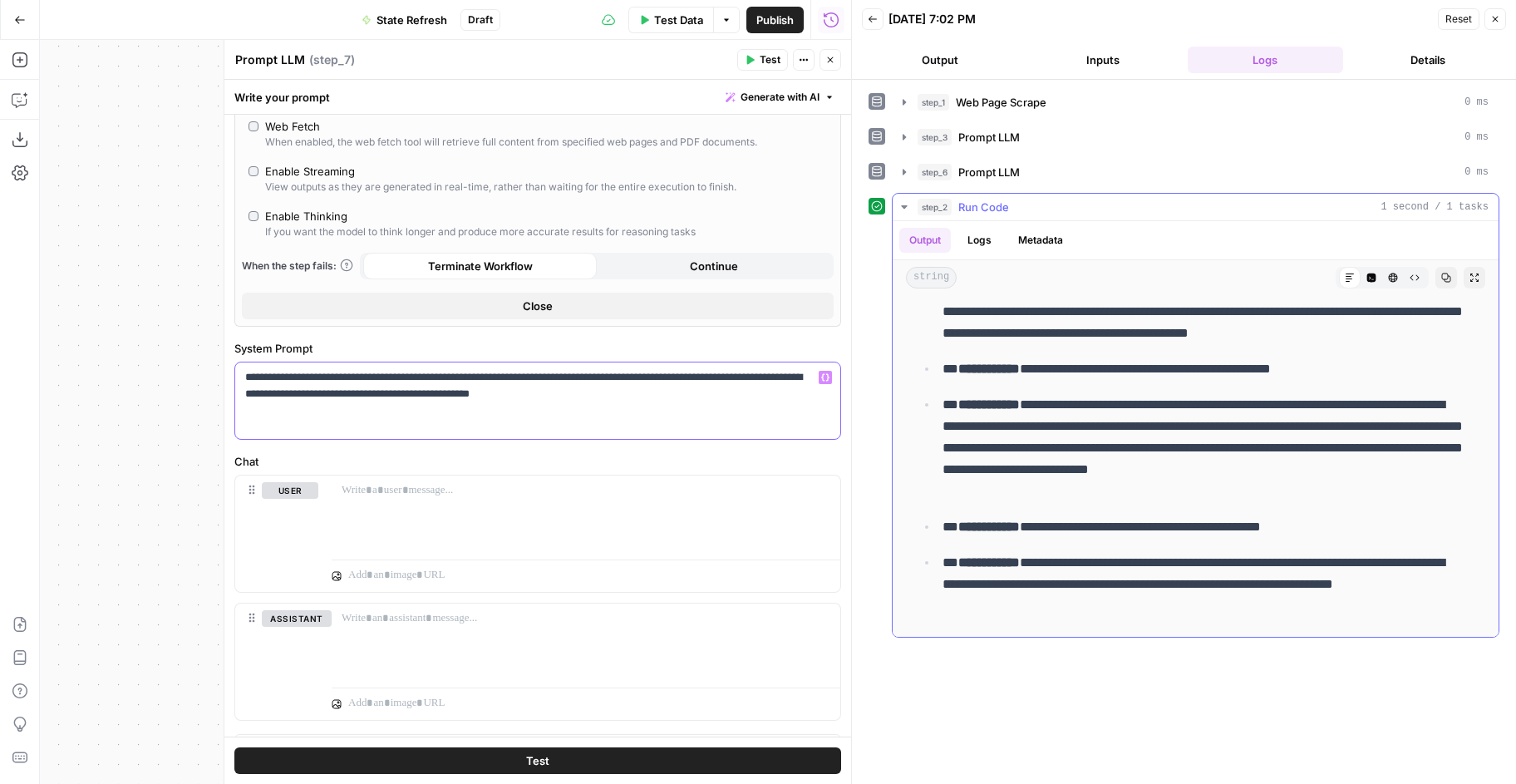
scroll to position [0, 0]
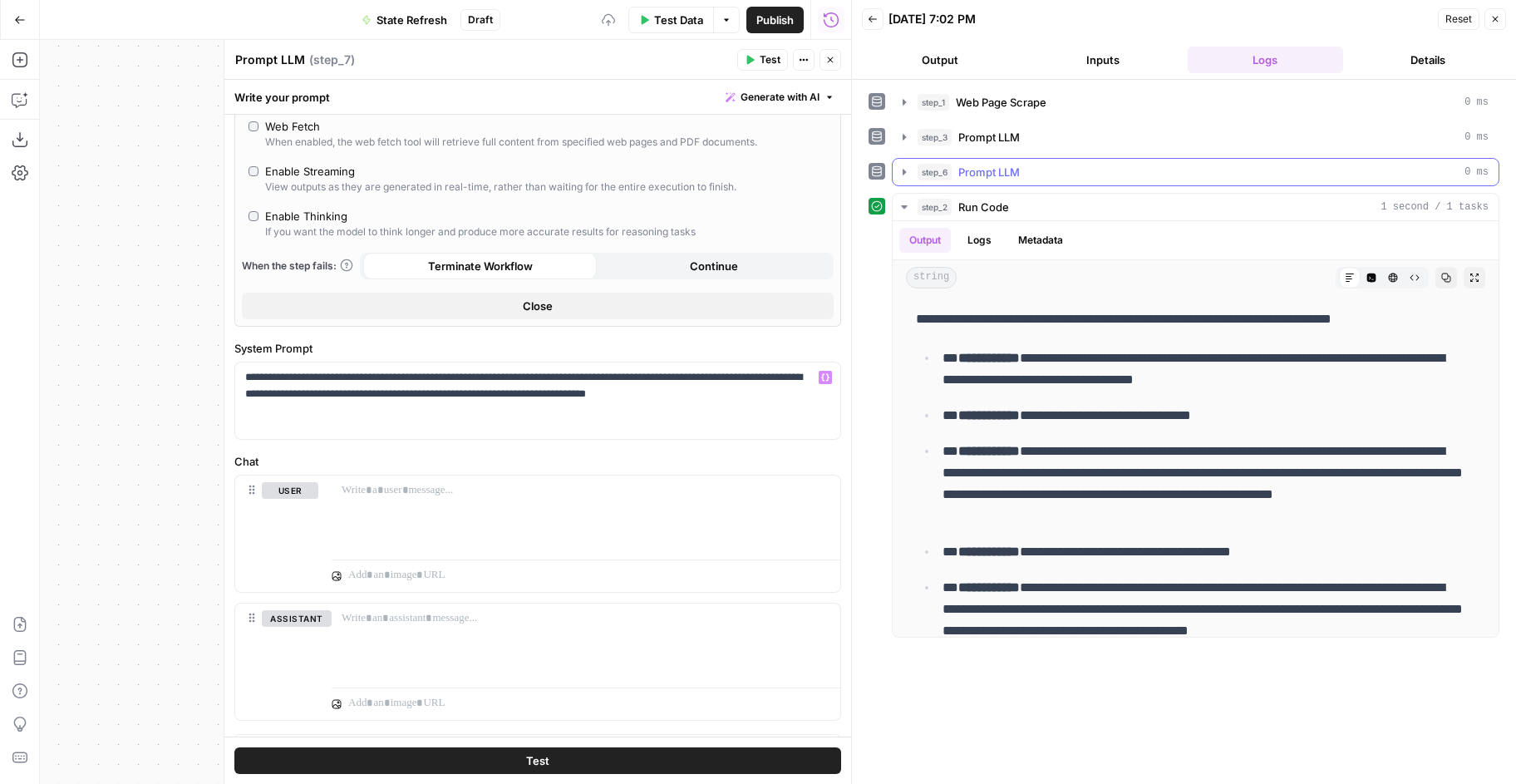
click at [899, 168] on icon "button" at bounding box center [905, 172] width 14 height 14
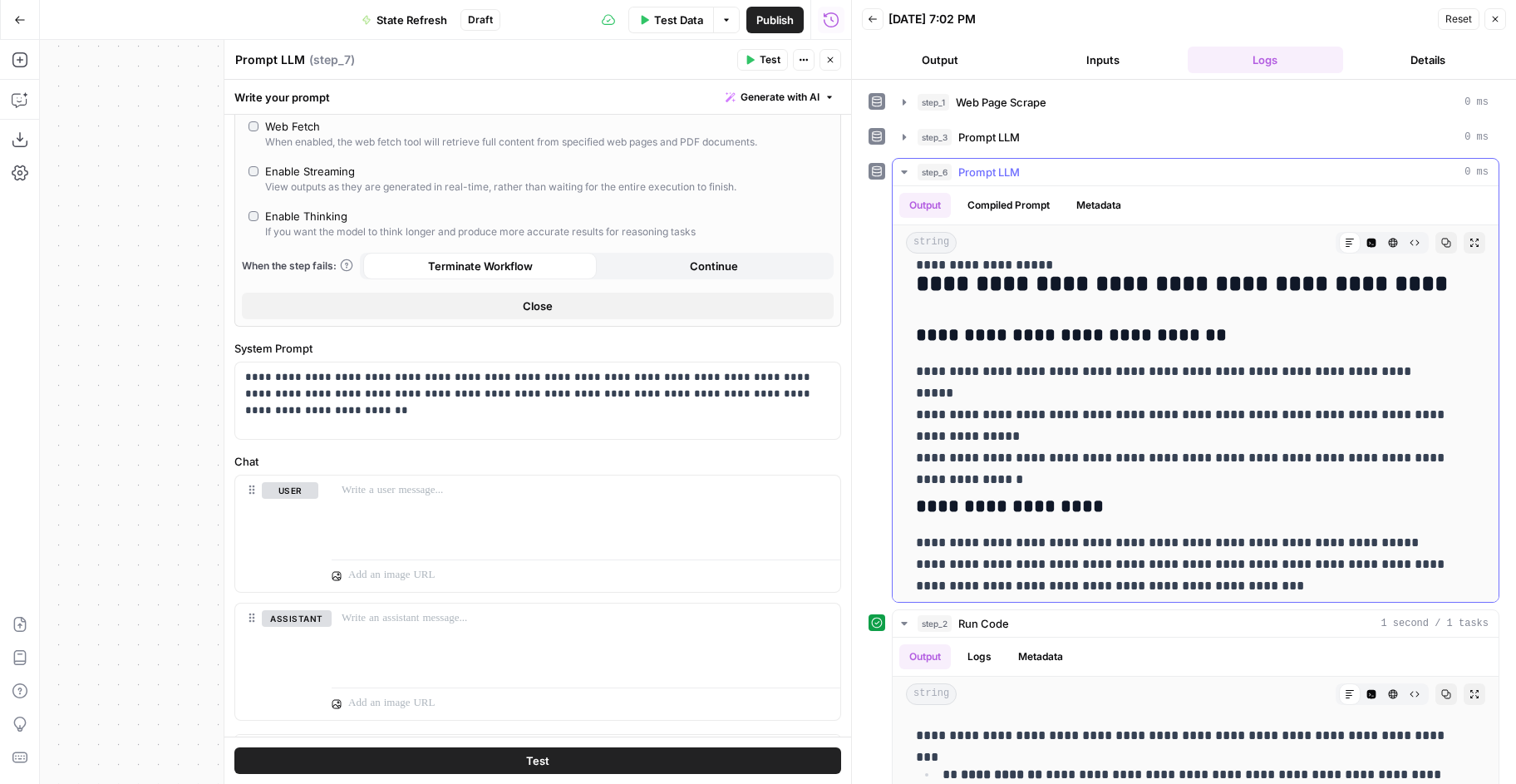
scroll to position [147, 0]
click at [803, 398] on p "**********" at bounding box center [531, 385] width 573 height 33
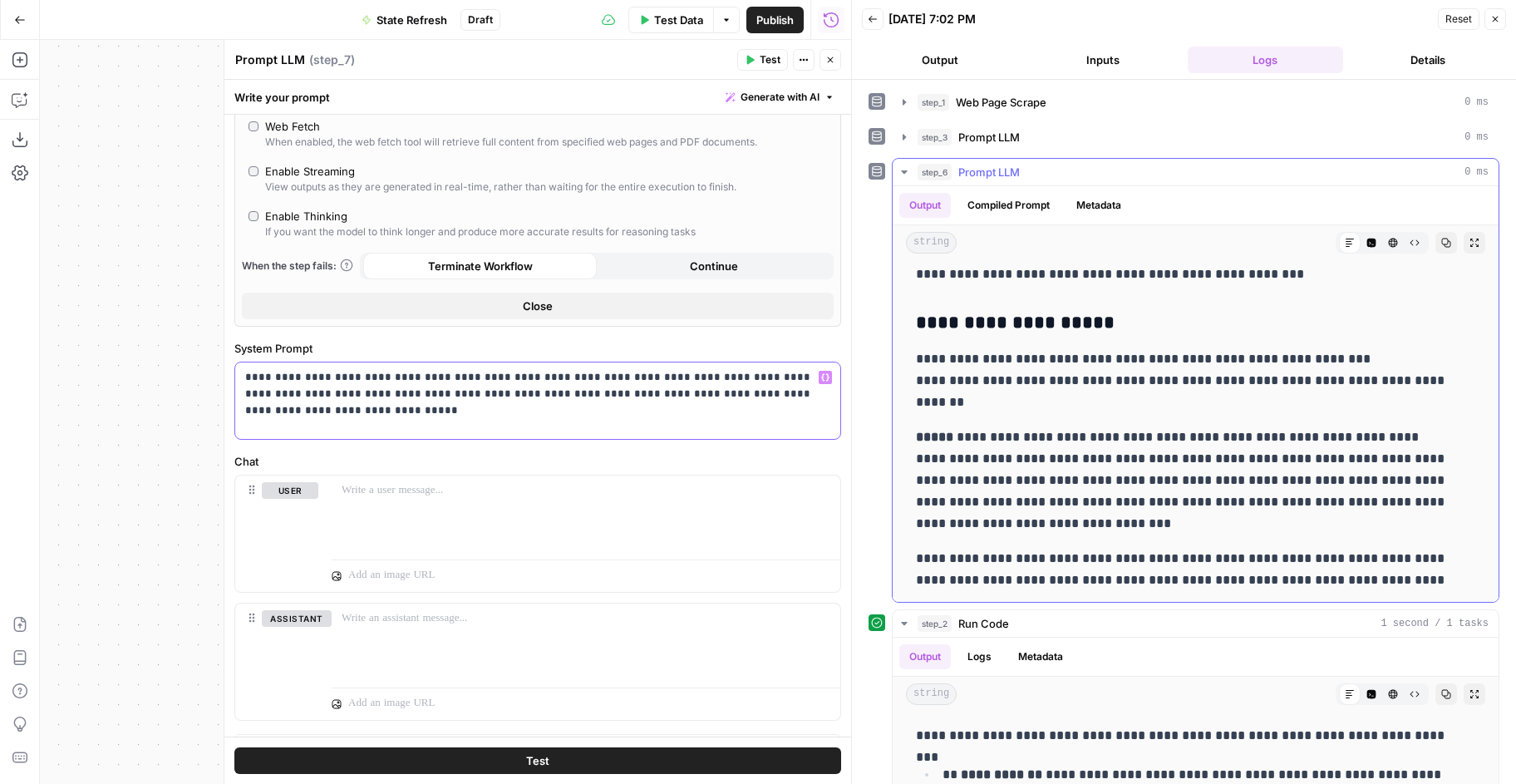
scroll to position [462, 0]
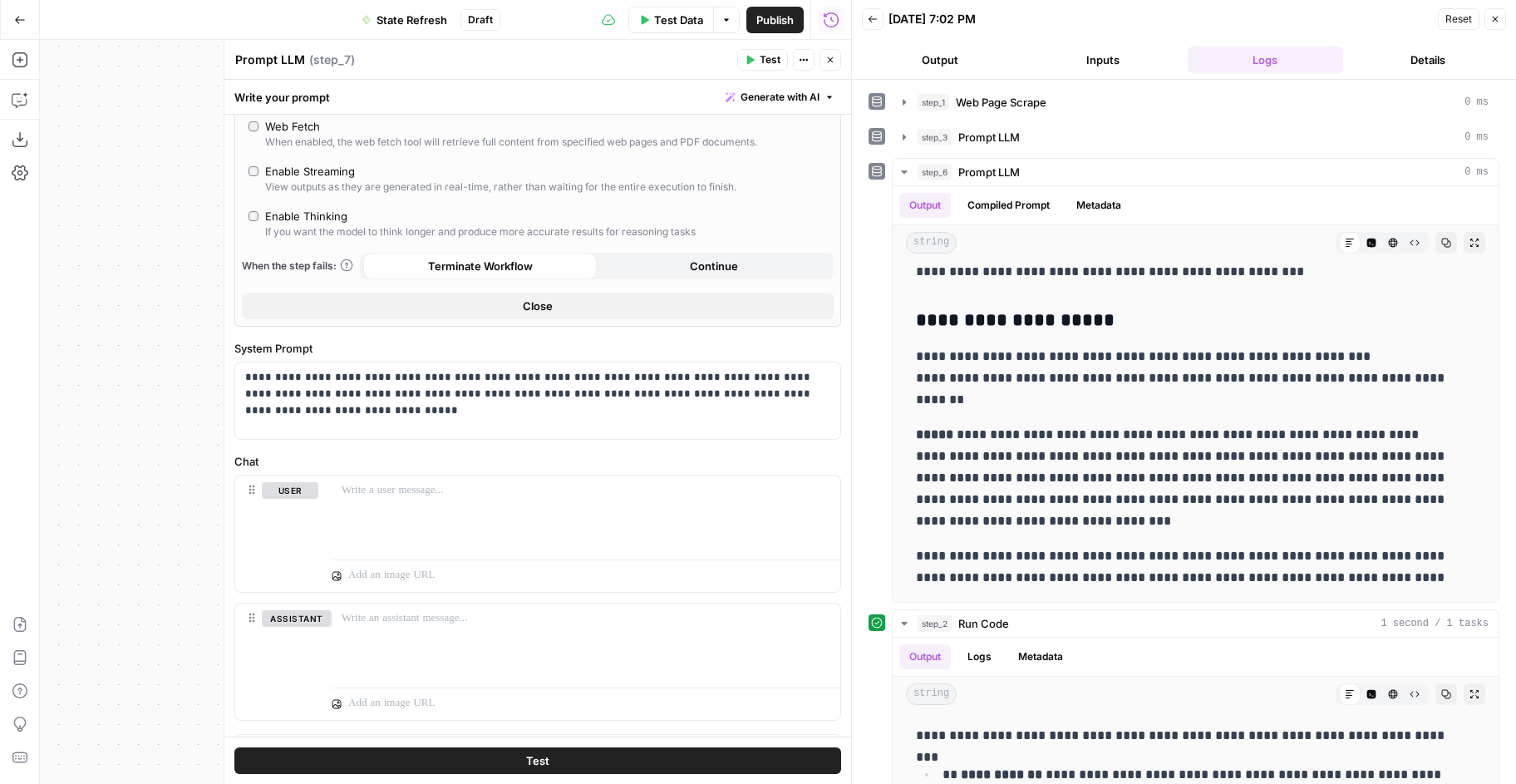
click at [834, 63] on icon "button" at bounding box center [830, 60] width 10 height 10
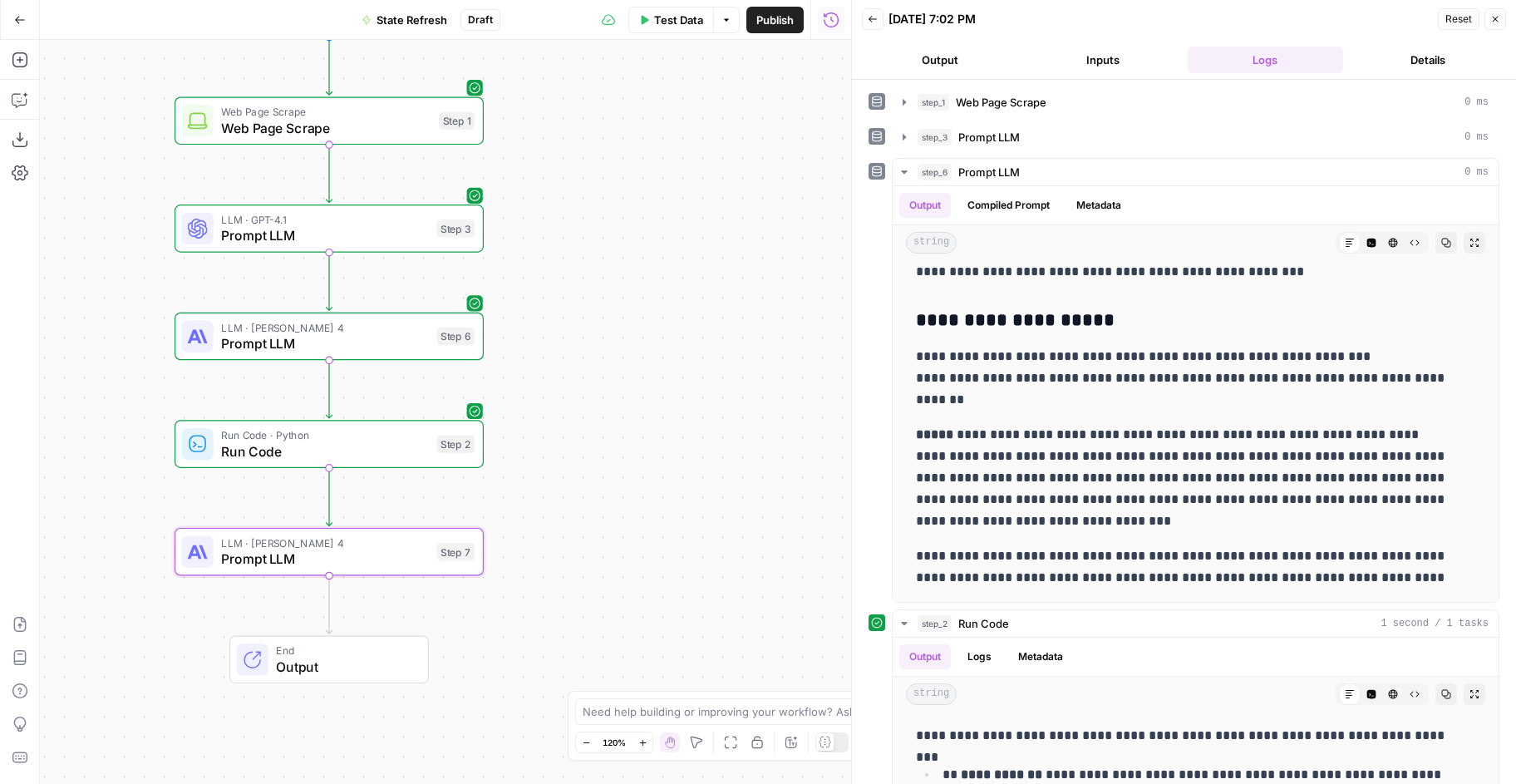
drag, startPoint x: 717, startPoint y: 379, endPoint x: 527, endPoint y: 327, distance: 197.0
click at [527, 327] on div "Workflow Input Settings Inputs Web Page Scrape Web Page Scrape Step 1 LLM · GPT…" at bounding box center [445, 411] width 811 height 743
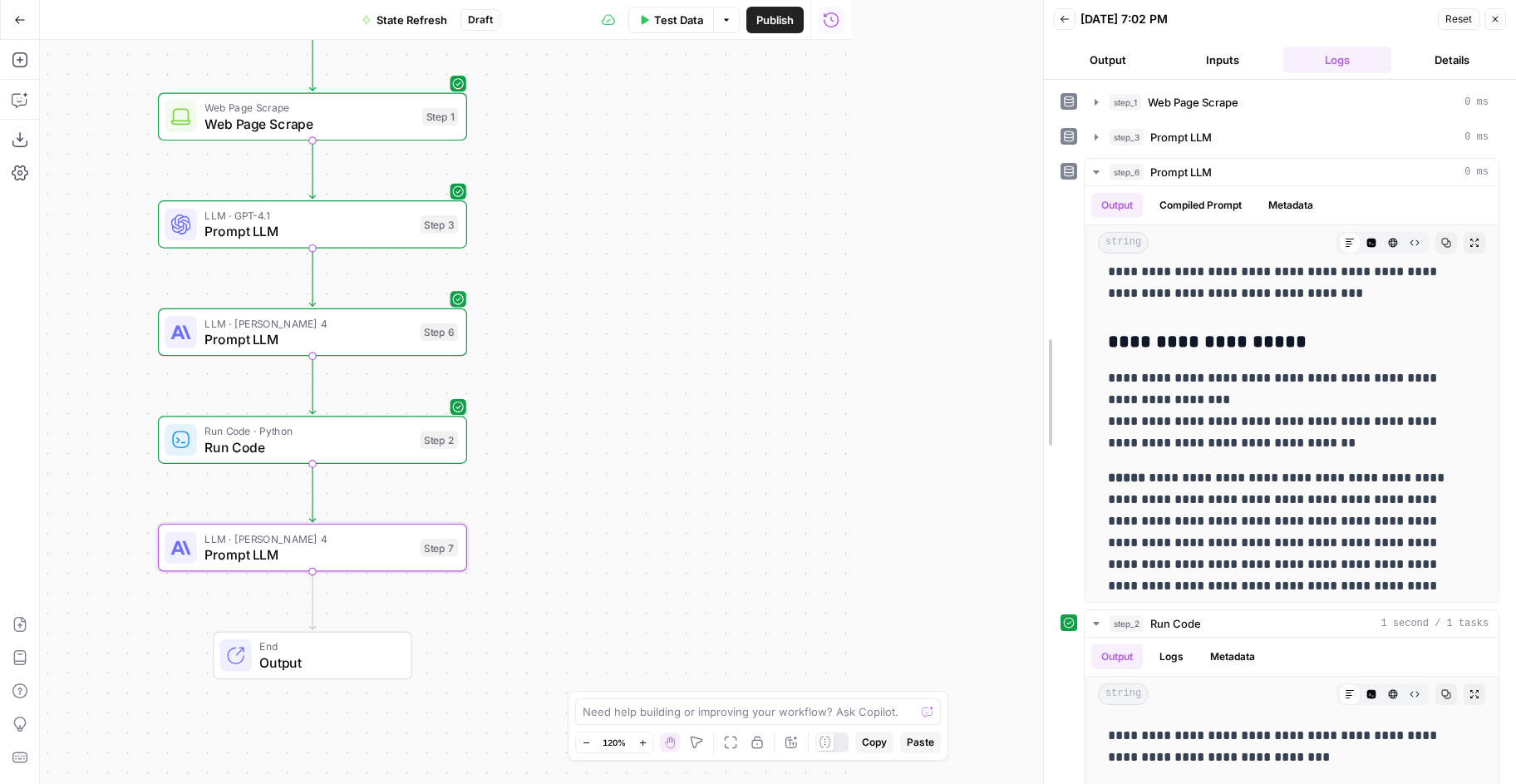
scroll to position [576, 0]
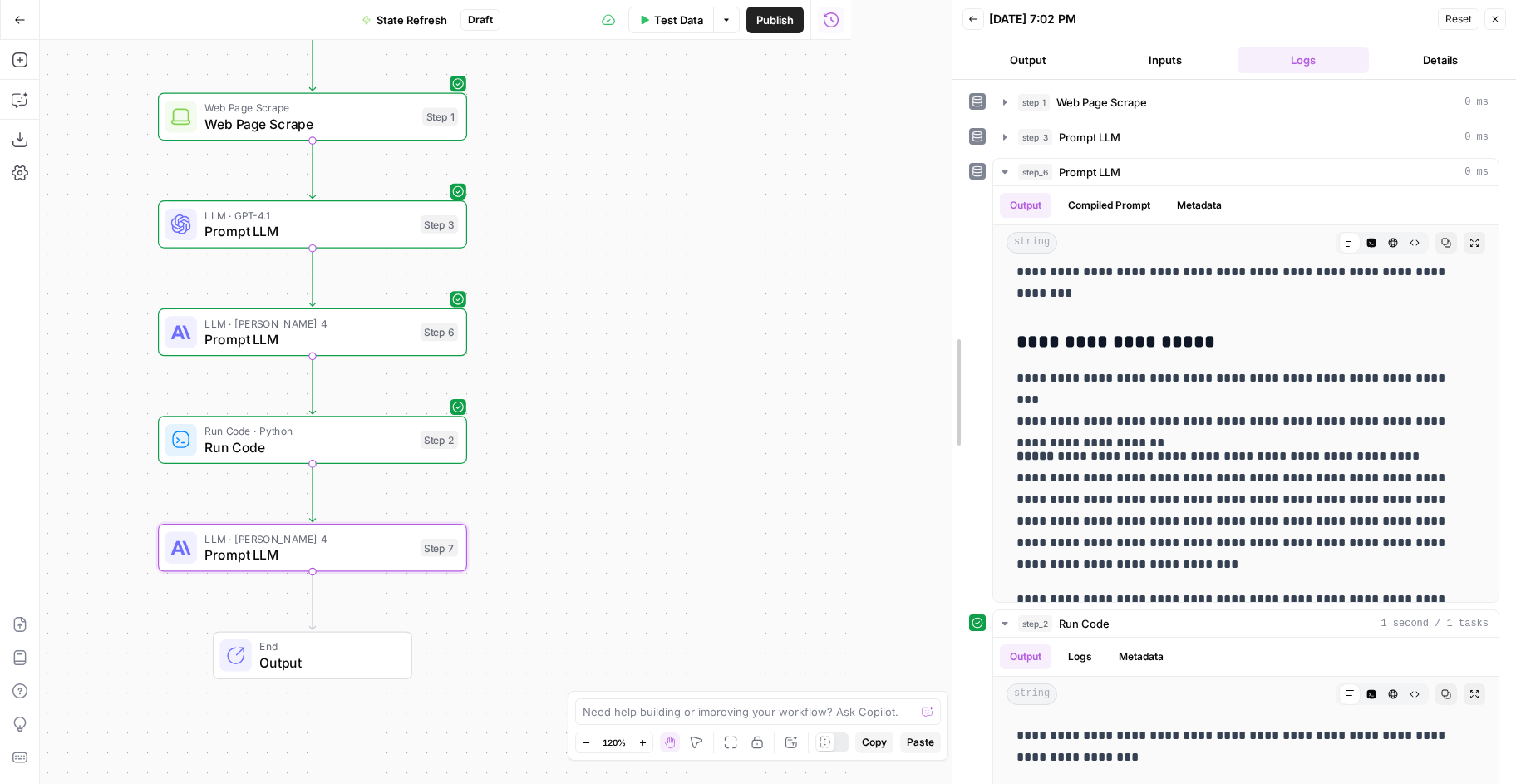
drag, startPoint x: 850, startPoint y: 499, endPoint x: 950, endPoint y: 505, distance: 100.2
click at [950, 505] on div at bounding box center [952, 392] width 16 height 784
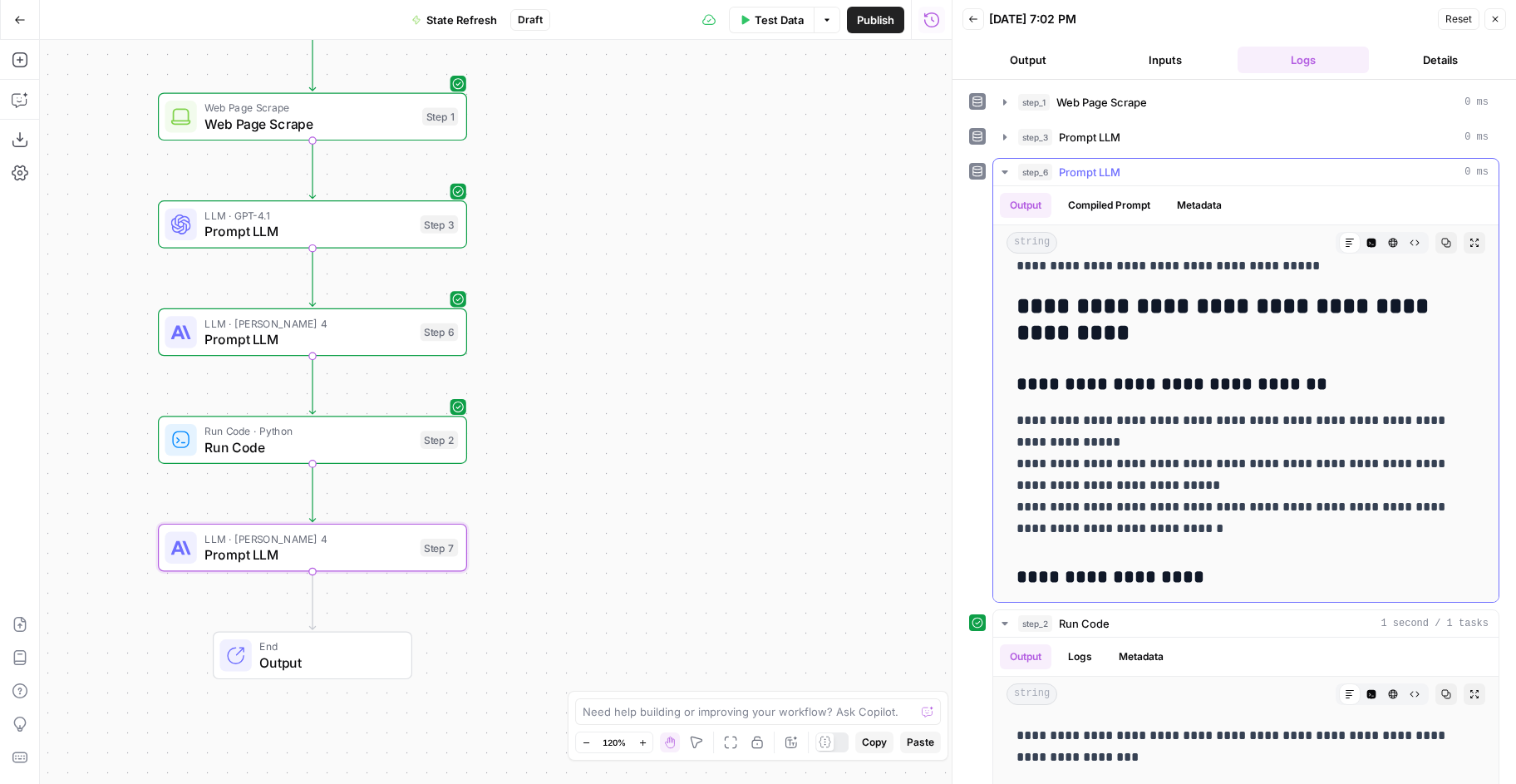
scroll to position [0, 0]
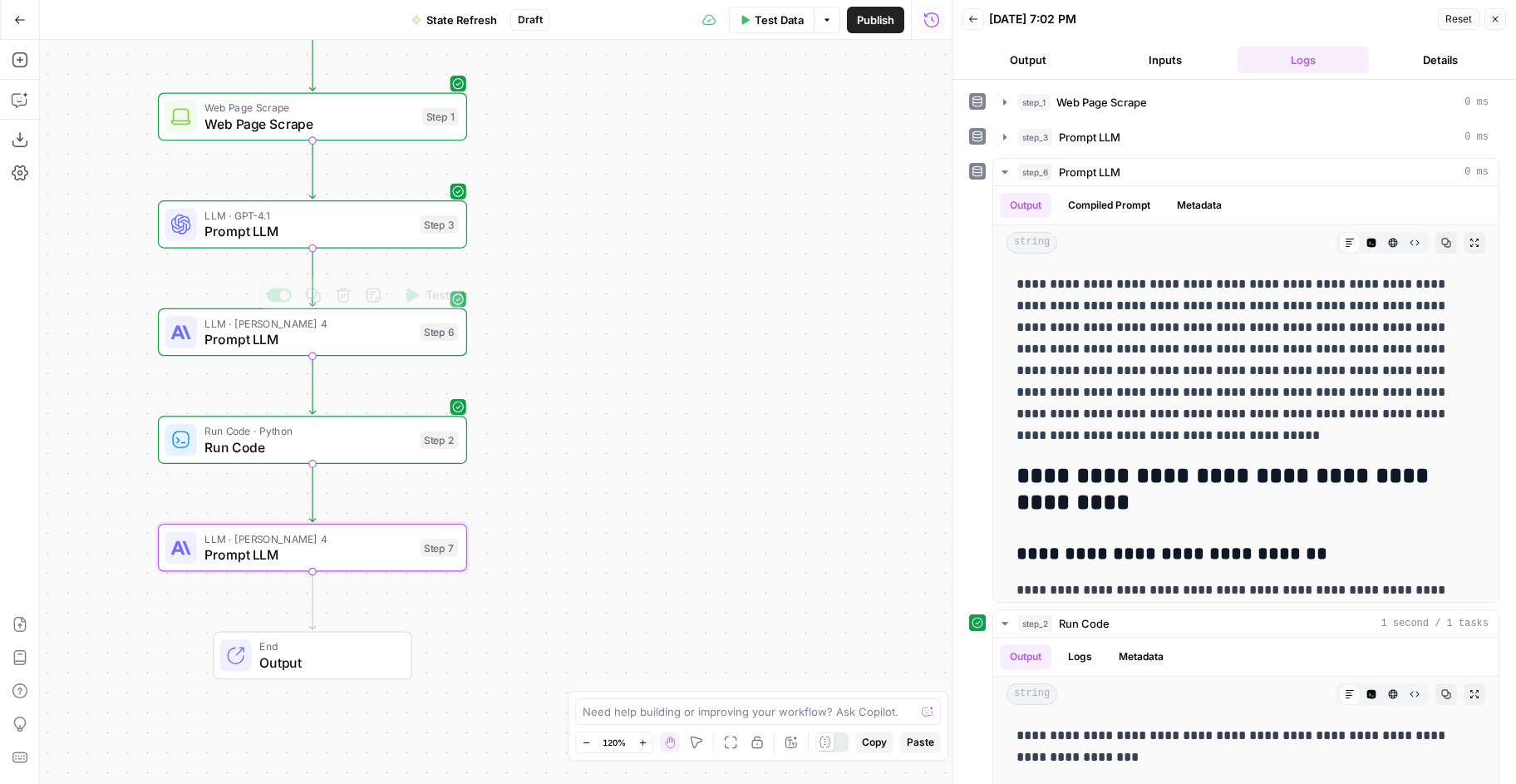
click at [393, 338] on span "Prompt LLM" at bounding box center [308, 339] width 208 height 20
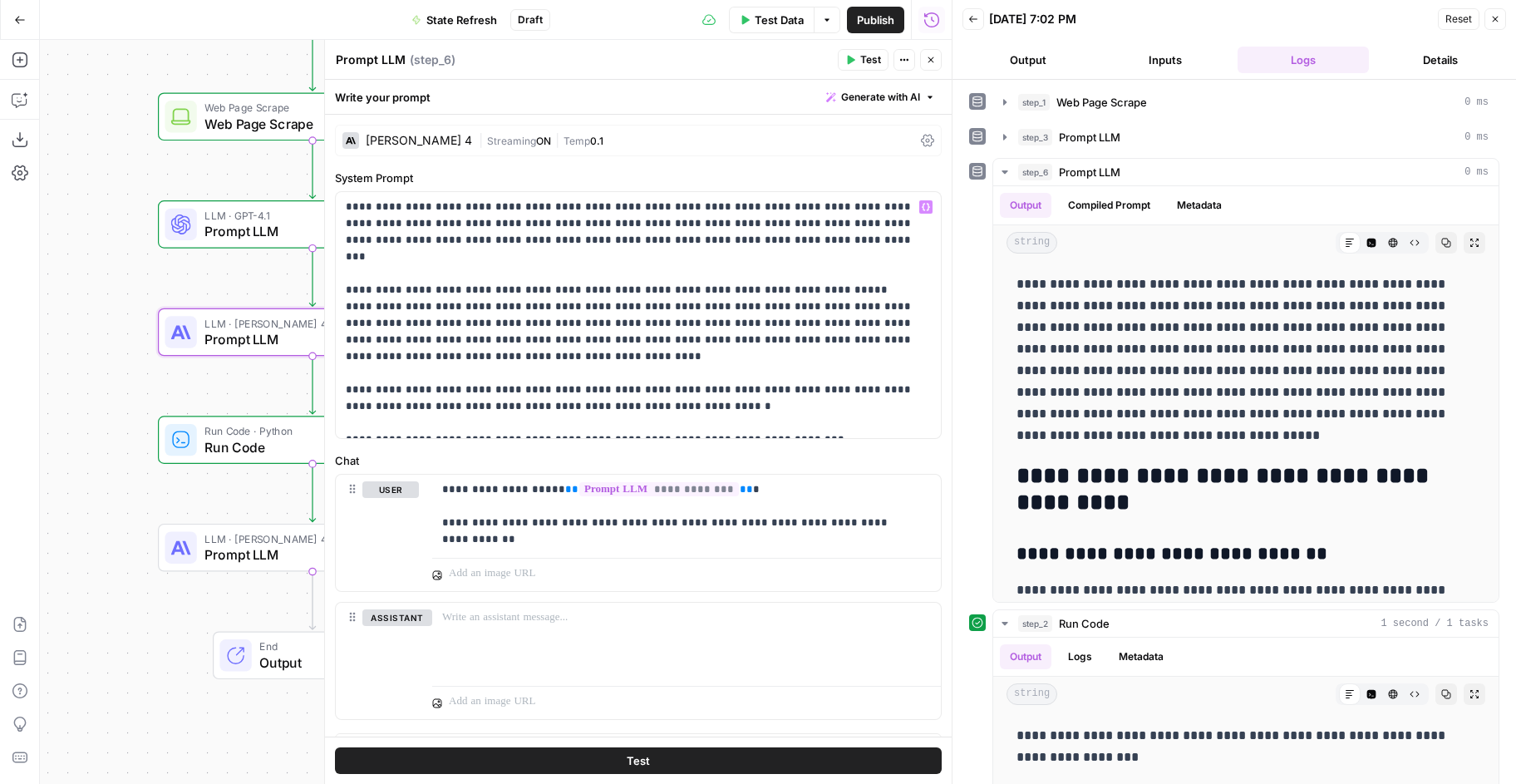
click at [435, 140] on div "Claude Sonnet 4" at bounding box center [419, 140] width 106 height 12
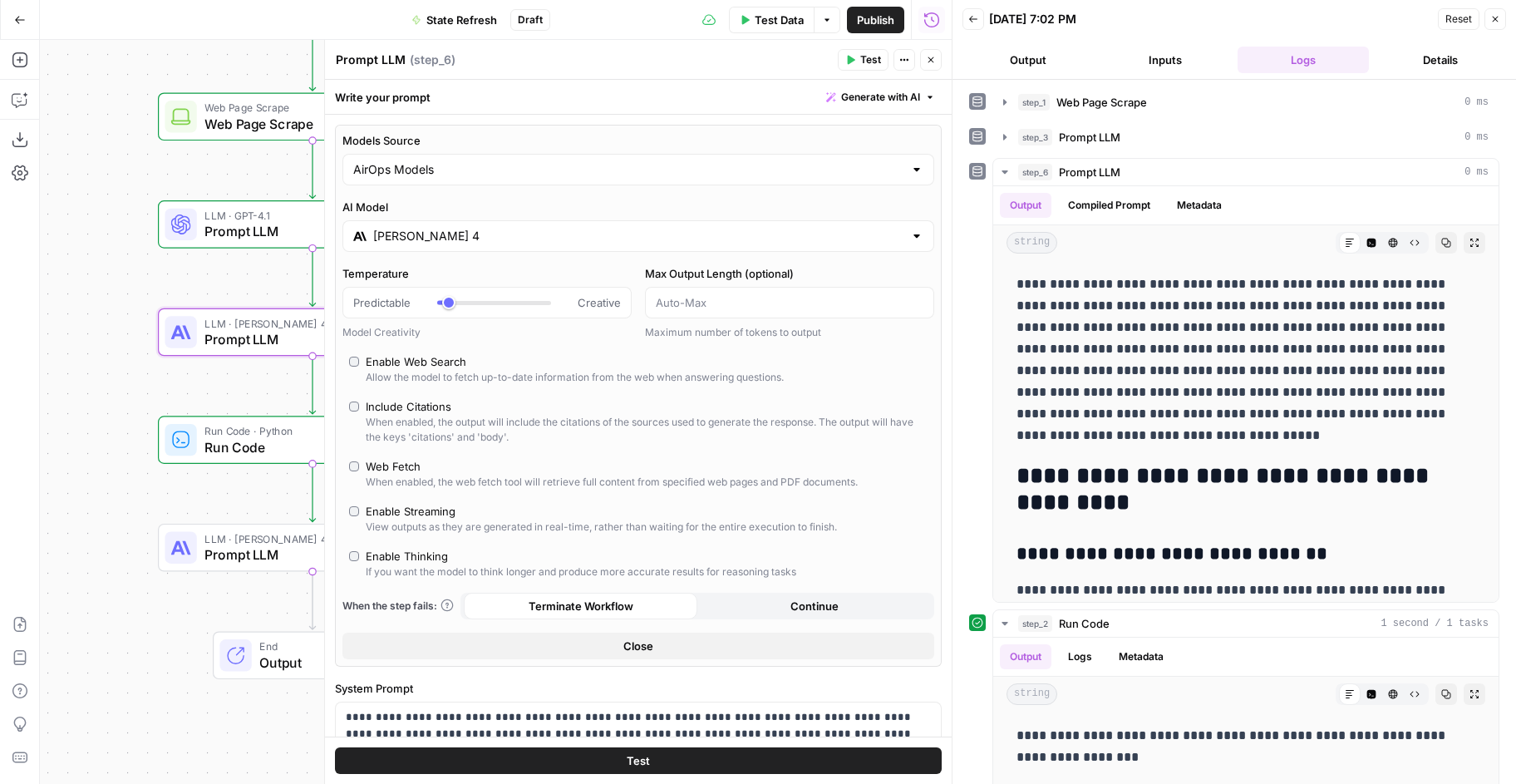
click at [517, 244] on div "Claude Sonnet 4" at bounding box center [638, 236] width 592 height 32
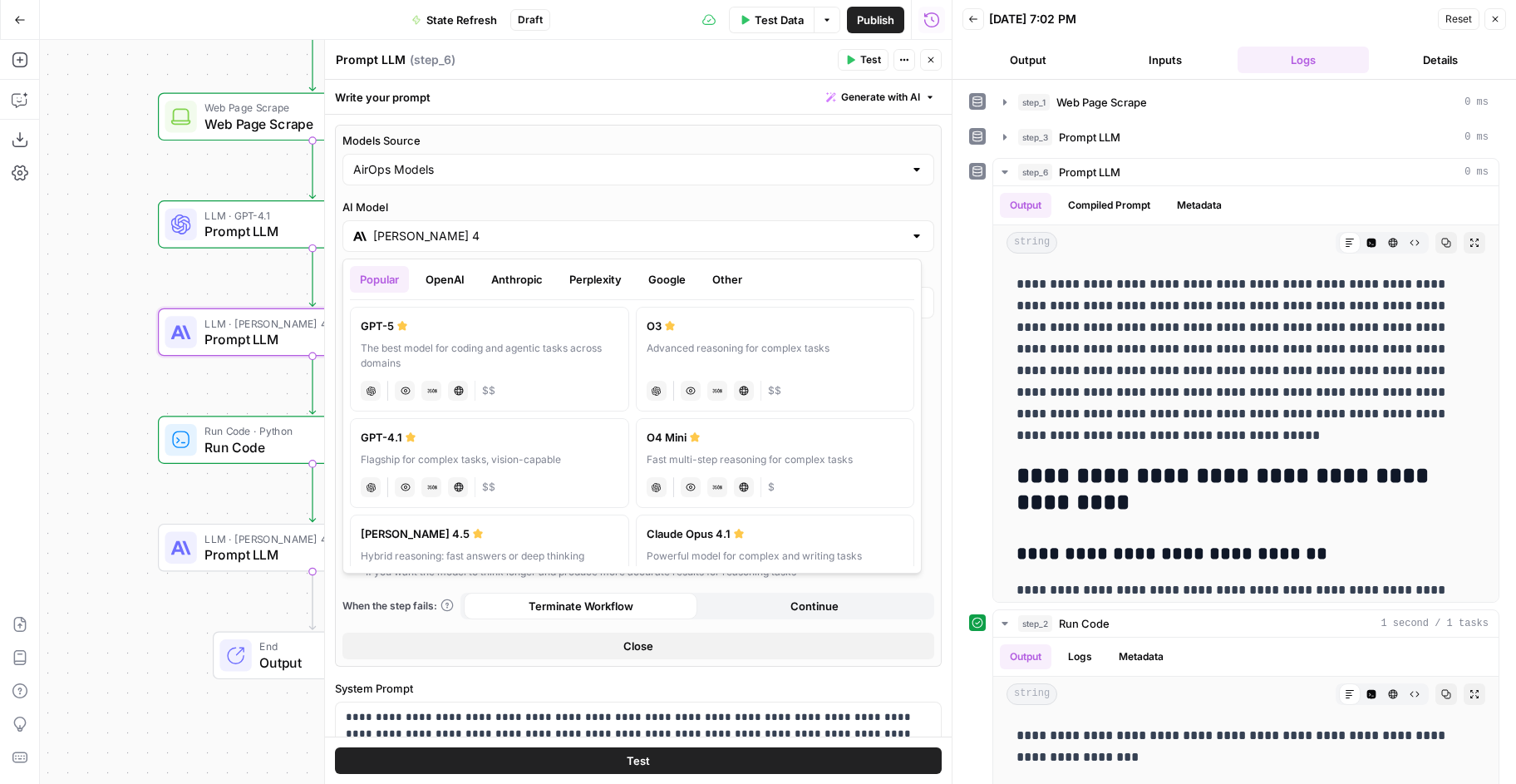
click at [456, 278] on button "OpenAI" at bounding box center [444, 279] width 59 height 27
click at [437, 333] on div "GPT-5" at bounding box center [490, 325] width 258 height 16
type input "GPT-5"
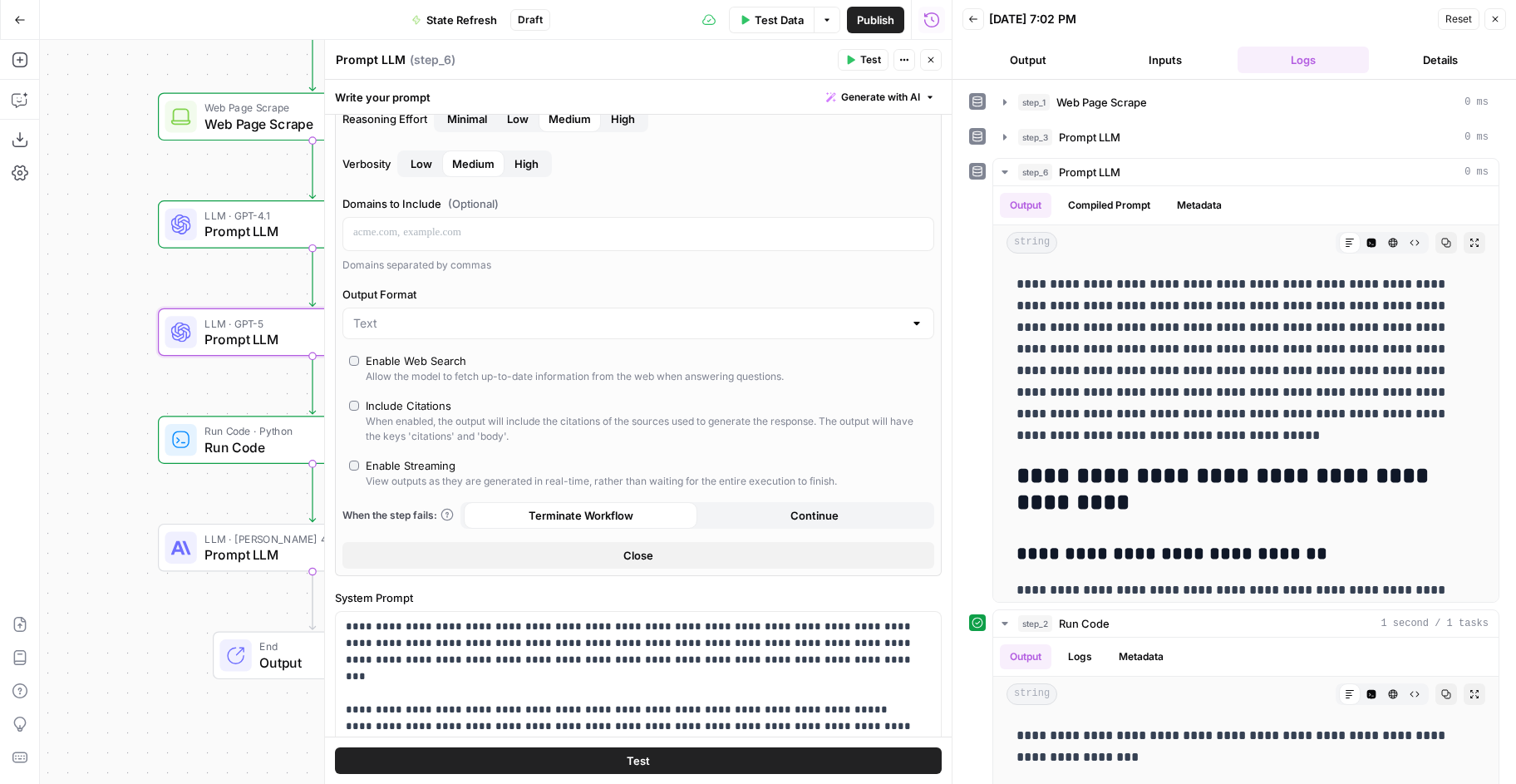
scroll to position [319, 0]
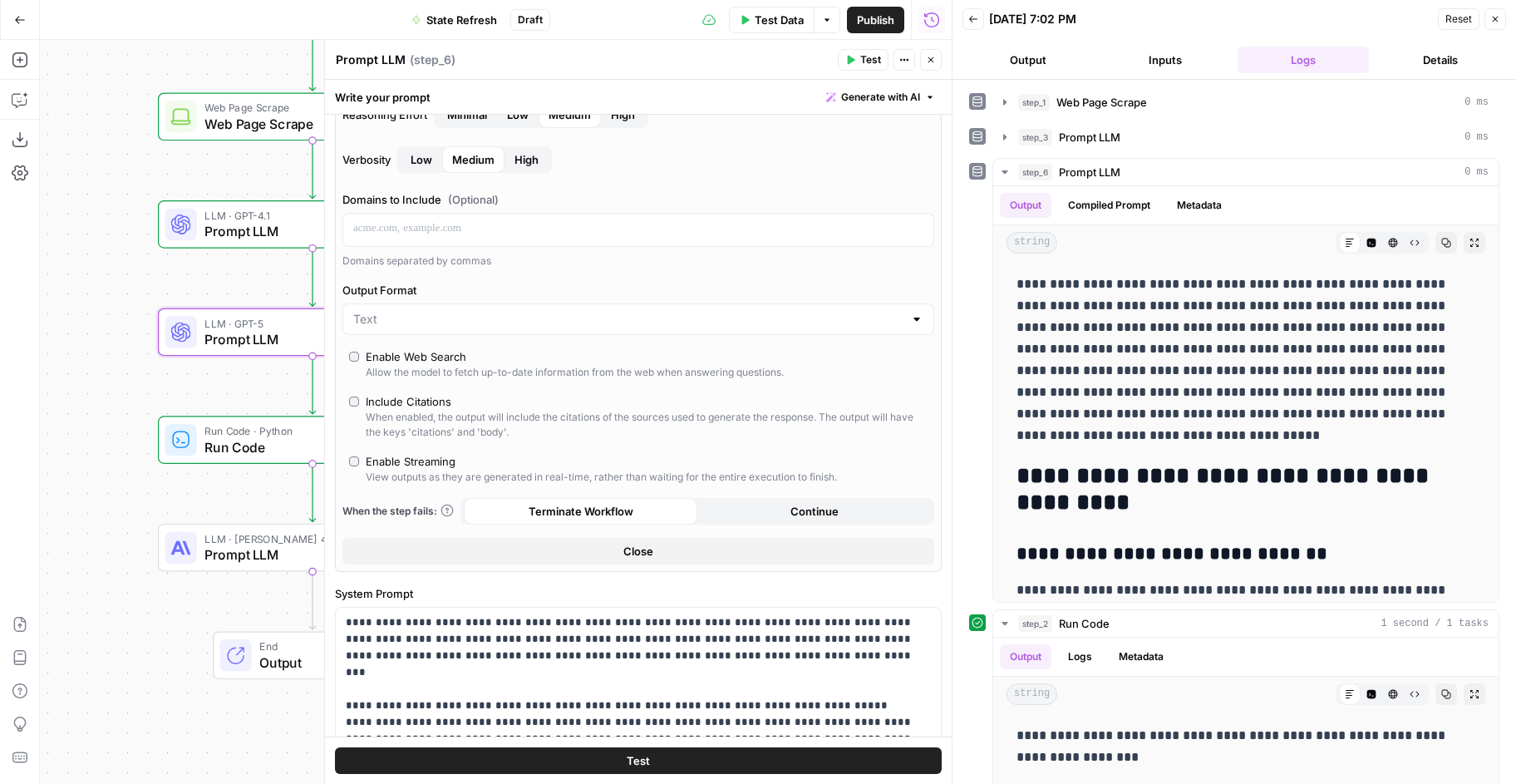
click at [615, 759] on button "Test" at bounding box center [638, 761] width 606 height 27
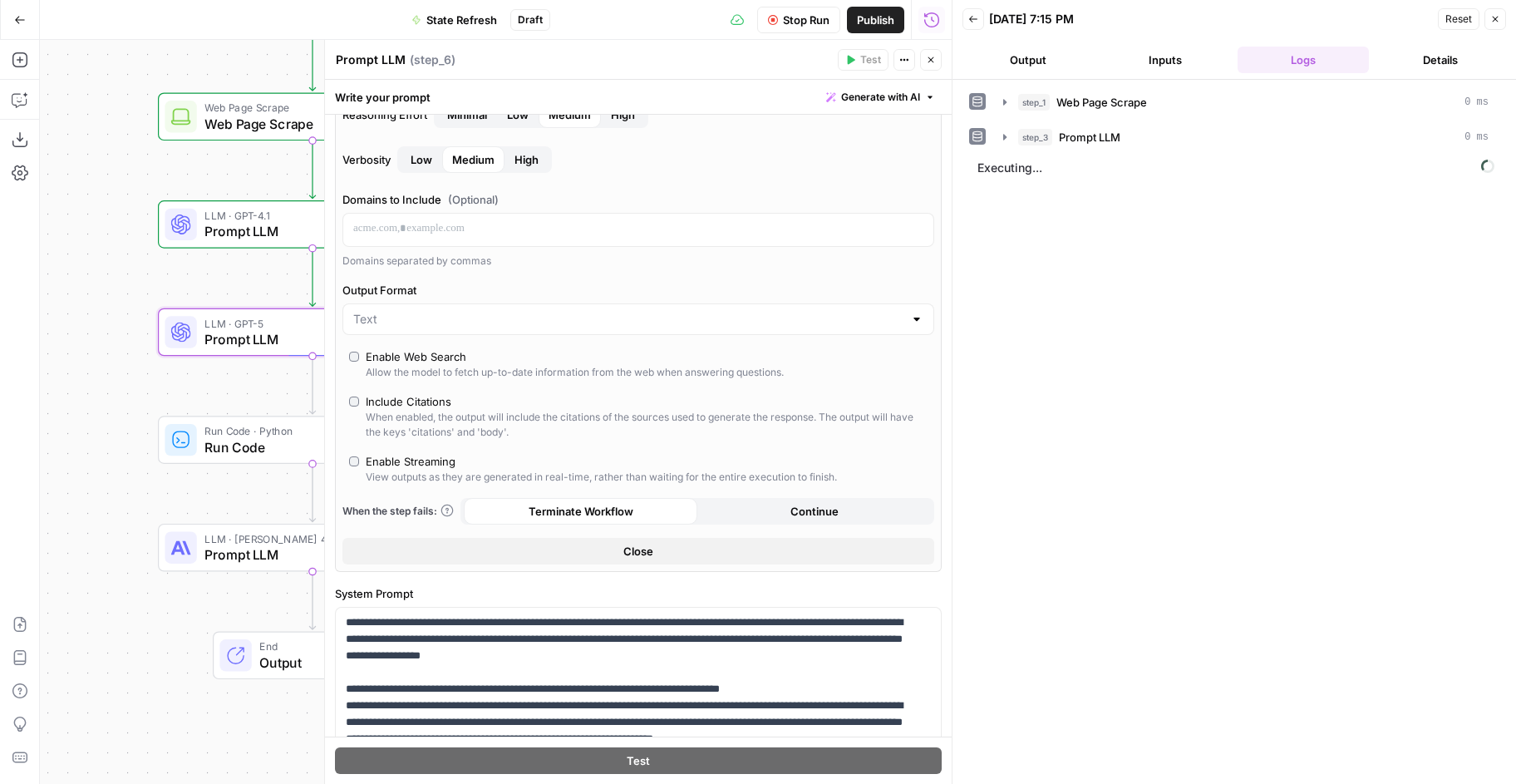
click at [938, 66] on button "Close" at bounding box center [931, 60] width 21 height 21
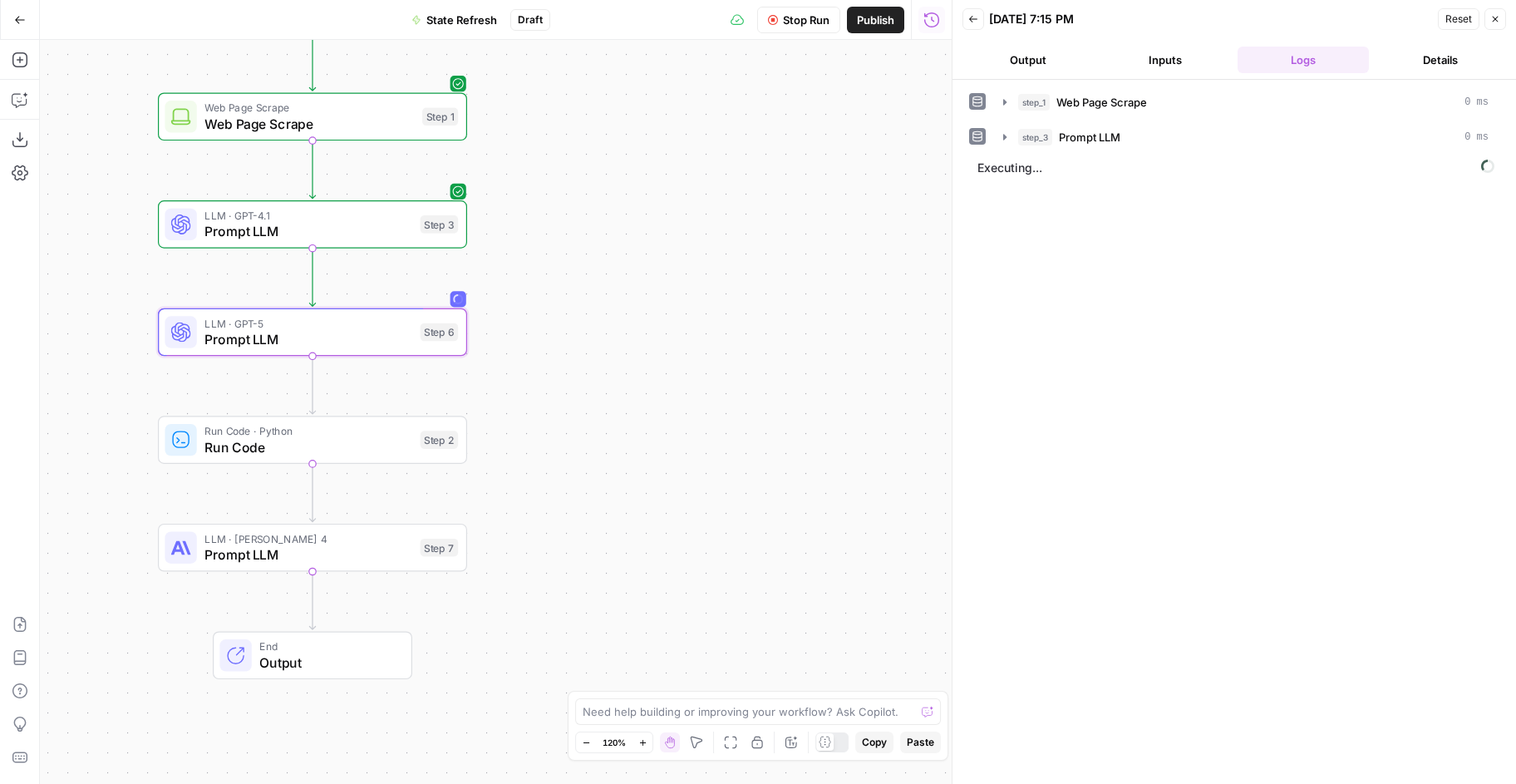
click at [232, 336] on span "Prompt LLM" at bounding box center [308, 339] width 208 height 20
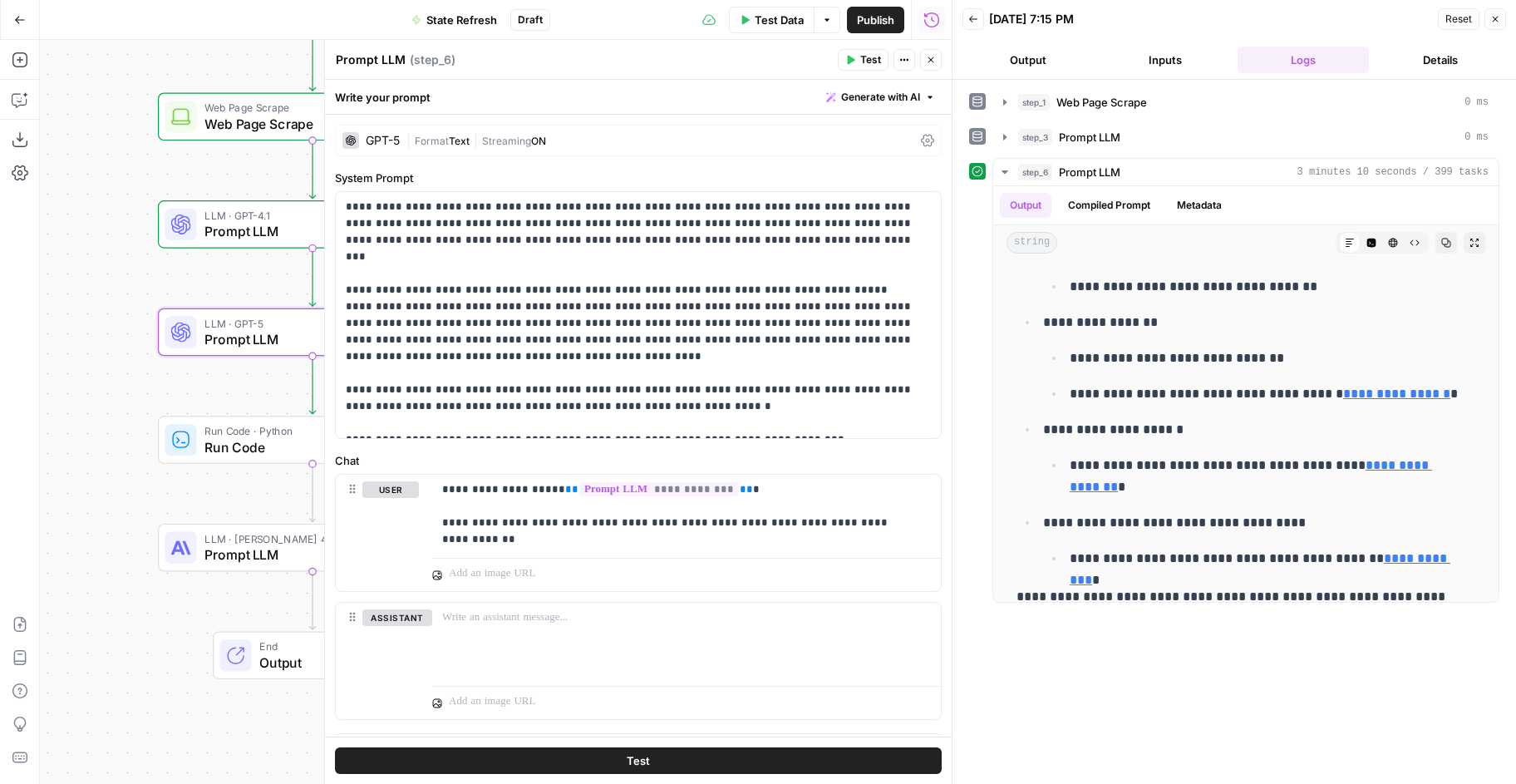
scroll to position [685, 0]
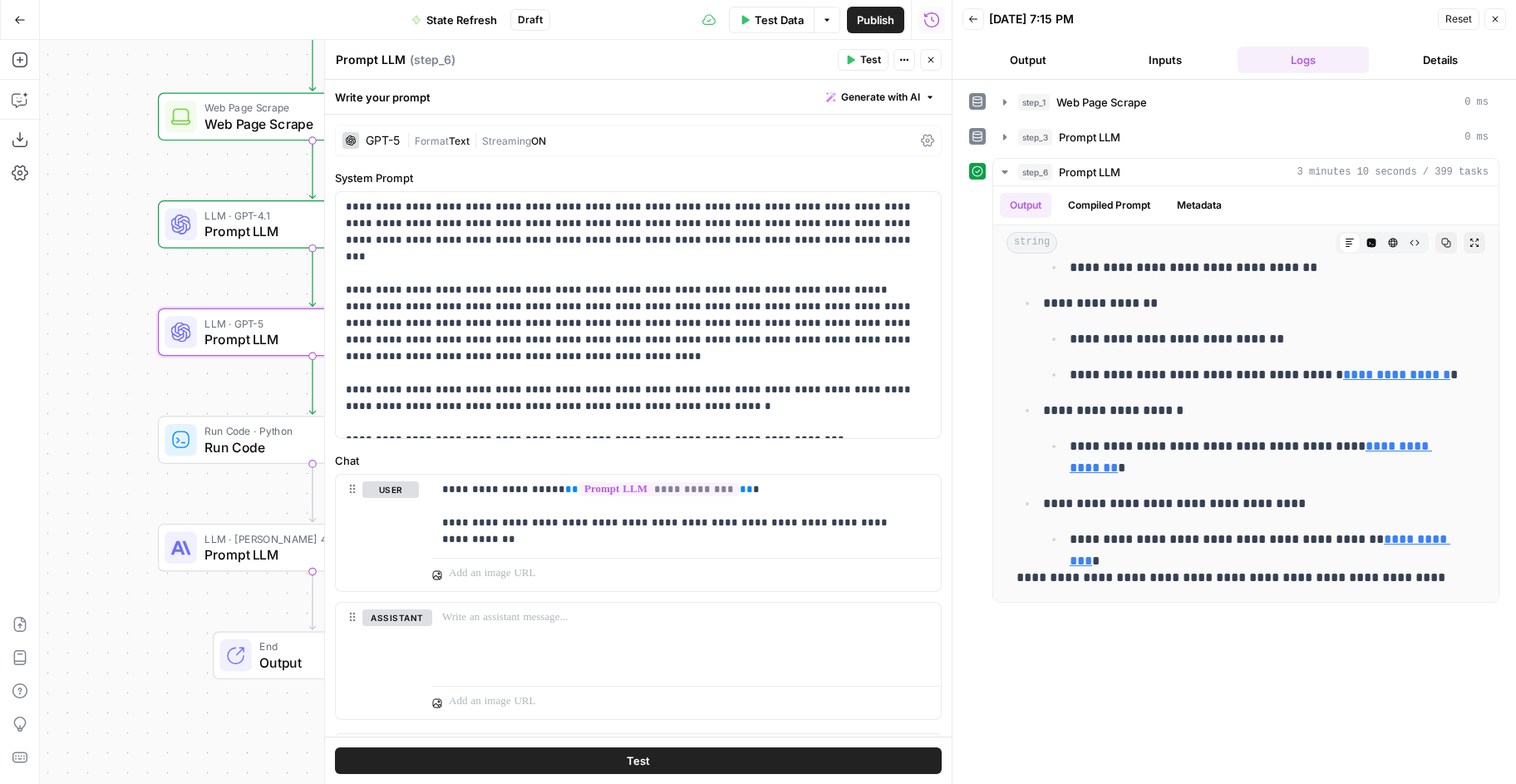
click at [933, 62] on icon "button" at bounding box center [932, 60] width 6 height 6
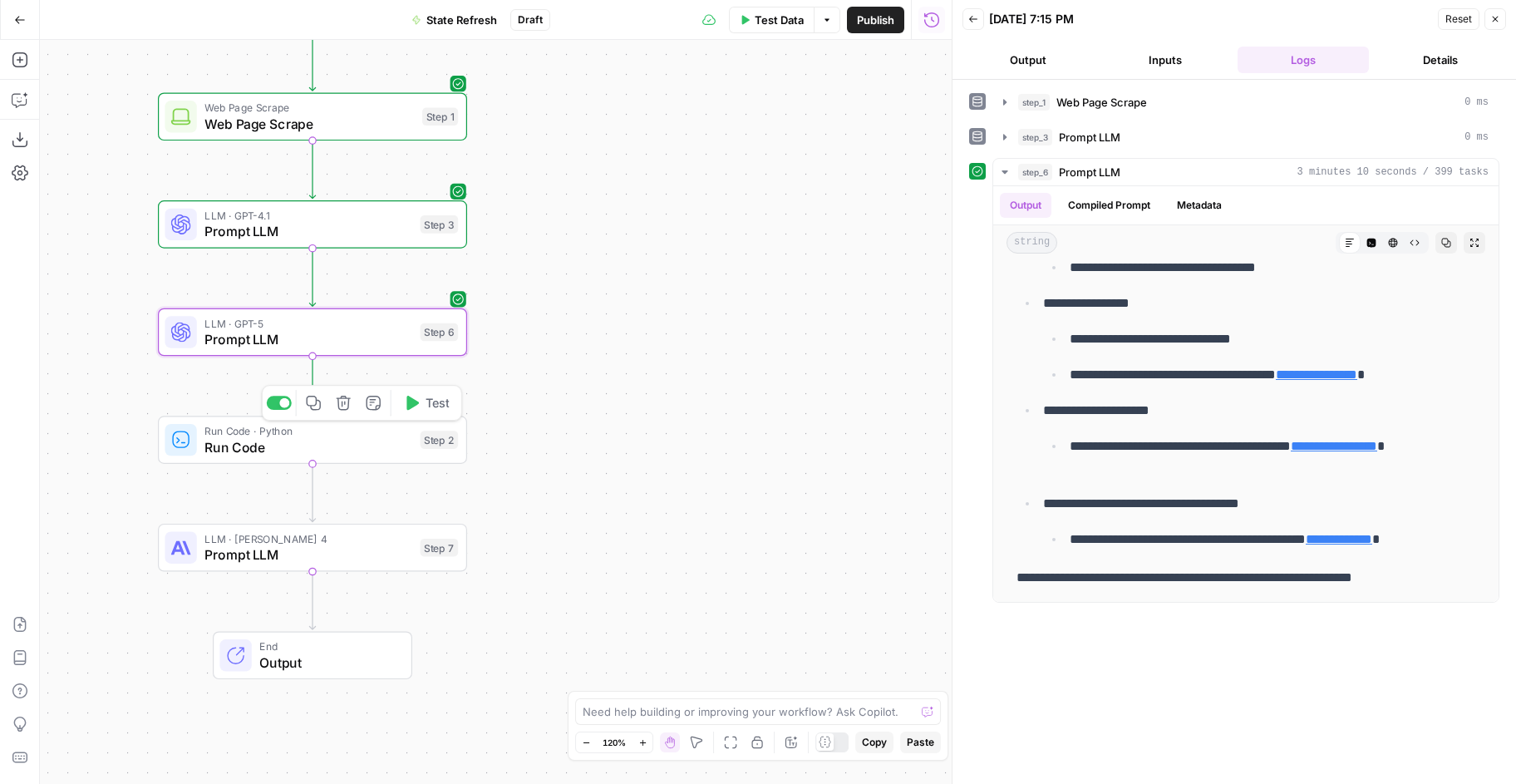
click at [438, 399] on span "Test" at bounding box center [437, 403] width 24 height 18
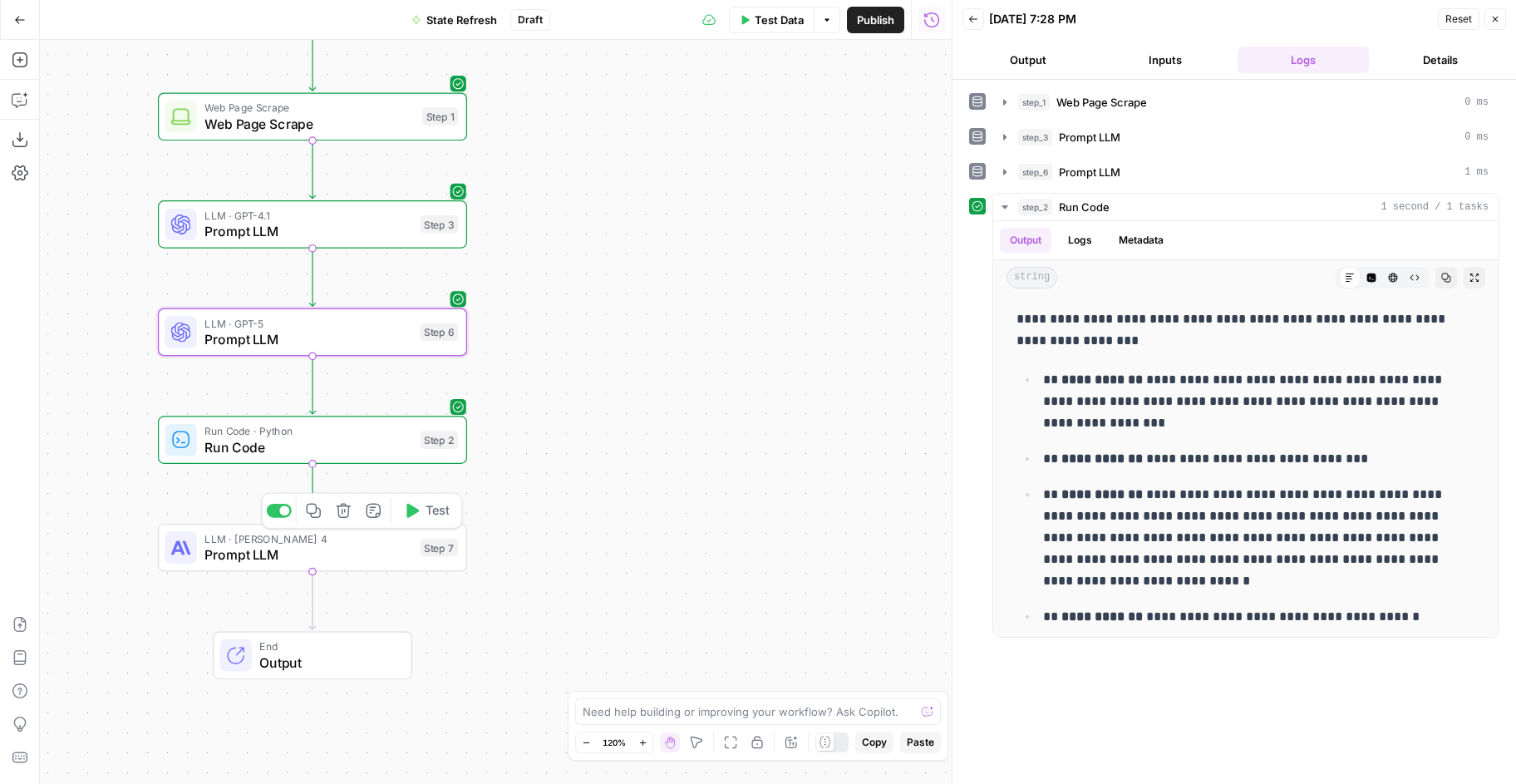
click at [404, 553] on span "Prompt LLM" at bounding box center [308, 554] width 208 height 20
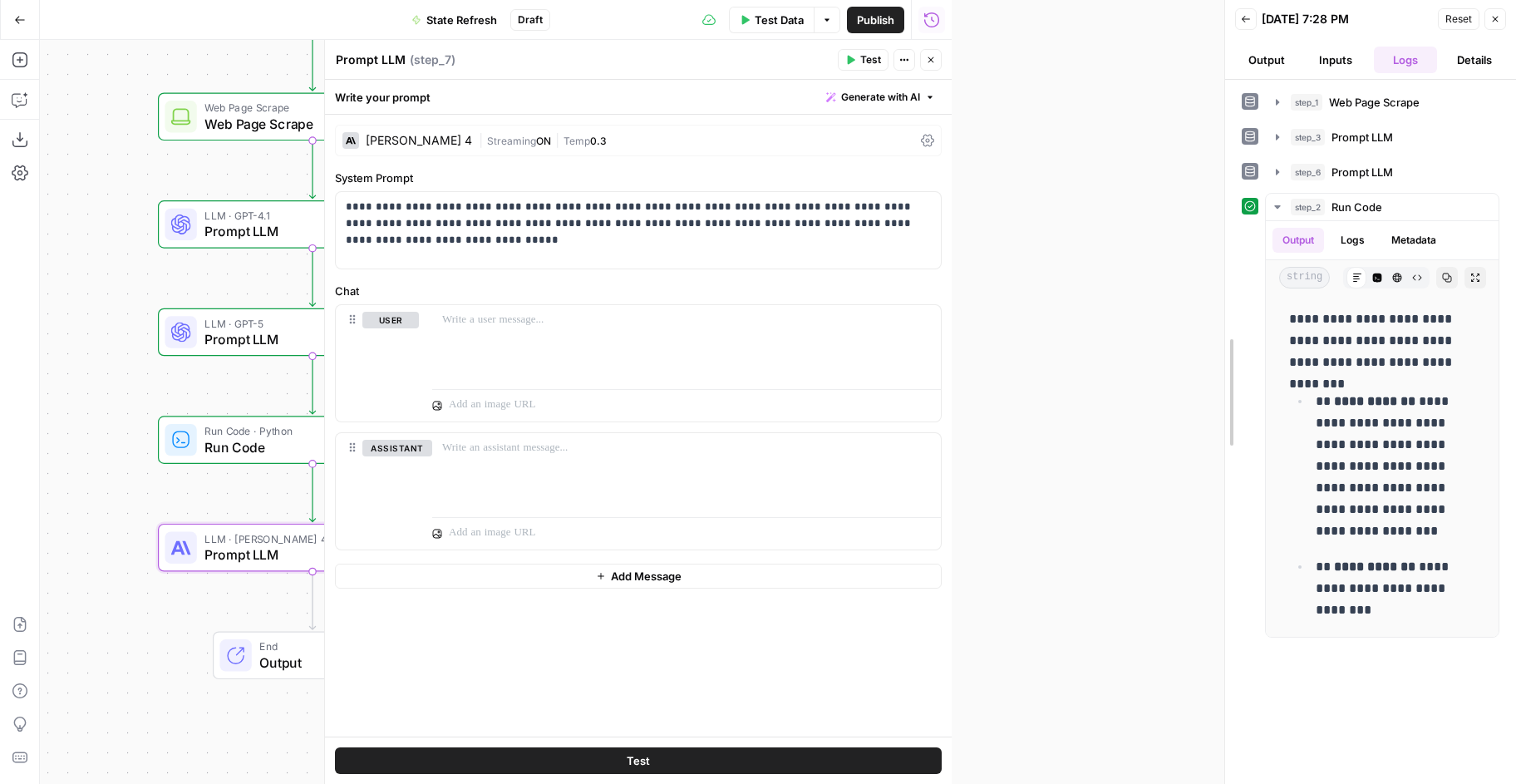
drag, startPoint x: 953, startPoint y: 90, endPoint x: 1224, endPoint y: 115, distance: 272.2
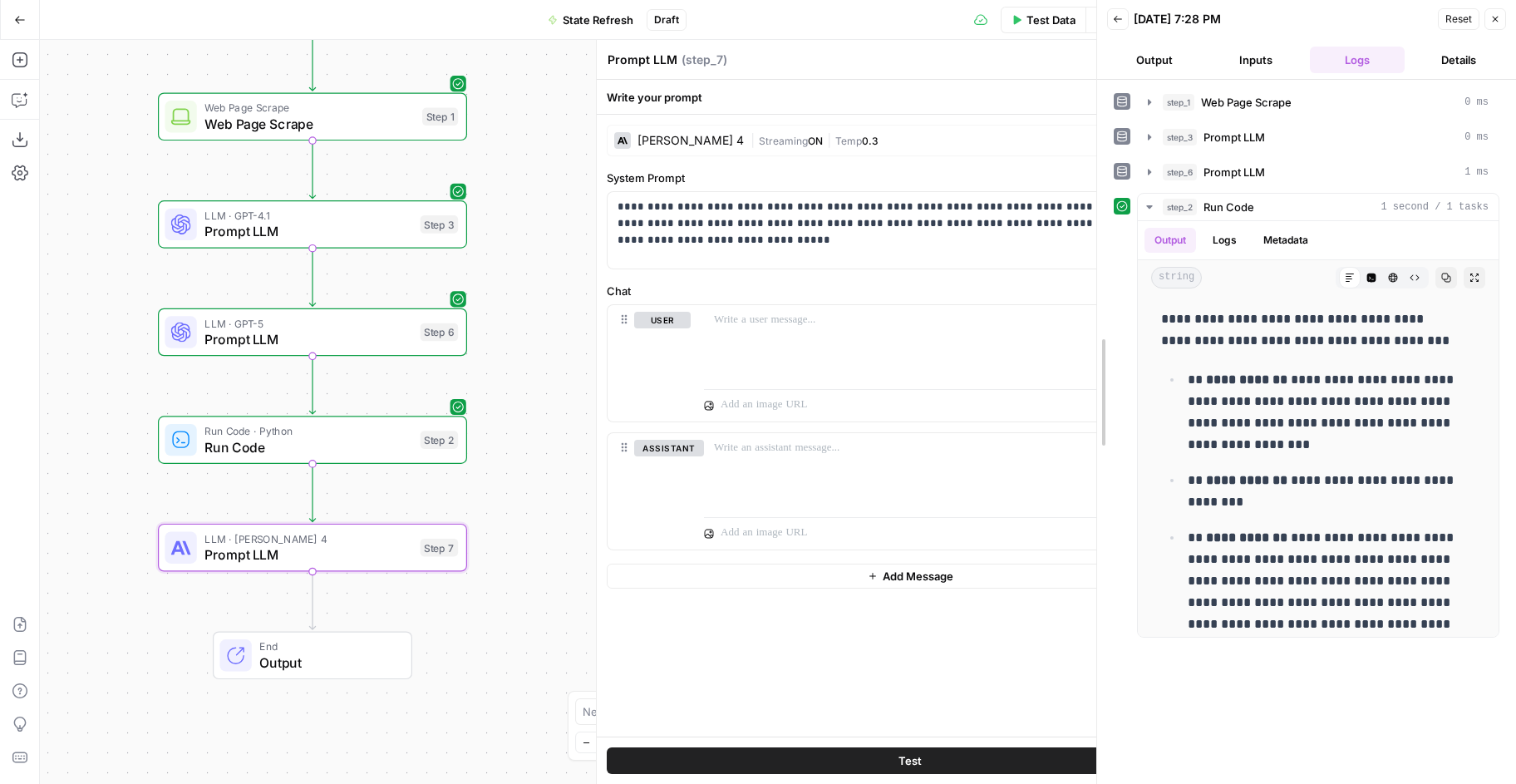
drag, startPoint x: 1226, startPoint y: 218, endPoint x: 1098, endPoint y: 218, distance: 128.0
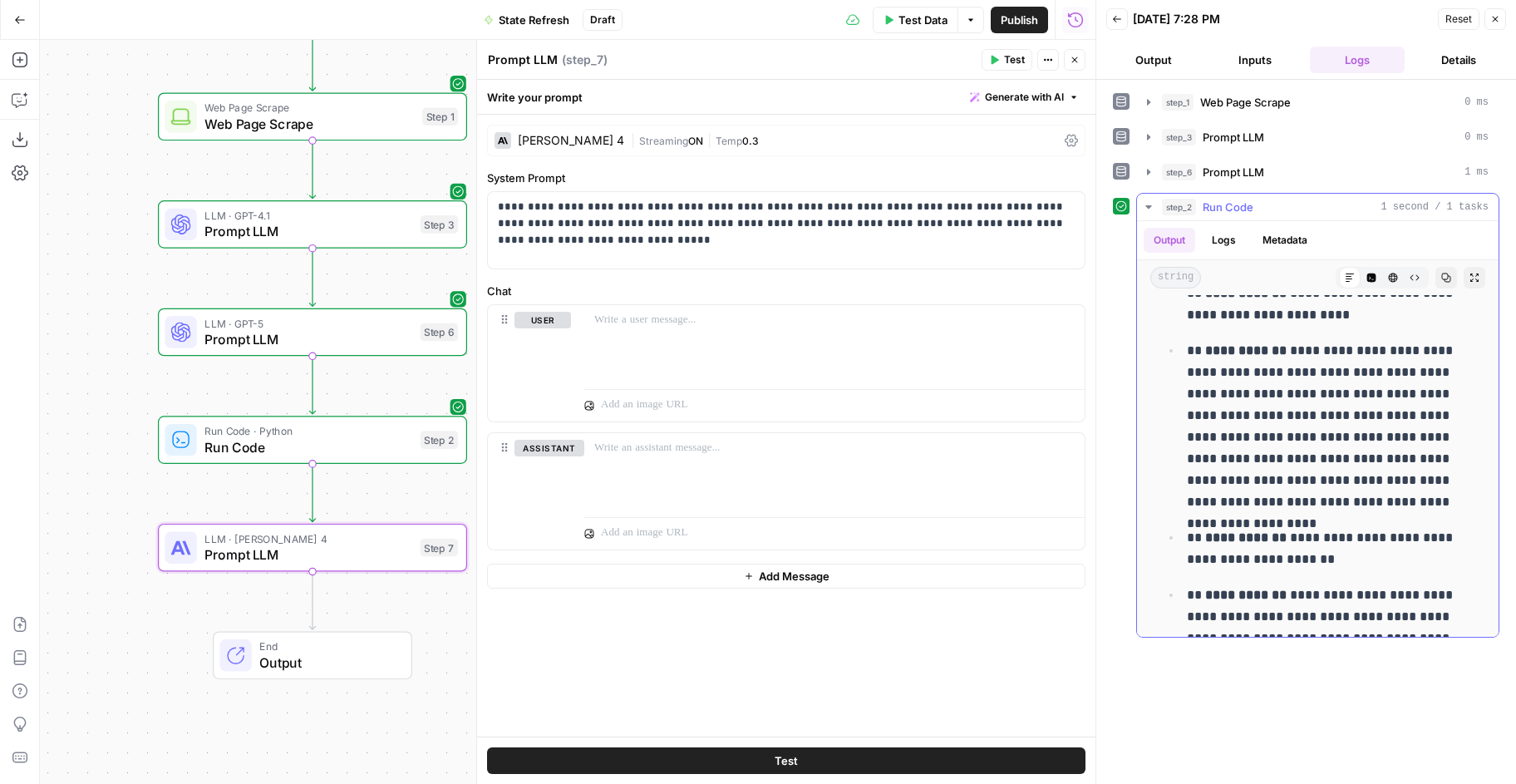
scroll to position [0, 0]
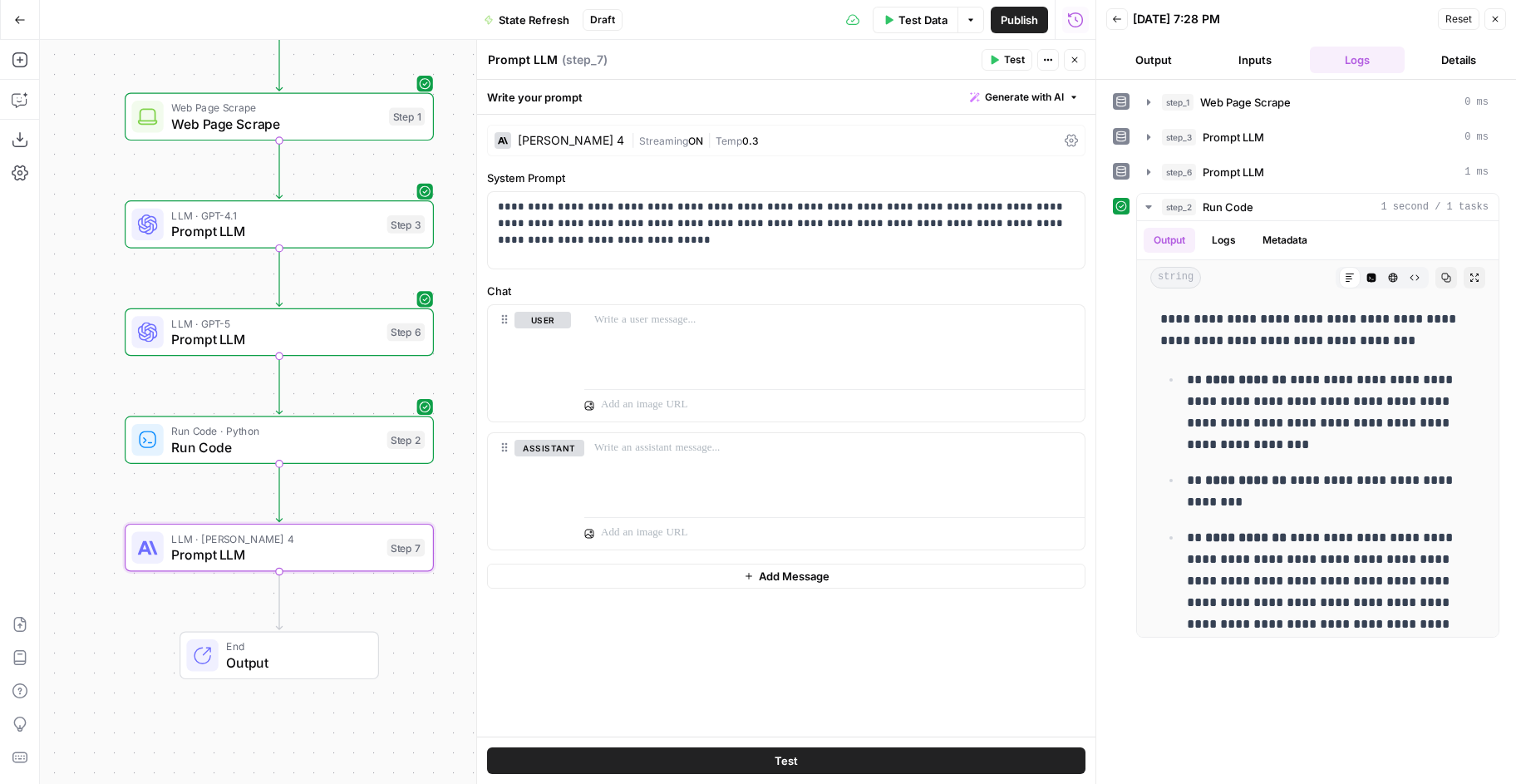
drag, startPoint x: 200, startPoint y: 383, endPoint x: 167, endPoint y: 383, distance: 33.0
click at [167, 383] on div "Workflow Input Settings Inputs Web Page Scrape Web Page Scrape Step 1 LLM · GPT…" at bounding box center [567, 411] width 1055 height 743
click at [1049, 224] on p "**********" at bounding box center [786, 224] width 576 height 50
click at [983, 241] on p "**********" at bounding box center [786, 224] width 576 height 50
click at [697, 319] on p at bounding box center [834, 320] width 481 height 16
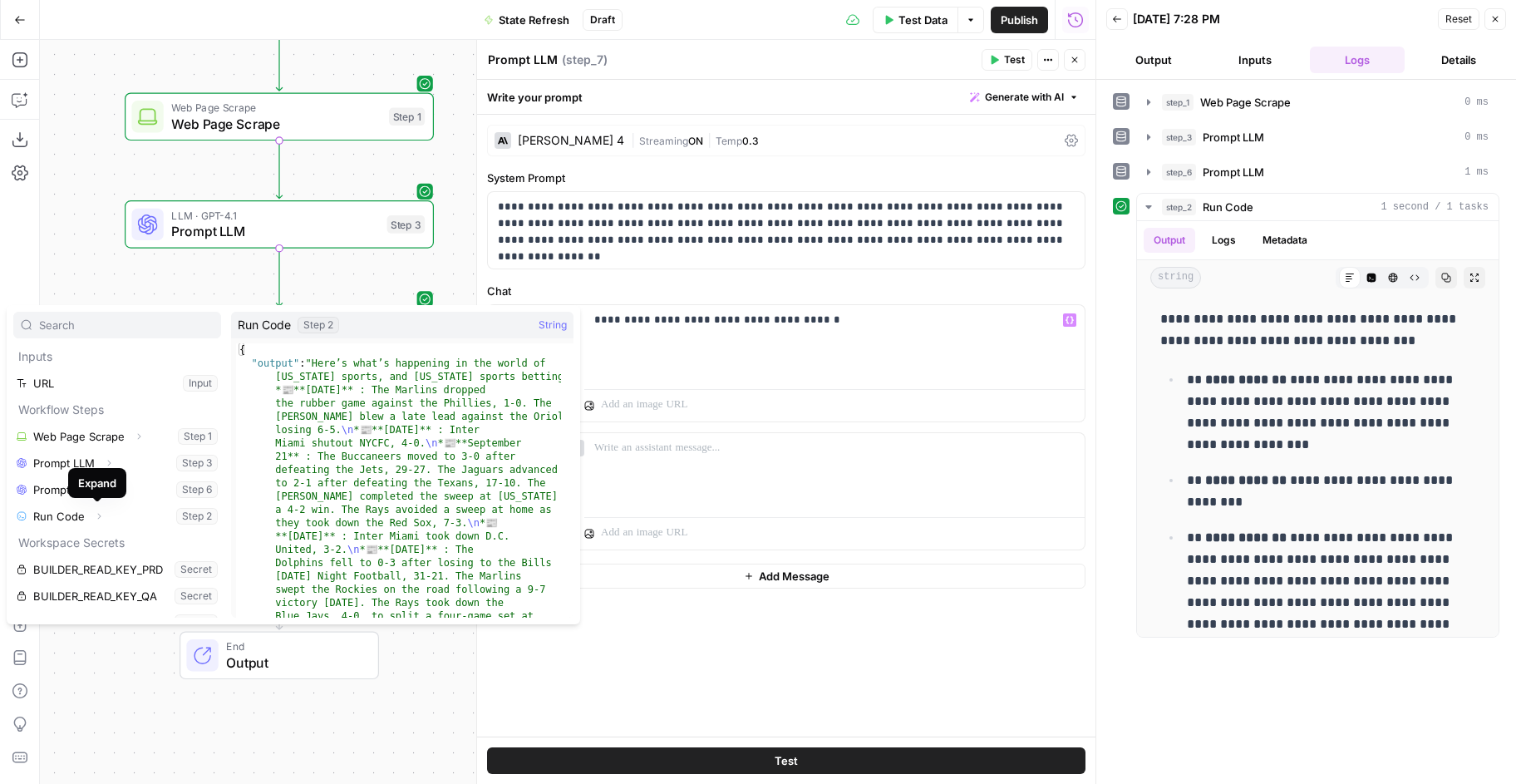
scroll to position [71, 0]
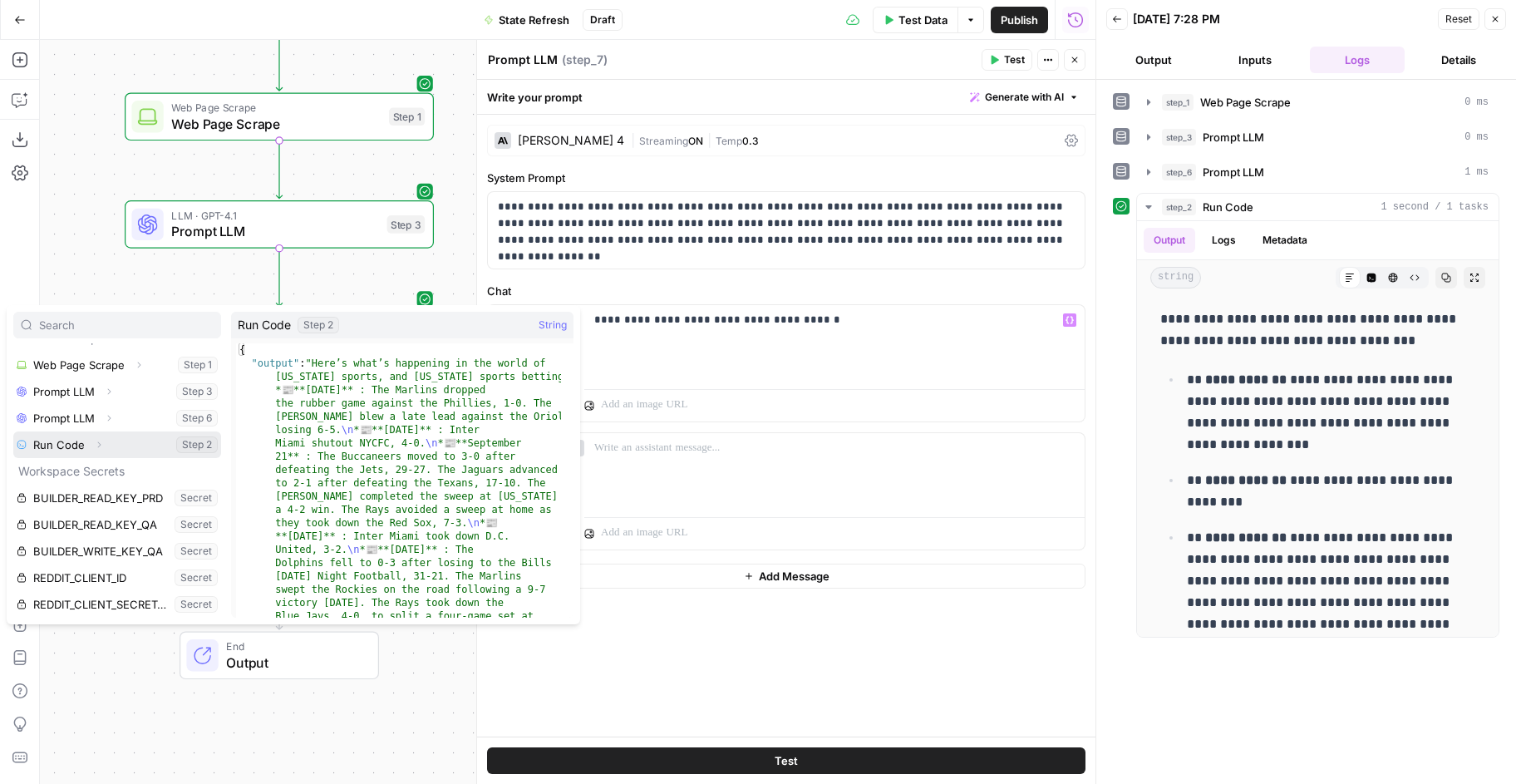
click at [102, 451] on button "Expand" at bounding box center [98, 444] width 21 height 21
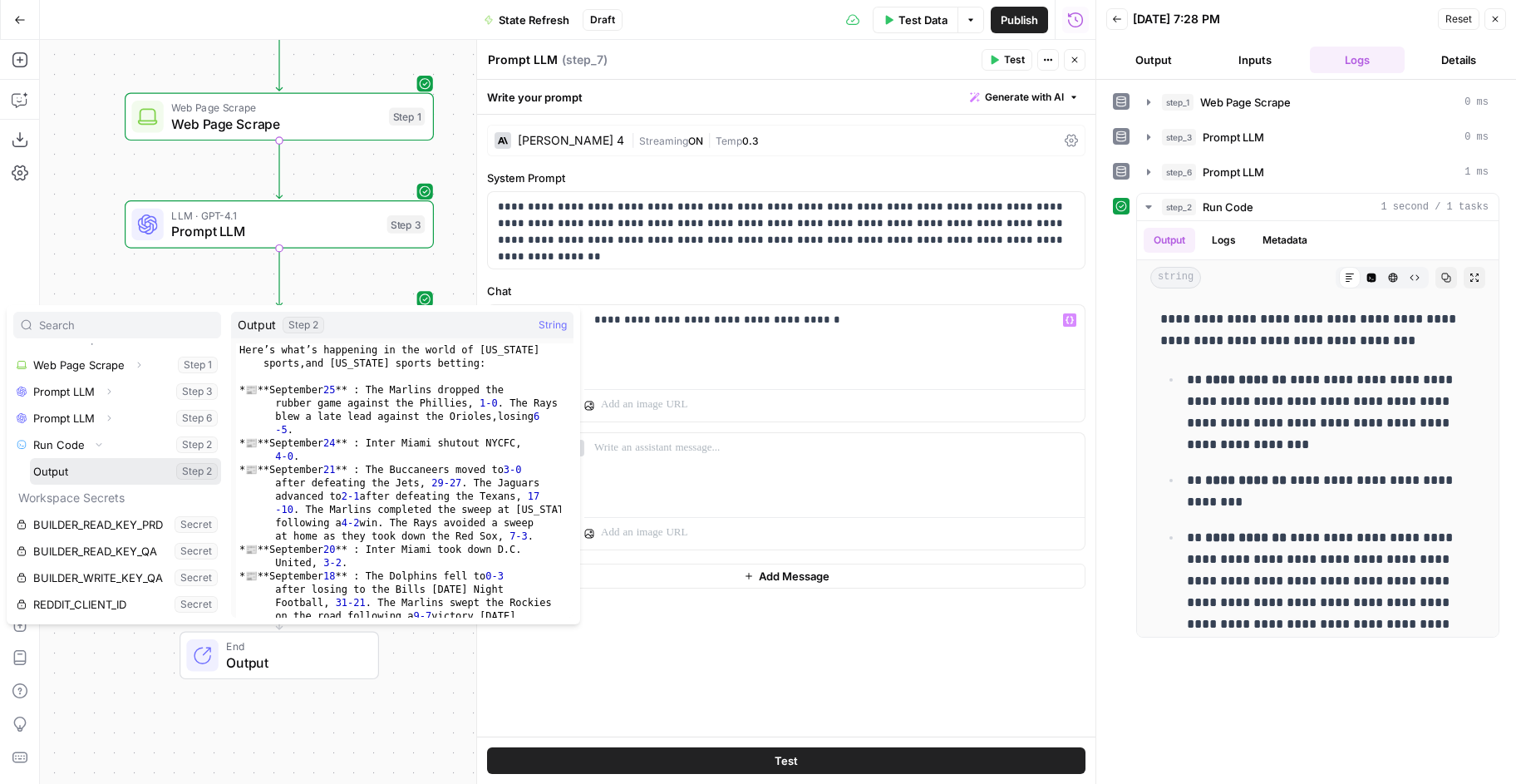
click at [84, 465] on button "Select variable Output" at bounding box center [126, 471] width 191 height 27
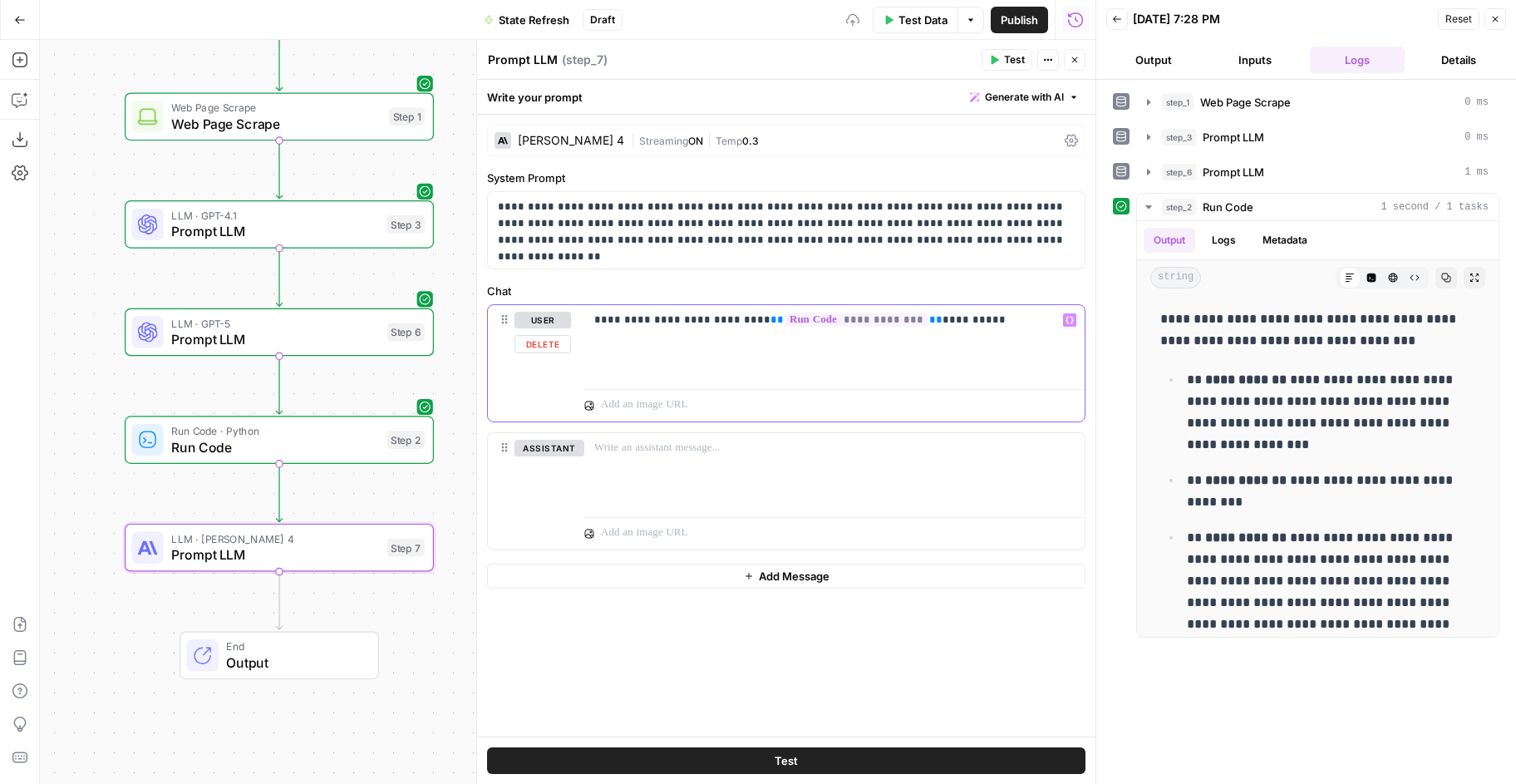
click at [983, 313] on p "**********" at bounding box center [834, 320] width 481 height 16
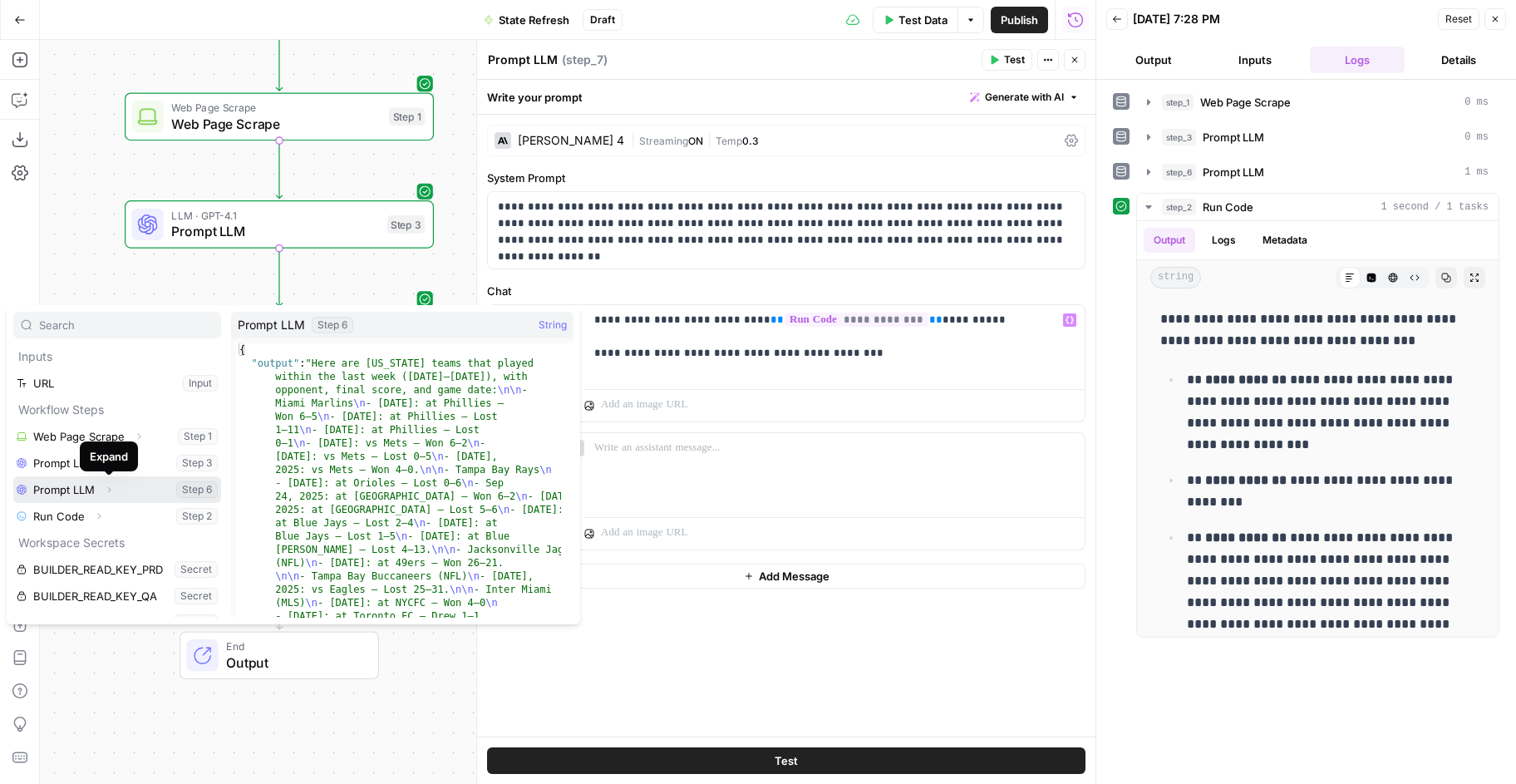
click at [112, 490] on icon "button" at bounding box center [109, 490] width 10 height 10
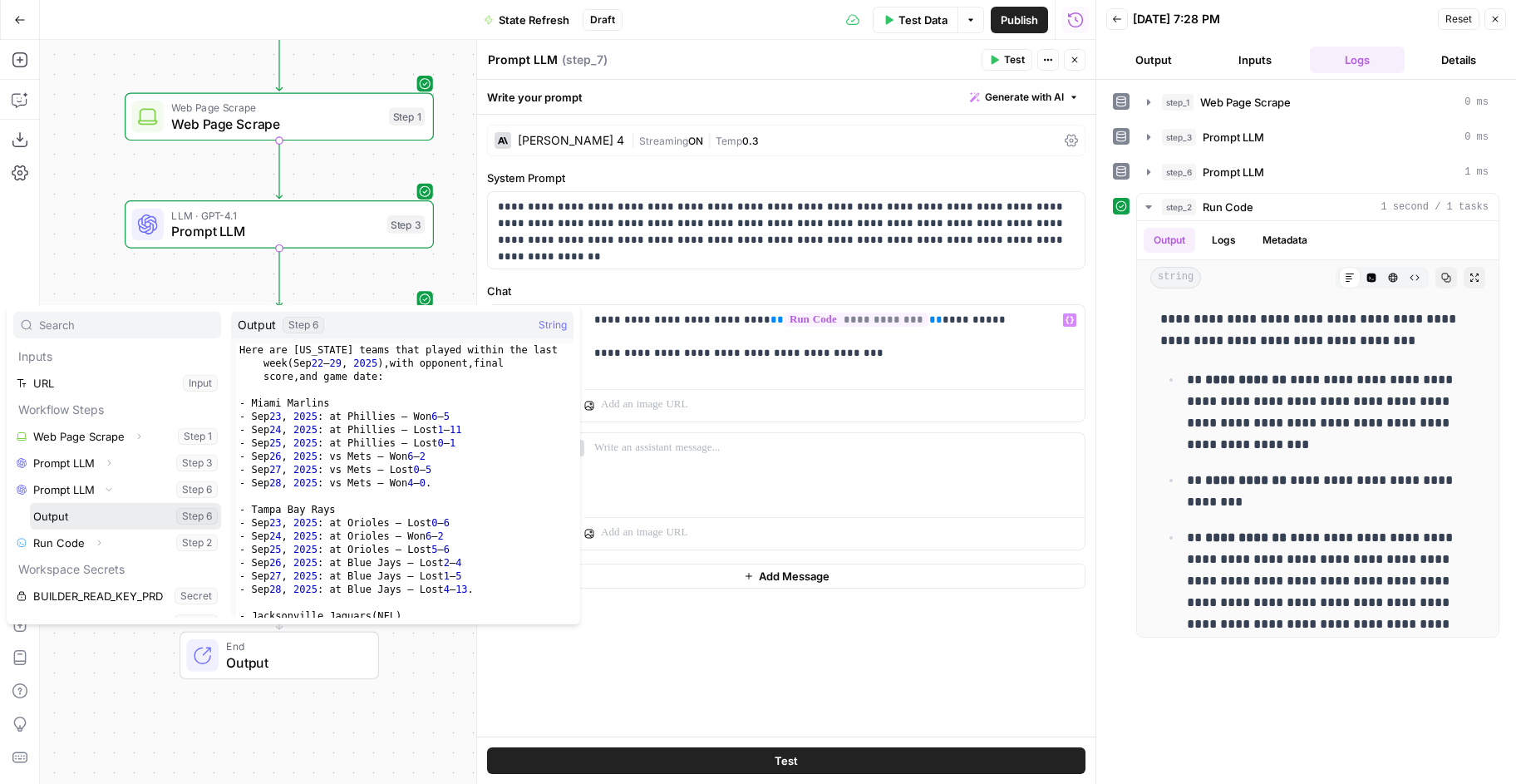
click at [86, 519] on button "Select variable Output" at bounding box center [126, 517] width 191 height 27
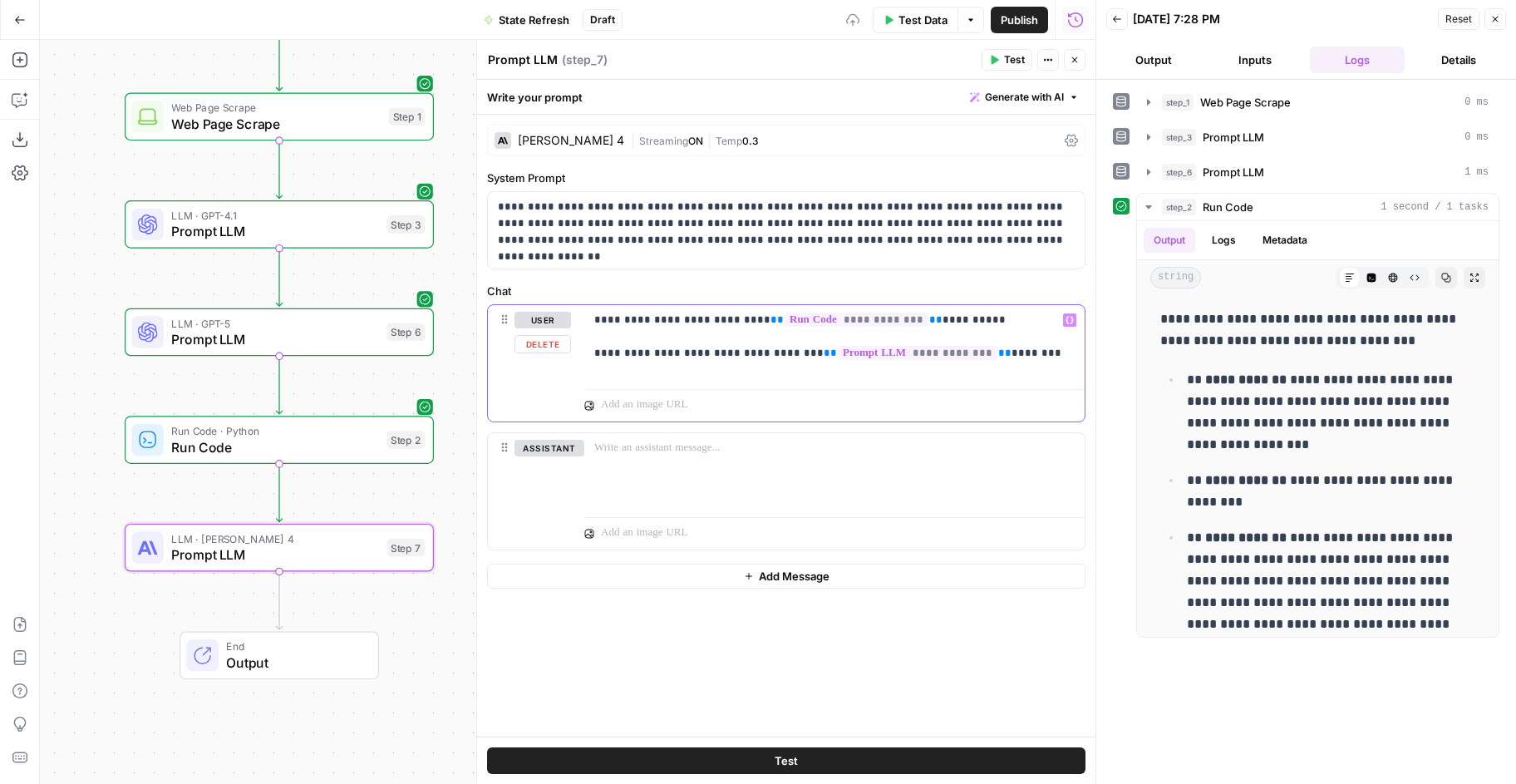
click at [1034, 350] on p "**********" at bounding box center [834, 337] width 481 height 50
click at [841, 771] on button "Test" at bounding box center [786, 761] width 599 height 27
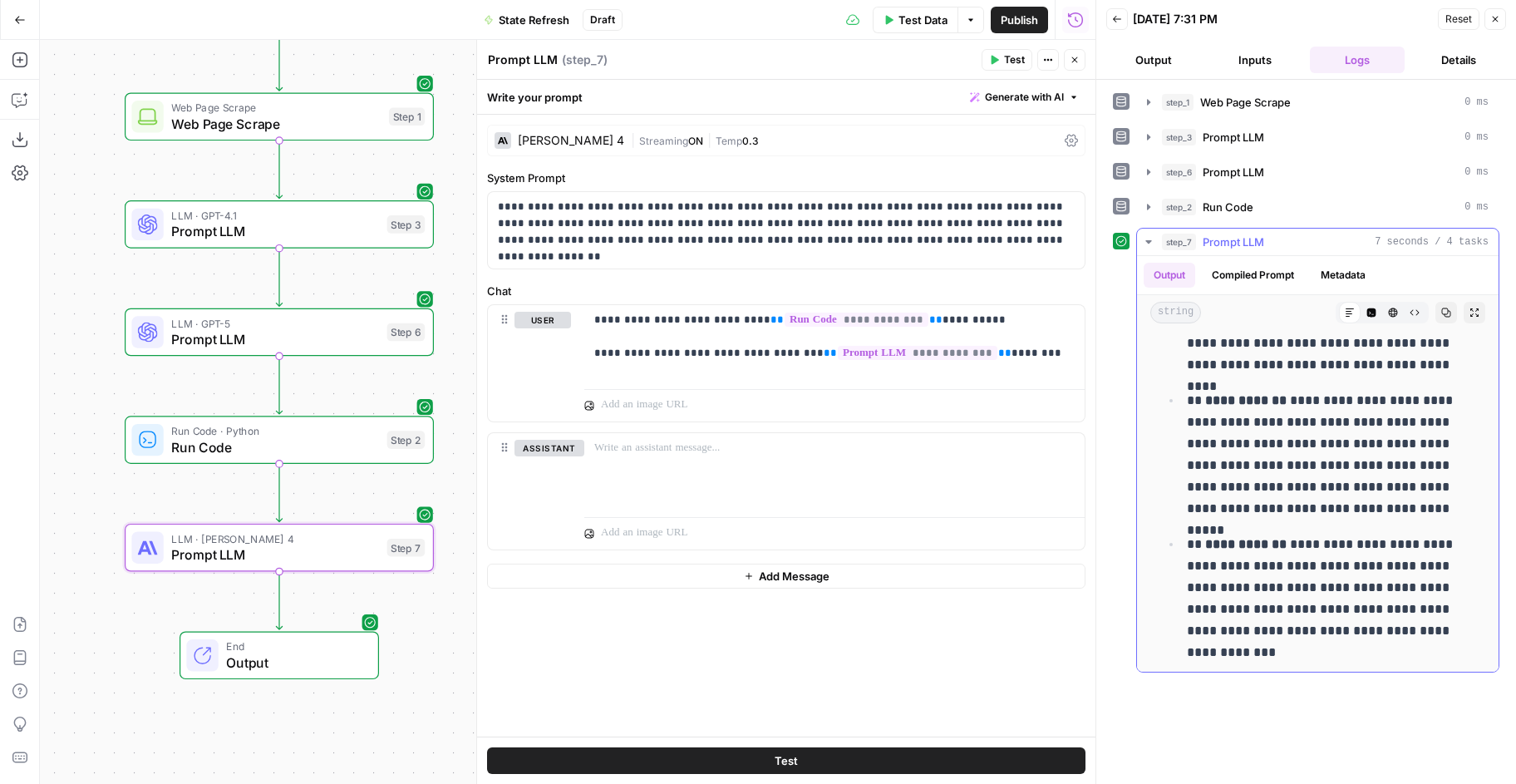
scroll to position [492, 0]
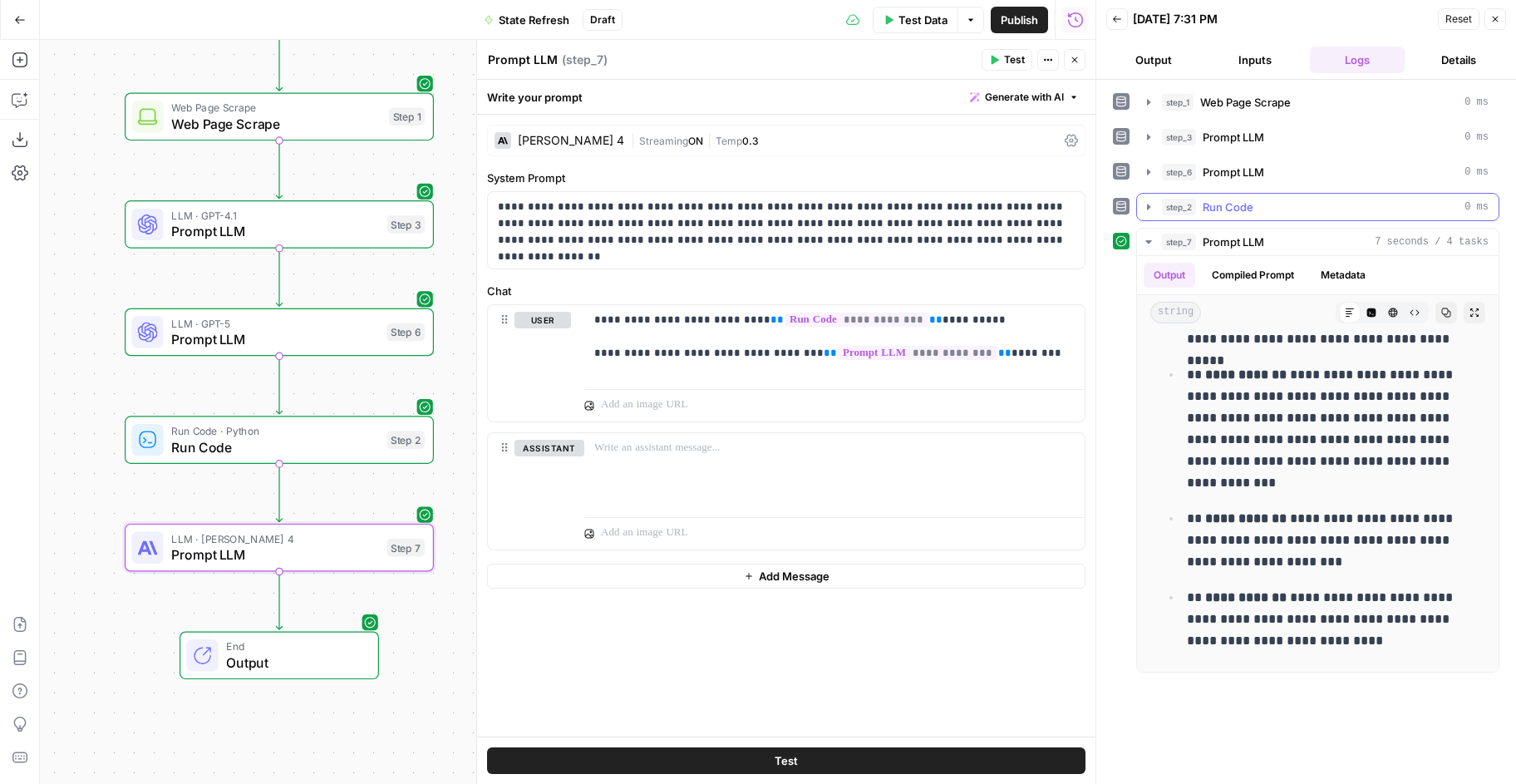
click at [1143, 202] on icon "button" at bounding box center [1149, 207] width 14 height 14
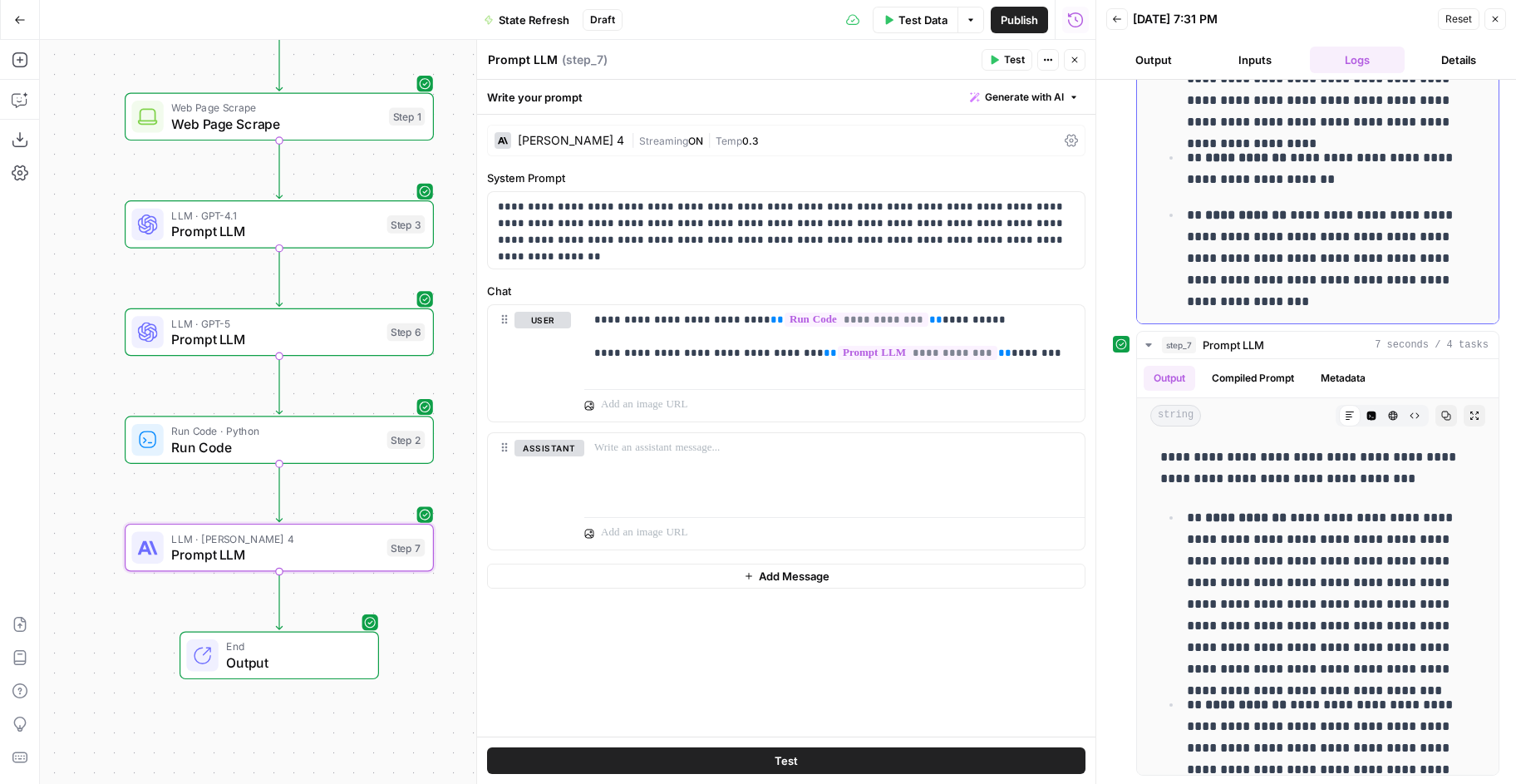
scroll to position [665, 0]
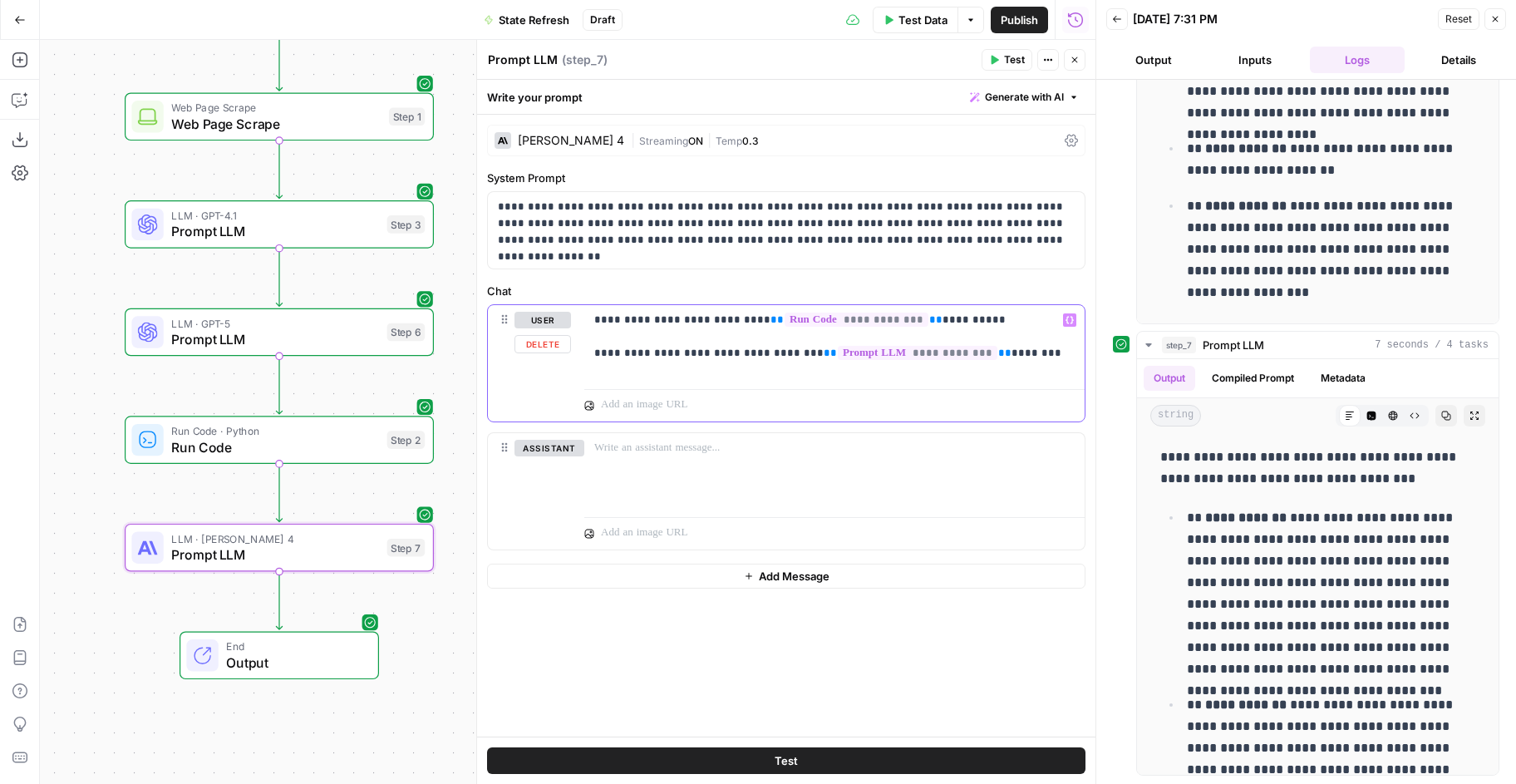
click at [1016, 355] on p "**********" at bounding box center [834, 337] width 481 height 50
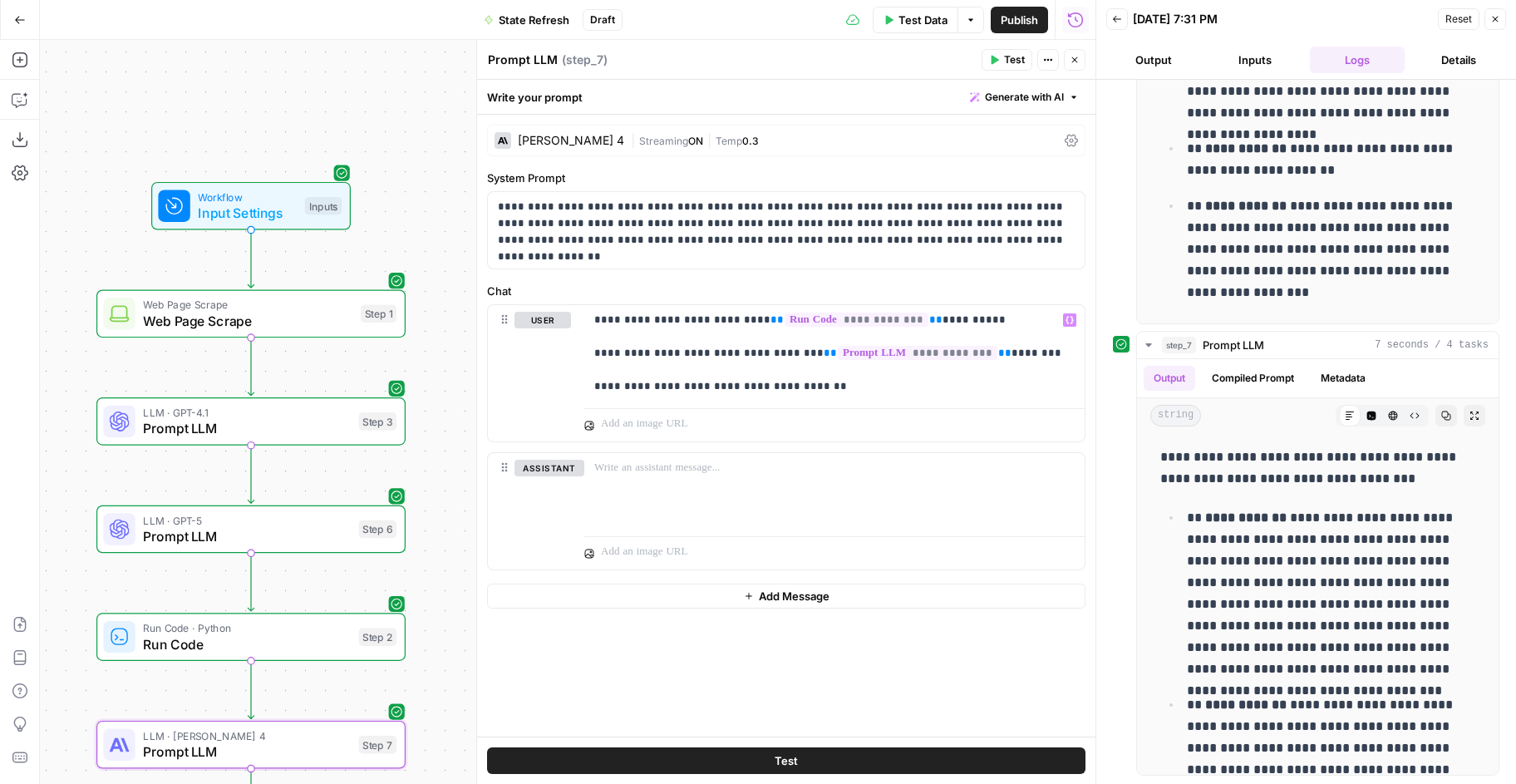
drag, startPoint x: 443, startPoint y: 176, endPoint x: 414, endPoint y: 374, distance: 200.1
click at [414, 374] on div "Workflow Input Settings Inputs Web Page Scrape Web Page Scrape Step 1 LLM · GPT…" at bounding box center [567, 411] width 1055 height 743
click at [241, 204] on span "Input Settings" at bounding box center [246, 212] width 98 height 20
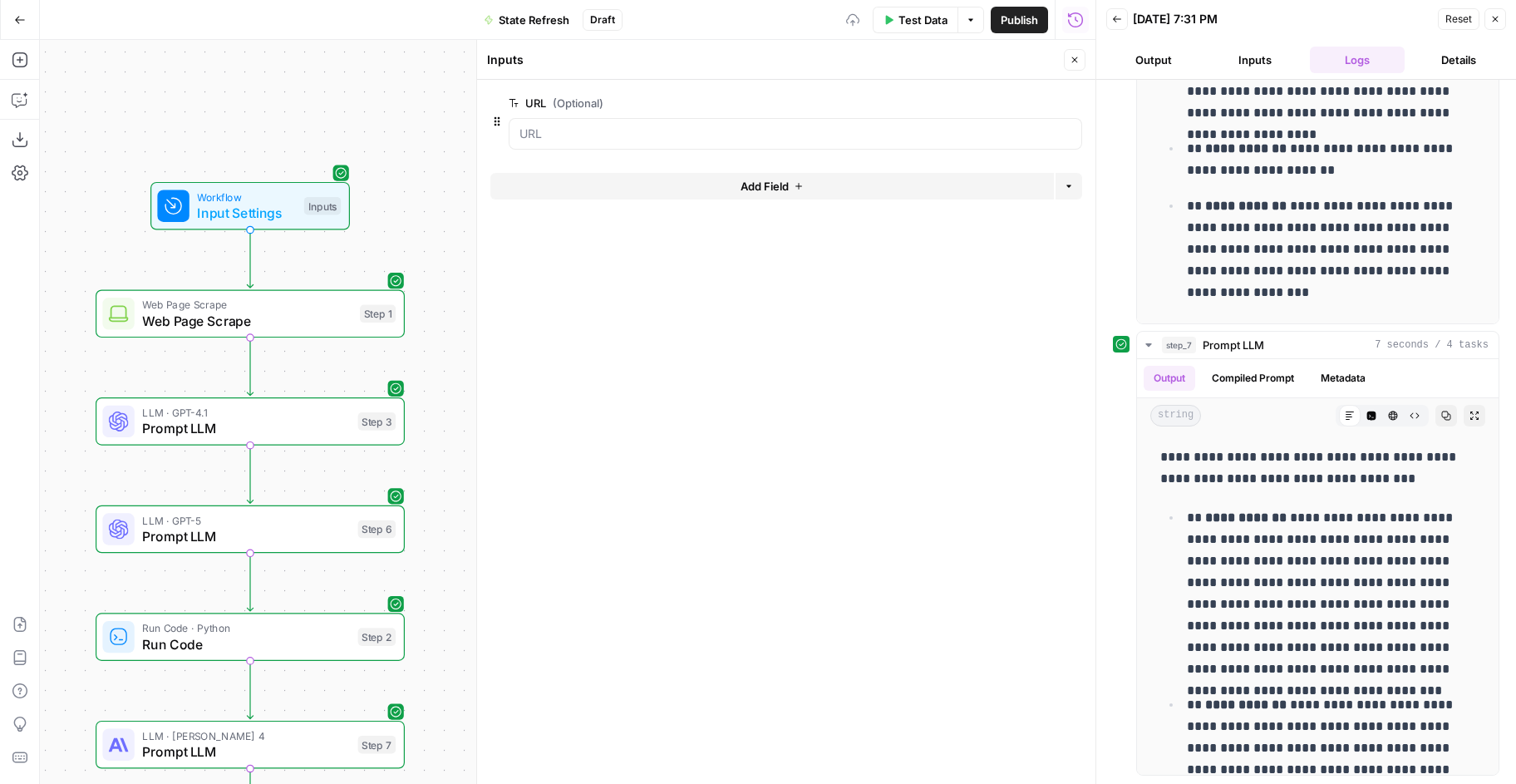
click at [776, 178] on span "Add Field" at bounding box center [765, 185] width 48 height 16
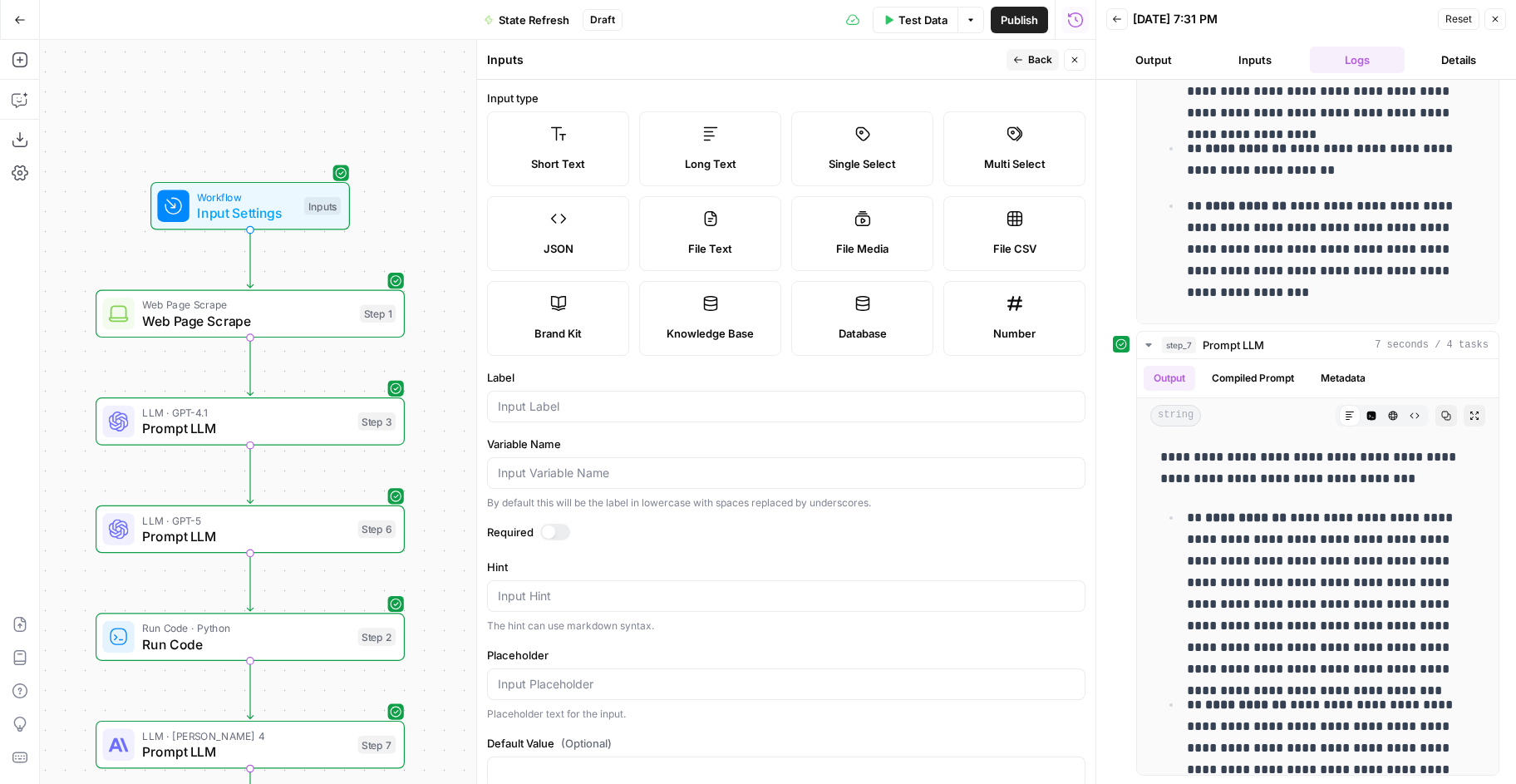
click at [592, 307] on label "Brand Kit" at bounding box center [557, 318] width 142 height 74
click at [557, 413] on input "Label" at bounding box center [786, 406] width 576 height 16
type input "Brand Kit"
click at [1042, 57] on span "Back" at bounding box center [1040, 59] width 24 height 14
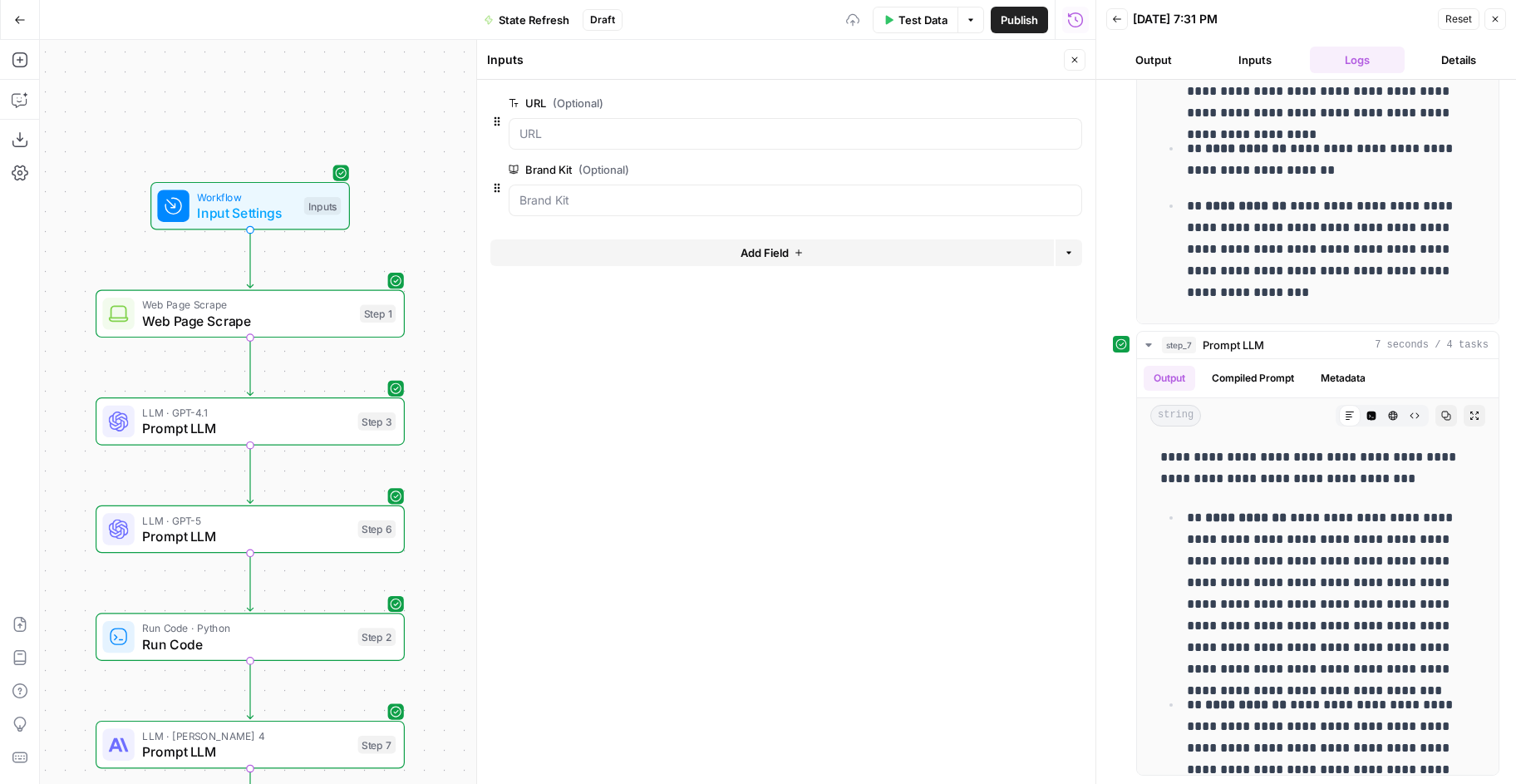
click at [922, 29] on button "Test Data" at bounding box center [915, 20] width 86 height 27
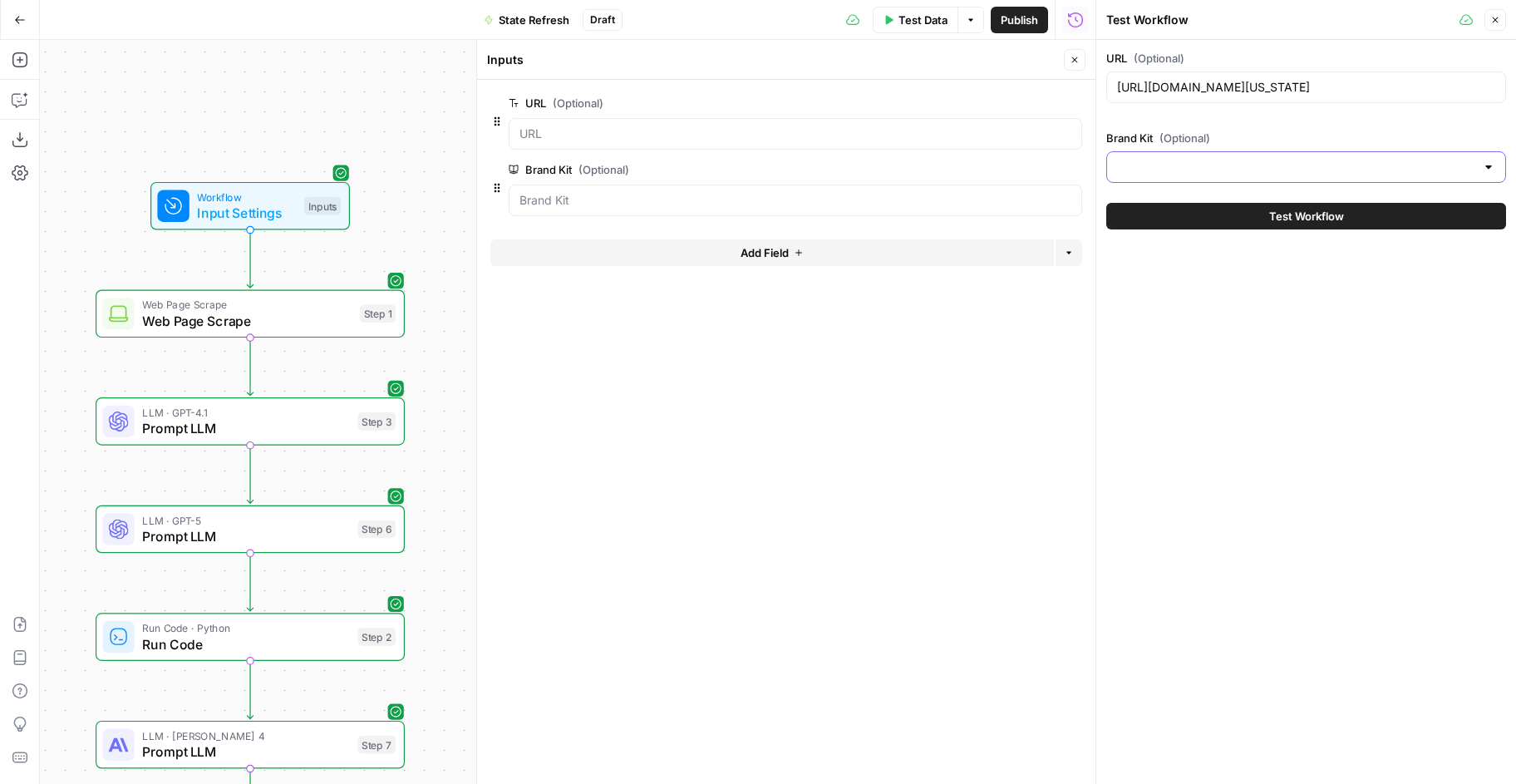
click at [1227, 168] on input "Brand Kit (Optional)" at bounding box center [1296, 166] width 358 height 16
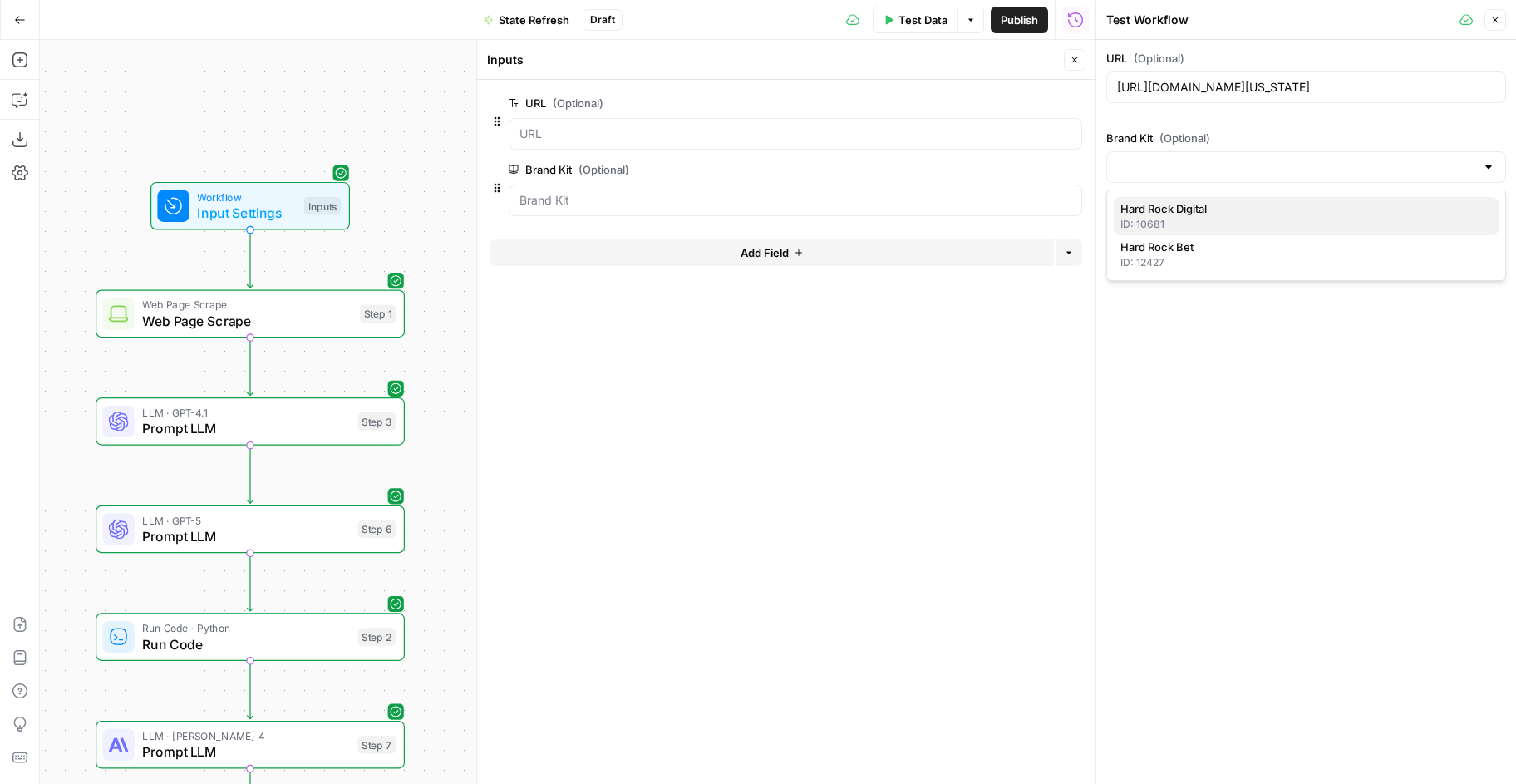
click at [1216, 212] on span "Hard Rock Digital" at bounding box center [1303, 208] width 365 height 16
type input "Hard Rock Digital"
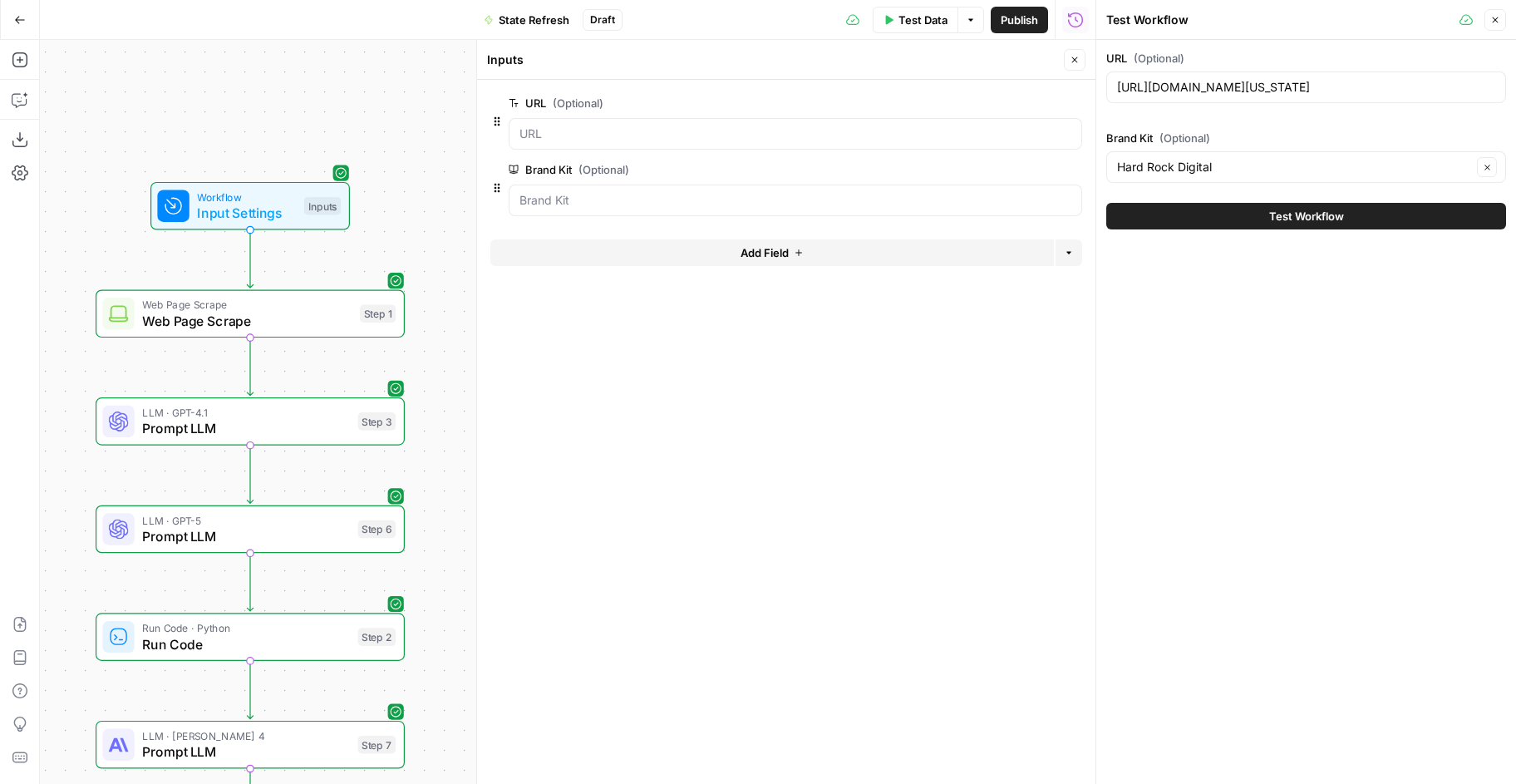
click at [1323, 216] on span "Test Workflow" at bounding box center [1306, 215] width 74 height 16
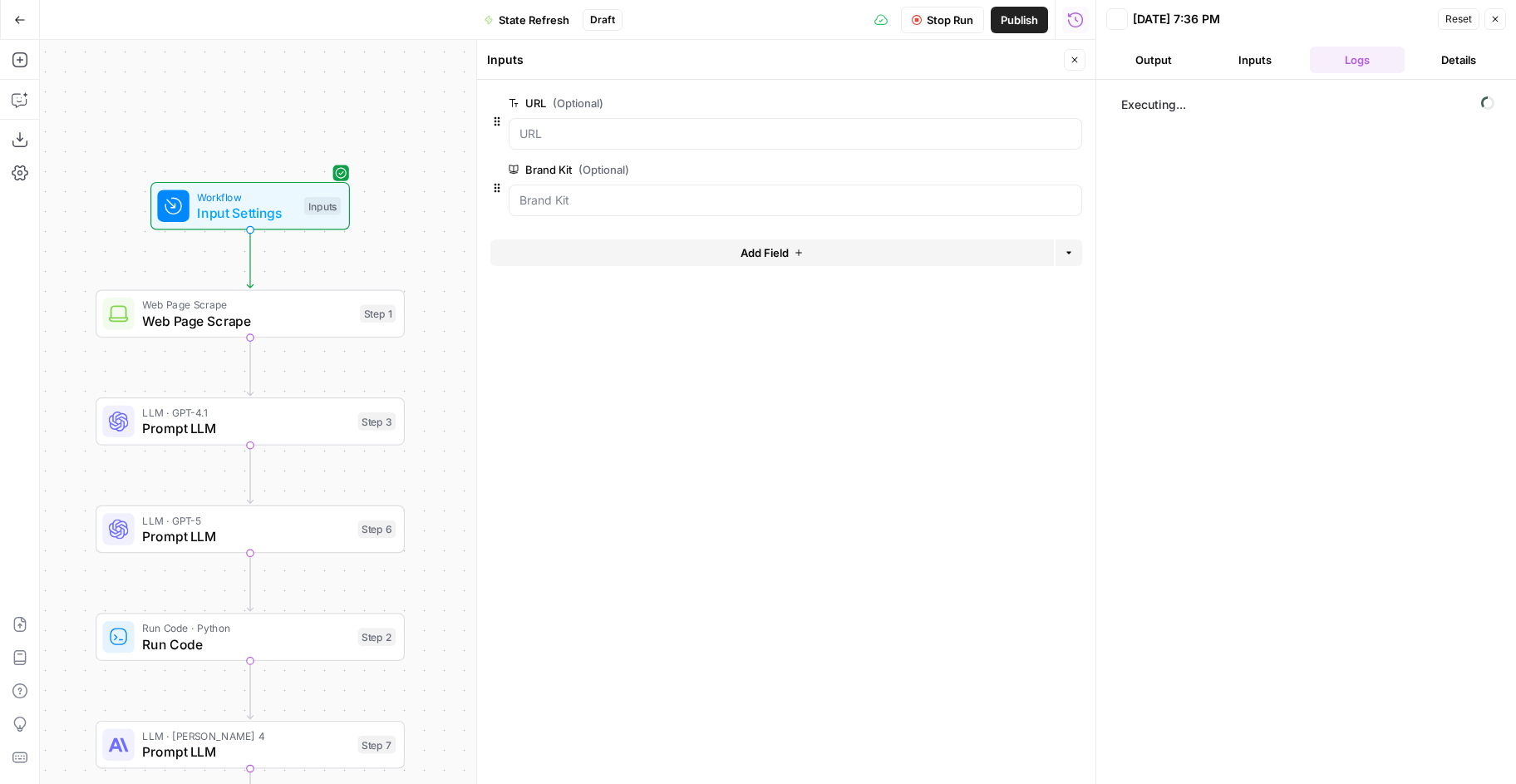
click at [1082, 65] on button "Close" at bounding box center [1075, 60] width 21 height 21
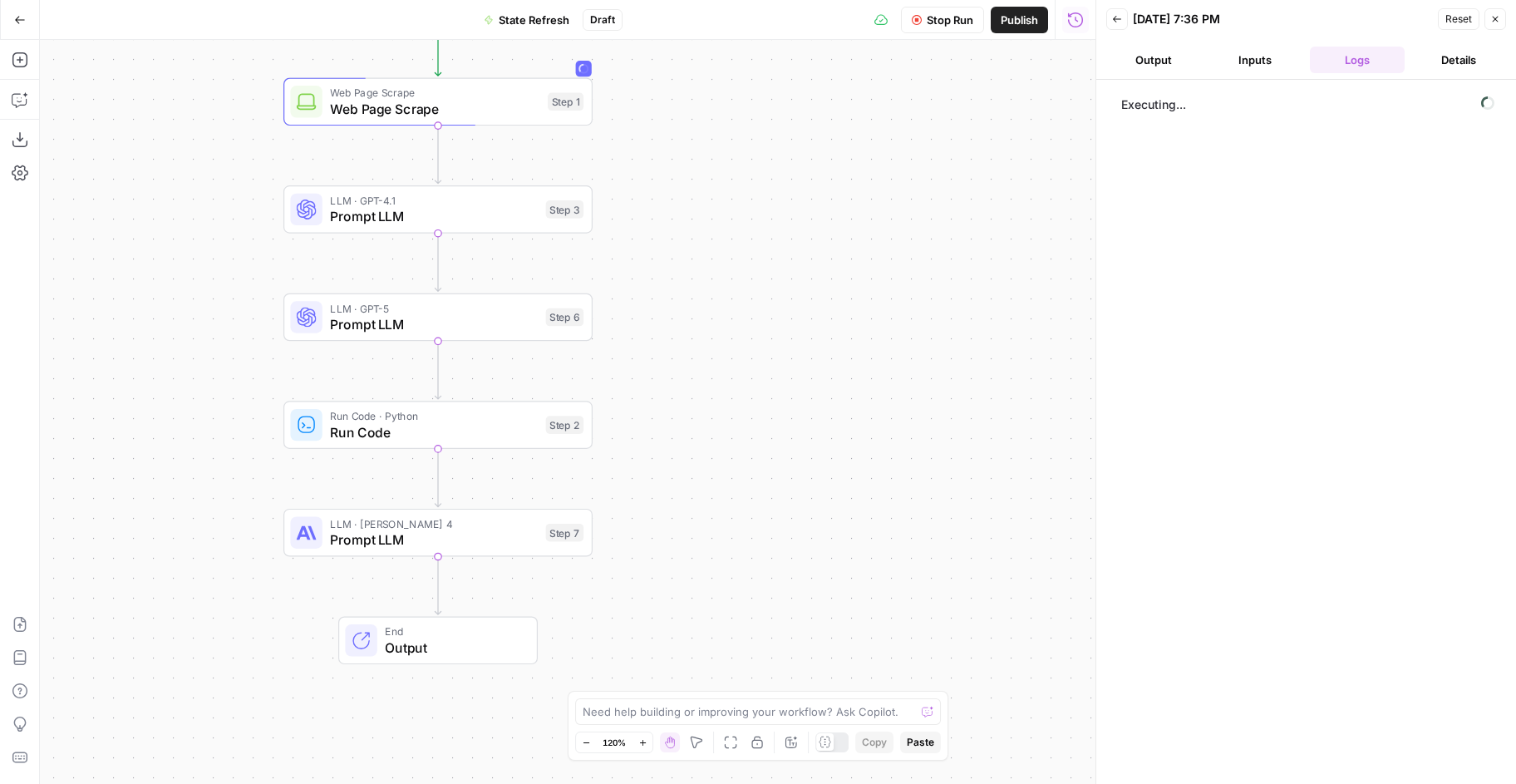
drag, startPoint x: 477, startPoint y: 411, endPoint x: 663, endPoint y: 200, distance: 281.3
click at [663, 200] on div "Workflow Input Settings Inputs Web Page Scrape Web Page Scrape Step 1 LLM · GPT…" at bounding box center [567, 411] width 1055 height 743
click at [935, 14] on span "Stop Run" at bounding box center [950, 19] width 46 height 16
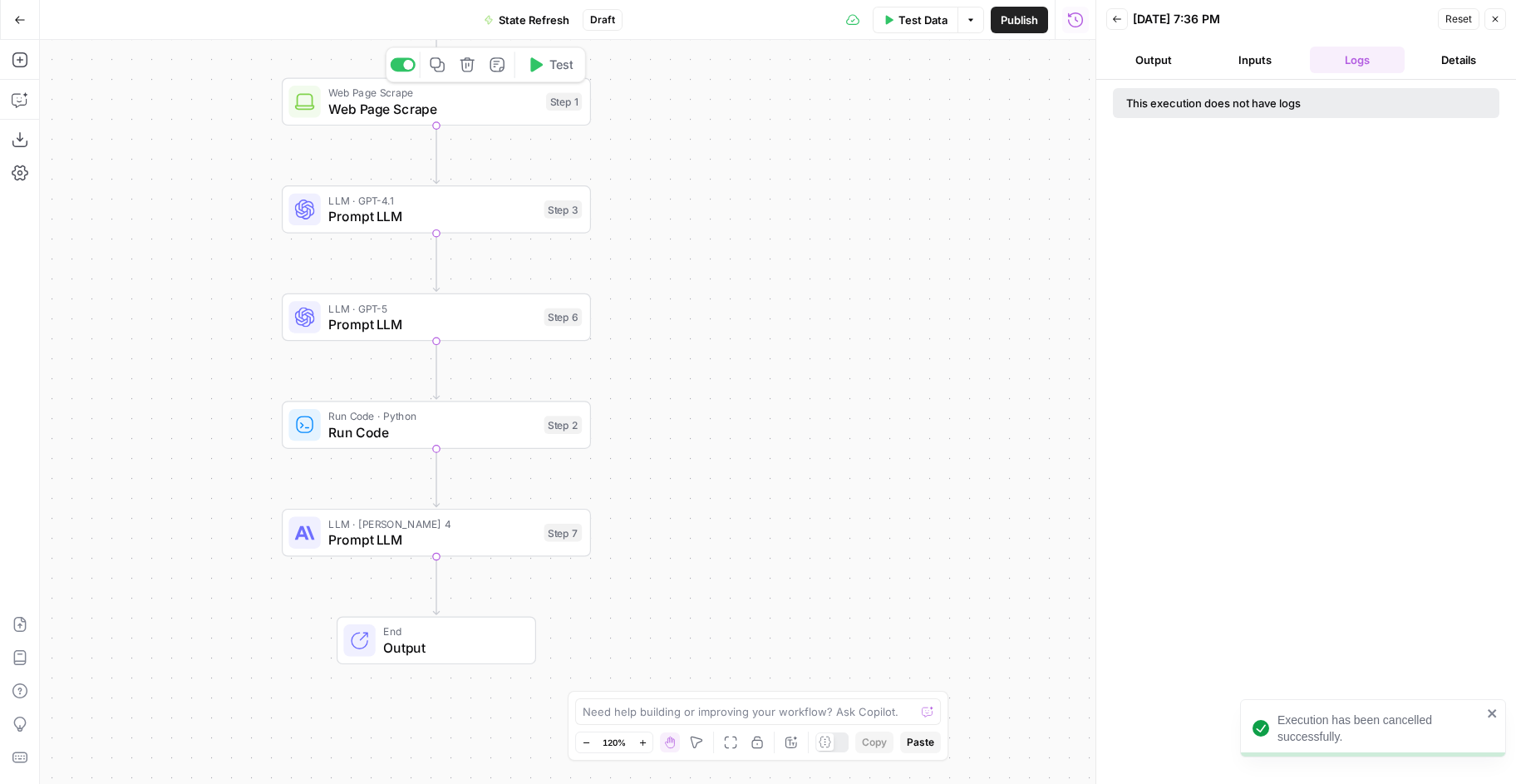
click at [555, 68] on span "Test" at bounding box center [561, 65] width 24 height 18
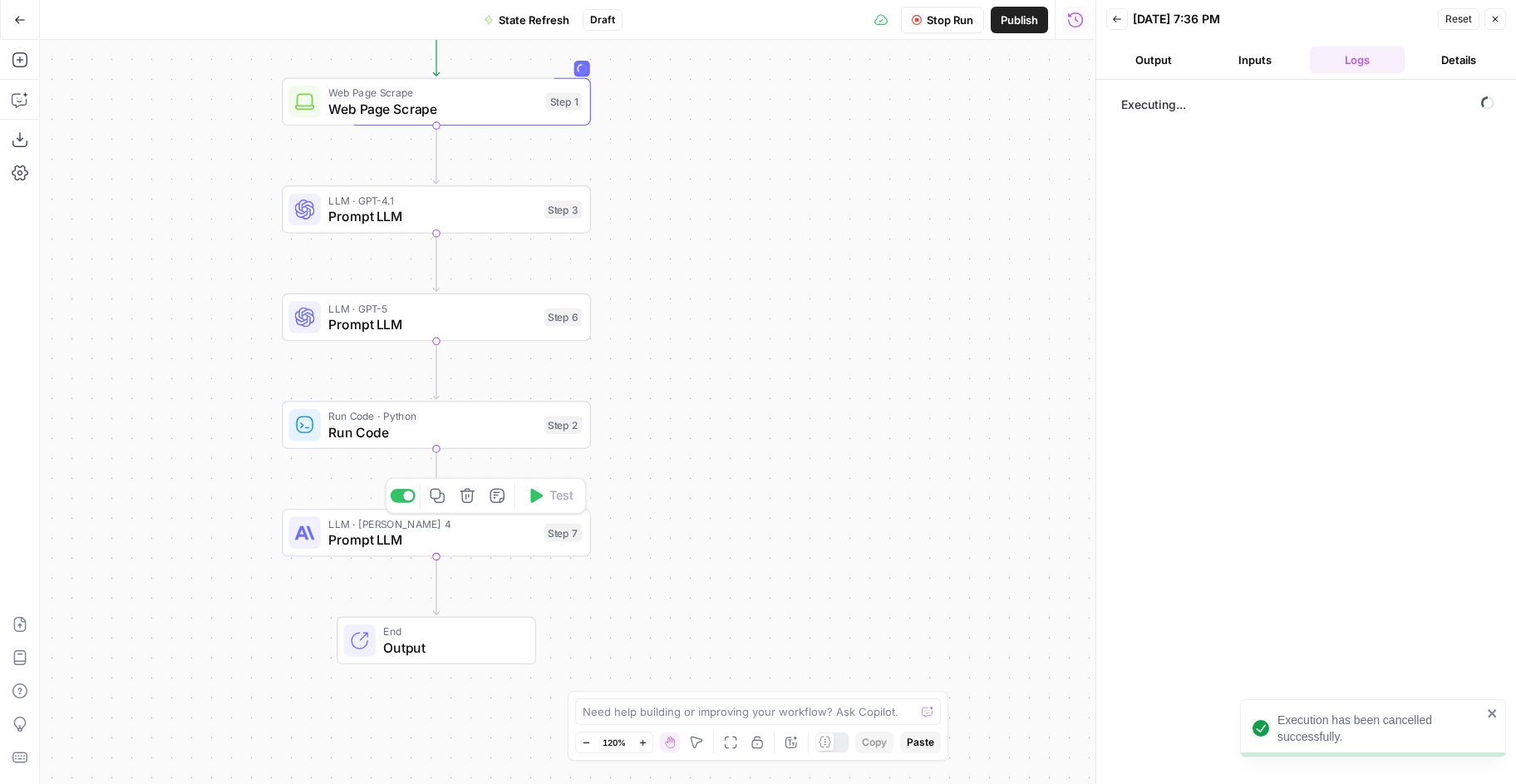
click at [478, 548] on span "Prompt LLM" at bounding box center [432, 539] width 208 height 20
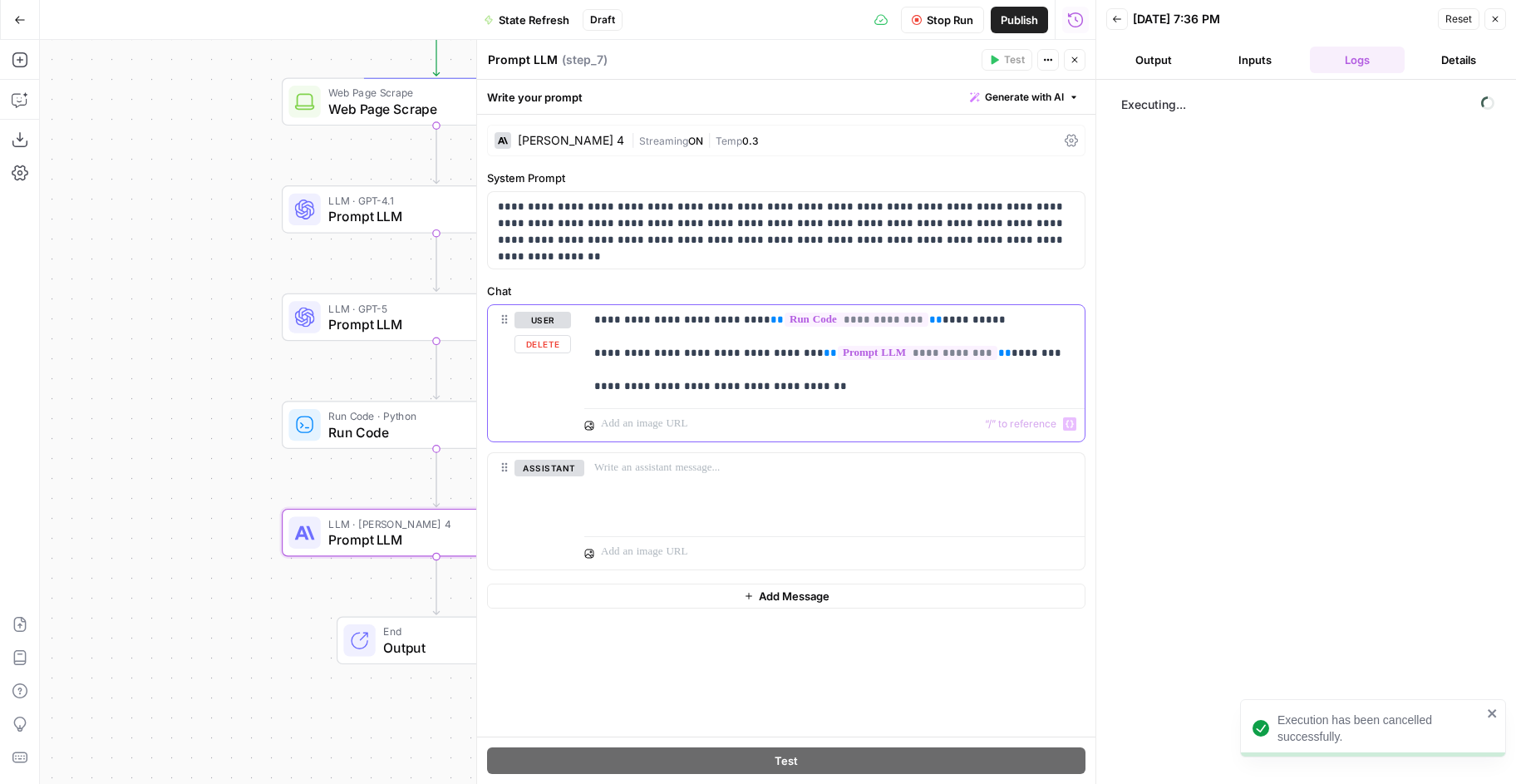
click at [836, 392] on p "**********" at bounding box center [834, 353] width 481 height 83
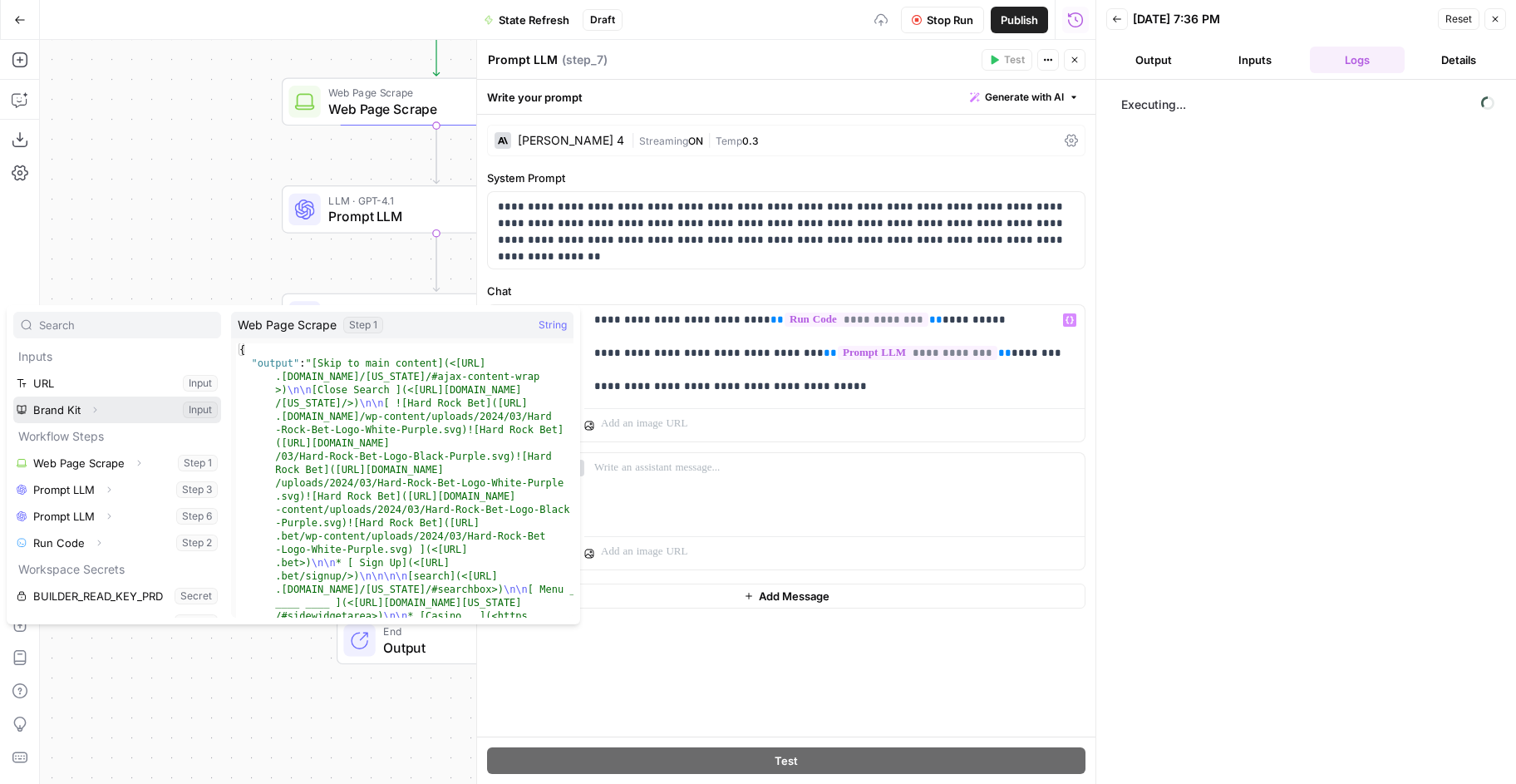
click at [91, 413] on icon "button" at bounding box center [95, 409] width 10 height 10
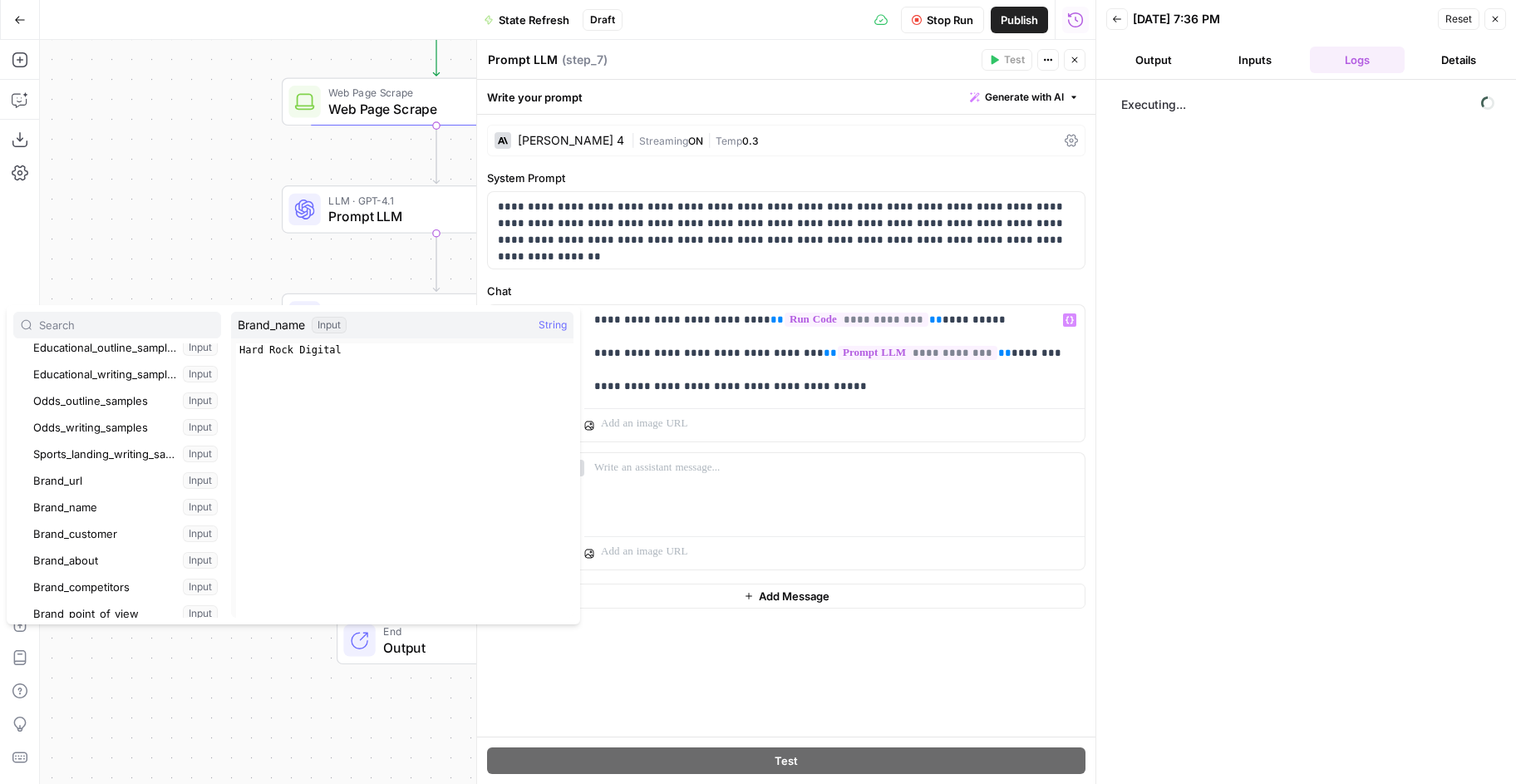
scroll to position [298, 0]
click at [104, 475] on button "Select variable Brand_name" at bounding box center [126, 484] width 191 height 27
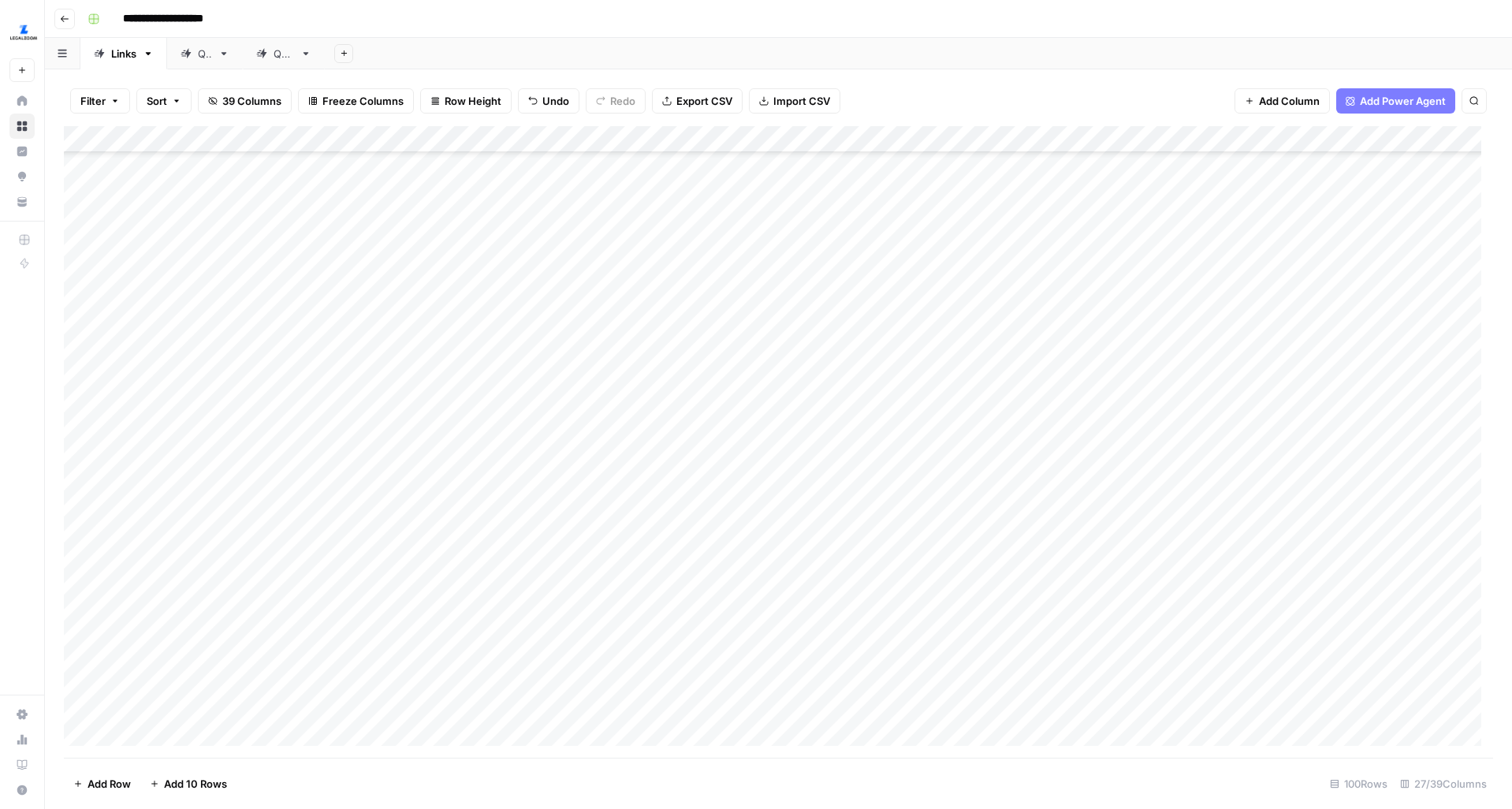
scroll to position [2643, 0]
click at [615, 564] on div "Add Column" at bounding box center [778, 443] width 1430 height 632
click at [598, 595] on div "Add Column" at bounding box center [778, 443] width 1430 height 632
click at [578, 634] on div "Add Column" at bounding box center [778, 443] width 1430 height 632
click at [572, 681] on div "Add Column" at bounding box center [778, 443] width 1430 height 632
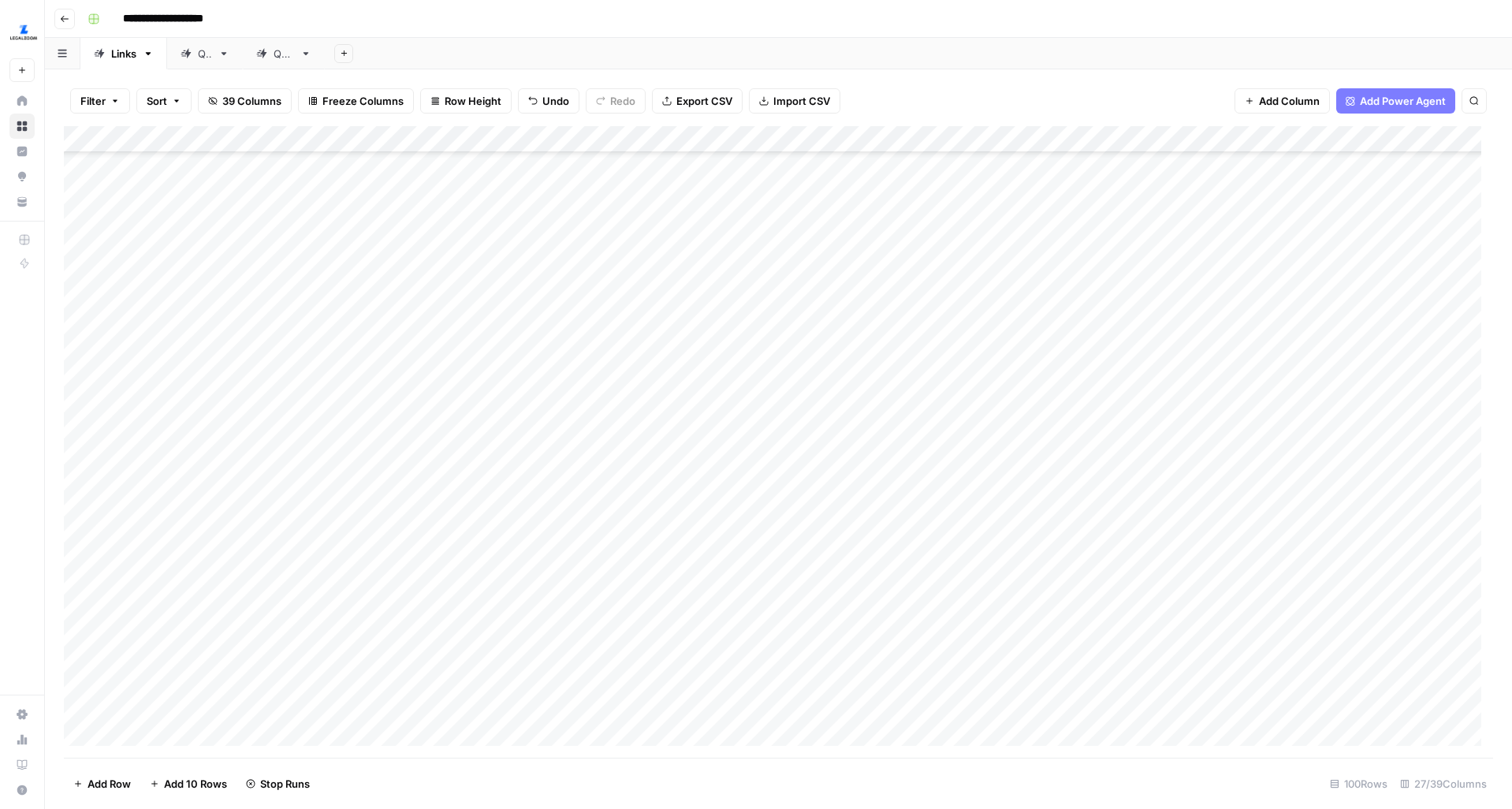
click at [572, 718] on div "Add Column" at bounding box center [778, 443] width 1430 height 632
click at [533, 626] on div "Add Column" at bounding box center [778, 443] width 1430 height 632
click at [552, 655] on div "Add Column" at bounding box center [778, 443] width 1430 height 632
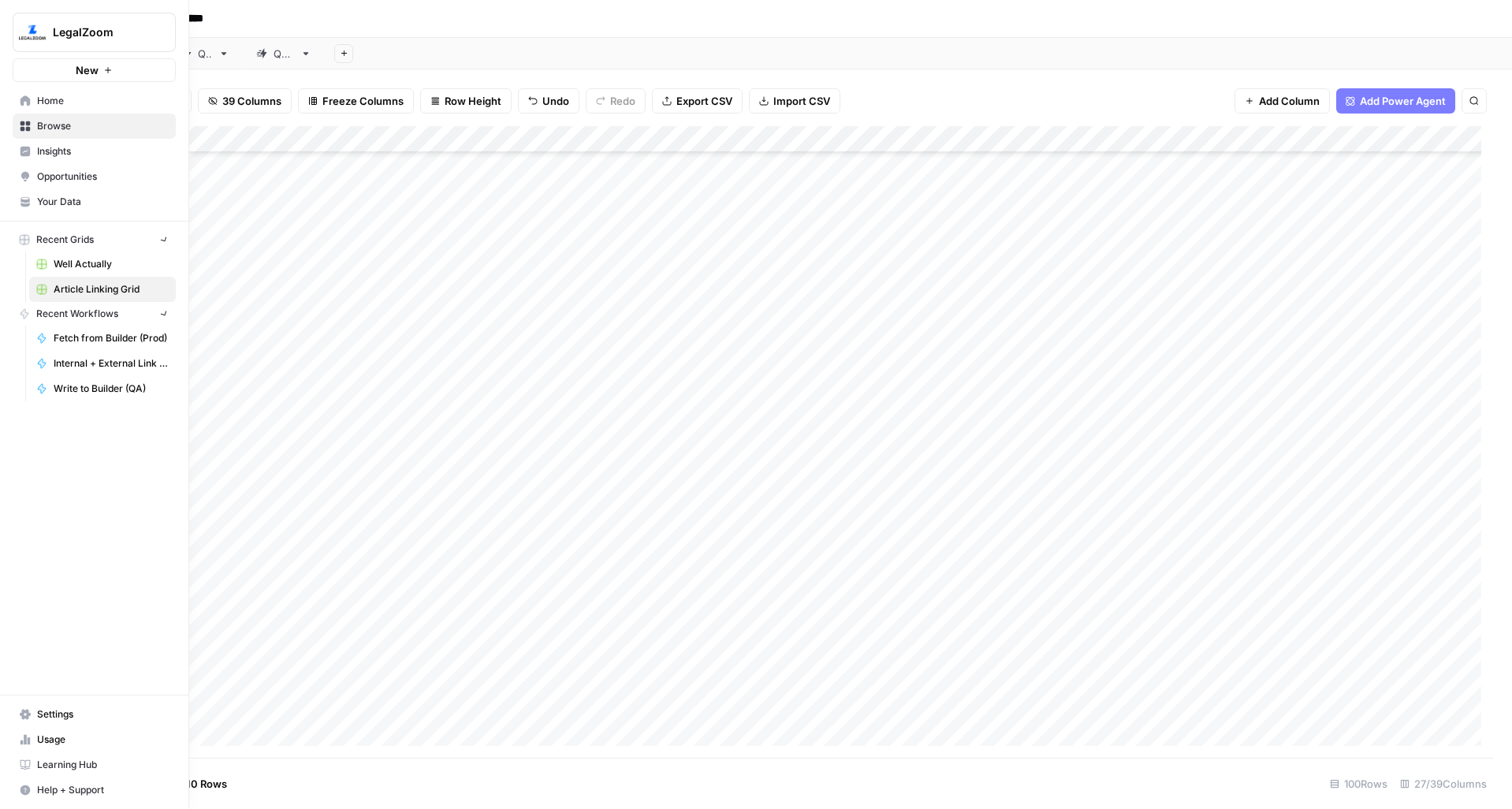
click at [16, 203] on link "Your Data" at bounding box center [94, 202] width 163 height 26
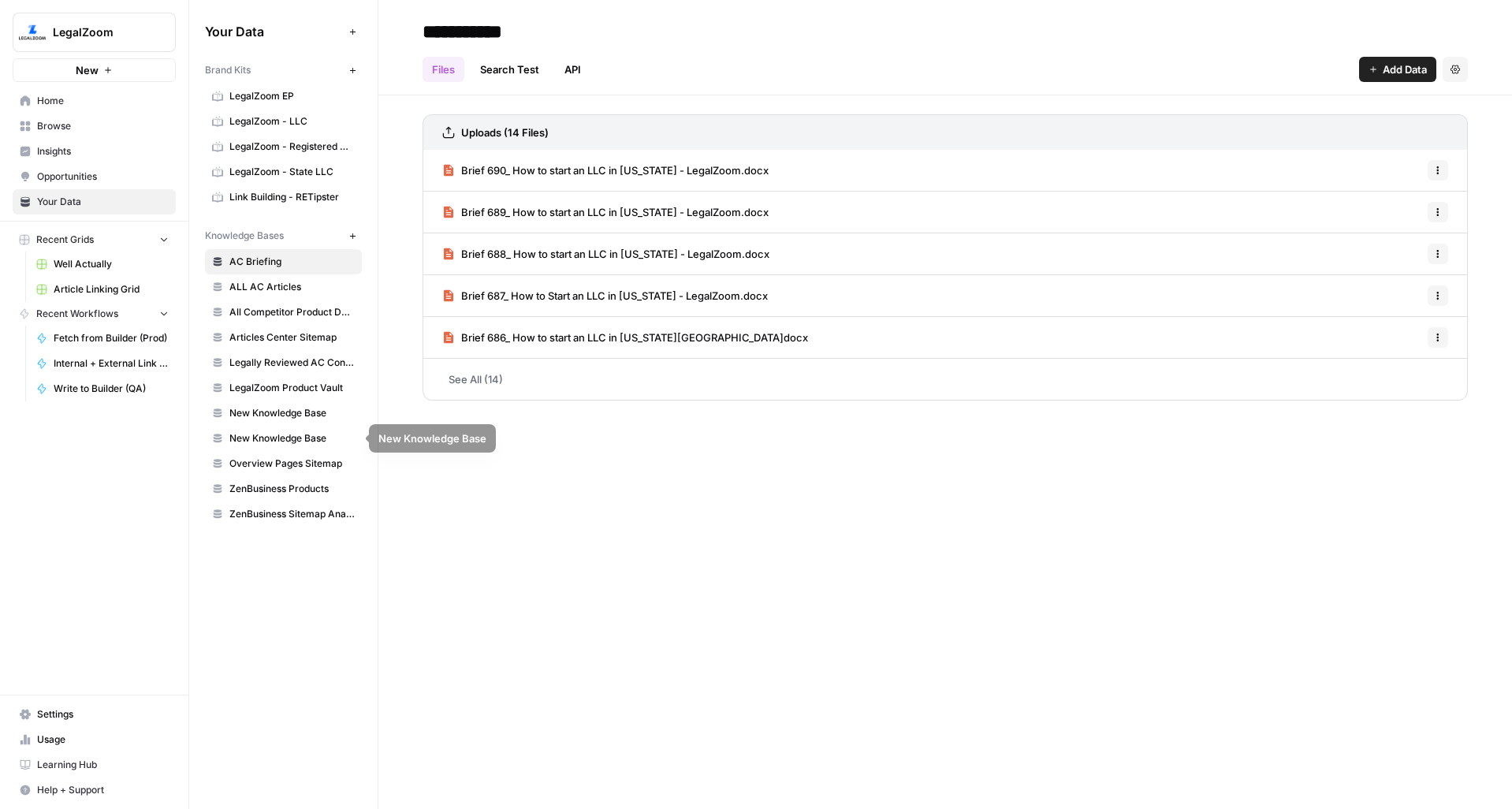
click at [302, 456] on span "Overview Pages Sitemap" at bounding box center [292, 463] width 125 height 14
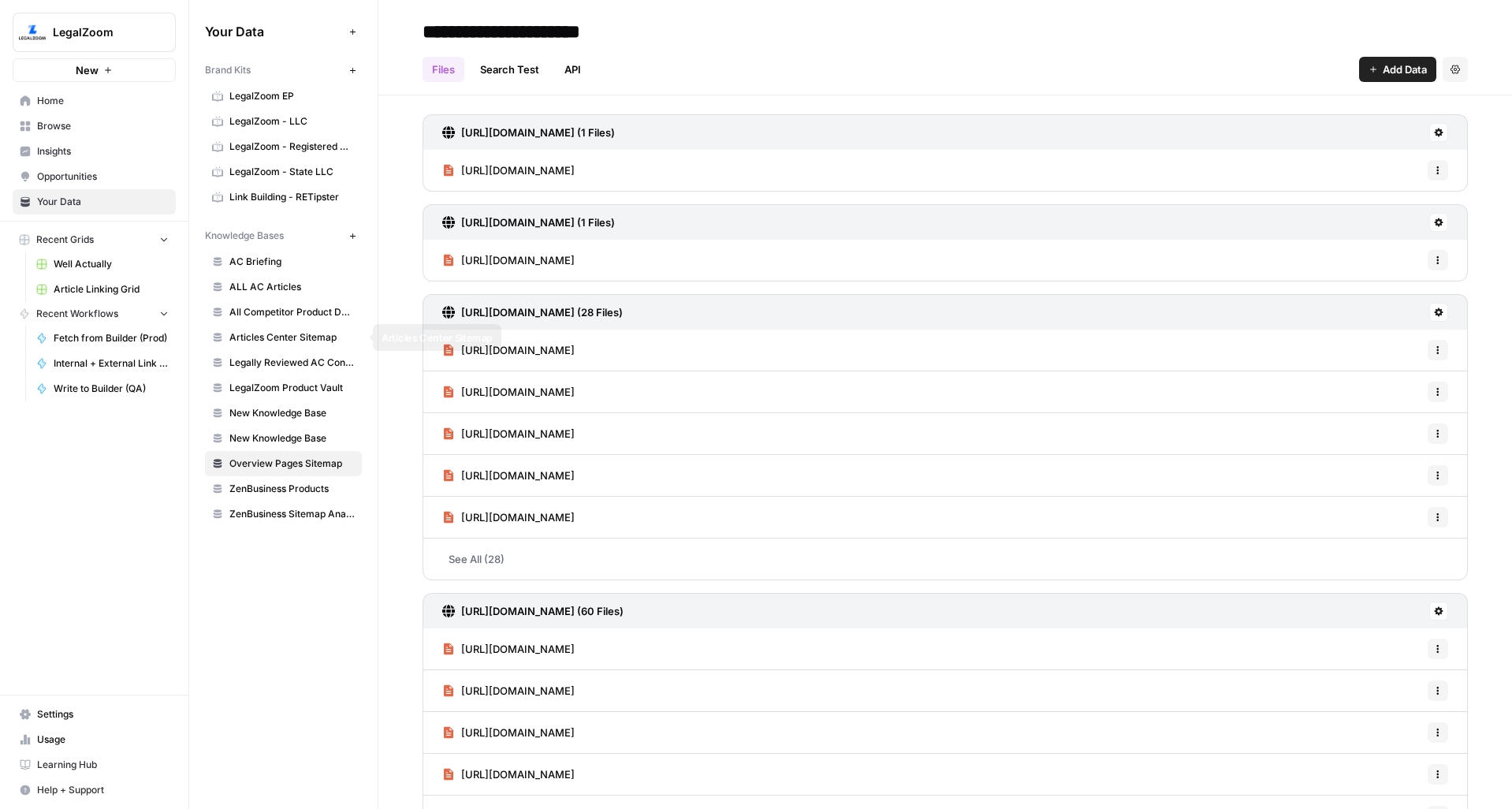
click at [297, 331] on span "Articles Center Sitemap" at bounding box center [292, 337] width 125 height 14
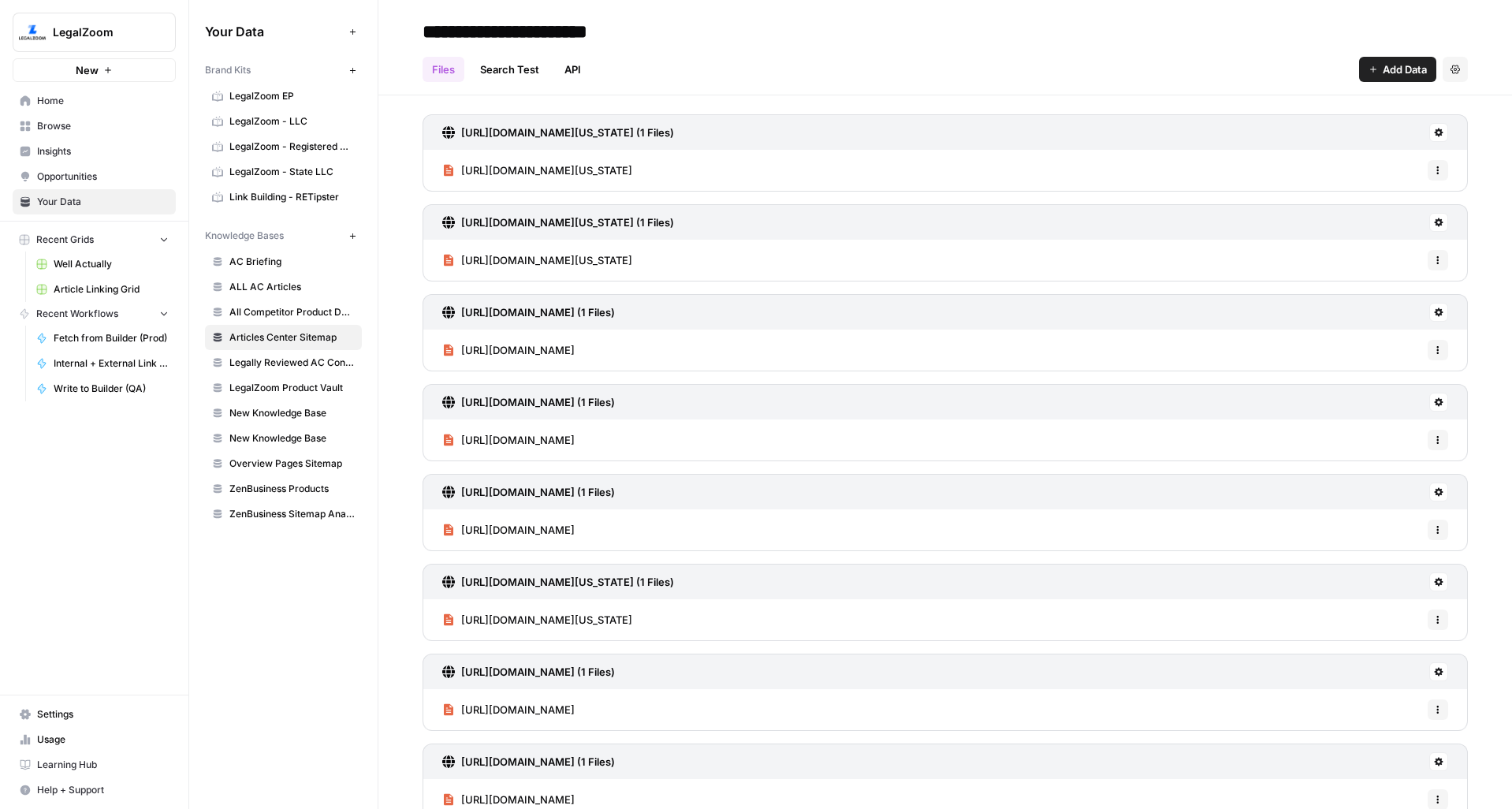
click at [296, 468] on span "Overview Pages Sitemap" at bounding box center [292, 463] width 125 height 14
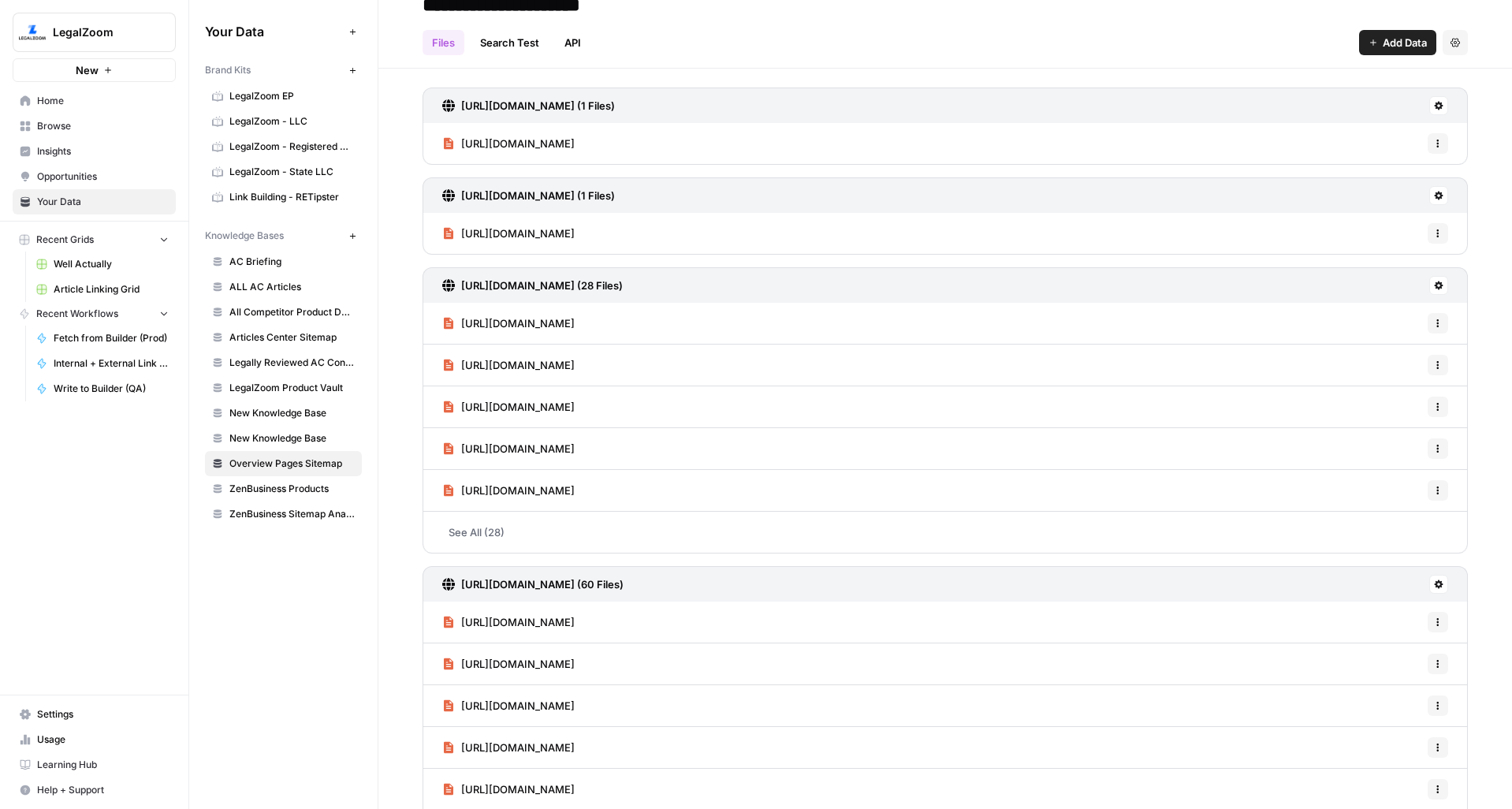
scroll to position [27, 0]
click at [644, 524] on link "See All (28)" at bounding box center [944, 531] width 1045 height 41
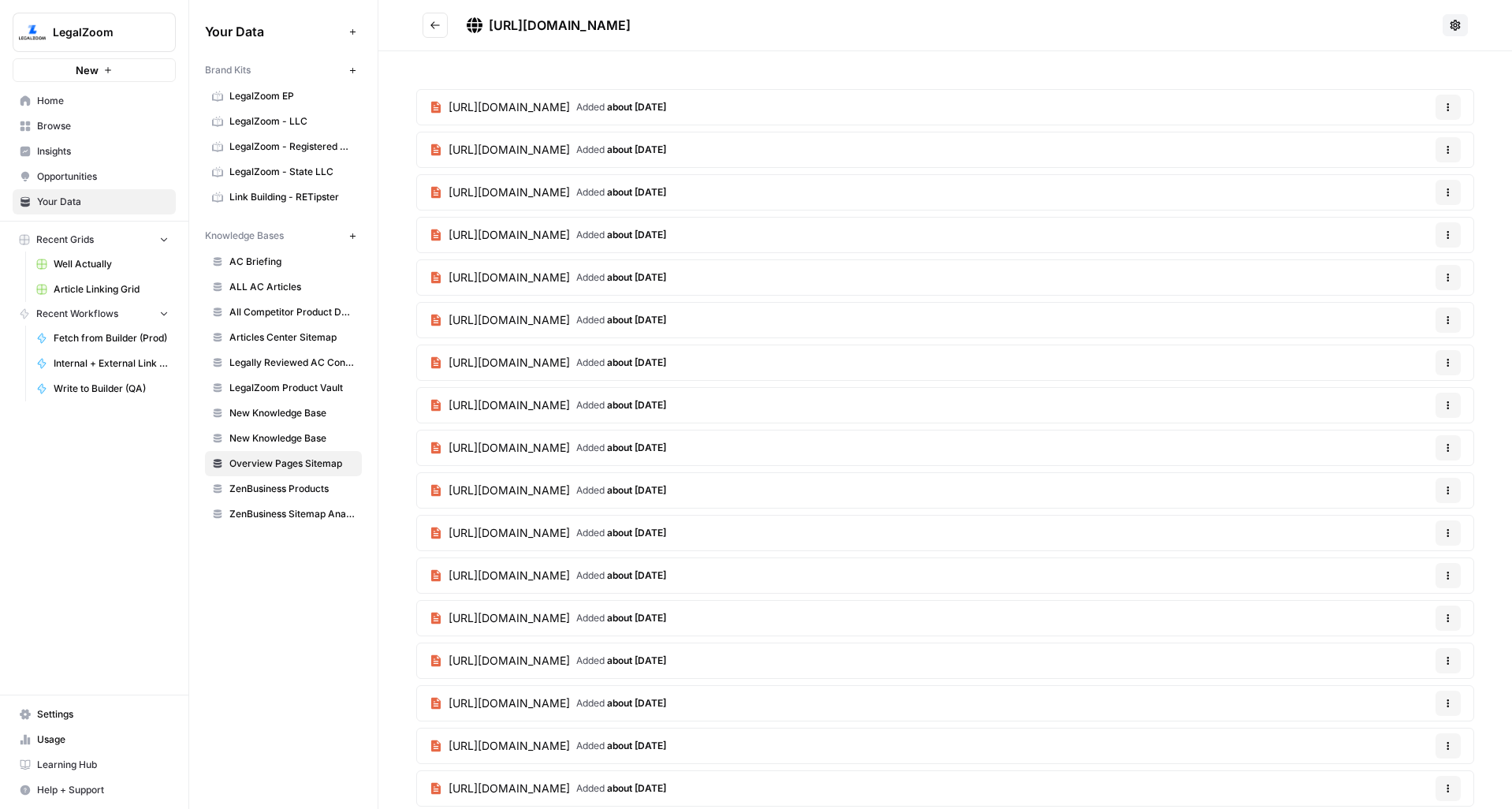
click at [428, 18] on button "Go back" at bounding box center [435, 26] width 26 height 26
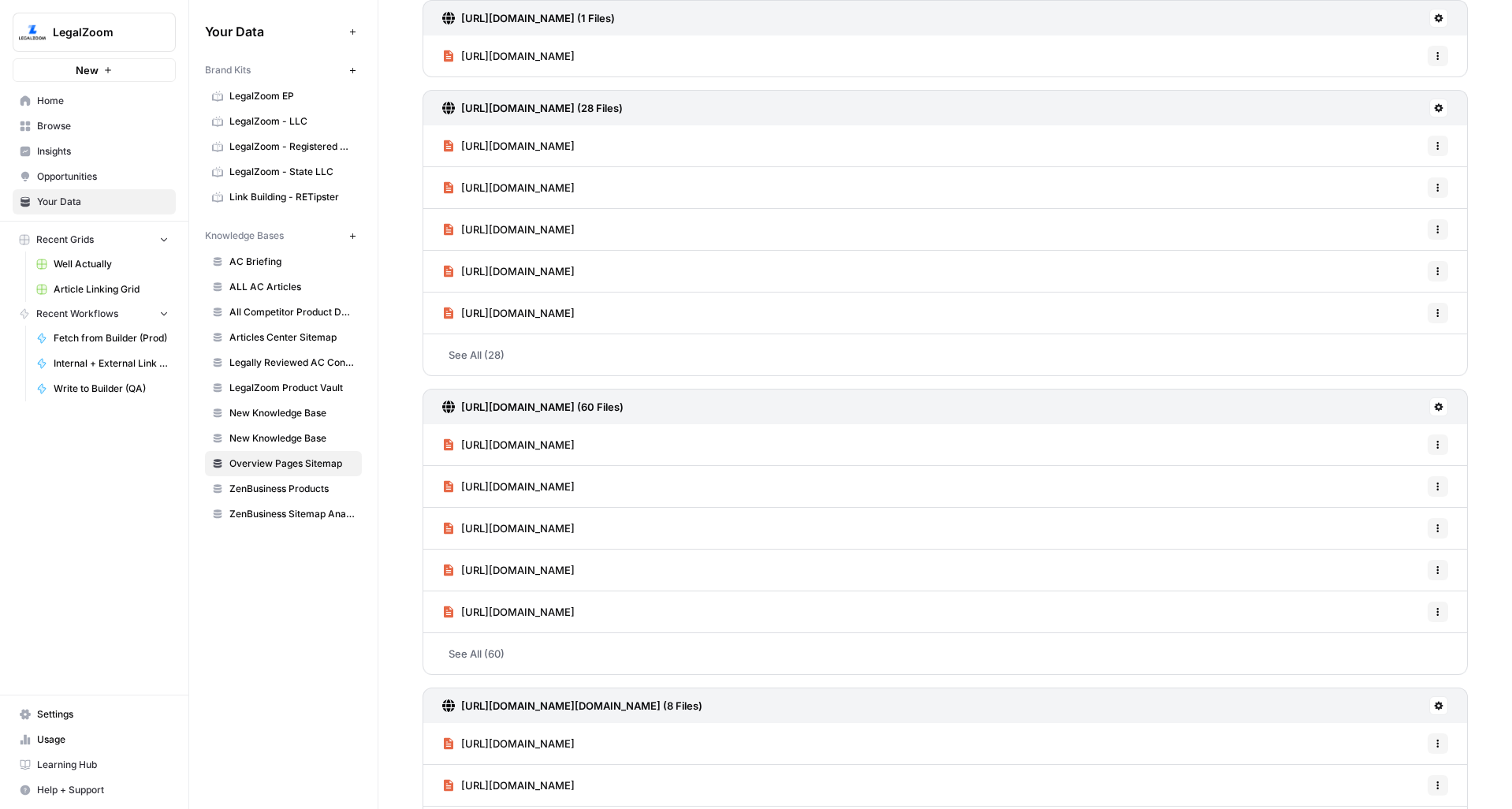
scroll to position [382, 0]
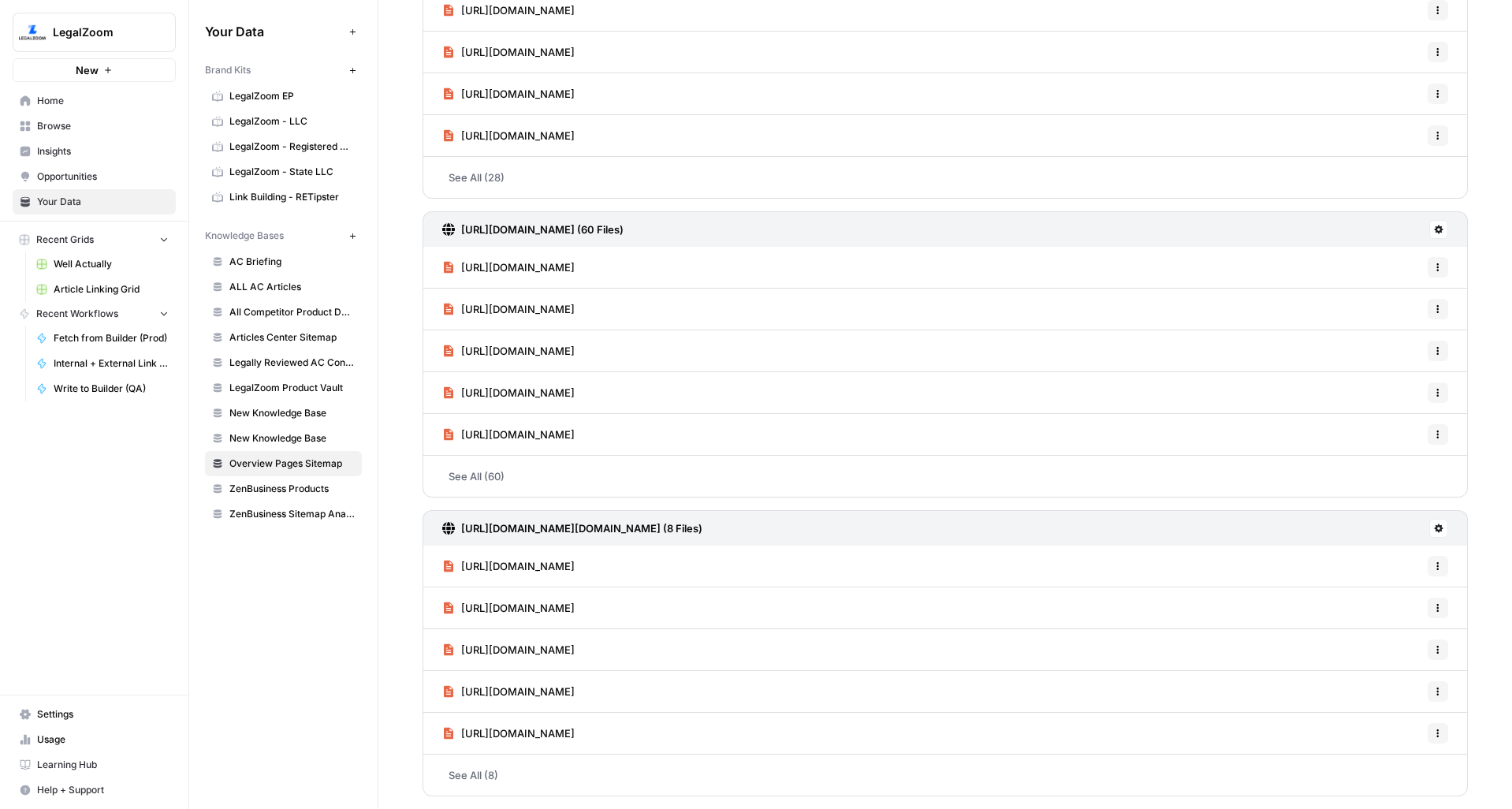
click at [702, 524] on h3 "[URL][DOMAIN_NAME][DOMAIN_NAME] (8 Files)" at bounding box center [582, 528] width 241 height 16
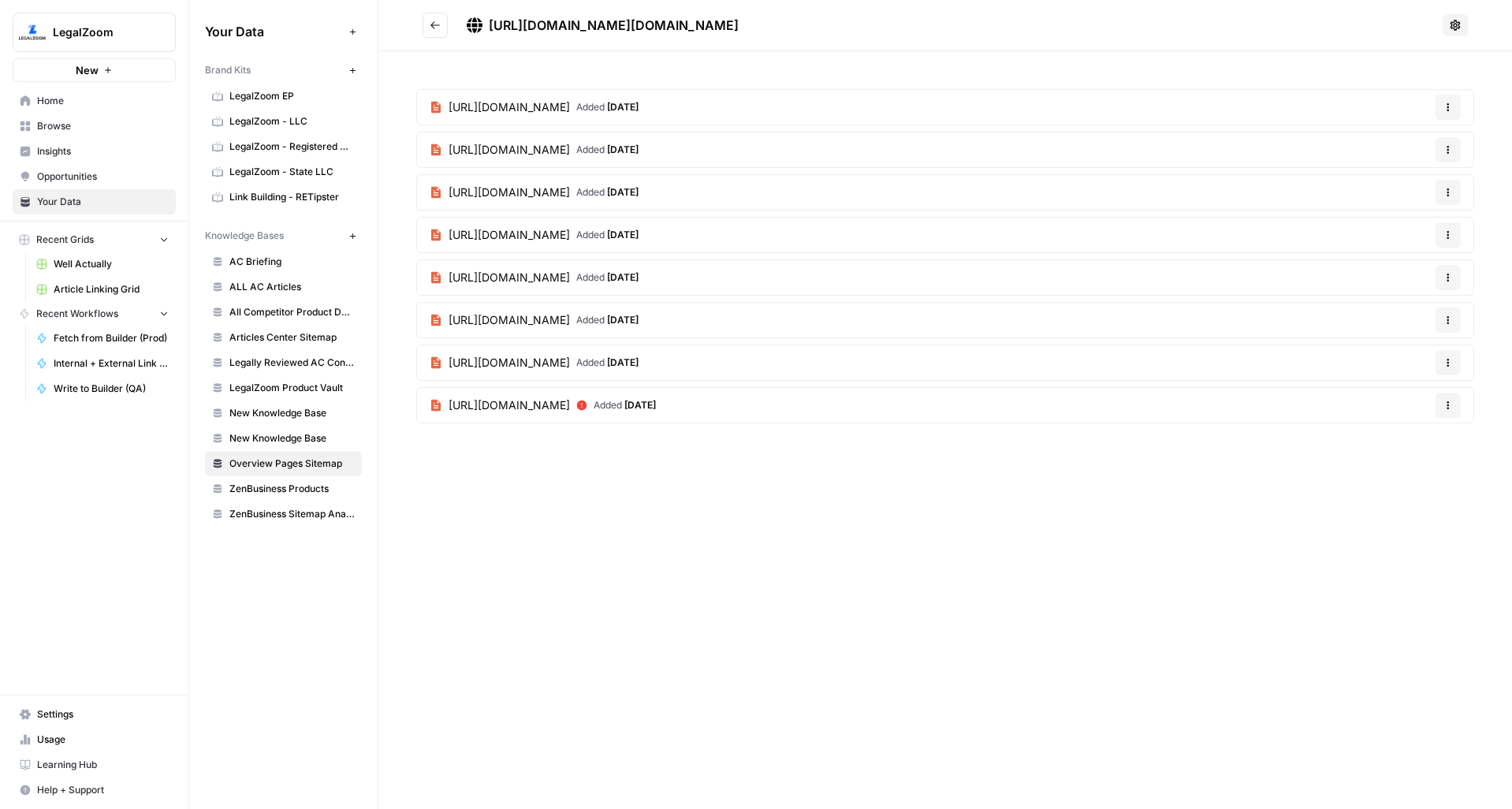
click at [1442, 243] on button "Options" at bounding box center [1449, 235] width 26 height 26
click at [1420, 272] on span "Delete File" at bounding box center [1416, 271] width 51 height 16
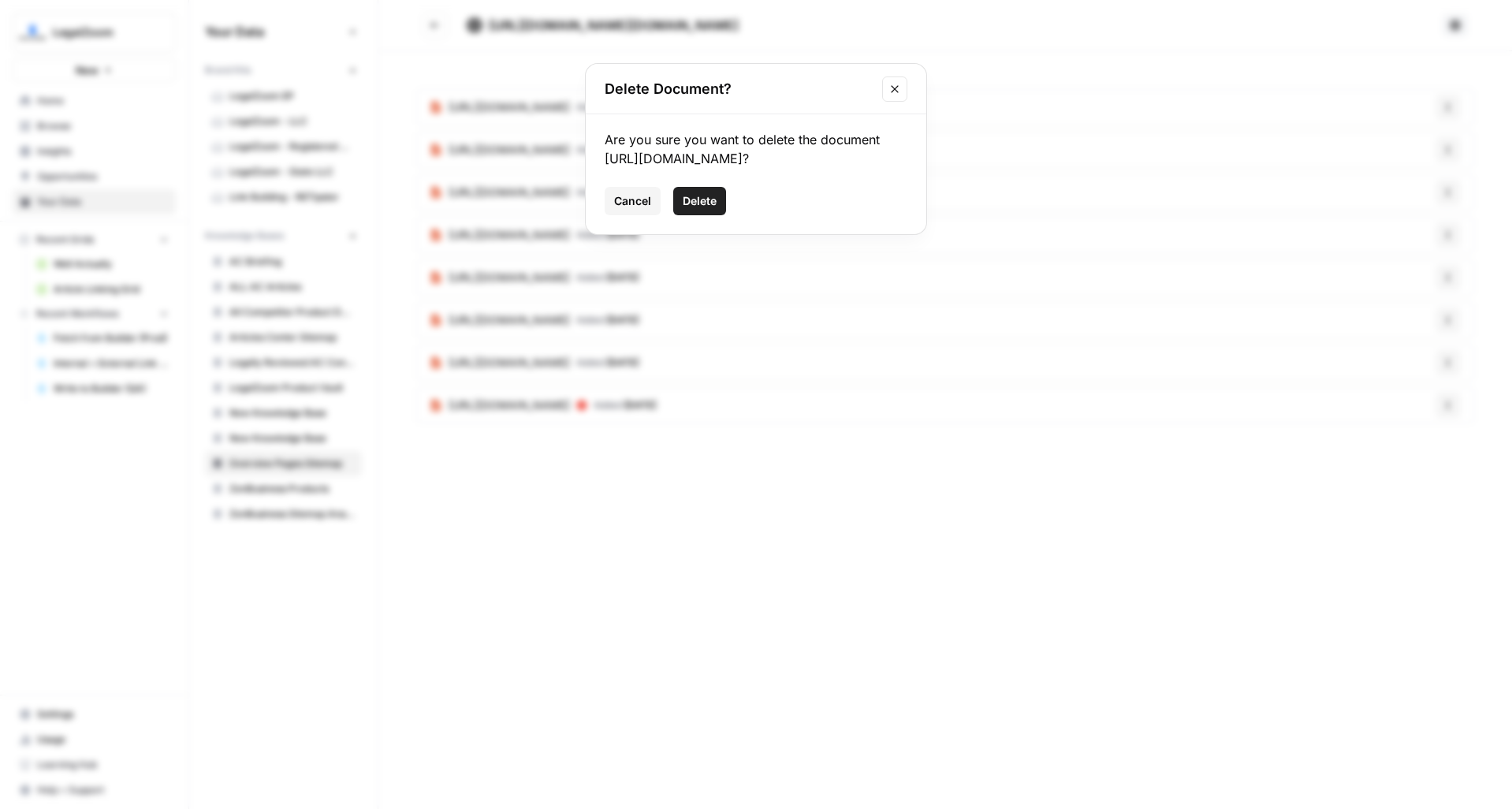
click at [712, 209] on span "Delete" at bounding box center [699, 201] width 34 height 16
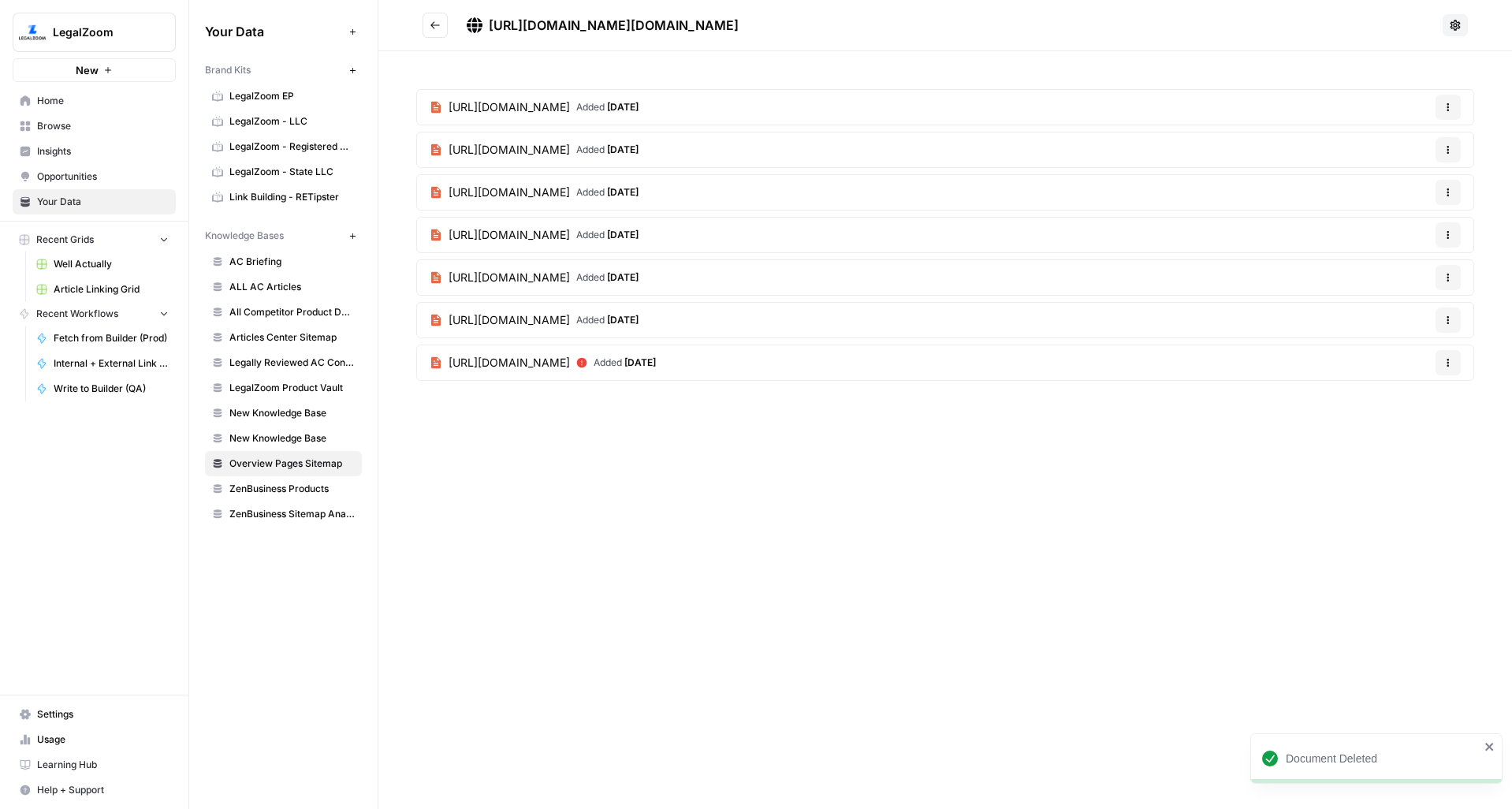
click at [433, 30] on icon "Go back" at bounding box center [435, 26] width 11 height 11
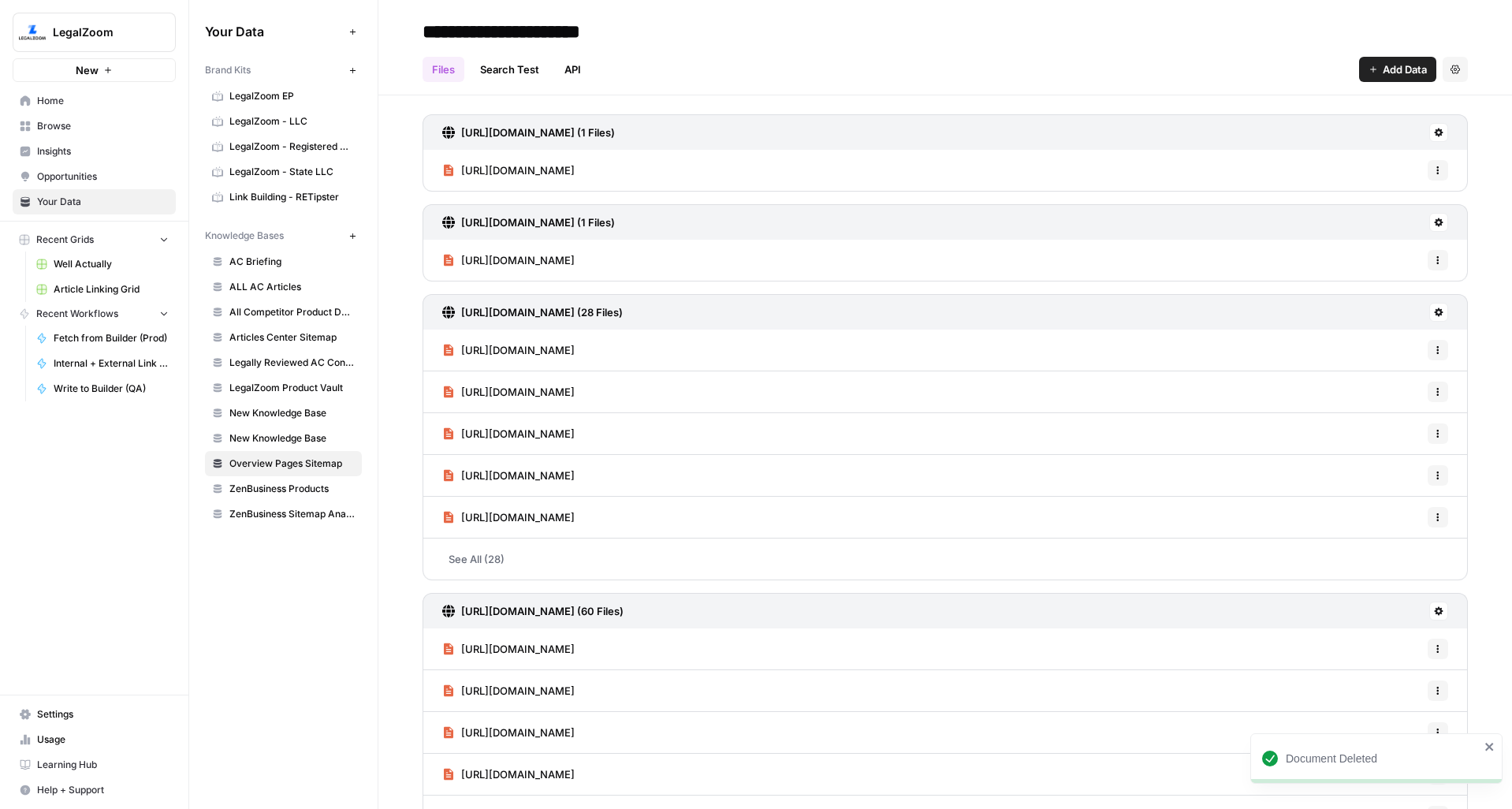
scroll to position [382, 0]
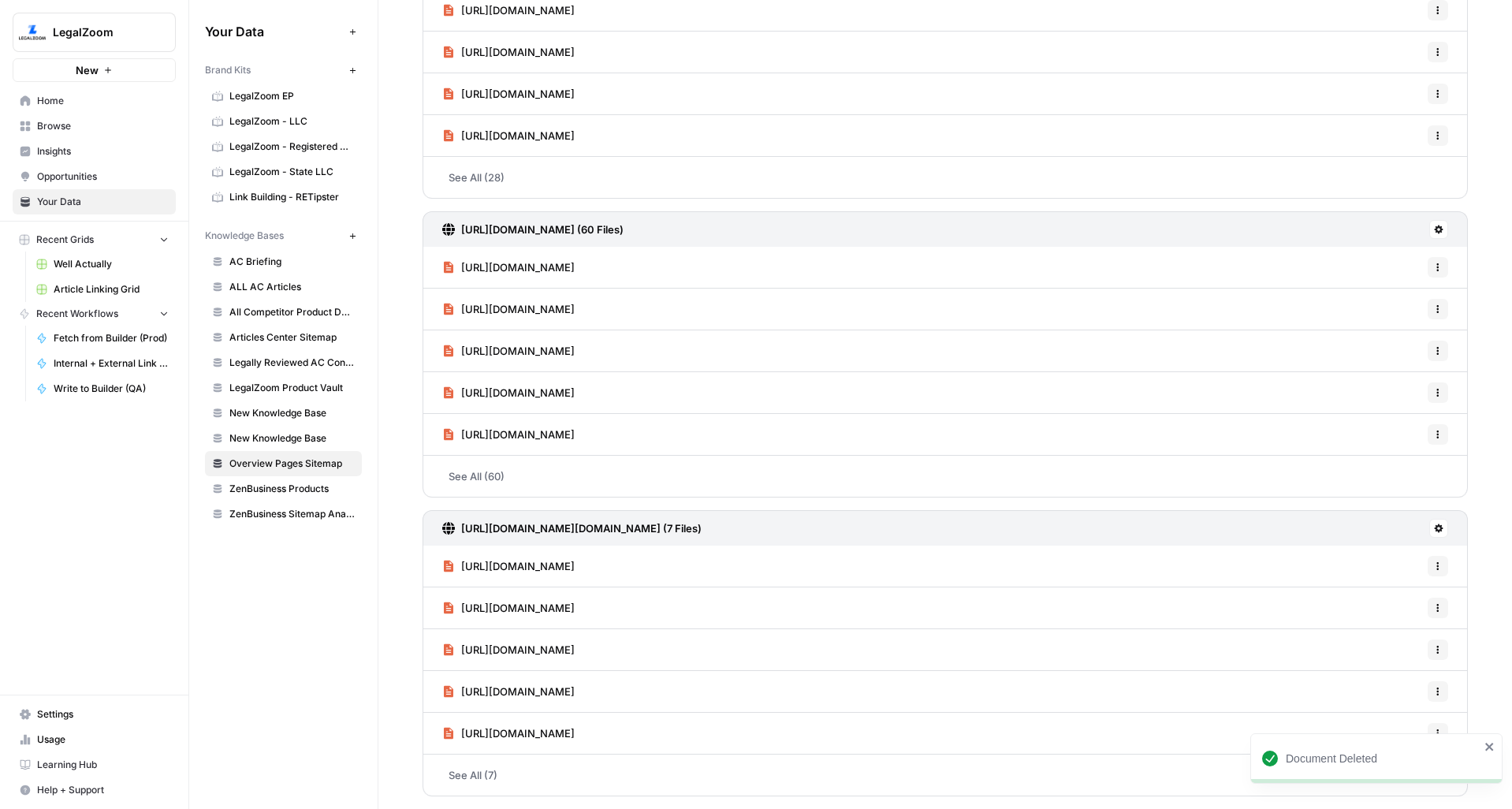
click at [658, 464] on link "See All (60)" at bounding box center [944, 476] width 1045 height 41
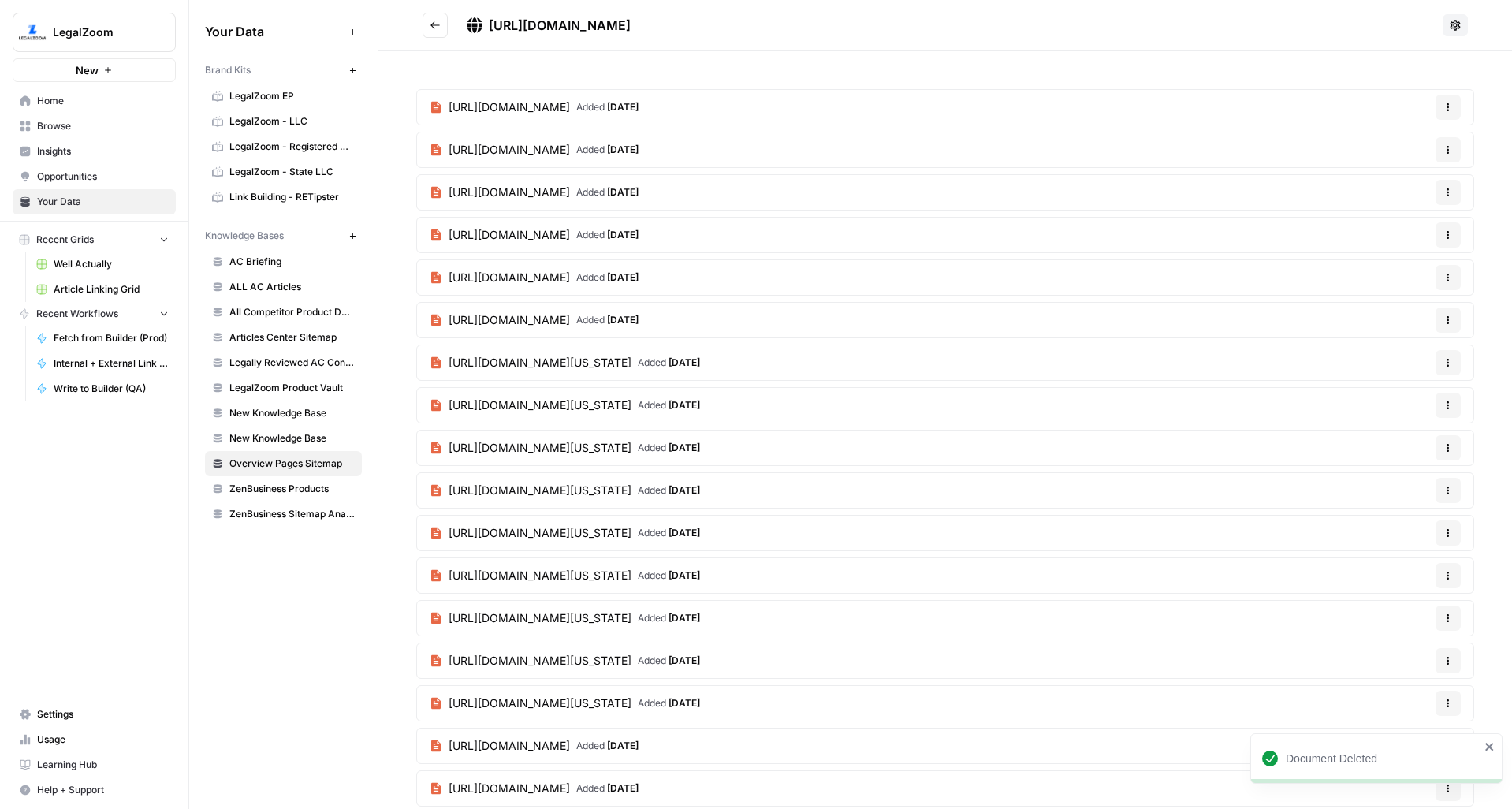
click at [445, 29] on button "Go back" at bounding box center [435, 26] width 26 height 26
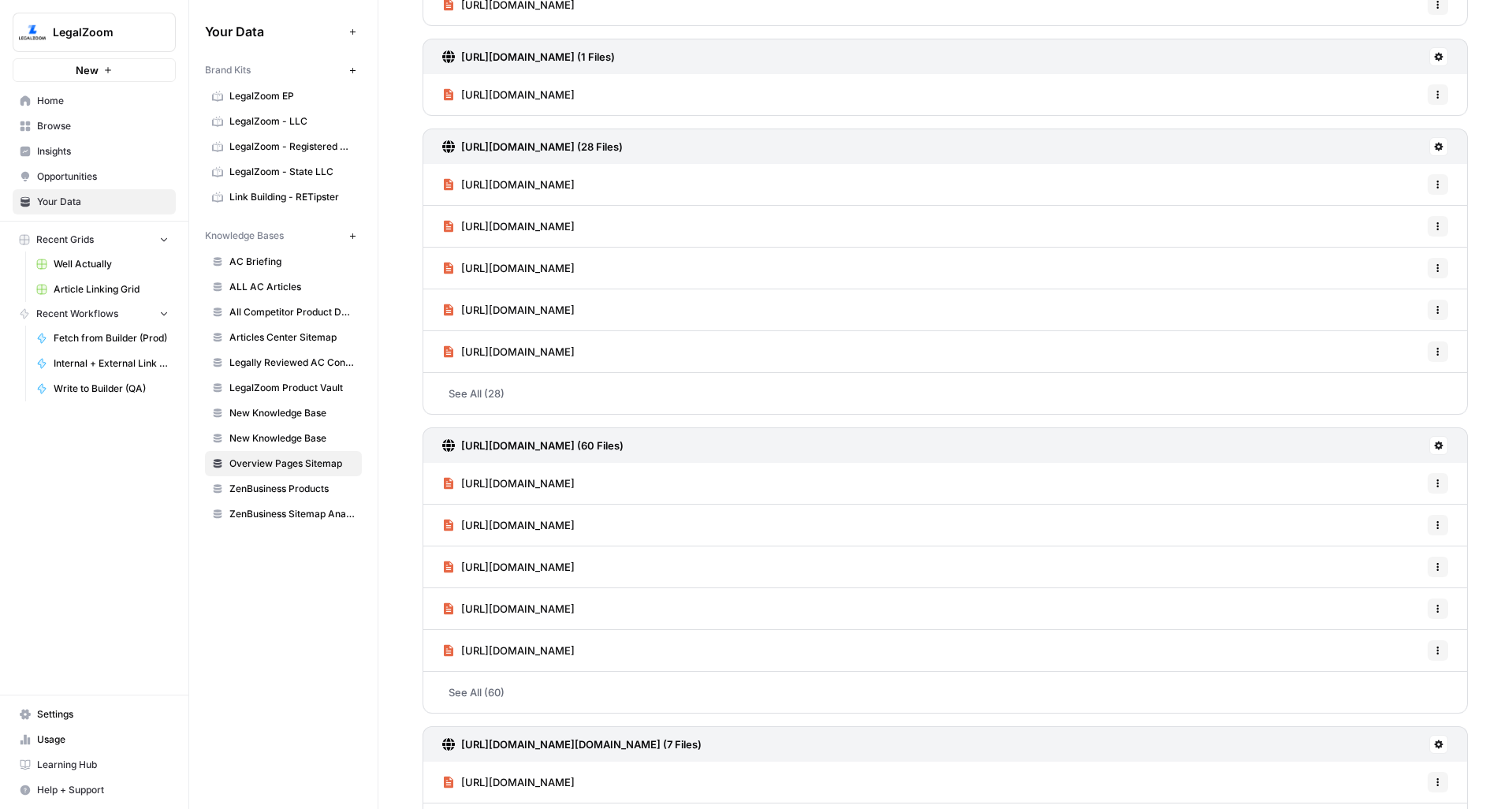
scroll to position [146, 0]
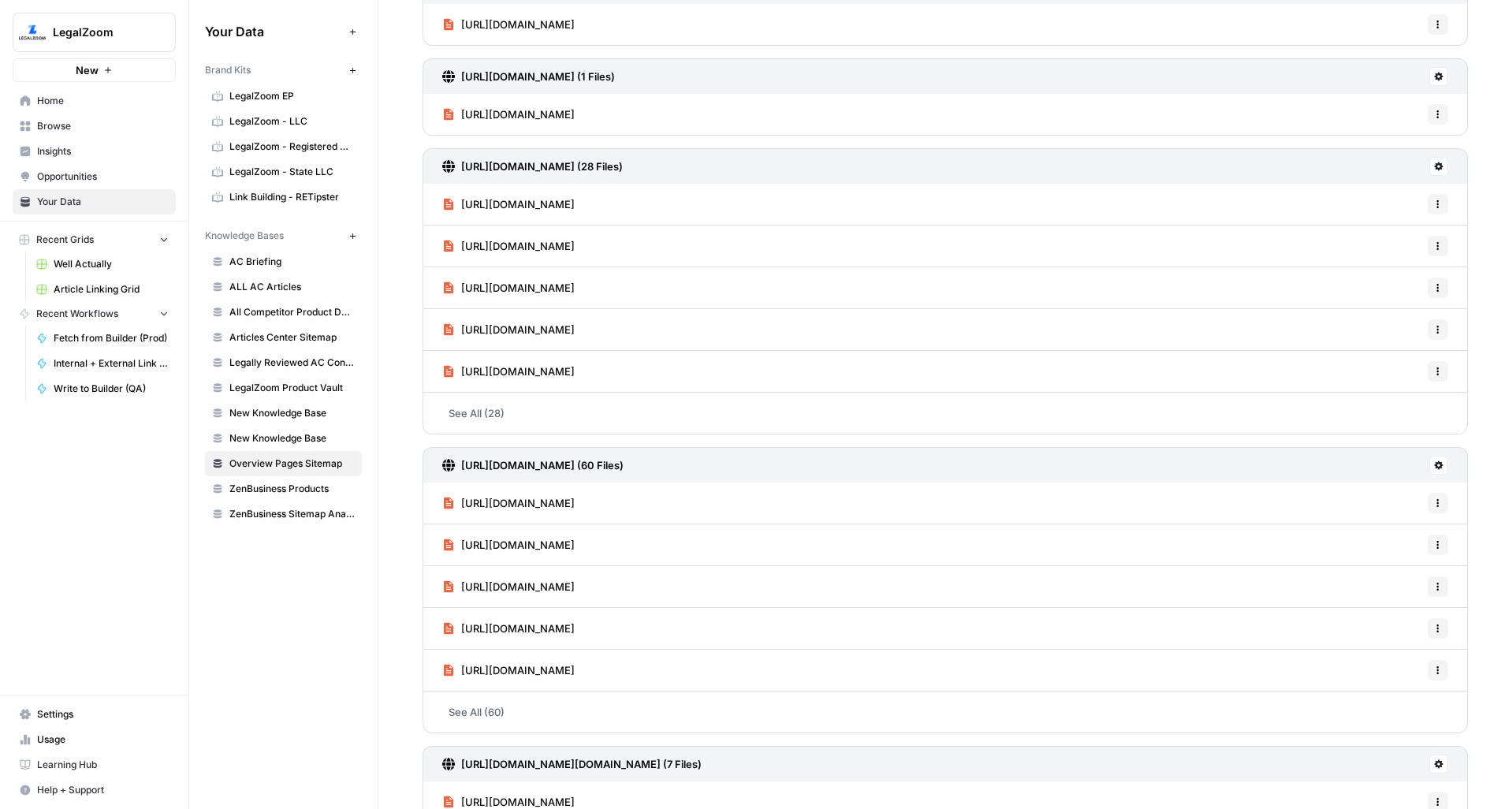
click at [490, 400] on link "See All (28)" at bounding box center [944, 413] width 1045 height 41
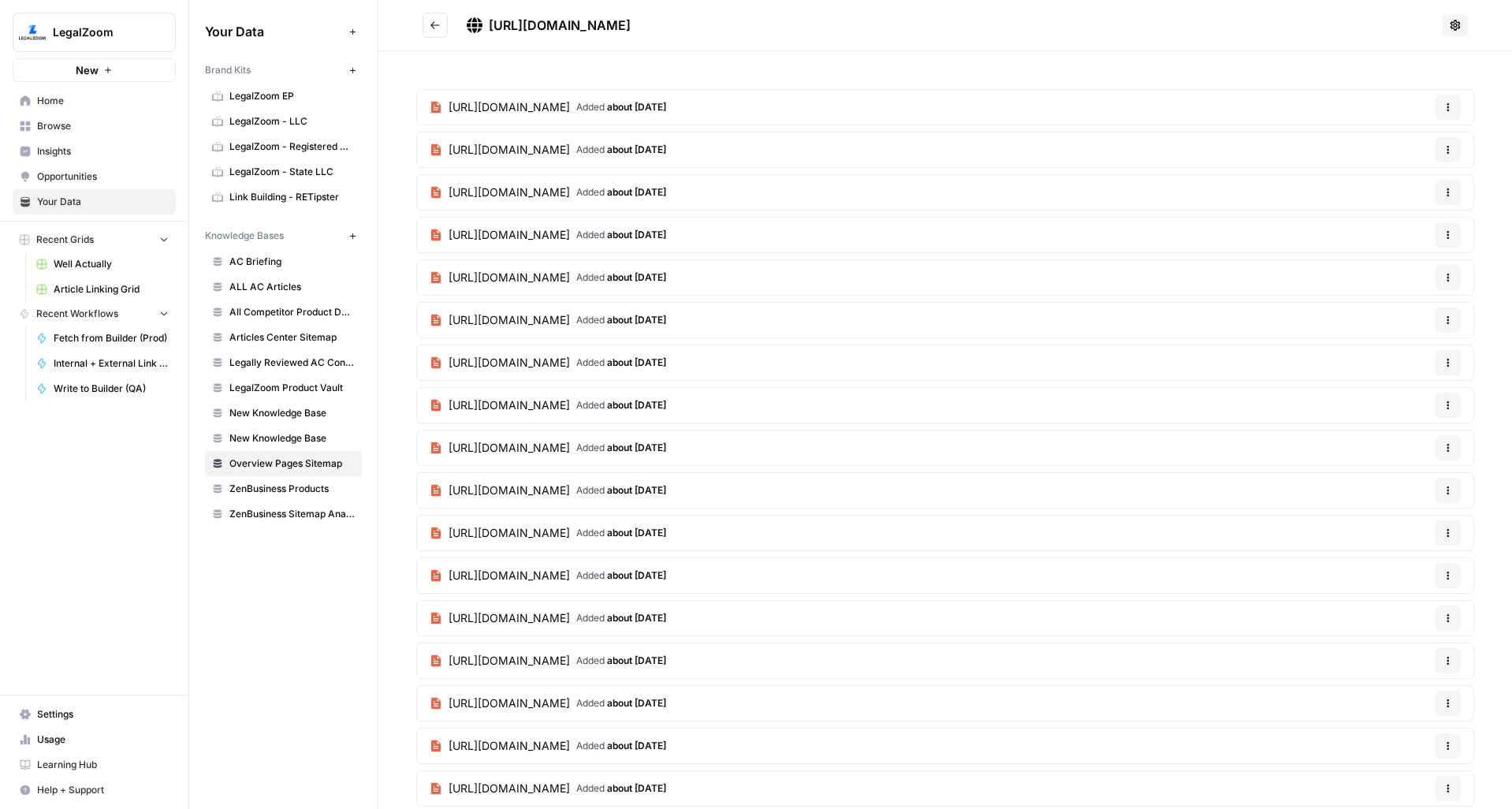
click at [438, 23] on icon "Go back" at bounding box center [435, 26] width 11 height 11
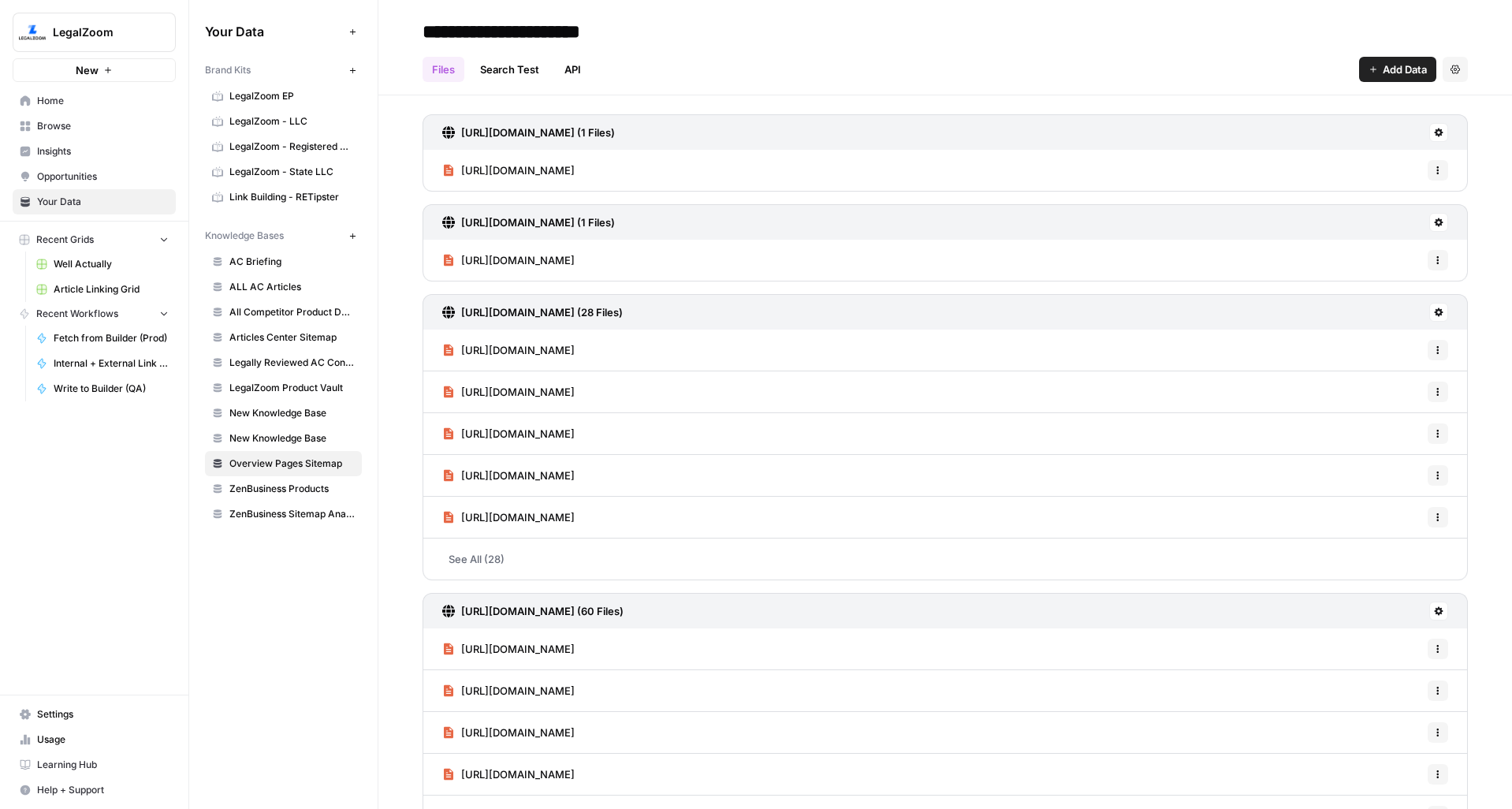
click at [309, 339] on span "Articles Center Sitemap" at bounding box center [292, 337] width 125 height 14
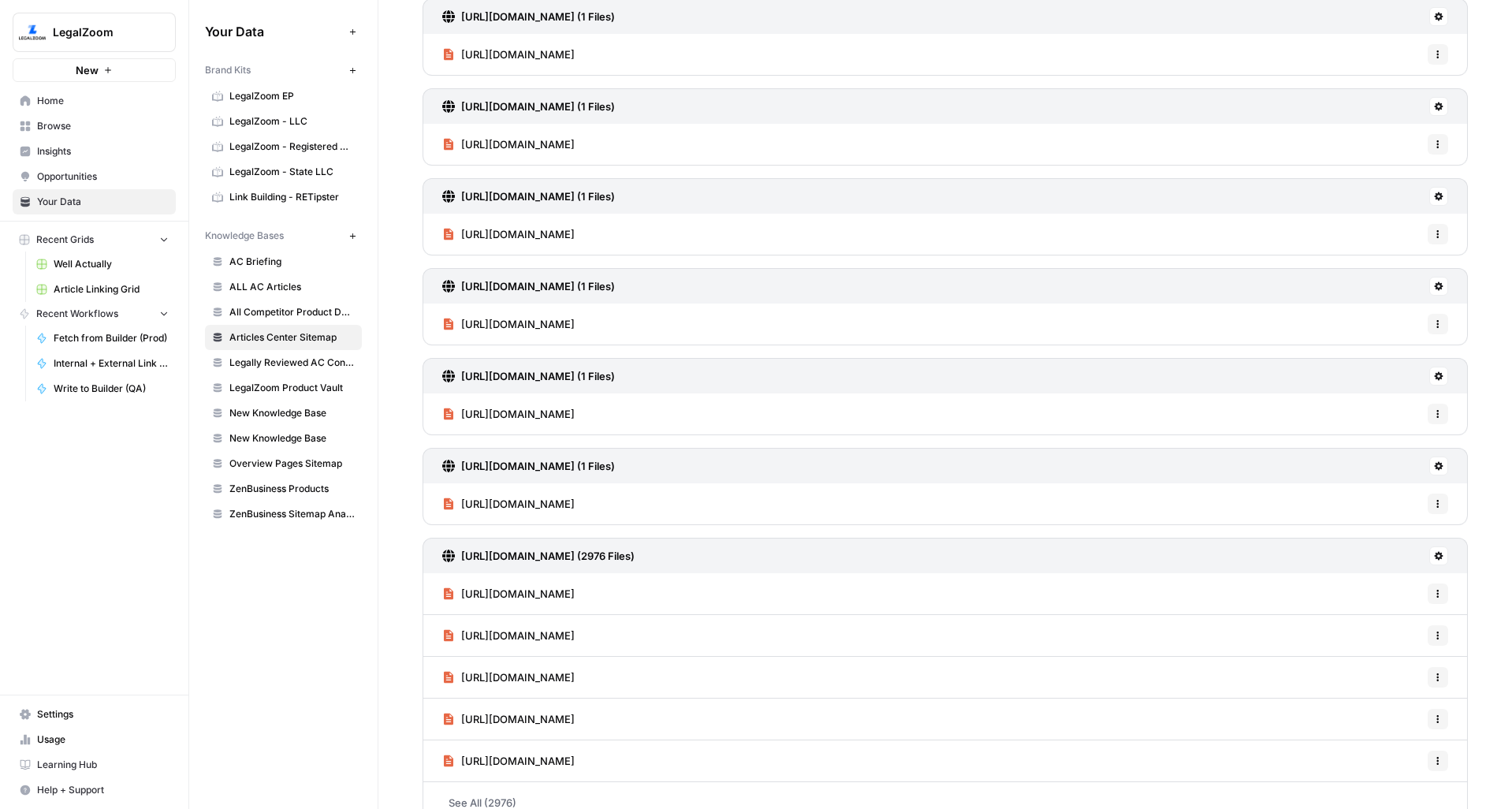
scroll to position [773, 0]
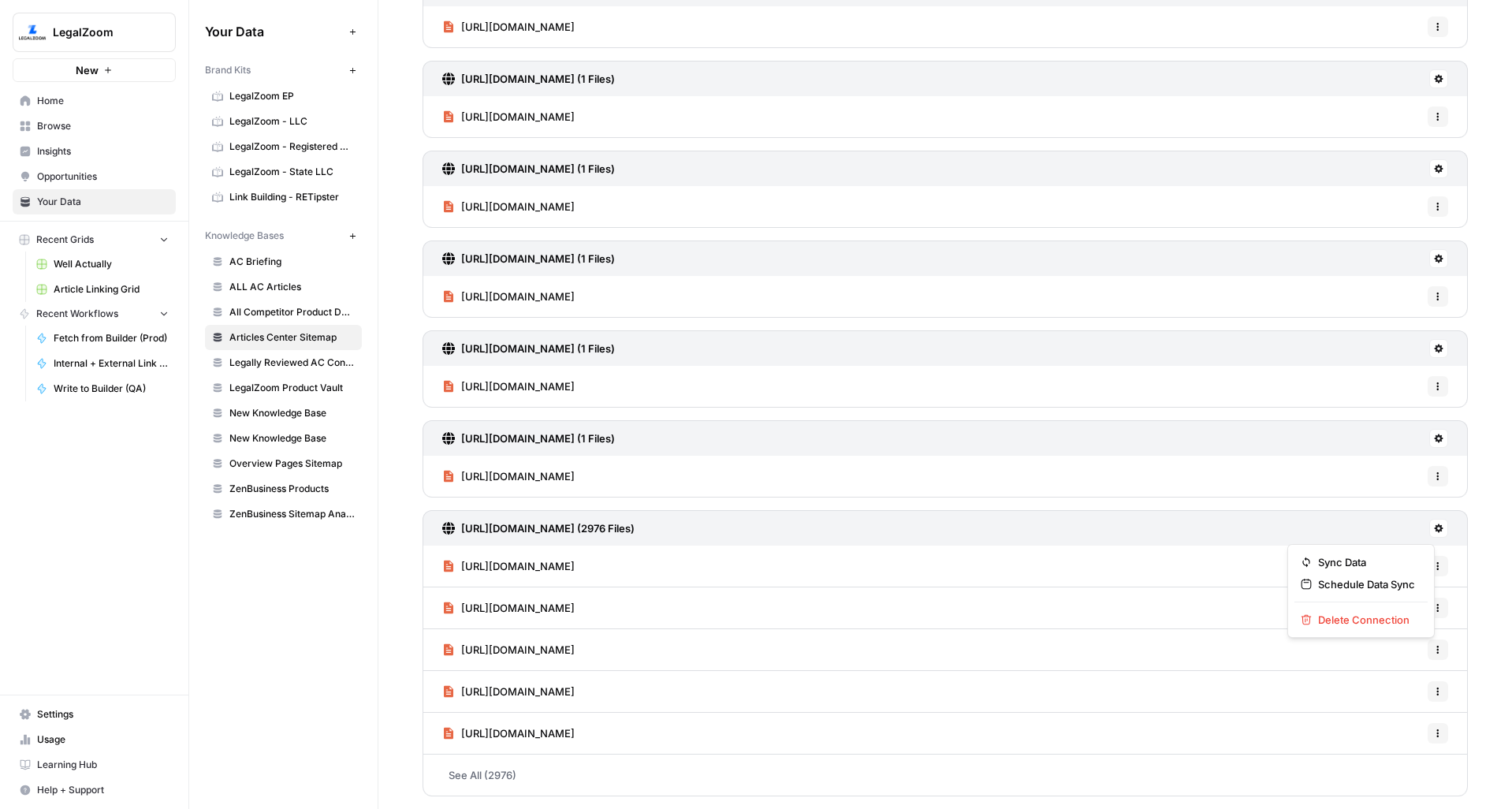
click at [1435, 527] on icon at bounding box center [1439, 528] width 8 height 8
click at [1365, 564] on span "Sync Data" at bounding box center [1366, 562] width 97 height 16
click at [1434, 527] on icon at bounding box center [1439, 529] width 9 height 9
click at [1363, 578] on span "Schedule Data Sync" at bounding box center [1366, 584] width 97 height 16
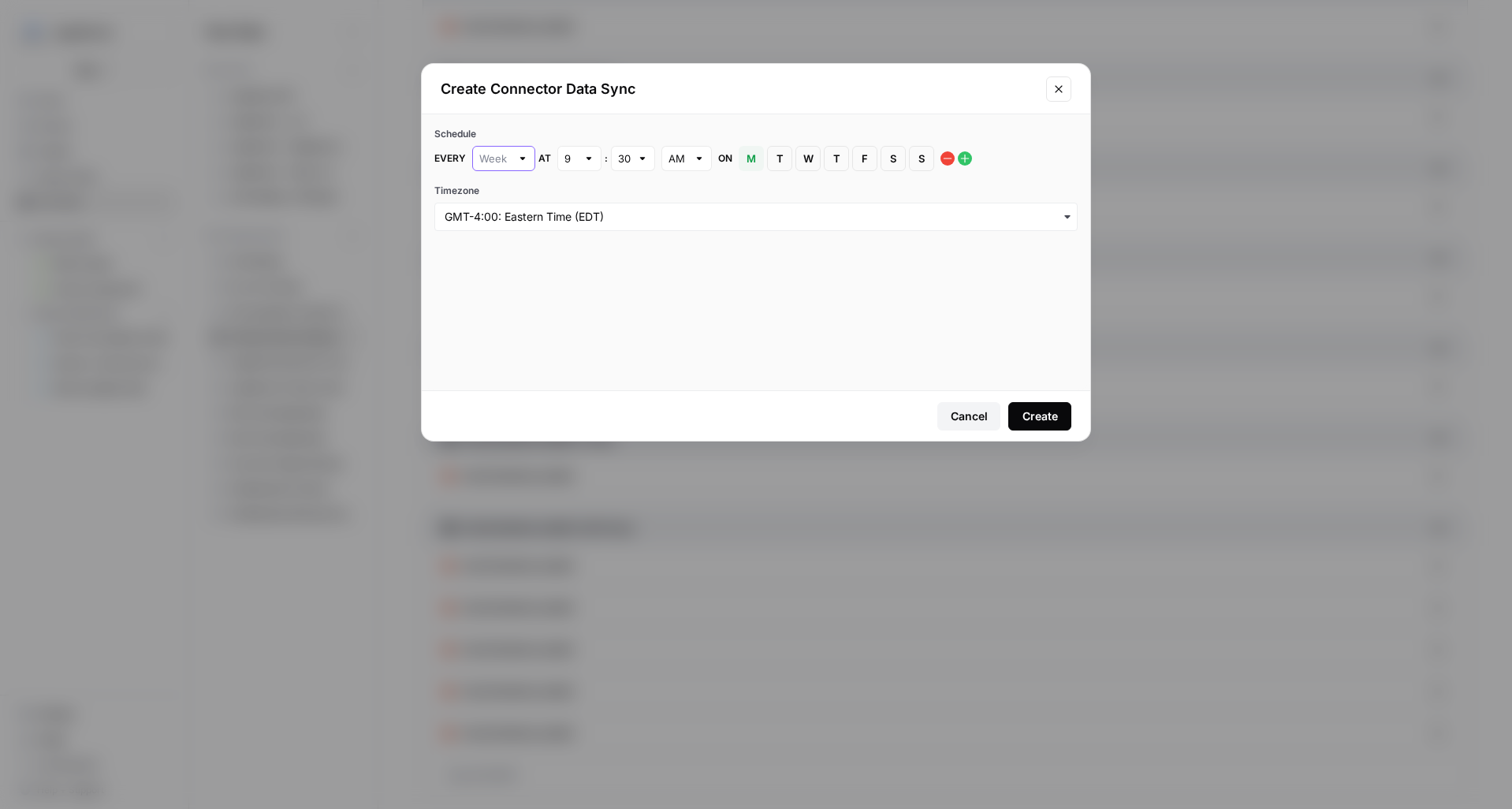
click at [507, 163] on input "text" at bounding box center [495, 158] width 31 height 16
type input "Week"
click at [606, 181] on div "Schedule Every Week at 9 : 30 AM on M [DATE] T [DATE] W [DATE] T [DATE] F [DATE…" at bounding box center [756, 179] width 669 height 129
click at [917, 158] on span "S" at bounding box center [921, 158] width 9 height 16
click at [751, 158] on span "M" at bounding box center [751, 158] width 9 height 16
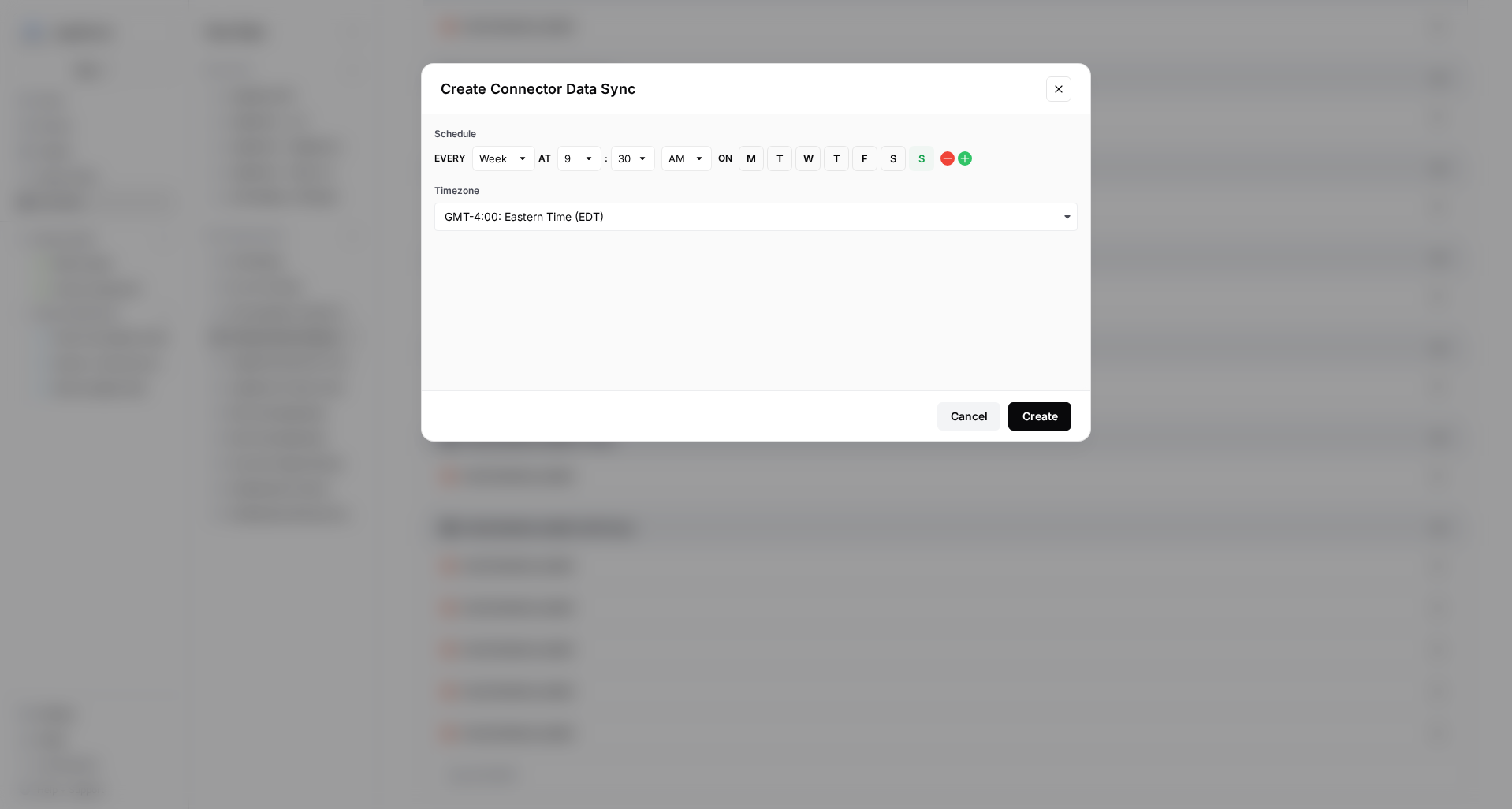
click at [1039, 414] on div "Create" at bounding box center [1040, 416] width 36 height 16
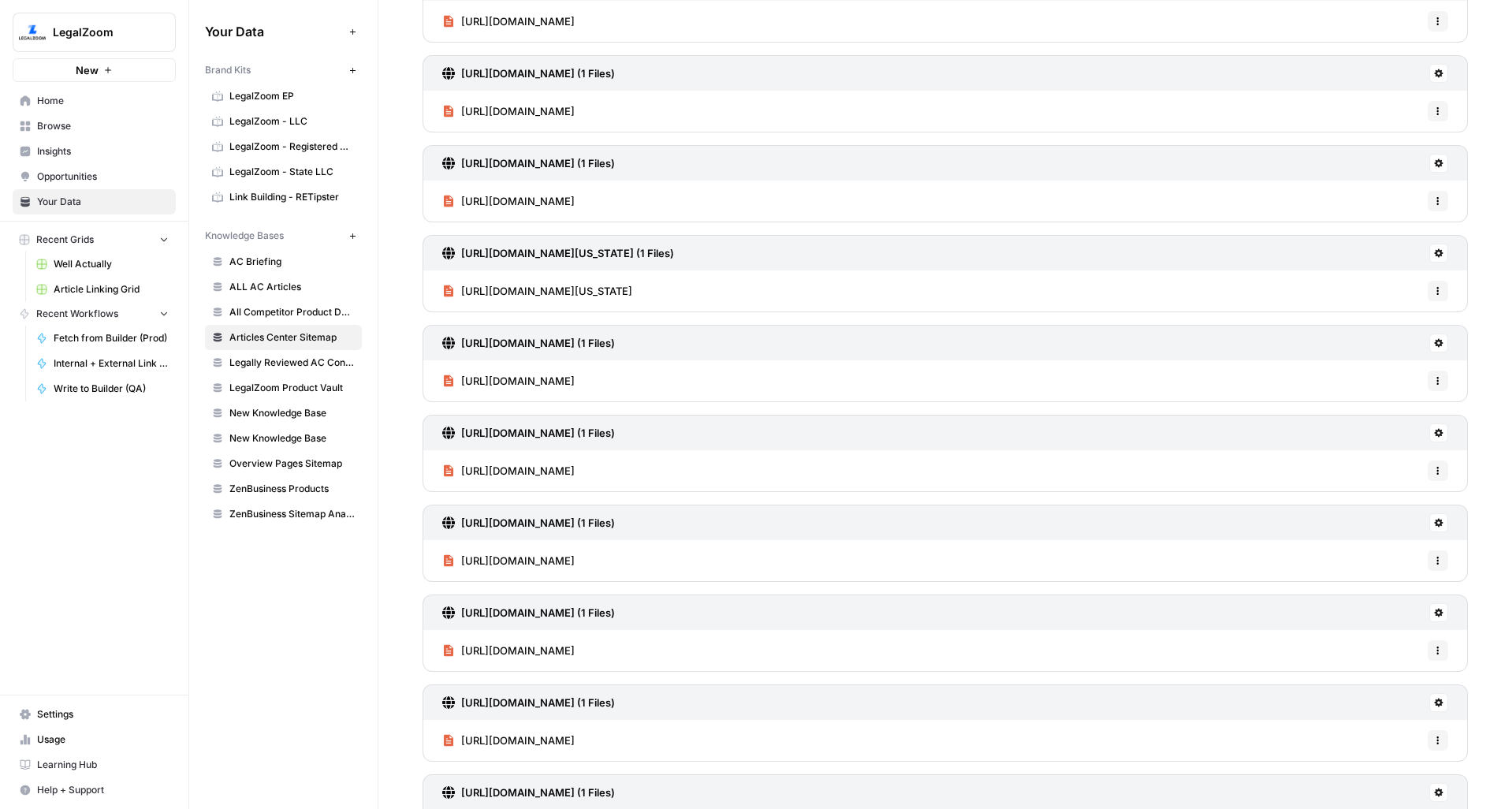
scroll to position [773, 0]
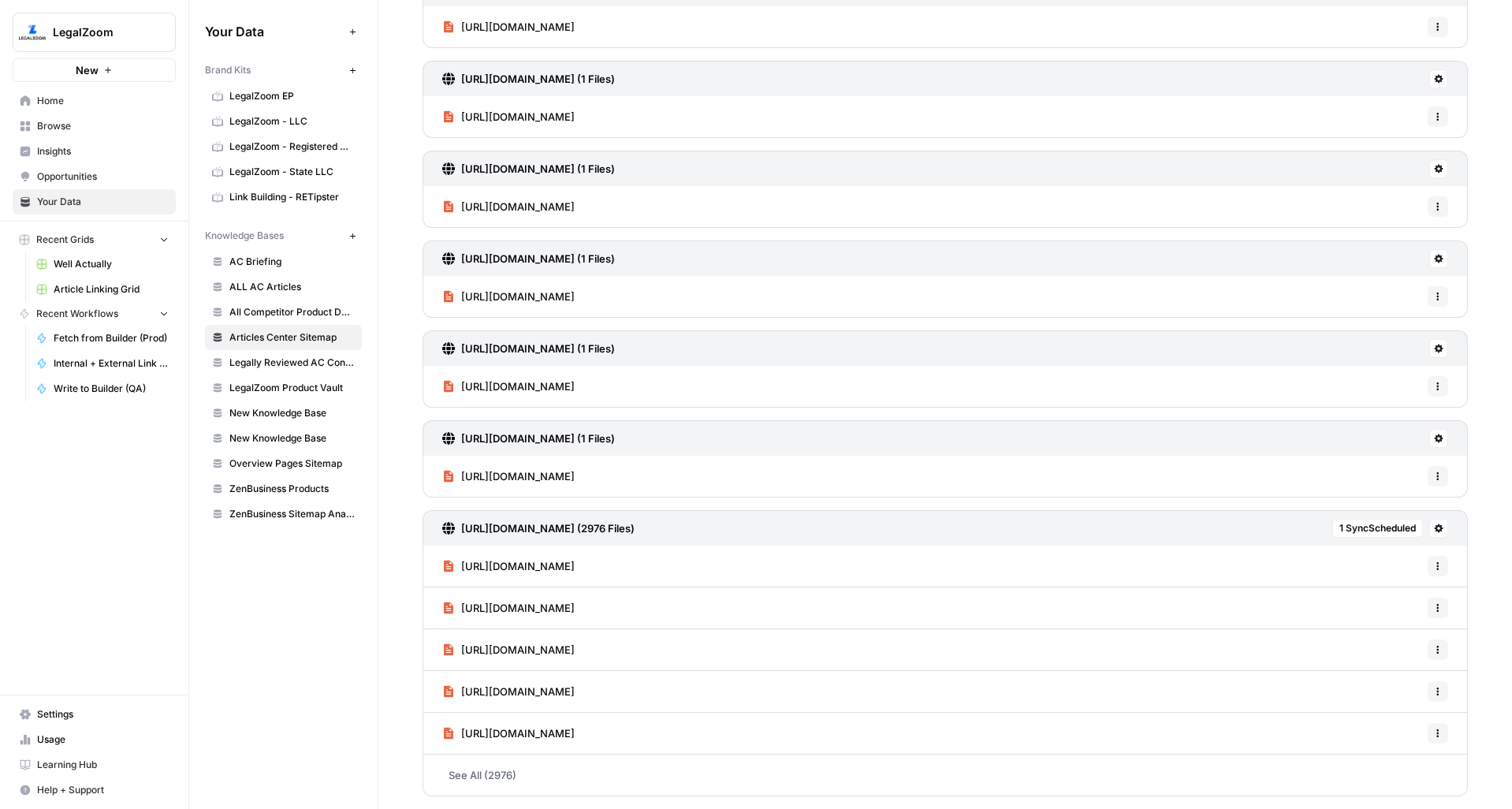
click at [1342, 530] on span "1 Sync Scheduled" at bounding box center [1378, 528] width 77 height 14
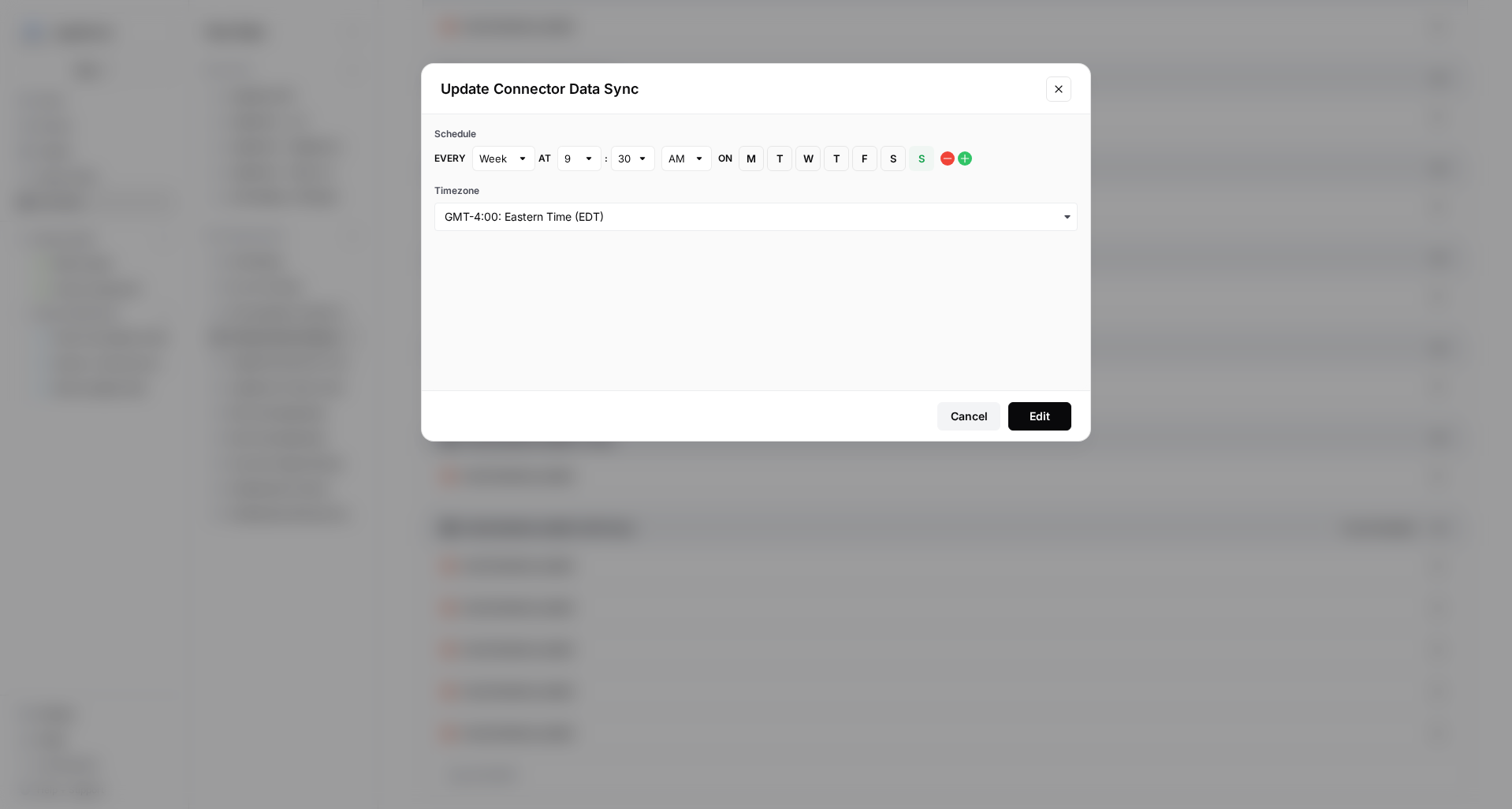
click at [528, 164] on div "Week" at bounding box center [504, 159] width 63 height 26
type input "Week"
click at [576, 292] on div "Schedule Every Week at 9 : 30 AM on M [DATE] T [DATE] W [DATE] T [DATE] F [DATE…" at bounding box center [756, 252] width 669 height 276
click at [485, 155] on input "text" at bounding box center [495, 158] width 31 height 16
type input "Week"
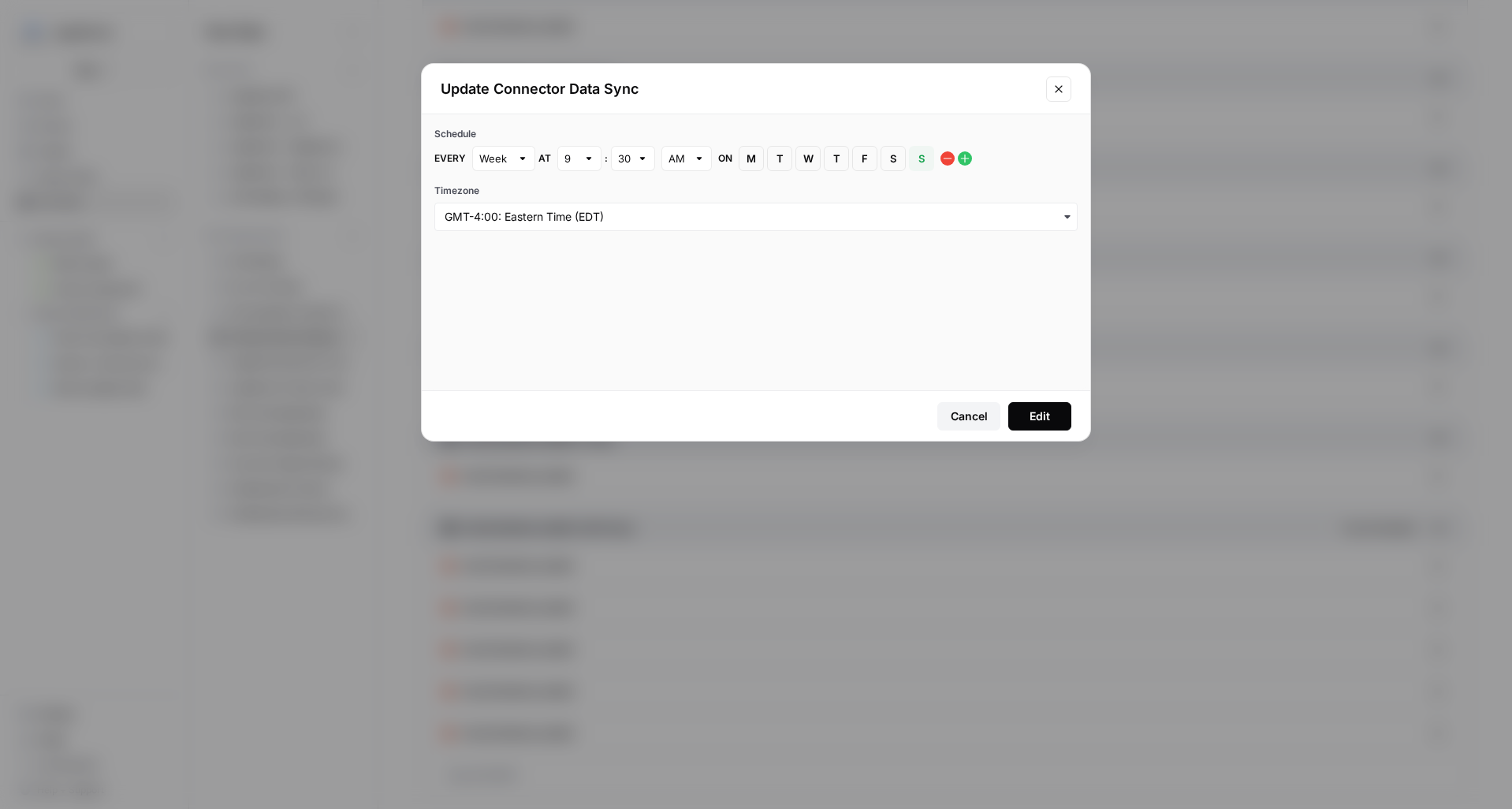
click at [626, 185] on label "Timezone" at bounding box center [756, 191] width 643 height 14
click at [626, 209] on input "Timezone" at bounding box center [756, 216] width 623 height 16
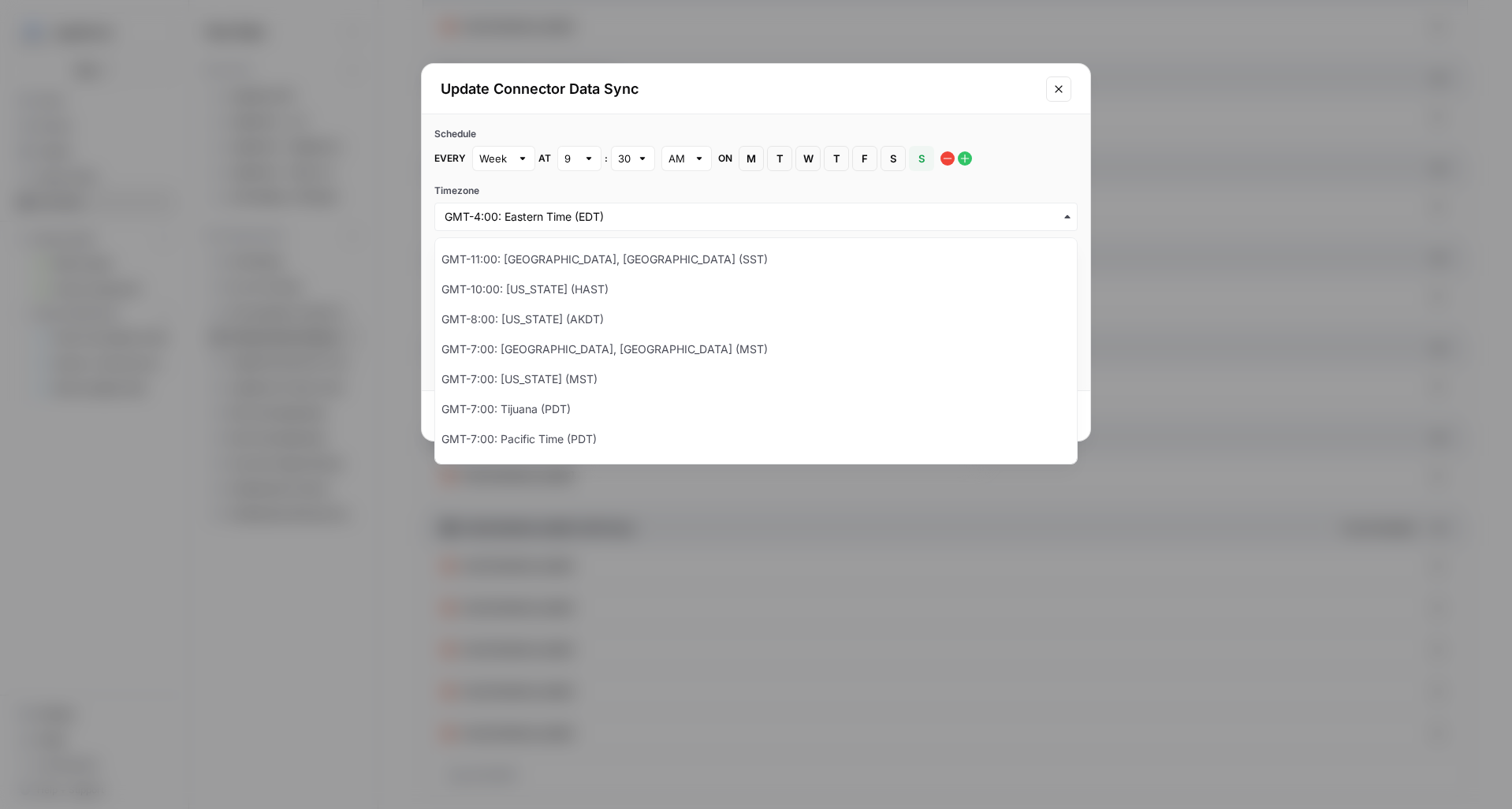
click at [550, 88] on h2 "Update Connector Data Sync" at bounding box center [738, 89] width 596 height 22
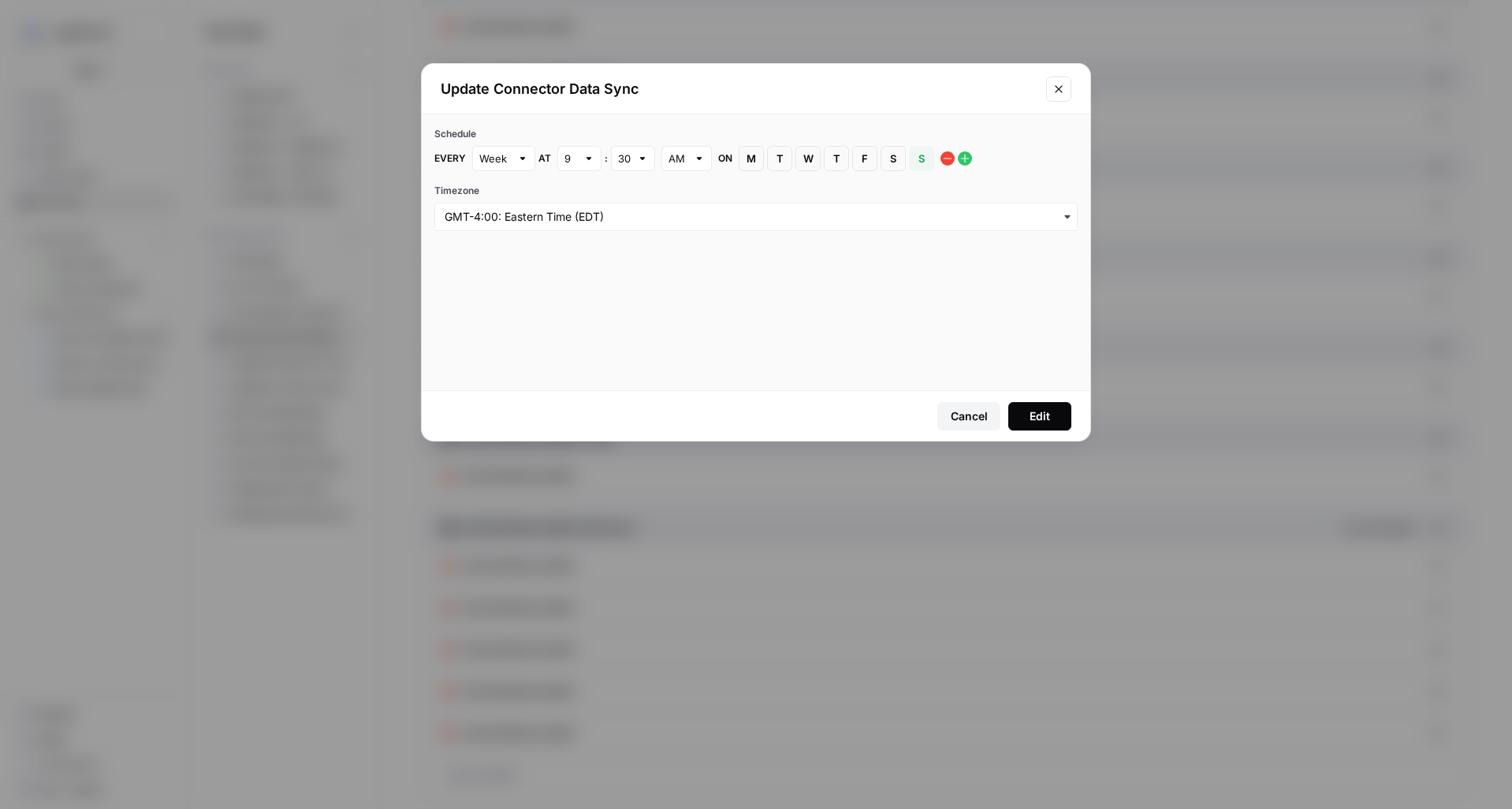
click at [947, 159] on icon "button" at bounding box center [947, 158] width 8 height 1
click at [949, 415] on button "Cancel" at bounding box center [969, 416] width 63 height 28
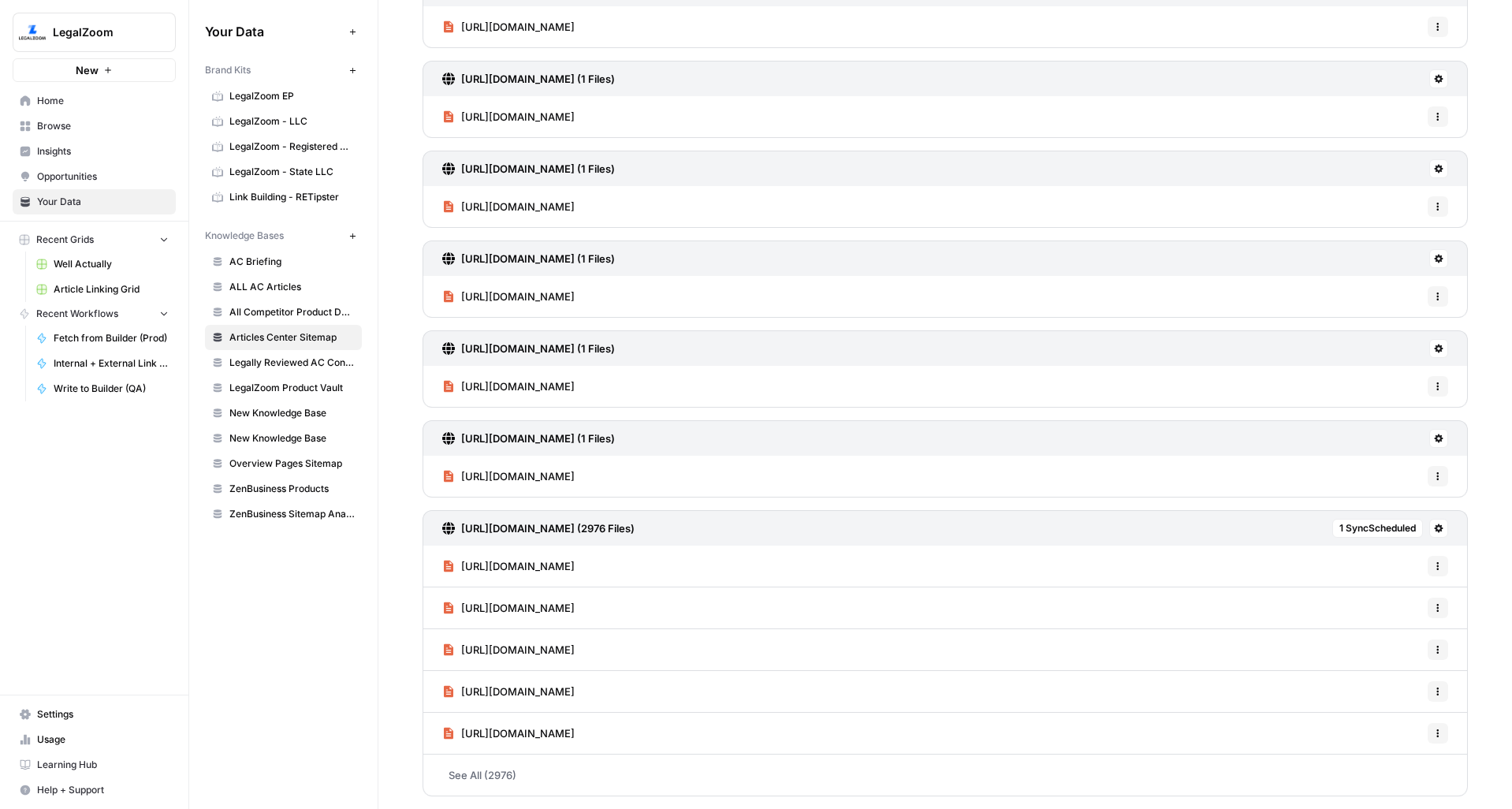
click at [1357, 525] on span "1 Sync Scheduled" at bounding box center [1378, 528] width 77 height 14
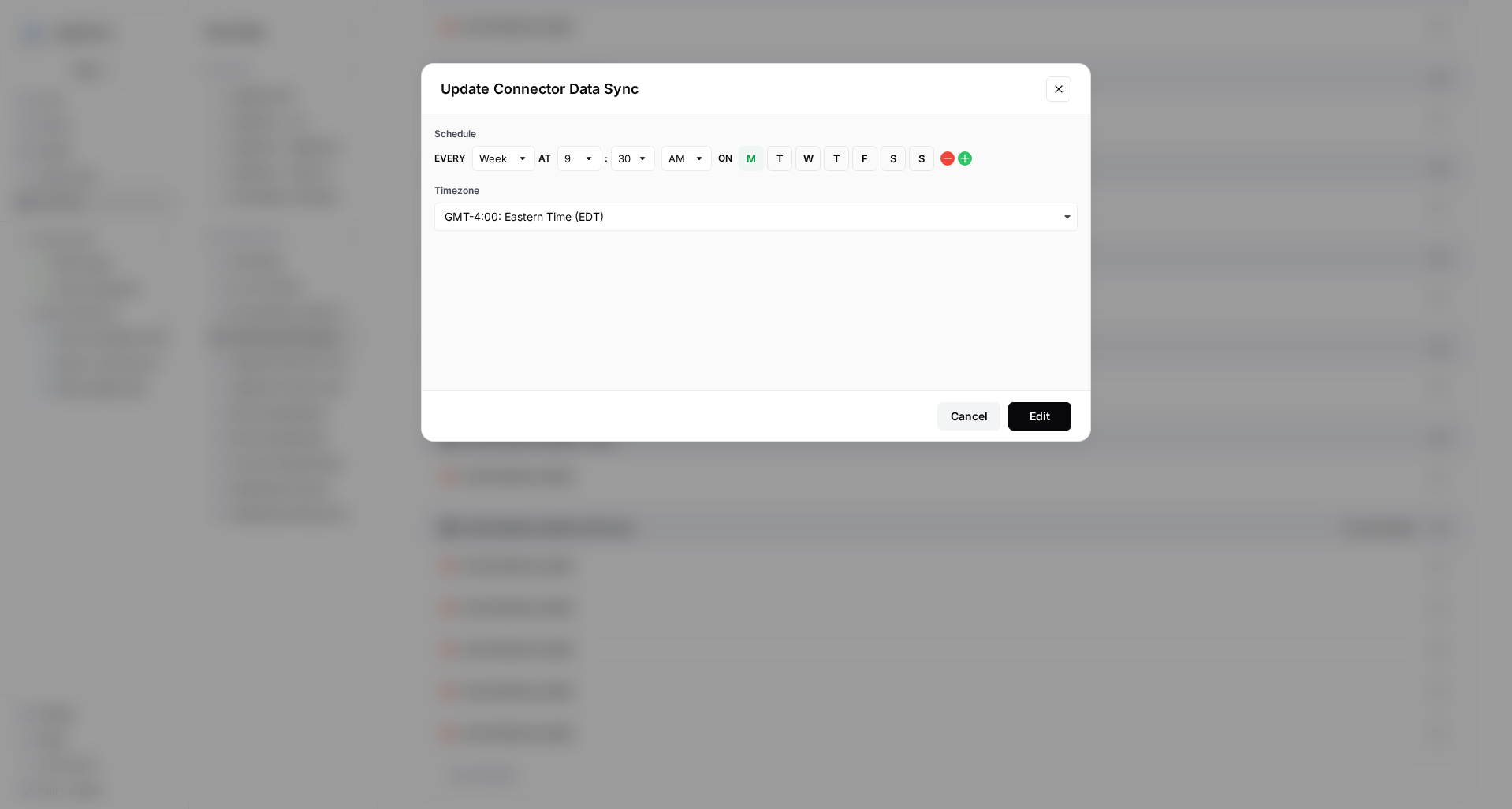
click at [963, 157] on icon "button" at bounding box center [965, 159] width 13 height 13
click at [525, 156] on div at bounding box center [523, 158] width 11 height 16
click at [506, 221] on span "Day" at bounding box center [499, 217] width 30 height 16
type input "Day"
click at [523, 160] on div at bounding box center [523, 158] width 11 height 16
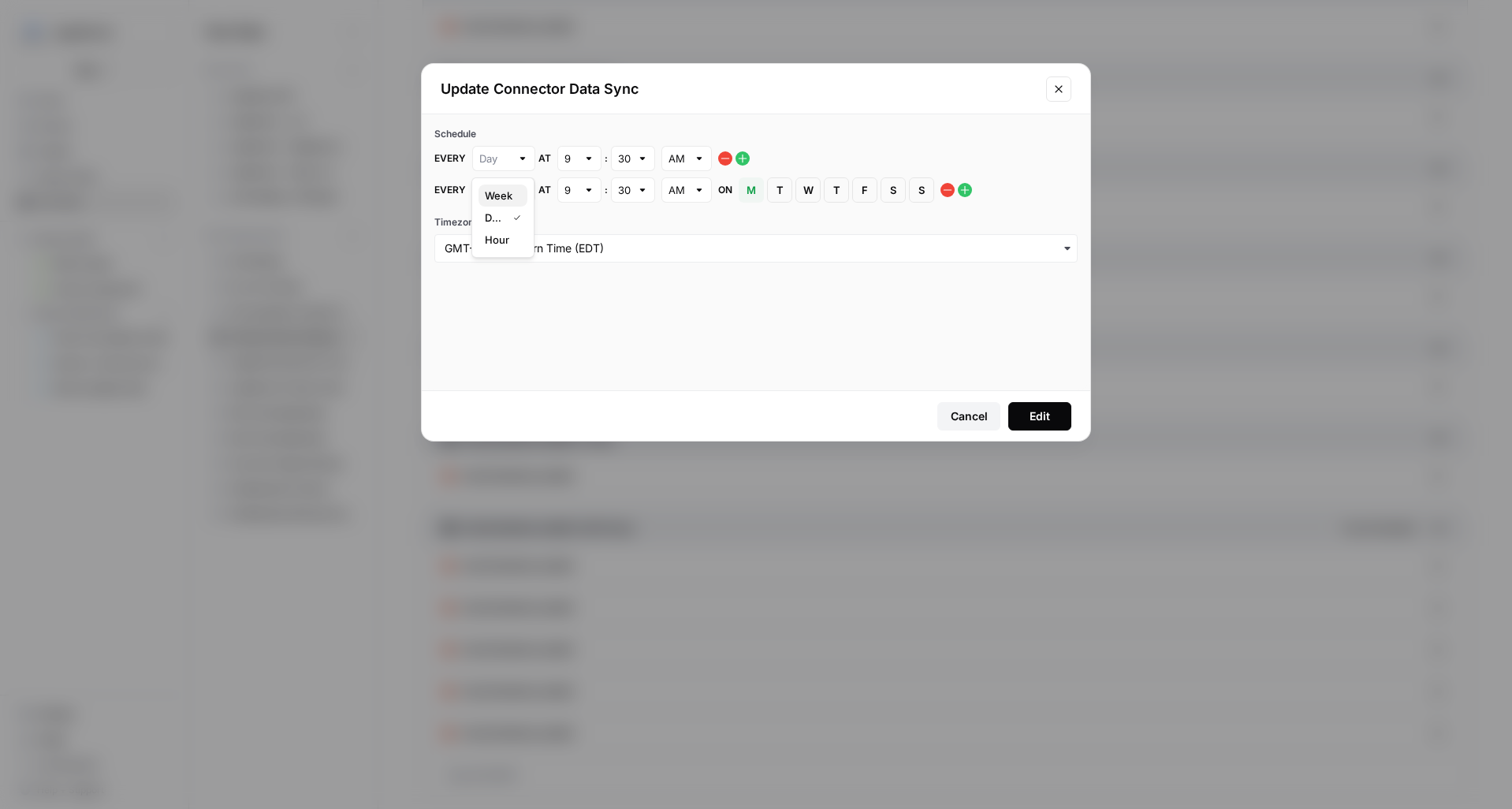
click at [513, 197] on span "Week" at bounding box center [499, 195] width 30 height 16
type input "Week"
click at [526, 190] on div at bounding box center [523, 190] width 11 height 16
click at [512, 271] on span "Hour" at bounding box center [499, 271] width 30 height 16
type input "Hour"
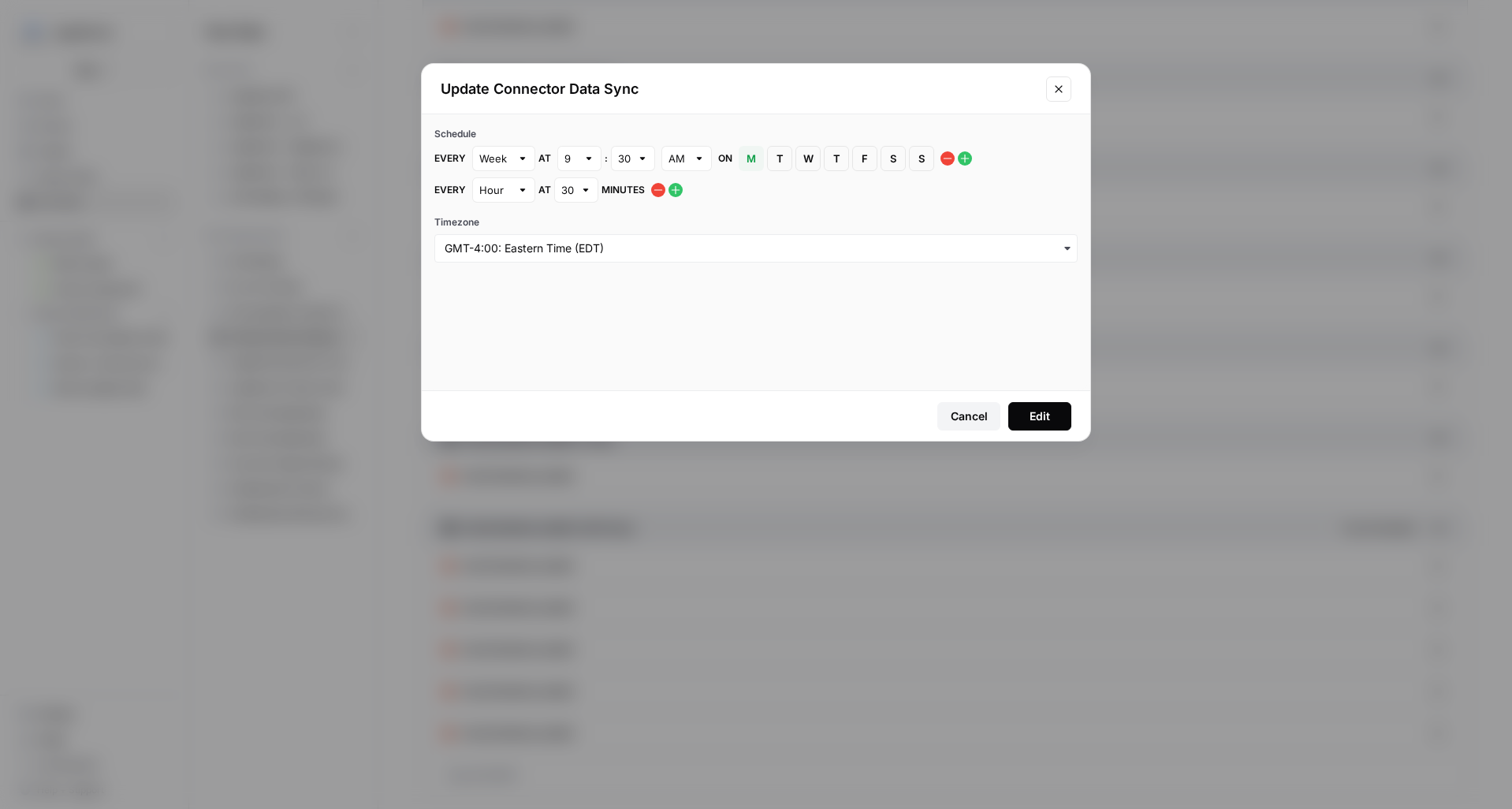
click at [516, 202] on div "Schedule Every Week at 9 : 30 AM on M [DATE] T [DATE] W [DATE] T [DATE] F [DATE…" at bounding box center [756, 195] width 669 height 161
click at [517, 194] on div at bounding box center [523, 190] width 11 height 16
click at [511, 235] on button "Week" at bounding box center [503, 227] width 49 height 22
type input "Week"
click at [944, 189] on icon "button" at bounding box center [948, 191] width 13 height 13
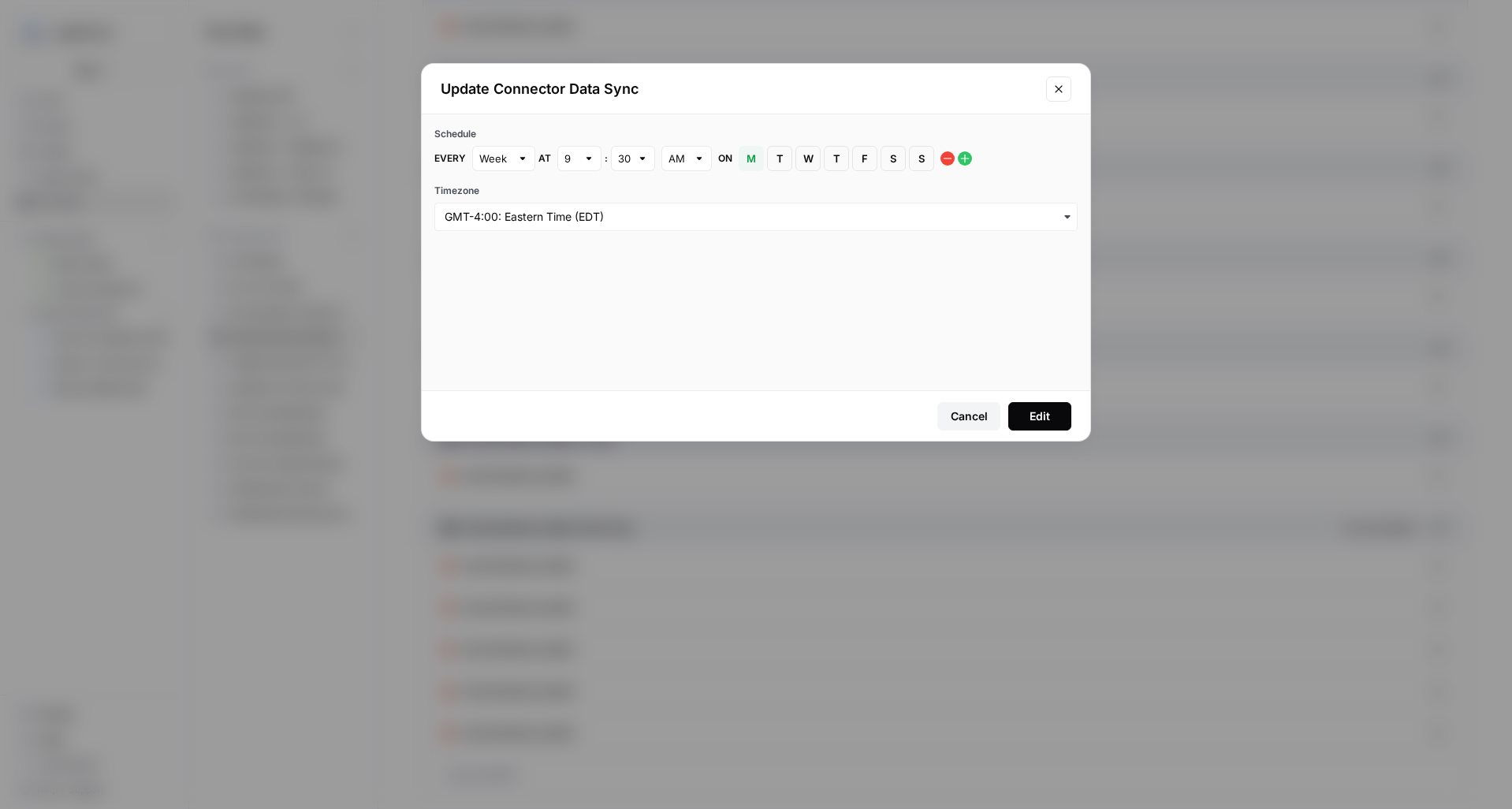
click at [920, 164] on span "S" at bounding box center [921, 158] width 9 height 16
click at [751, 163] on span "M" at bounding box center [751, 158] width 9 height 16
click at [585, 158] on div at bounding box center [589, 158] width 11 height 16
type input "9"
click at [665, 190] on label "Timezone" at bounding box center [756, 191] width 643 height 14
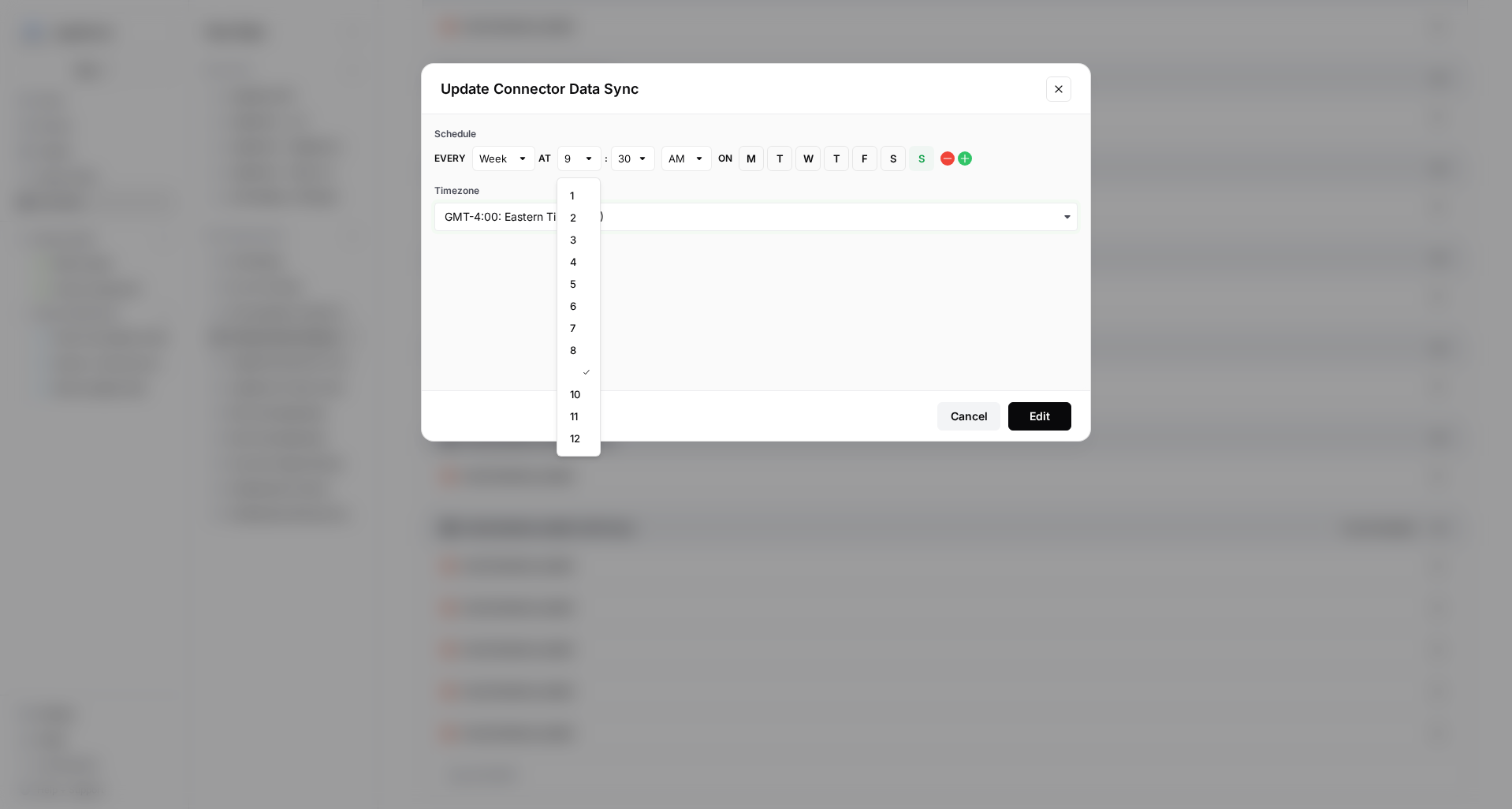
click at [665, 209] on input "Timezone" at bounding box center [756, 216] width 623 height 16
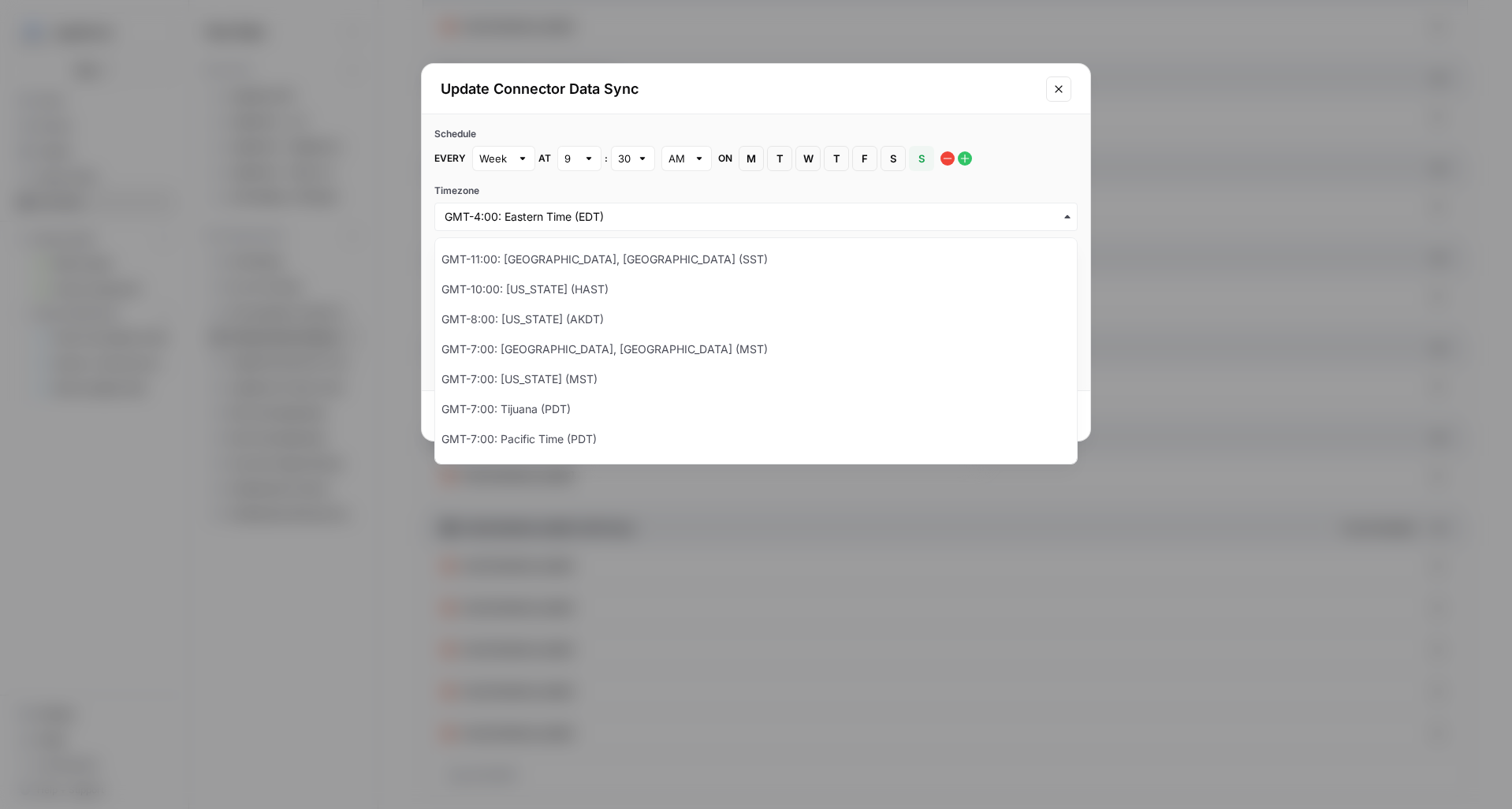
click at [779, 102] on div "Update Connector Data Sync" at bounding box center [756, 89] width 669 height 50
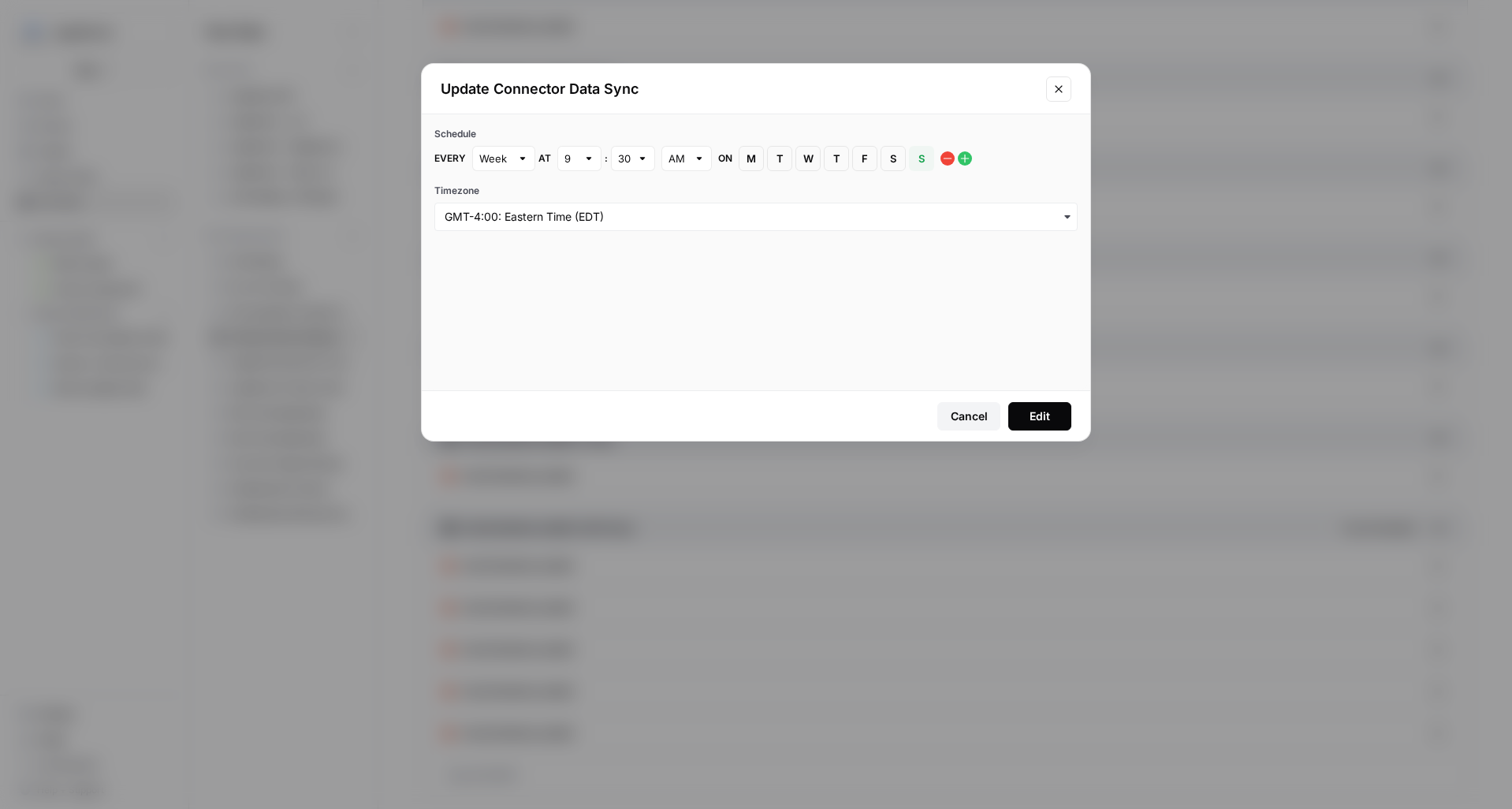
click at [989, 420] on button "Cancel" at bounding box center [969, 416] width 63 height 28
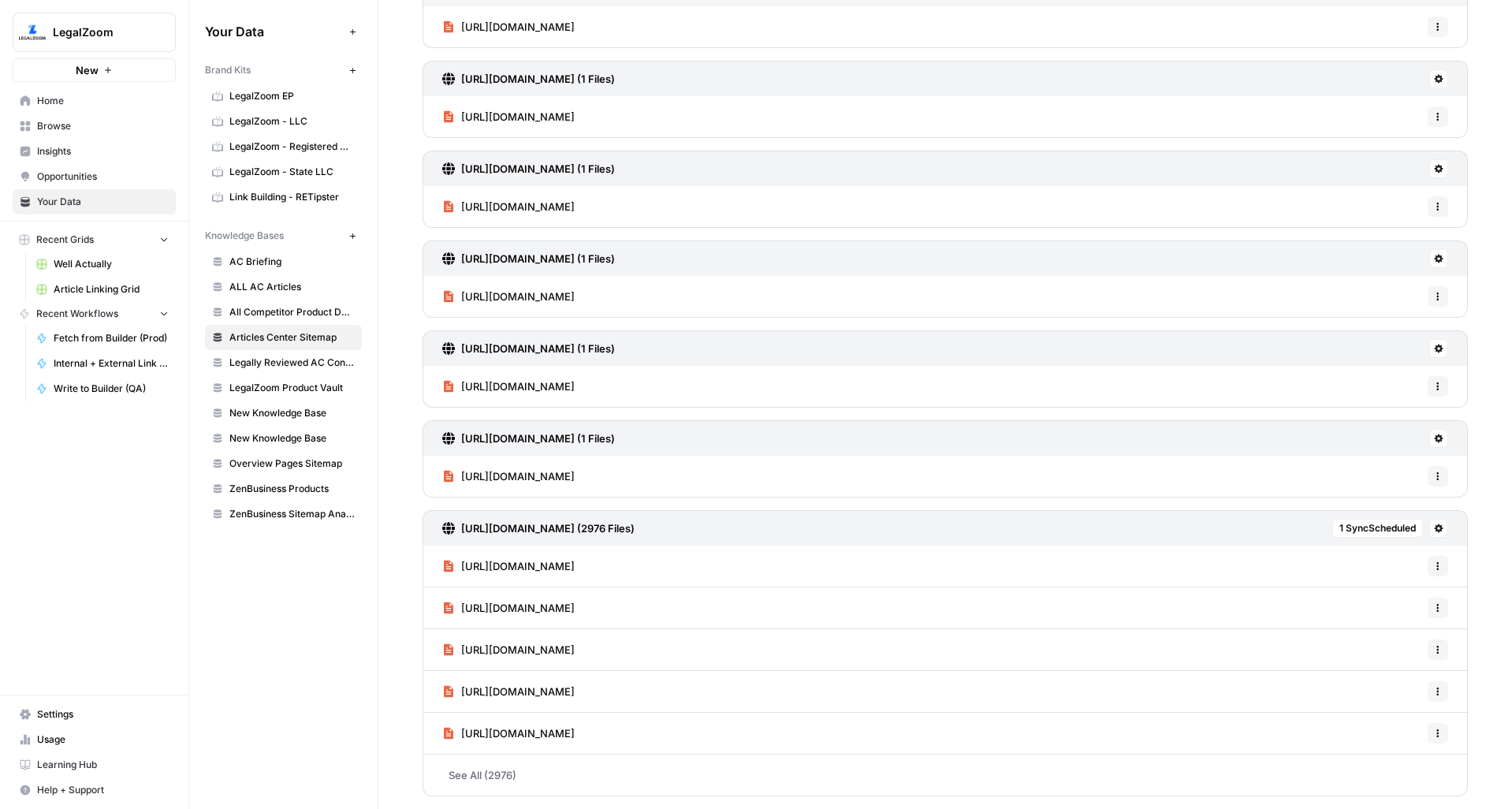
click at [517, 773] on link "See All (2976)" at bounding box center [944, 775] width 1045 height 41
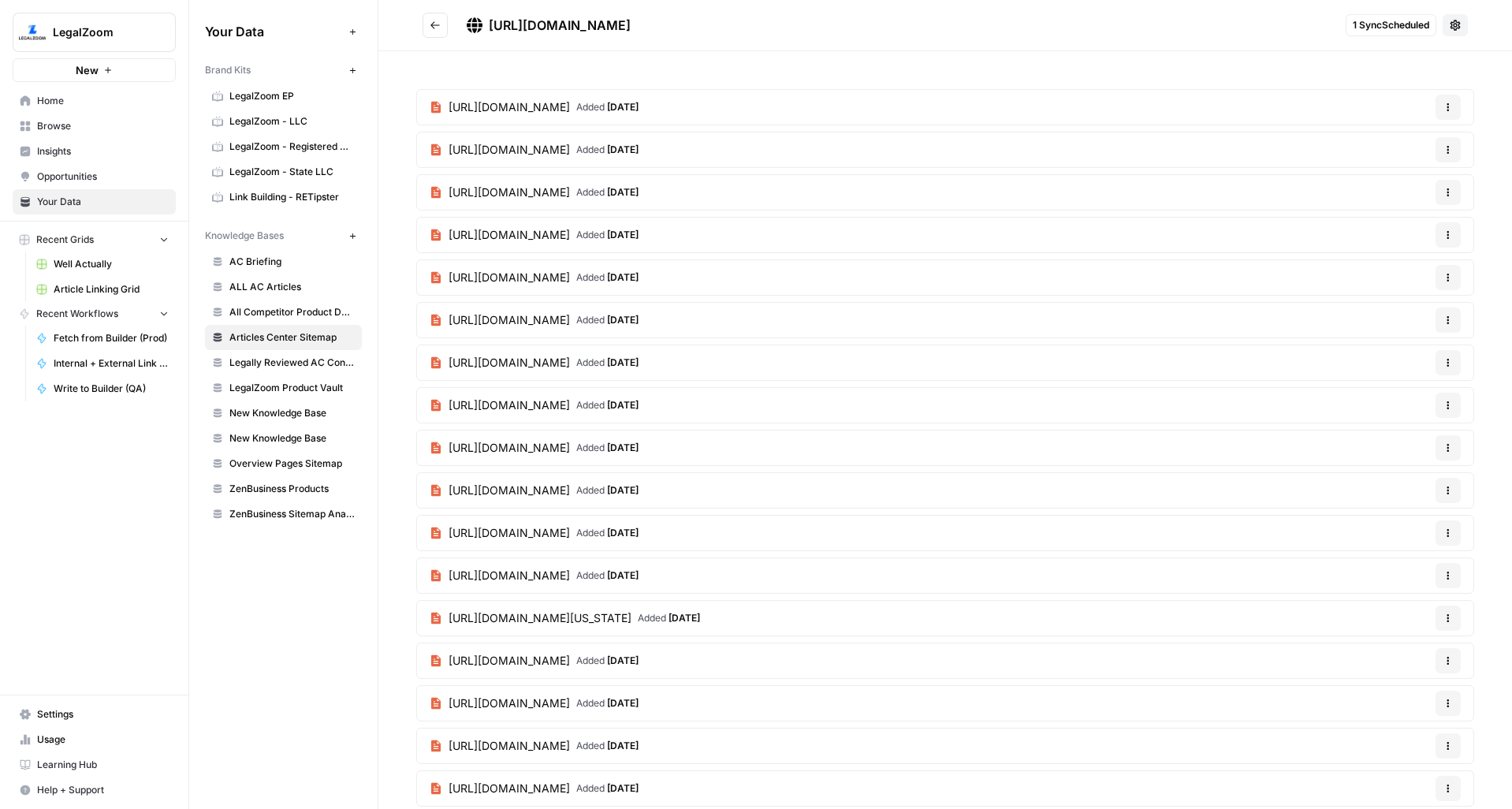
click at [433, 35] on button "Go back" at bounding box center [435, 26] width 26 height 26
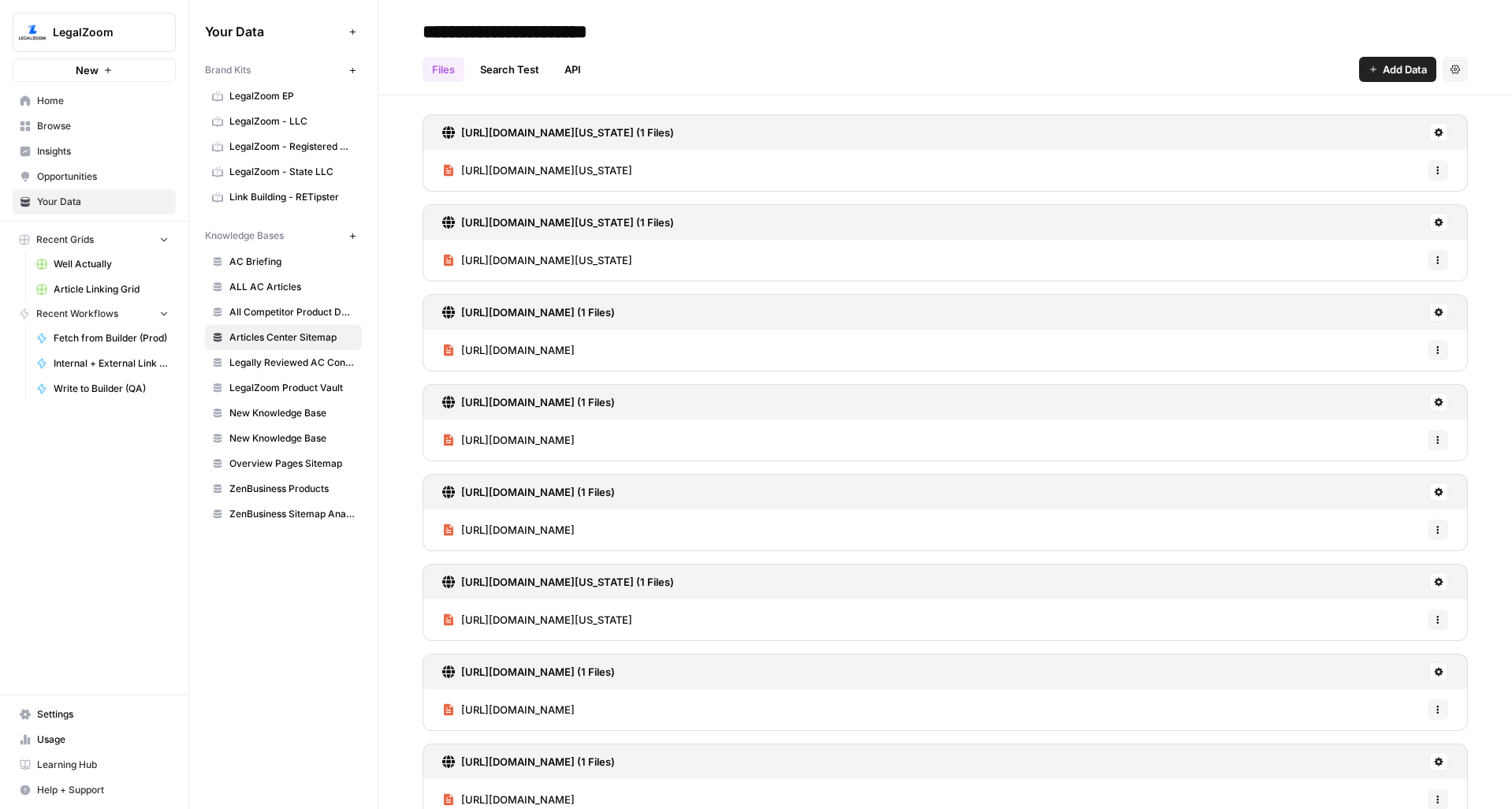
scroll to position [773, 0]
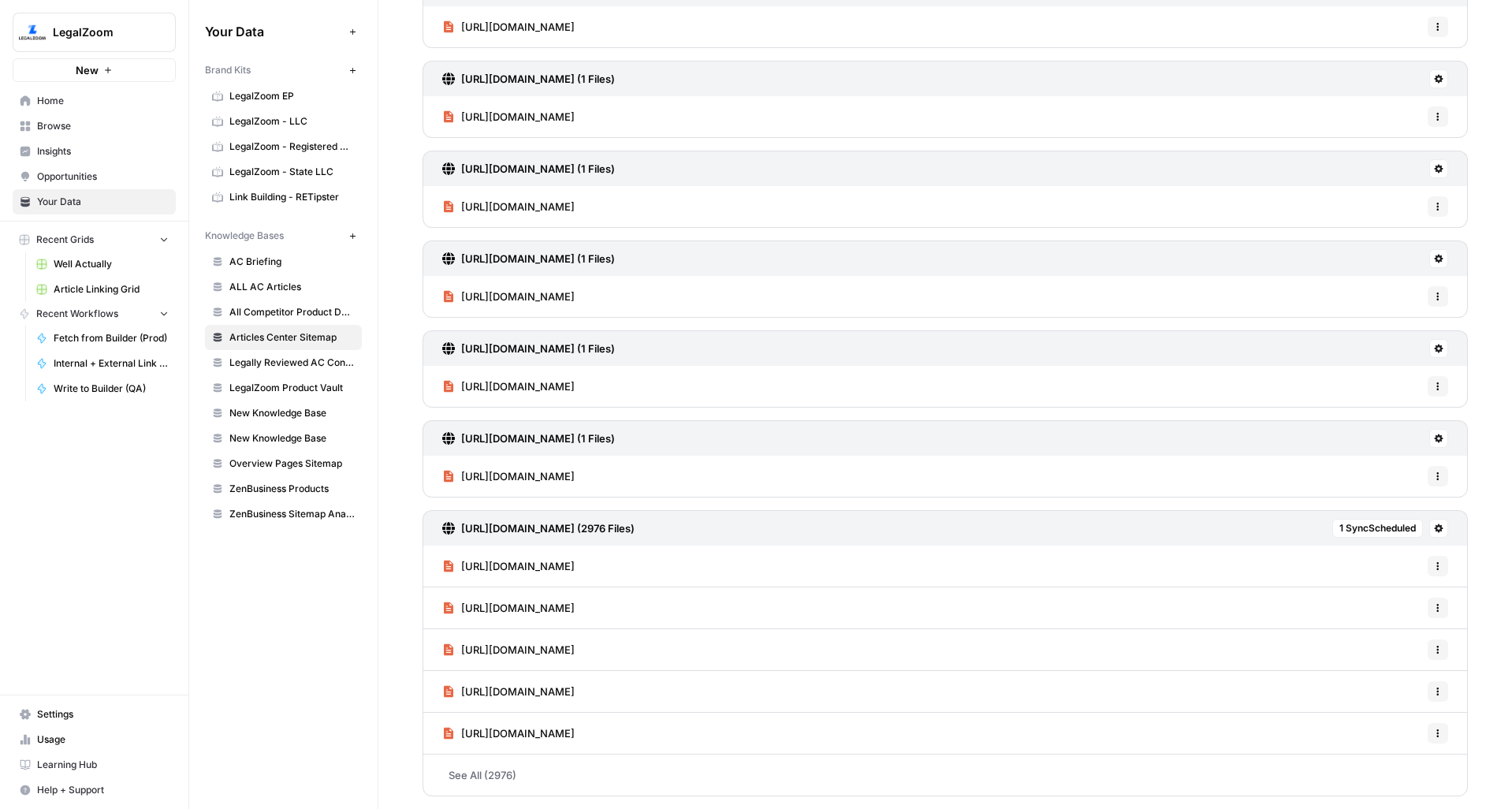
click at [1435, 529] on icon at bounding box center [1439, 528] width 8 height 8
click at [1355, 563] on span "Sync Data" at bounding box center [1366, 562] width 97 height 16
click at [501, 766] on link "See All (2976)" at bounding box center [944, 775] width 1045 height 41
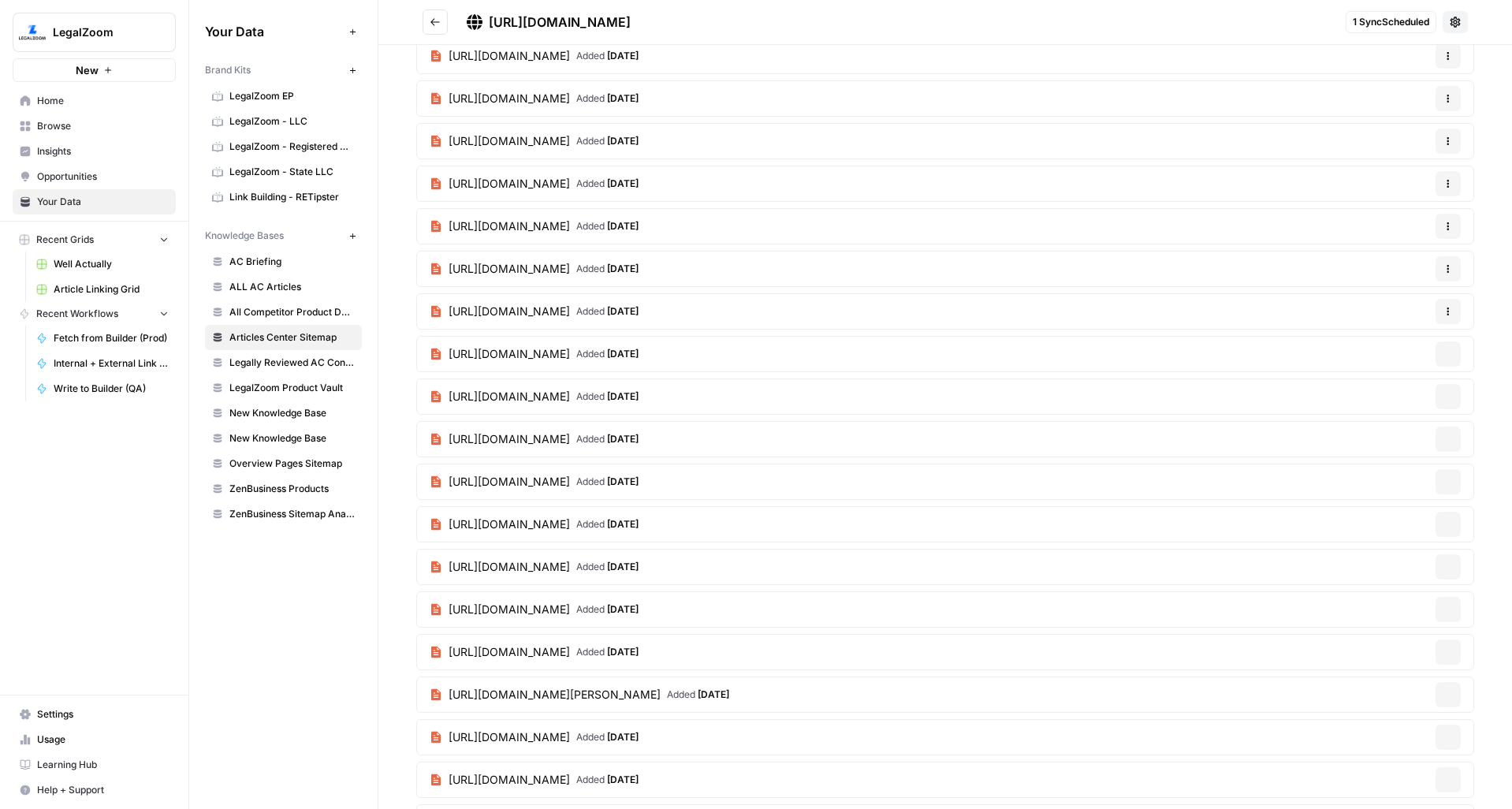
scroll to position [2758, 0]
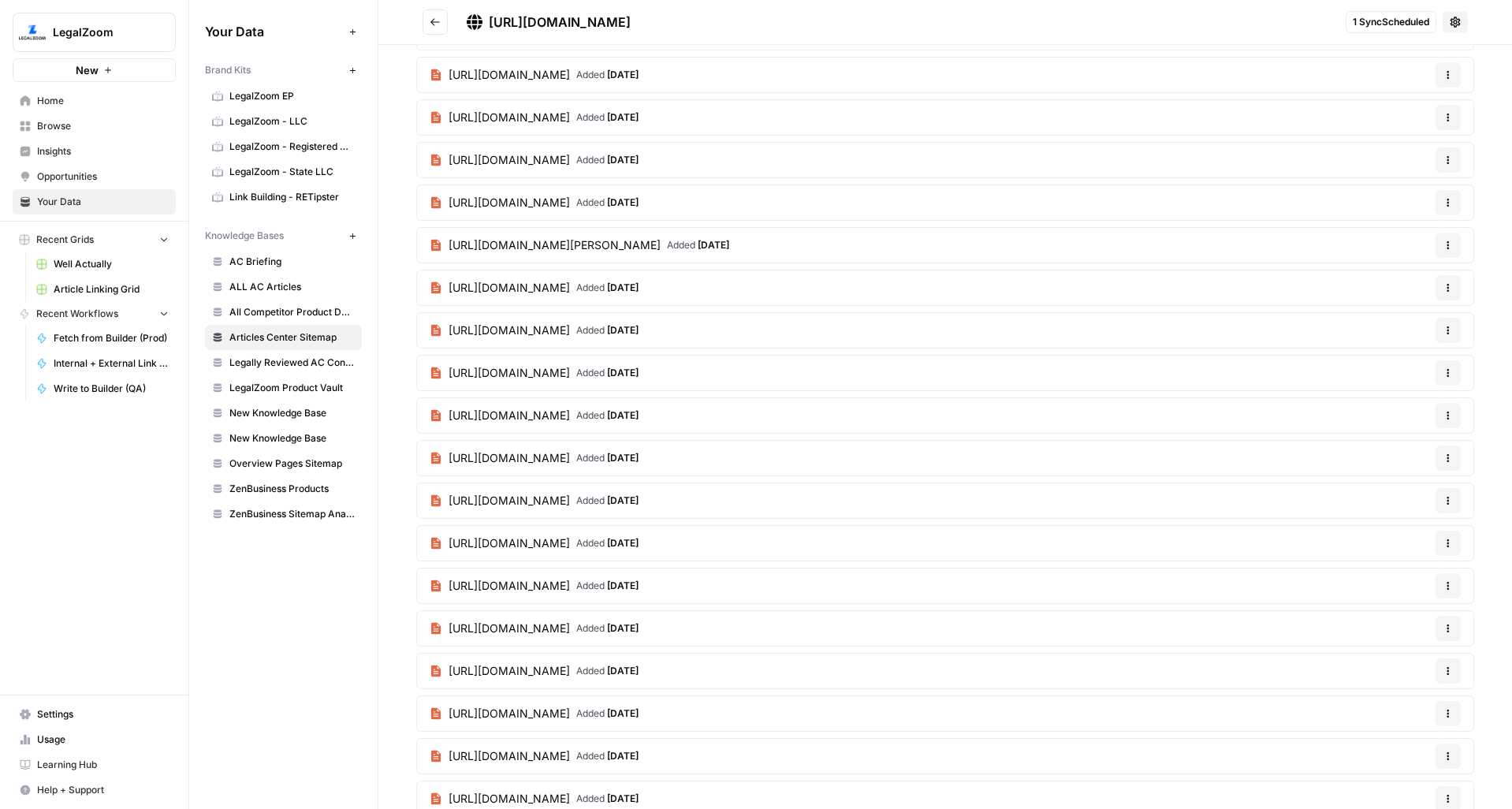
click at [428, 22] on button "Go back" at bounding box center [435, 22] width 26 height 26
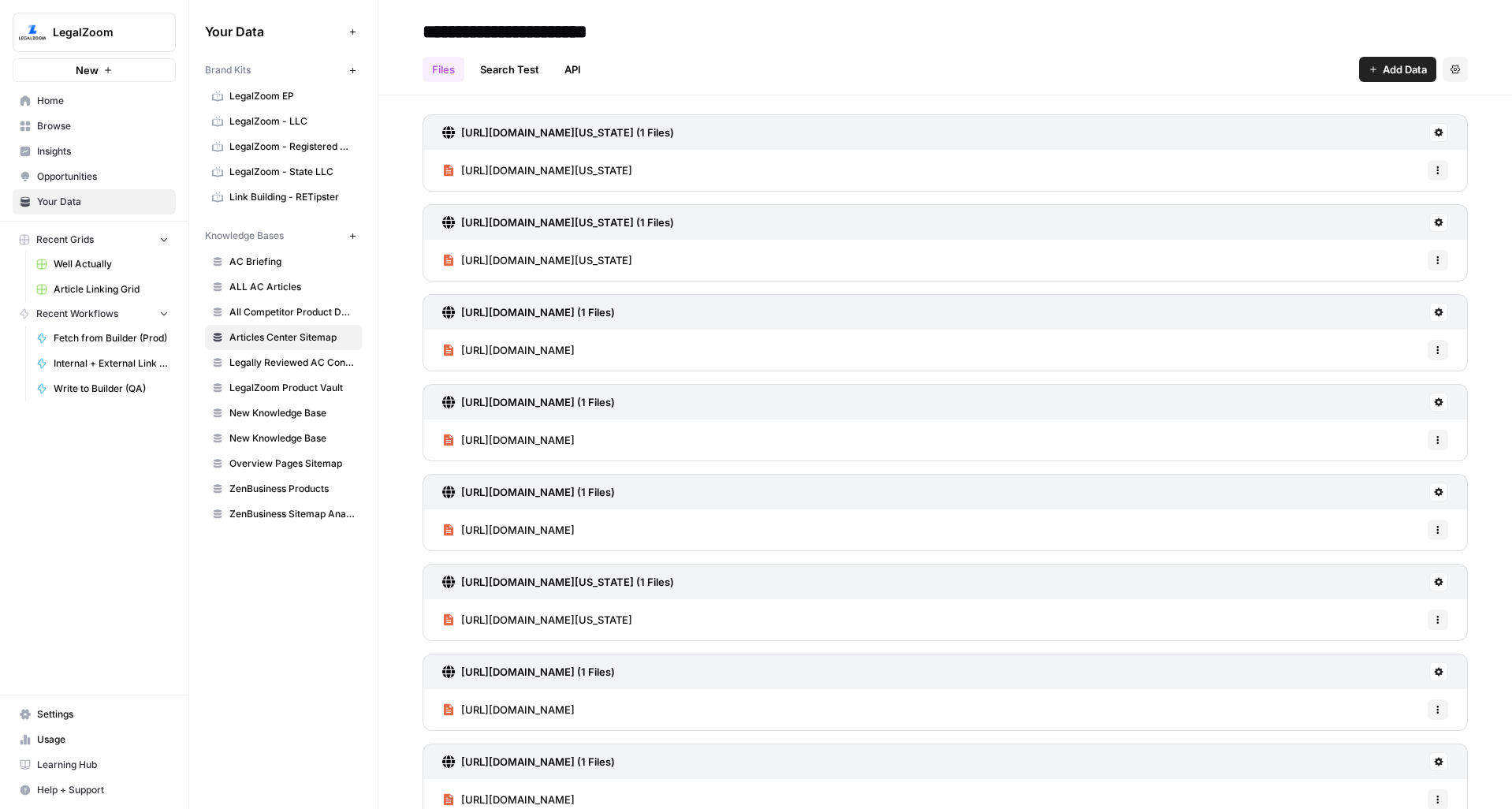
click at [513, 74] on link "Search Test" at bounding box center [509, 70] width 78 height 26
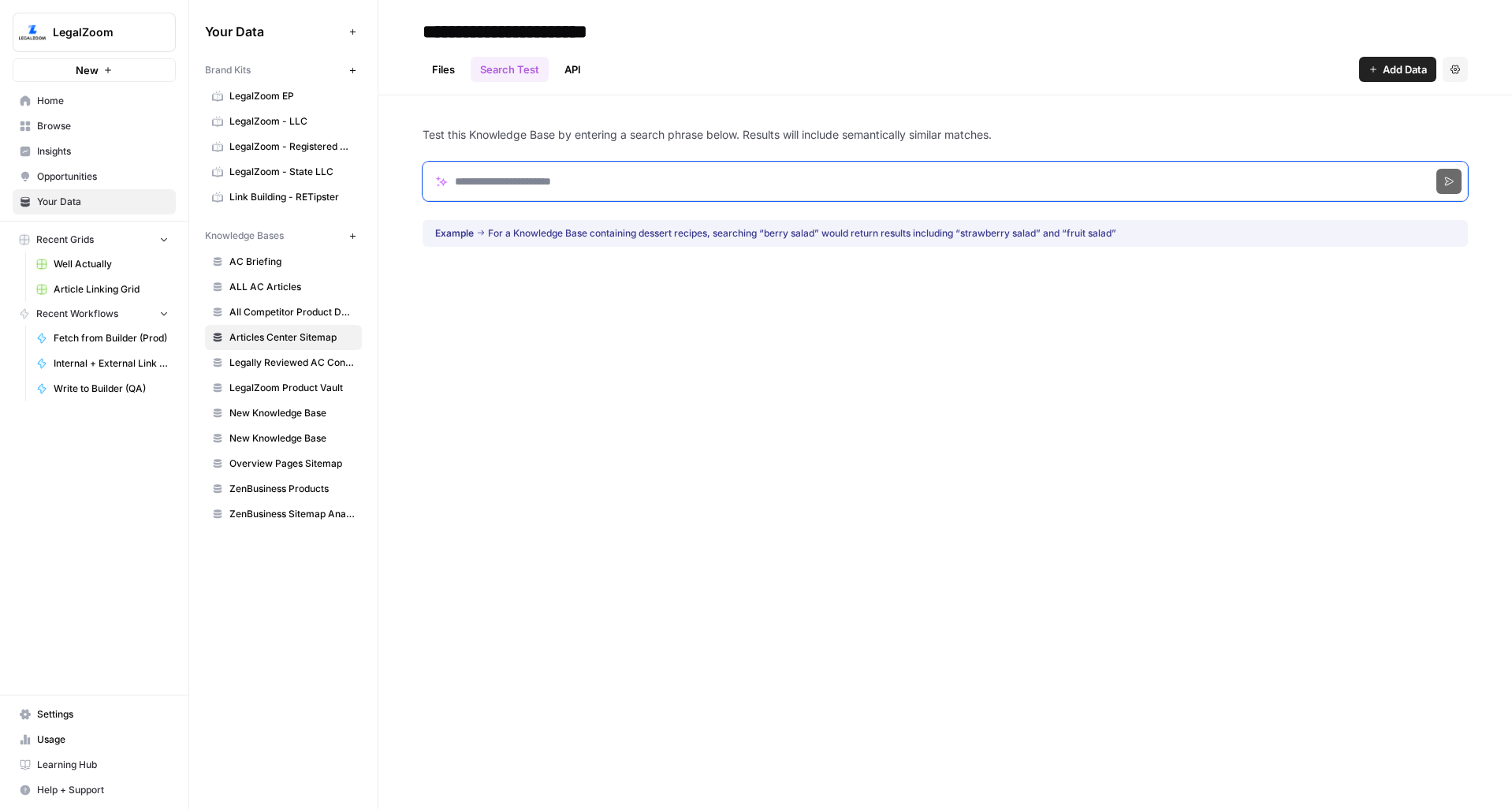
click at [549, 169] on input "Search phrase" at bounding box center [944, 180] width 1045 height 39
paste input "**********"
type input "**********"
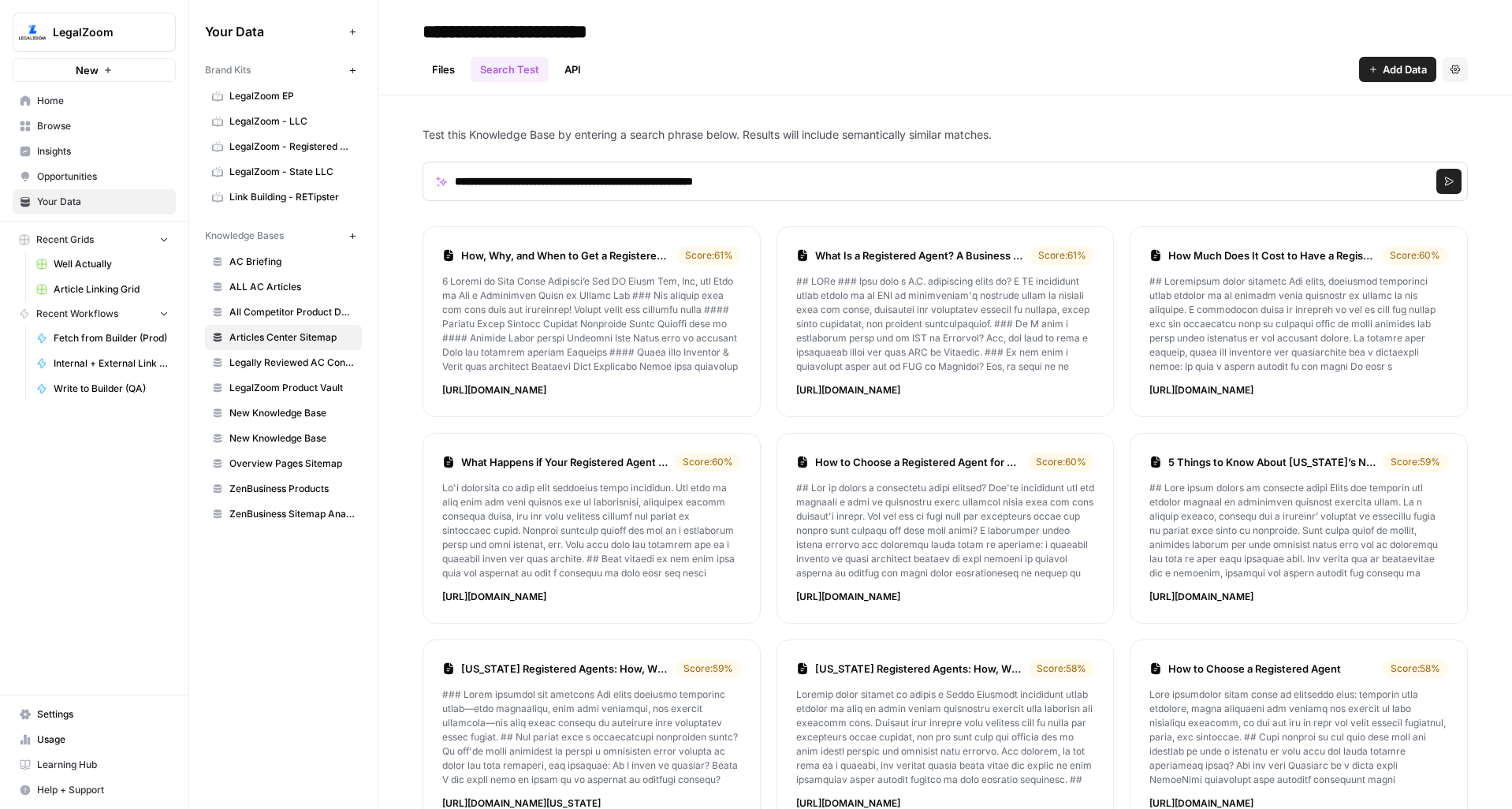
click at [443, 67] on link "Files" at bounding box center [443, 70] width 42 height 26
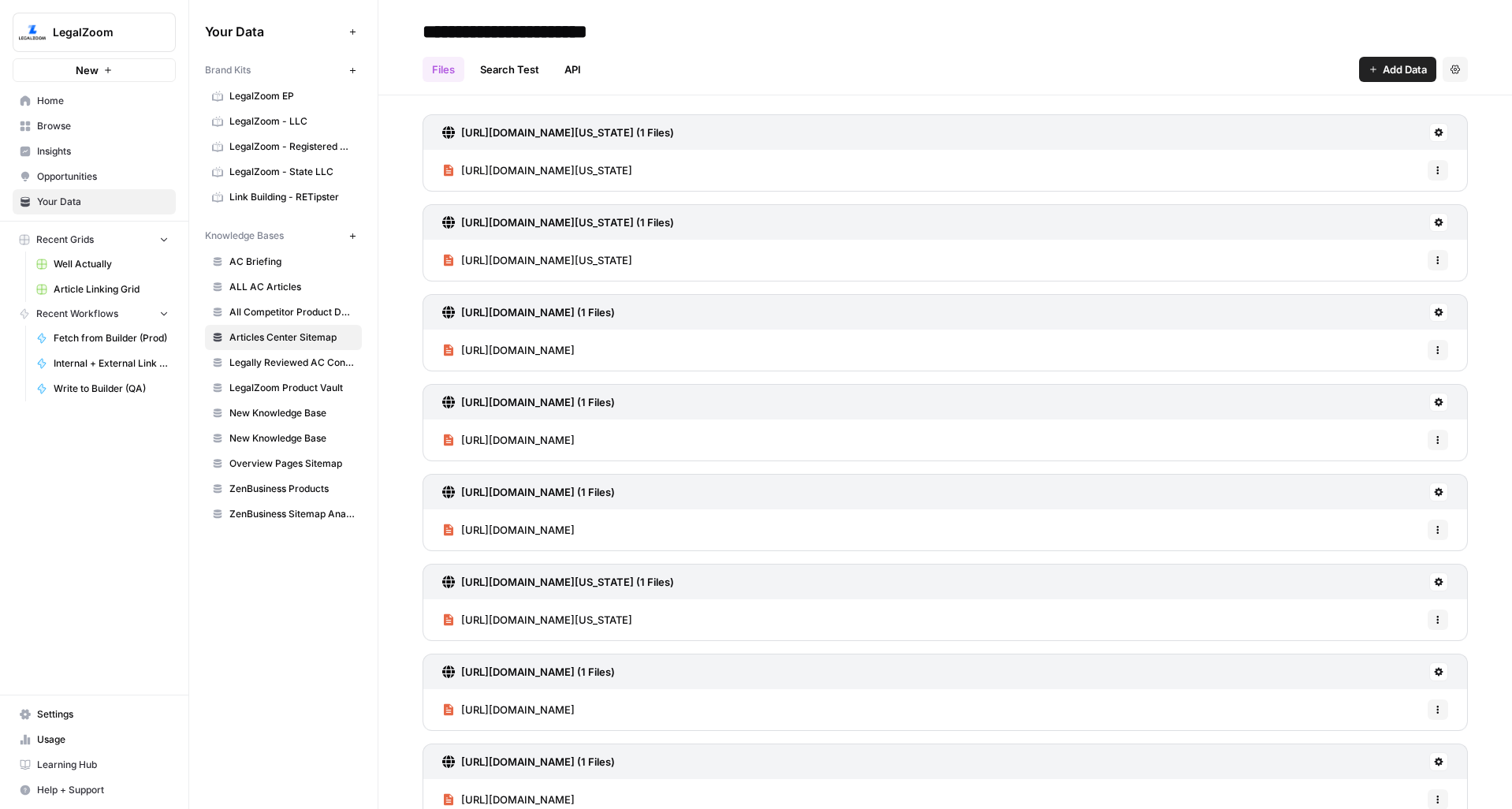
click at [524, 73] on link "Search Test" at bounding box center [509, 70] width 78 height 26
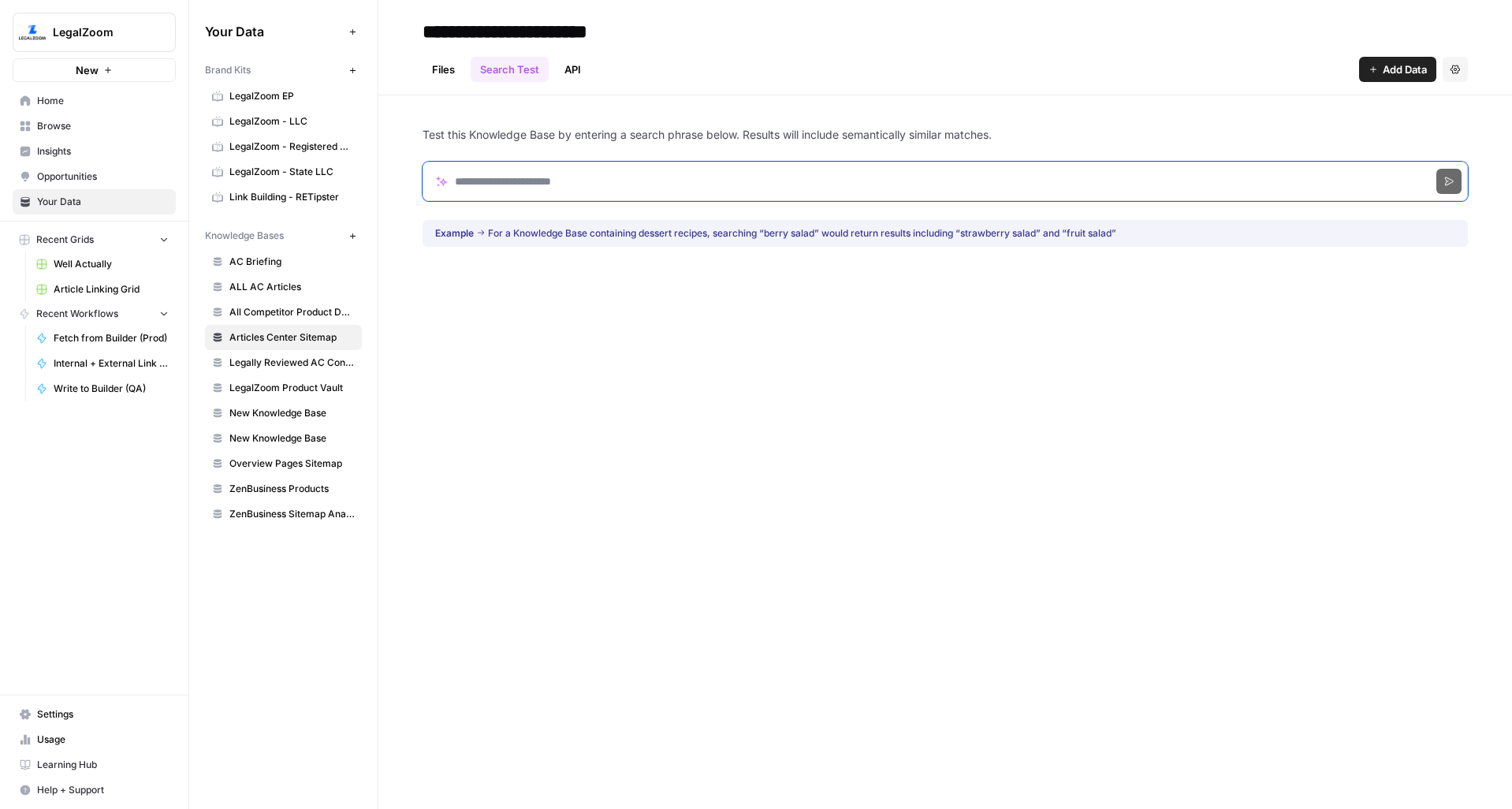
click at [596, 172] on input "Search phrase" at bounding box center [944, 180] width 1045 height 39
paste input "**********"
type input "**********"
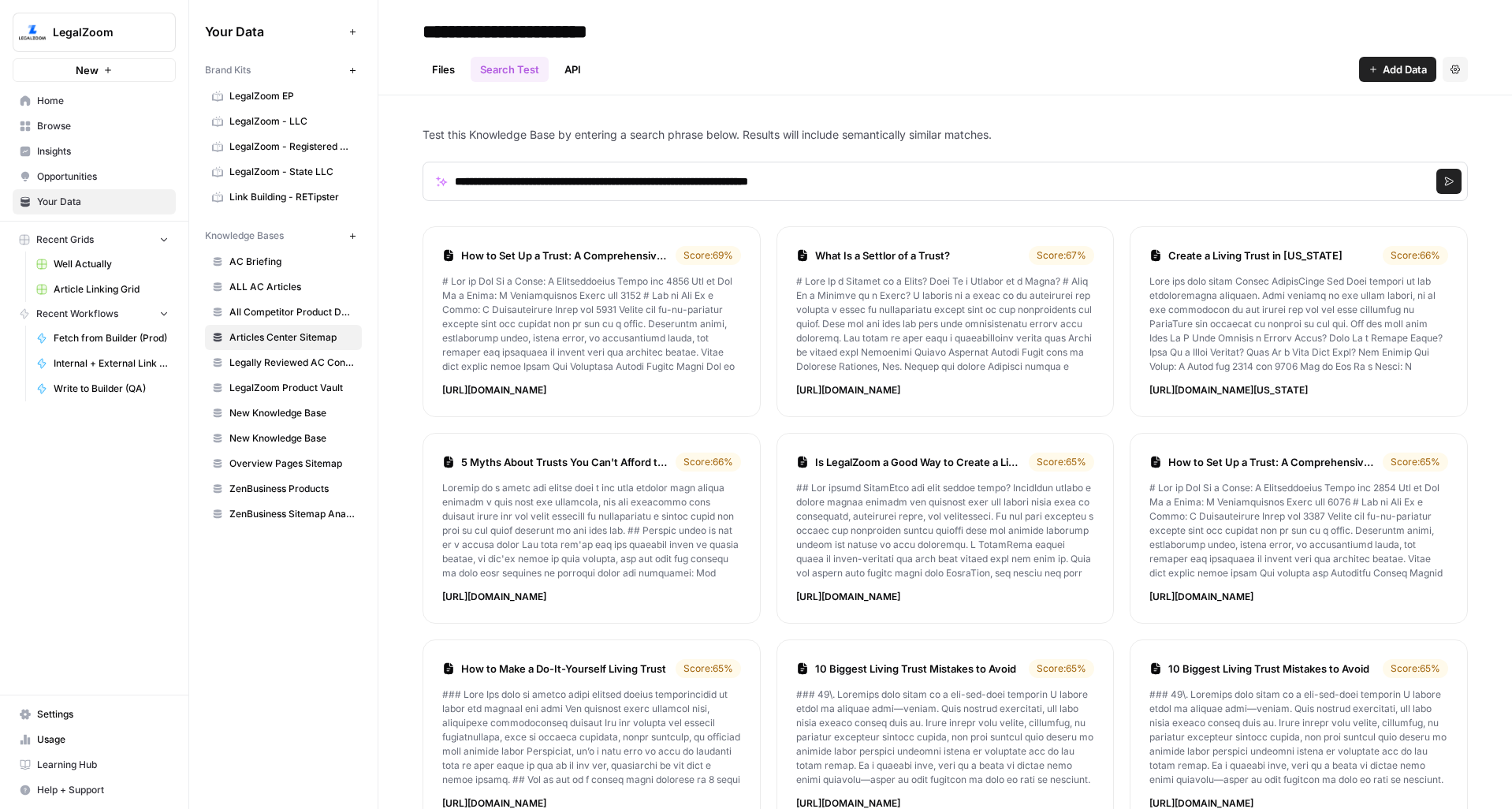
click at [436, 71] on link "Files" at bounding box center [443, 70] width 42 height 26
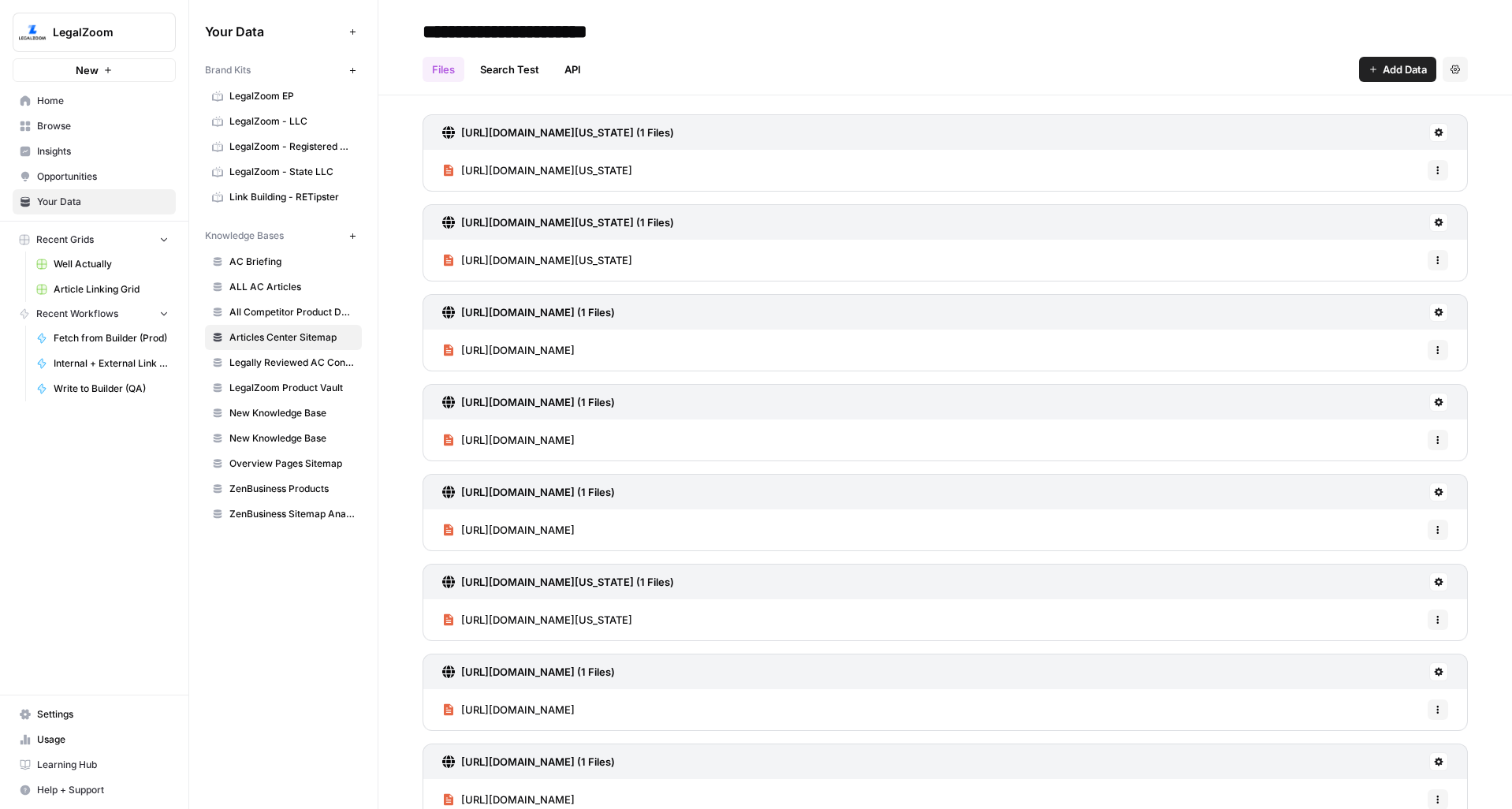
scroll to position [773, 0]
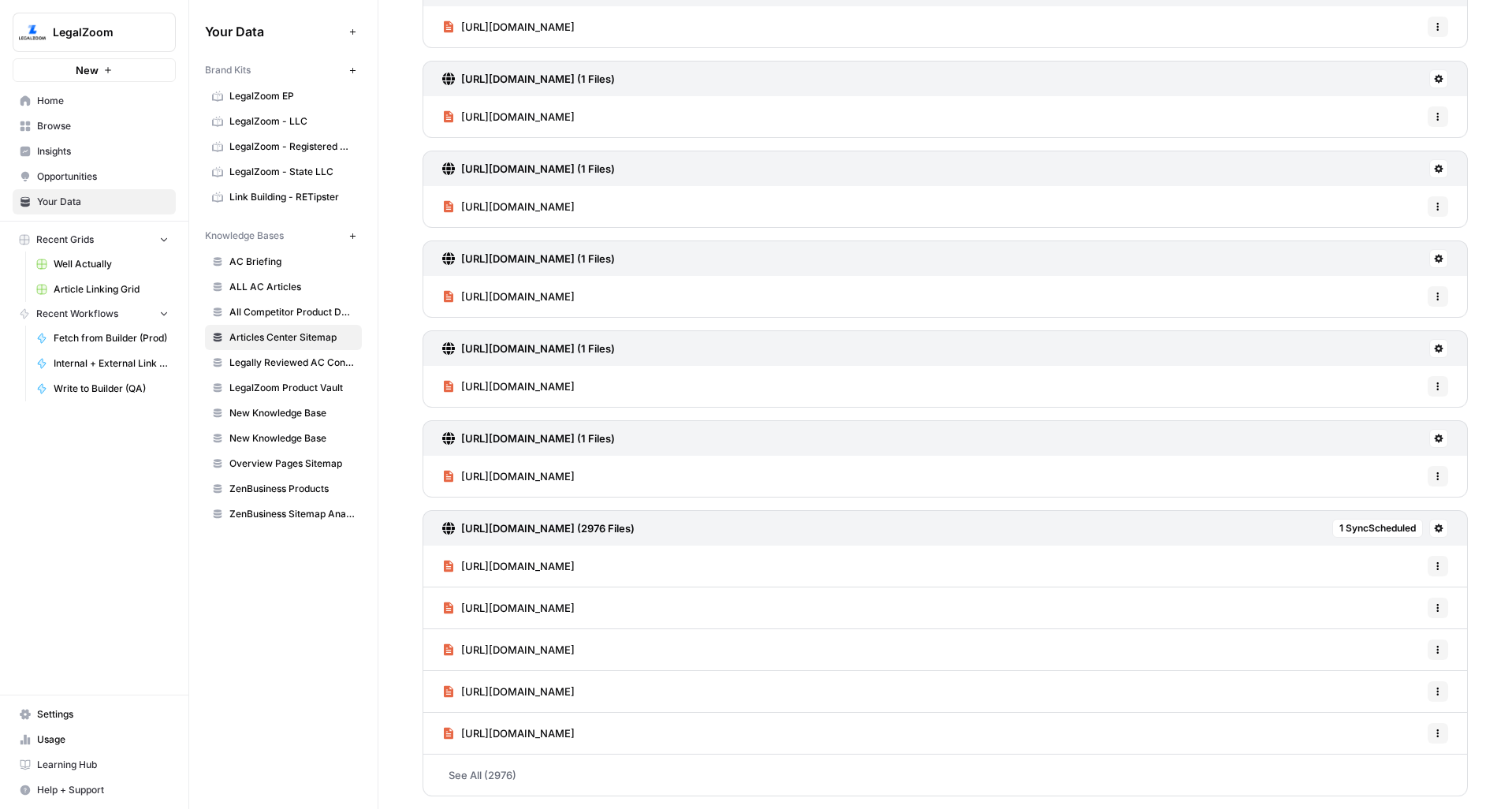
click at [1434, 529] on icon at bounding box center [1439, 529] width 9 height 9
click at [1162, 506] on div "https://www.legalzoom.com/articles/california-requirements-for-quitclaim-deeds …" at bounding box center [944, 75] width 1045 height 1468
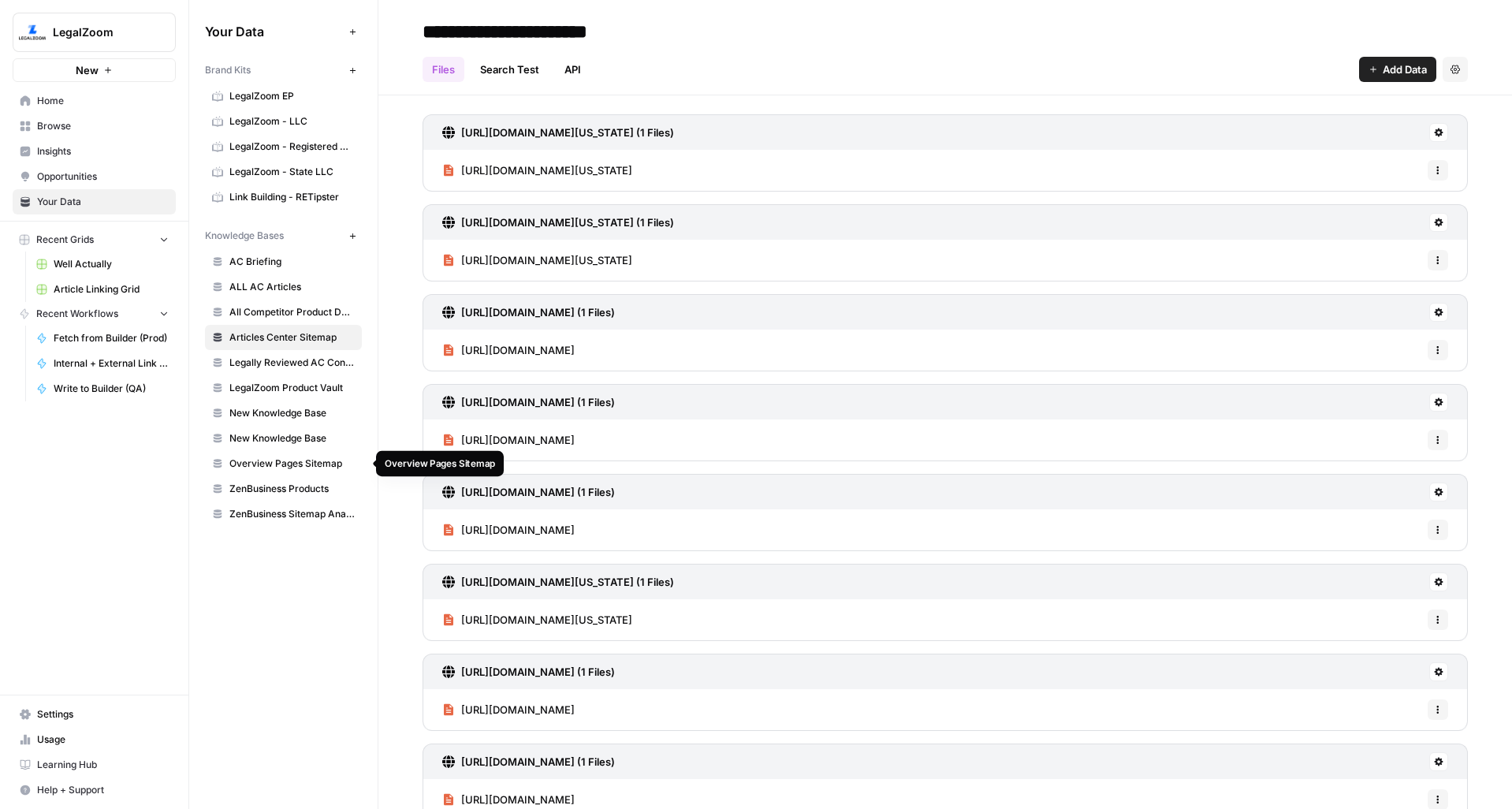
click at [321, 458] on span "Overview Pages Sitemap" at bounding box center [292, 463] width 125 height 14
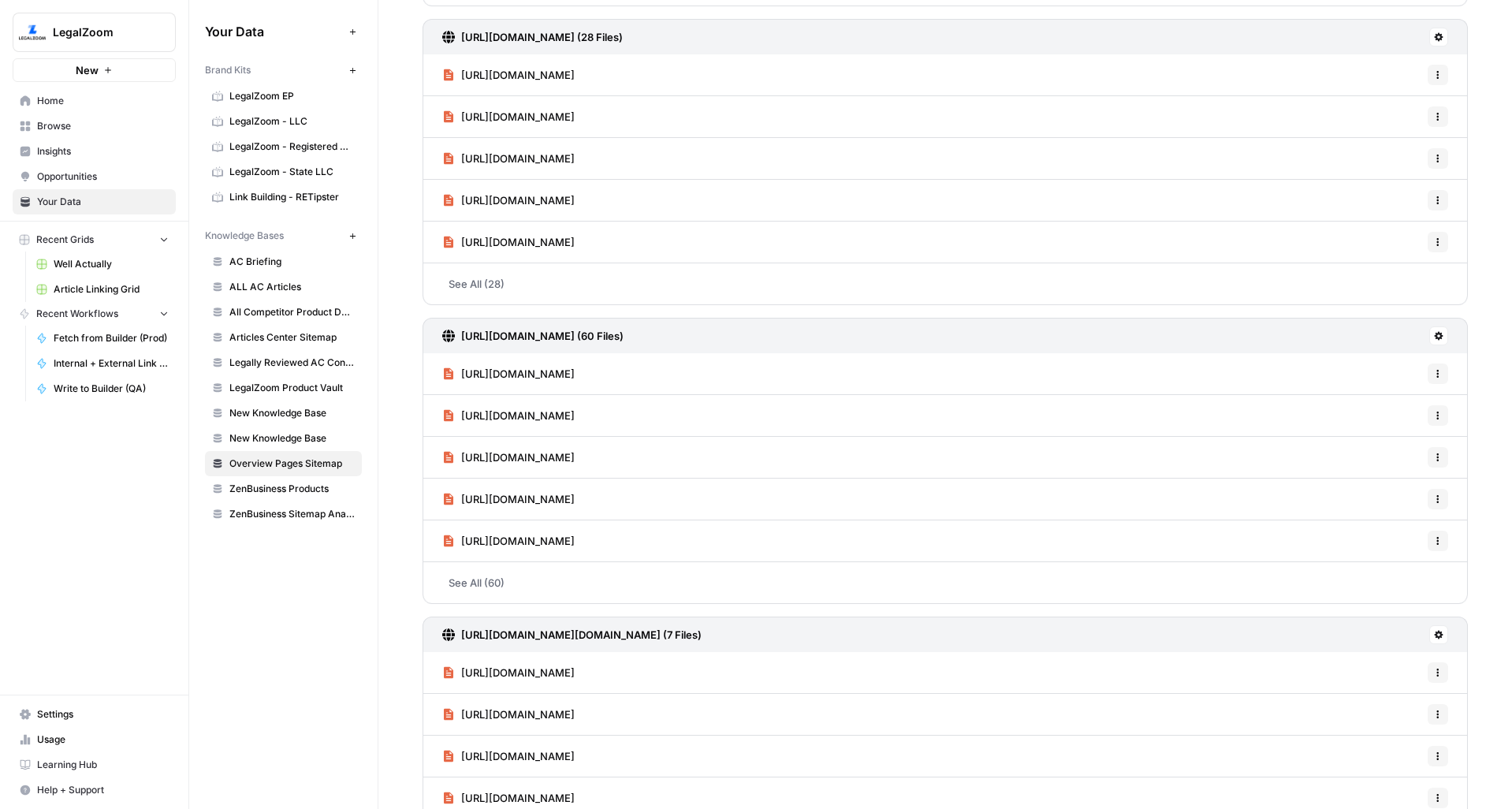
scroll to position [382, 0]
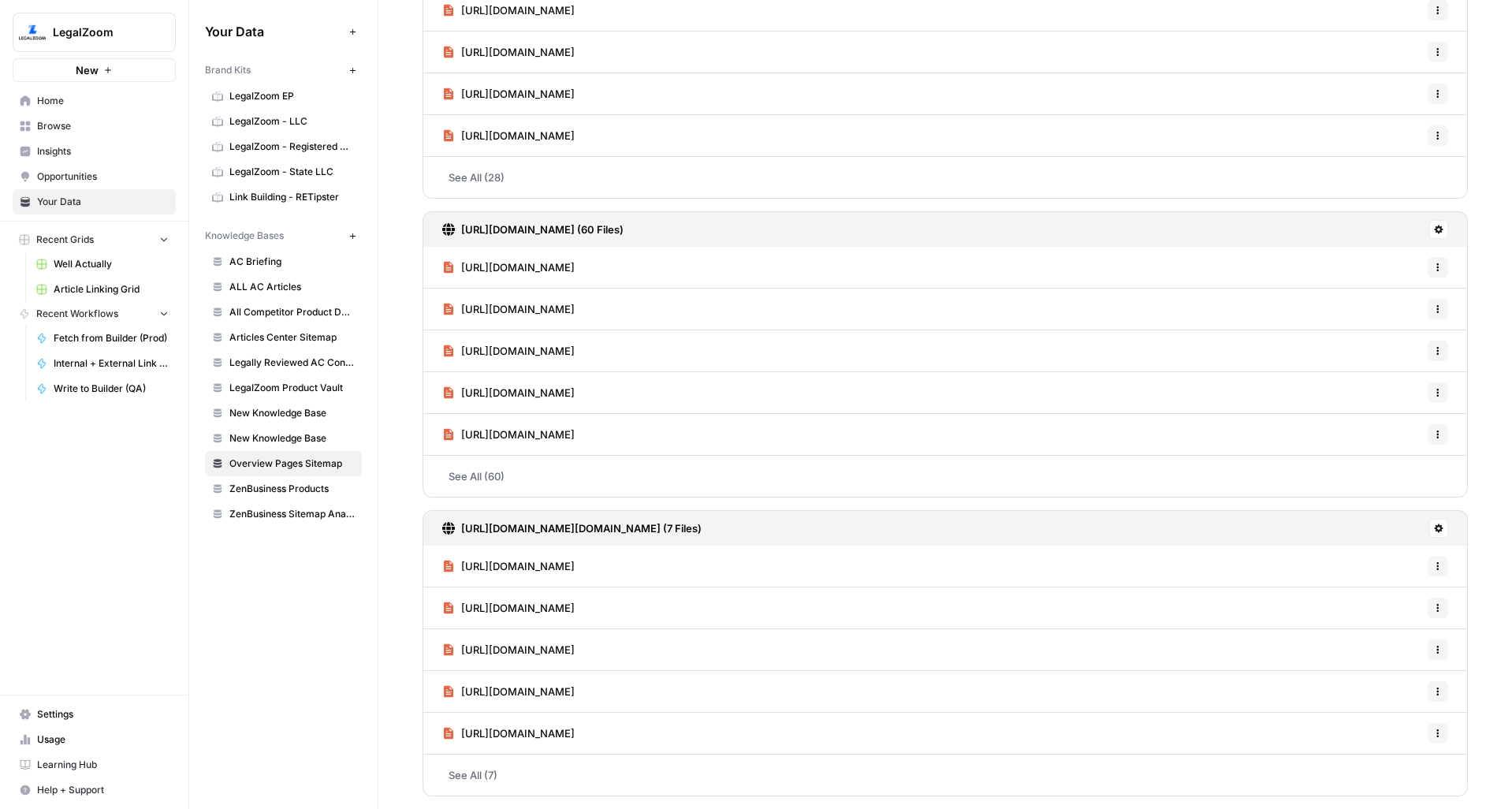
click at [1435, 528] on icon at bounding box center [1439, 528] width 8 height 8
click at [1362, 586] on span "Schedule Data Sync" at bounding box center [1366, 584] width 97 height 16
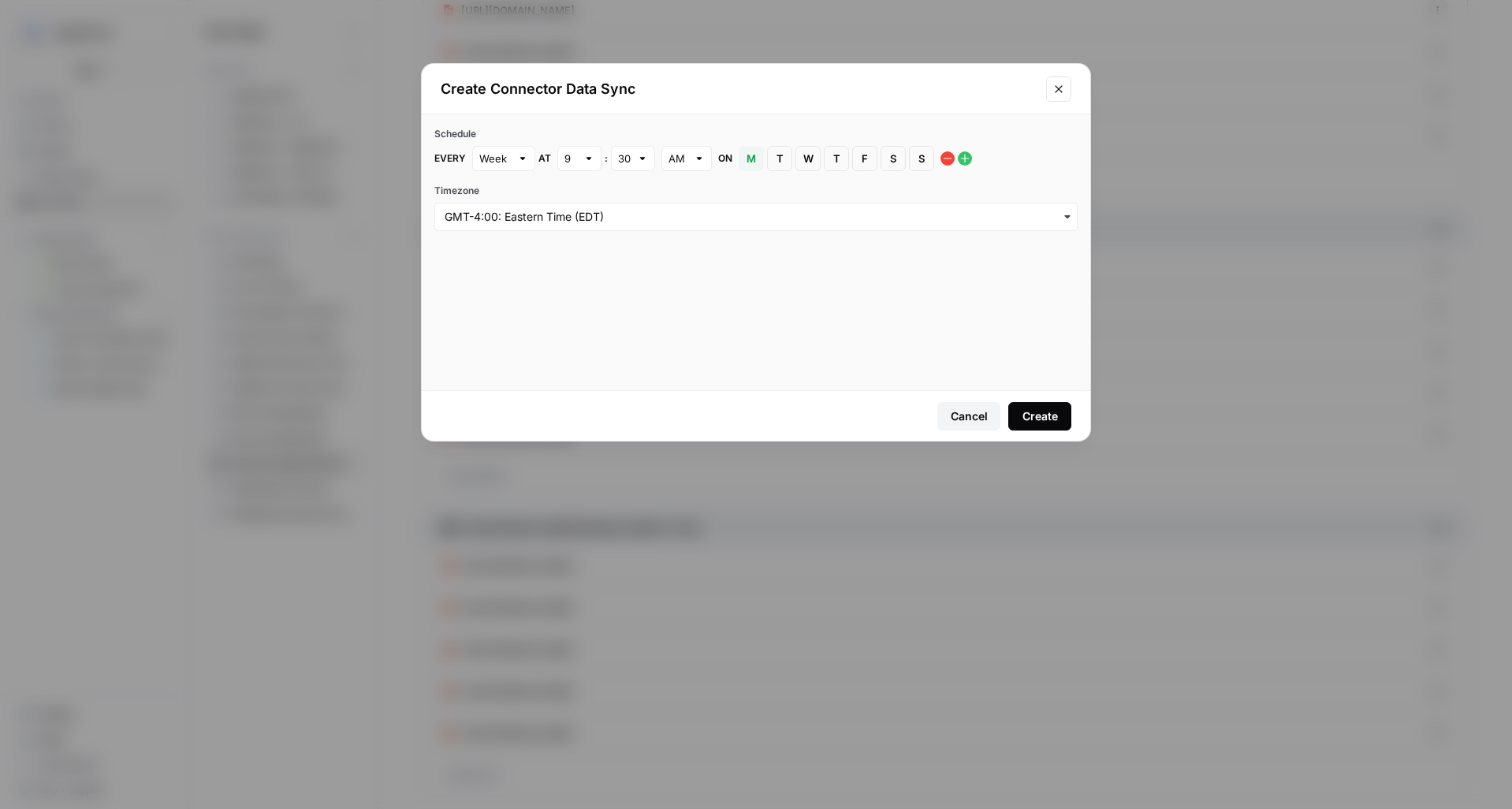
click at [929, 165] on button "S [DATE]" at bounding box center [922, 159] width 26 height 26
click at [746, 152] on span "M" at bounding box center [751, 158] width 9 height 16
click at [1050, 419] on div "Create" at bounding box center [1040, 416] width 36 height 16
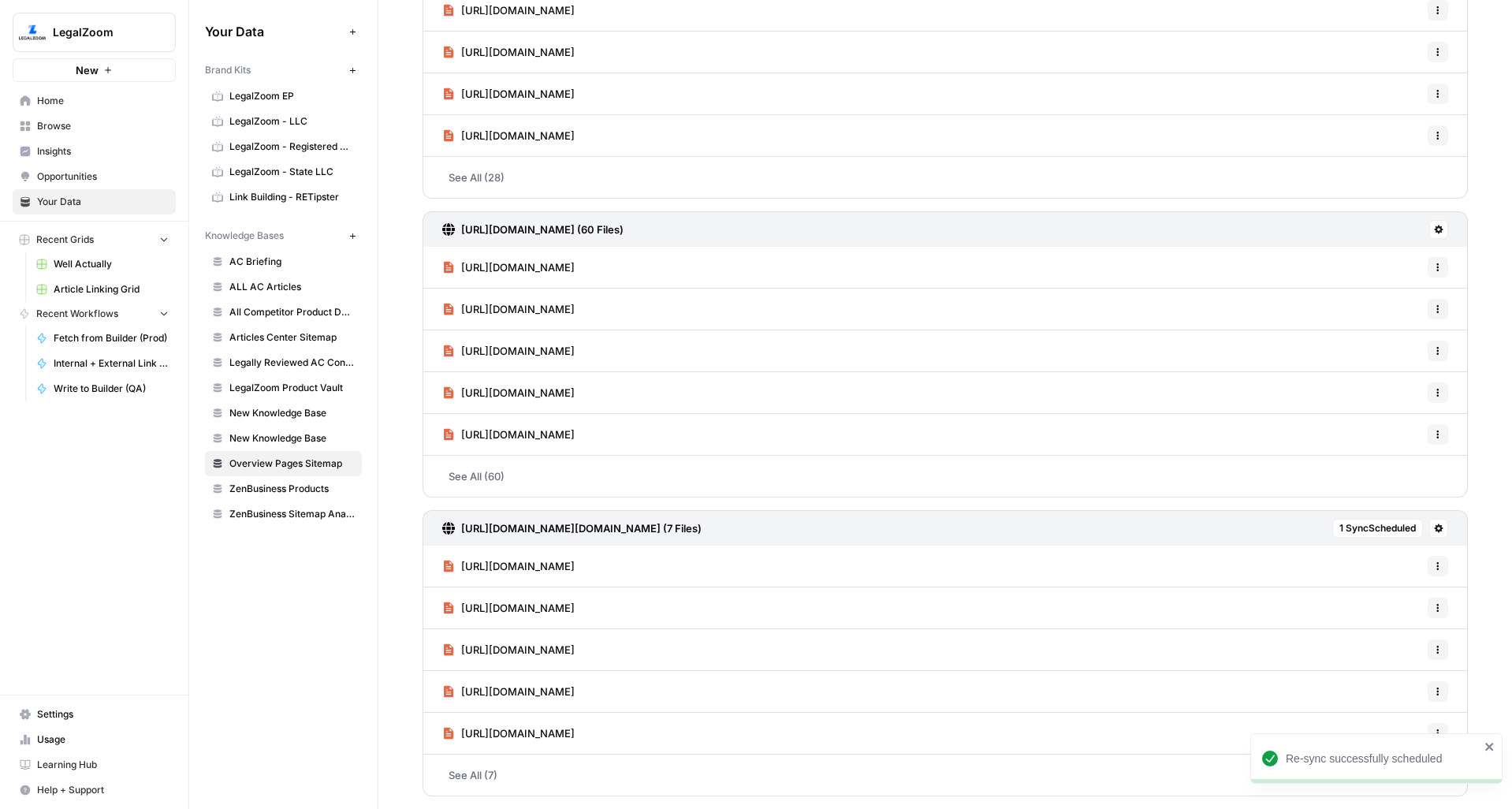
click at [1429, 237] on div "Options" at bounding box center [1426, 235] width 37 height 15
click at [1434, 227] on icon at bounding box center [1439, 229] width 9 height 9
click at [1383, 280] on span "Schedule Data Sync" at bounding box center [1366, 285] width 97 height 16
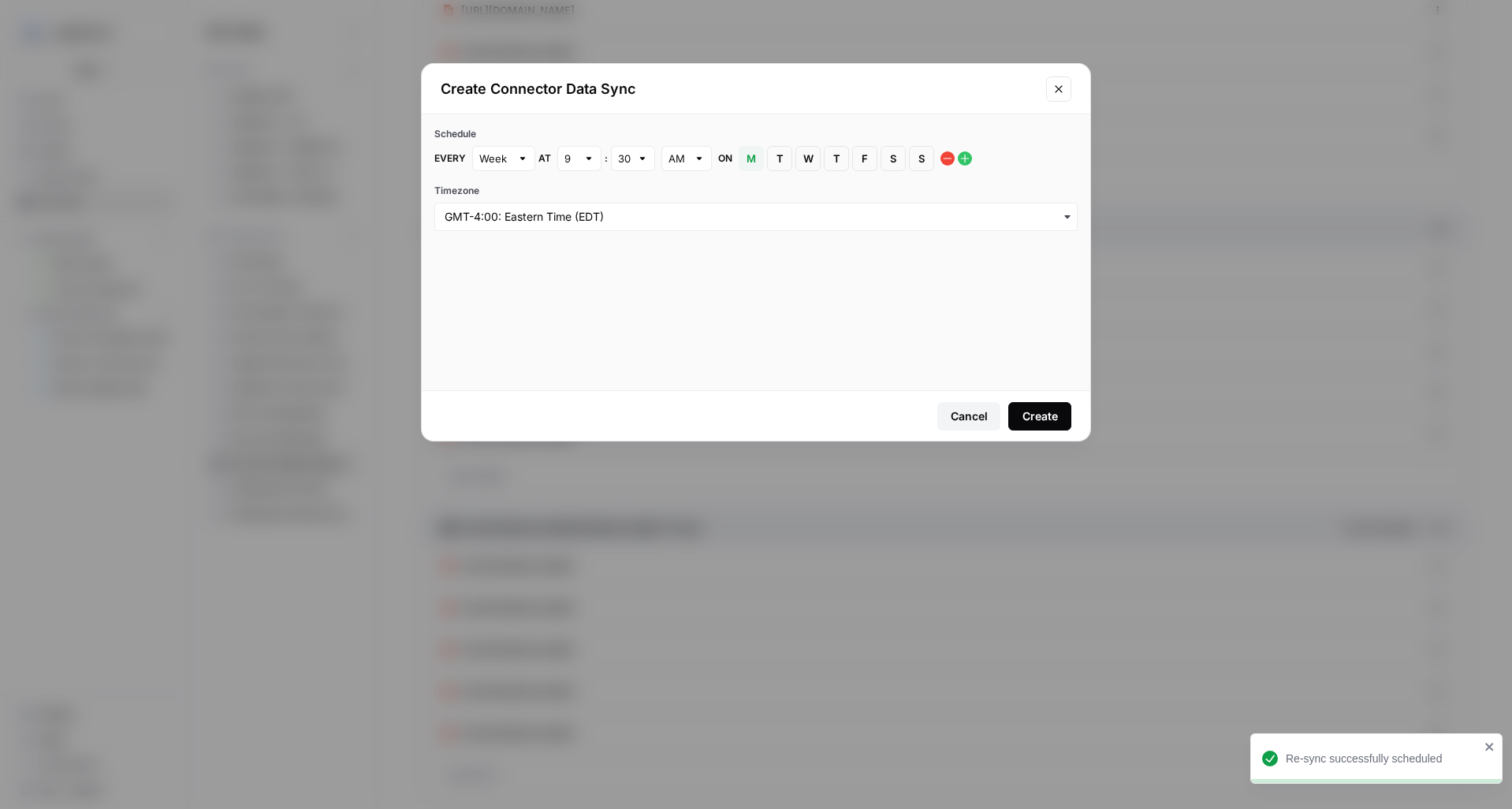
click at [919, 159] on span "S" at bounding box center [921, 158] width 9 height 16
click at [747, 163] on span "M" at bounding box center [751, 158] width 9 height 16
click at [1047, 403] on button "Create" at bounding box center [1039, 416] width 63 height 28
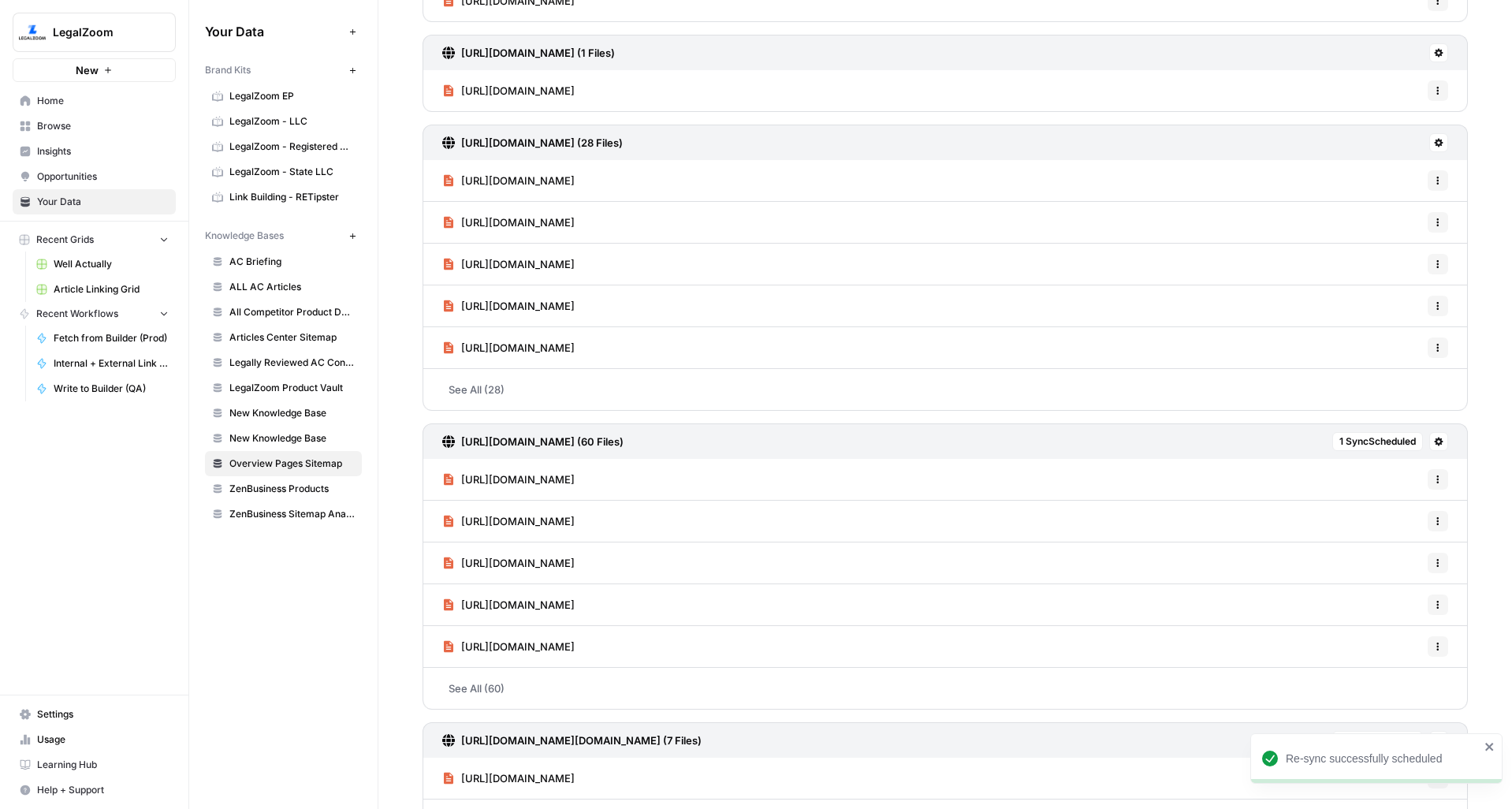
scroll to position [146, 0]
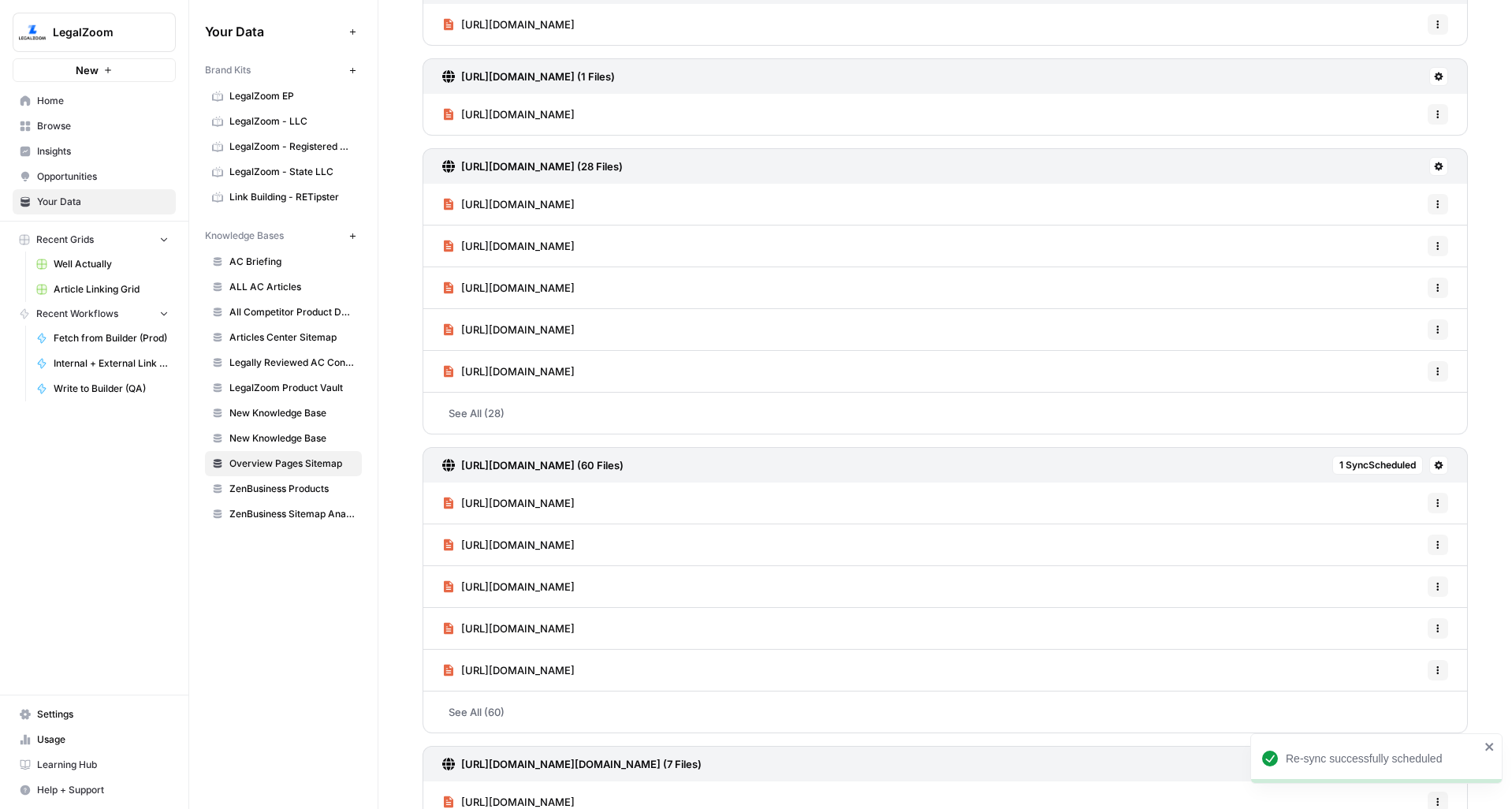
click at [1430, 171] on div "Options" at bounding box center [1426, 172] width 35 height 14
click at [1434, 162] on icon at bounding box center [1439, 166] width 9 height 9
click at [1397, 222] on span "Schedule Data Sync" at bounding box center [1366, 222] width 97 height 16
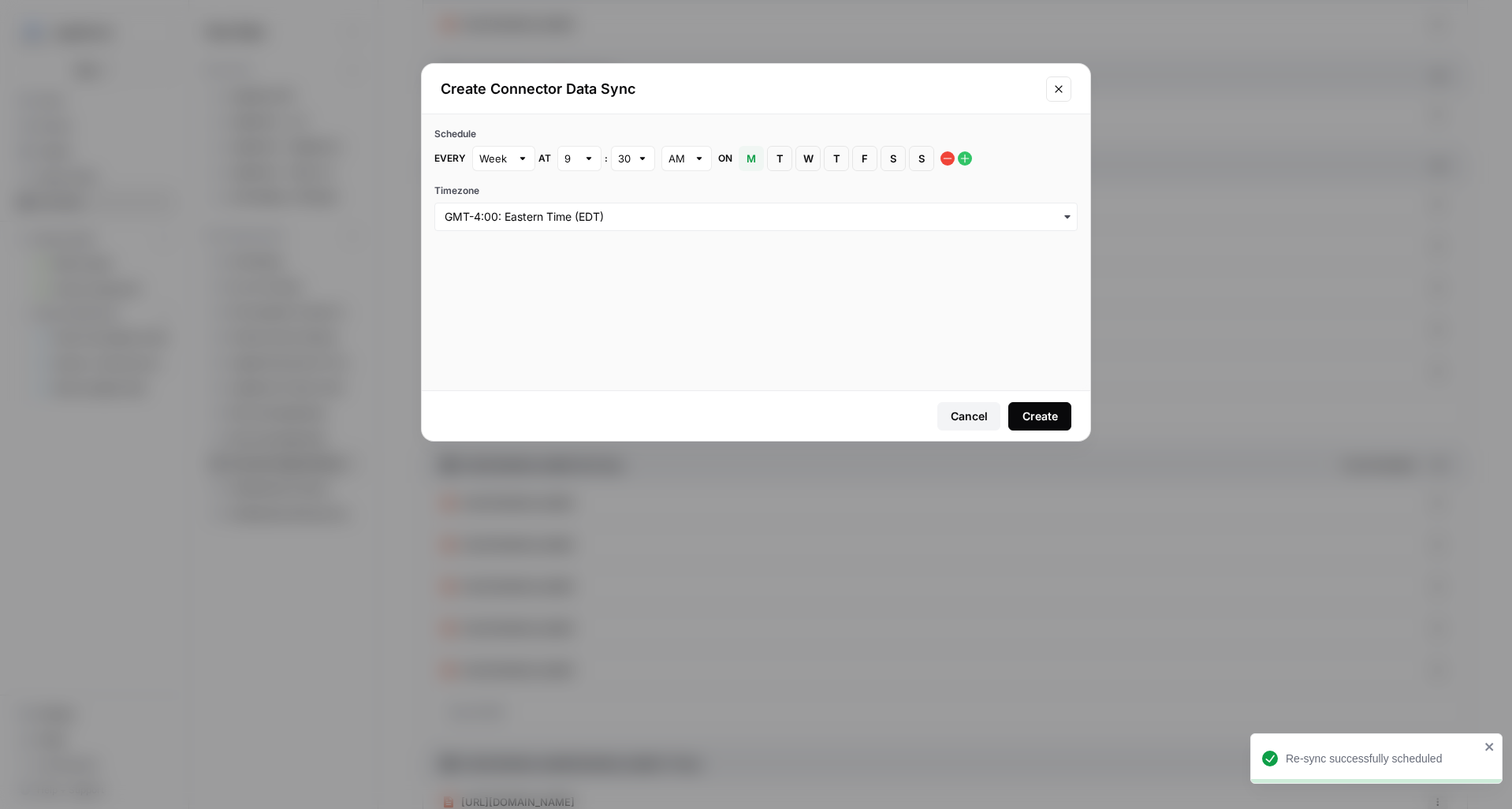
click at [932, 159] on button "S Sunday" at bounding box center [922, 159] width 26 height 26
click at [739, 160] on button "M Monday" at bounding box center [752, 159] width 26 height 26
click at [1039, 409] on div "Create" at bounding box center [1040, 416] width 36 height 16
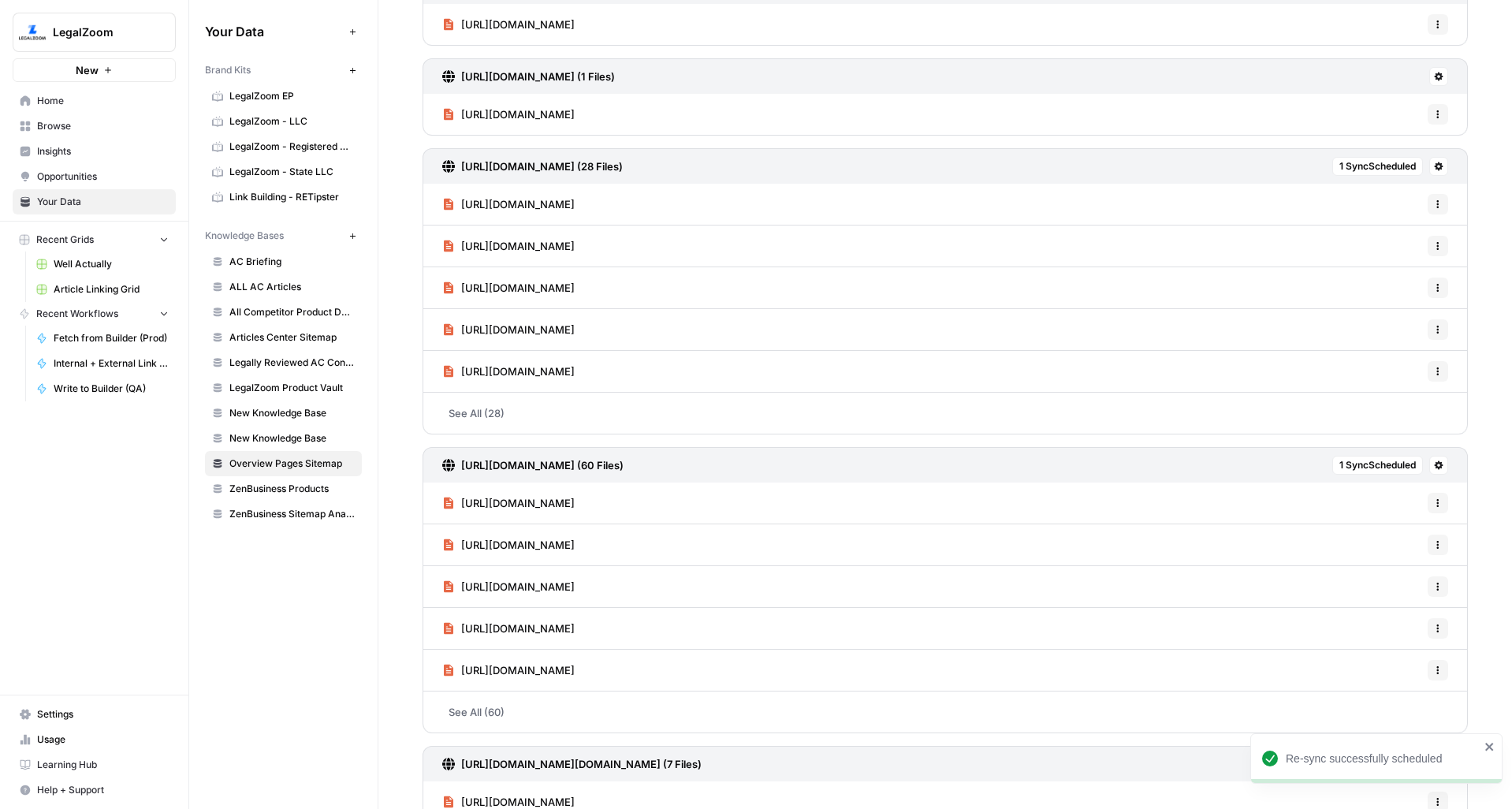
scroll to position [0, 0]
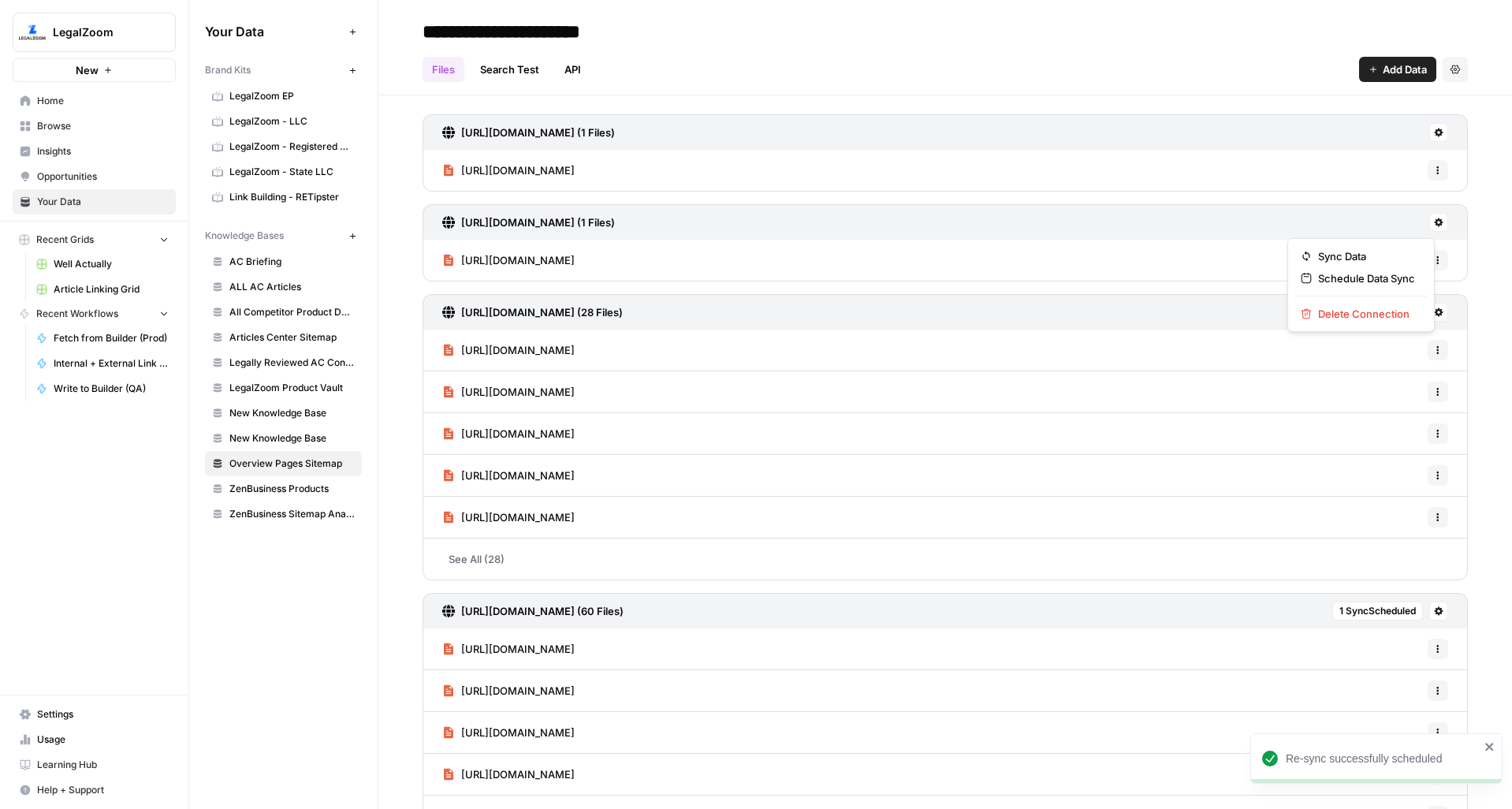
click at [1435, 222] on icon at bounding box center [1439, 222] width 8 height 8
click at [1378, 271] on span "Schedule Data Sync" at bounding box center [1366, 278] width 97 height 16
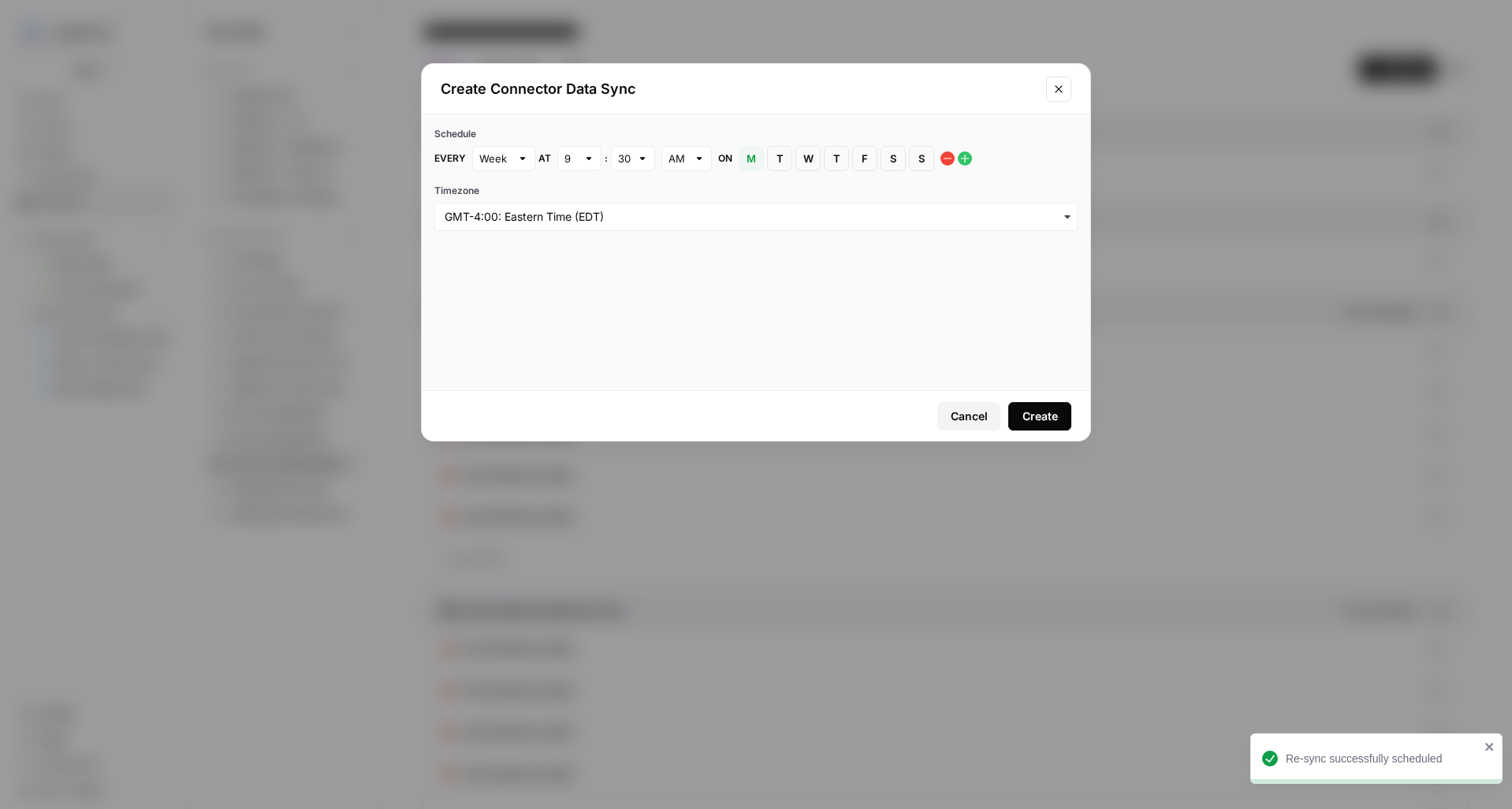
click at [921, 152] on span "S" at bounding box center [921, 158] width 9 height 16
click at [746, 155] on span "M" at bounding box center [751, 158] width 9 height 16
click at [1054, 413] on div "Create" at bounding box center [1040, 416] width 36 height 16
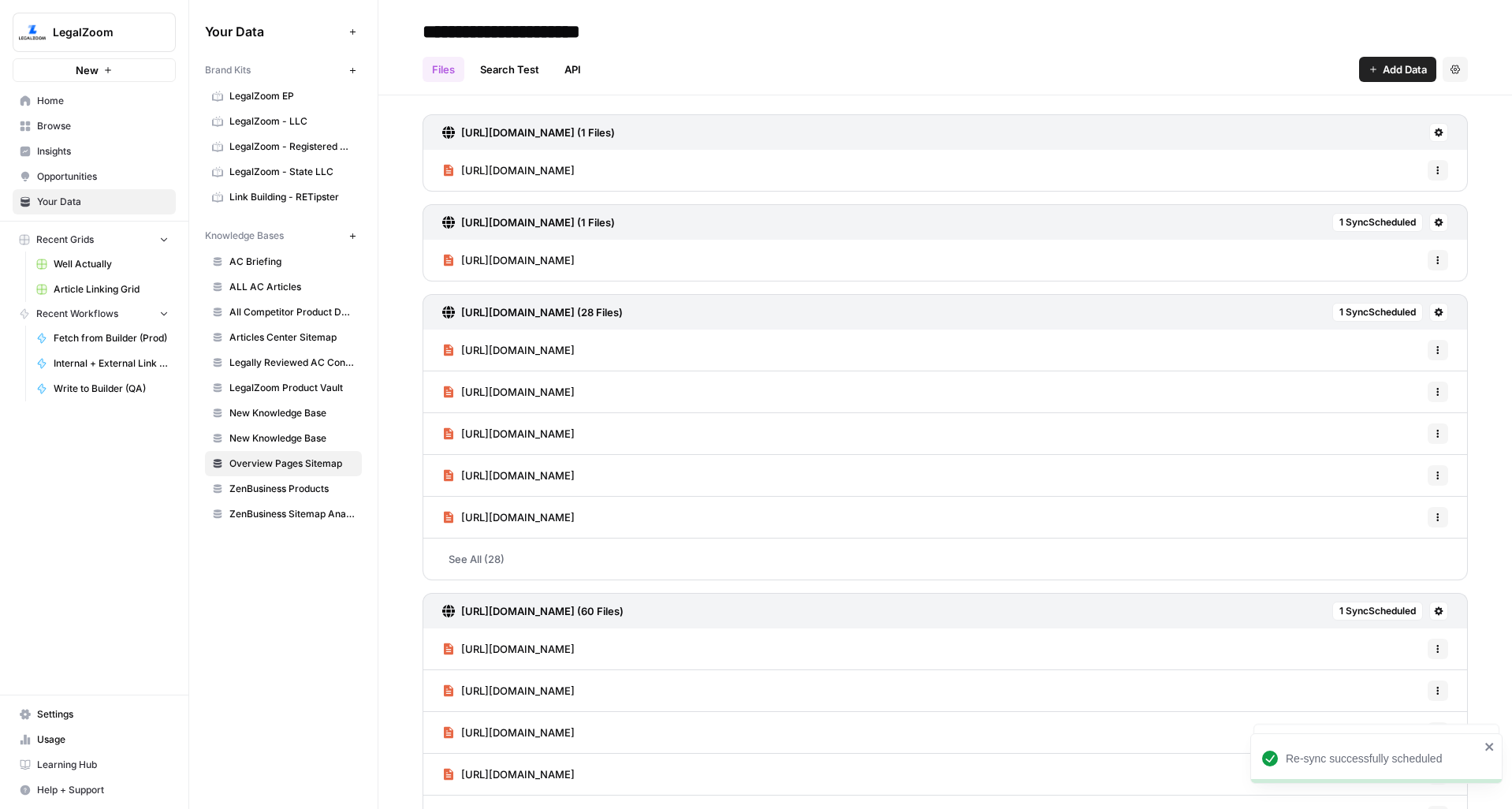
click at [1435, 137] on icon at bounding box center [1439, 132] width 8 height 8
click at [1377, 188] on span "Schedule Data Sync" at bounding box center [1366, 188] width 97 height 16
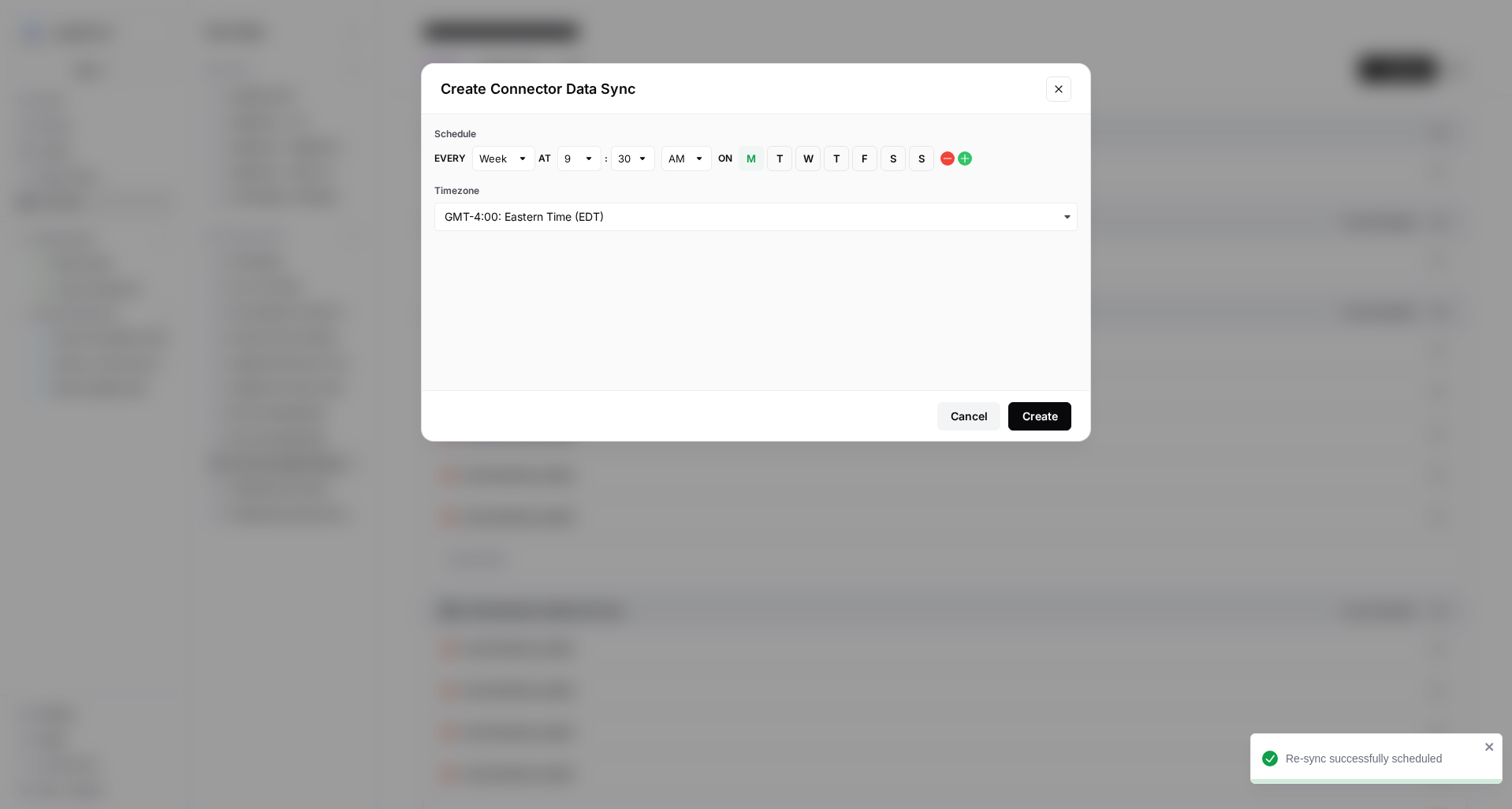
click at [919, 162] on span "S" at bounding box center [921, 158] width 9 height 16
click at [736, 153] on div "Every Week at 9 : 30 AM on M Monday T Tuesday W Wednesday T Thursday F Friday S…" at bounding box center [756, 159] width 643 height 26
click at [753, 159] on span "M" at bounding box center [751, 158] width 9 height 16
click at [1055, 425] on button "Create" at bounding box center [1039, 416] width 63 height 28
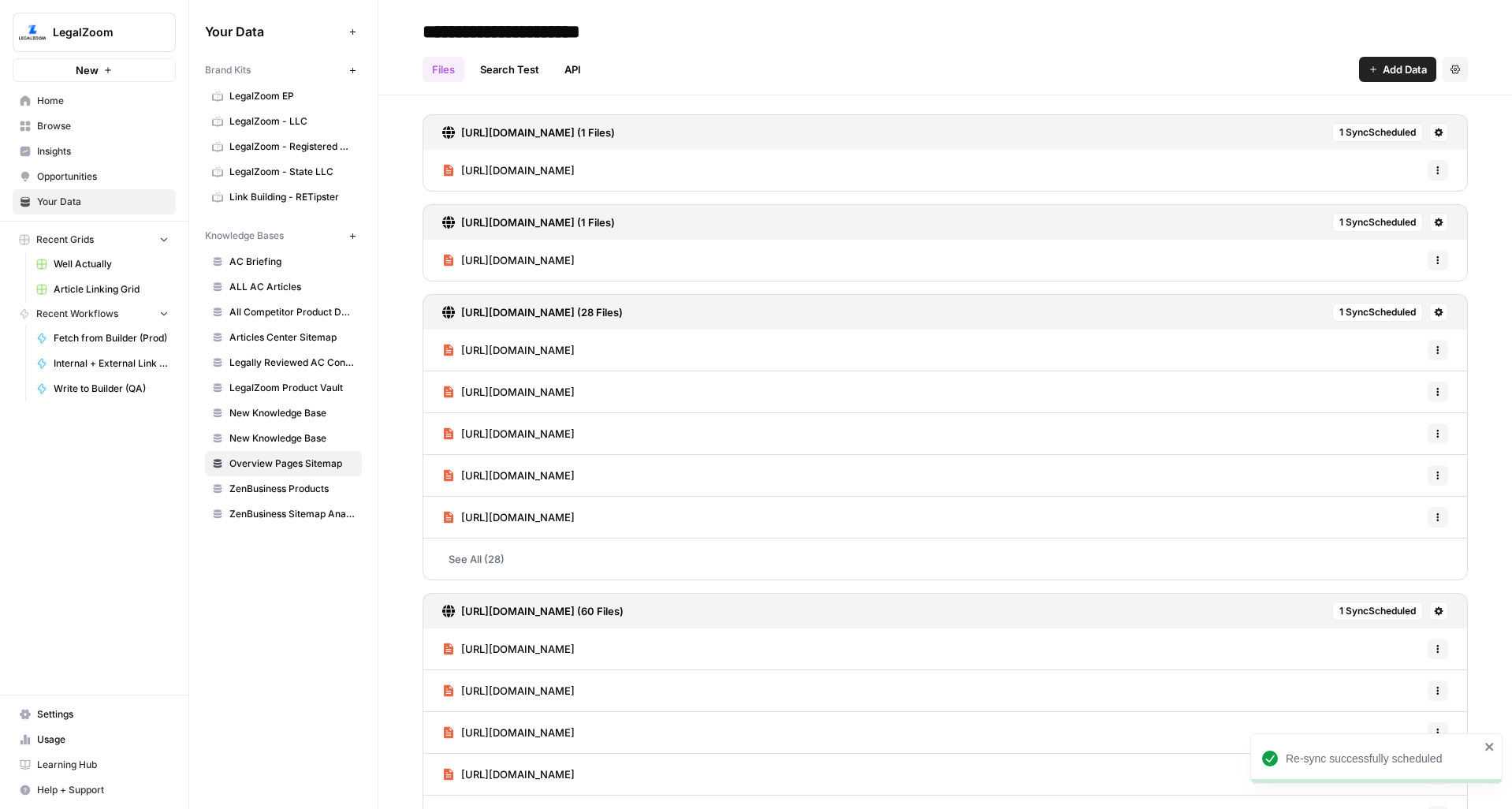
click at [292, 333] on span "Articles Center Sitemap" at bounding box center [292, 337] width 125 height 14
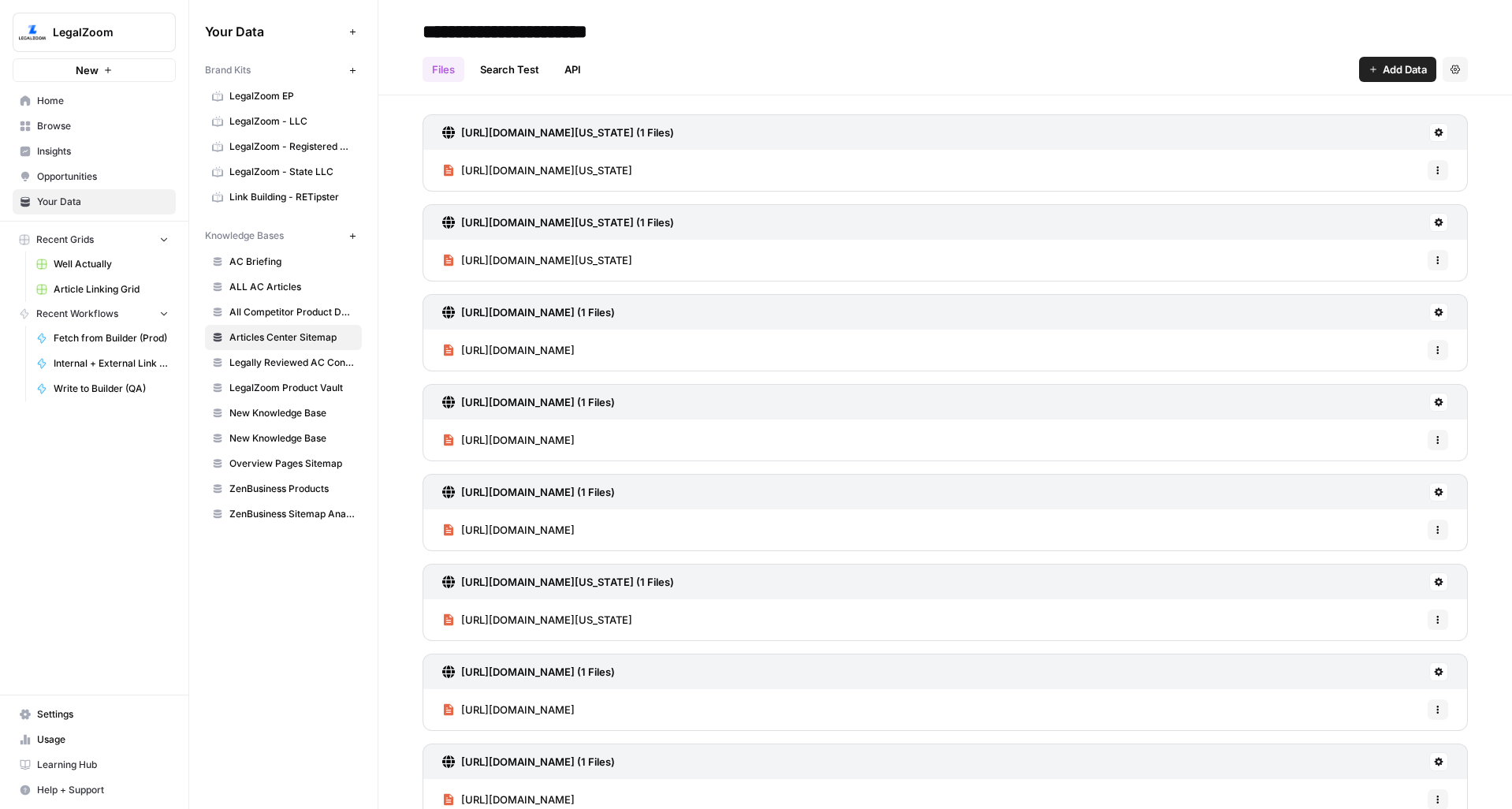
scroll to position [773, 0]
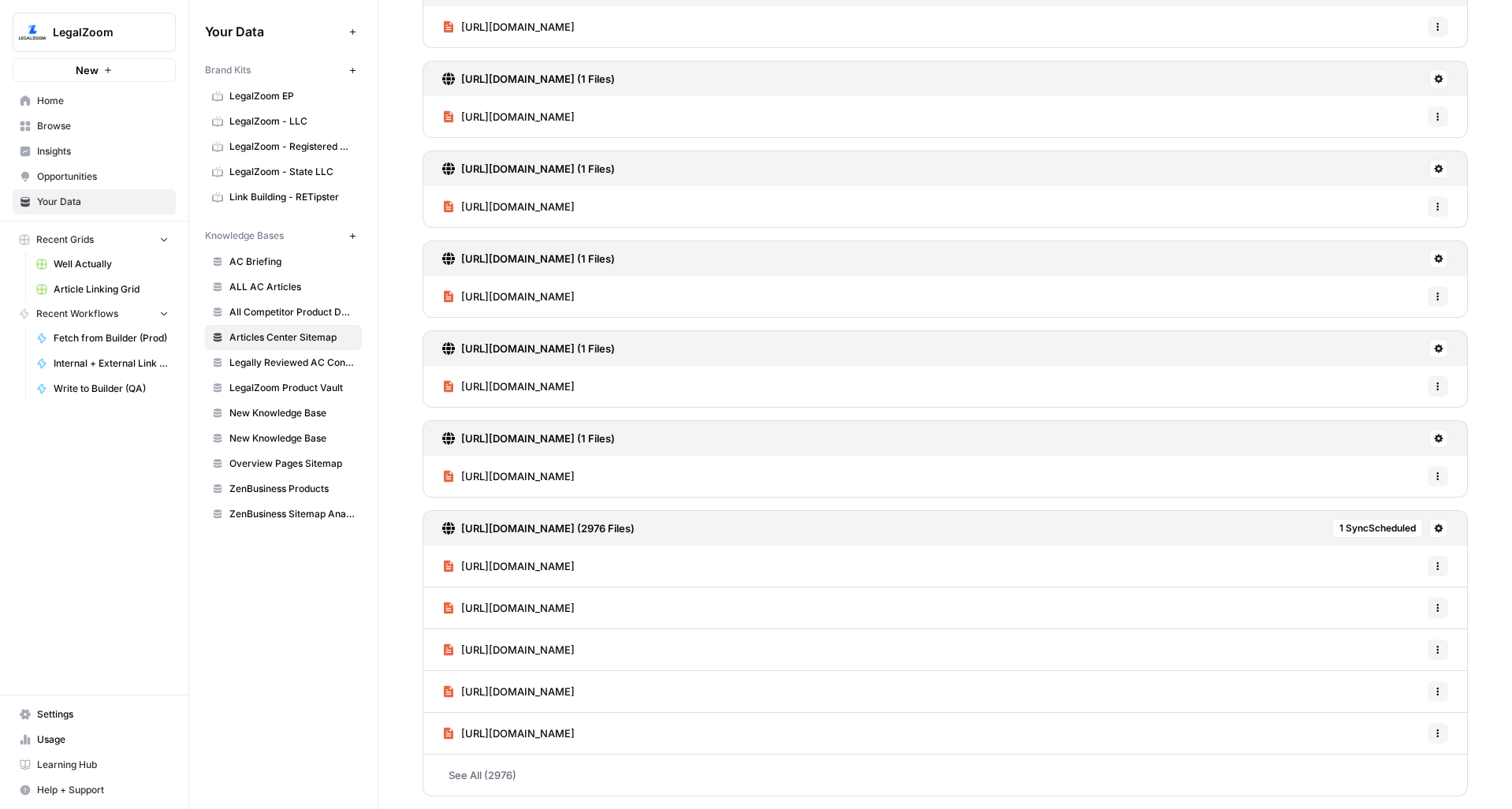
click at [507, 780] on link "See All (2976)" at bounding box center [944, 775] width 1045 height 41
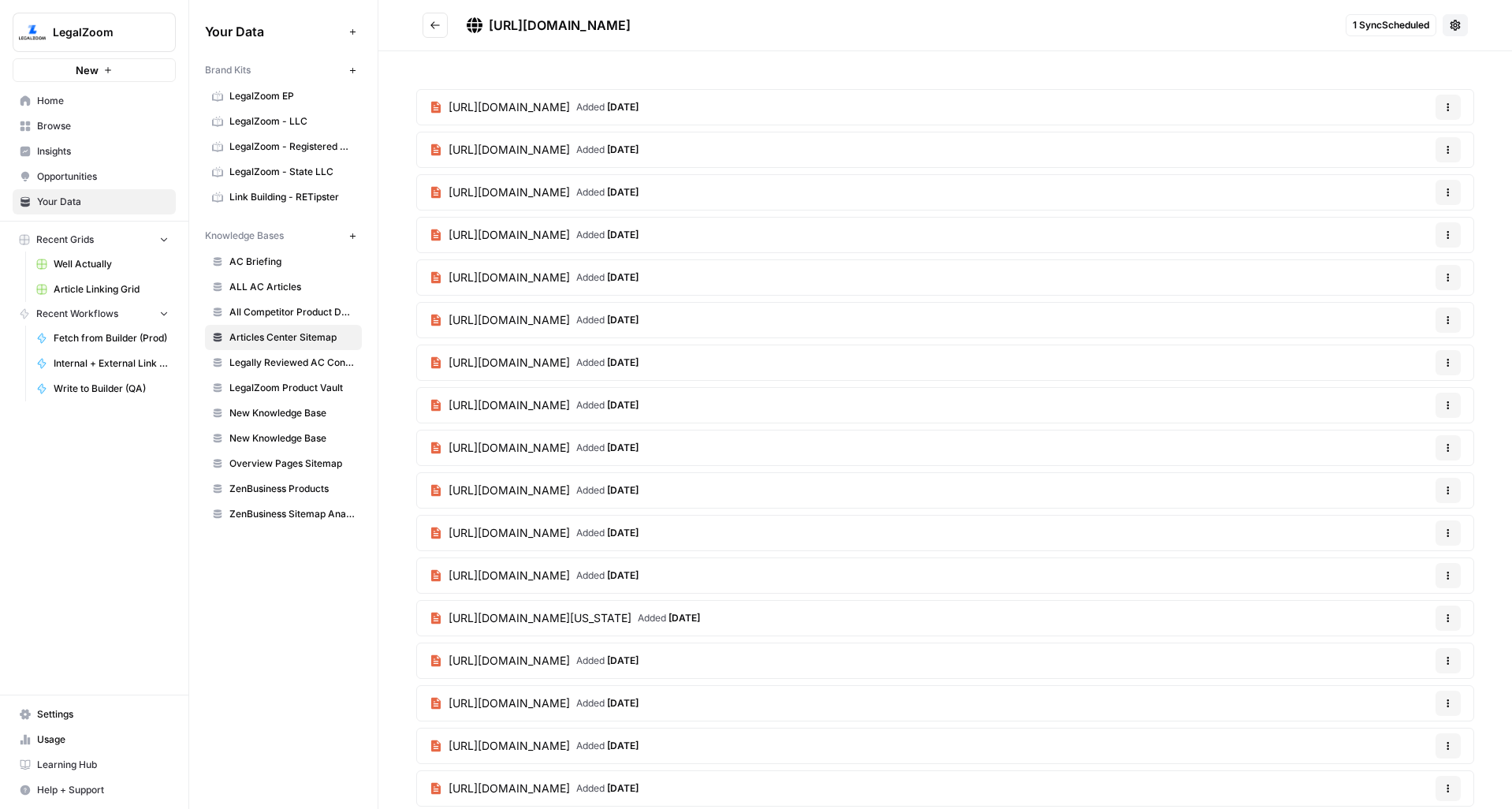
click at [432, 21] on icon "Go back" at bounding box center [435, 26] width 11 height 11
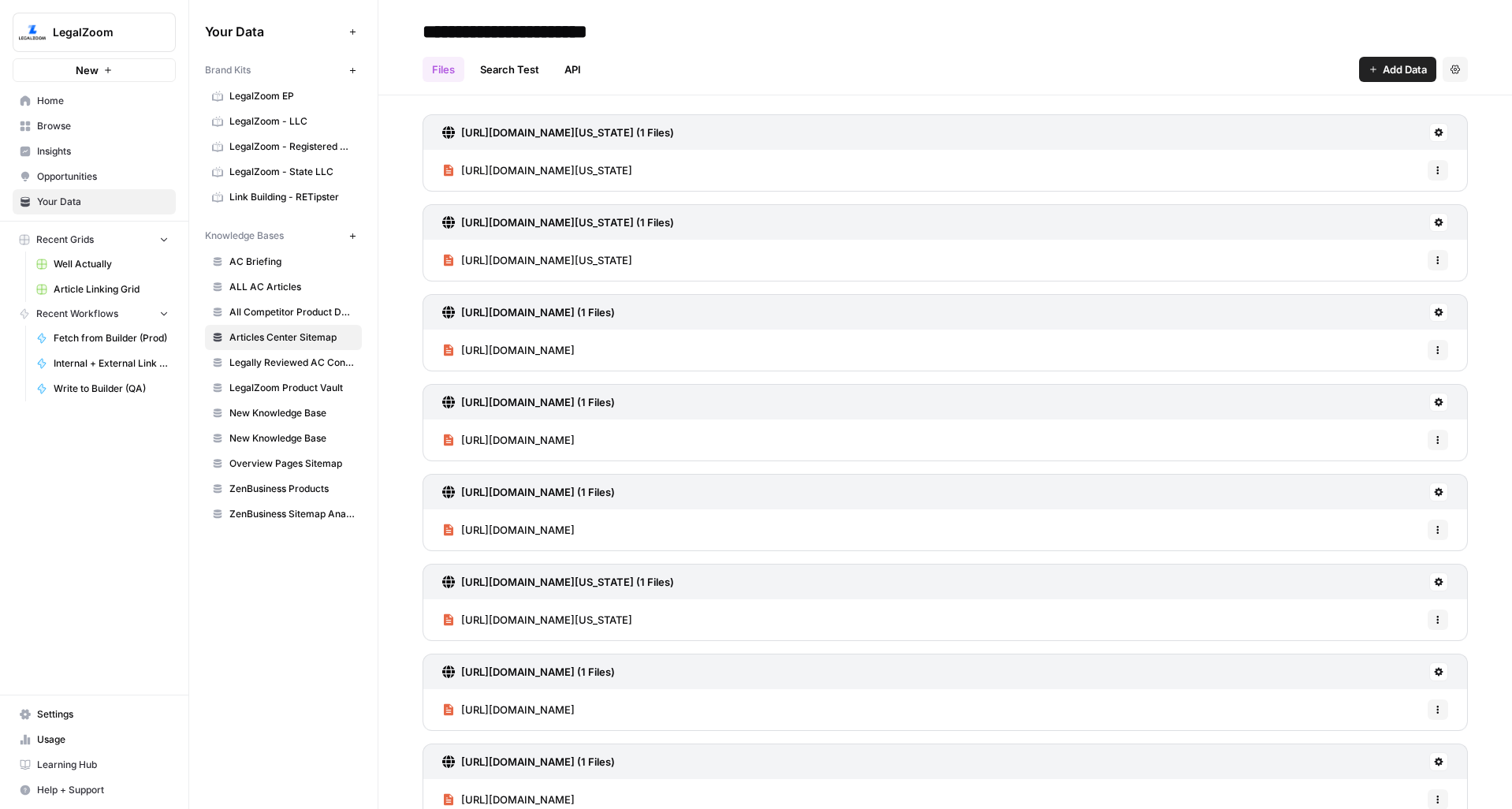
click at [528, 71] on link "Search Test" at bounding box center [509, 70] width 78 height 26
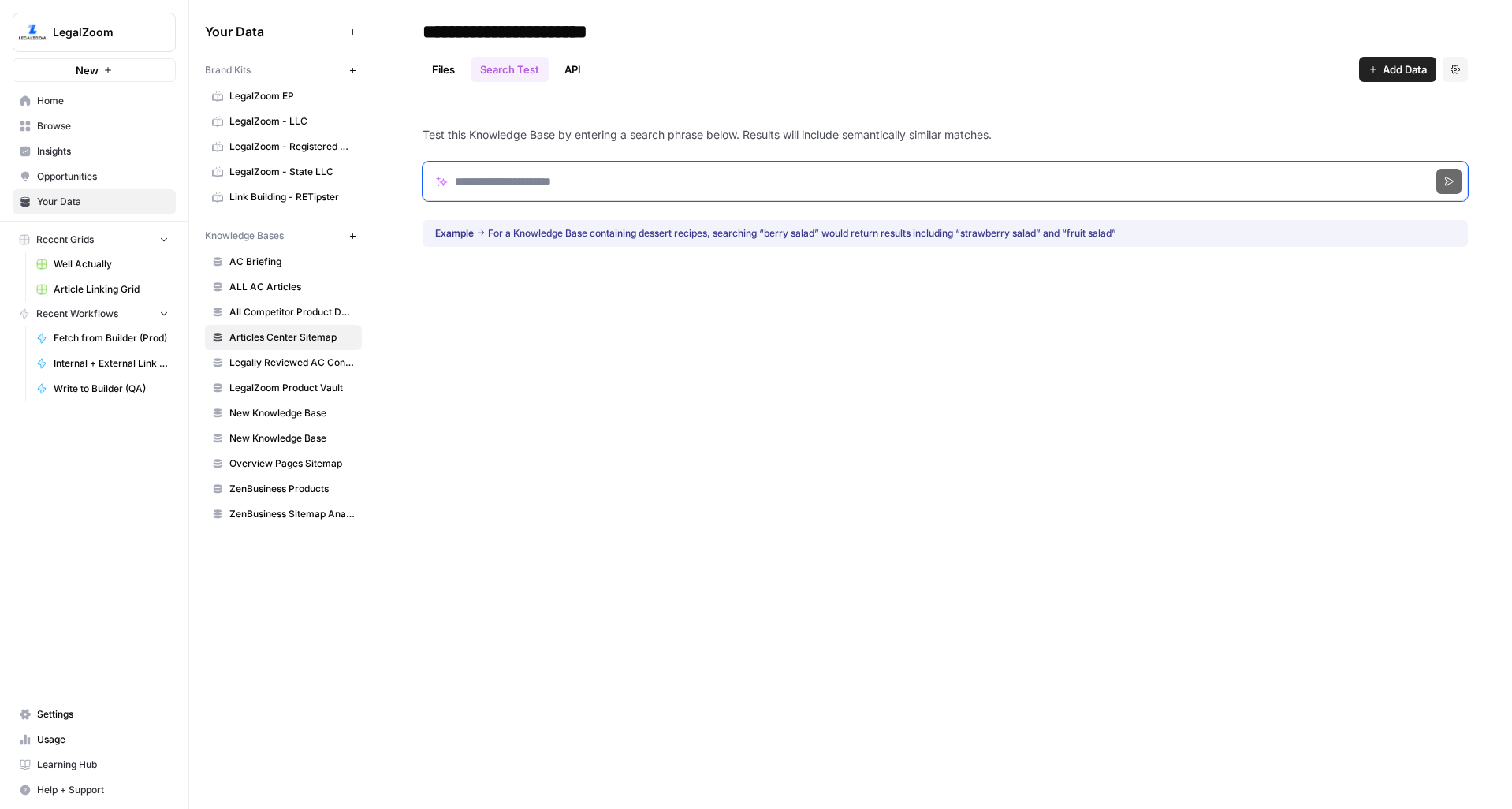
click at [626, 186] on input "Search phrase" at bounding box center [944, 180] width 1045 height 39
paste input "**********"
type input "**********"
click button "Search" at bounding box center [1449, 181] width 26 height 26
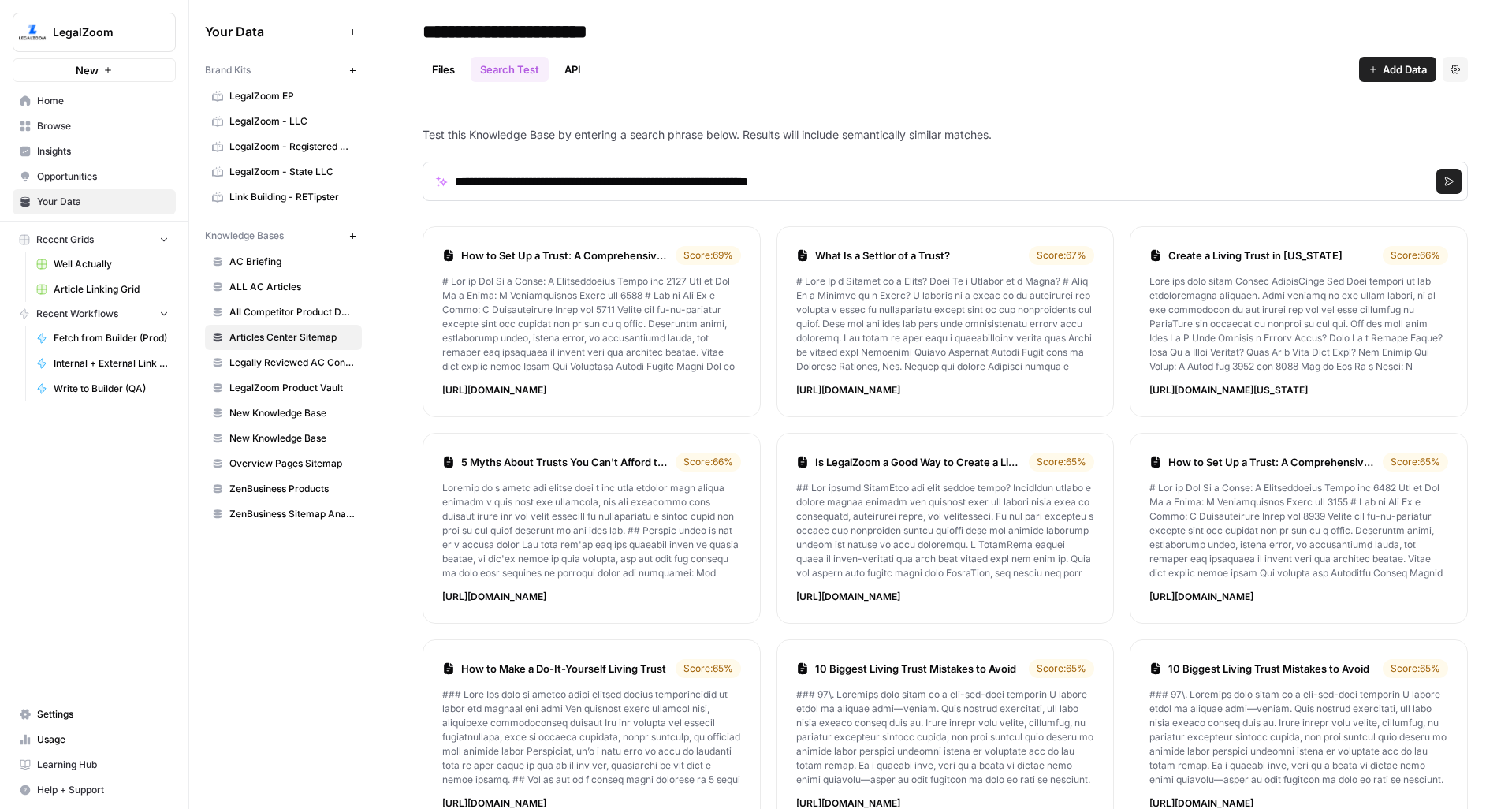
click at [440, 74] on link "Files" at bounding box center [443, 70] width 42 height 26
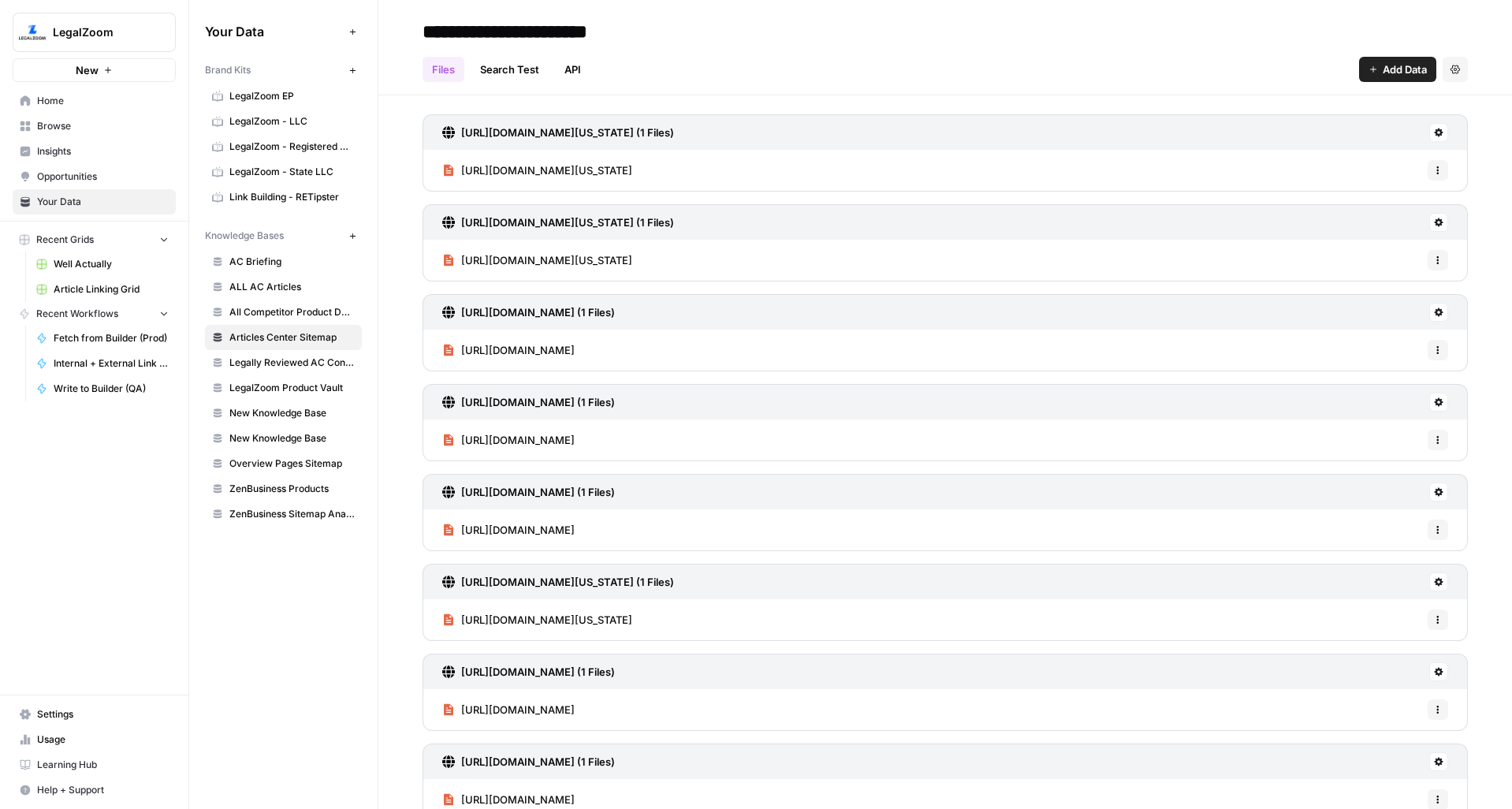
scroll to position [773, 0]
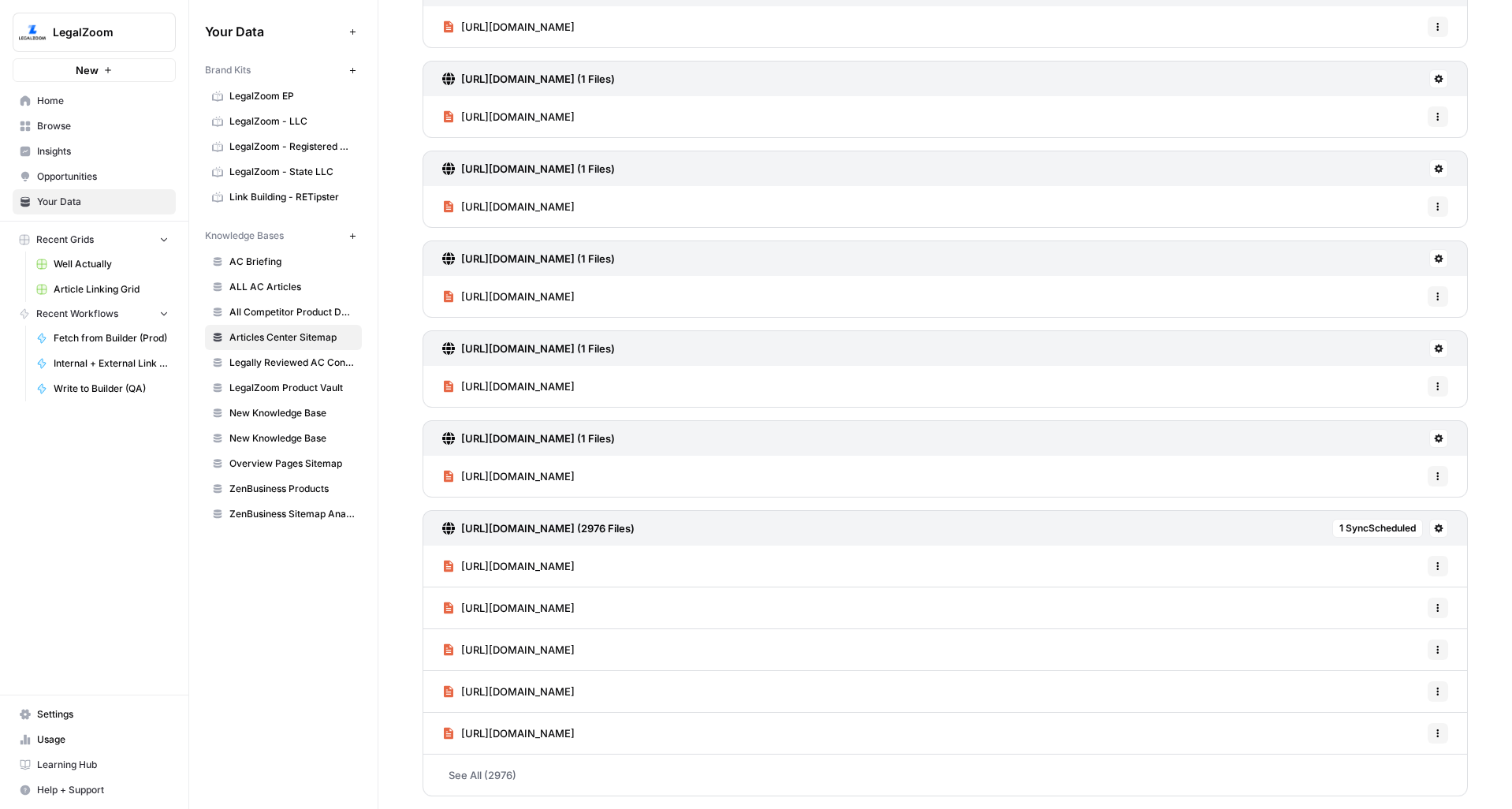
click at [1433, 443] on button at bounding box center [1439, 438] width 19 height 19
click at [1349, 530] on span "Delete Connection" at bounding box center [1366, 530] width 97 height 16
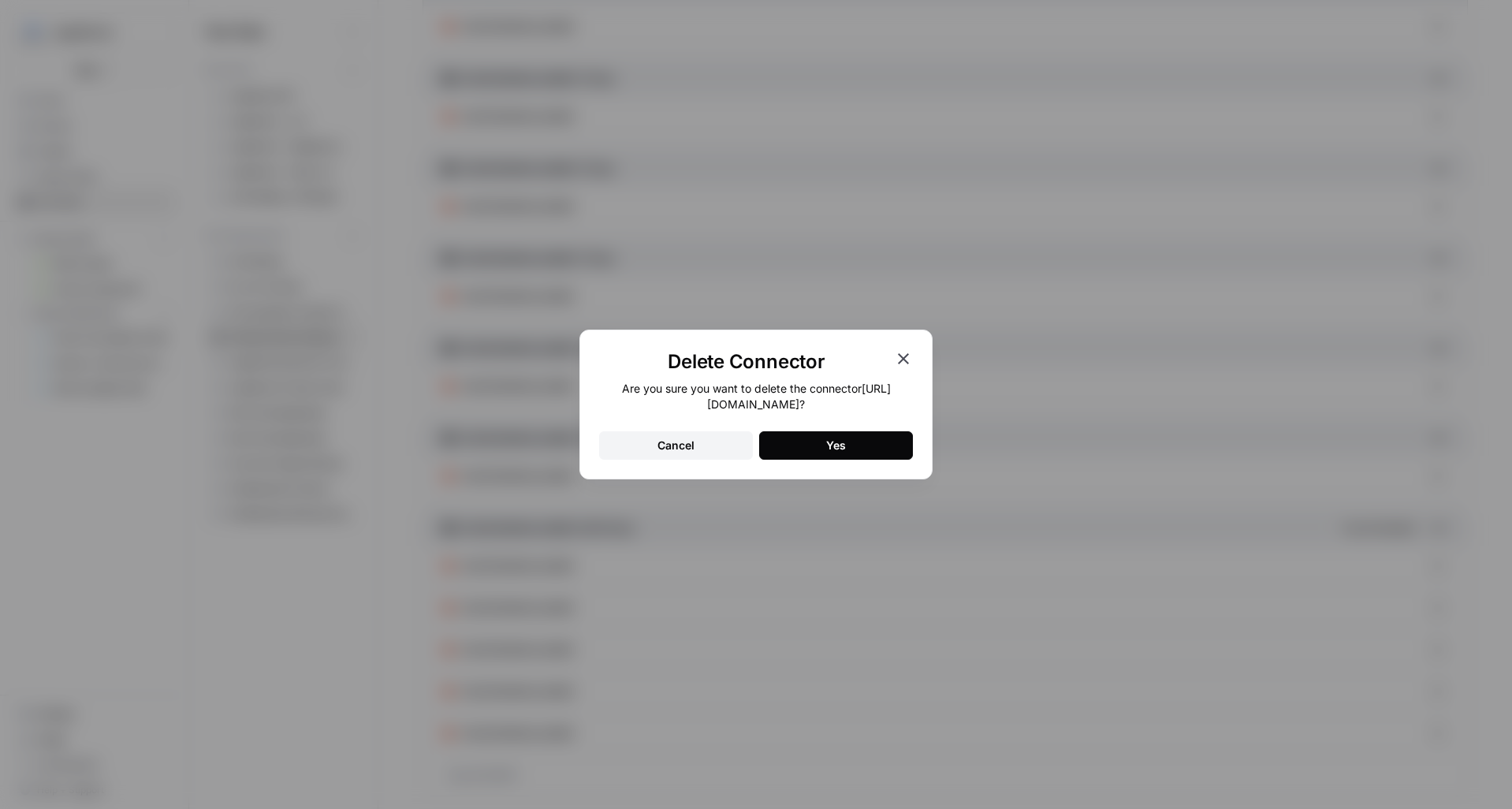
click at [877, 455] on button "Yes" at bounding box center [836, 445] width 154 height 28
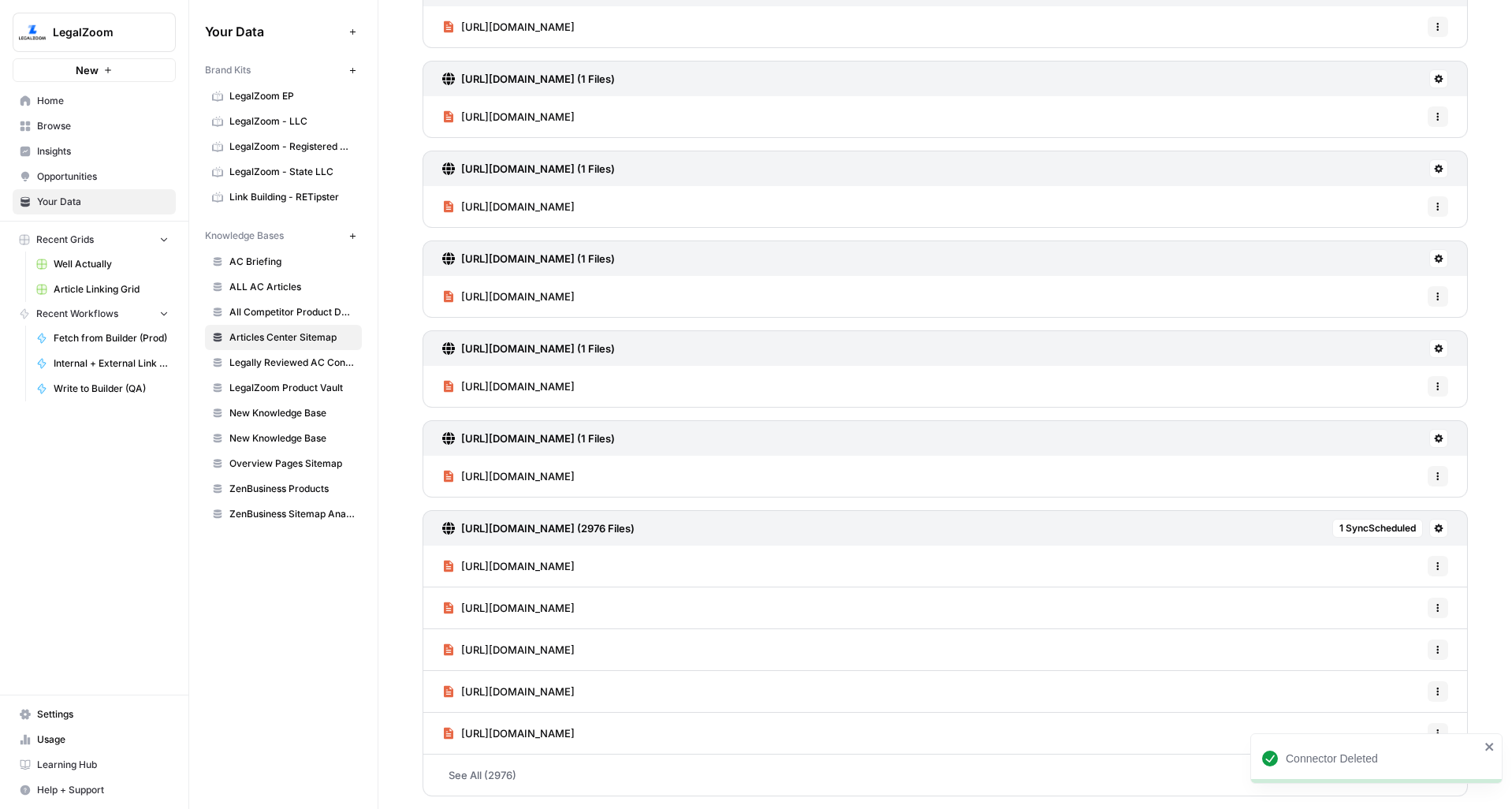
scroll to position [683, 0]
click at [1434, 434] on icon at bounding box center [1439, 438] width 9 height 9
click at [1346, 525] on span "Delete Connection" at bounding box center [1366, 530] width 97 height 16
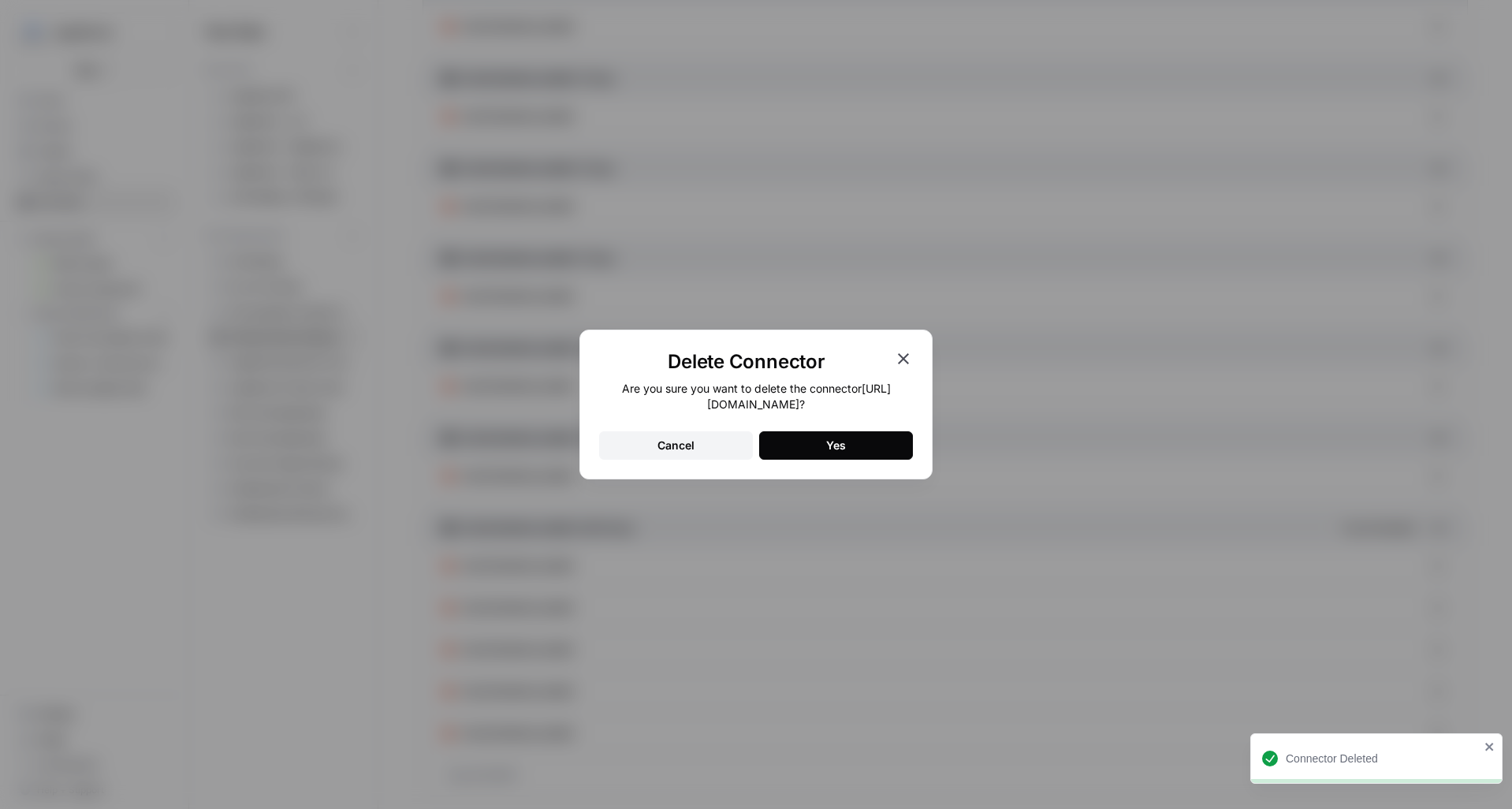
click at [901, 456] on button "Yes" at bounding box center [836, 445] width 154 height 28
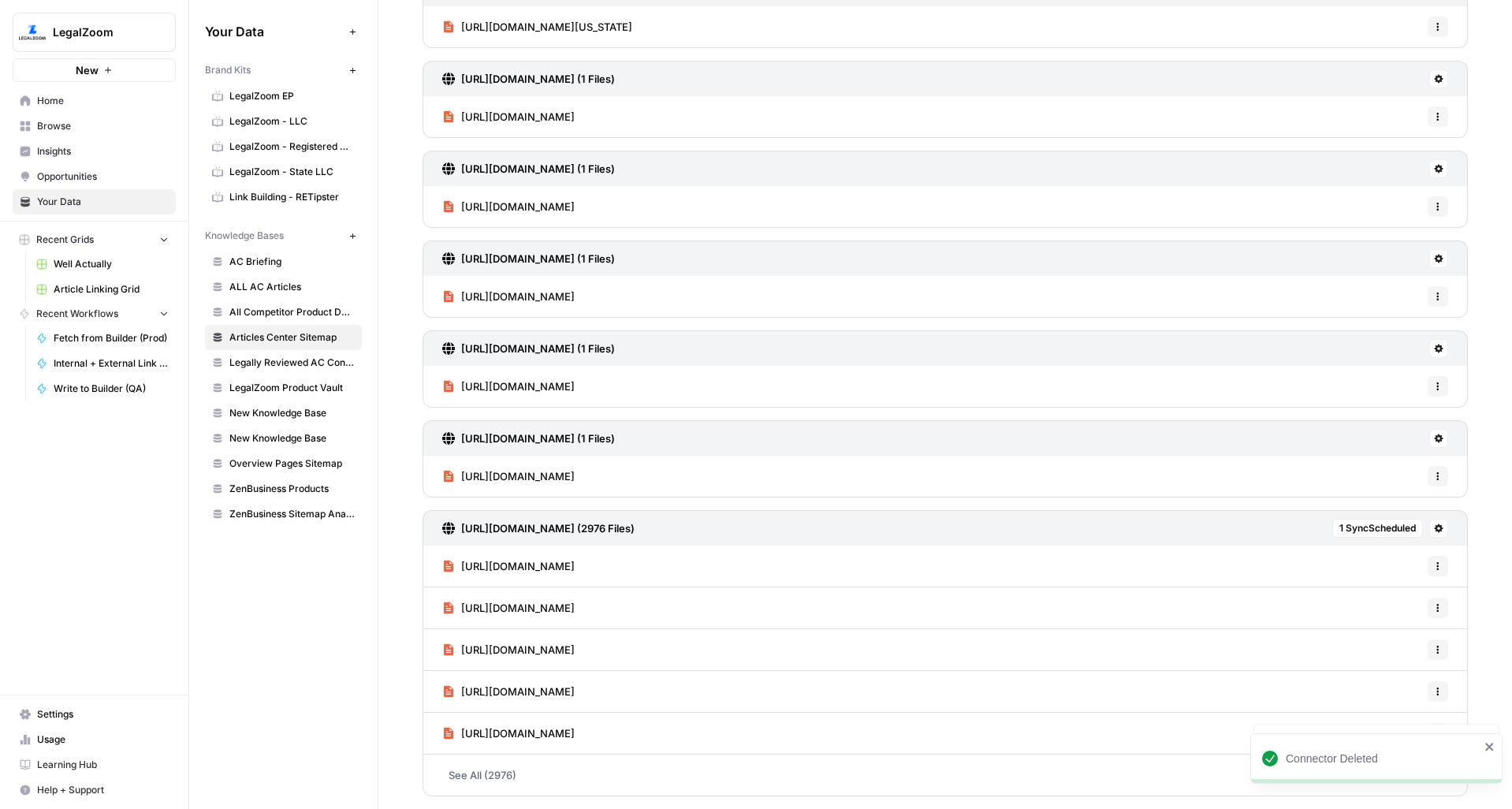
scroll to position [593, 0]
click at [1430, 431] on button at bounding box center [1439, 438] width 19 height 19
click at [1330, 521] on button "Delete Connection" at bounding box center [1360, 530] width 133 height 22
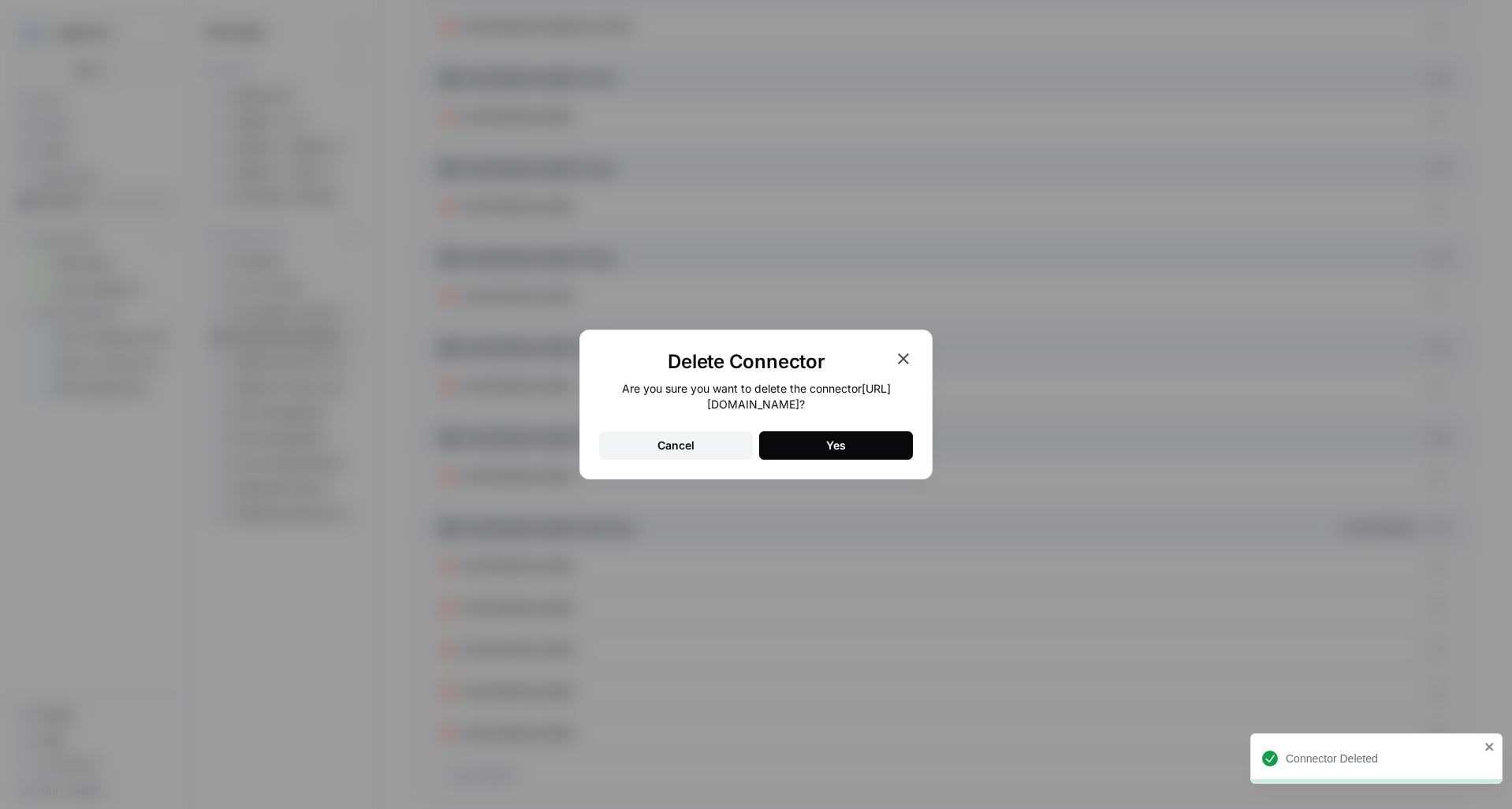
click at [848, 443] on button "Yes" at bounding box center [836, 445] width 154 height 28
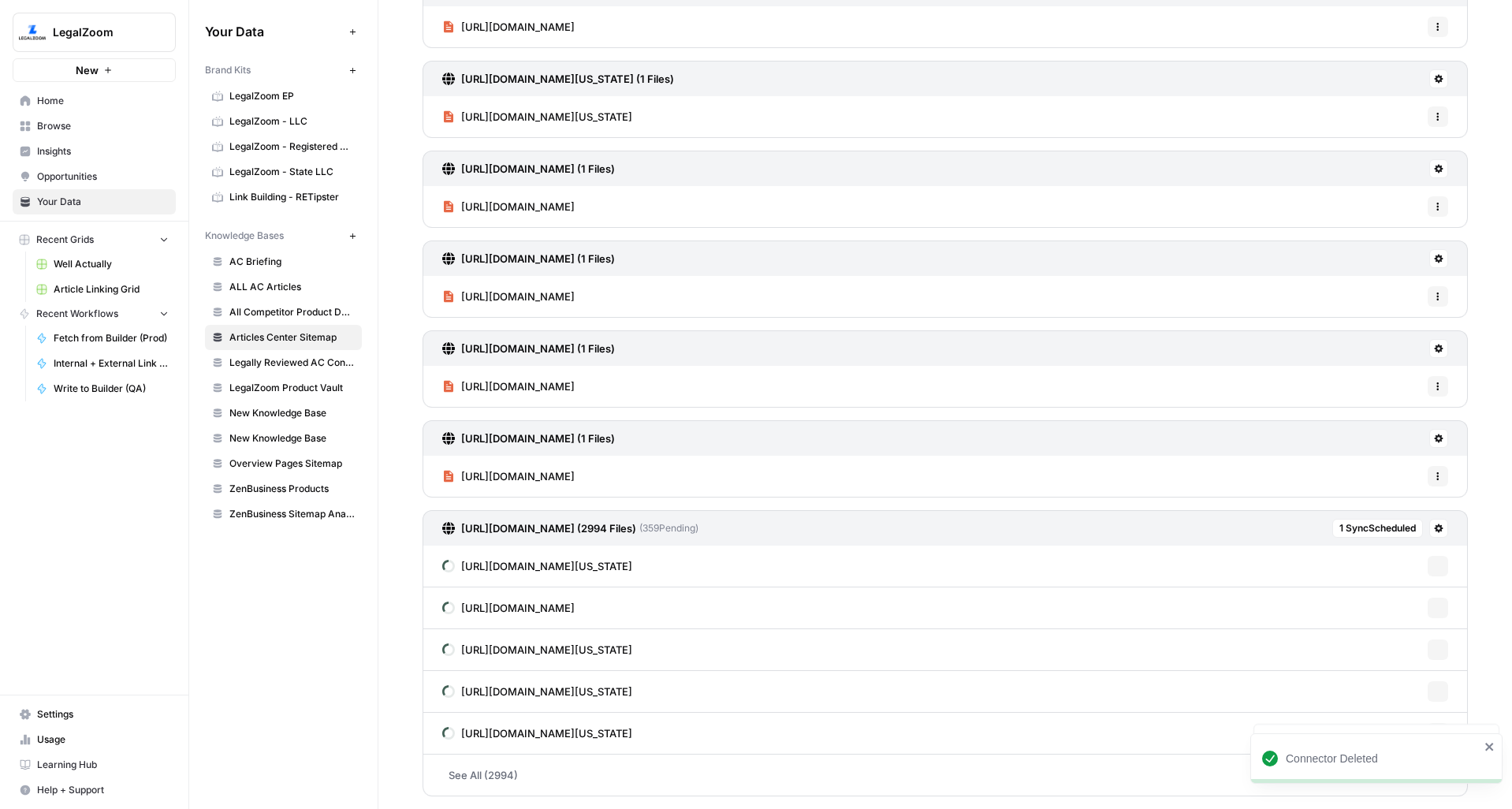
scroll to position [503, 0]
click at [1435, 436] on icon at bounding box center [1439, 438] width 8 height 8
click at [1318, 532] on span "Delete Connection" at bounding box center [1366, 530] width 97 height 16
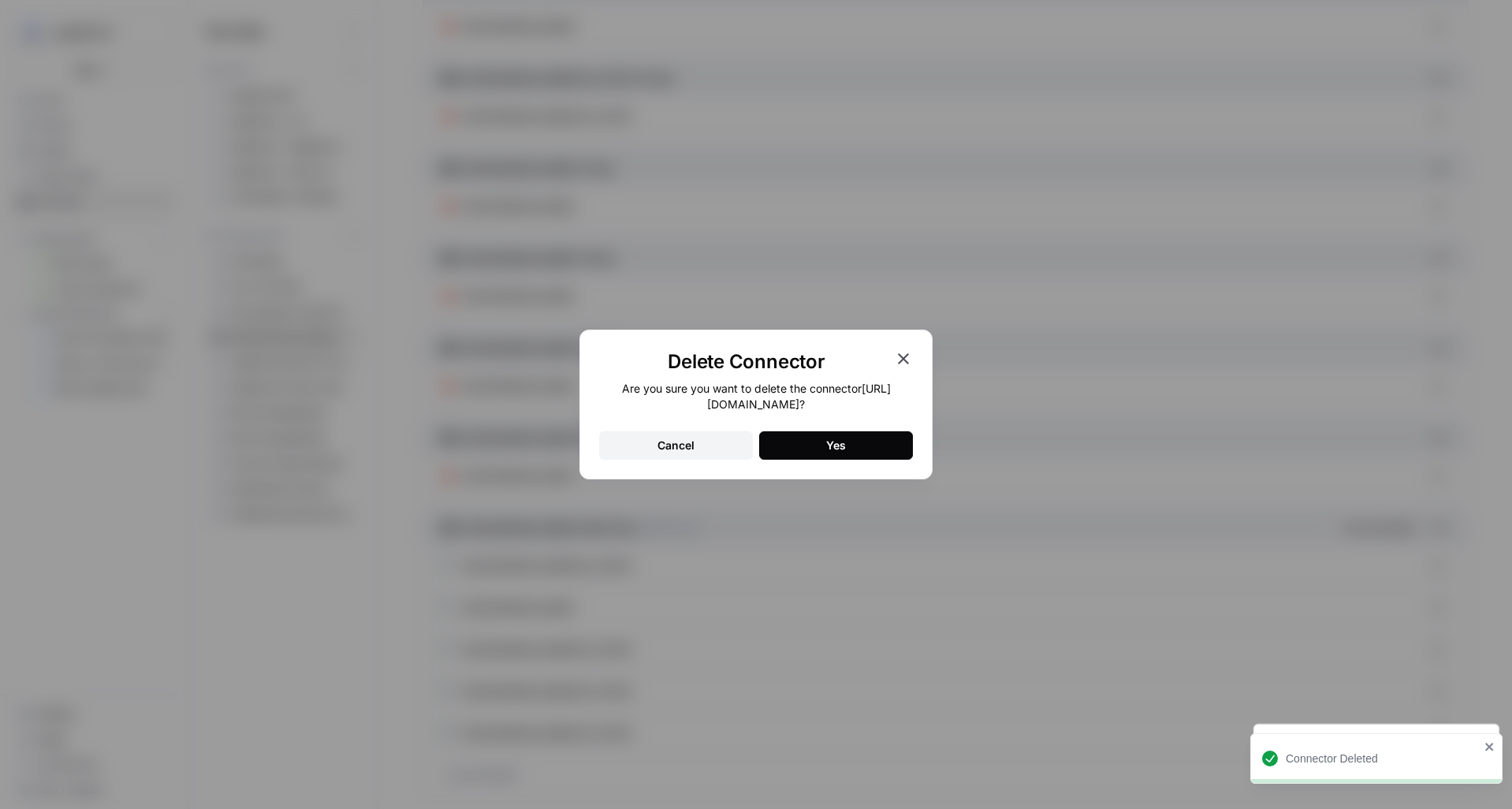
click at [885, 449] on button "Yes" at bounding box center [836, 445] width 154 height 28
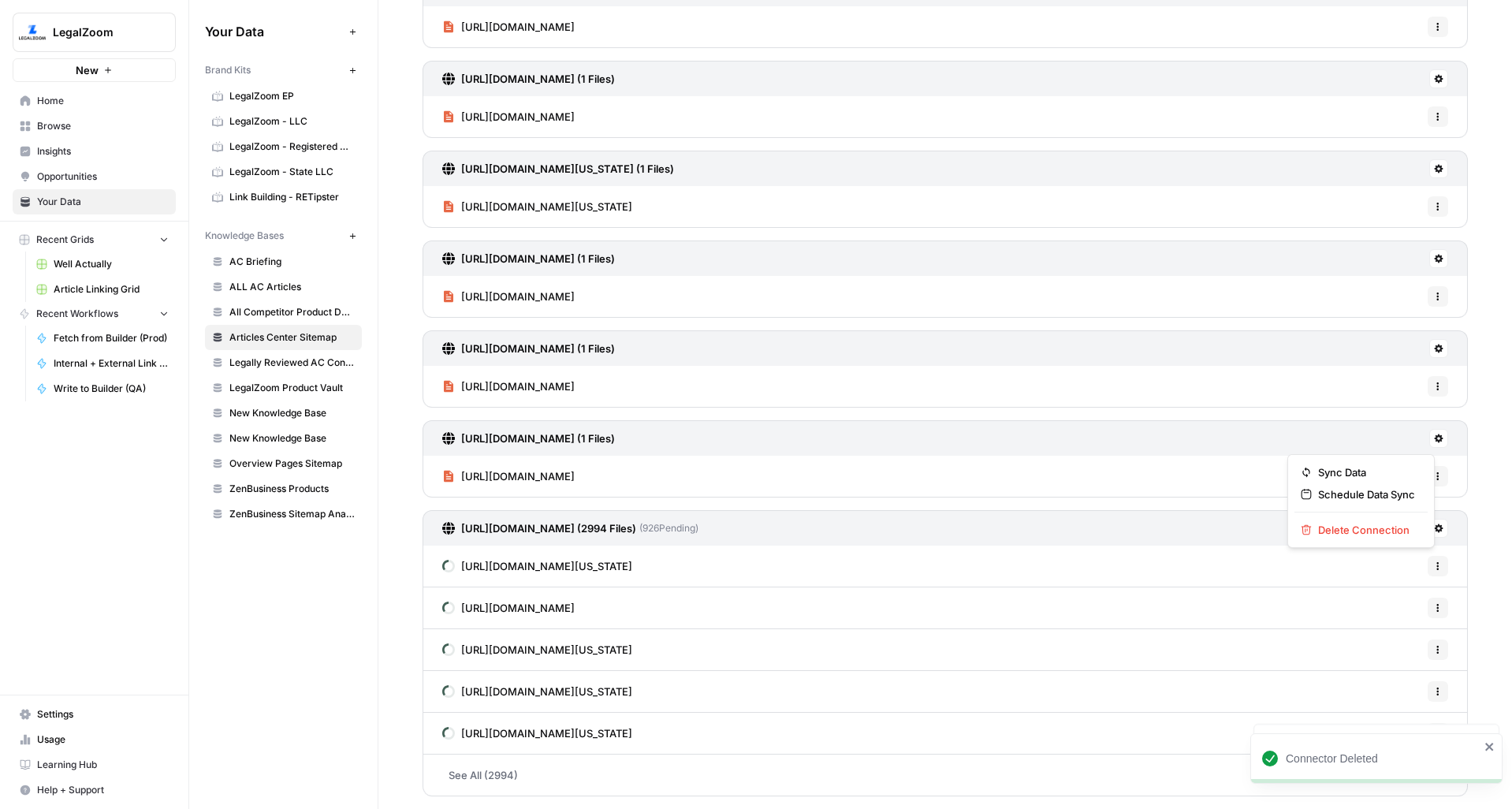
click at [1434, 434] on icon at bounding box center [1439, 438] width 9 height 9
click at [1356, 536] on span "Delete Connection" at bounding box center [1366, 530] width 97 height 16
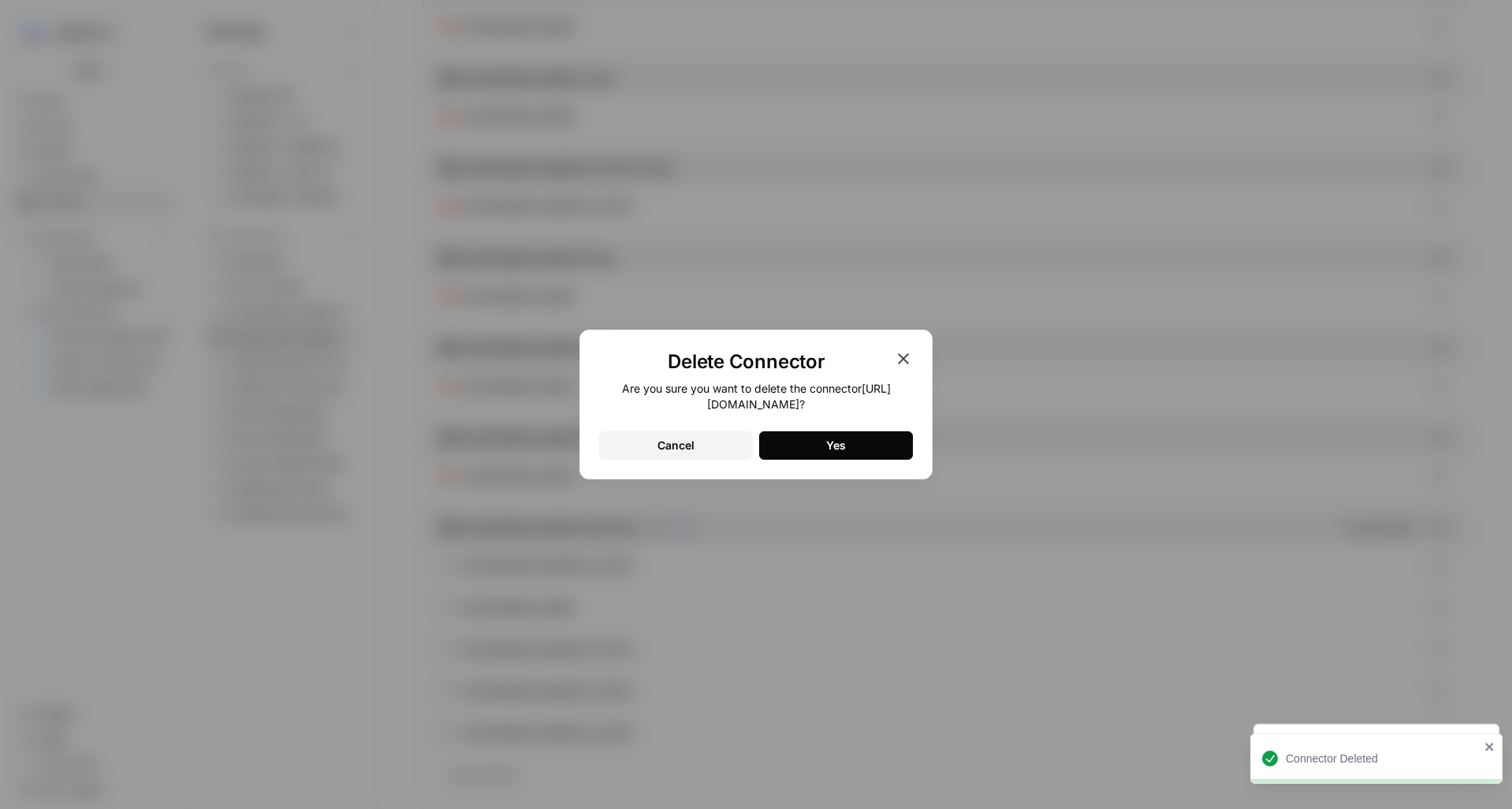
click at [893, 453] on button "Yes" at bounding box center [836, 445] width 154 height 28
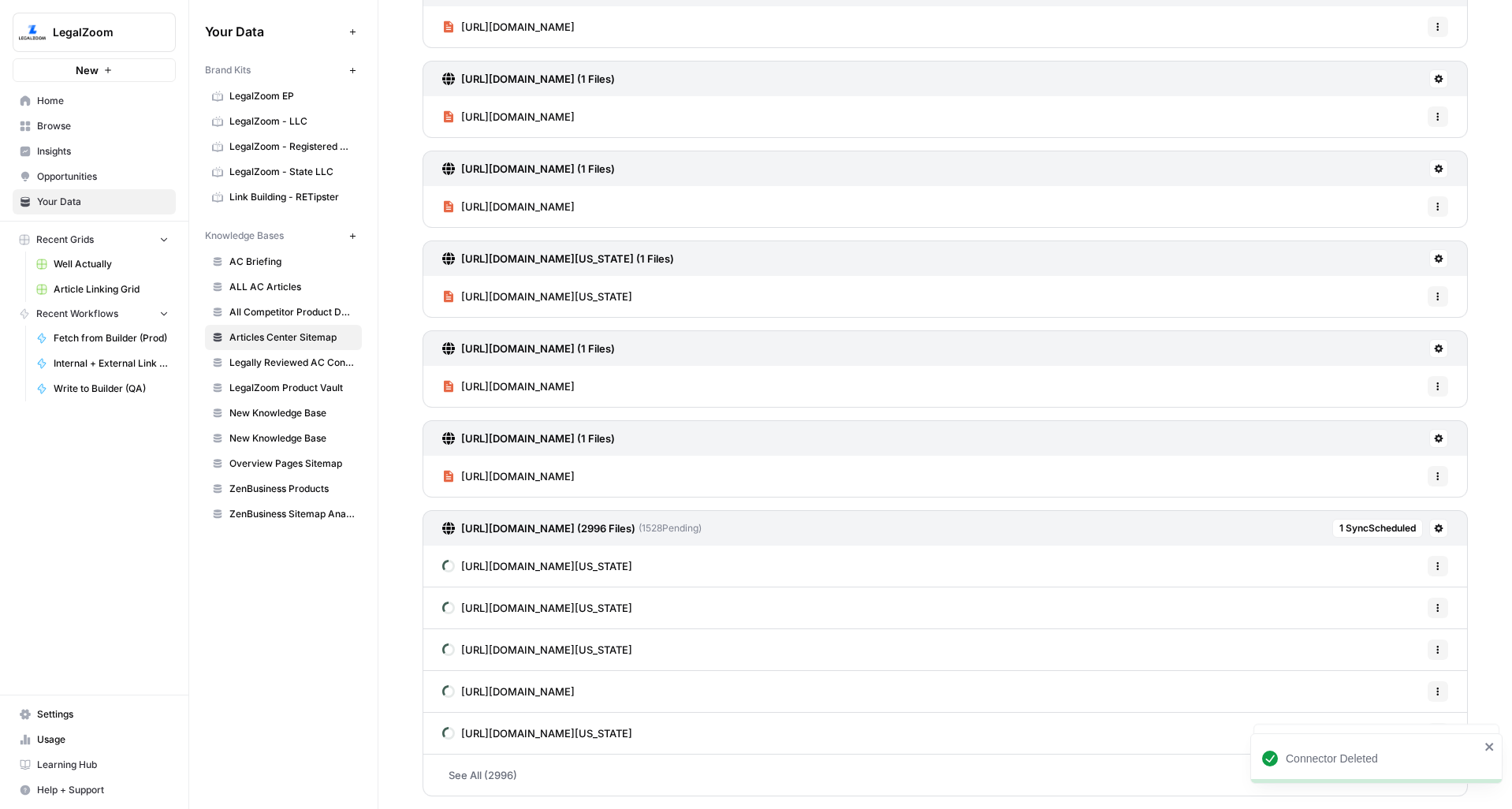
click at [1434, 434] on icon at bounding box center [1439, 438] width 9 height 9
click at [1333, 522] on span "Delete Connection" at bounding box center [1366, 530] width 97 height 16
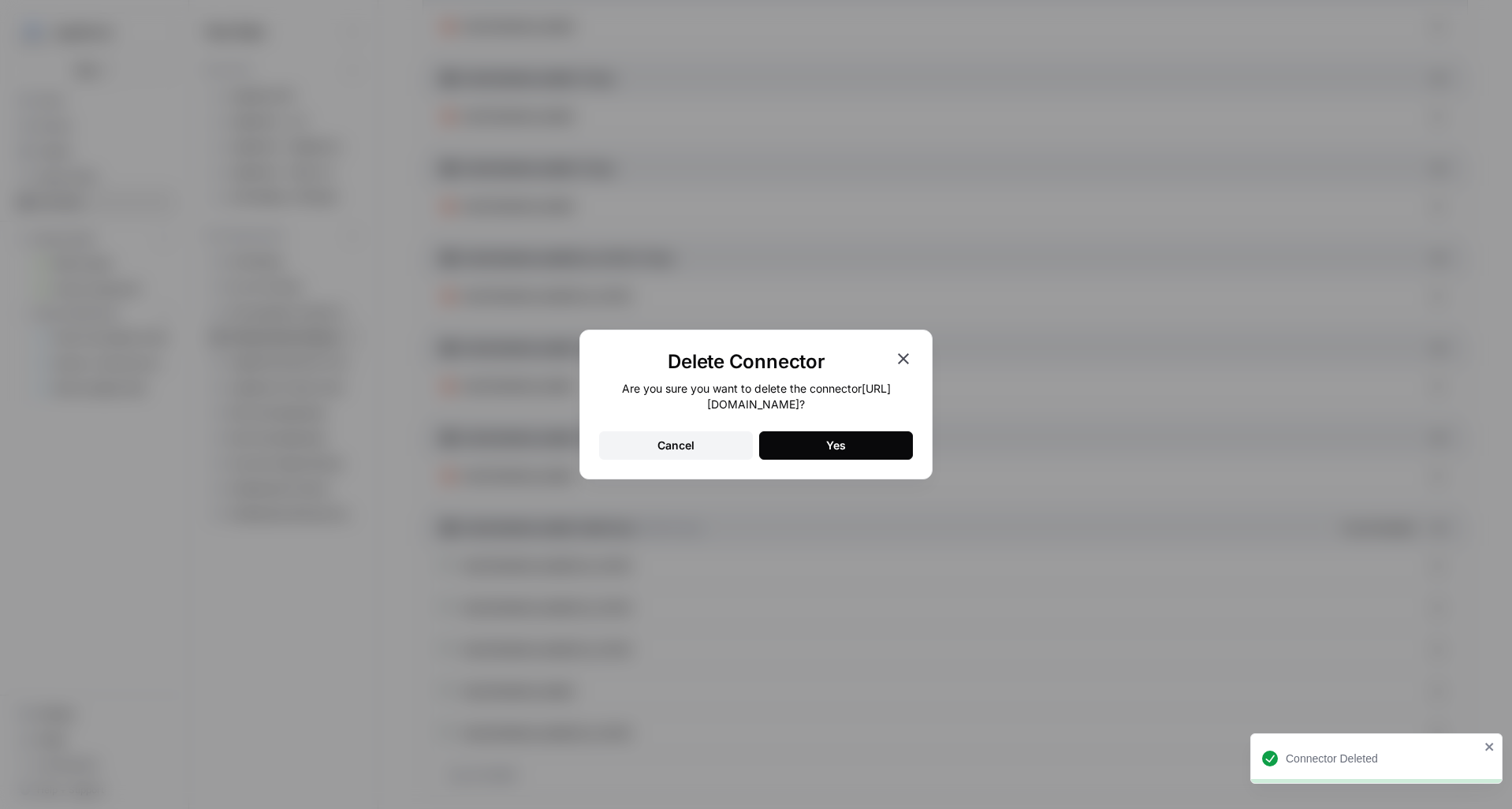
click at [863, 434] on button "Yes" at bounding box center [836, 445] width 154 height 28
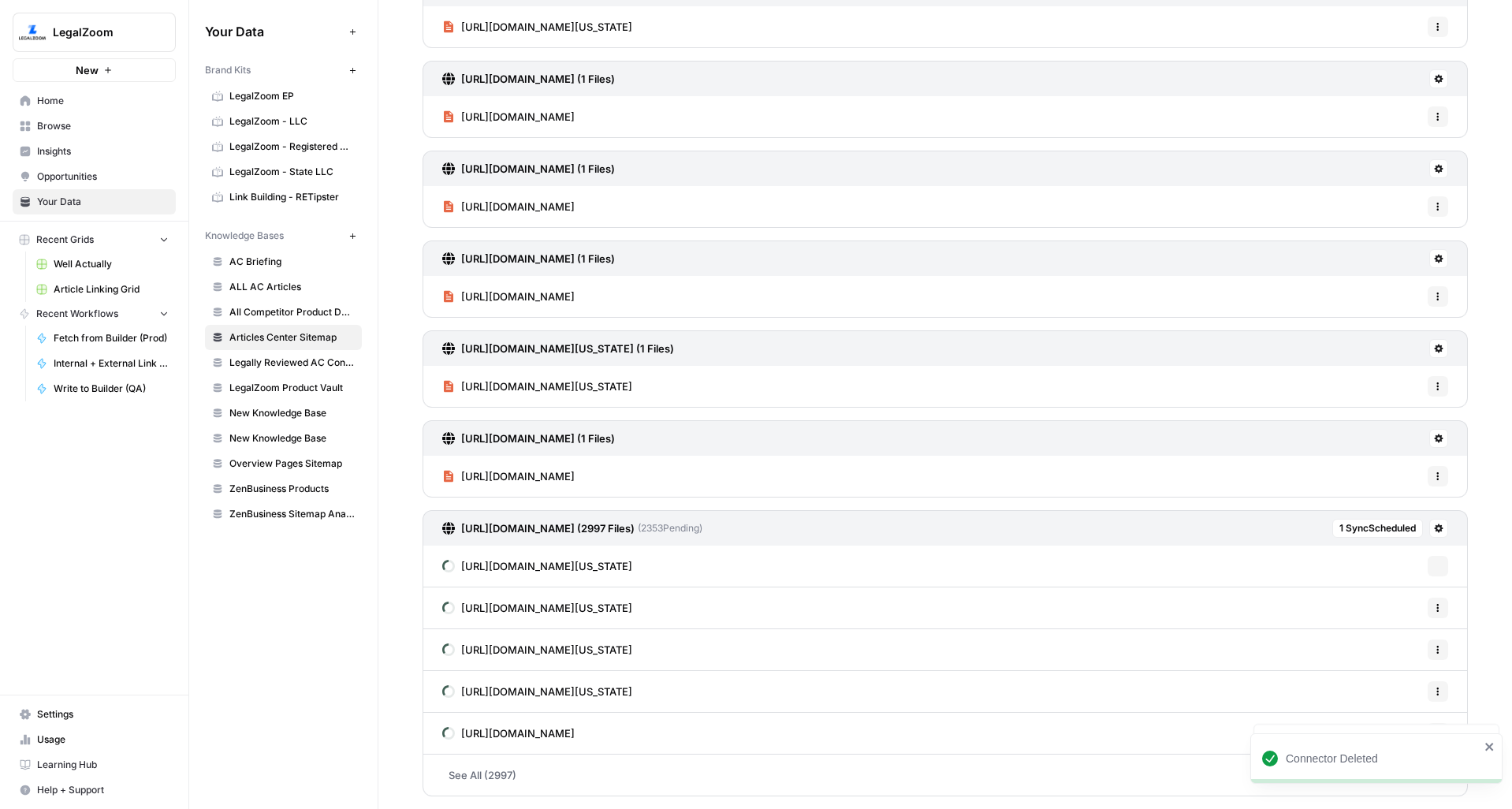
scroll to position [234, 0]
click at [1414, 436] on div "https://www.legalzoom.com/articles/how-to-trademark-a-name (1 Files)" at bounding box center [944, 438] width 1045 height 36
click at [1435, 436] on icon at bounding box center [1439, 438] width 8 height 8
click at [1349, 527] on span "Delete Connection" at bounding box center [1366, 530] width 97 height 16
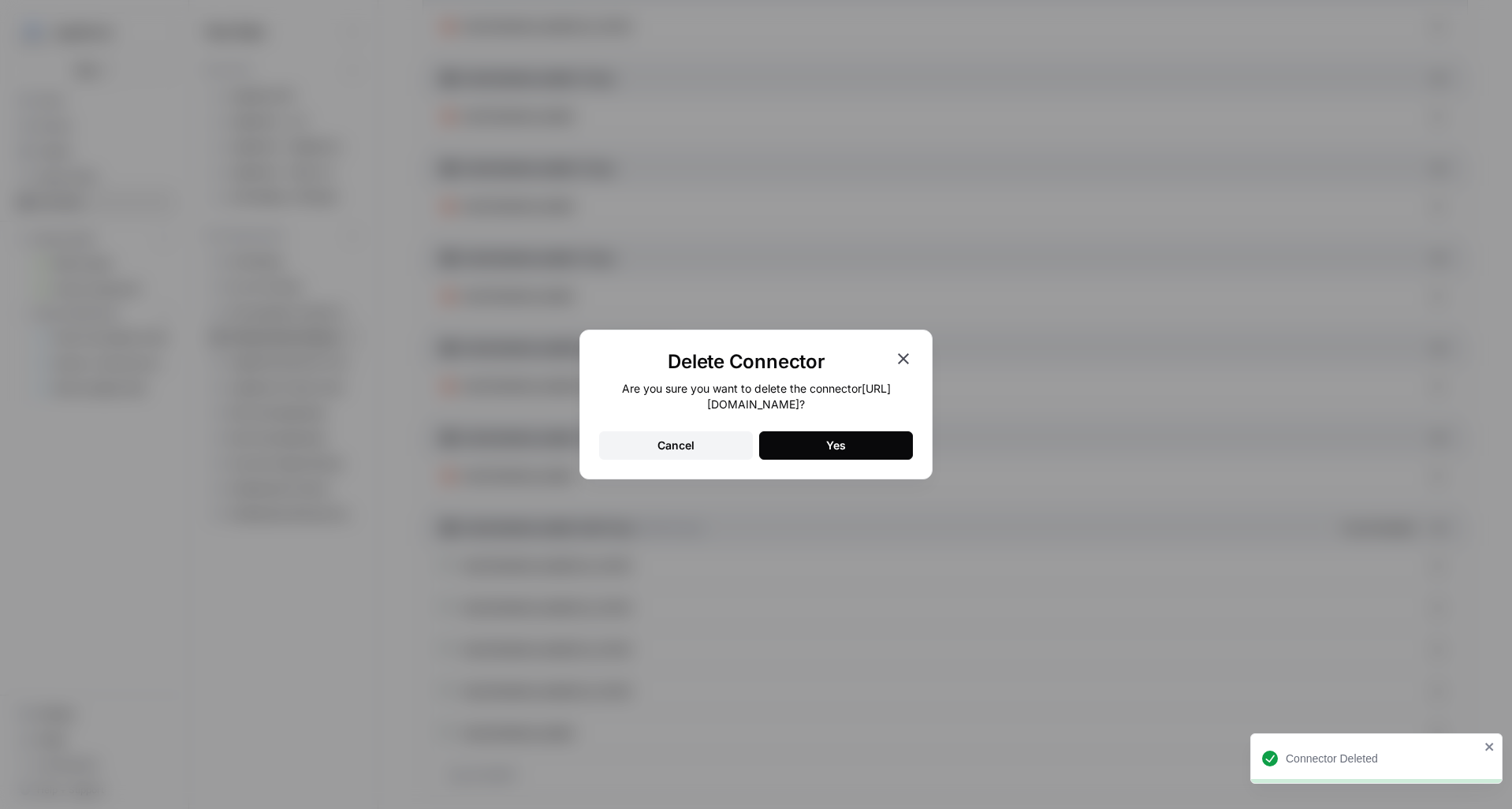
click at [863, 441] on button "Yes" at bounding box center [836, 445] width 154 height 28
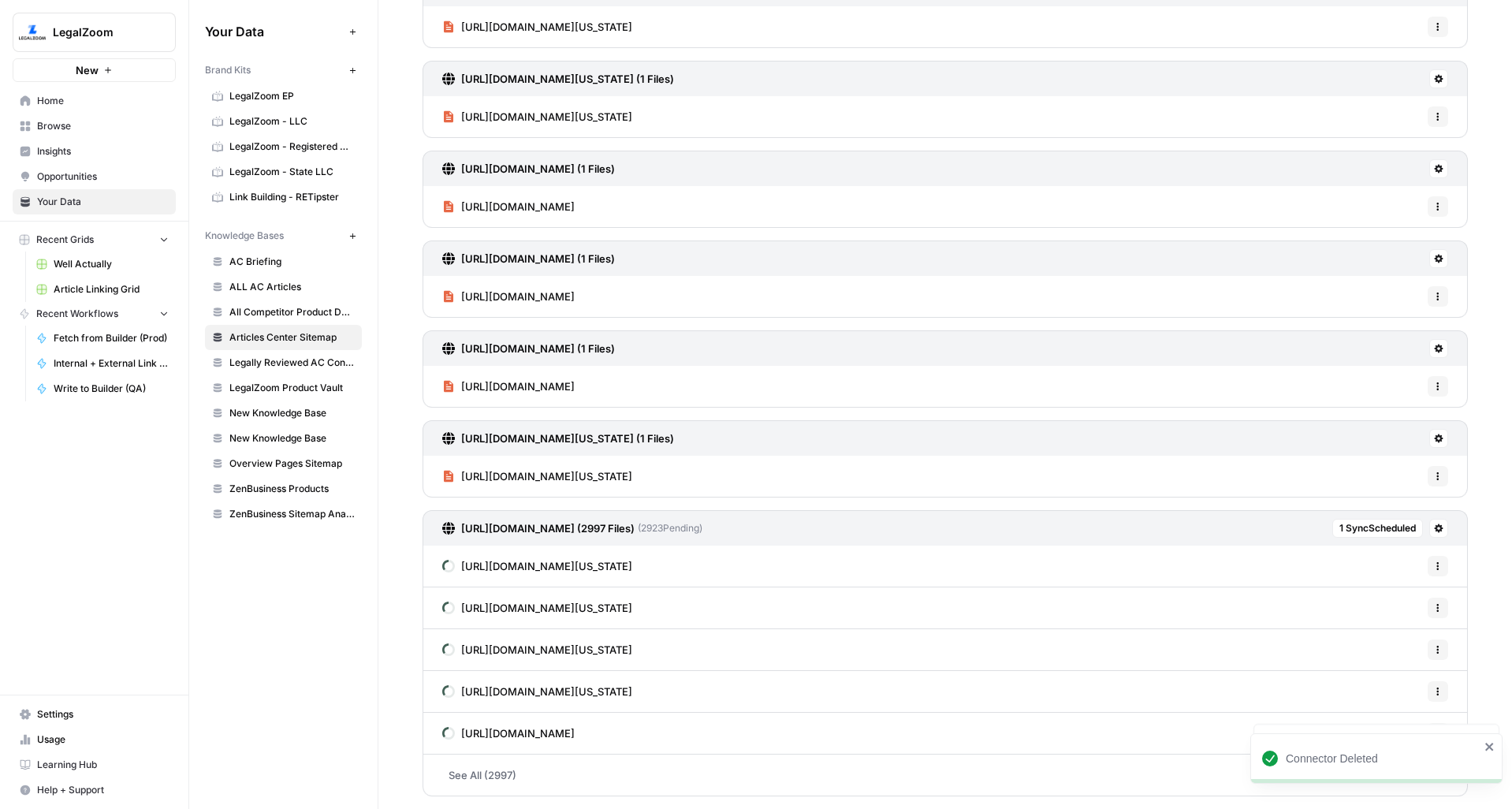
click at [1435, 435] on icon at bounding box center [1439, 438] width 8 height 8
click at [1319, 527] on span "Delete Connection" at bounding box center [1366, 530] width 97 height 16
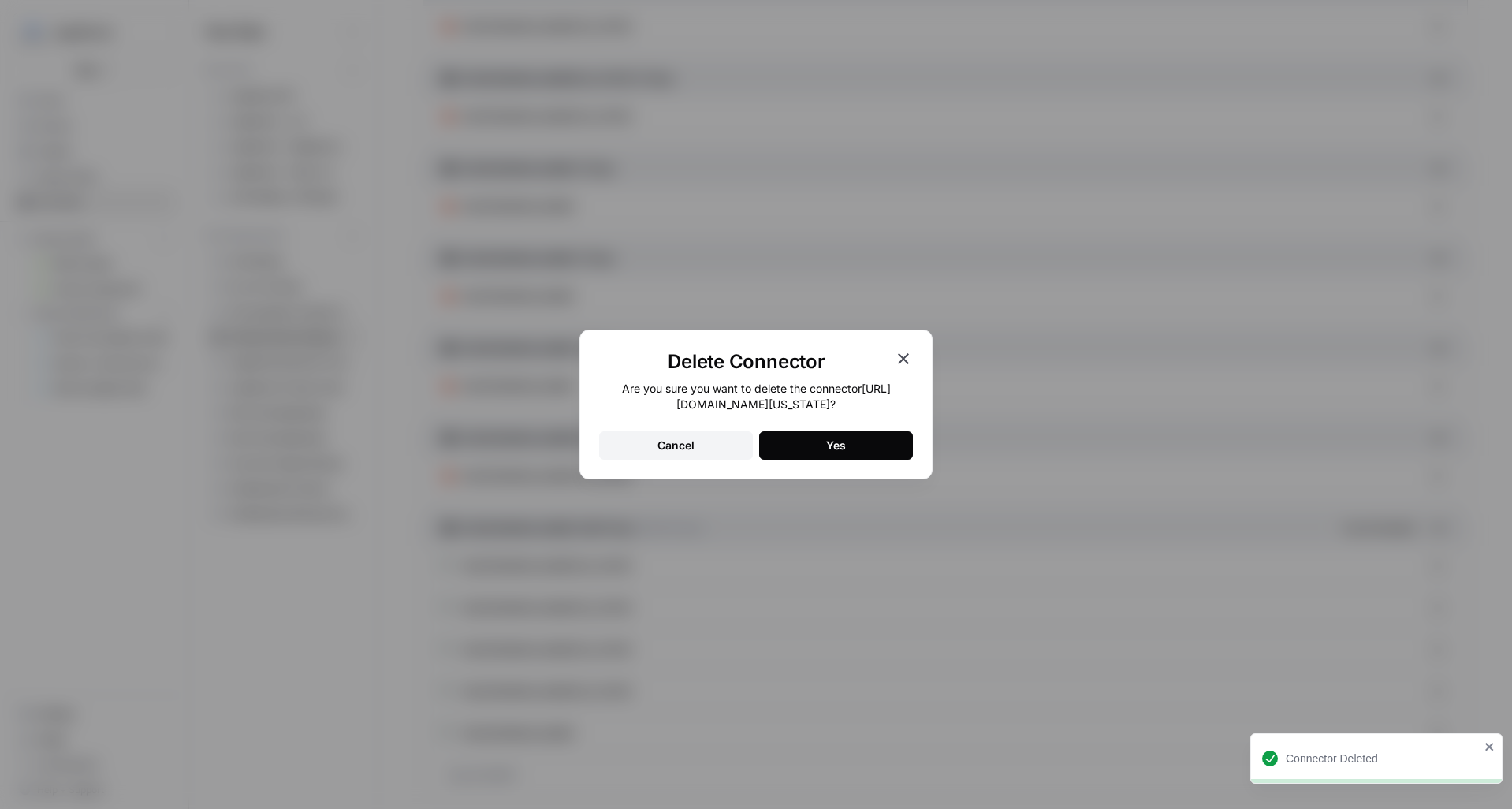
click at [875, 457] on button "Yes" at bounding box center [836, 445] width 154 height 28
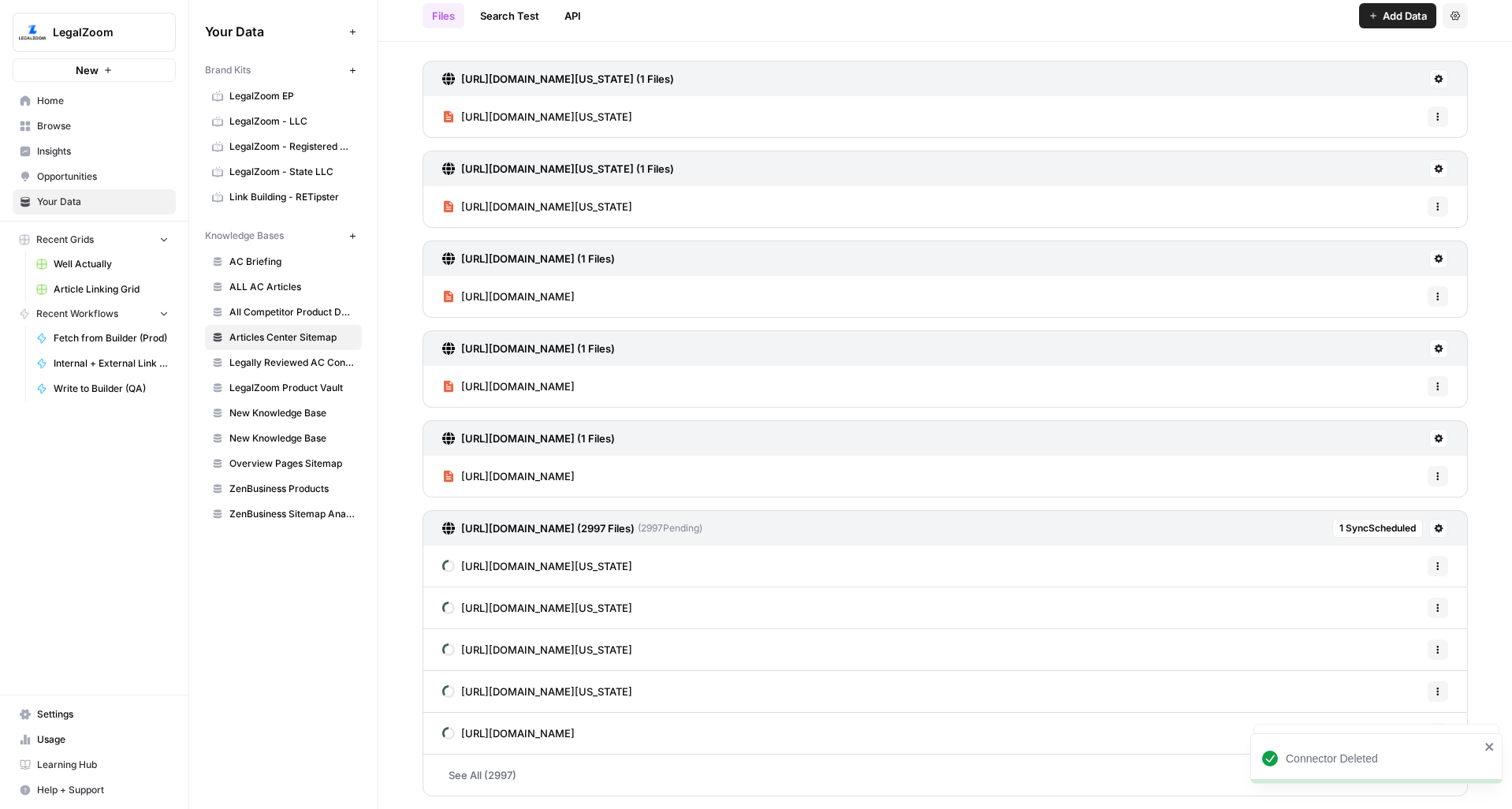
click at [1430, 432] on button at bounding box center [1439, 438] width 19 height 19
click at [1353, 530] on span "Delete Connection" at bounding box center [1366, 530] width 97 height 16
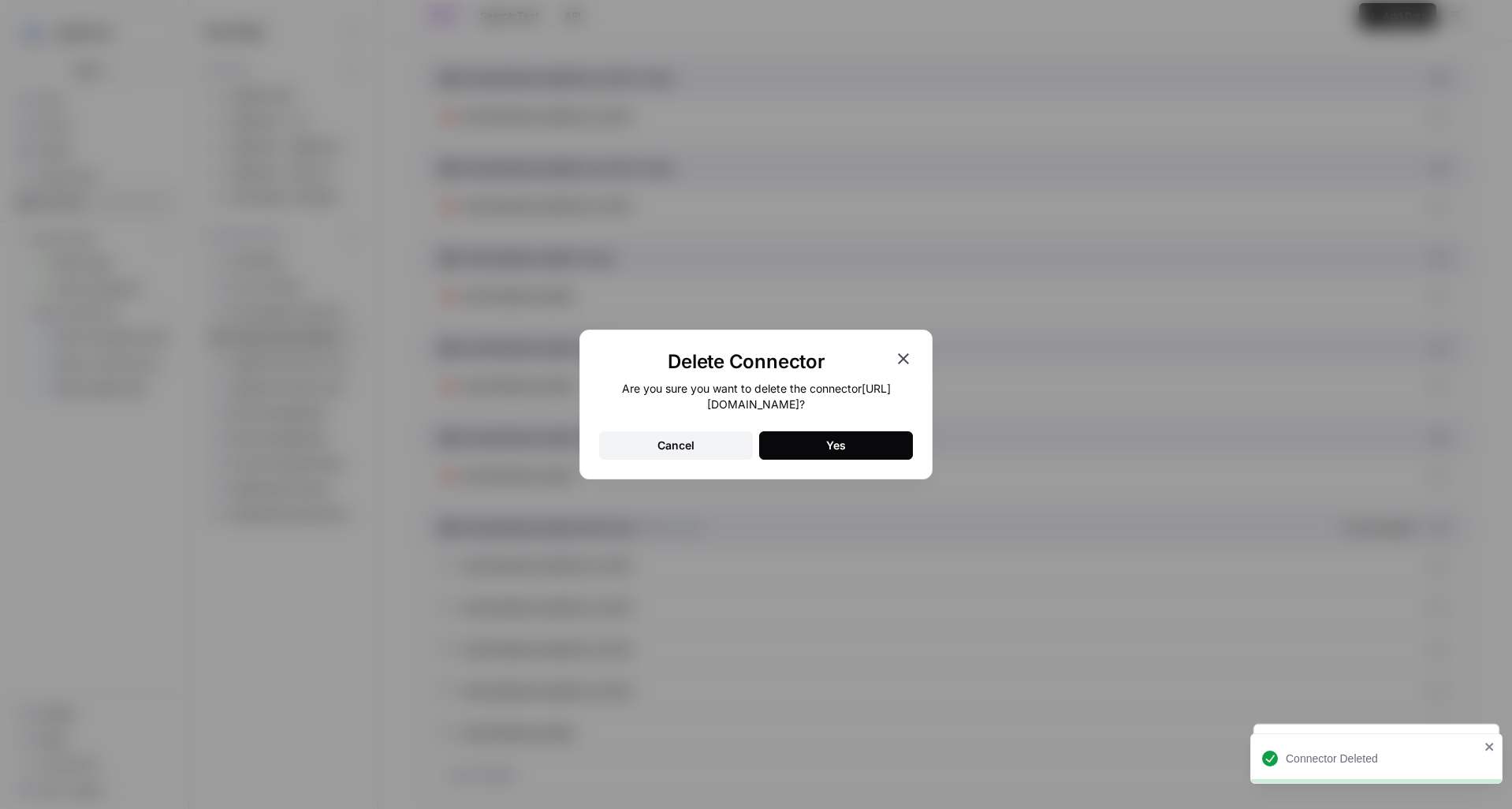
click at [878, 454] on button "Yes" at bounding box center [836, 445] width 154 height 28
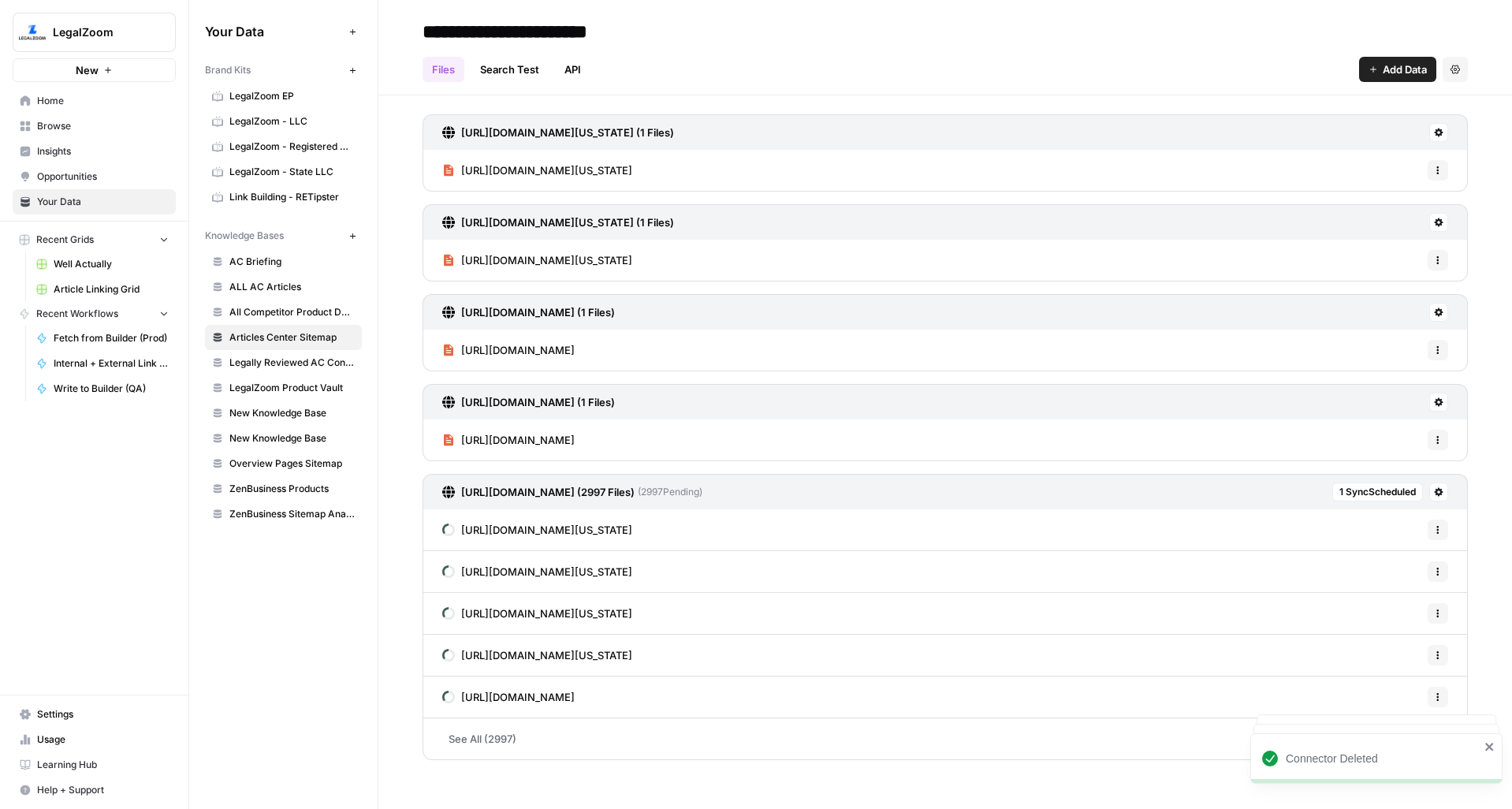
scroll to position [0, 0]
click at [1439, 407] on button at bounding box center [1439, 402] width 19 height 19
click at [1345, 490] on span "Delete Connection" at bounding box center [1378, 493] width 97 height 16
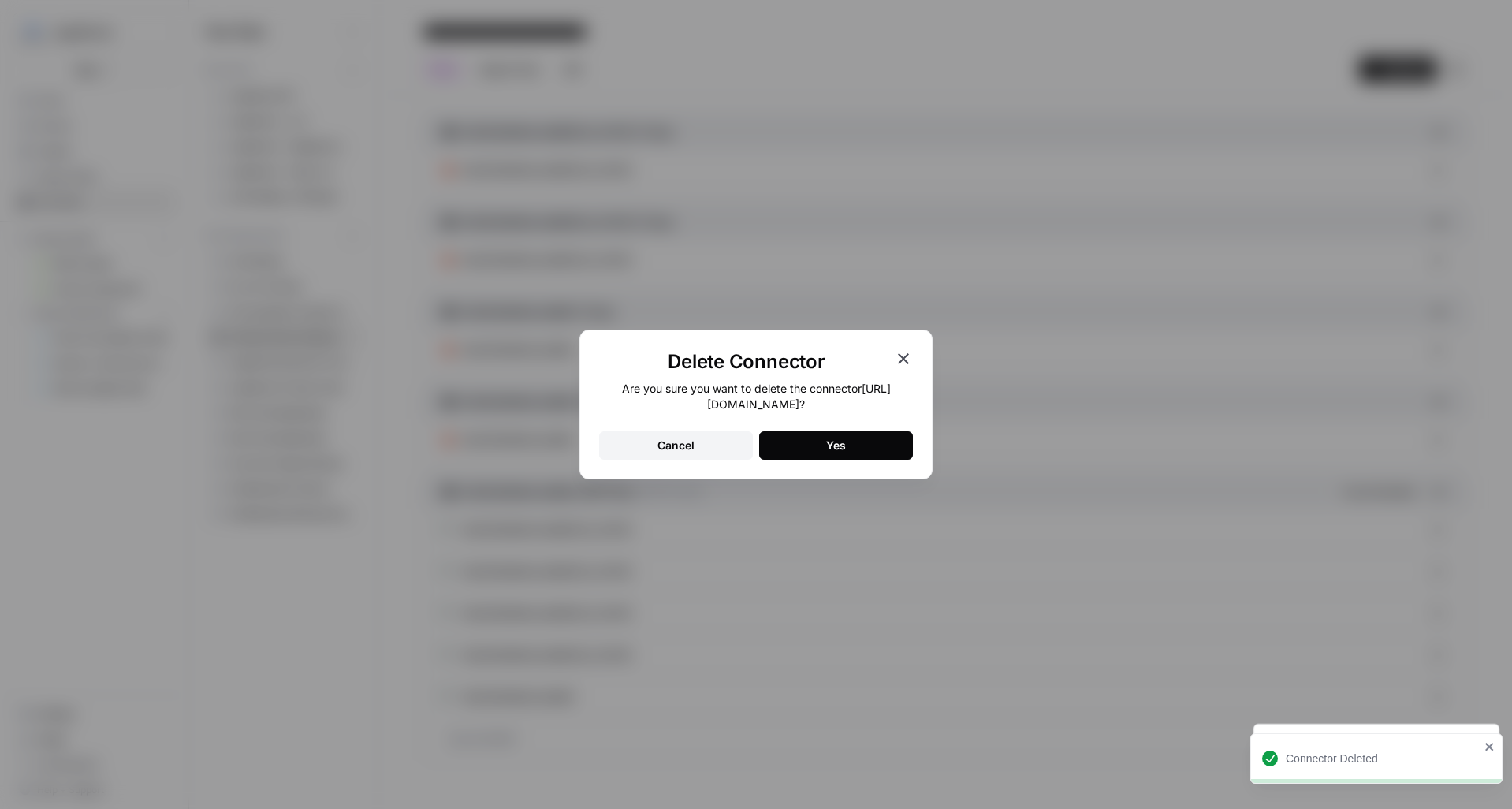
click at [857, 458] on button "Yes" at bounding box center [836, 445] width 154 height 28
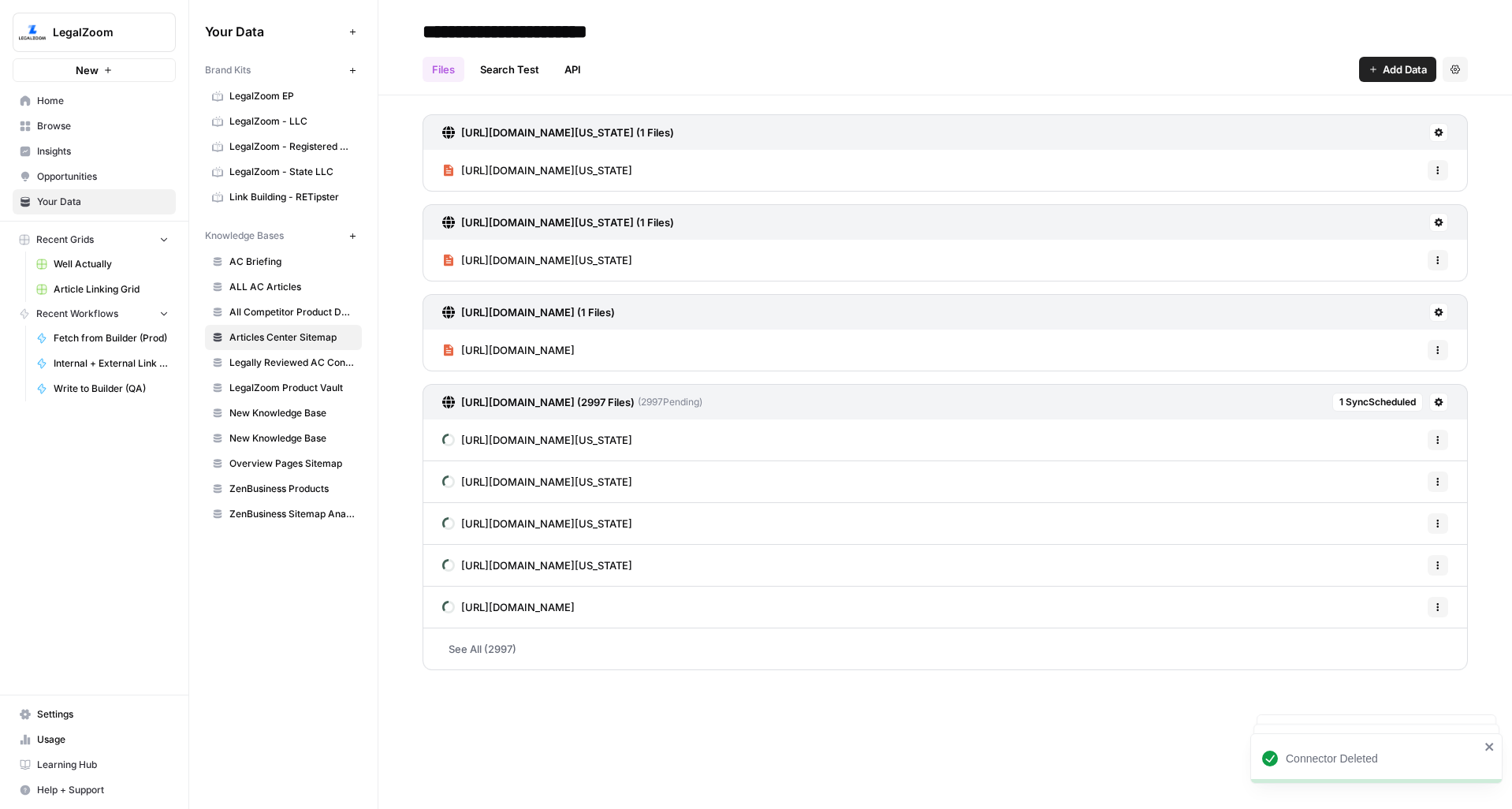
click at [1440, 314] on icon at bounding box center [1439, 312] width 9 height 9
click at [1401, 399] on span "Delete Connection" at bounding box center [1378, 403] width 97 height 16
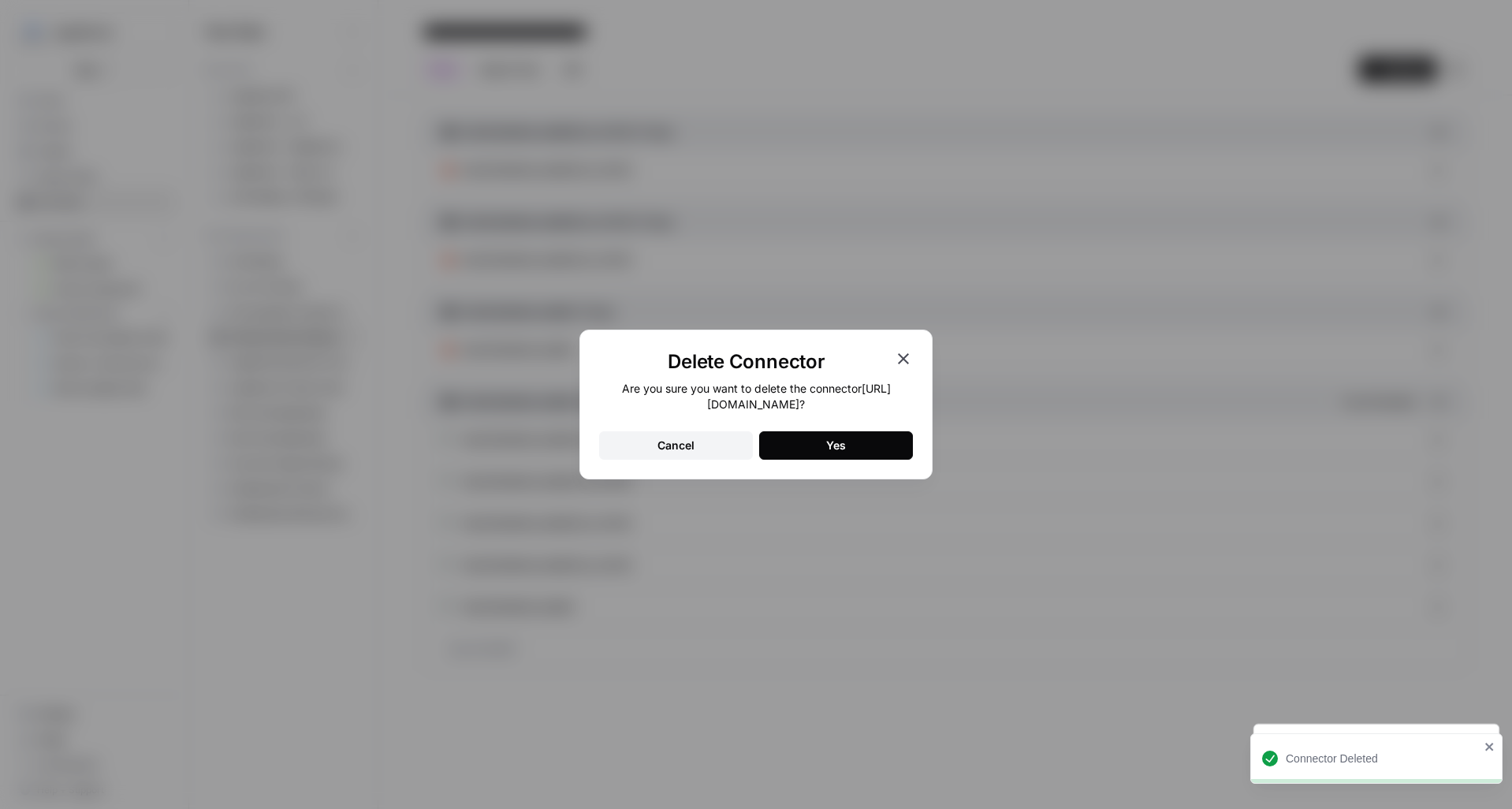
click at [816, 453] on button "Yes" at bounding box center [836, 445] width 154 height 28
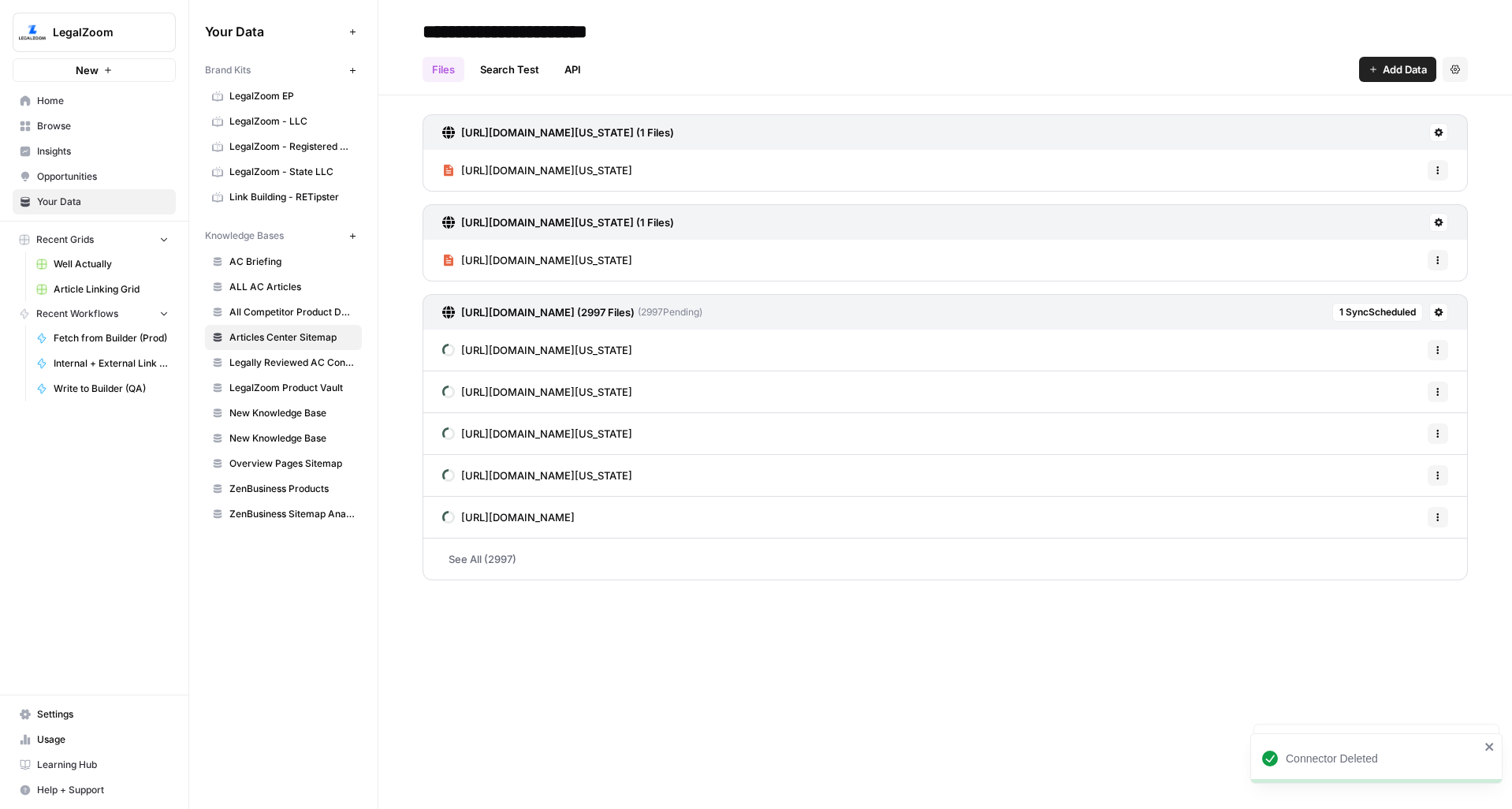
click at [1444, 221] on button at bounding box center [1439, 222] width 19 height 19
click at [1392, 315] on span "Delete Connection" at bounding box center [1378, 313] width 97 height 16
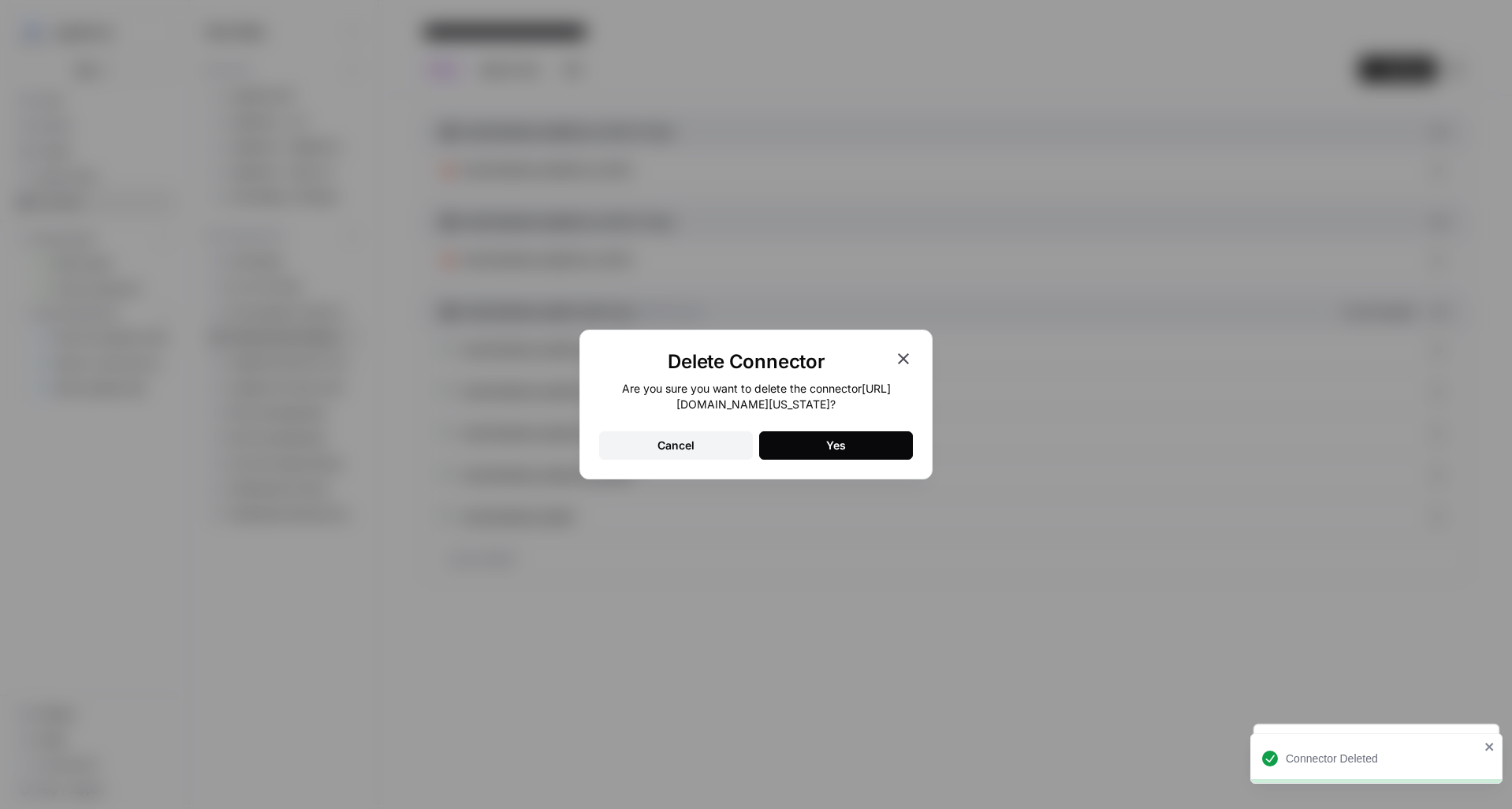
click at [882, 440] on button "Yes" at bounding box center [836, 445] width 154 height 28
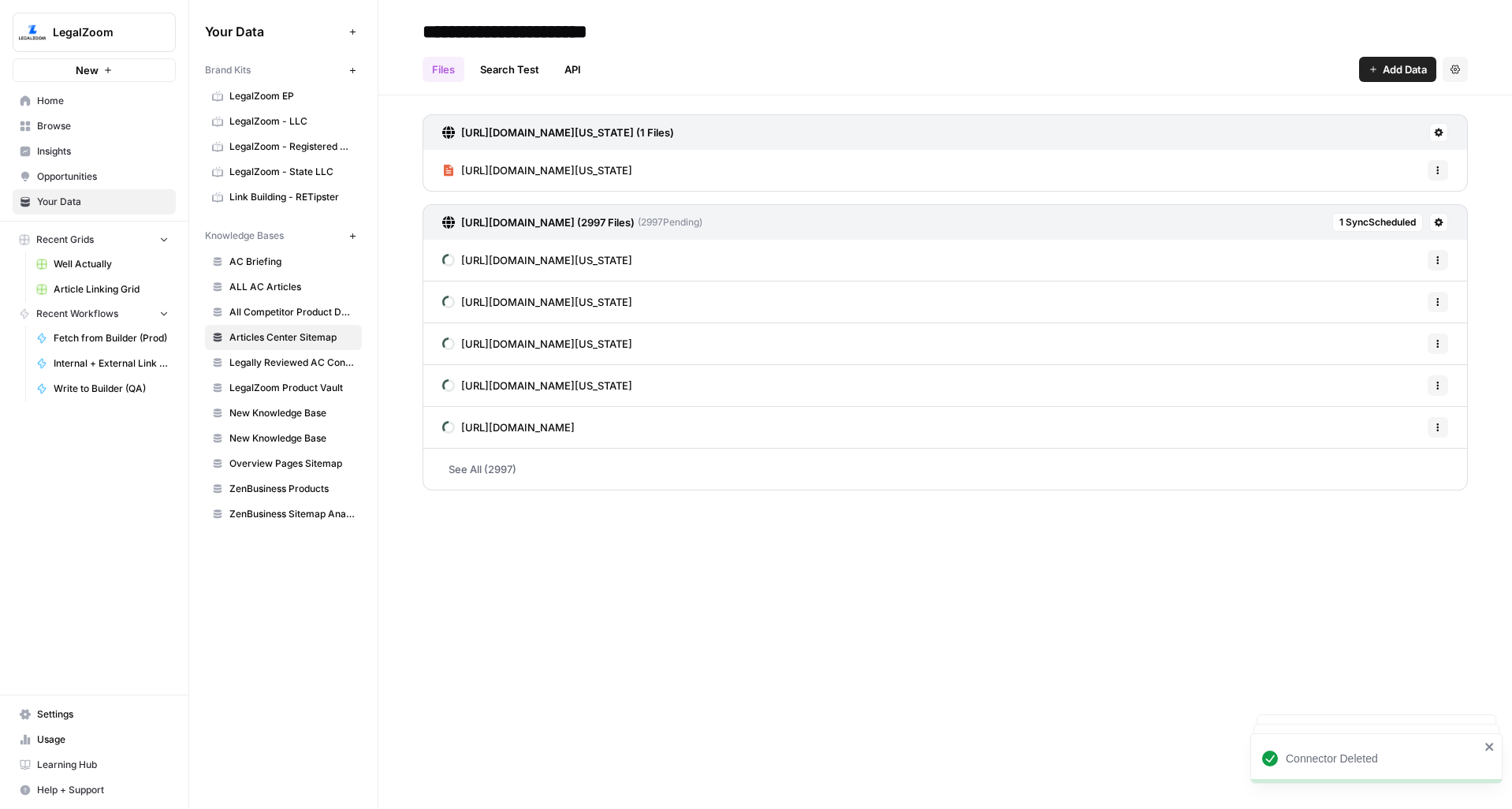
click at [1440, 131] on icon at bounding box center [1439, 132] width 8 height 8
click at [1393, 220] on span "Delete Connection" at bounding box center [1378, 224] width 97 height 16
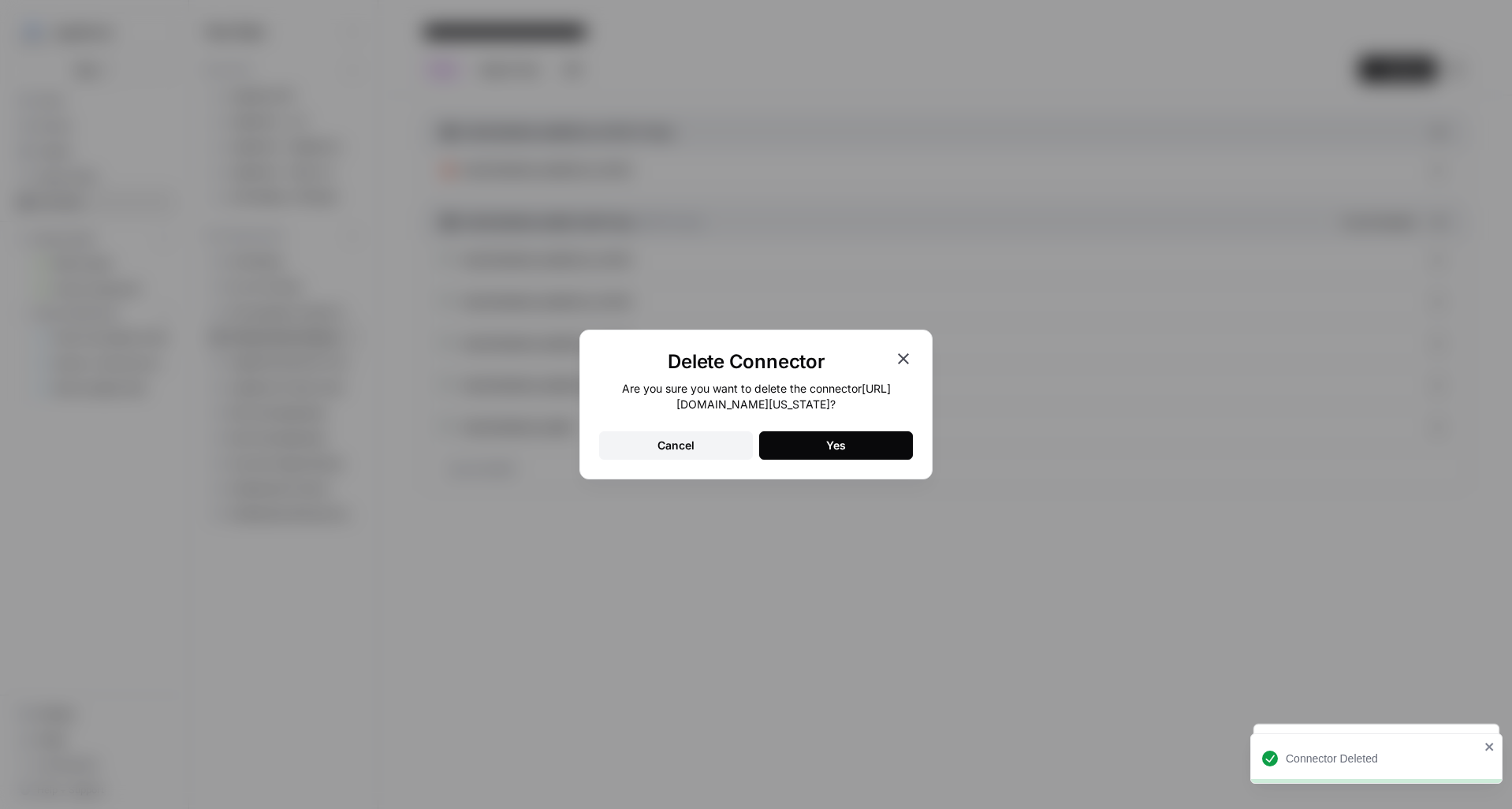
click at [859, 445] on button "Yes" at bounding box center [836, 445] width 154 height 28
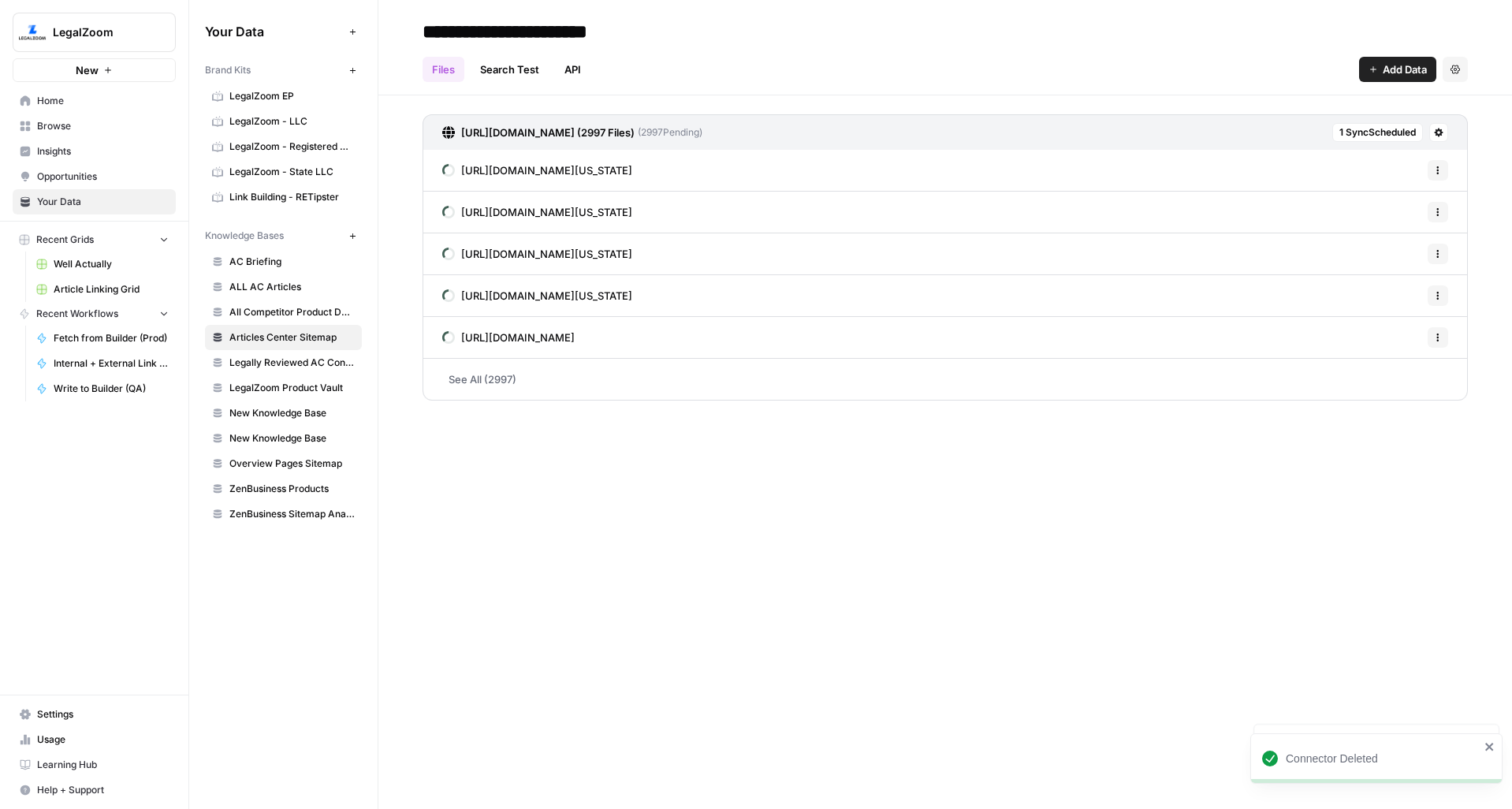
click at [498, 377] on link "See All (2997)" at bounding box center [944, 379] width 1045 height 41
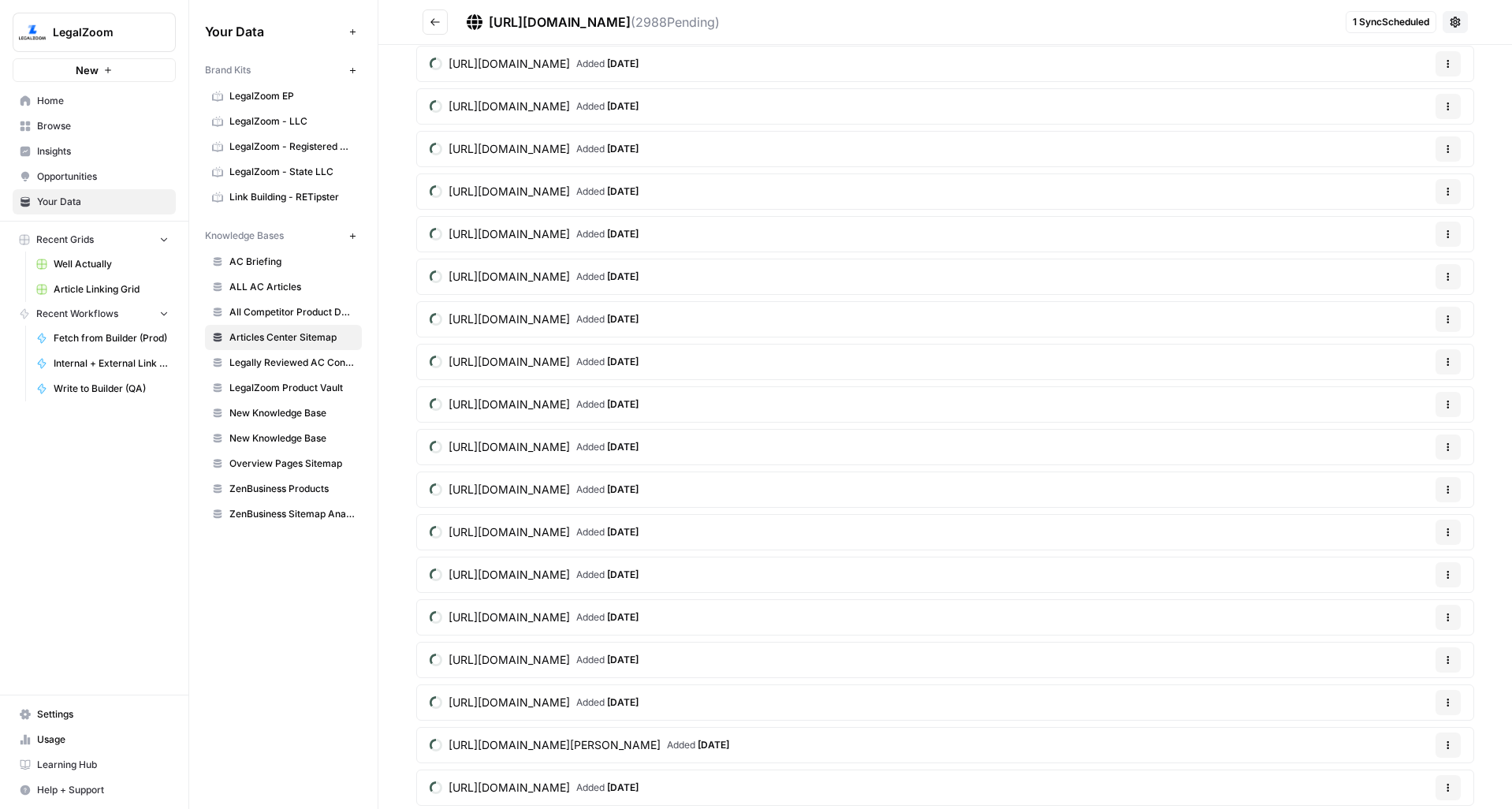
scroll to position [3610, 0]
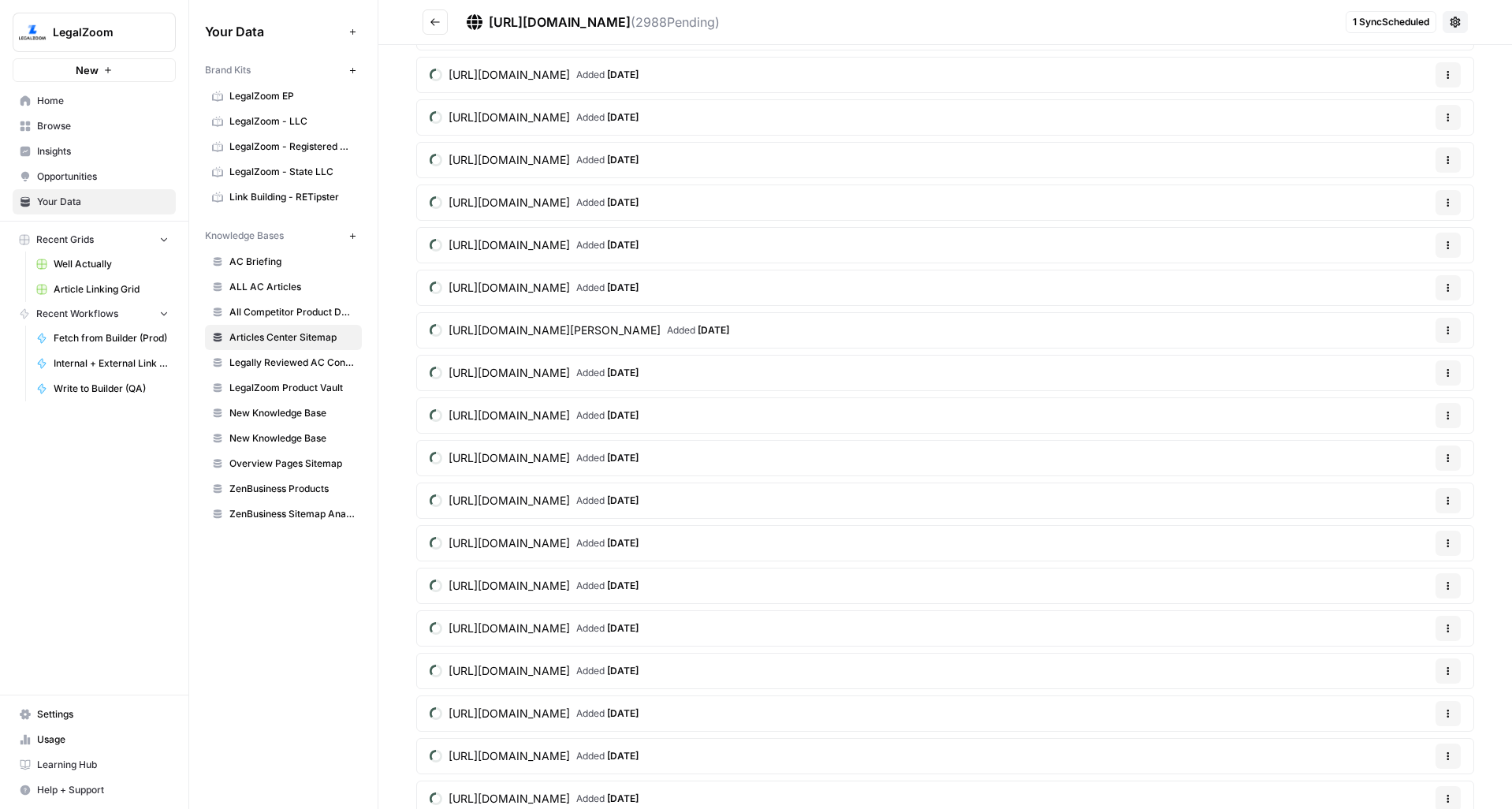
click at [433, 25] on icon "Go back" at bounding box center [435, 22] width 11 height 11
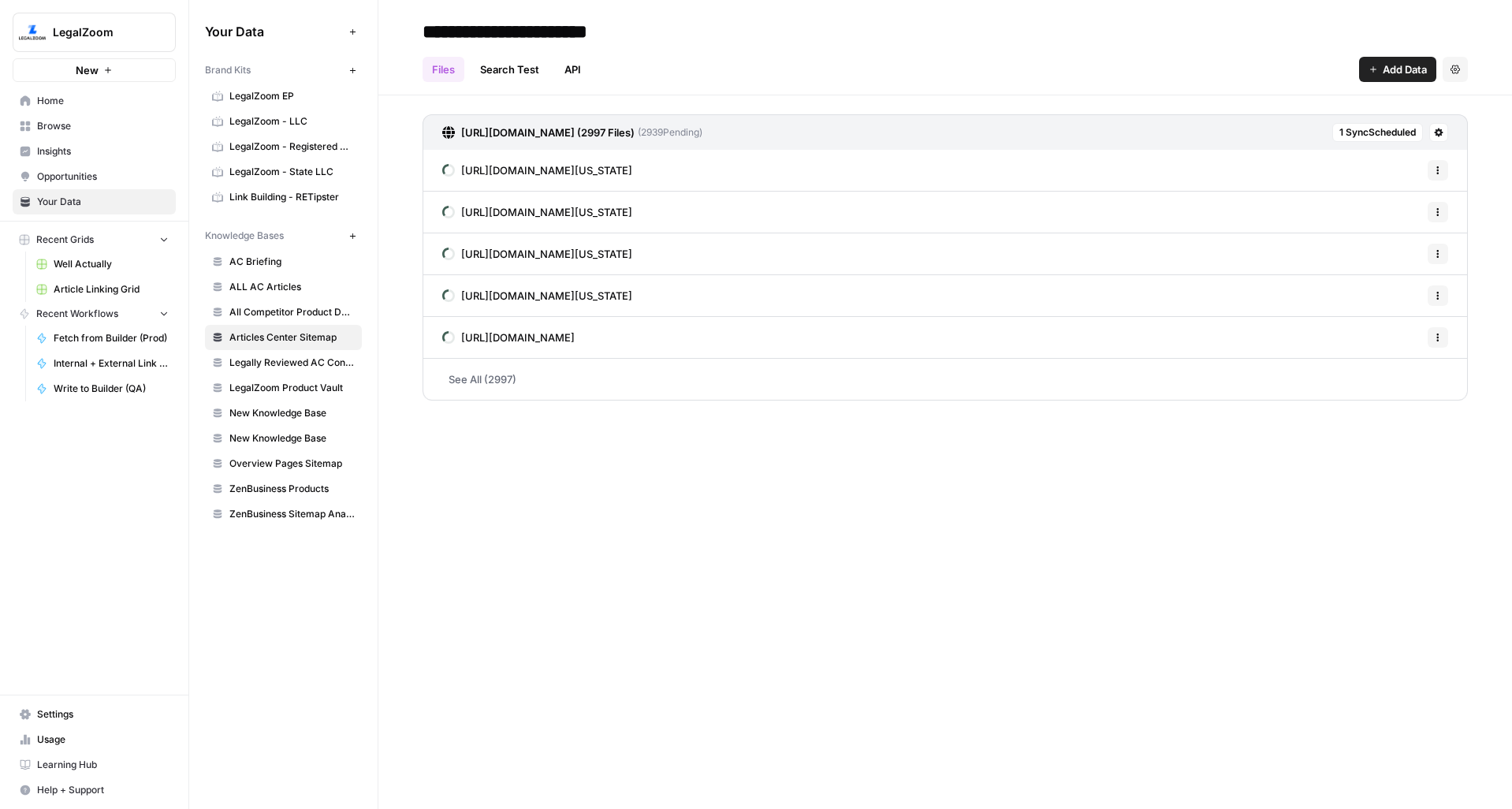
click at [524, 380] on link "See All (2997)" at bounding box center [944, 379] width 1045 height 41
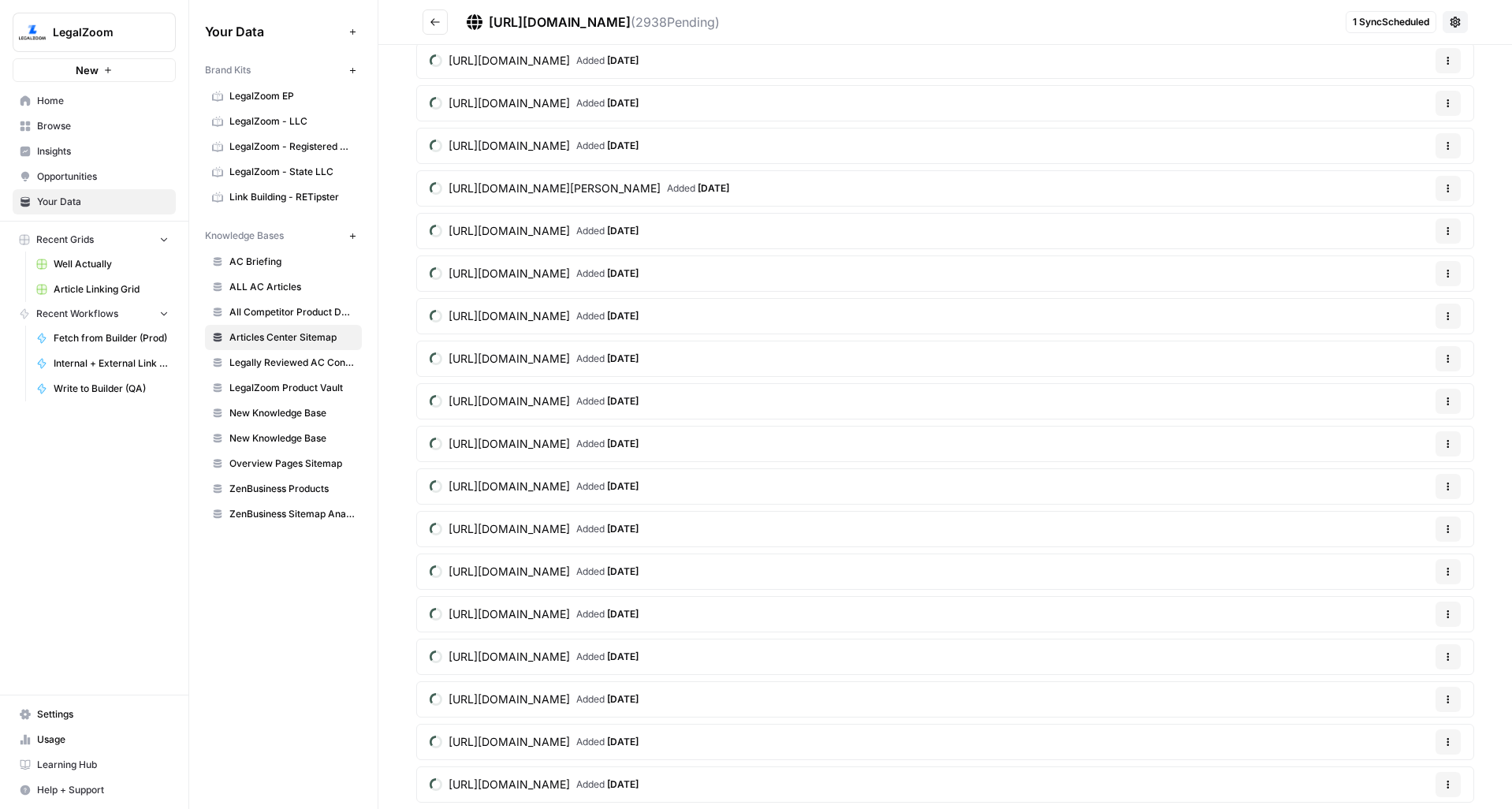
scroll to position [4462, 0]
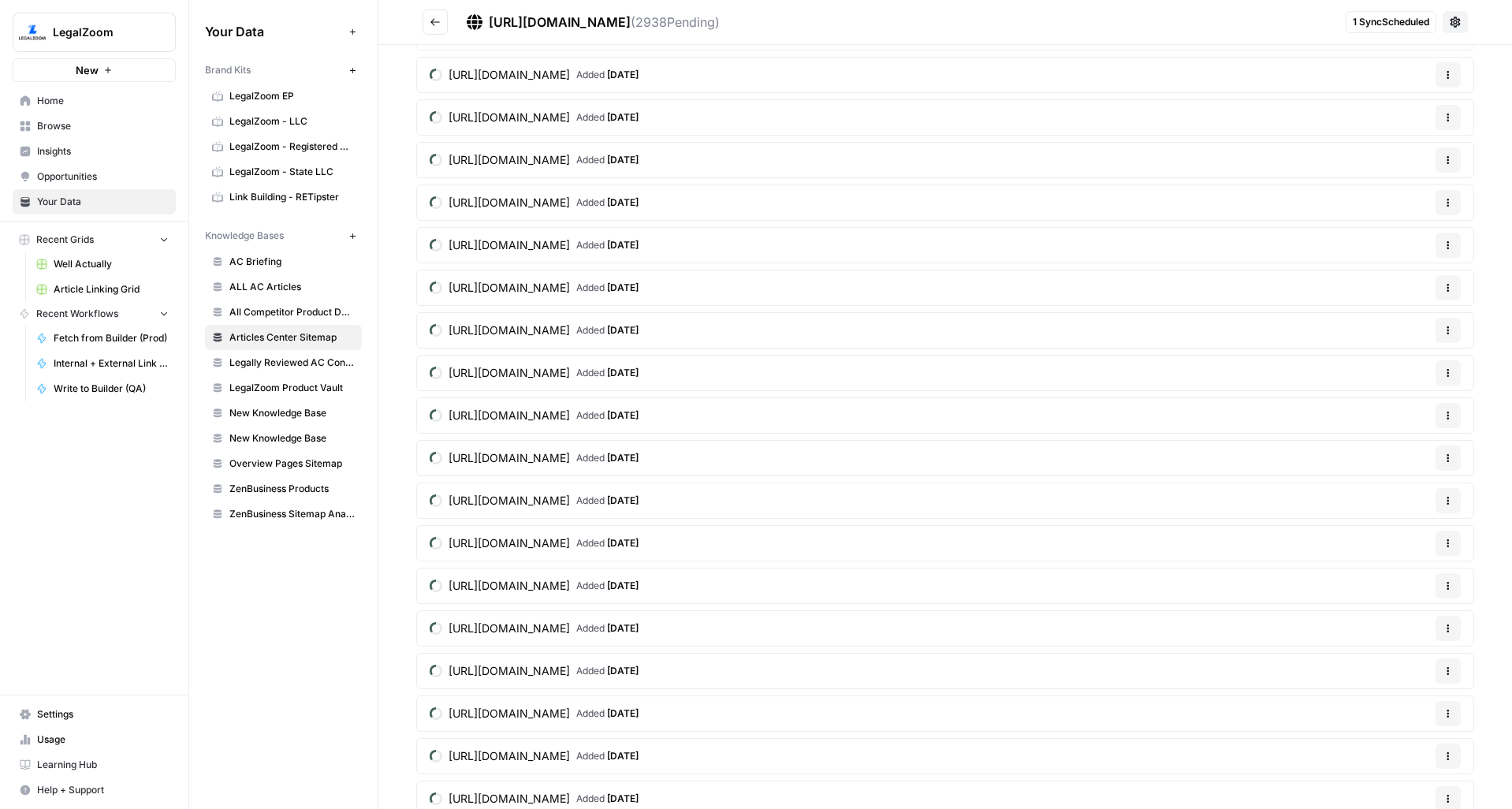
click at [436, 26] on icon "Go back" at bounding box center [435, 22] width 11 height 11
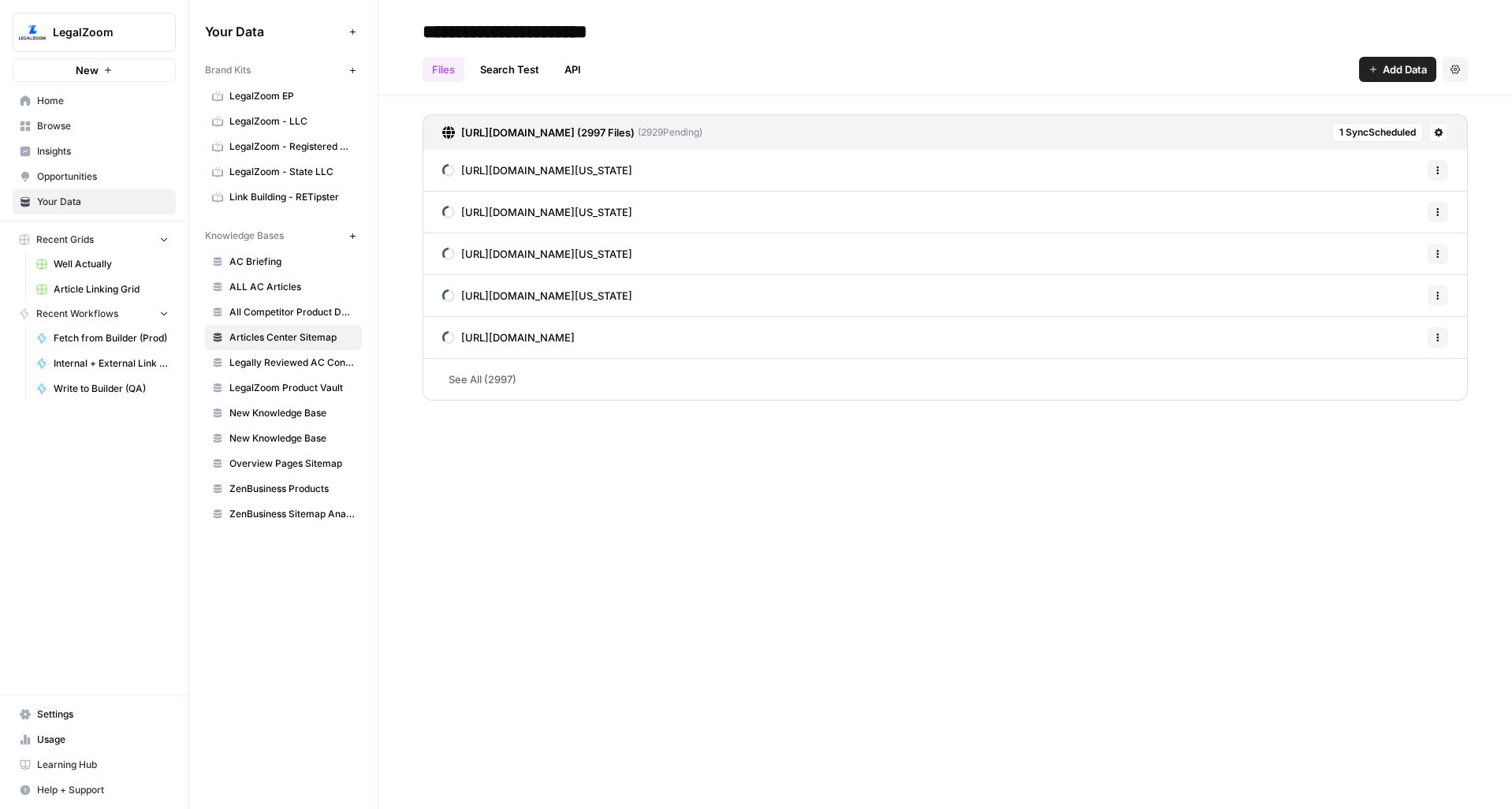
click at [1196, 575] on div "**********" at bounding box center [945, 404] width 1134 height 809
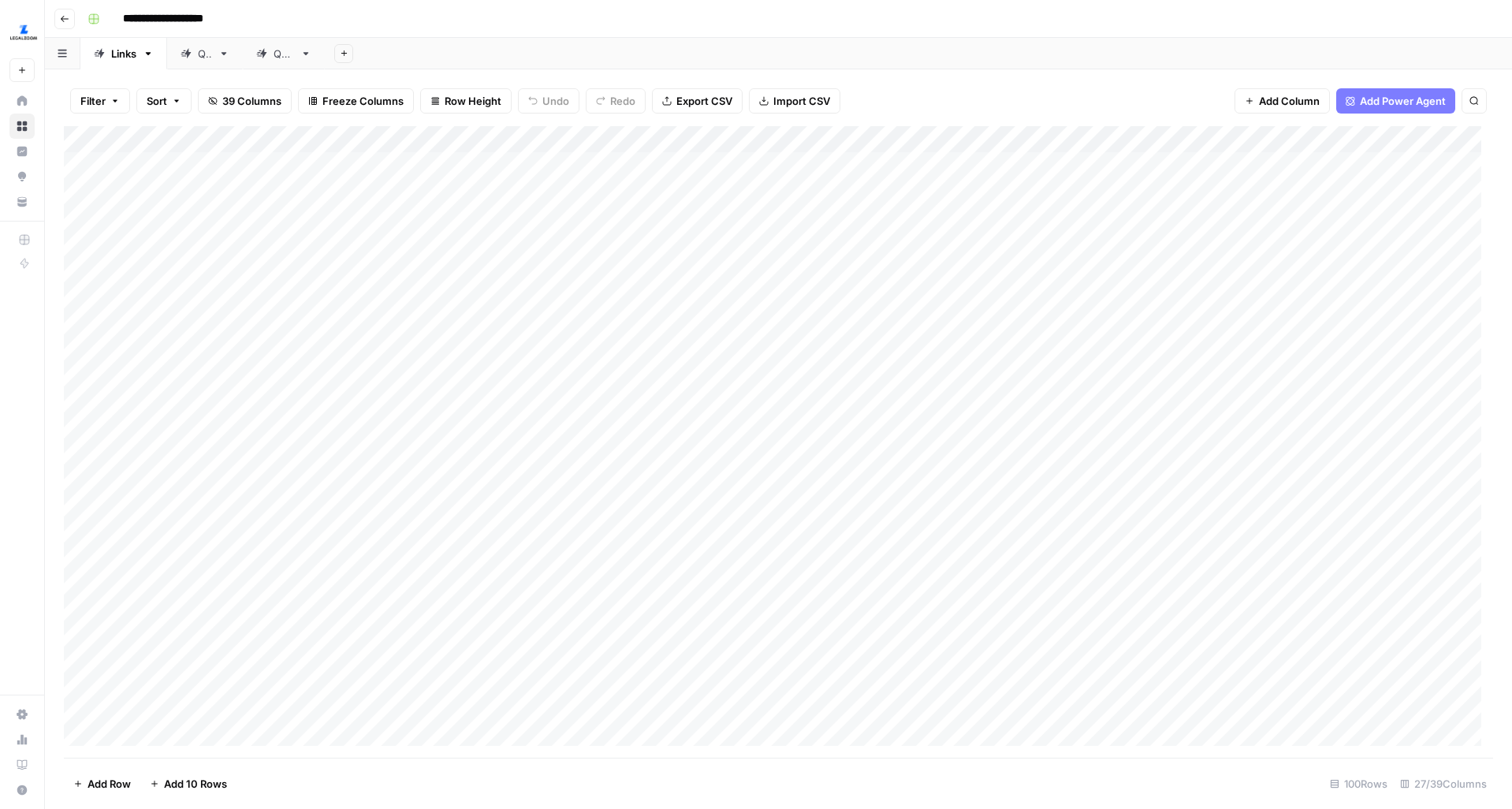
click at [1059, 135] on div "Add Column" at bounding box center [778, 443] width 1430 height 632
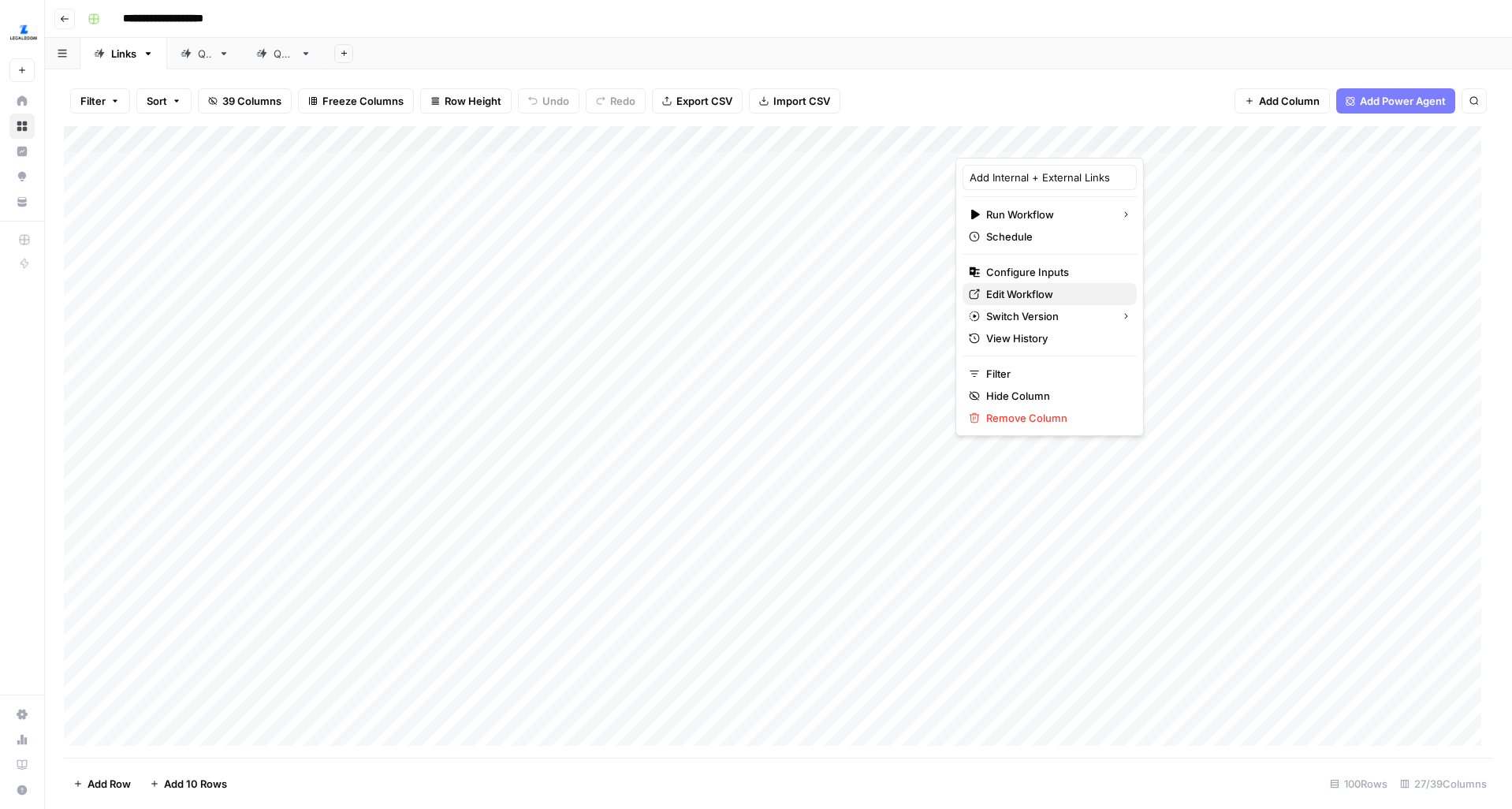
click at [1031, 297] on span "Edit Workflow" at bounding box center [1055, 293] width 138 height 16
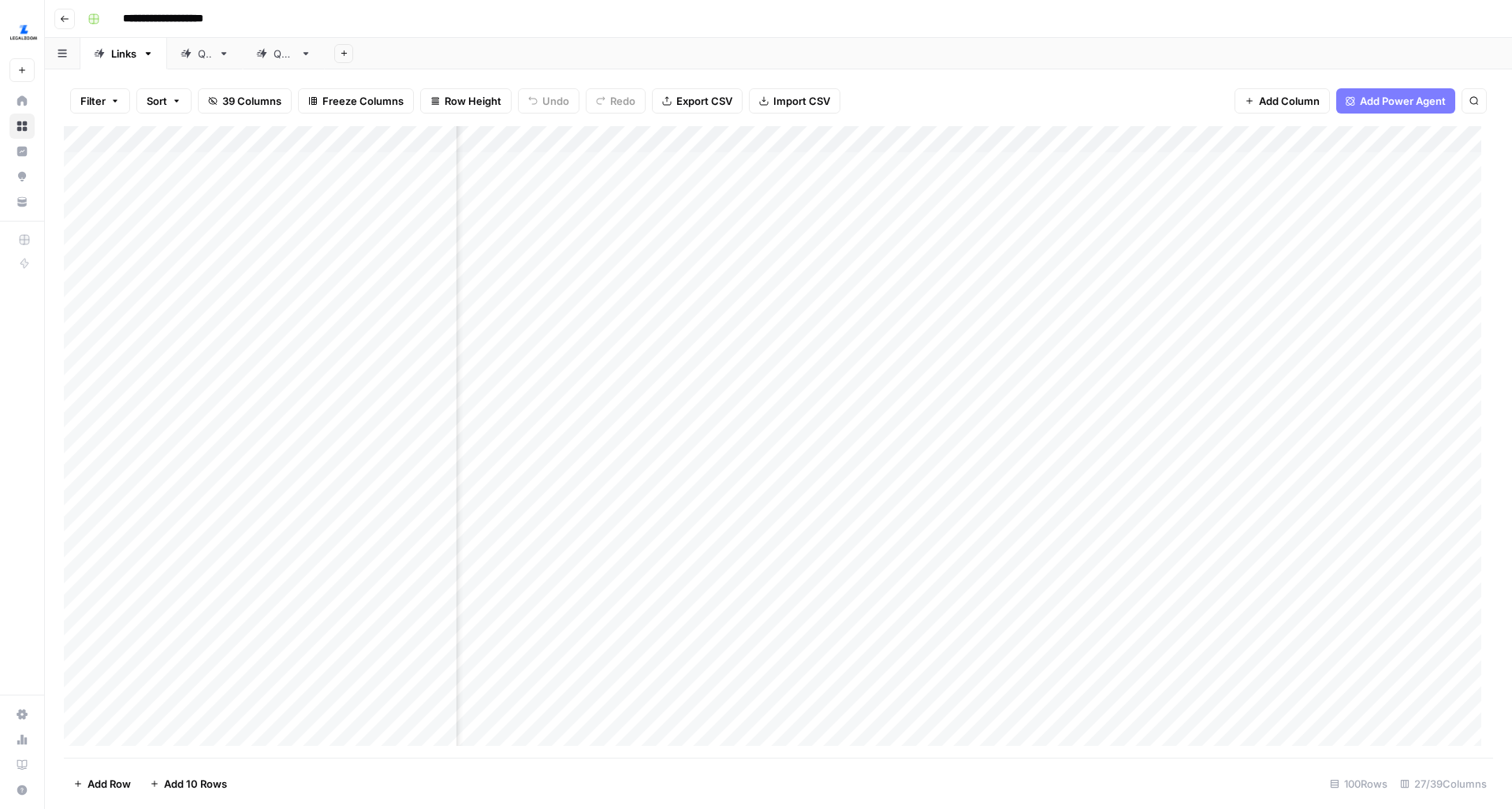
scroll to position [0, 622]
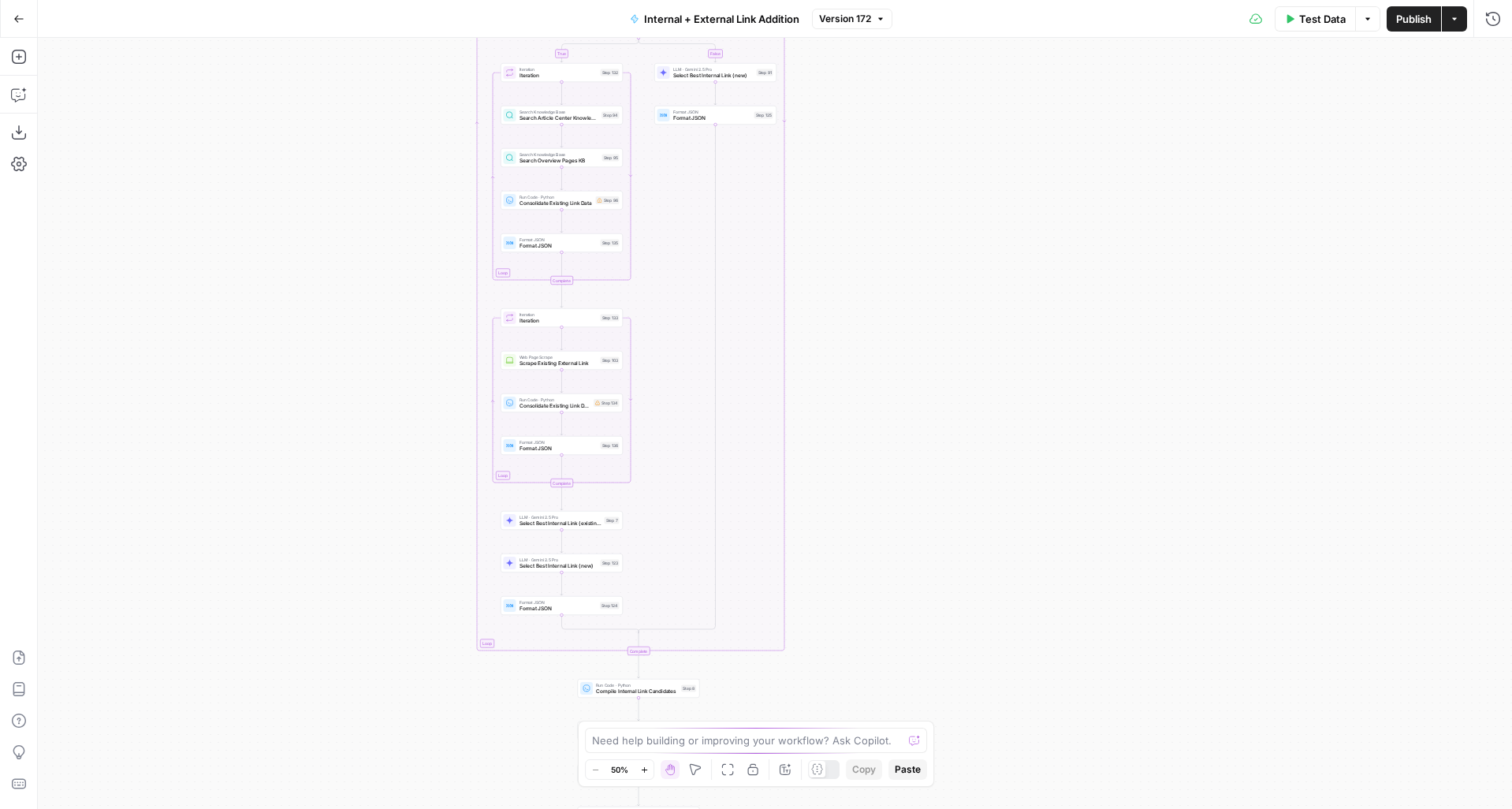
drag, startPoint x: 586, startPoint y: 614, endPoint x: 449, endPoint y: 290, distance: 351.8
click at [449, 290] on div "true false true false Workflow Input Settings Inputs Run Code · Python Grab all…" at bounding box center [775, 423] width 1474 height 771
drag, startPoint x: 425, startPoint y: 558, endPoint x: 434, endPoint y: 355, distance: 203.2
click at [434, 355] on div "true false true false Workflow Input Settings Inputs Run Code · Python Grab all…" at bounding box center [775, 423] width 1474 height 771
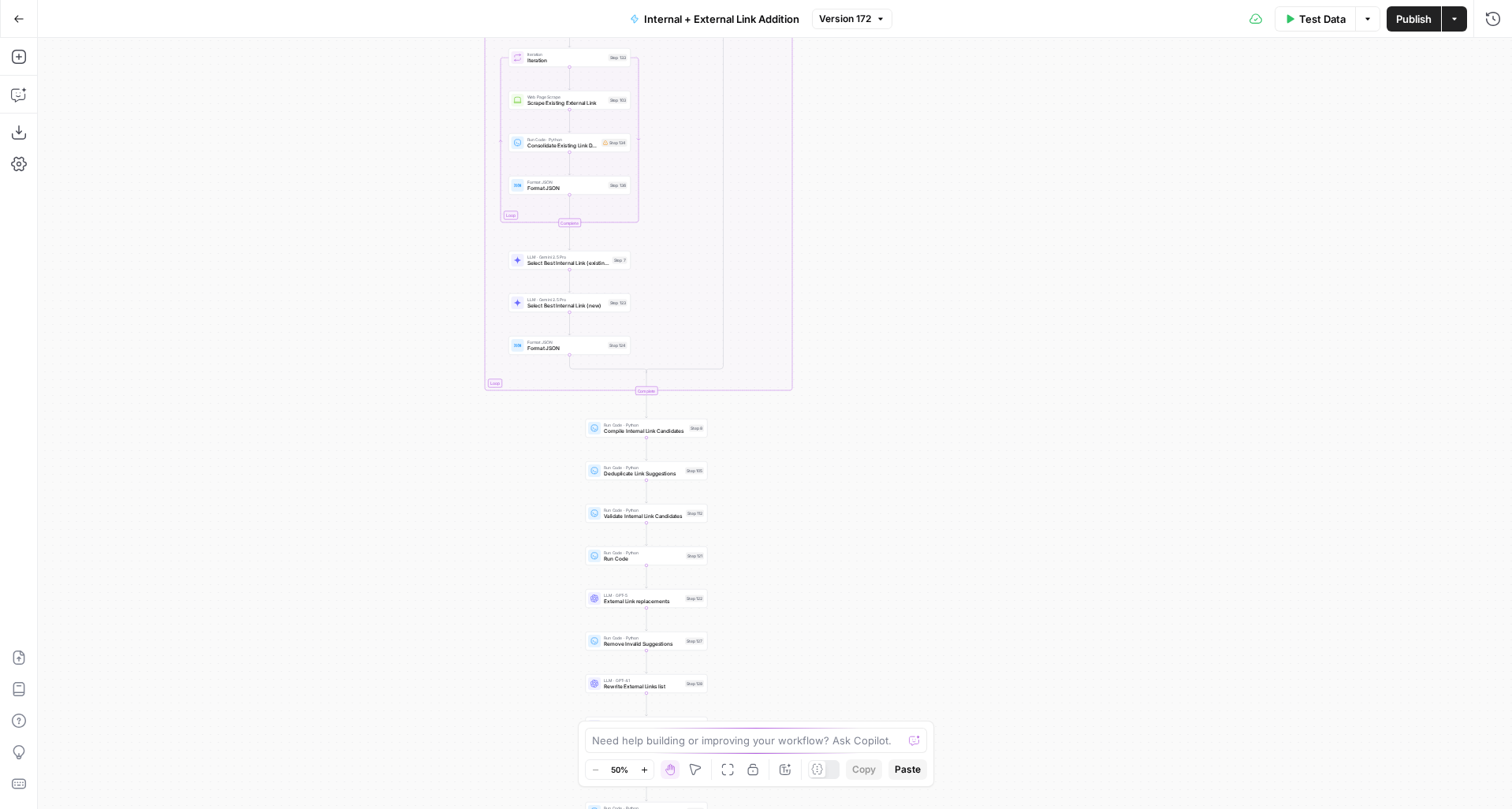
drag, startPoint x: 503, startPoint y: 578, endPoint x: 557, endPoint y: 286, distance: 297.0
click at [557, 286] on div "true false true false Workflow Input Settings Inputs Run Code · Python Grab all…" at bounding box center [775, 423] width 1474 height 771
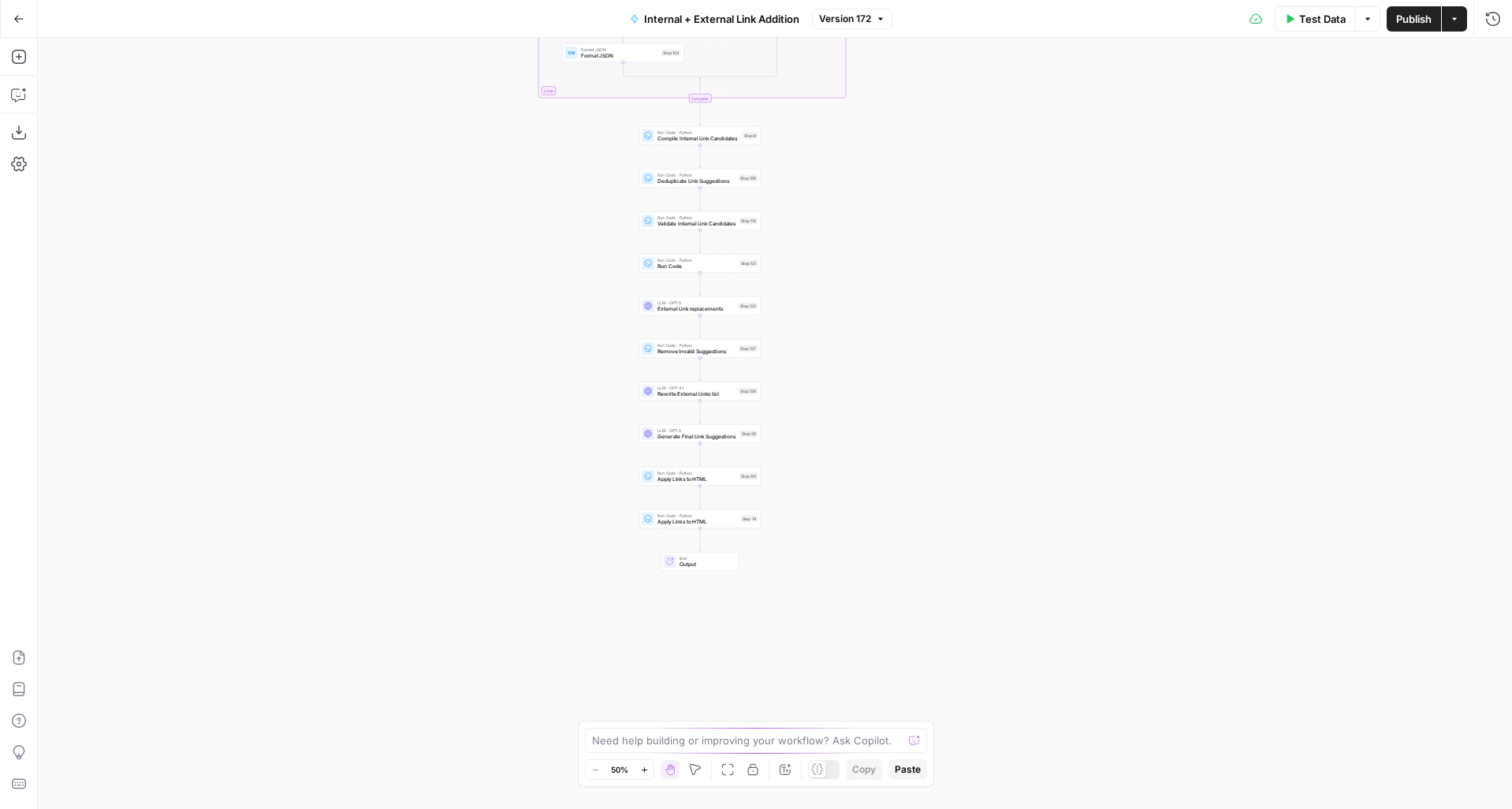
click at [639, 770] on span "Zoom In" at bounding box center [639, 770] width 1 height 1
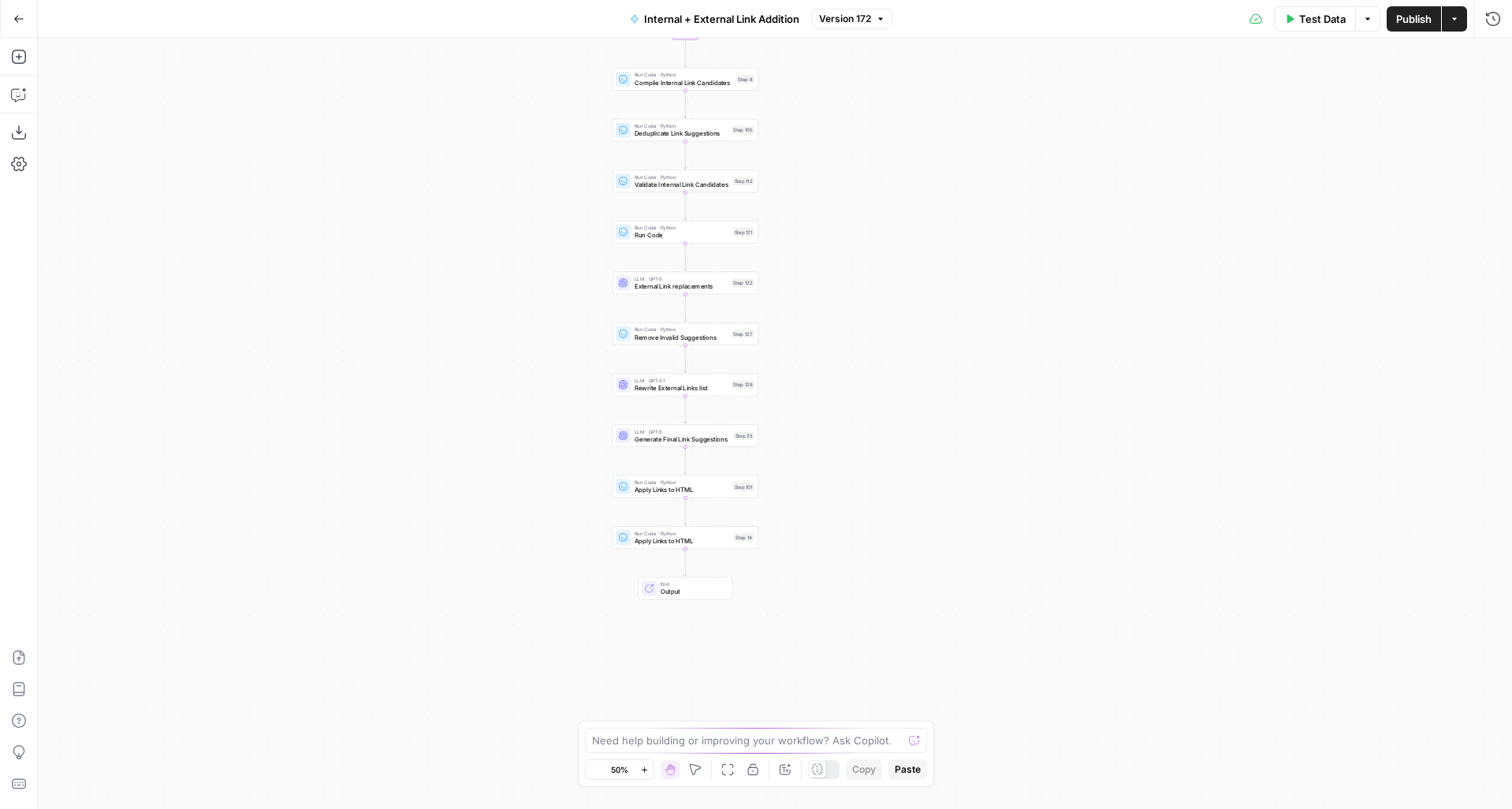
click at [639, 770] on span "Zoom In" at bounding box center [639, 770] width 1 height 1
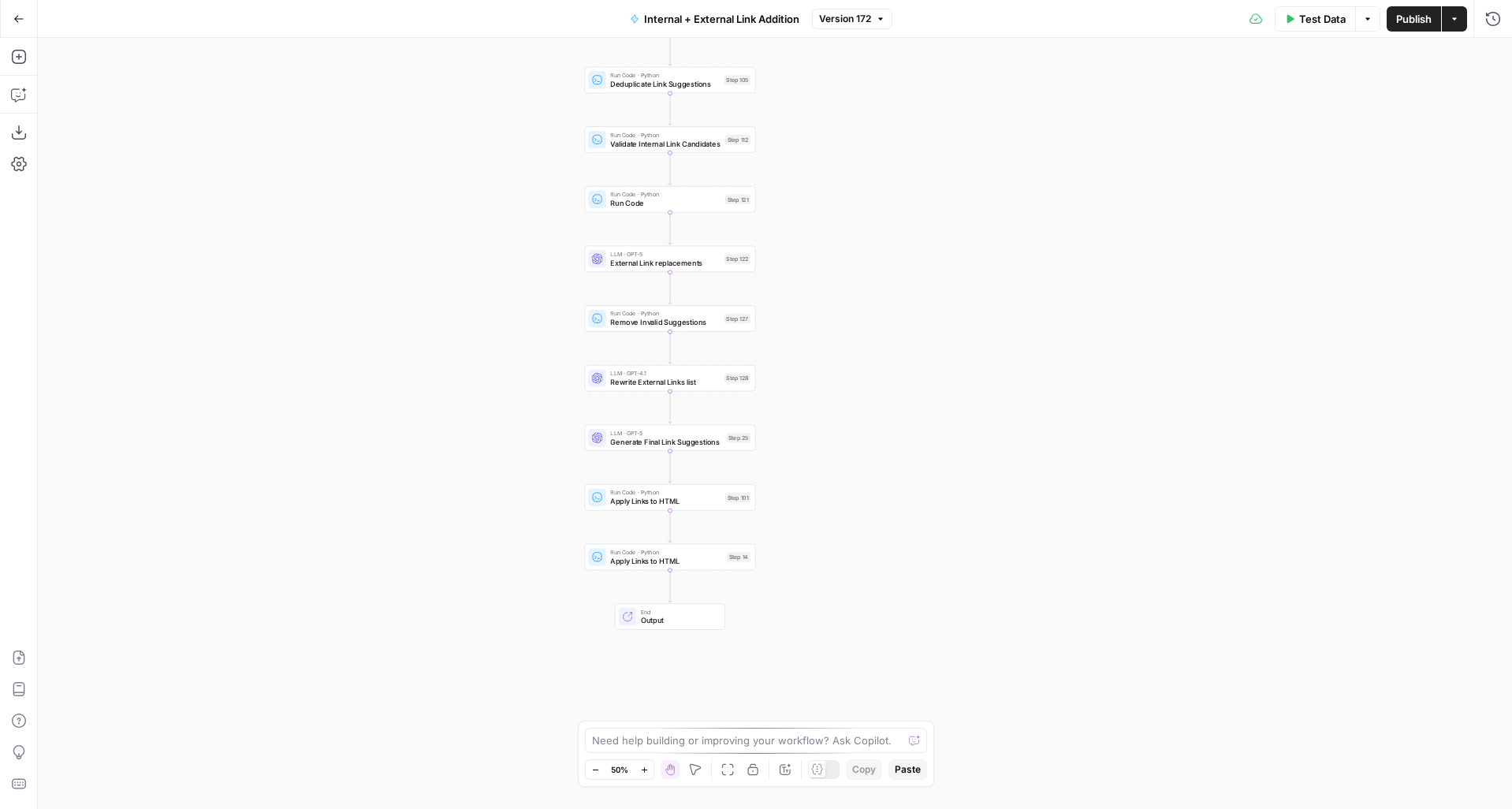
click at [639, 770] on span "Zoom In" at bounding box center [639, 770] width 1 height 1
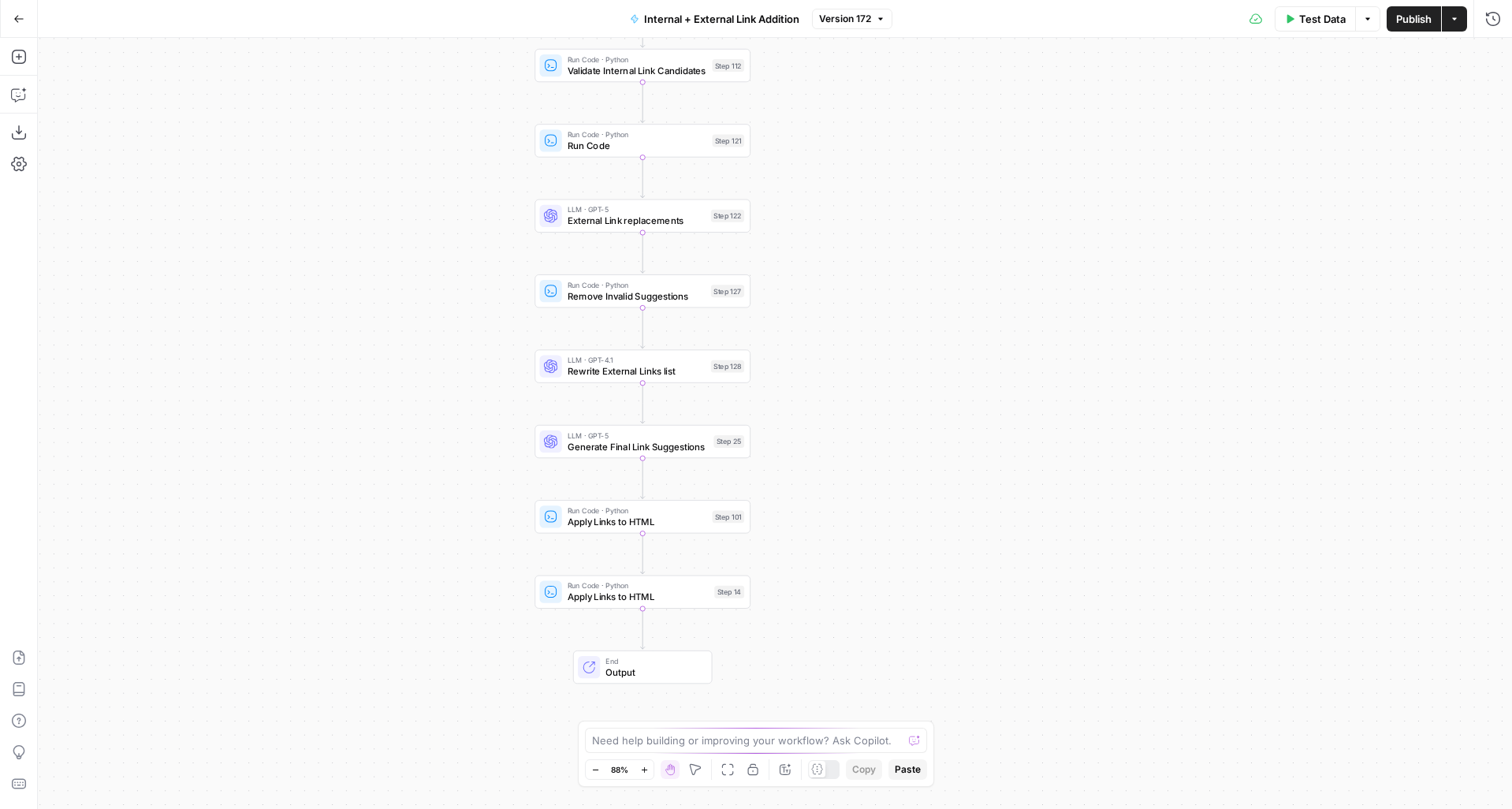
click at [713, 530] on div "Run Code · Python Apply Links to HTML Step 101 Copy step Delete step Edit Note …" at bounding box center [643, 517] width 216 height 33
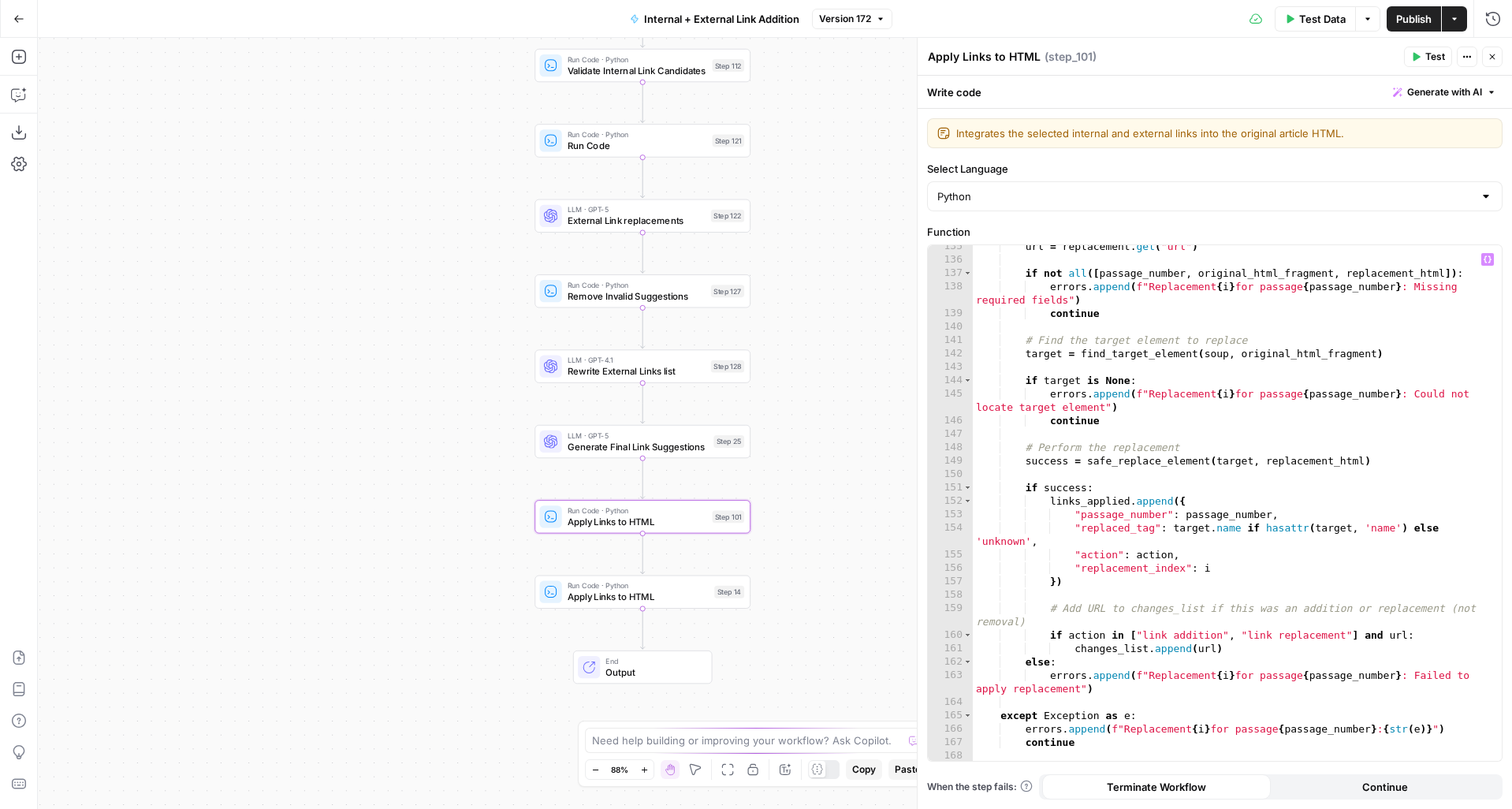
scroll to position [1973, 0]
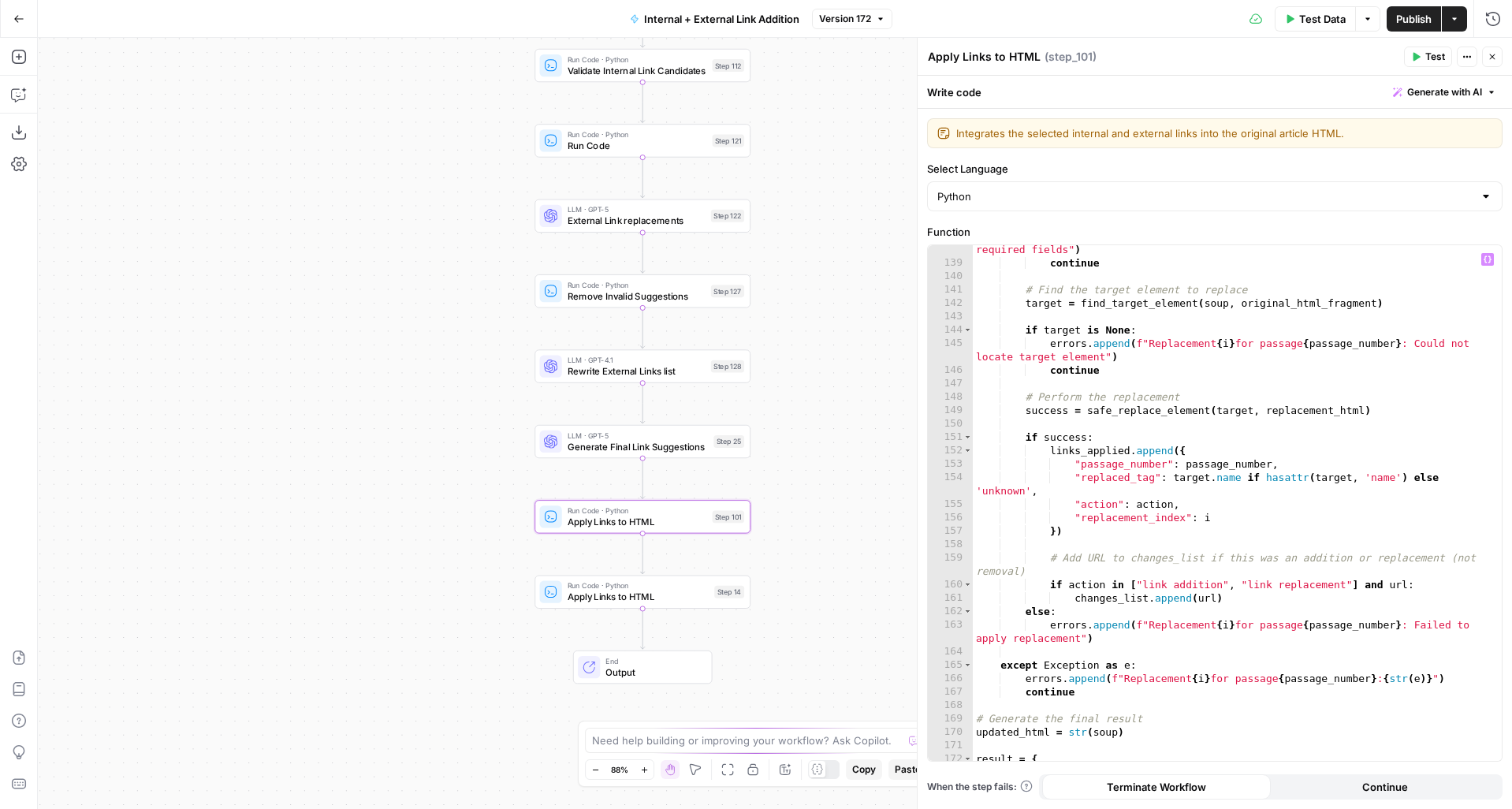
type textarea "**********"
click at [1150, 433] on div "errors . append ( f"Replacement { i } for passage { passage_number } : Missing …" at bounding box center [1231, 508] width 517 height 556
type input "**********"
click at [1434, 264] on span "​" at bounding box center [1430, 258] width 20 height 21
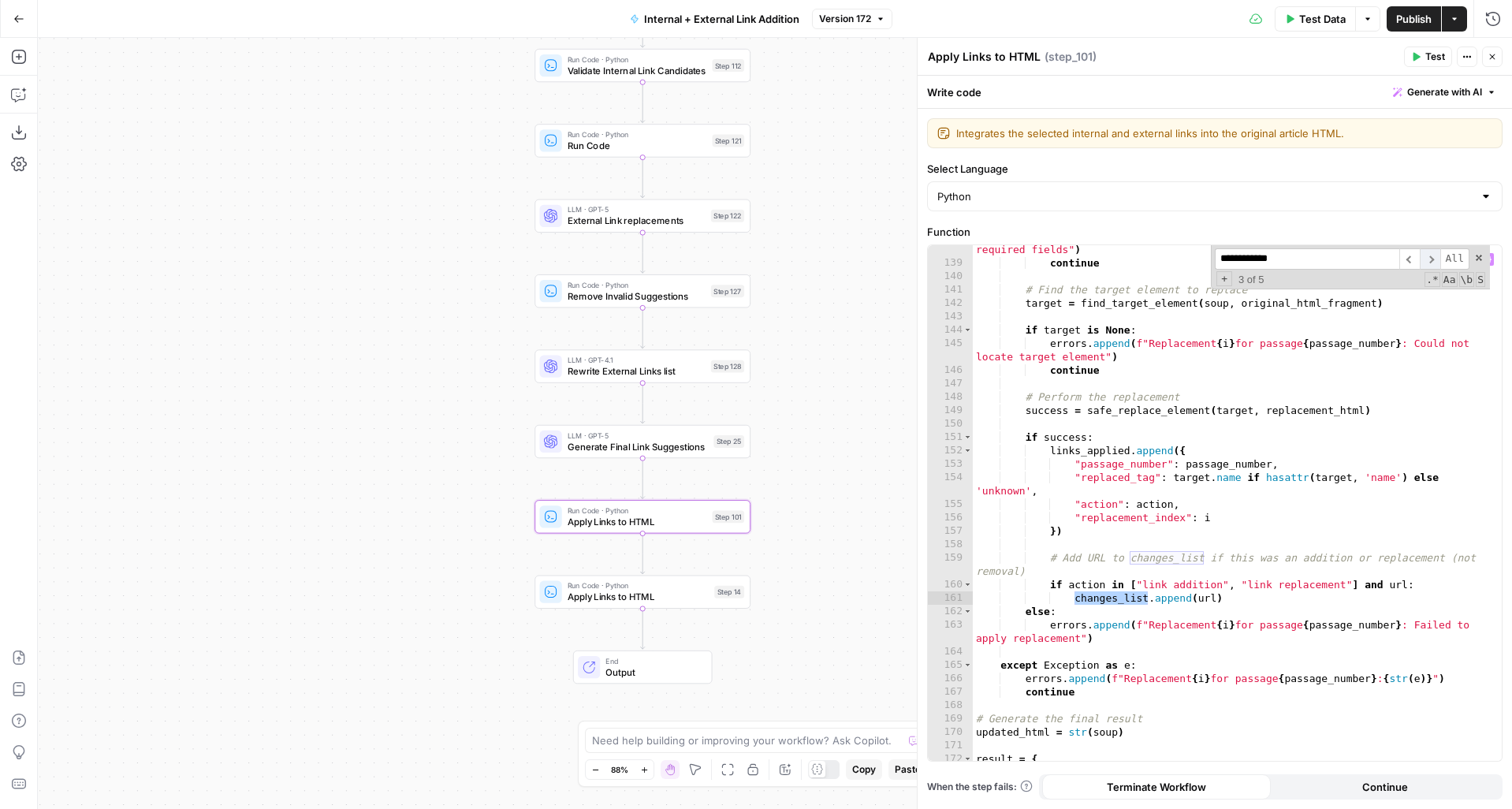
scroll to position [2099, 0]
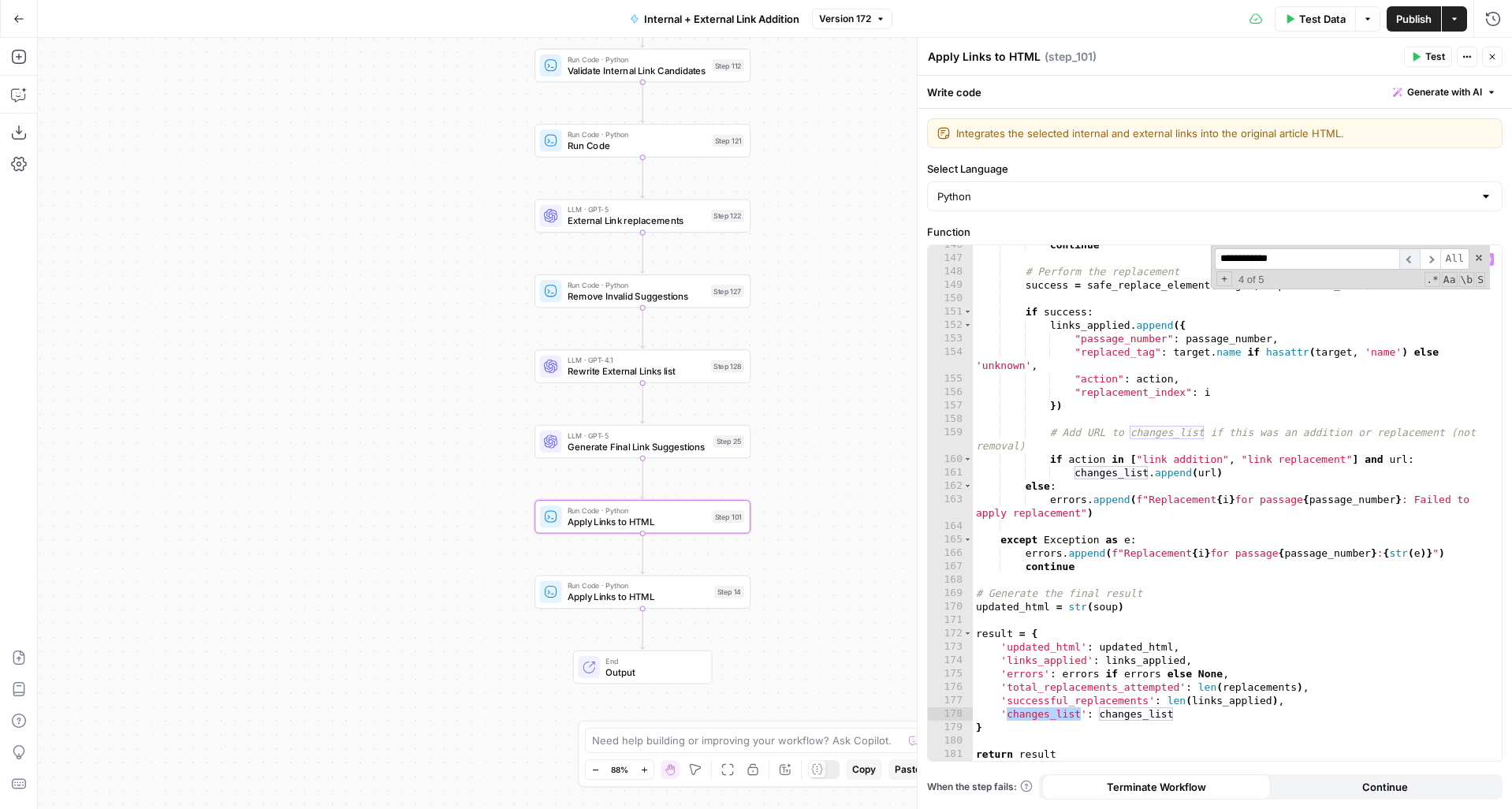
click at [1412, 262] on span "​" at bounding box center [1409, 258] width 20 height 21
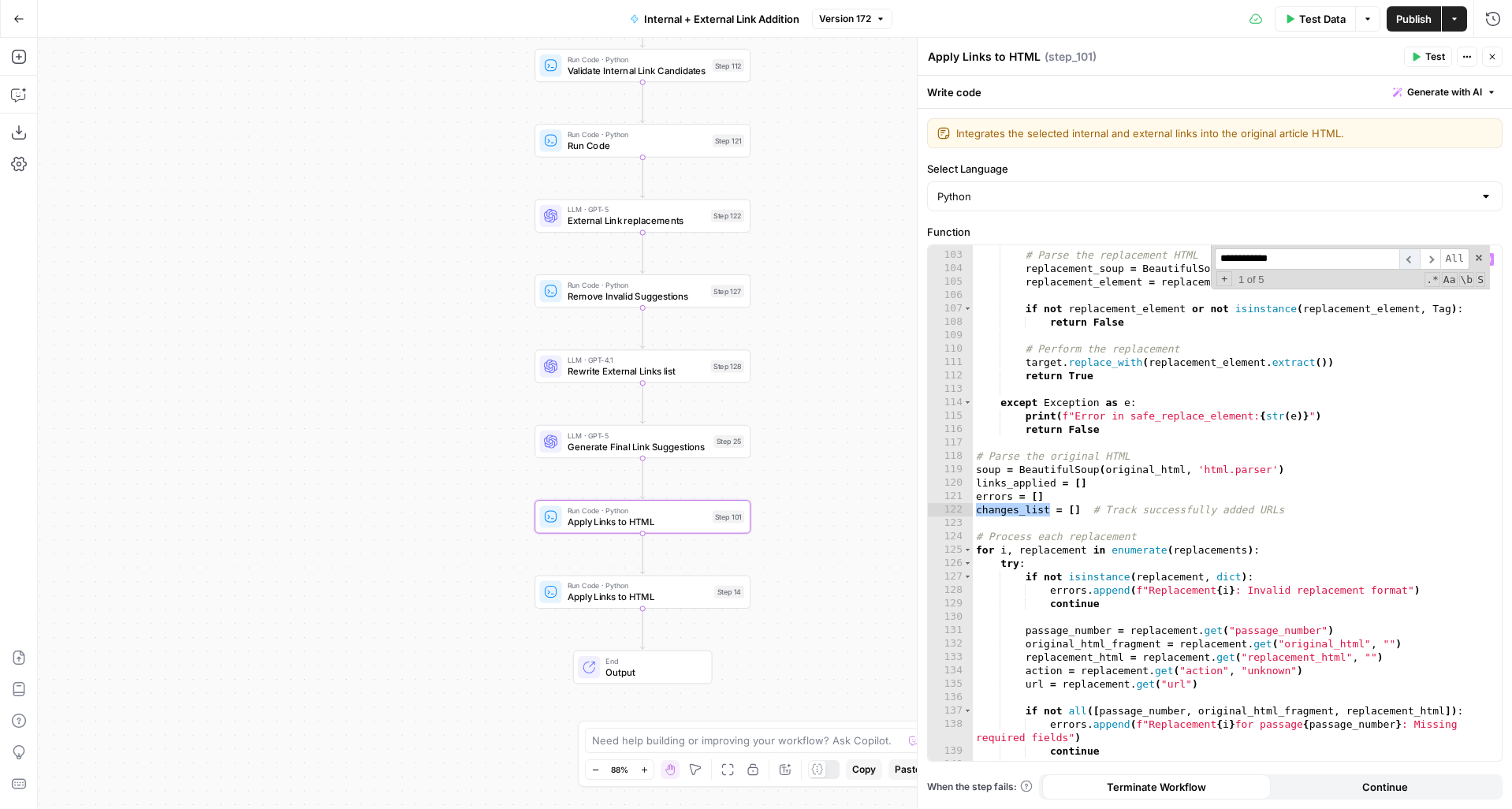
scroll to position [1485, 0]
click at [1082, 510] on div "# Parse the replacement HTML replacement_soup = BeautifulSoup ( replacement_htm…" at bounding box center [1231, 507] width 517 height 542
click at [1050, 513] on div "# Parse the replacement HTML replacement_soup = BeautifulSoup ( replacement_htm…" at bounding box center [1231, 507] width 517 height 542
click at [1080, 513] on div "# Parse the replacement HTML replacement_soup = BeautifulSoup ( replacement_htm…" at bounding box center [1231, 507] width 517 height 542
type textarea "**********"
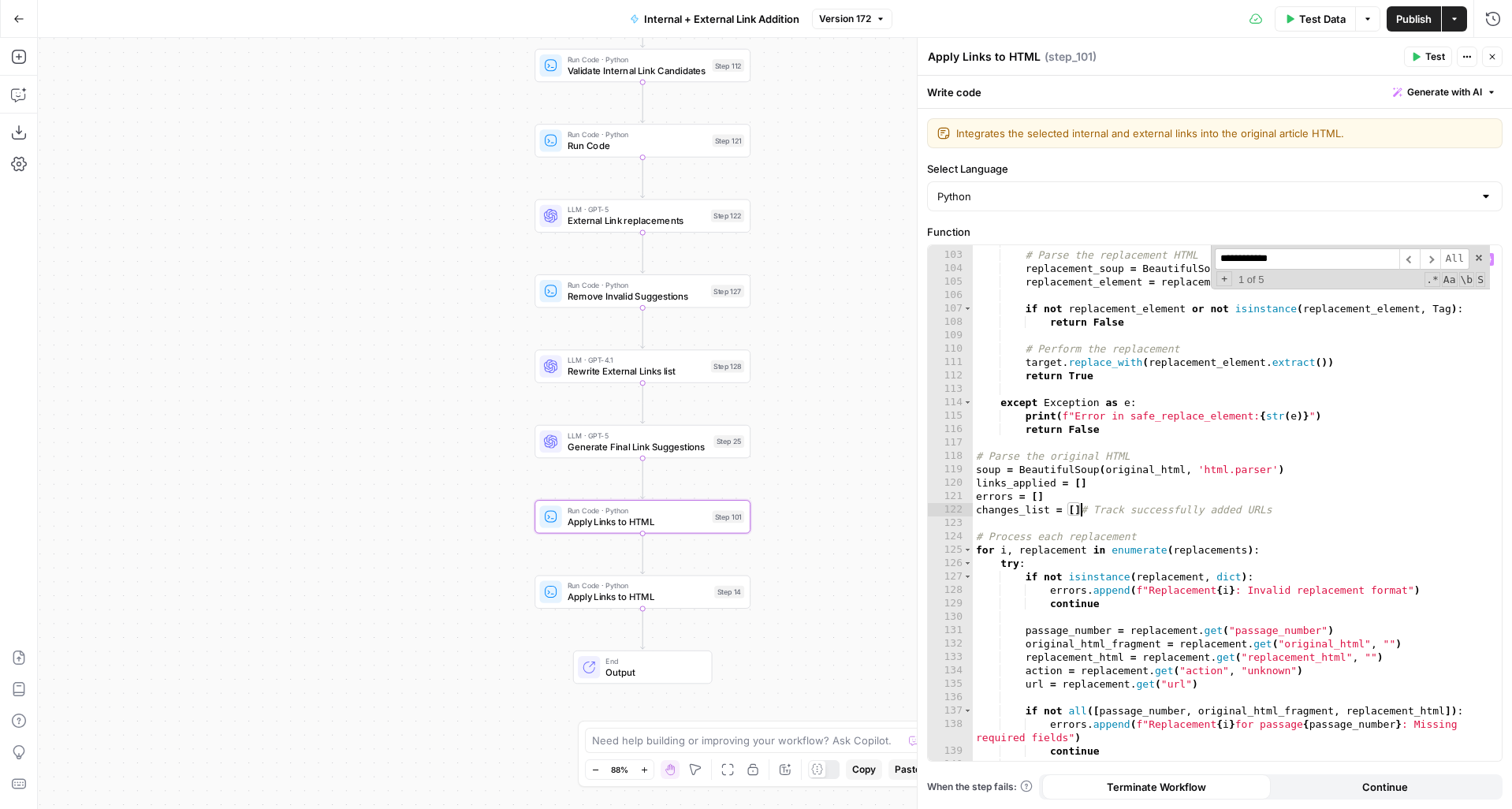
scroll to position [0, 8]
click at [1298, 513] on div "# Parse the replacement HTML replacement_soup = BeautifulSoup ( replacement_htm…" at bounding box center [1231, 507] width 517 height 542
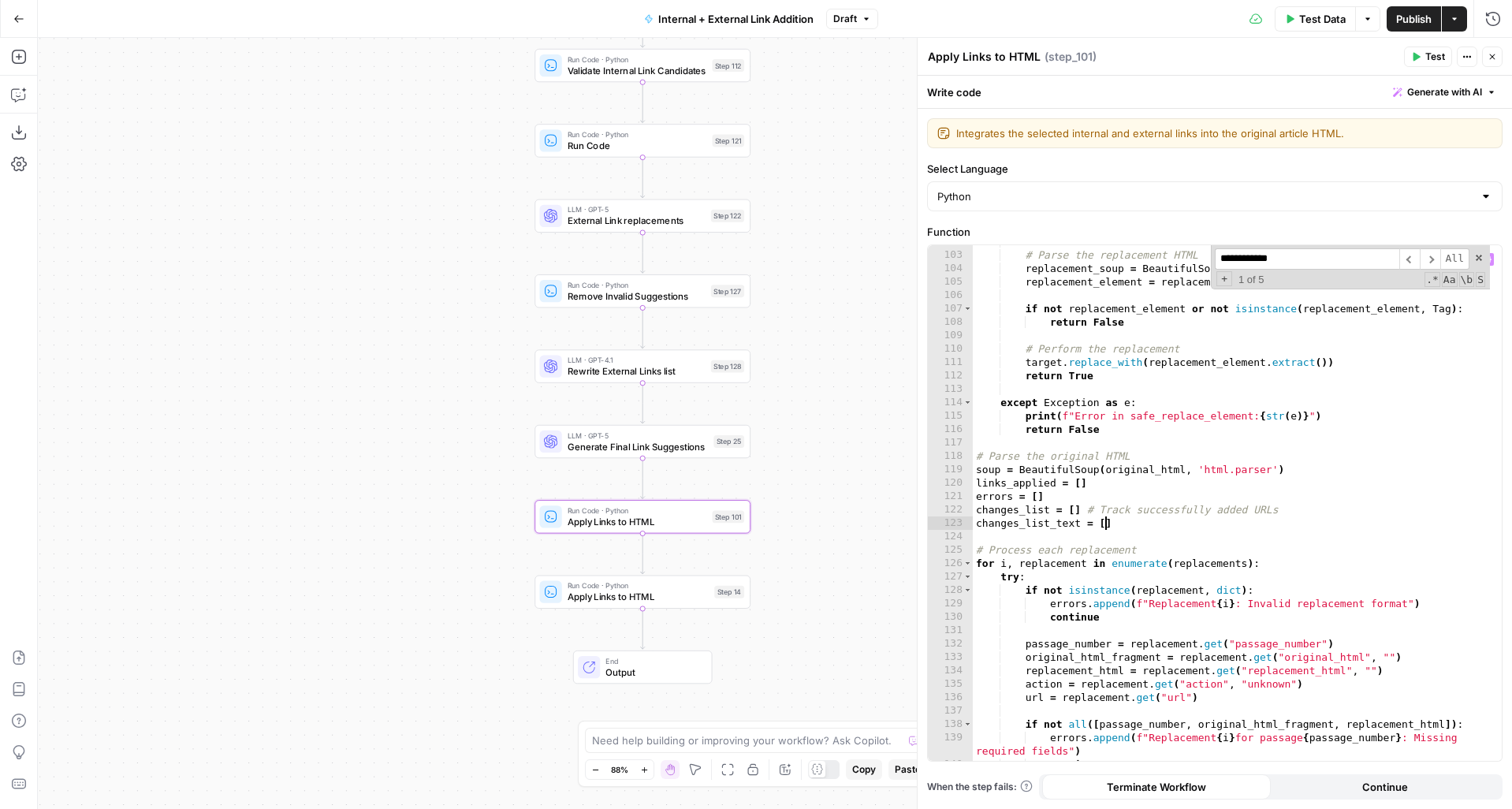
scroll to position [0, 9]
click at [1430, 263] on span "​" at bounding box center [1430, 258] width 20 height 21
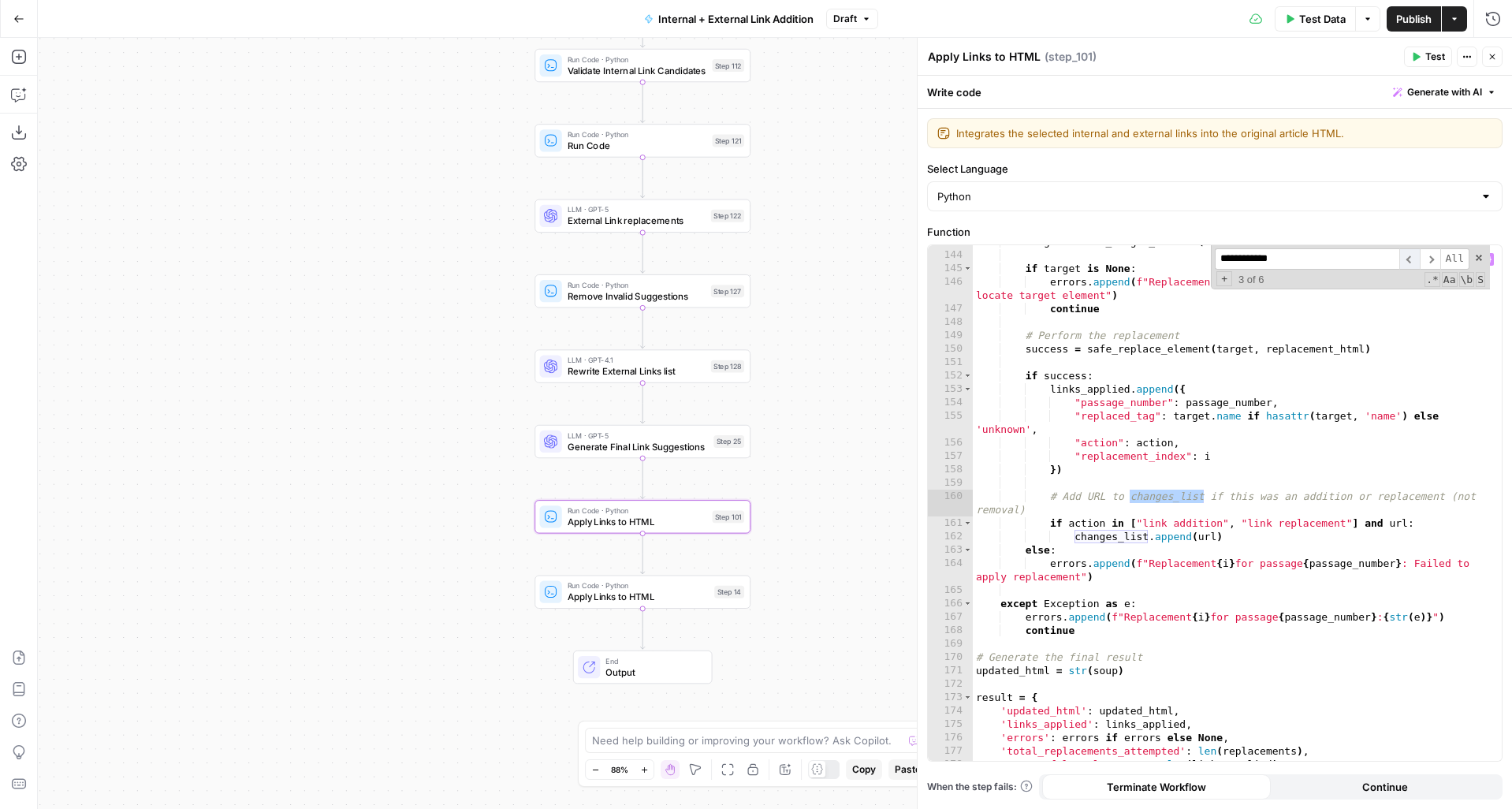
click at [1416, 261] on span "​" at bounding box center [1409, 258] width 20 height 21
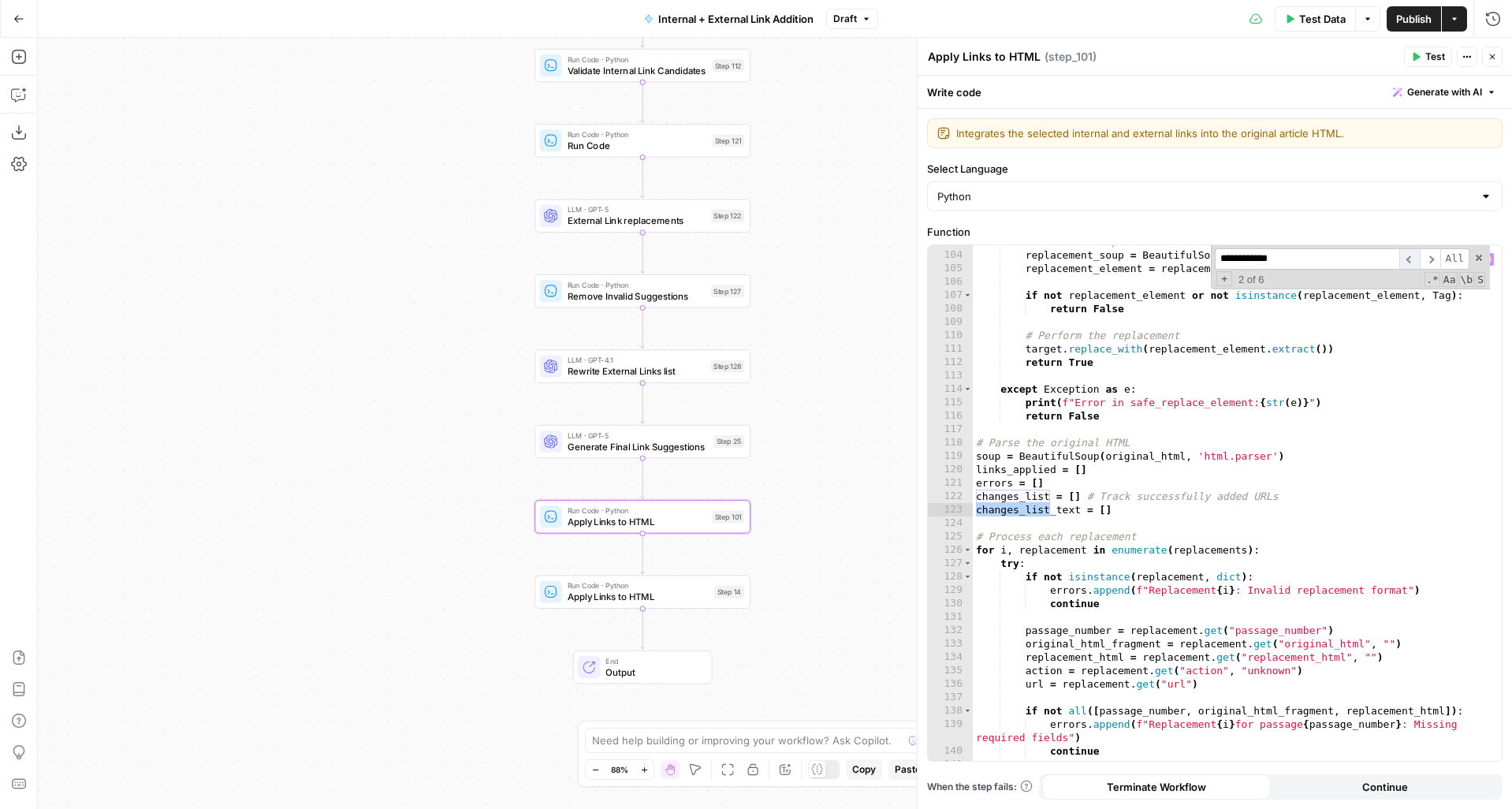
click at [1416, 261] on span "​" at bounding box center [1409, 258] width 20 height 21
click at [1428, 258] on span "​" at bounding box center [1430, 258] width 20 height 21
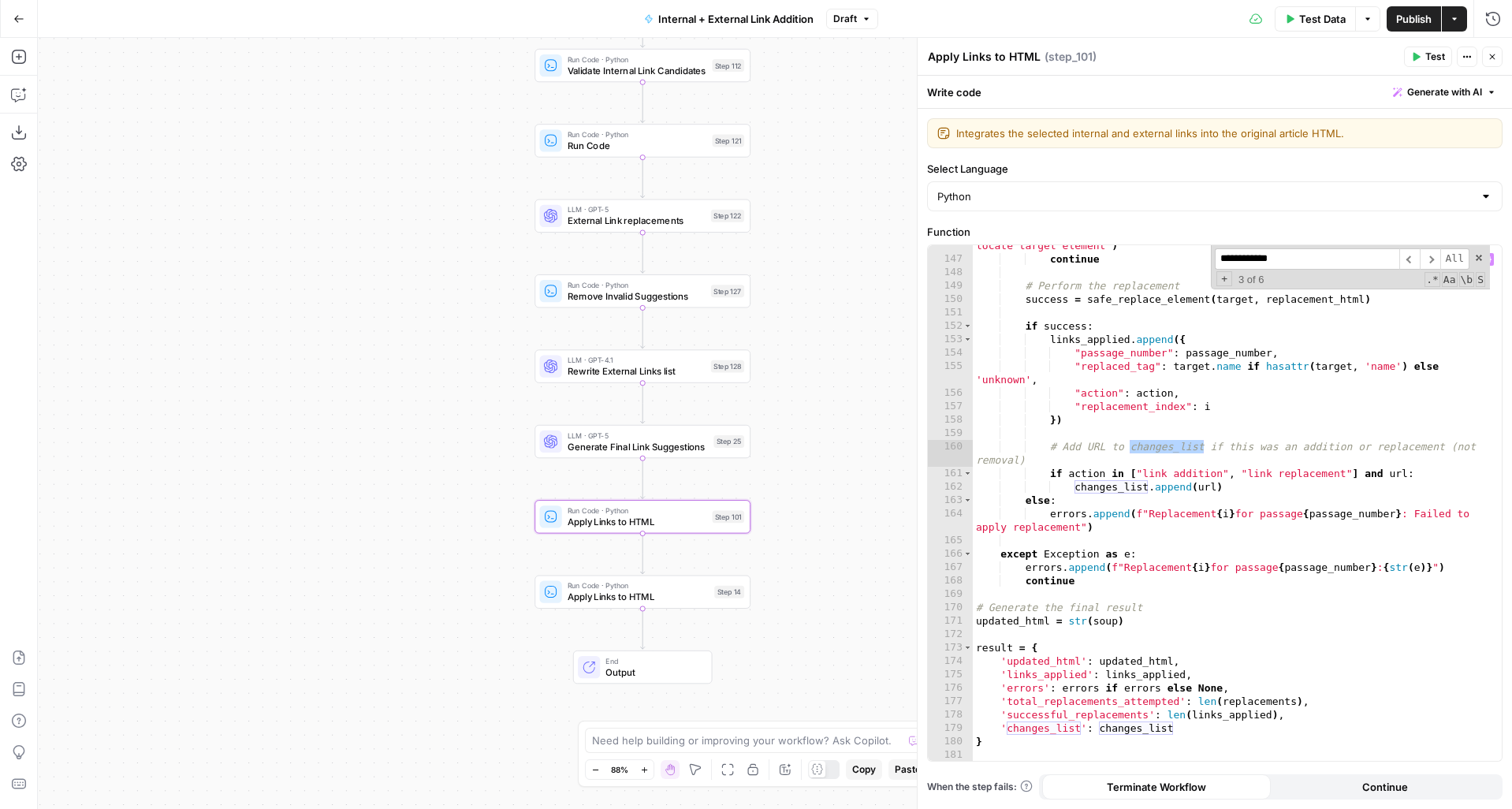
scroll to position [2098, 0]
click at [966, 552] on span "Toggle code folding, rows 166 through 168" at bounding box center [967, 553] width 8 height 14
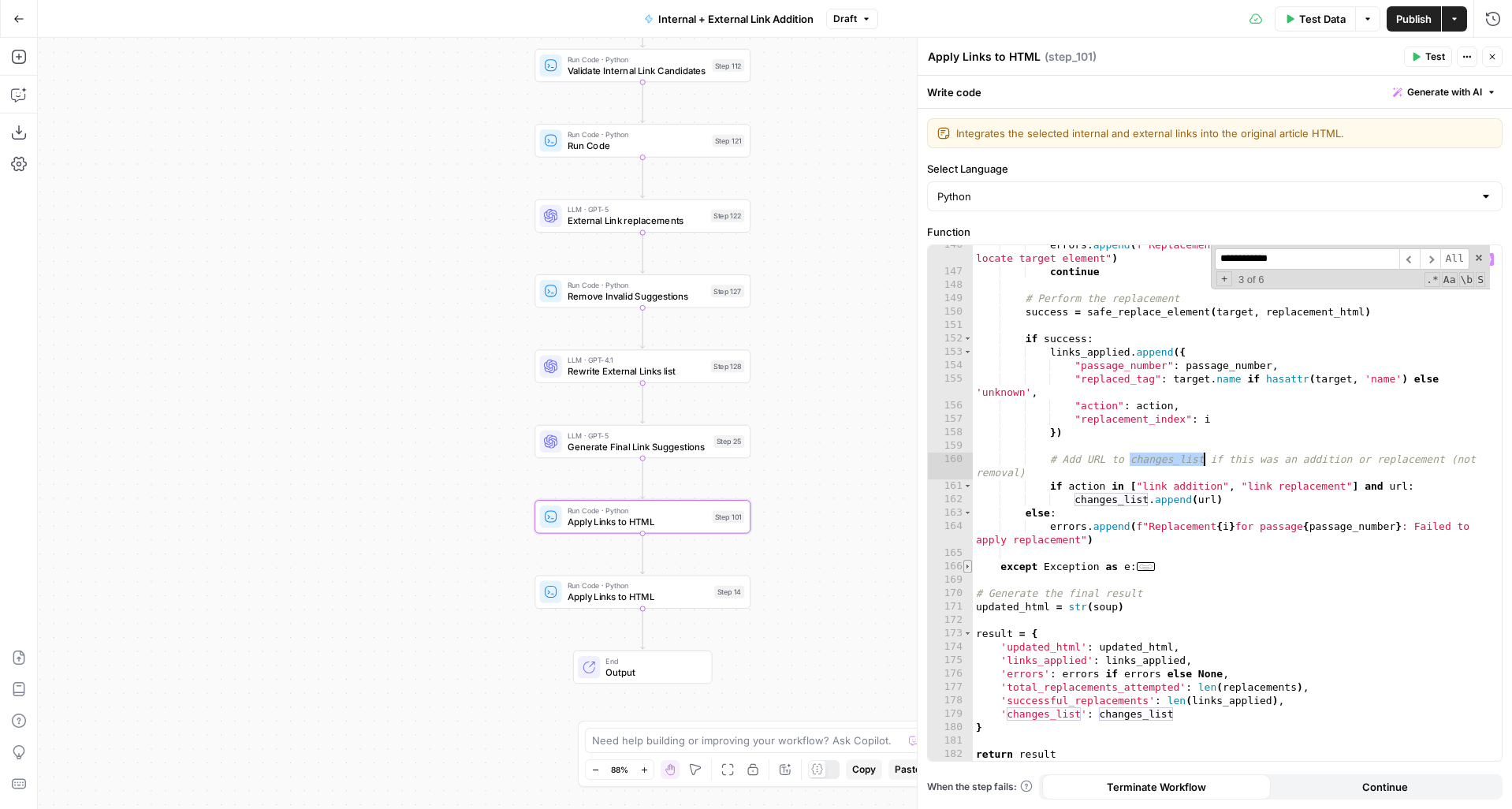
click at [967, 563] on span "Toggle code folding, rows 166 through 168" at bounding box center [967, 566] width 8 height 14
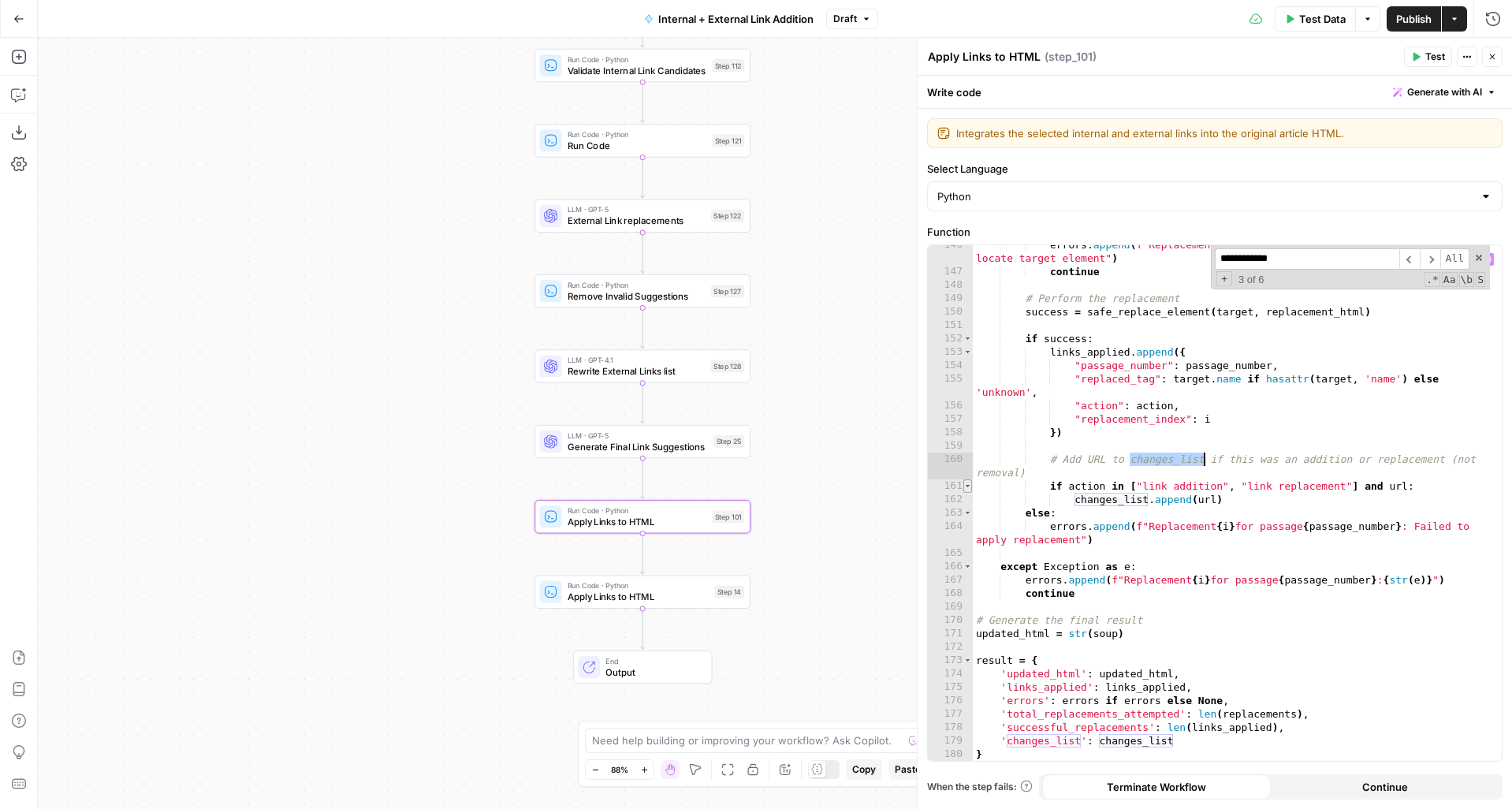
click at [970, 484] on span "Toggle code folding, rows 161 through 162" at bounding box center [967, 486] width 8 height 14
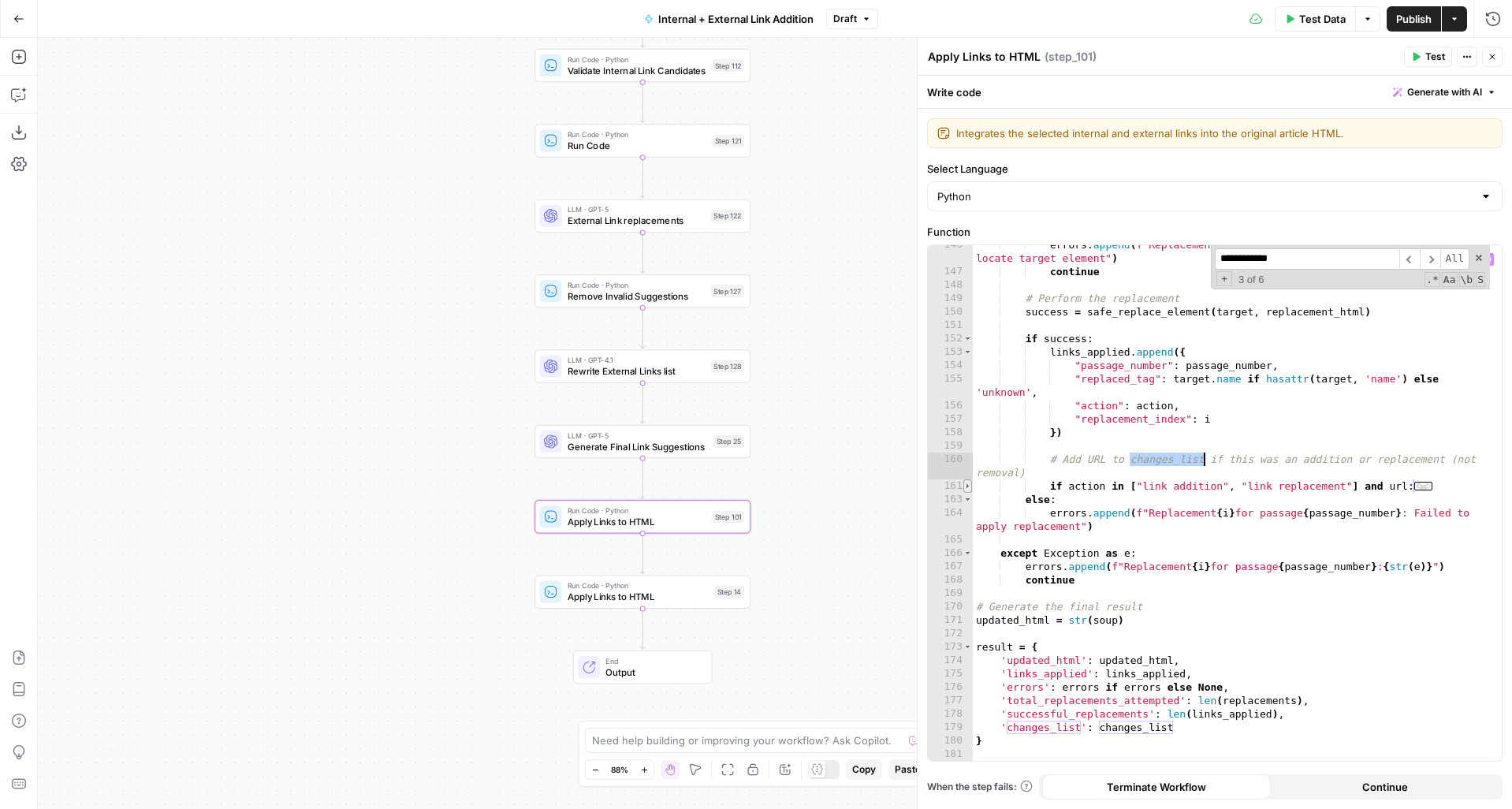
click at [970, 484] on span "Toggle code folding, rows 161 through 162" at bounding box center [967, 486] width 8 height 14
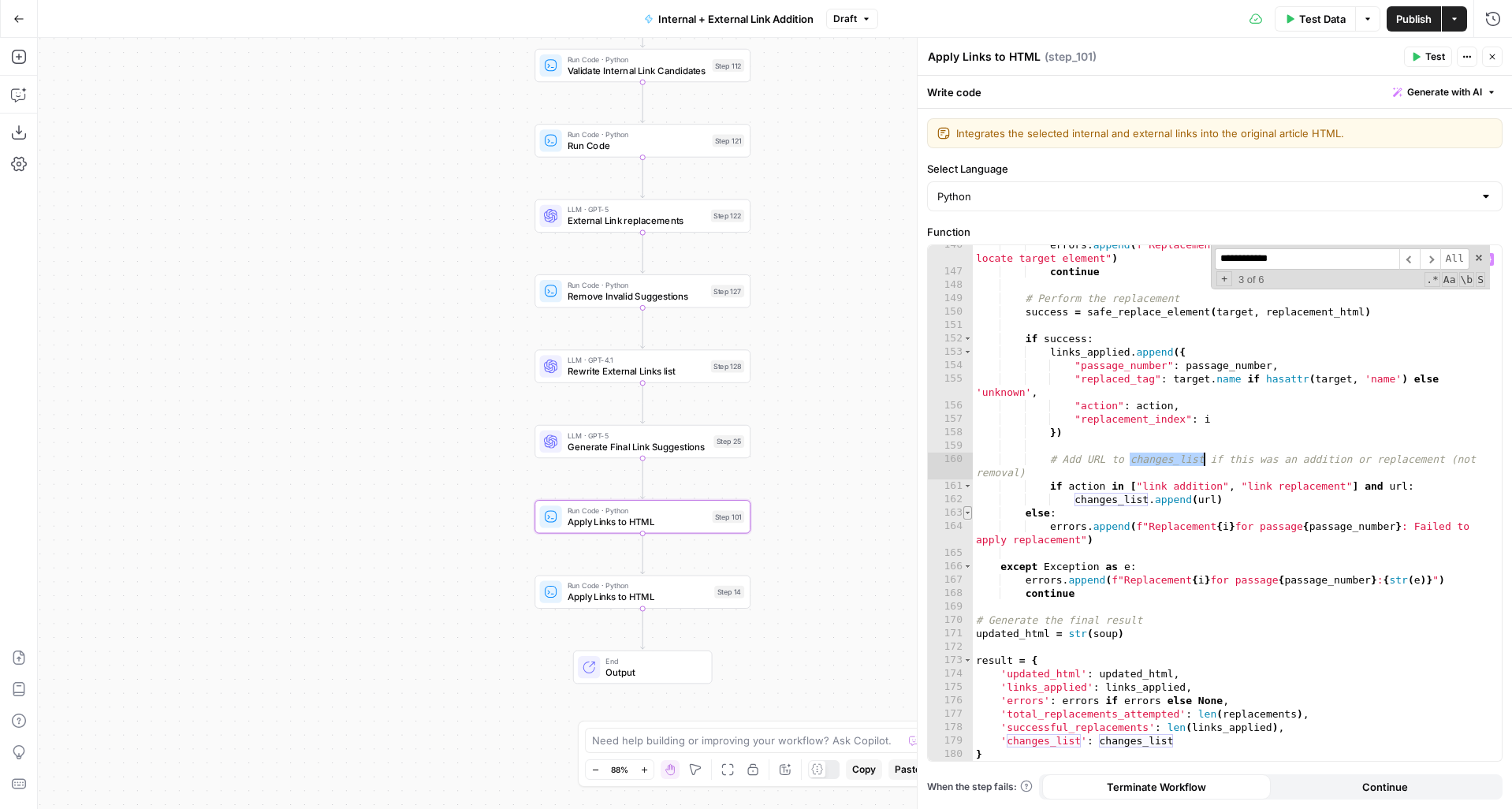
click at [969, 511] on span "Toggle code folding, rows 163 through 164" at bounding box center [967, 513] width 8 height 14
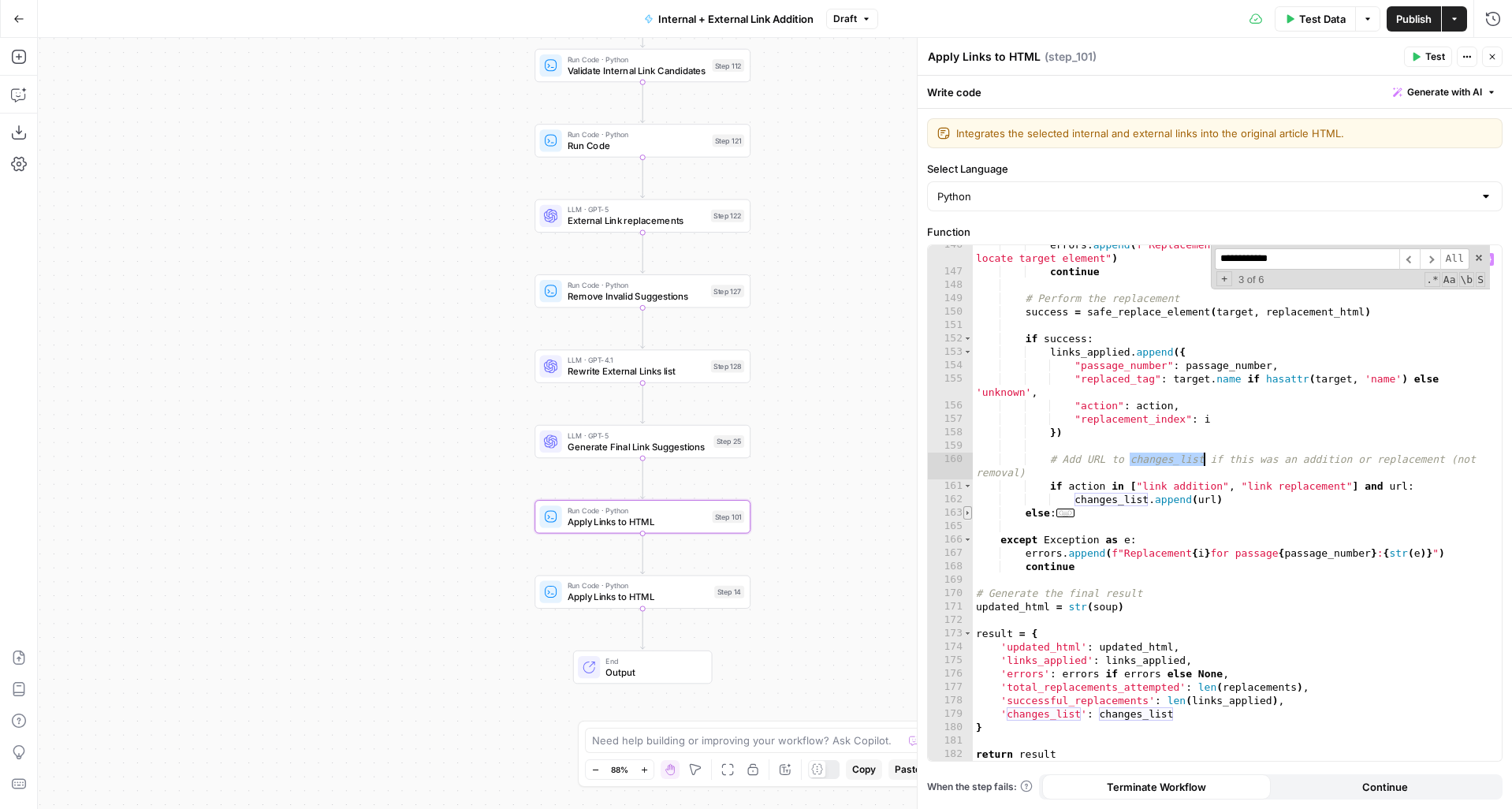
click at [969, 511] on span "Toggle code folding, rows 163 through 164" at bounding box center [967, 513] width 8 height 14
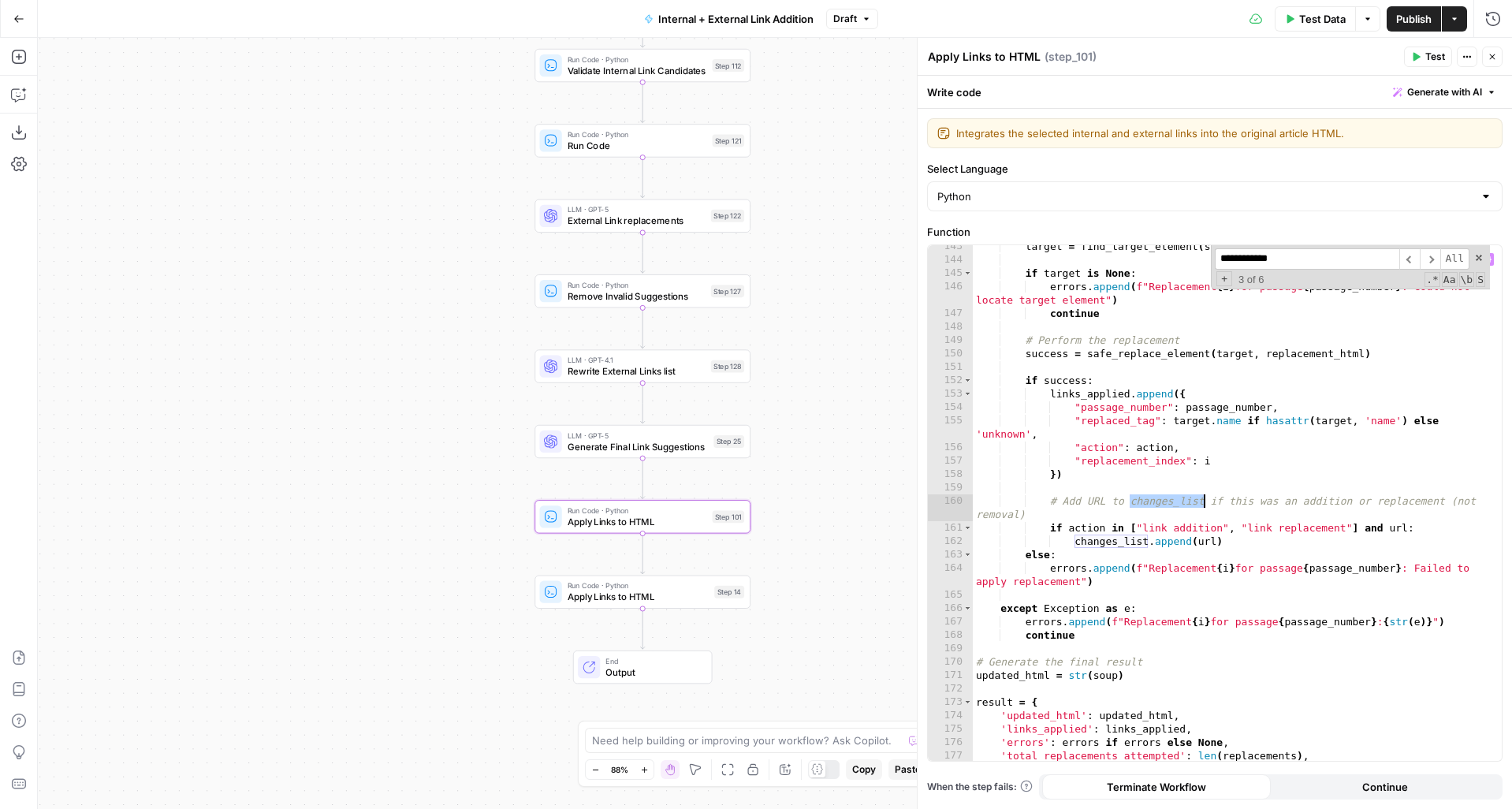
scroll to position [2050, 0]
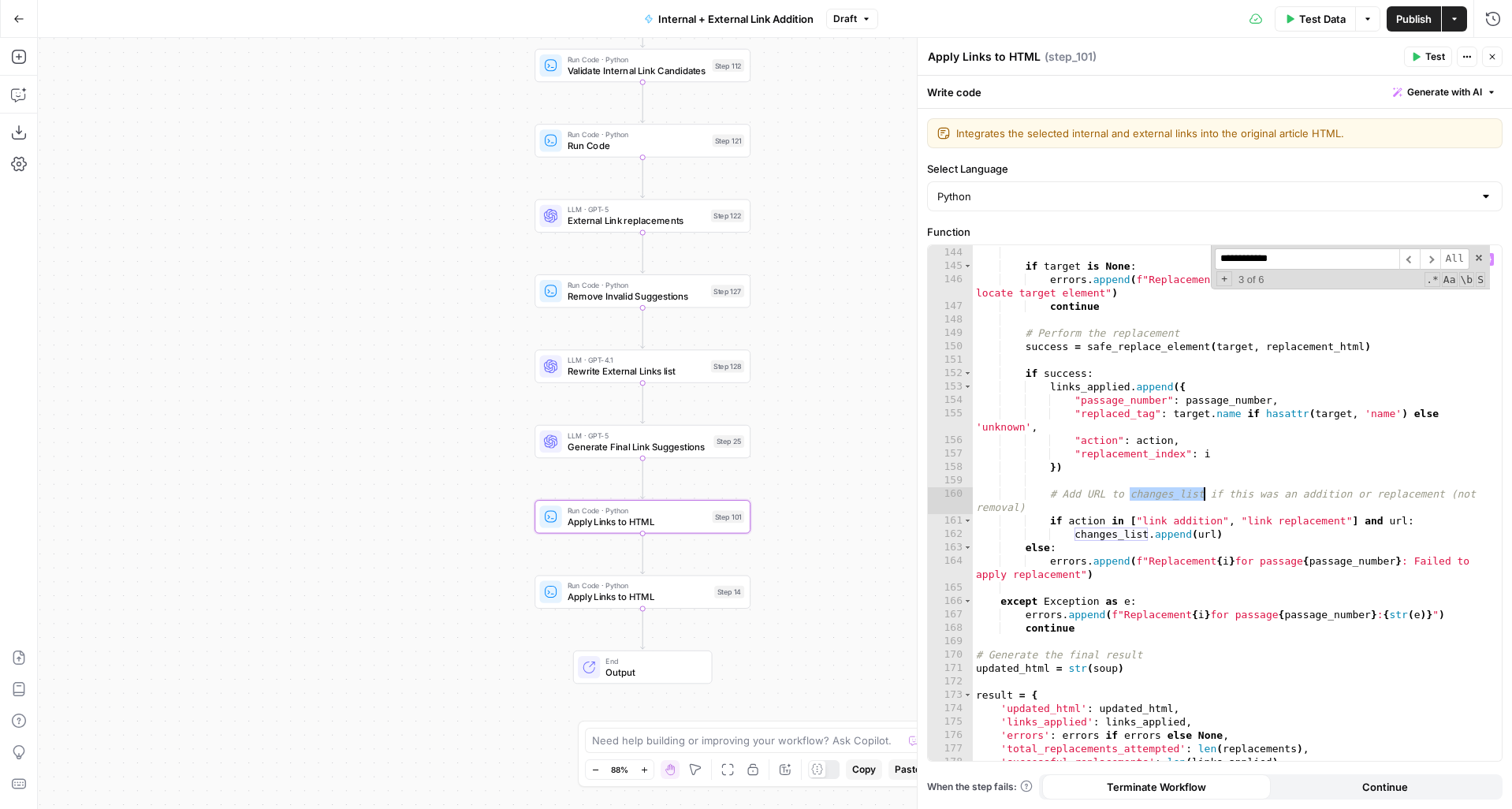
click at [1105, 575] on div "target = find_target_element ( soup , original_html_fragment ) if target is Non…" at bounding box center [1231, 504] width 517 height 542
type textarea "**********"
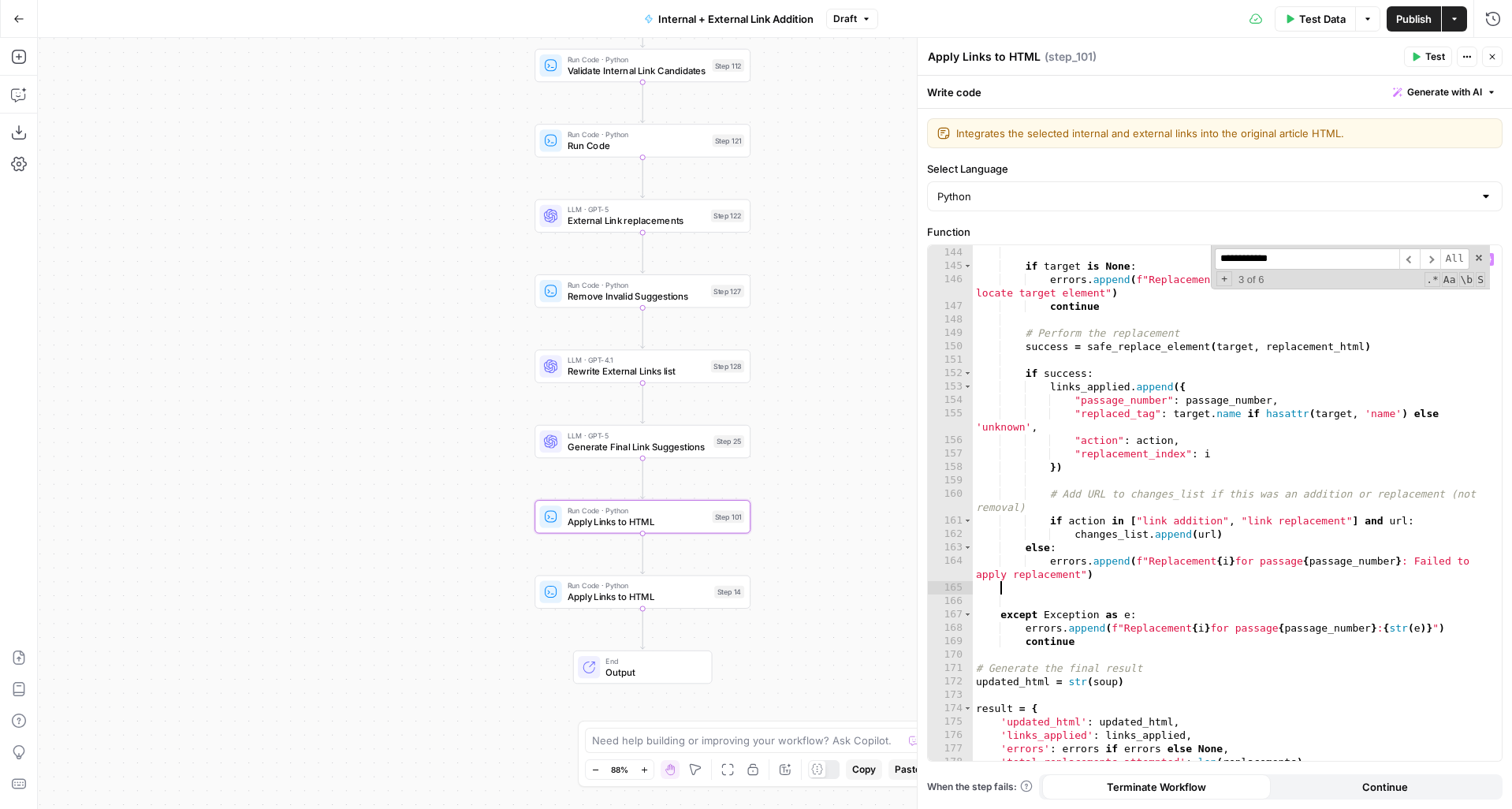
scroll to position [0, 0]
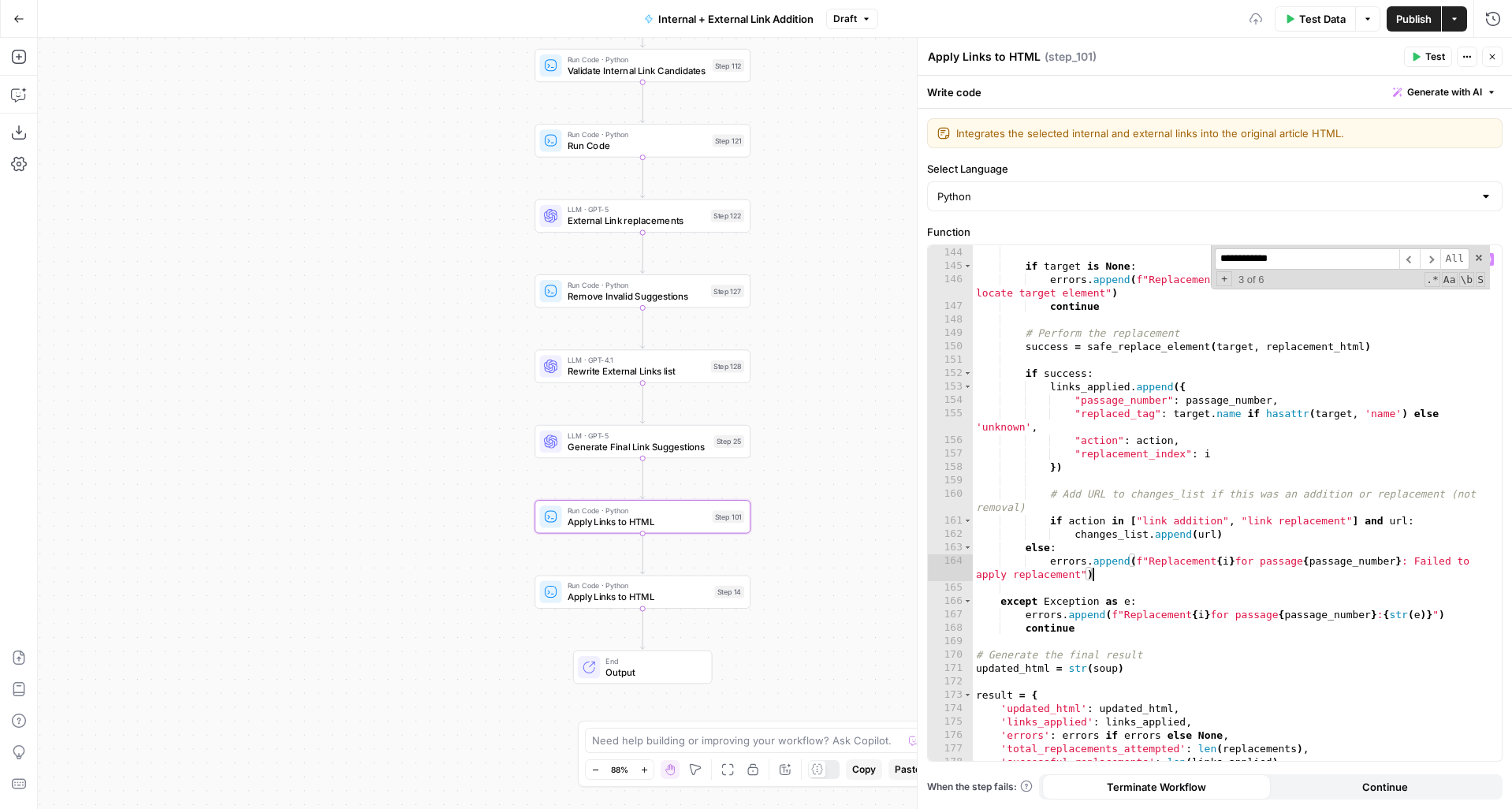
click at [1237, 530] on div "target = find_target_element ( soup , original_html_fragment ) if target is Non…" at bounding box center [1231, 504] width 517 height 542
type textarea "**********"
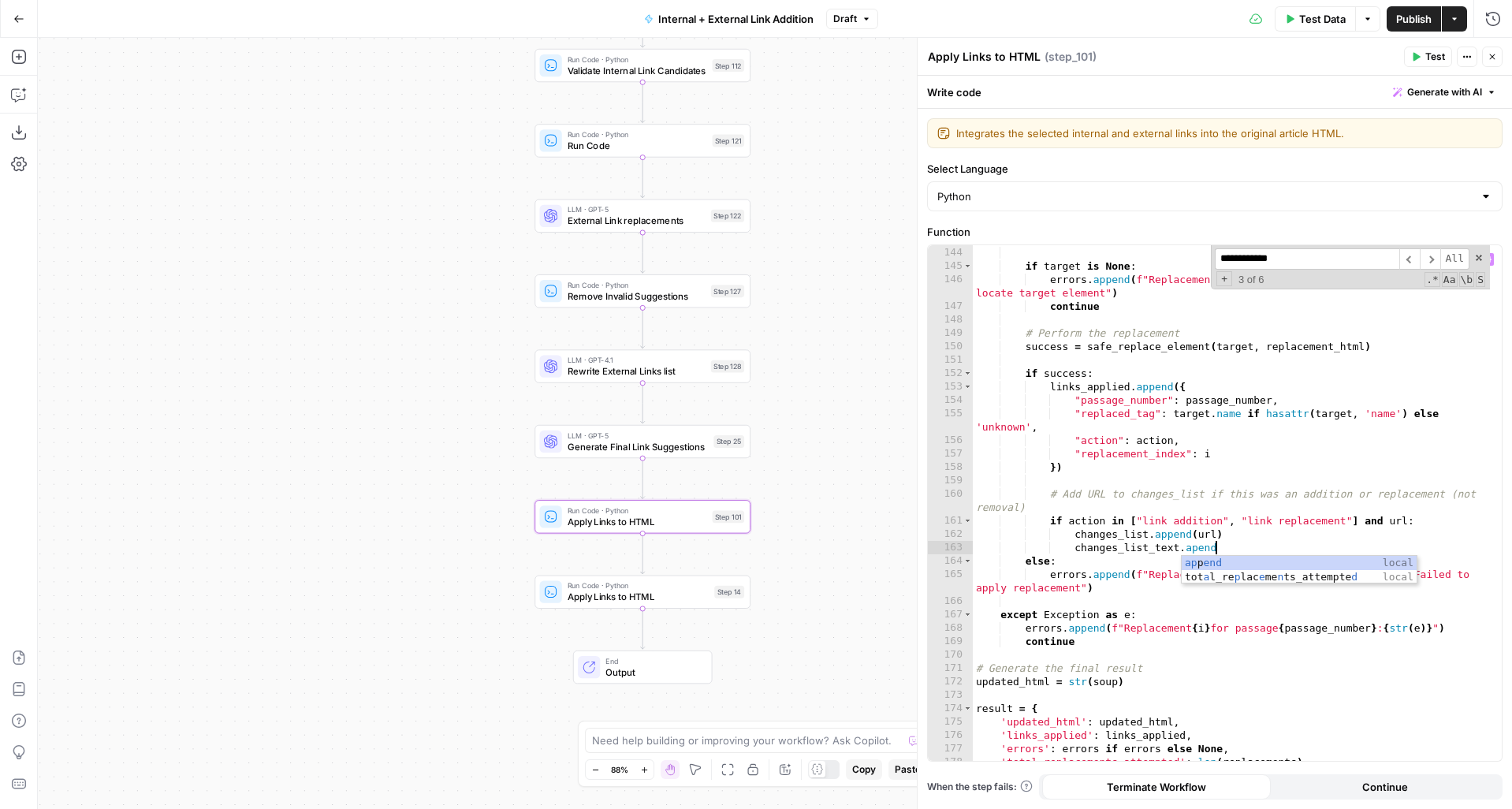
scroll to position [0, 18]
click at [1198, 547] on div "target = find_target_element ( soup , original_html_fragment ) if target is Non…" at bounding box center [1231, 504] width 517 height 542
type textarea "**********"
click at [1495, 18] on icon "button" at bounding box center [1493, 18] width 16 height 16
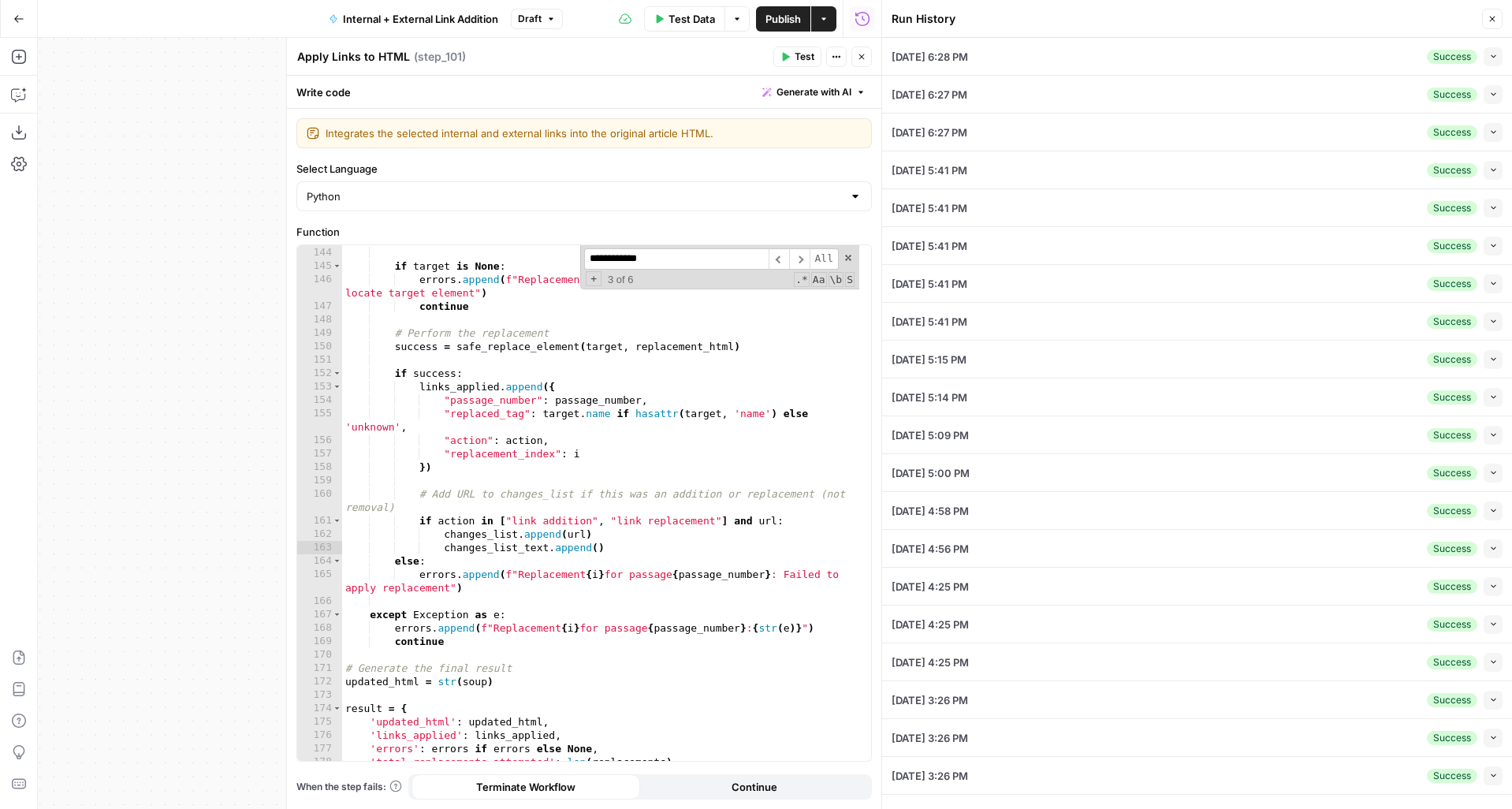
click at [1478, 56] on div "Success Collapse" at bounding box center [1464, 57] width 76 height 19
click at [1487, 56] on button "Collapse" at bounding box center [1493, 57] width 19 height 19
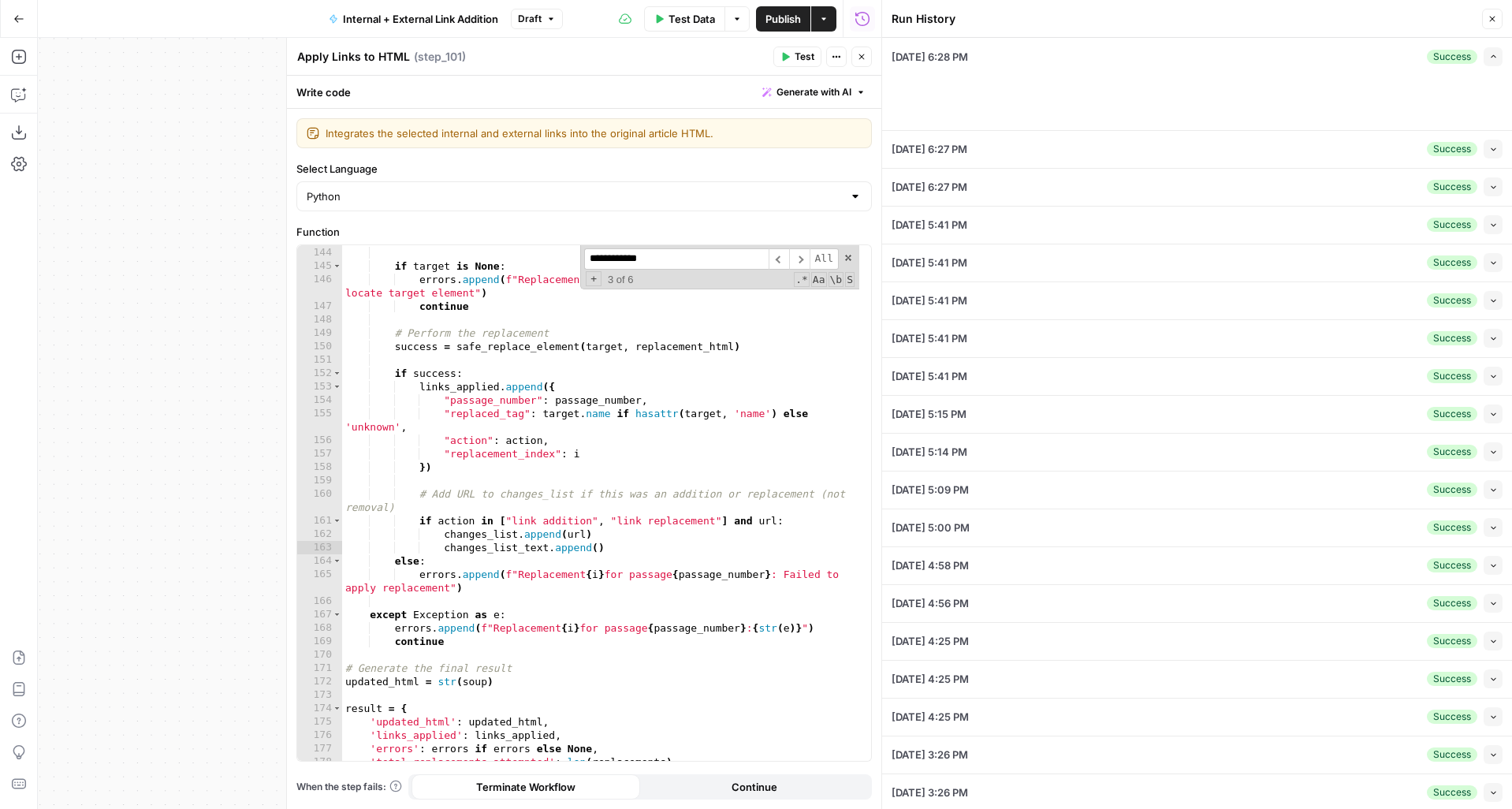
type input "Articles Center Sitemap"
type input "Overview Pages Sitemap"
type input "LegalZoom - LLC"
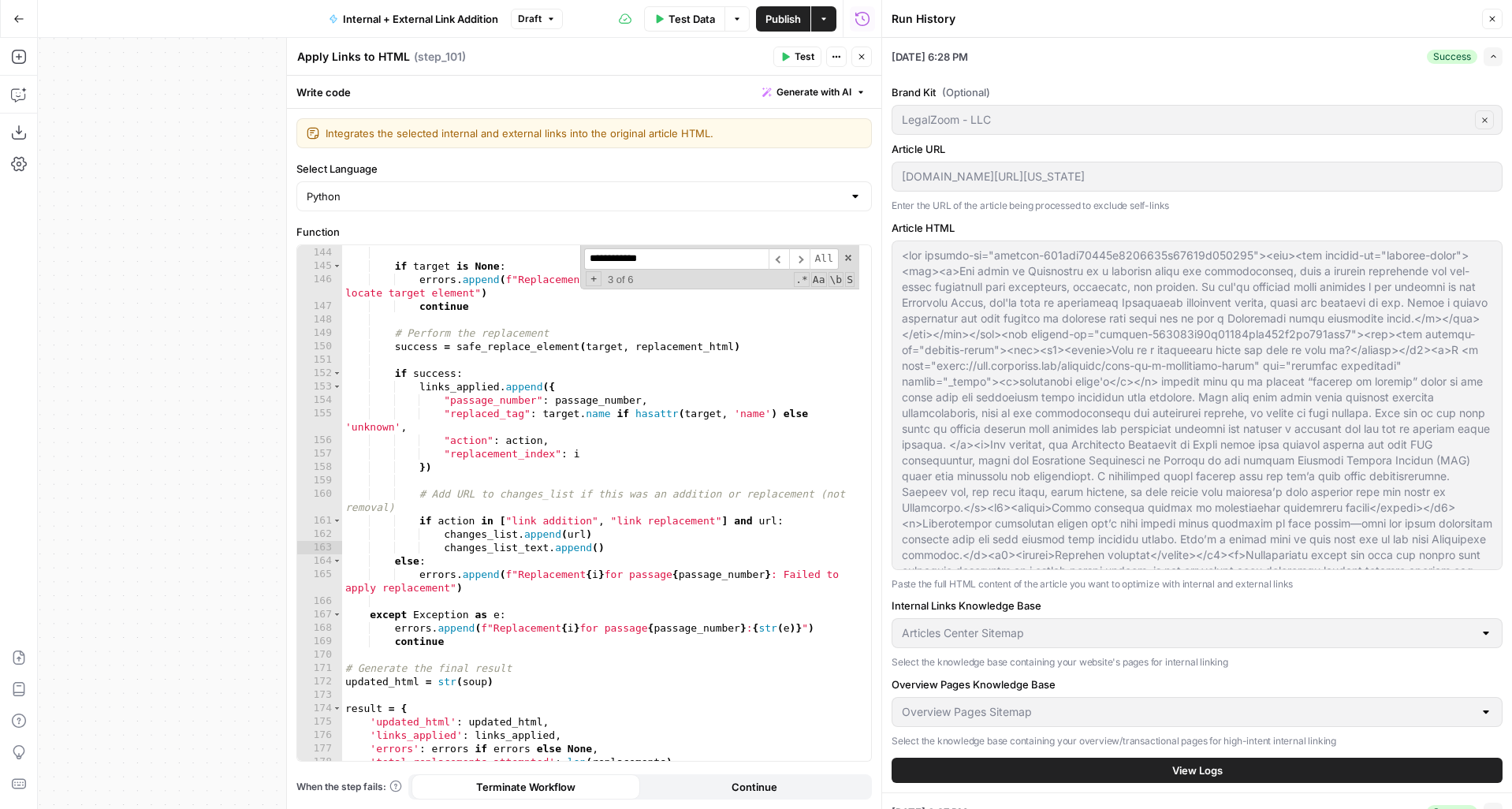
click at [1181, 755] on div "Brand Kit (Optional) LegalZoom - LLC Clear Article URL legalzoom.com/articles/w…" at bounding box center [1197, 433] width 611 height 717
click at [1181, 774] on span "View Logs" at bounding box center [1197, 770] width 50 height 16
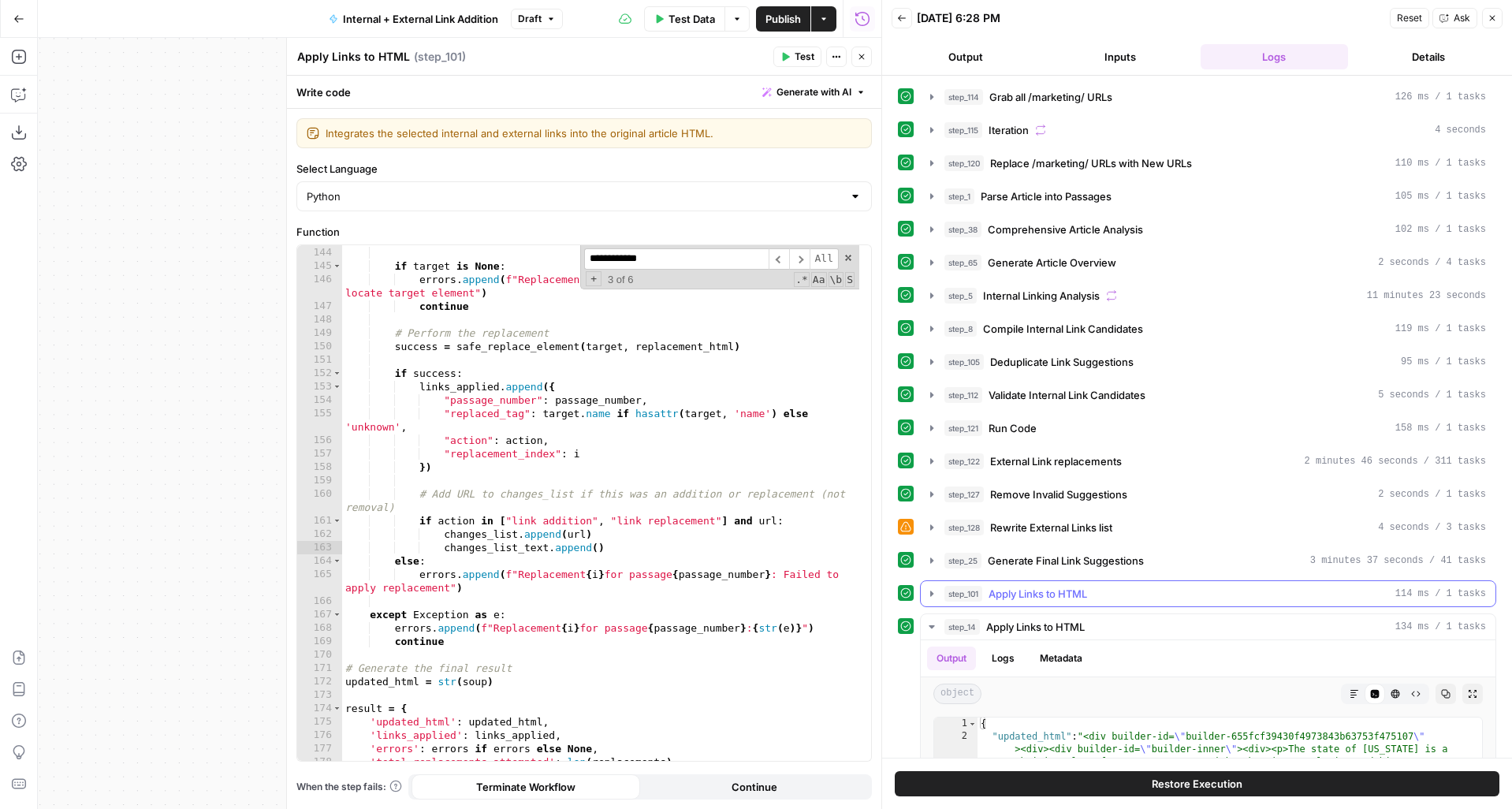
scroll to position [286, 0]
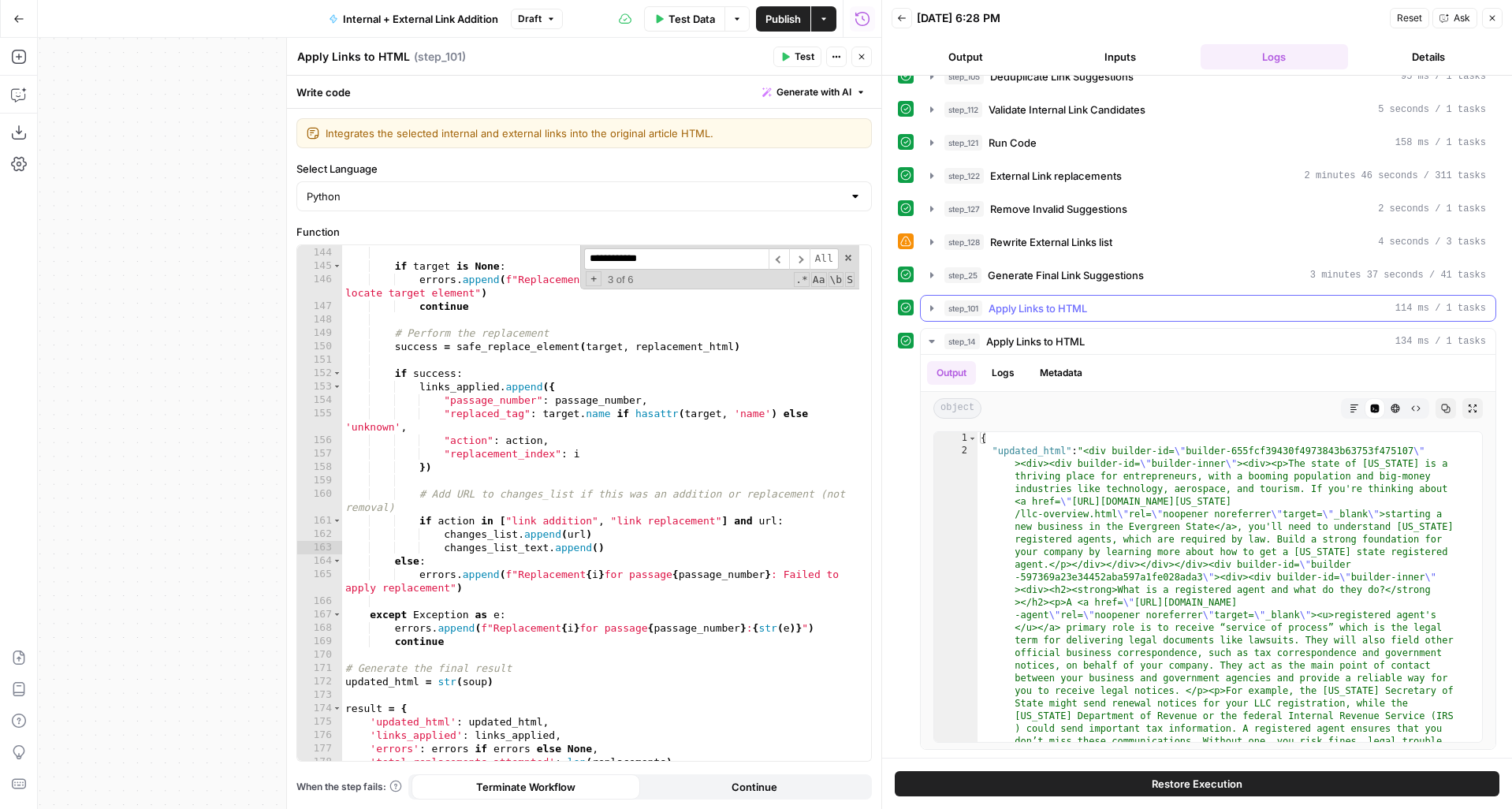
click at [930, 307] on icon "button" at bounding box center [932, 309] width 13 height 13
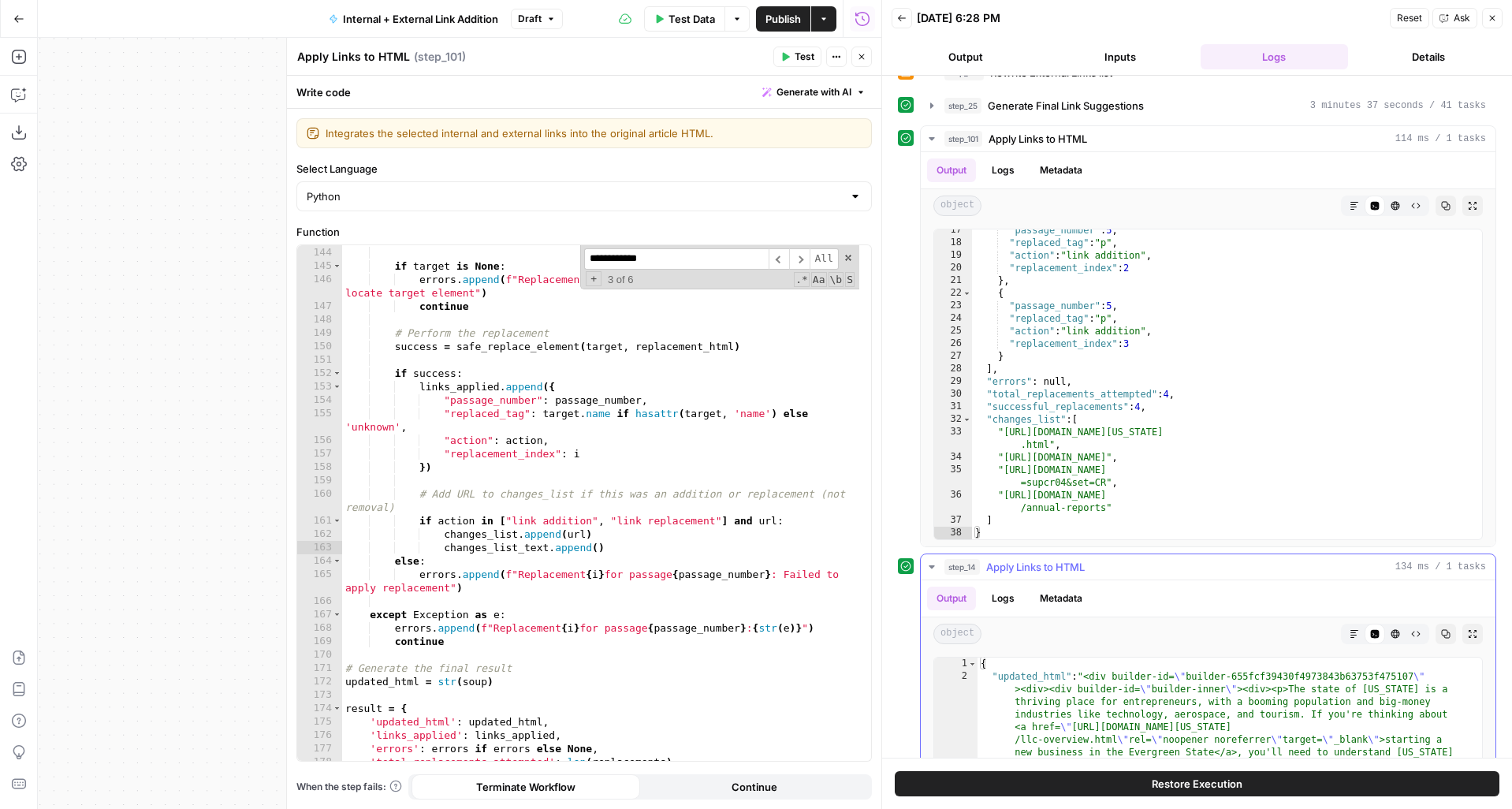
scroll to position [245, 0]
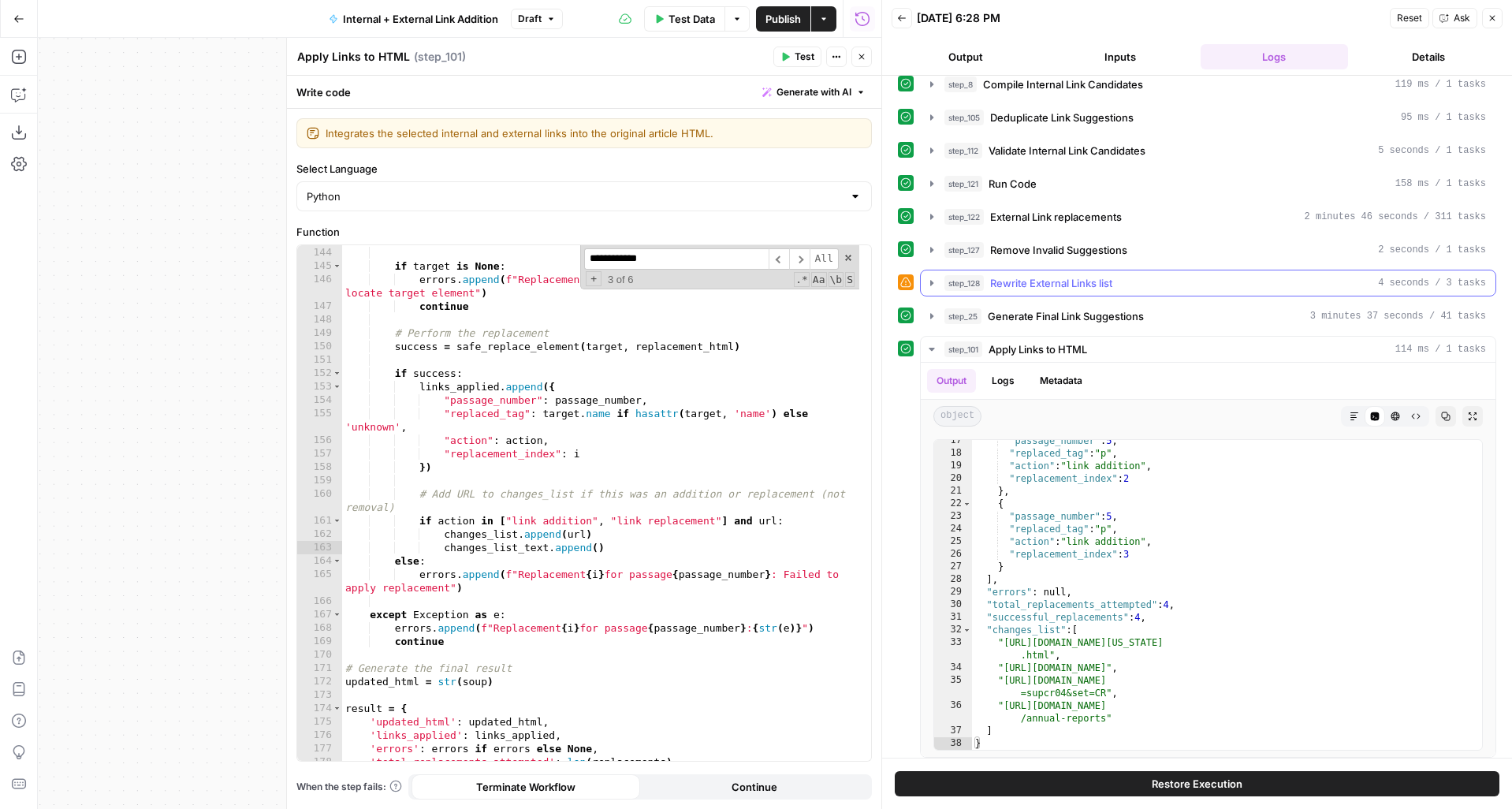
click at [932, 310] on icon "button" at bounding box center [932, 316] width 13 height 13
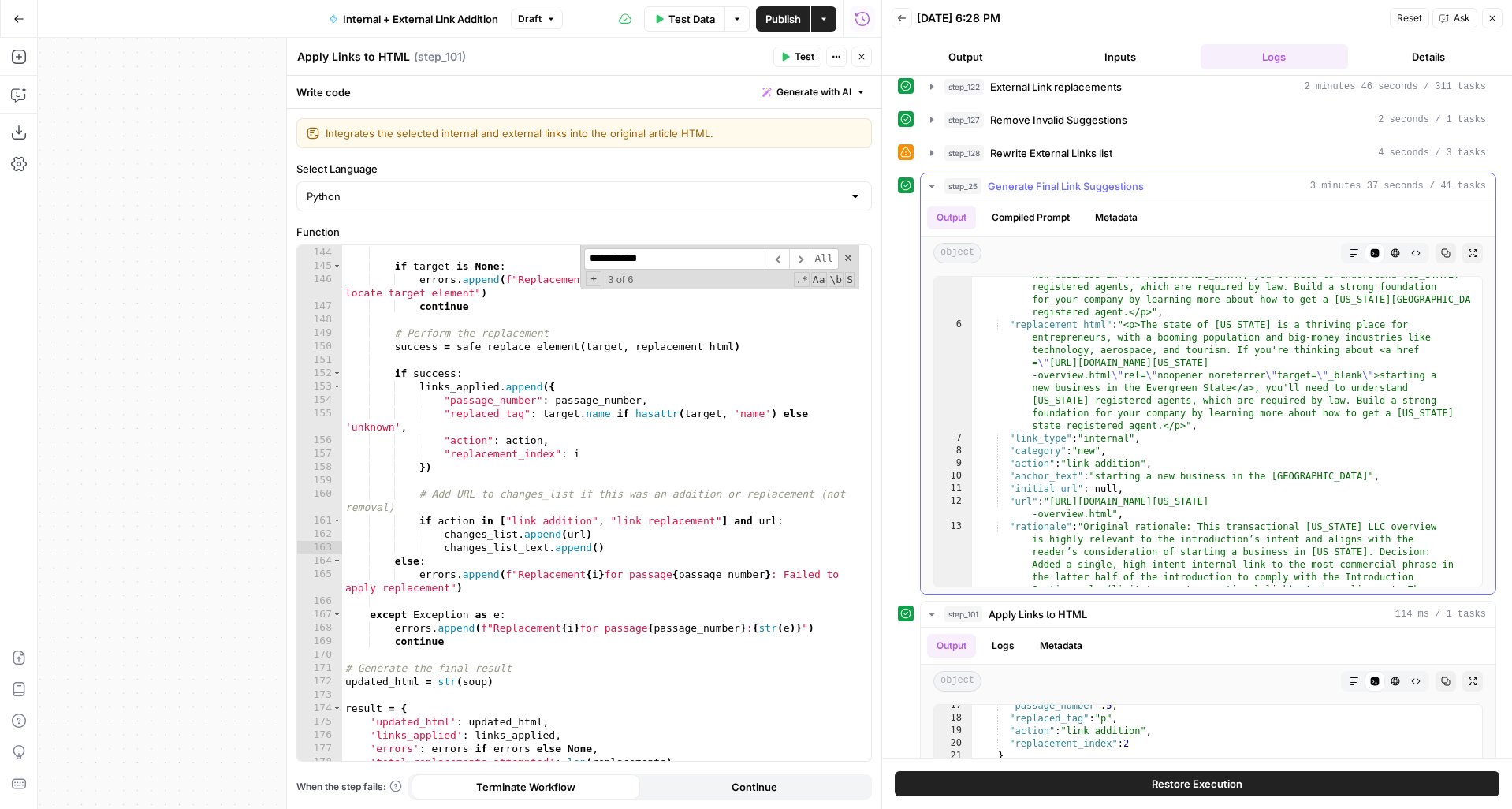
scroll to position [97, 0]
type textarea "**********"
drag, startPoint x: 1076, startPoint y: 476, endPoint x: 1017, endPoint y: 476, distance: 59.0
click at [1017, 476] on div ""original_html" : "<p>The state of Washington is a thriving place for entrepren…" at bounding box center [1221, 523] width 498 height 587
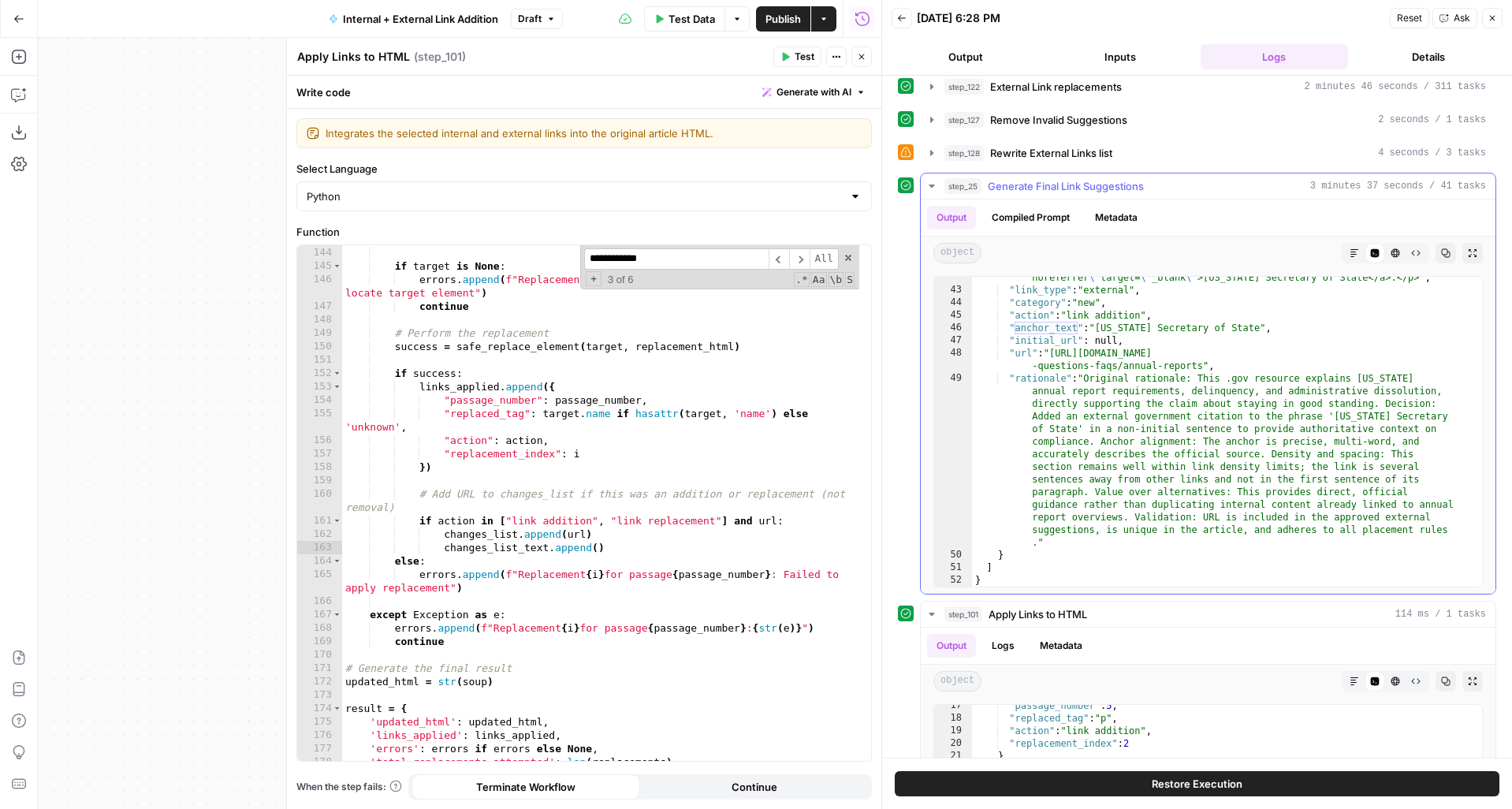
scroll to position [1810, 0]
click at [598, 547] on div "target = find_target_element ( soup , original_html_fragment ) if target is Non…" at bounding box center [601, 504] width 517 height 542
paste textarea "**********"
click at [1490, 14] on icon "button" at bounding box center [1492, 18] width 9 height 9
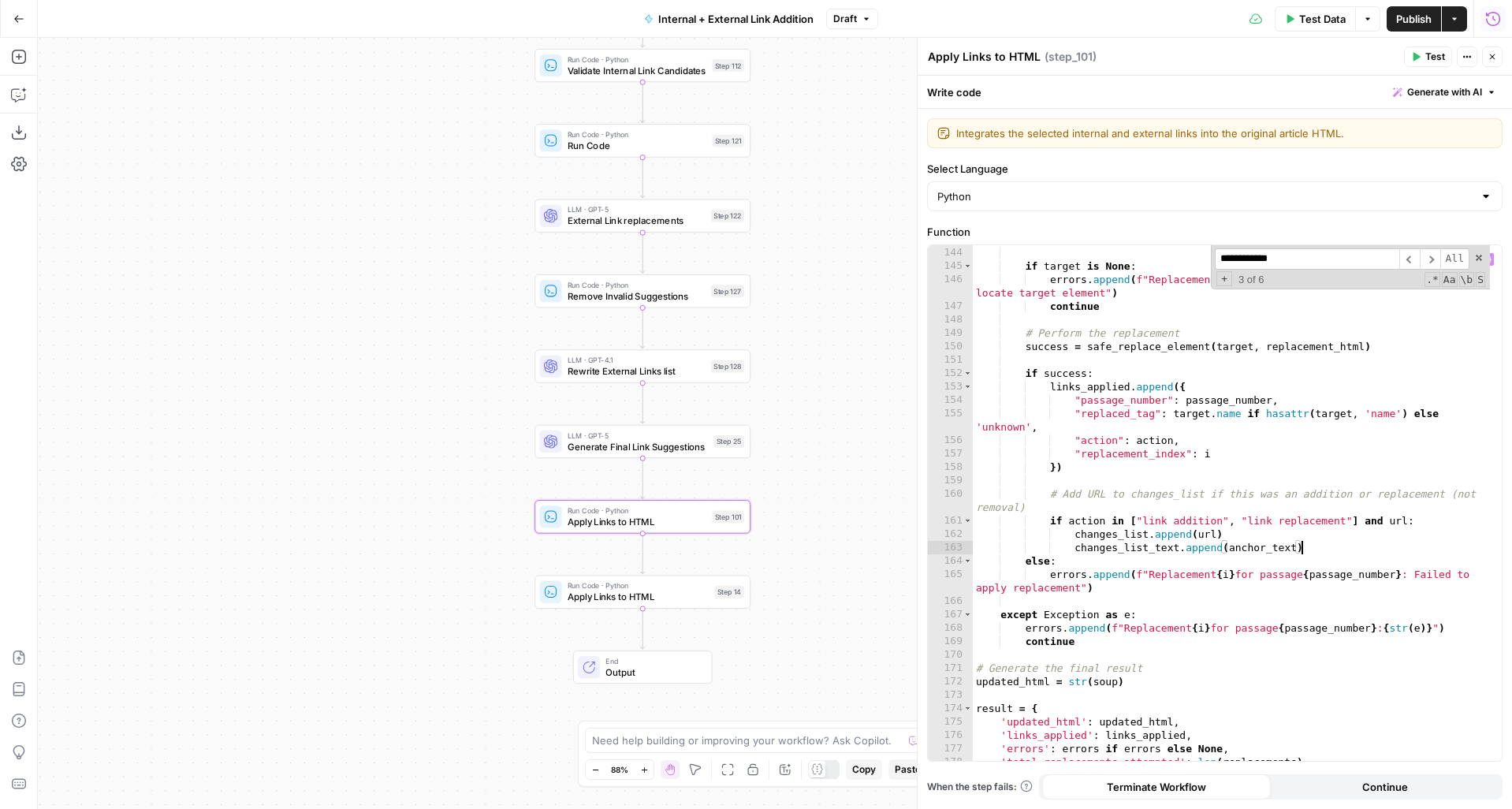
click at [1309, 549] on div "target = find_target_element ( soup , original_html_fragment ) if target is Non…" at bounding box center [1231, 504] width 517 height 542
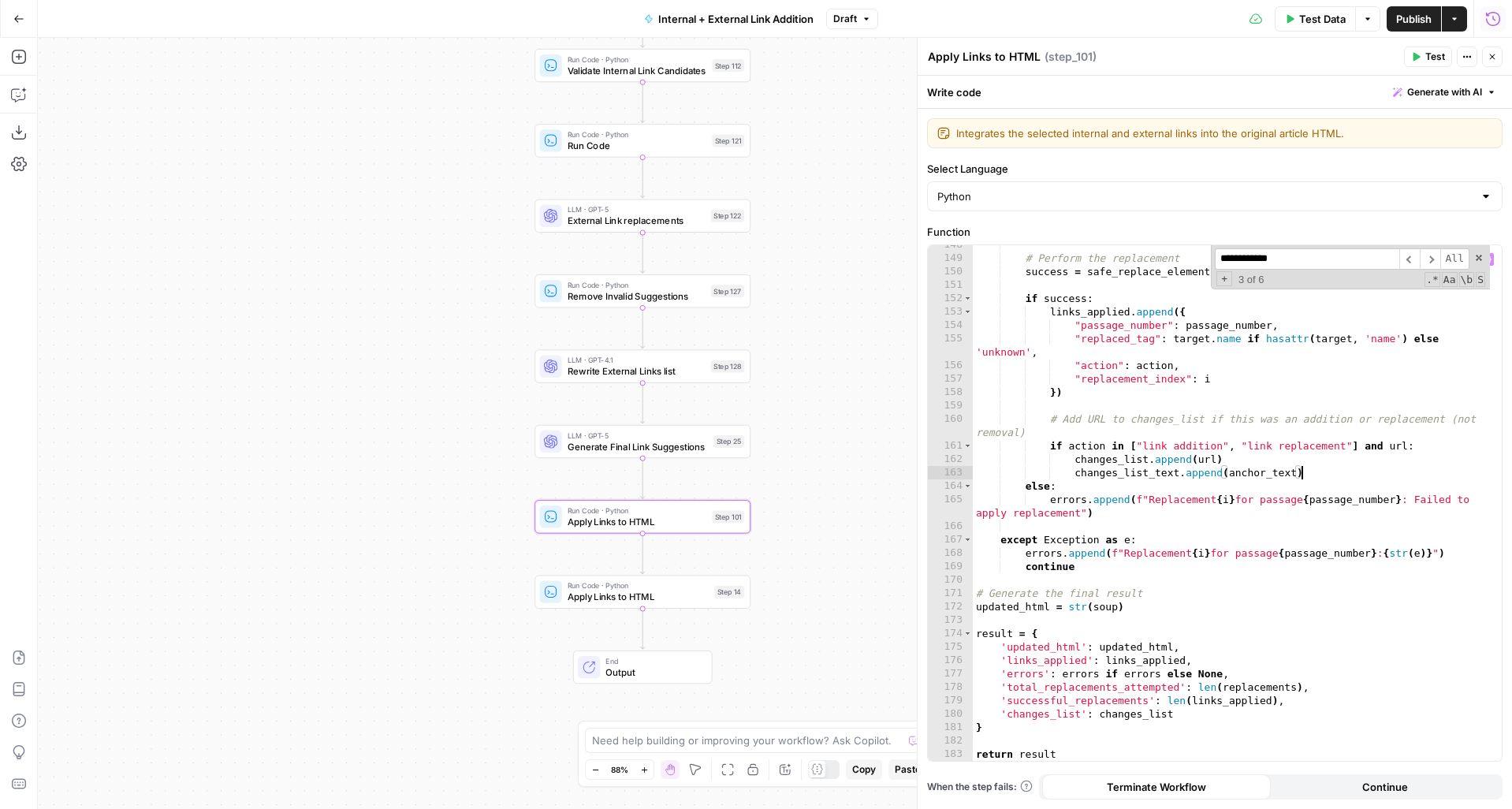
scroll to position [2126, 0]
click at [1176, 717] on div "# Perform the replacement success = safe_replace_element ( target , replacement…" at bounding box center [1231, 509] width 517 height 542
type textarea "**********"
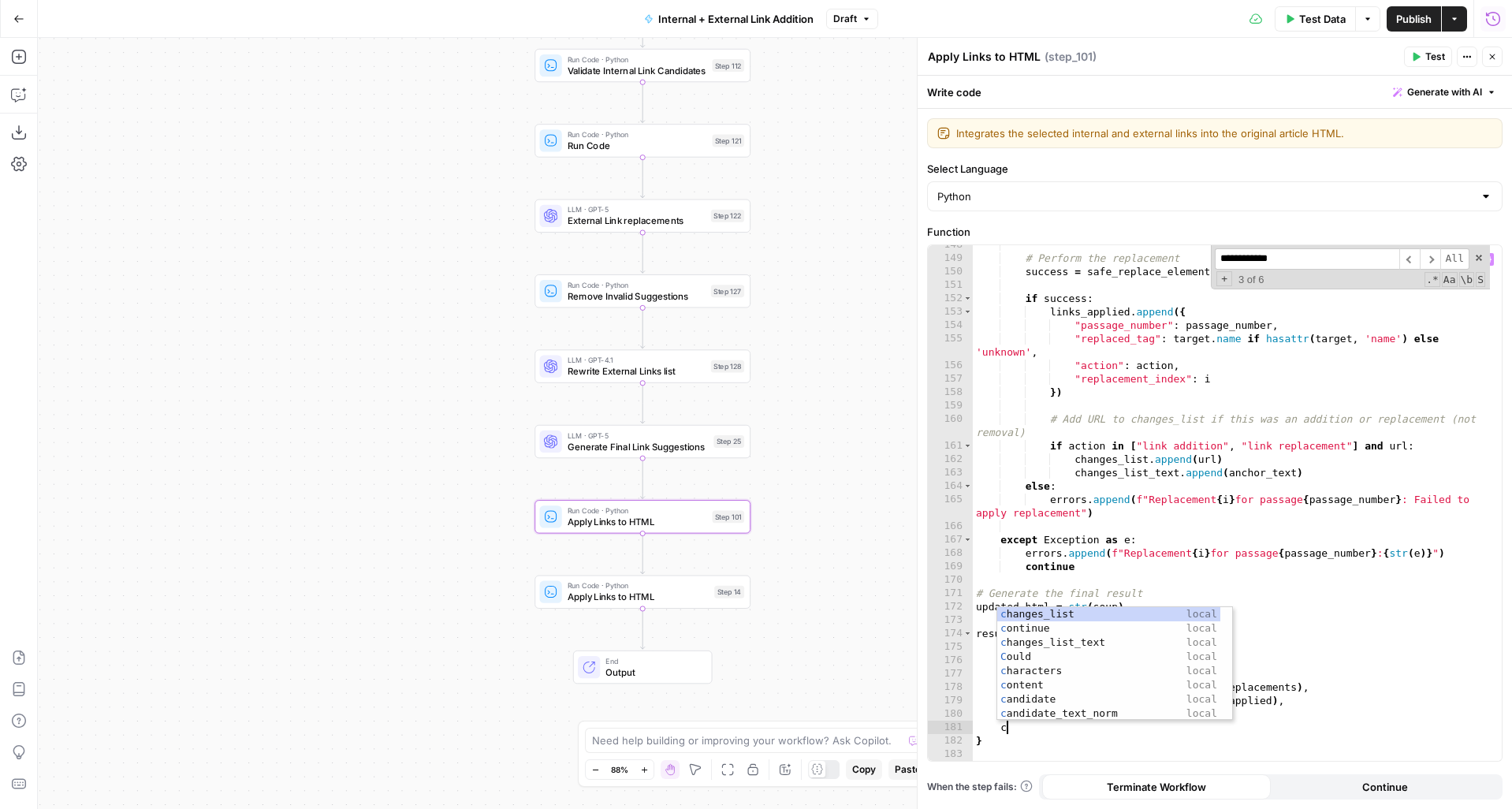
type textarea "*"
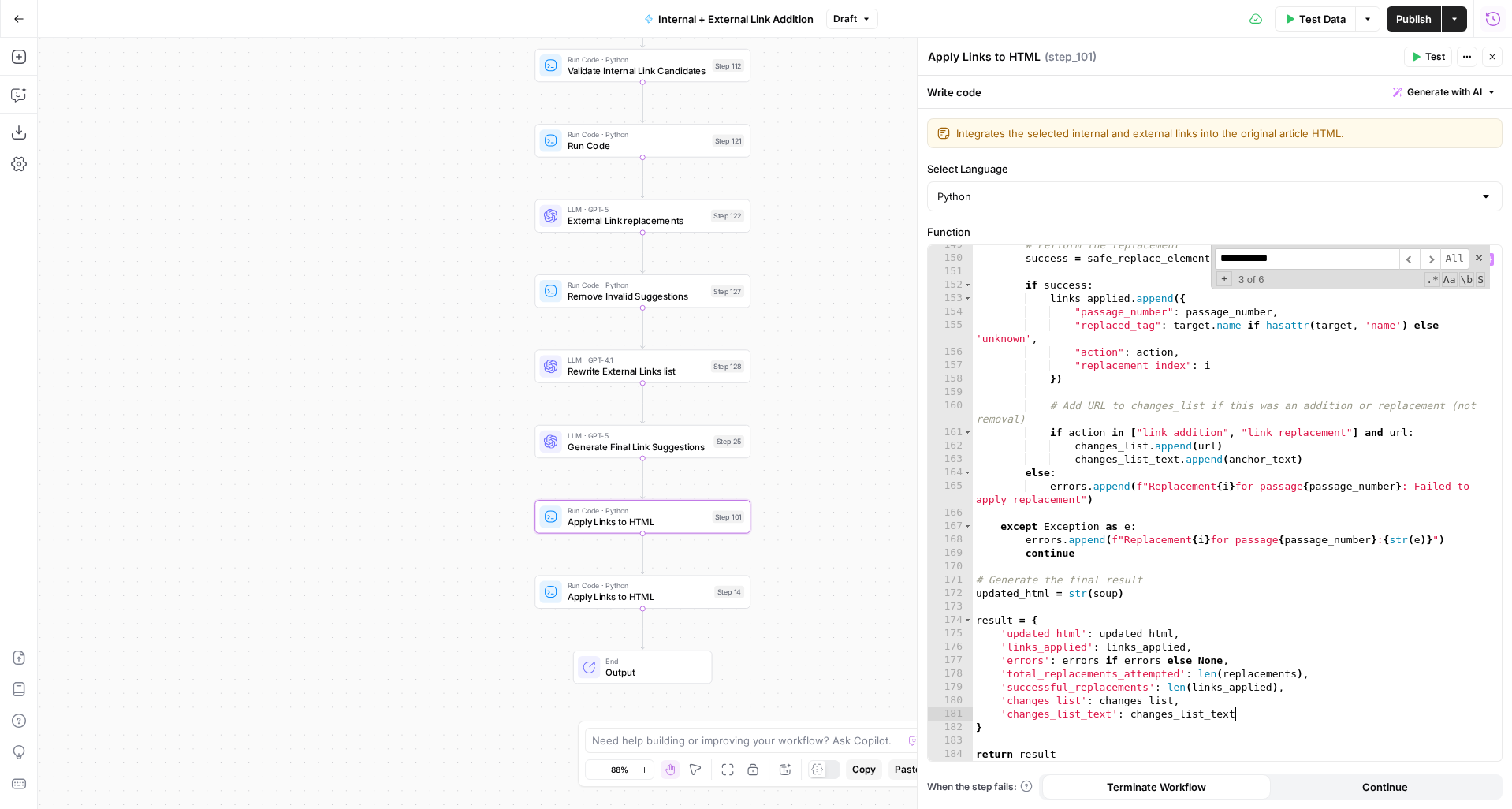
scroll to position [2139, 0]
type textarea "**********"
click at [1422, 60] on button "Test" at bounding box center [1428, 57] width 49 height 20
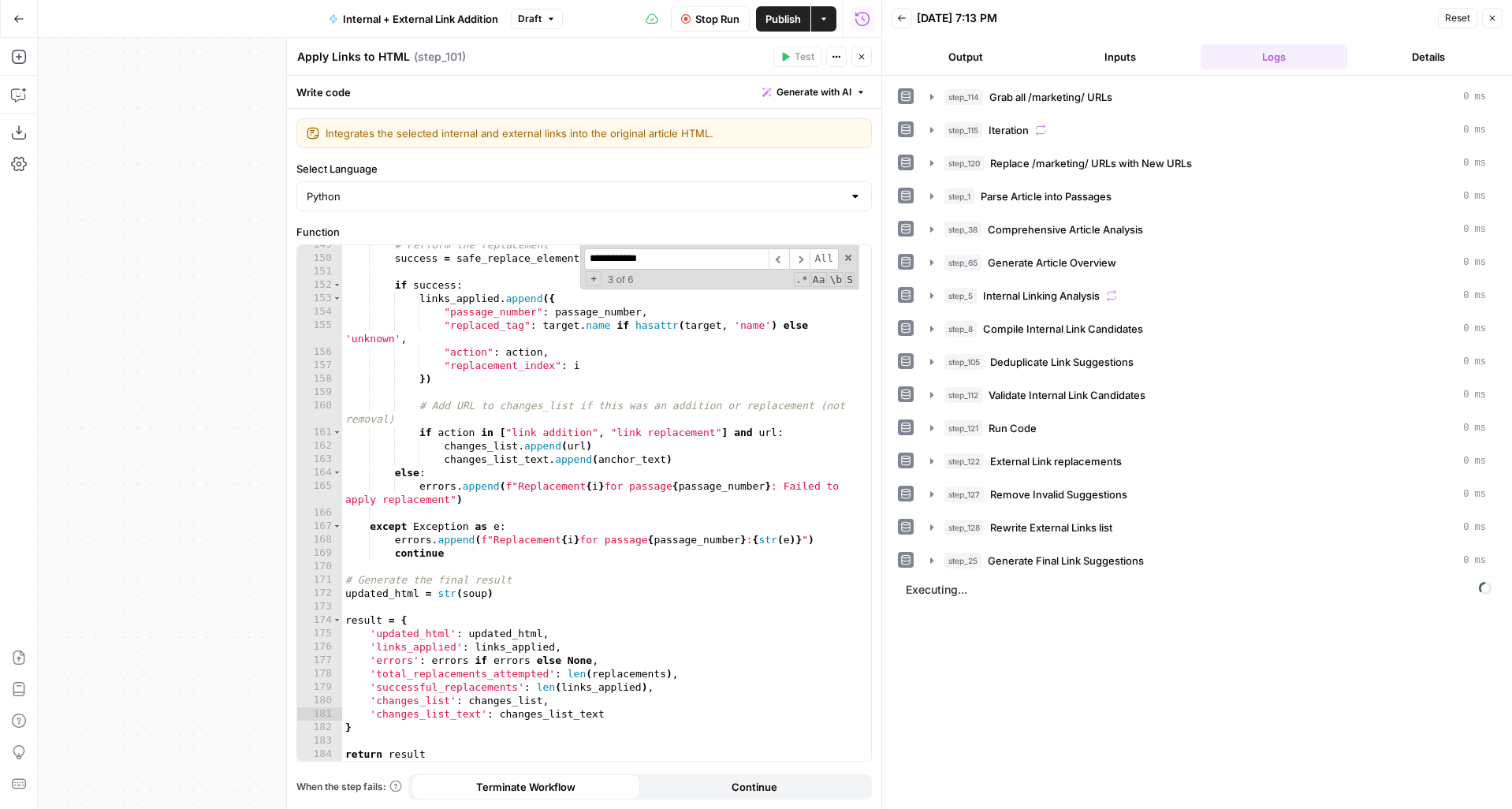
click at [864, 59] on icon "button" at bounding box center [862, 57] width 5 height 5
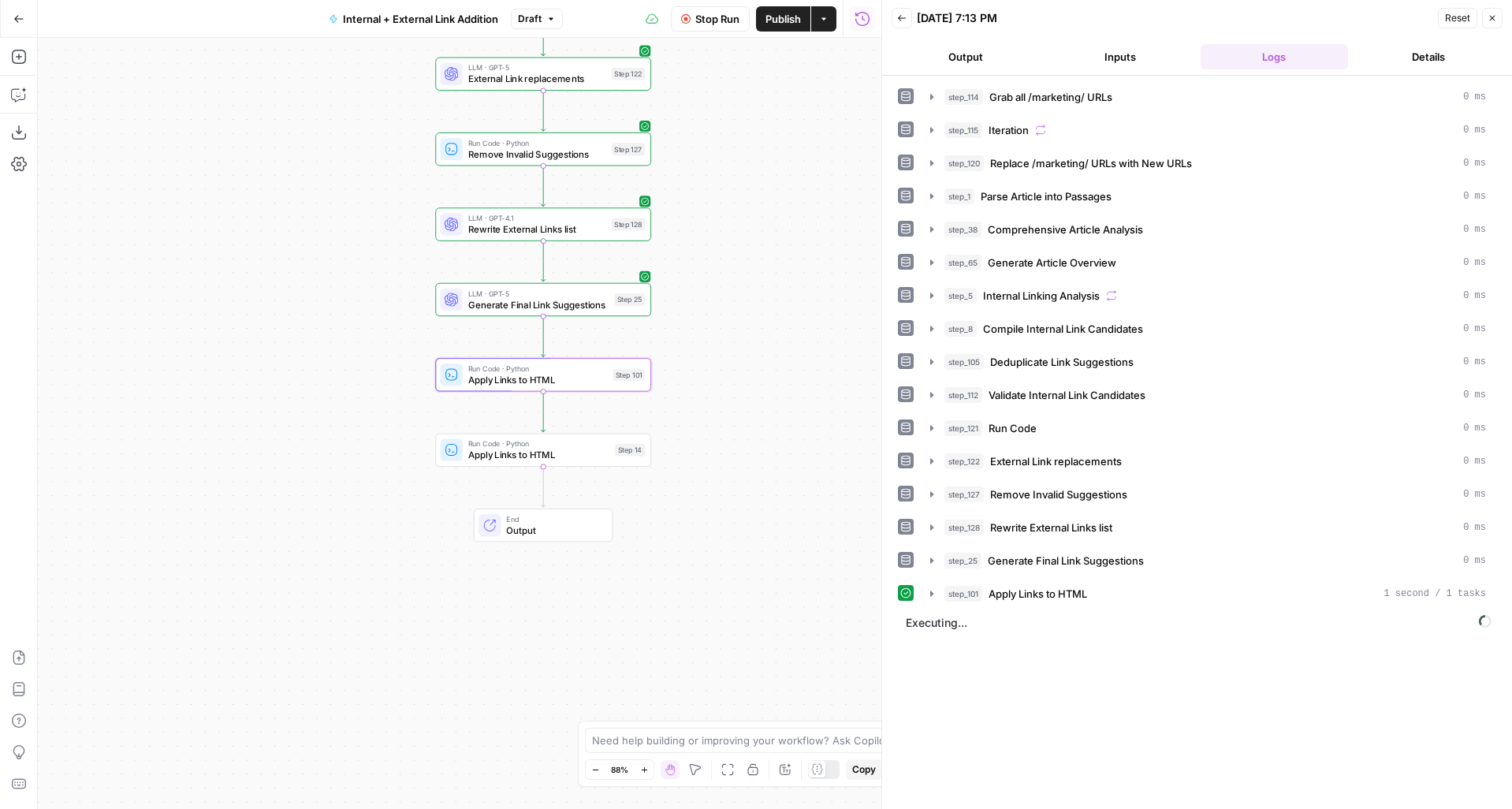
drag, startPoint x: 827, startPoint y: 451, endPoint x: 723, endPoint y: 305, distance: 179.3
click at [723, 305] on div "true false true false Workflow Input Settings Inputs Run Code · Python Grab all…" at bounding box center [459, 423] width 843 height 771
click at [928, 585] on button "step_101 Apply Links to HTML 1 second / 1 tasks" at bounding box center [1208, 594] width 575 height 26
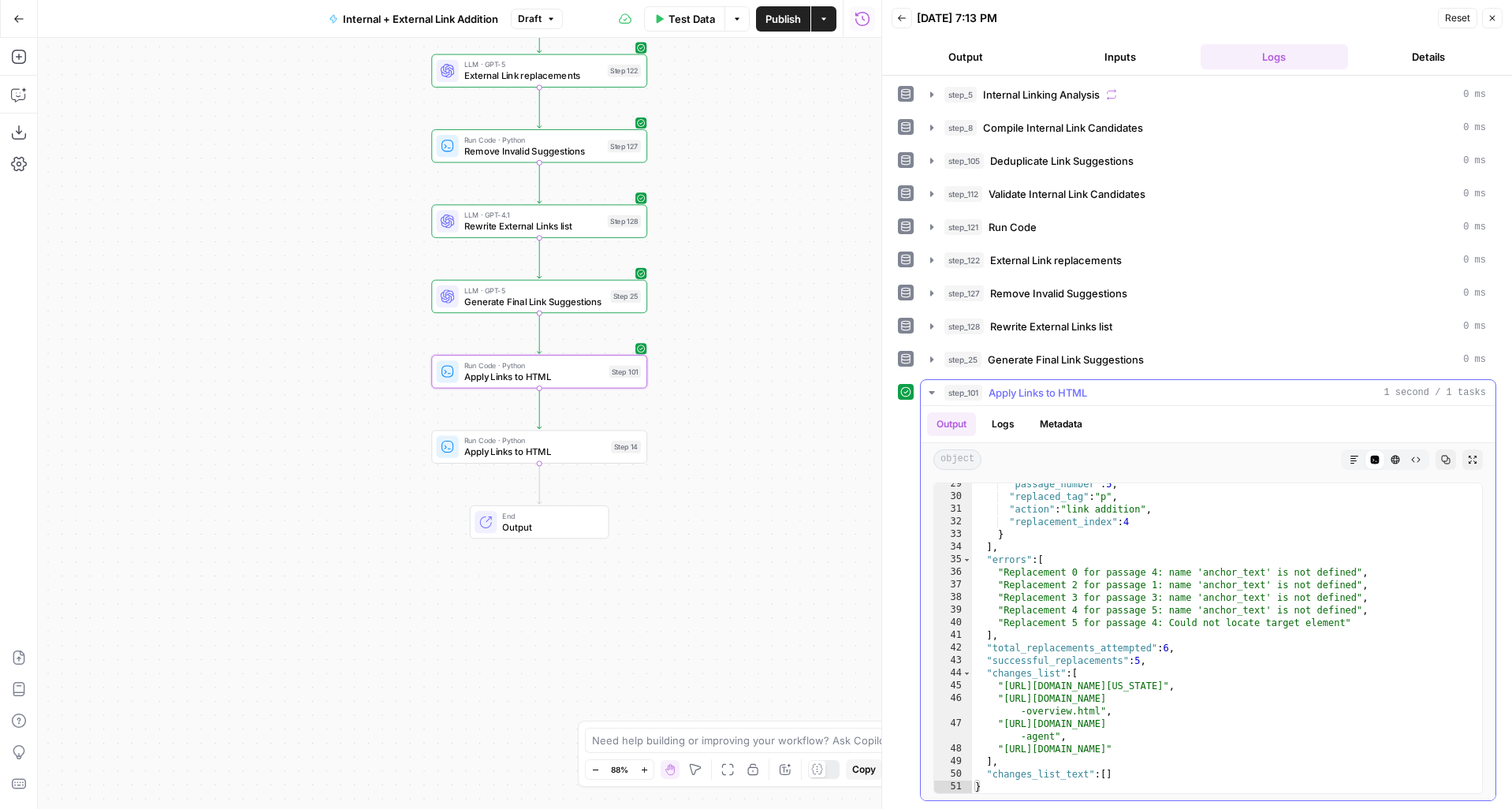
scroll to position [3223, 0]
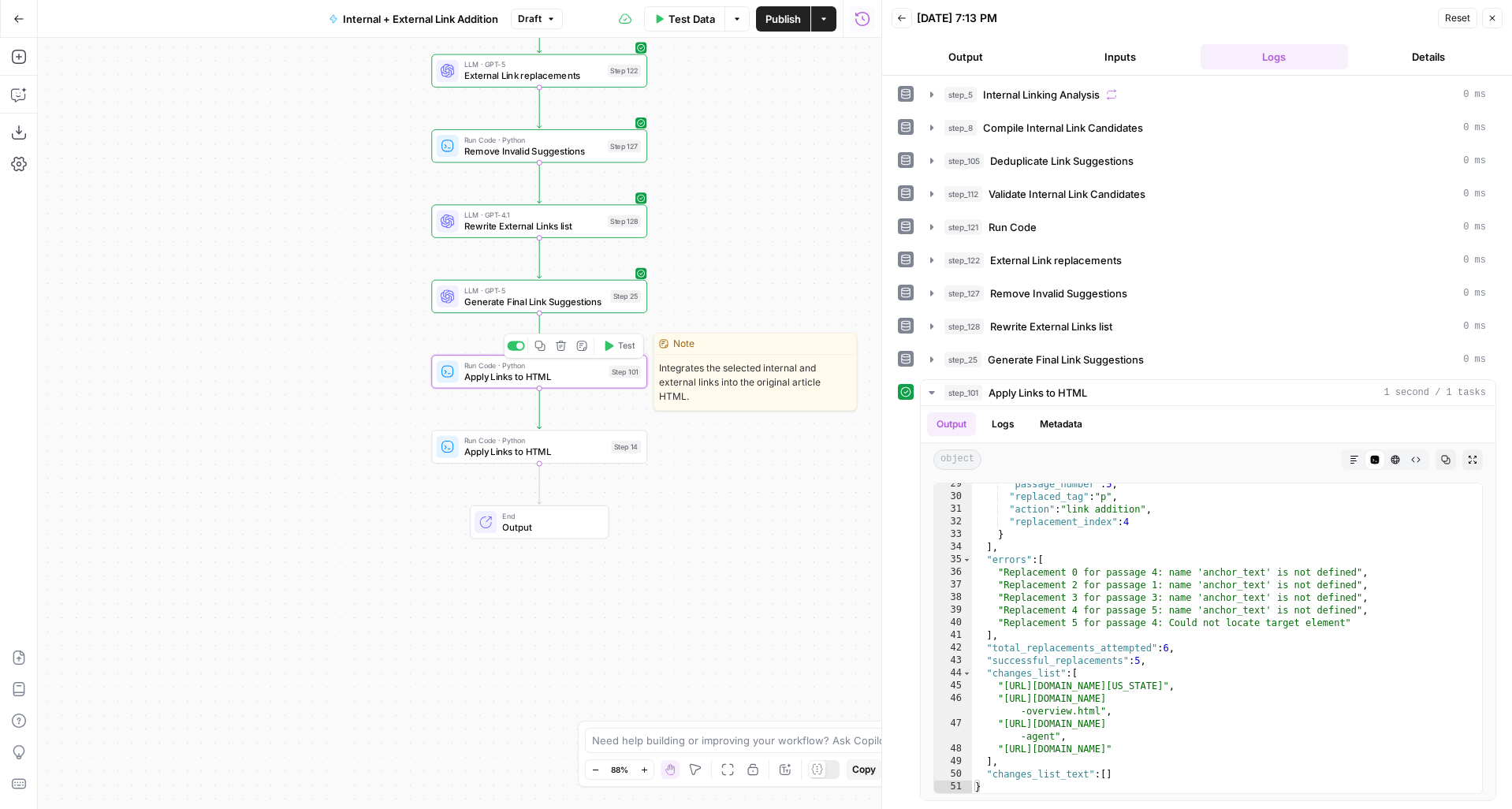
click at [591, 372] on span "Apply Links to HTML" at bounding box center [534, 377] width 139 height 14
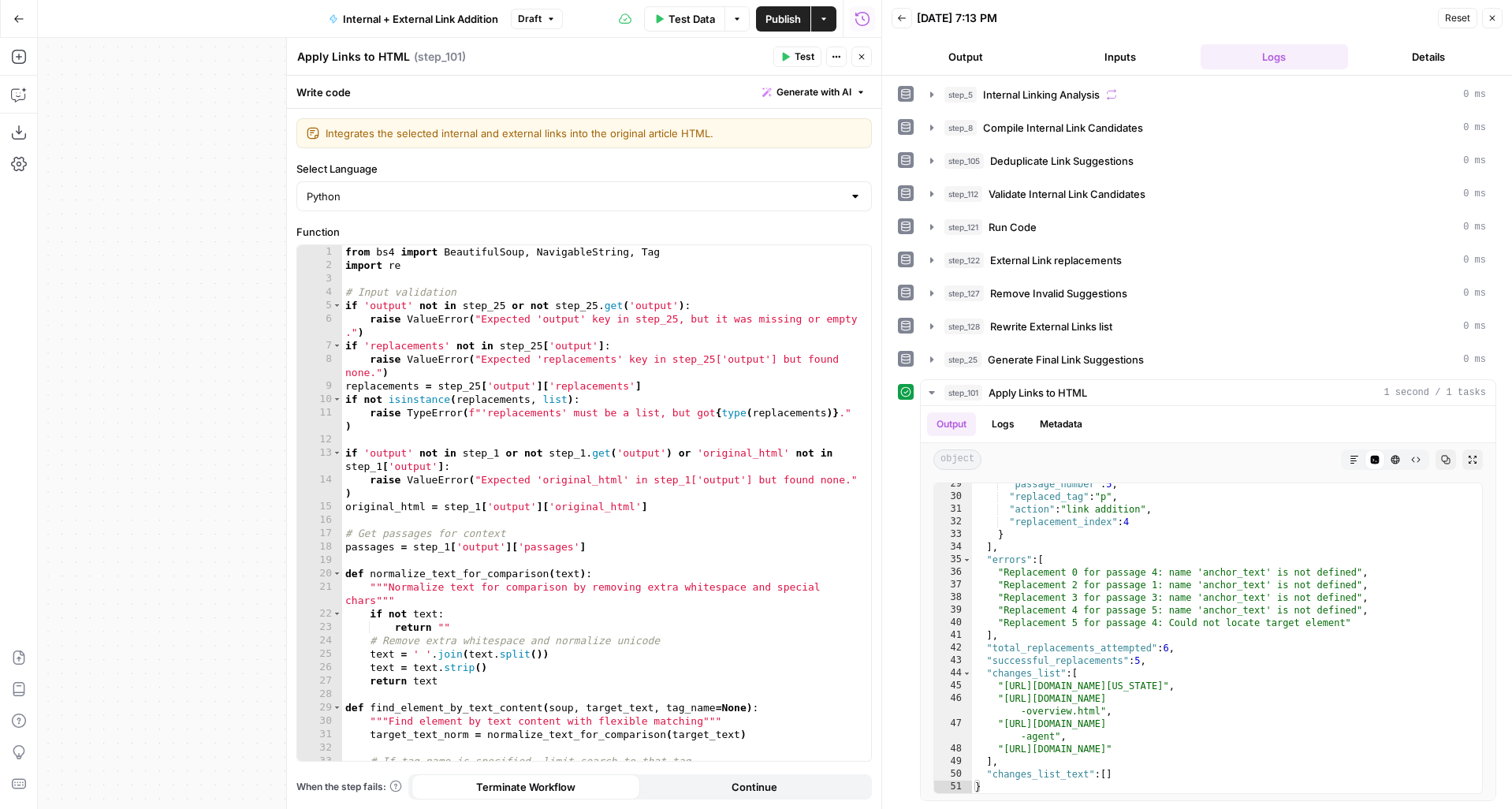
click at [1496, 24] on button "Close" at bounding box center [1492, 18] width 20 height 20
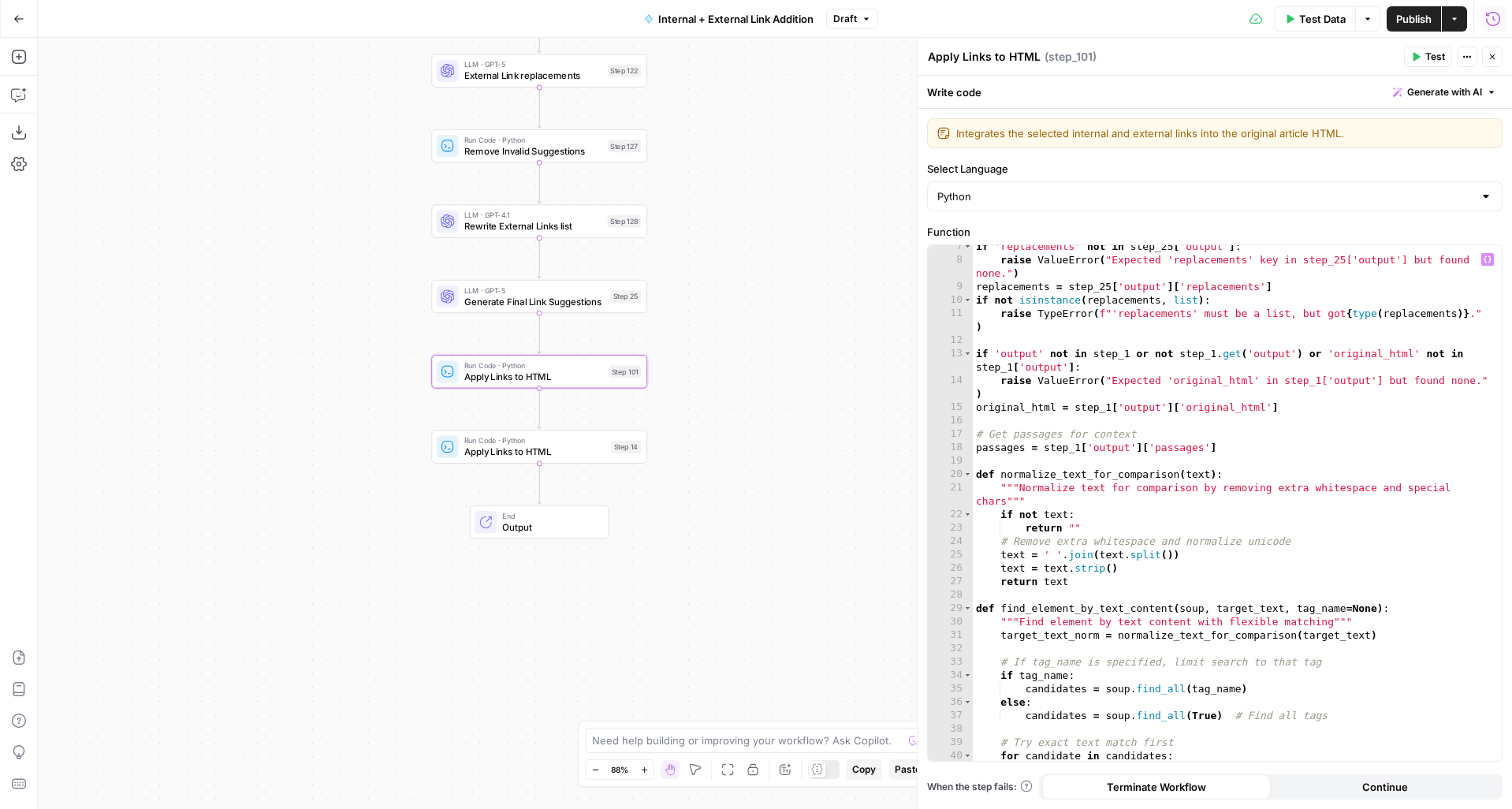
scroll to position [99, 0]
type textarea "**********"
click at [1125, 535] on div "if 'replacements' not in step_25 [ 'output' ] : raise ValueError ( "Expected 'r…" at bounding box center [1231, 511] width 517 height 542
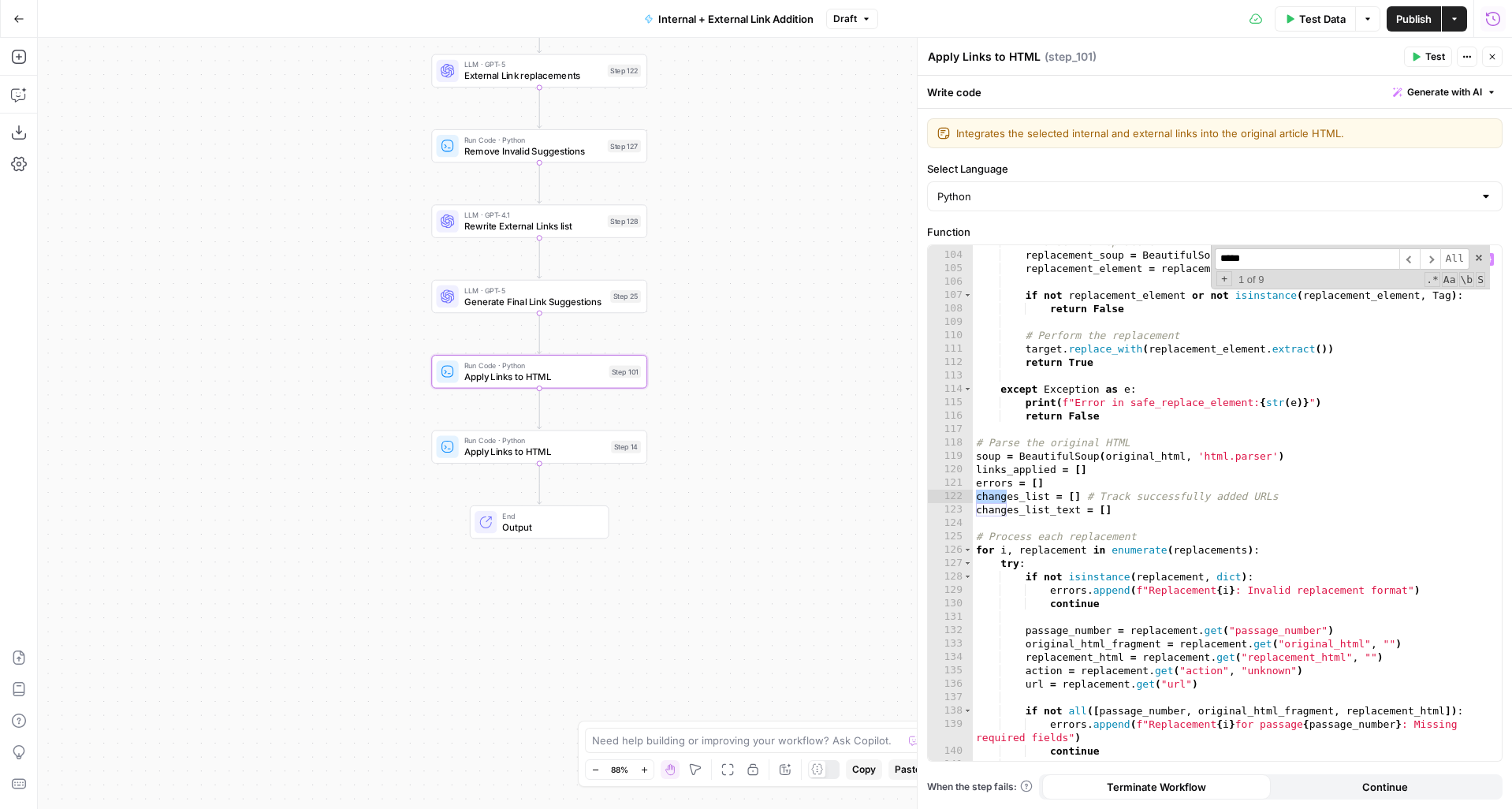
scroll to position [1499, 0]
type input "**********"
click at [1429, 258] on span "​" at bounding box center [1430, 258] width 20 height 21
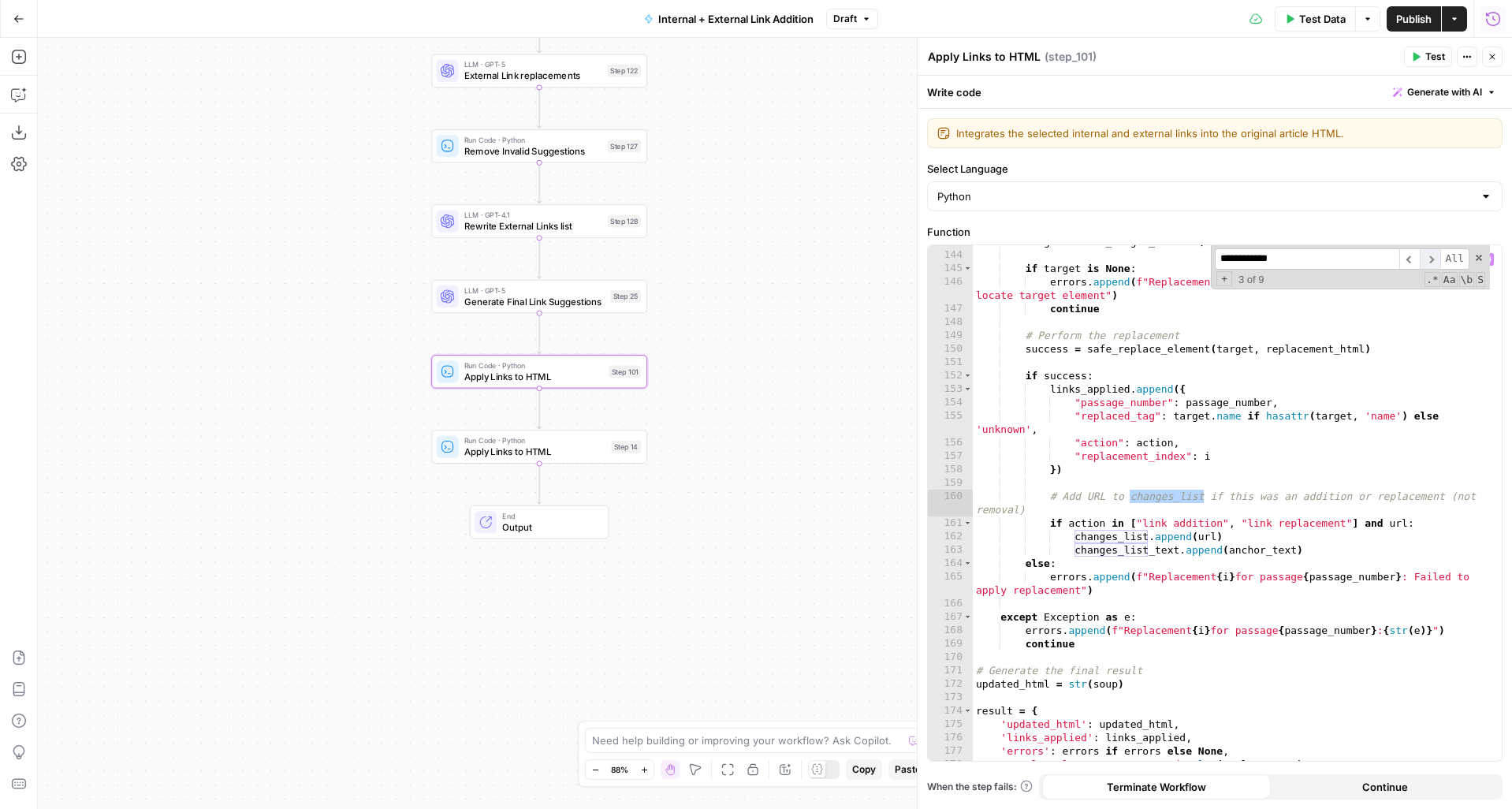
click at [1429, 258] on span "​" at bounding box center [1430, 258] width 20 height 21
click at [1430, 258] on span "​" at bounding box center [1430, 258] width 20 height 21
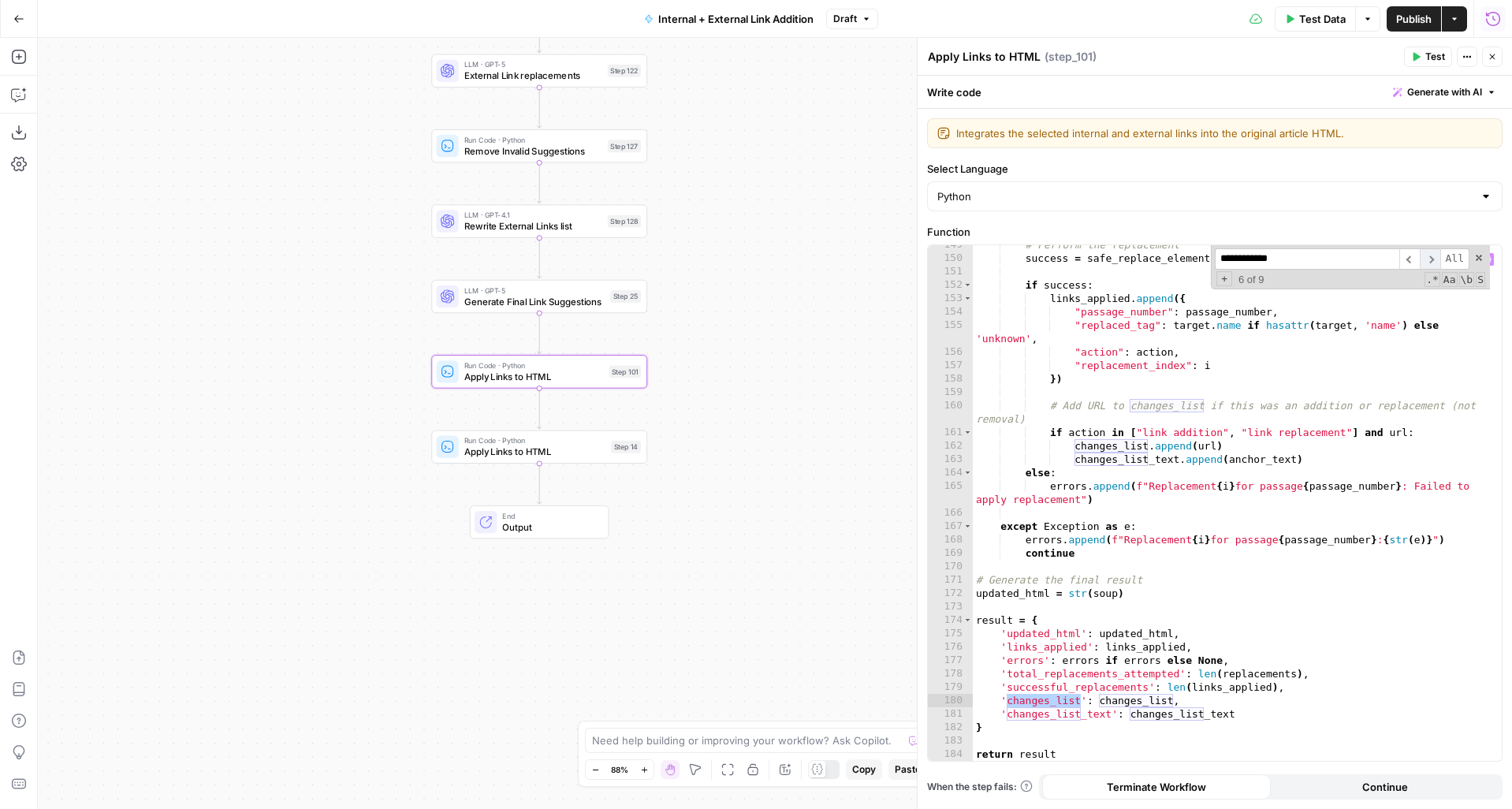
click at [1430, 257] on span "​" at bounding box center [1430, 258] width 20 height 21
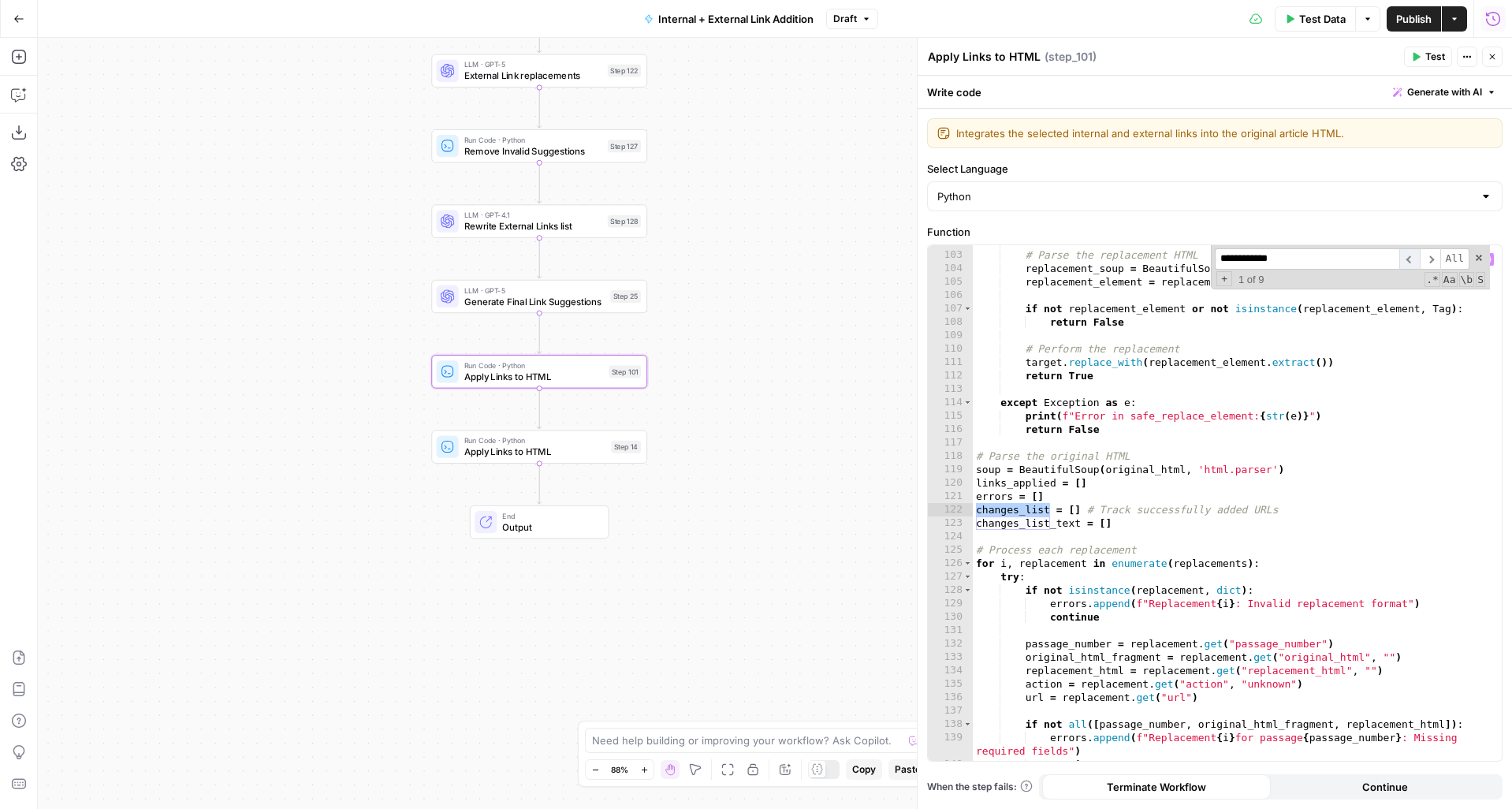
click at [1408, 260] on span "​" at bounding box center [1409, 258] width 20 height 21
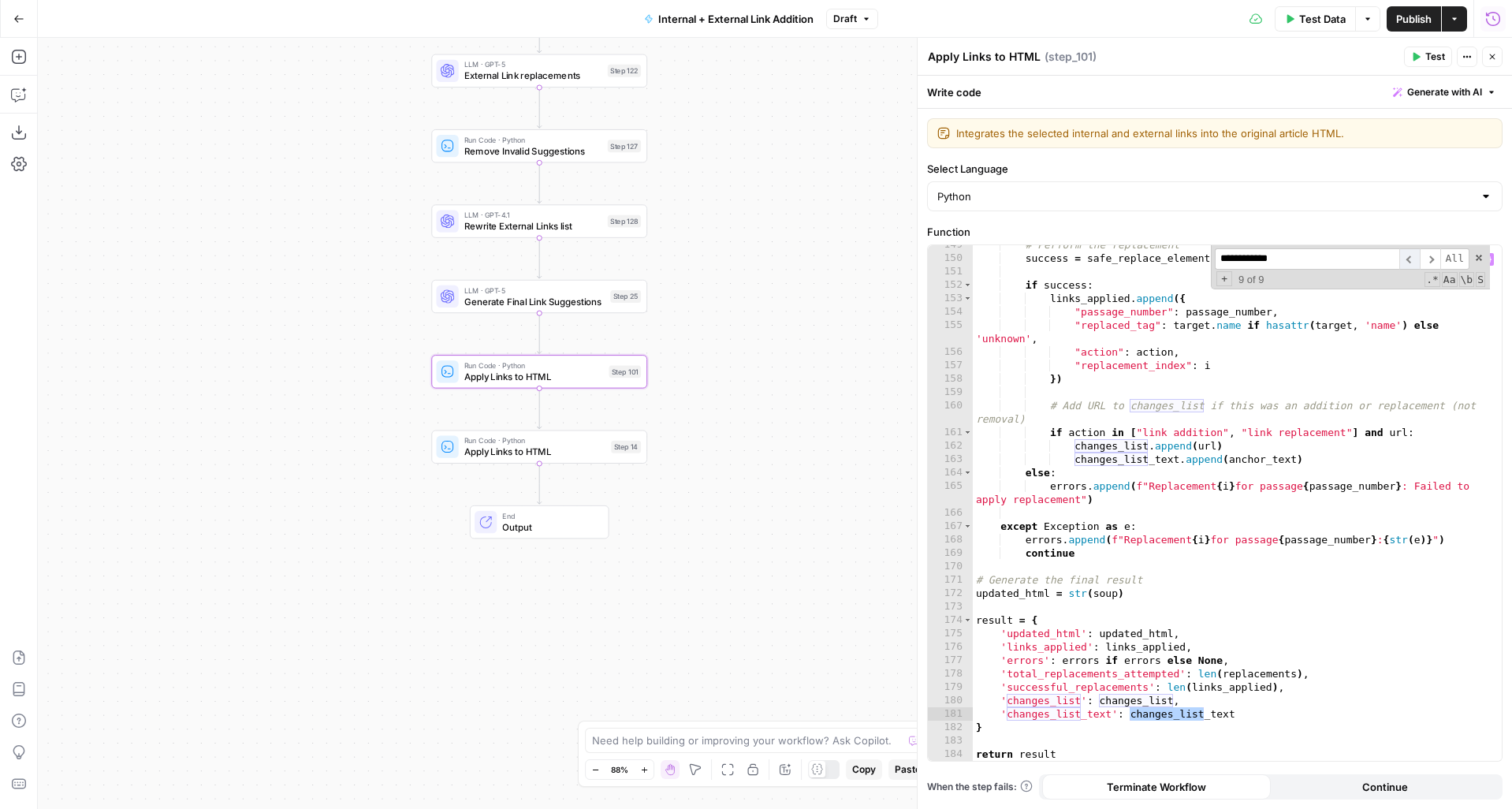
scroll to position [2139, 0]
click at [1408, 260] on span "​" at bounding box center [1409, 258] width 20 height 21
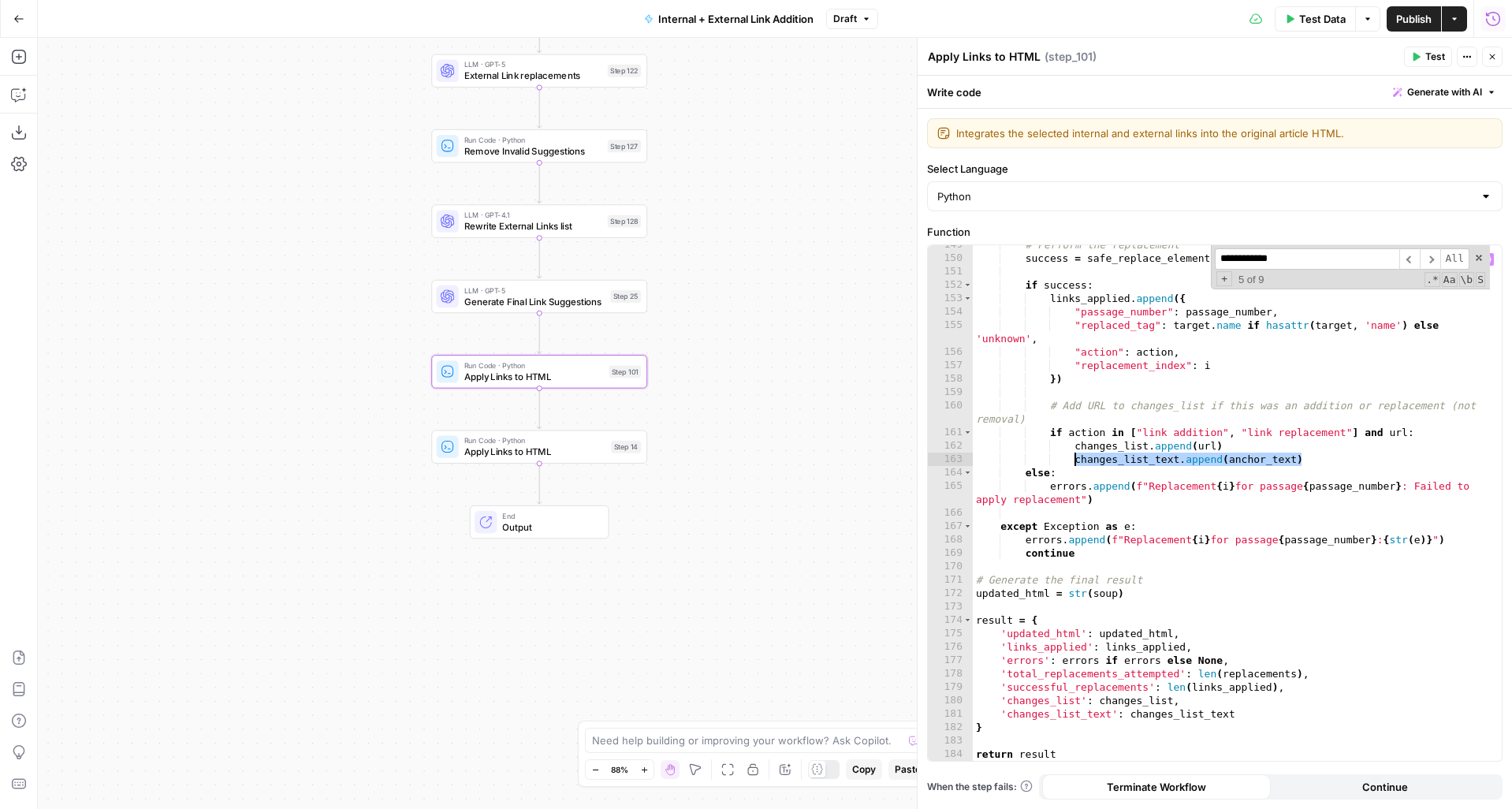
drag, startPoint x: 1310, startPoint y: 462, endPoint x: 1073, endPoint y: 463, distance: 237.0
click at [1073, 463] on div "# Perform the replacement success = safe_replace_element ( target , replacement…" at bounding box center [1231, 509] width 517 height 542
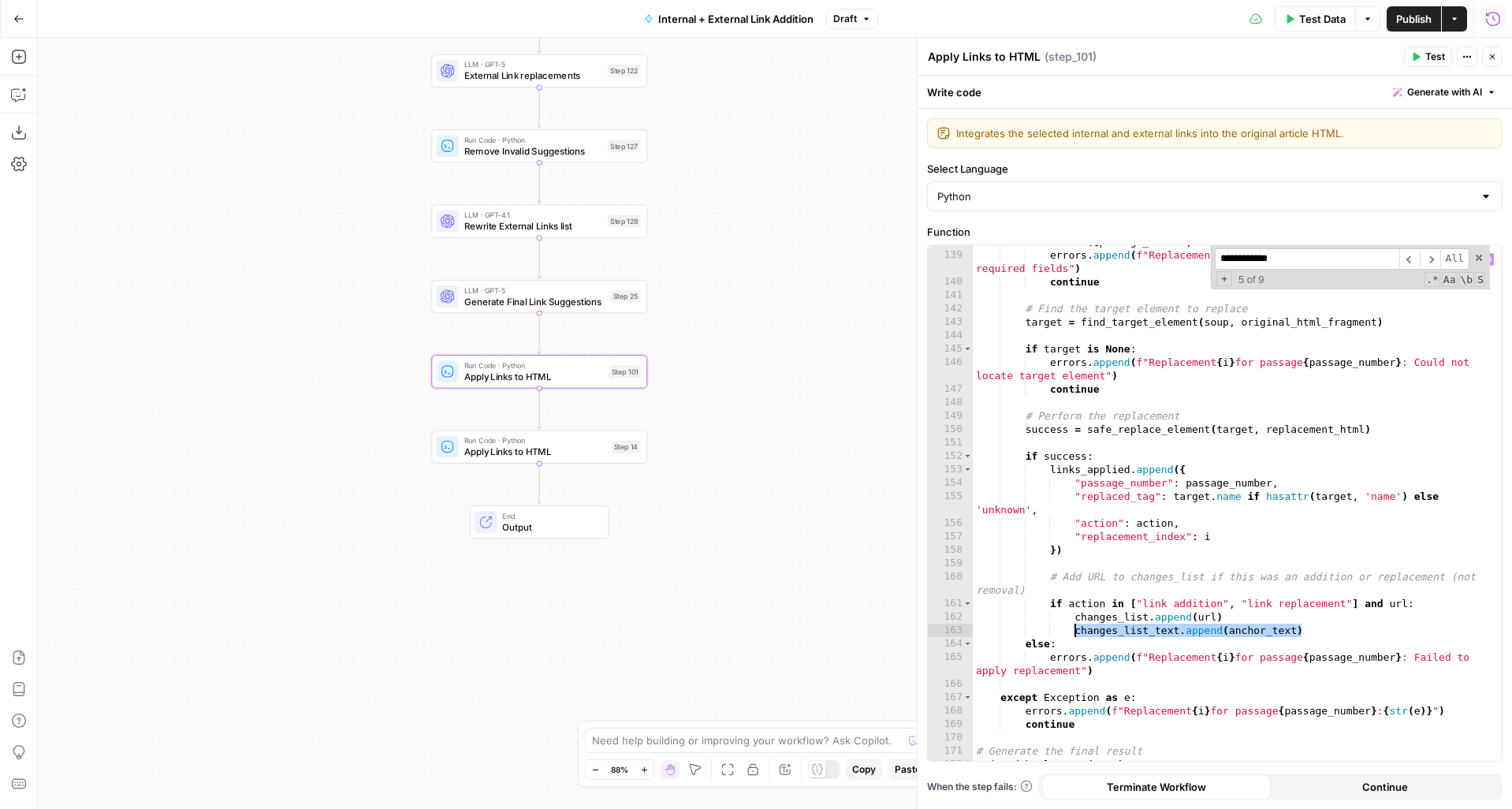
scroll to position [1998, 0]
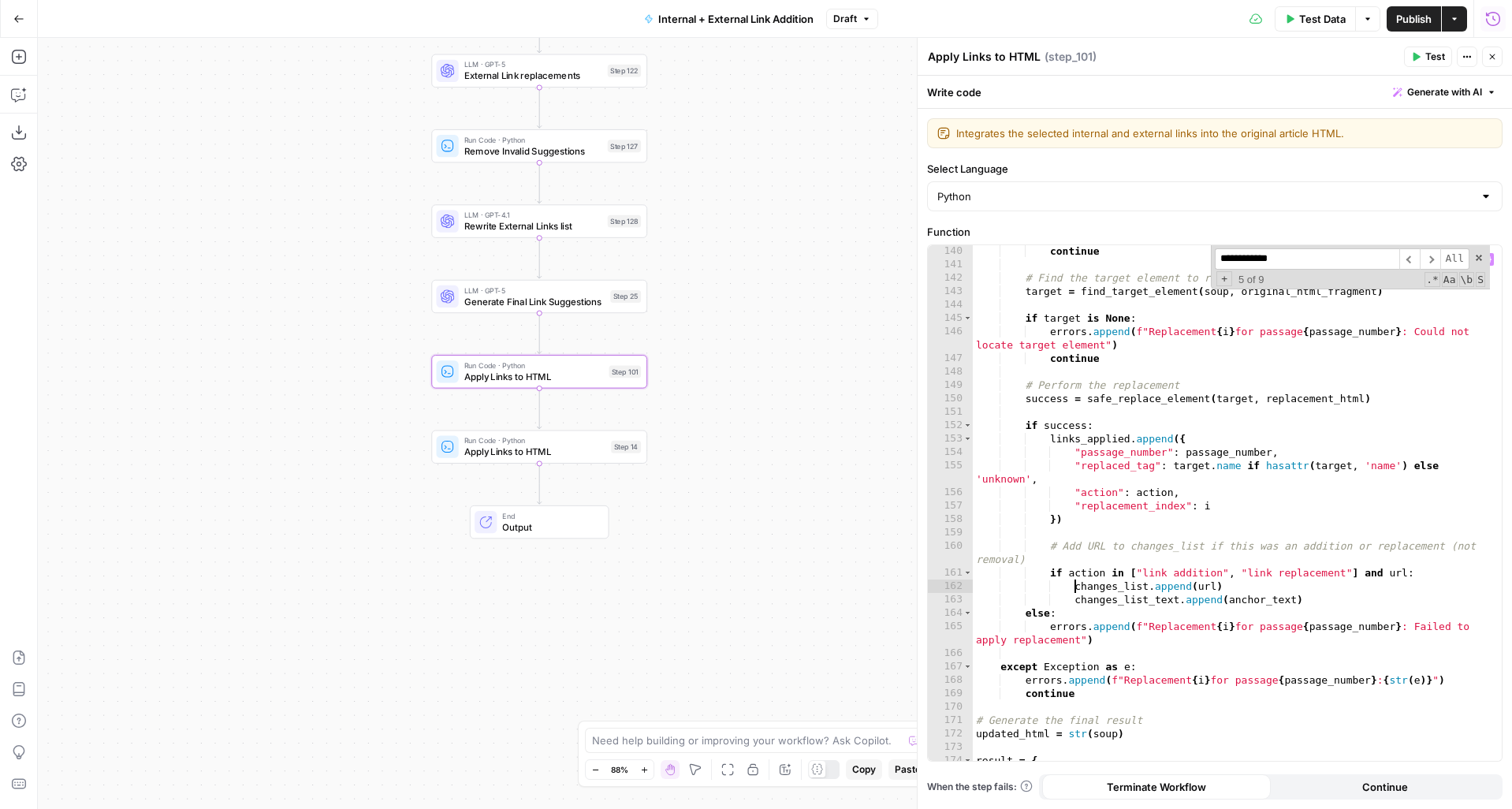
click at [1075, 587] on div "continue # Find the target element to replace target = find_target_element ( so…" at bounding box center [1231, 516] width 517 height 542
type textarea "**********"
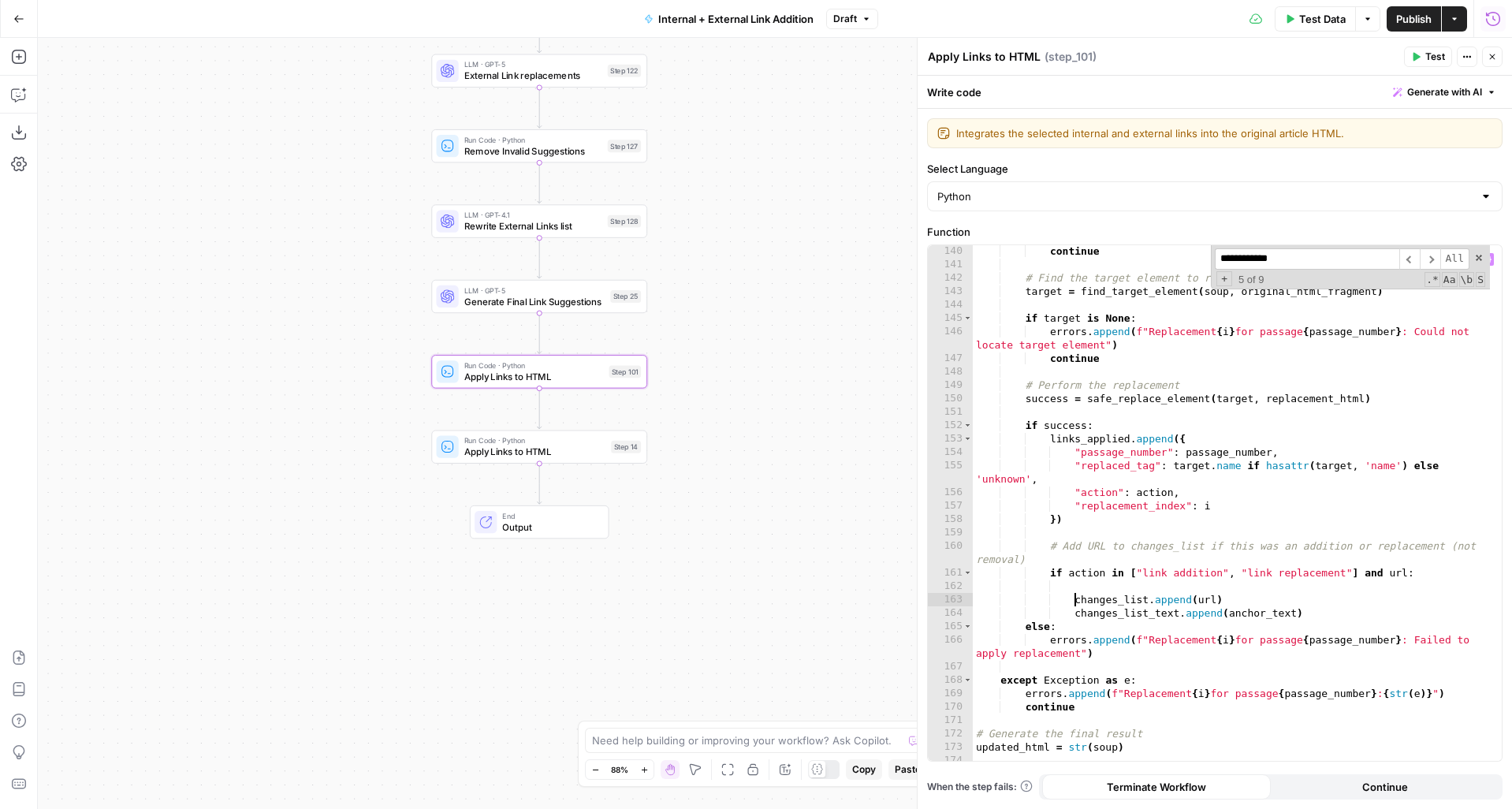
scroll to position [0, 7]
click at [1075, 587] on div "continue # Find the target element to replace target = find_target_element ( so…" at bounding box center [1231, 516] width 517 height 542
paste textarea "**********"
type textarea "**********"
click at [1420, 60] on icon "button" at bounding box center [1416, 57] width 9 height 9
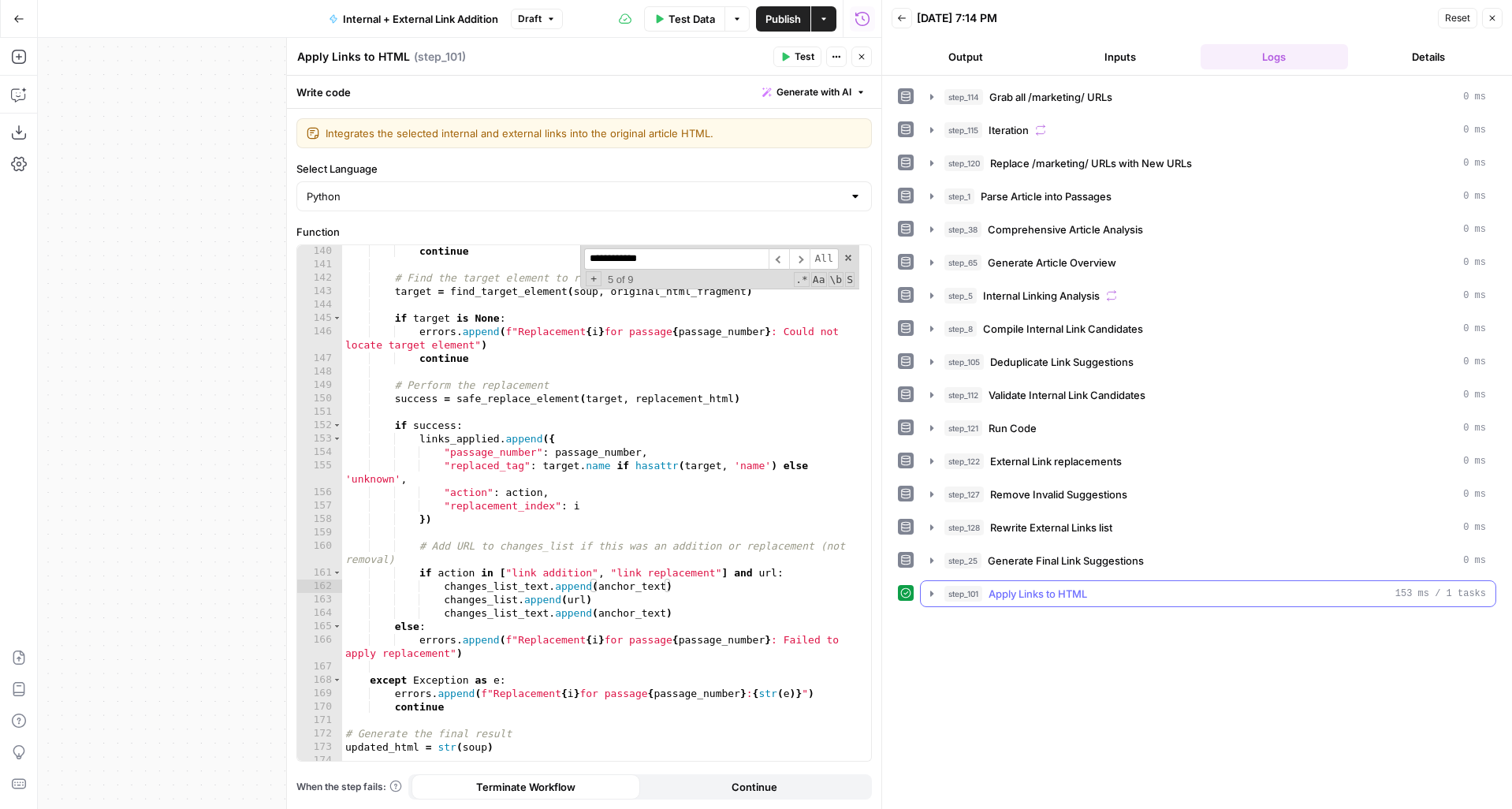
click at [928, 598] on icon "button" at bounding box center [932, 594] width 13 height 13
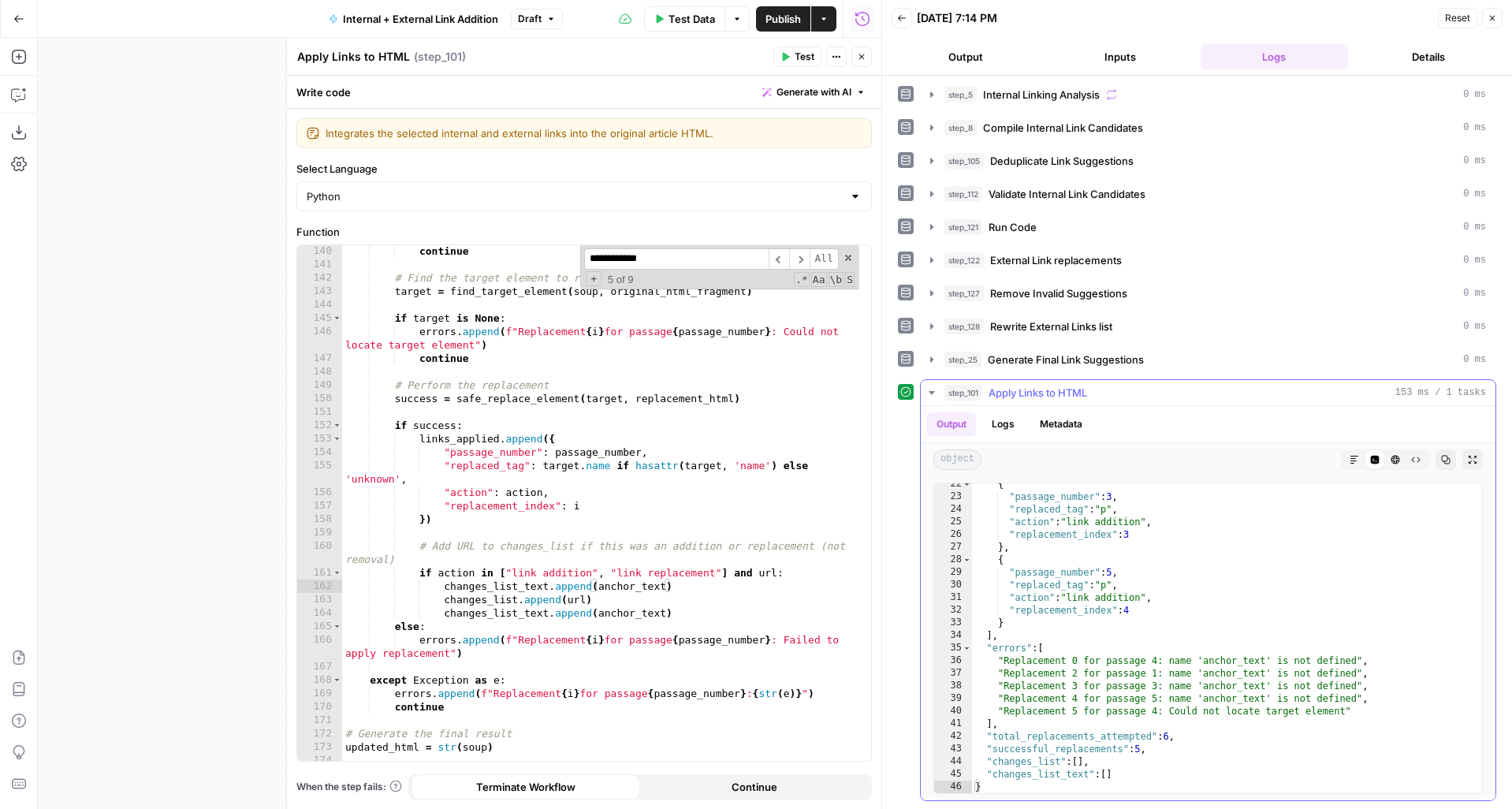
scroll to position [3135, 0]
drag, startPoint x: 677, startPoint y: 610, endPoint x: 309, endPoint y: 613, distance: 368.0
click at [309, 613] on div "**********" at bounding box center [584, 503] width 574 height 516
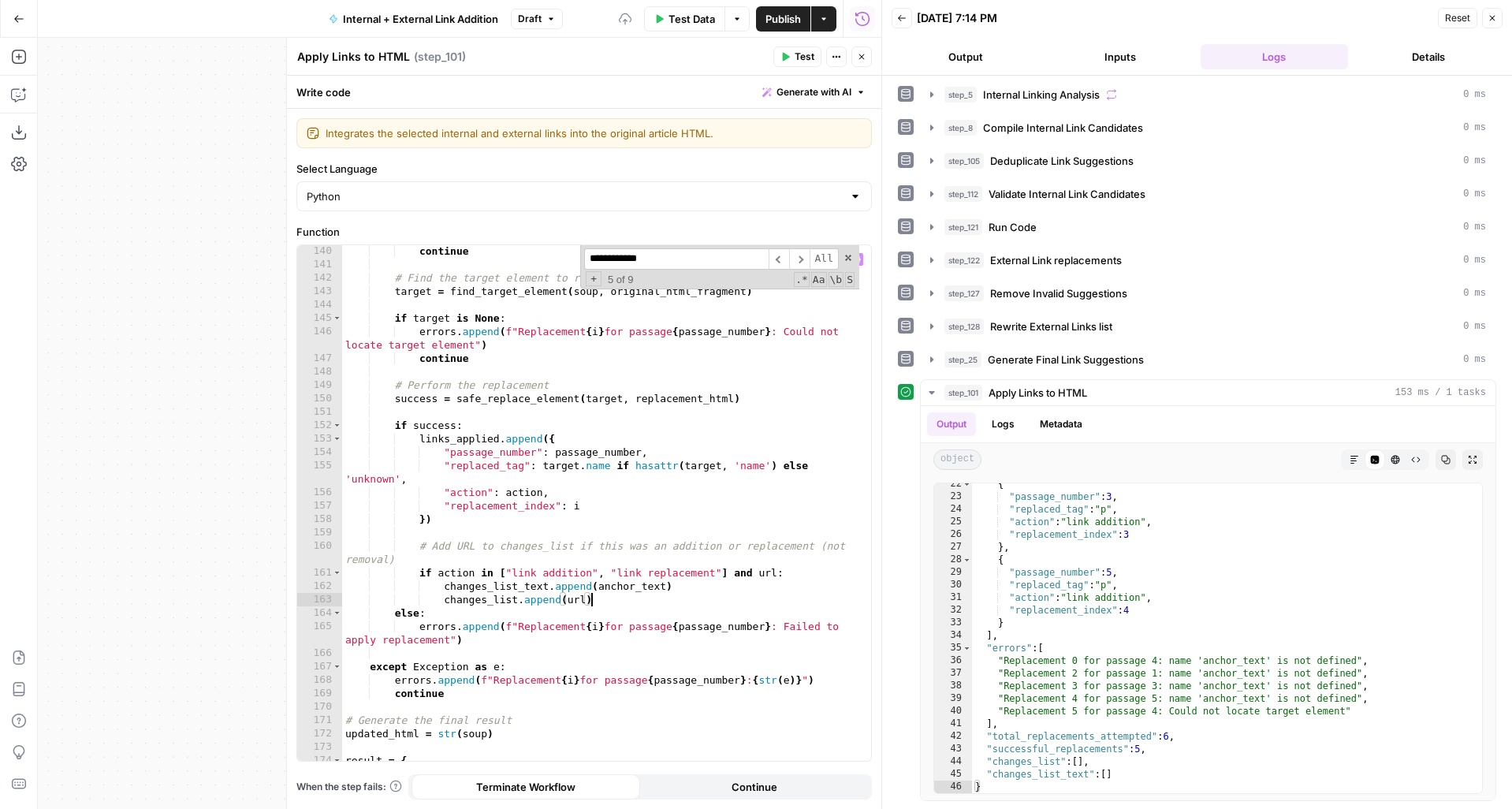
click at [804, 54] on span "Test" at bounding box center [805, 56] width 20 height 14
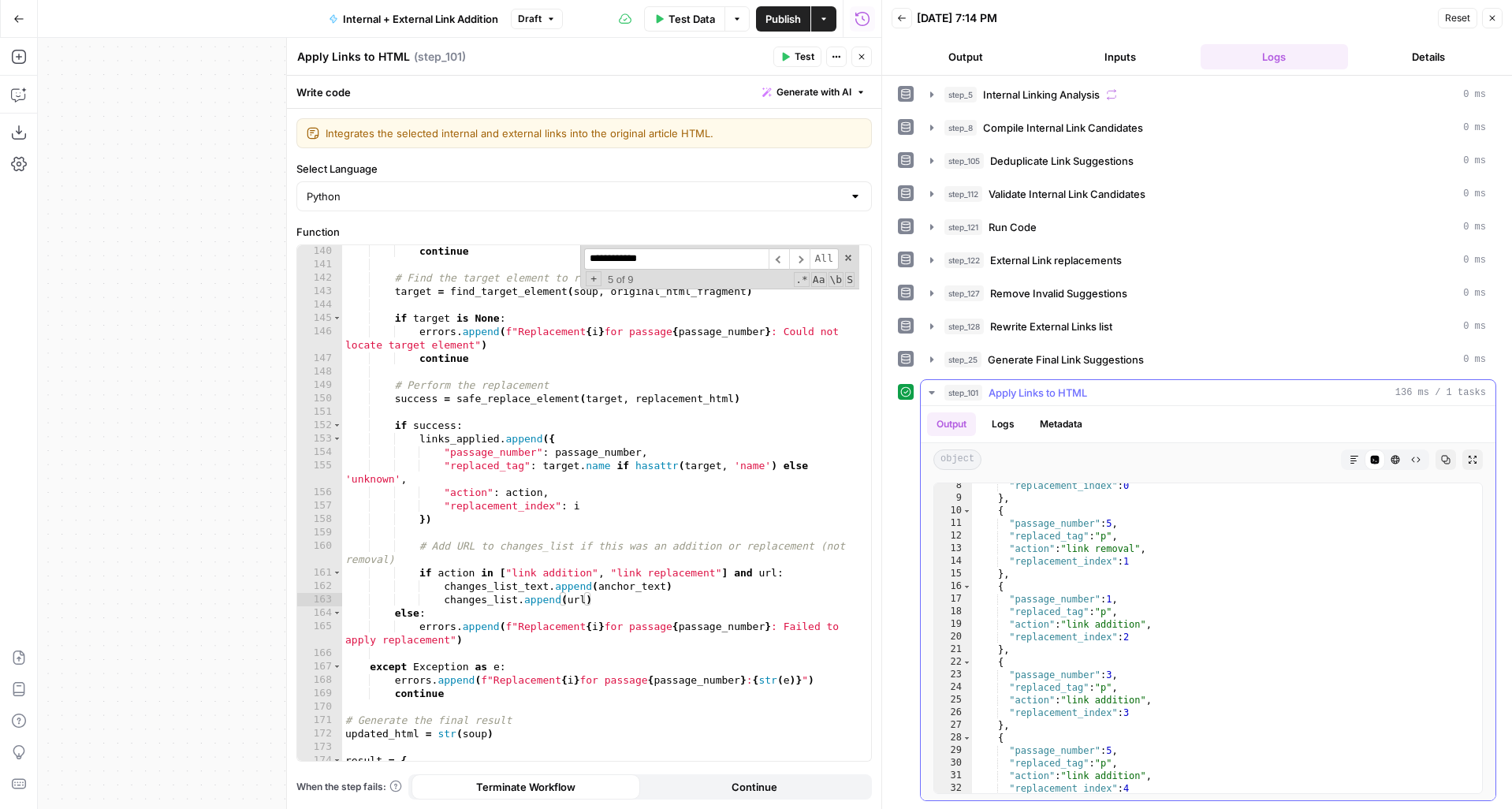
scroll to position [3135, 0]
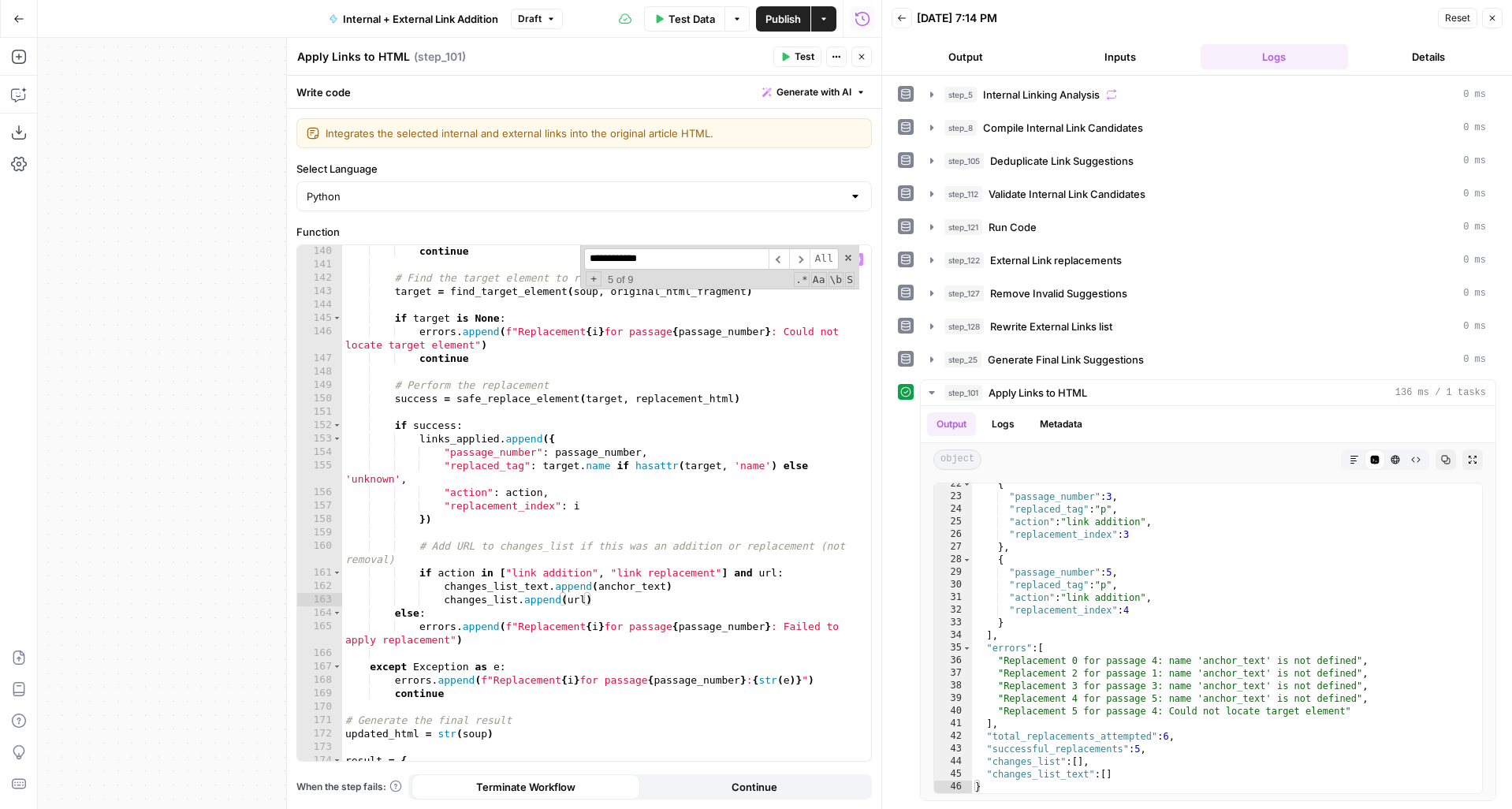
type textarea "**********"
drag, startPoint x: 696, startPoint y: 585, endPoint x: 310, endPoint y: 584, distance: 386.0
click at [310, 584] on div "**********" at bounding box center [584, 503] width 574 height 516
type textarea "**********"
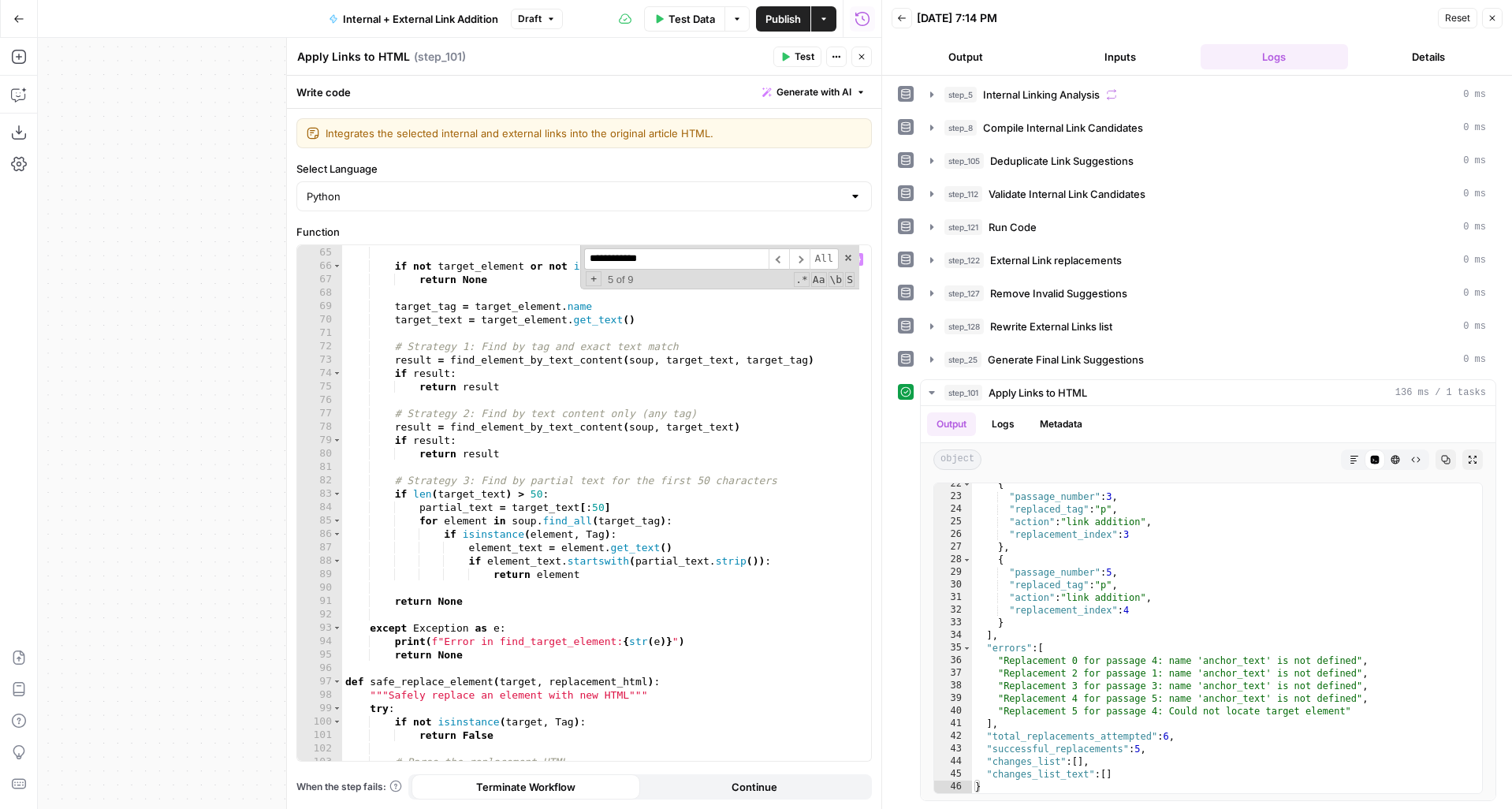
scroll to position [513, 0]
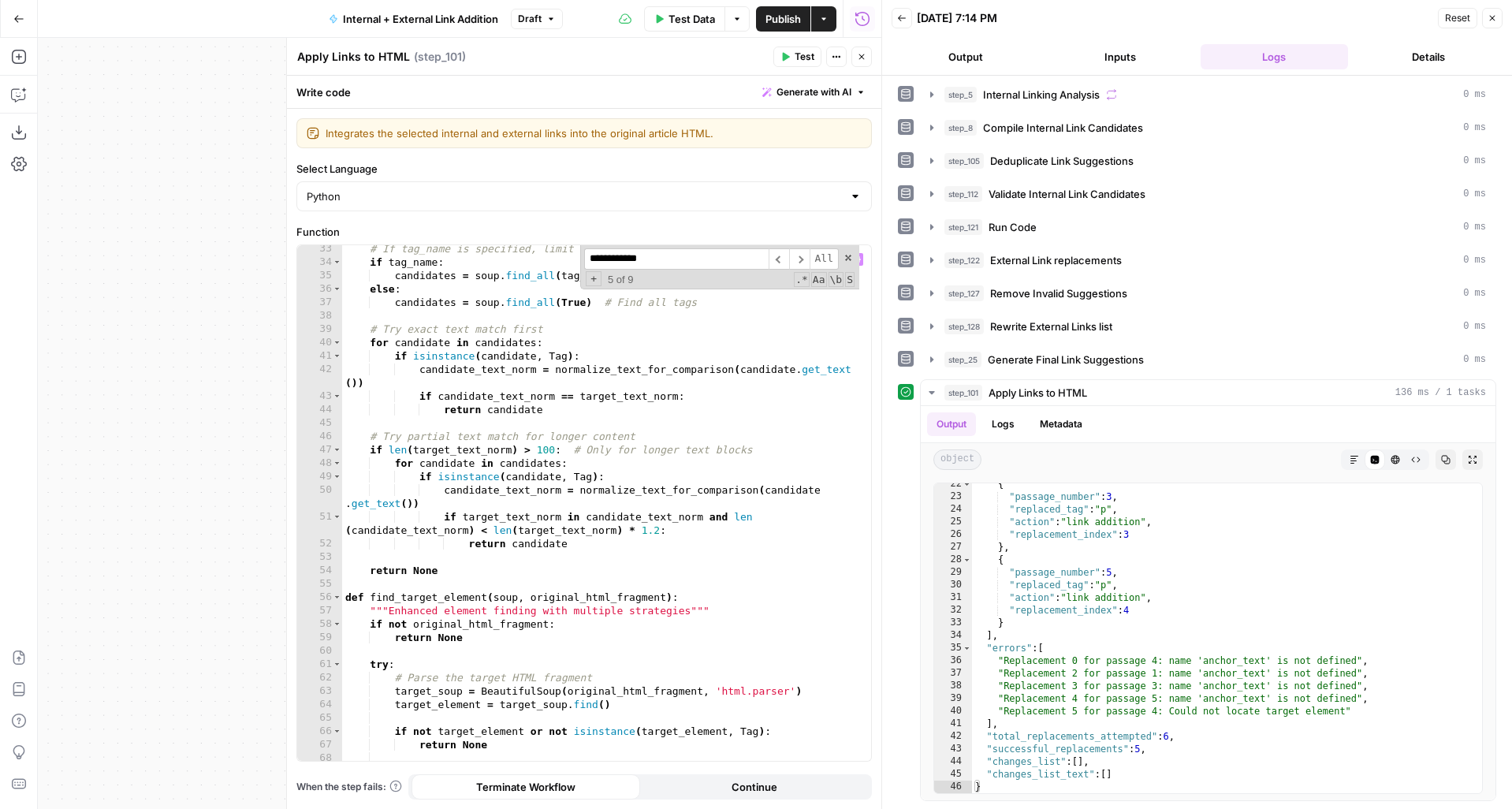
click at [1493, 21] on icon "button" at bounding box center [1492, 18] width 9 height 9
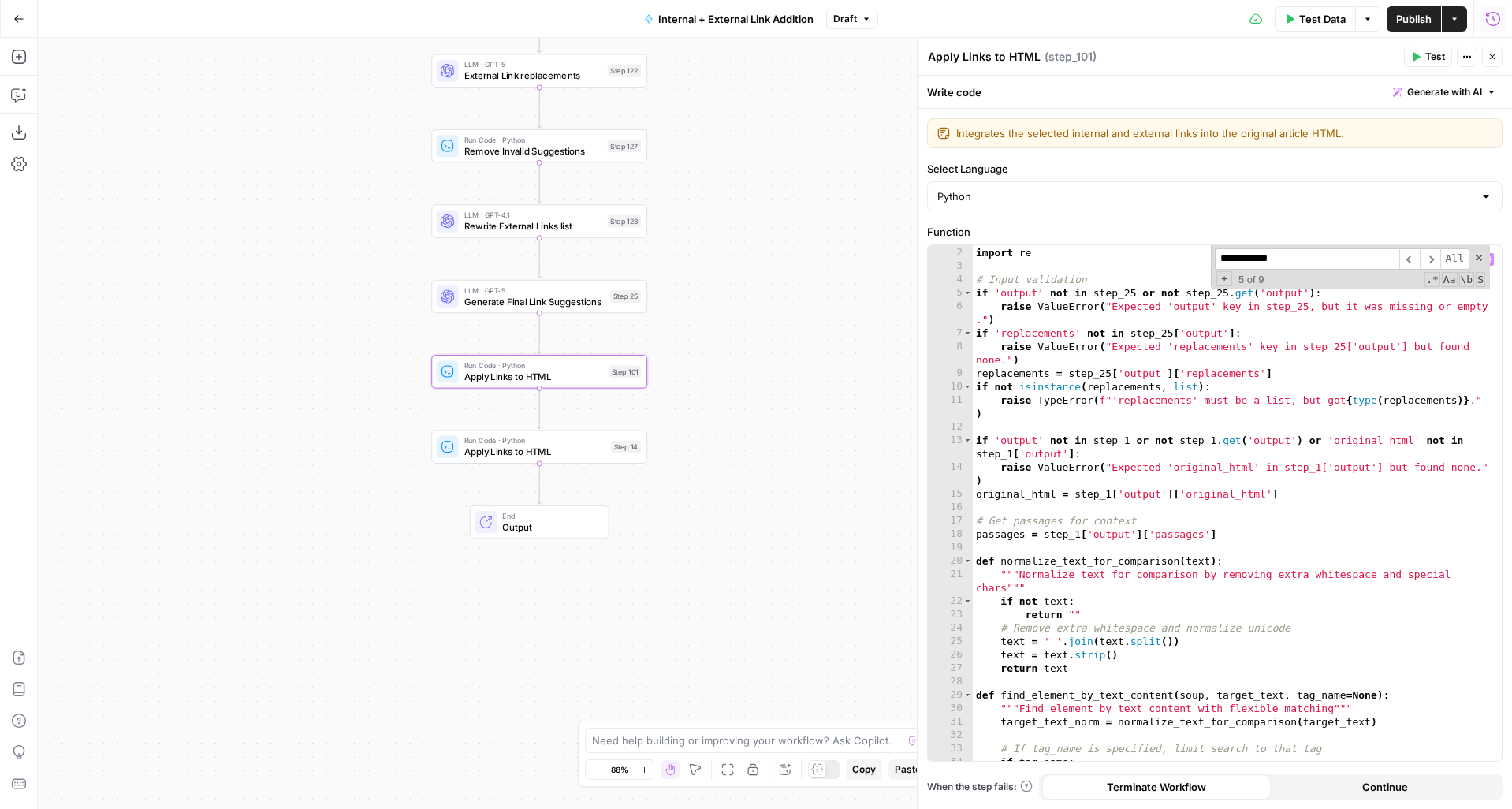
scroll to position [0, 0]
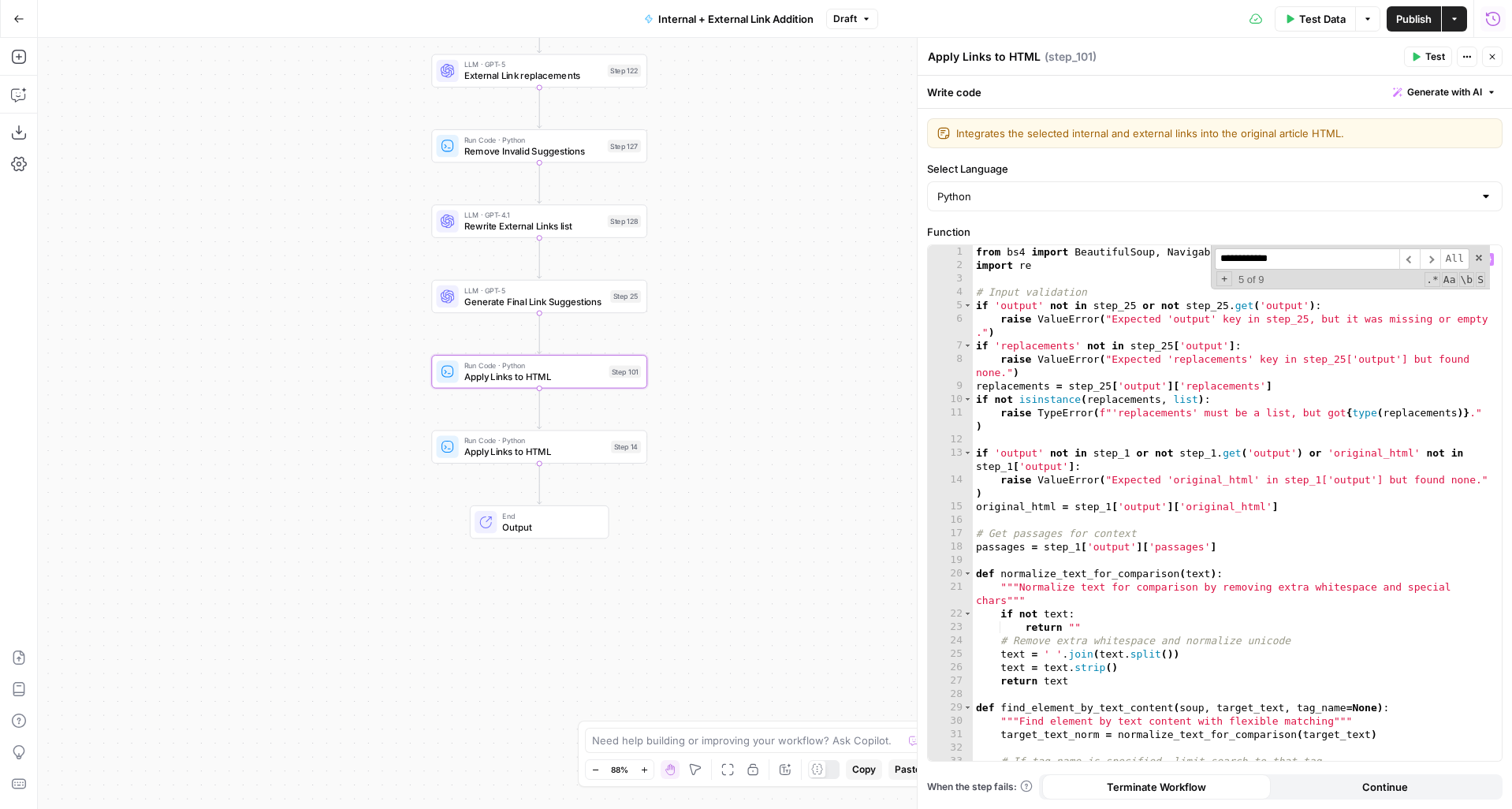
click at [1304, 263] on input "**********" at bounding box center [1307, 258] width 184 height 21
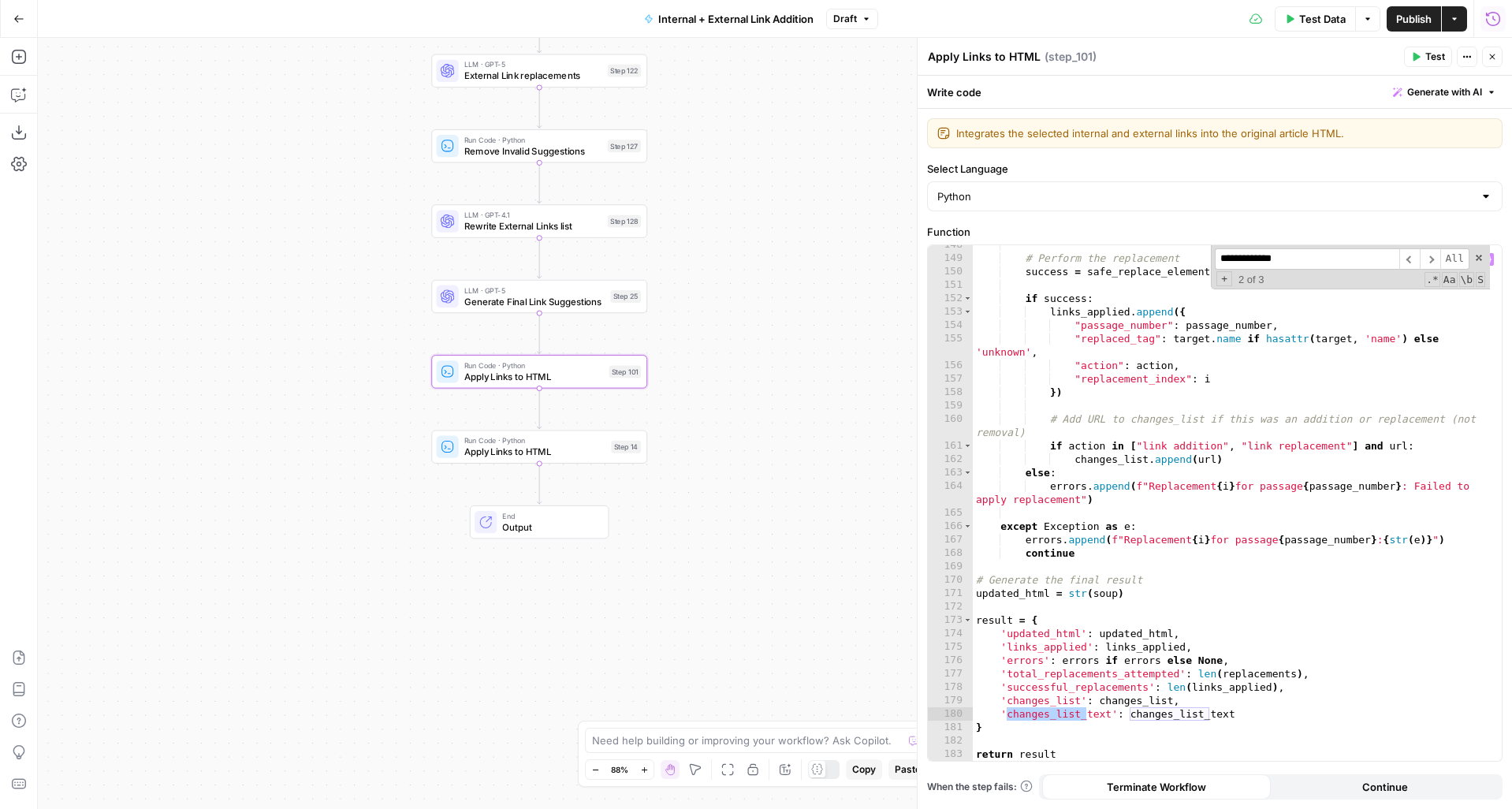
type input "**********"
type textarea "**********"
drag, startPoint x: 1257, startPoint y: 717, endPoint x: 959, endPoint y: 717, distance: 298.0
click at [959, 717] on div "**********" at bounding box center [1214, 503] width 574 height 516
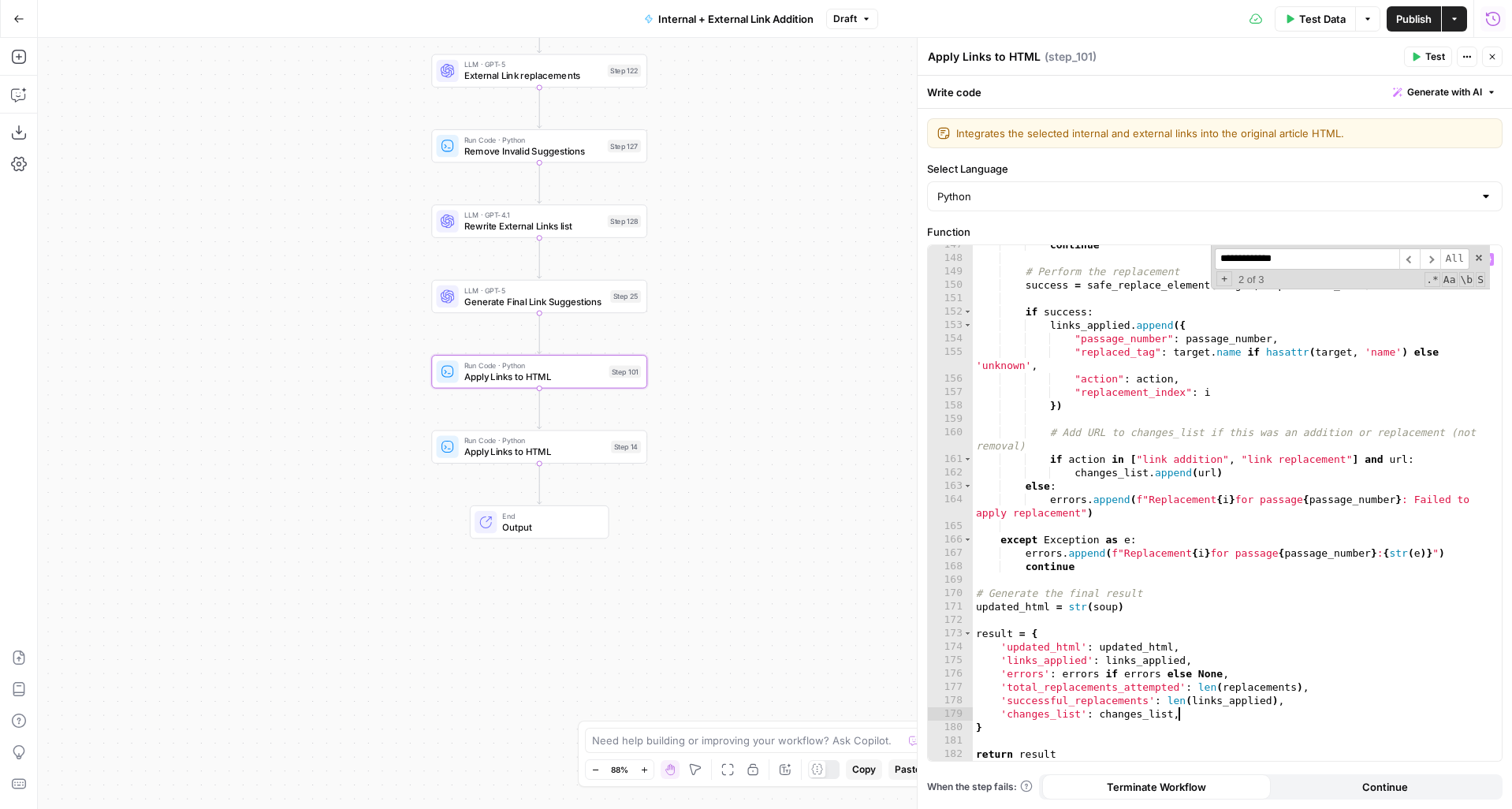
scroll to position [2112, 0]
click at [1414, 254] on span "​" at bounding box center [1409, 258] width 20 height 21
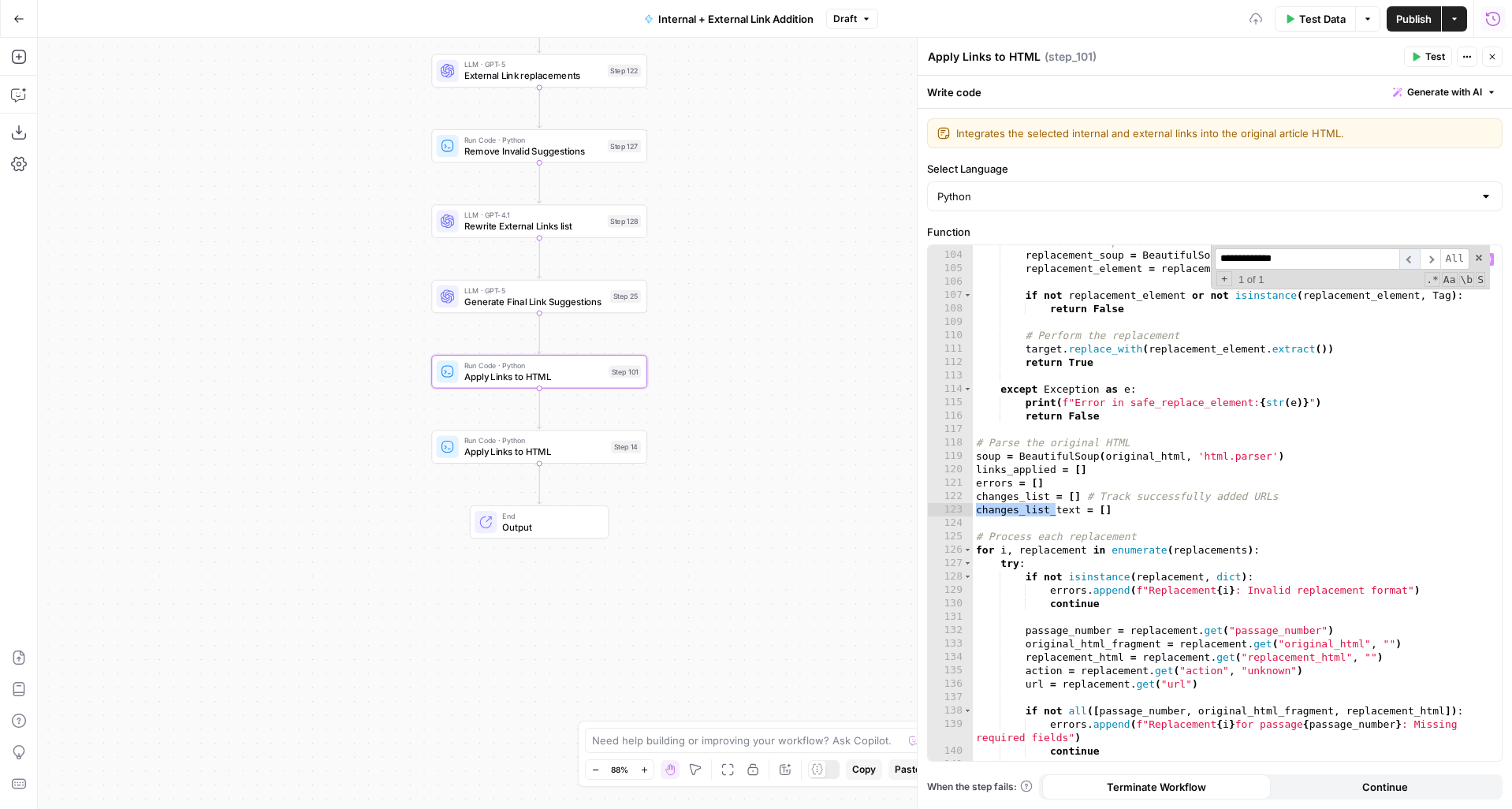
scroll to position [1499, 0]
type textarea "**********"
drag, startPoint x: 1162, startPoint y: 506, endPoint x: 965, endPoint y: 508, distance: 197.0
click at [965, 508] on div "**********" at bounding box center [1214, 503] width 574 height 516
type textarea "**********"
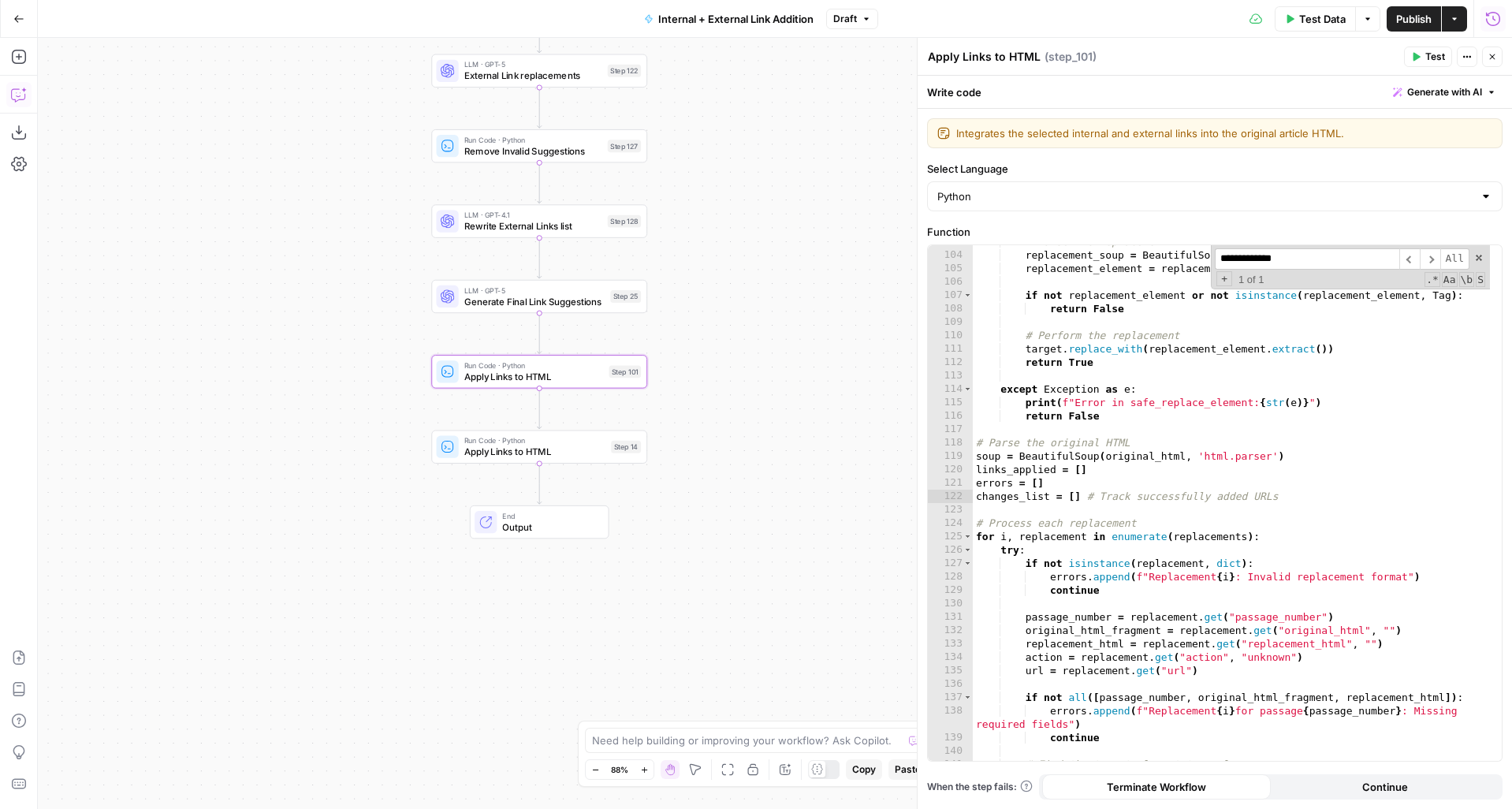
click at [17, 89] on icon "button" at bounding box center [17, 95] width 14 height 13
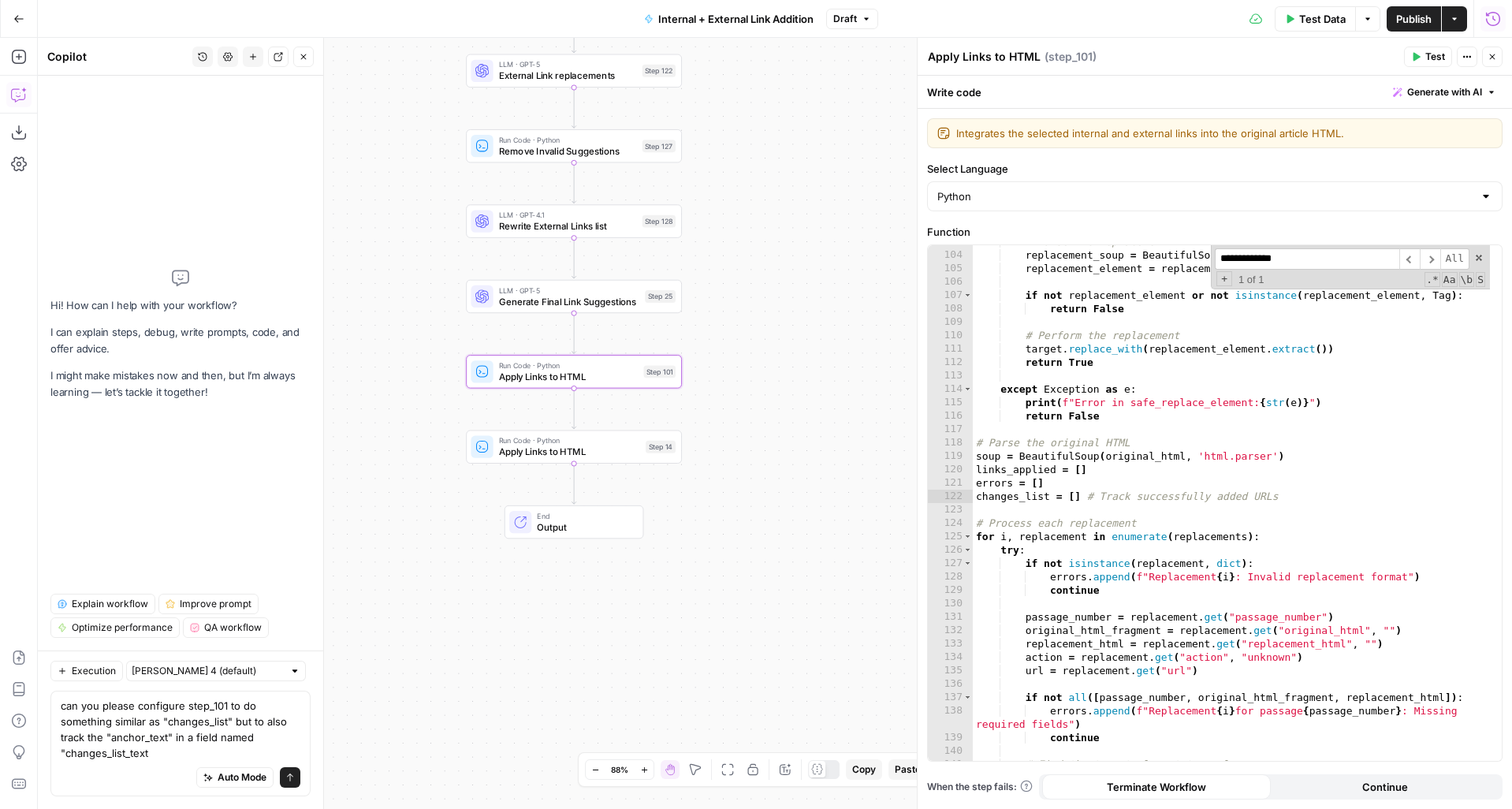
type textarea "can you please configure step_101 to do something similar as "changes_list" but…"
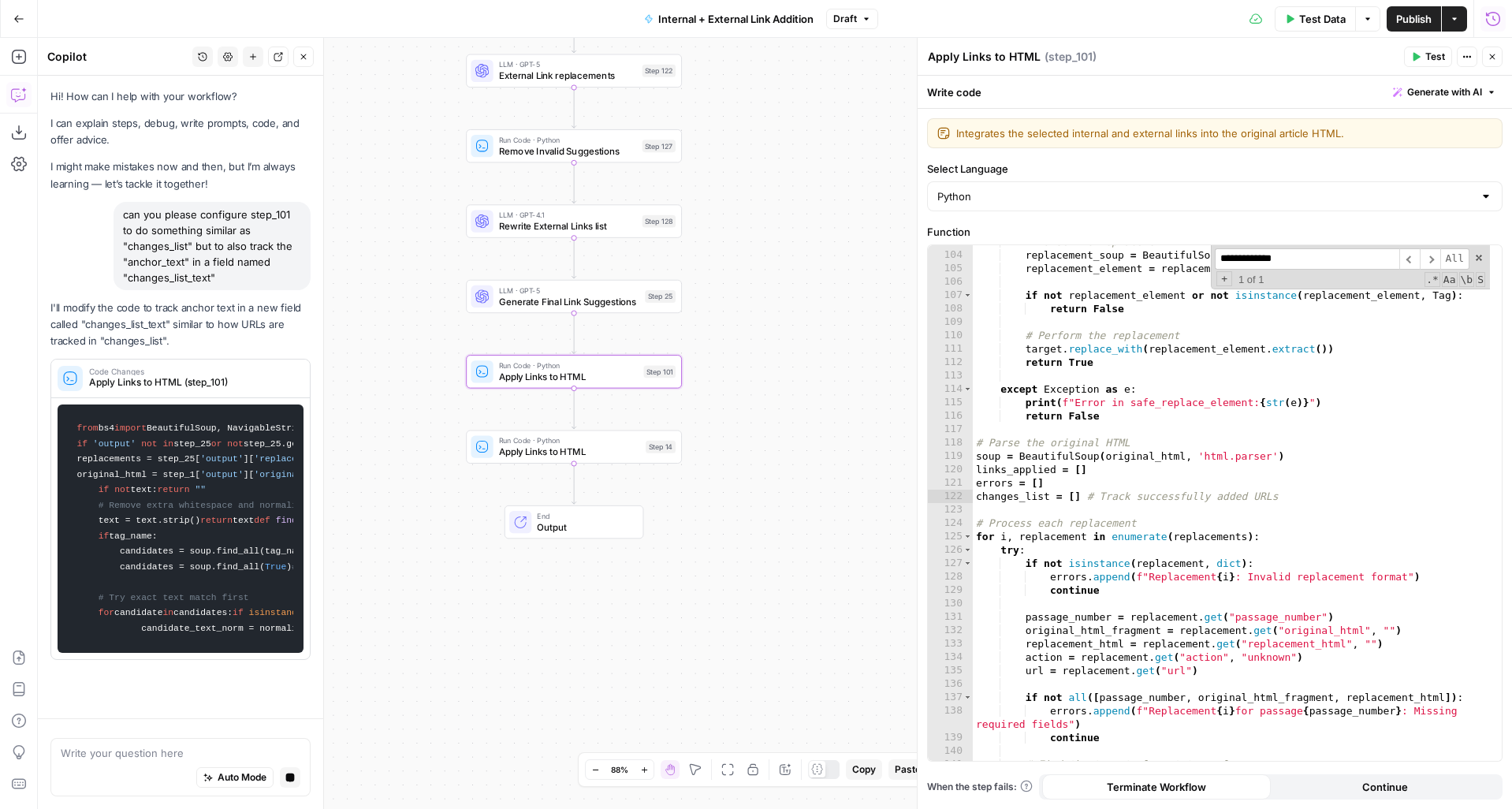
scroll to position [474, 0]
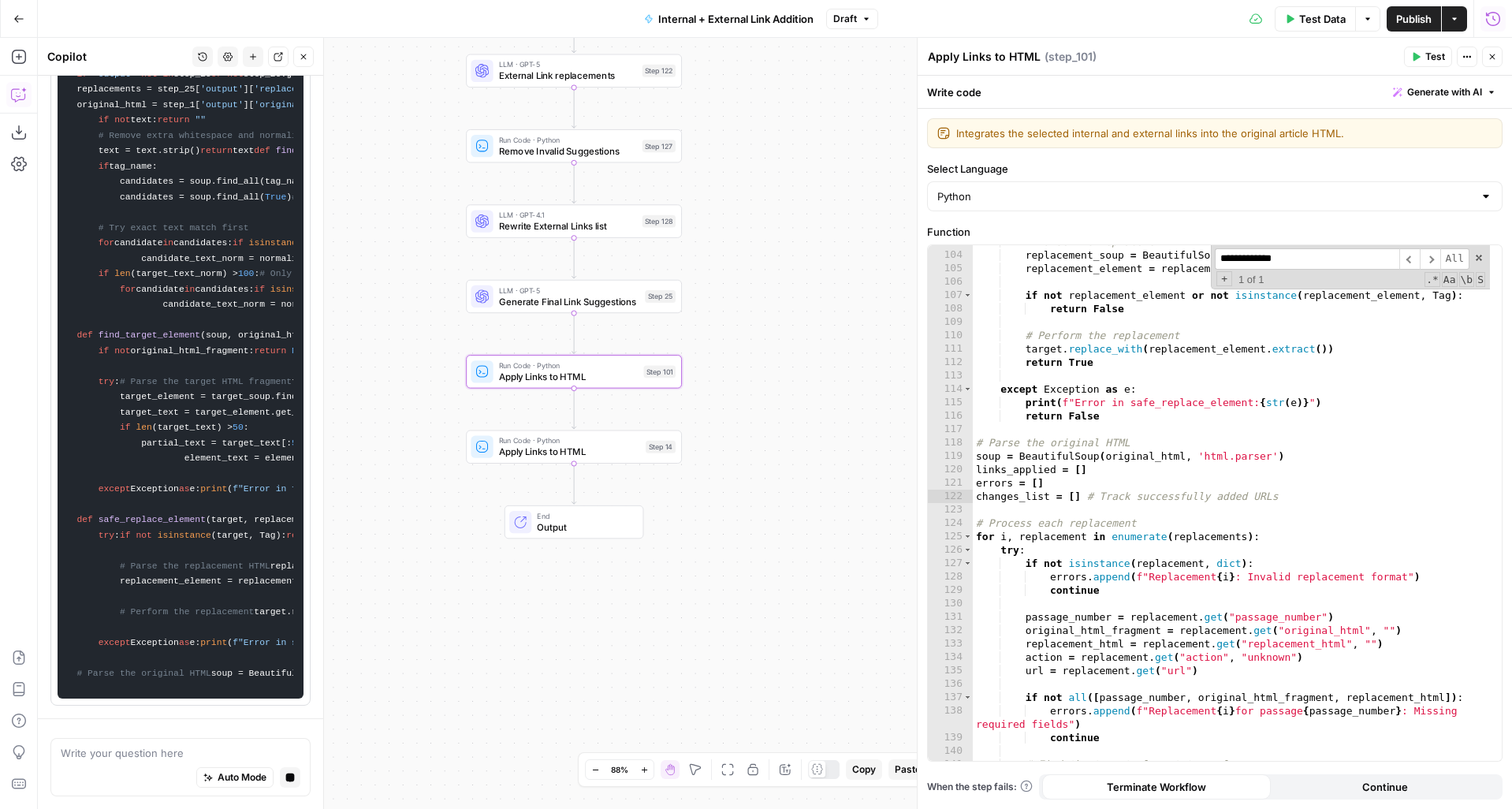
click at [1486, 54] on button "Close" at bounding box center [1492, 57] width 20 height 20
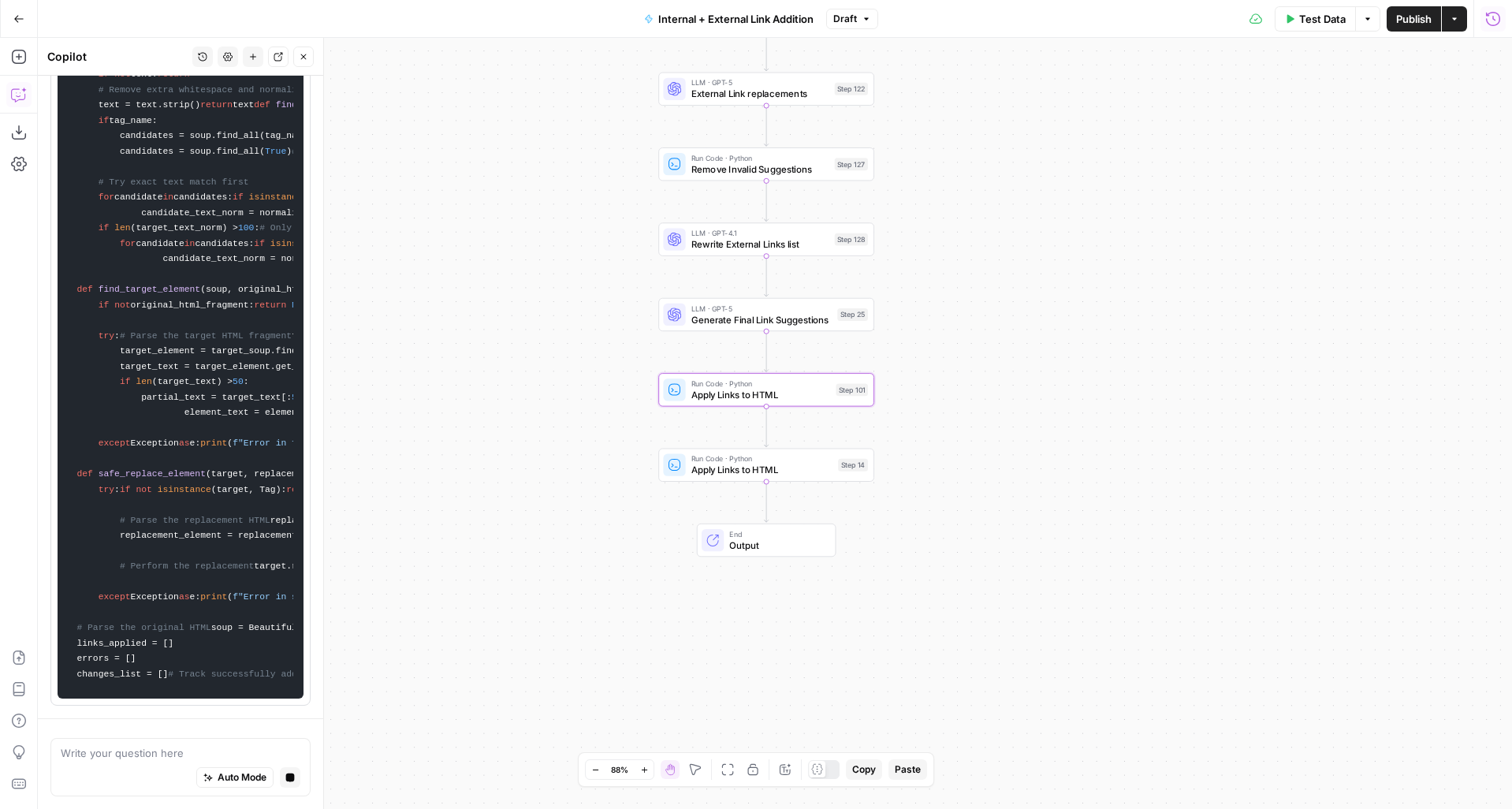
drag, startPoint x: 887, startPoint y: 312, endPoint x: 1079, endPoint y: 335, distance: 193.4
click at [1079, 336] on div "true false true false Workflow Input Settings Inputs Run Code · Python Grab all…" at bounding box center [775, 423] width 1474 height 771
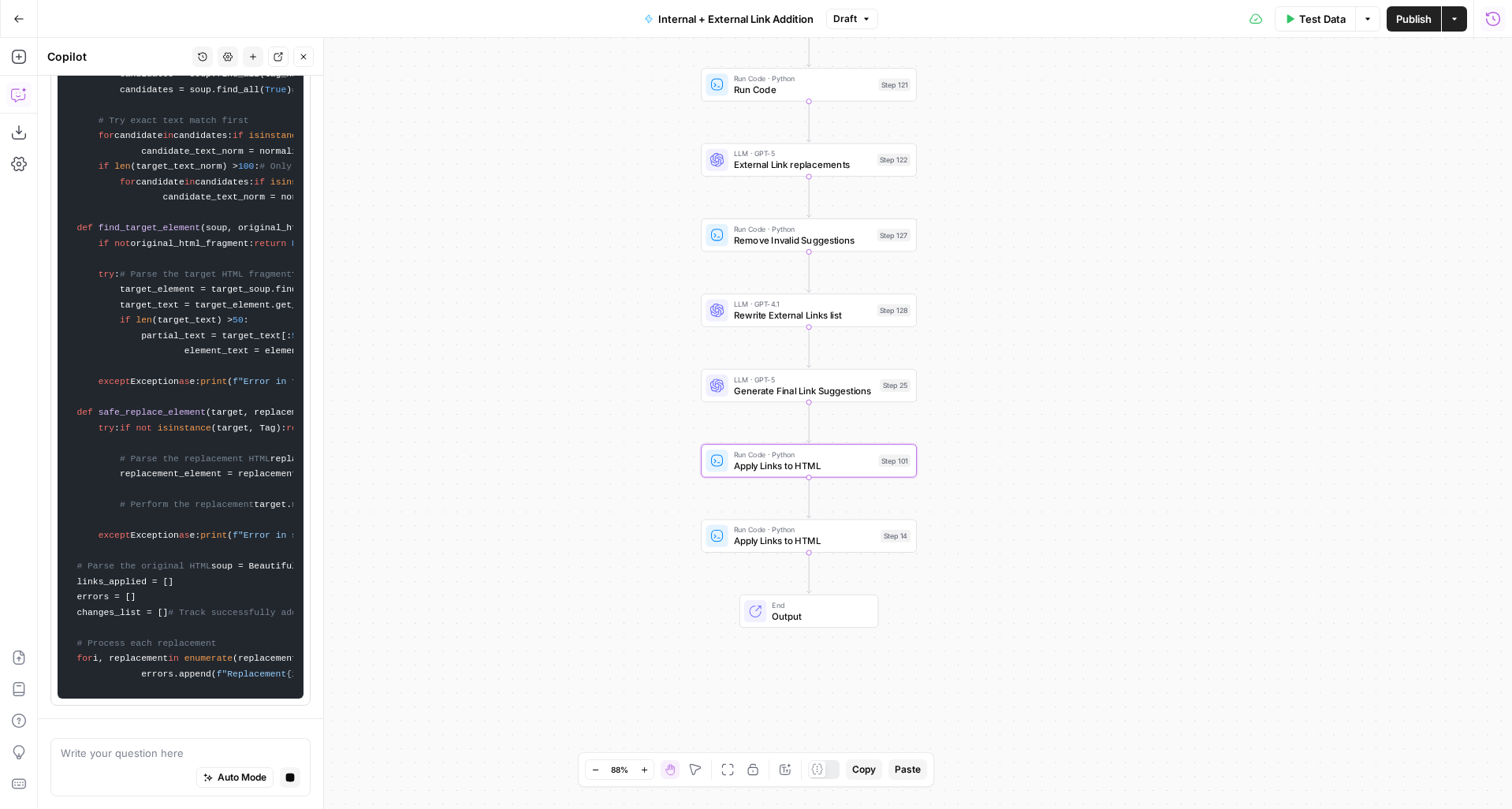
drag, startPoint x: 1079, startPoint y: 336, endPoint x: 1100, endPoint y: 427, distance: 93.4
click at [1101, 428] on div "true false true false Workflow Input Settings Inputs Run Code · Python Grab all…" at bounding box center [775, 423] width 1474 height 771
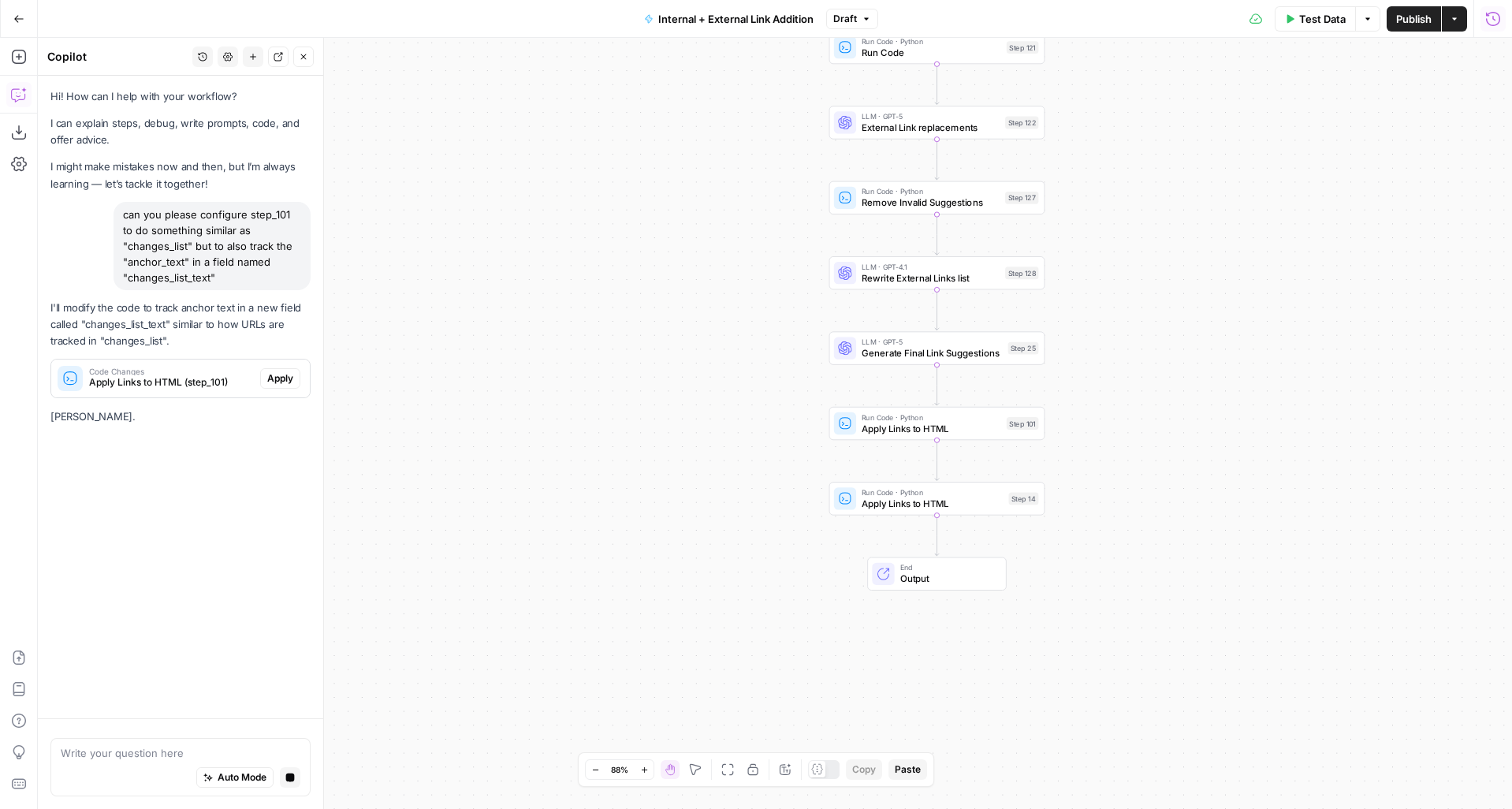
scroll to position [0, 0]
click at [288, 377] on span "Apply" at bounding box center [280, 377] width 26 height 14
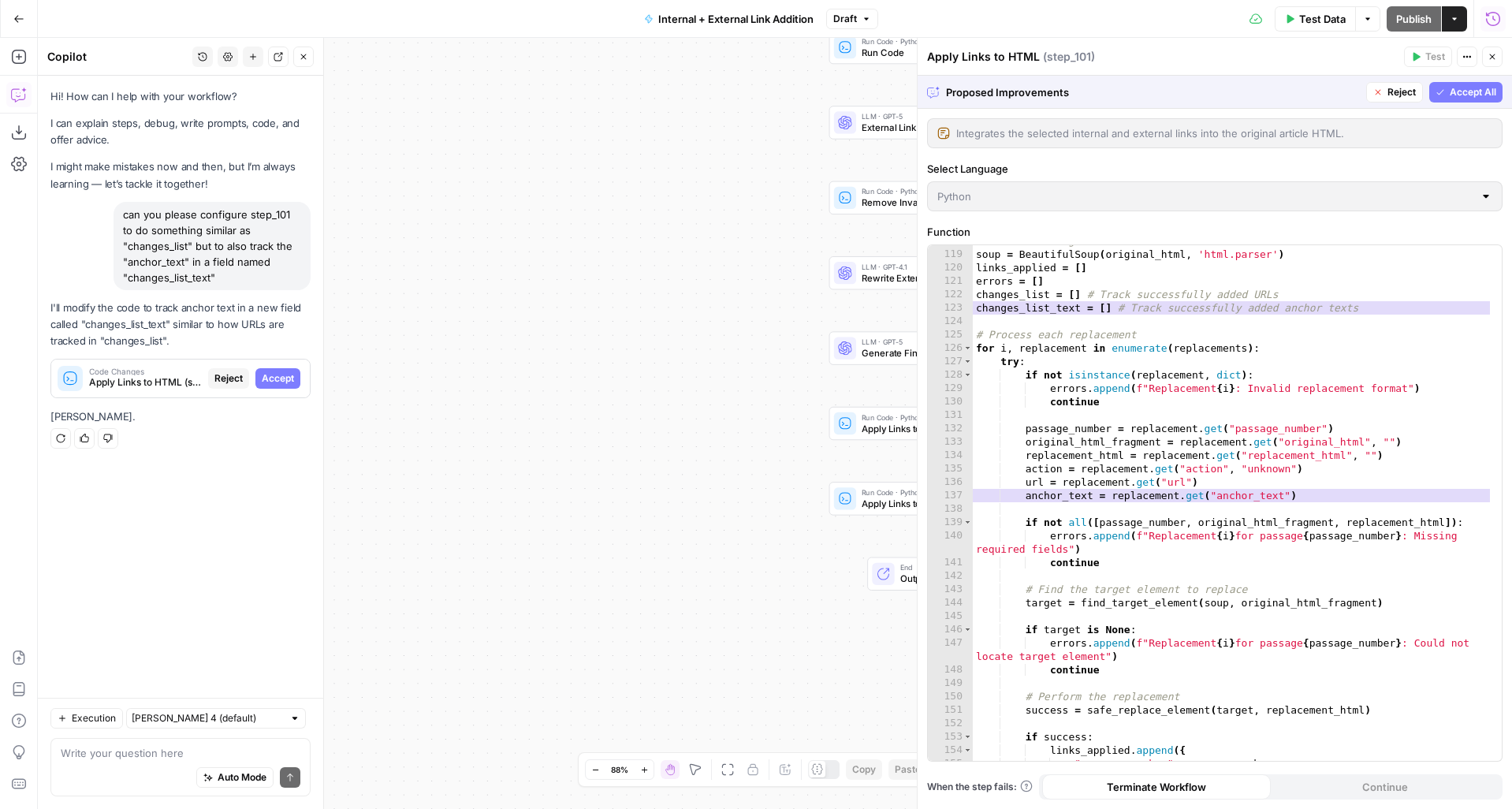
scroll to position [1697, 0]
click at [1447, 89] on button "Accept All" at bounding box center [1466, 93] width 73 height 20
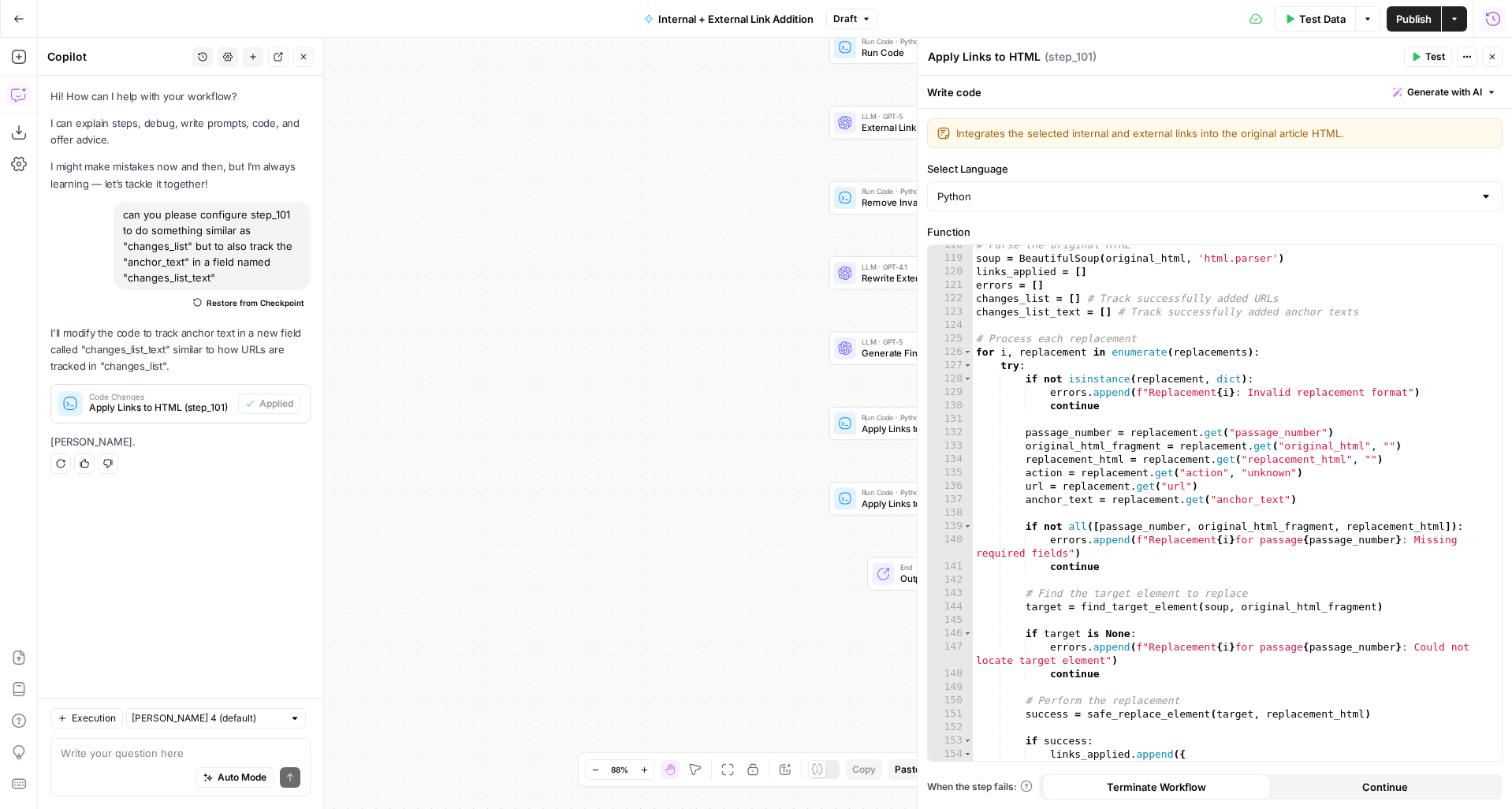
click at [1425, 60] on span "Test" at bounding box center [1435, 56] width 20 height 14
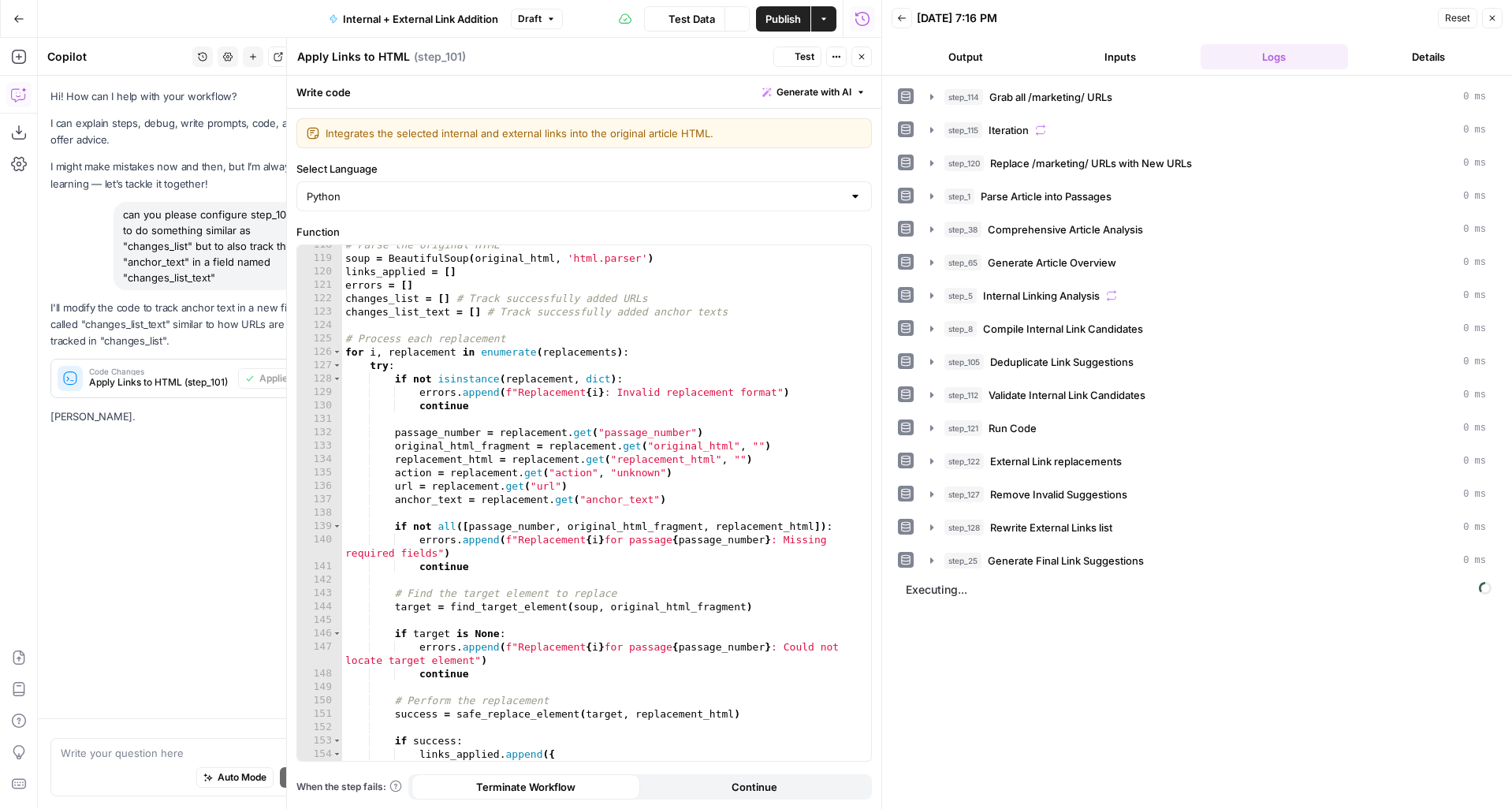
click at [872, 54] on header "Apply Links to HTML Apply Links to HTML ( step_101 ) Test Actions Close" at bounding box center [583, 56] width 594 height 38
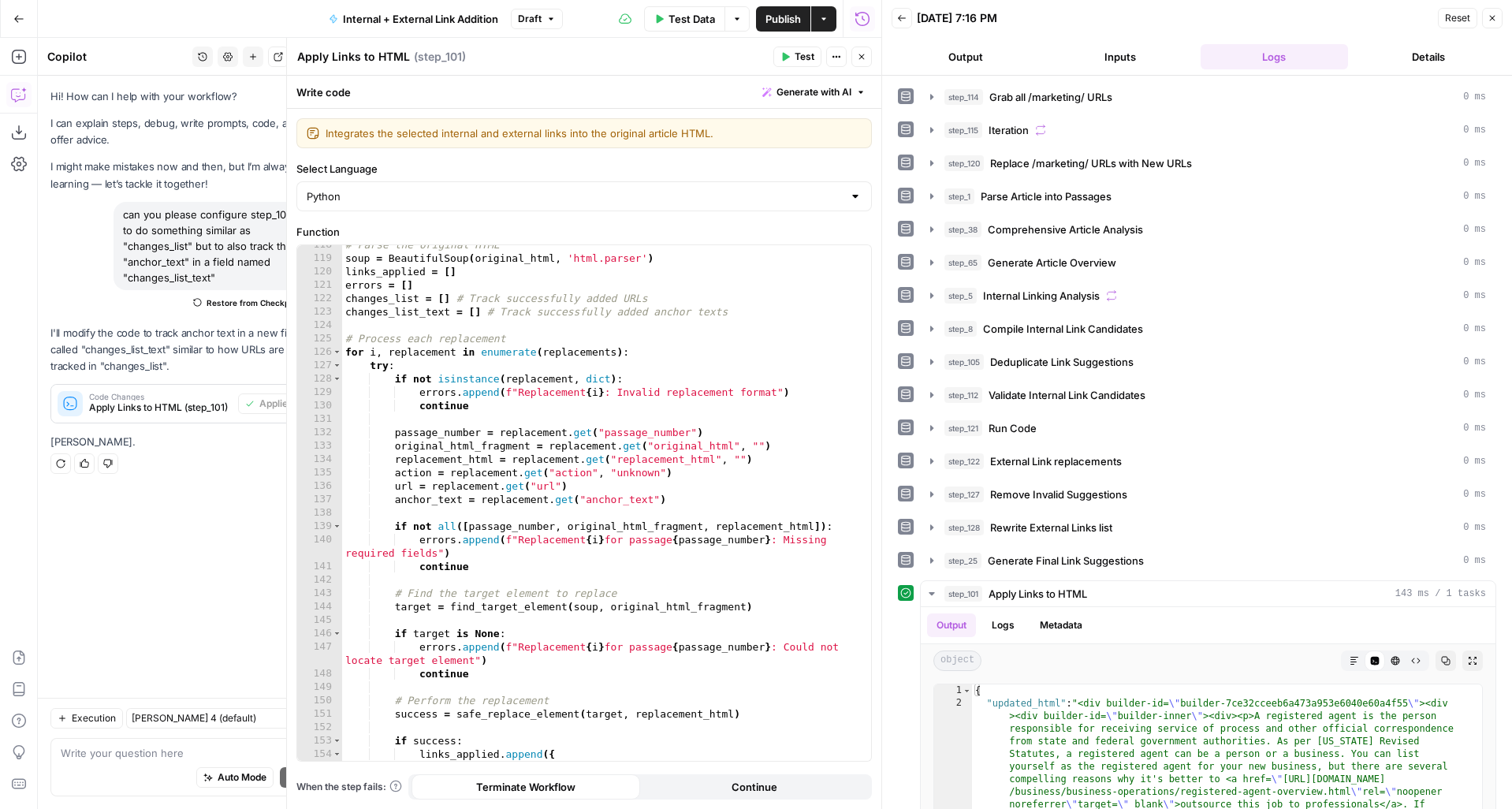
click at [864, 55] on icon "button" at bounding box center [862, 57] width 9 height 9
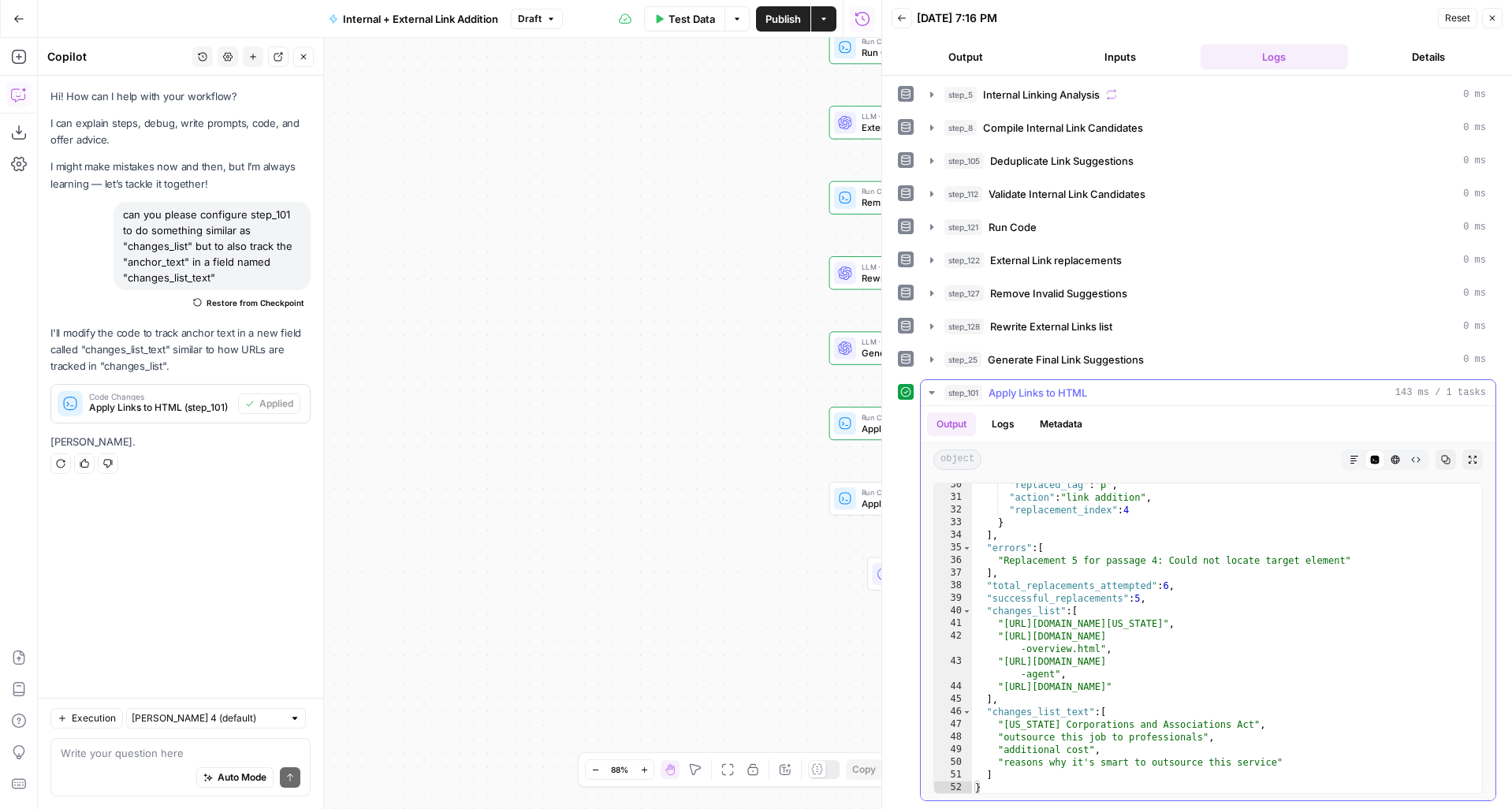
scroll to position [3236, 0]
click at [941, 391] on button "step_101 Apply Links to HTML 143 ms / 1 tasks" at bounding box center [1208, 393] width 575 height 26
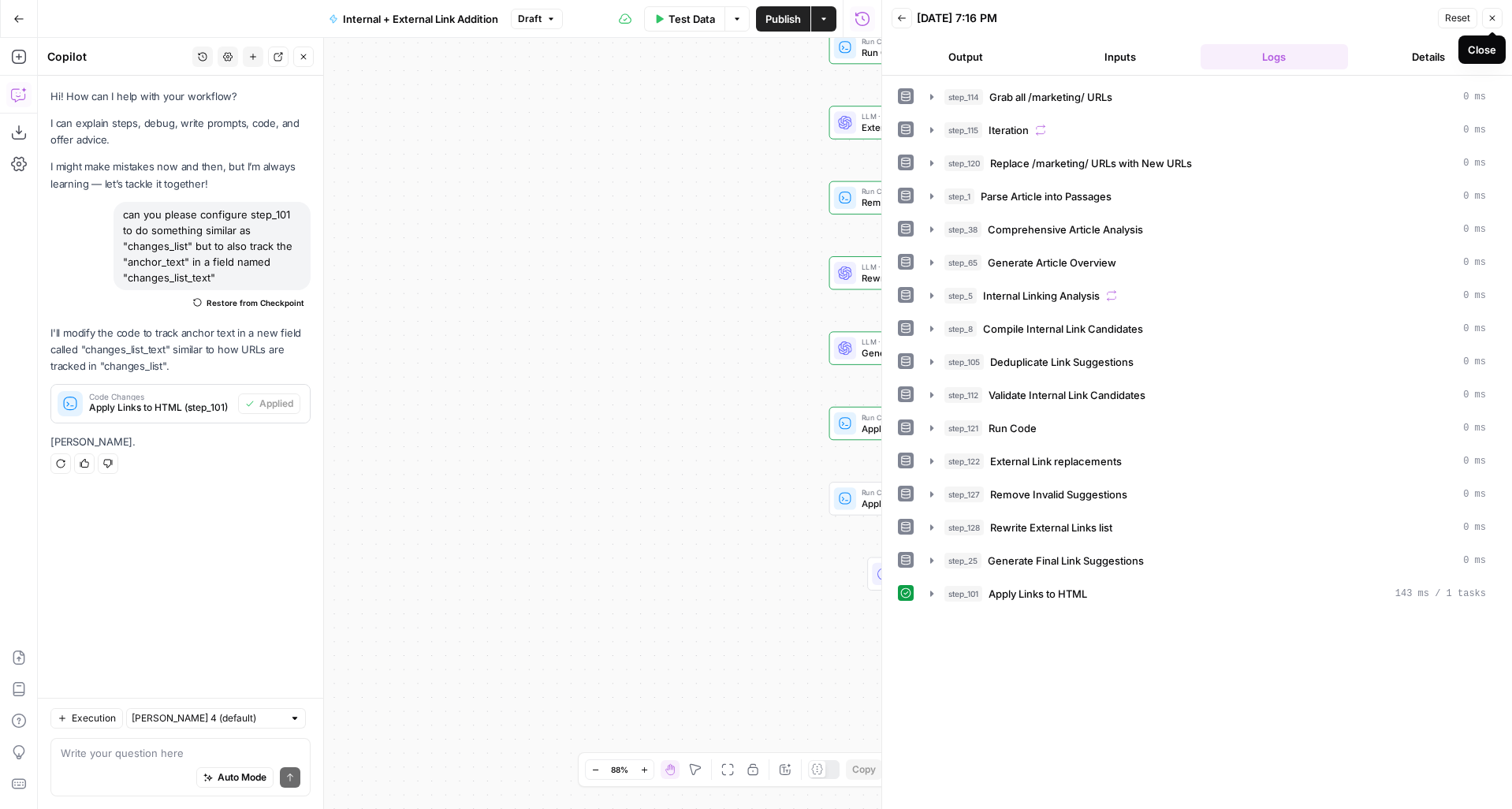
click at [1494, 25] on button "Close" at bounding box center [1492, 18] width 20 height 20
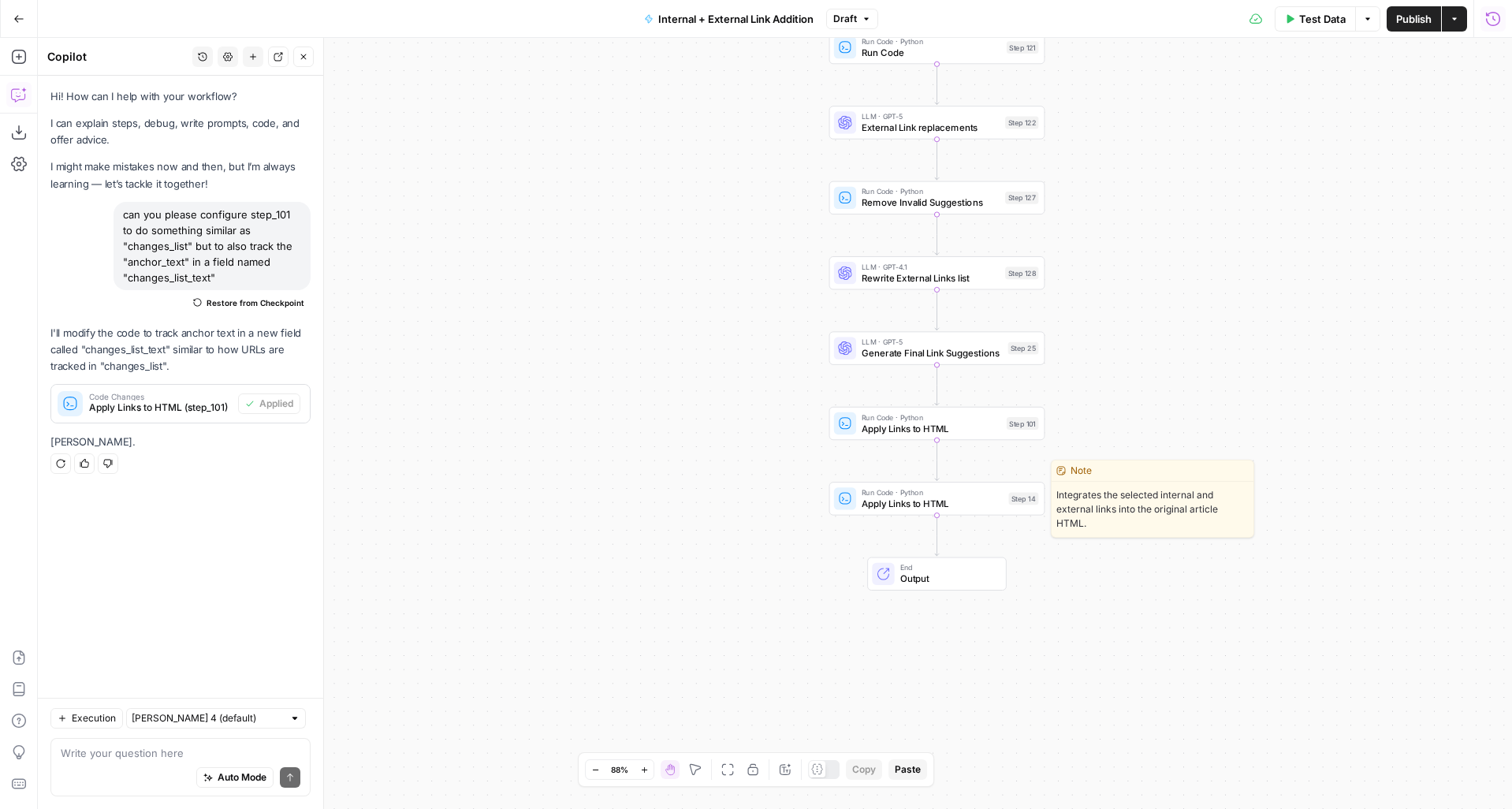
click at [941, 508] on span "Apply Links to HTML" at bounding box center [932, 503] width 141 height 14
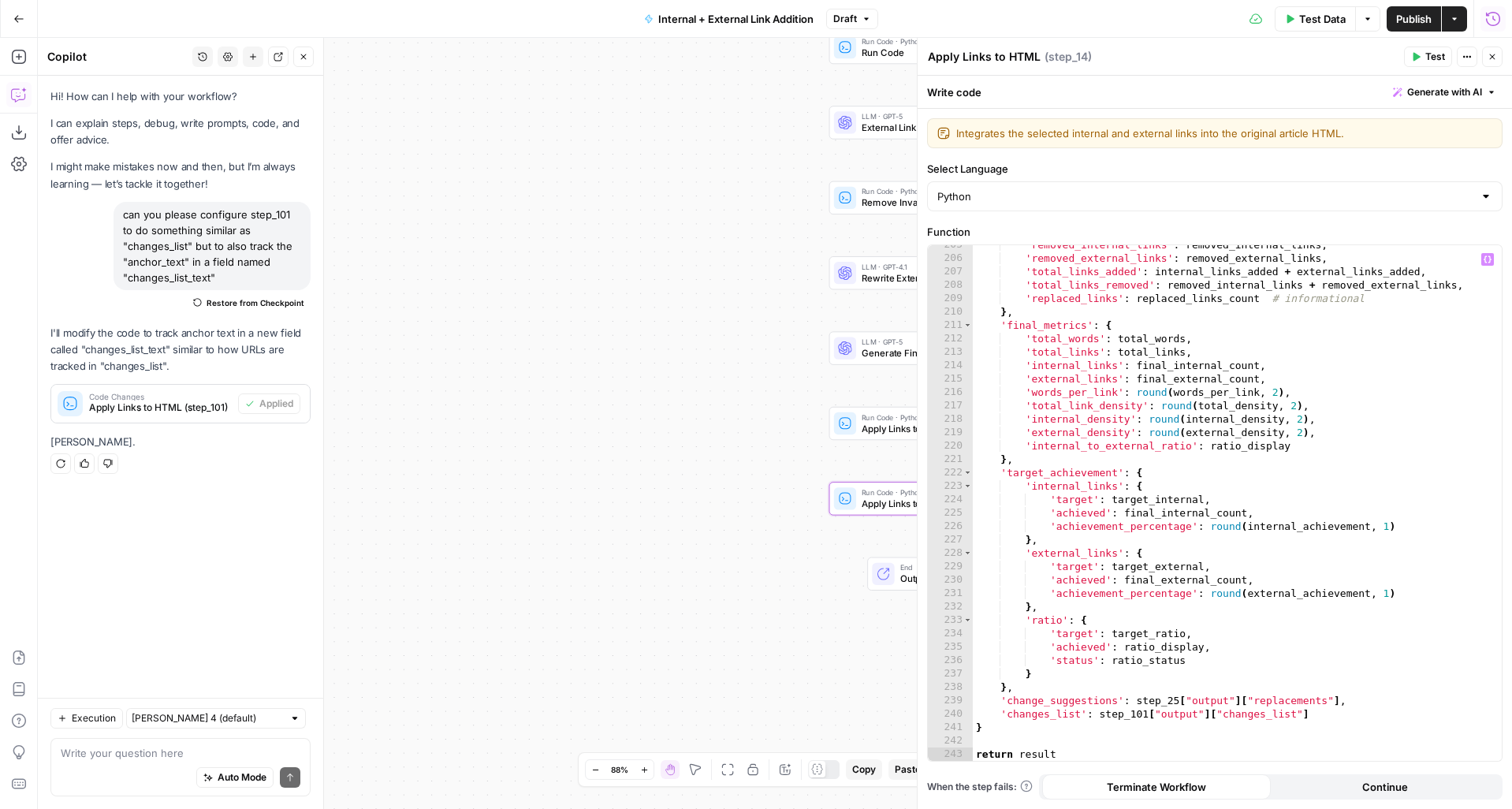
scroll to position [2916, 0]
click at [1313, 717] on div "'removed_internal_links' : removed_internal_links , 'removed_external_links' : …" at bounding box center [1231, 509] width 517 height 542
type textarea "**********"
drag, startPoint x: 1322, startPoint y: 715, endPoint x: 999, endPoint y: 715, distance: 323.0
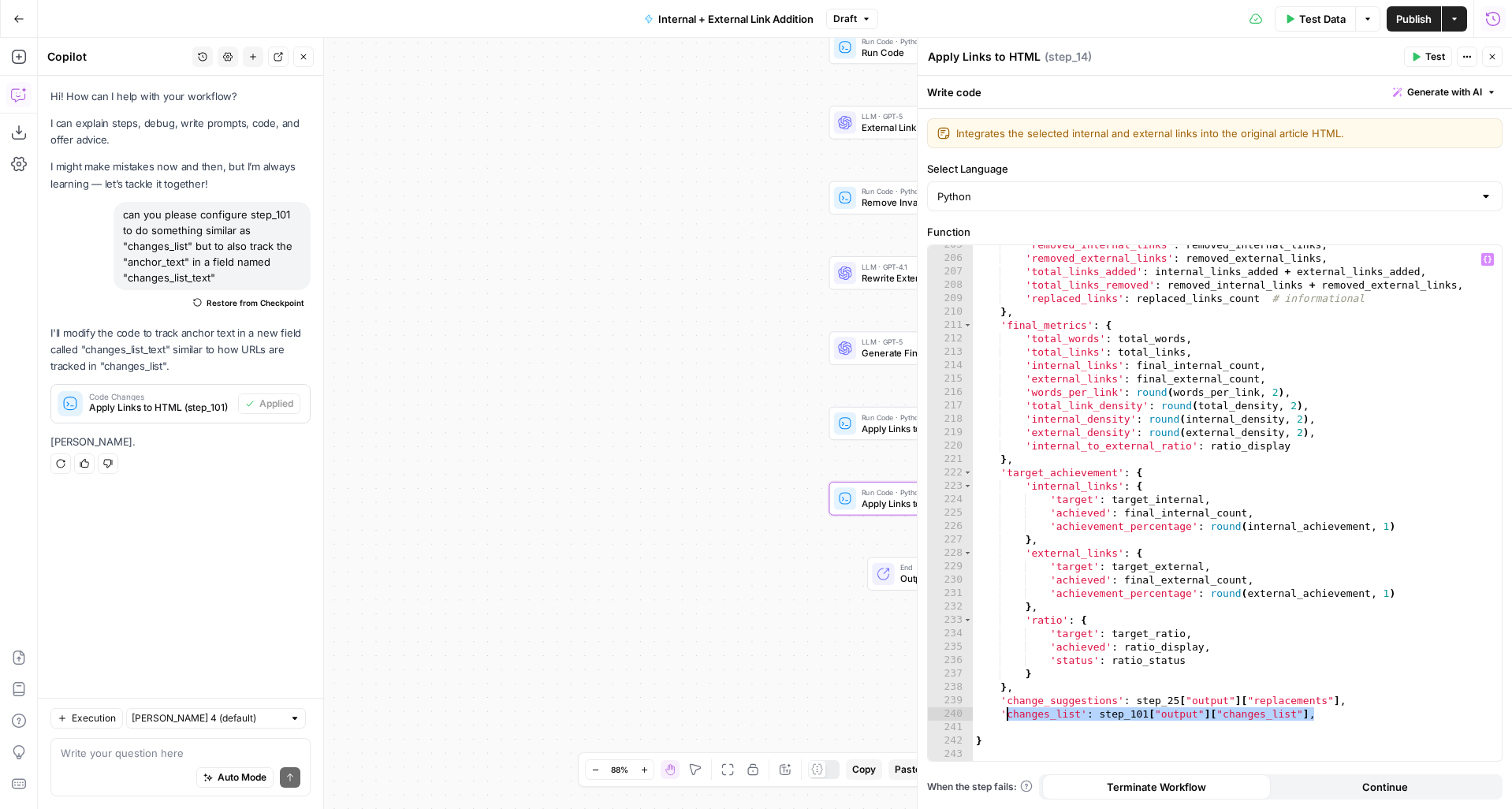
click at [999, 715] on div "'removed_internal_links' : removed_internal_links , 'removed_external_links' : …" at bounding box center [1231, 509] width 517 height 542
click at [1025, 734] on div "'removed_internal_links' : removed_internal_links , 'removed_external_links' : …" at bounding box center [1231, 509] width 517 height 542
type textarea "*"
click at [1025, 727] on div "'removed_internal_links' : removed_internal_links , 'removed_external_links' : …" at bounding box center [1231, 509] width 517 height 542
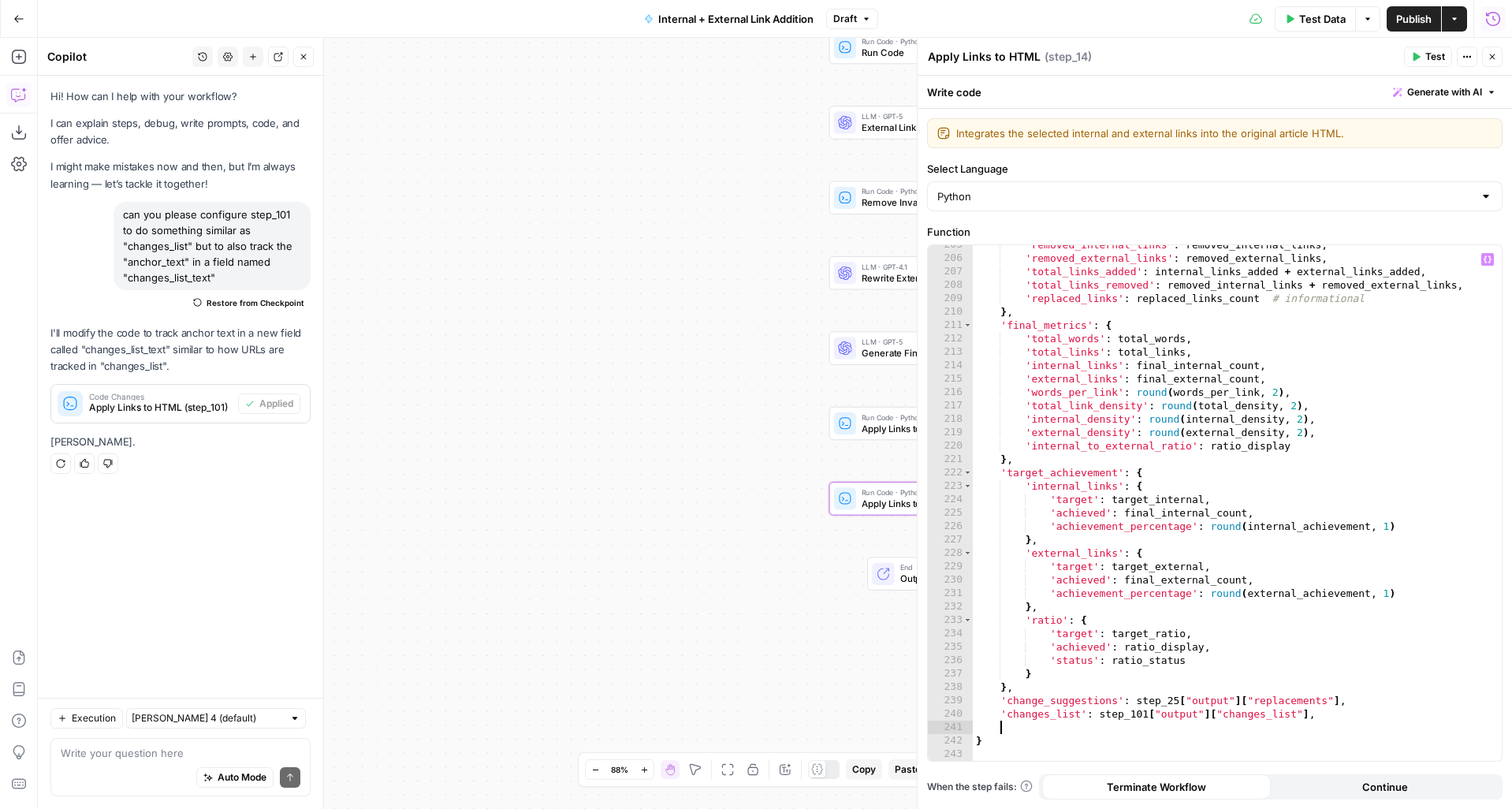
paste textarea "**********"
click at [1079, 727] on div "'removed_internal_links' : removed_internal_links , 'removed_external_links' : …" at bounding box center [1231, 509] width 517 height 542
click at [1327, 727] on div "'removed_internal_links' : removed_internal_links , 'removed_external_links' : …" at bounding box center [1231, 509] width 517 height 542
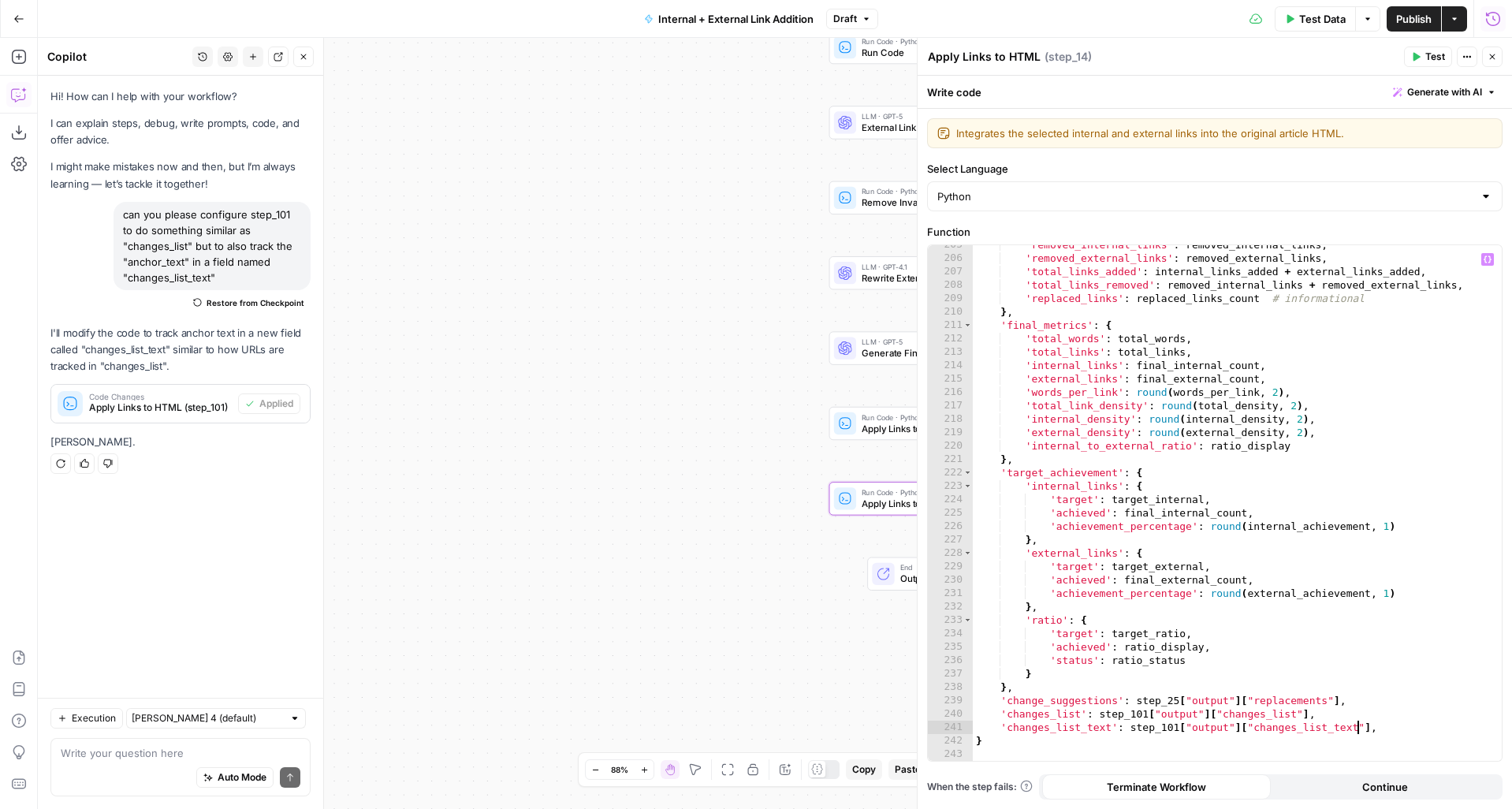
type textarea "**********"
click at [1424, 47] on button "Test" at bounding box center [1428, 57] width 49 height 20
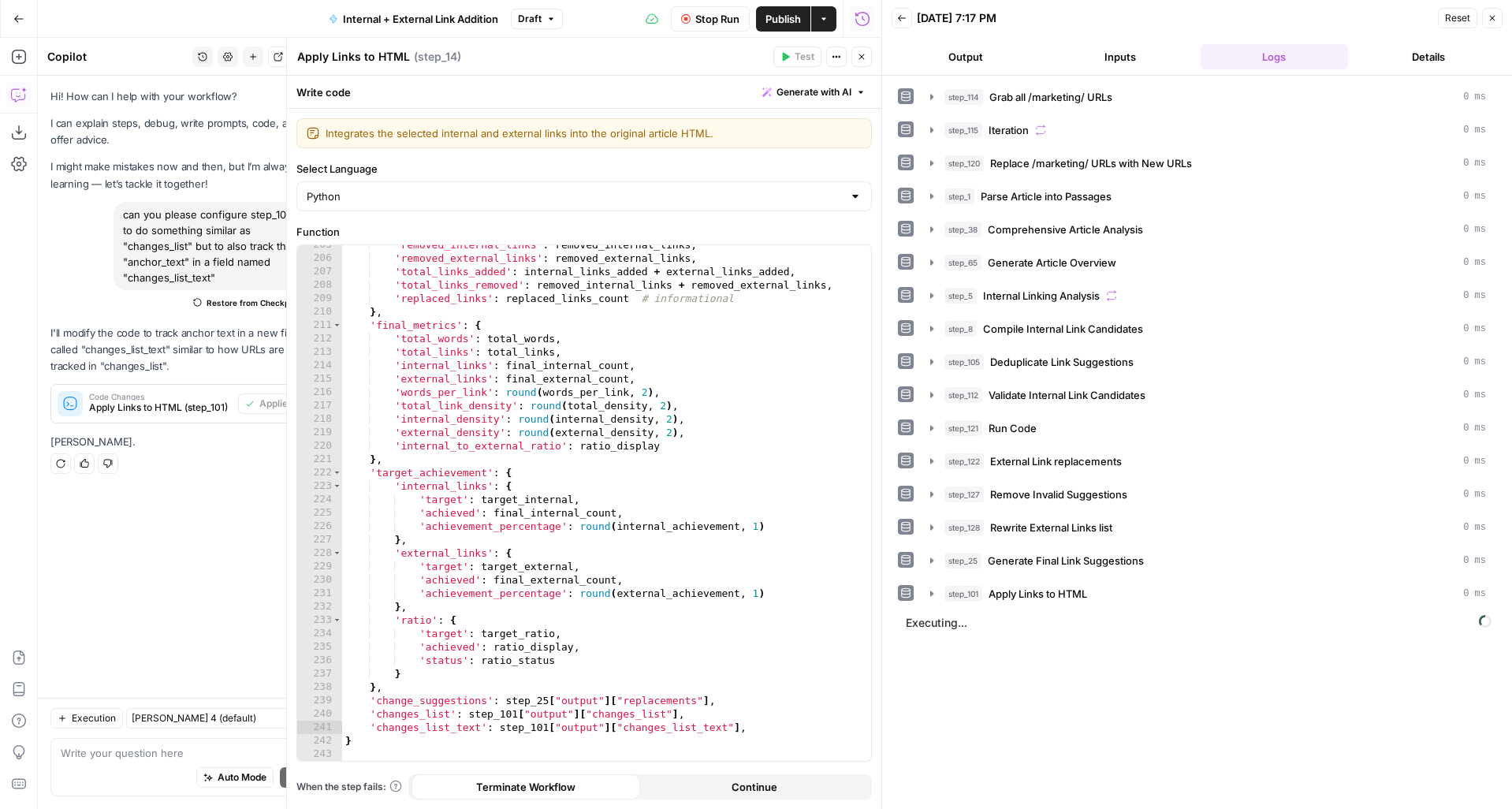
click at [864, 54] on icon "button" at bounding box center [862, 57] width 5 height 5
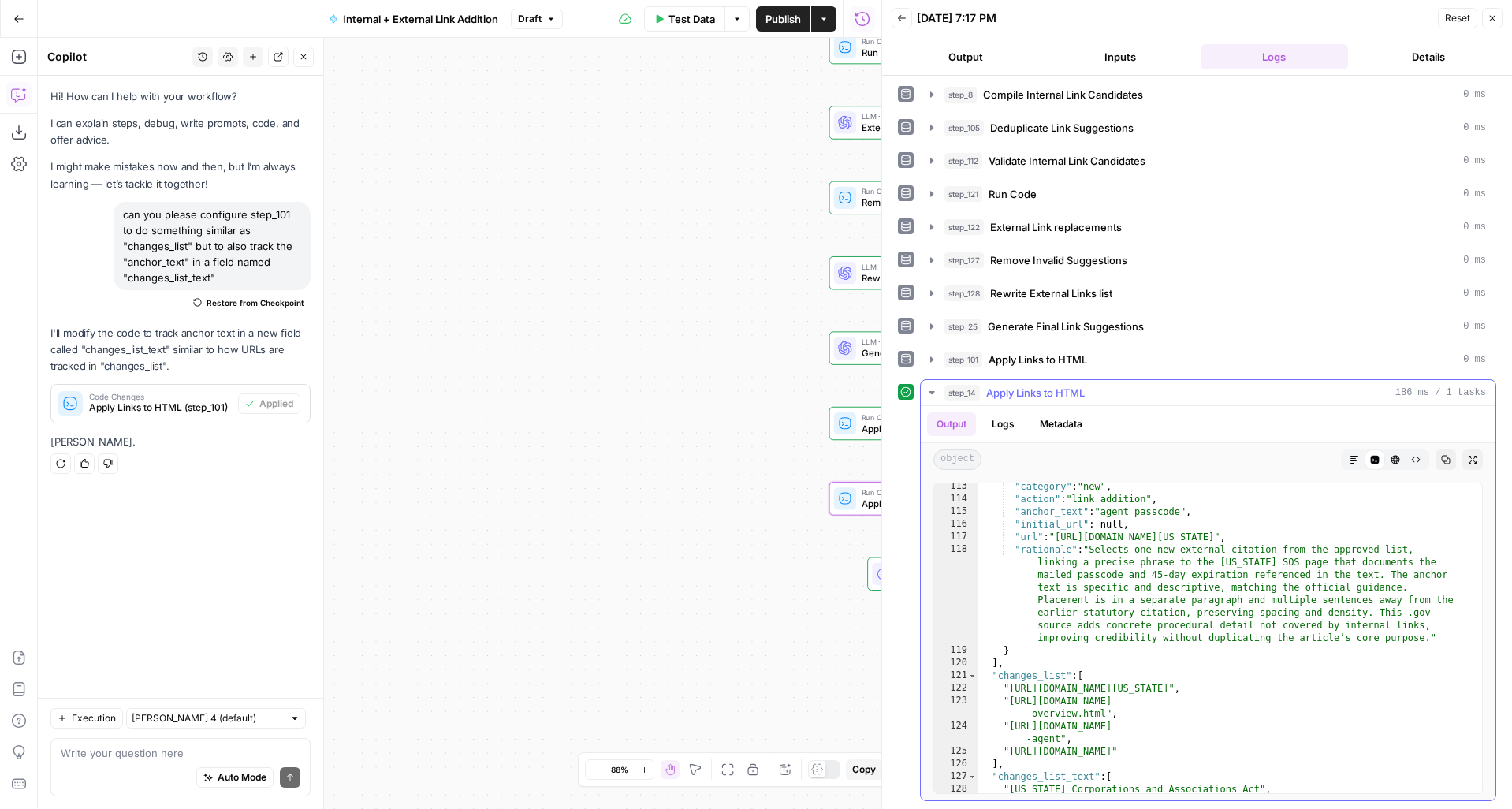
scroll to position [5975, 0]
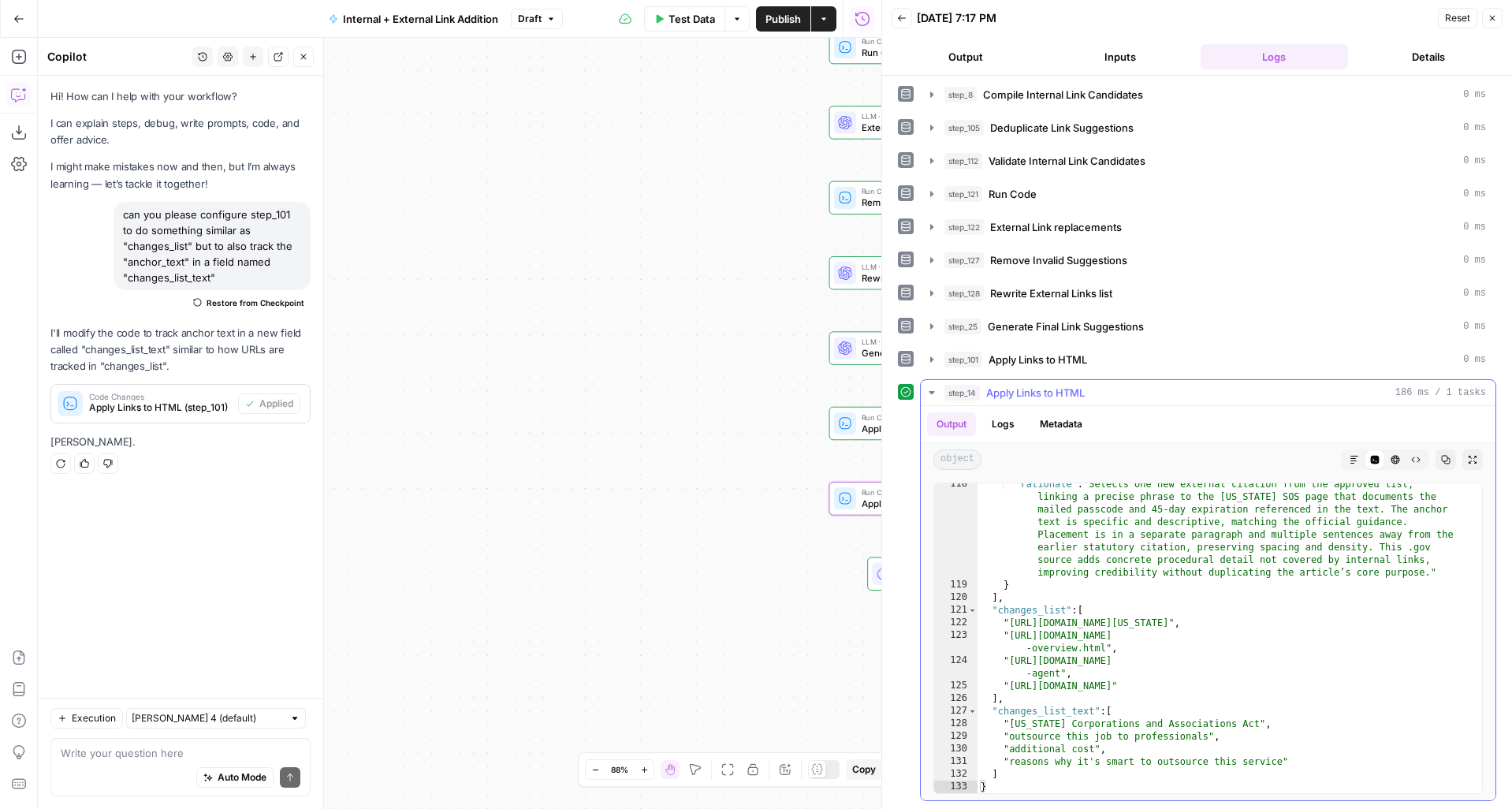
click at [936, 388] on icon "button" at bounding box center [932, 393] width 13 height 13
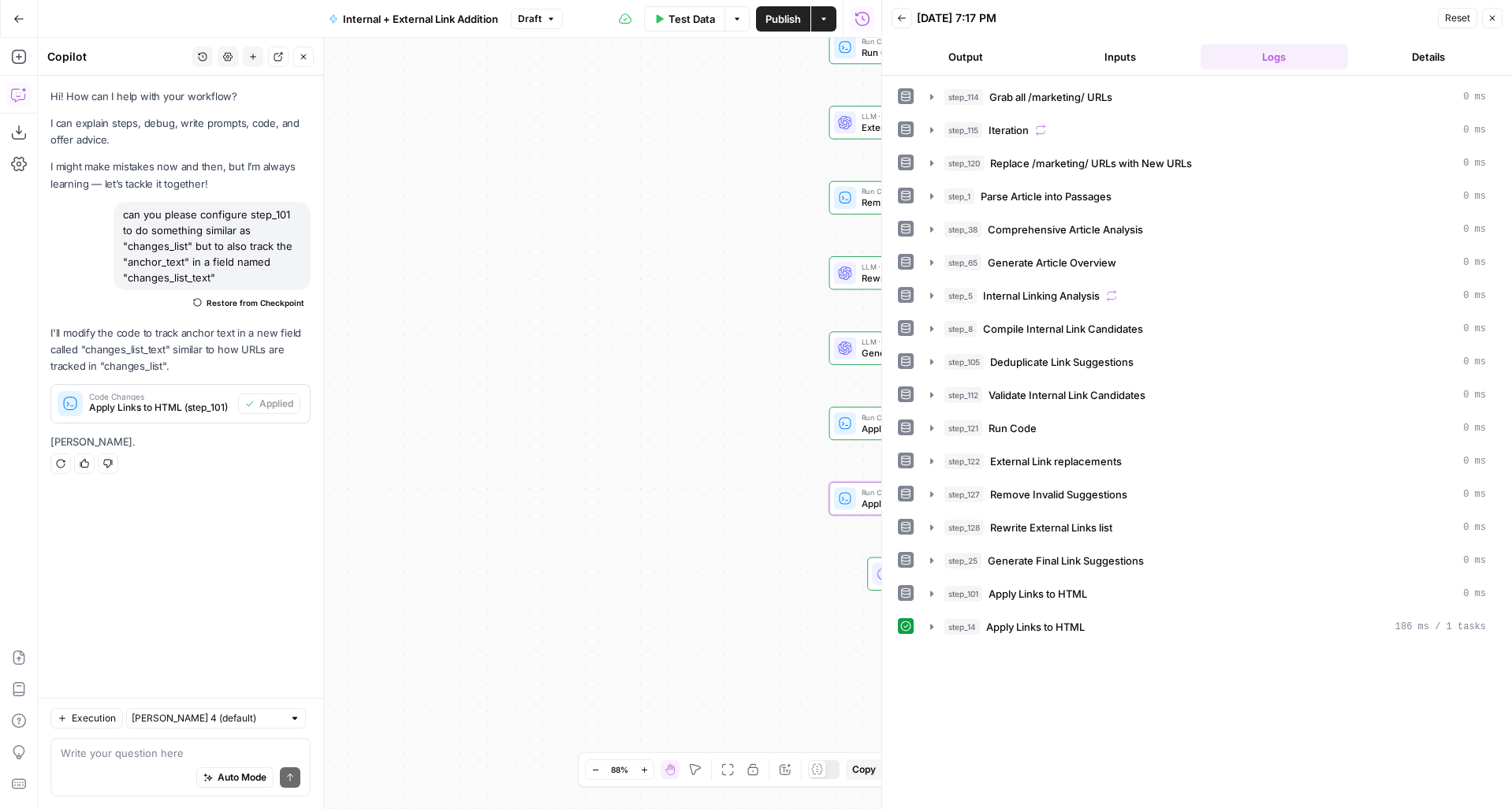
click at [778, 26] on span "Publish" at bounding box center [783, 18] width 36 height 16
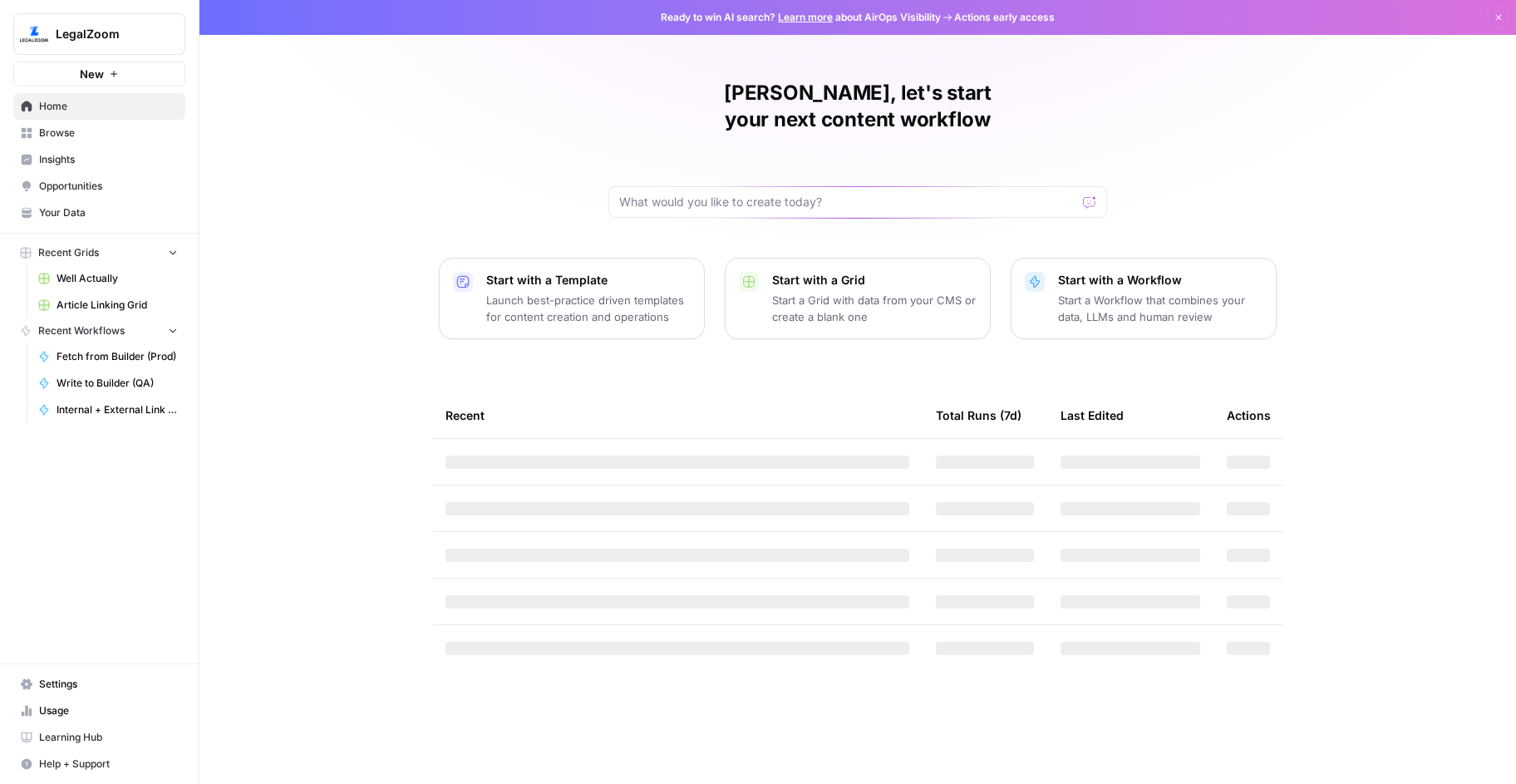
click at [107, 23] on button "LegalZoom" at bounding box center [99, 34] width 172 height 42
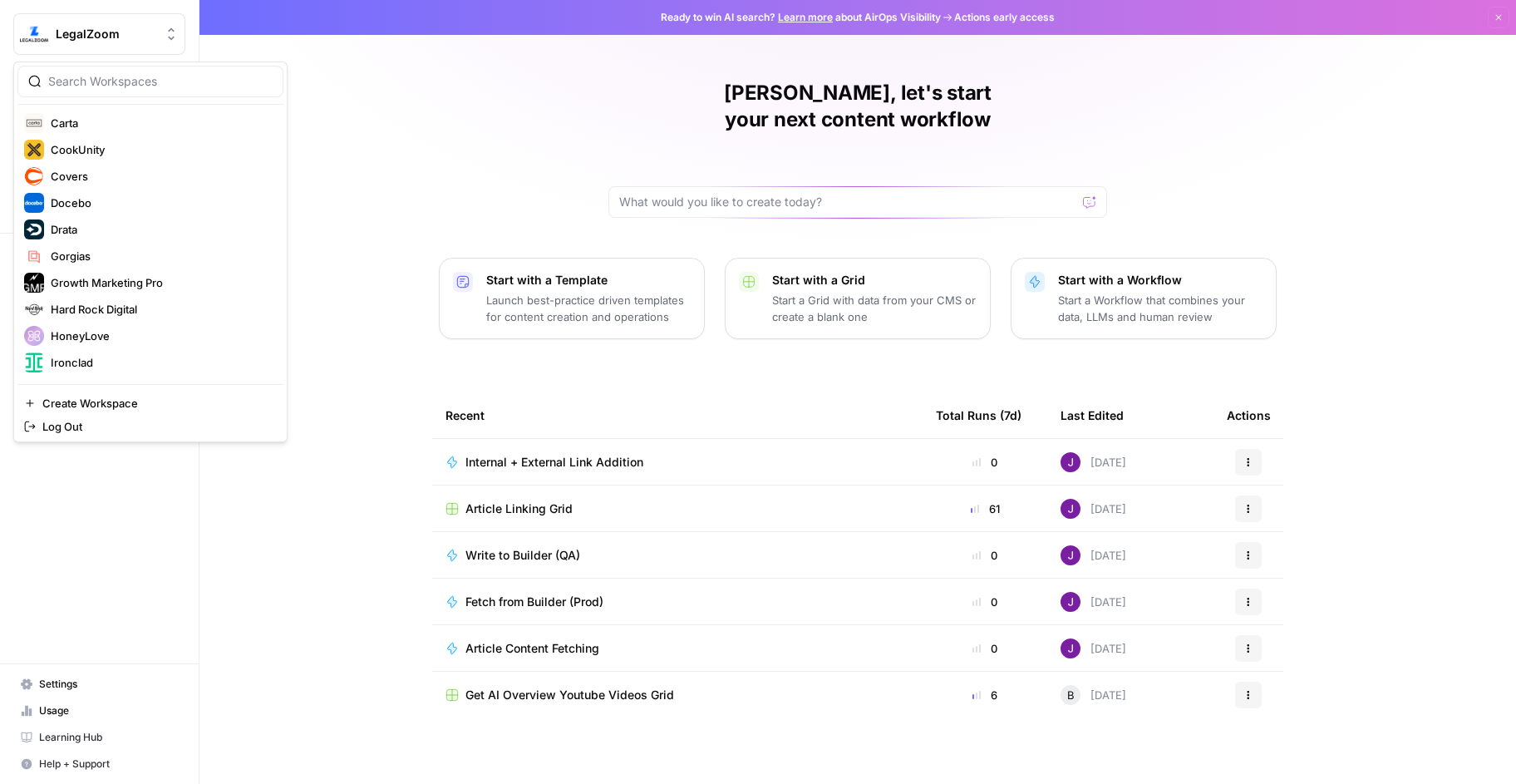
scroll to position [192, 0]
click at [137, 301] on span "Hard Rock Digital" at bounding box center [160, 304] width 219 height 16
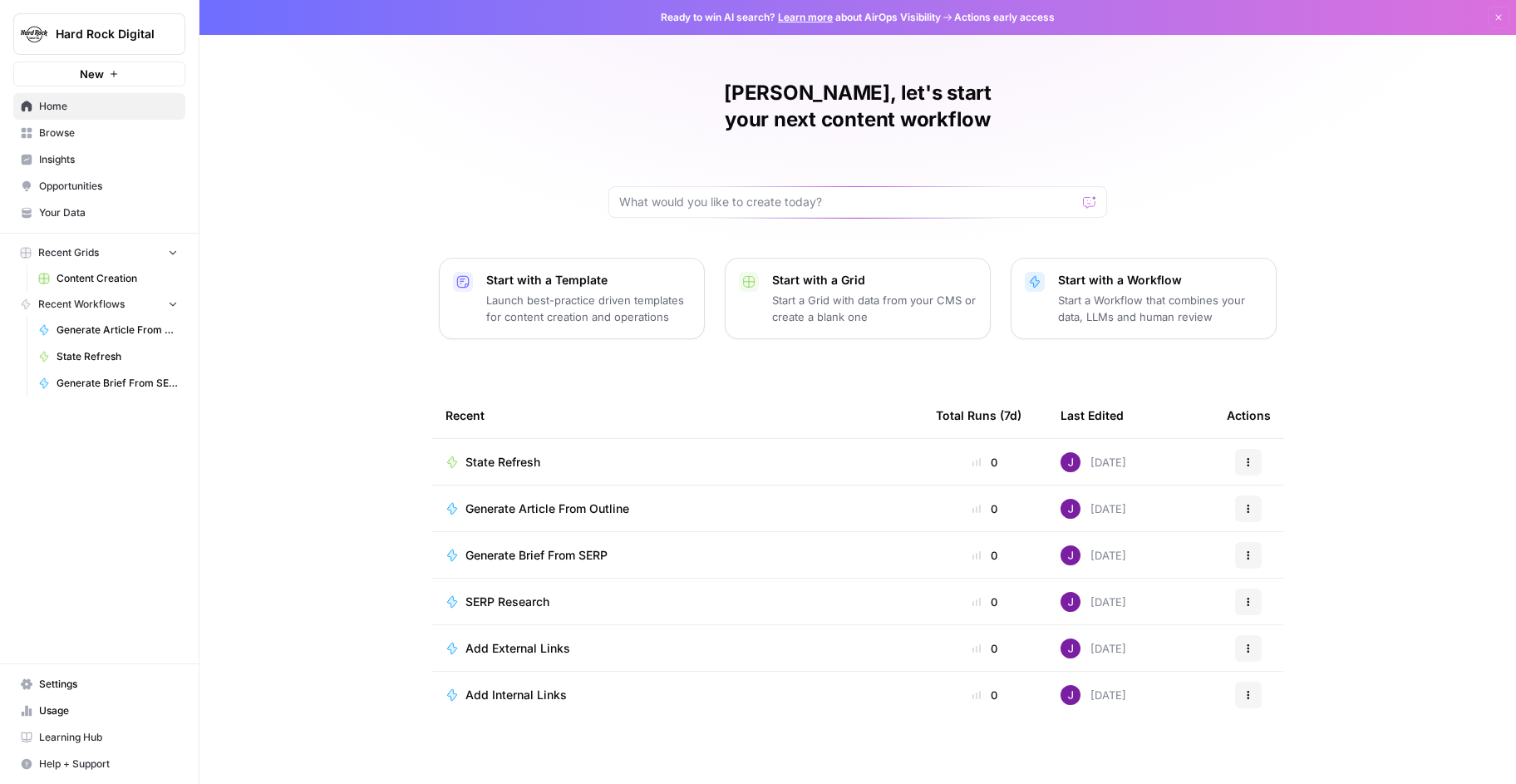
click at [91, 211] on span "Your Data" at bounding box center [108, 212] width 139 height 14
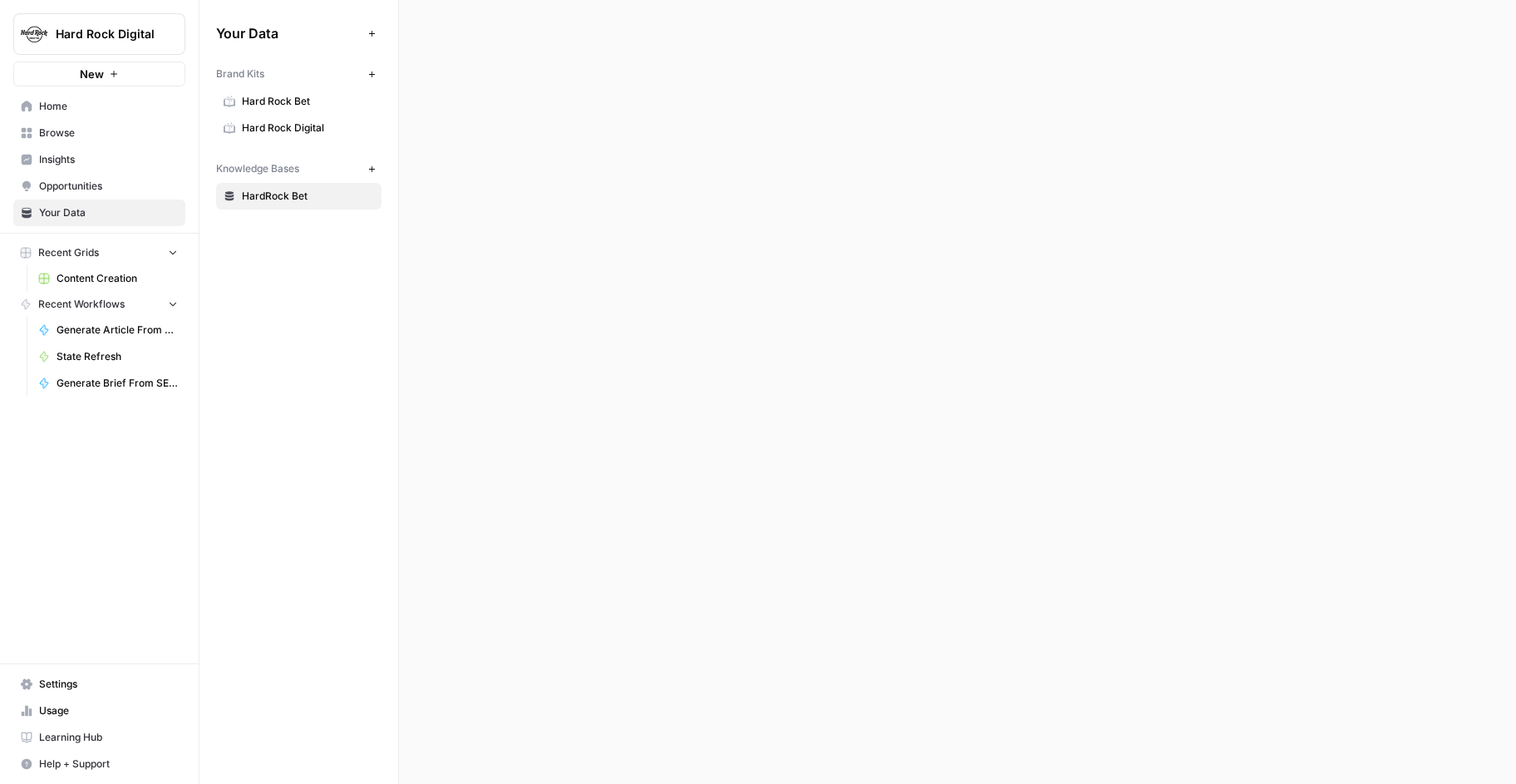
click at [327, 128] on span "Hard Rock Digital" at bounding box center [308, 127] width 132 height 14
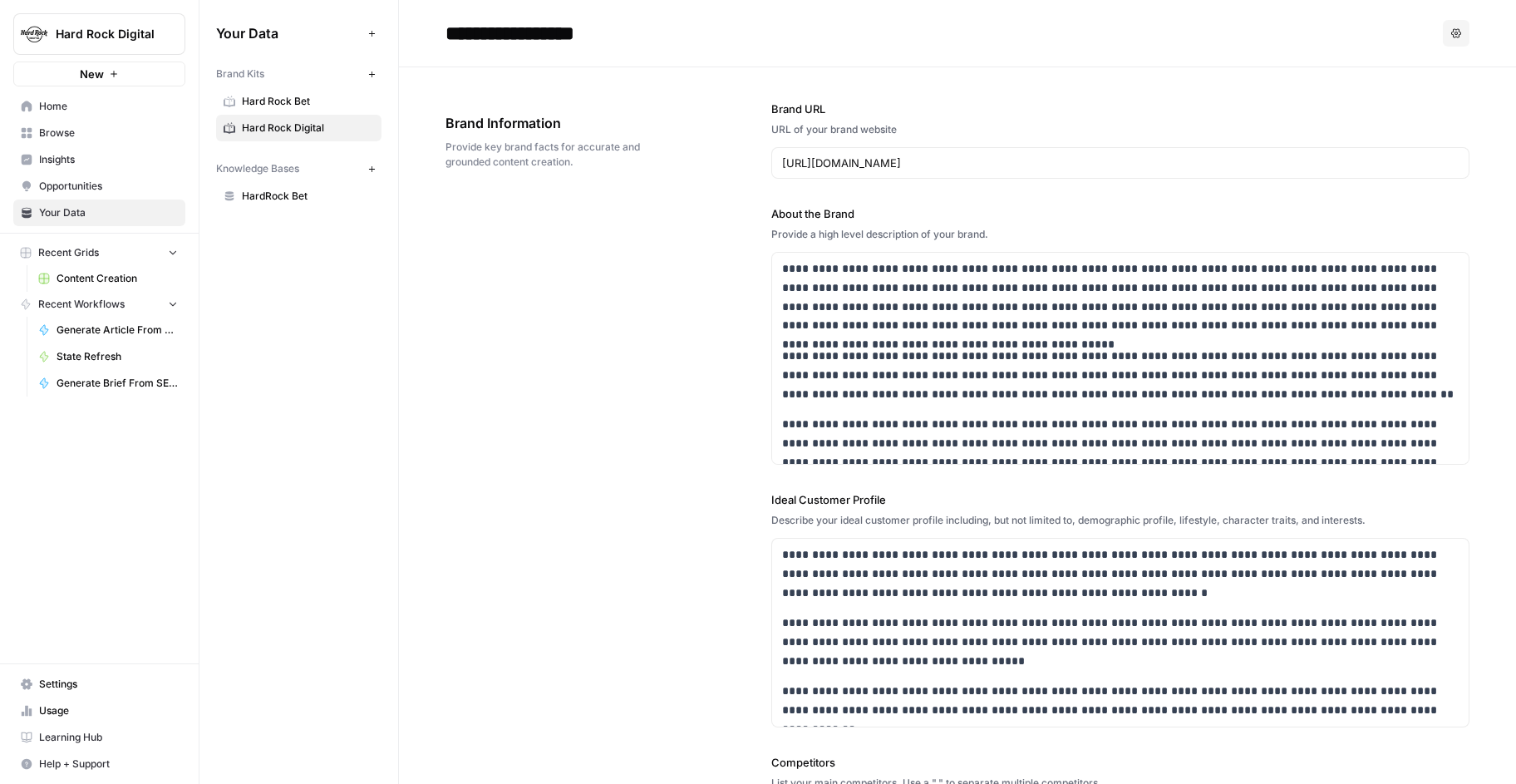
click at [609, 30] on input "**********" at bounding box center [572, 33] width 266 height 33
click at [696, 195] on div "**********" at bounding box center [957, 642] width 1025 height 1150
click at [594, 31] on input "**********" at bounding box center [588, 33] width 297 height 33
click at [738, 42] on div "**********" at bounding box center [940, 34] width 991 height 27
click at [733, 39] on input "**********" at bounding box center [588, 33] width 297 height 33
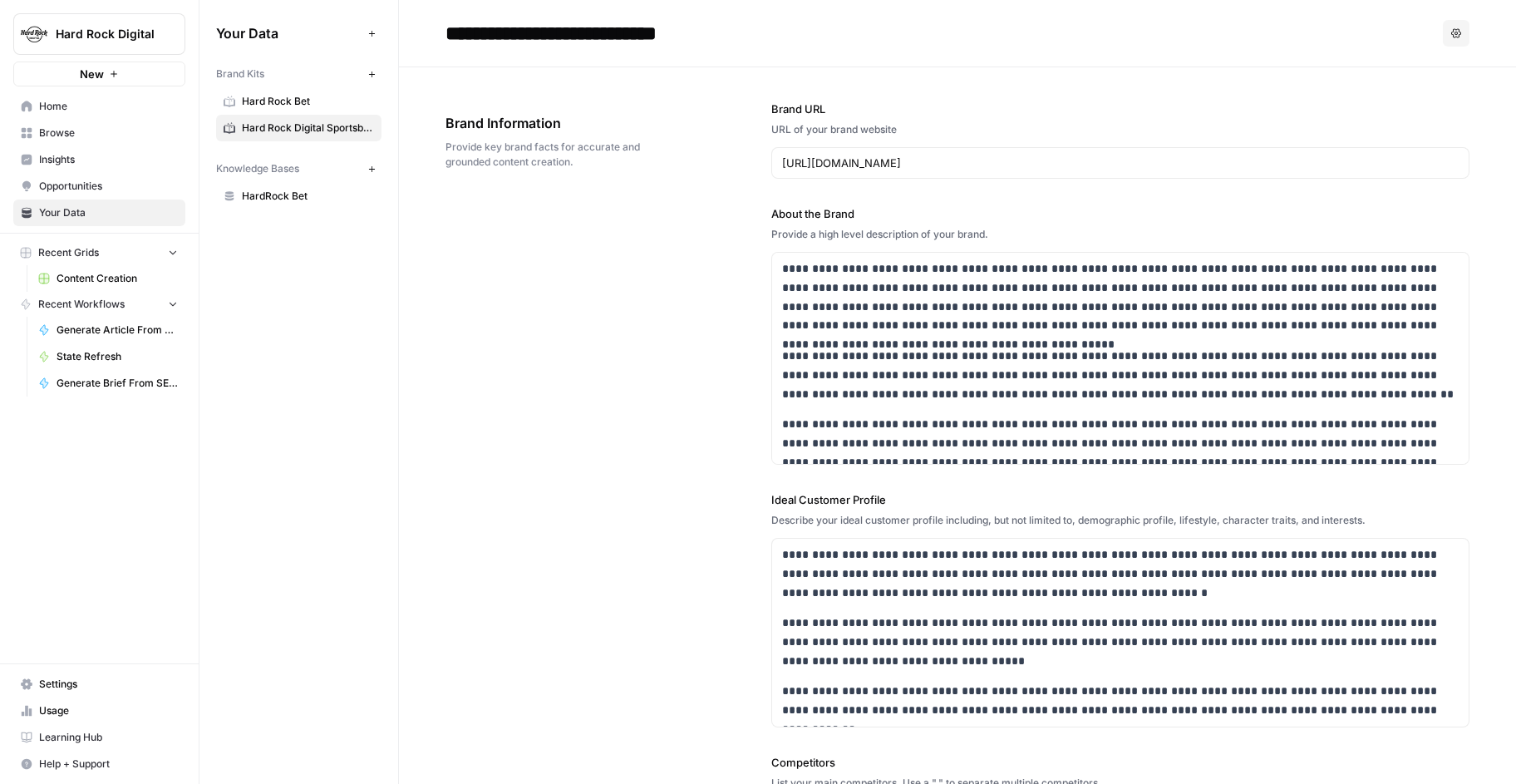
drag, startPoint x: 728, startPoint y: 37, endPoint x: 616, endPoint y: 36, distance: 112.0
click at [616, 36] on input "**********" at bounding box center [588, 33] width 297 height 33
type input "**********"
click at [640, 465] on div "**********" at bounding box center [957, 642] width 1025 height 1150
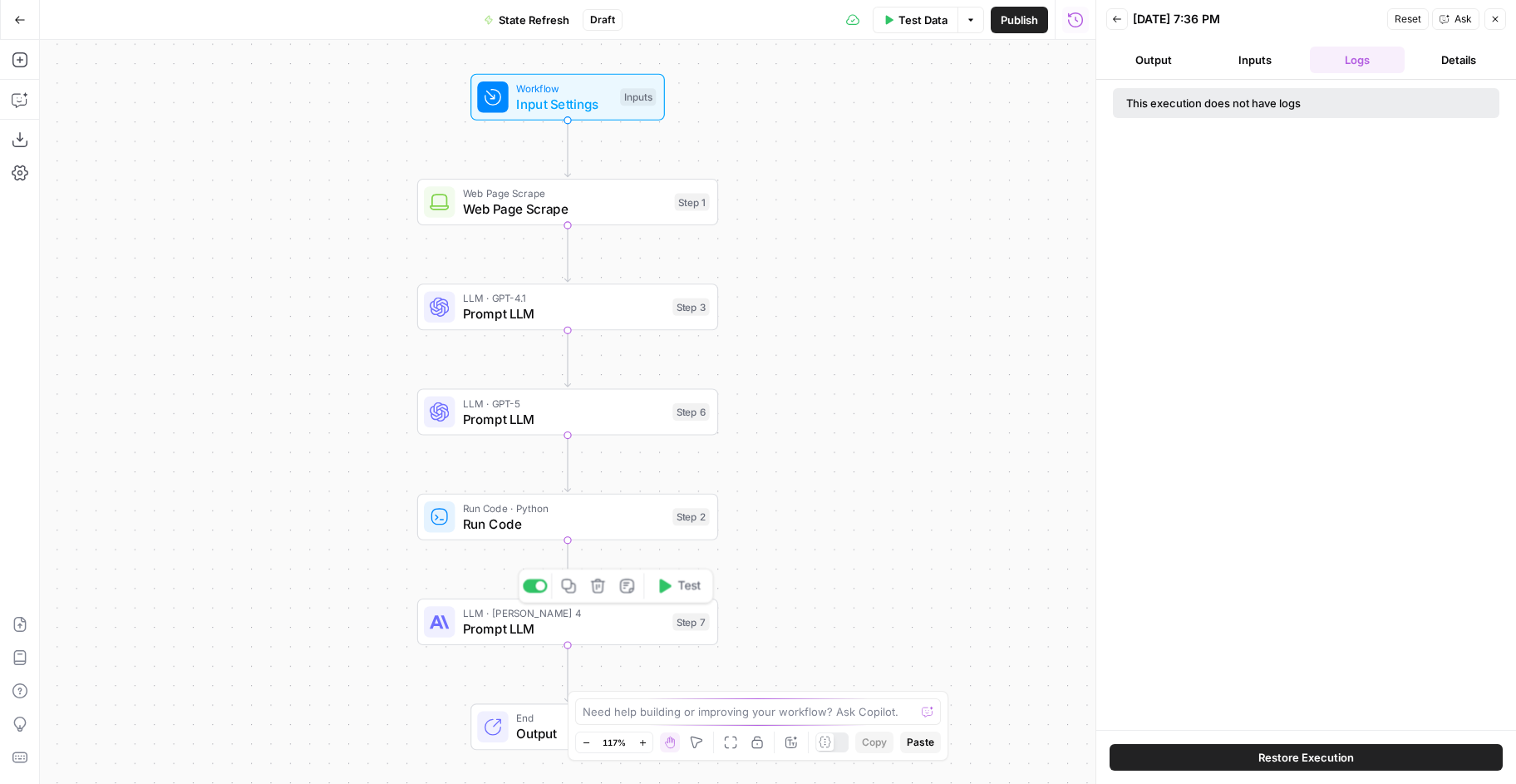
click at [521, 628] on span "Prompt LLM" at bounding box center [563, 629] width 202 height 19
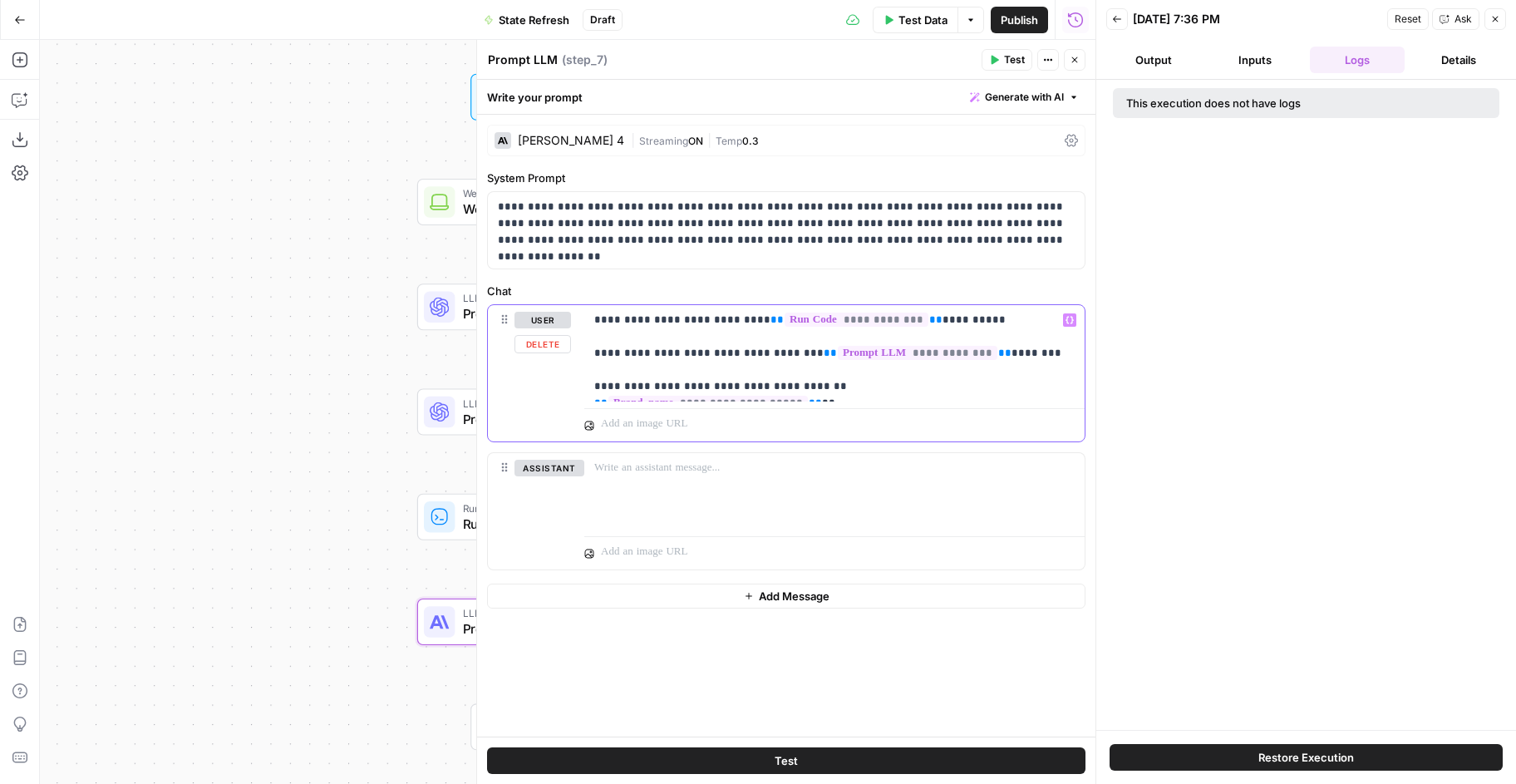
click at [1042, 385] on p "**********" at bounding box center [834, 353] width 481 height 83
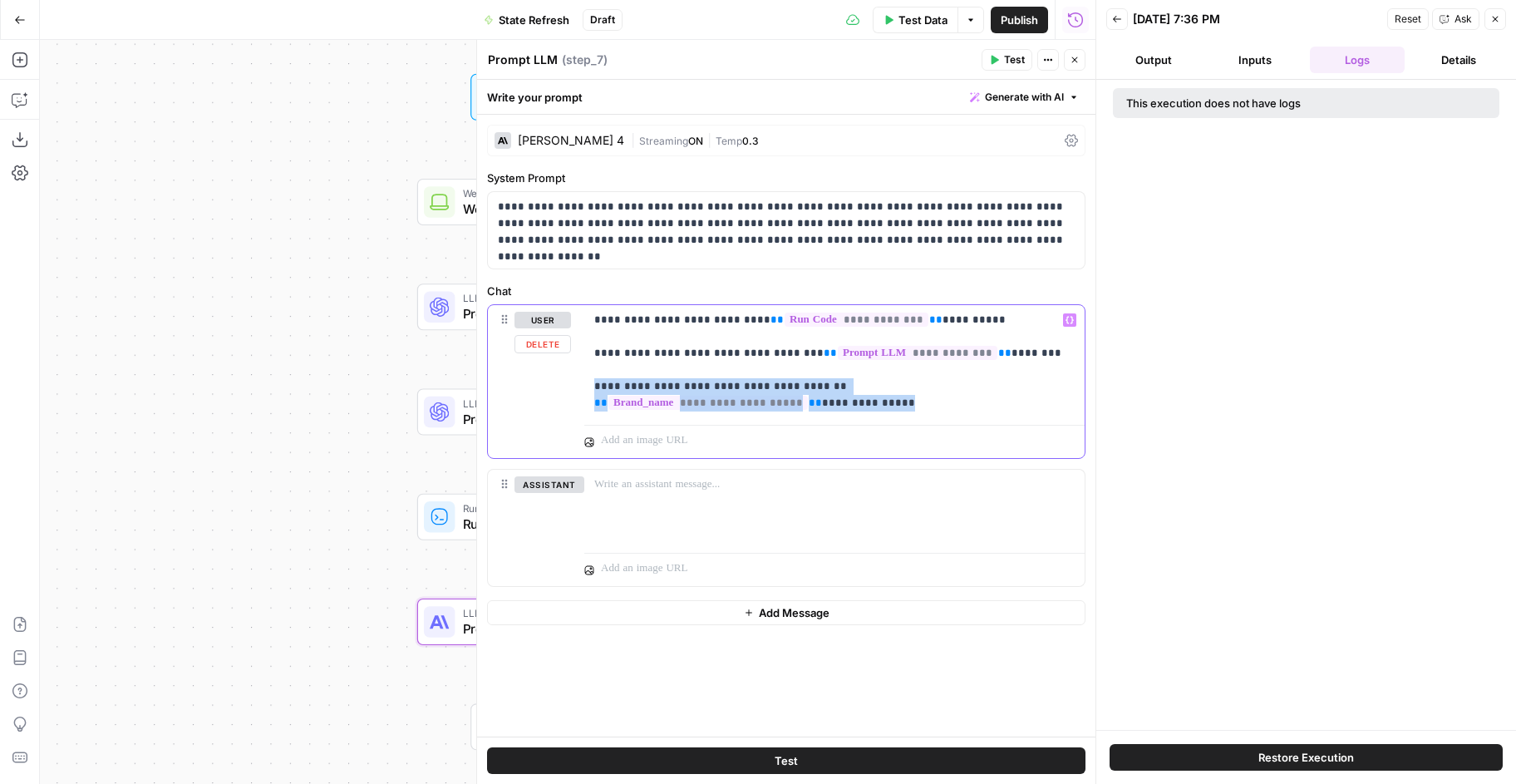
drag, startPoint x: 931, startPoint y: 403, endPoint x: 574, endPoint y: 388, distance: 357.3
click at [574, 388] on div "**********" at bounding box center [786, 381] width 597 height 153
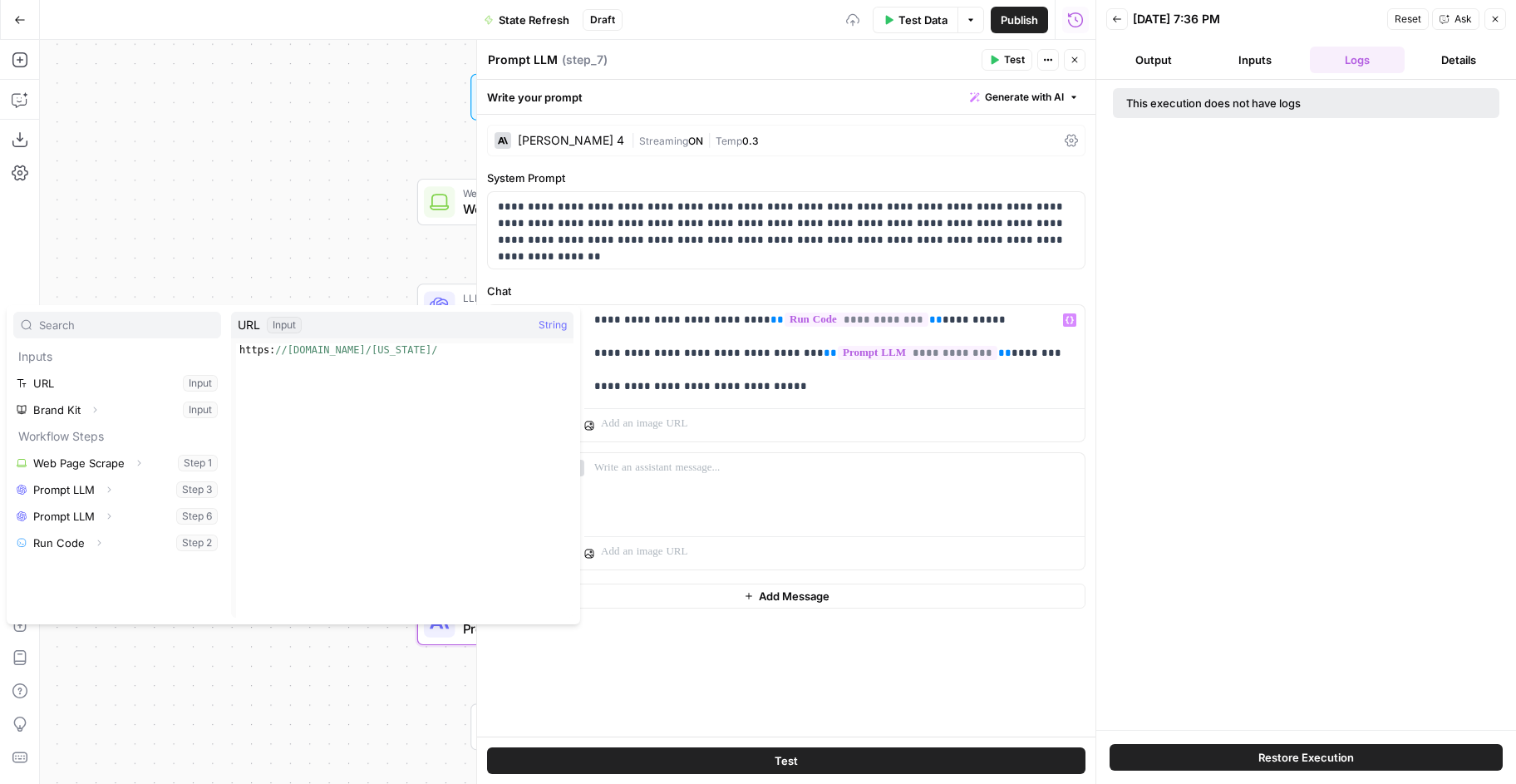
click at [98, 410] on icon "button" at bounding box center [95, 409] width 10 height 10
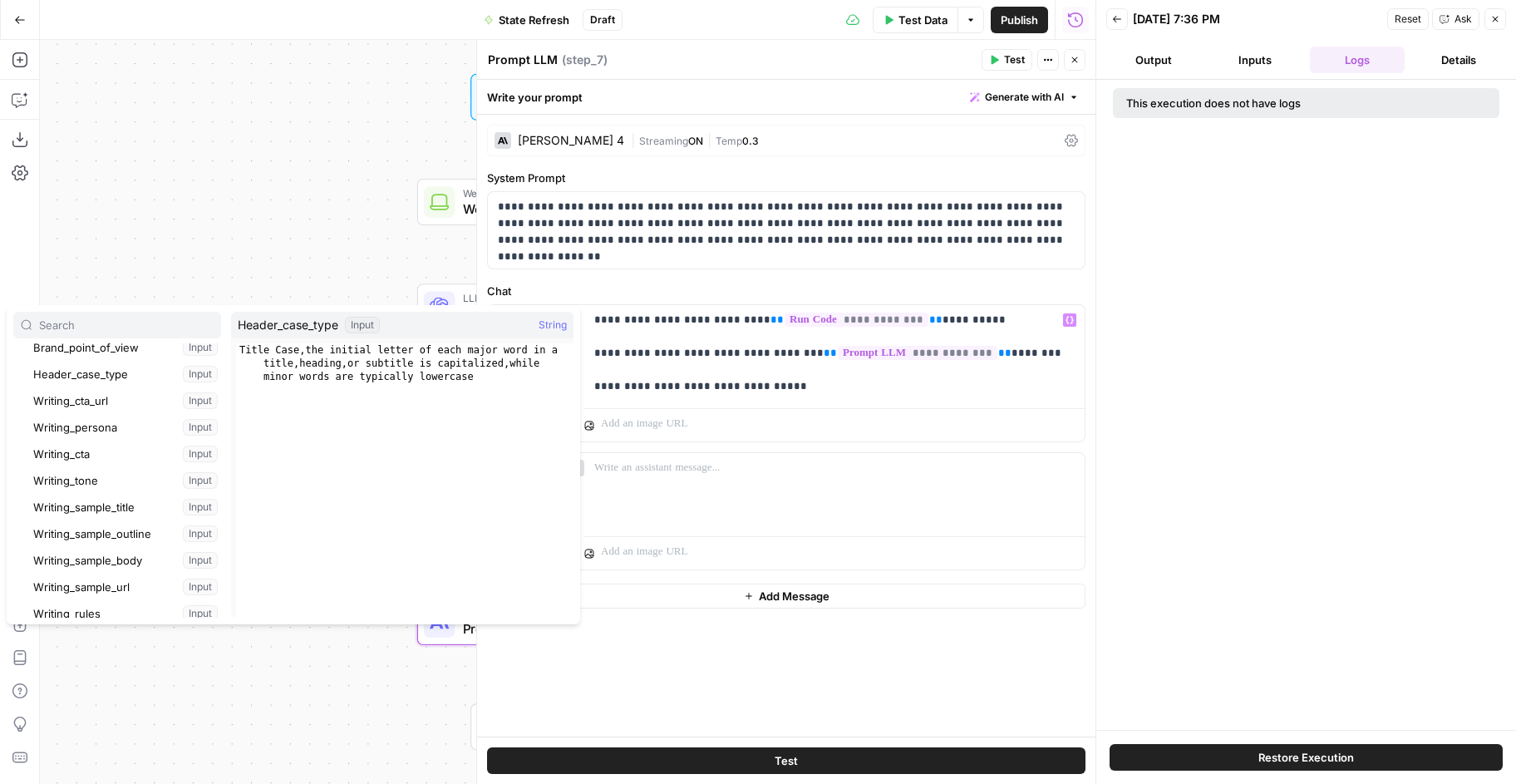
scroll to position [547, 0]
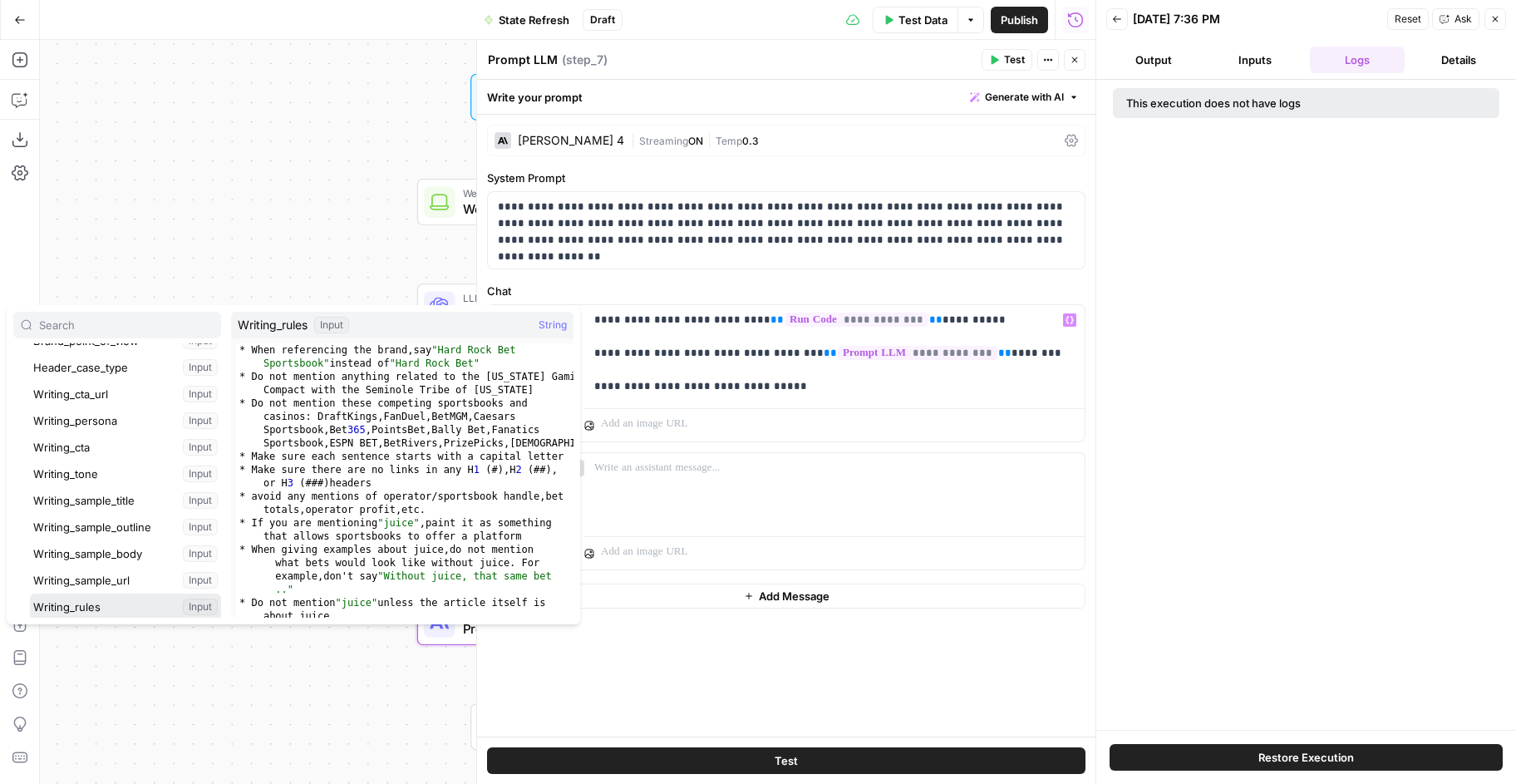
click at [68, 611] on button "Select variable Writing_rules" at bounding box center [126, 607] width 191 height 27
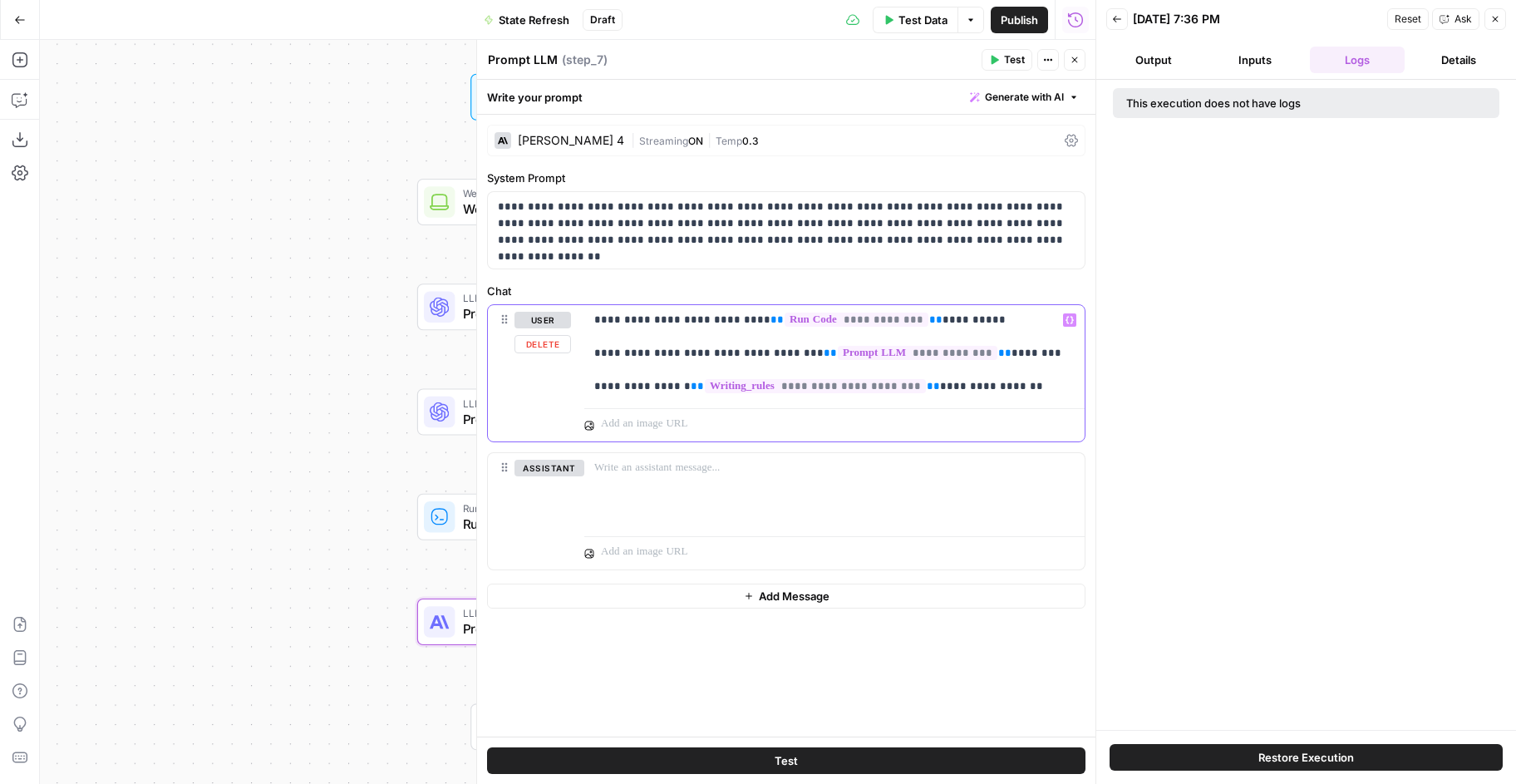
click at [662, 385] on p "**********" at bounding box center [834, 353] width 481 height 83
click at [935, 384] on p "**********" at bounding box center [834, 353] width 481 height 83
click at [1020, 384] on p "**********" at bounding box center [834, 353] width 481 height 83
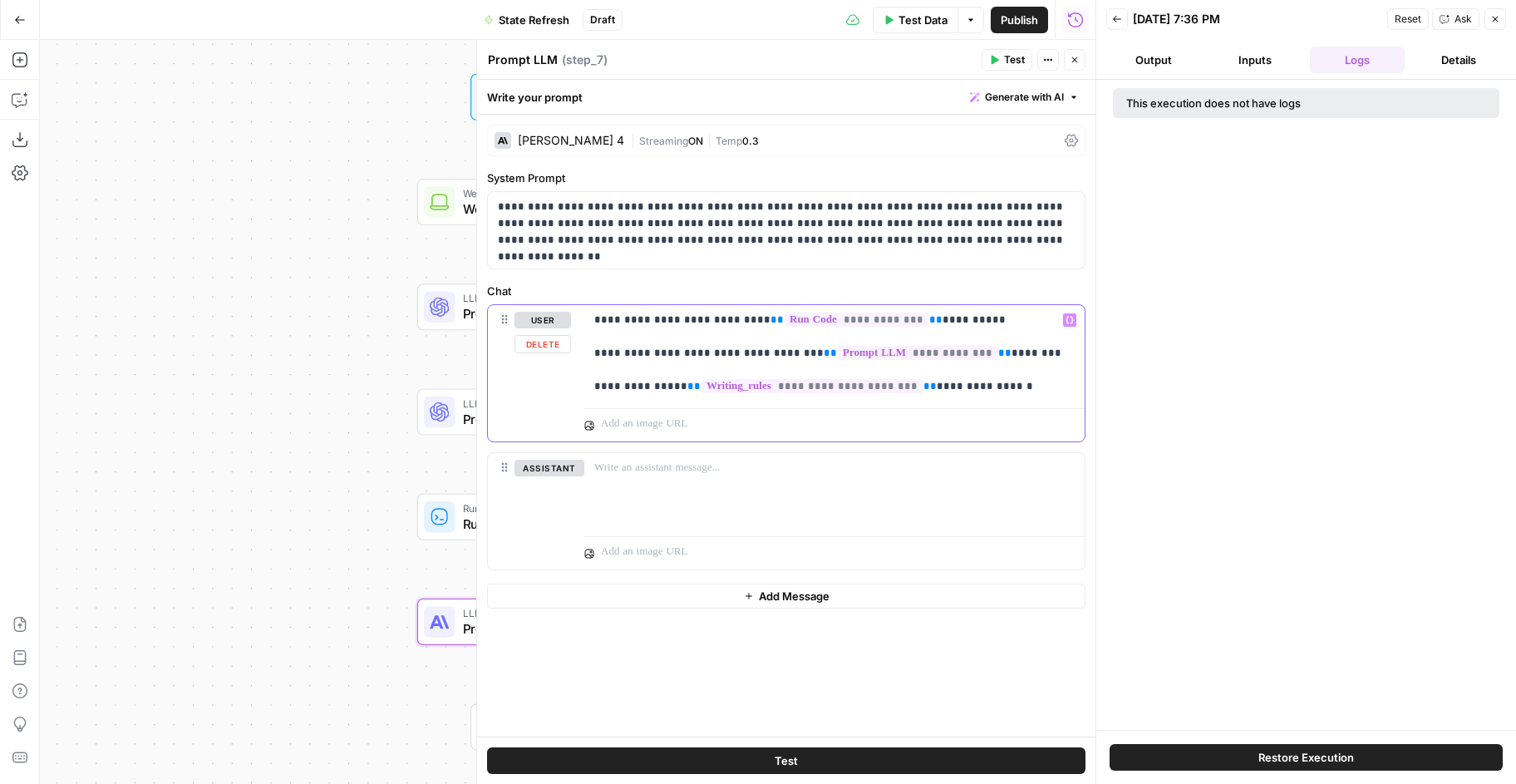
click at [596, 381] on p "**********" at bounding box center [834, 353] width 481 height 83
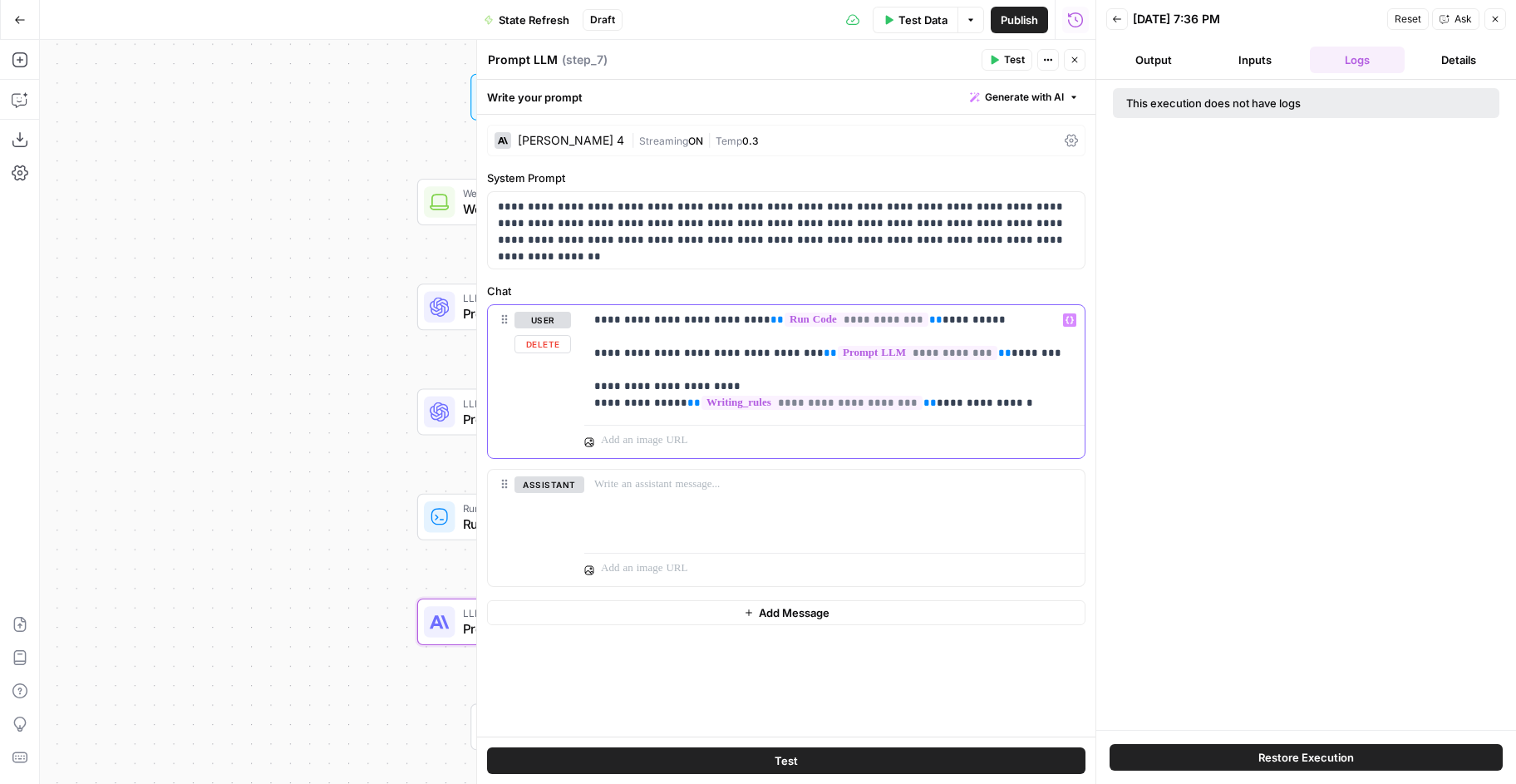
click at [1004, 409] on p "**********" at bounding box center [834, 361] width 481 height 99
click at [1016, 69] on button "Test" at bounding box center [1007, 60] width 51 height 21
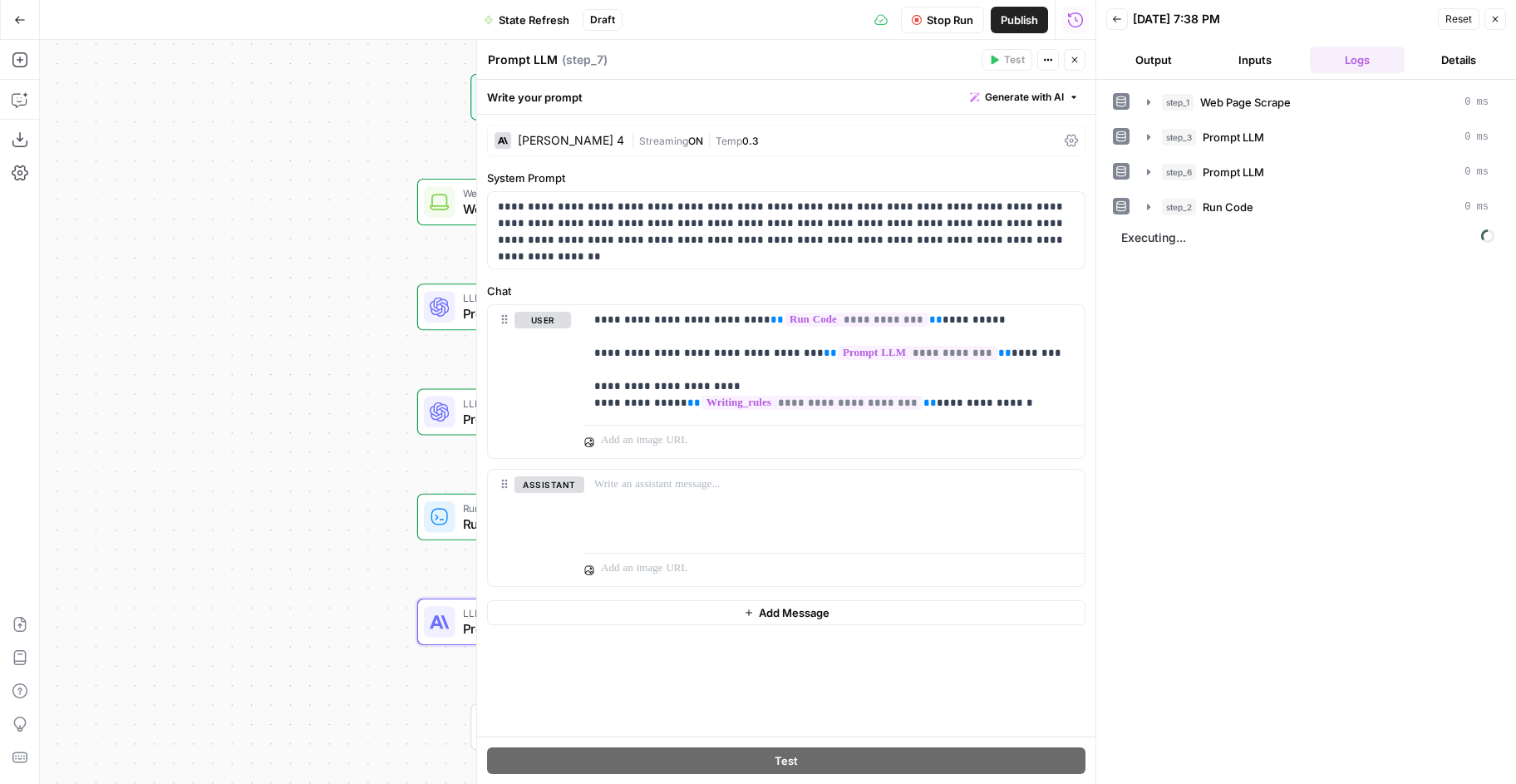
click at [1082, 57] on button "Close" at bounding box center [1075, 60] width 21 height 21
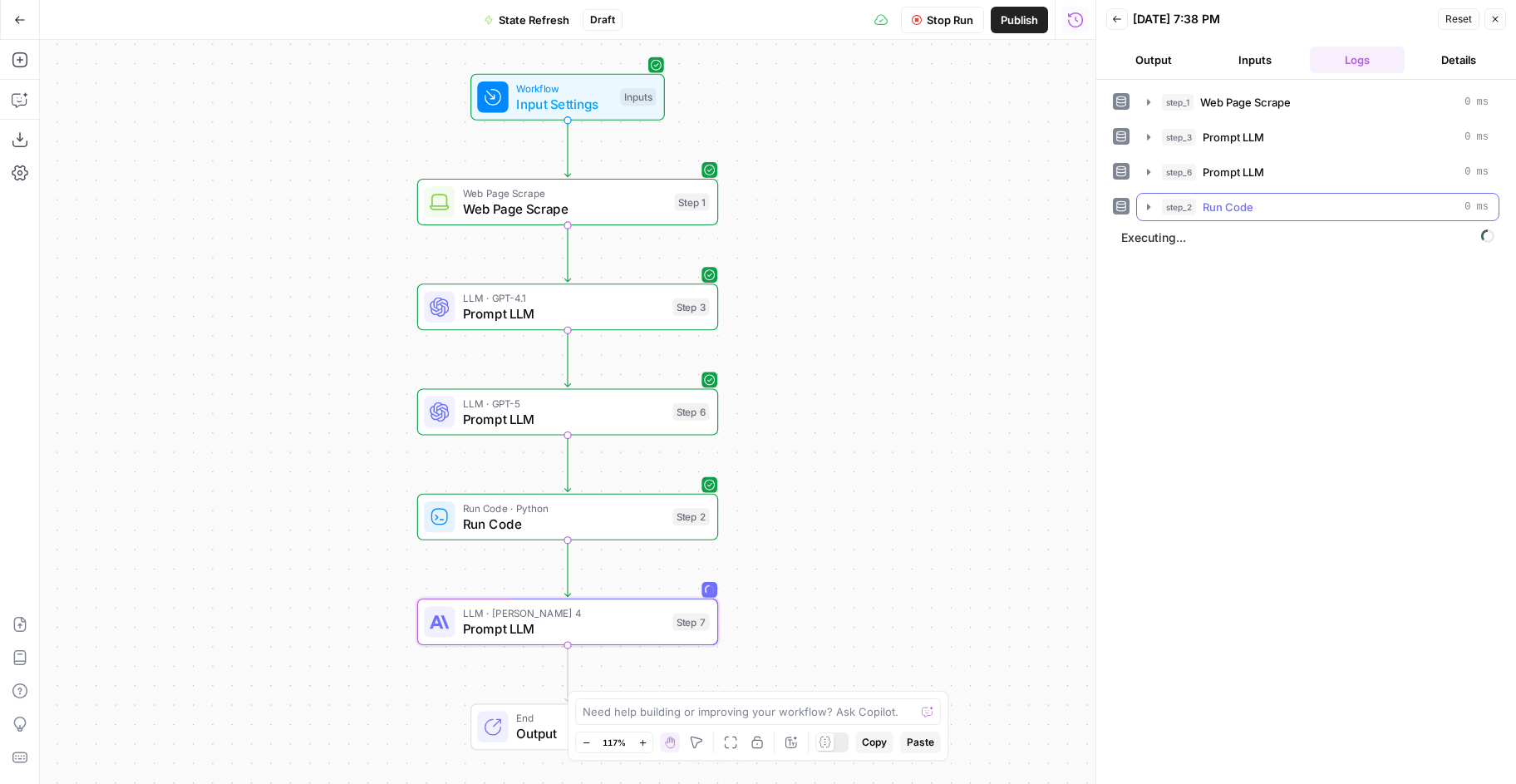
click at [1146, 202] on icon "button" at bounding box center [1149, 207] width 14 height 14
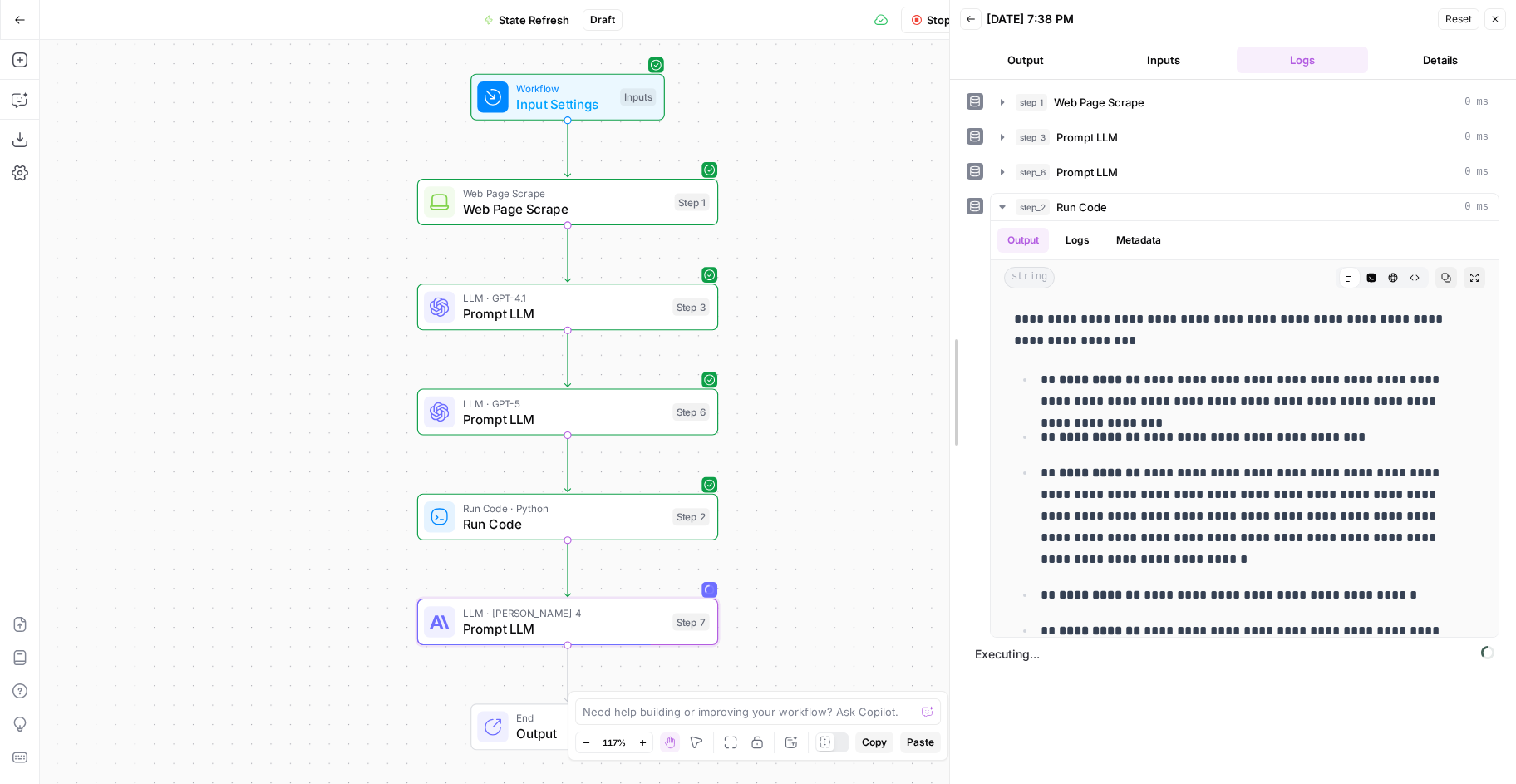
drag, startPoint x: 1097, startPoint y: 210, endPoint x: 912, endPoint y: 210, distance: 185.0
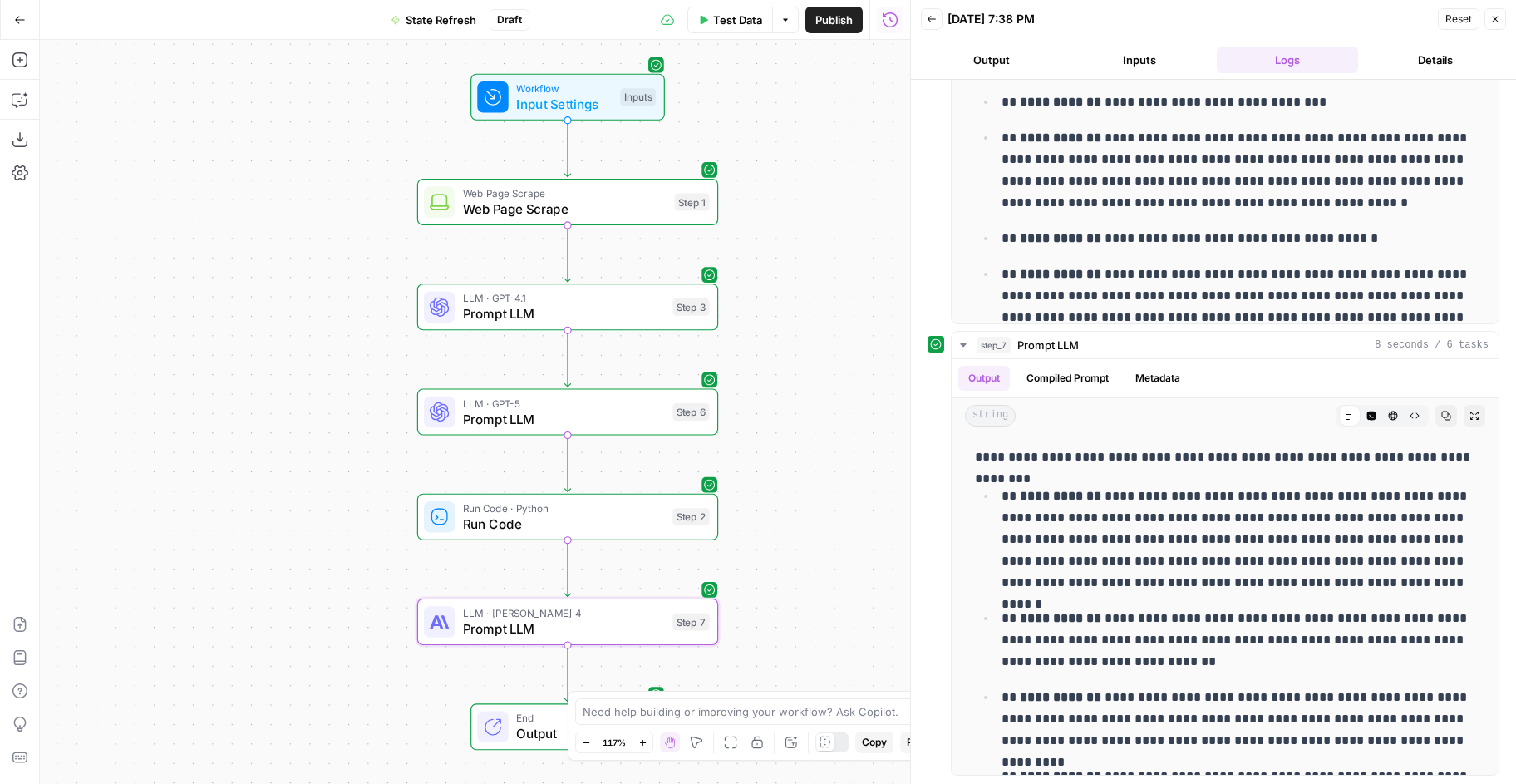
scroll to position [306, 0]
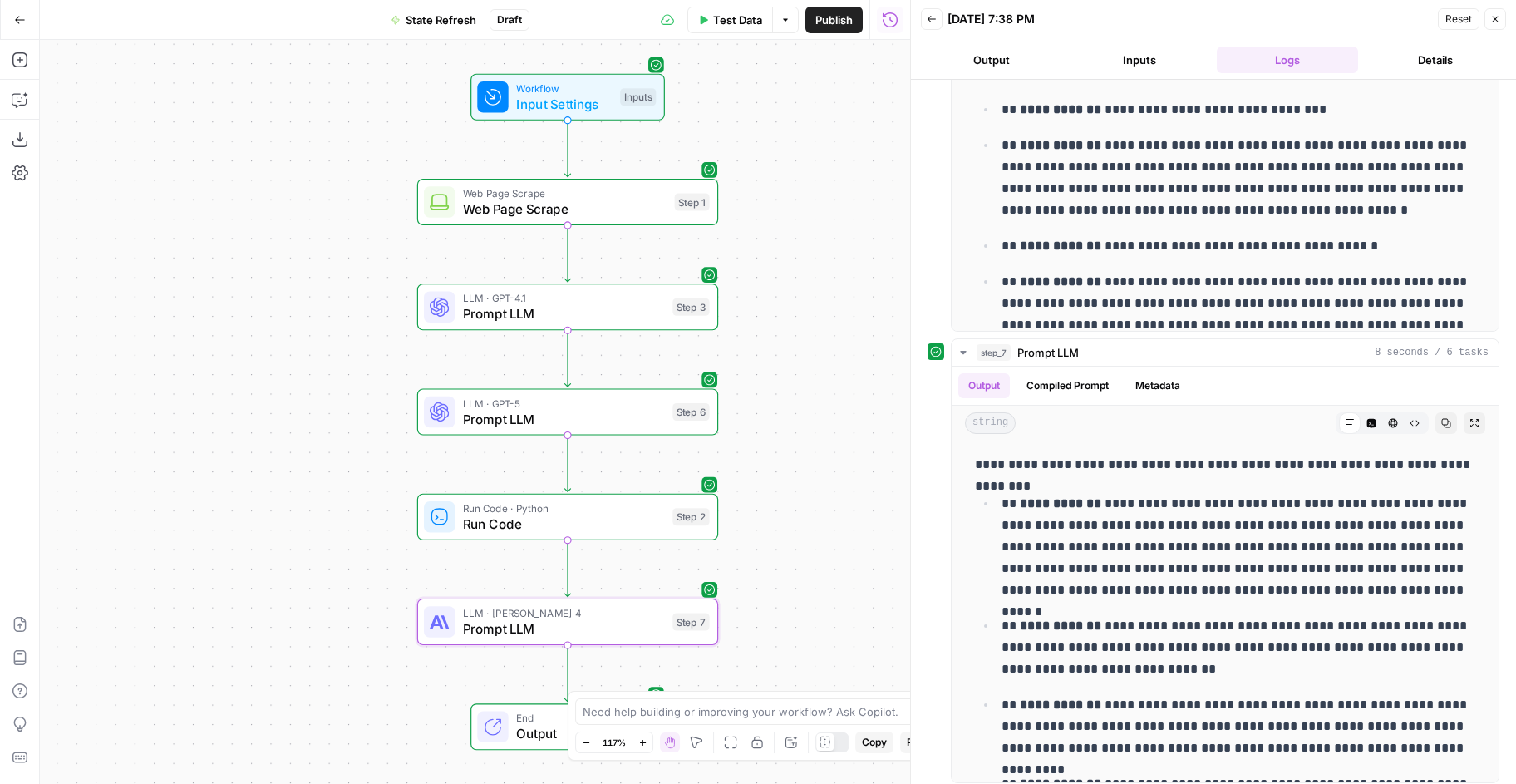
click at [486, 625] on span "Prompt LLM" at bounding box center [563, 629] width 202 height 19
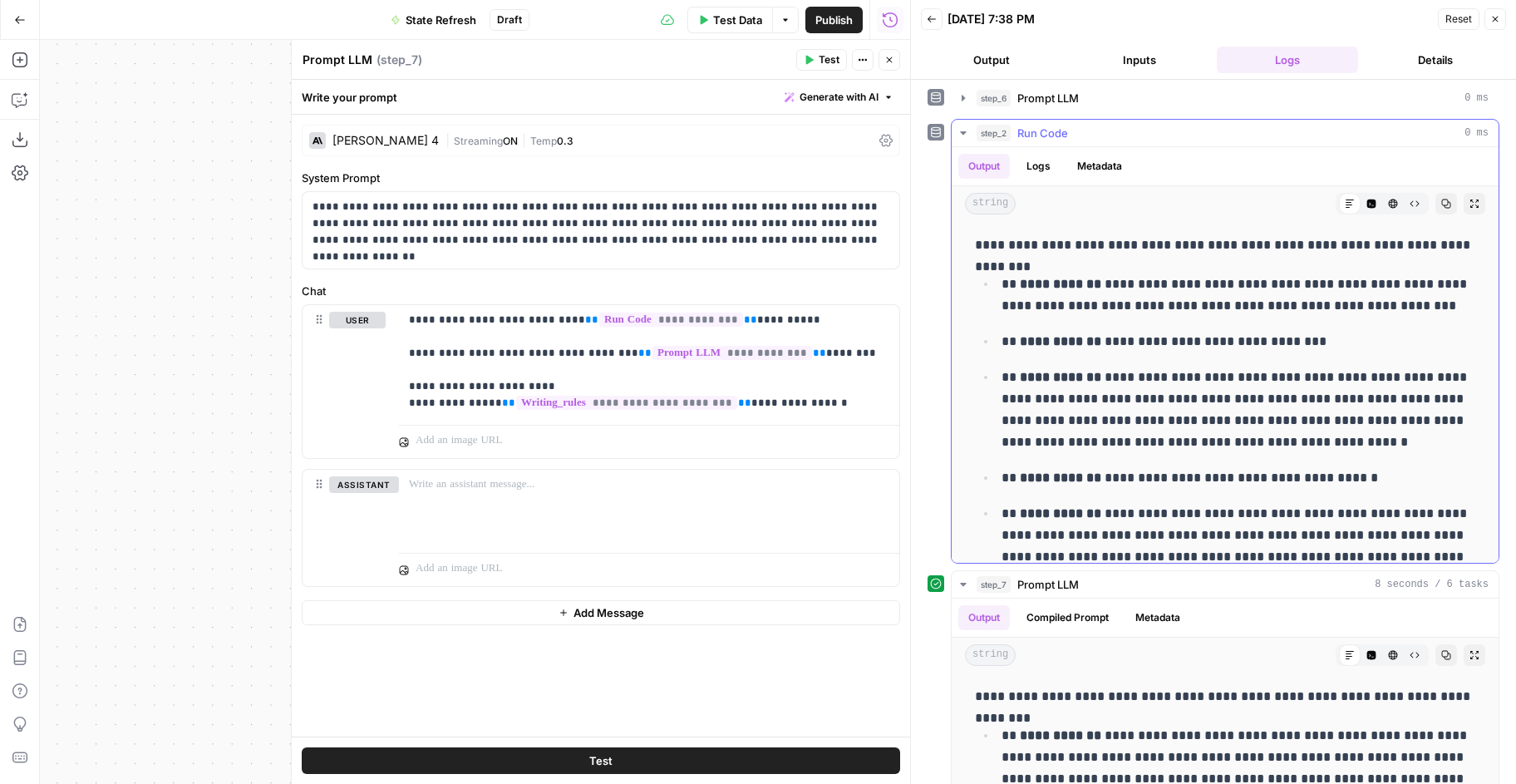
scroll to position [0, 0]
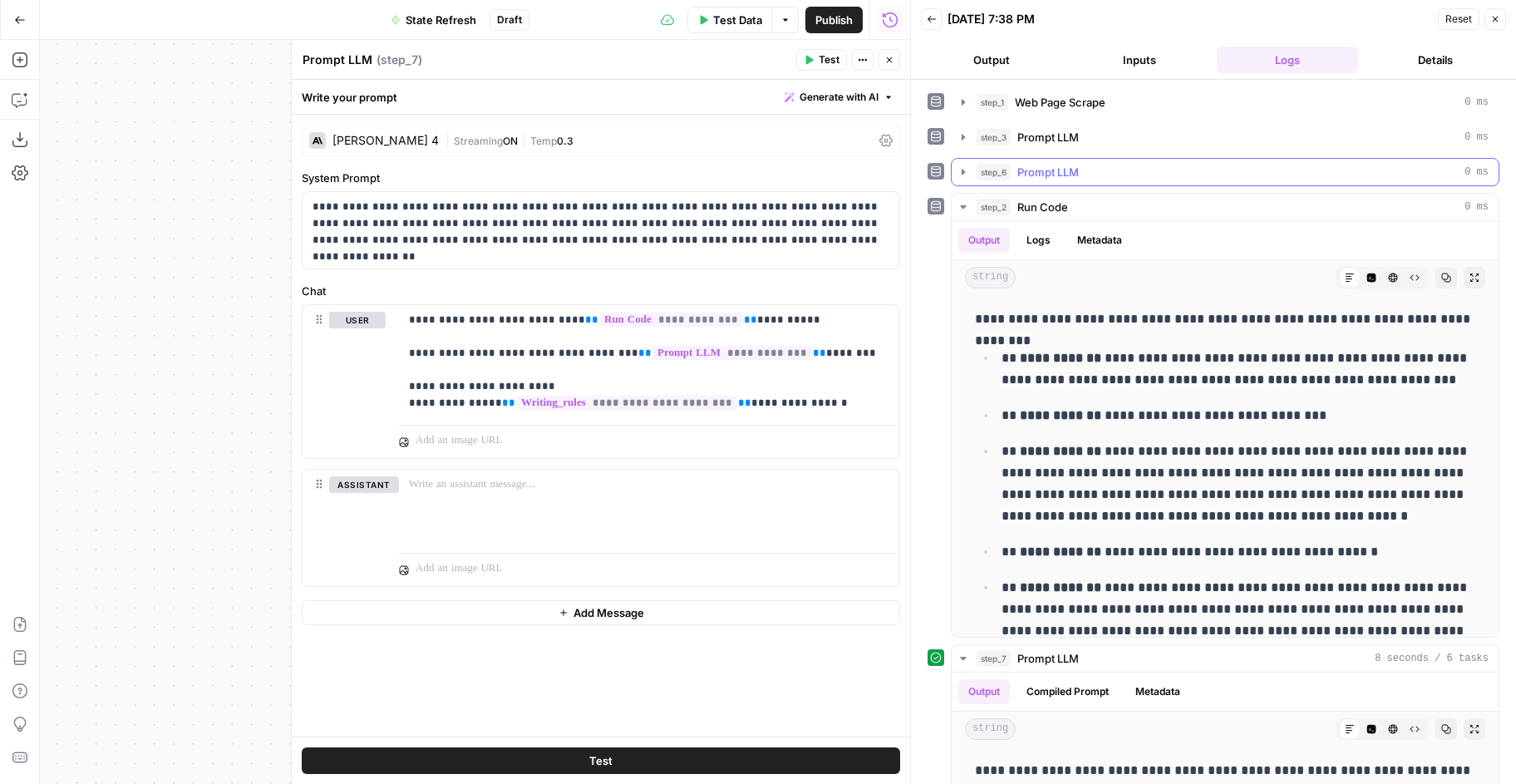
click at [968, 170] on icon "button" at bounding box center [964, 172] width 14 height 14
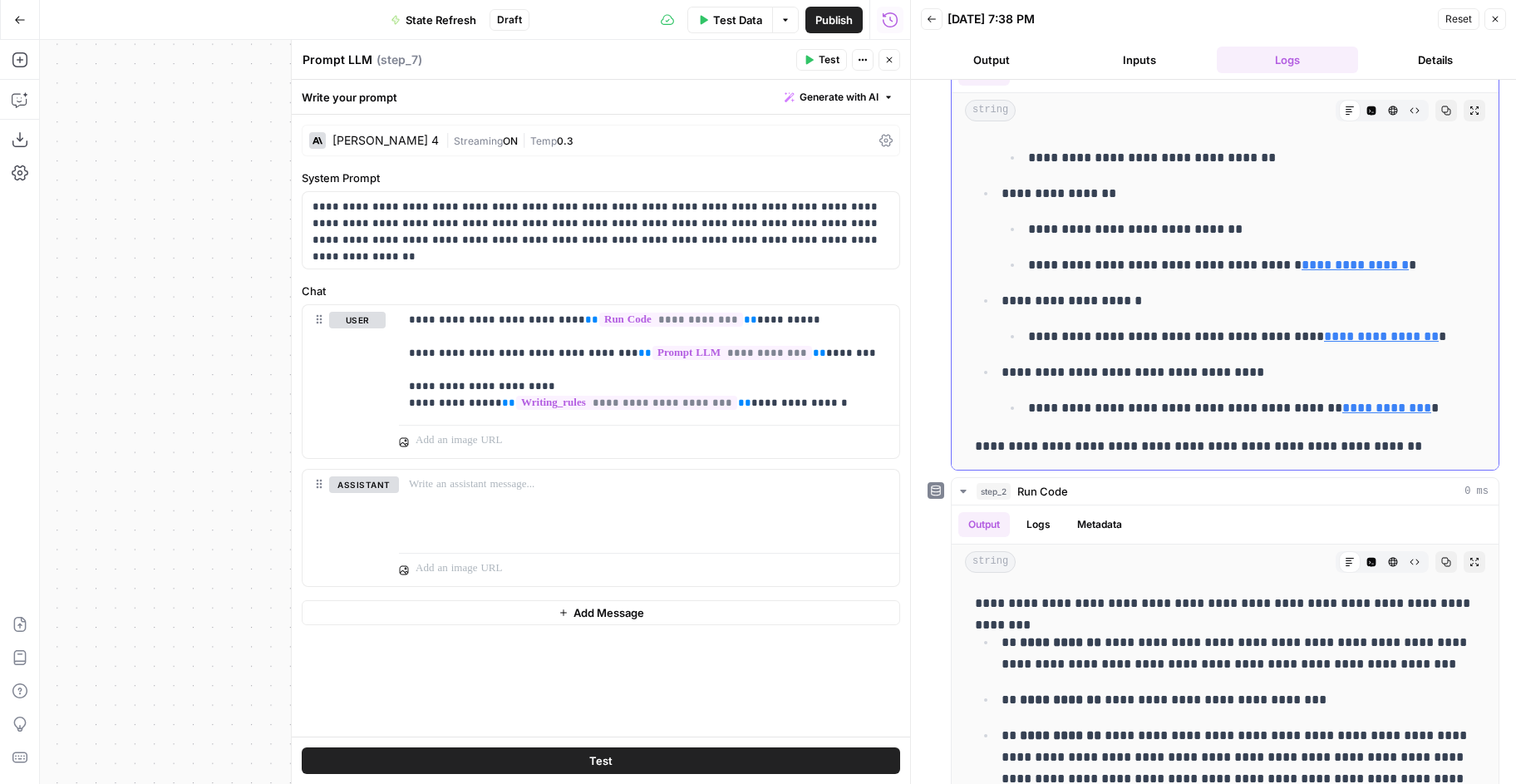
scroll to position [663, 0]
click at [889, 67] on button "Close" at bounding box center [889, 60] width 21 height 21
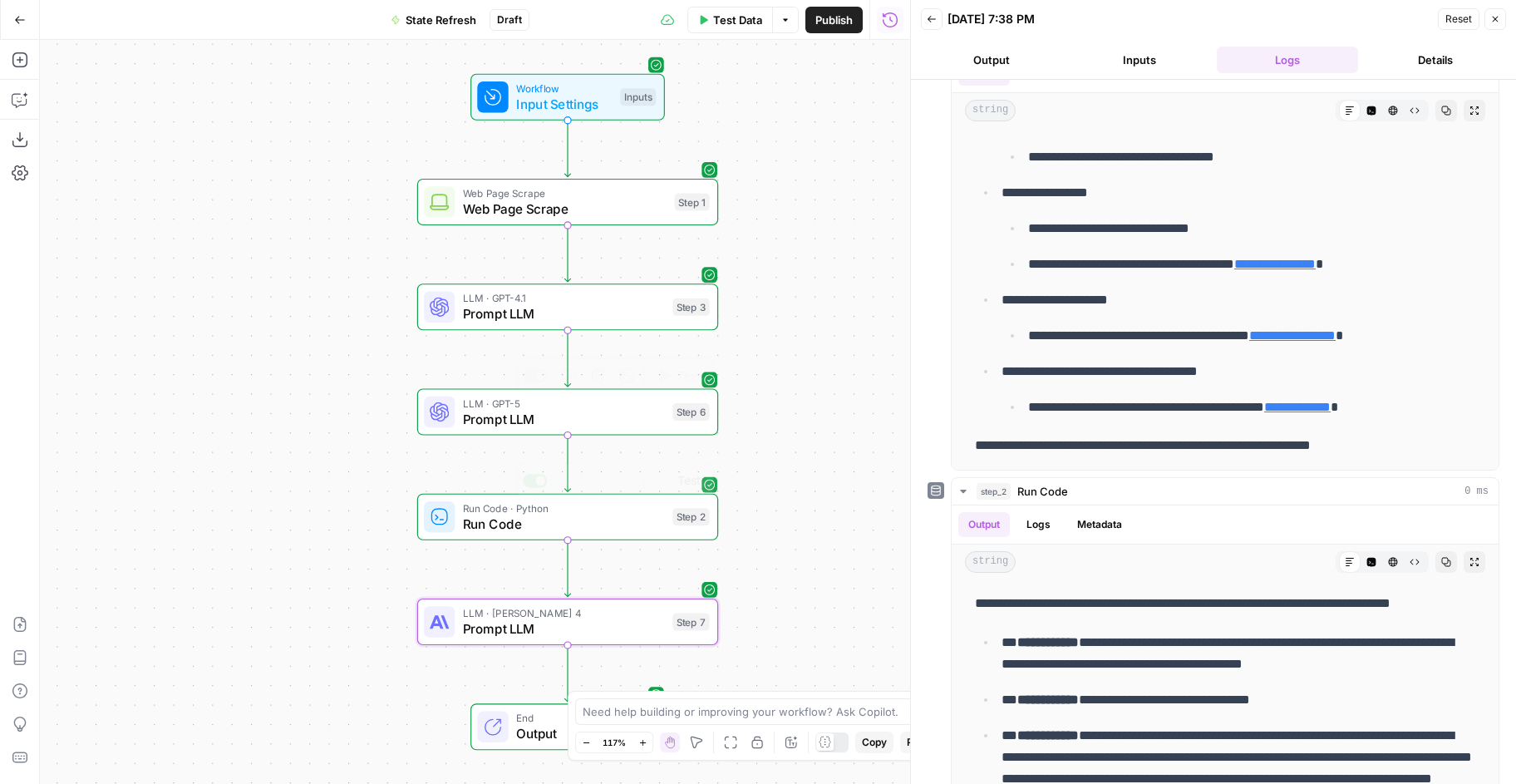
click at [519, 629] on span "Prompt LLM" at bounding box center [563, 629] width 202 height 19
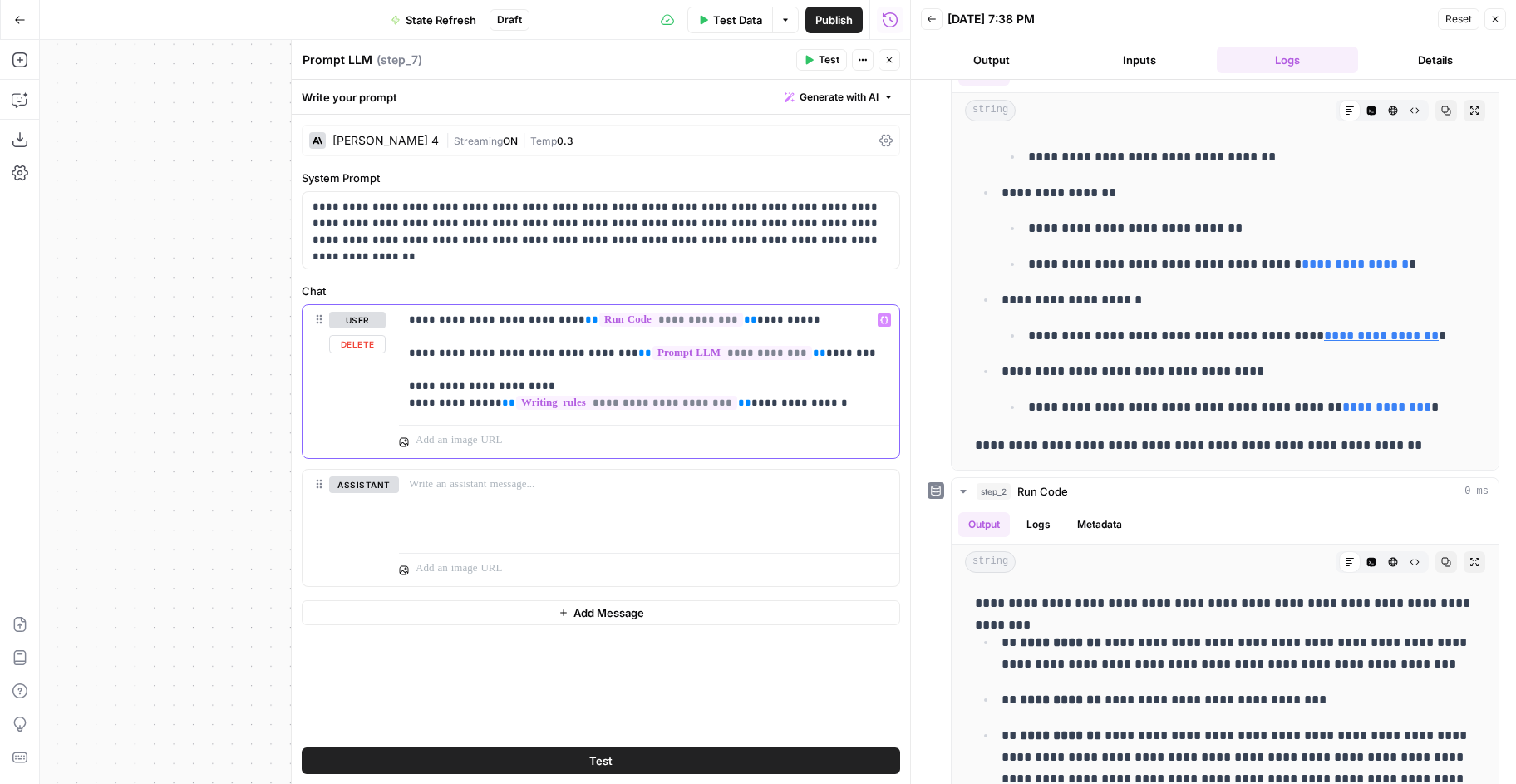
click at [825, 395] on p "**********" at bounding box center [650, 361] width 481 height 99
click at [365, 145] on div "[PERSON_NAME] 4" at bounding box center [385, 140] width 106 height 12
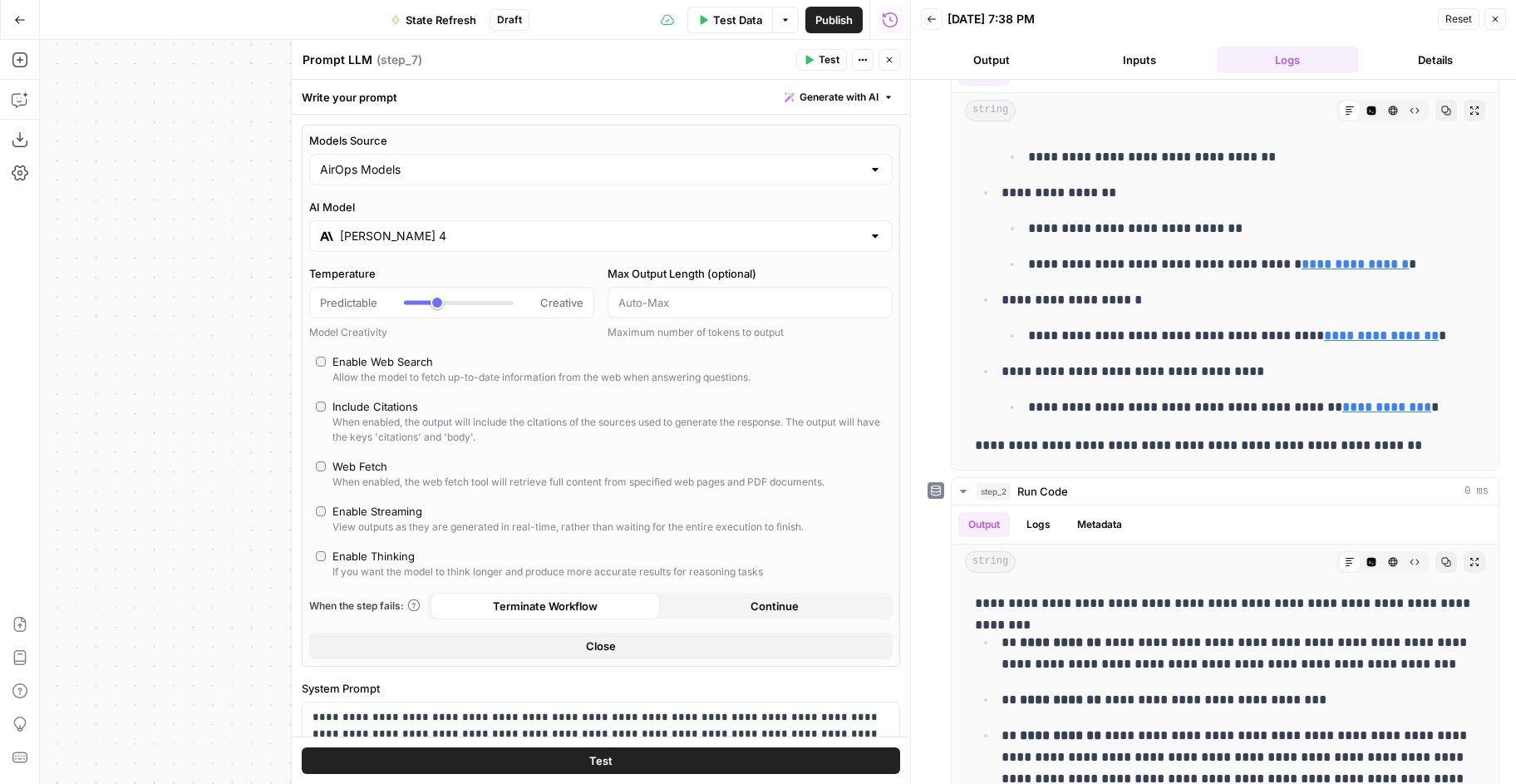
click at [435, 247] on div "[PERSON_NAME] 4" at bounding box center [601, 236] width 583 height 32
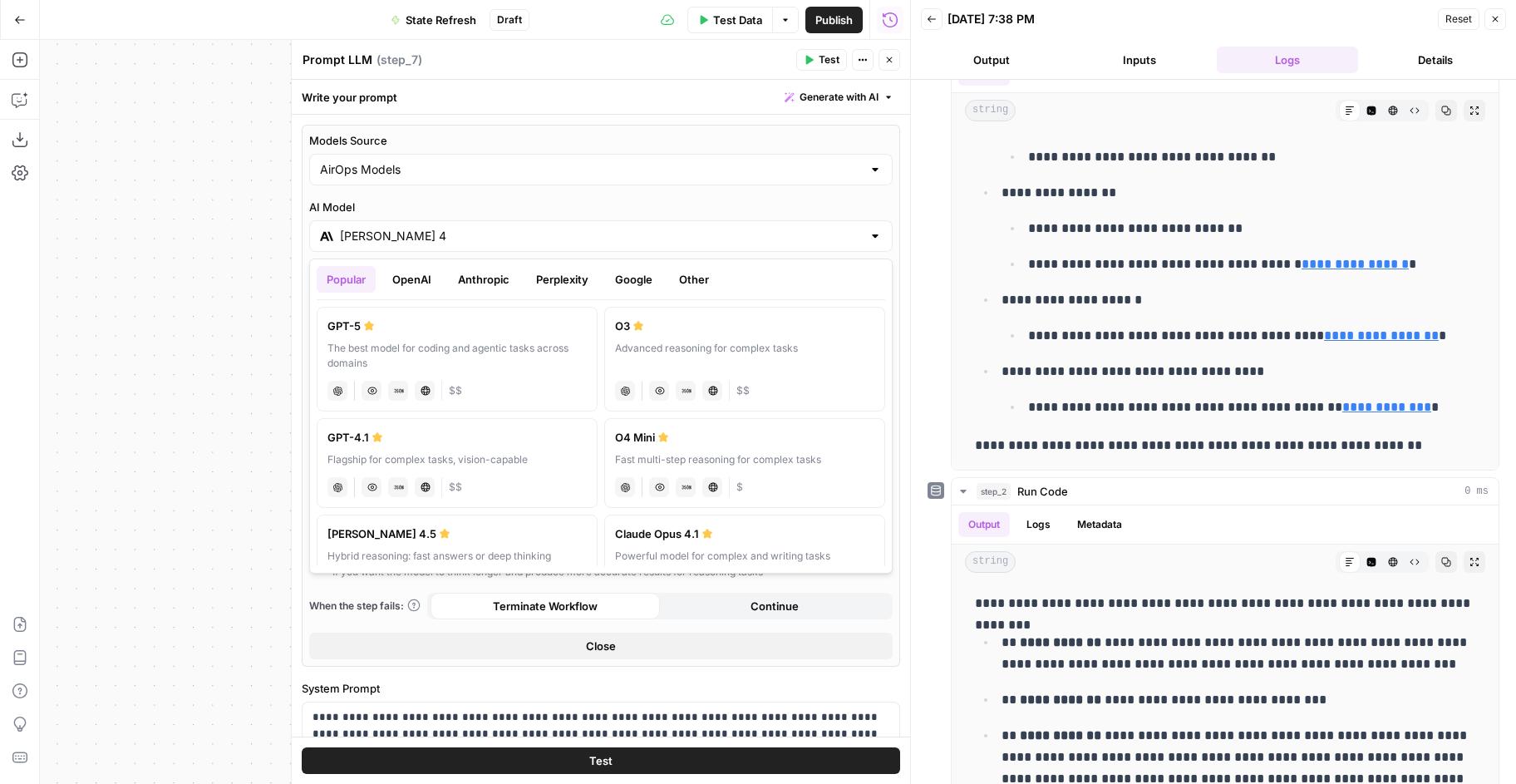
click at [435, 283] on button "OpenAI" at bounding box center [411, 279] width 59 height 27
click at [331, 263] on div "Popular OpenAI Anthropic Perplexity Google Other GPT-5 The best model for codin…" at bounding box center [601, 416] width 583 height 315
click at [354, 293] on div "Popular OpenAI Anthropic Perplexity Google Other" at bounding box center [601, 282] width 569 height 34
click at [374, 314] on label "GPT-5 The best model for coding and agentic tasks across domains chat Vision Ca…" at bounding box center [457, 359] width 281 height 104
type input "GPT-5"
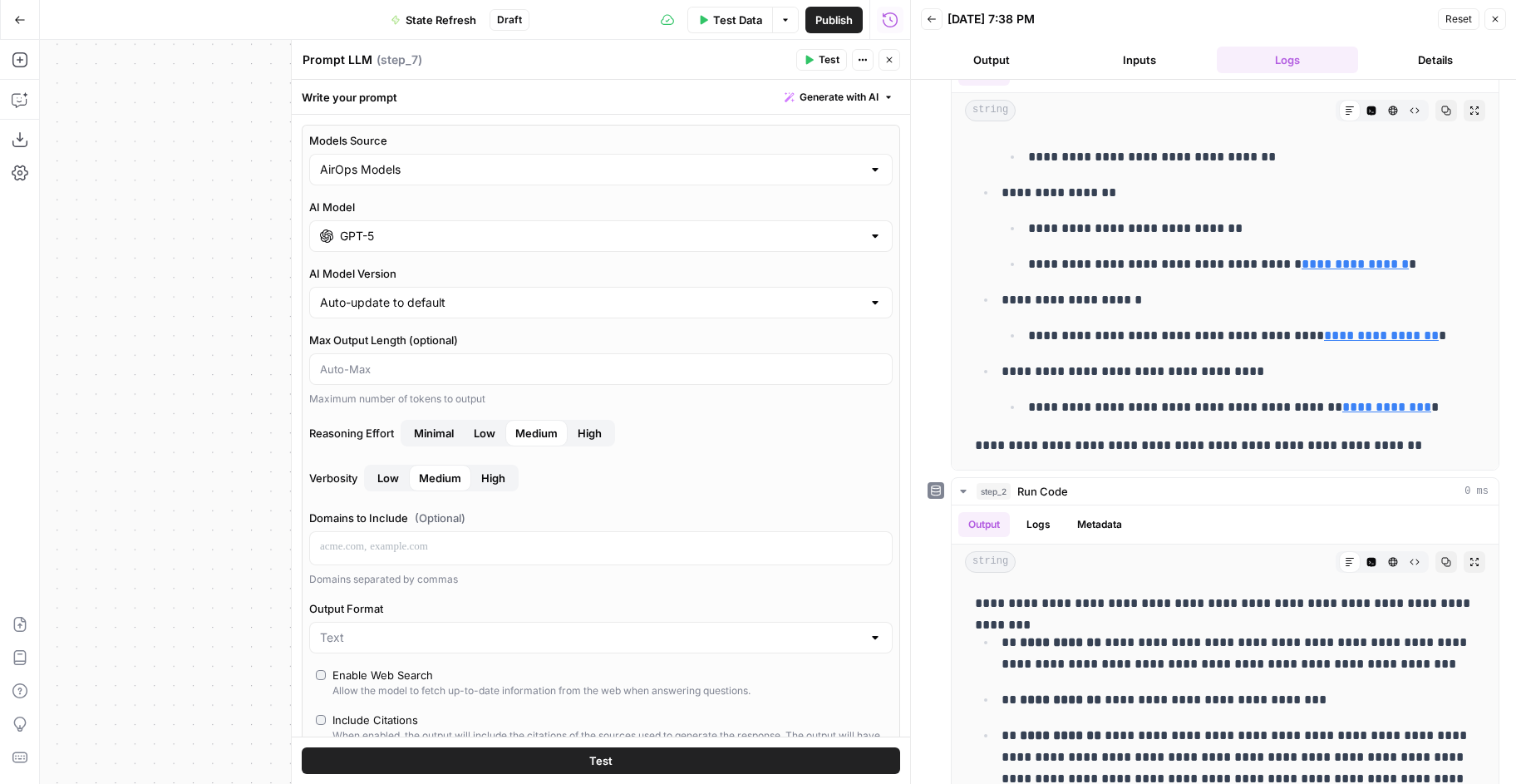
click at [500, 427] on button "Low" at bounding box center [484, 434] width 42 height 27
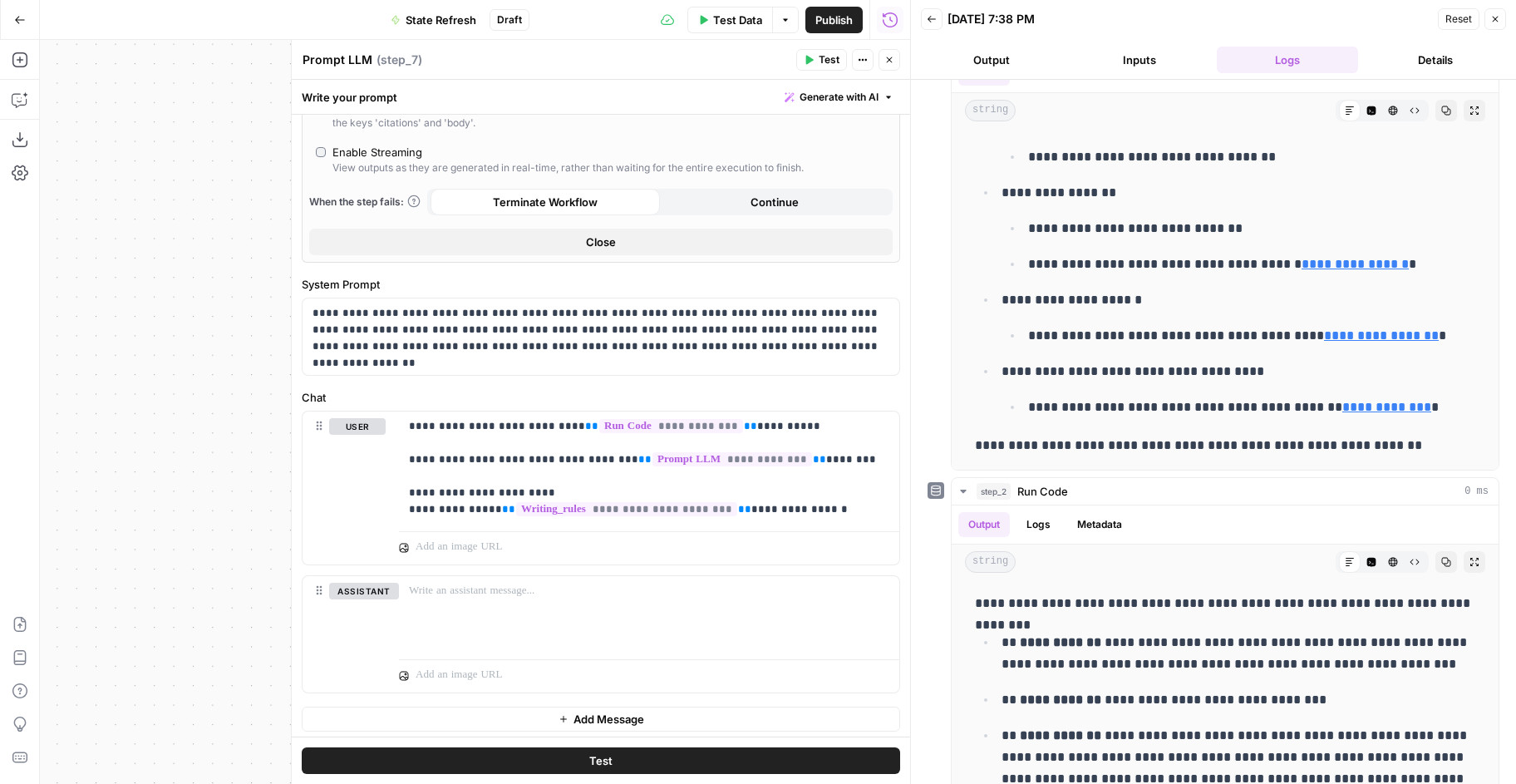
scroll to position [632, 0]
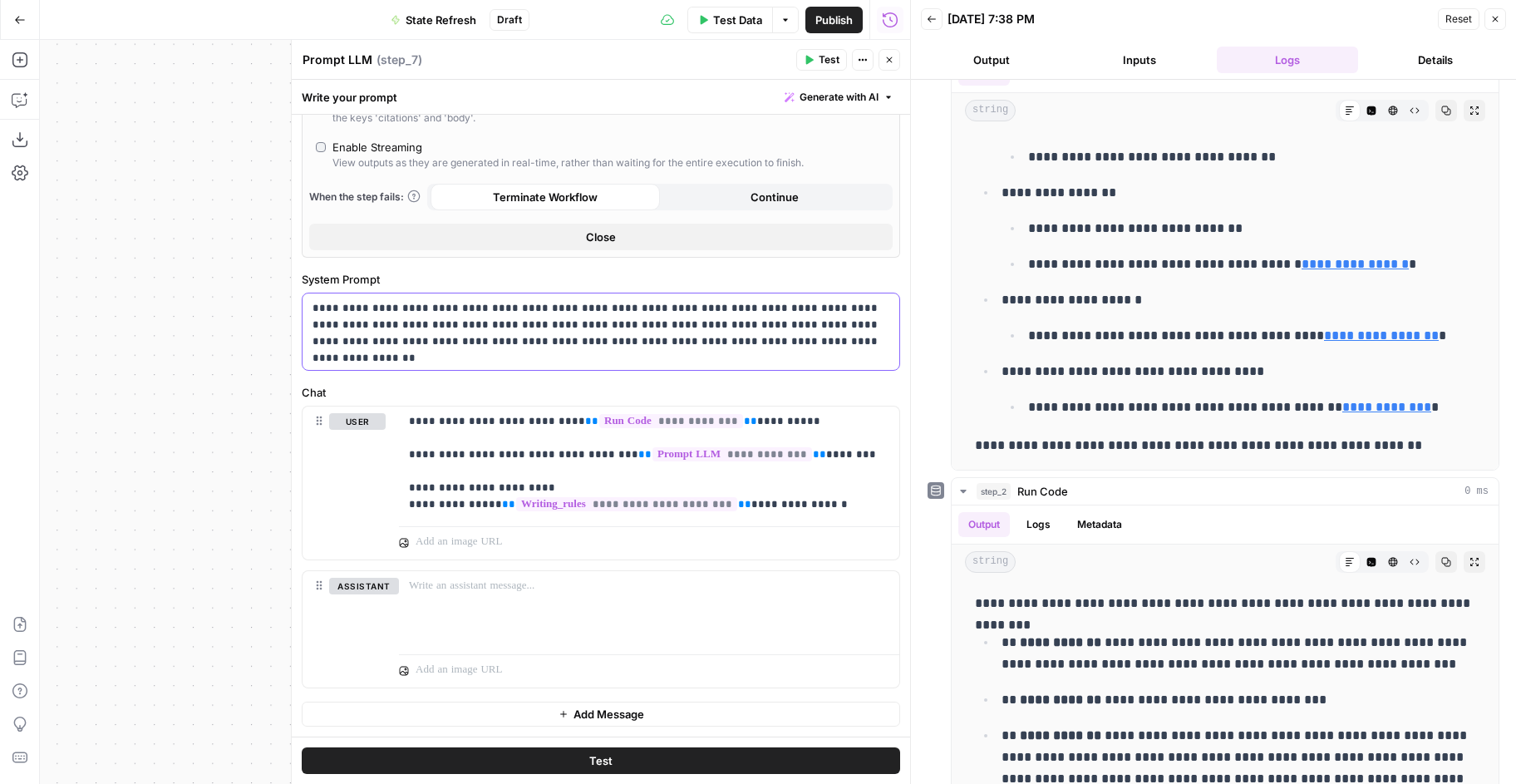
click at [744, 345] on p "**********" at bounding box center [601, 325] width 576 height 50
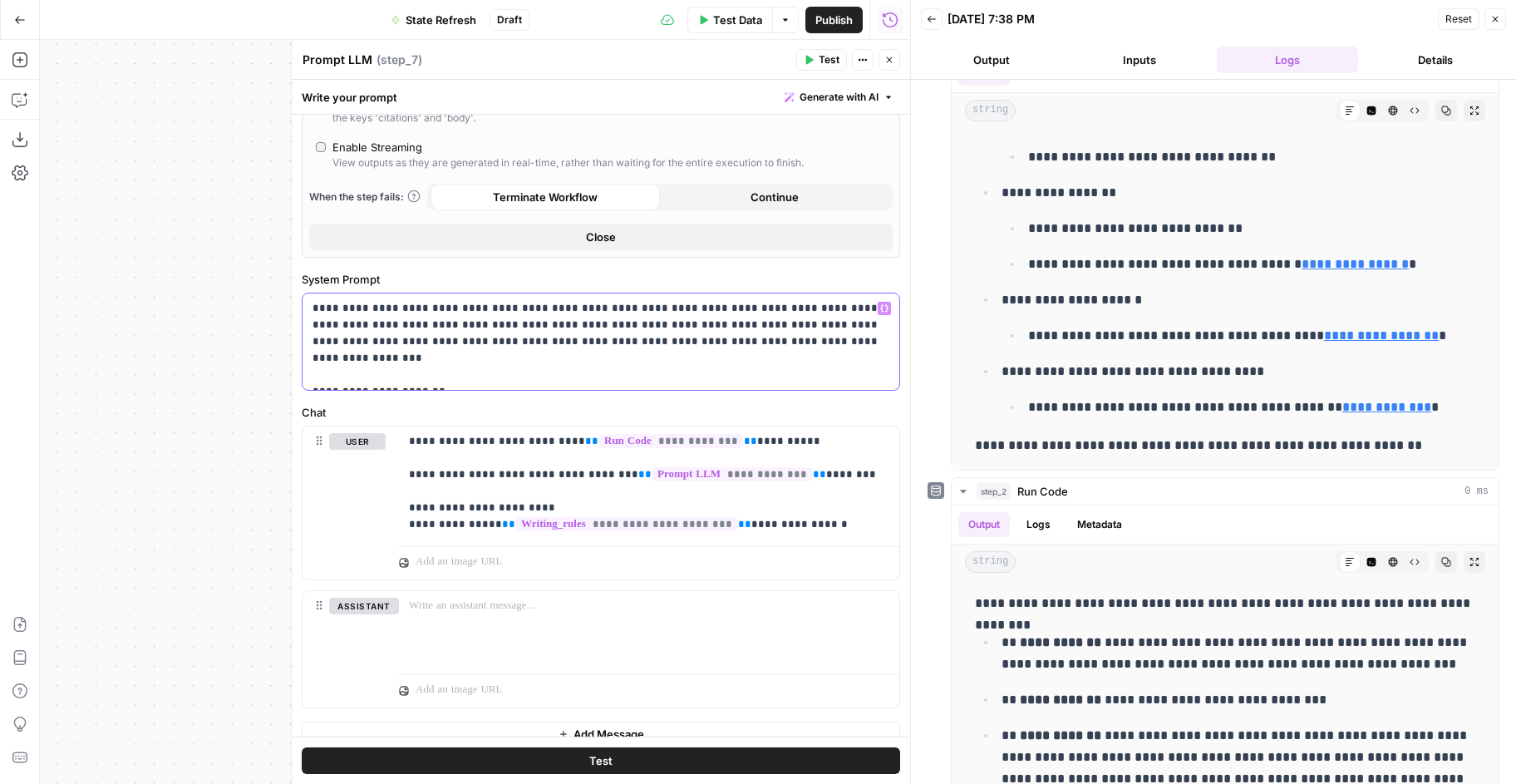
drag, startPoint x: 545, startPoint y: 381, endPoint x: 308, endPoint y: 374, distance: 237.1
click at [308, 374] on div "**********" at bounding box center [601, 342] width 597 height 97
click at [832, 63] on span "Test" at bounding box center [829, 59] width 21 height 14
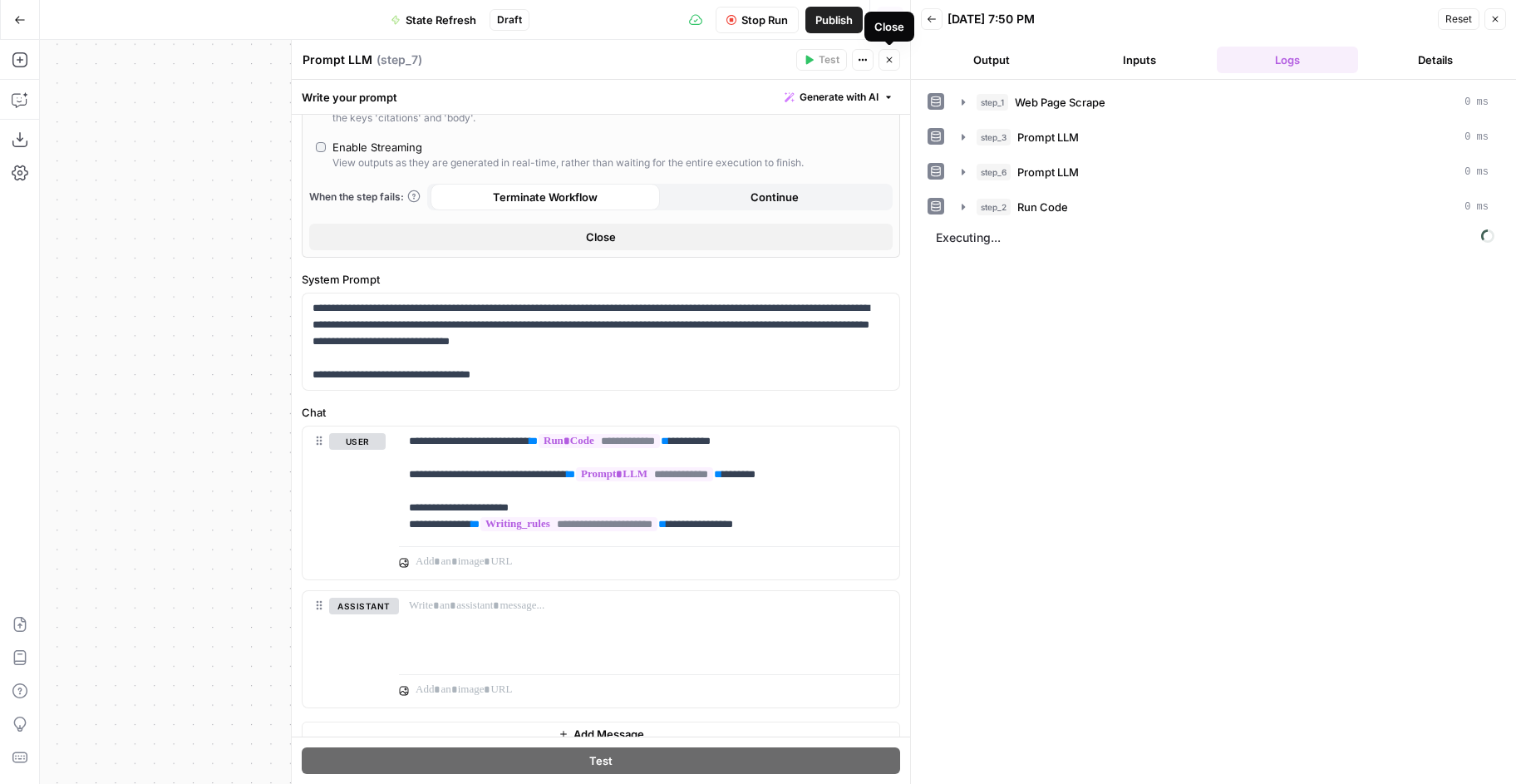
click at [884, 64] on icon "button" at bounding box center [889, 60] width 10 height 10
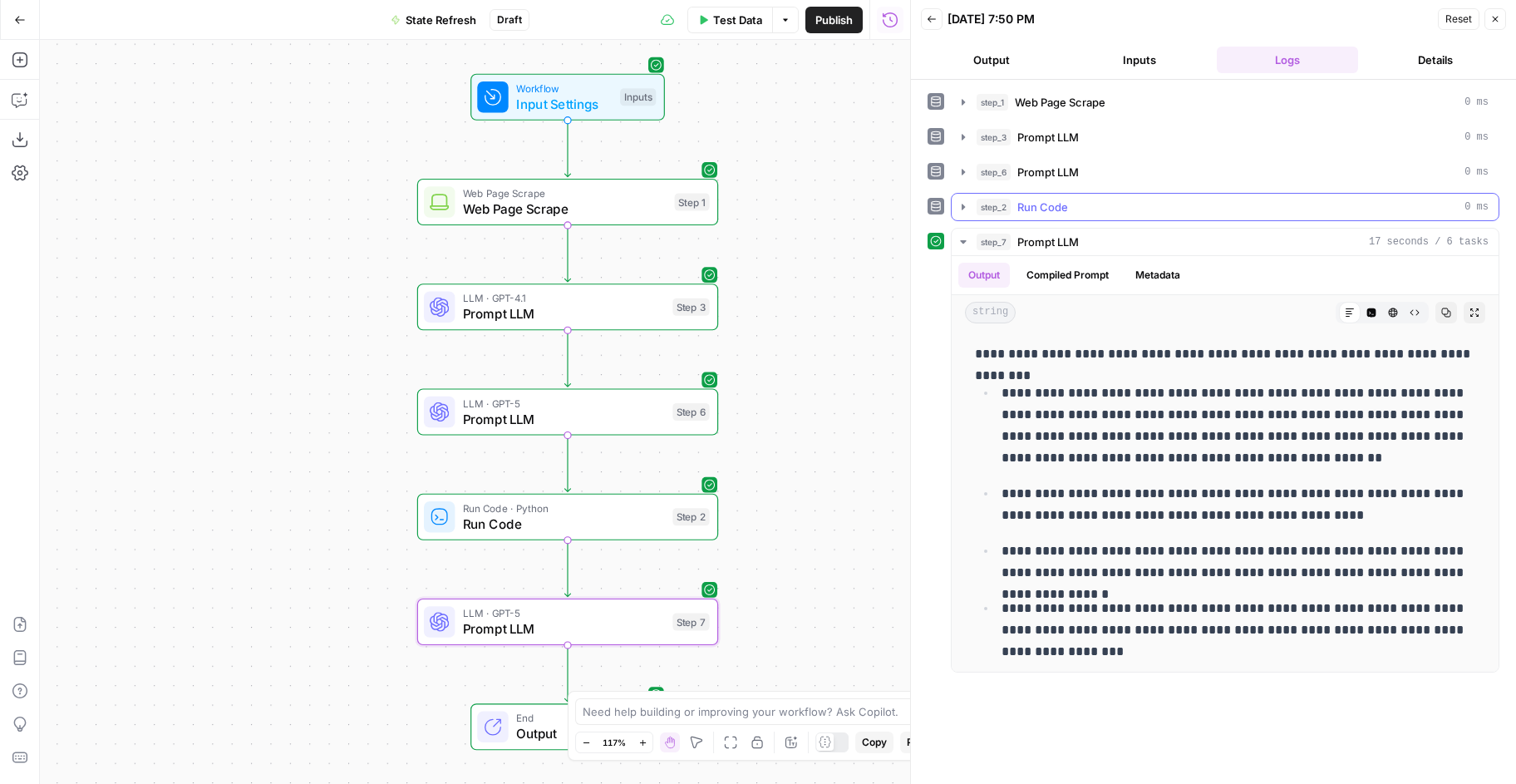
click at [964, 200] on icon "button" at bounding box center [964, 207] width 14 height 14
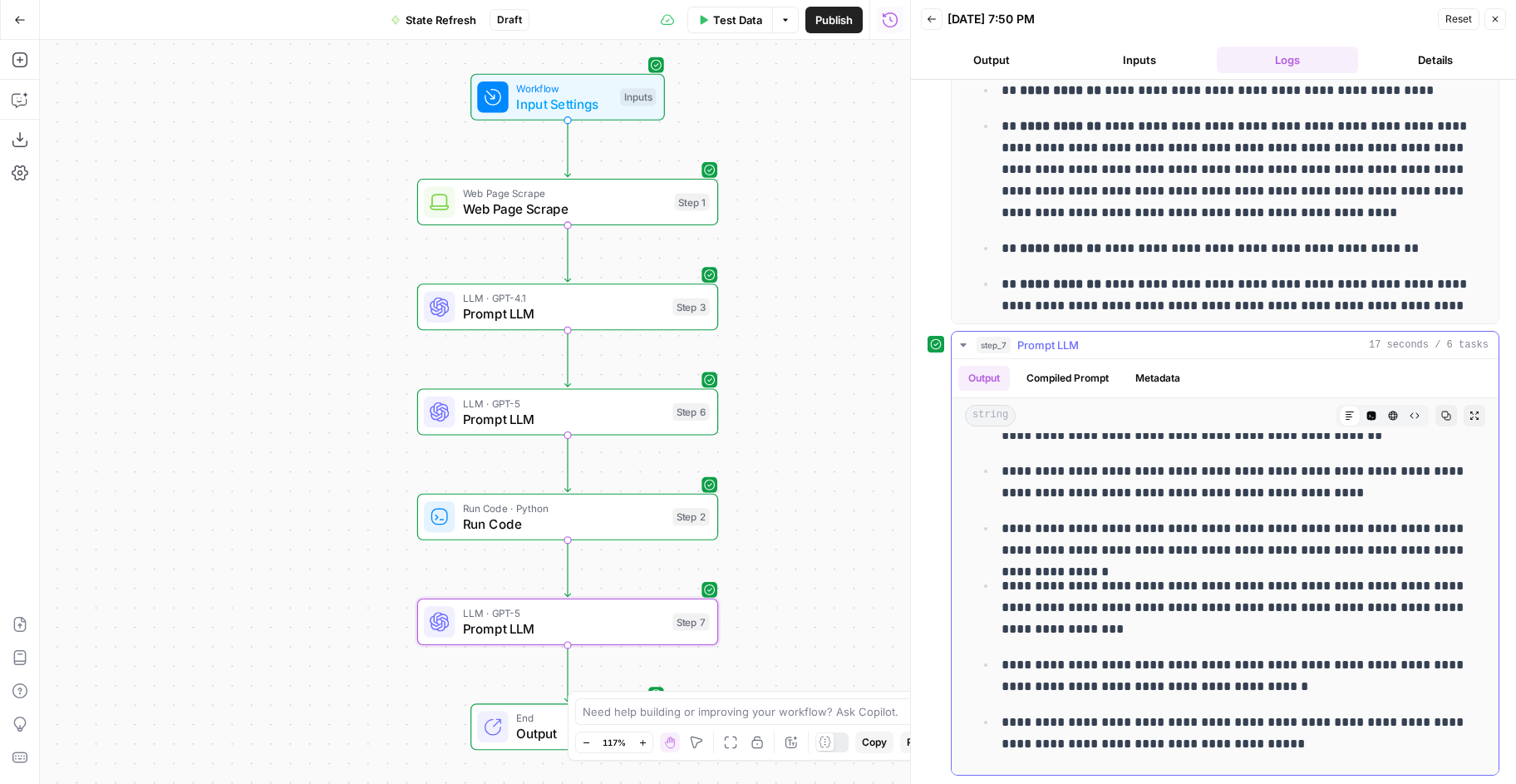
scroll to position [0, 0]
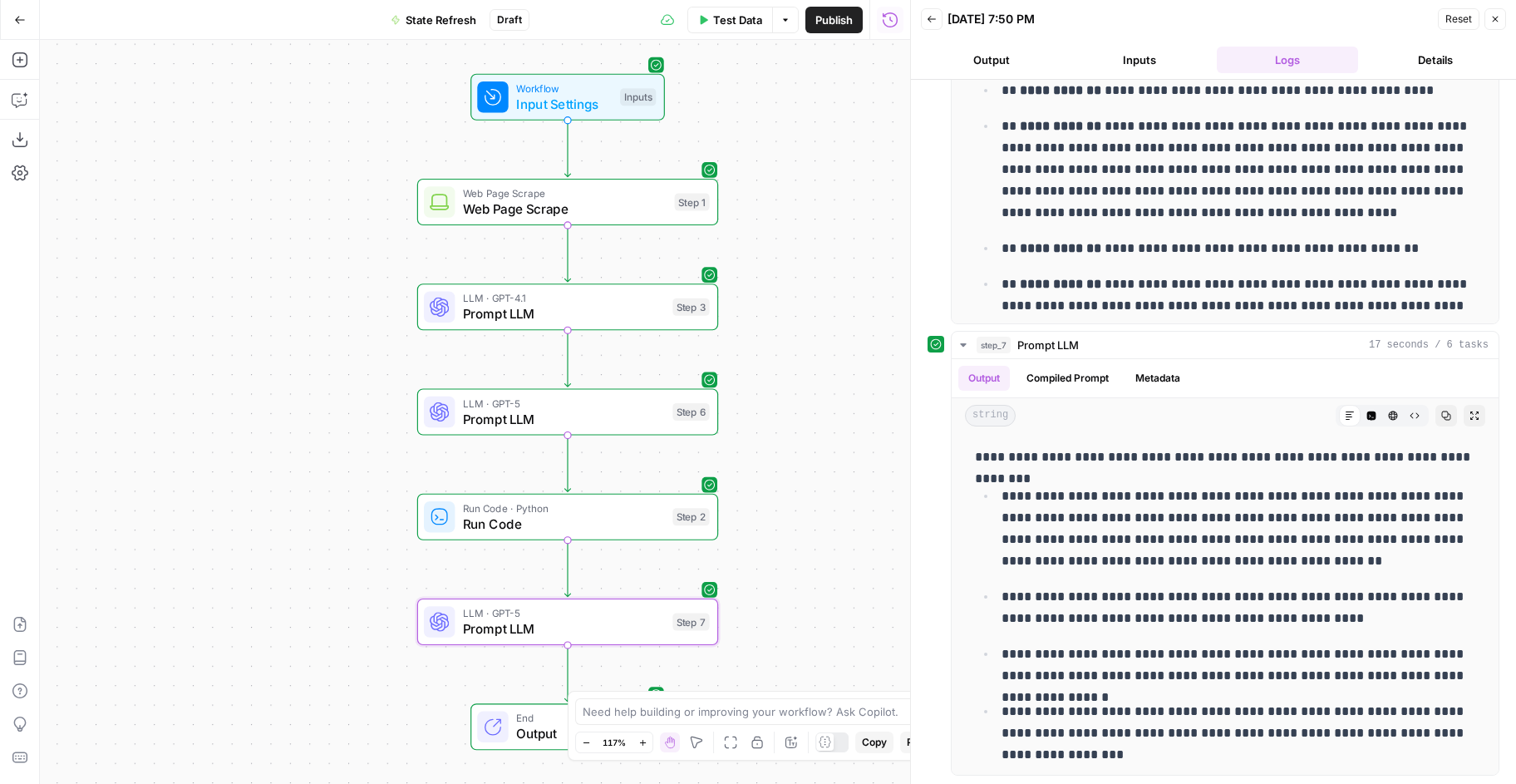
click at [695, 631] on div "LLM · GPT-5 Prompt LLM Step 7 Copy step Delete step Add Note Test" at bounding box center [567, 622] width 286 height 33
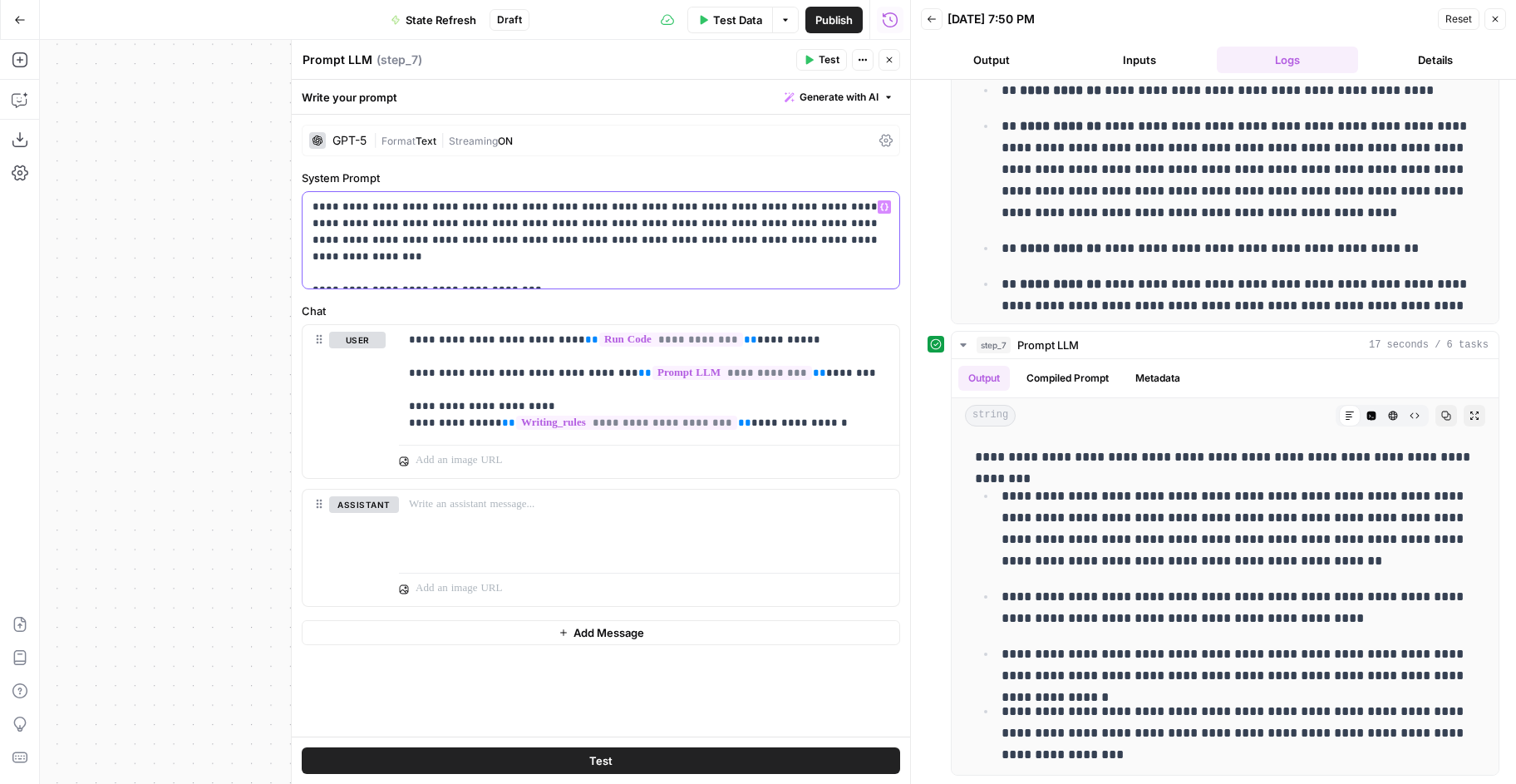
click at [630, 266] on p "**********" at bounding box center [601, 240] width 576 height 83
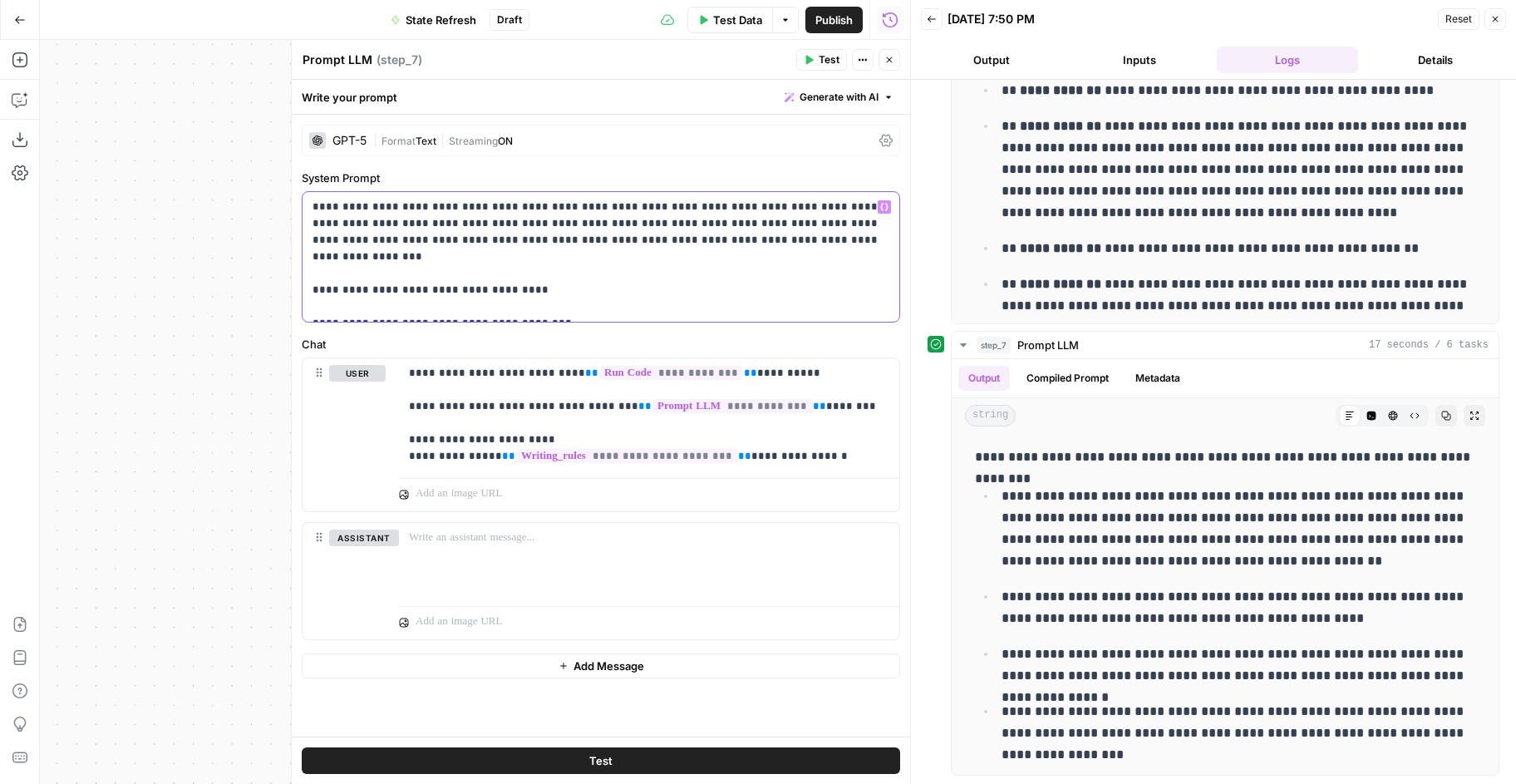
click at [565, 304] on p "**********" at bounding box center [601, 257] width 576 height 117
click at [623, 744] on div "Test" at bounding box center [601, 760] width 618 height 47
click at [623, 754] on button "Test" at bounding box center [601, 761] width 599 height 27
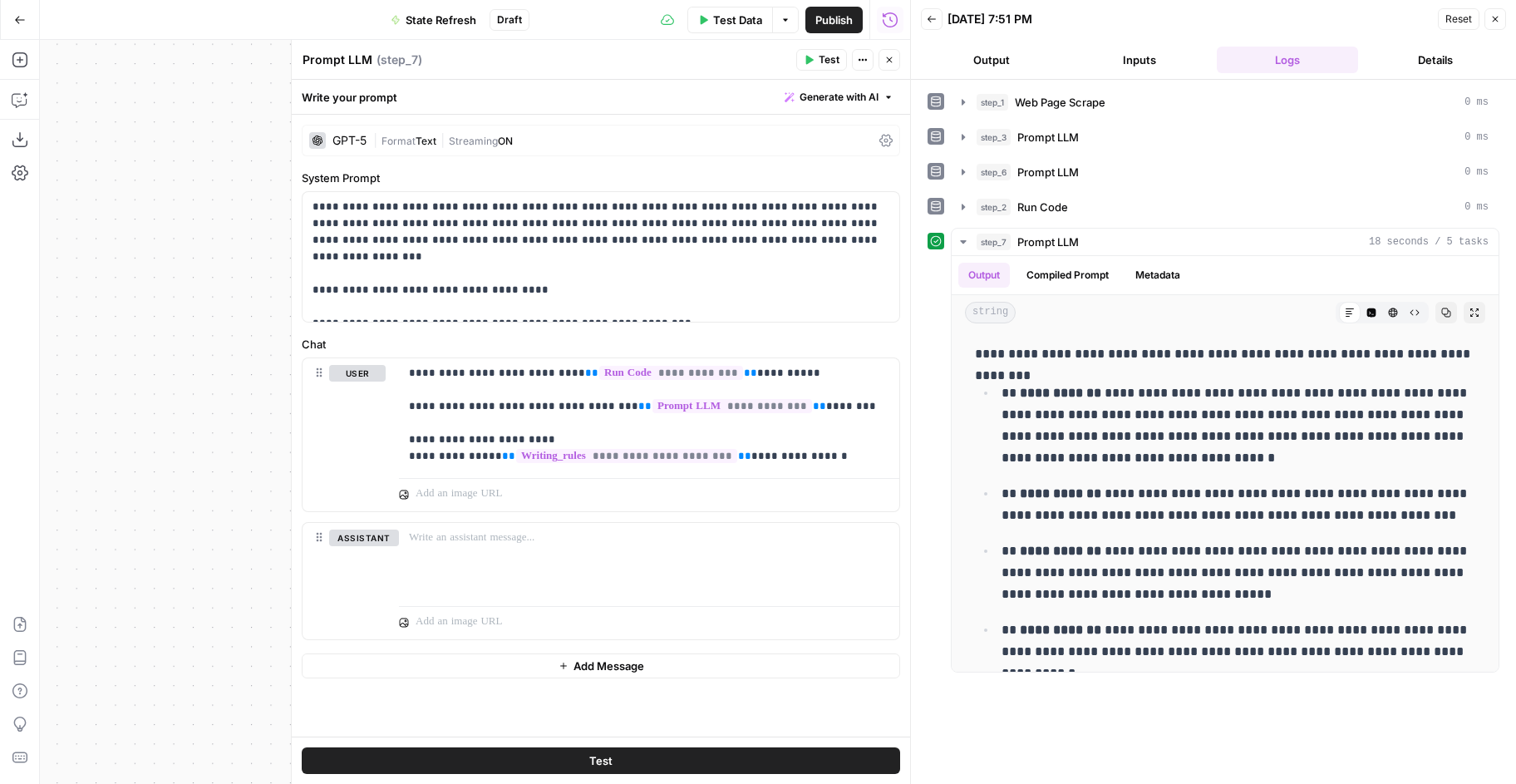
click at [445, 140] on span "|" at bounding box center [442, 139] width 13 height 16
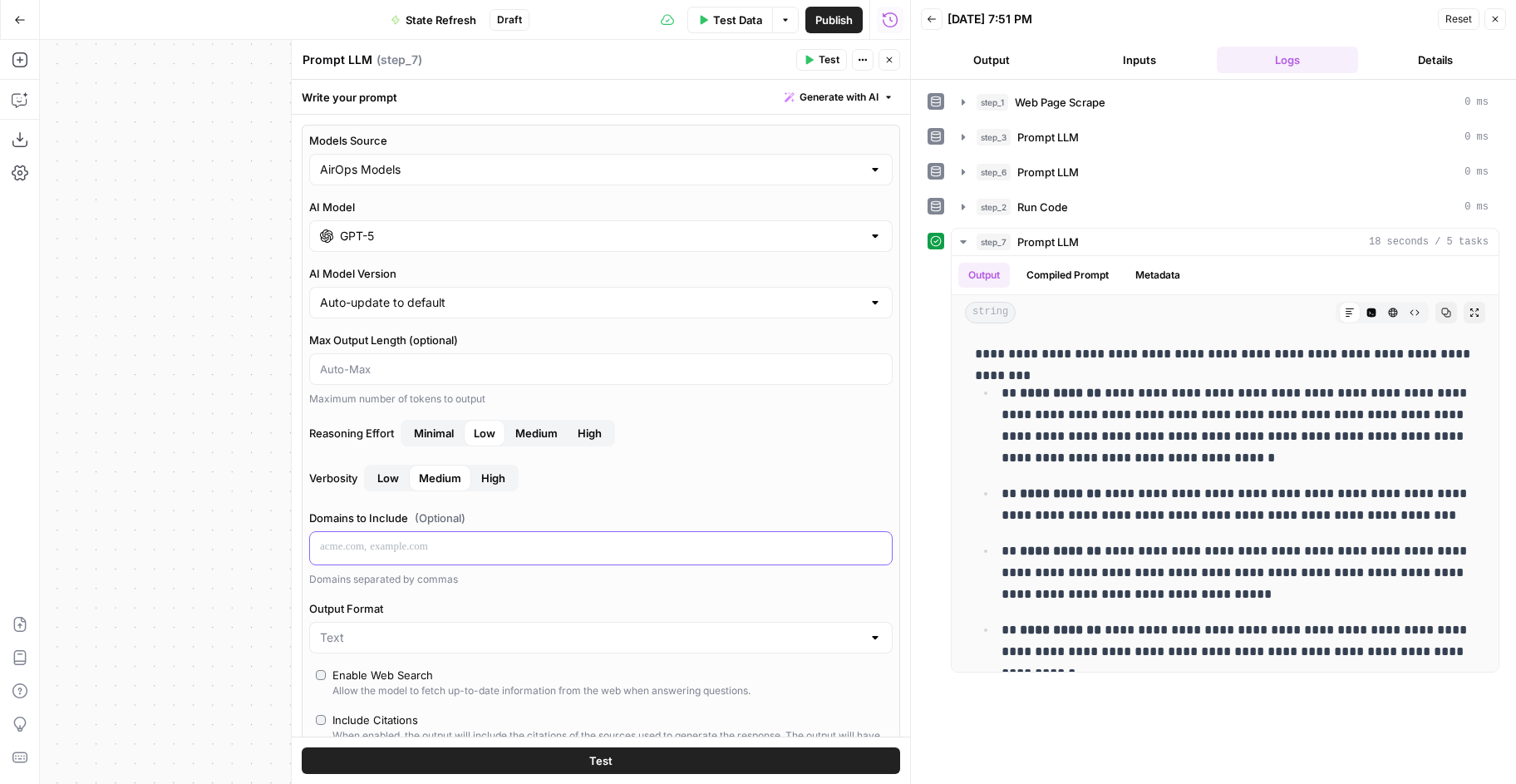
click at [394, 546] on p at bounding box center [601, 546] width 562 height 16
click at [889, 60] on icon "button" at bounding box center [890, 60] width 6 height 6
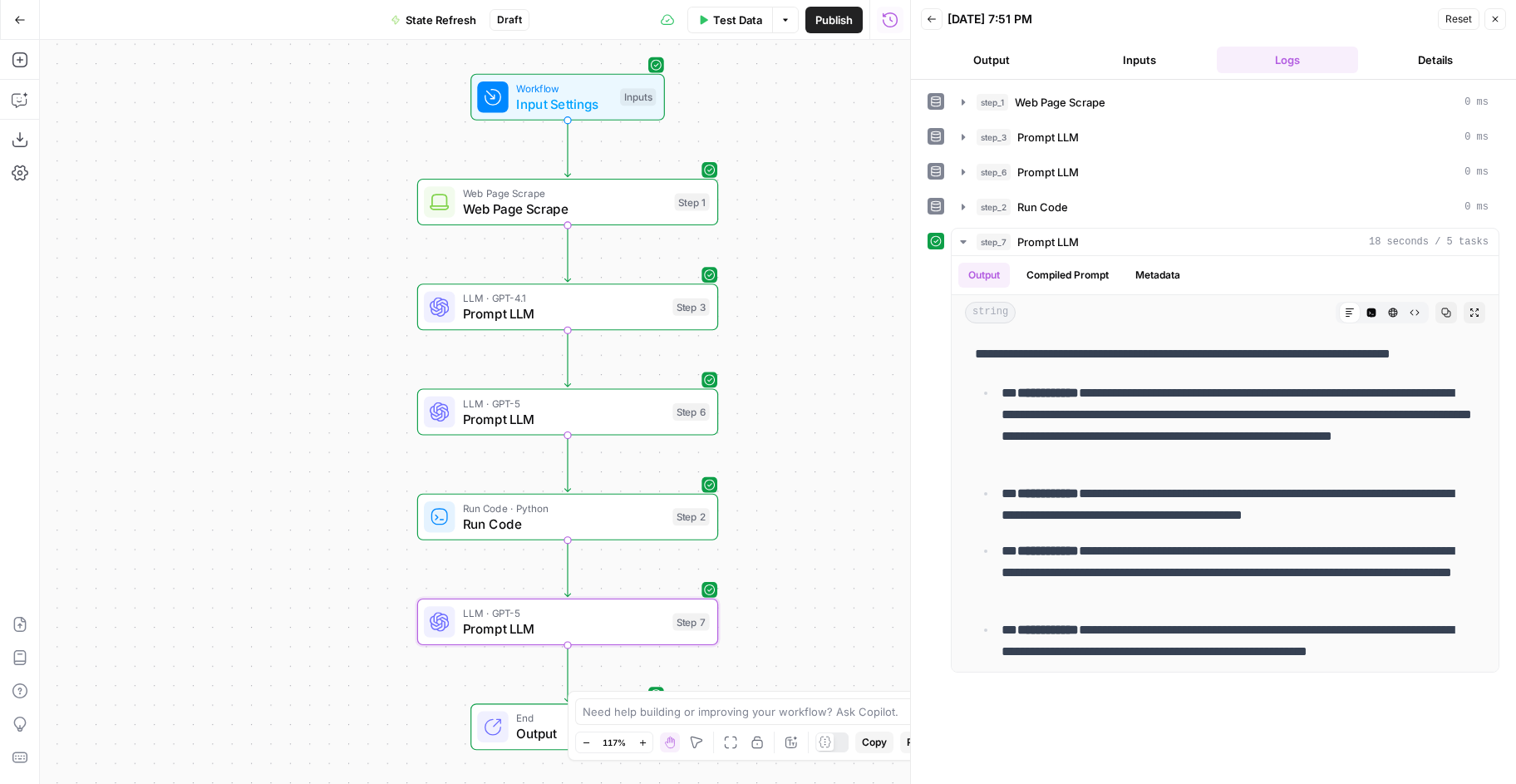
click at [612, 625] on span "Prompt LLM" at bounding box center [563, 629] width 202 height 19
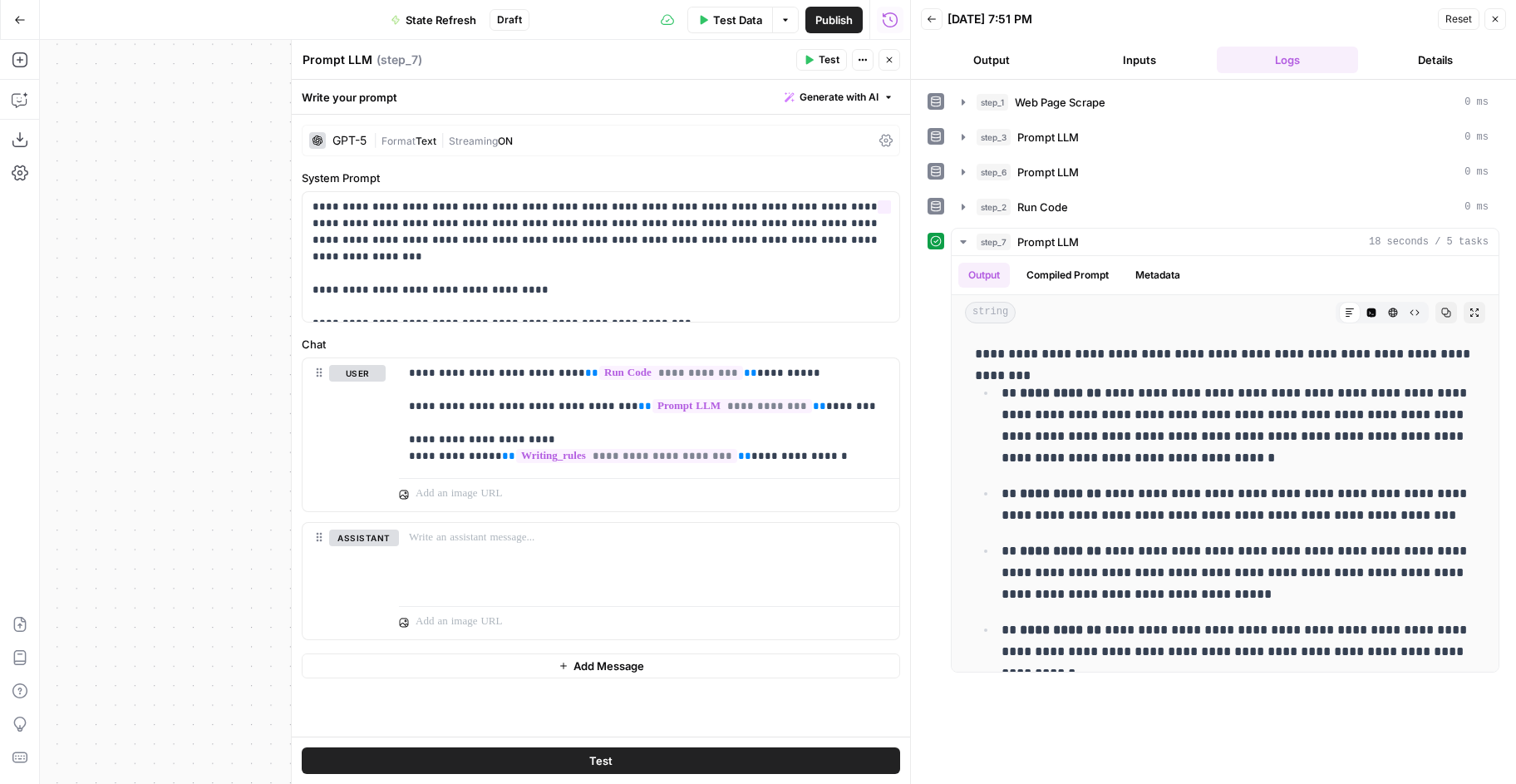
click at [410, 153] on div "GPT-5 | Format Text | Streaming ON" at bounding box center [601, 140] width 599 height 32
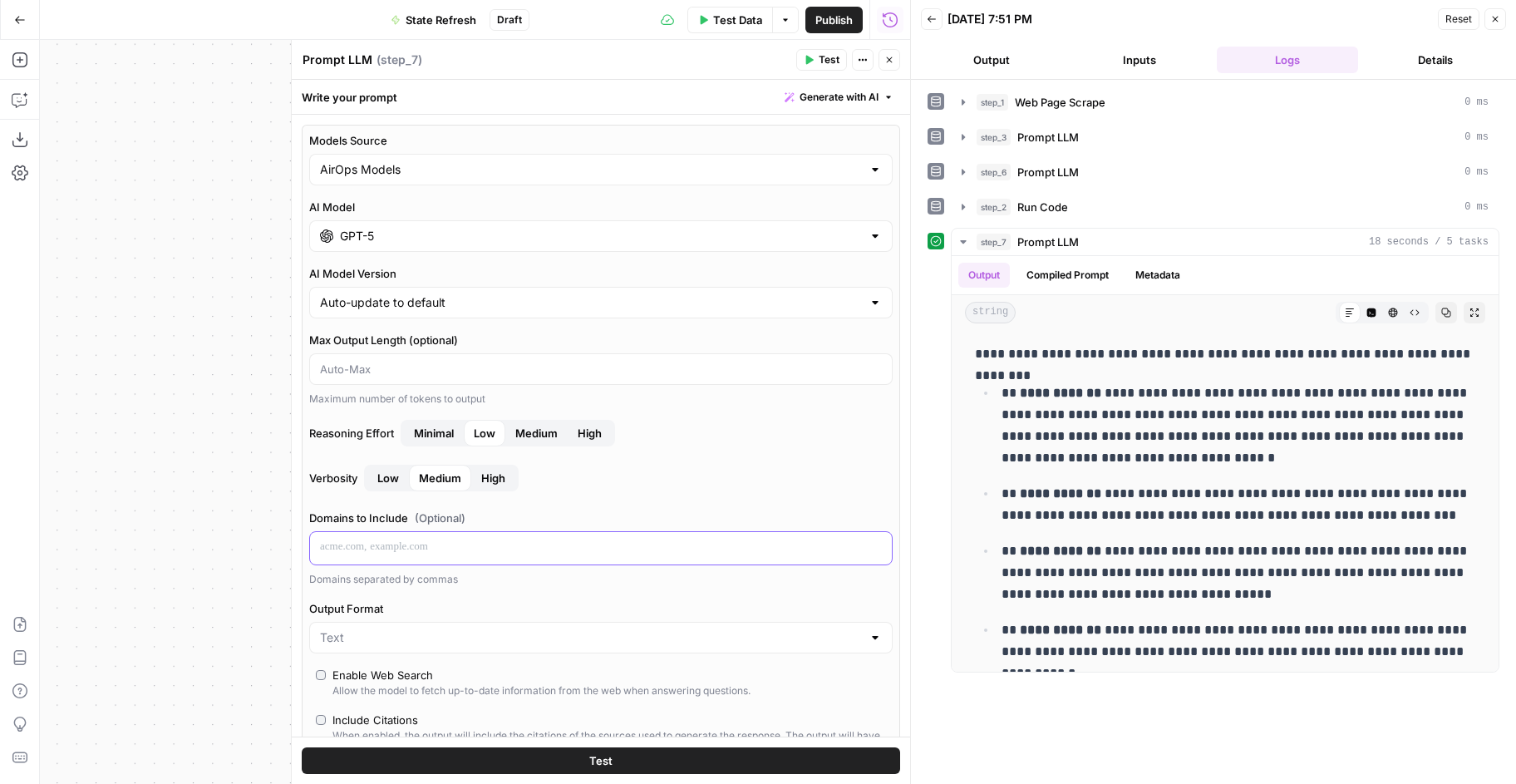
click at [387, 552] on p at bounding box center [601, 546] width 562 height 16
click at [577, 764] on button "Test" at bounding box center [601, 761] width 599 height 27
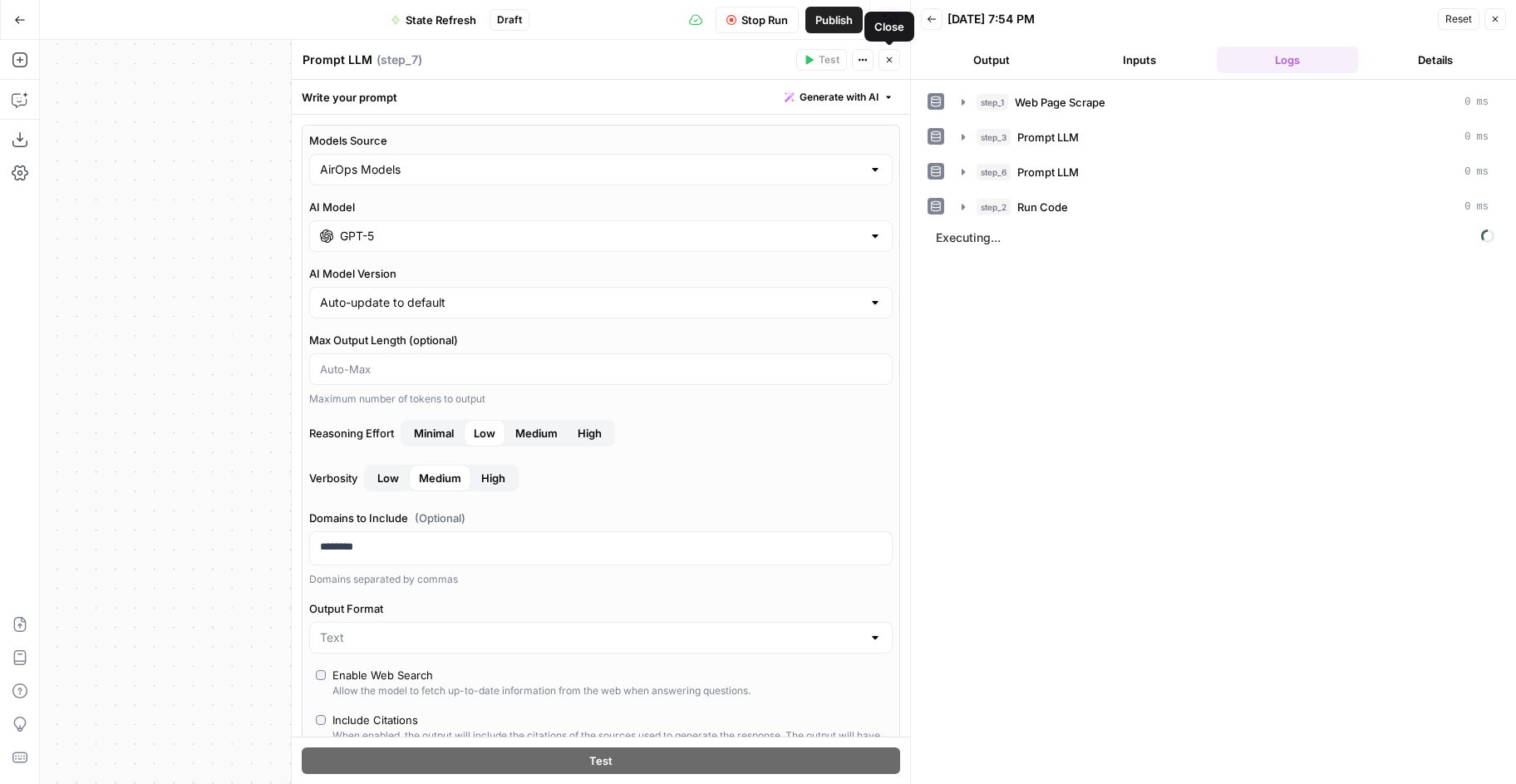
click at [755, 18] on span "Stop Run" at bounding box center [765, 19] width 46 height 16
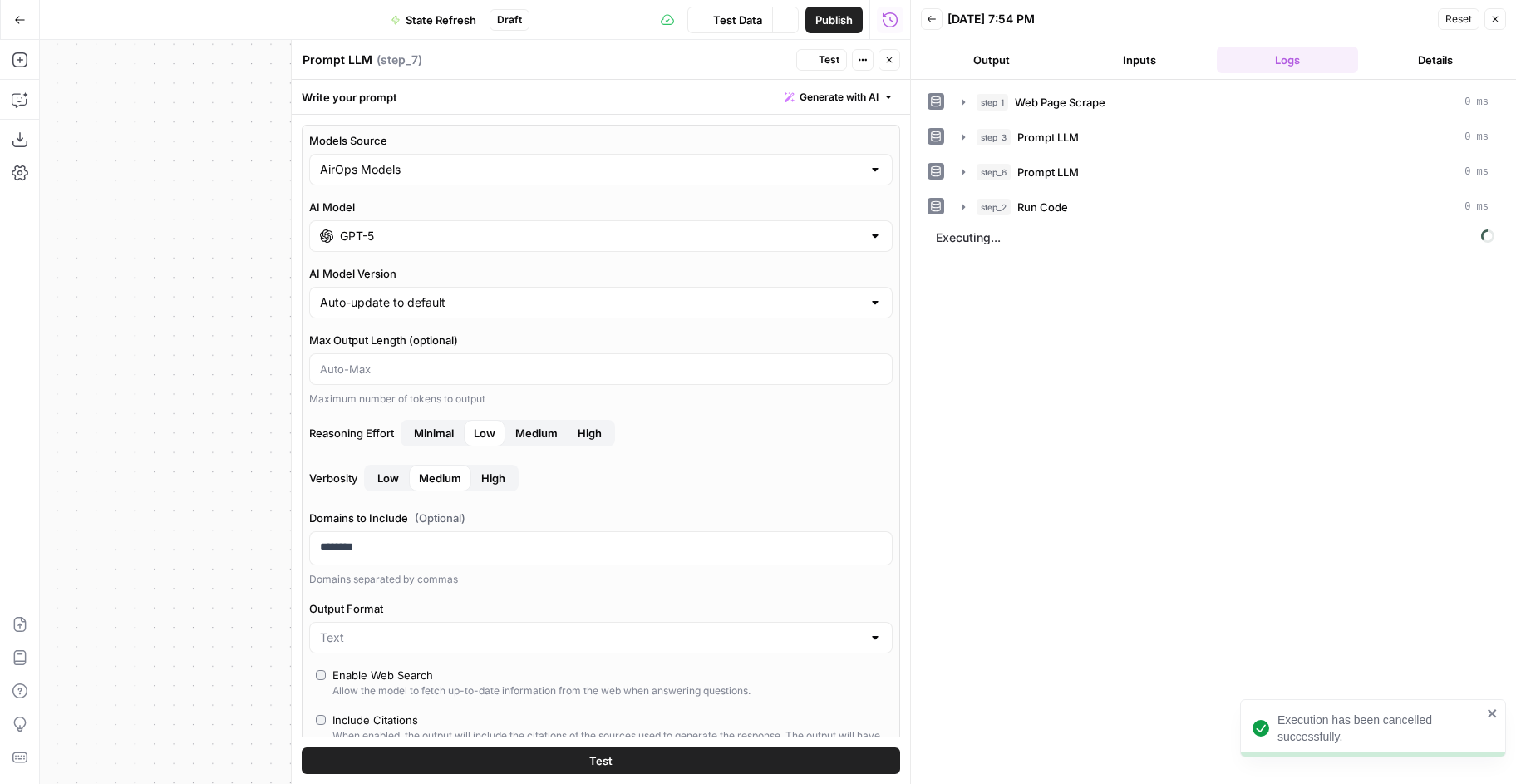
click at [896, 63] on button "Close" at bounding box center [889, 60] width 21 height 21
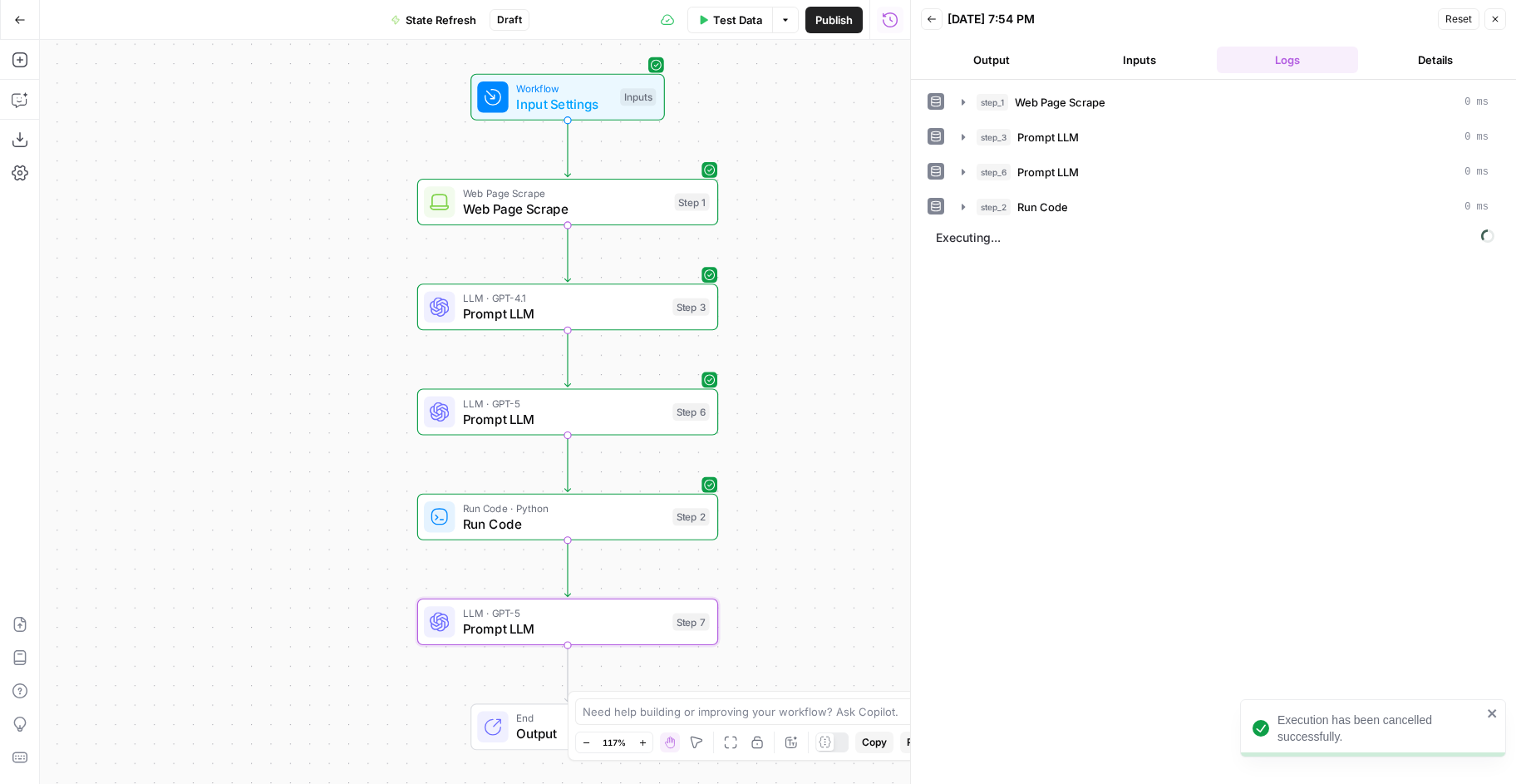
click at [591, 413] on span "Prompt LLM" at bounding box center [563, 419] width 202 height 19
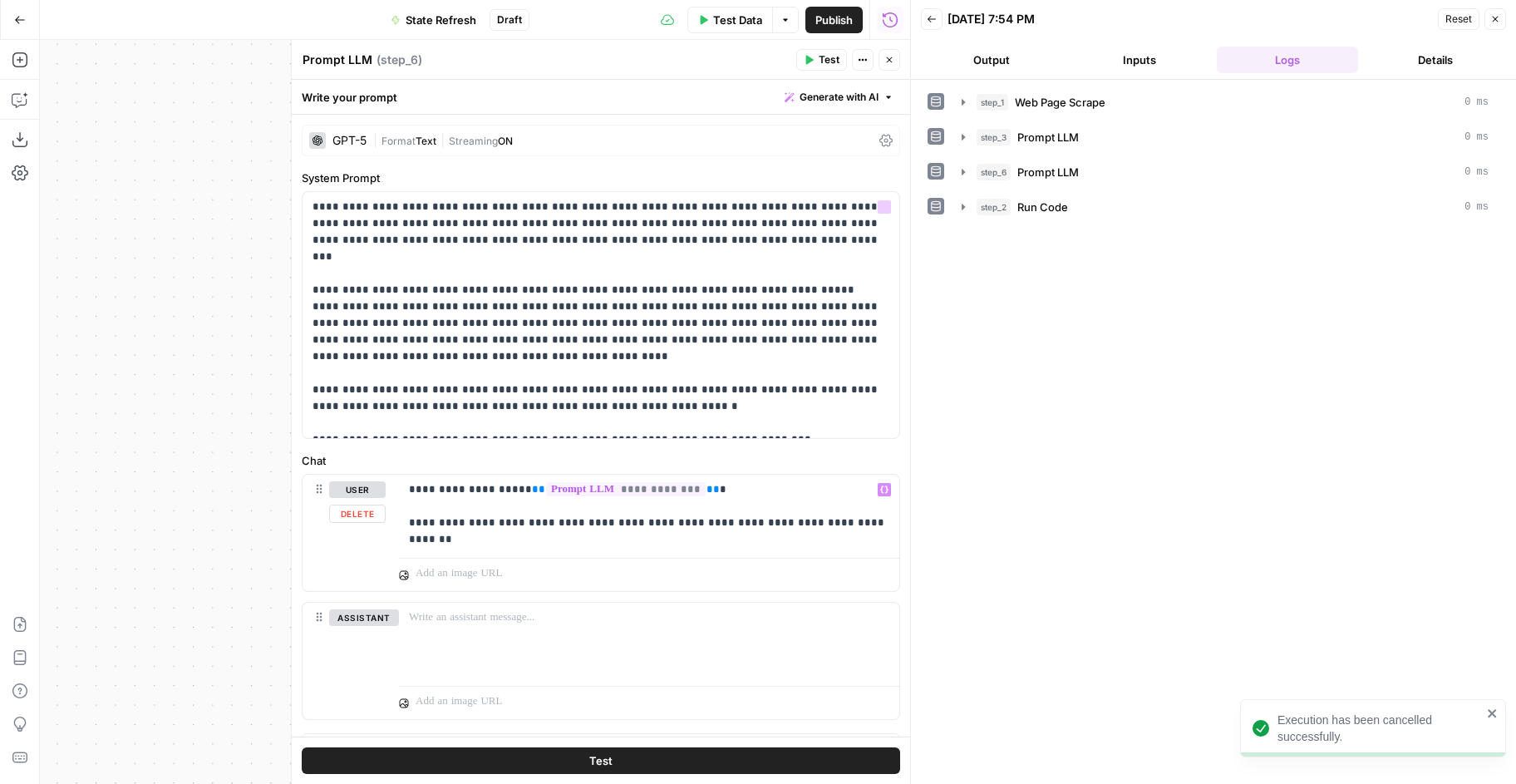
click at [435, 120] on div "**********" at bounding box center [601, 441] width 618 height 654
click at [435, 140] on span "Text" at bounding box center [426, 140] width 21 height 13
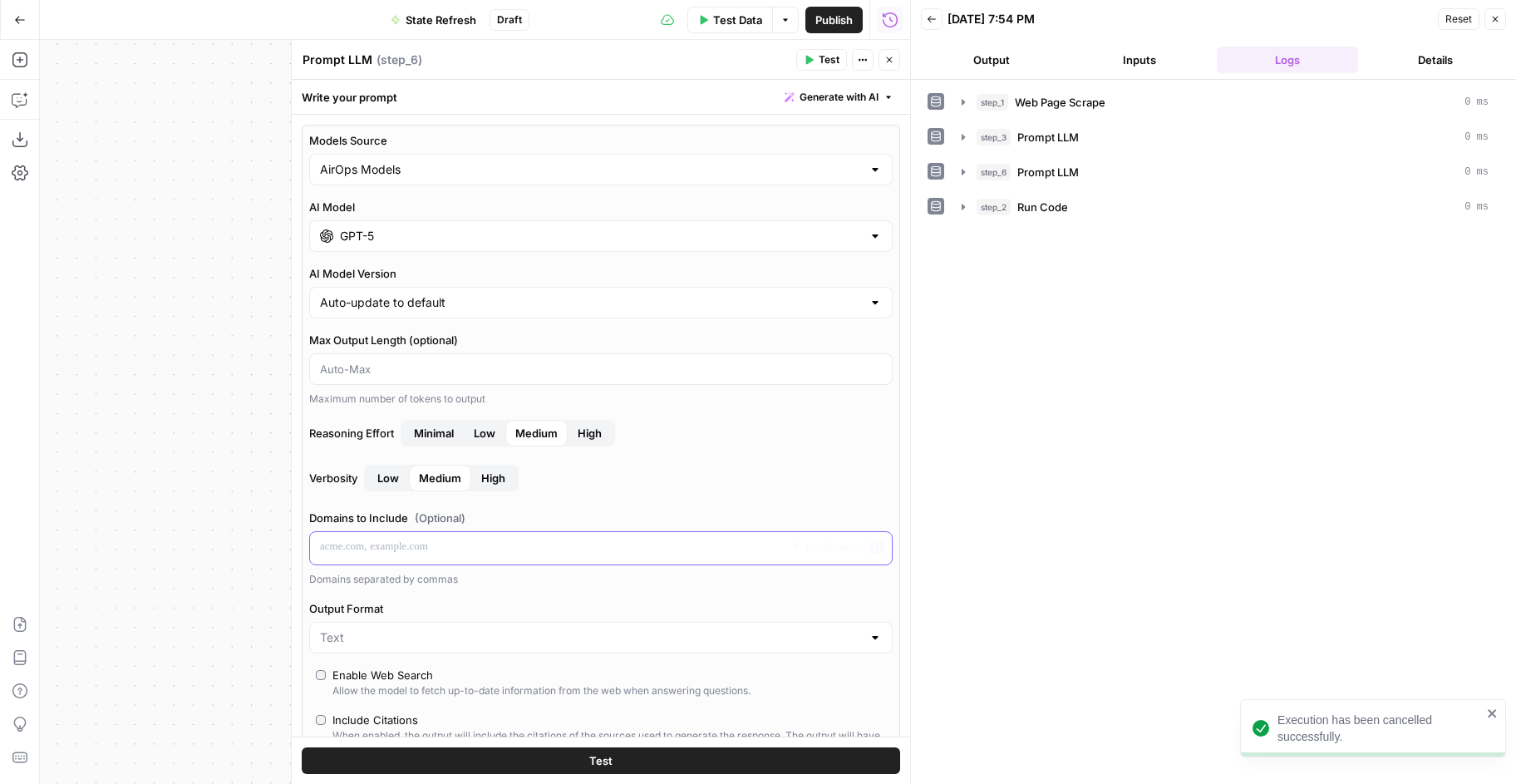
click at [401, 550] on p at bounding box center [601, 546] width 562 height 16
click at [822, 64] on span "Test" at bounding box center [829, 59] width 21 height 14
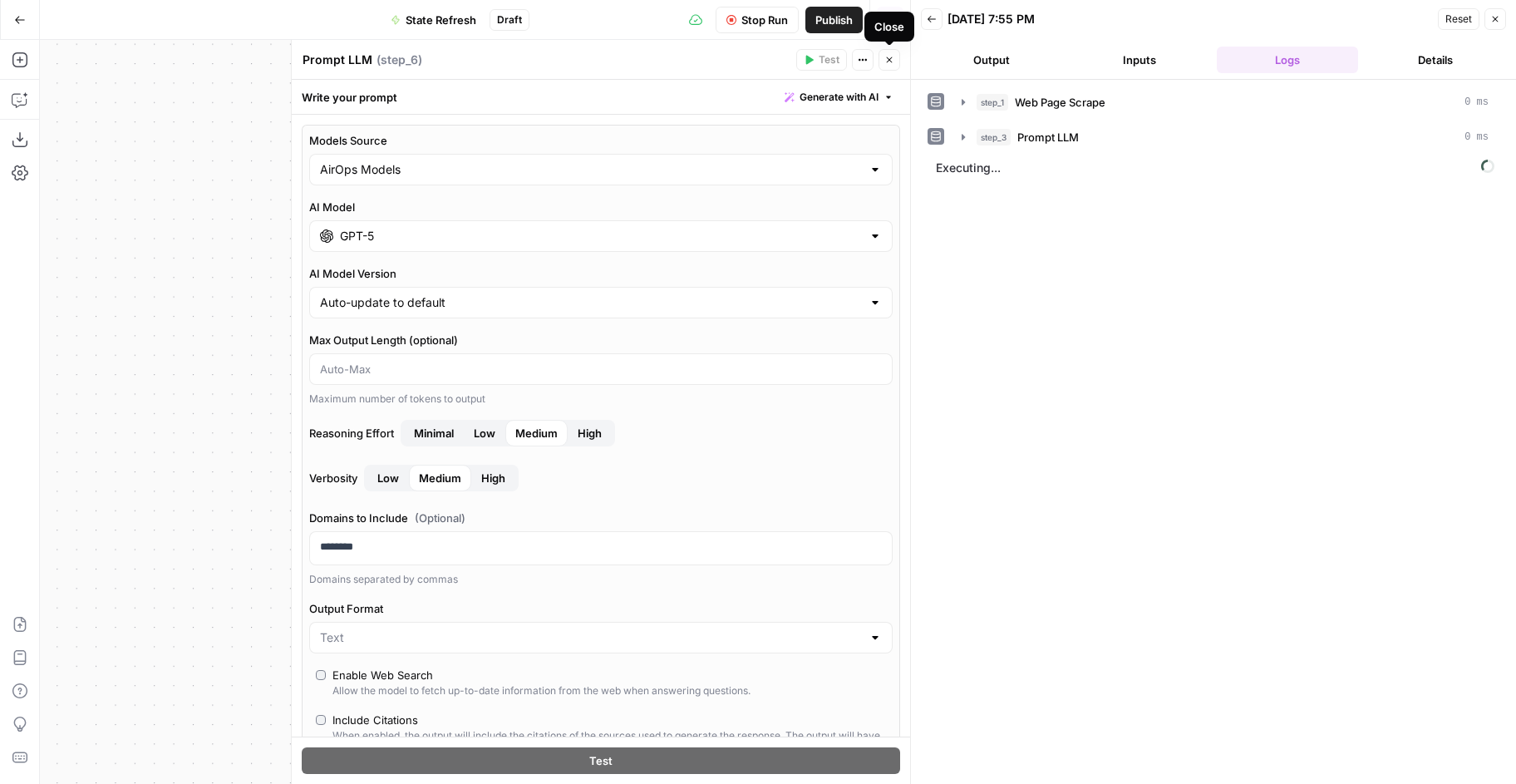
click at [896, 65] on button "Close" at bounding box center [889, 60] width 21 height 21
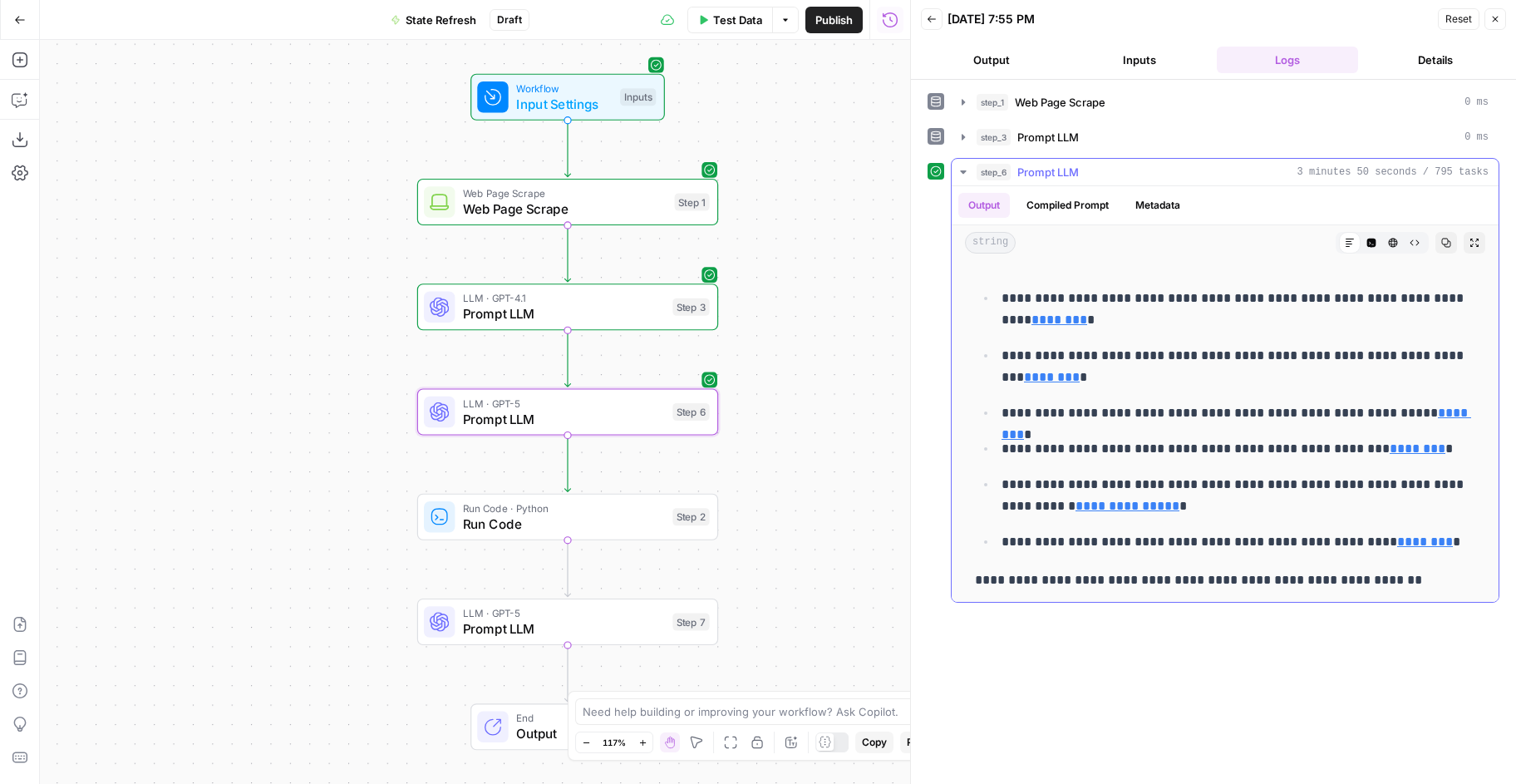
scroll to position [3, 0]
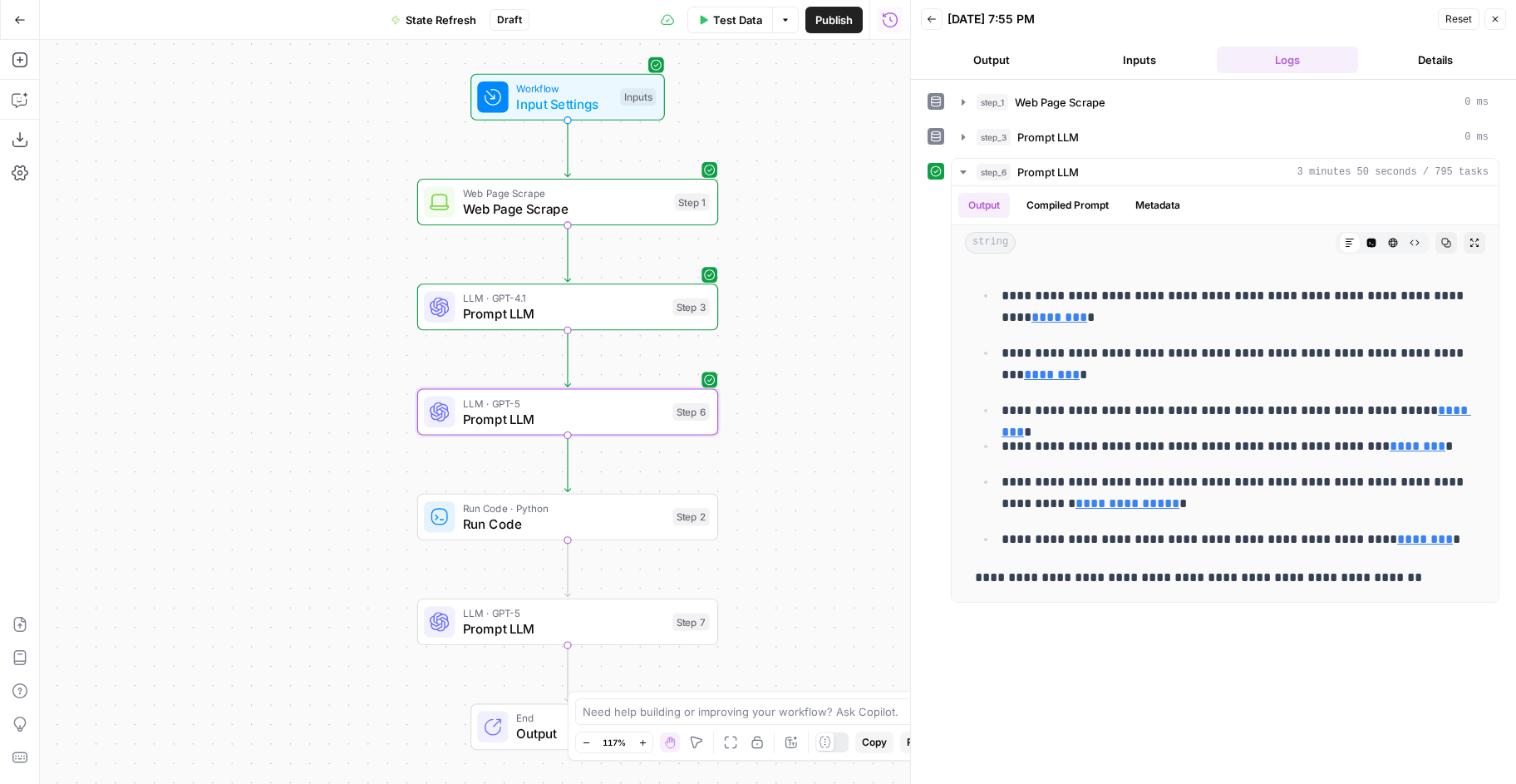
click at [517, 409] on span "Prompt LLM" at bounding box center [563, 419] width 202 height 19
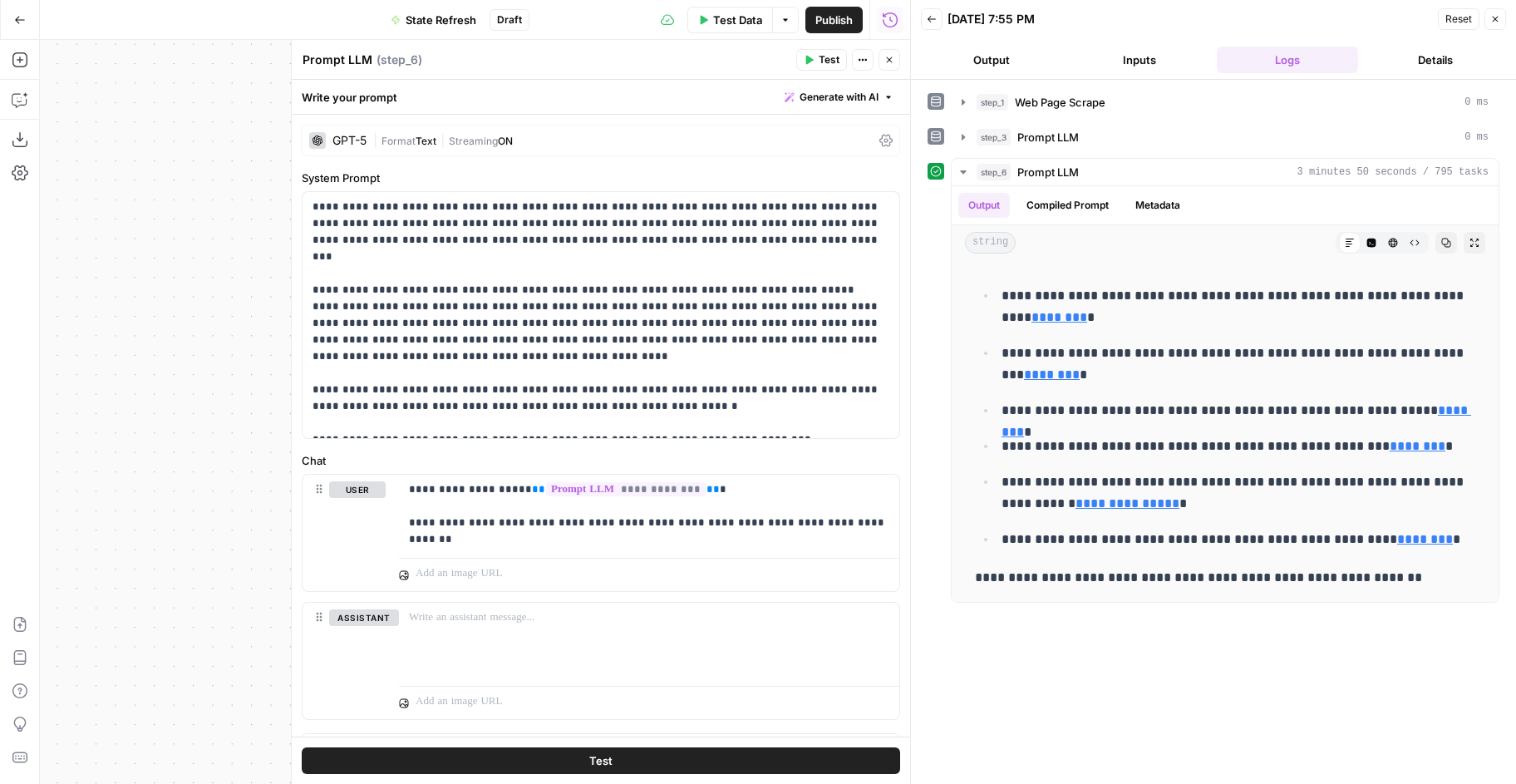
click at [891, 63] on icon "button" at bounding box center [889, 60] width 10 height 10
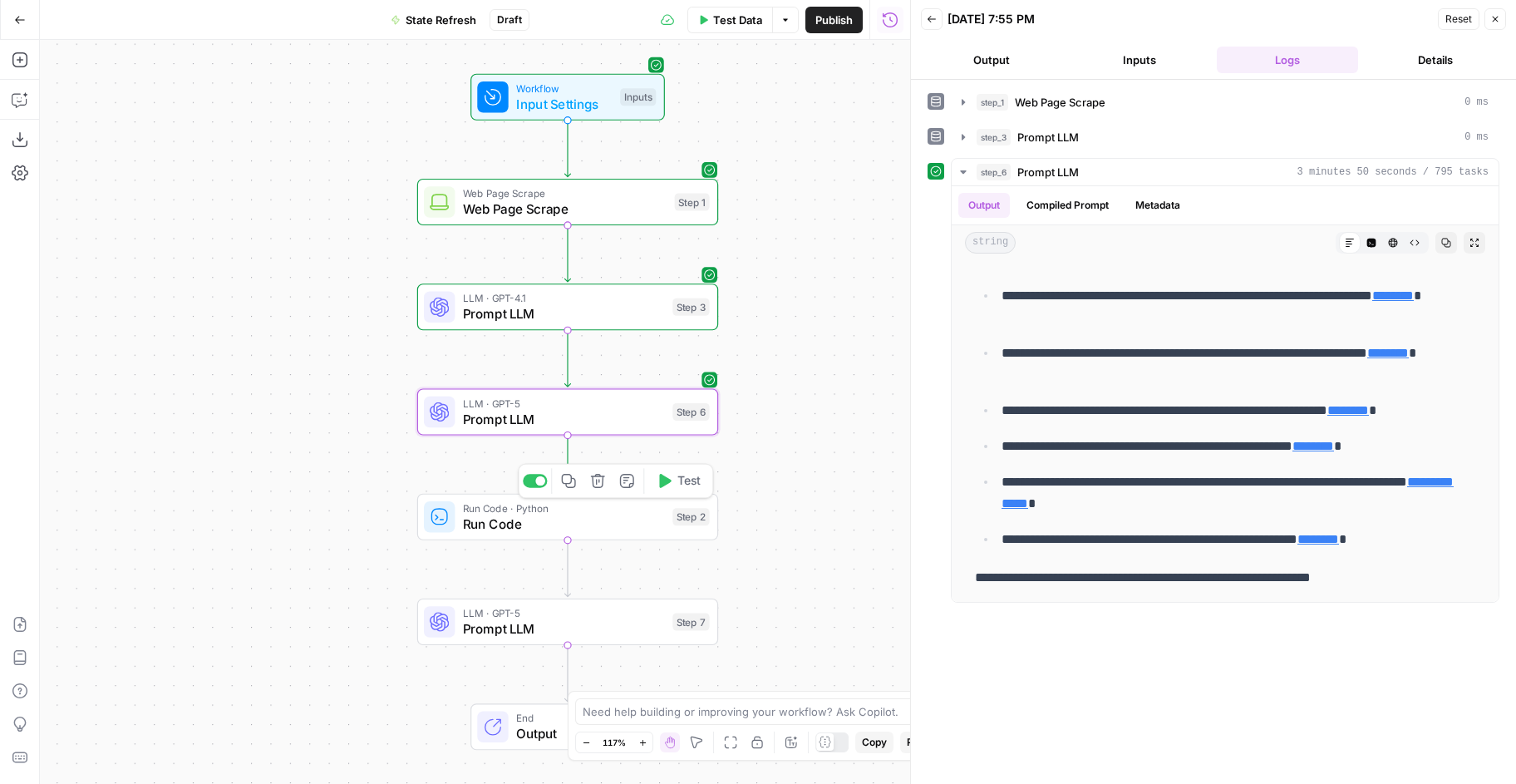
click at [669, 475] on icon "button" at bounding box center [663, 481] width 15 height 15
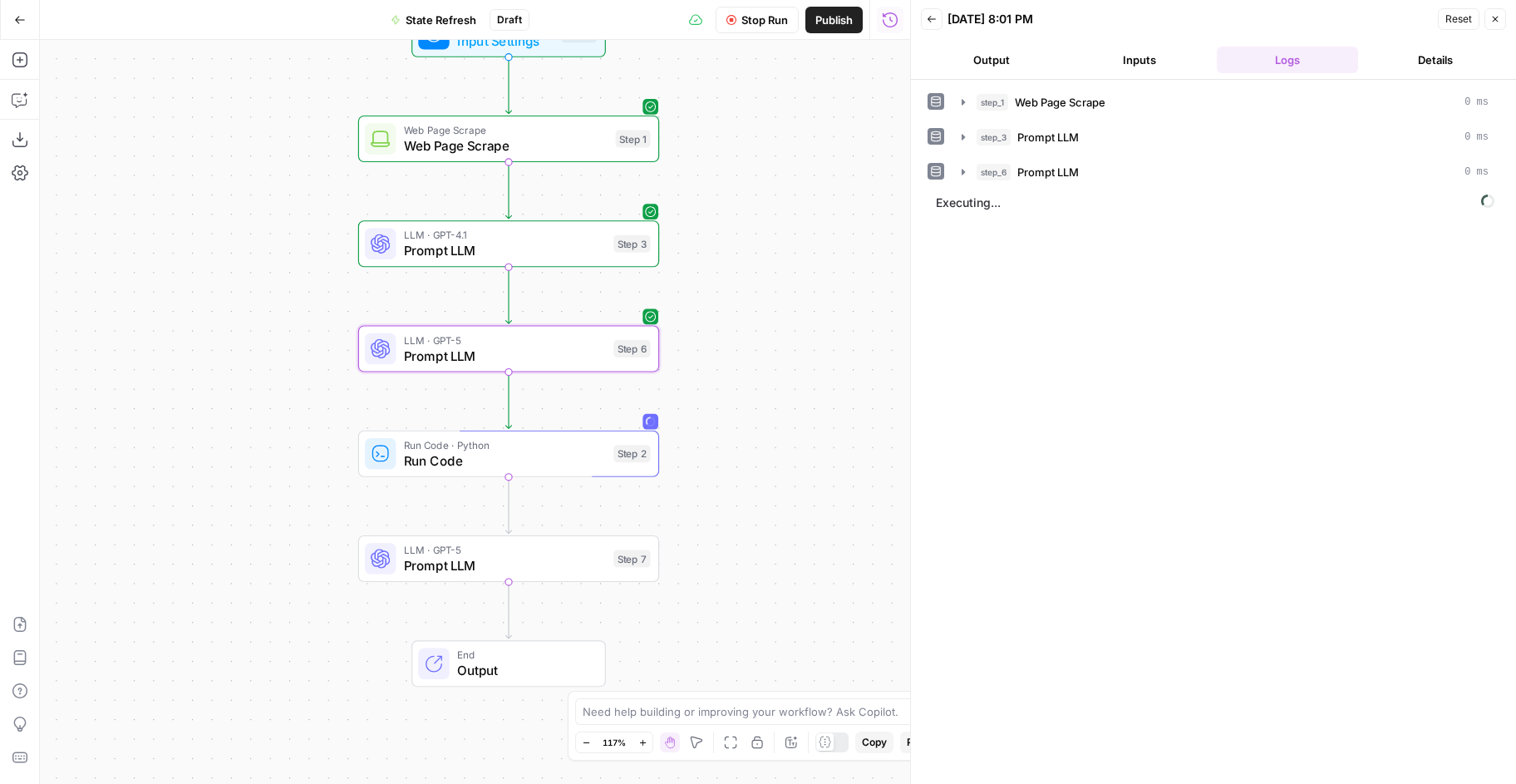
drag, startPoint x: 373, startPoint y: 580, endPoint x: 266, endPoint y: 466, distance: 156.3
click at [266, 466] on div "Workflow Input Settings Inputs Web Page Scrape Web Page Scrape Step 1 LLM · GPT…" at bounding box center [474, 411] width 870 height 743
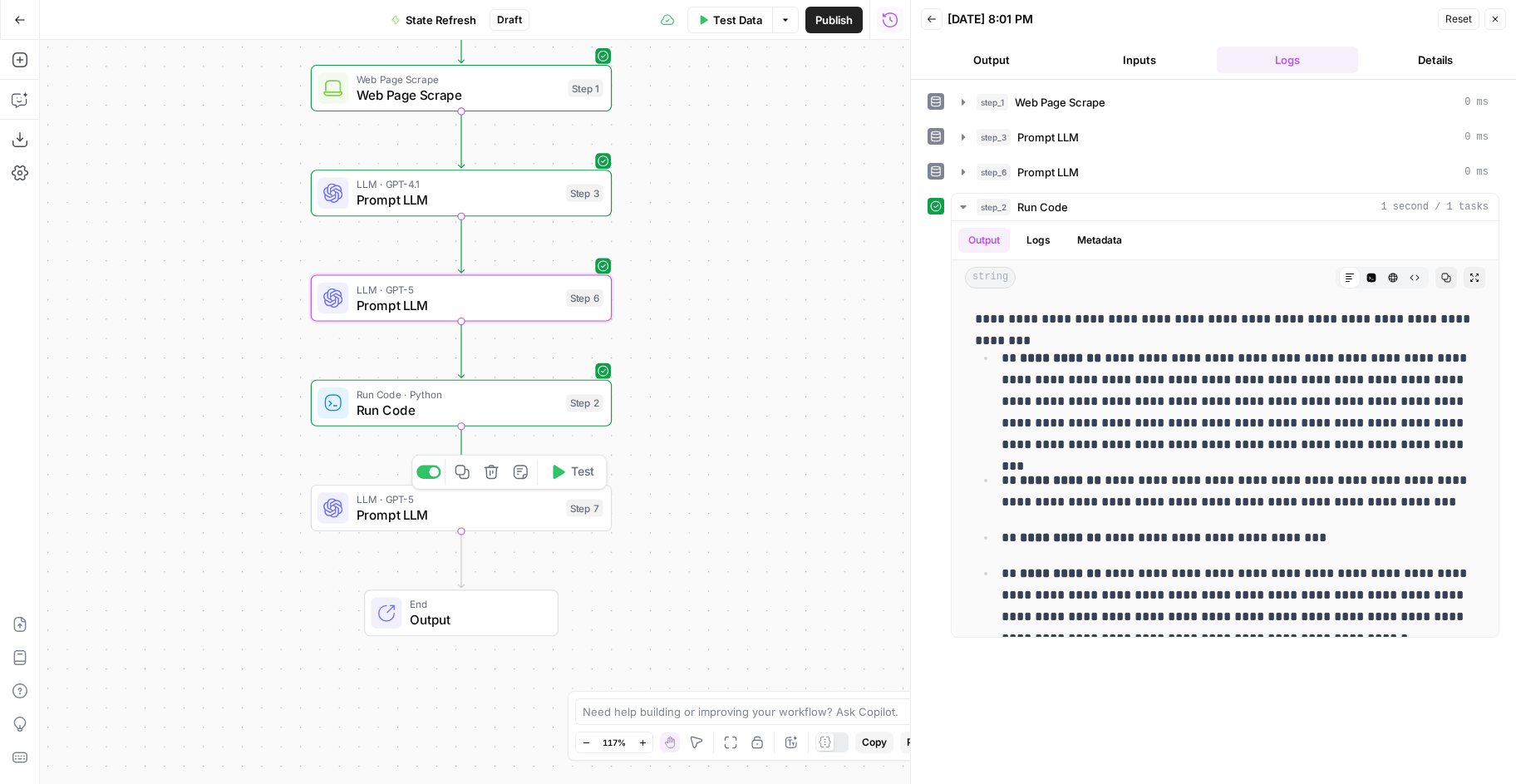
click at [579, 475] on span "Test" at bounding box center [582, 471] width 23 height 17
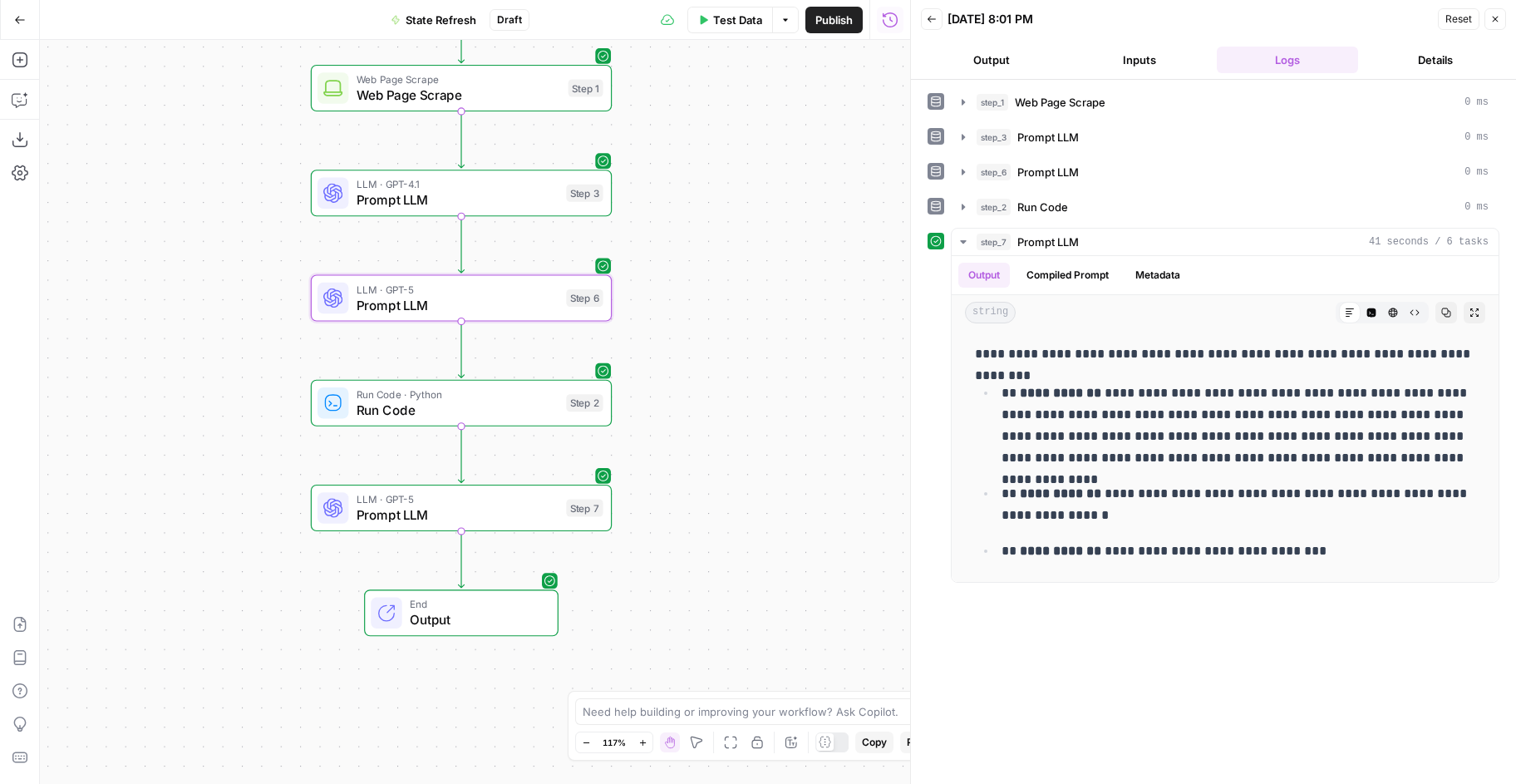
click at [487, 512] on span "Prompt LLM" at bounding box center [457, 515] width 202 height 19
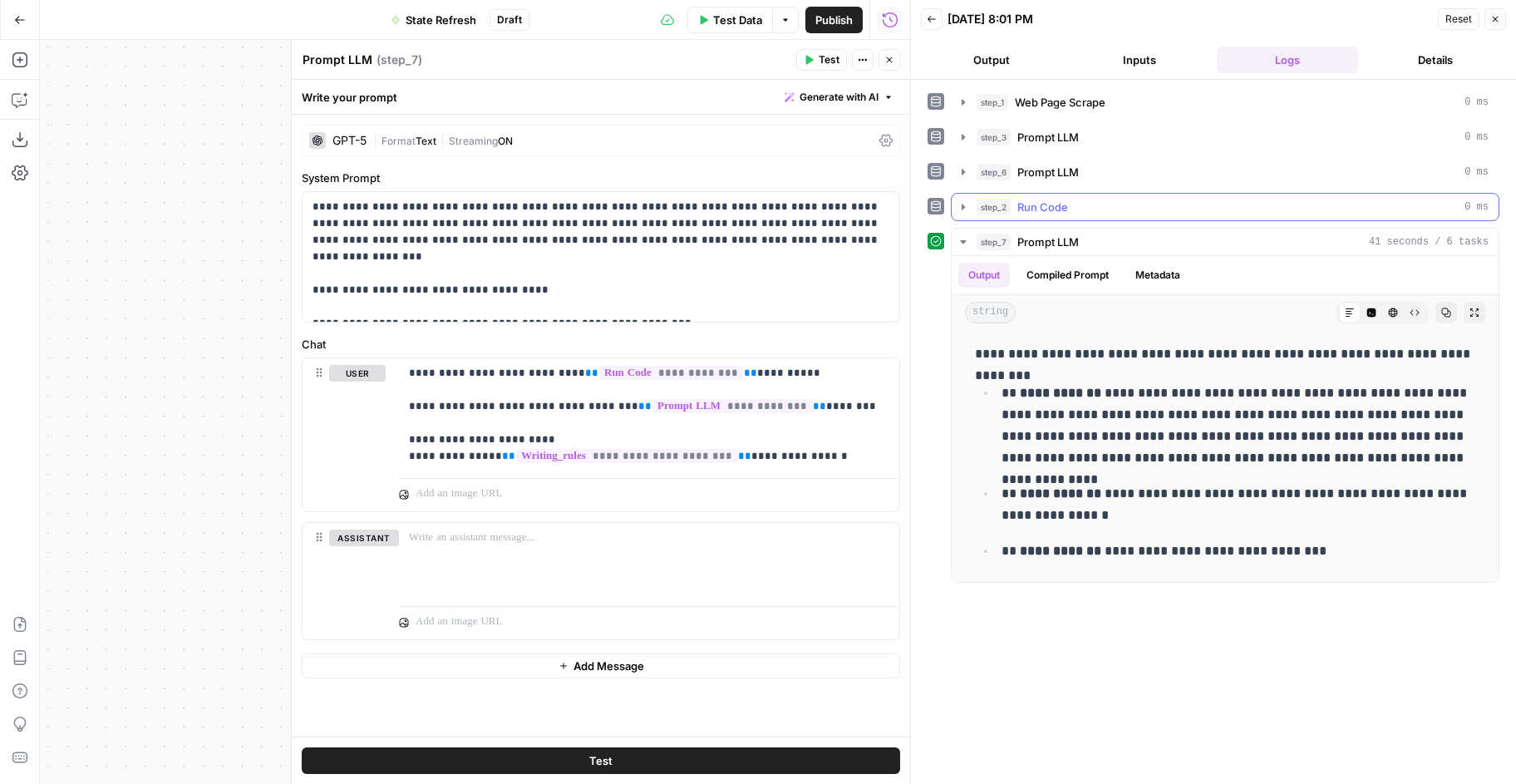
click at [959, 210] on icon "button" at bounding box center [964, 207] width 14 height 14
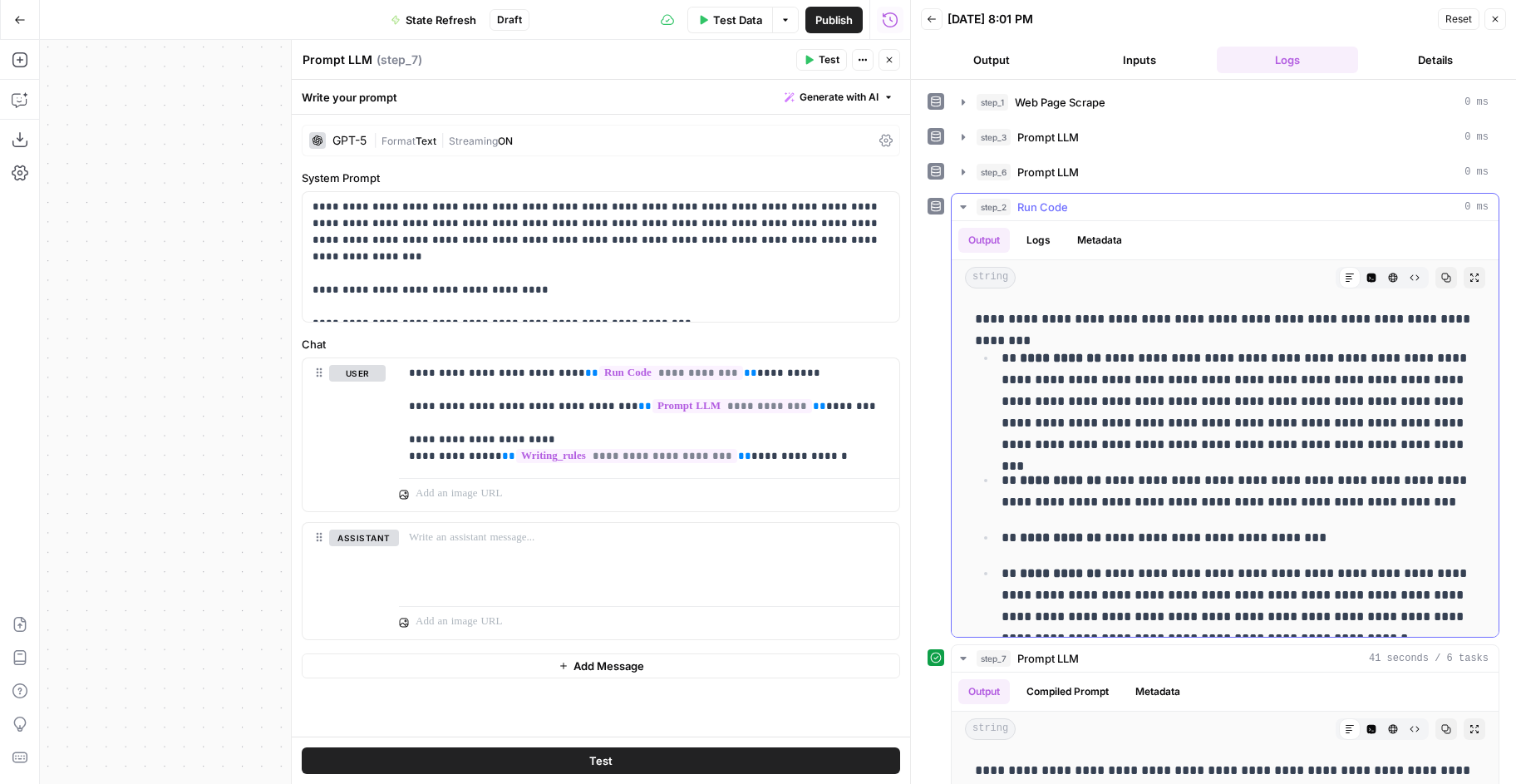
click at [959, 207] on icon "button" at bounding box center [964, 207] width 14 height 14
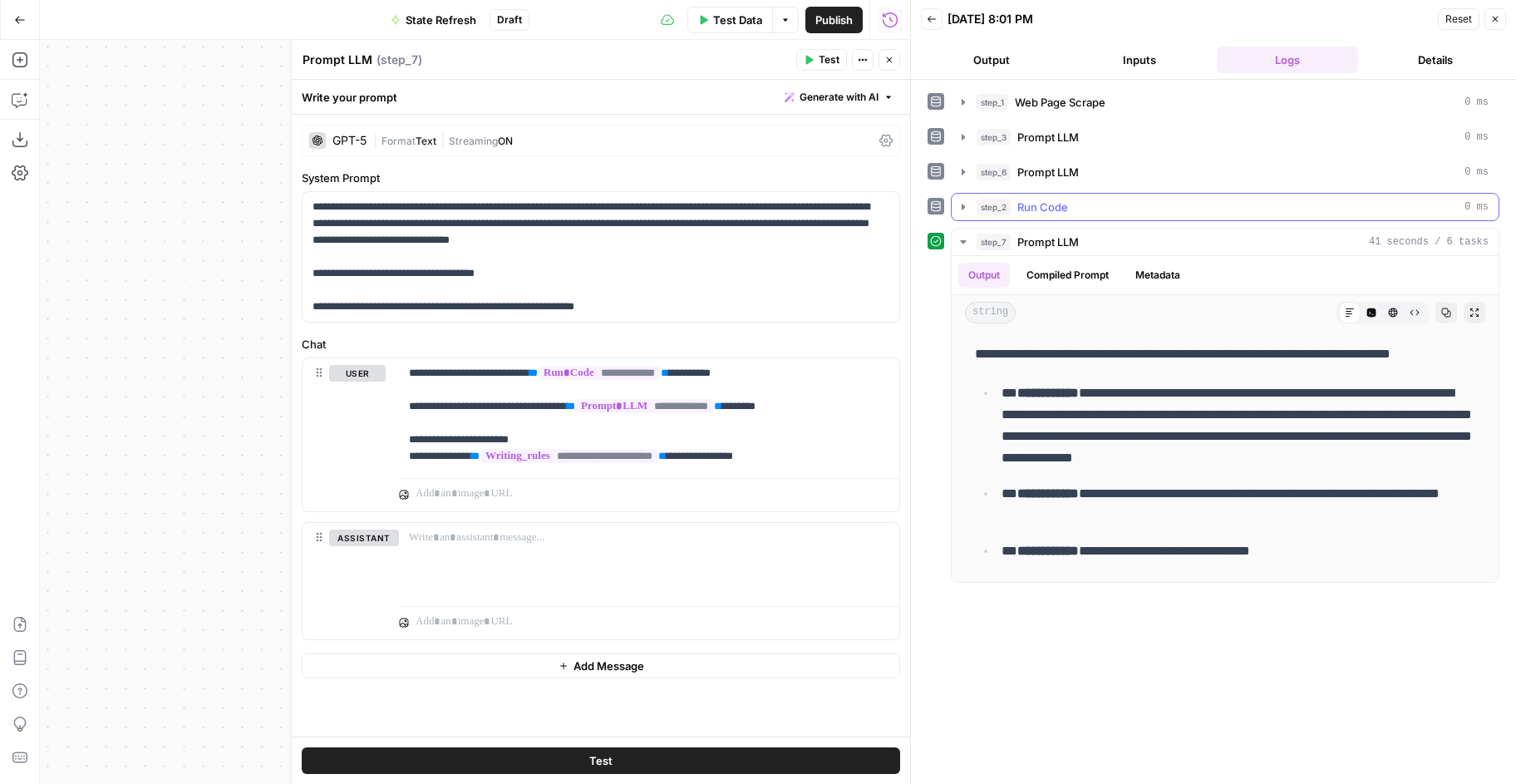
click at [962, 201] on icon "button" at bounding box center [964, 207] width 14 height 14
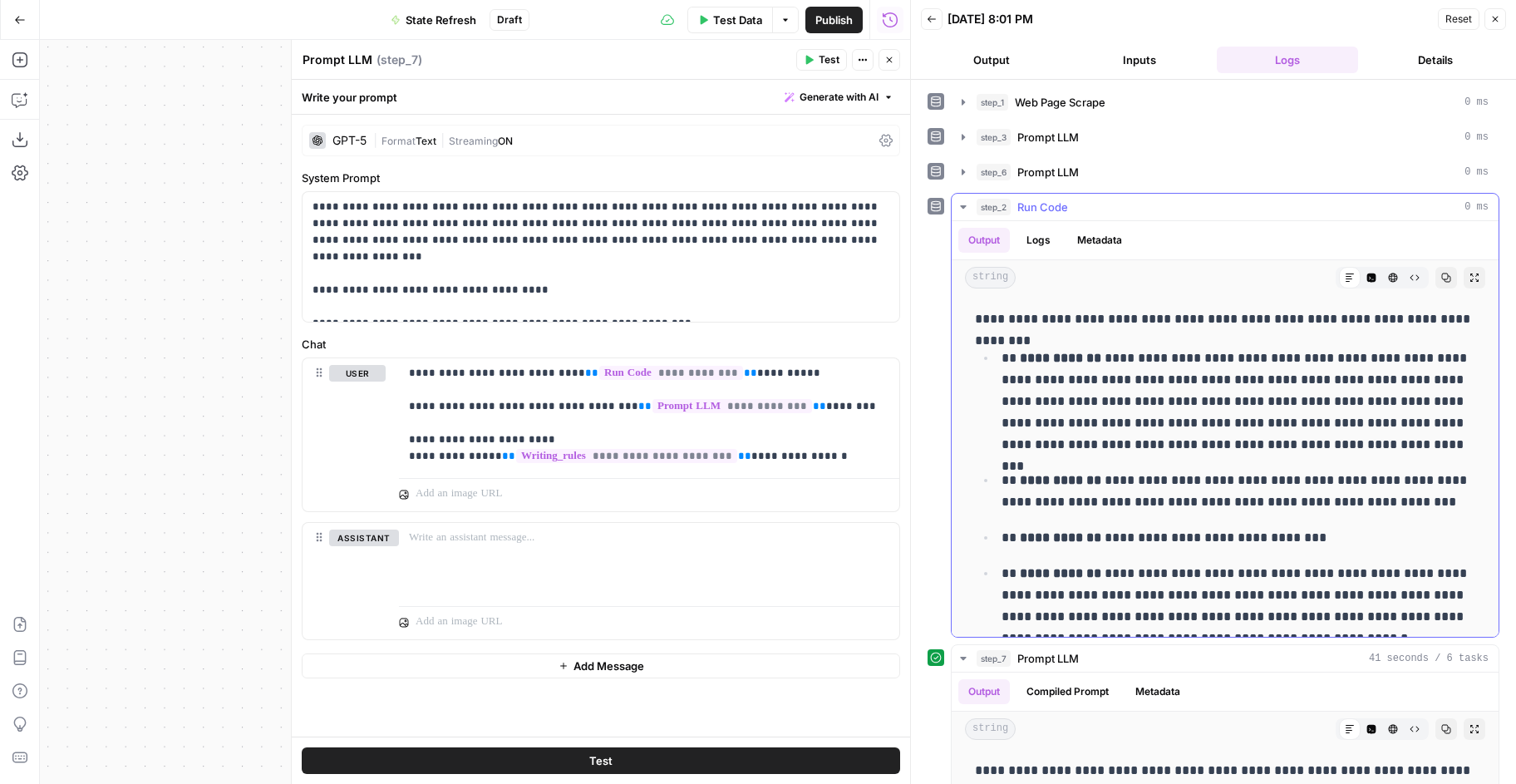
click at [960, 207] on icon "button" at bounding box center [964, 207] width 14 height 14
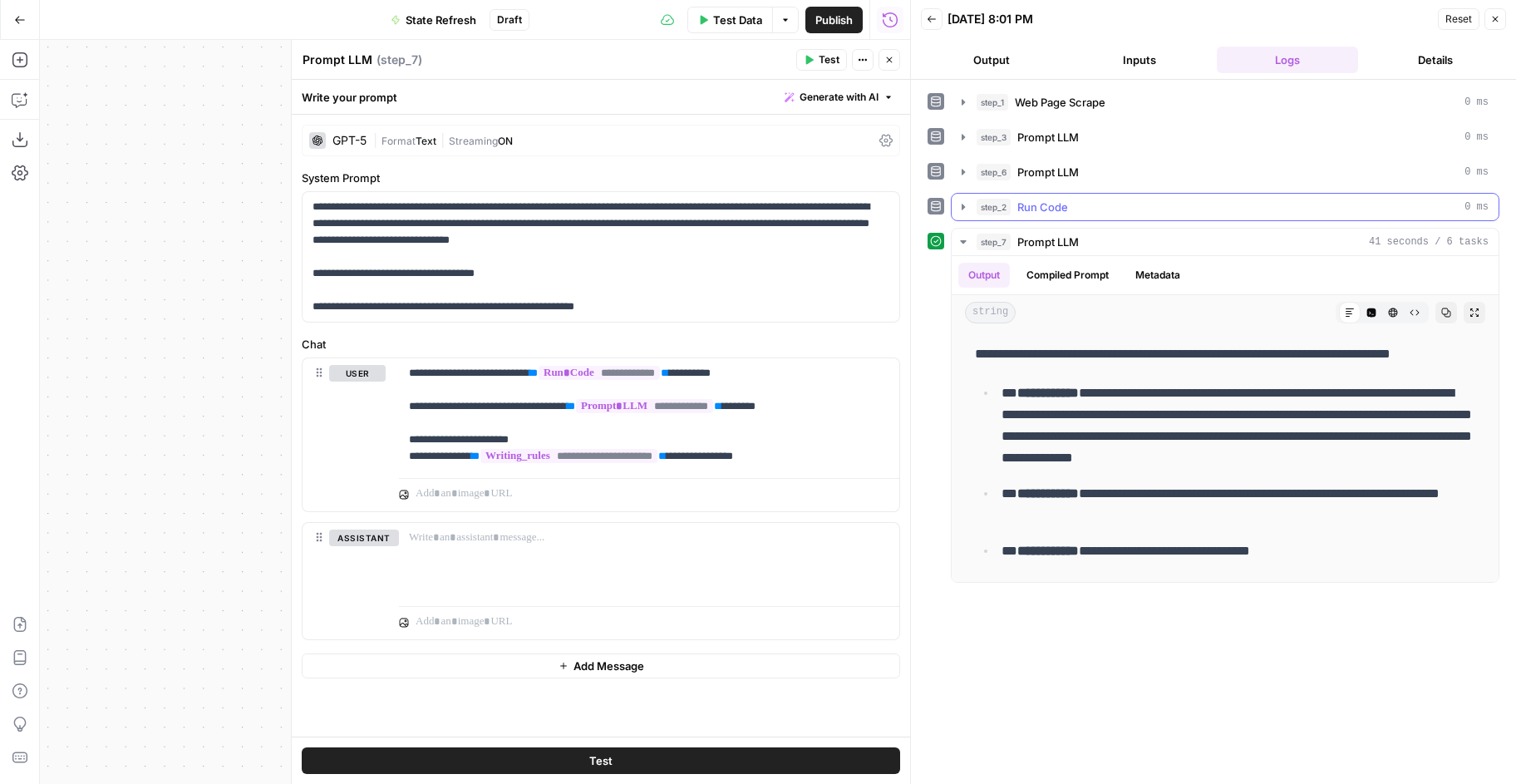
click at [960, 206] on icon "button" at bounding box center [964, 207] width 14 height 14
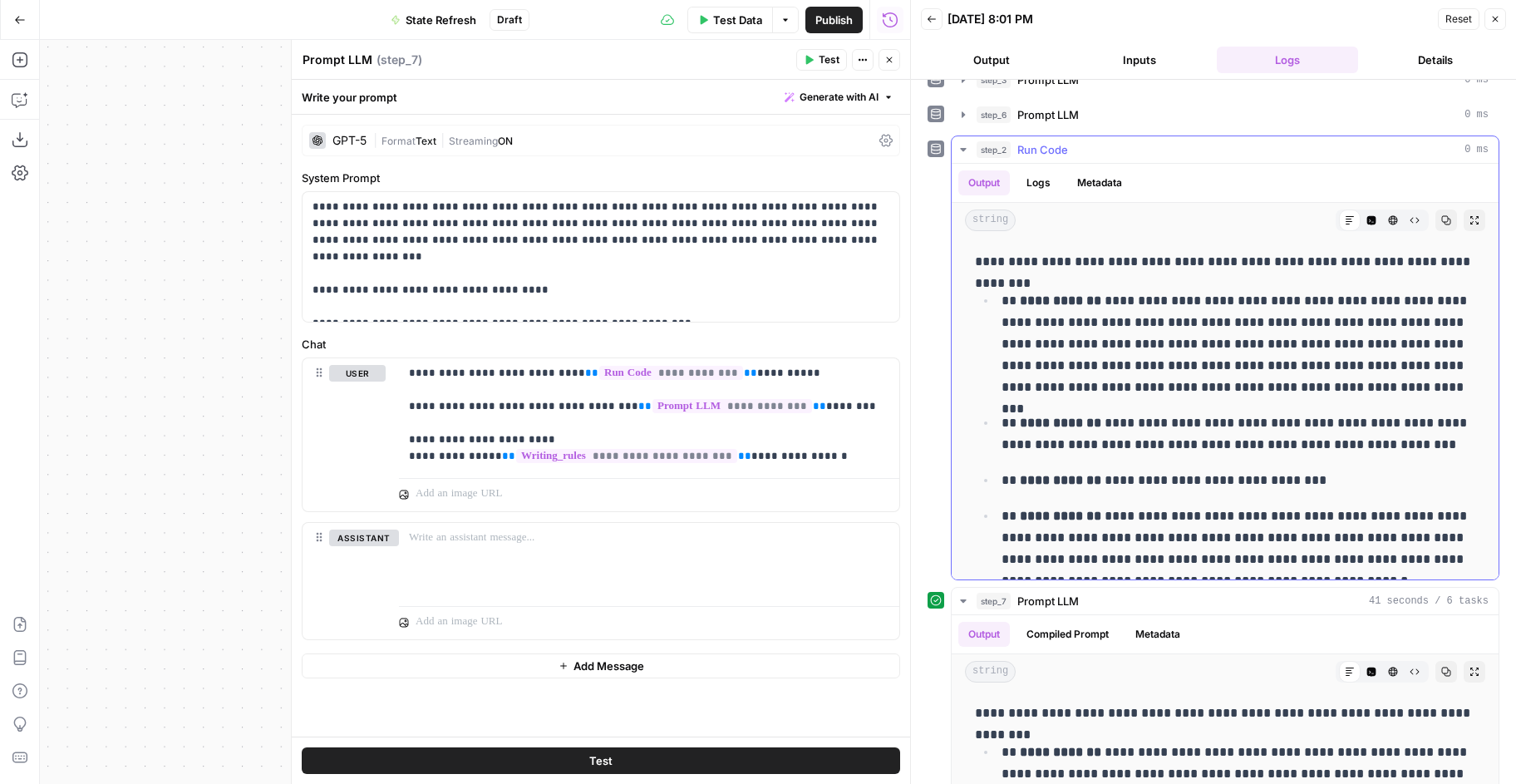
scroll to position [57, 0]
click at [963, 117] on icon "button" at bounding box center [963, 115] width 3 height 6
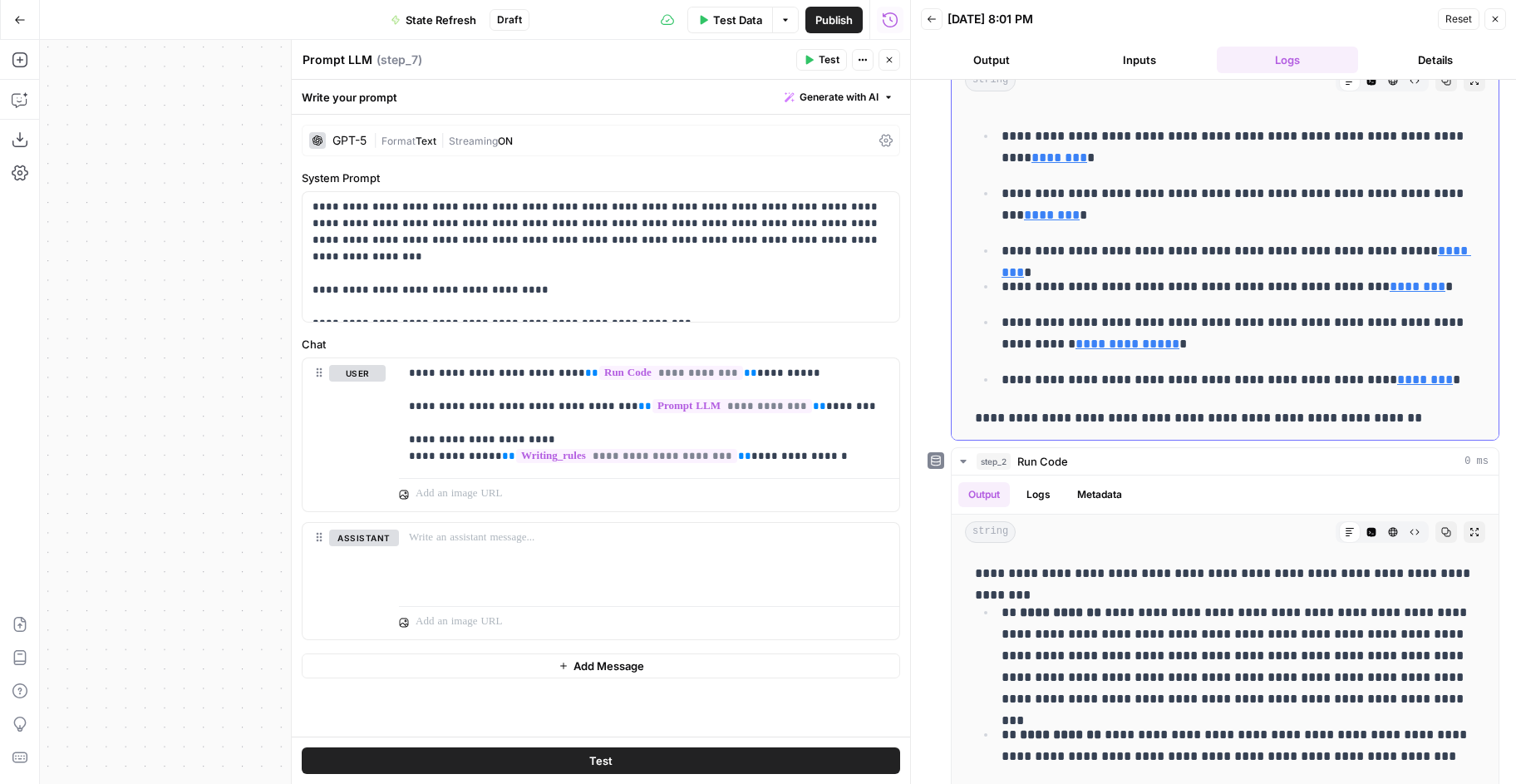
scroll to position [164, 0]
click at [233, 340] on div "Workflow Input Settings Inputs Web Page Scrape Web Page Scrape Step 1 LLM · GPT…" at bounding box center [474, 411] width 870 height 743
click at [896, 62] on button "Close" at bounding box center [889, 60] width 21 height 21
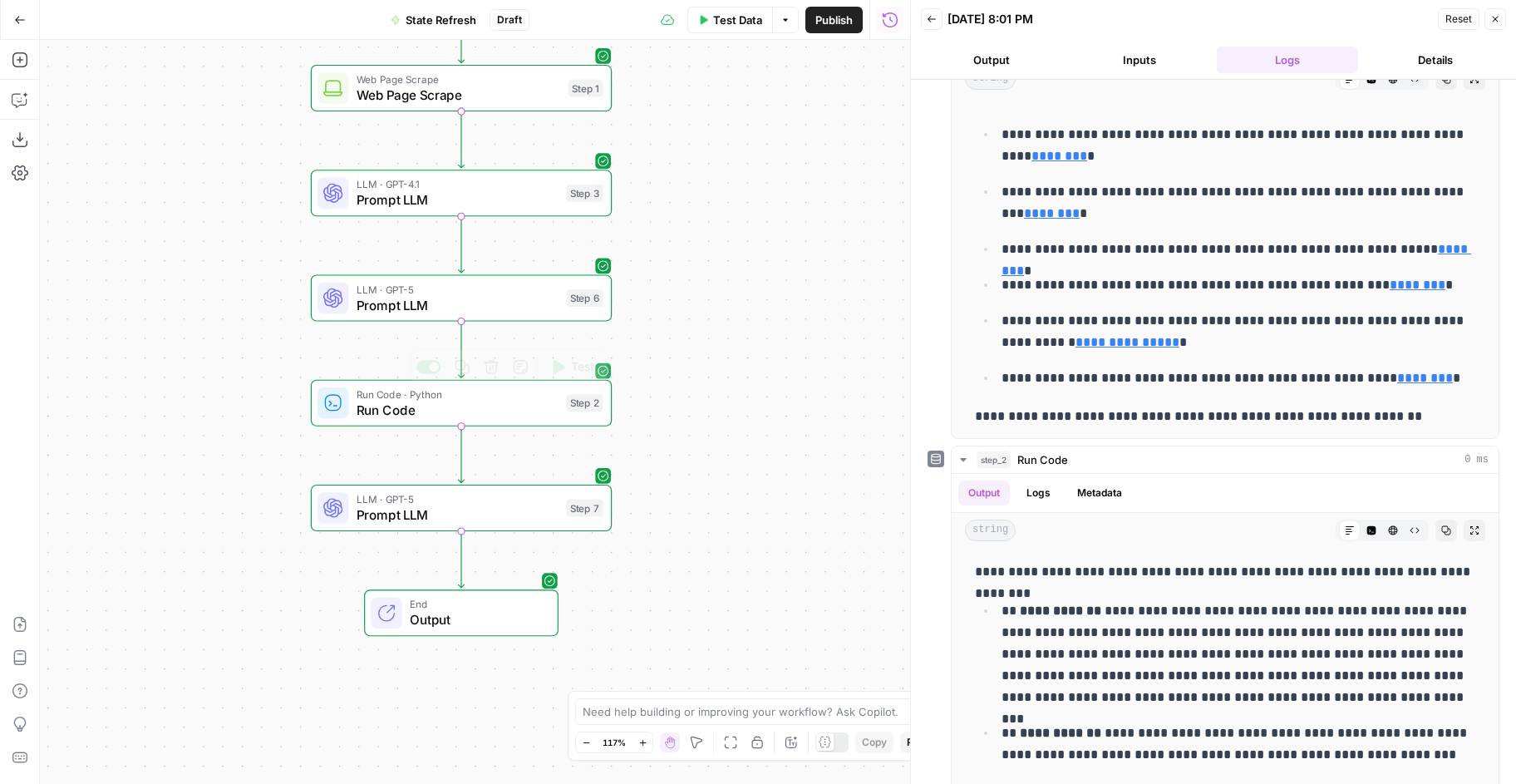
click at [501, 512] on span "Prompt LLM" at bounding box center [457, 515] width 202 height 19
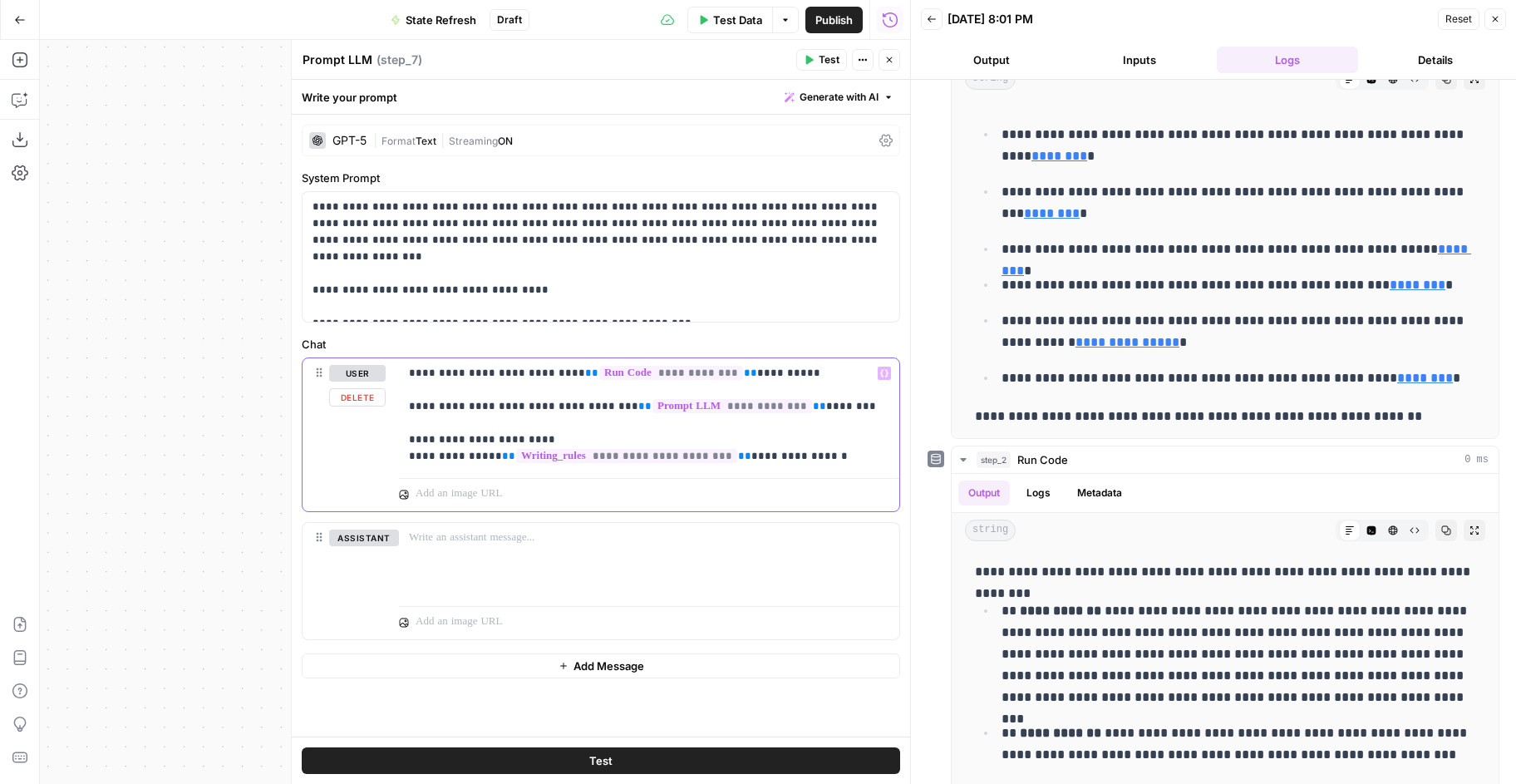
click at [854, 458] on p "**********" at bounding box center [650, 414] width 481 height 99
click at [617, 309] on p "**********" at bounding box center [601, 257] width 576 height 117
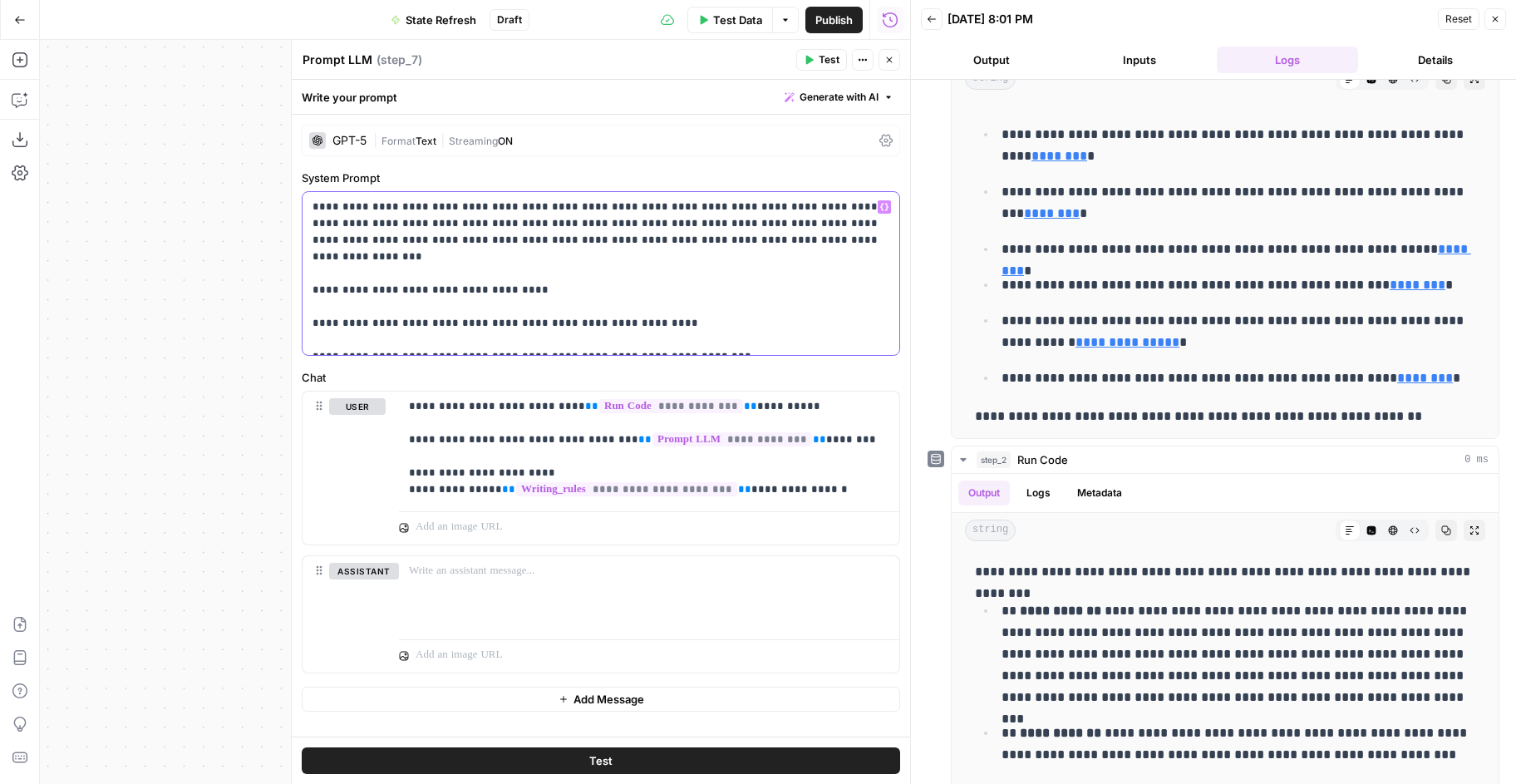
drag, startPoint x: 545, startPoint y: 340, endPoint x: 378, endPoint y: 344, distance: 167.0
click at [378, 344] on p "**********" at bounding box center [601, 273] width 576 height 150
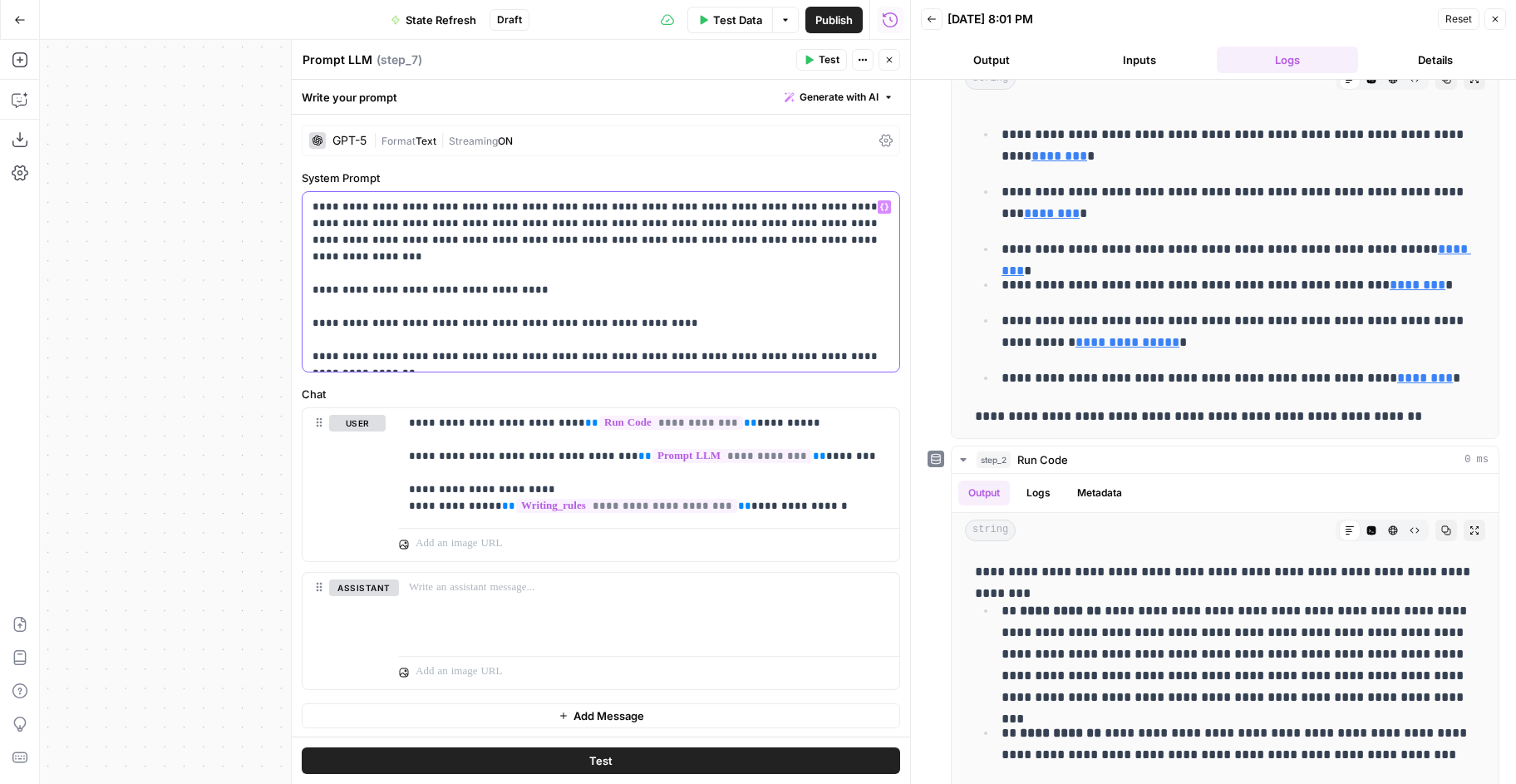
click at [389, 367] on div "**********" at bounding box center [601, 282] width 597 height 180
click at [813, 61] on icon "button" at bounding box center [808, 60] width 10 height 10
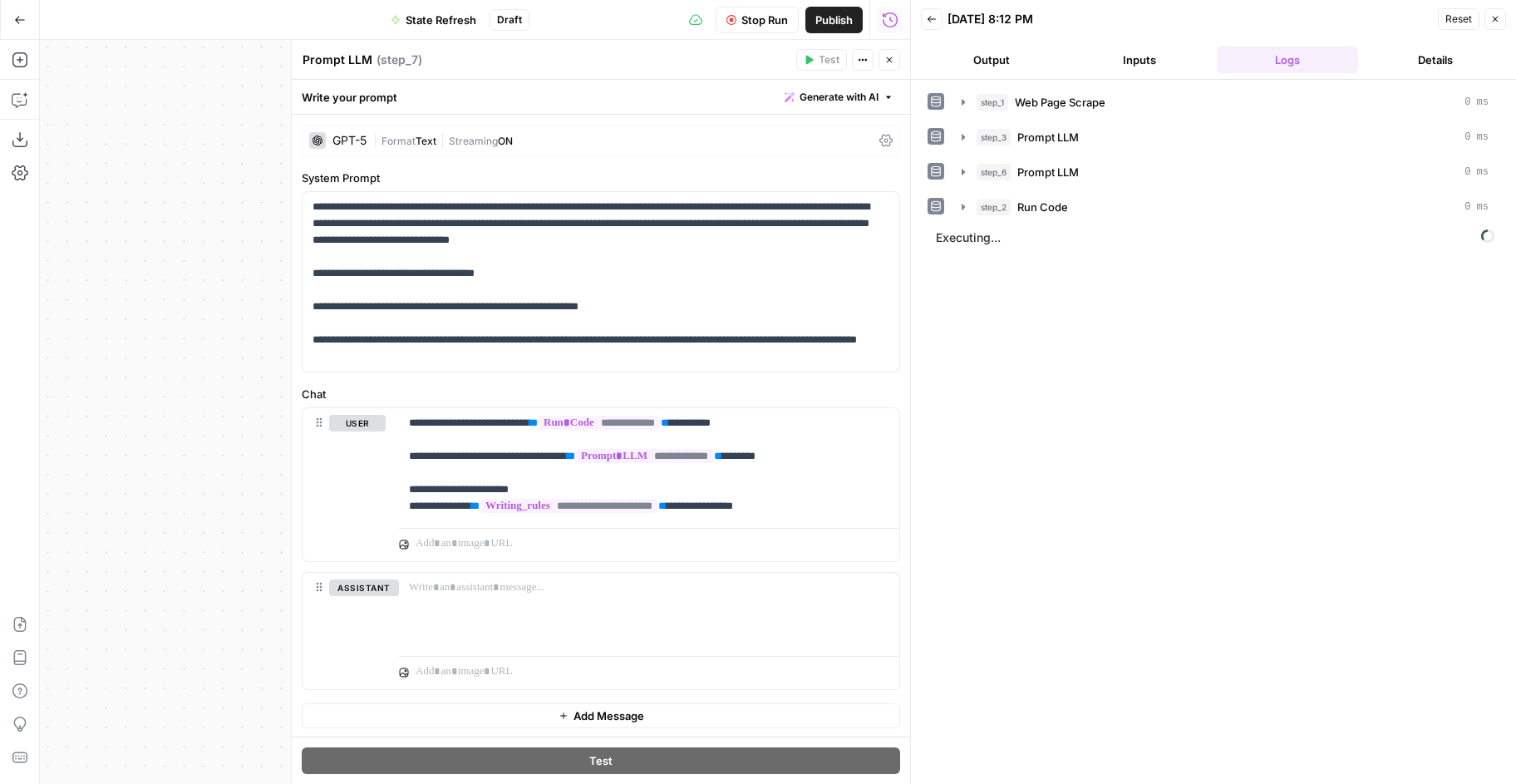
click at [891, 58] on icon "button" at bounding box center [889, 60] width 10 height 10
